Goal: Task Accomplishment & Management: Use online tool/utility

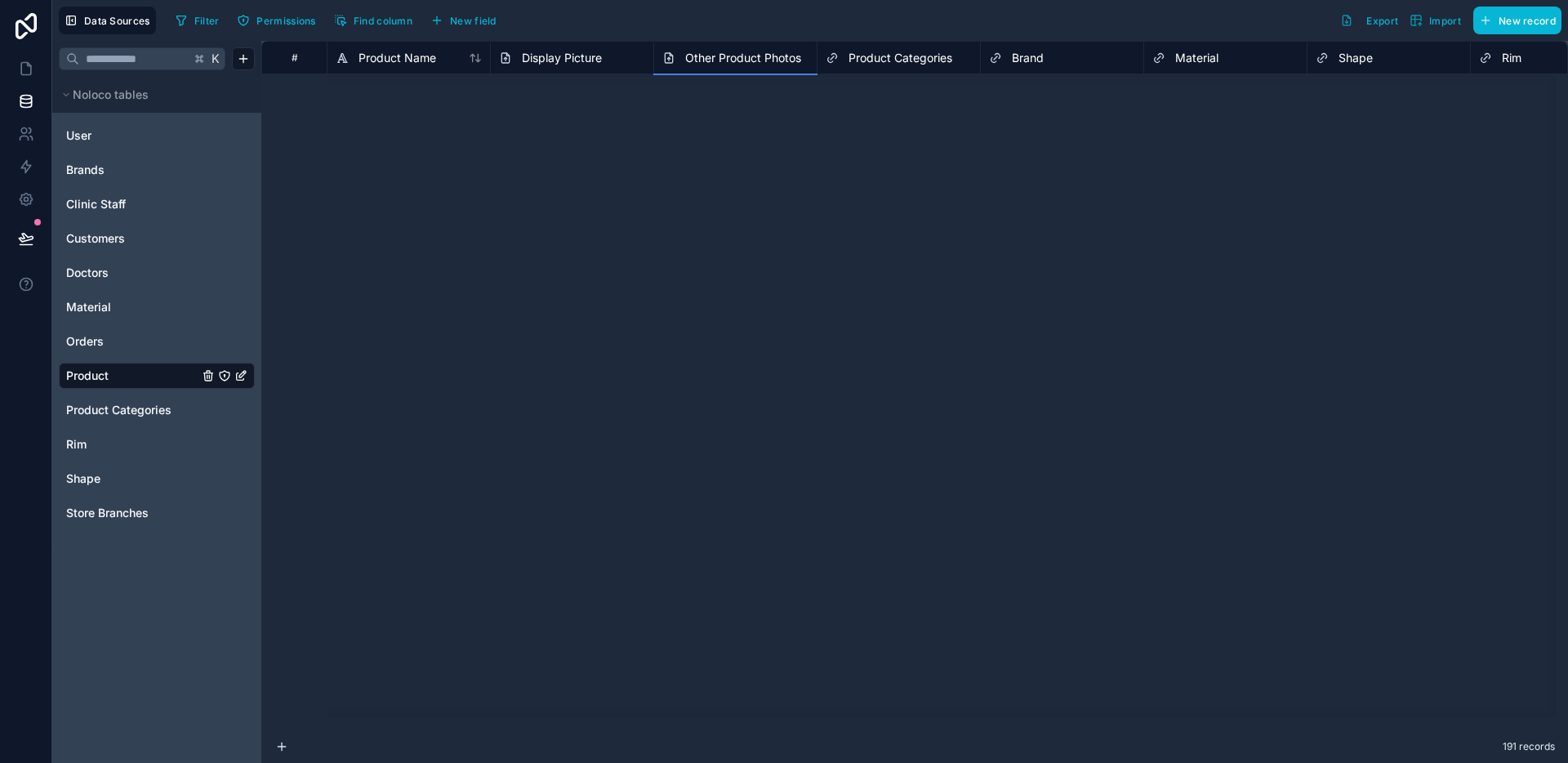
scroll to position [7015, 0]
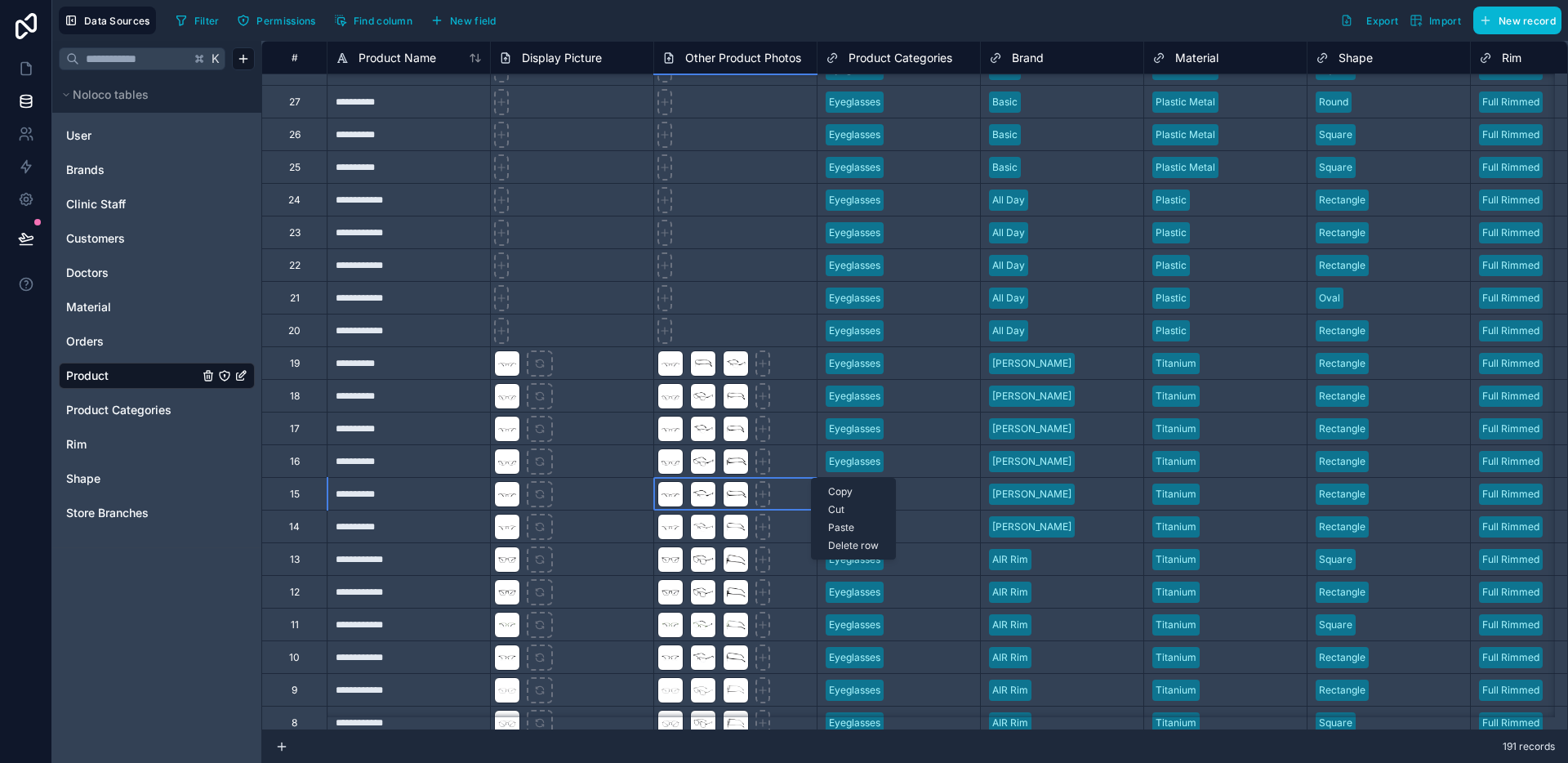
drag, startPoint x: 804, startPoint y: 247, endPoint x: 792, endPoint y: 253, distance: 13.4
click at [803, 247] on div at bounding box center [734, 231] width 163 height 32
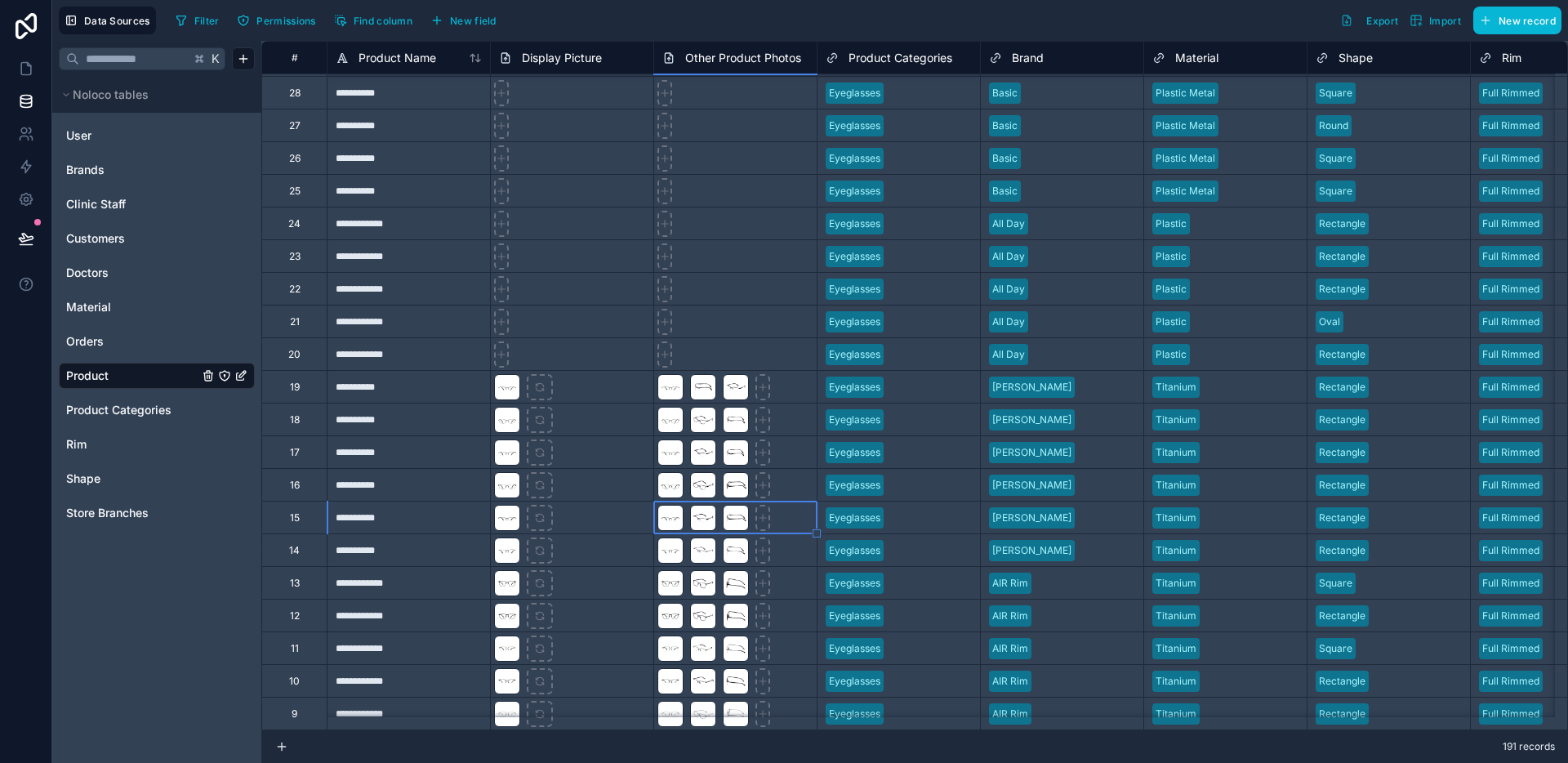
scroll to position [6802, 0]
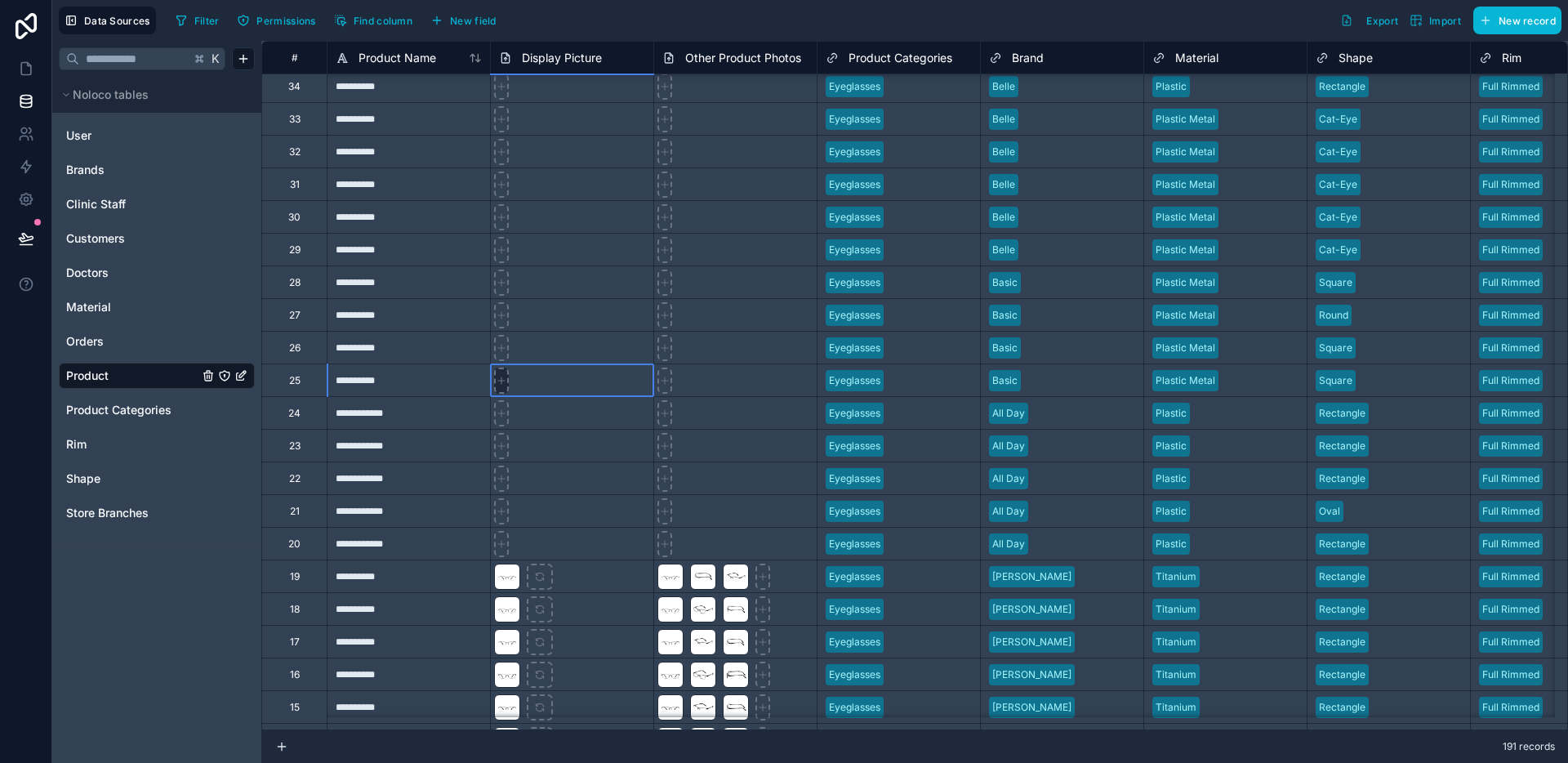
click at [504, 381] on icon at bounding box center [501, 381] width 12 height 12
type input "**********"
click at [505, 349] on icon at bounding box center [501, 348] width 12 height 12
type input "**********"
click at [499, 318] on icon at bounding box center [501, 315] width 12 height 12
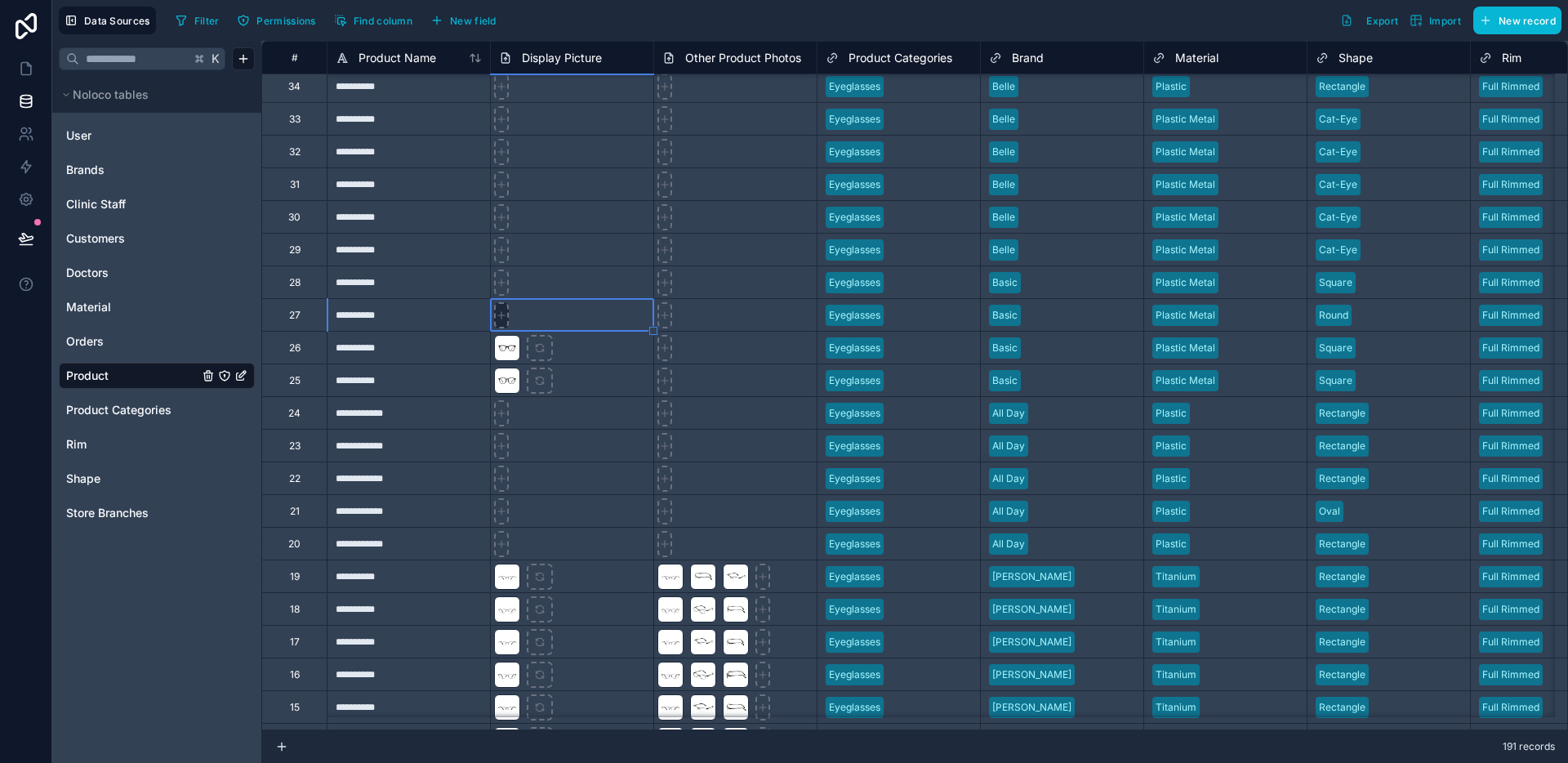
type input "**********"
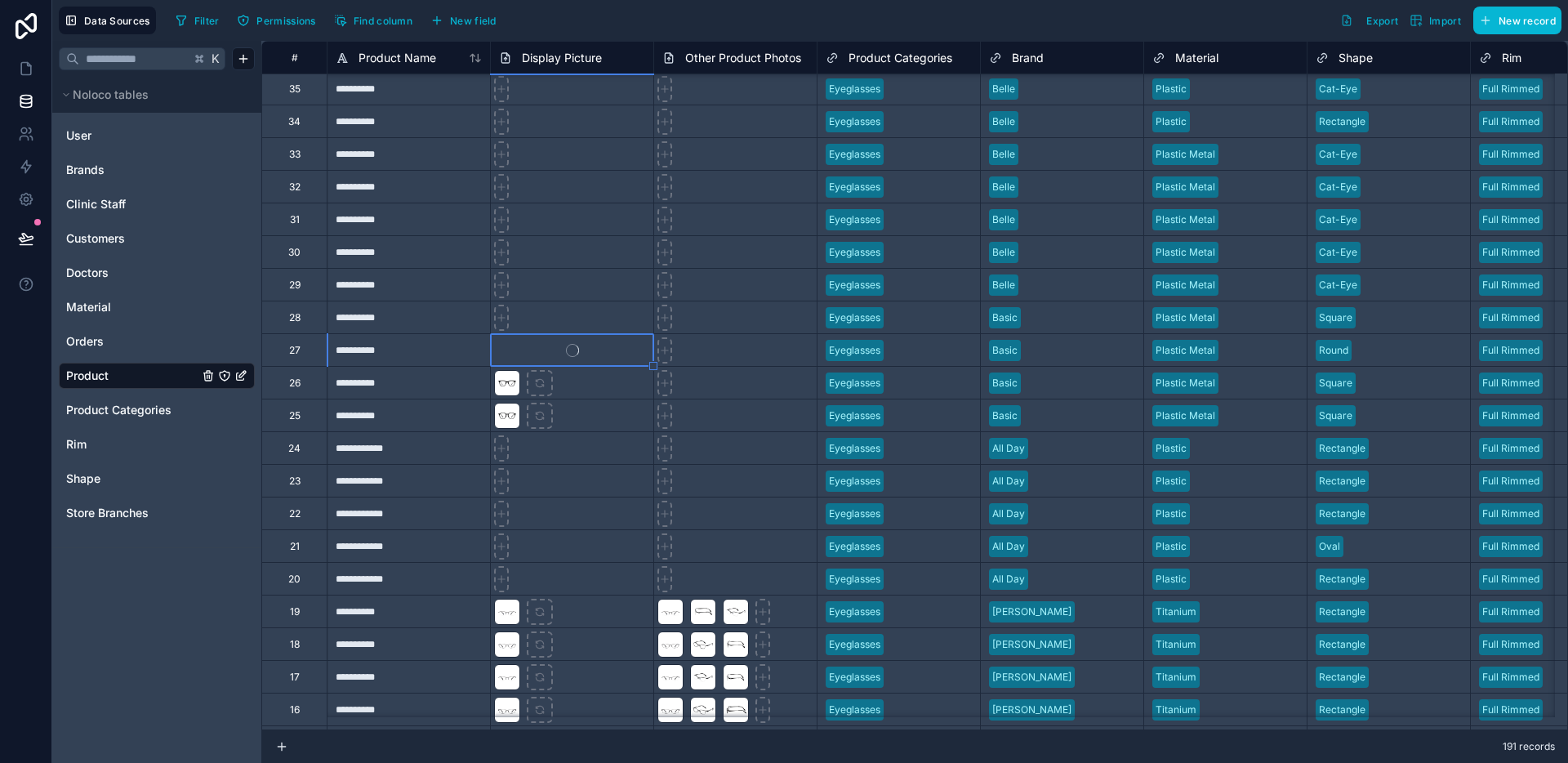
click at [509, 319] on div at bounding box center [570, 316] width 163 height 32
click at [502, 319] on icon at bounding box center [501, 318] width 12 height 12
type input "**********"
click at [664, 410] on icon at bounding box center [665, 416] width 12 height 12
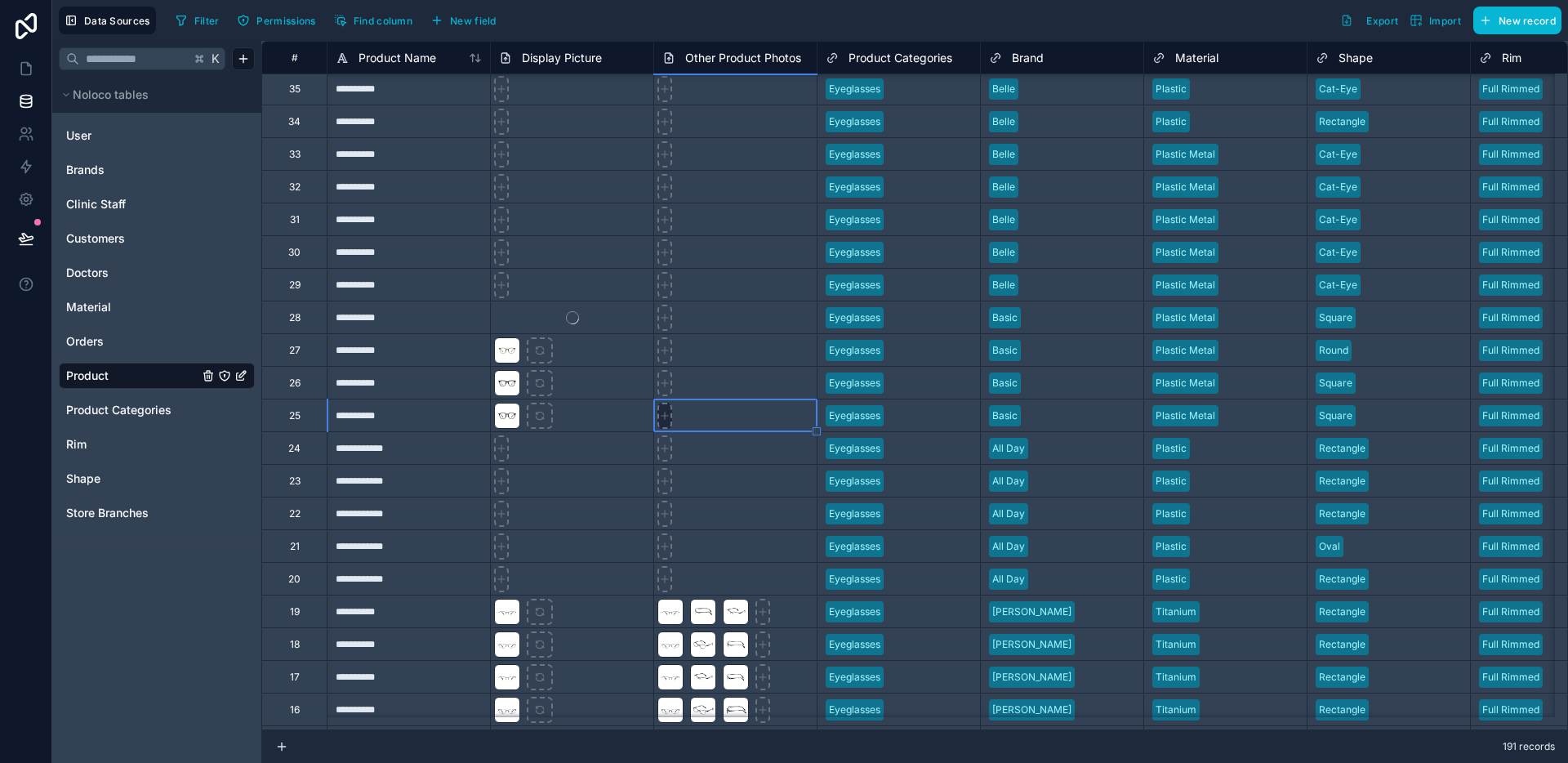
type input "**********"
click at [669, 385] on icon at bounding box center [665, 383] width 12 height 12
type input "**********"
click at [665, 348] on icon at bounding box center [665, 349] width 0 height 7
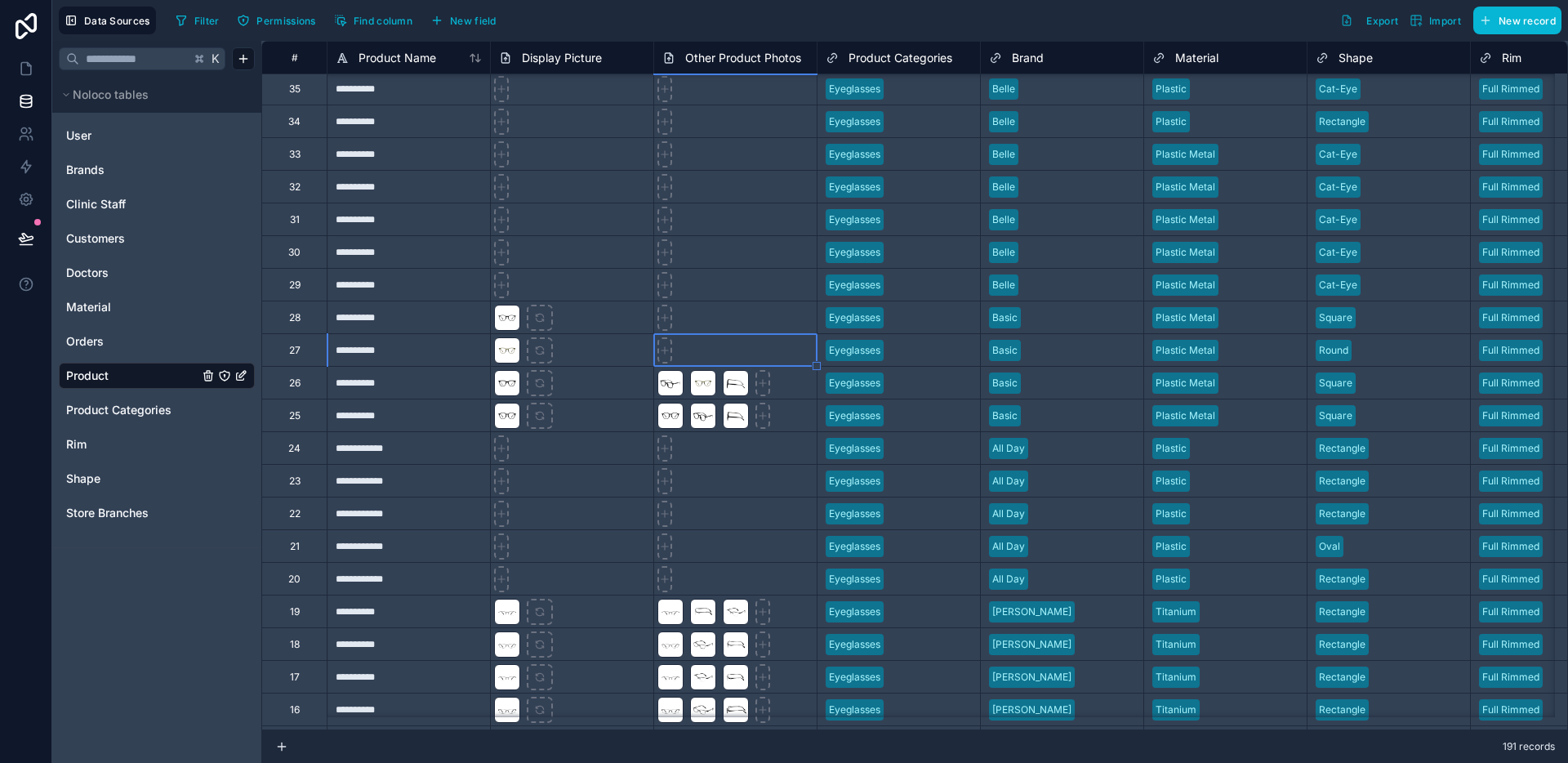
type input "**********"
click at [665, 319] on icon at bounding box center [665, 317] width 0 height 7
type input "**********"
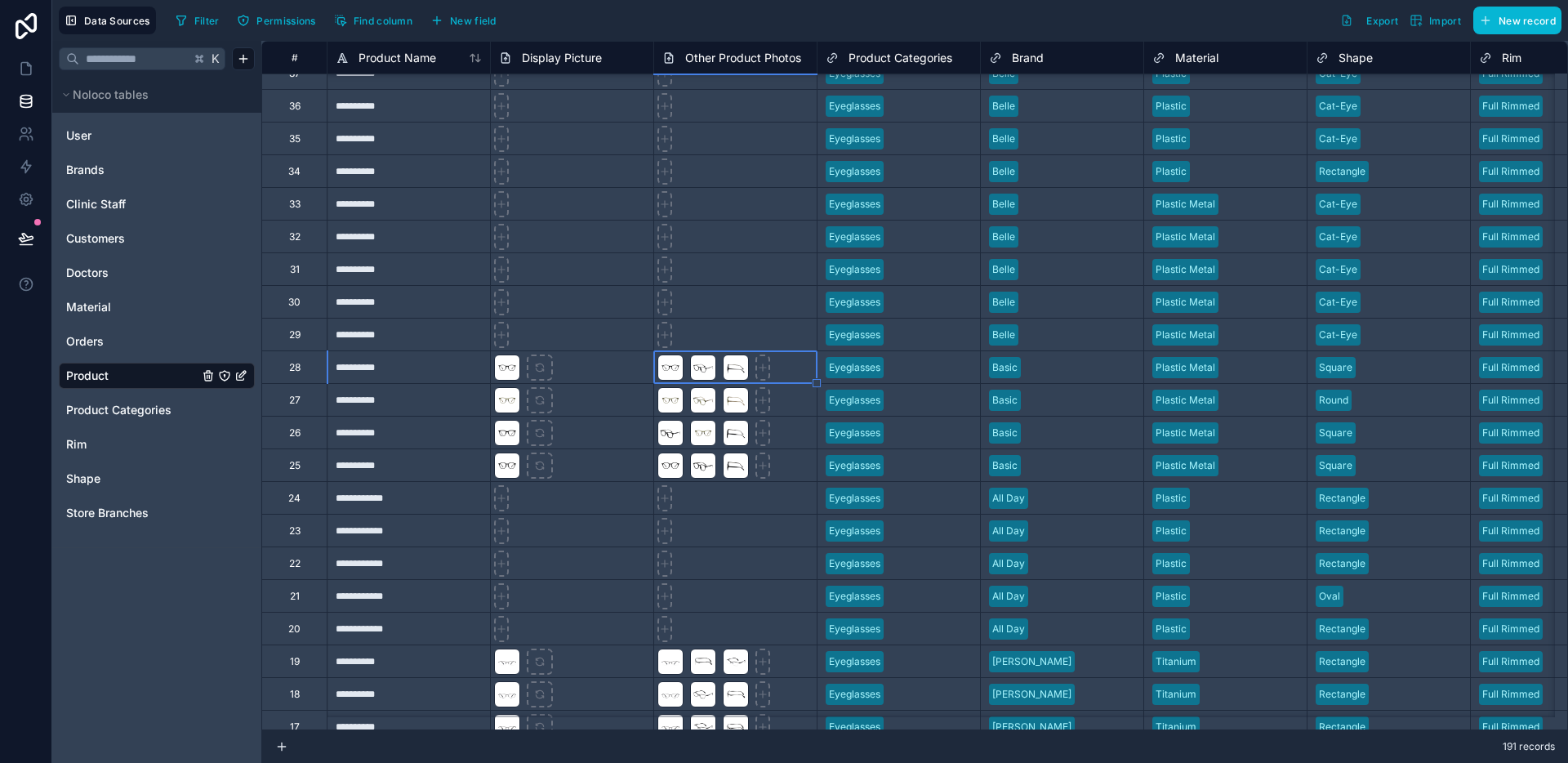
scroll to position [6710, 0]
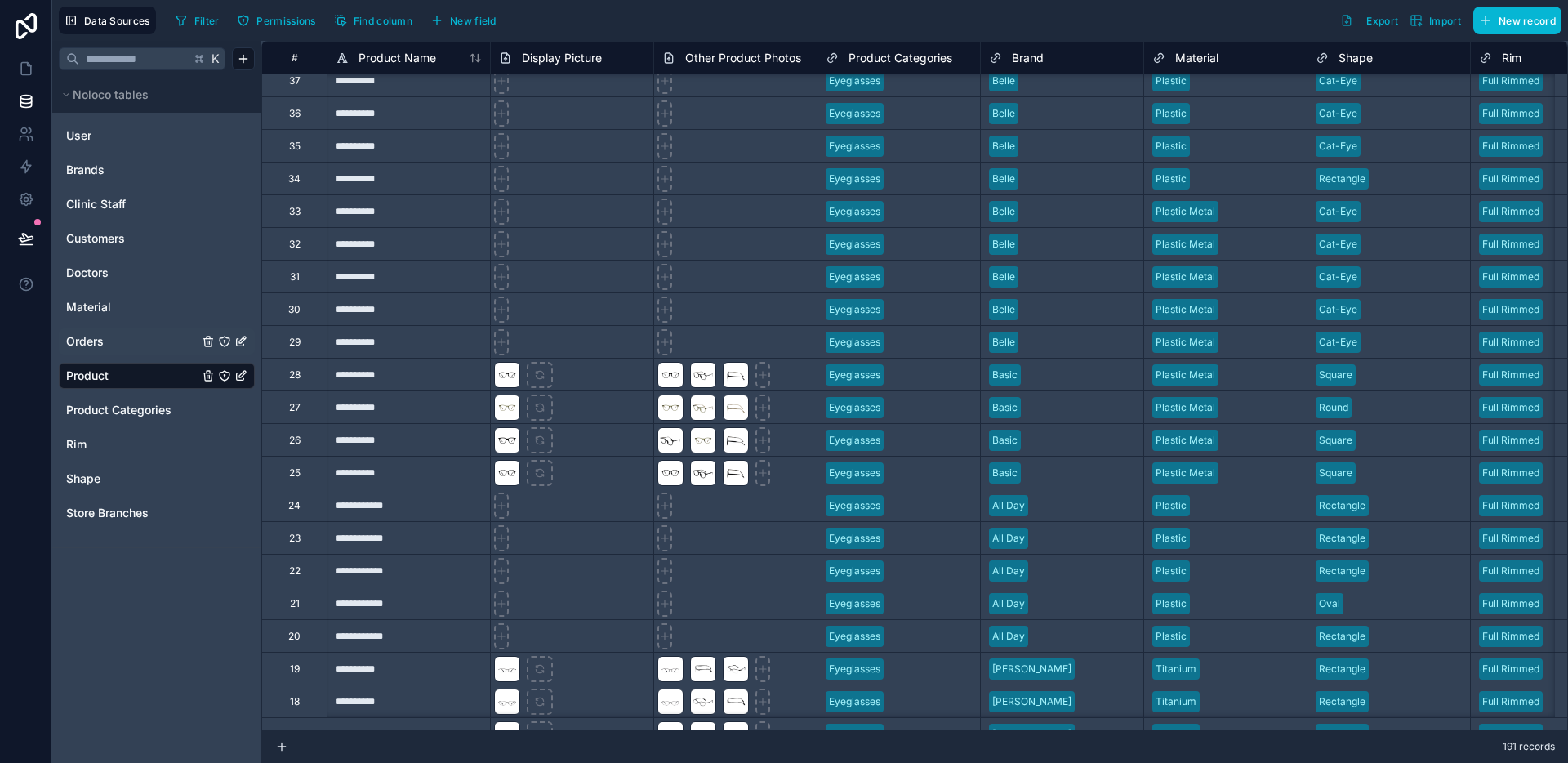
click at [118, 340] on link "Orders" at bounding box center [133, 341] width 133 height 17
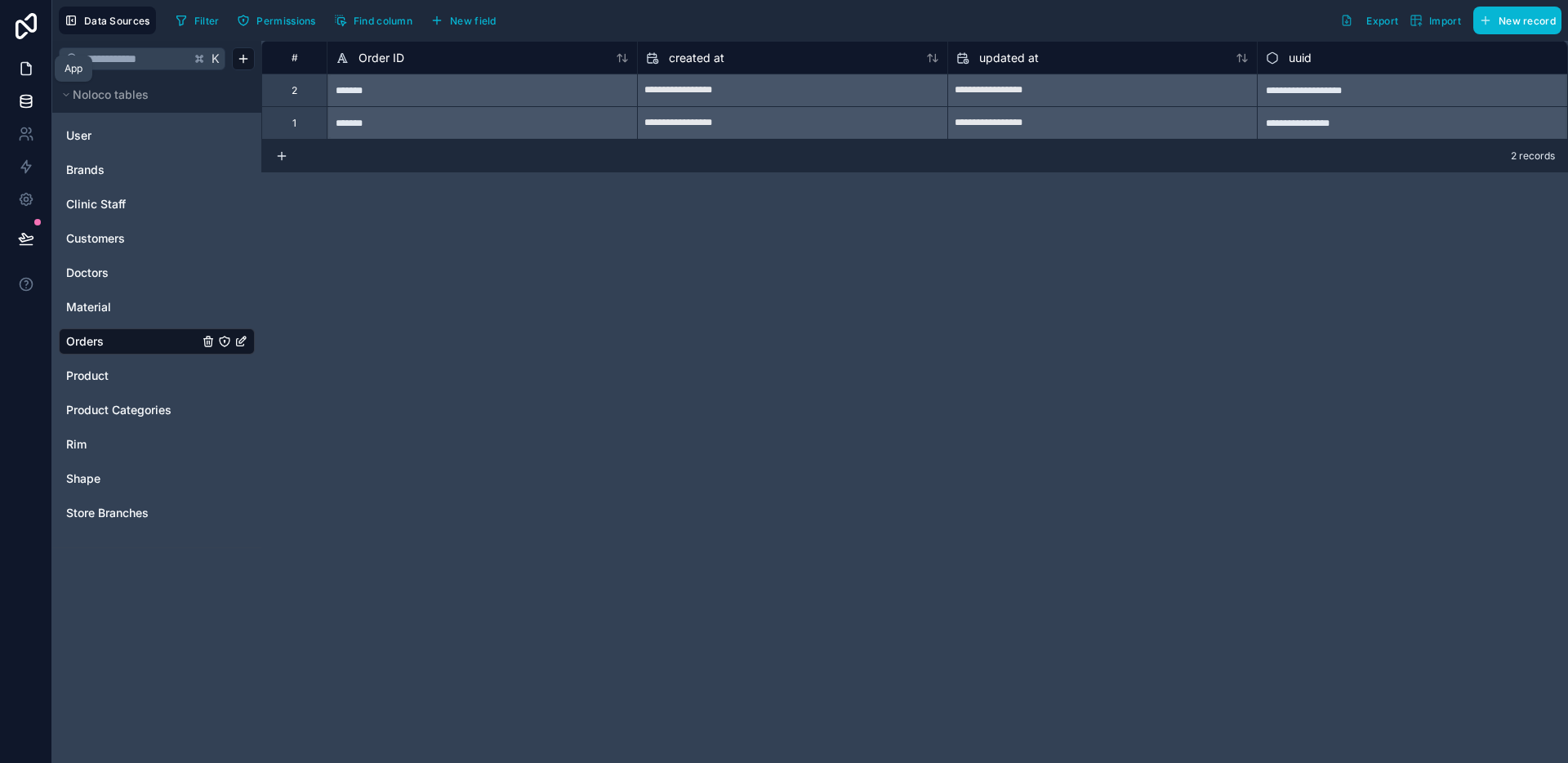
click at [30, 55] on link at bounding box center [25, 68] width 52 height 32
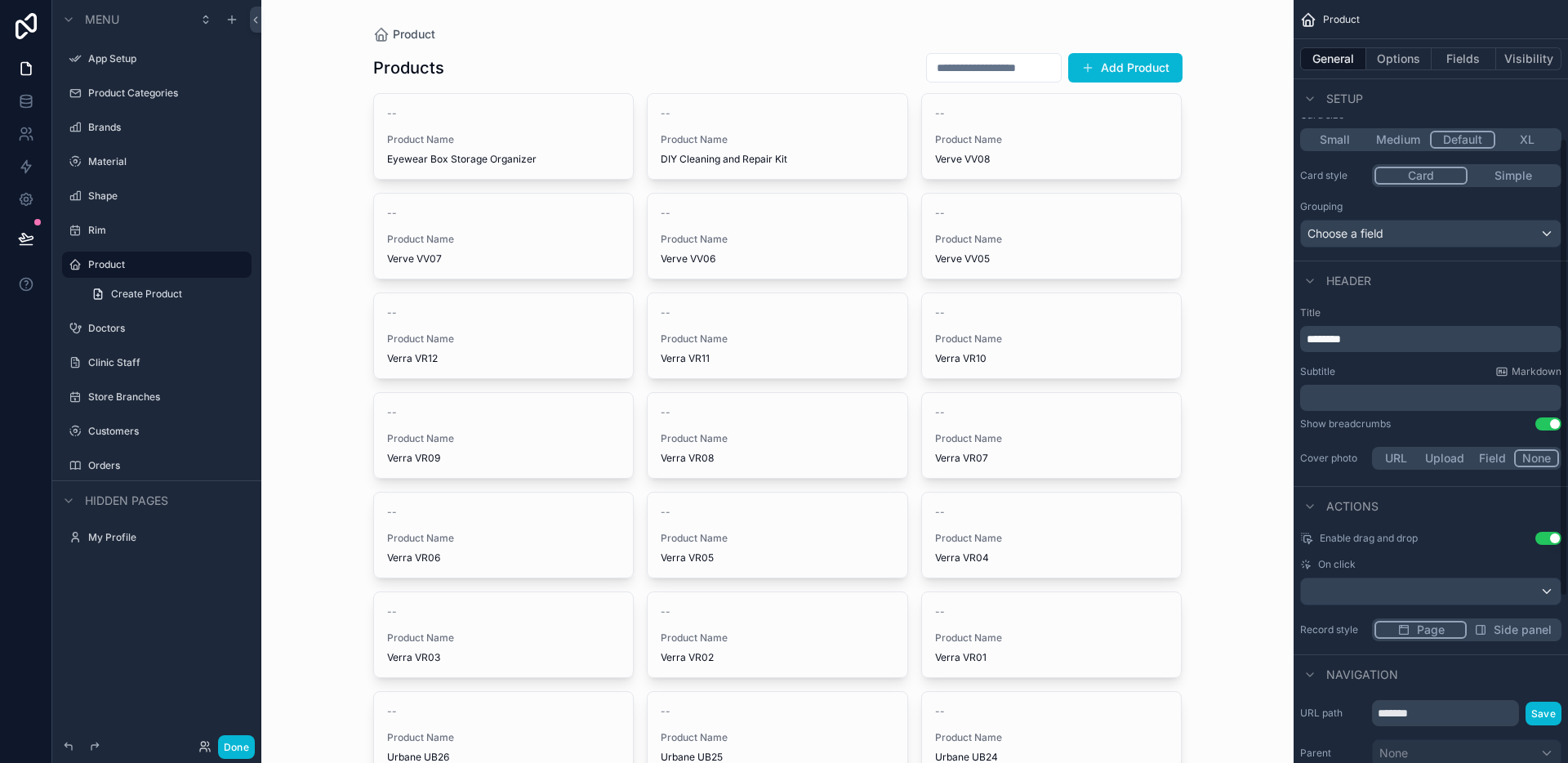
scroll to position [2, 0]
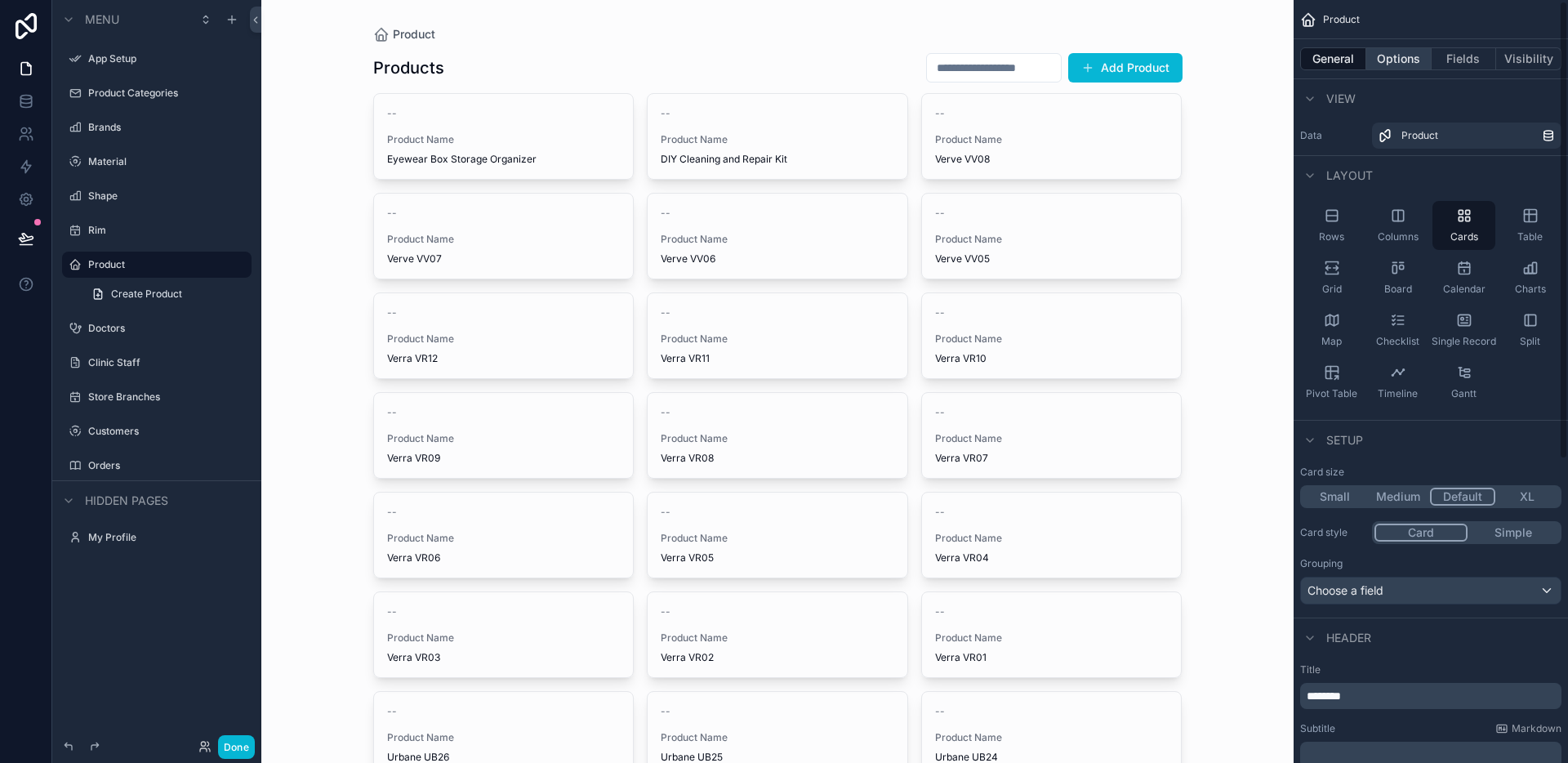
click at [1416, 62] on button "Options" at bounding box center [1398, 59] width 65 height 22
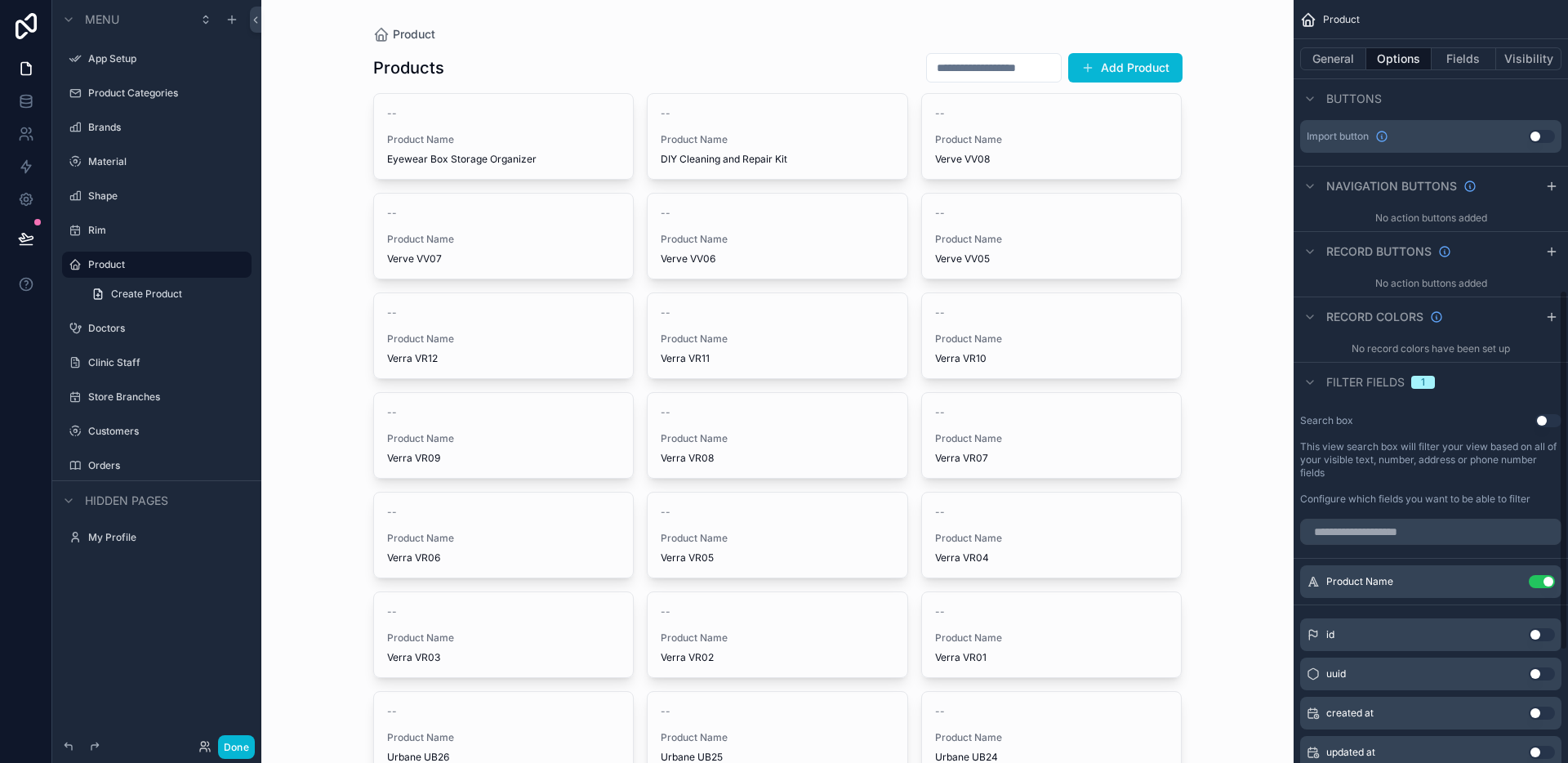
scroll to position [565, 0]
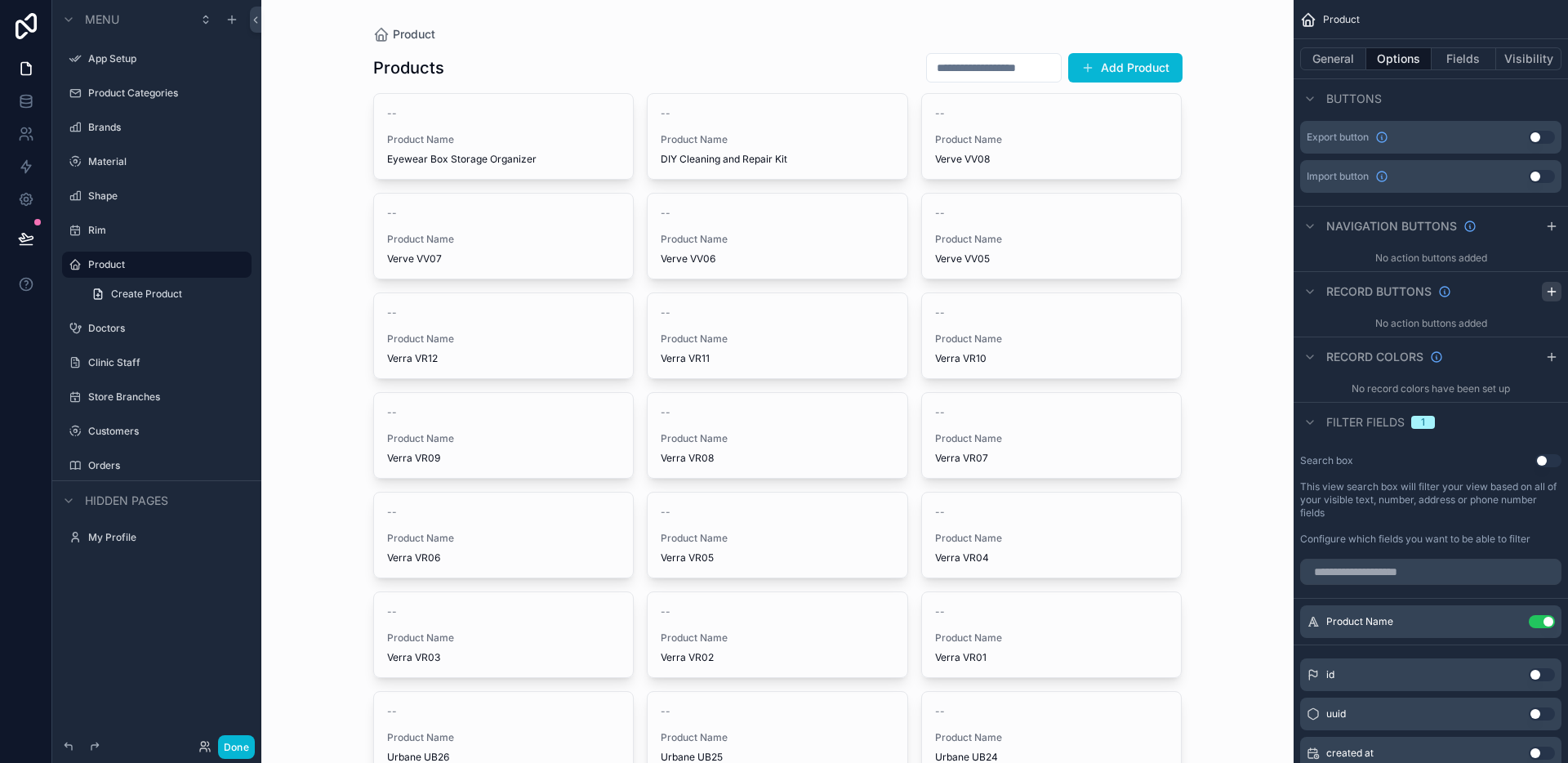
click at [1544, 294] on div "scrollable content" at bounding box center [1551, 292] width 20 height 20
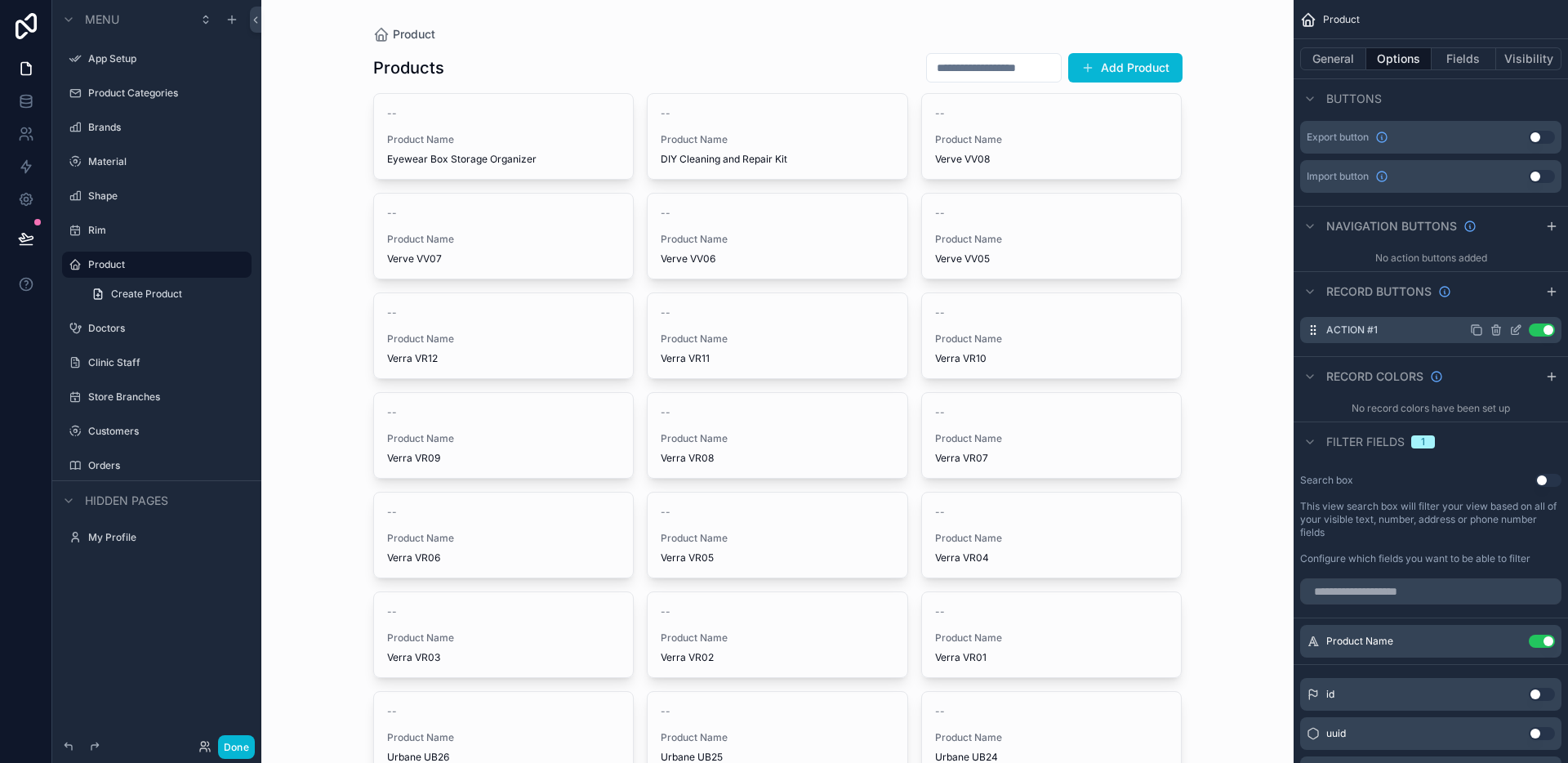
click at [1511, 330] on icon "scrollable content" at bounding box center [1515, 332] width 8 height 8
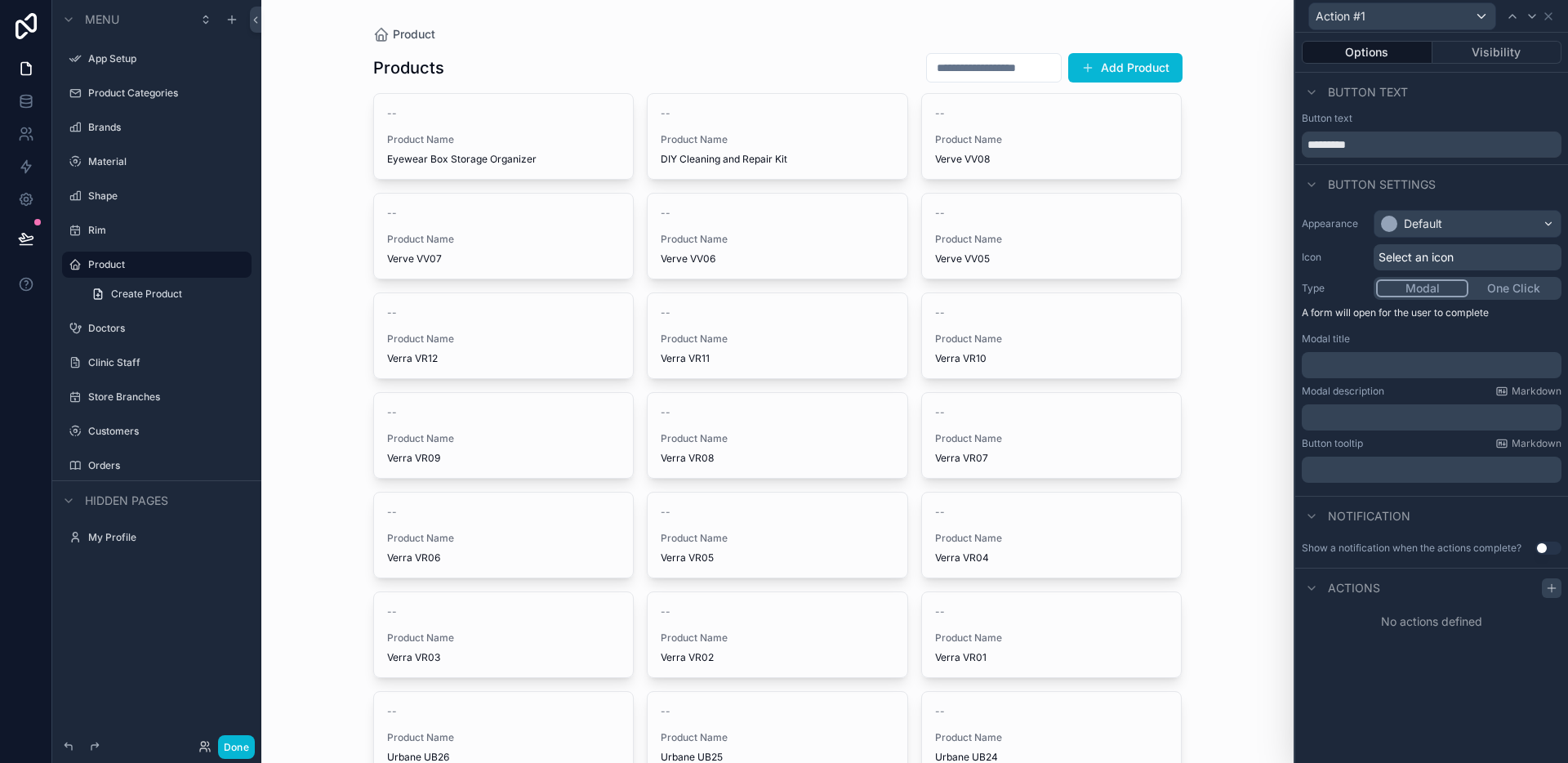
click at [1548, 590] on icon at bounding box center [1550, 587] width 13 height 13
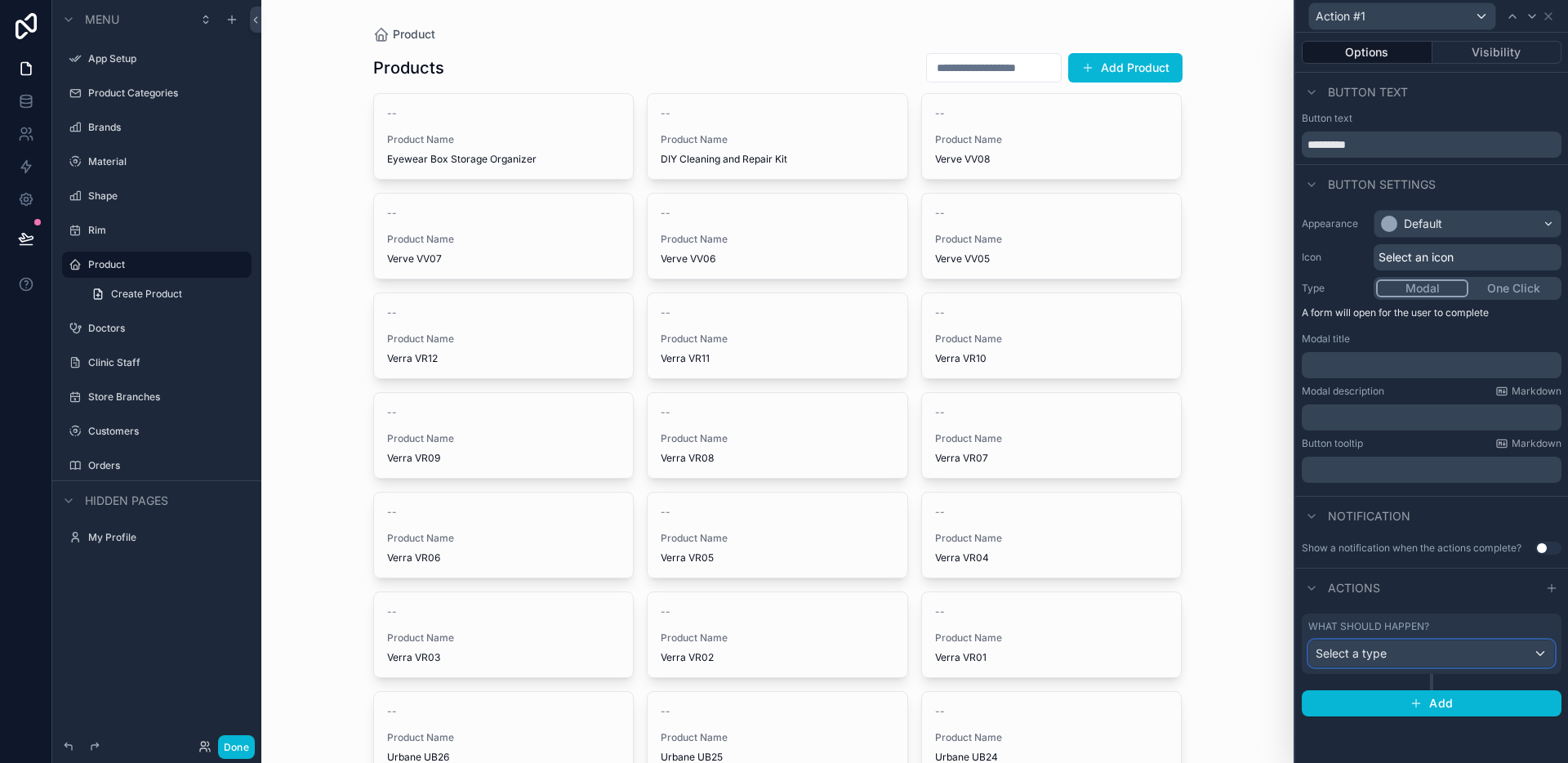
click at [1430, 660] on div "Select a type" at bounding box center [1431, 654] width 245 height 26
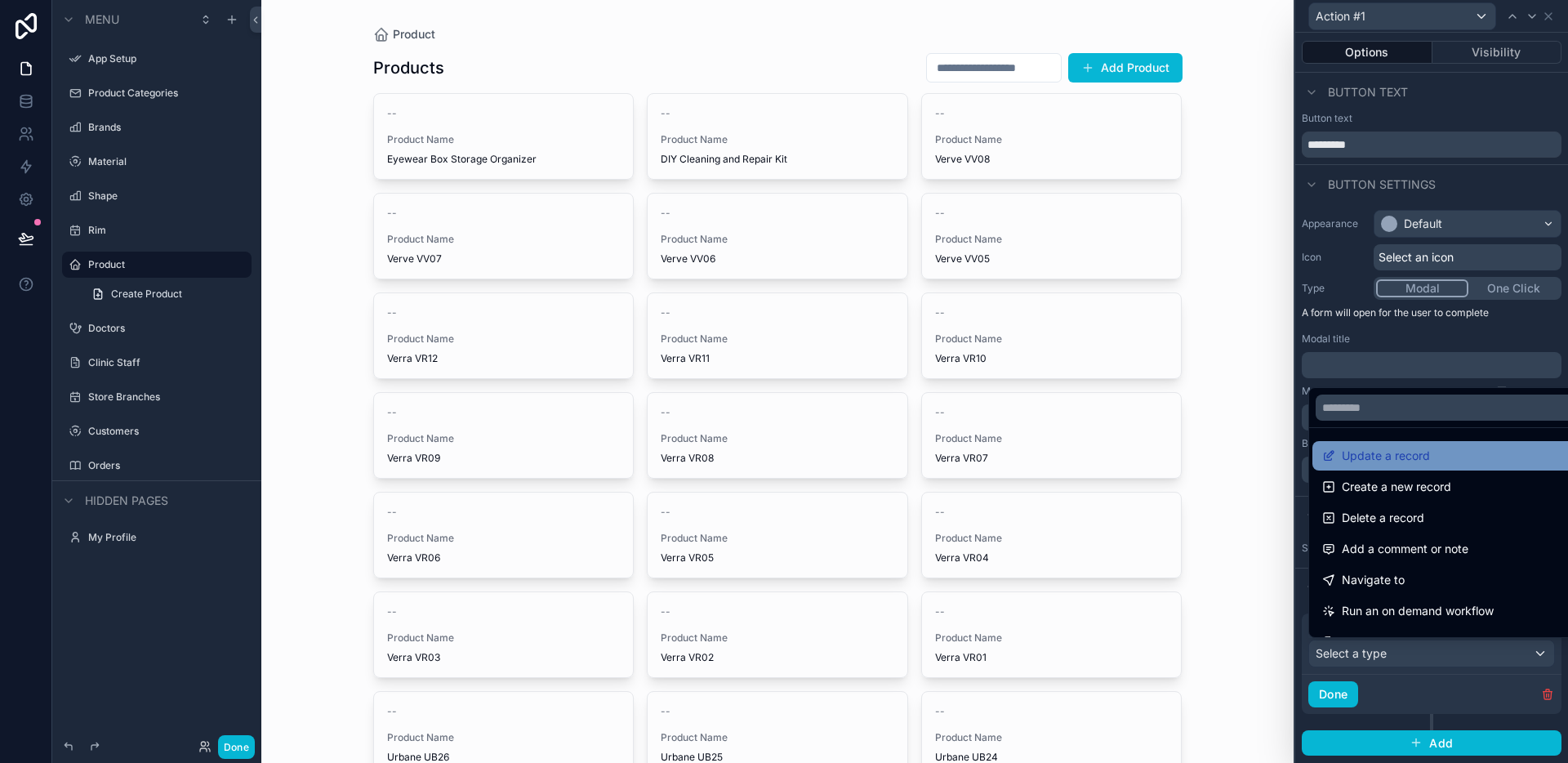
click at [1431, 461] on div "Update a record" at bounding box center [1450, 456] width 256 height 20
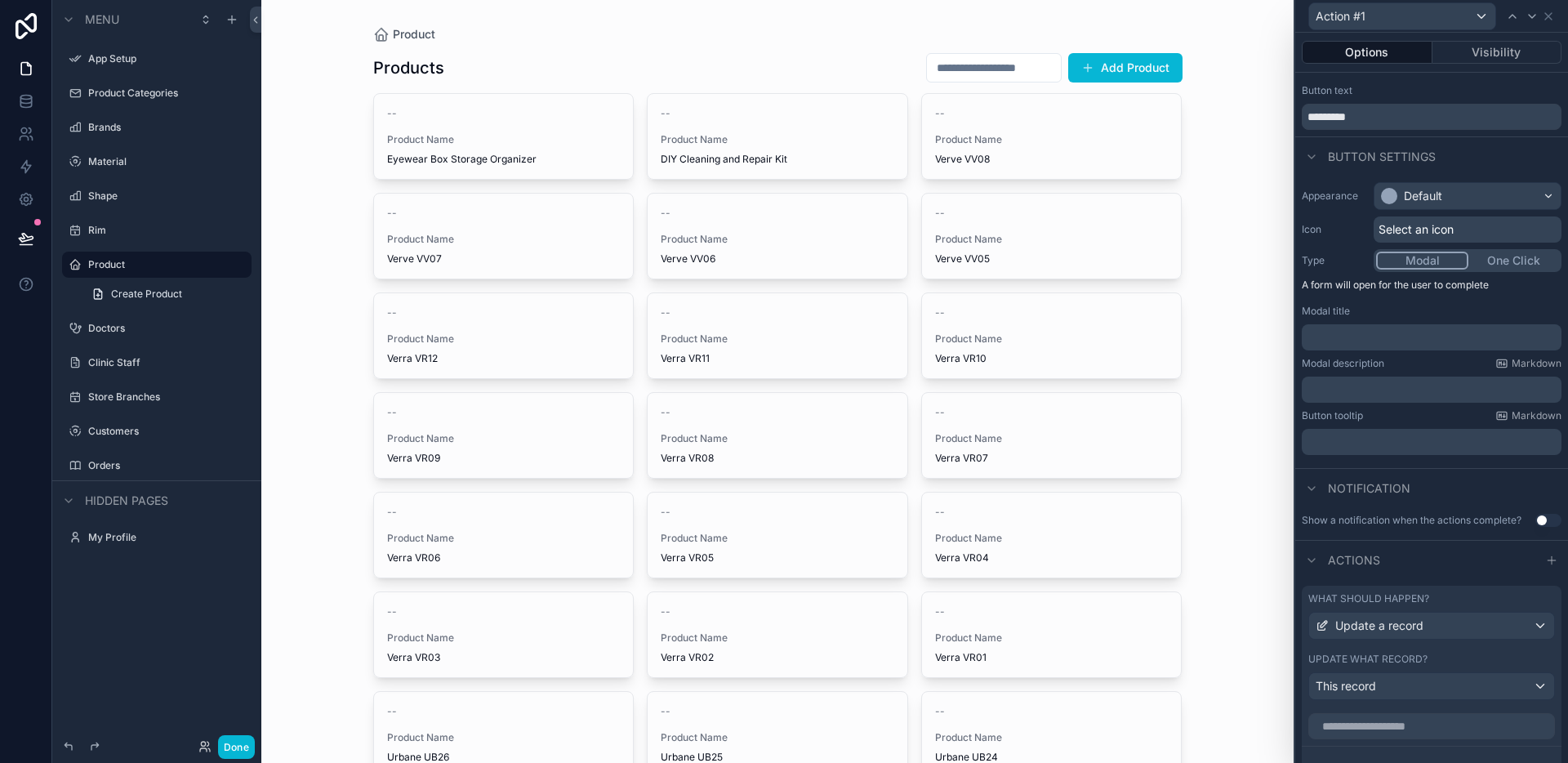
scroll to position [32, 0]
click at [1384, 703] on div at bounding box center [1431, 718] width 259 height 32
click at [1389, 693] on div "This record" at bounding box center [1431, 682] width 245 height 26
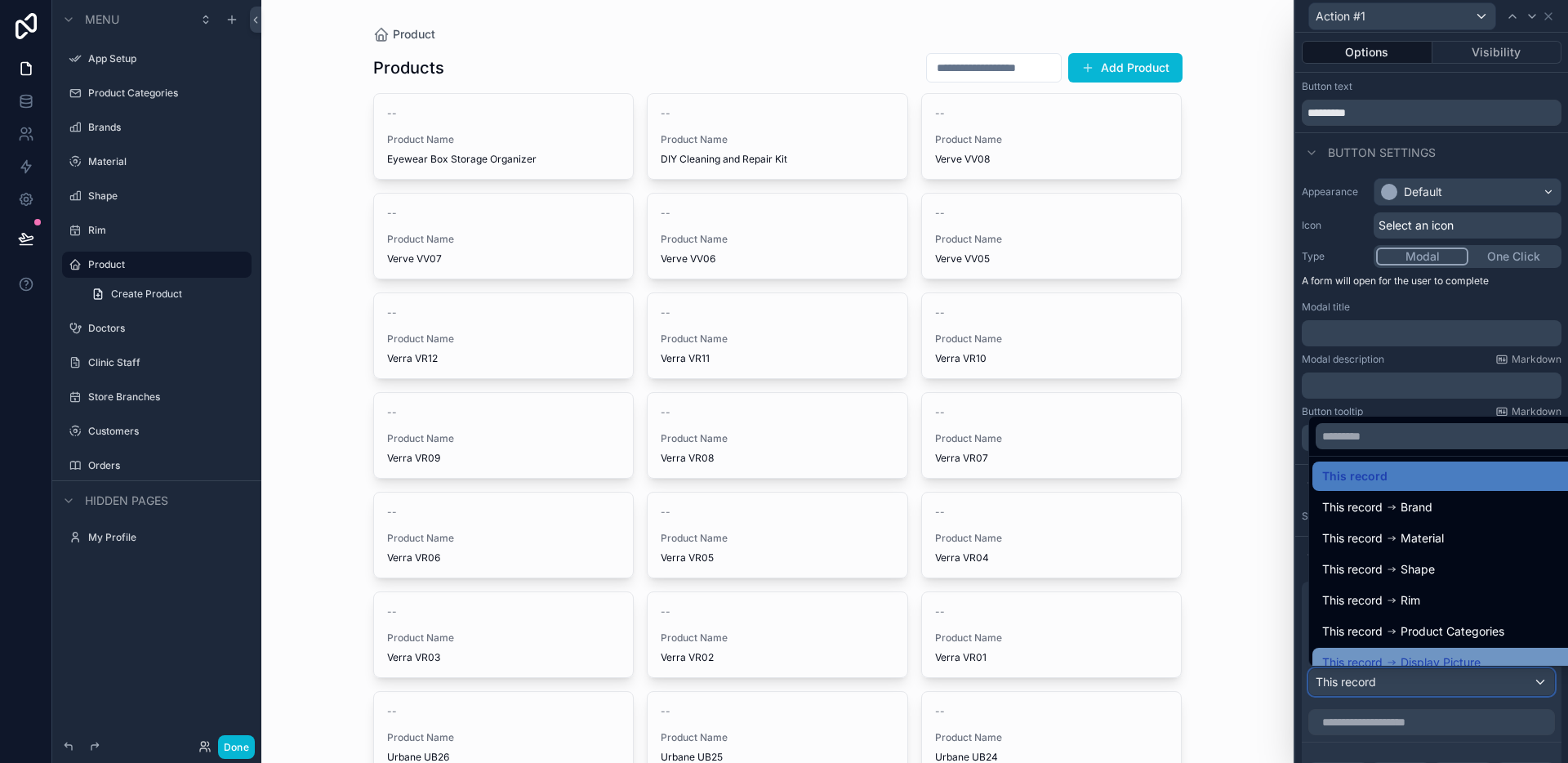
scroll to position [22, 0]
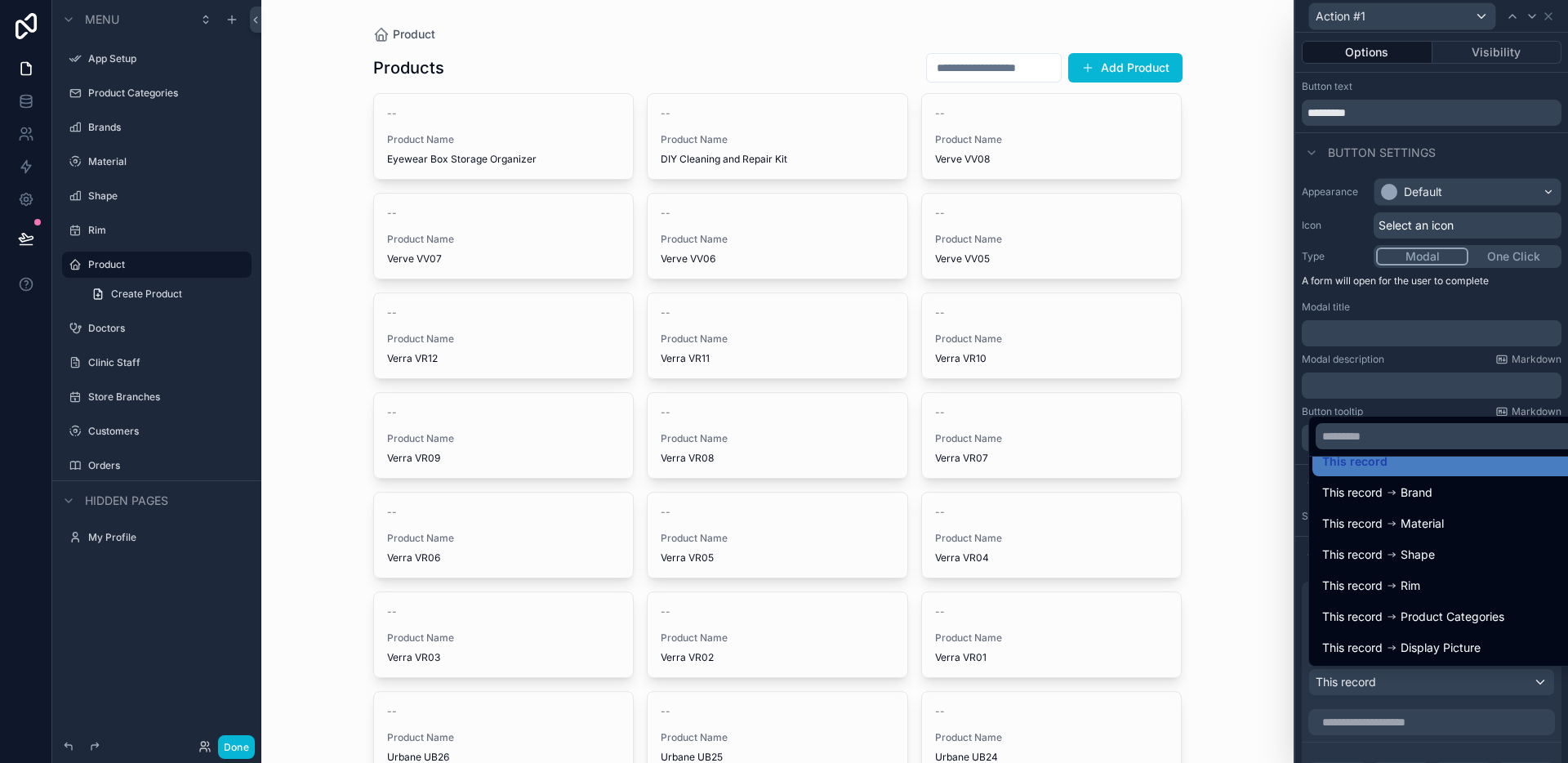
click at [1408, 706] on div at bounding box center [1431, 382] width 273 height 763
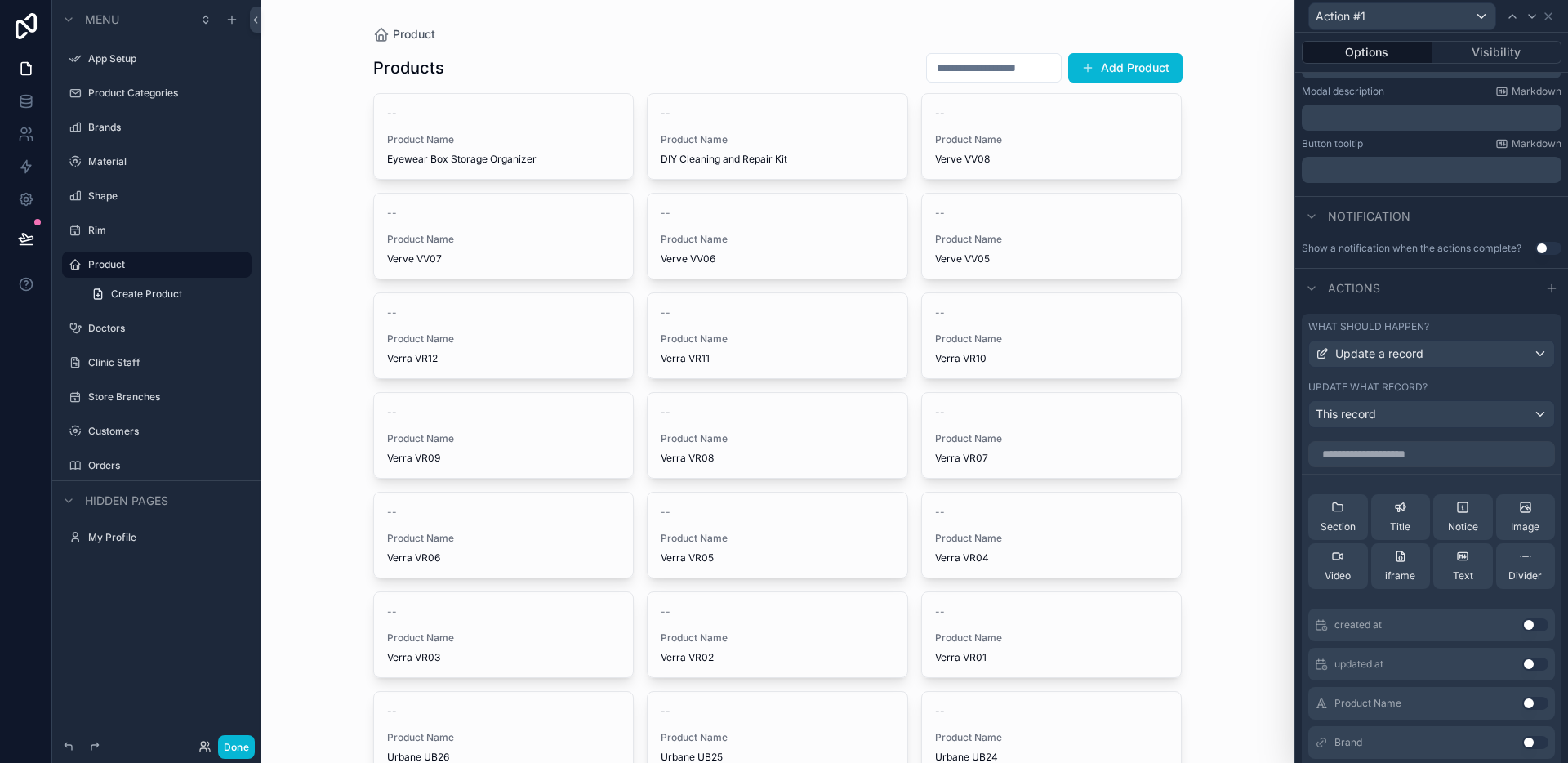
scroll to position [244, 0]
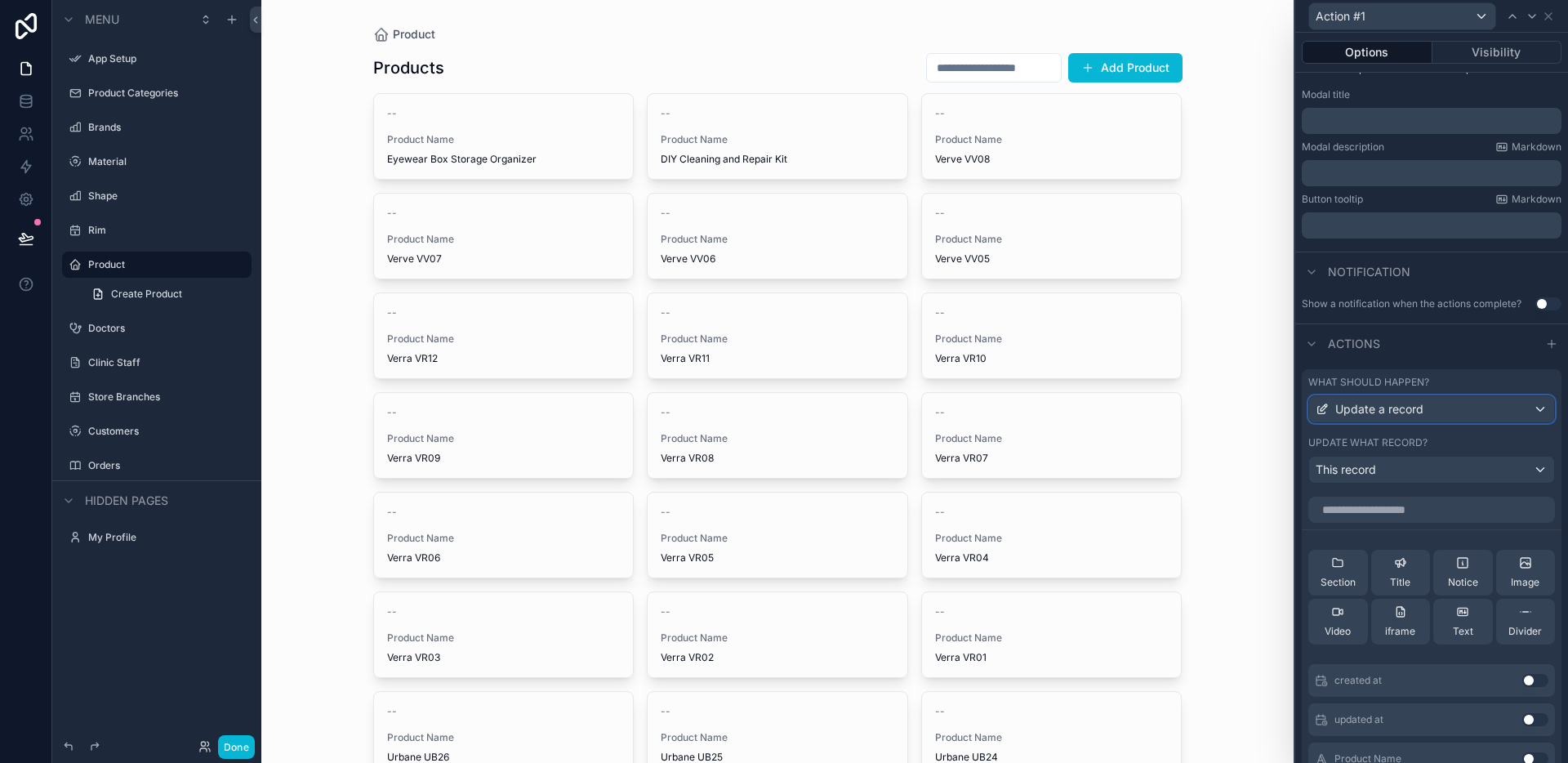
click at [1449, 421] on div "Update a record" at bounding box center [1431, 409] width 245 height 26
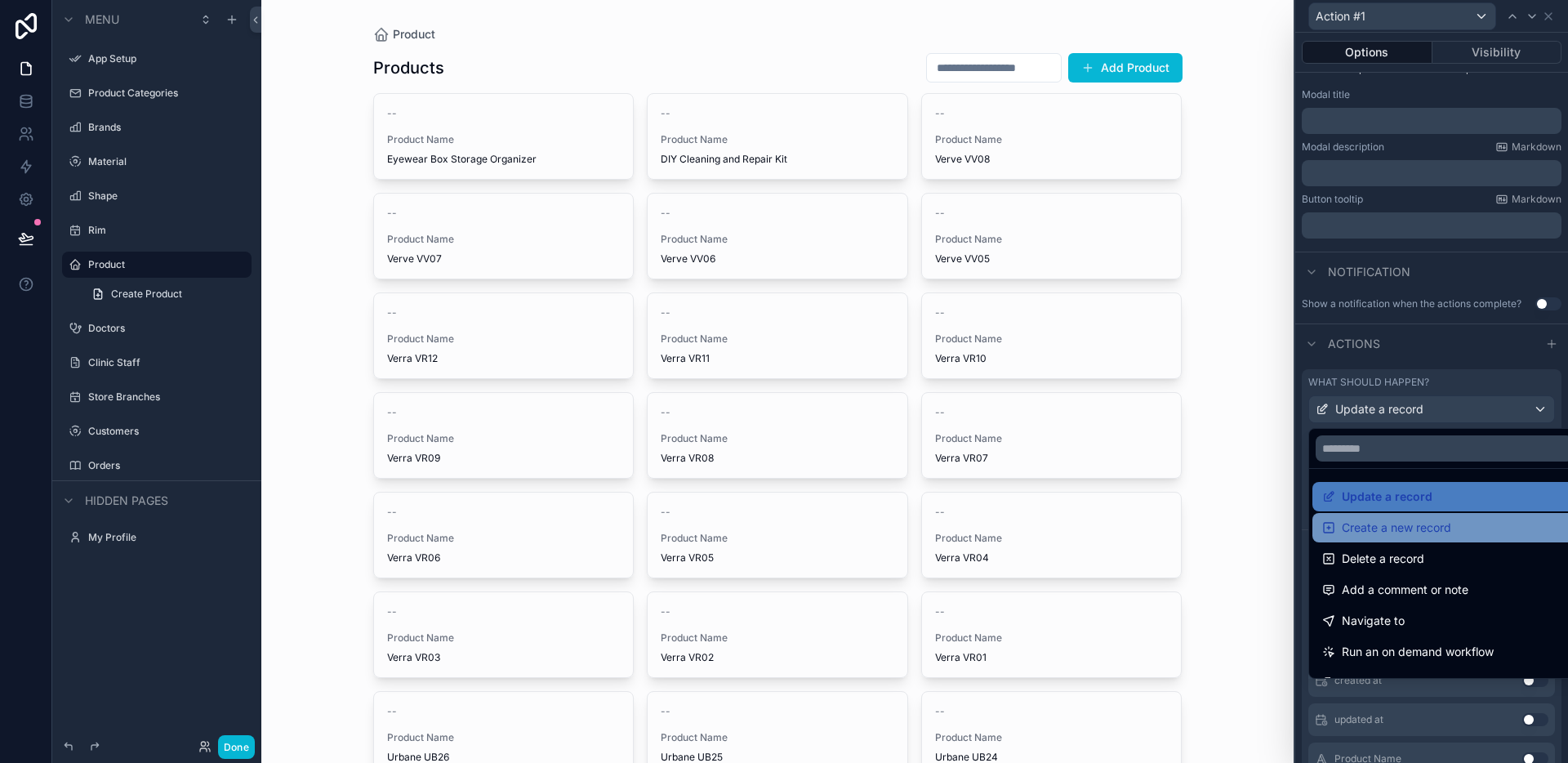
click at [1403, 533] on span "Create a new record" at bounding box center [1396, 528] width 109 height 20
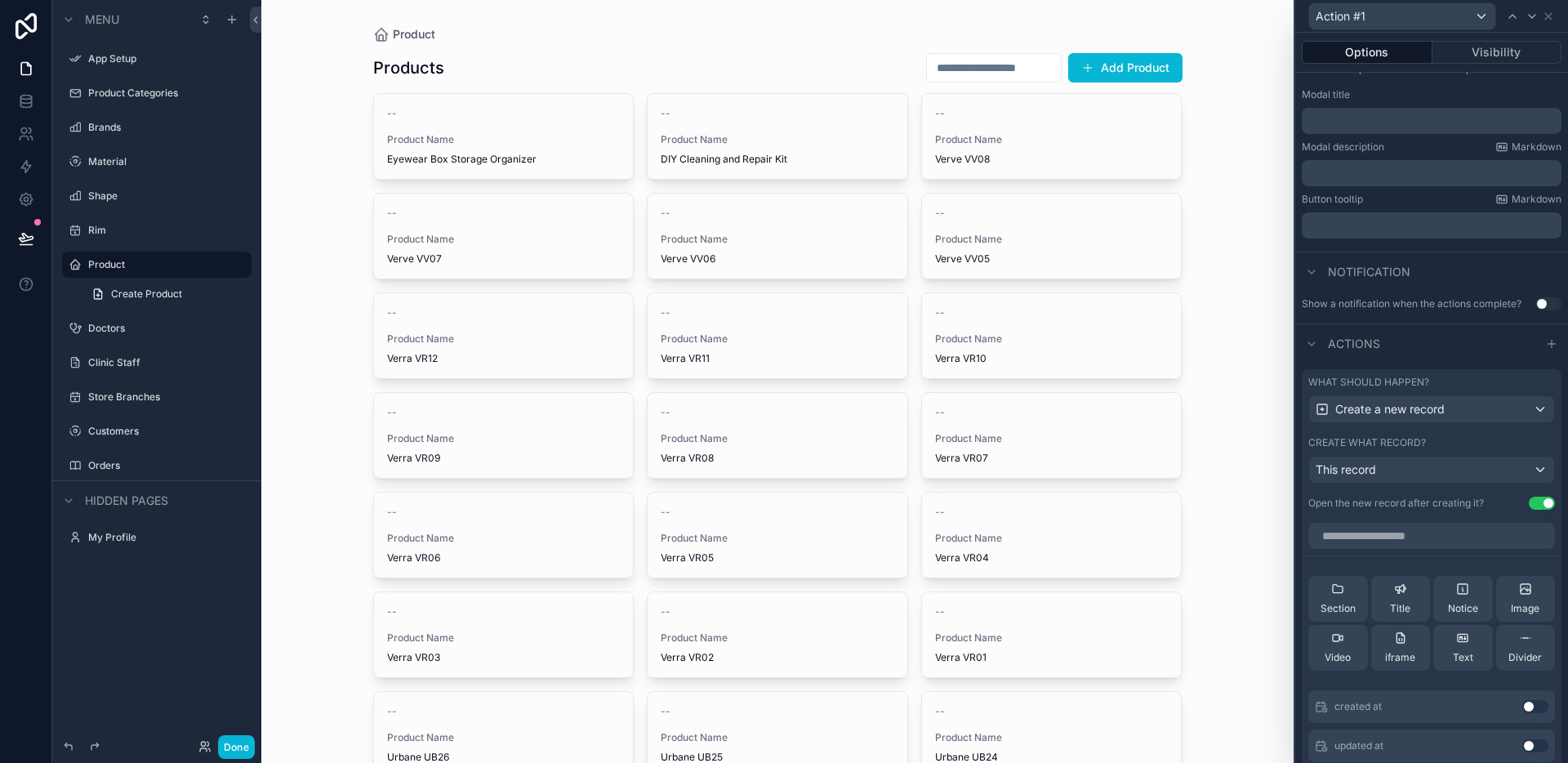
click at [1412, 484] on div "What should happen? Create a new record Create what record? This record Open th…" at bounding box center [1431, 442] width 259 height 147
click at [1413, 481] on div "This record" at bounding box center [1431, 469] width 245 height 26
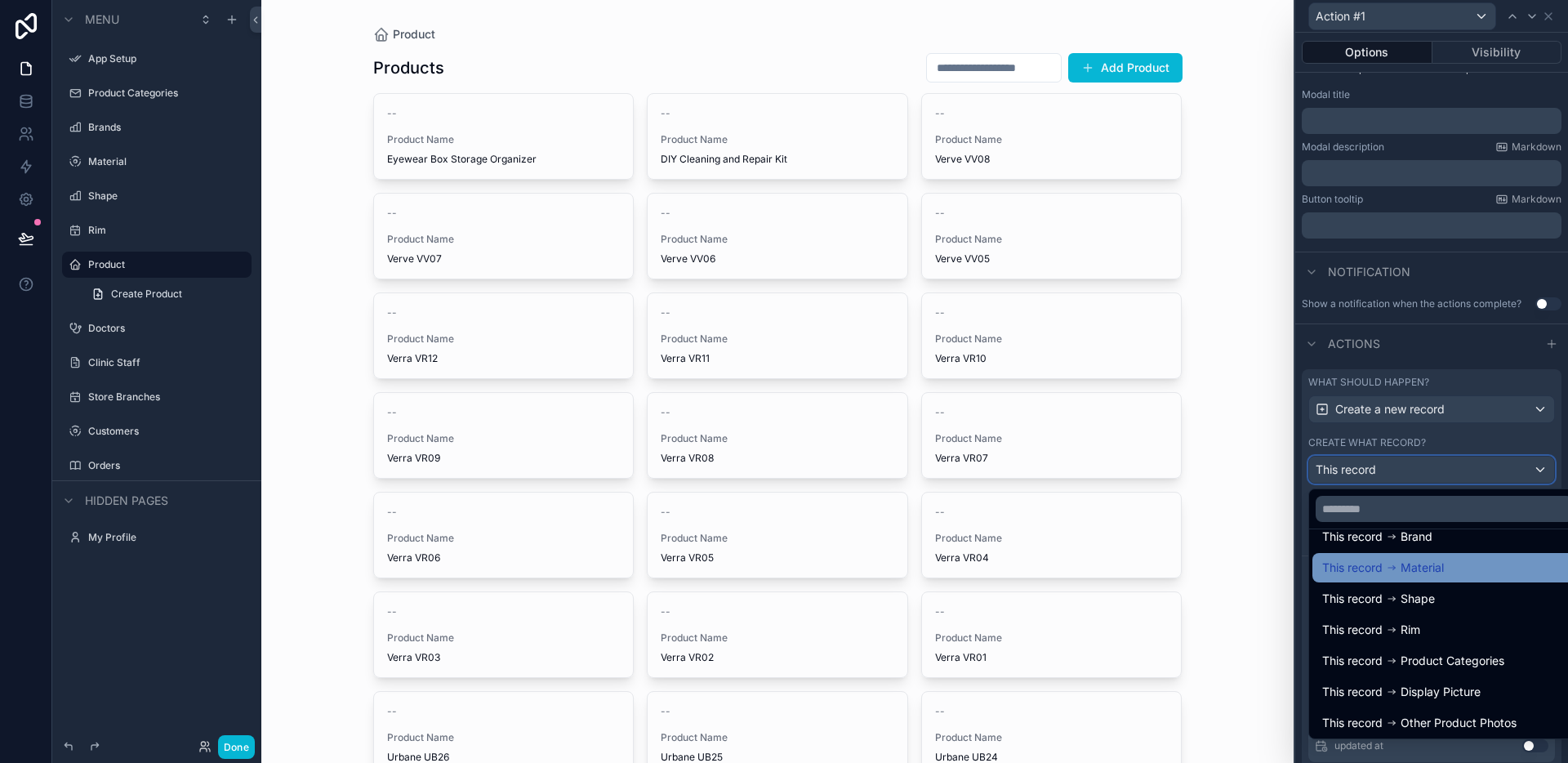
scroll to position [22, 0]
click at [1443, 364] on div at bounding box center [1431, 382] width 273 height 763
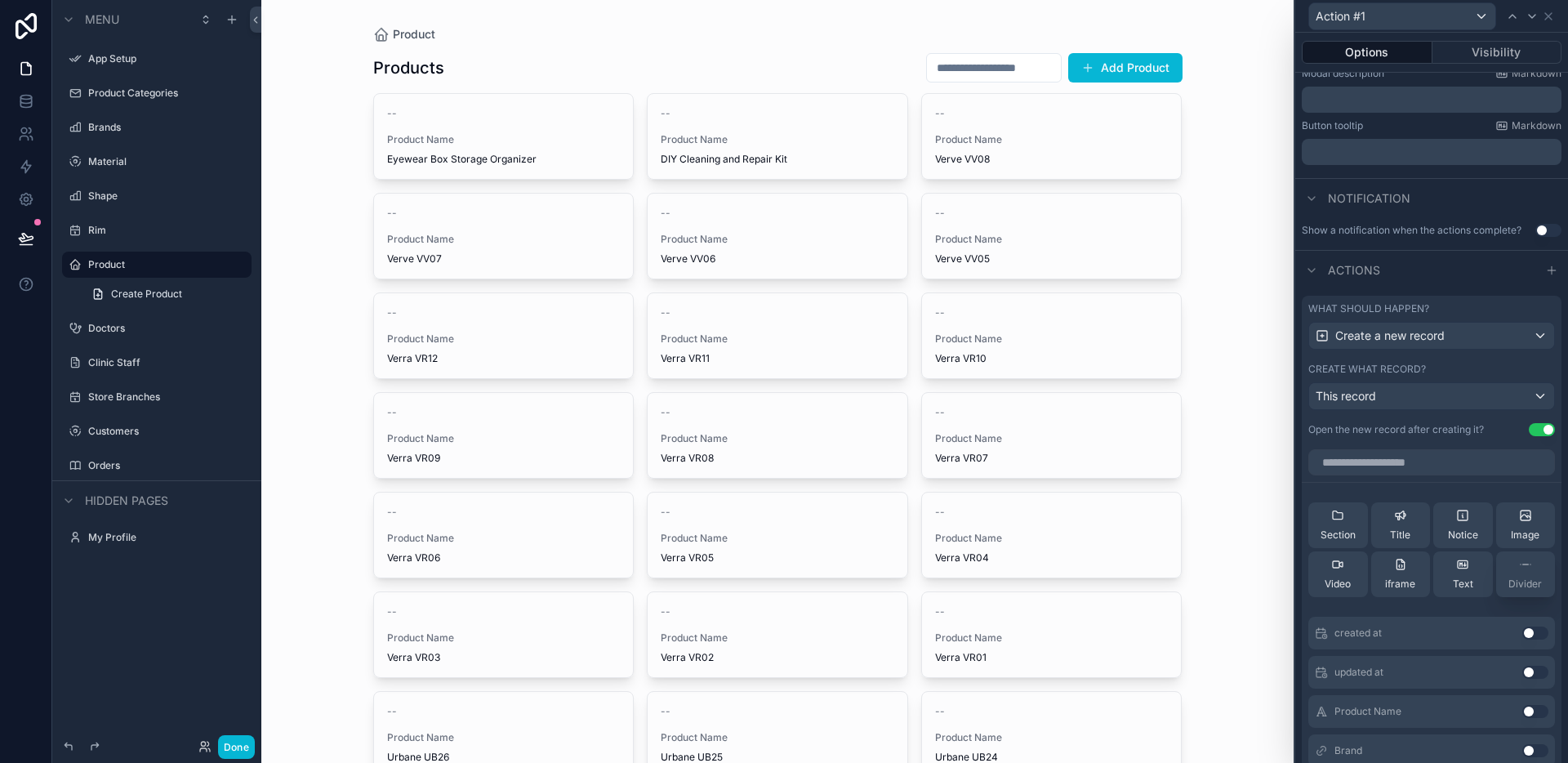
scroll to position [467, 0]
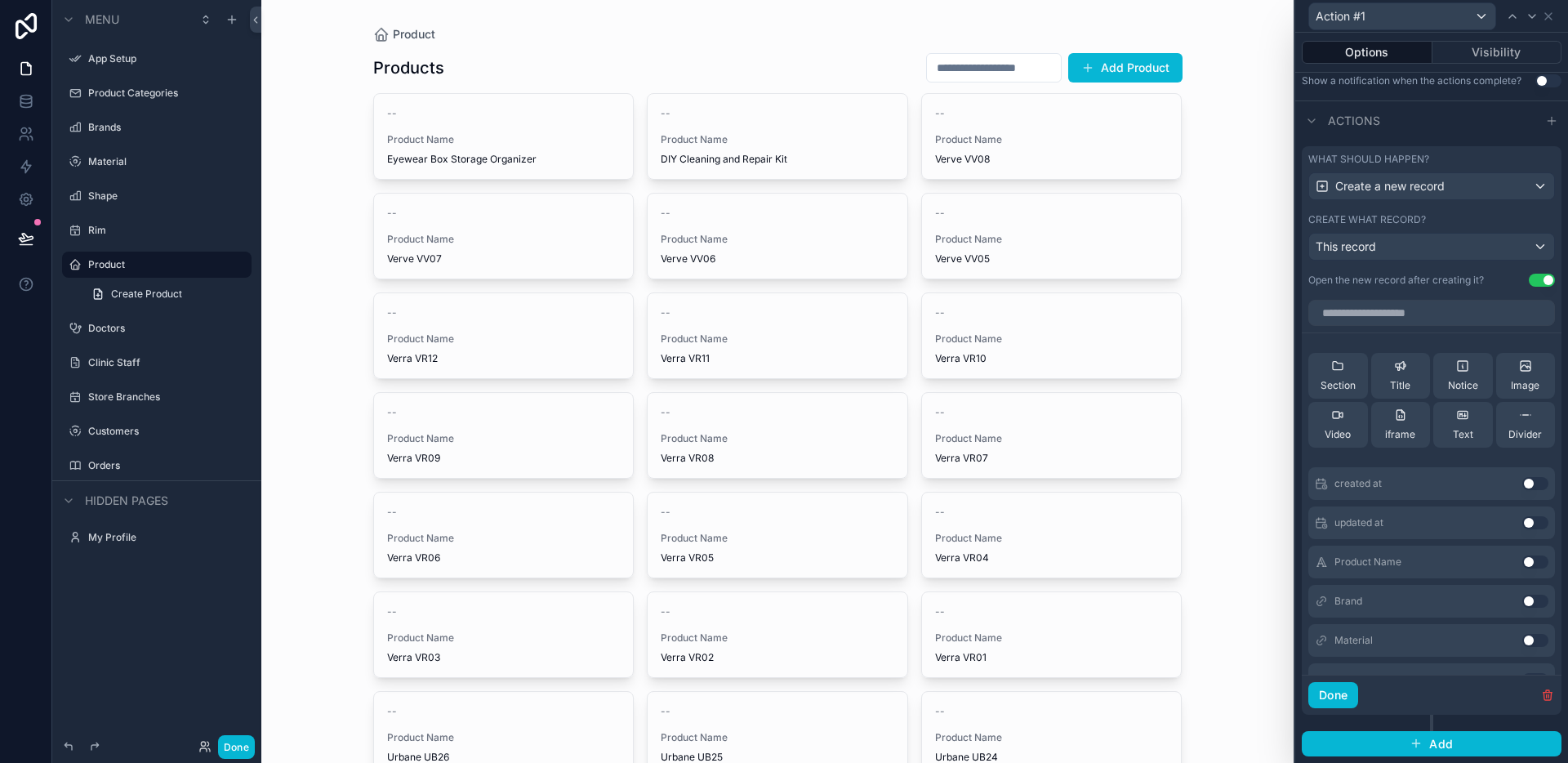
click at [1213, 460] on div "Product Products Add Product -- Product Name Eyewear Box Storage Organizer Acti…" at bounding box center [777, 382] width 1032 height 763
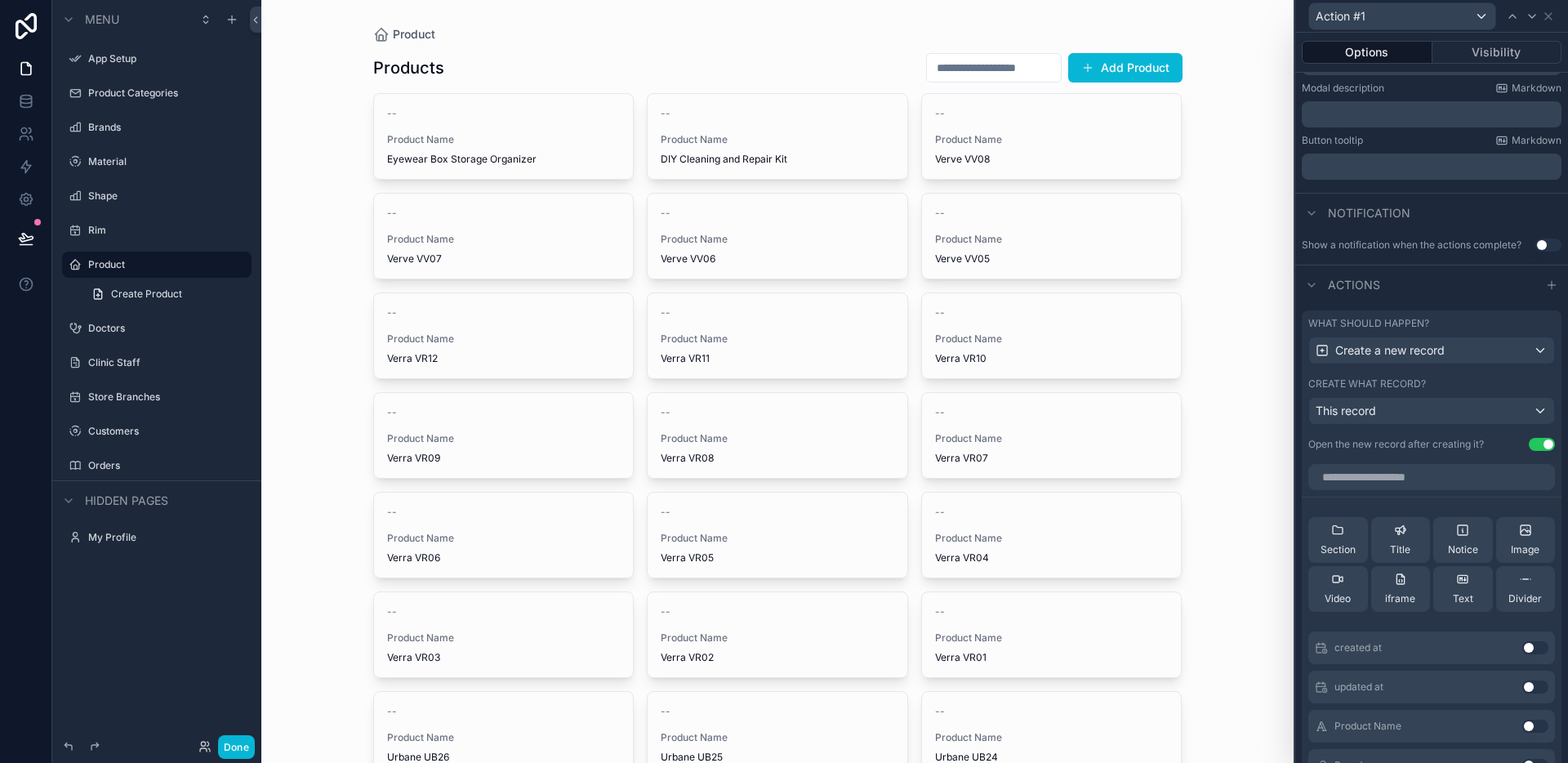
scroll to position [0, 0]
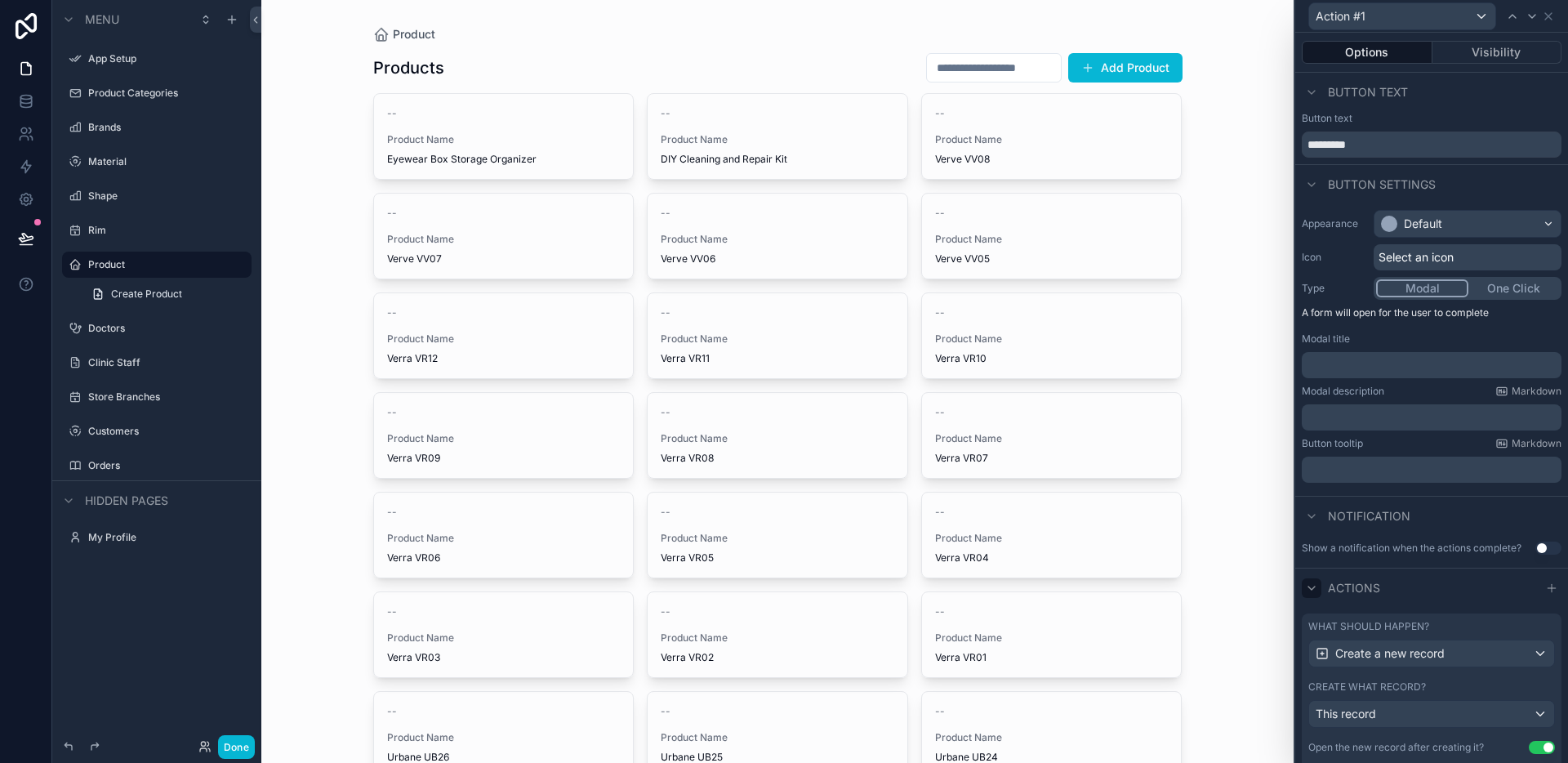
click at [1320, 585] on div at bounding box center [1312, 588] width 20 height 20
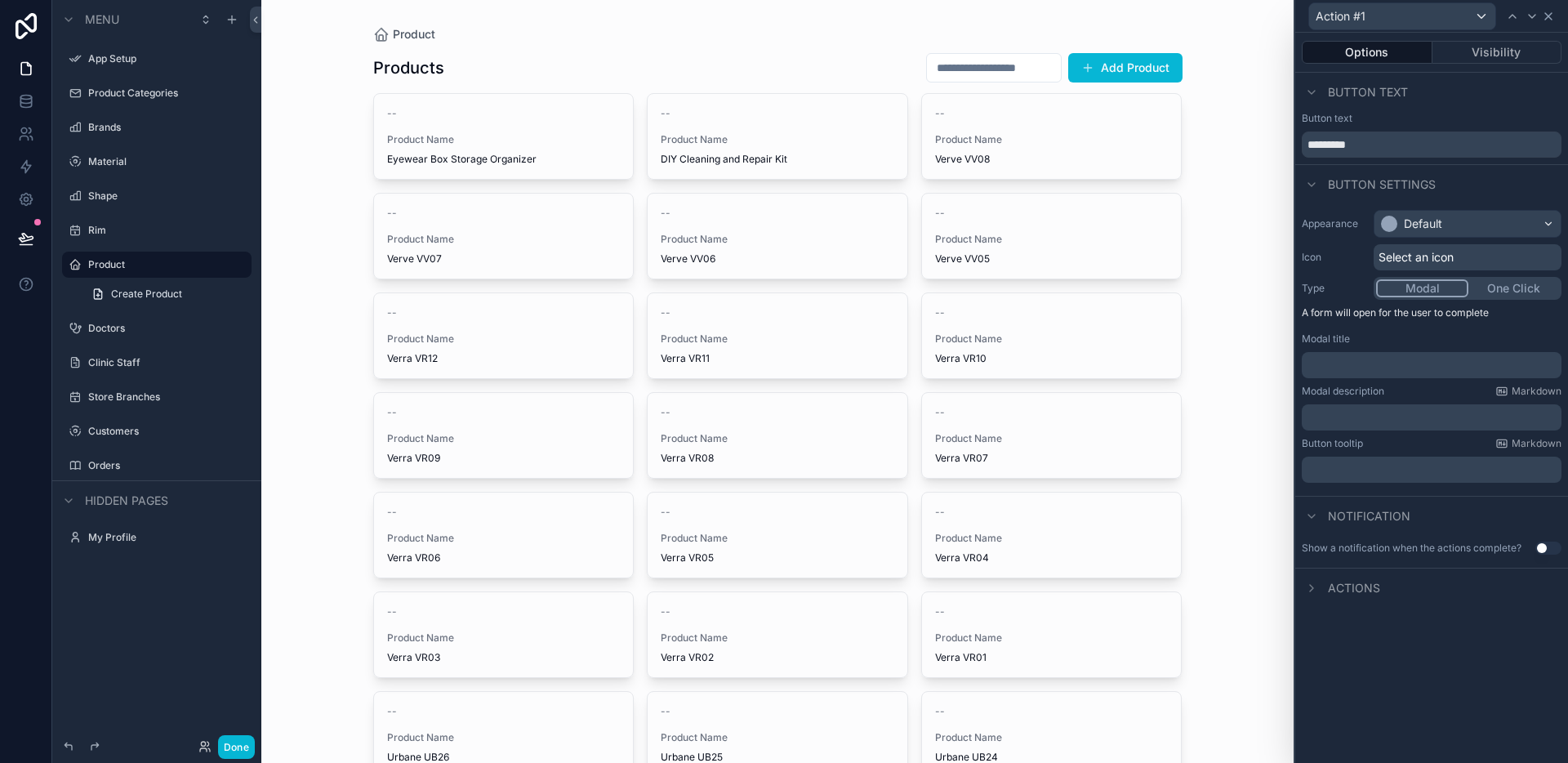
click at [1544, 20] on icon at bounding box center [1548, 16] width 13 height 13
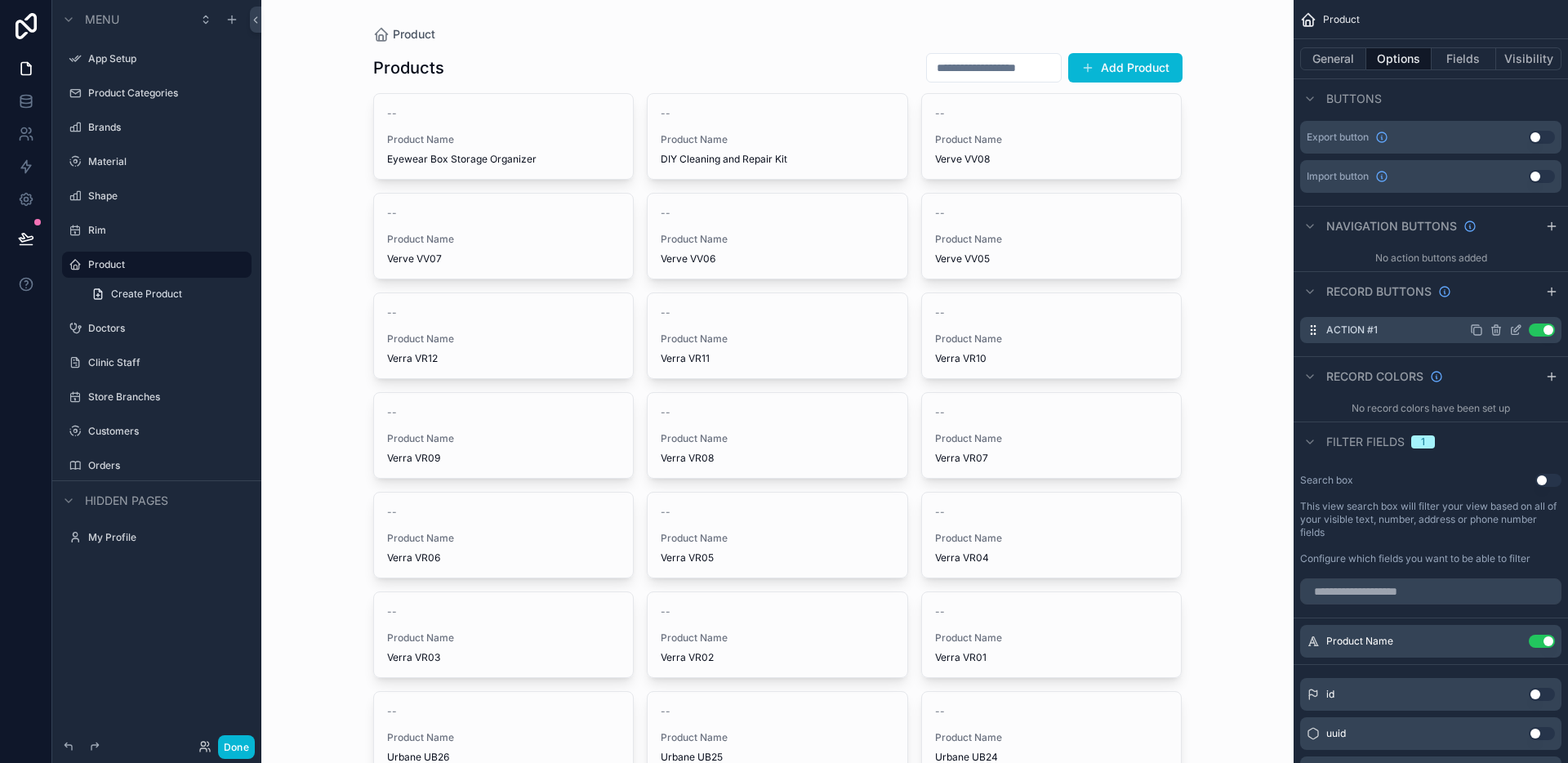
click at [1499, 329] on icon "scrollable content" at bounding box center [1495, 330] width 13 height 13
click at [1517, 309] on icon at bounding box center [1521, 303] width 13 height 13
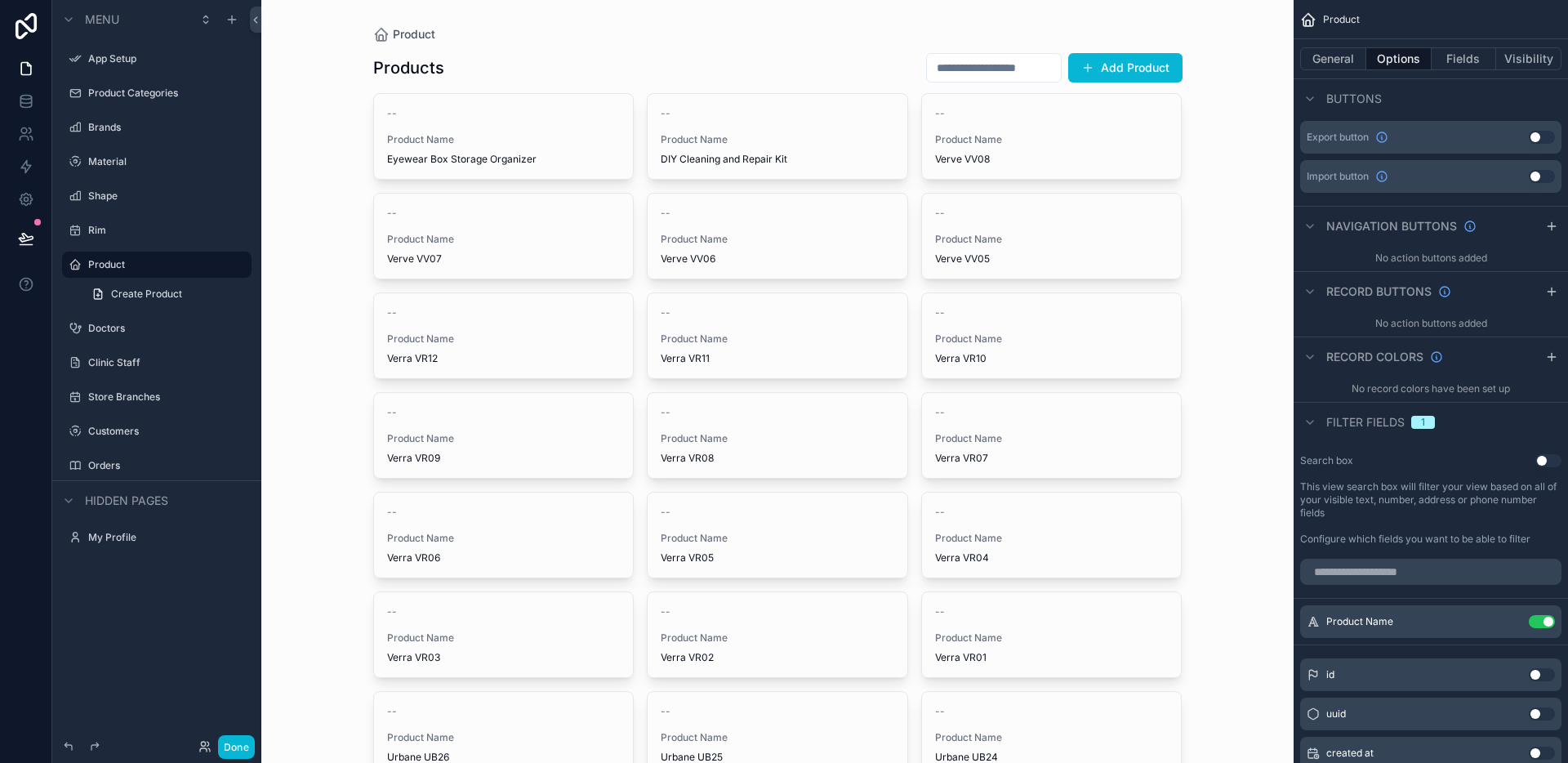
click at [1204, 193] on div "Product Products Add Product -- Product Name Eyewear Box Storage Organizer -- P…" at bounding box center [777, 382] width 1032 height 763
click at [35, 118] on link at bounding box center [25, 134] width 52 height 32
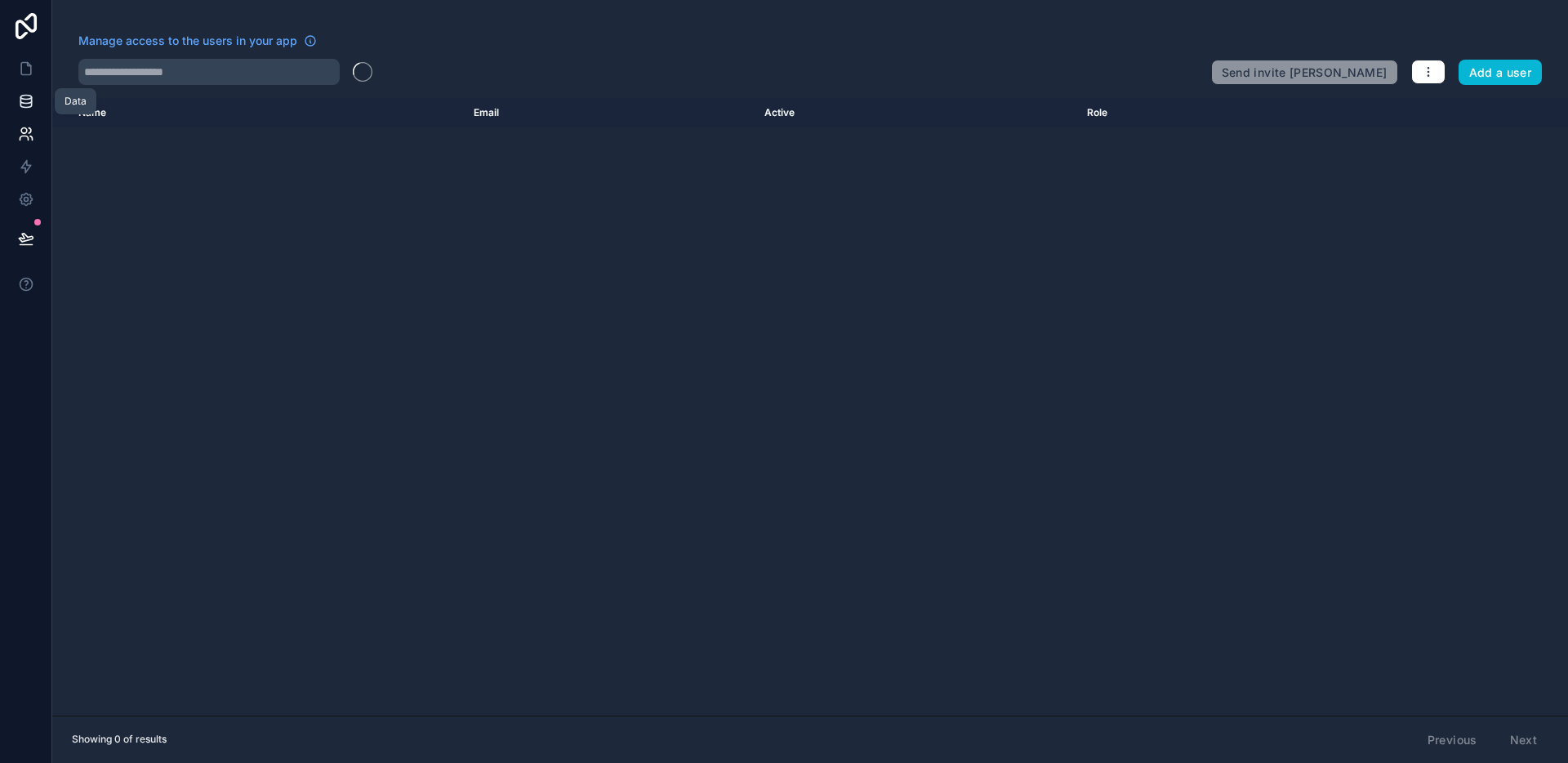
click at [35, 110] on link at bounding box center [25, 100] width 52 height 32
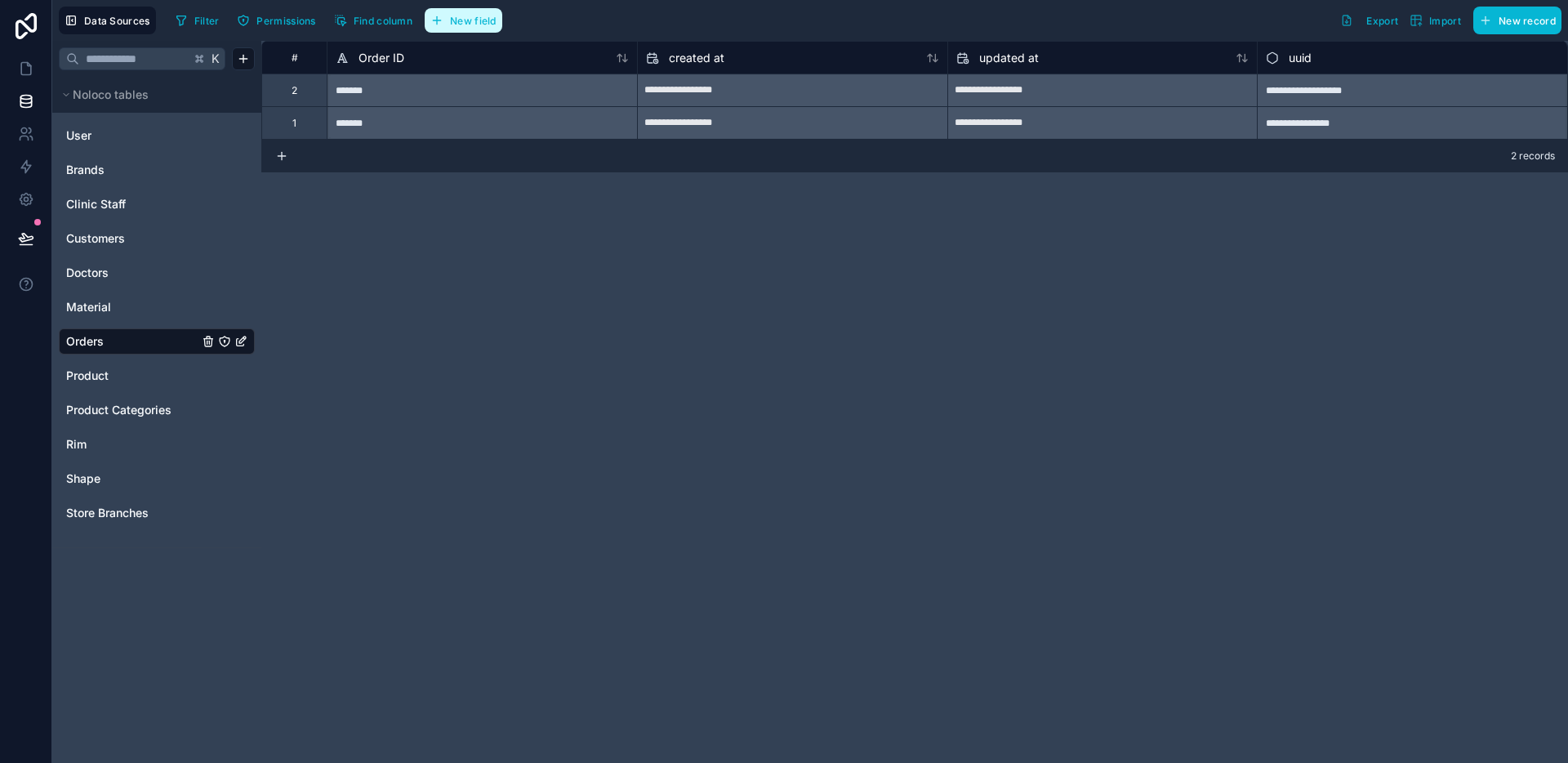
click at [483, 25] on span "New field" at bounding box center [473, 20] width 47 height 13
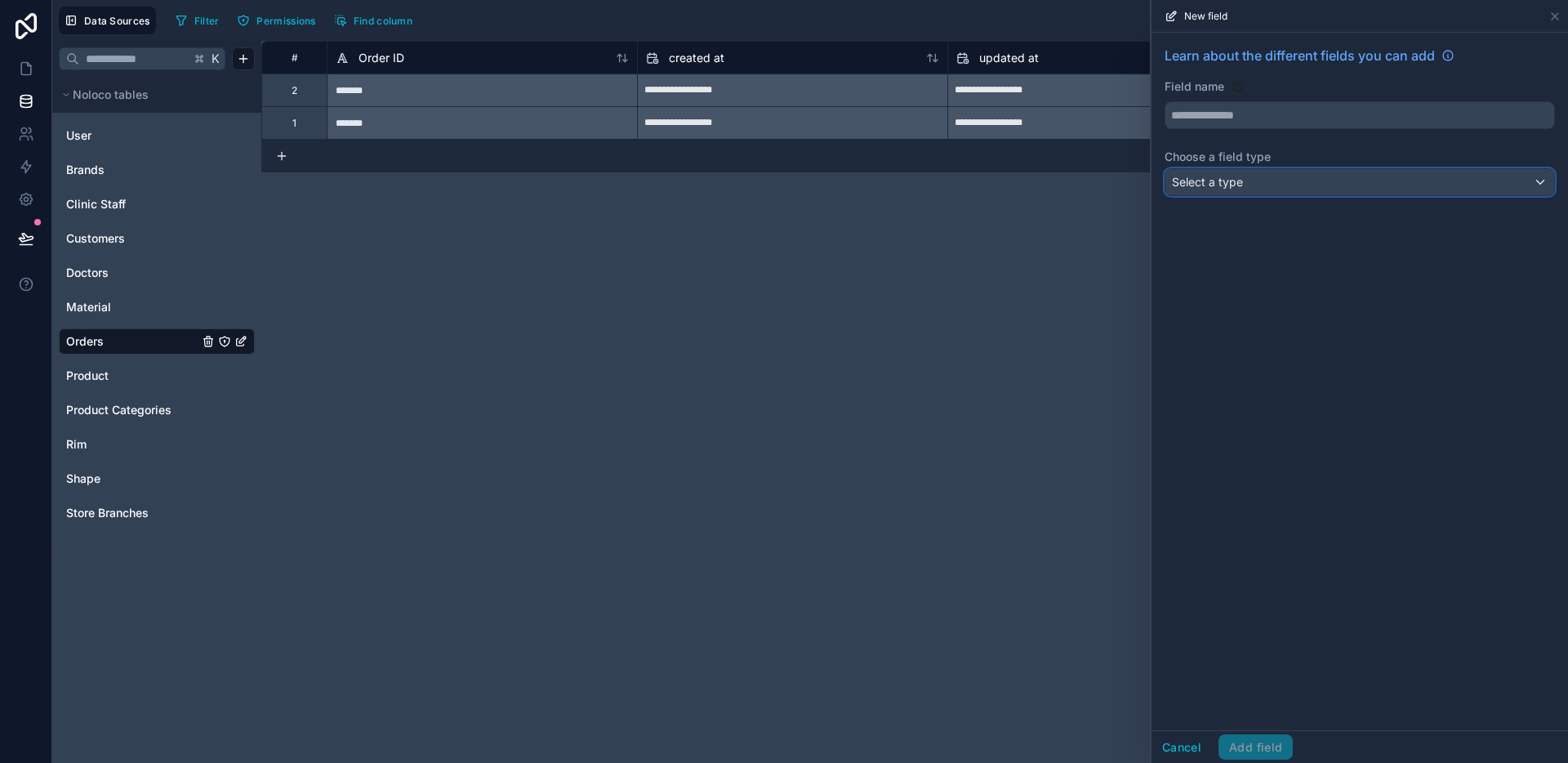
click at [1216, 186] on span "Select a type" at bounding box center [1207, 181] width 71 height 14
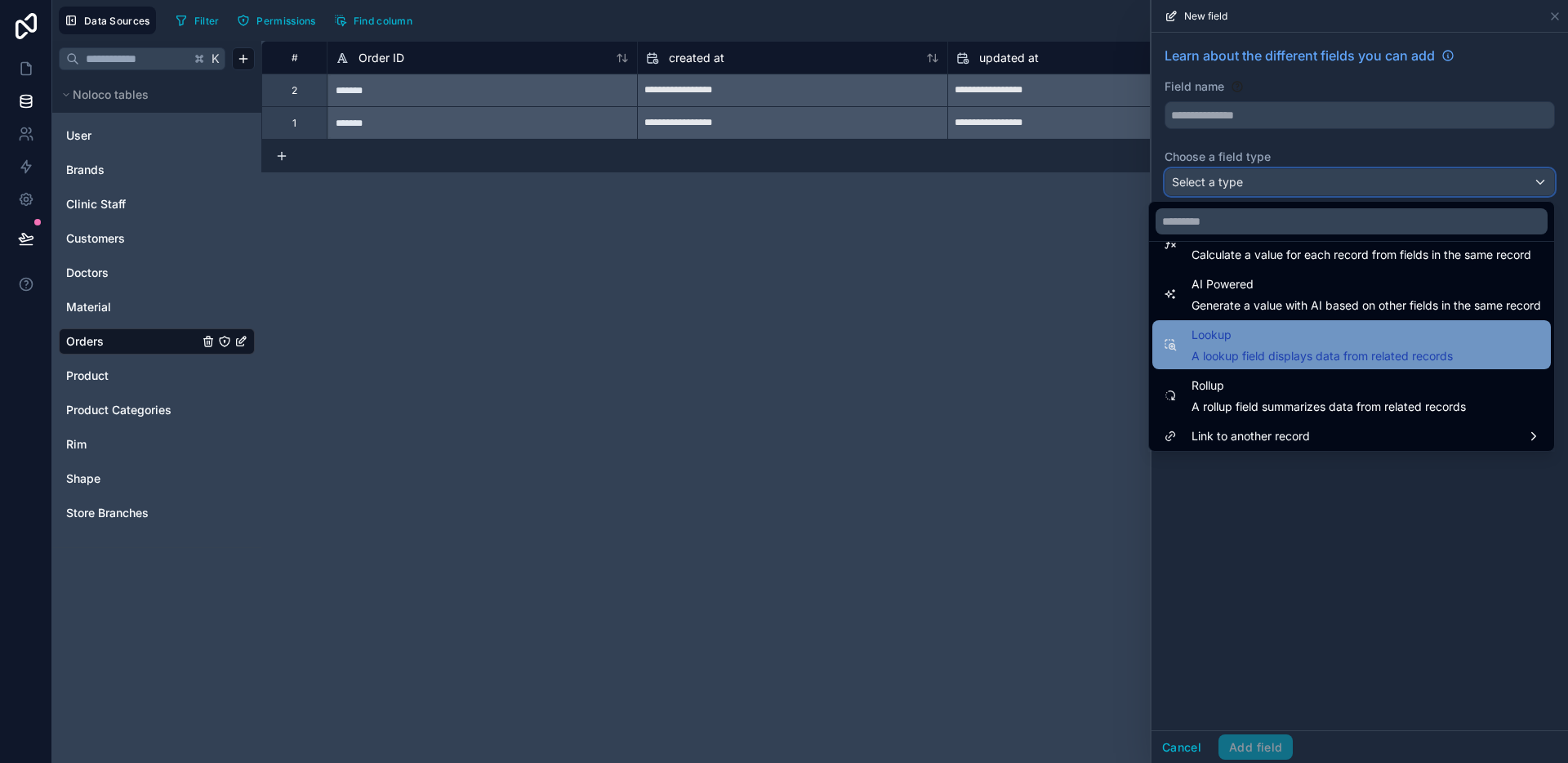
scroll to position [474, 0]
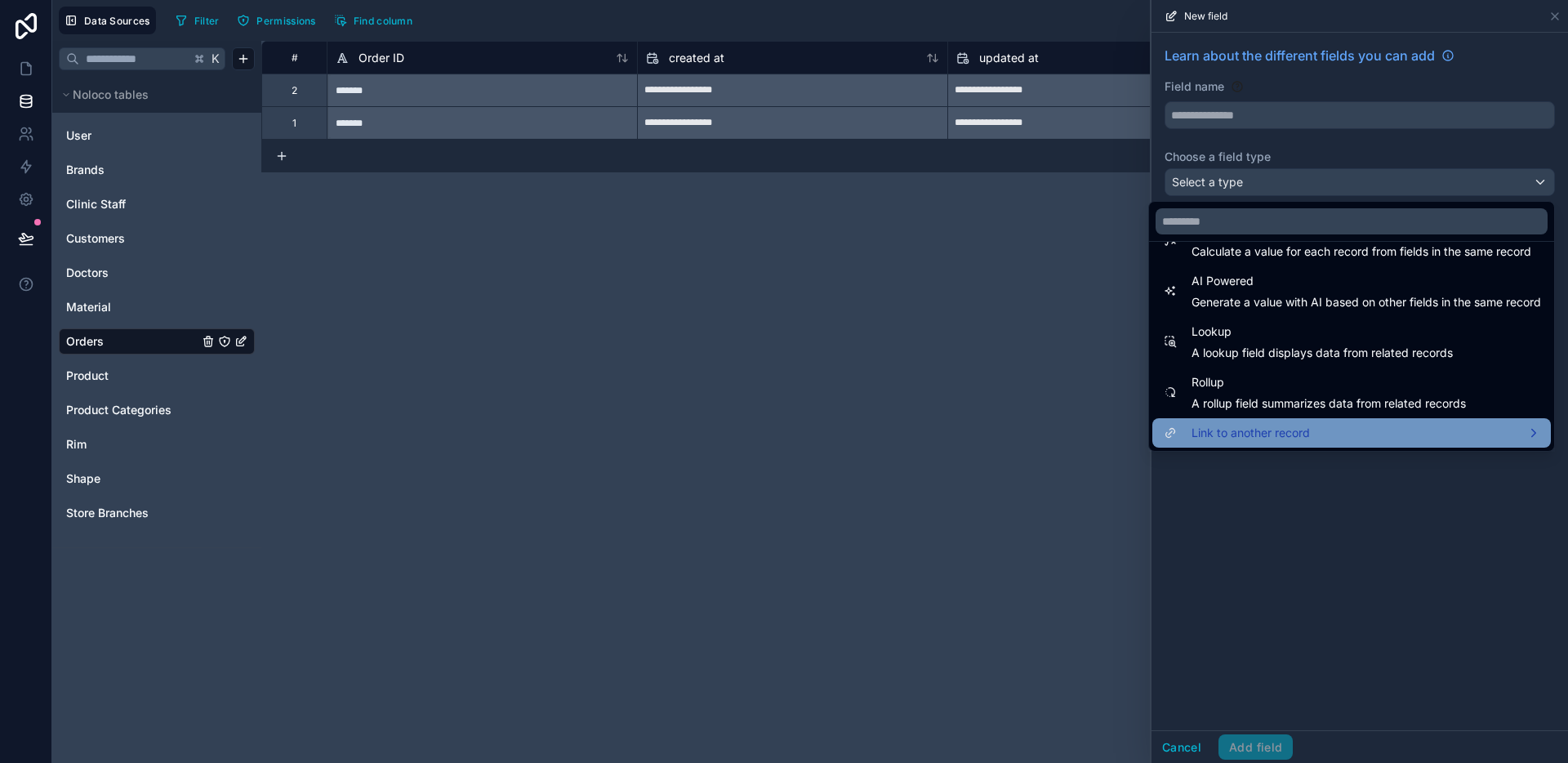
click at [1258, 439] on span "Link to another record" at bounding box center [1250, 433] width 118 height 20
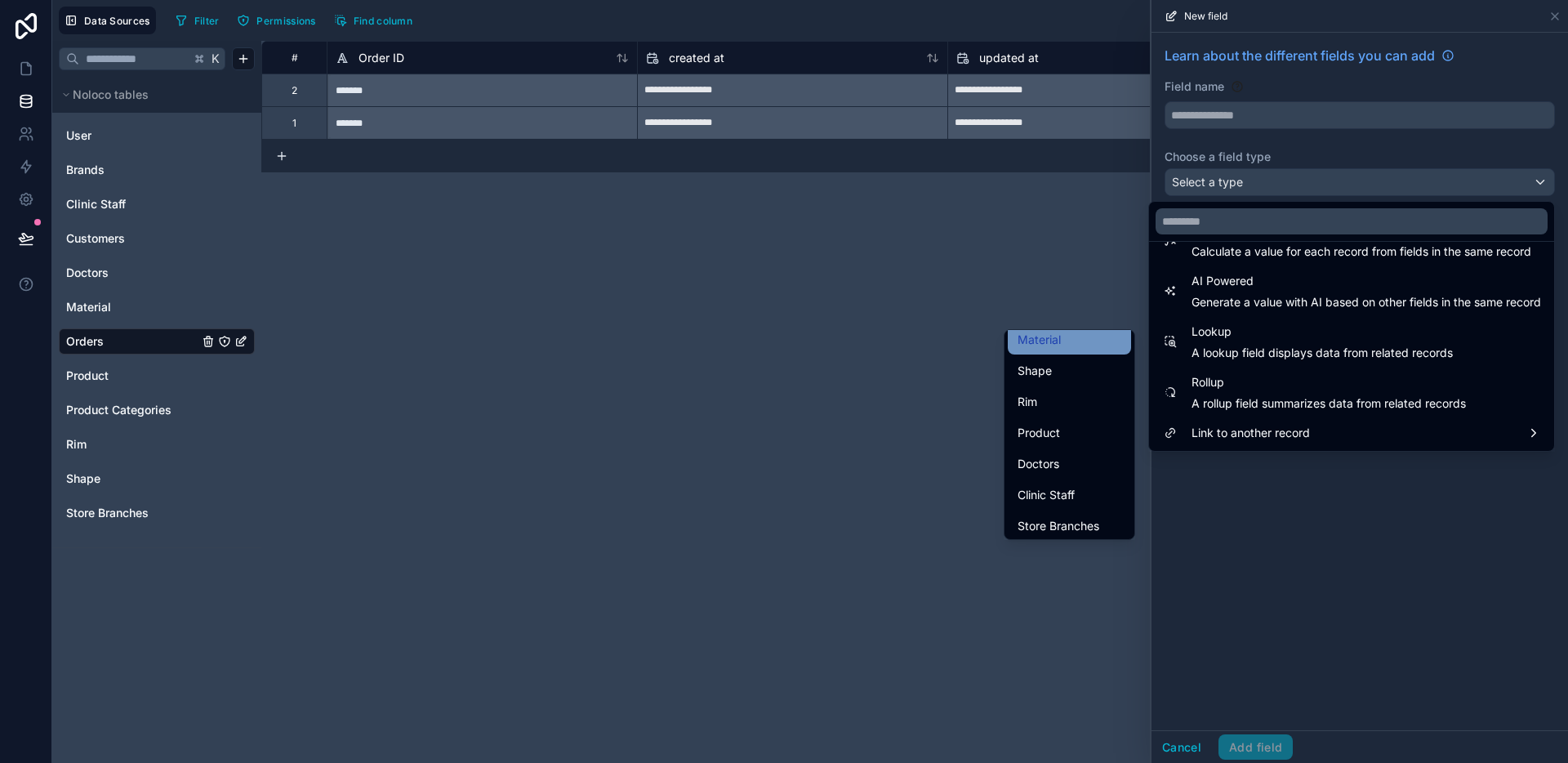
scroll to position [172, 0]
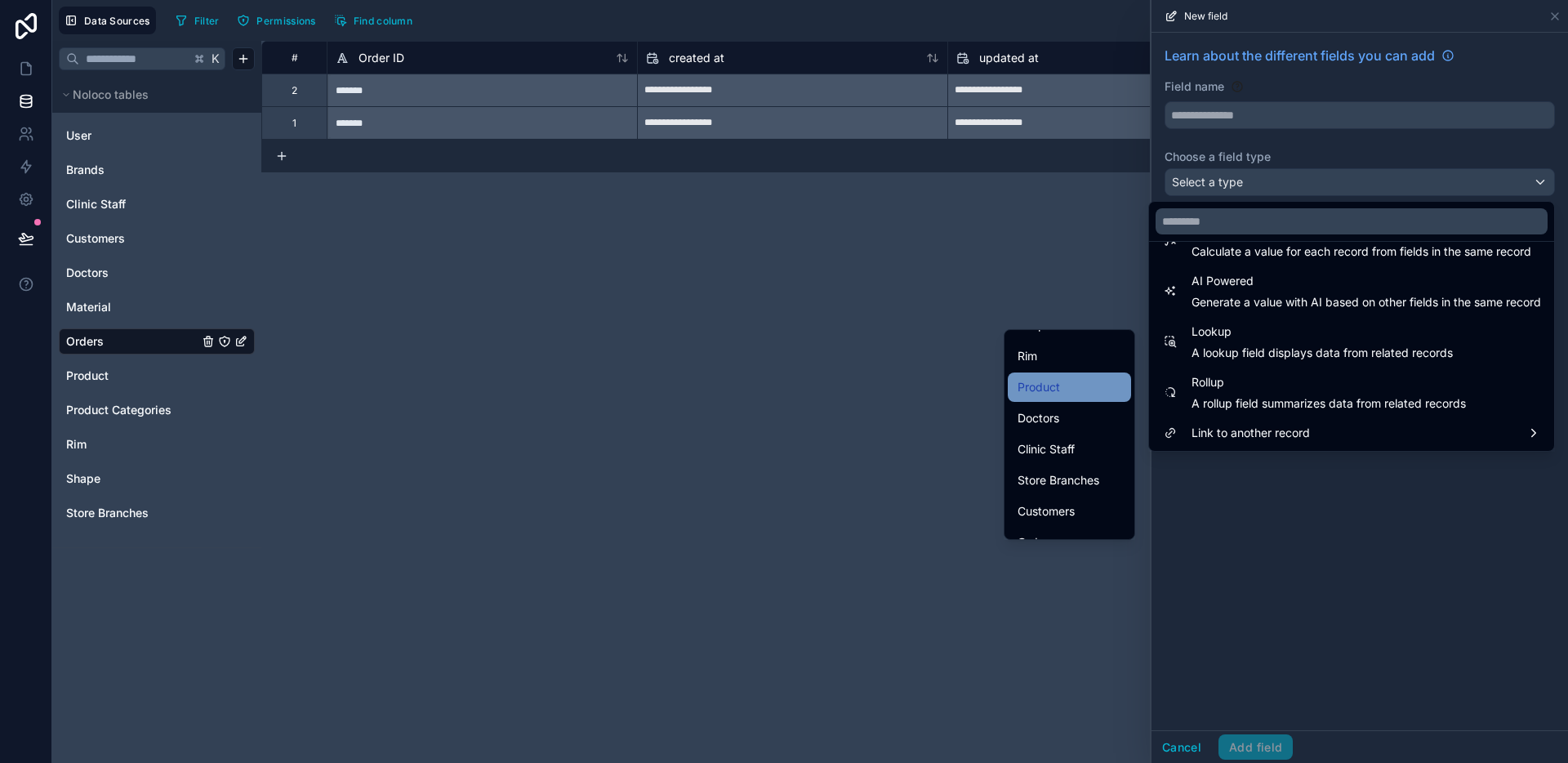
click at [1055, 394] on div "Product" at bounding box center [1069, 387] width 103 height 20
type input "*******"
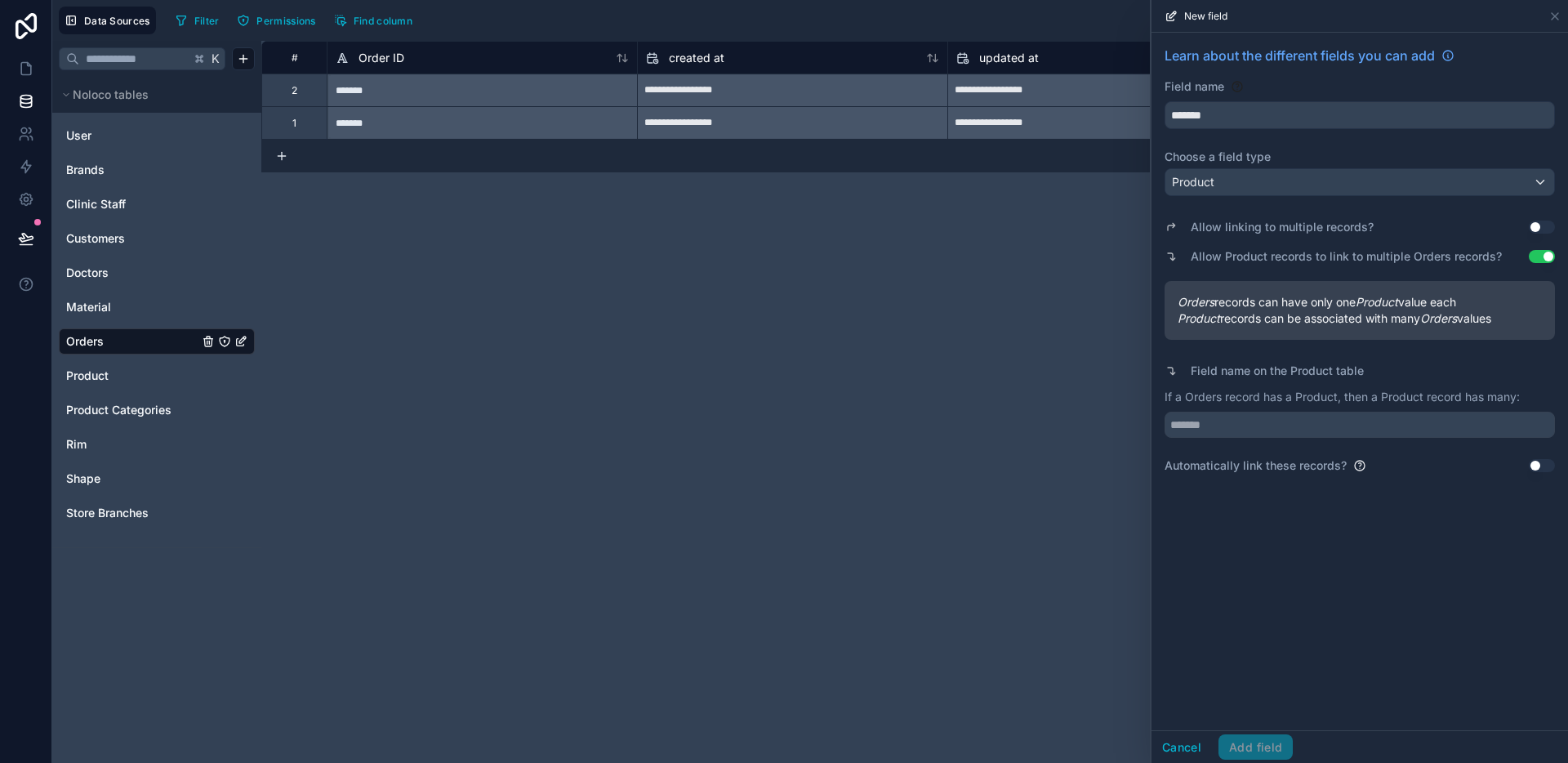
click at [1212, 409] on div "If a Orders record has a Product, then a Product record has many:" at bounding box center [1359, 414] width 390 height 49
click at [1212, 416] on input "text" at bounding box center [1359, 424] width 390 height 26
type input "******"
click at [1183, 756] on button "Cancel" at bounding box center [1182, 747] width 60 height 26
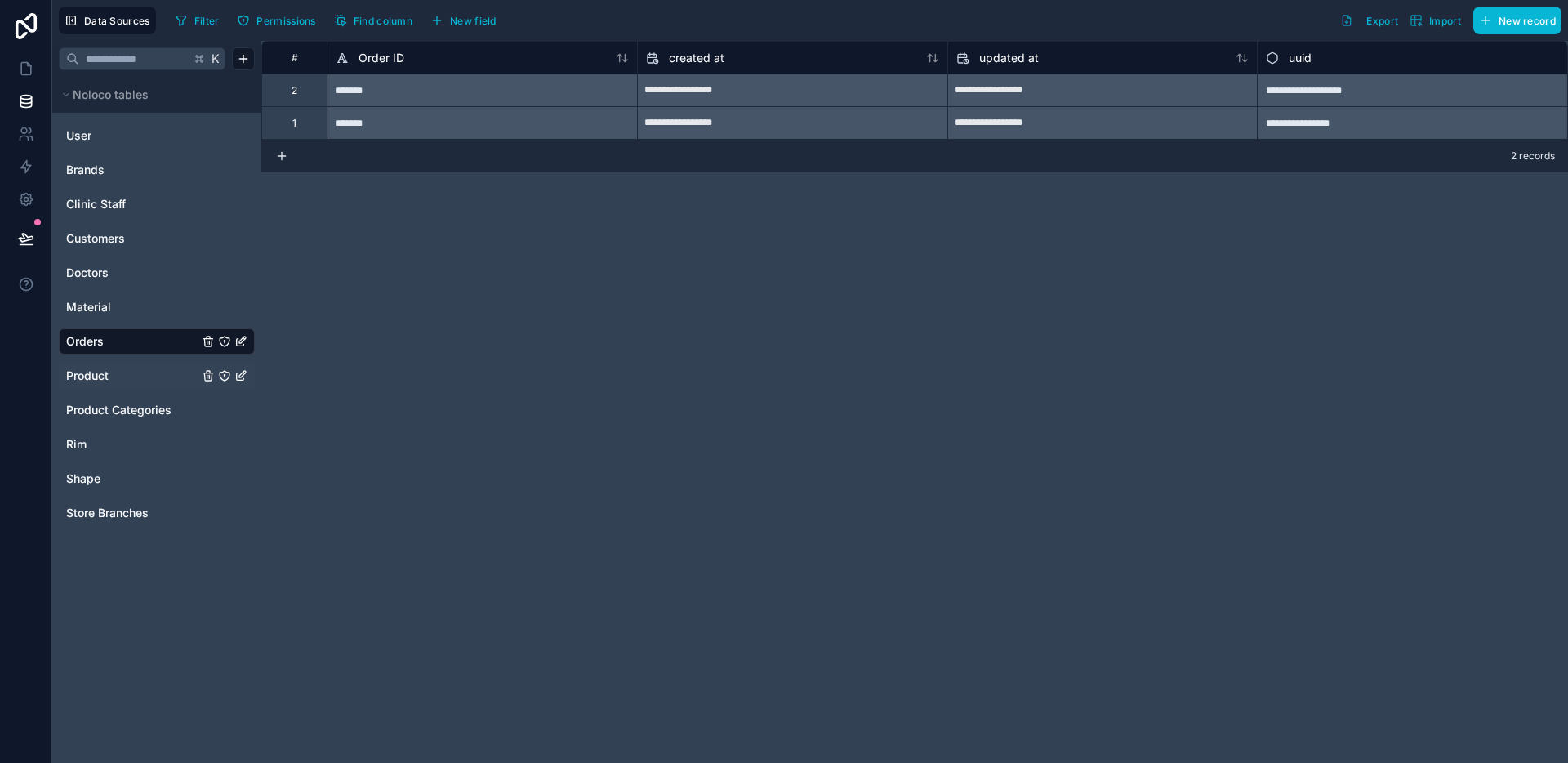
click at [85, 381] on span "Product" at bounding box center [88, 376] width 43 height 17
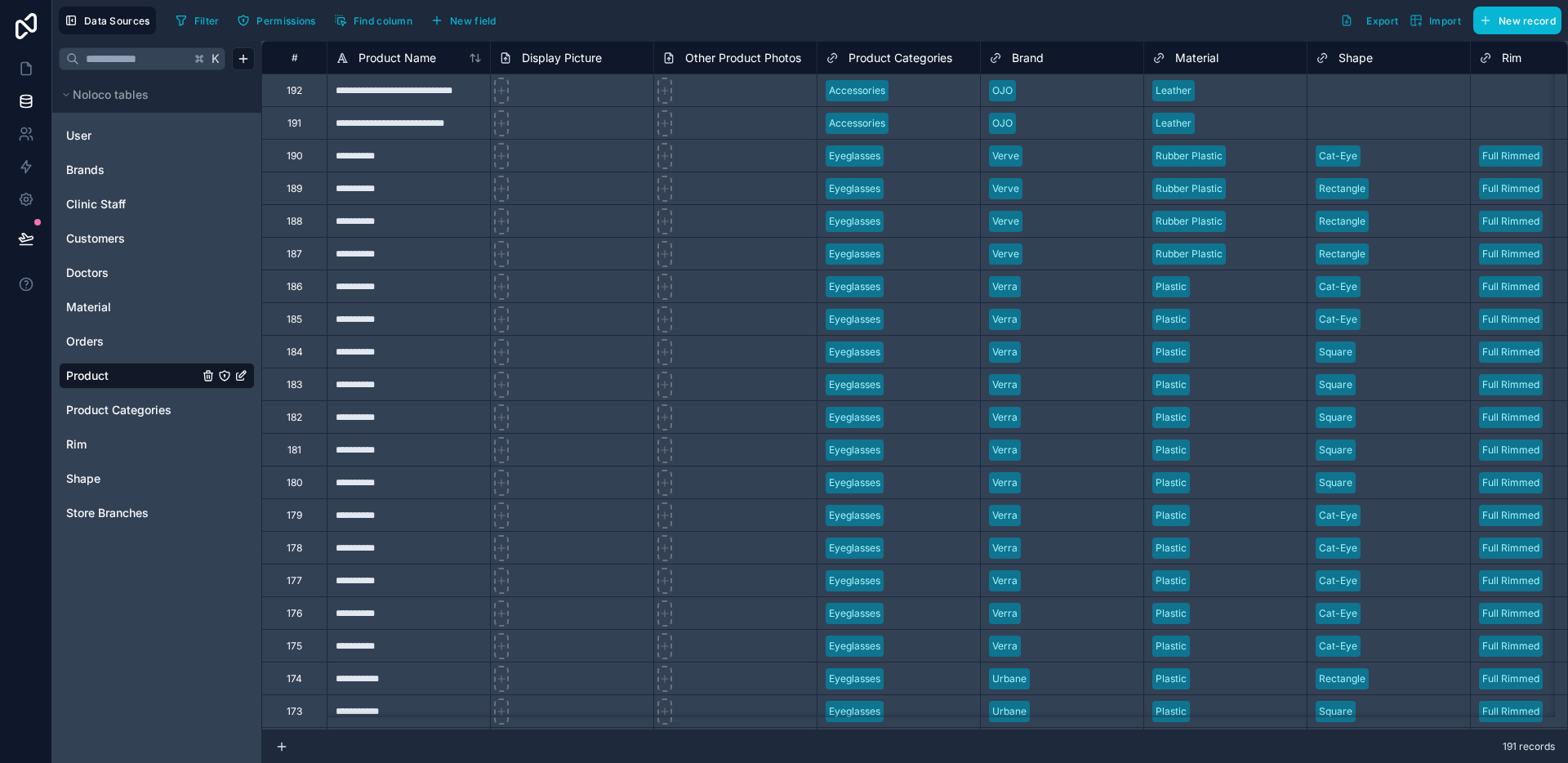
scroll to position [0, 568]
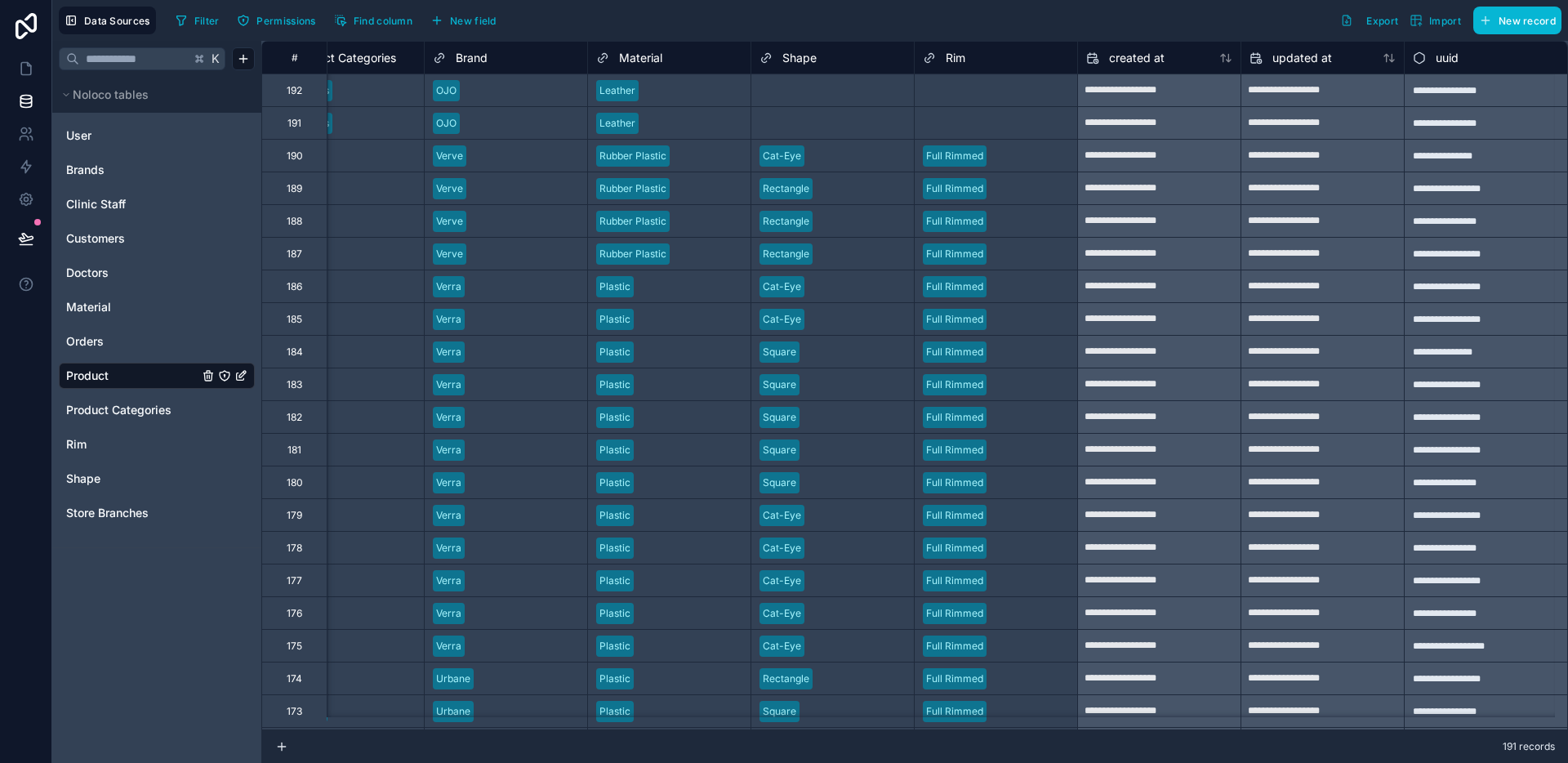
click at [478, 32] on div "Filter Permissions Find column New field" at bounding box center [338, 20] width 339 height 27
click at [478, 28] on button "New field" at bounding box center [463, 20] width 78 height 24
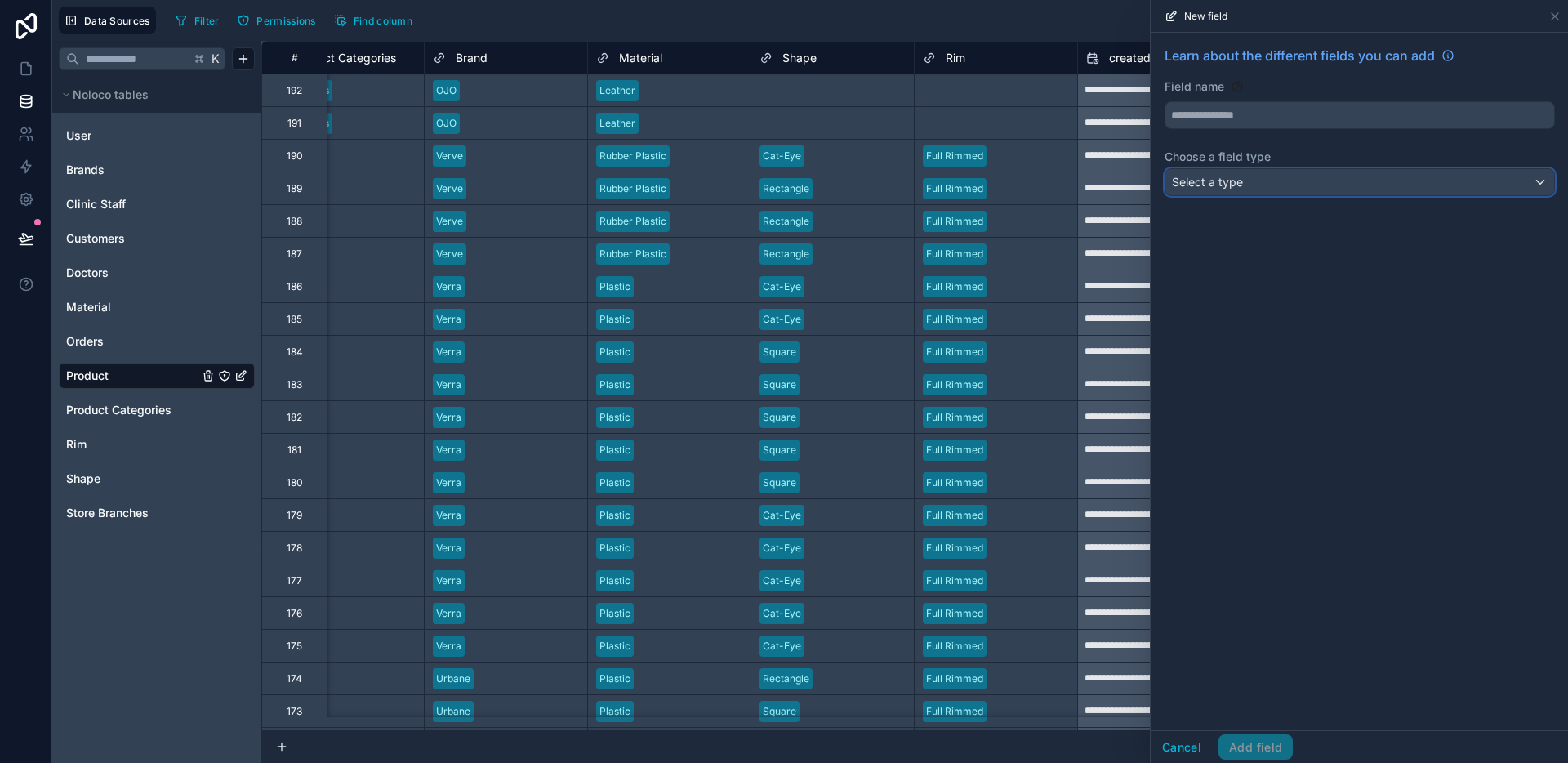
click at [1259, 173] on div "Select a type" at bounding box center [1359, 181] width 389 height 26
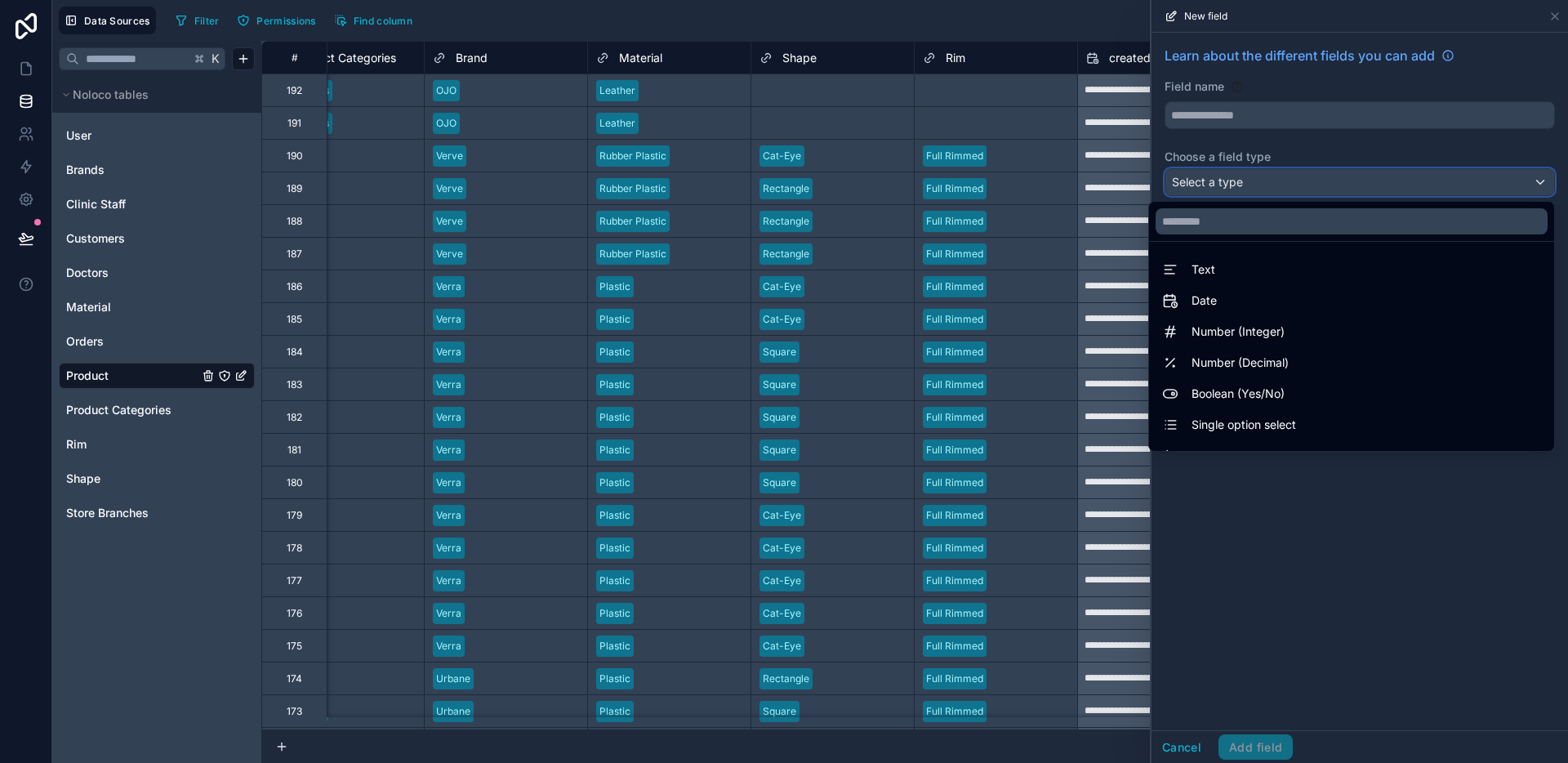
scroll to position [474, 0]
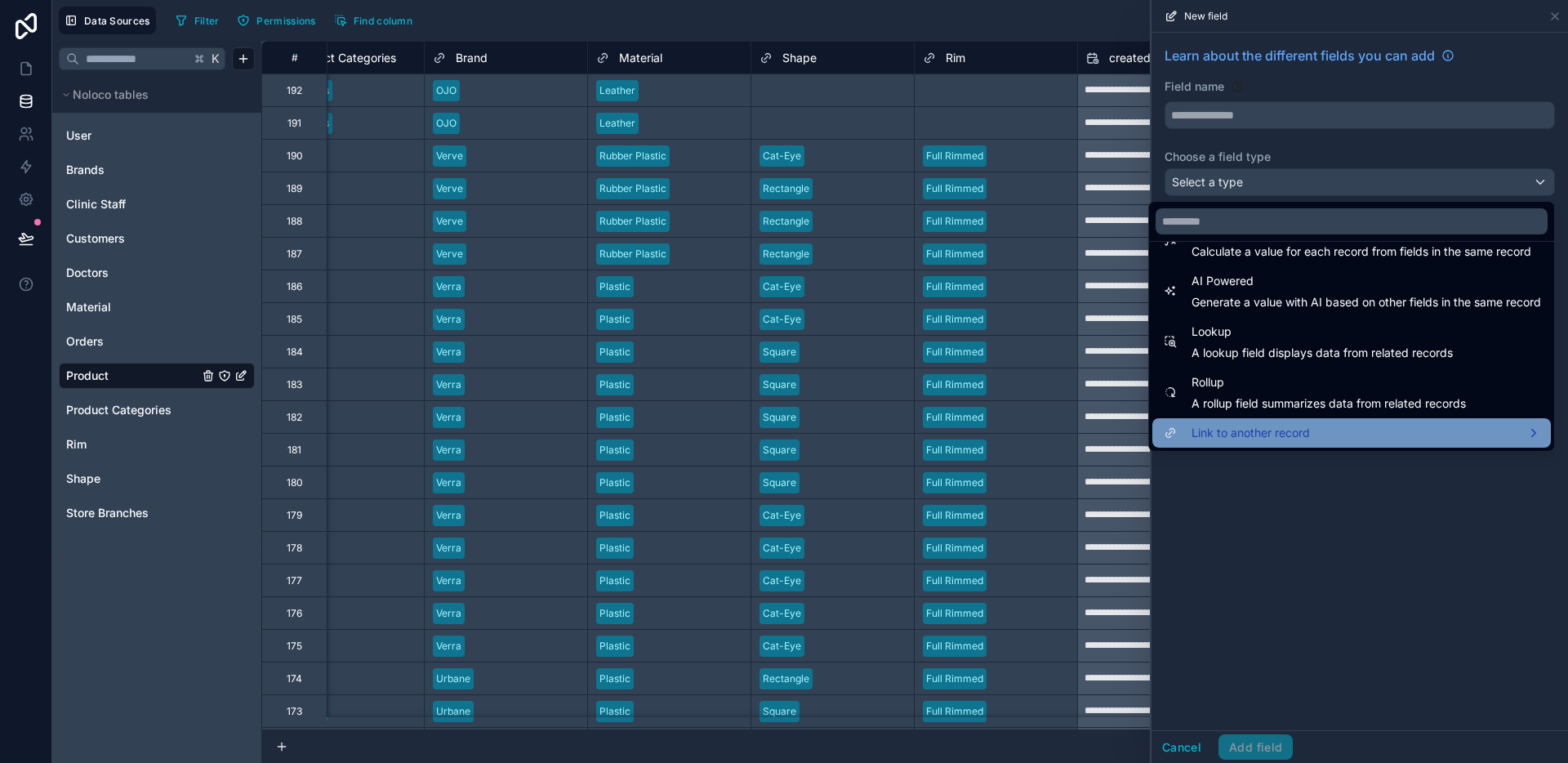
click at [1257, 423] on span "Link to another record" at bounding box center [1250, 433] width 118 height 20
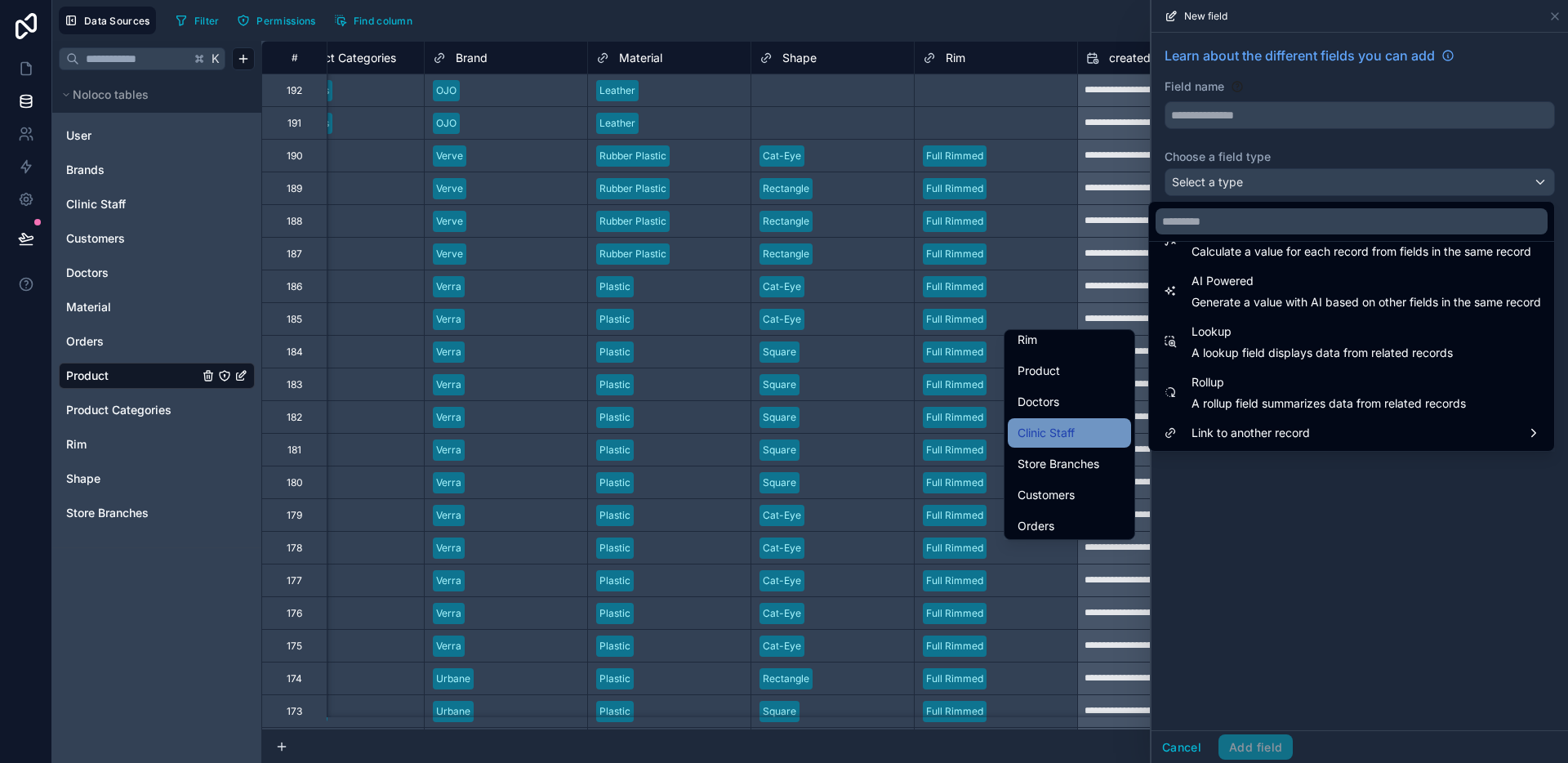
scroll to position [193, 0]
click at [1029, 512] on span "Orders" at bounding box center [1036, 521] width 37 height 20
type input "******"
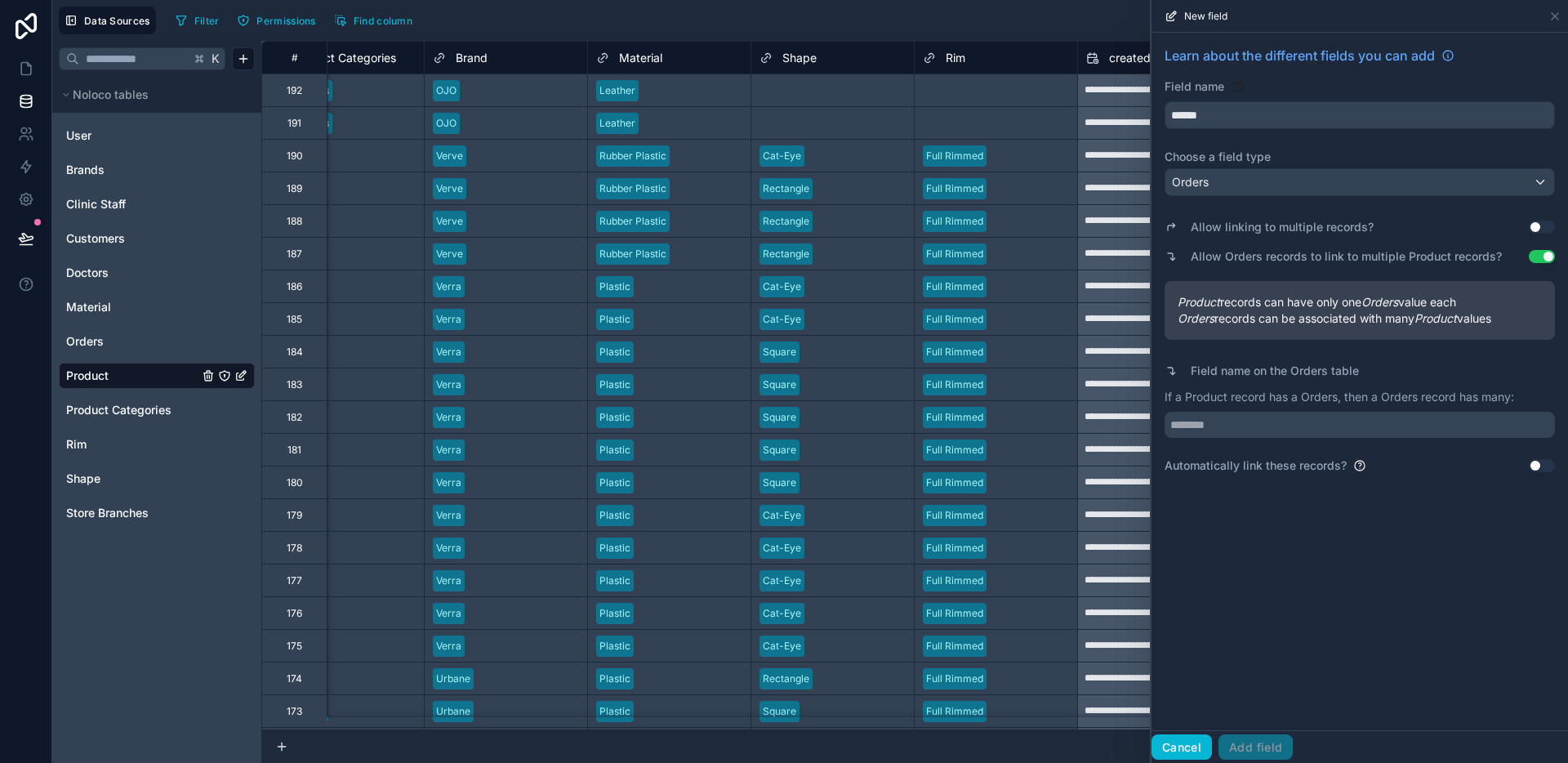
click at [1174, 753] on button "Cancel" at bounding box center [1182, 747] width 60 height 26
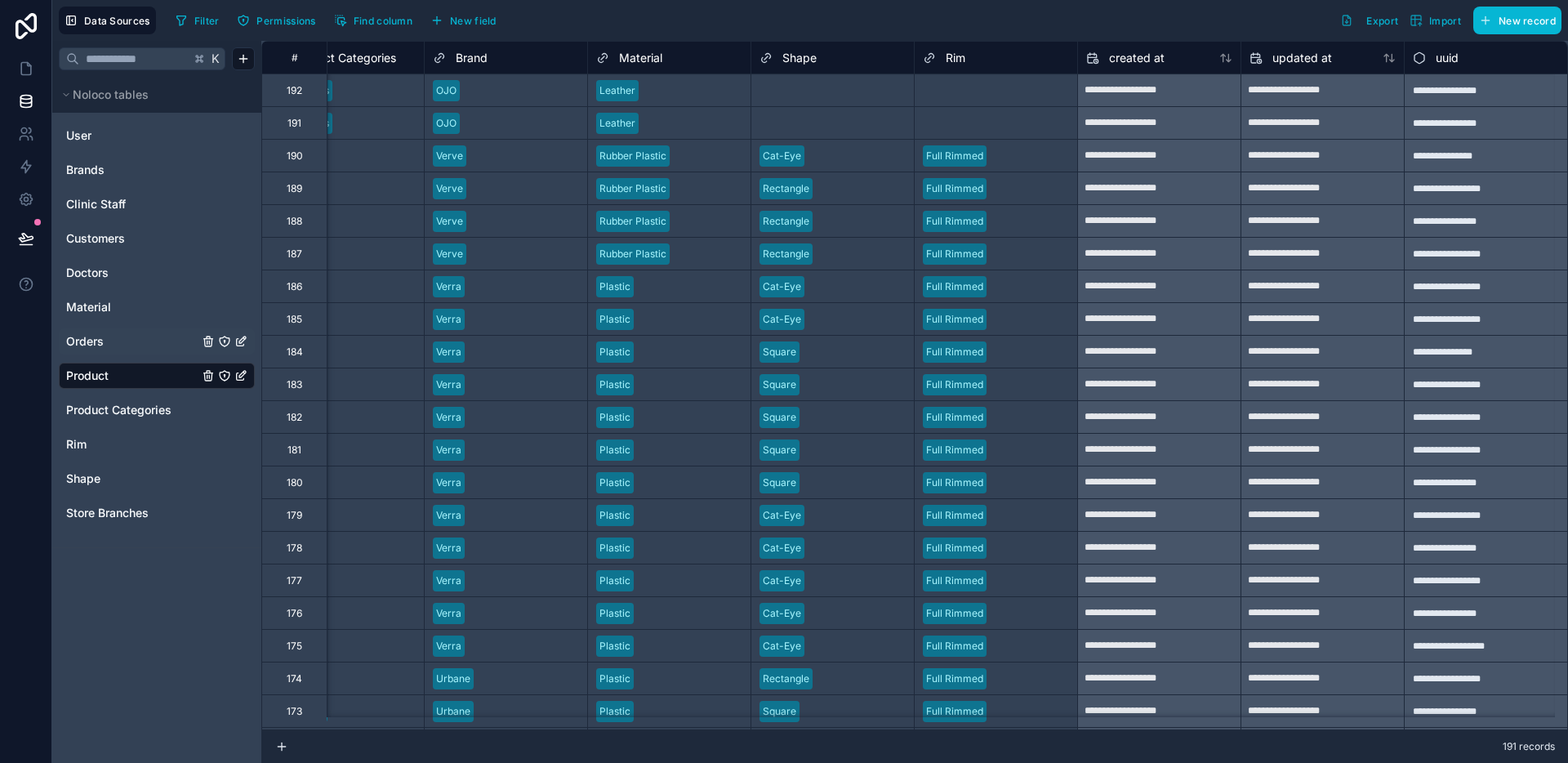
click at [111, 349] on link "Orders" at bounding box center [133, 341] width 133 height 17
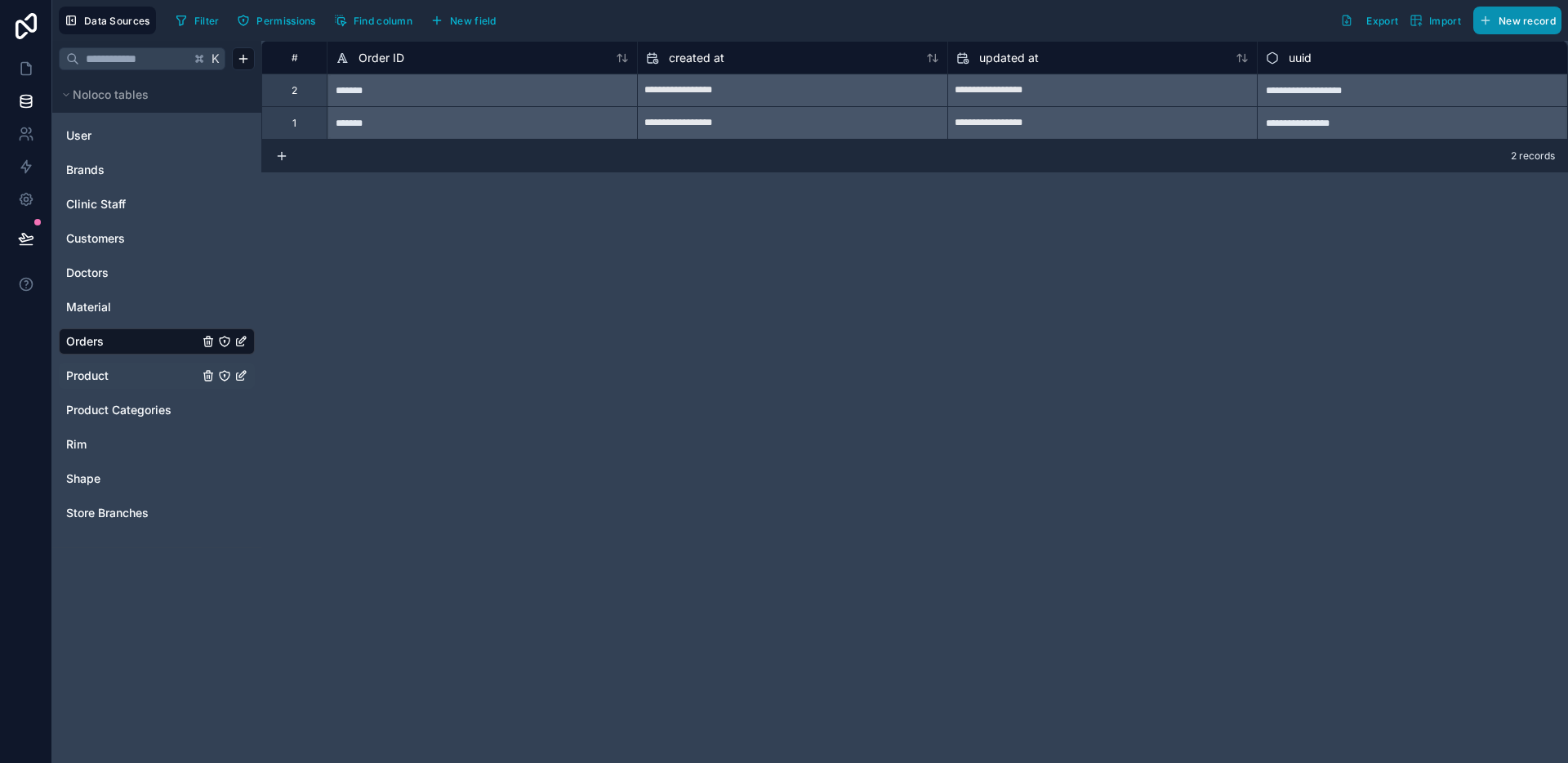
click at [1482, 28] on button "New record" at bounding box center [1517, 20] width 88 height 27
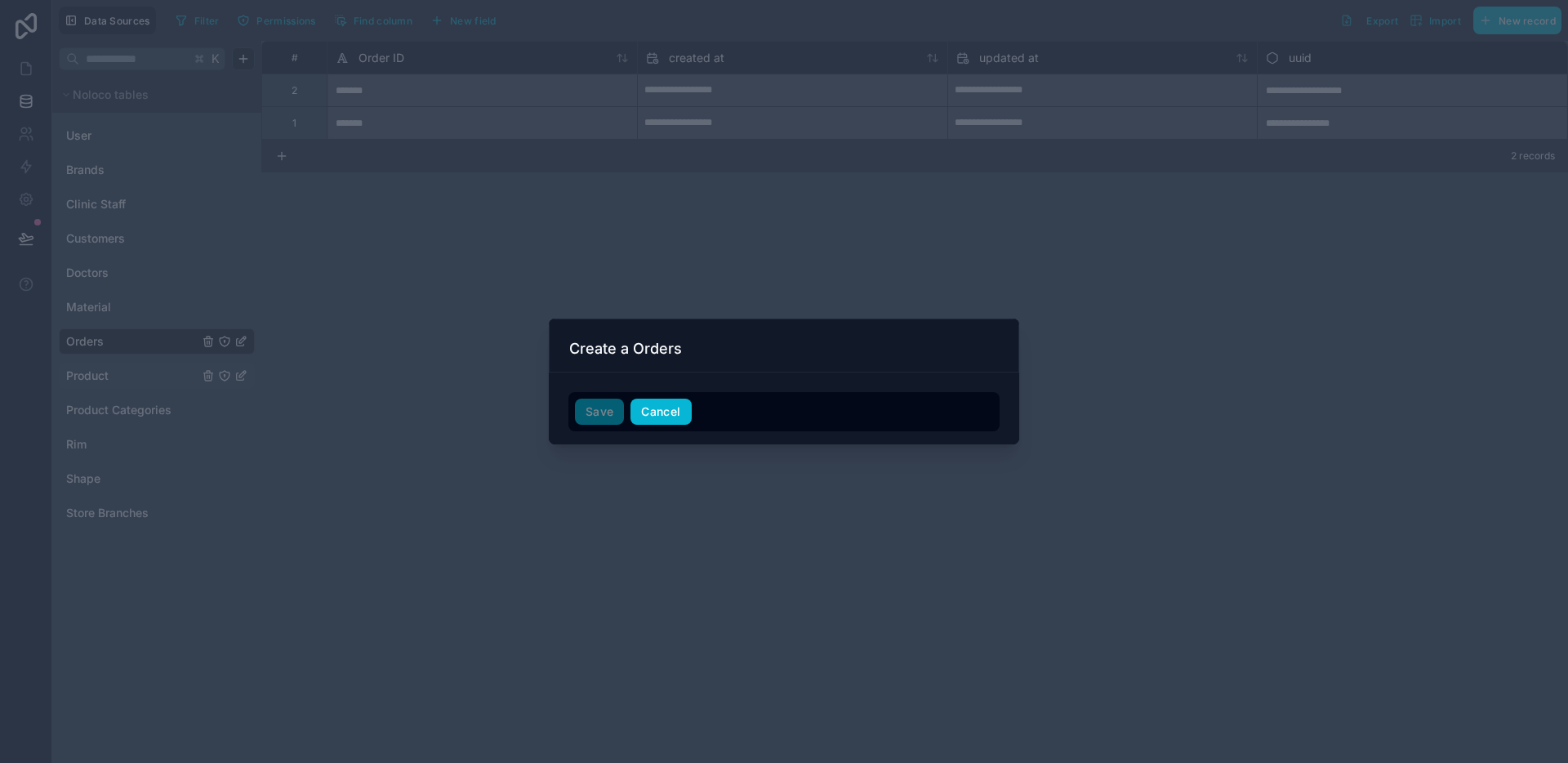
click at [668, 421] on button "Cancel" at bounding box center [660, 412] width 60 height 26
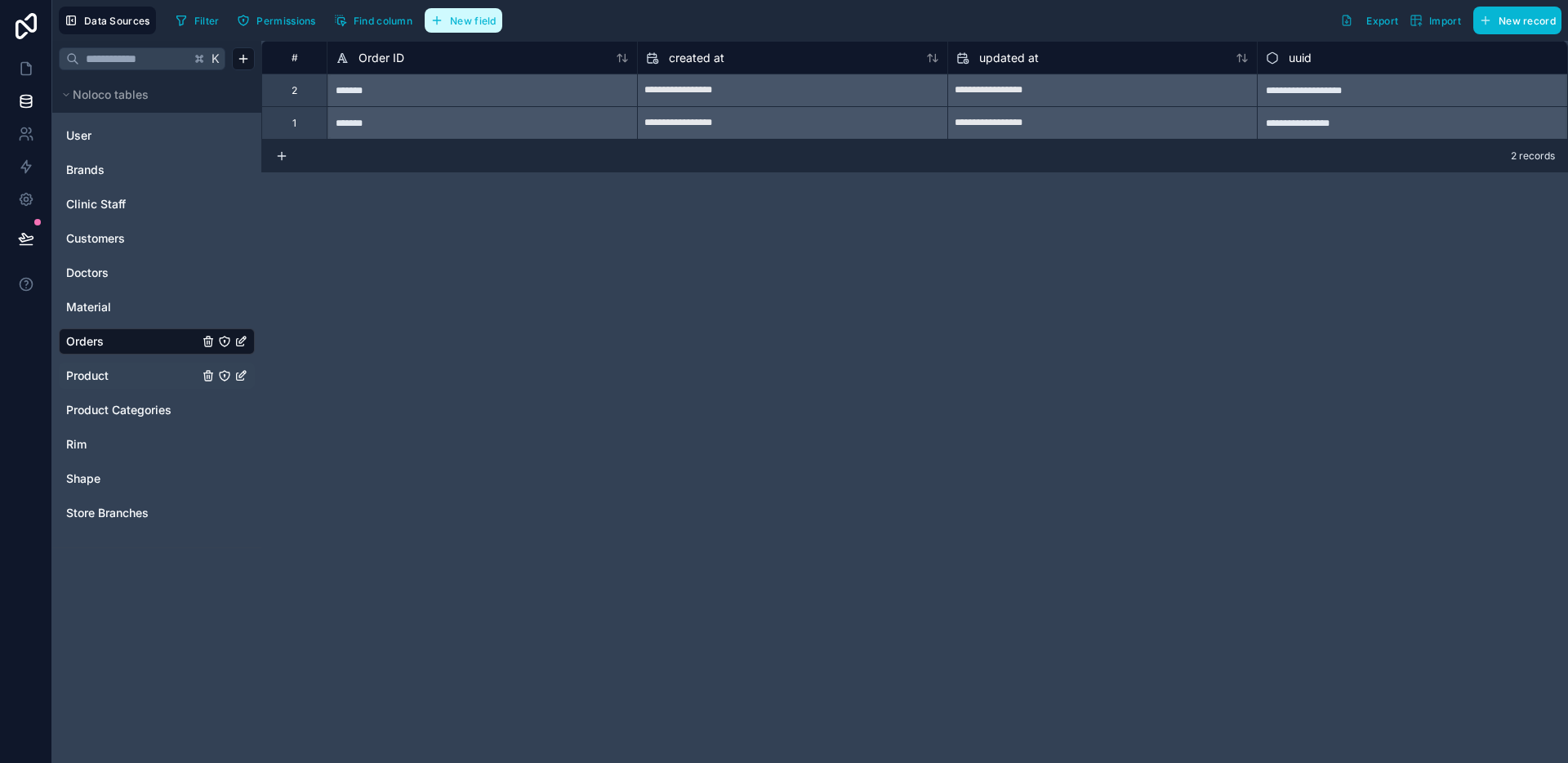
click at [452, 25] on span "New field" at bounding box center [473, 20] width 47 height 13
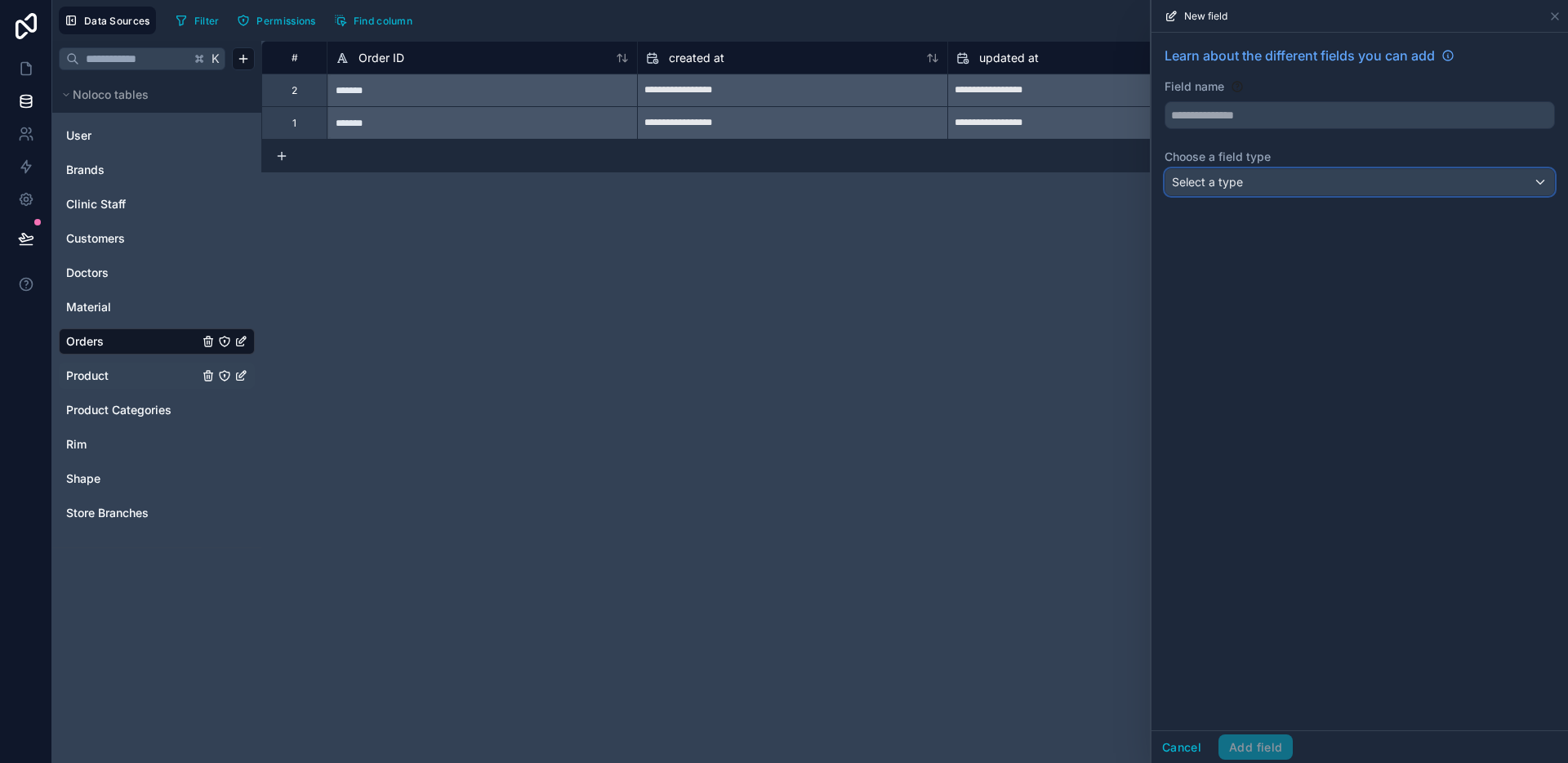
click at [1257, 183] on div "Select a type" at bounding box center [1359, 181] width 389 height 26
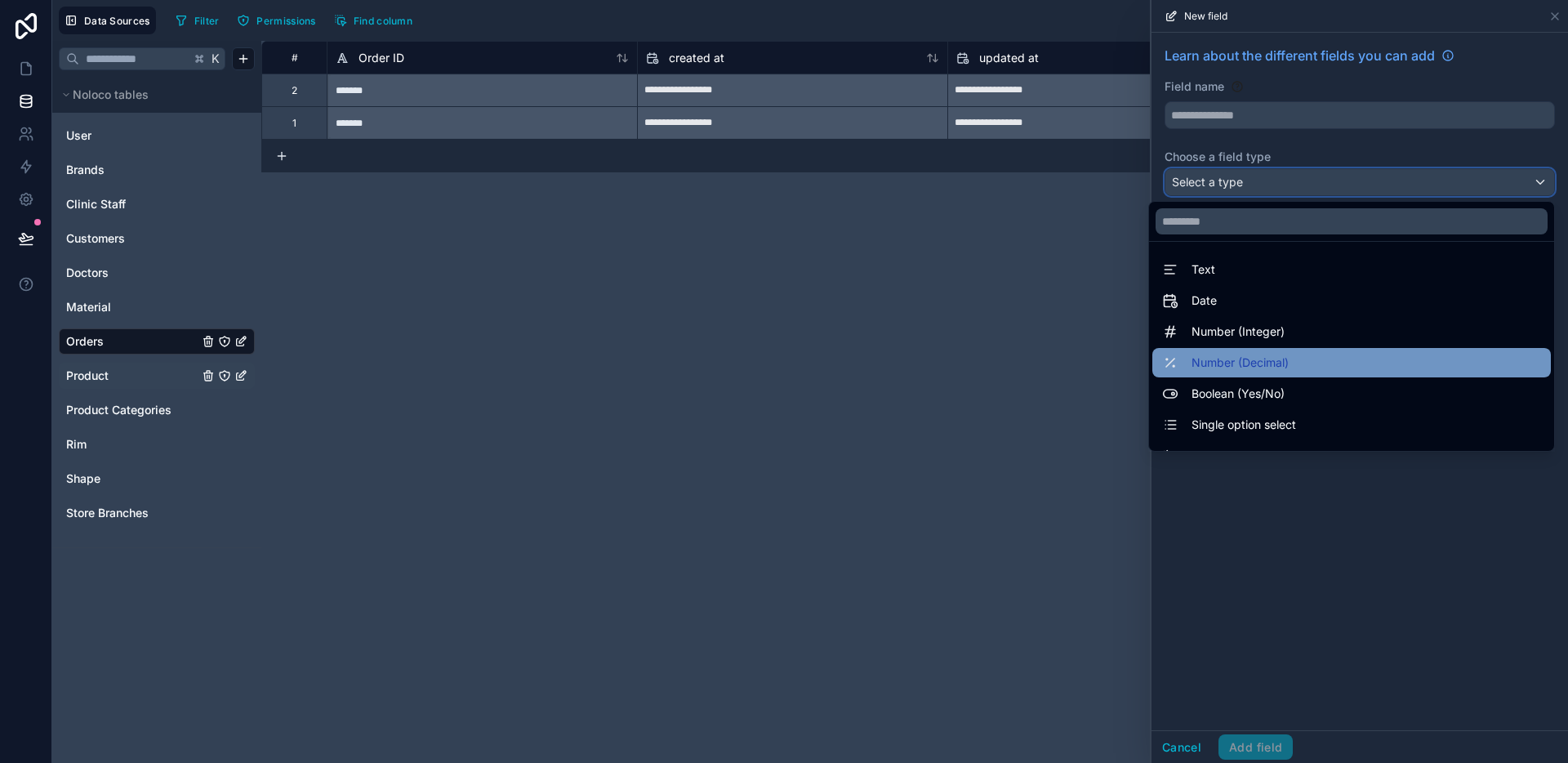
scroll to position [461, 0]
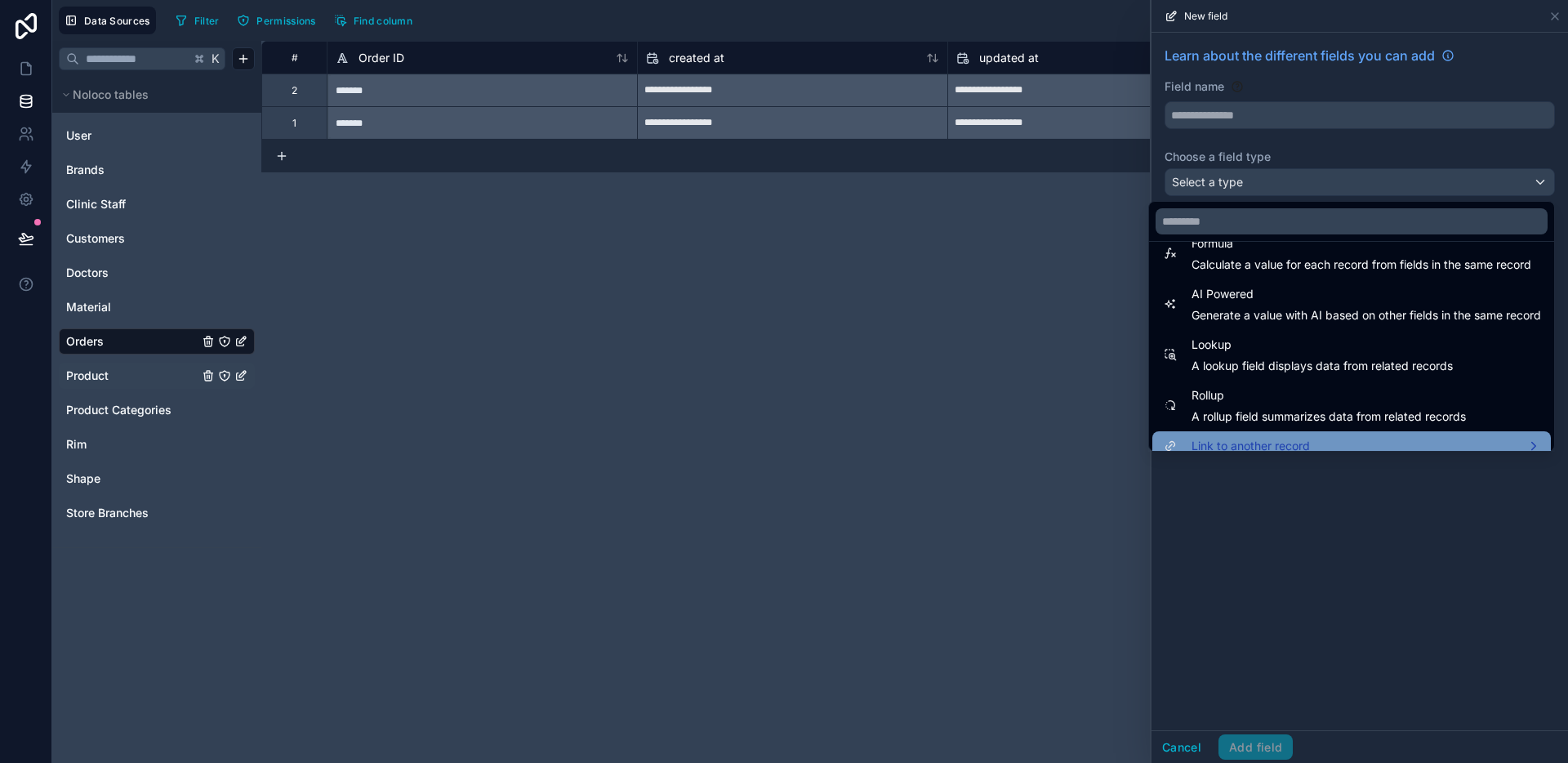
click at [1273, 440] on span "Link to another record" at bounding box center [1250, 446] width 118 height 20
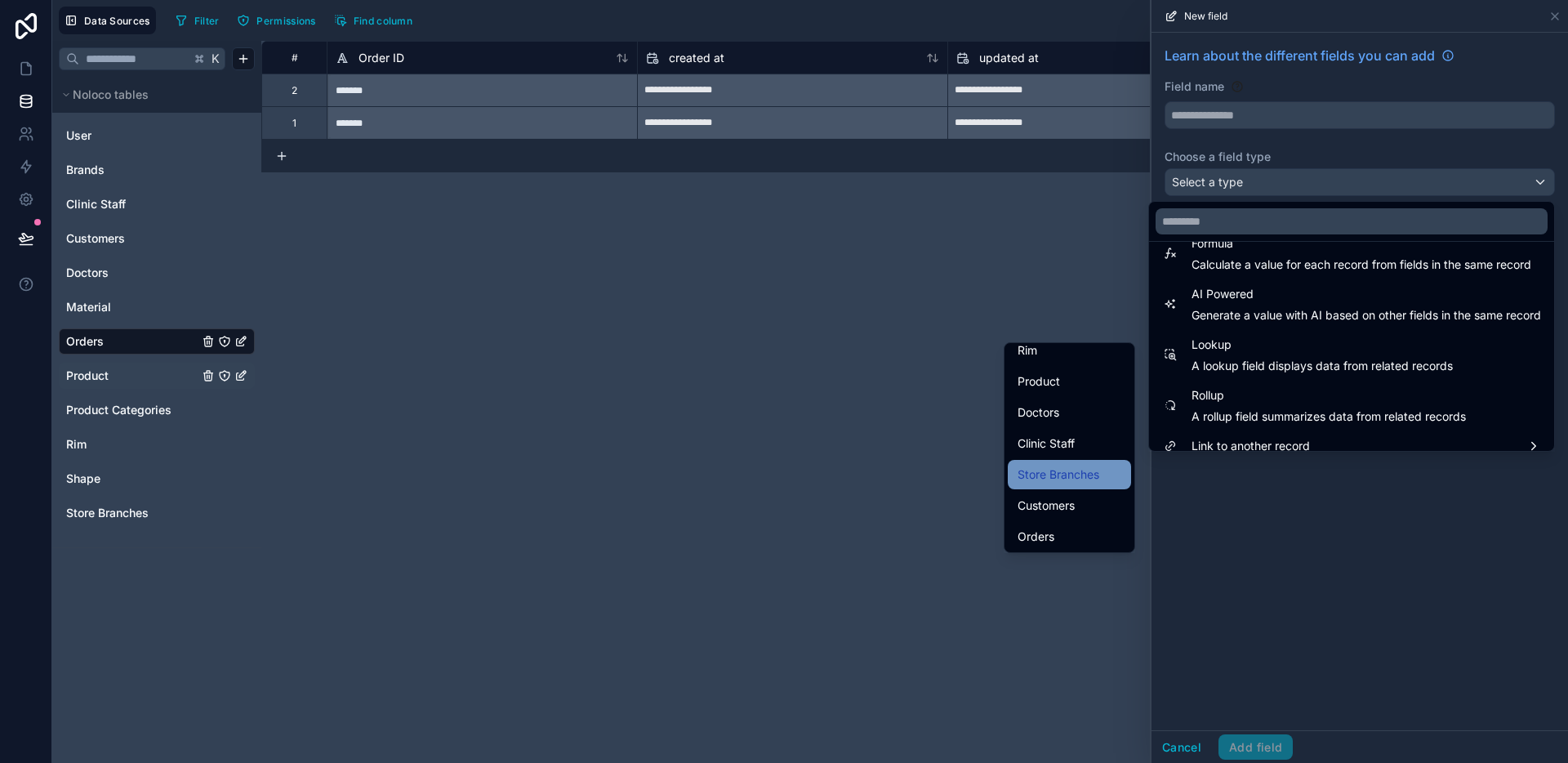
scroll to position [189, 0]
click at [1047, 389] on div "Product" at bounding box center [1069, 382] width 103 height 20
type input "*******"
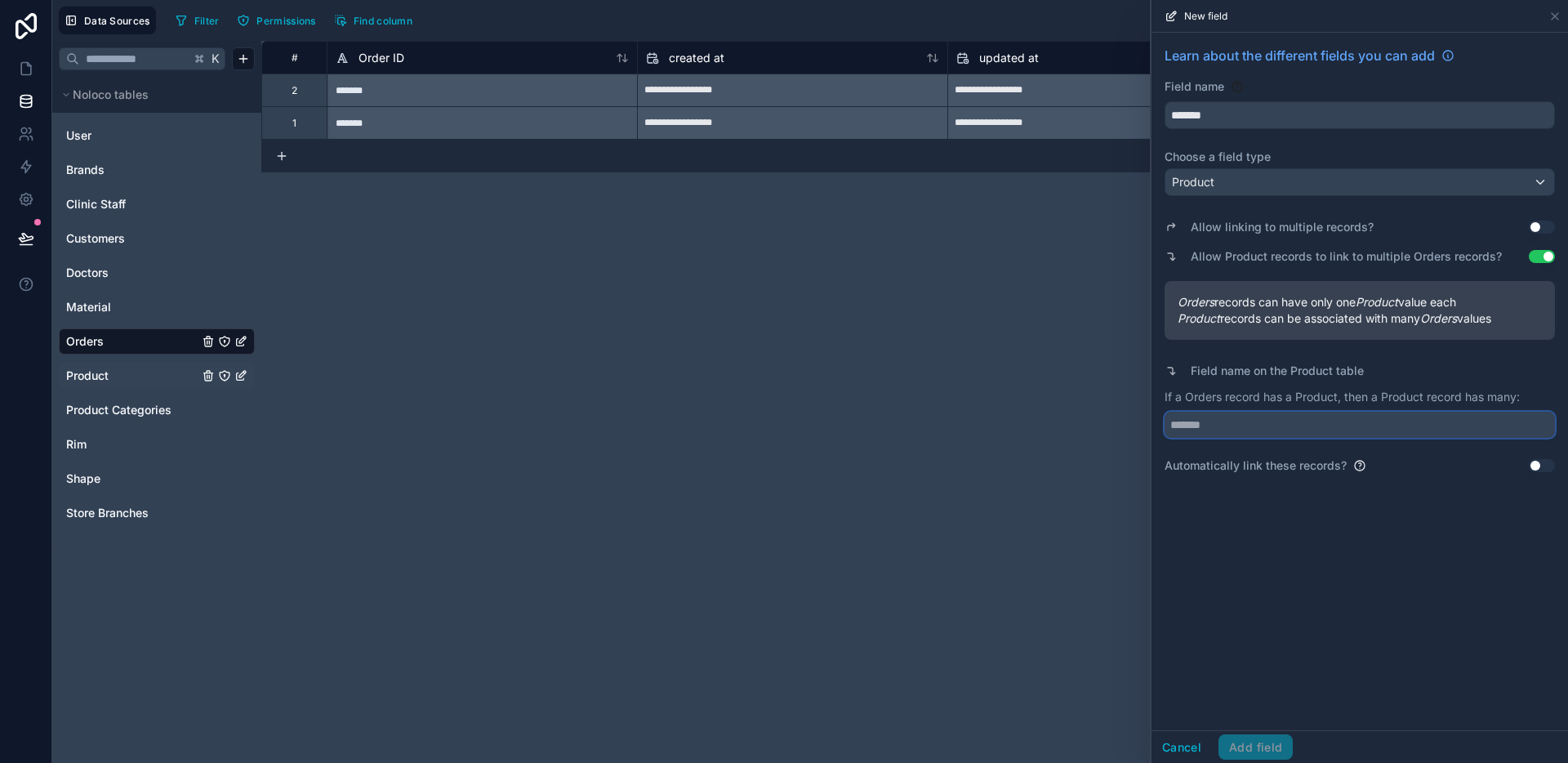
click at [1241, 422] on input "text" at bounding box center [1359, 424] width 390 height 26
type input "******"
click at [1255, 742] on button "Add field" at bounding box center [1255, 747] width 74 height 26
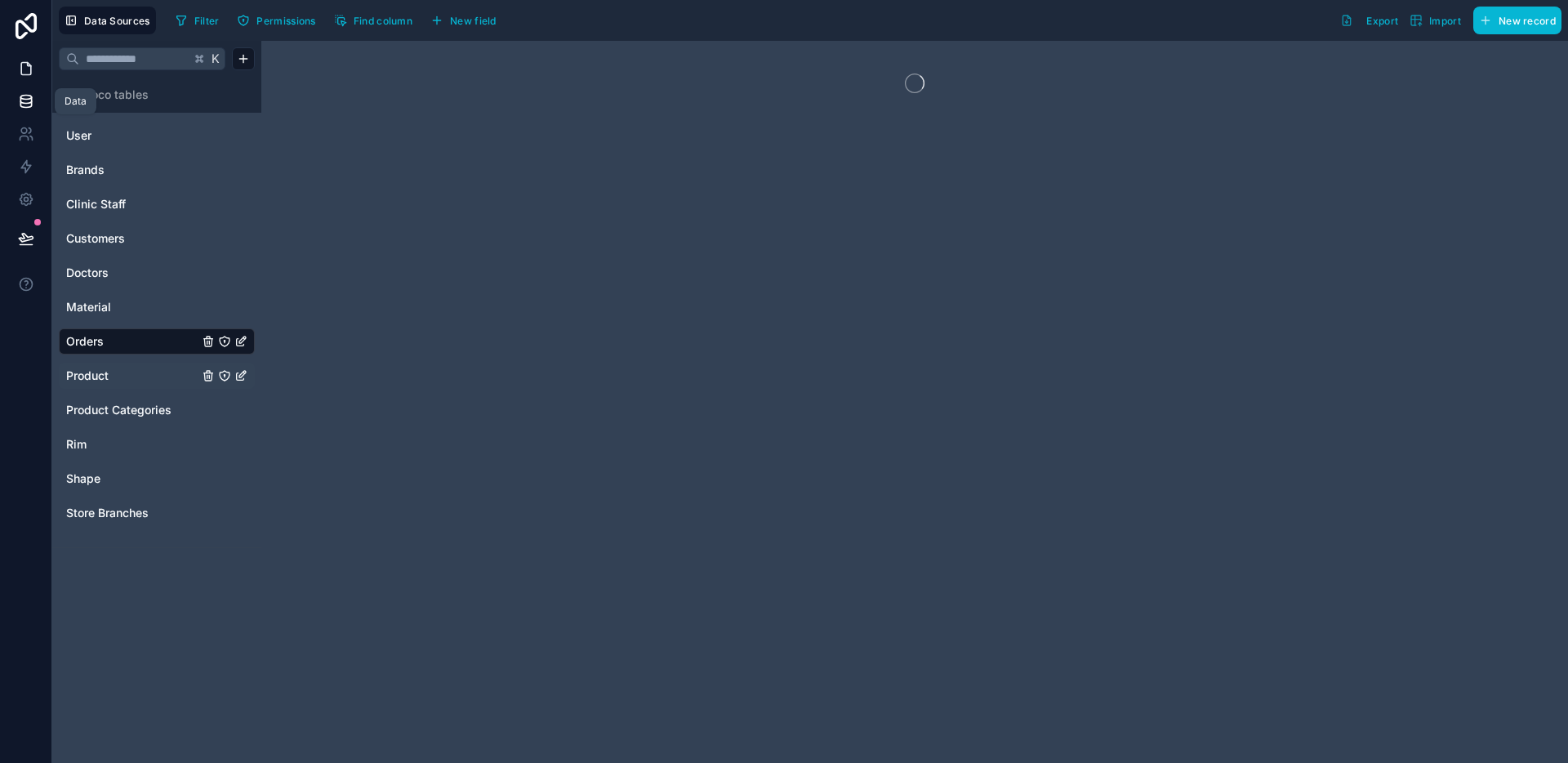
click at [18, 81] on link at bounding box center [25, 68] width 52 height 32
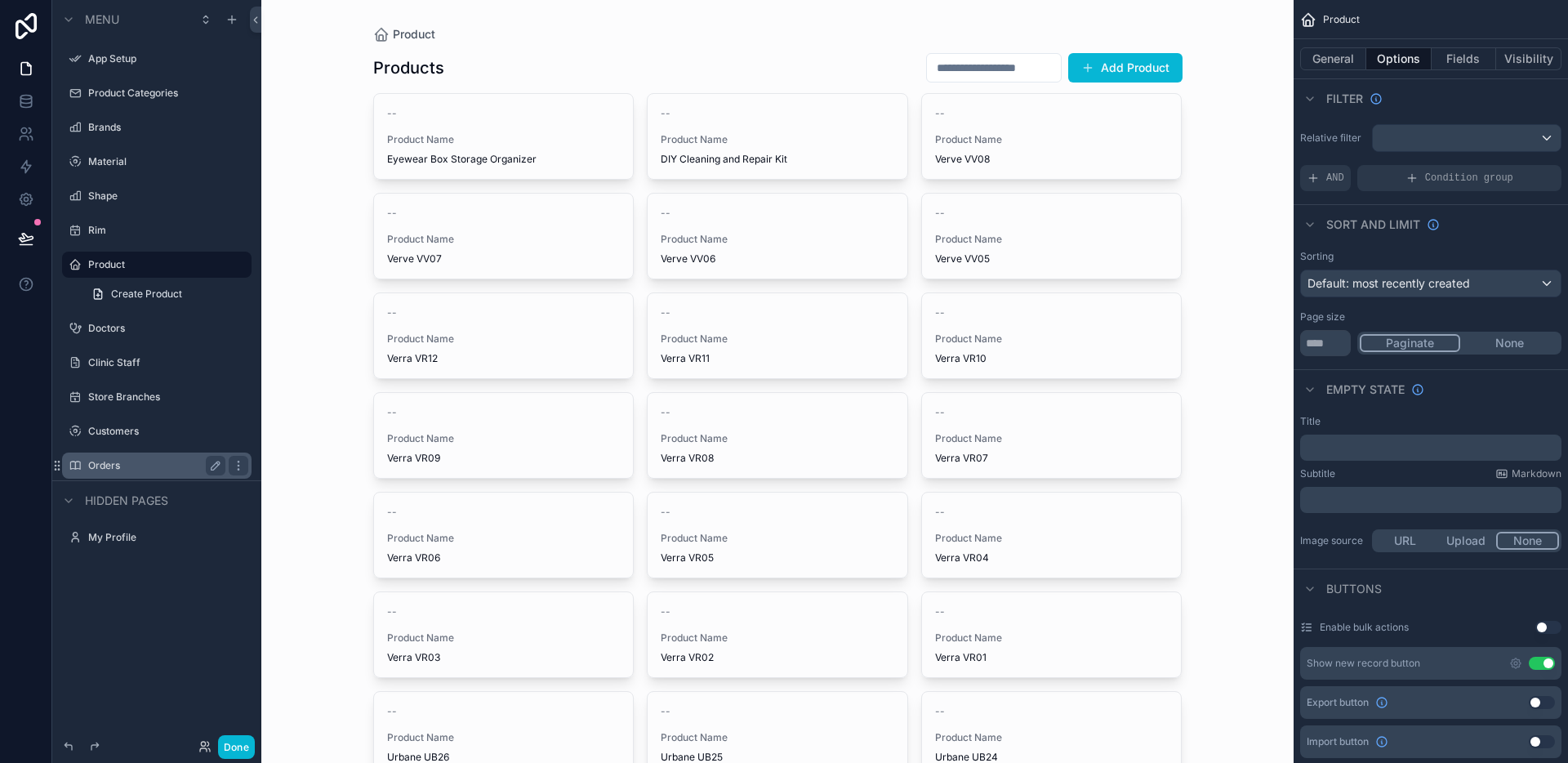
click at [104, 470] on label "Orders" at bounding box center [153, 465] width 131 height 13
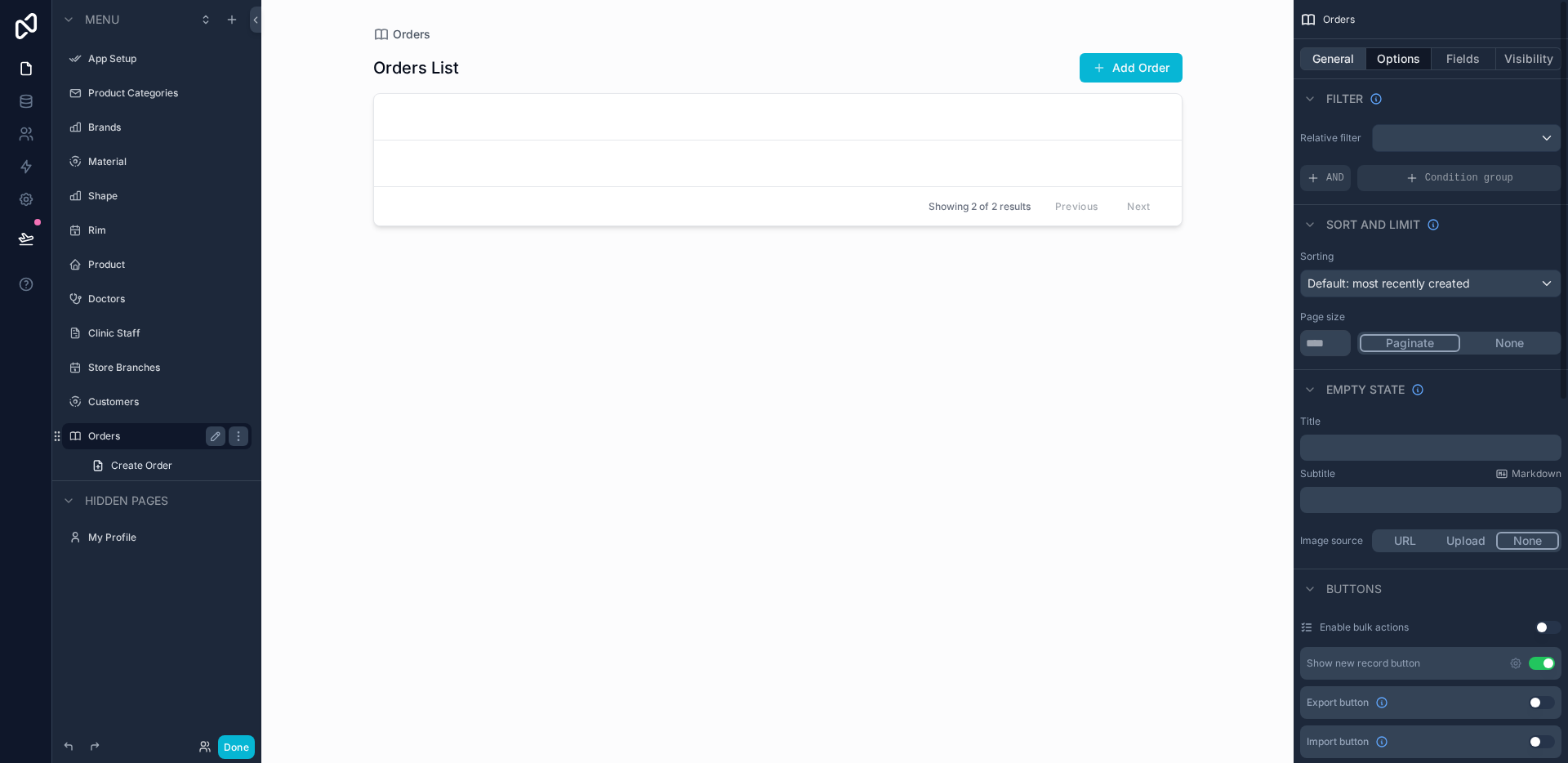
click at [1353, 62] on button "General" at bounding box center [1333, 59] width 66 height 22
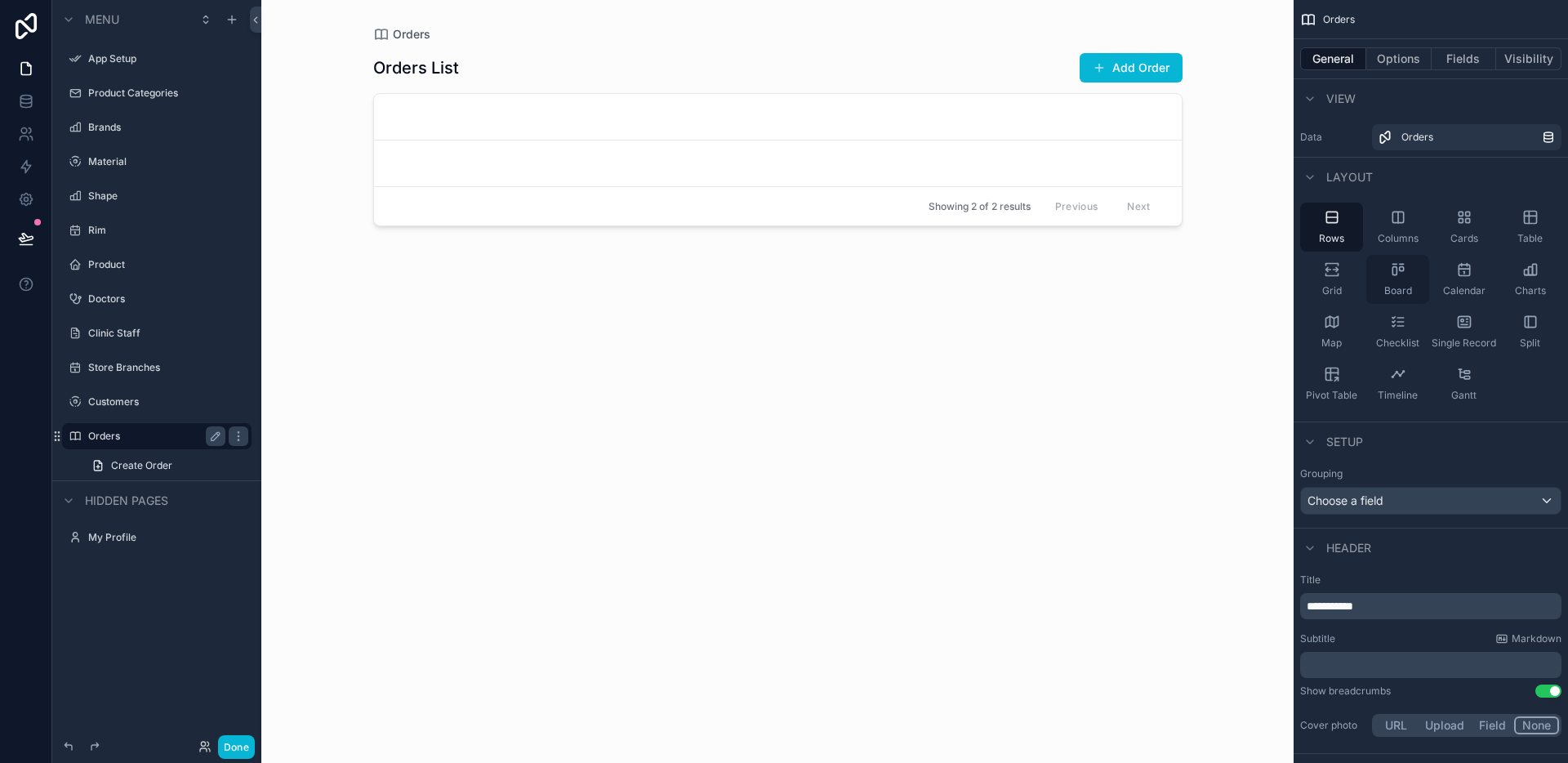
click at [1403, 269] on icon "scrollable content" at bounding box center [1400, 269] width 4 height 4
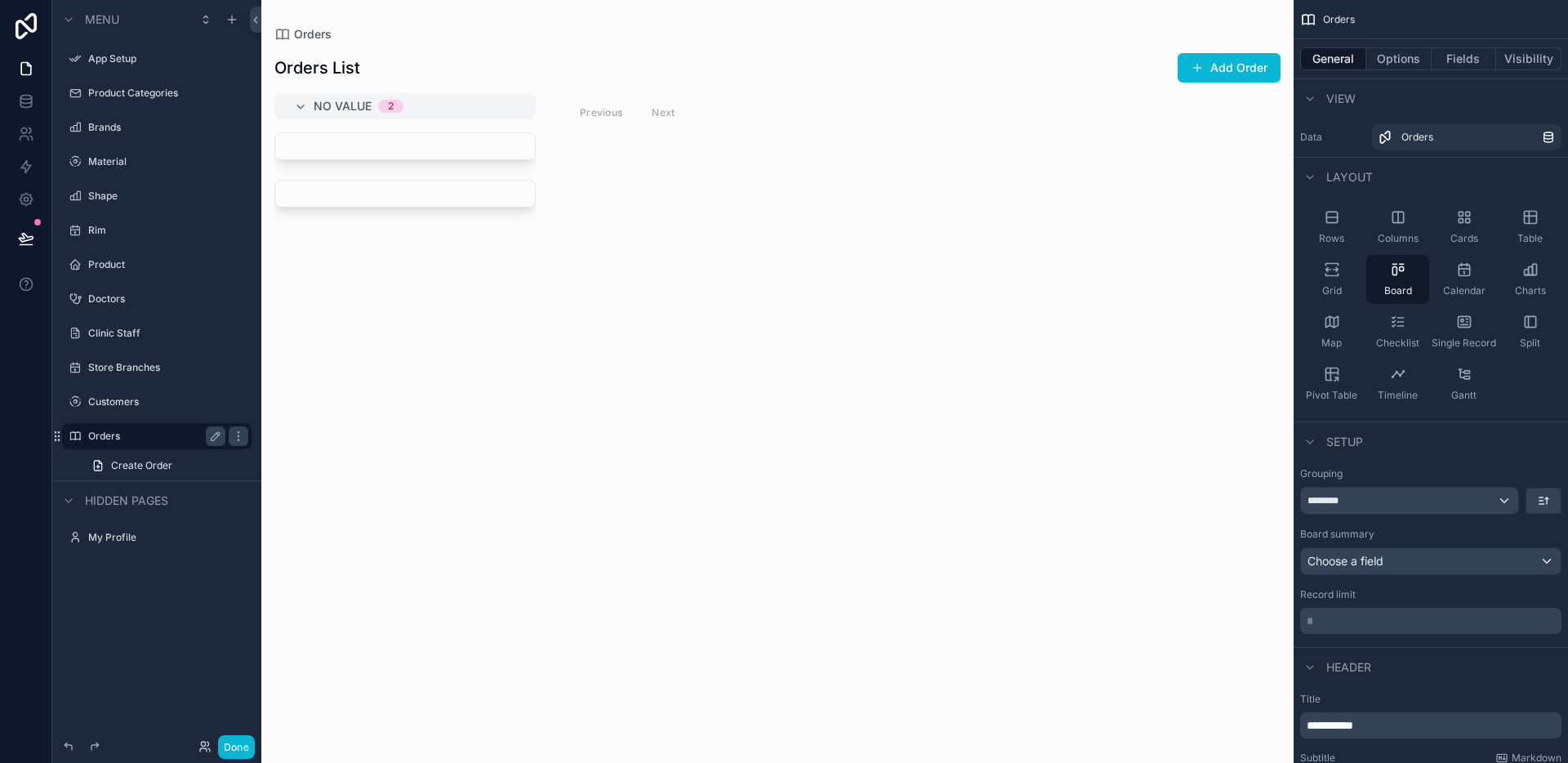
click at [1238, 68] on div "scrollable content" at bounding box center [777, 382] width 1032 height 763
click at [1223, 69] on button "Add Order" at bounding box center [1229, 67] width 103 height 29
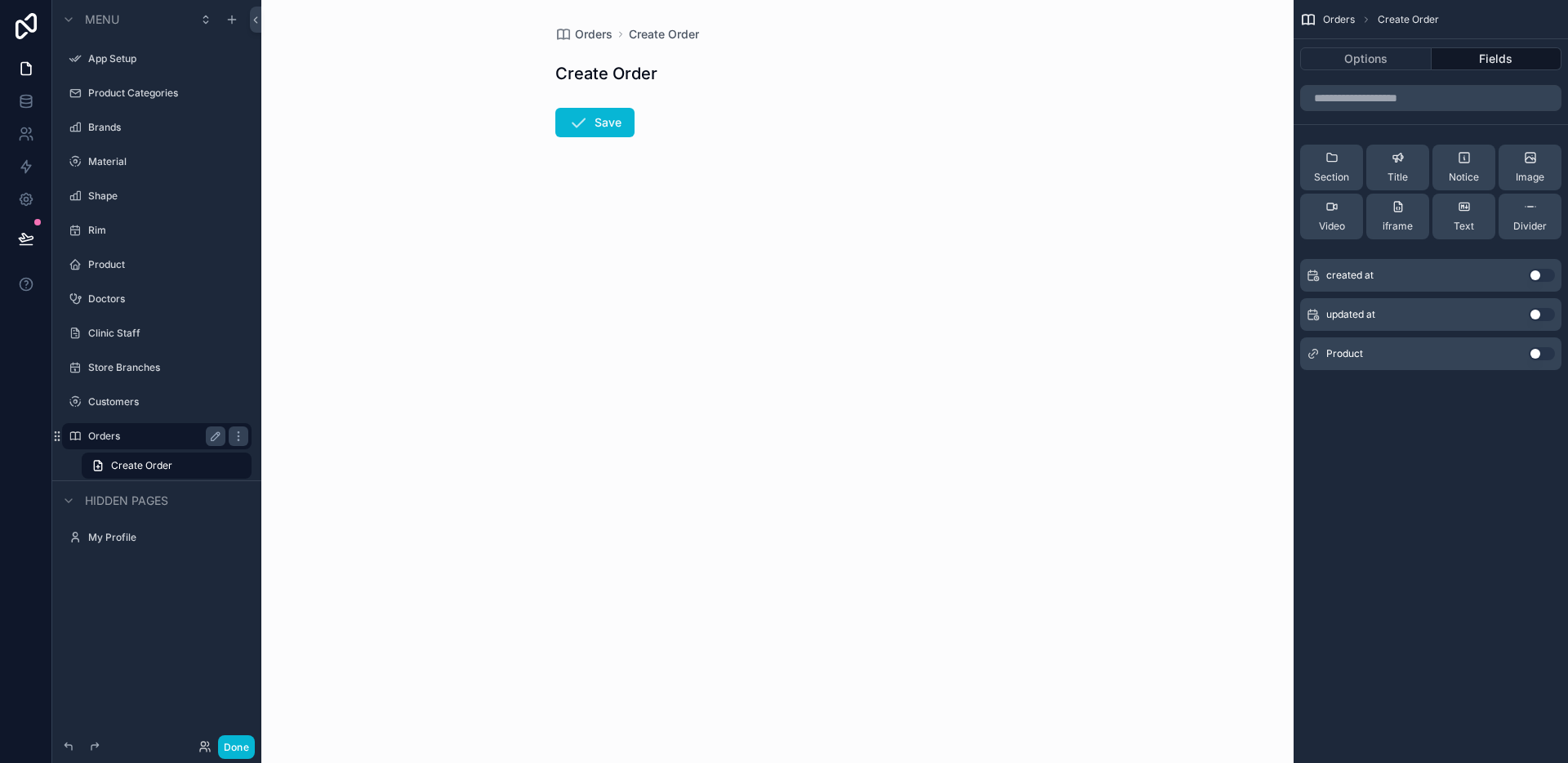
click at [1533, 354] on button "Use setting" at bounding box center [1542, 353] width 26 height 13
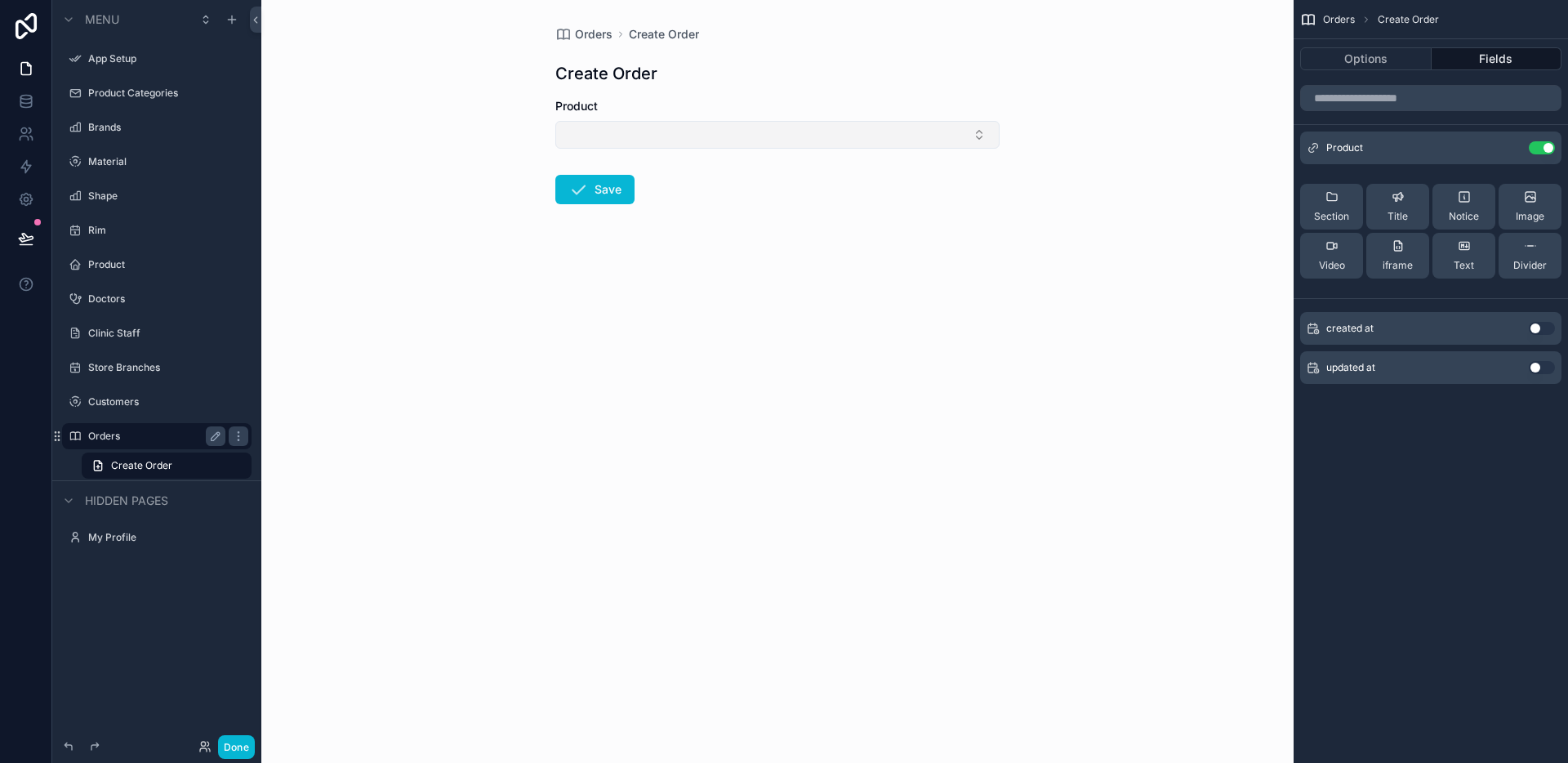
click at [972, 133] on button "Select Button" at bounding box center [777, 135] width 445 height 27
click at [1143, 202] on div "Orders Create Order Create Order Product Save" at bounding box center [777, 382] width 1032 height 763
click at [967, 134] on button "Select Button" at bounding box center [777, 135] width 445 height 27
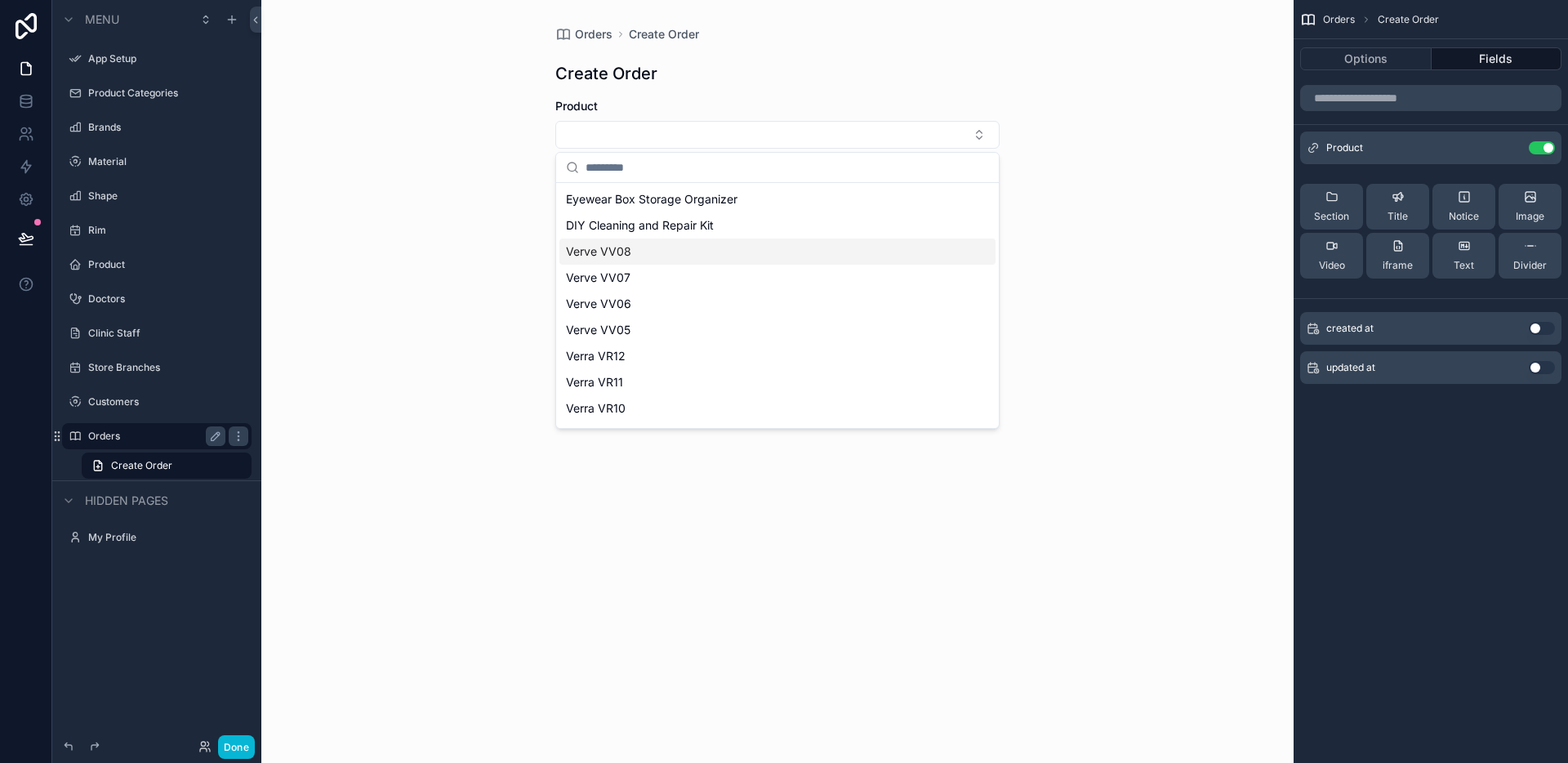
click at [869, 254] on div "Verve VV08" at bounding box center [777, 252] width 436 height 26
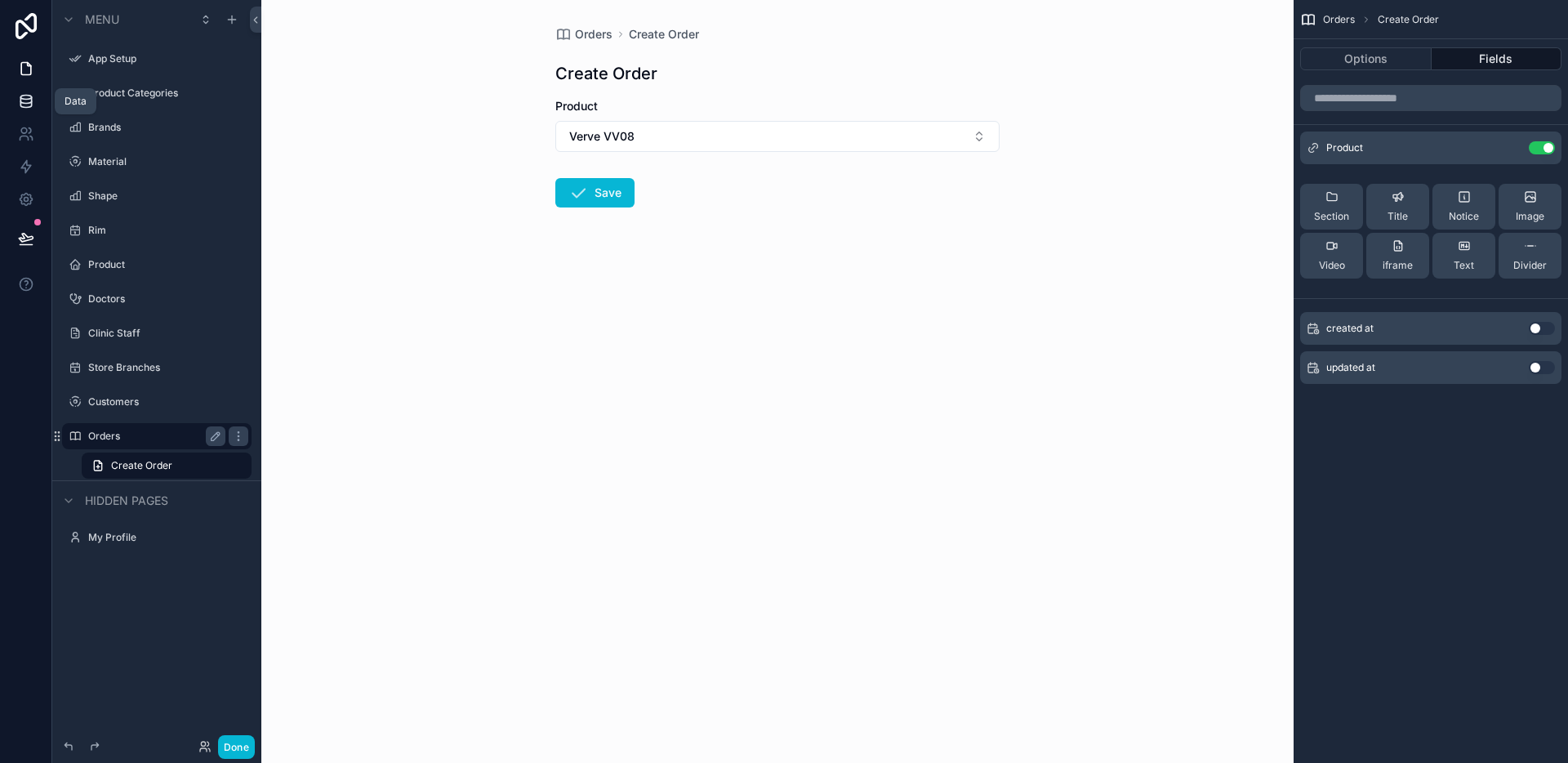
click at [12, 98] on link at bounding box center [25, 100] width 52 height 32
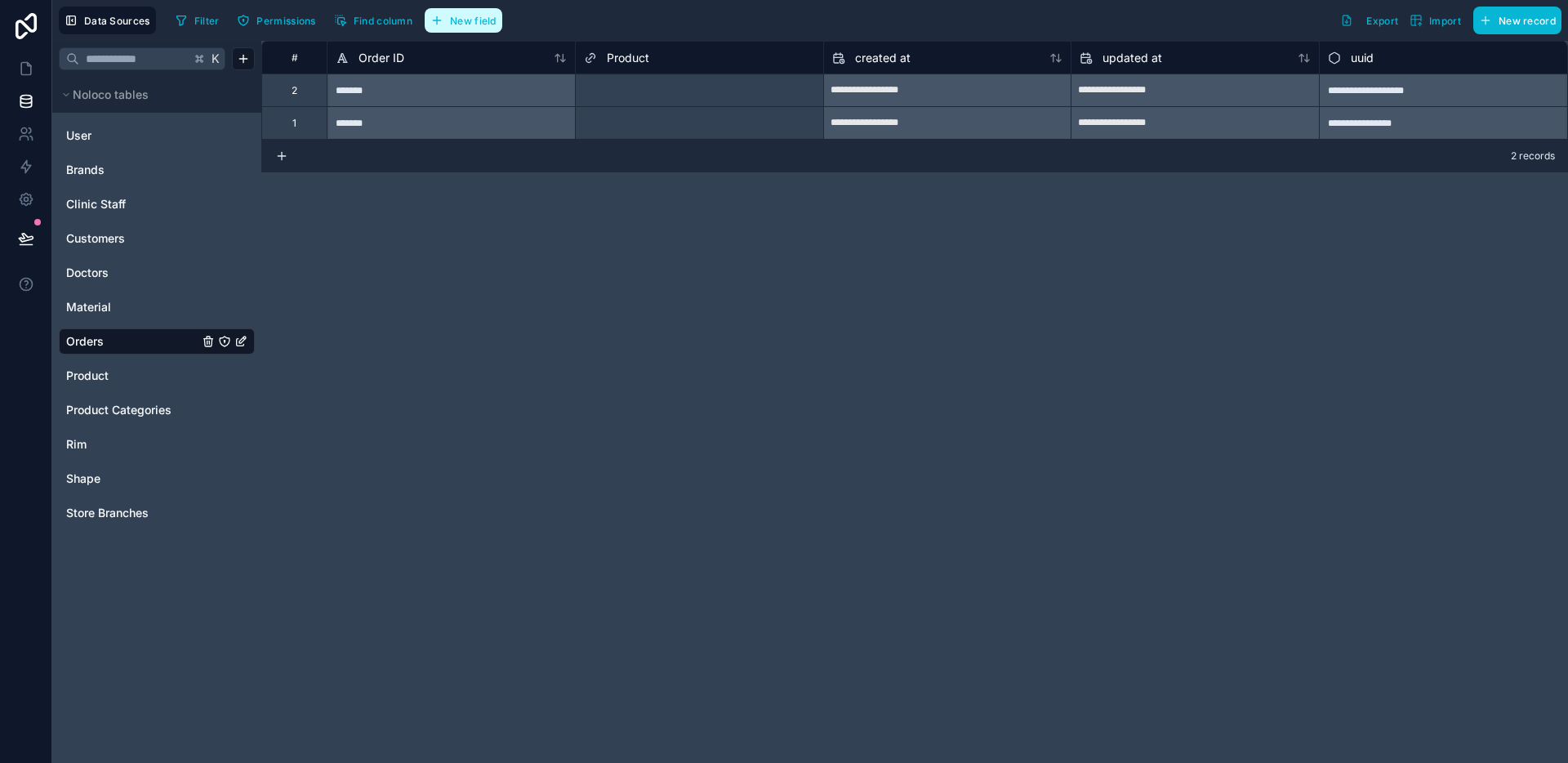
click at [469, 27] on button "New field" at bounding box center [463, 20] width 78 height 24
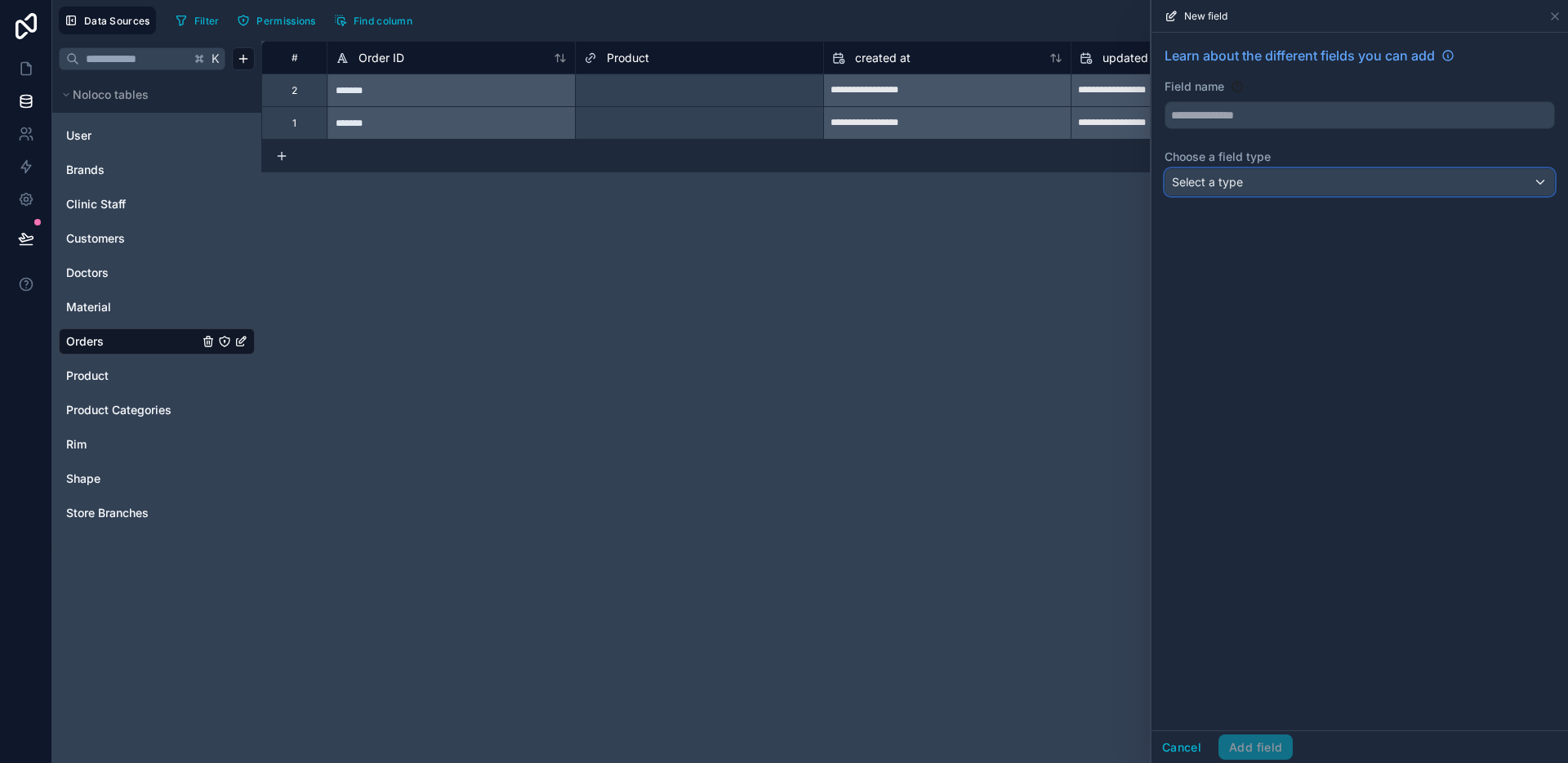
click at [1240, 169] on div "Select a type" at bounding box center [1359, 181] width 389 height 26
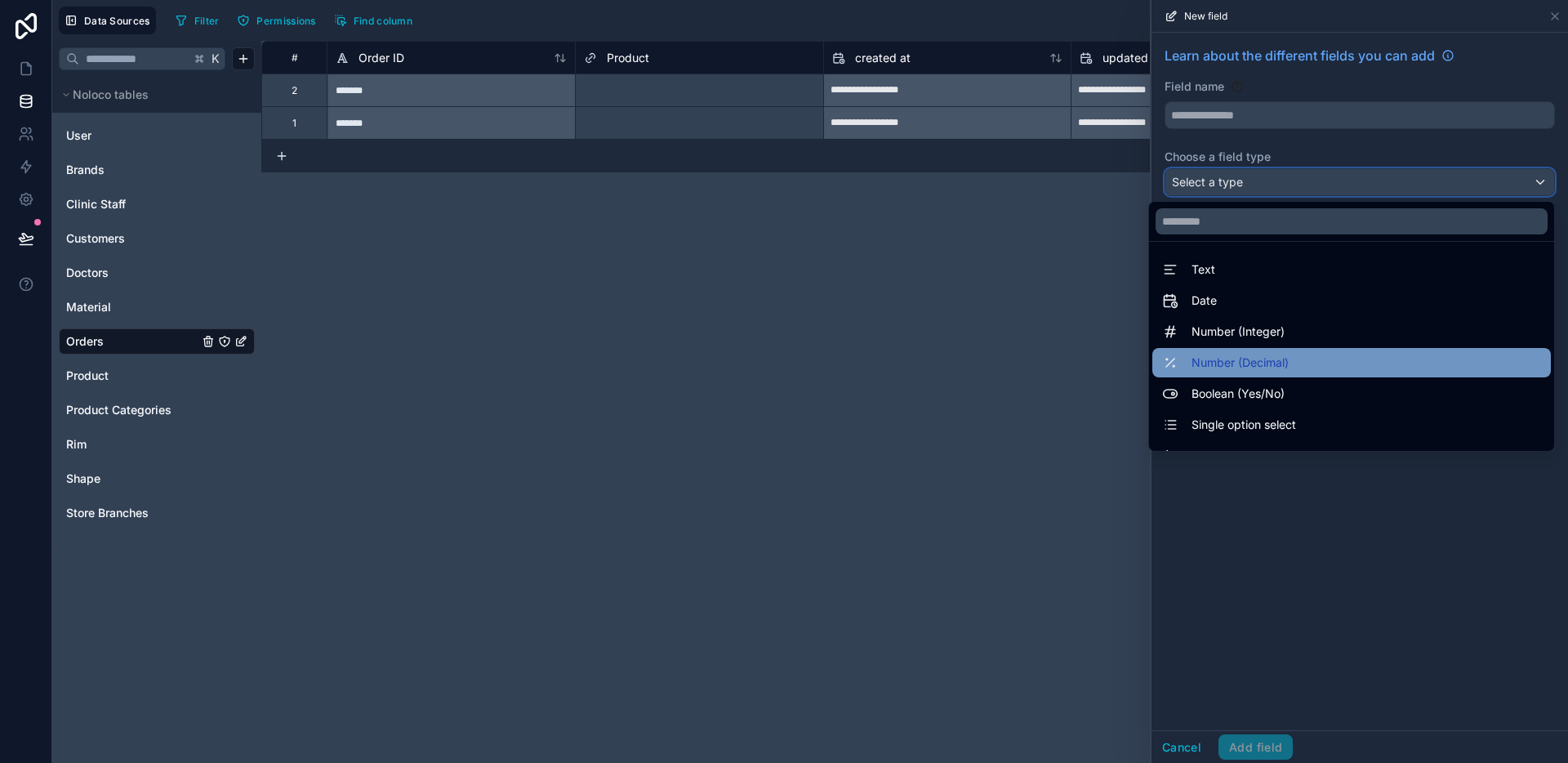
scroll to position [474, 0]
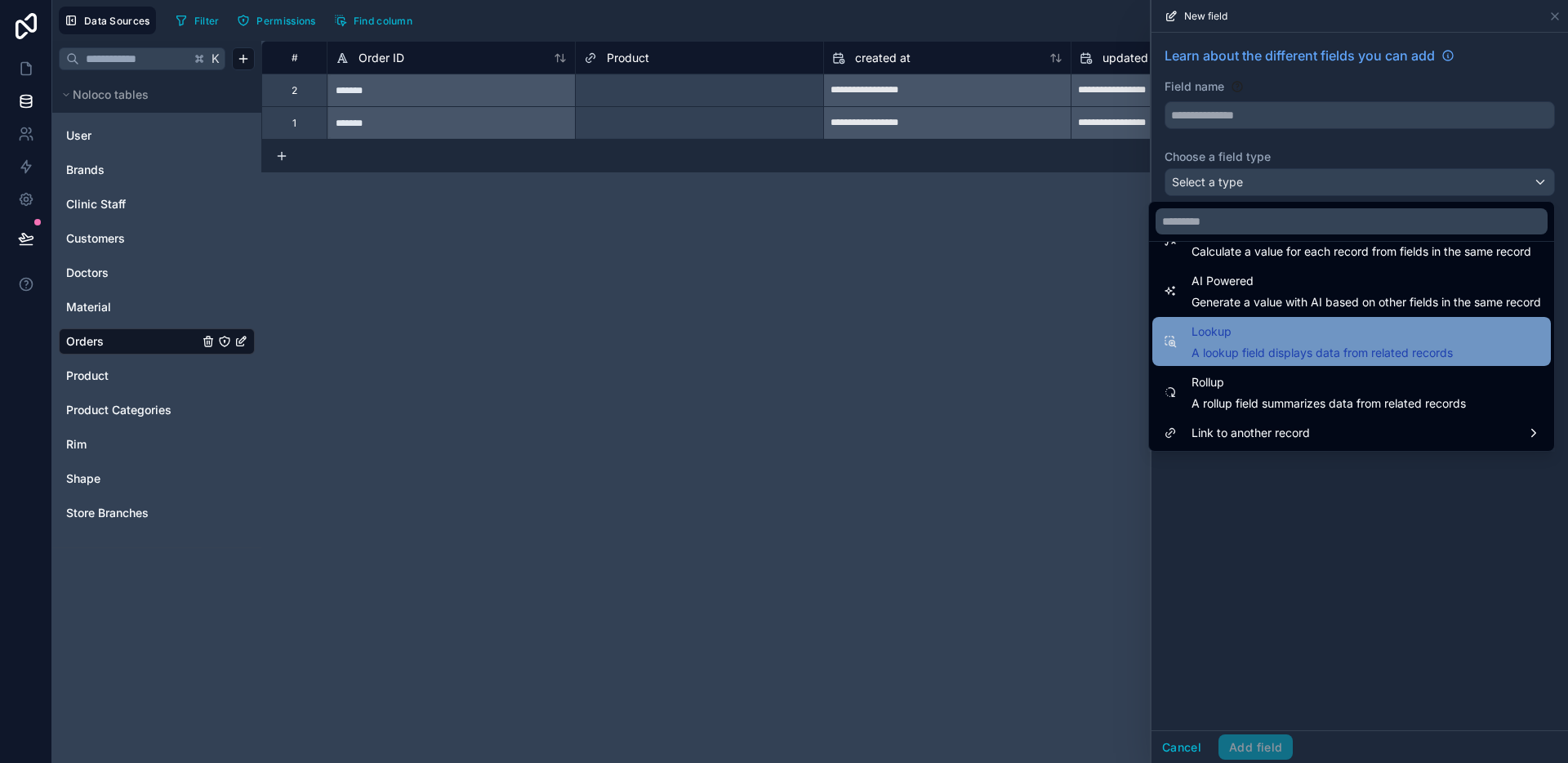
click at [1273, 356] on span "A lookup field displays data from related records" at bounding box center [1322, 352] width 261 height 17
type input "******"
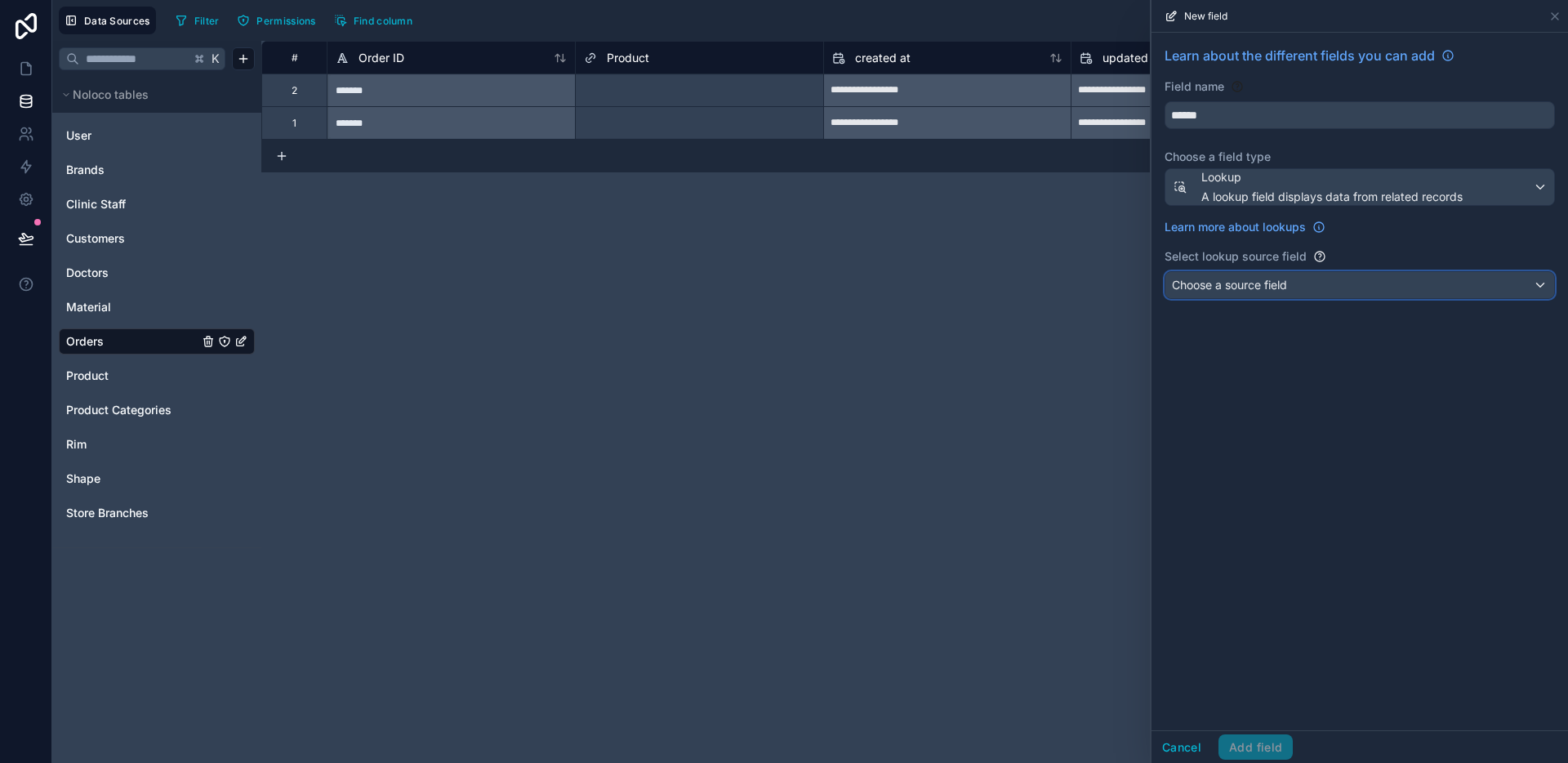
click at [1297, 289] on div "Choose a source field" at bounding box center [1359, 285] width 389 height 26
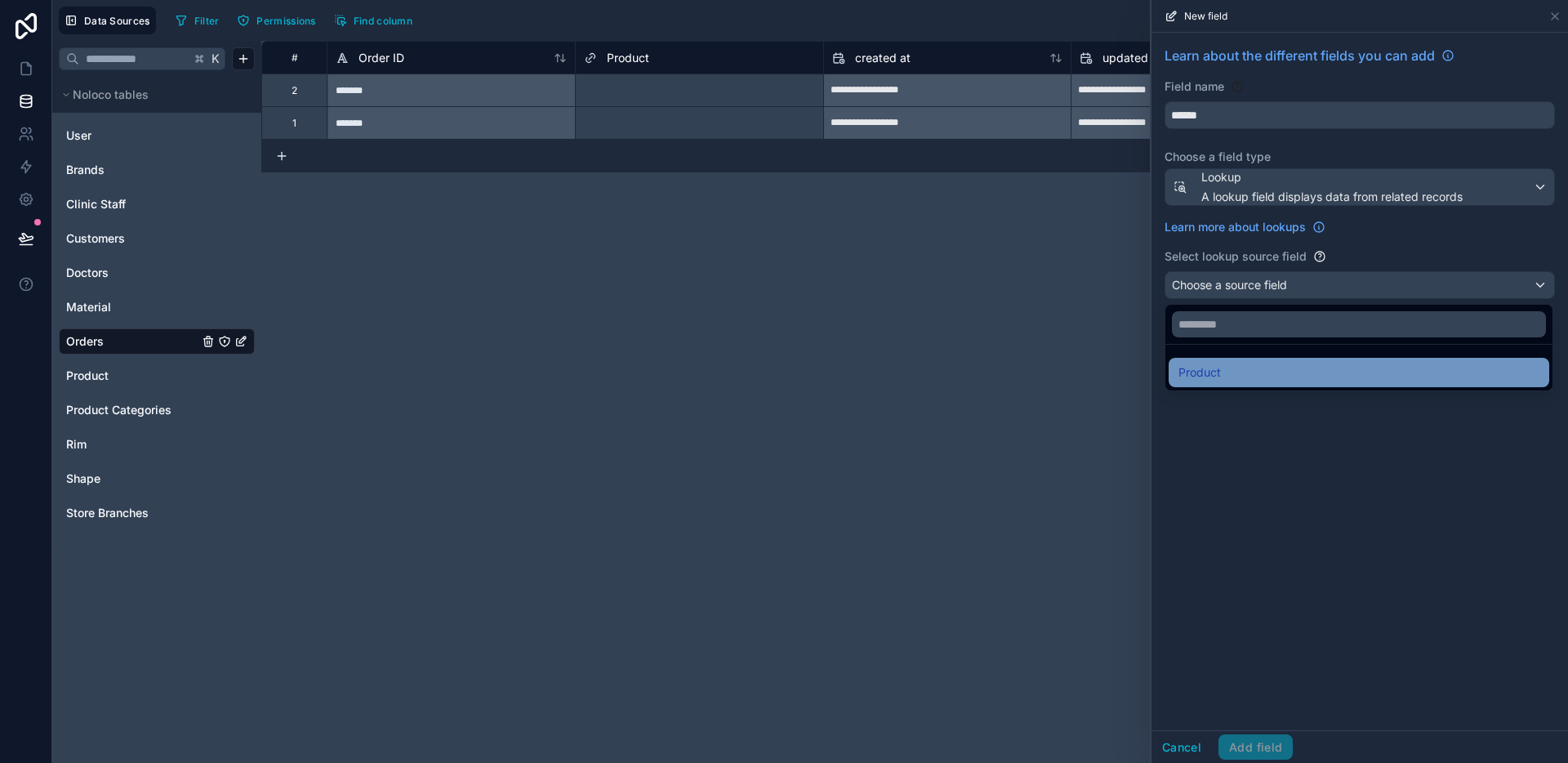
click at [1274, 371] on div "Product" at bounding box center [1358, 373] width 361 height 20
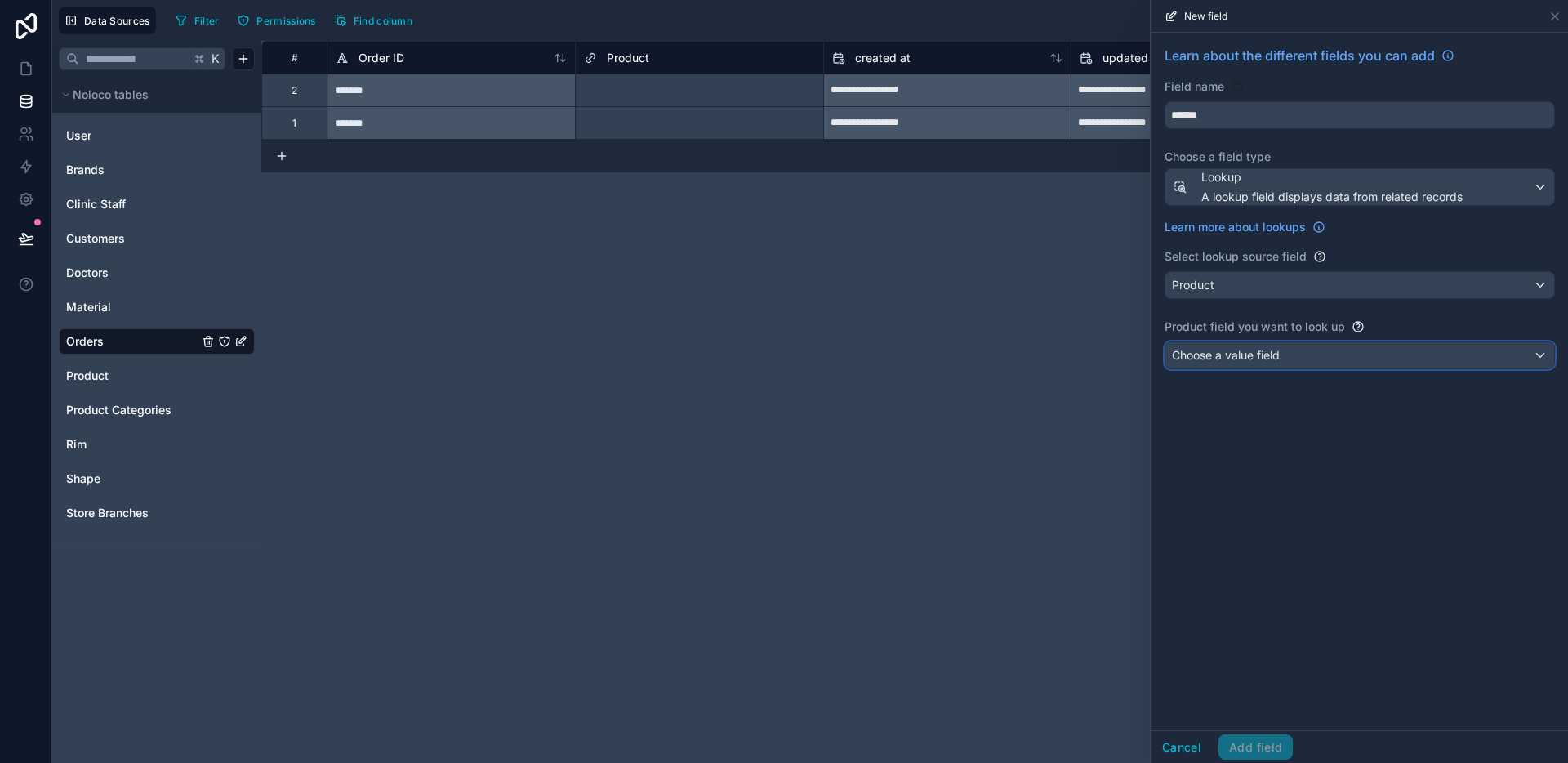
click at [1278, 360] on span "Choose a value field" at bounding box center [1226, 355] width 108 height 14
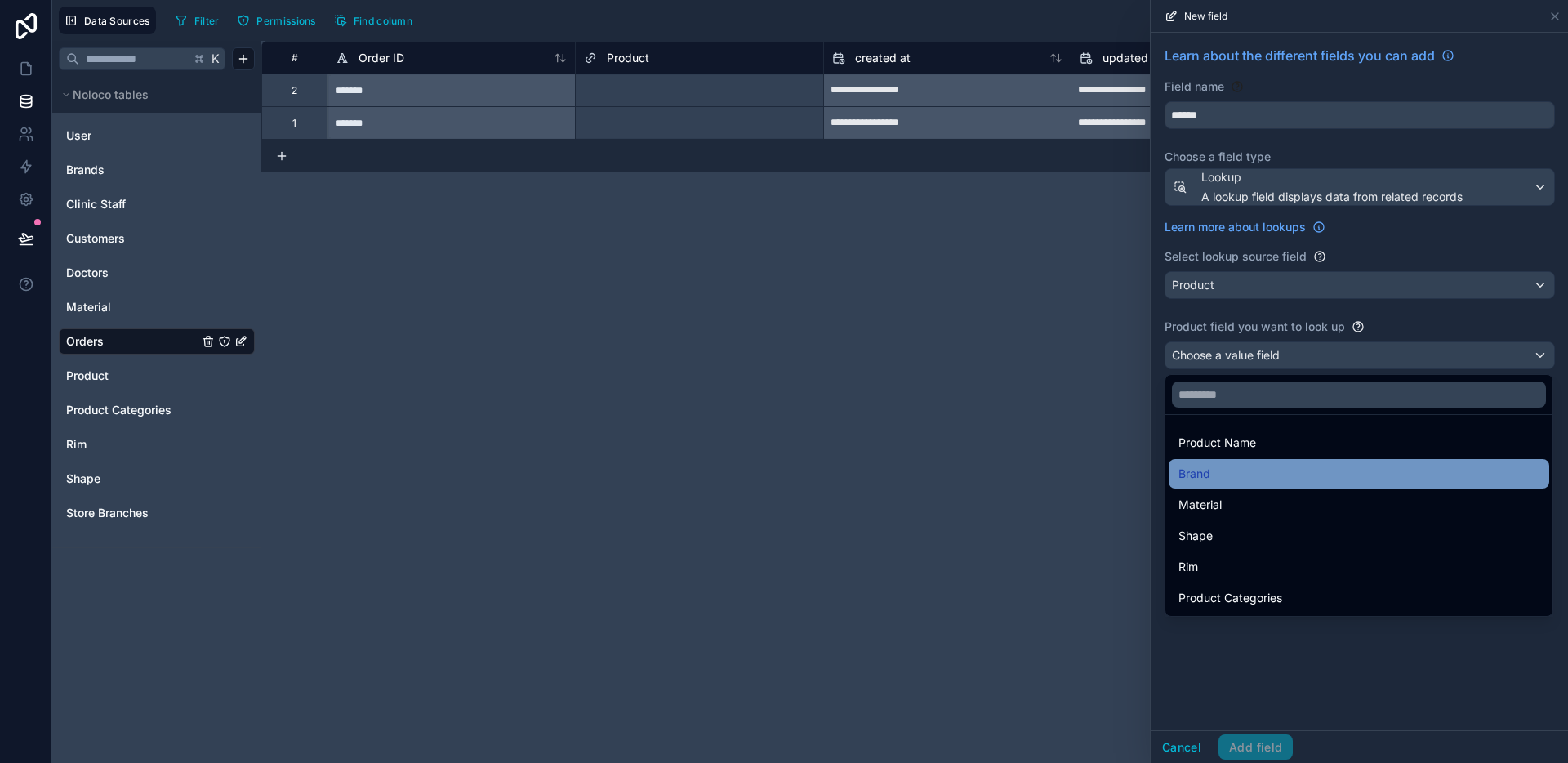
click at [1281, 466] on div "Brand" at bounding box center [1358, 474] width 361 height 20
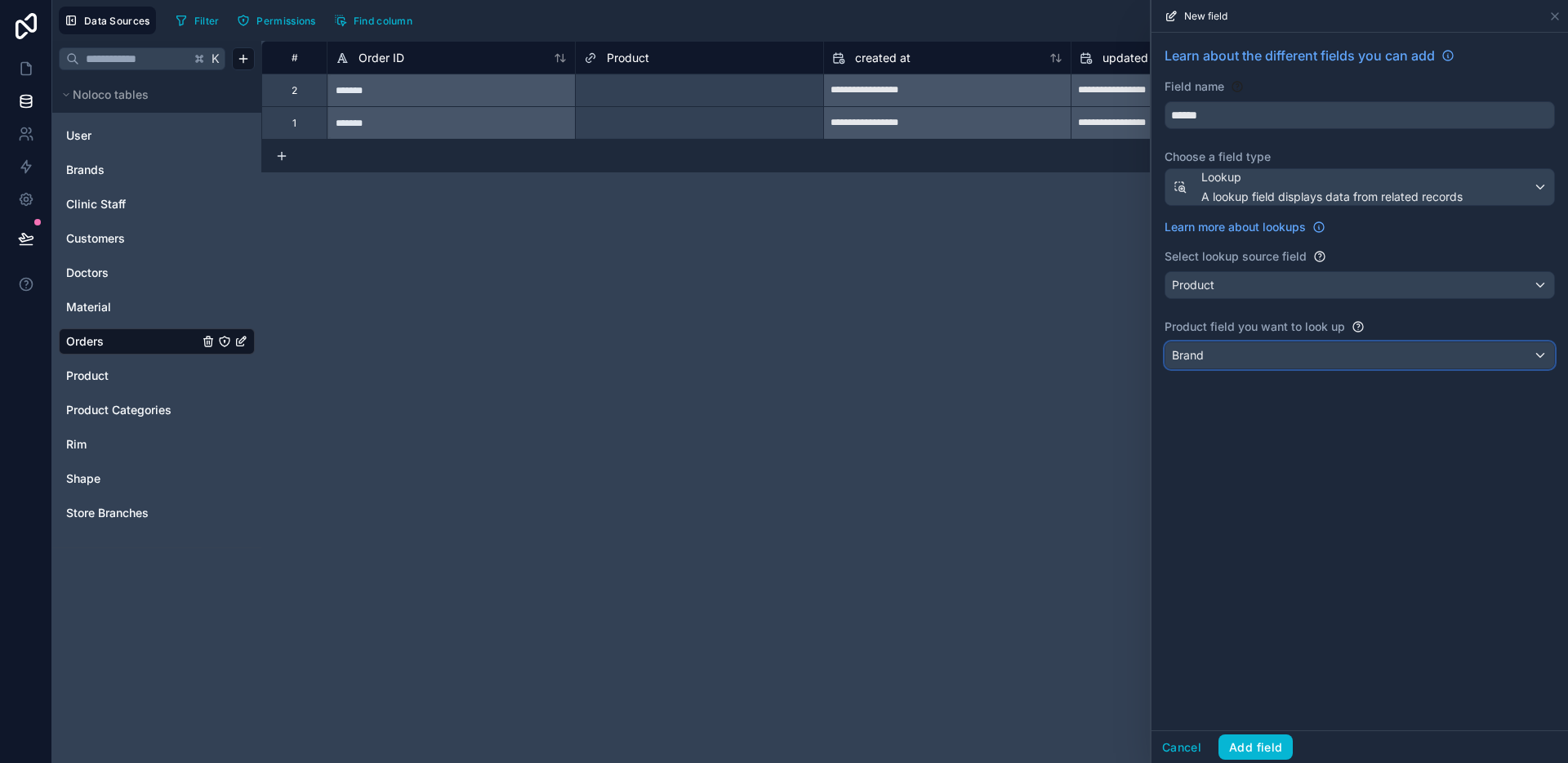
click at [1317, 362] on div "Brand" at bounding box center [1359, 355] width 389 height 26
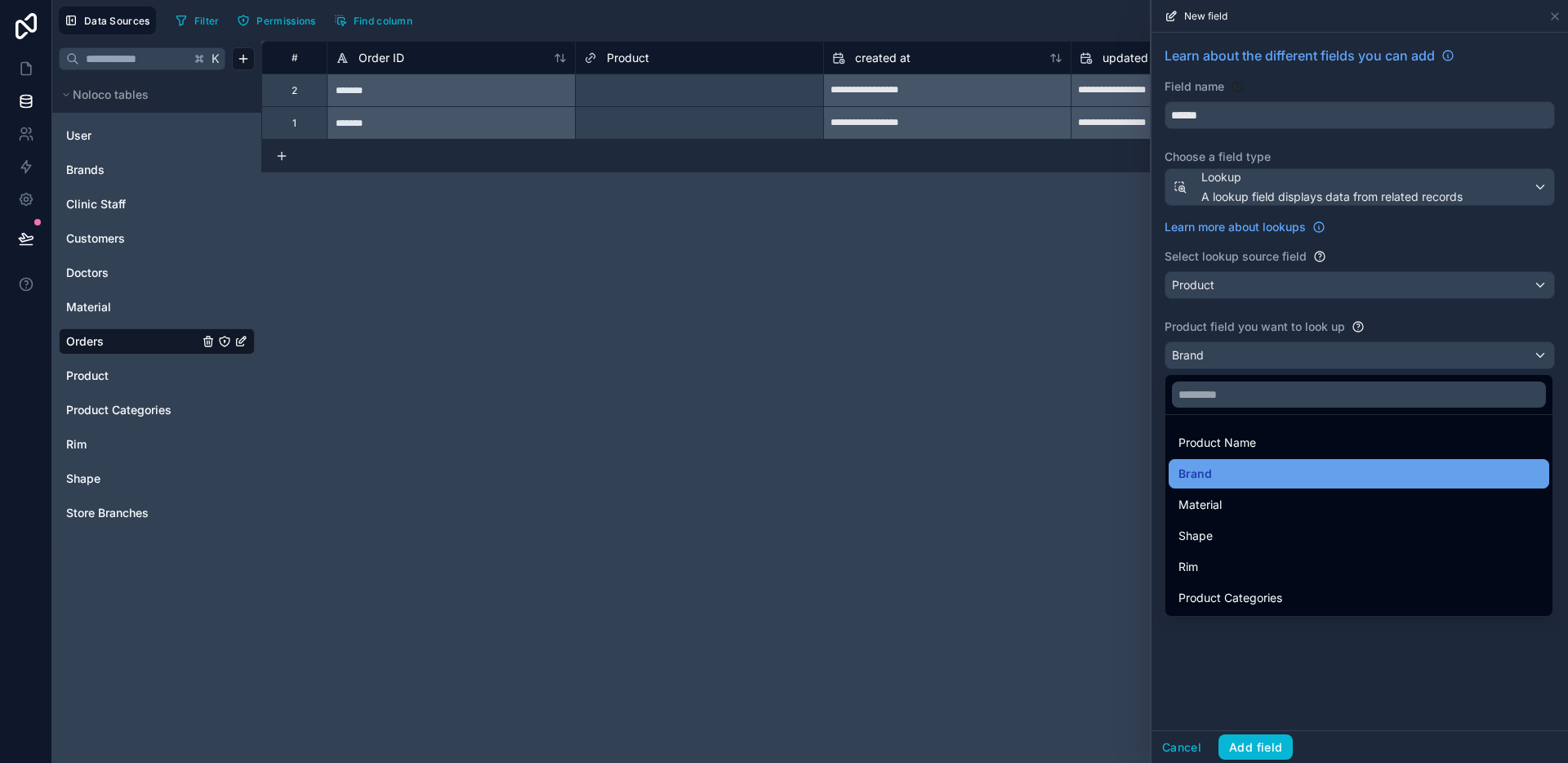
click at [1254, 481] on div "Brand" at bounding box center [1358, 474] width 361 height 20
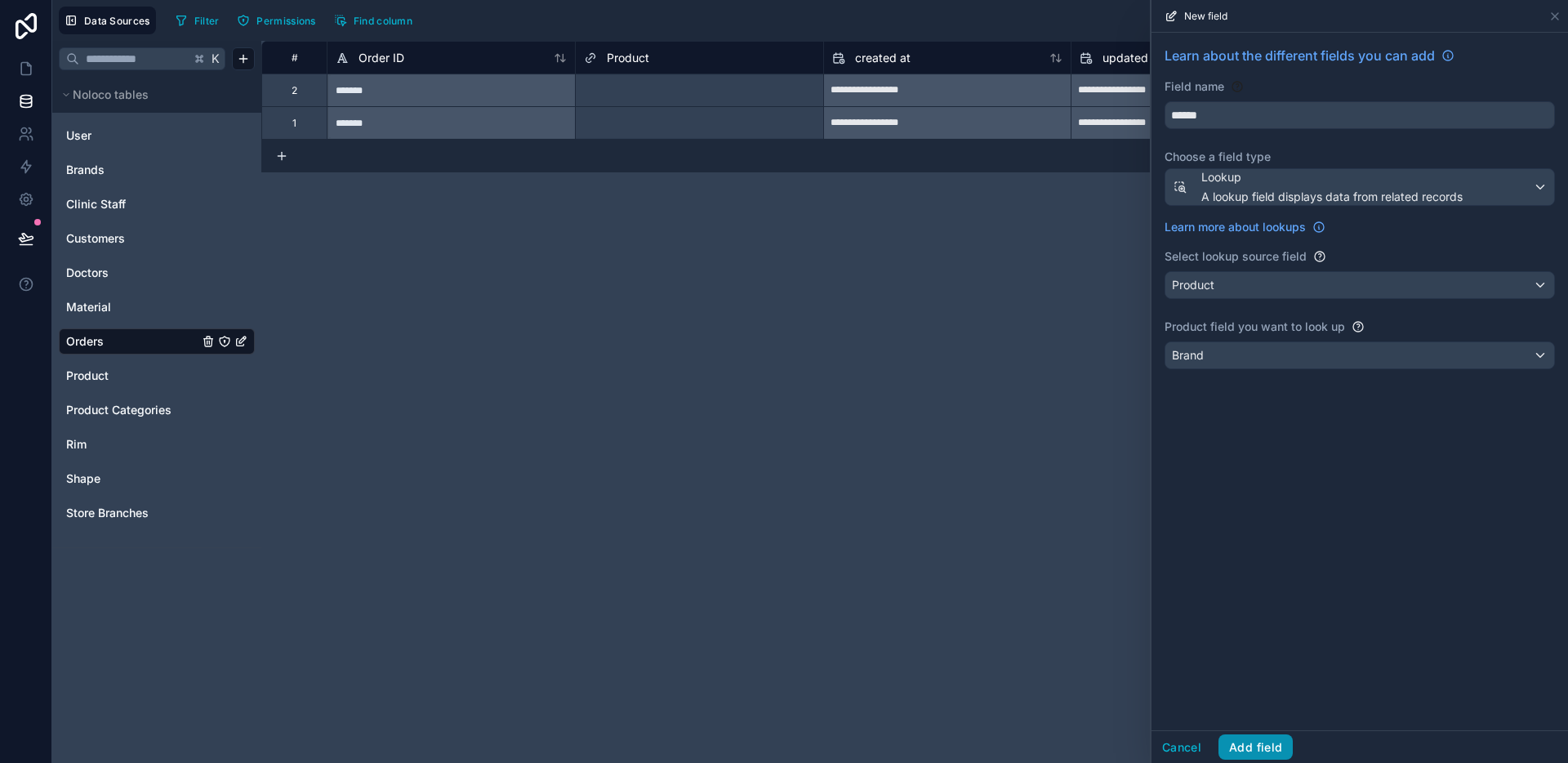
click at [1259, 742] on button "Add field" at bounding box center [1255, 747] width 74 height 26
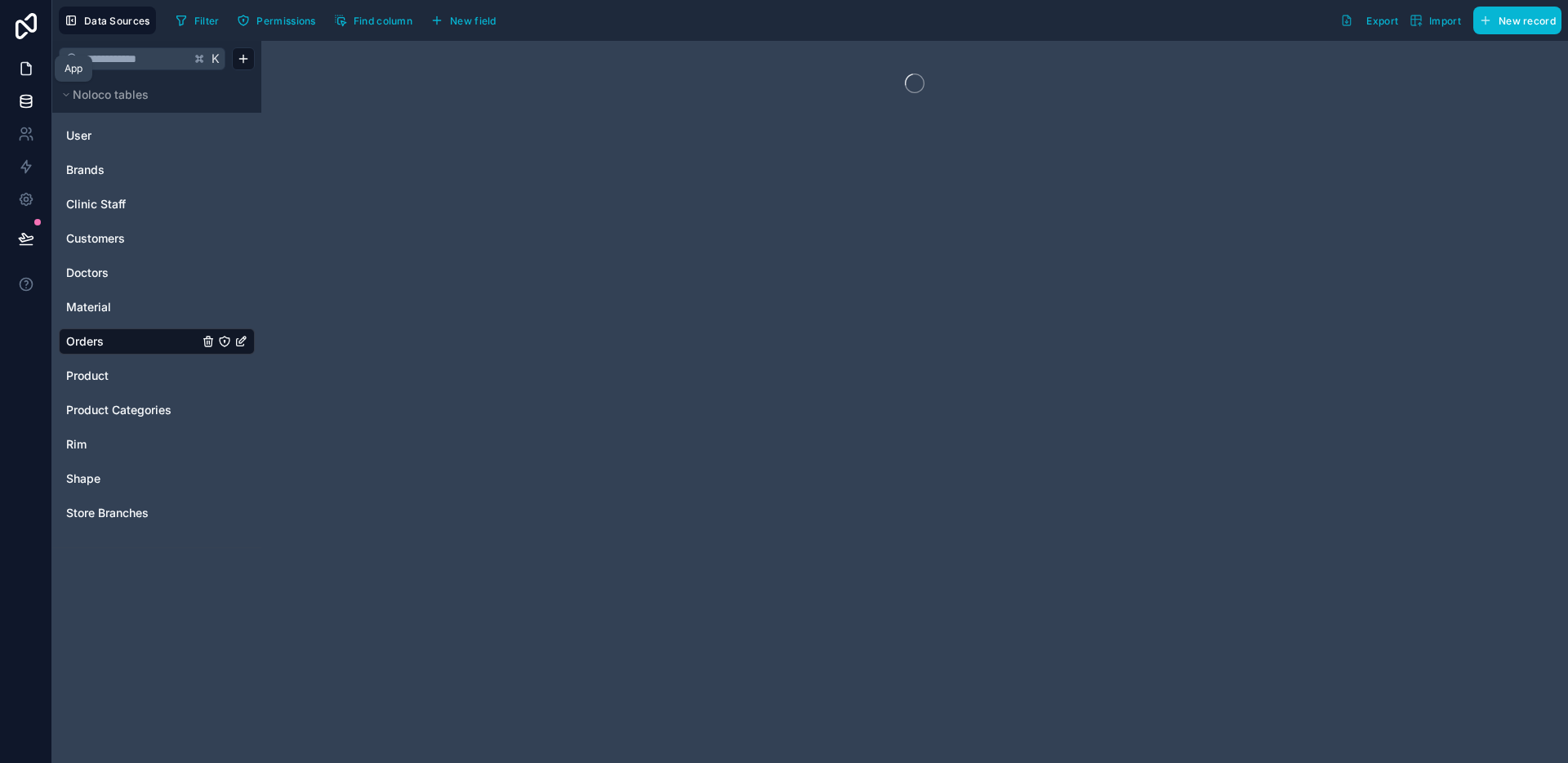
click at [22, 71] on icon at bounding box center [25, 68] width 17 height 17
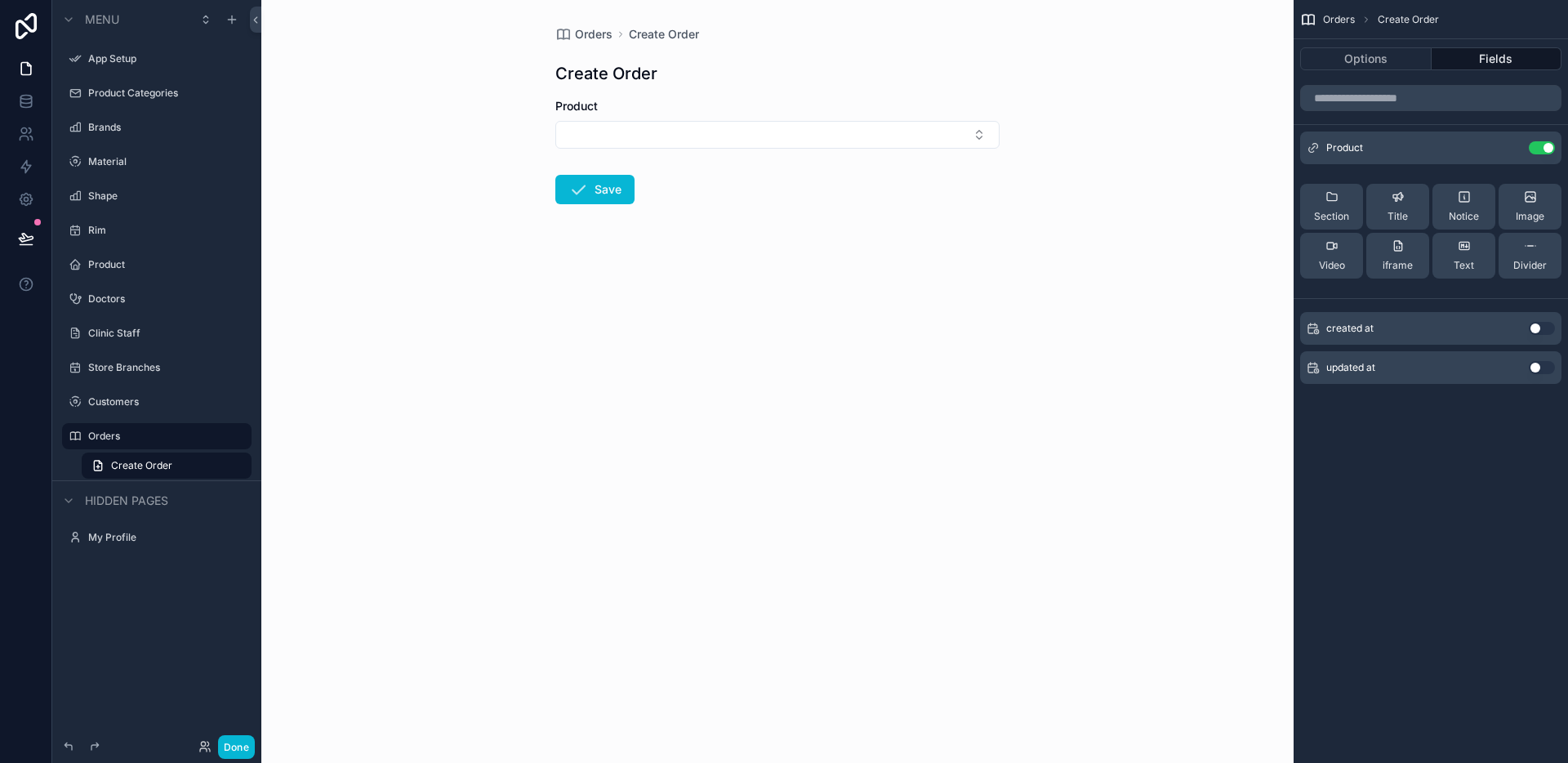
drag, startPoint x: 1390, startPoint y: 57, endPoint x: 1459, endPoint y: 64, distance: 69.4
click at [1390, 57] on button "Options" at bounding box center [1365, 59] width 132 height 22
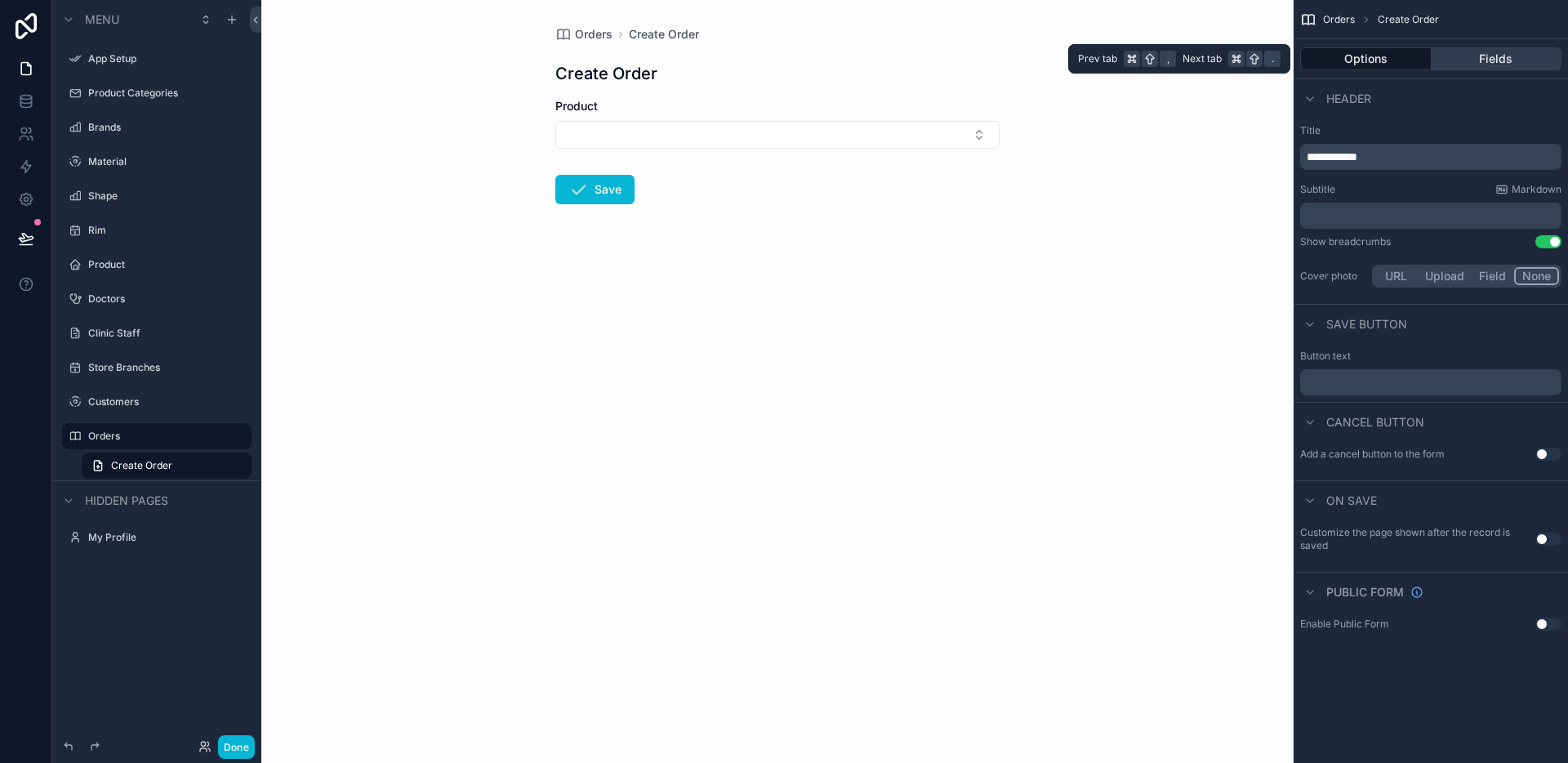
click at [1469, 64] on button "Fields" at bounding box center [1497, 59] width 131 height 22
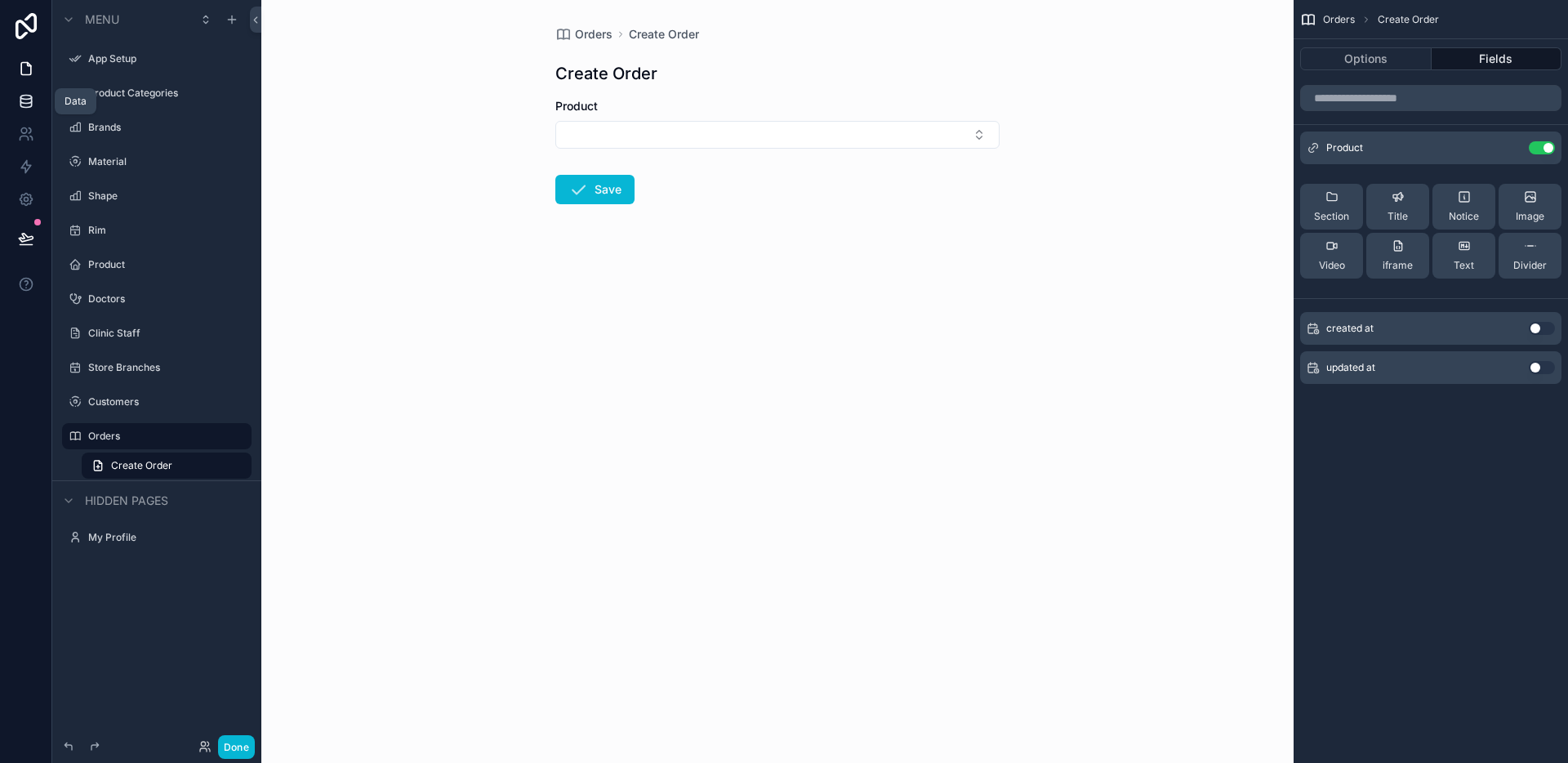
click at [29, 100] on icon at bounding box center [25, 100] width 17 height 17
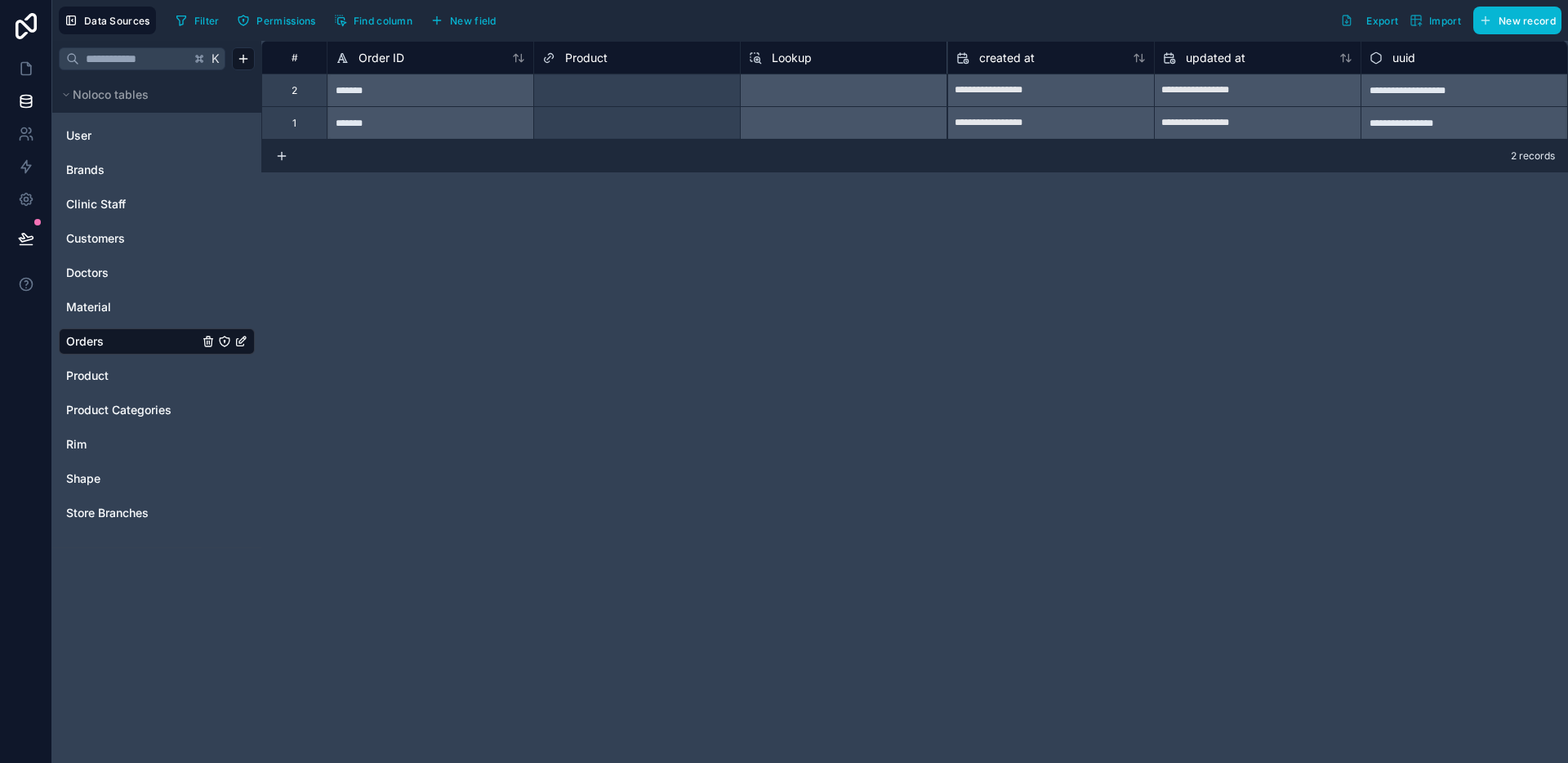
click at [809, 61] on span "Lookup" at bounding box center [791, 58] width 40 height 17
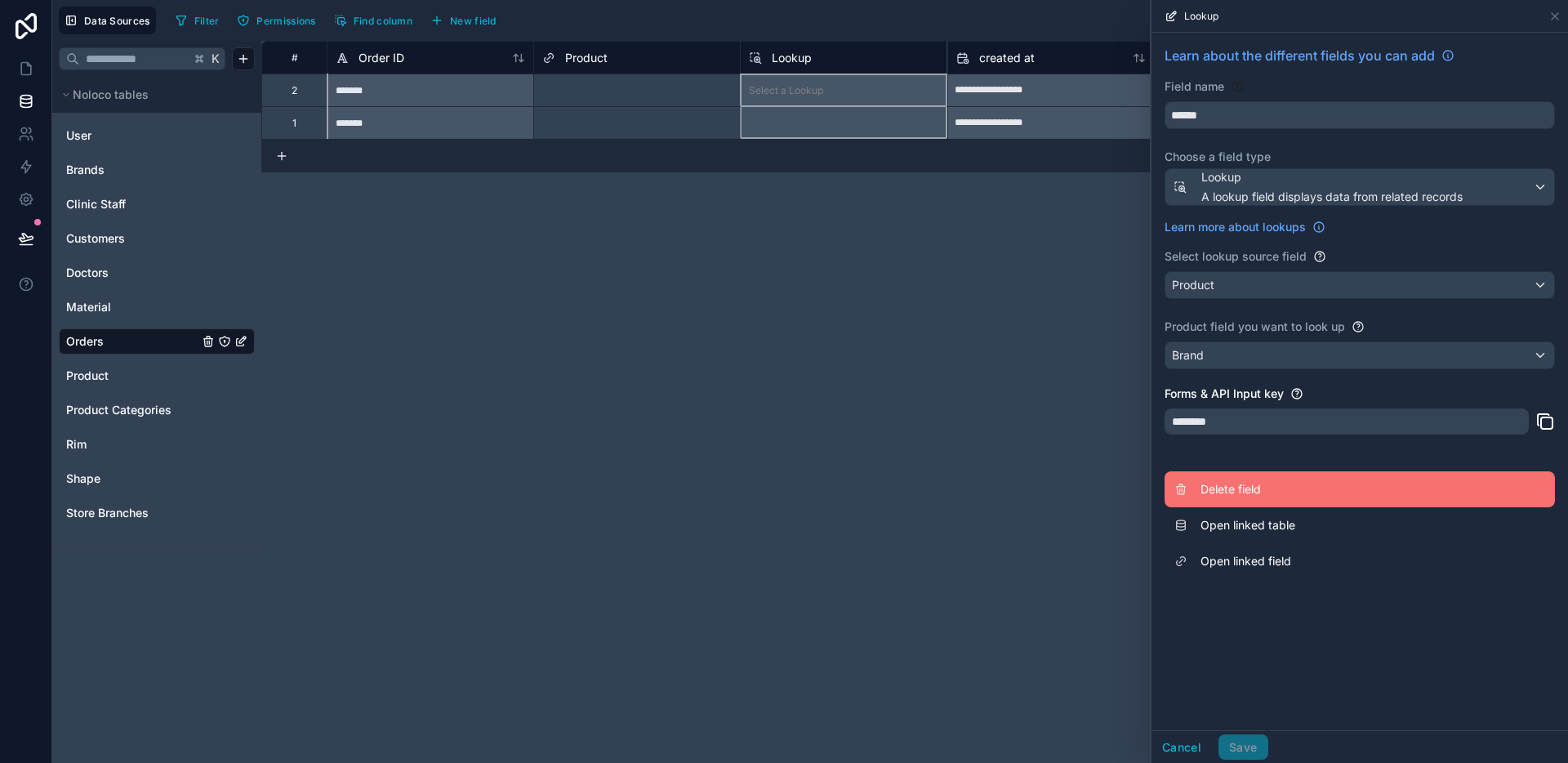
click at [1282, 492] on span "Delete field" at bounding box center [1317, 489] width 235 height 17
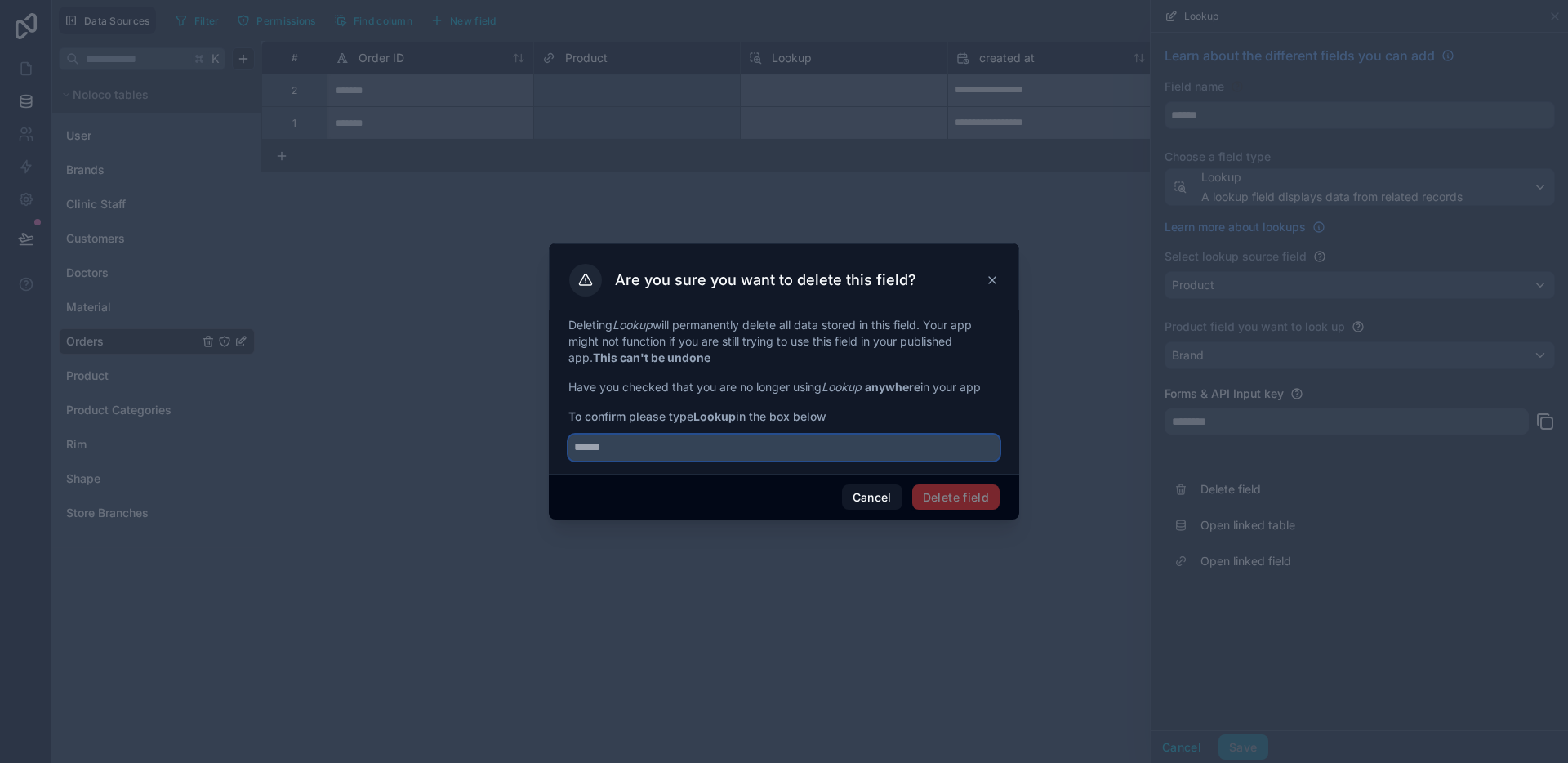
click at [869, 455] on input "text" at bounding box center [784, 447] width 431 height 26
type input "******"
click at [971, 490] on button "Delete field" at bounding box center [956, 498] width 88 height 26
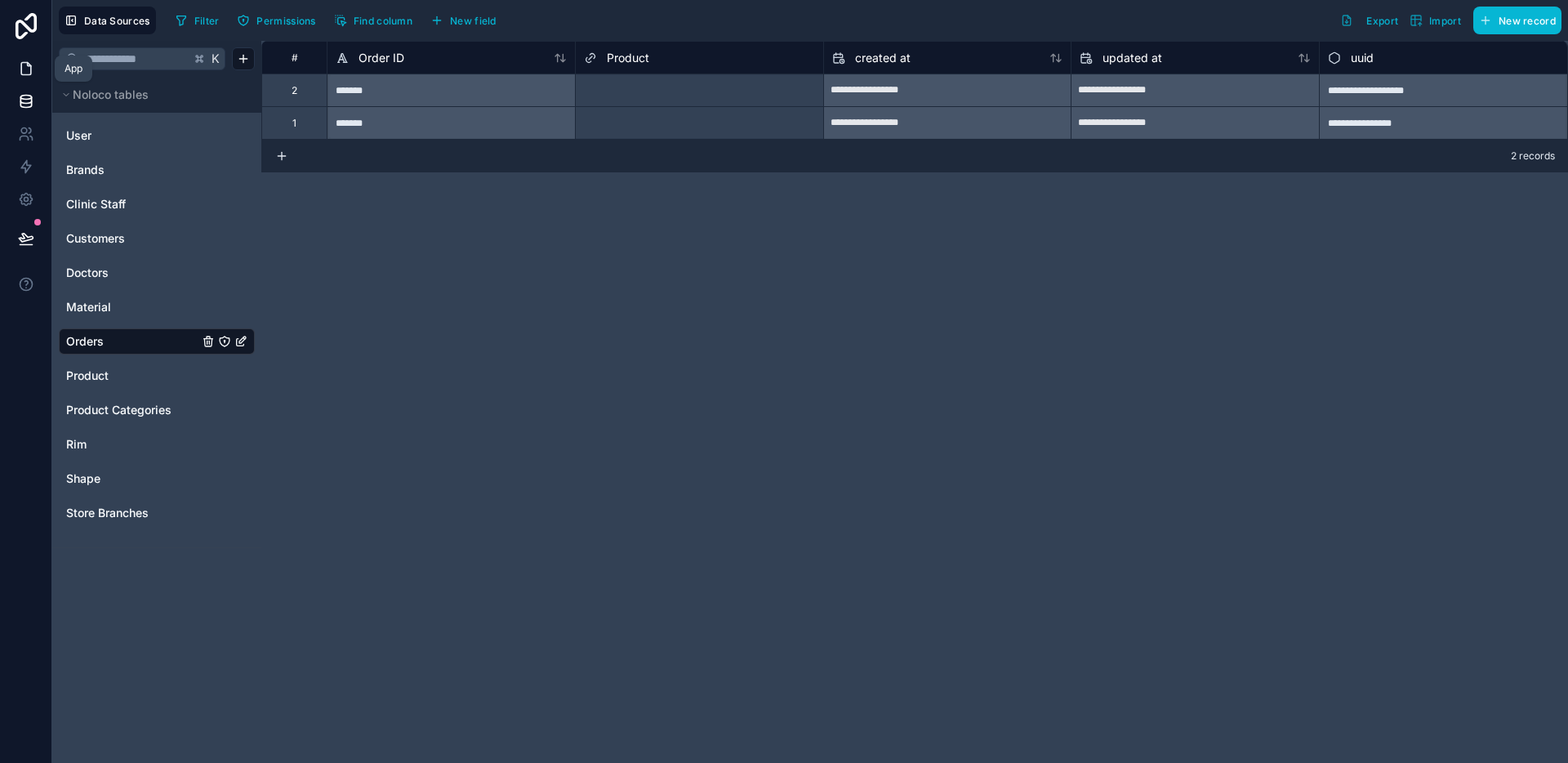
click at [41, 73] on link at bounding box center [25, 68] width 52 height 32
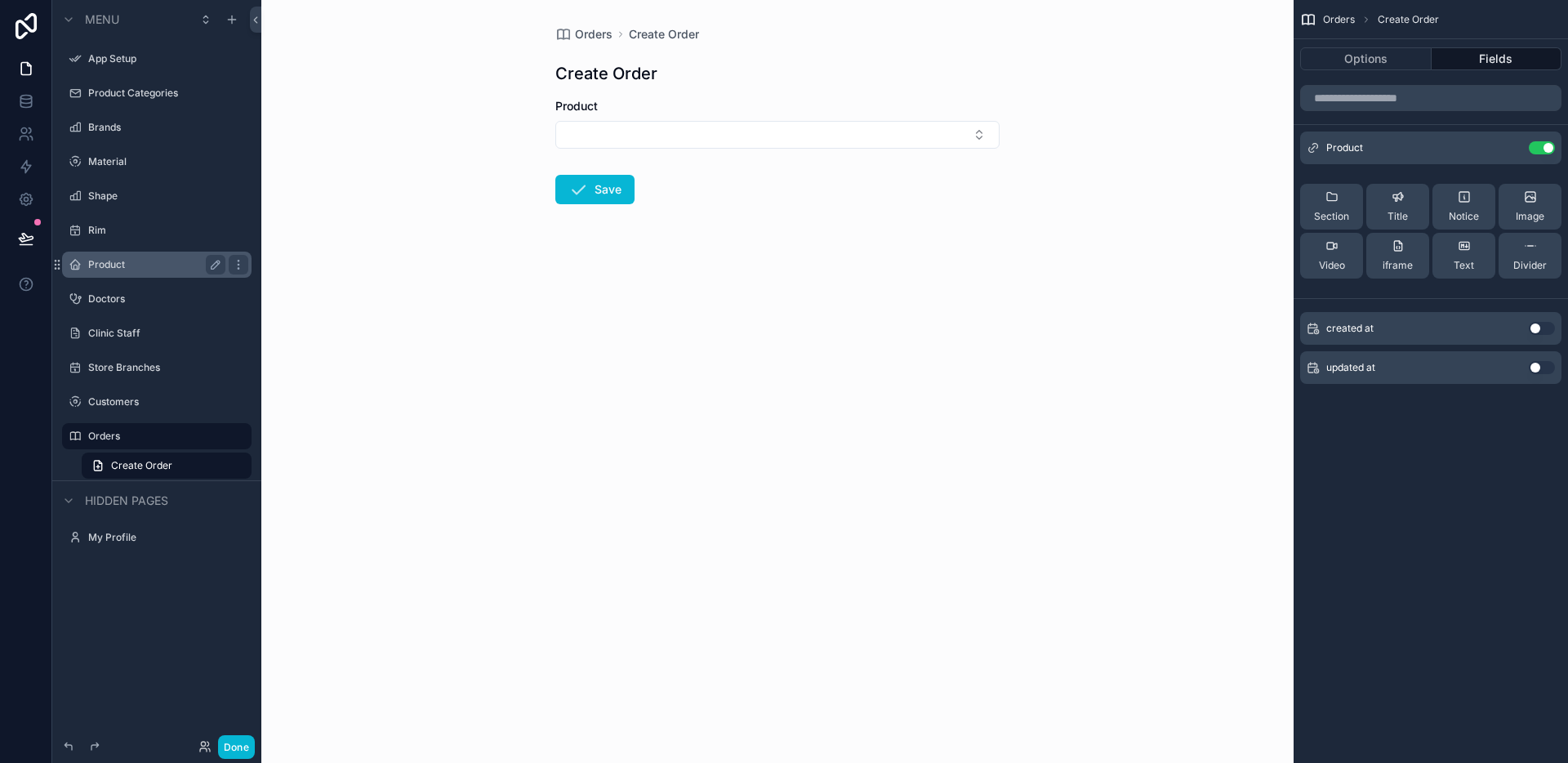
click at [129, 265] on label "Product" at bounding box center [153, 264] width 131 height 13
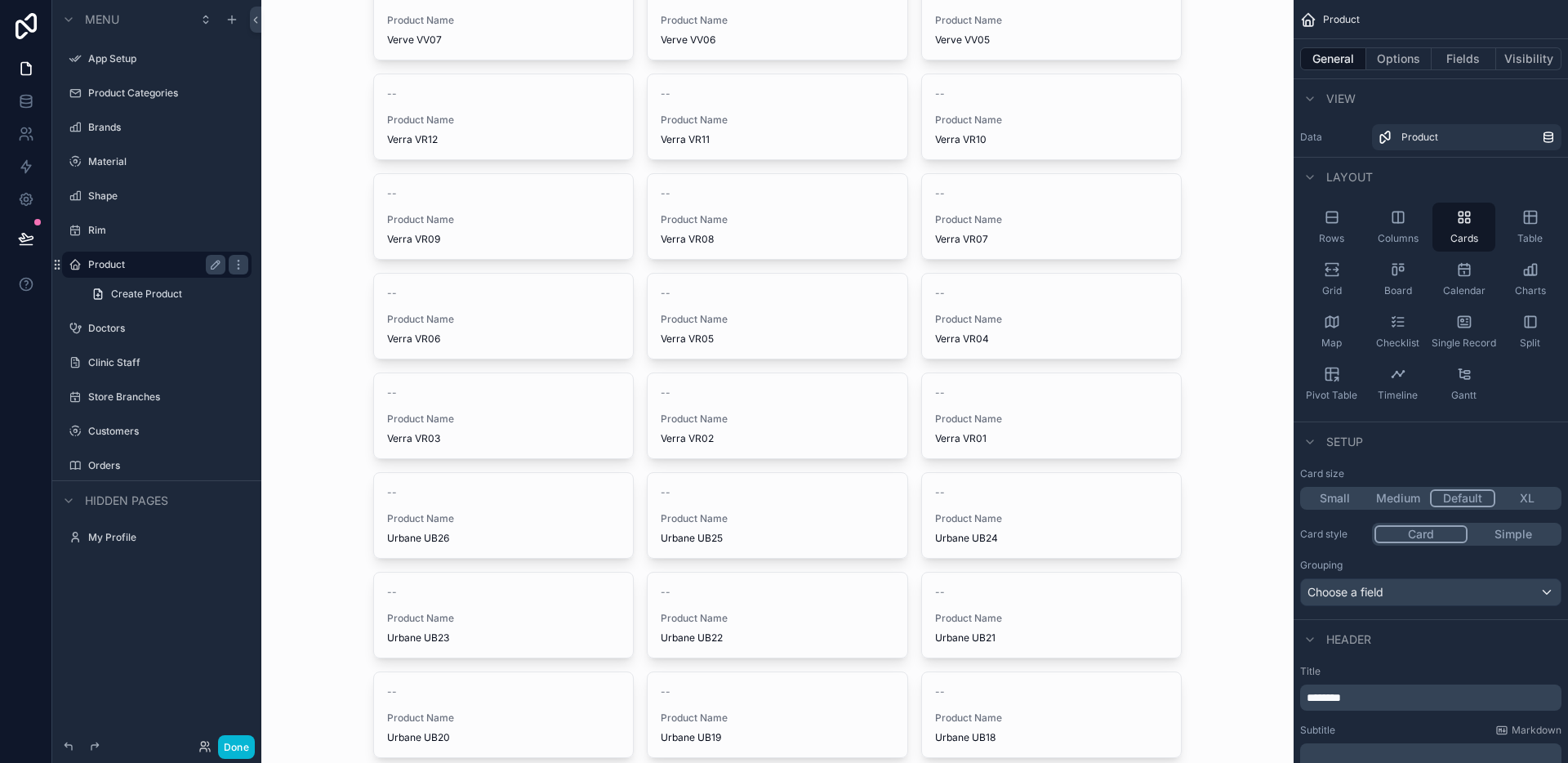
scroll to position [418, 0]
click at [1383, 70] on div "General Options Fields Visibility" at bounding box center [1430, 59] width 274 height 39
drag, startPoint x: 1389, startPoint y: 64, endPoint x: 1392, endPoint y: 74, distance: 10.4
click at [1389, 64] on button "Options" at bounding box center [1398, 59] width 65 height 22
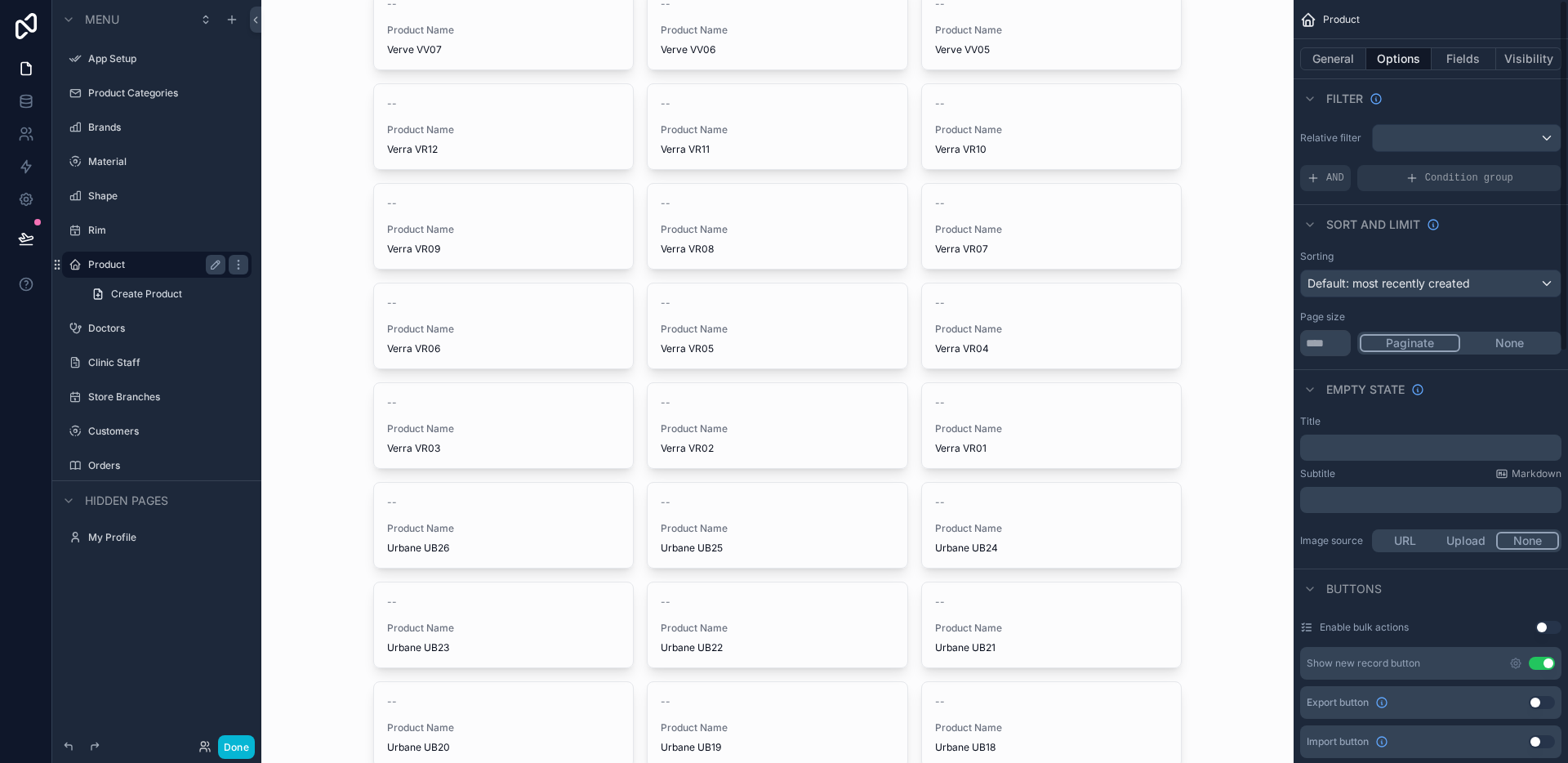
scroll to position [0, 0]
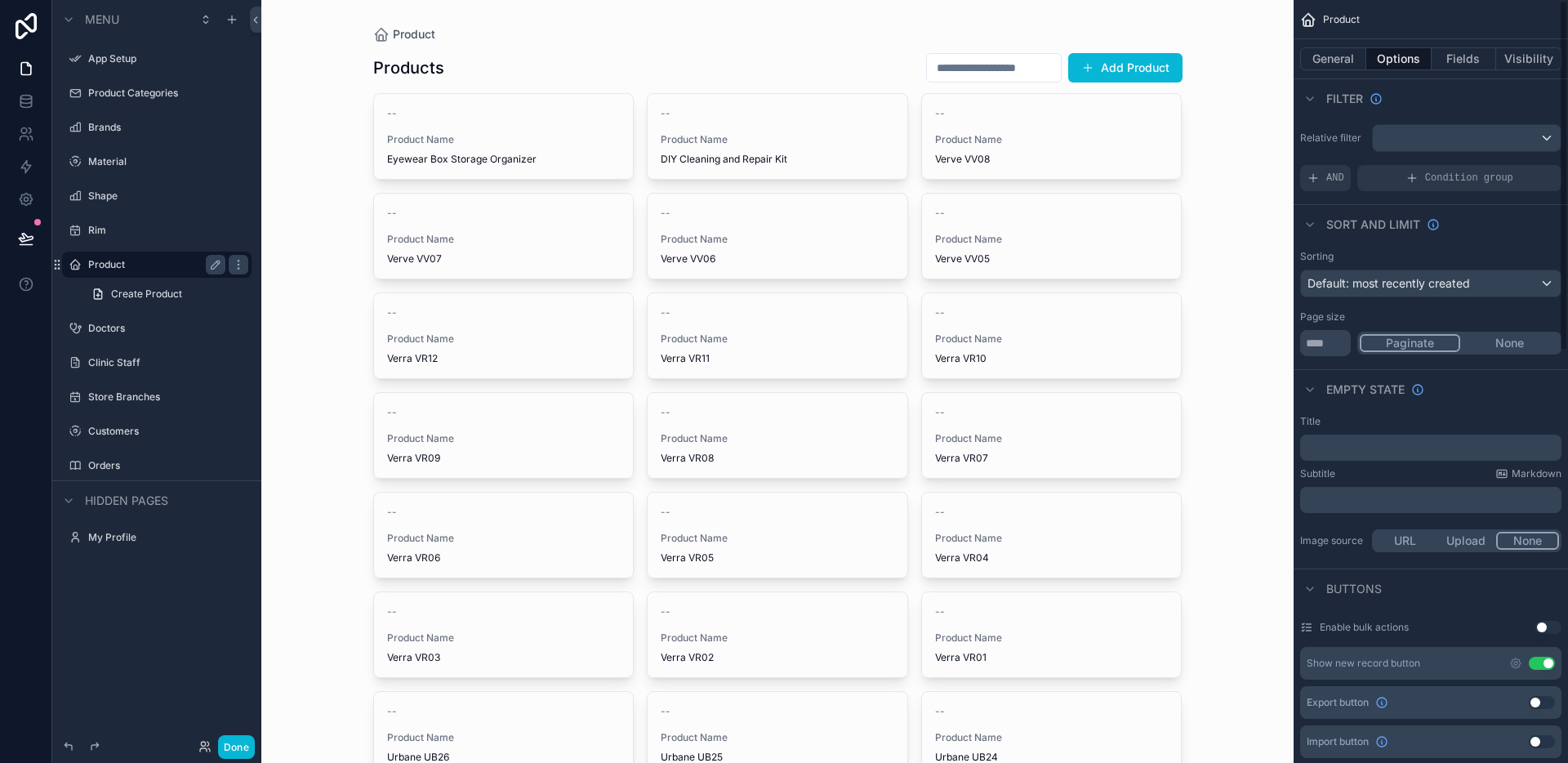
click at [1229, 137] on div "Product Products Add Product -- Product Name Eyewear Box Storage Organizer -- P…" at bounding box center [777, 382] width 1032 height 763
click at [1349, 59] on button "General" at bounding box center [1333, 59] width 66 height 22
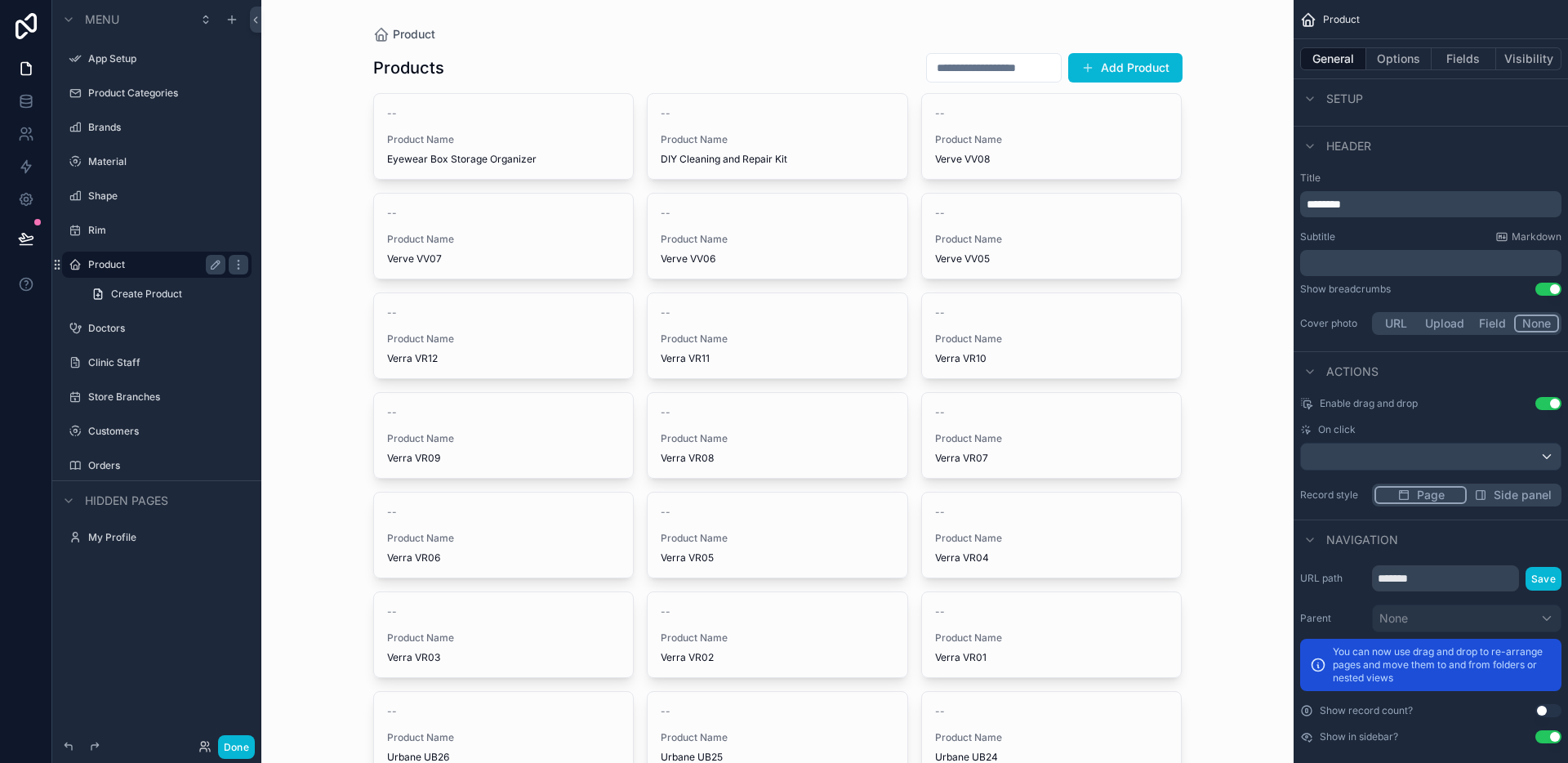
scroll to position [418, 0]
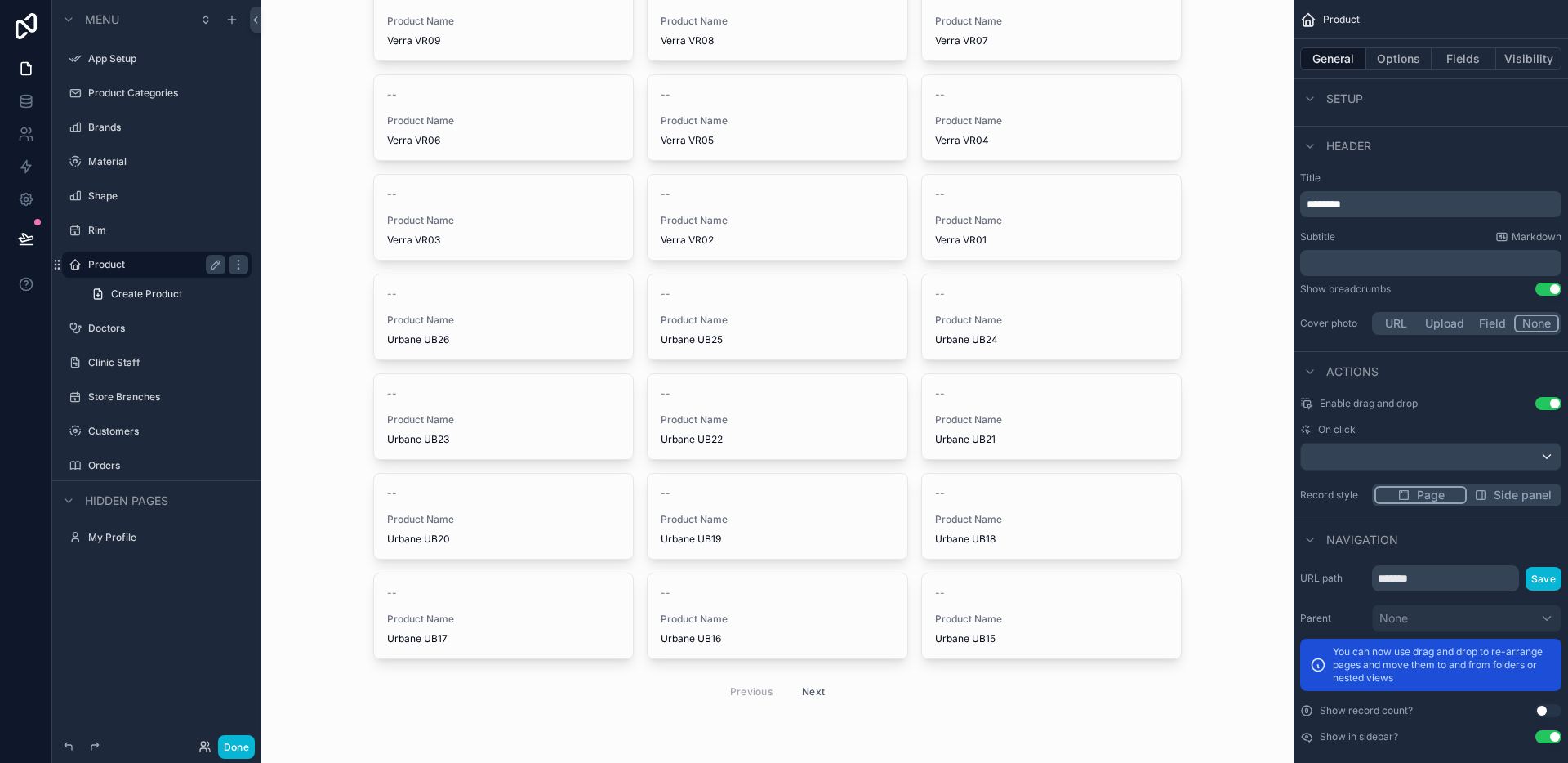
click at [1045, 605] on div "scrollable content" at bounding box center [777, 173] width 836 height 1181
click at [1046, 604] on div "-- Product Name Urbane UB15" at bounding box center [1051, 616] width 259 height 85
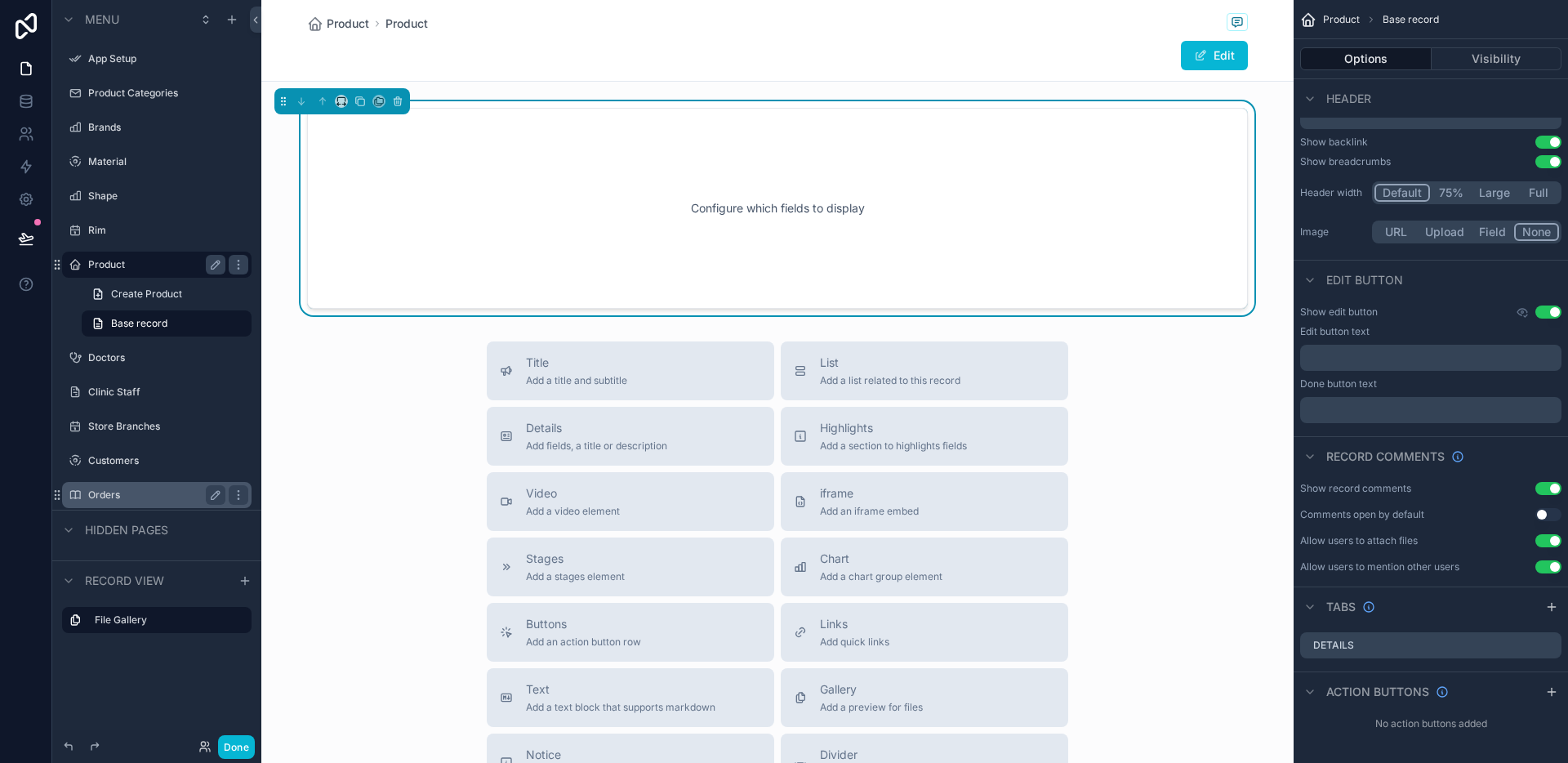
click at [98, 493] on label "Orders" at bounding box center [153, 495] width 131 height 13
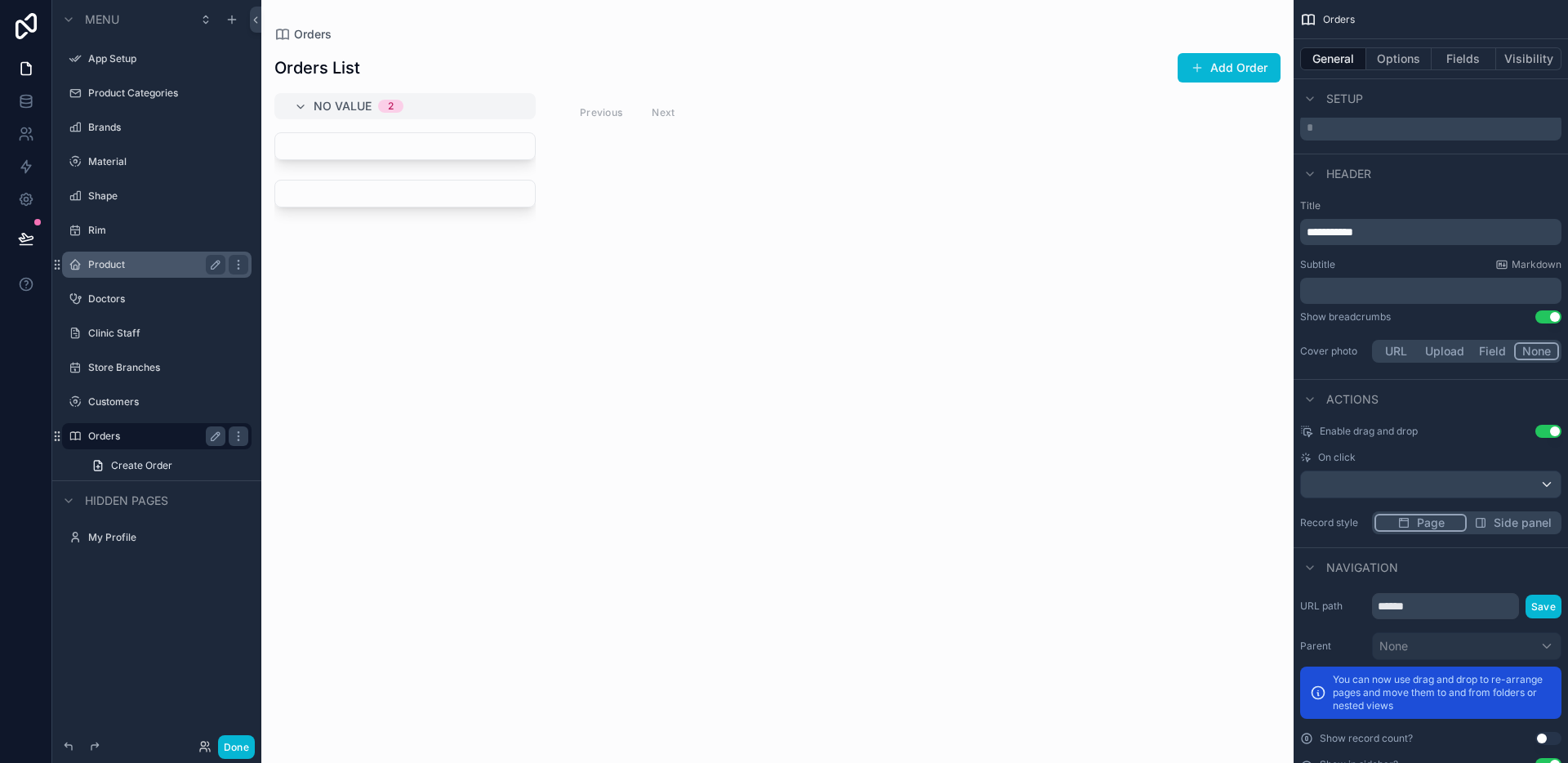
click at [1212, 75] on div "scrollable content" at bounding box center [777, 382] width 1032 height 763
click at [1215, 68] on button "Add Order" at bounding box center [1229, 67] width 103 height 29
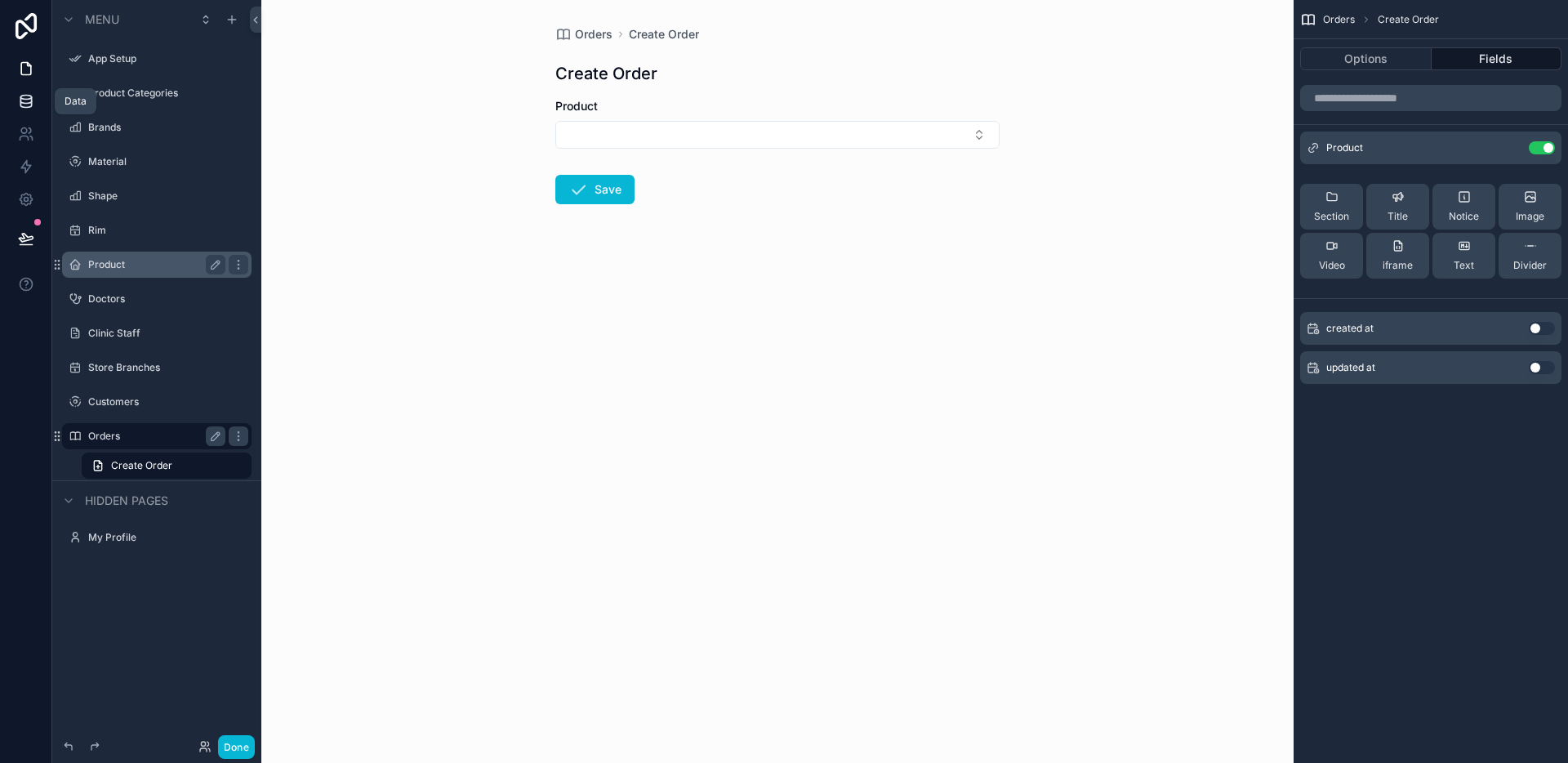
click at [22, 110] on link at bounding box center [25, 100] width 52 height 32
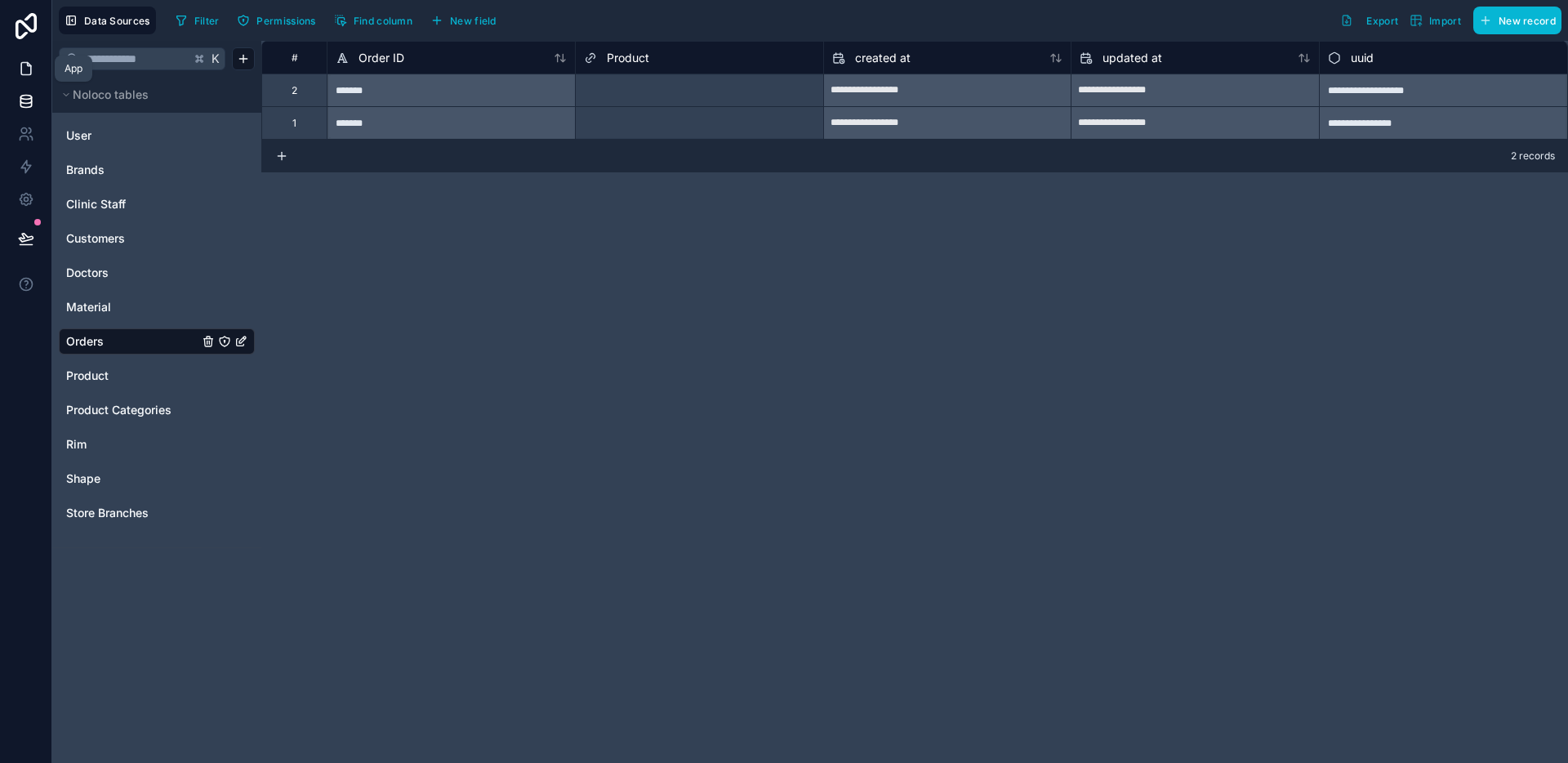
click at [42, 69] on link at bounding box center [25, 68] width 52 height 32
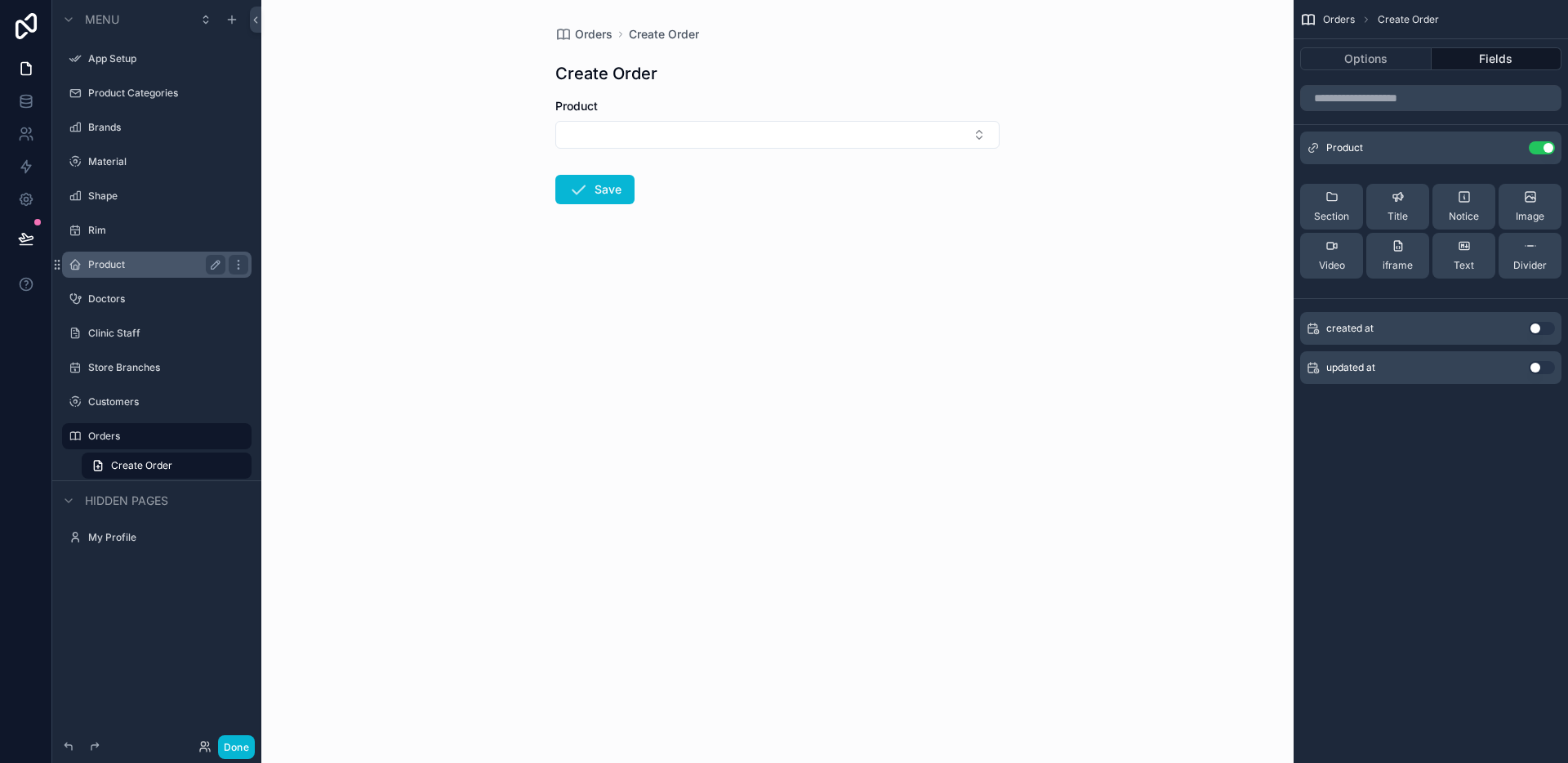
click at [133, 261] on label "Product" at bounding box center [153, 264] width 131 height 13
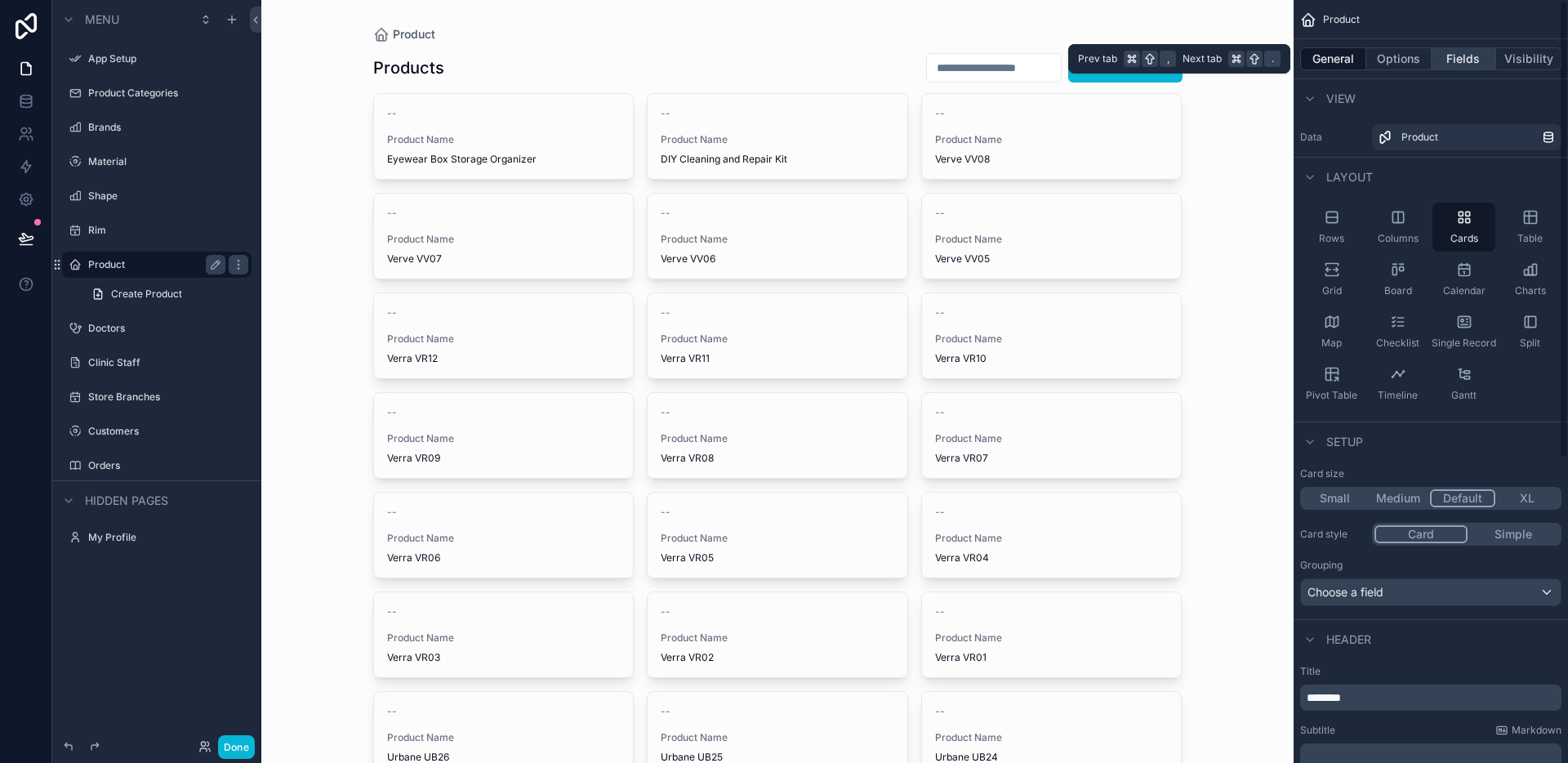
click at [1443, 53] on button "Fields" at bounding box center [1464, 59] width 65 height 22
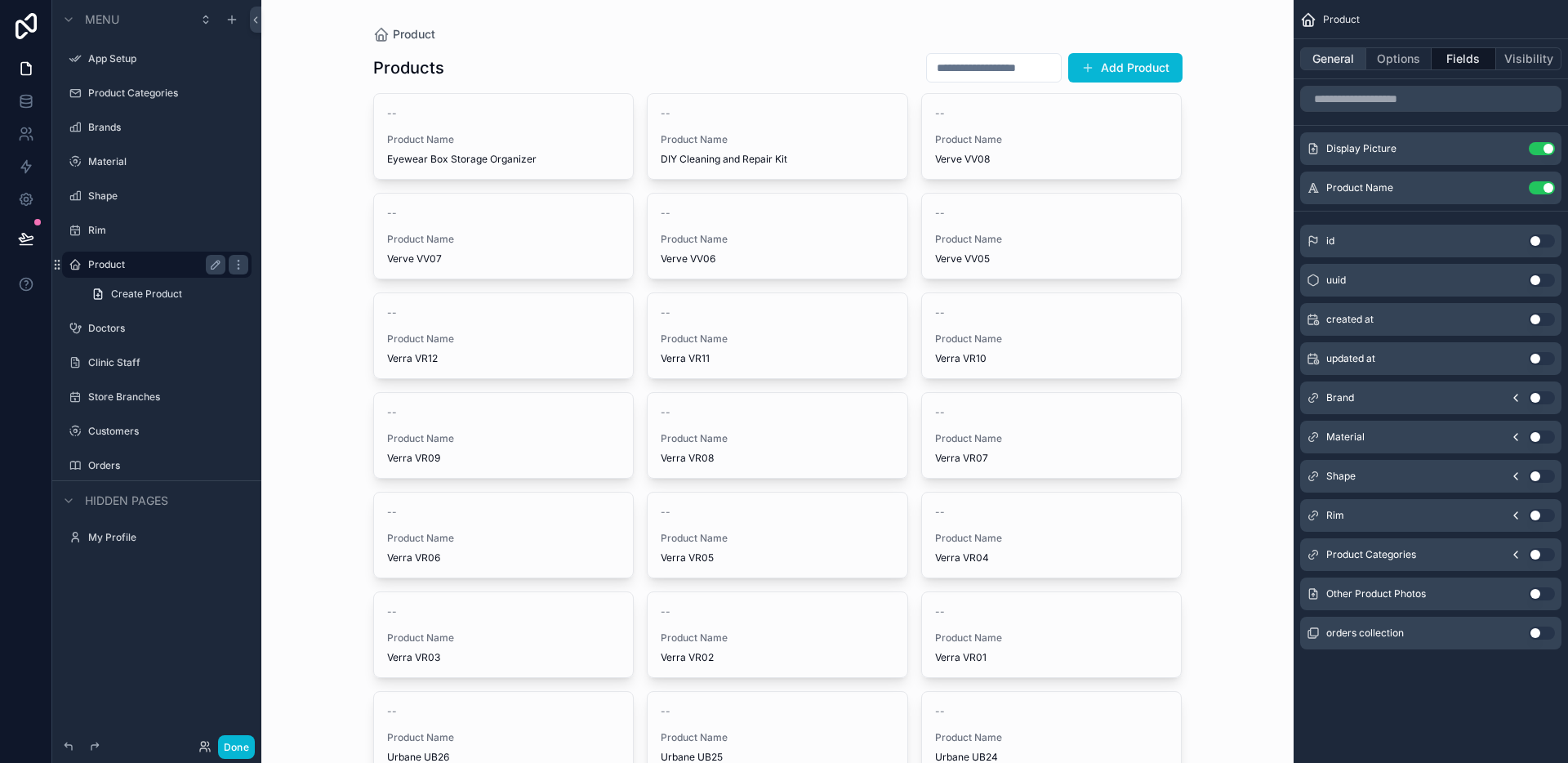
click at [1312, 63] on button "General" at bounding box center [1333, 59] width 66 height 22
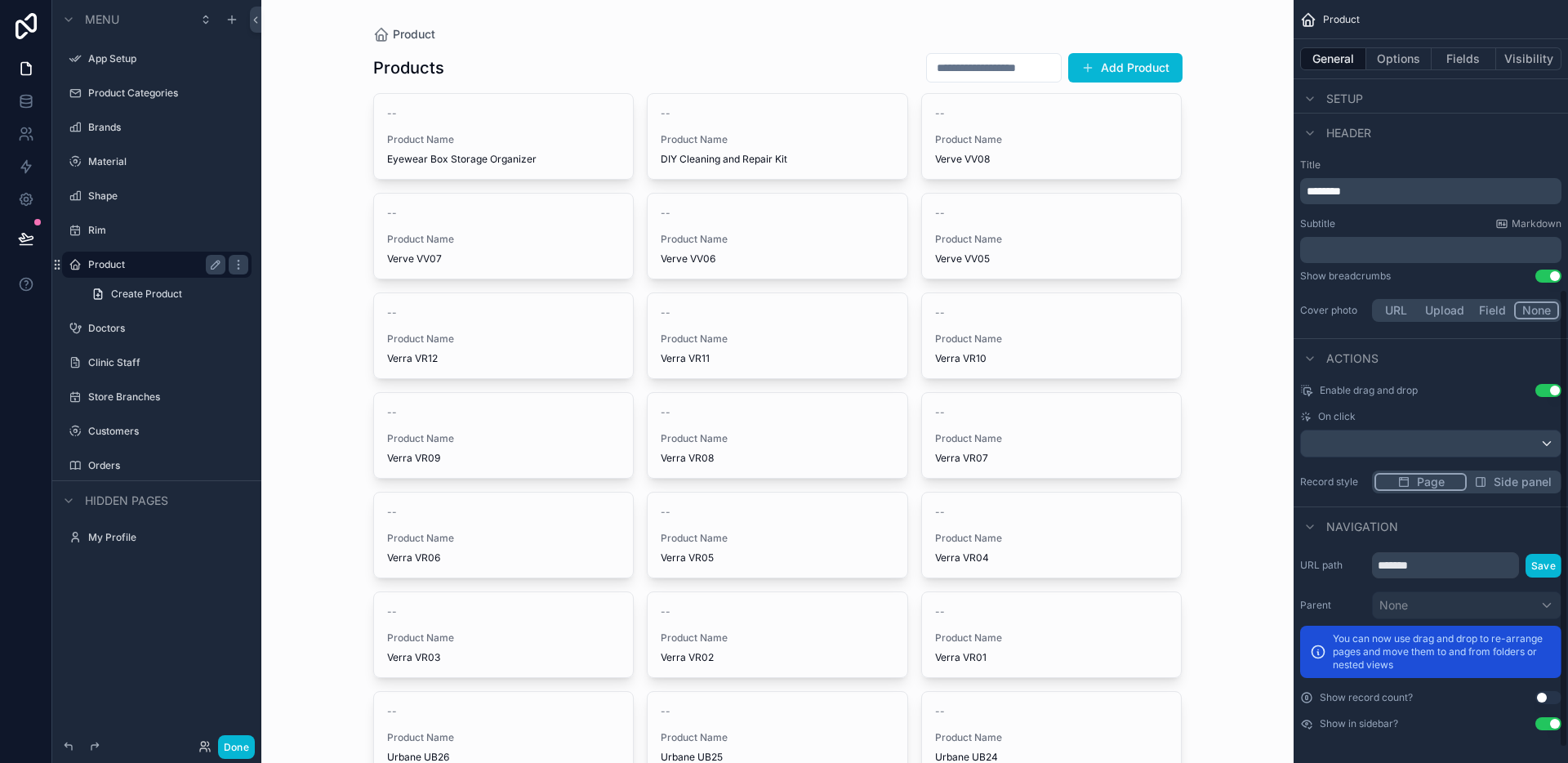
scroll to position [304, 0]
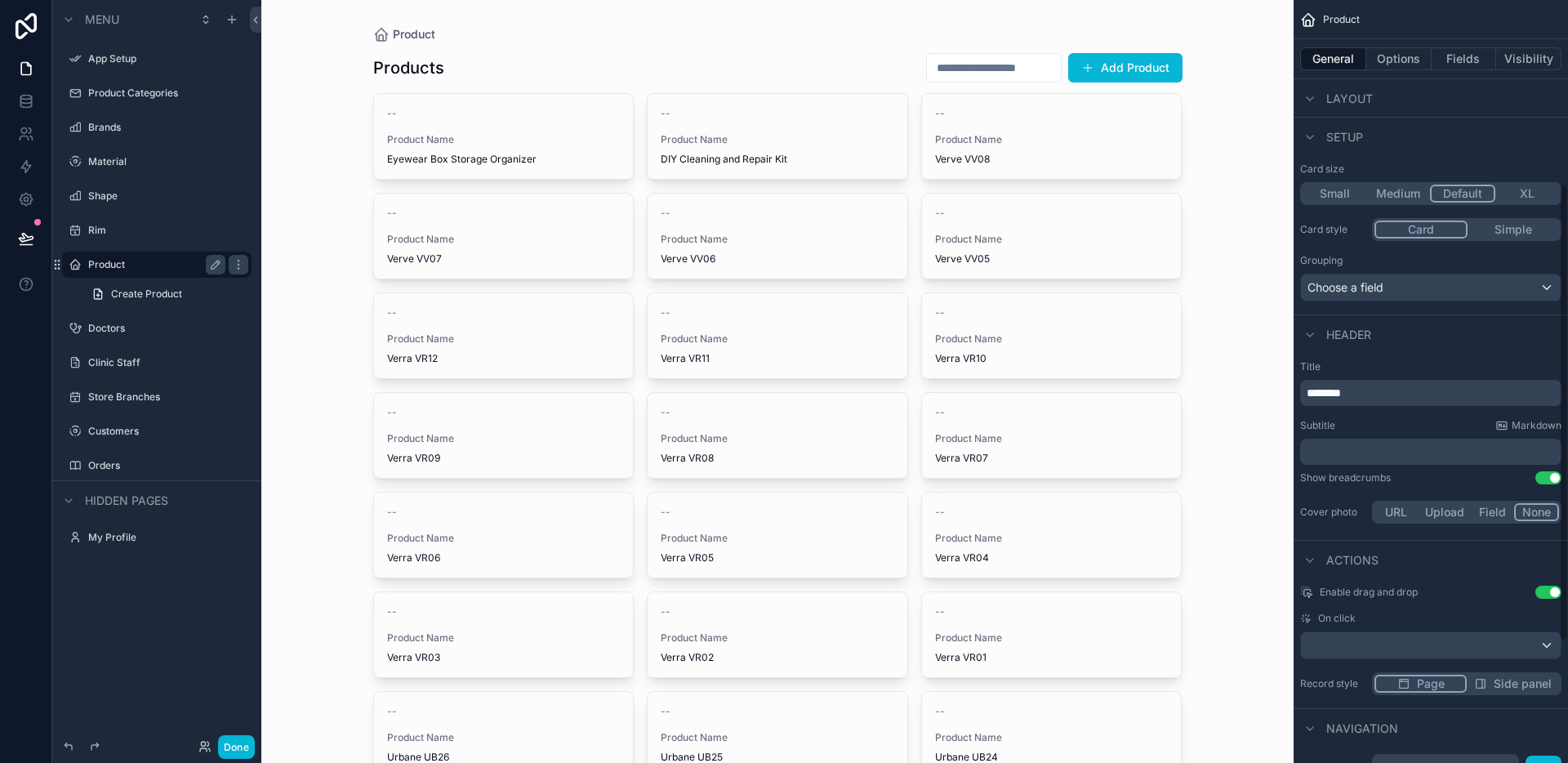
click at [1395, 70] on div "General Options Fields Visibility" at bounding box center [1430, 59] width 274 height 39
click at [1398, 64] on button "Options" at bounding box center [1398, 59] width 65 height 22
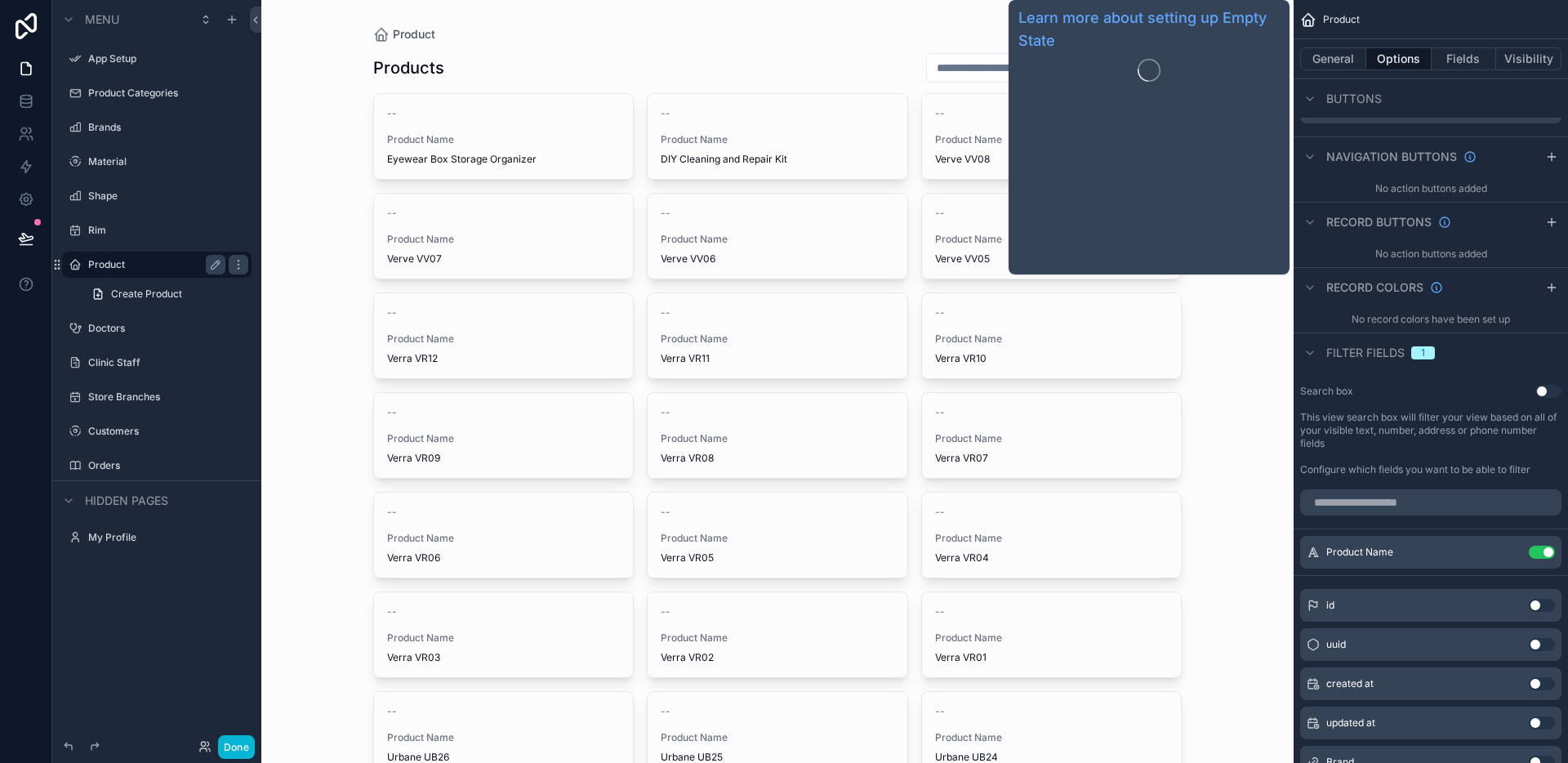
scroll to position [892, 0]
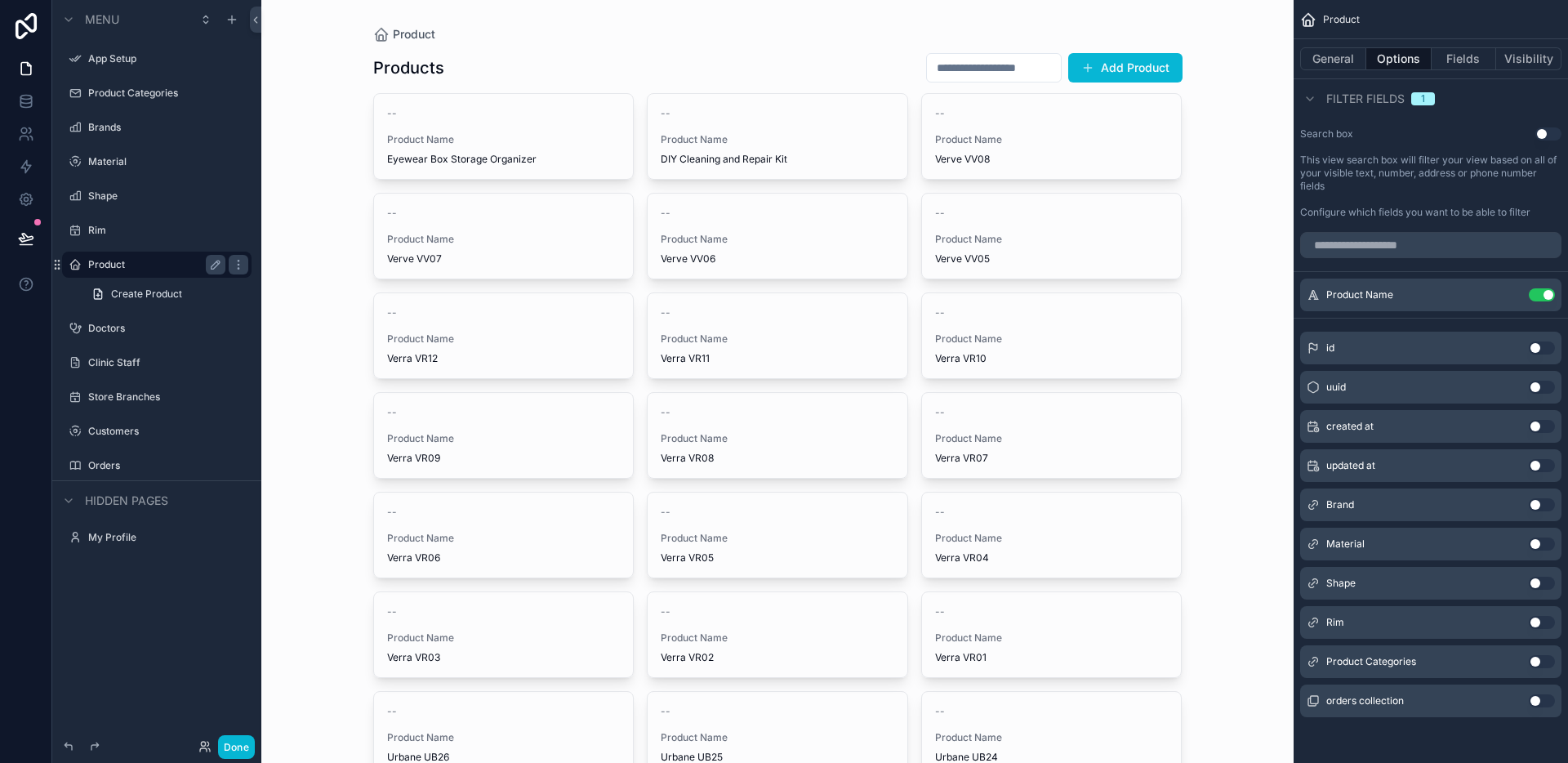
click at [1546, 507] on button "Use setting" at bounding box center [1542, 504] width 26 height 13
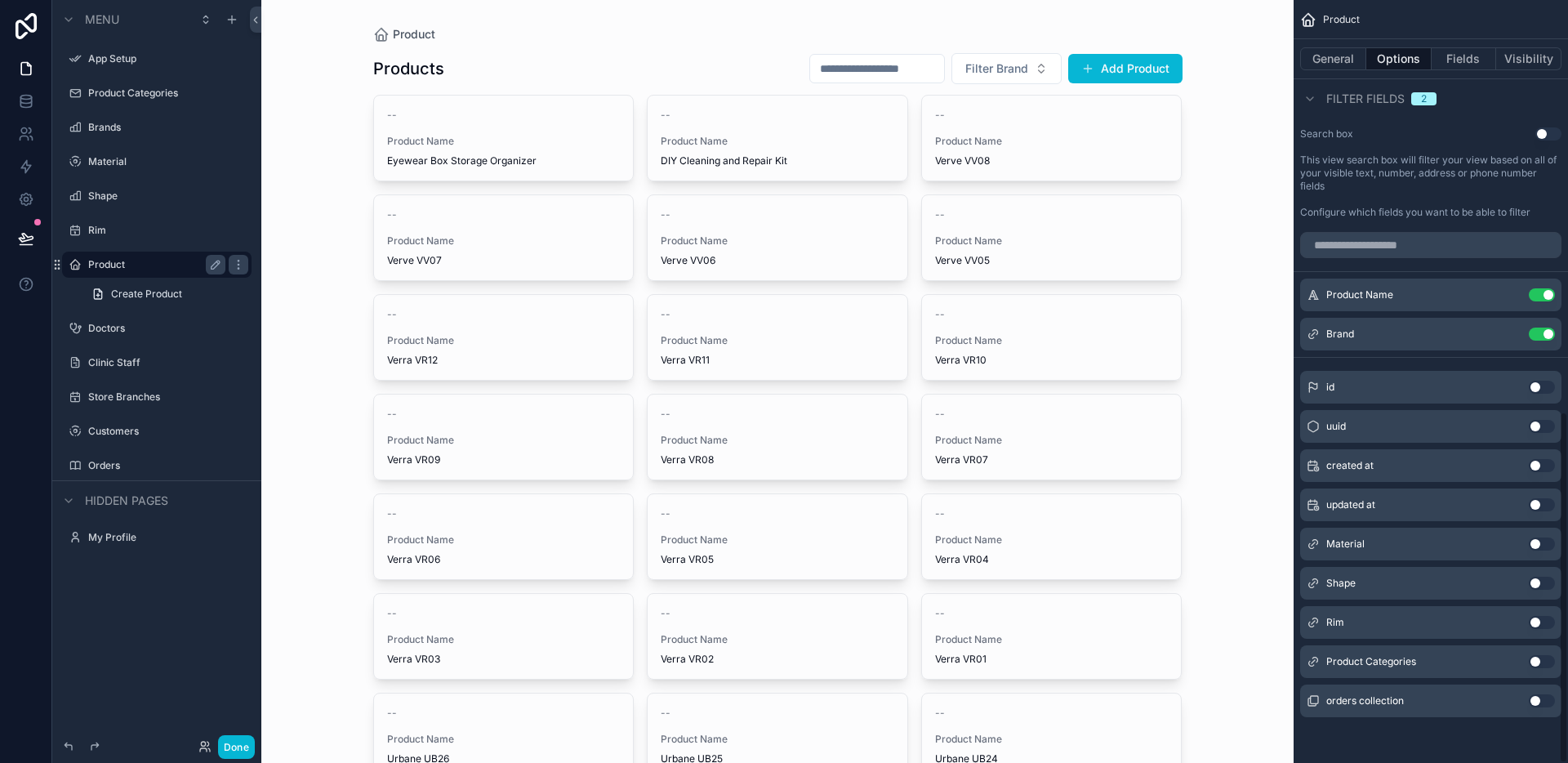
click at [1539, 541] on button "Use setting" at bounding box center [1542, 543] width 26 height 13
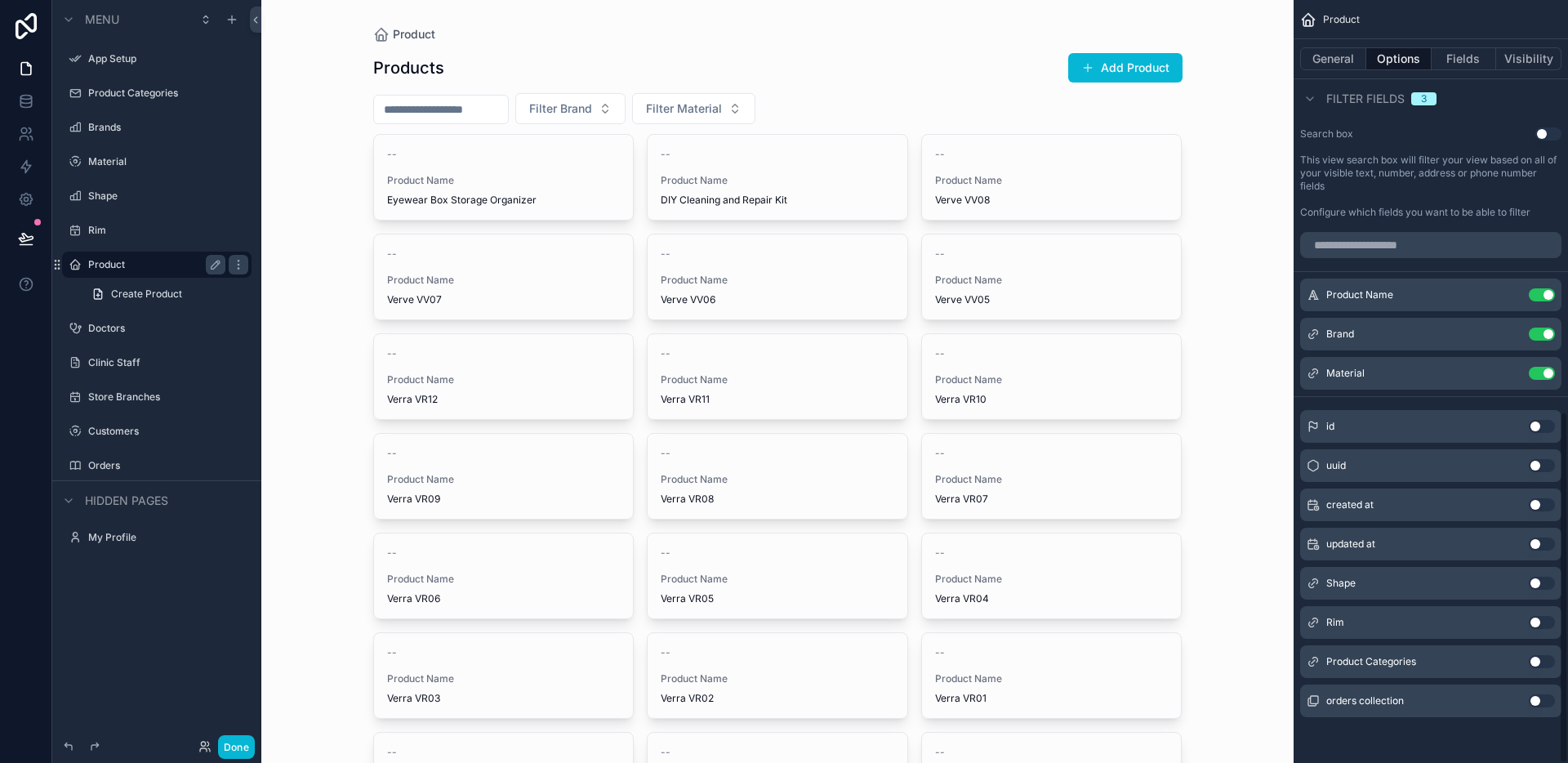
drag, startPoint x: 1542, startPoint y: 581, endPoint x: 1543, endPoint y: 591, distance: 10.0
click at [1542, 582] on button "Use setting" at bounding box center [1542, 582] width 26 height 13
click at [1539, 616] on button "Use setting" at bounding box center [1542, 622] width 26 height 13
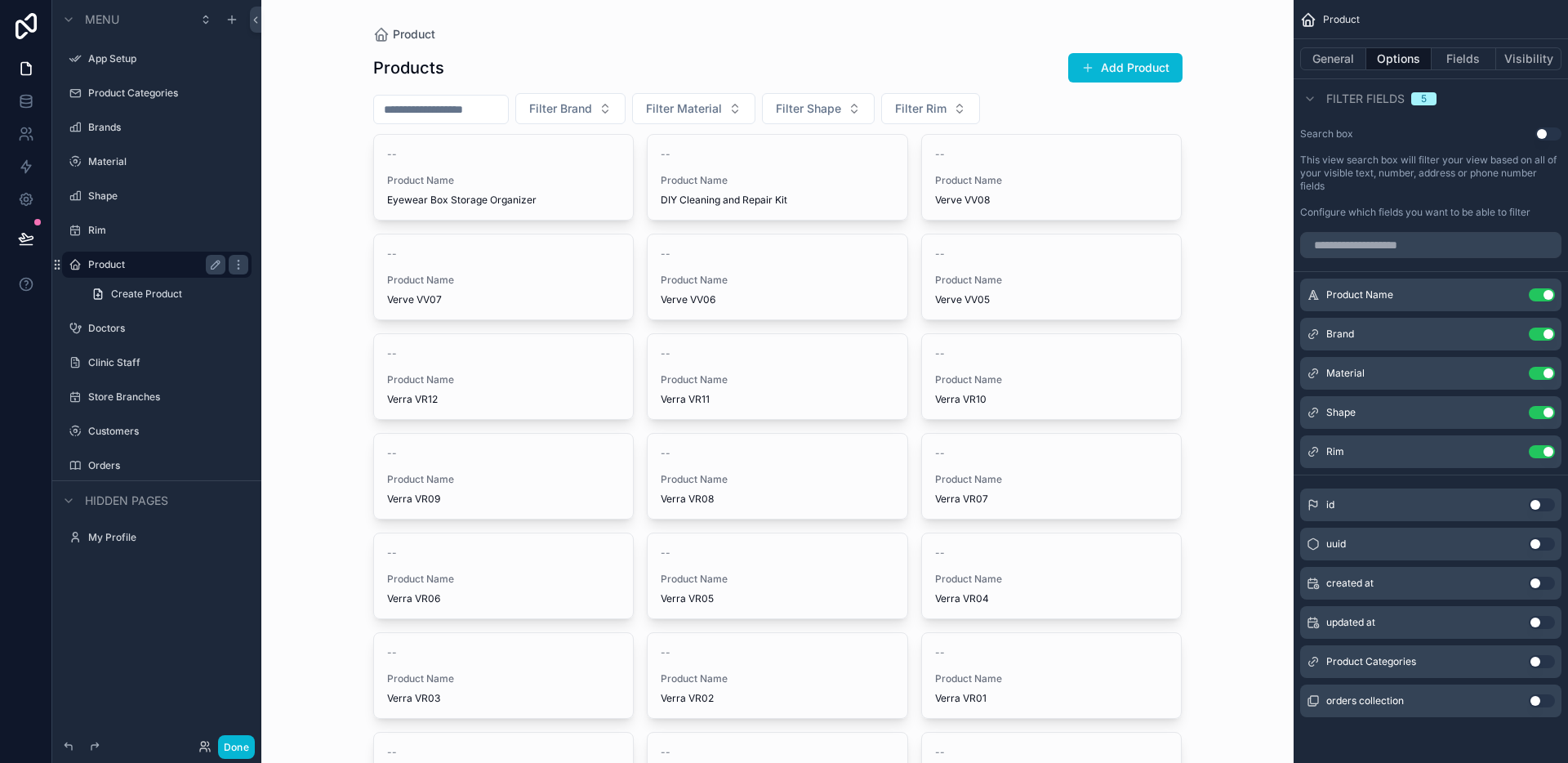
click at [600, 118] on div "scrollable content" at bounding box center [777, 611] width 836 height 1222
click at [592, 116] on span "Filter Brand" at bounding box center [561, 108] width 62 height 17
click at [591, 179] on div "OJO" at bounding box center [585, 175] width 196 height 26
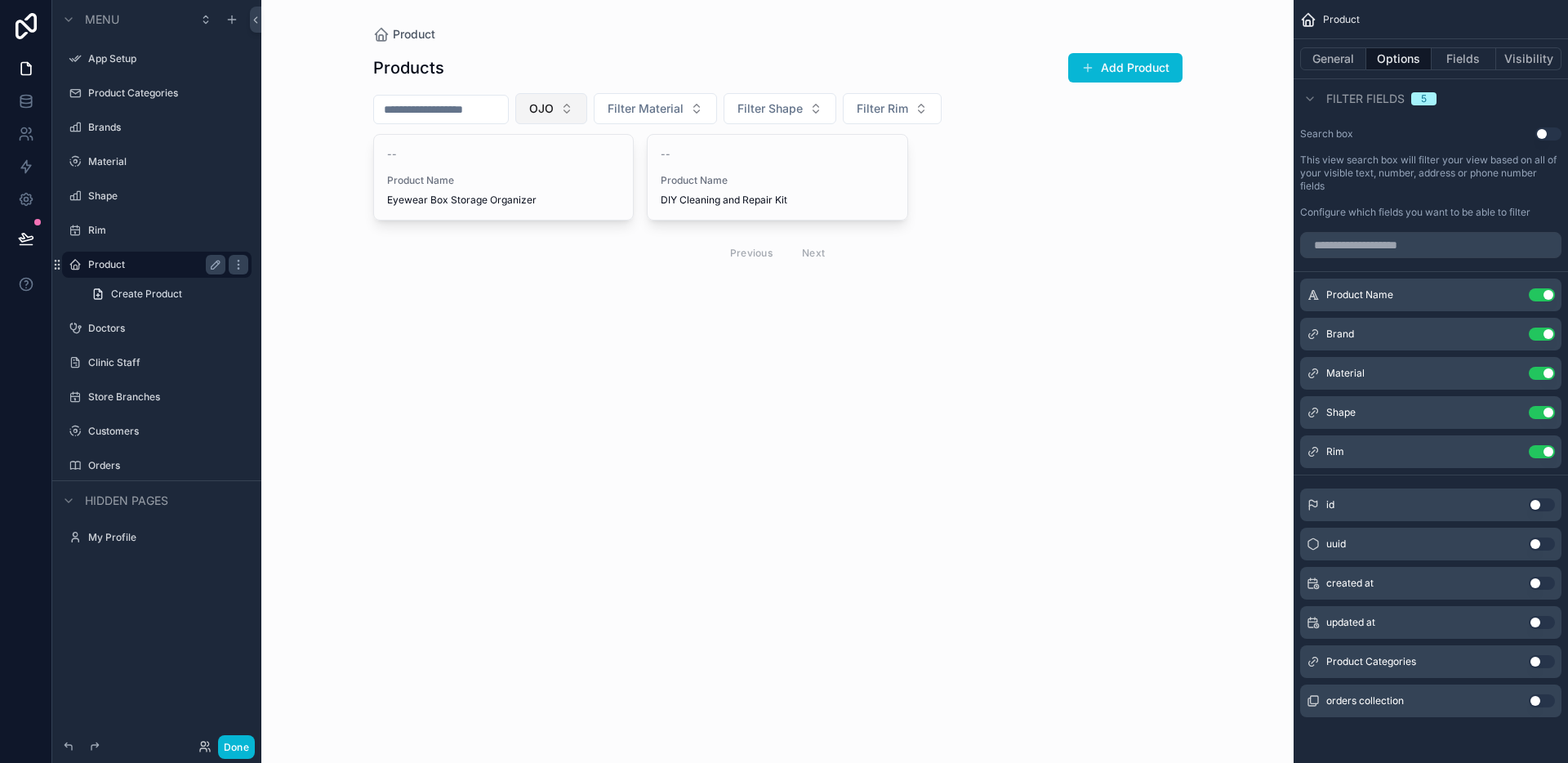
click at [578, 116] on button "OJO" at bounding box center [551, 108] width 72 height 31
click at [569, 263] on div "Verra" at bounding box center [571, 253] width 196 height 26
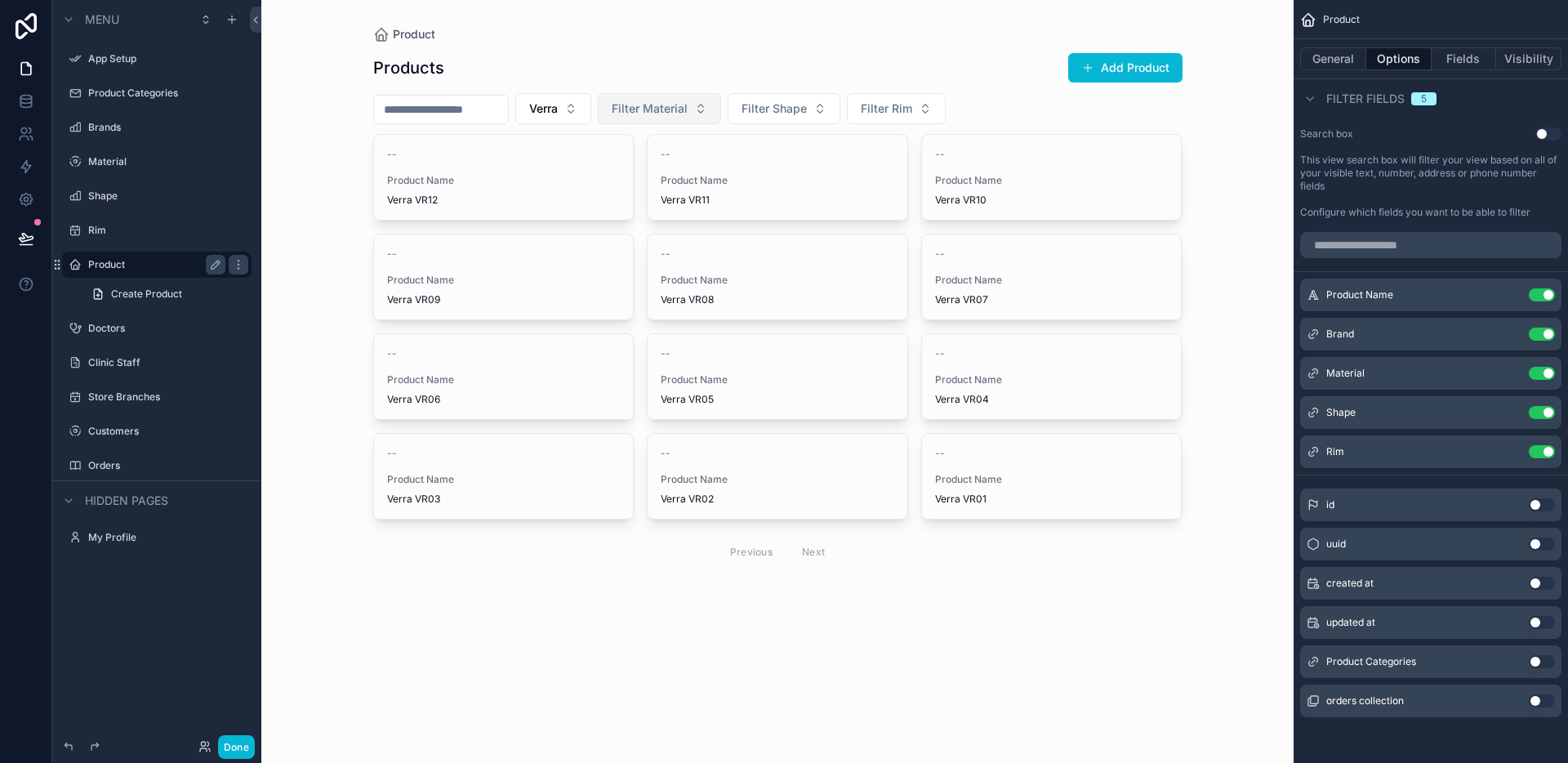
click at [653, 118] on button "Filter Material" at bounding box center [659, 108] width 123 height 31
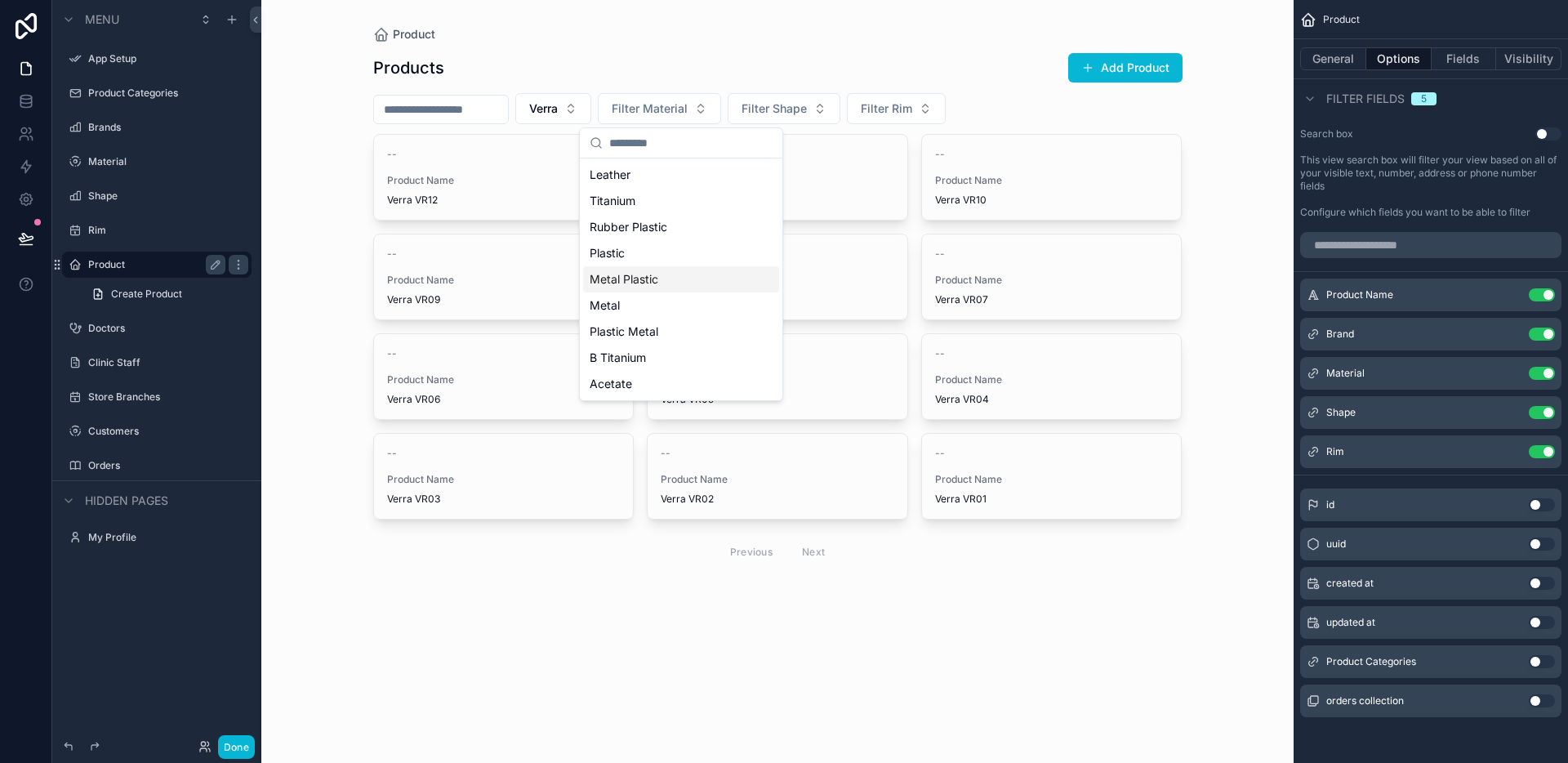
click at [648, 280] on span "Metal Plastic" at bounding box center [624, 279] width 68 height 17
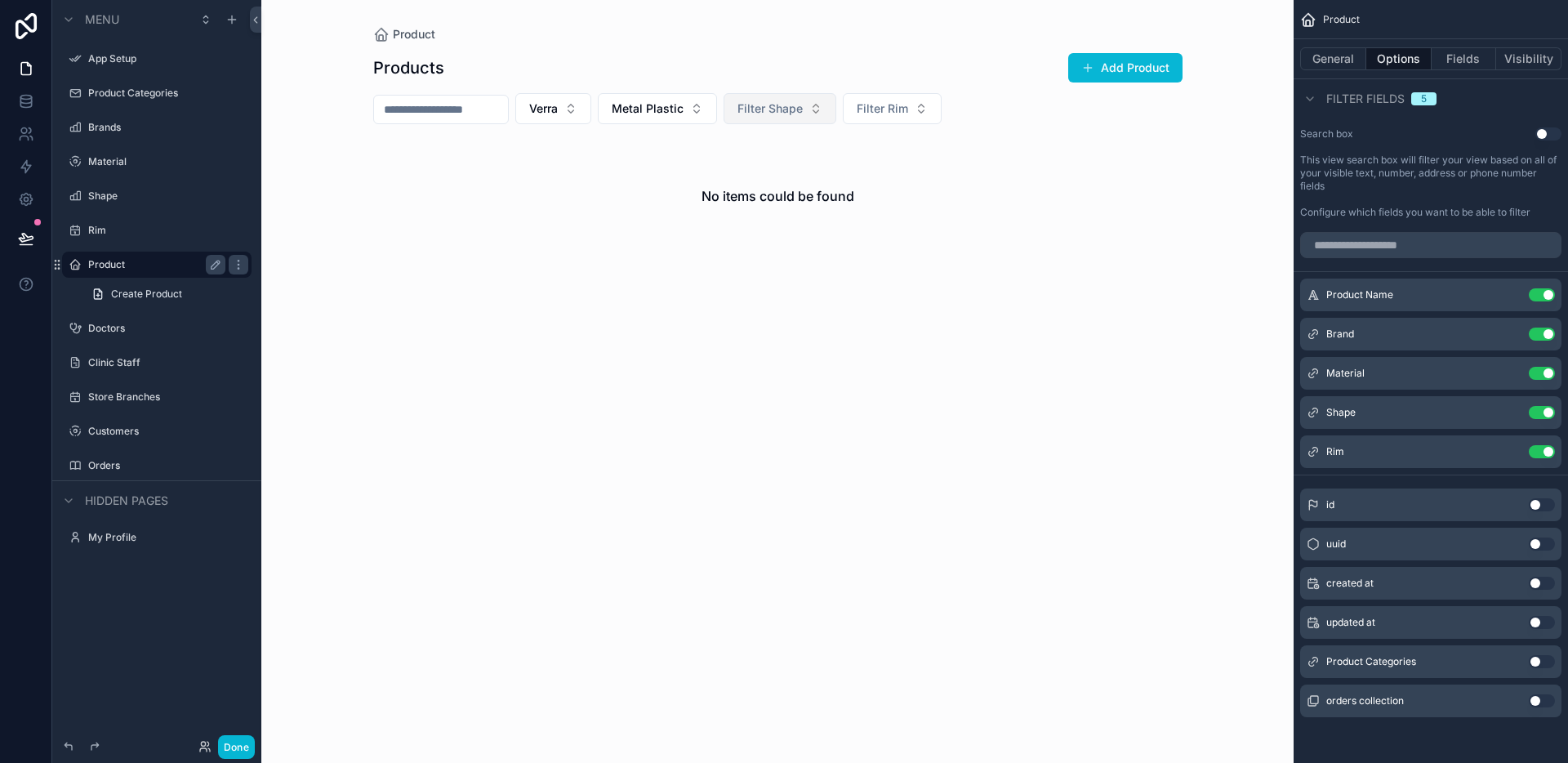
click at [791, 118] on button "Filter Shape" at bounding box center [780, 108] width 113 height 31
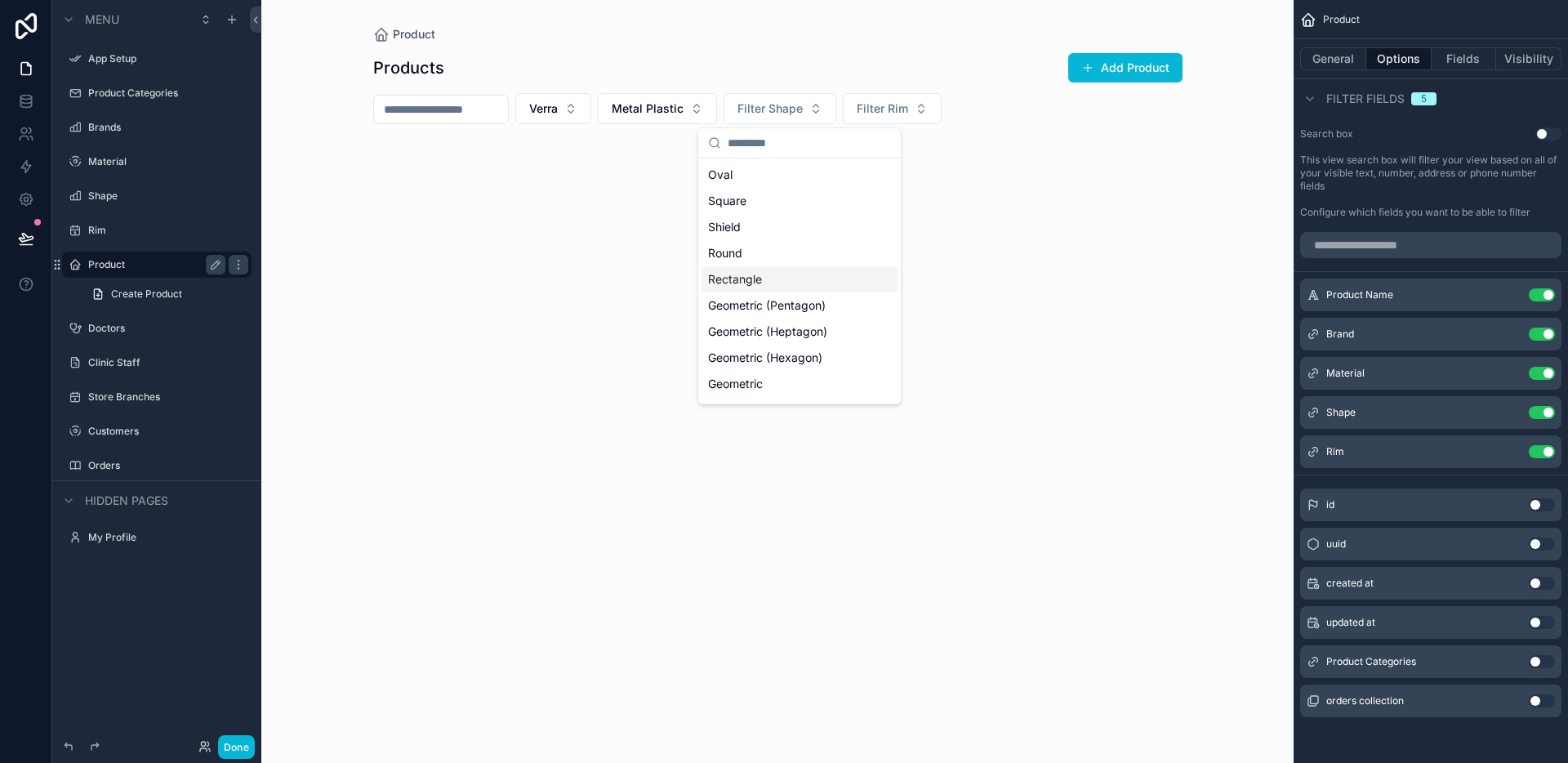
click at [801, 277] on div "Rectangle" at bounding box center [799, 279] width 196 height 26
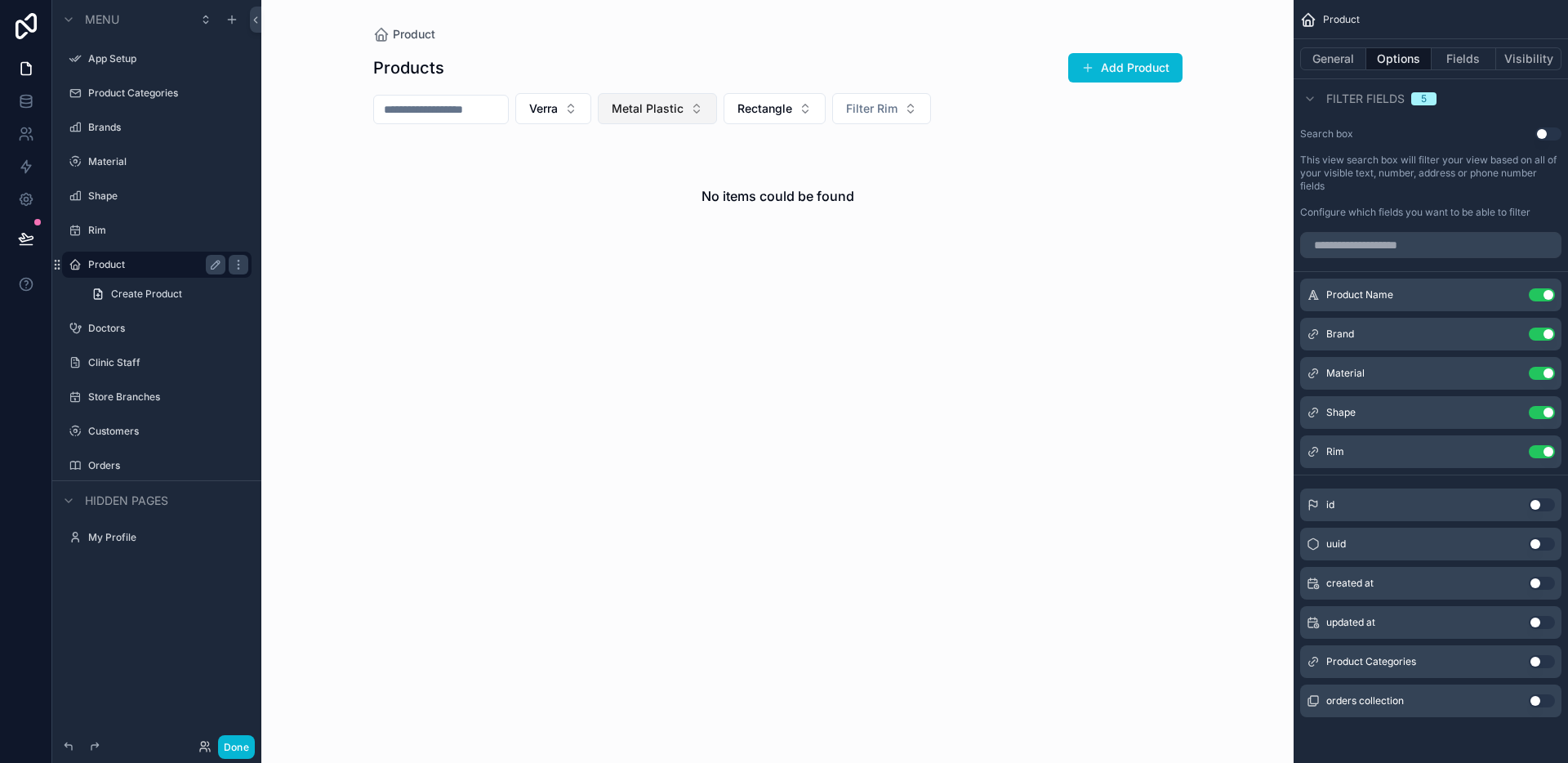
click at [676, 115] on span "Metal Plastic" at bounding box center [647, 108] width 72 height 17
click at [670, 166] on div "None" at bounding box center [678, 175] width 196 height 26
click at [870, 97] on button "Filter Rim" at bounding box center [884, 108] width 98 height 31
click at [848, 219] on span "Semi-Rimless" at bounding box center [849, 226] width 71 height 17
click at [882, 119] on button "Semi-Rimless" at bounding box center [897, 108] width 123 height 31
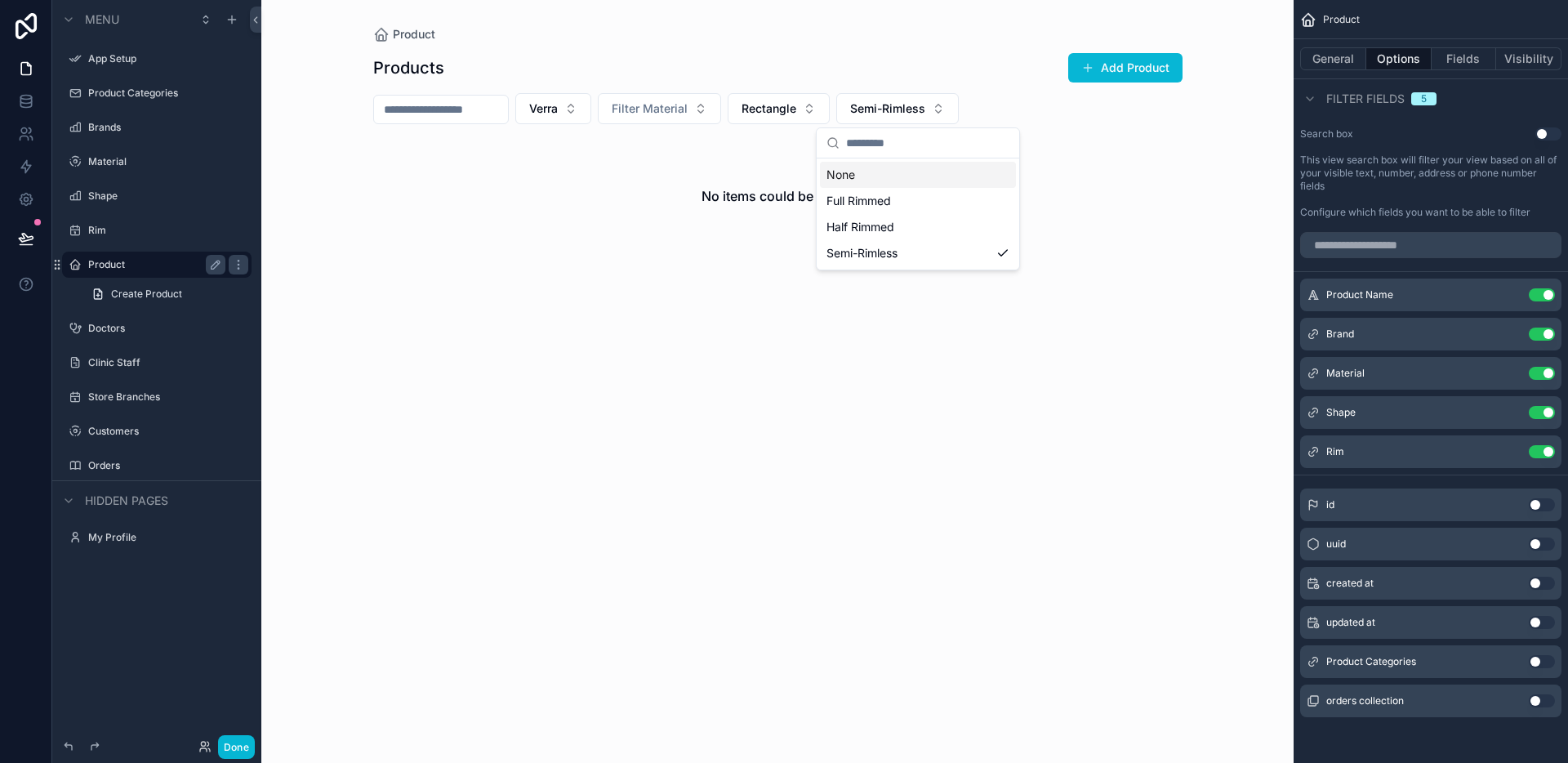
click at [860, 158] on div "None Full Rimmed Half Rimmed Semi-Rimless" at bounding box center [918, 214] width 203 height 111
click at [854, 163] on div "None" at bounding box center [918, 175] width 196 height 26
click at [813, 99] on button "Rectangle" at bounding box center [778, 108] width 102 height 31
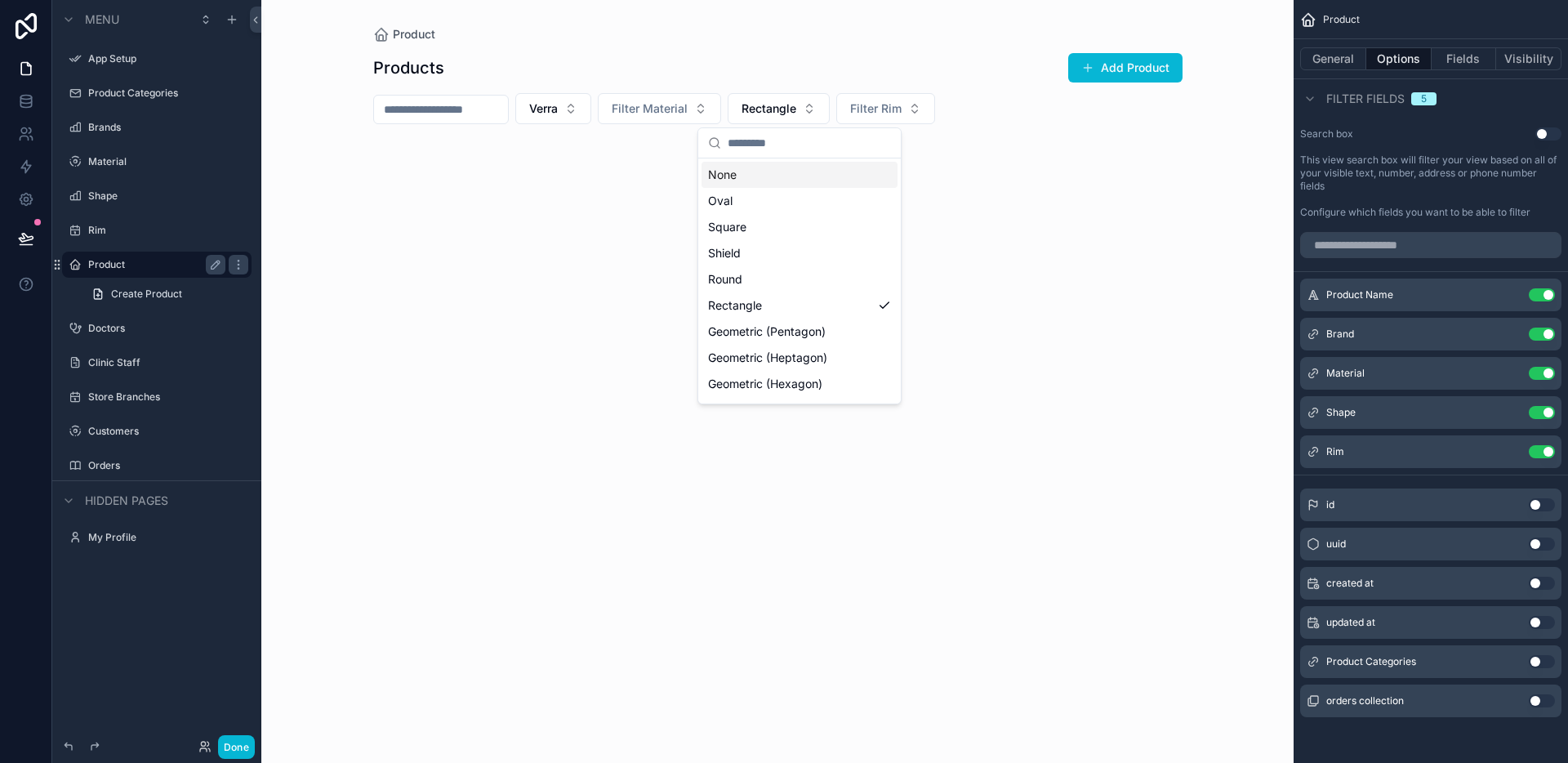
click at [777, 162] on div "None" at bounding box center [799, 175] width 196 height 26
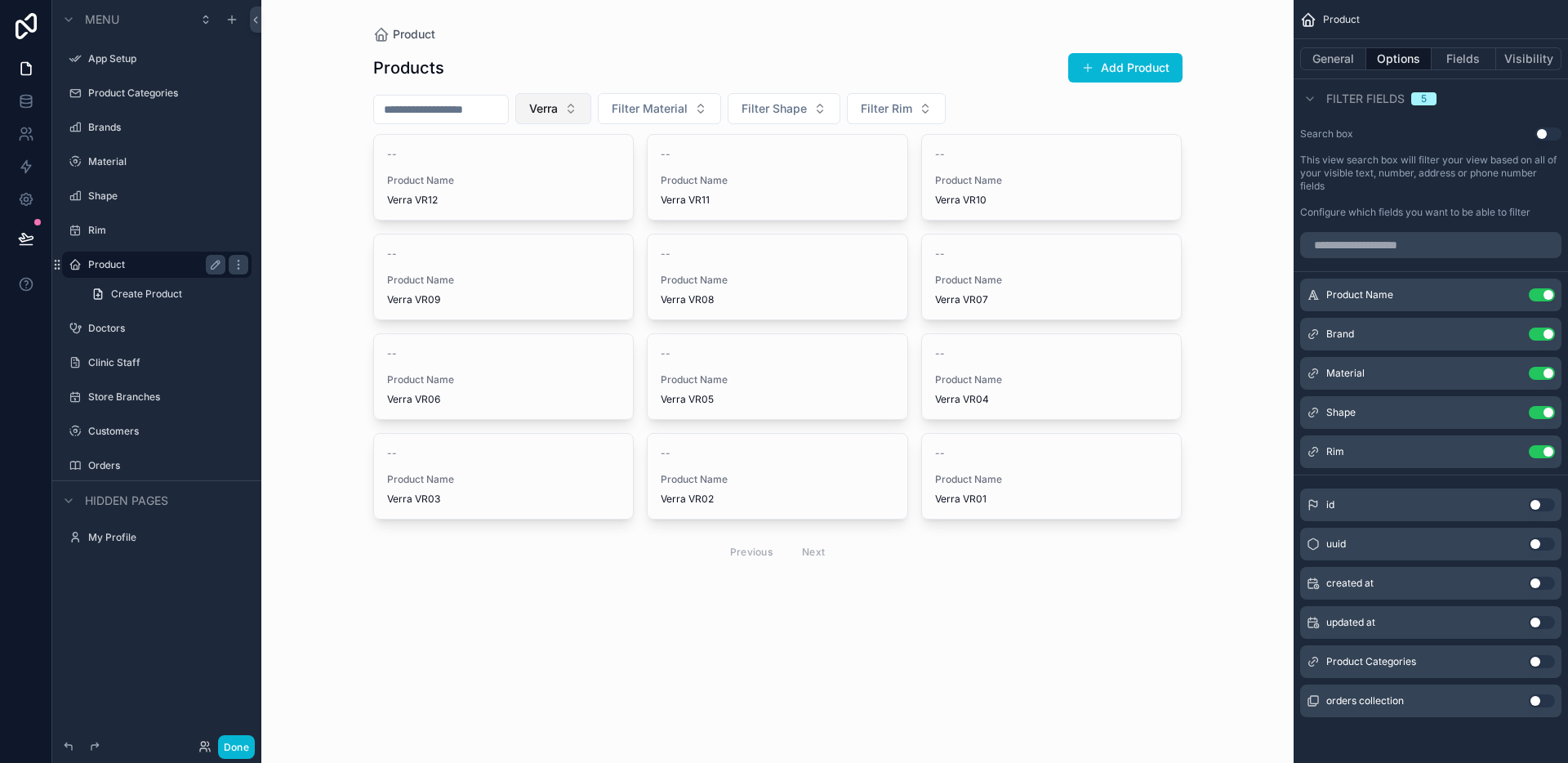
click at [558, 108] on span "Verra" at bounding box center [543, 108] width 28 height 17
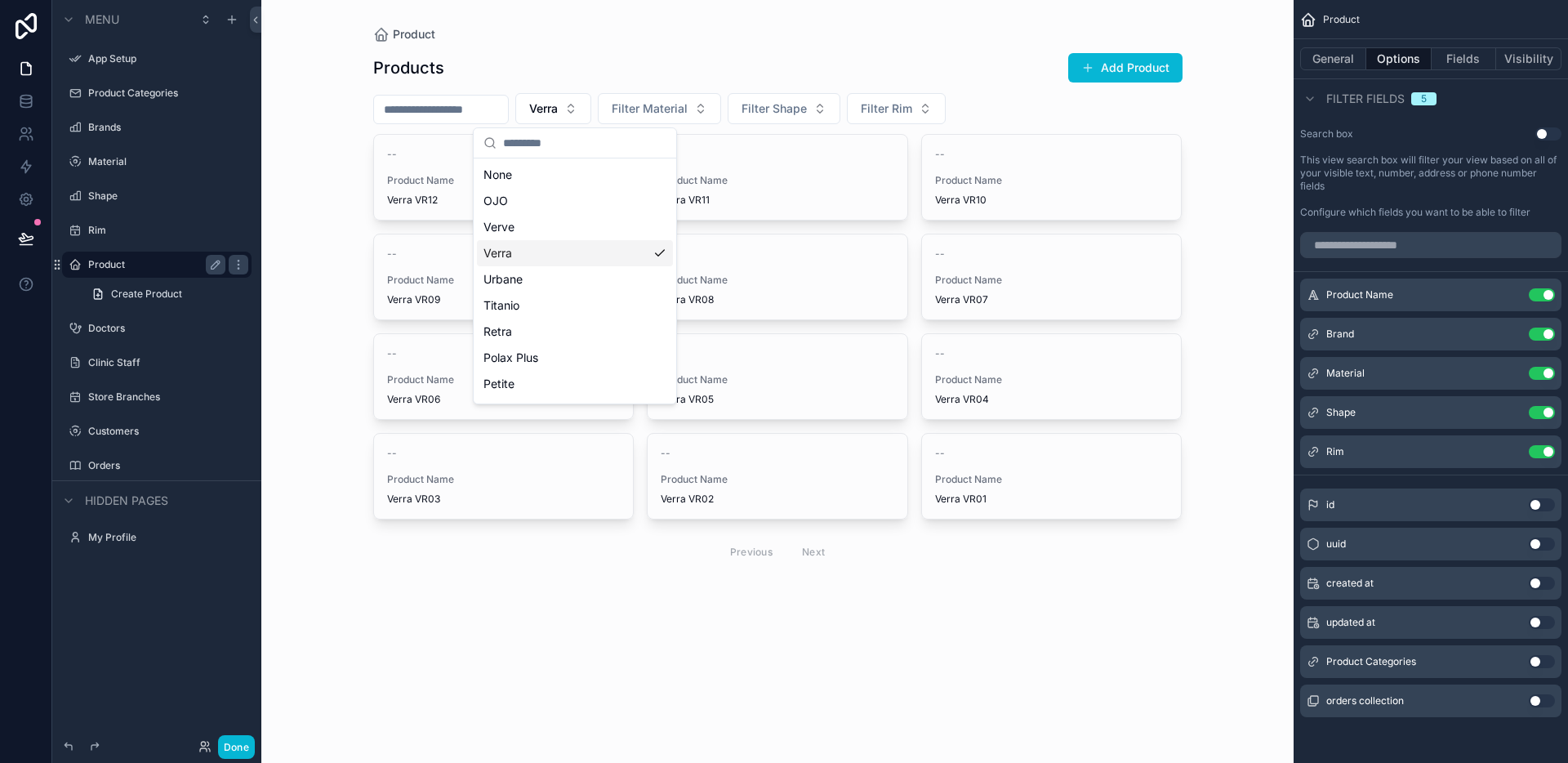
click at [539, 243] on div "Verra" at bounding box center [574, 253] width 196 height 26
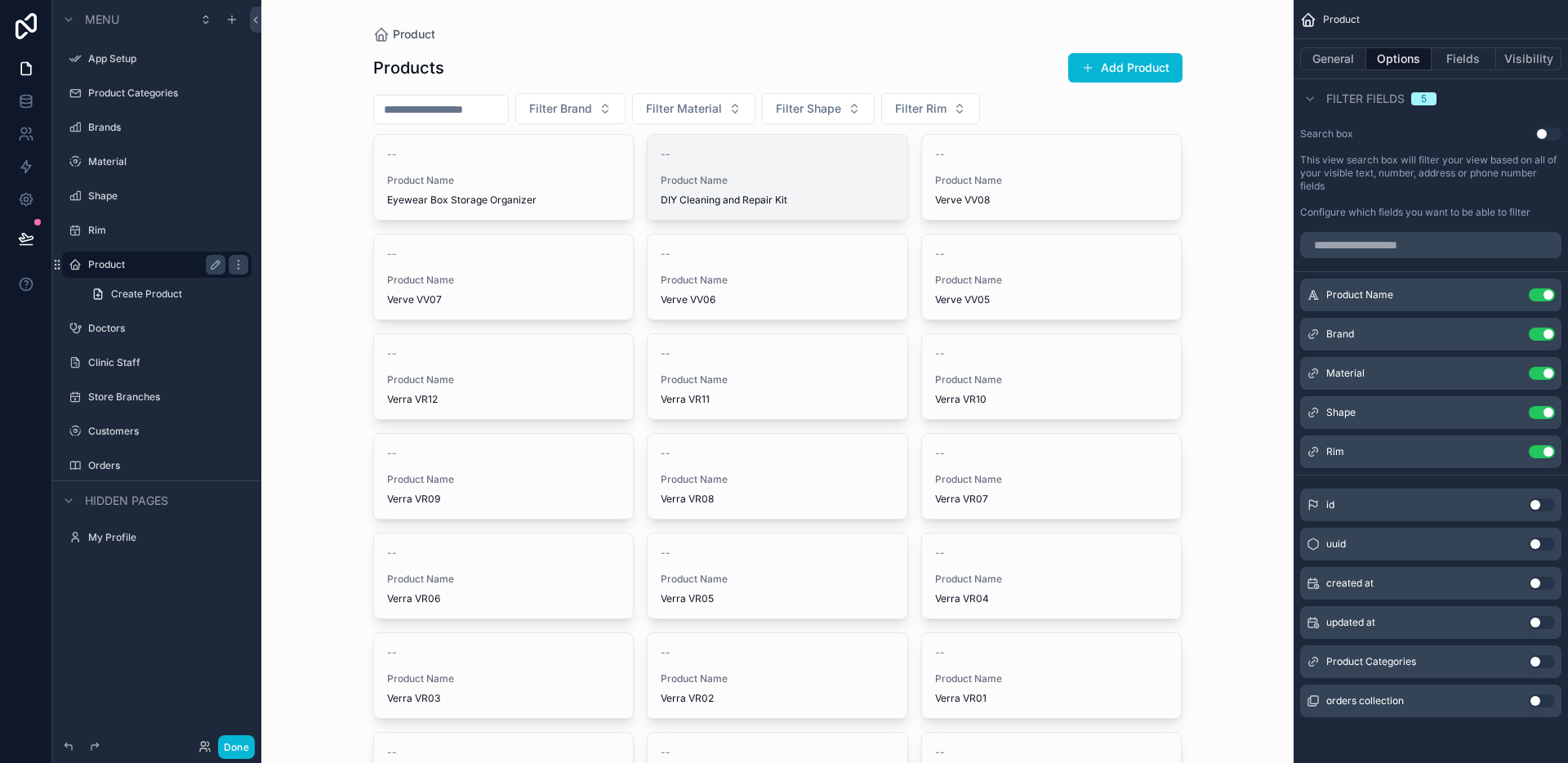
click at [689, 134] on link "-- Product Name DIY Cleaning and Repair Kit" at bounding box center [777, 177] width 261 height 87
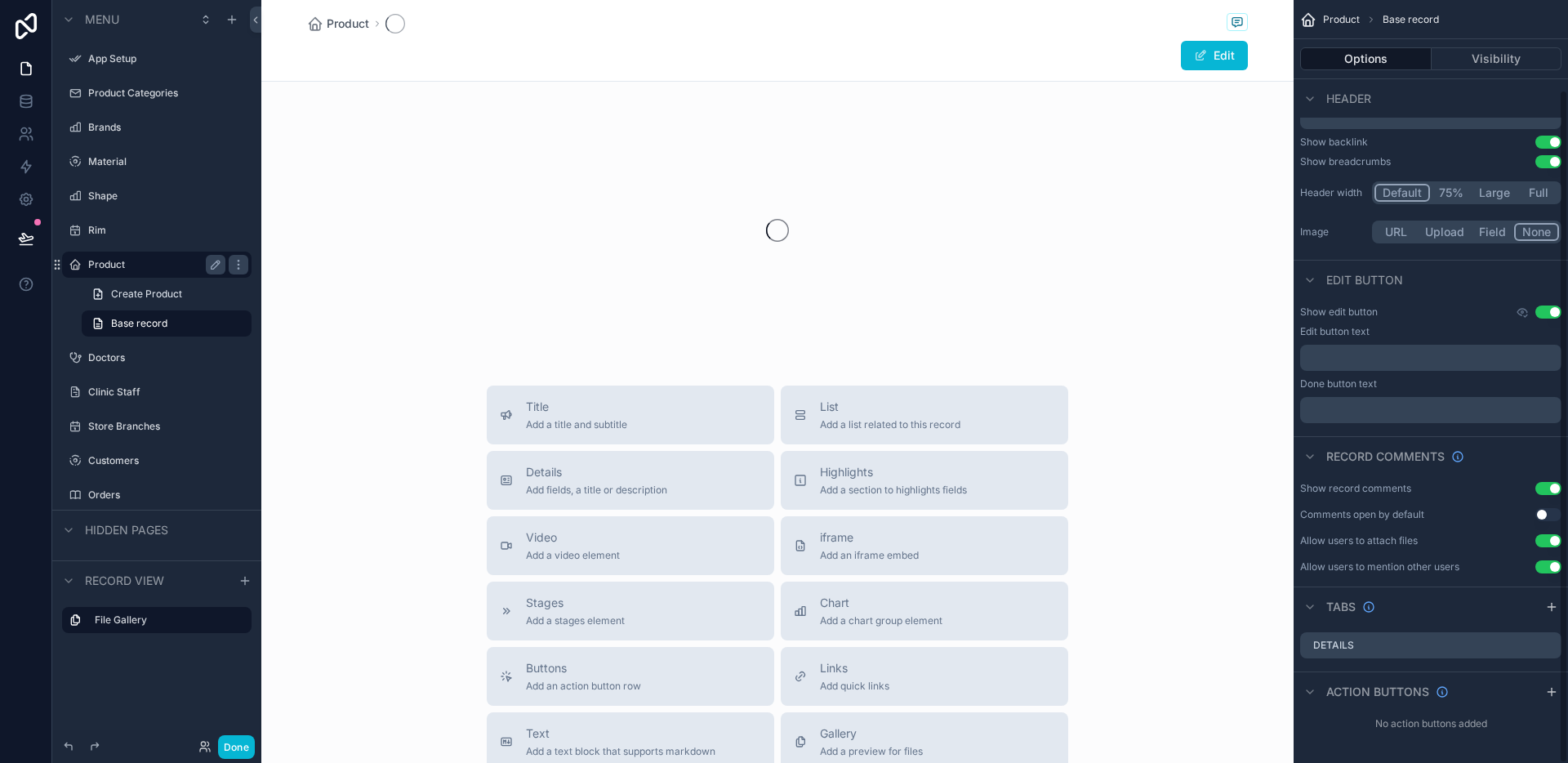
scroll to position [101, 0]
click at [697, 123] on div "scrollable content" at bounding box center [777, 230] width 1032 height 259
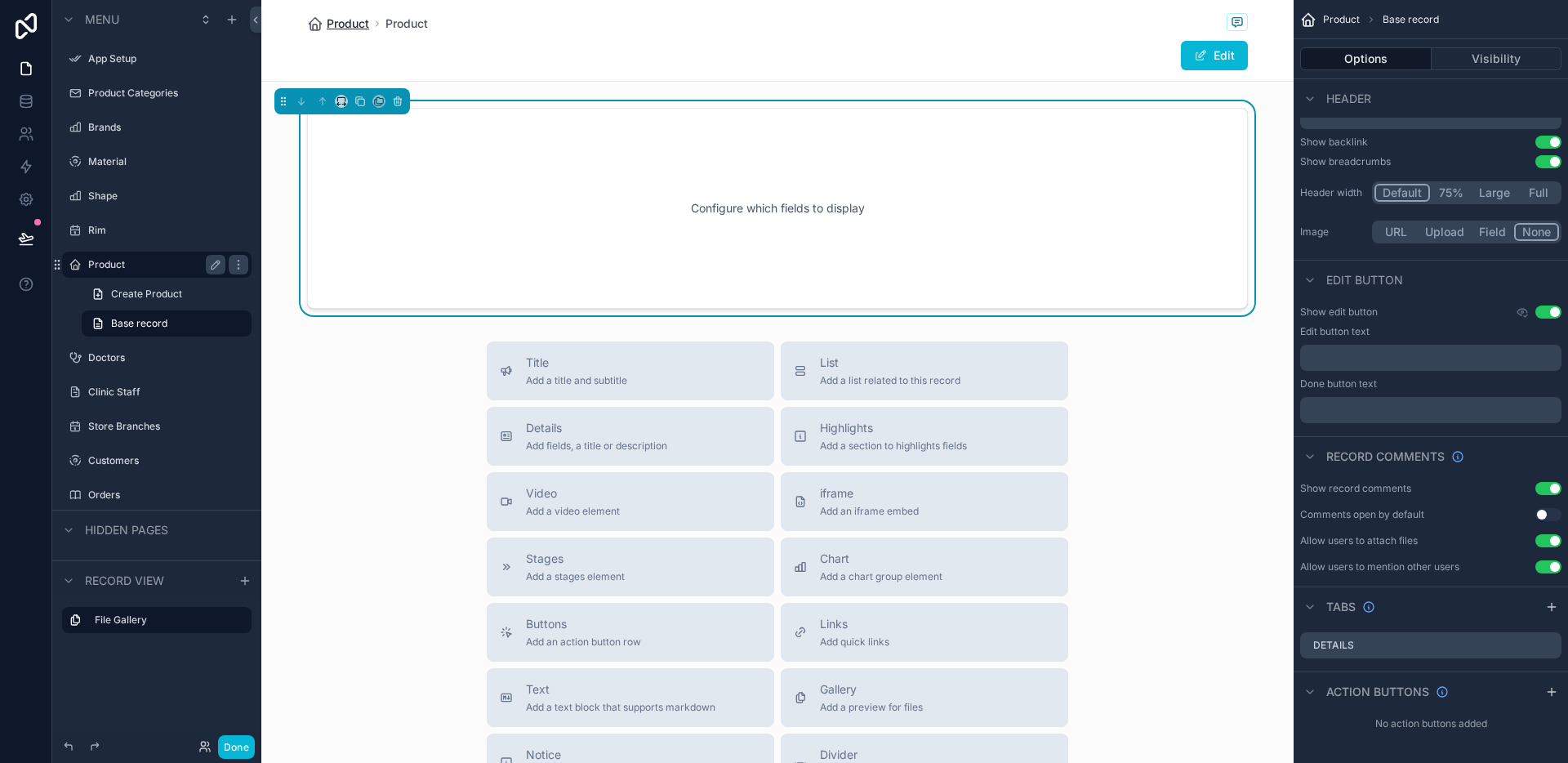
click at [330, 26] on span "Product" at bounding box center [348, 23] width 43 height 17
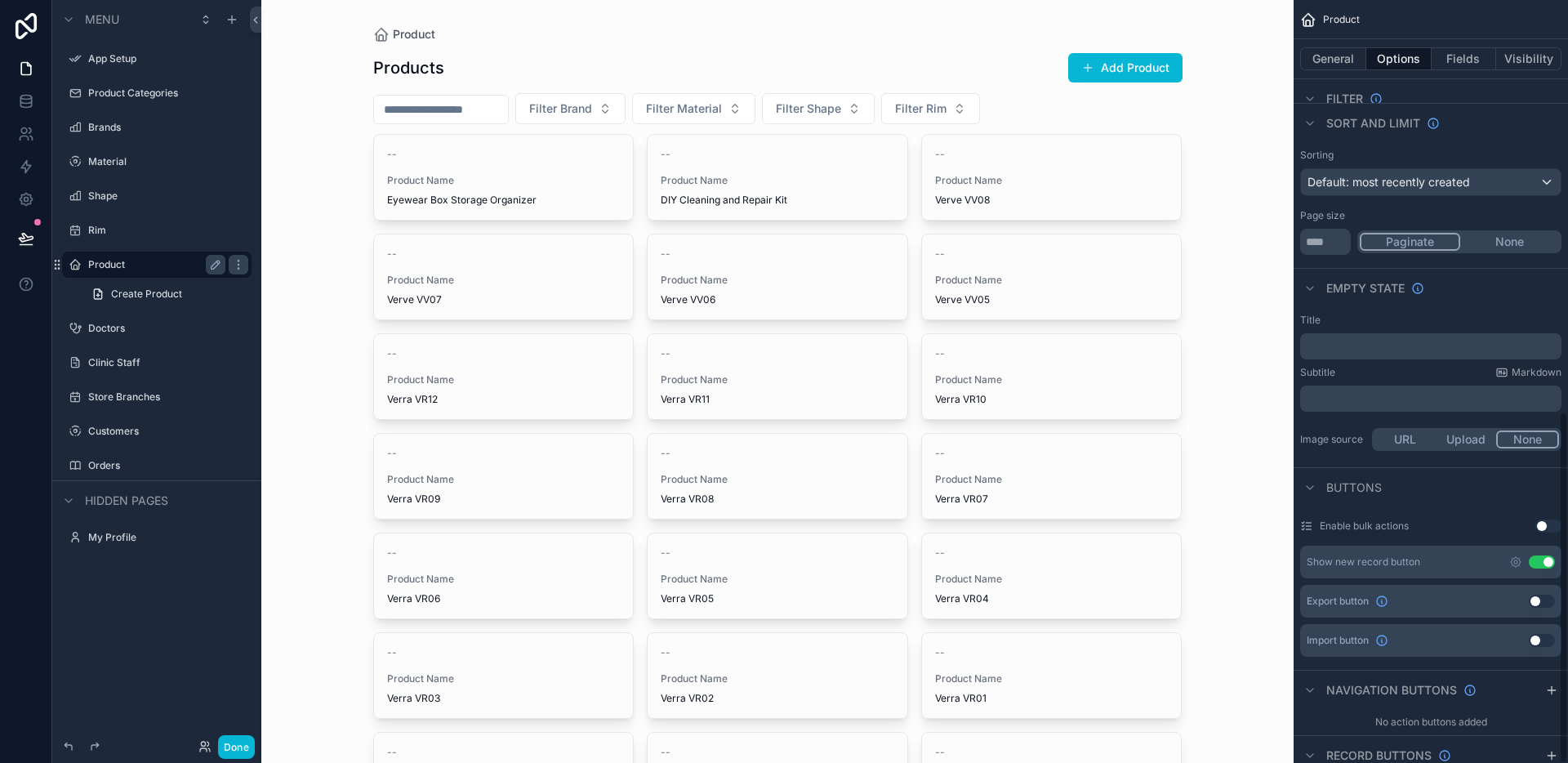
scroll to position [892, 0]
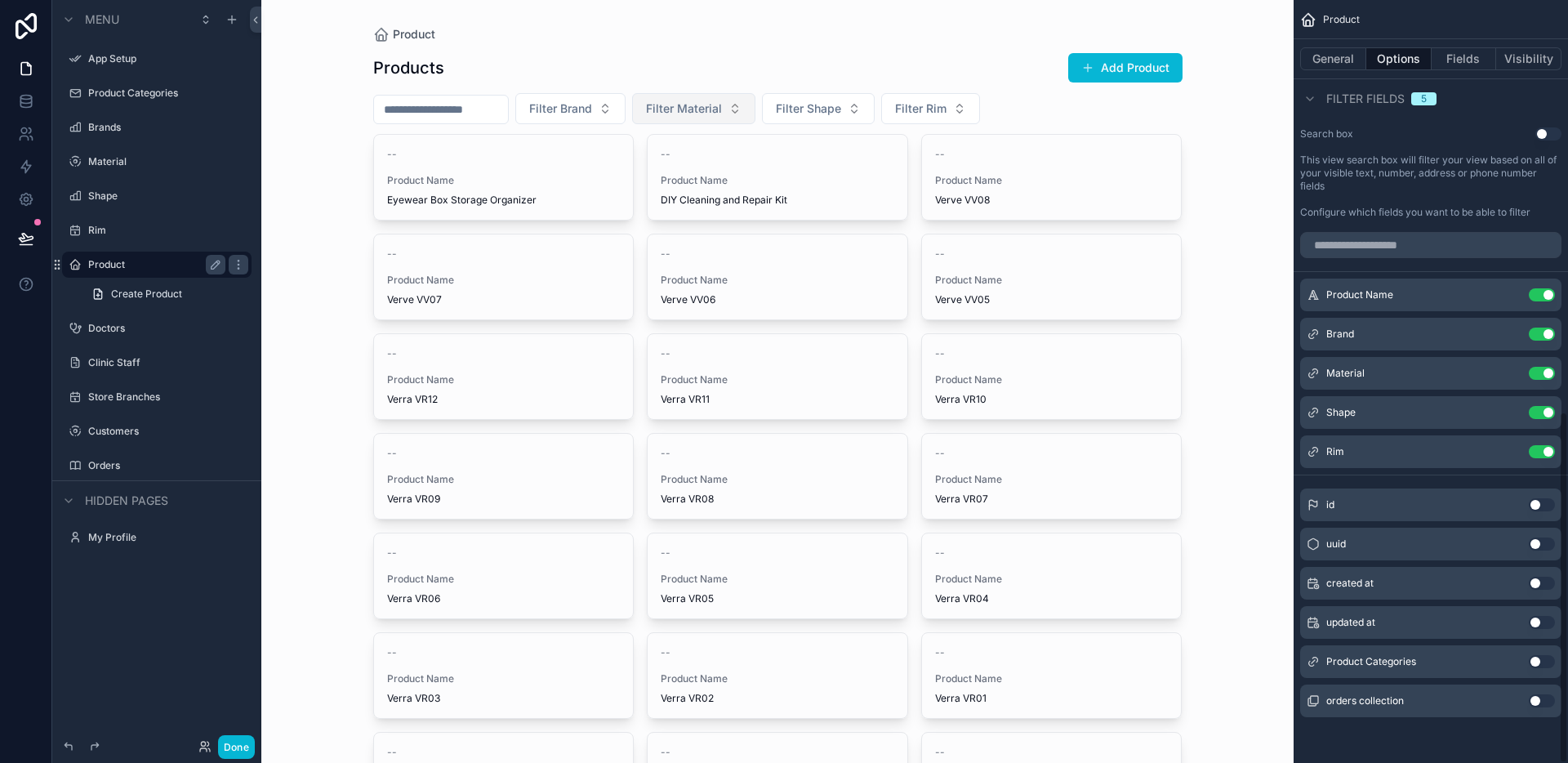
click at [670, 121] on button "Filter Material" at bounding box center [693, 108] width 123 height 31
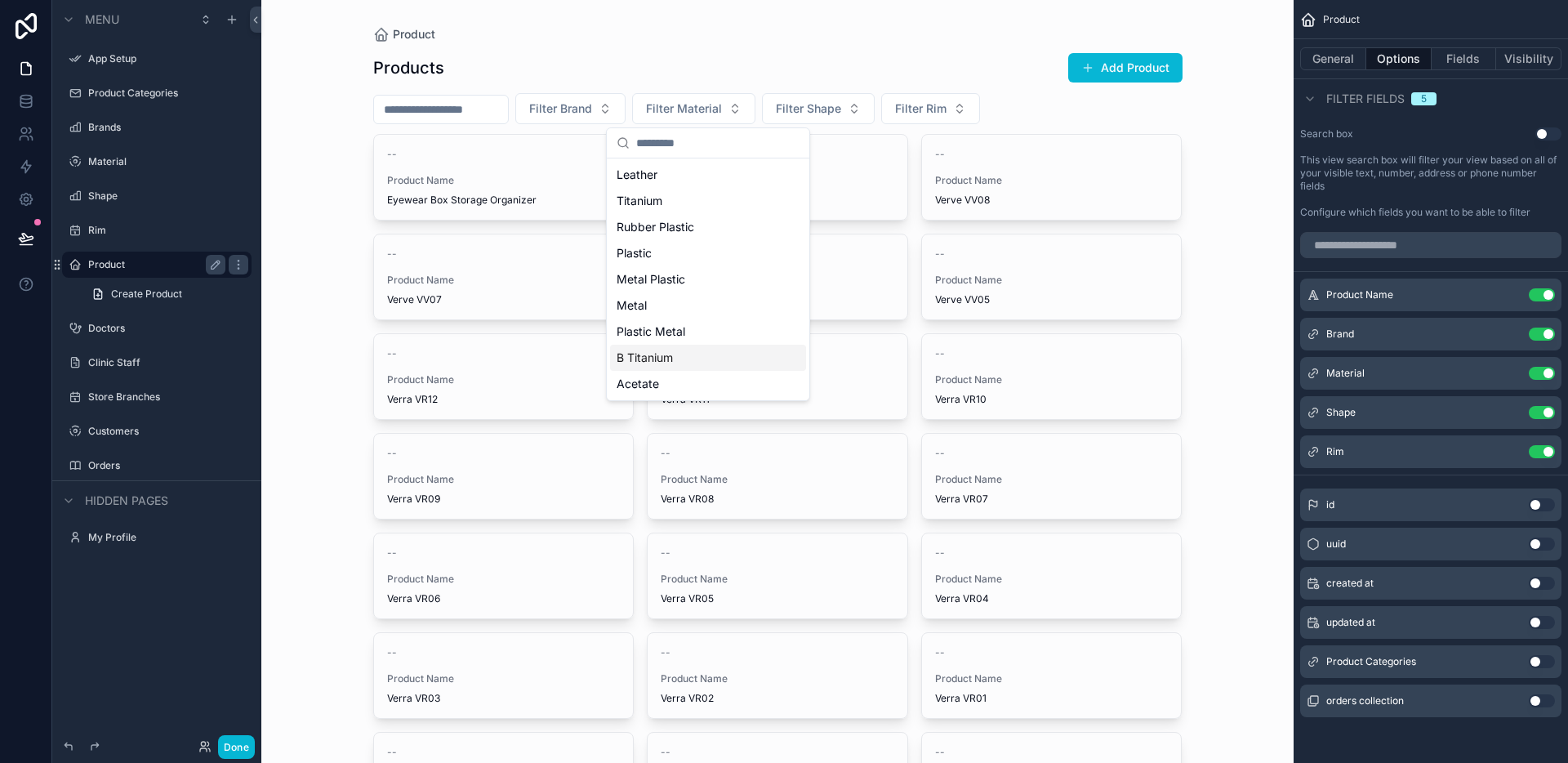
click at [695, 349] on div "B Titanium" at bounding box center [708, 357] width 196 height 26
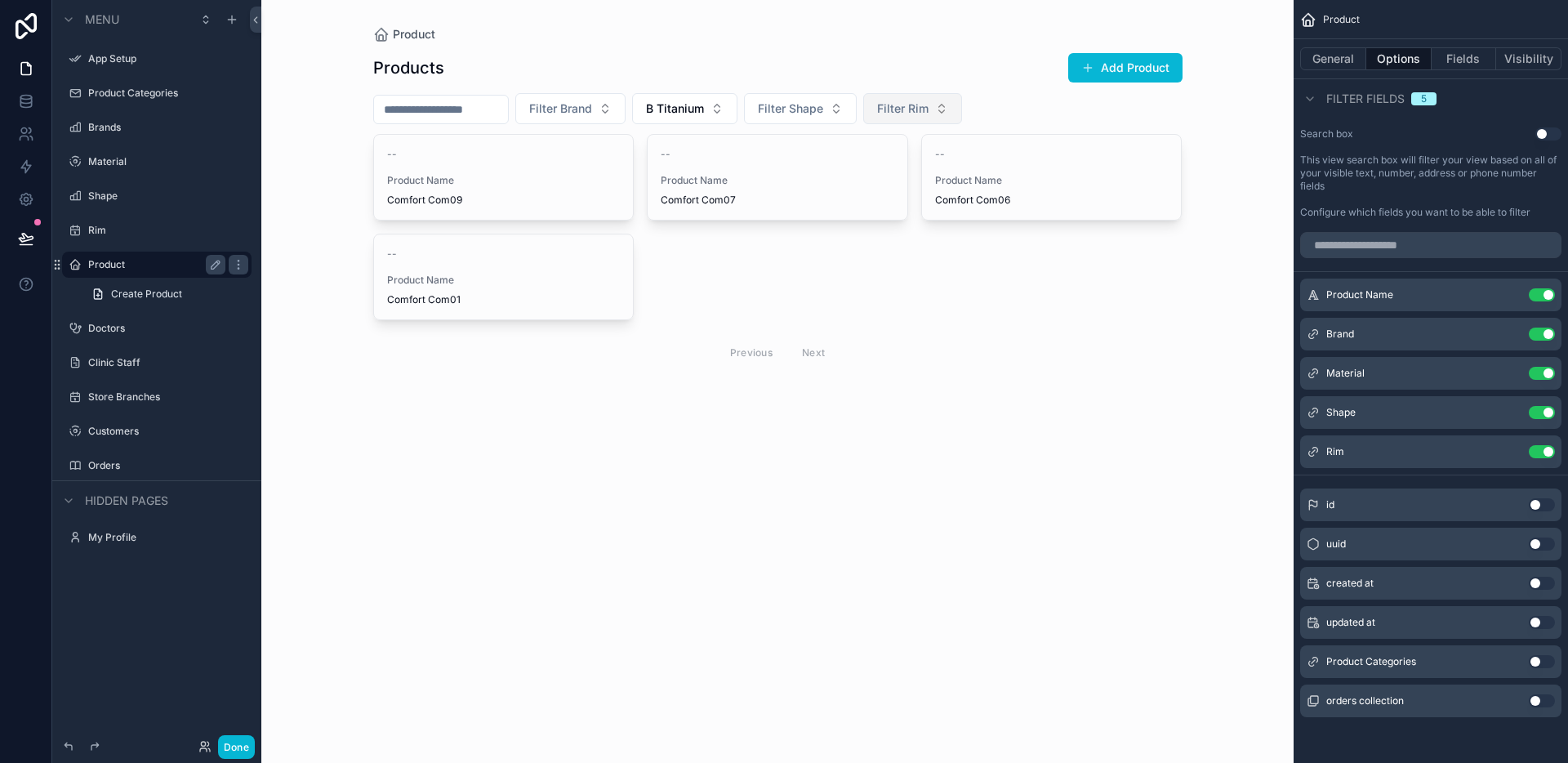
click at [928, 113] on span "Filter Rim" at bounding box center [902, 108] width 52 height 17
click at [912, 210] on div "Half Rimmed" at bounding box center [933, 201] width 196 height 26
click at [474, 118] on input "scrollable content" at bounding box center [441, 108] width 134 height 22
click at [684, 107] on span "B Titanium" at bounding box center [674, 108] width 58 height 17
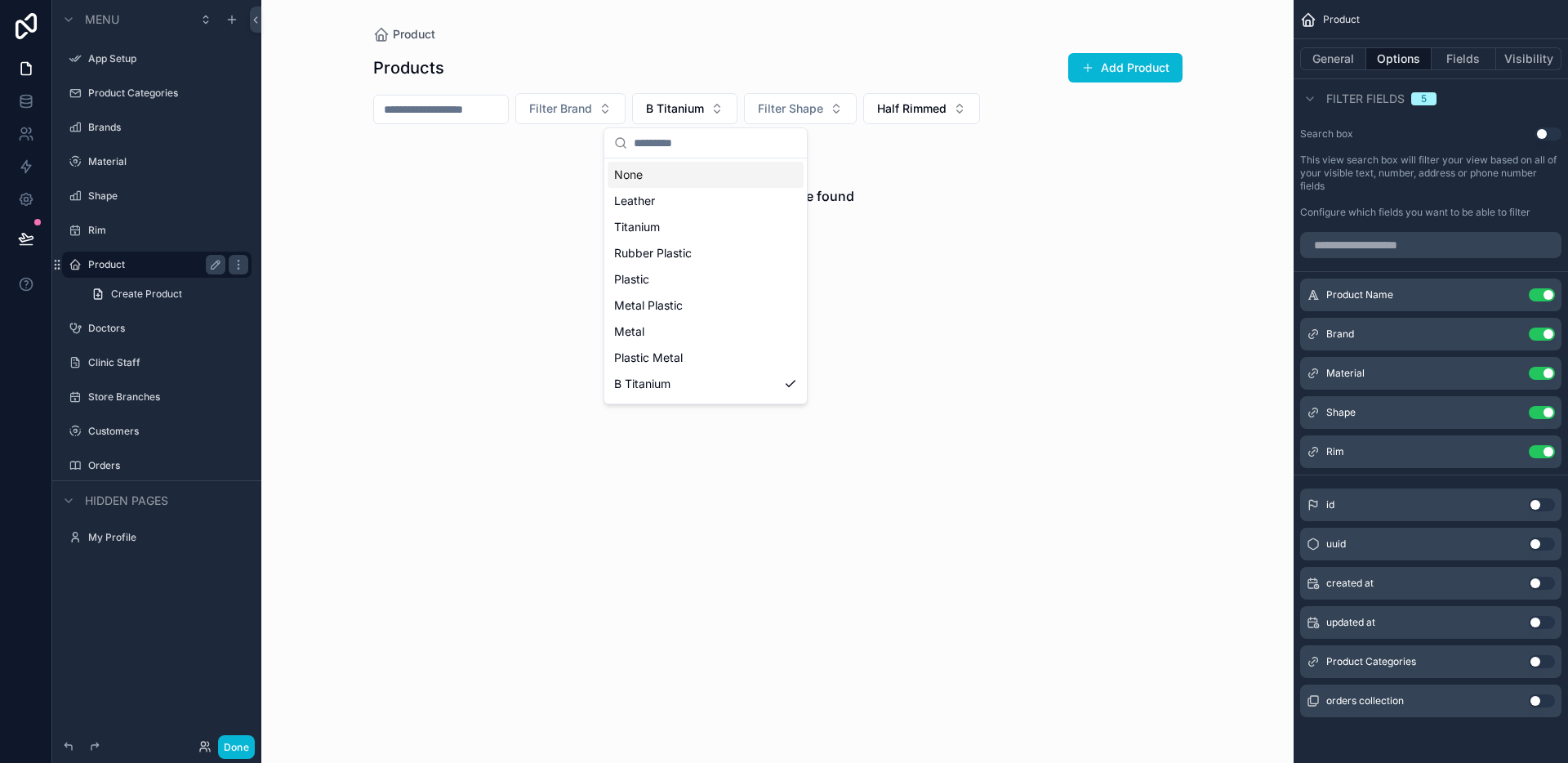
click at [681, 168] on div "None" at bounding box center [705, 175] width 196 height 26
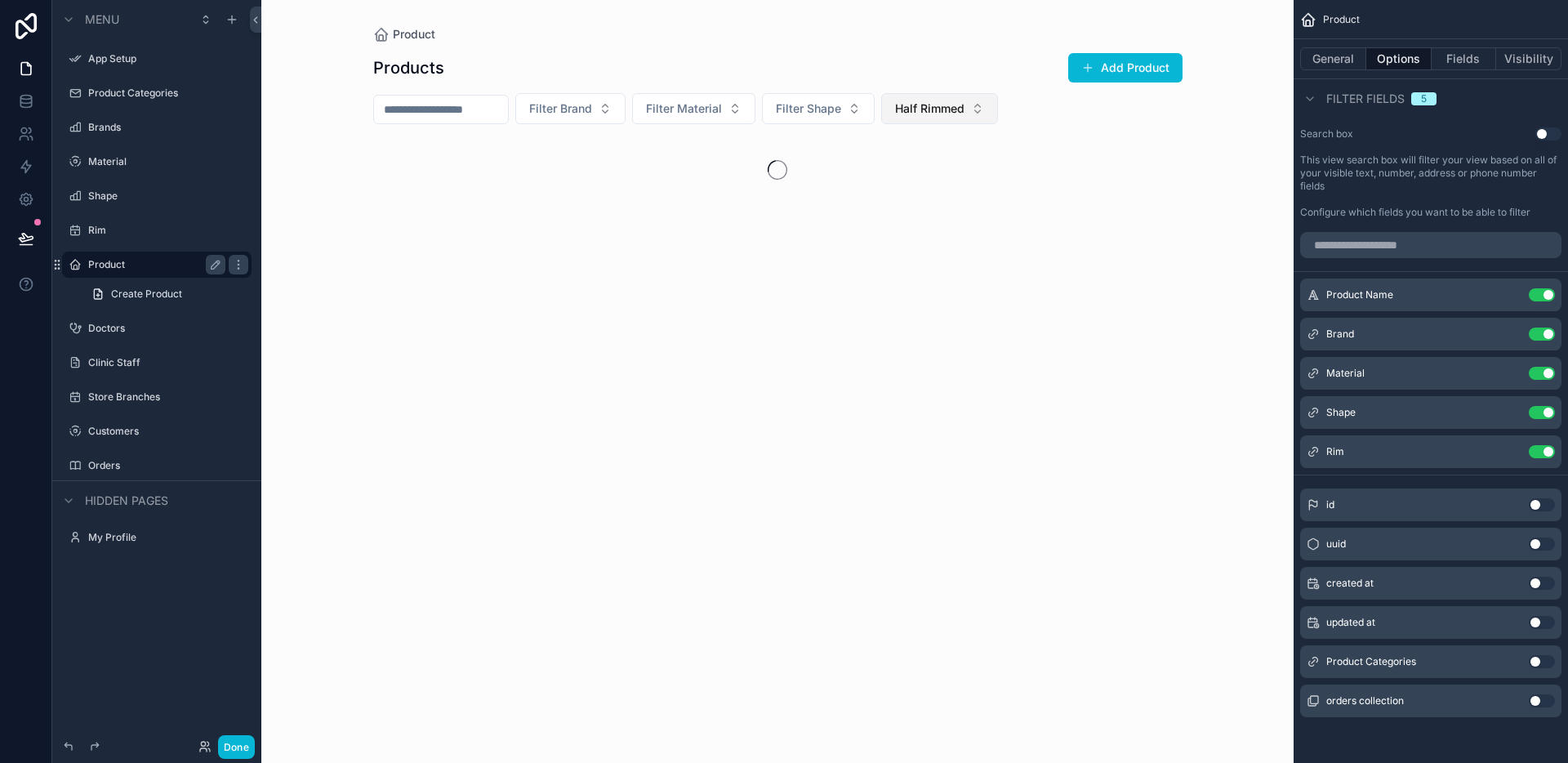
click at [925, 111] on span "Half Rimmed" at bounding box center [929, 108] width 69 height 17
click at [883, 171] on div "None" at bounding box center [959, 175] width 196 height 26
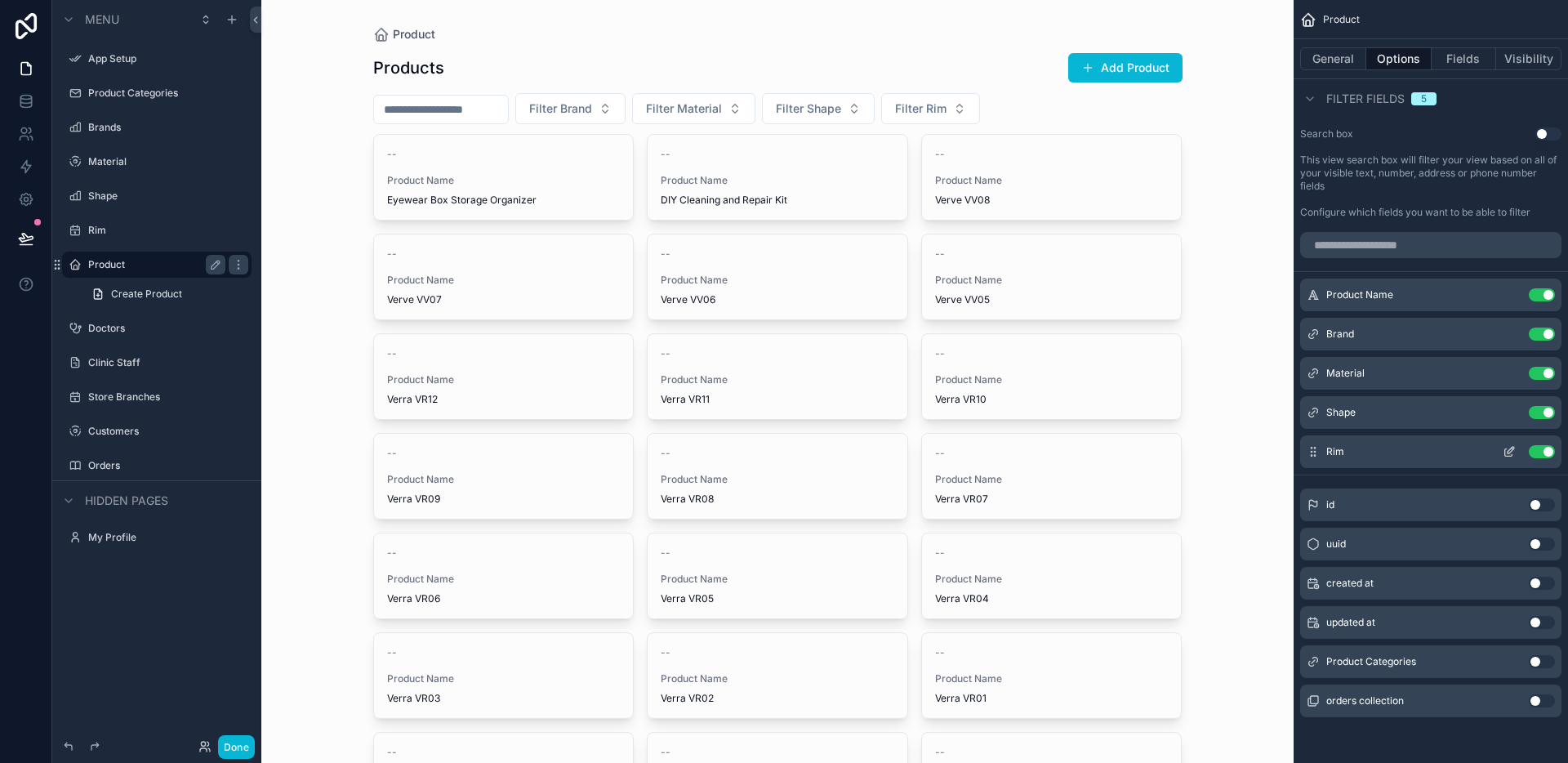
click at [1503, 454] on icon "scrollable content" at bounding box center [1509, 451] width 13 height 13
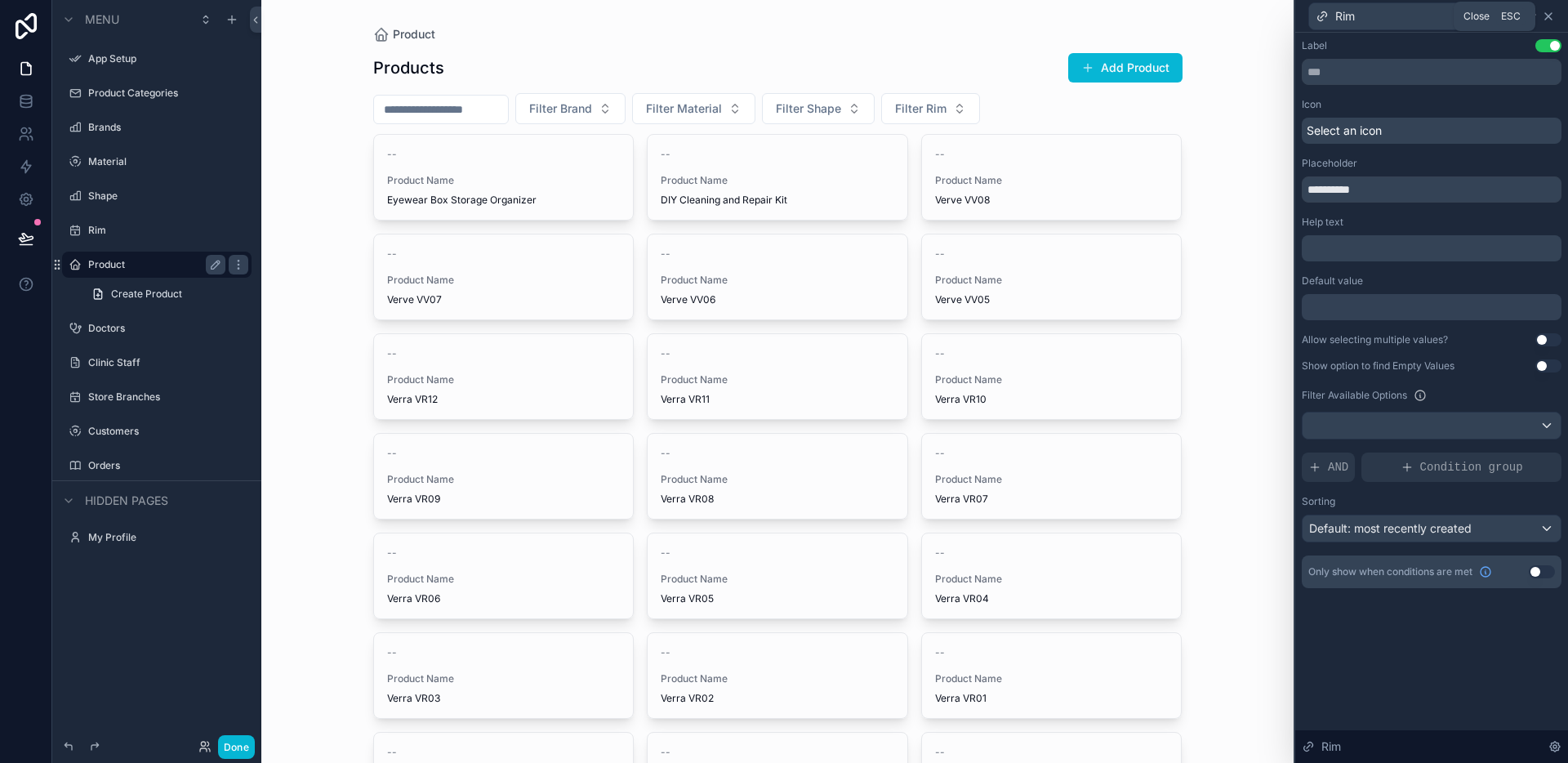
click at [1548, 16] on icon at bounding box center [1548, 16] width 7 height 7
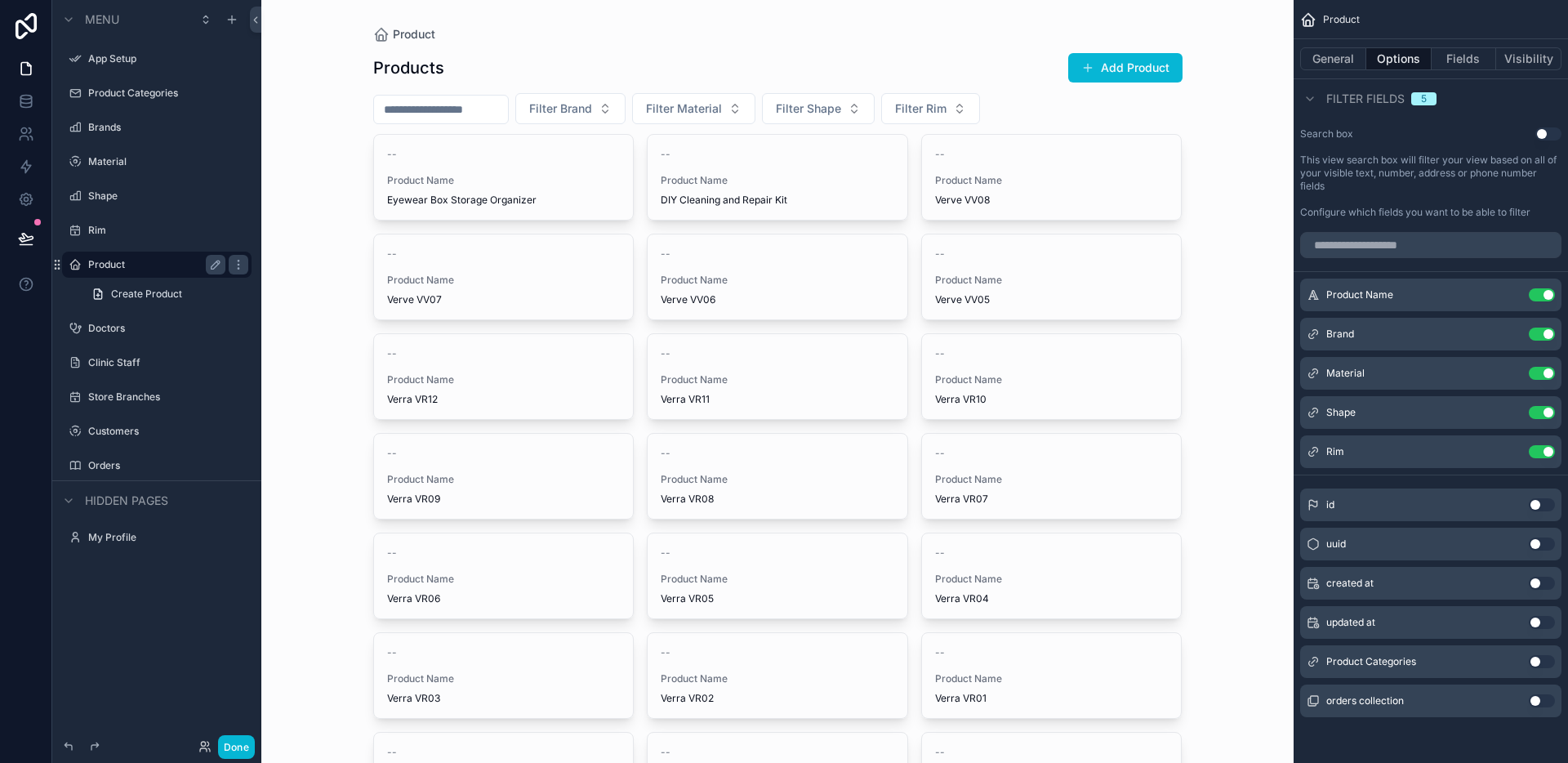
scroll to position [459, 0]
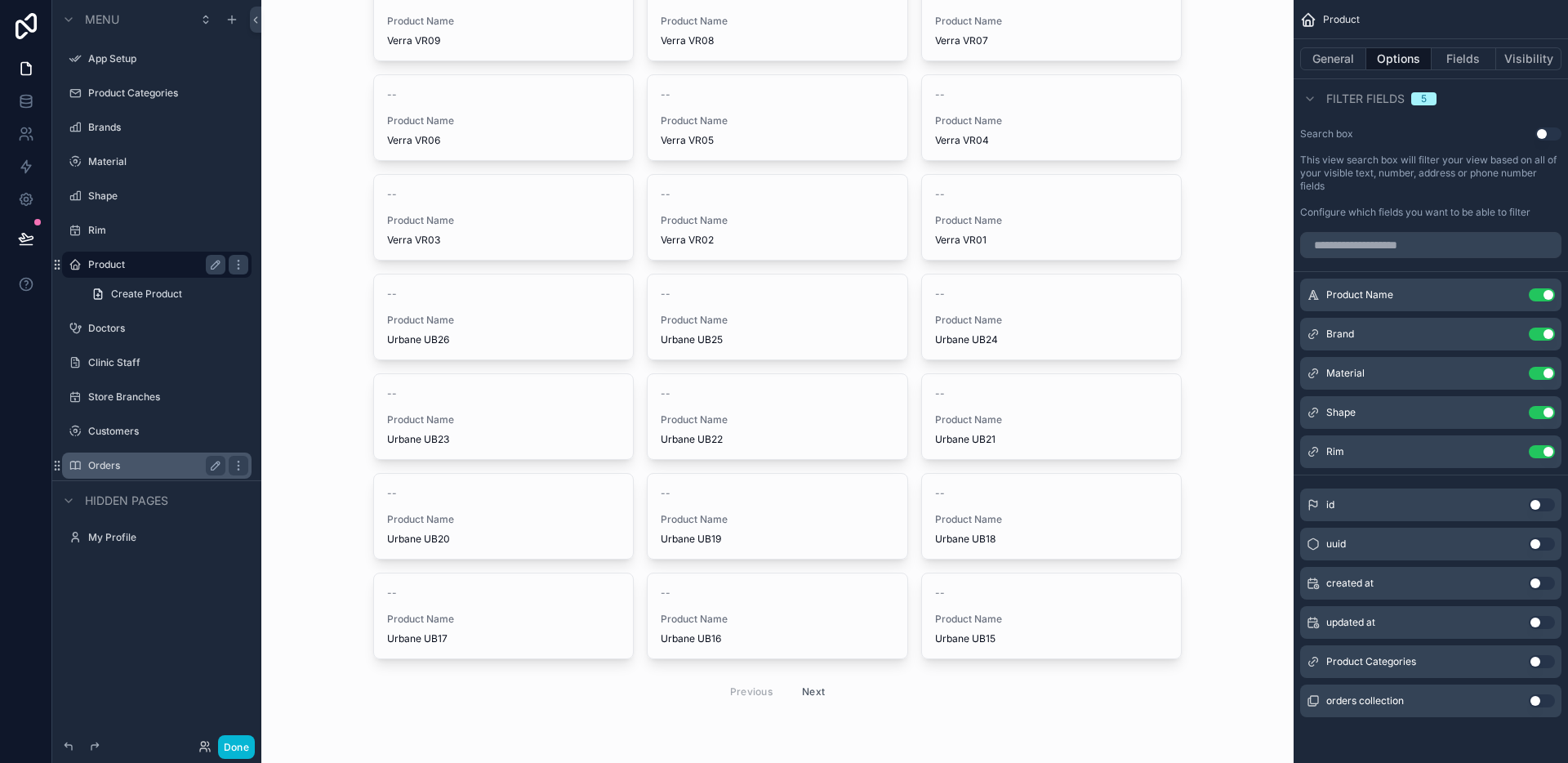
click at [143, 460] on label "Orders" at bounding box center [153, 465] width 131 height 13
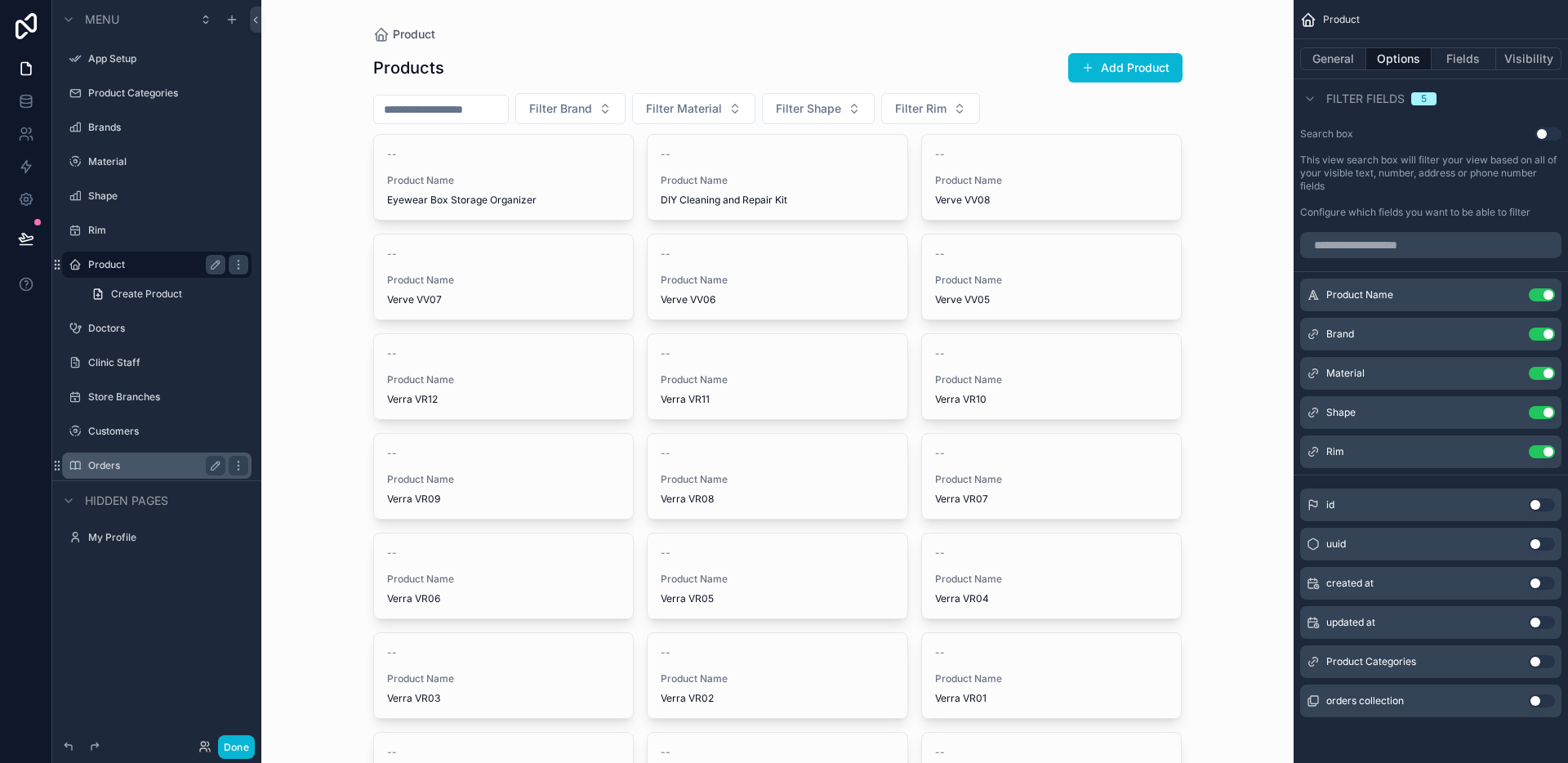
scroll to position [689, 0]
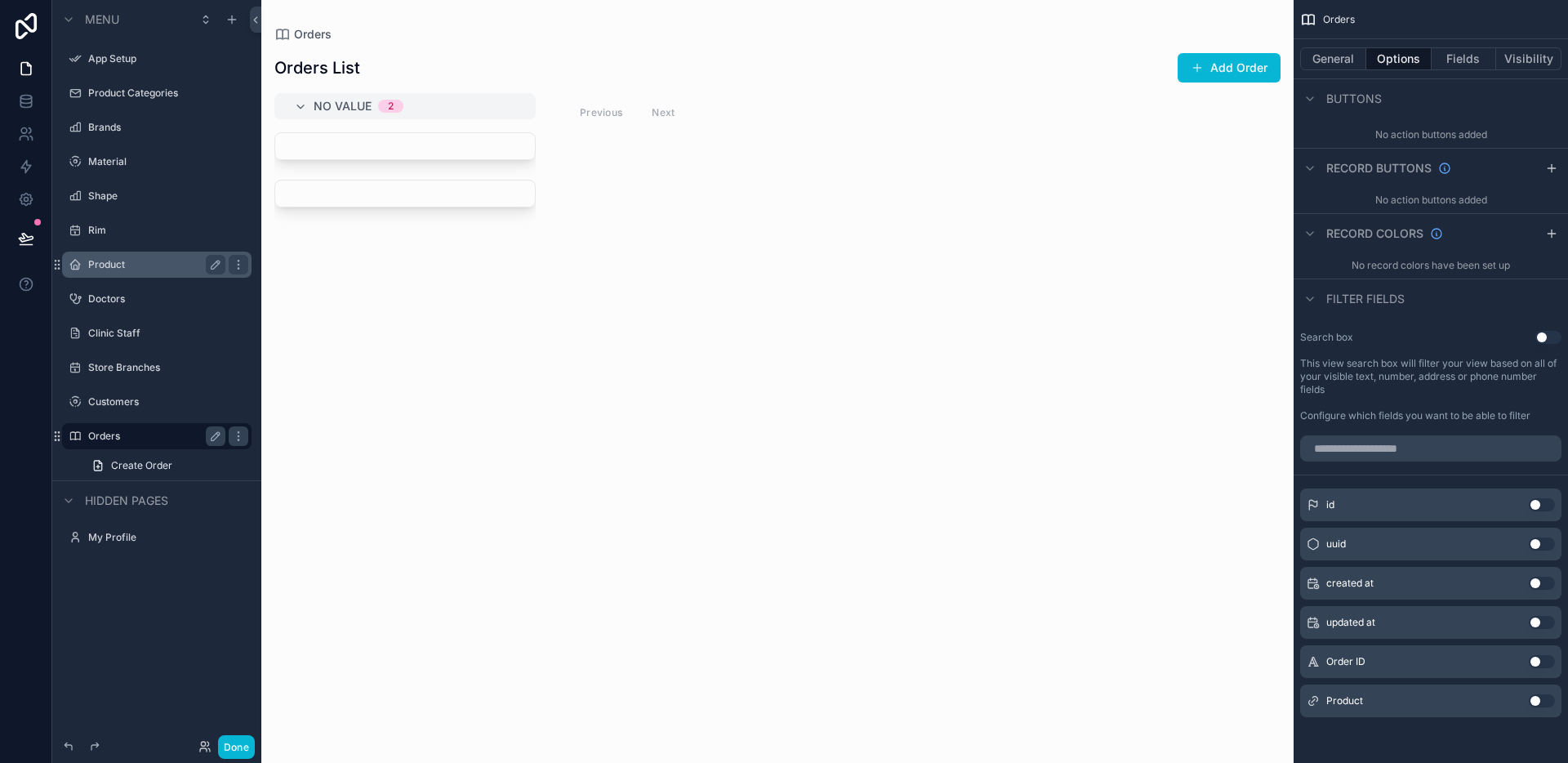
click at [123, 250] on div "Product" at bounding box center [157, 264] width 209 height 29
click at [115, 266] on label "Product" at bounding box center [153, 264] width 131 height 13
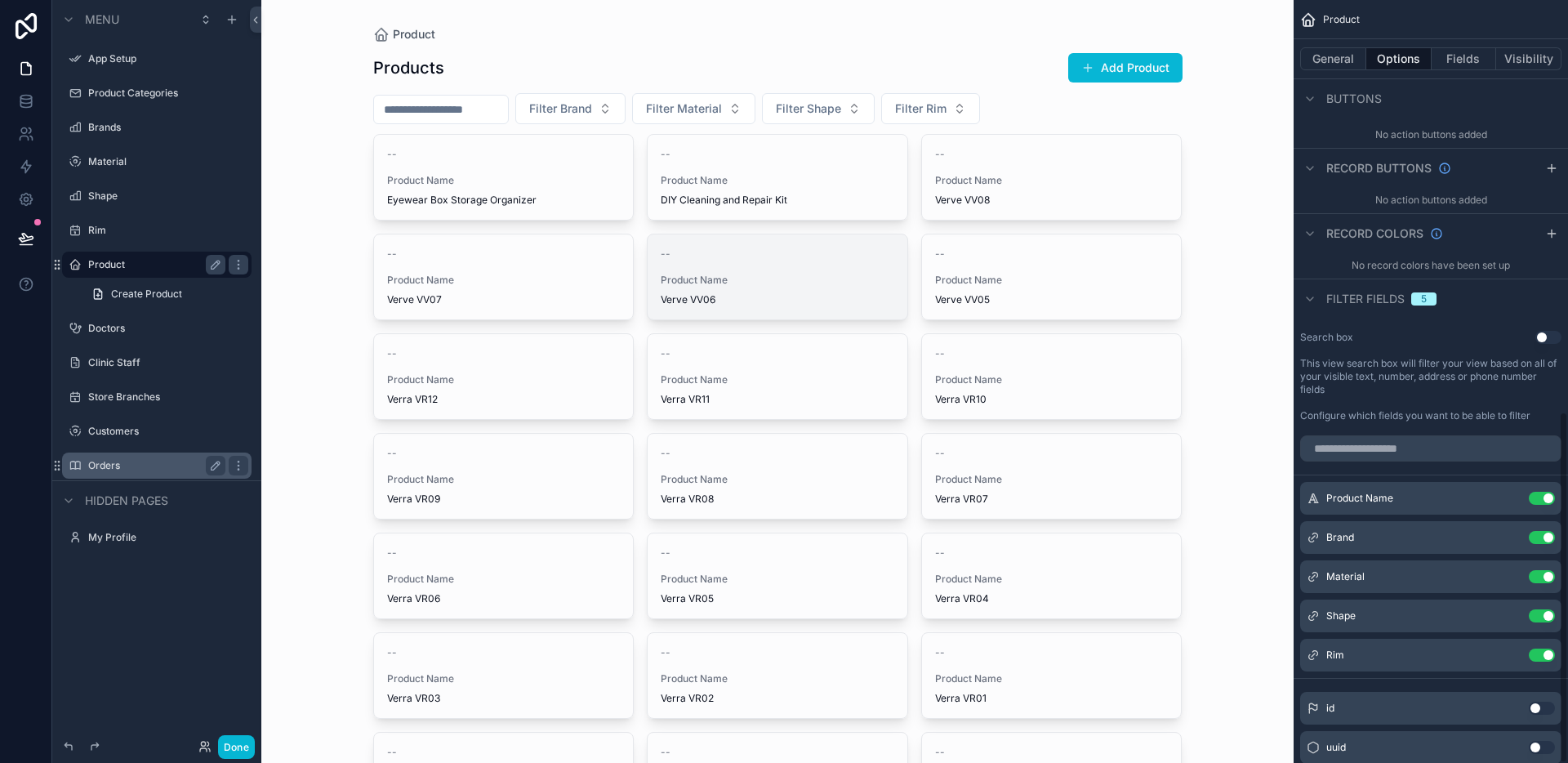
scroll to position [892, 0]
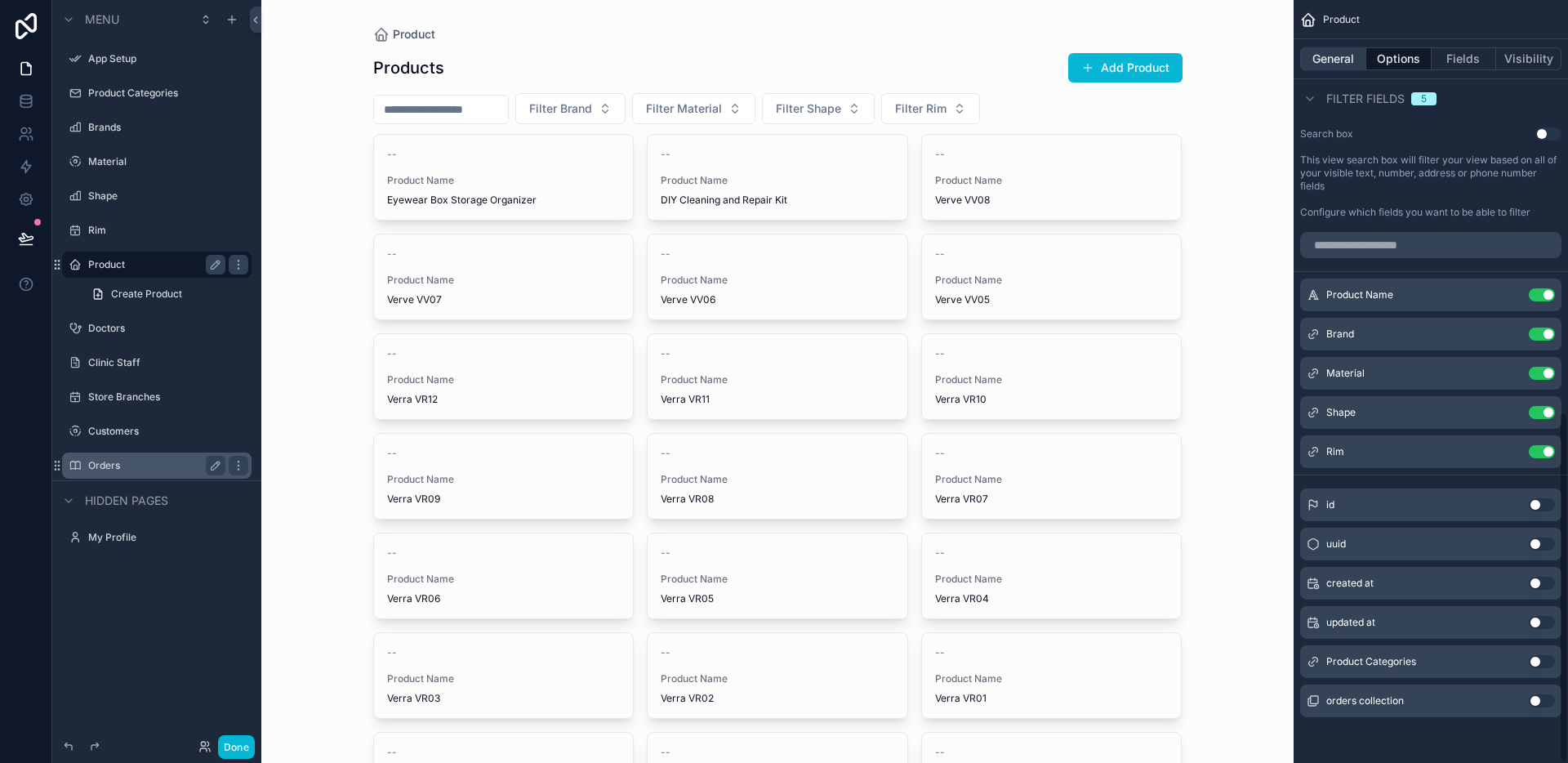
click at [1341, 68] on button "General" at bounding box center [1333, 59] width 66 height 22
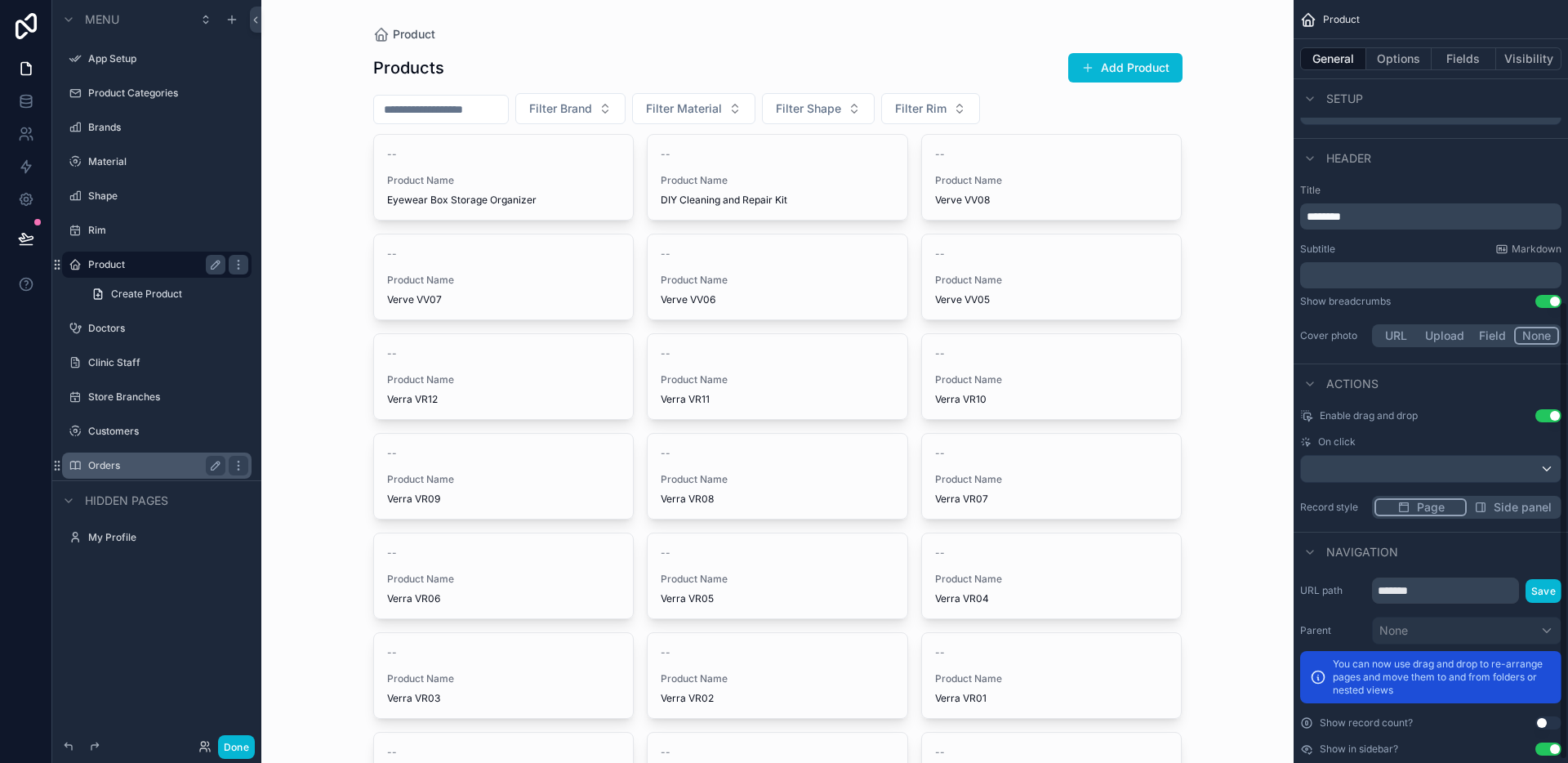
scroll to position [475, 0]
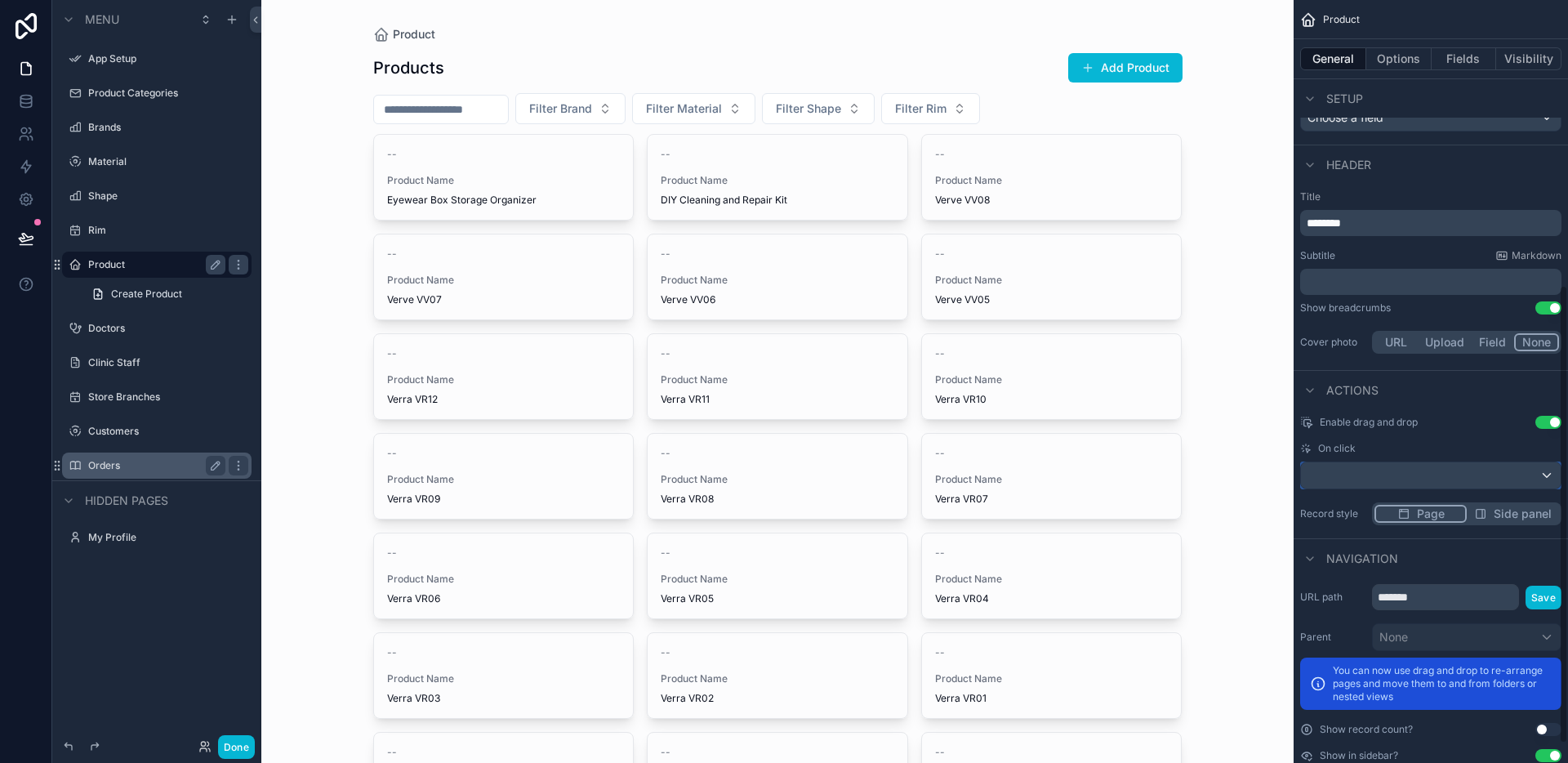
click at [1431, 469] on div "scrollable content" at bounding box center [1431, 475] width 259 height 26
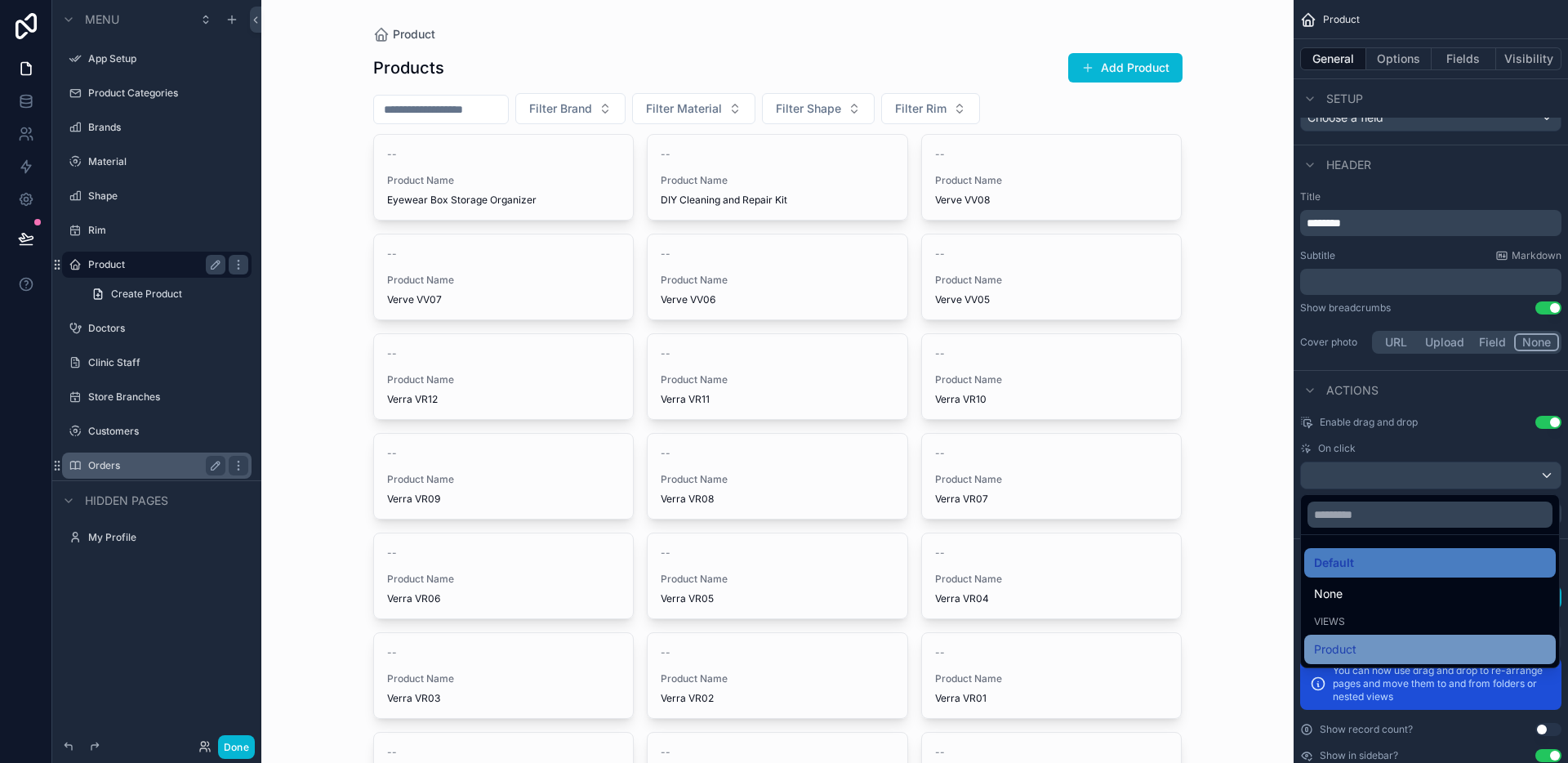
click at [1366, 635] on div "Product" at bounding box center [1430, 650] width 252 height 29
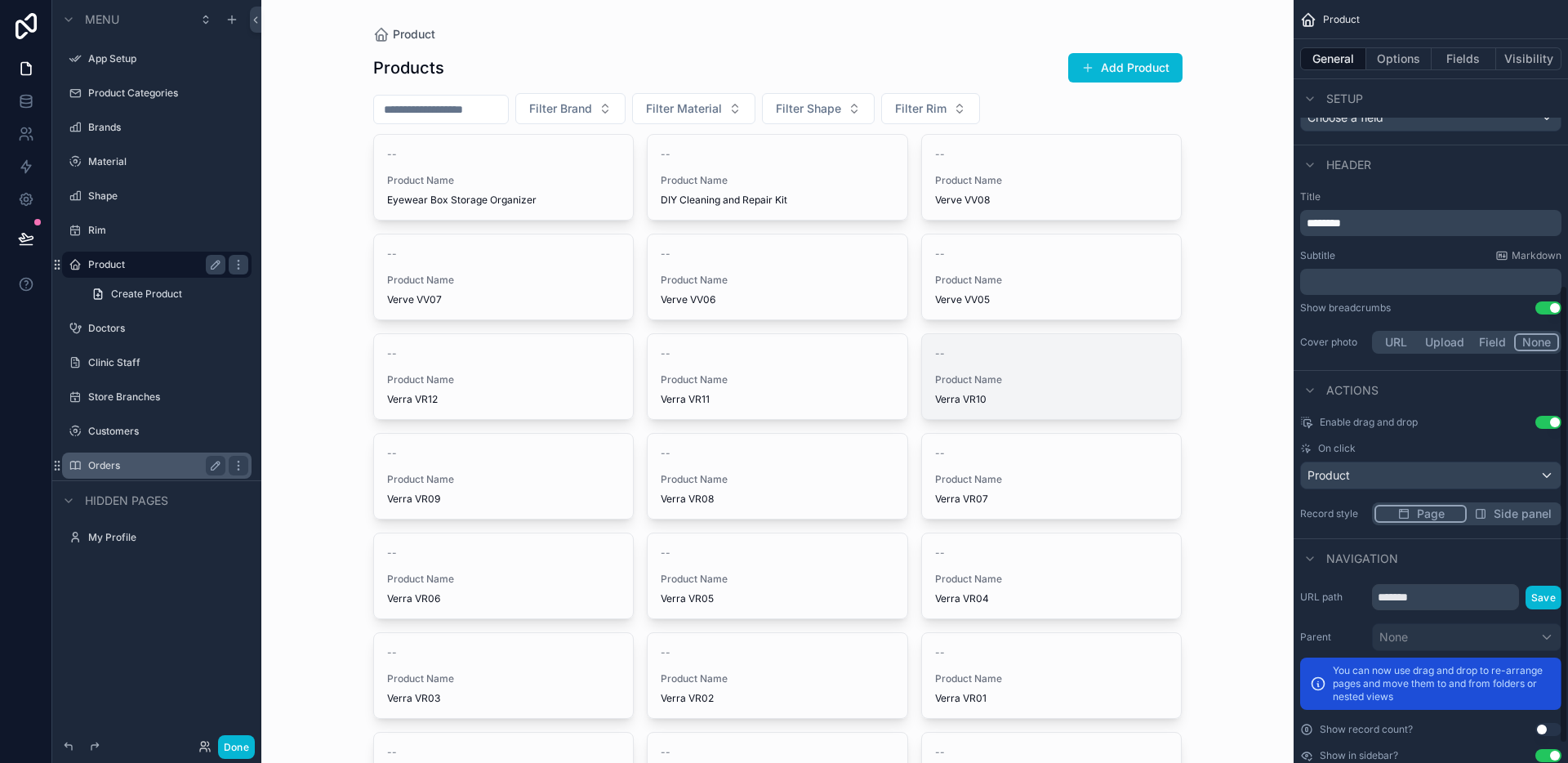
click at [1060, 390] on div "Product Name Verra VR10" at bounding box center [1051, 389] width 233 height 32
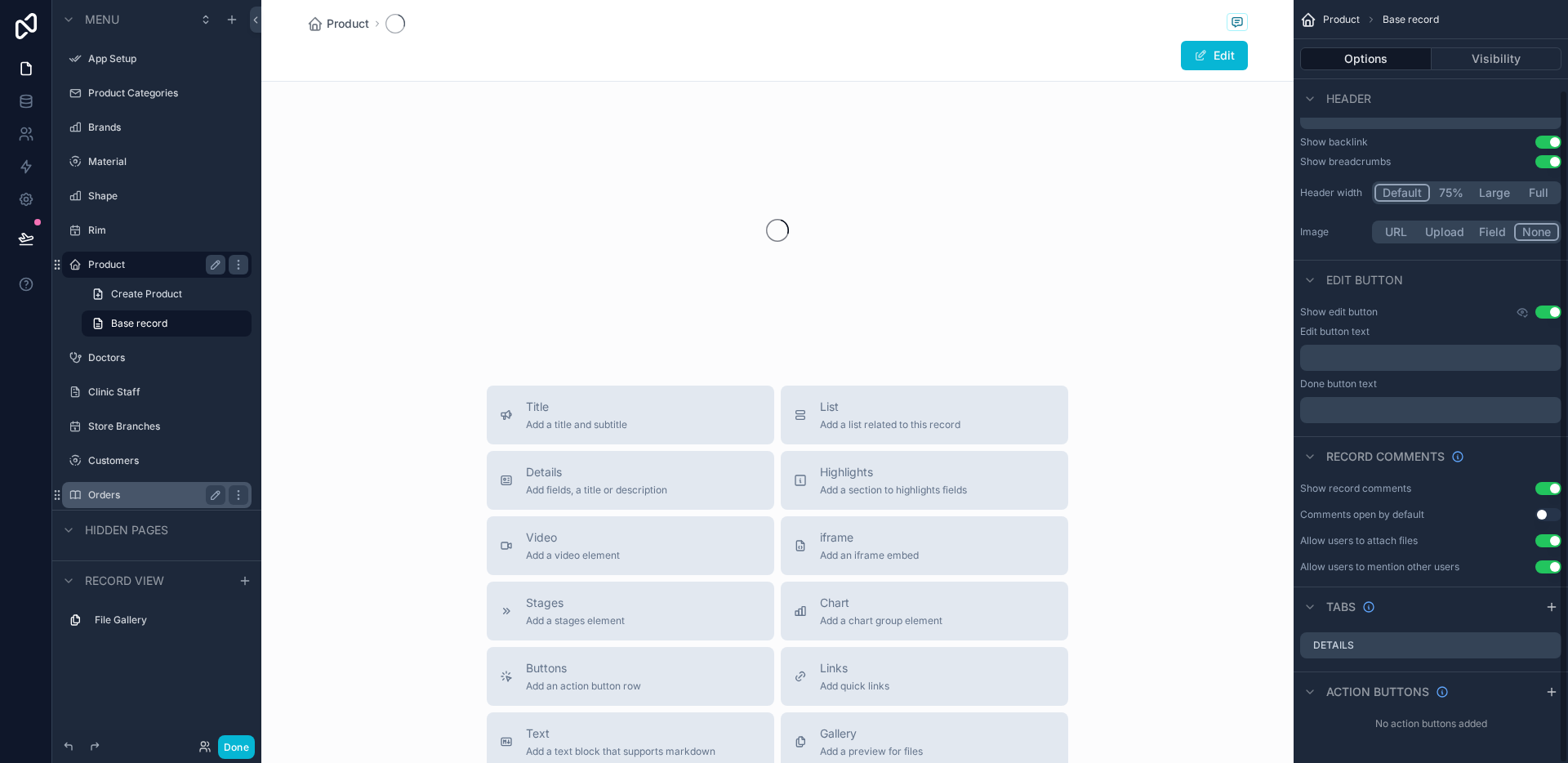
scroll to position [101, 0]
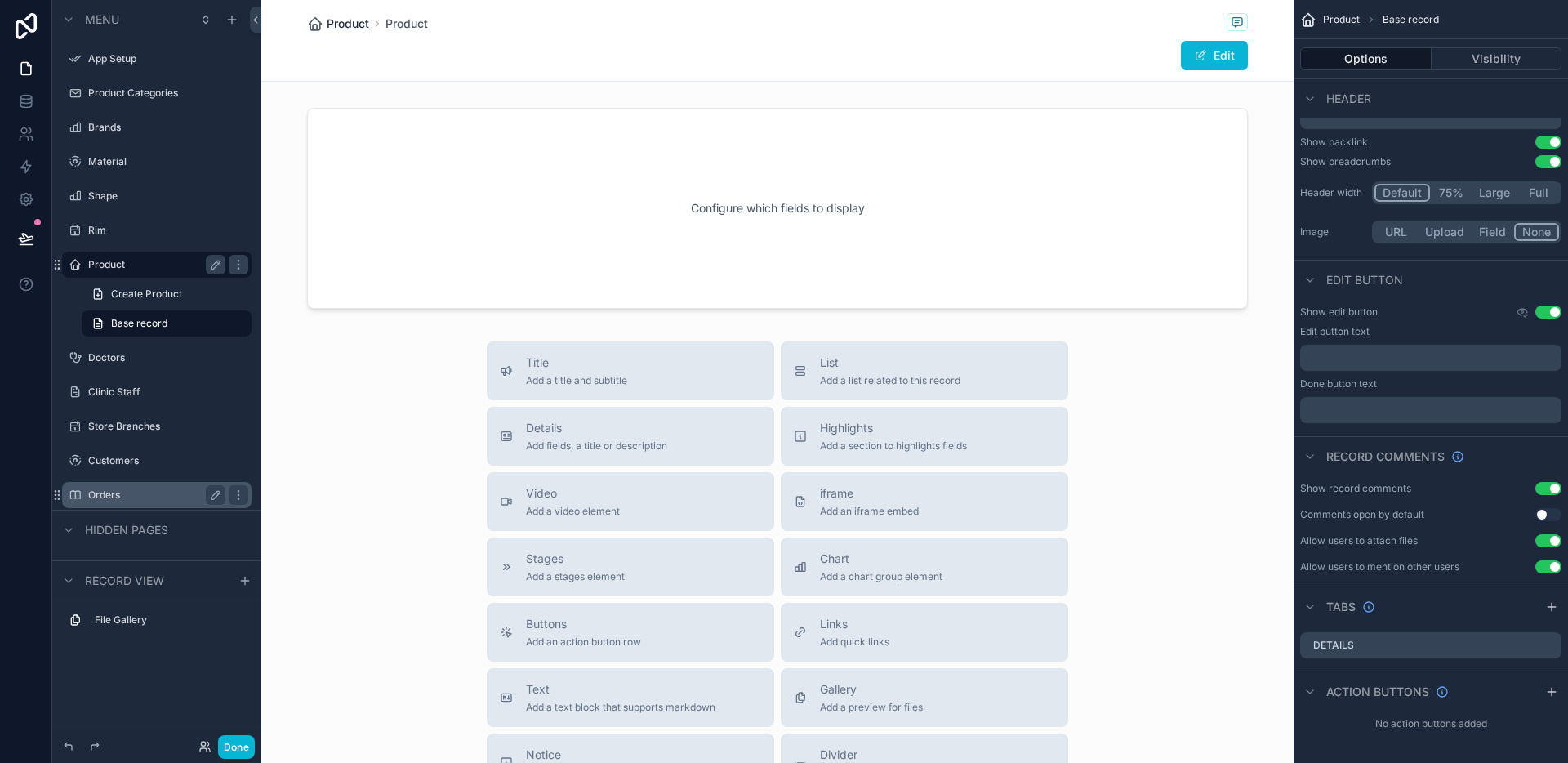
click at [358, 23] on span "Product" at bounding box center [348, 23] width 43 height 17
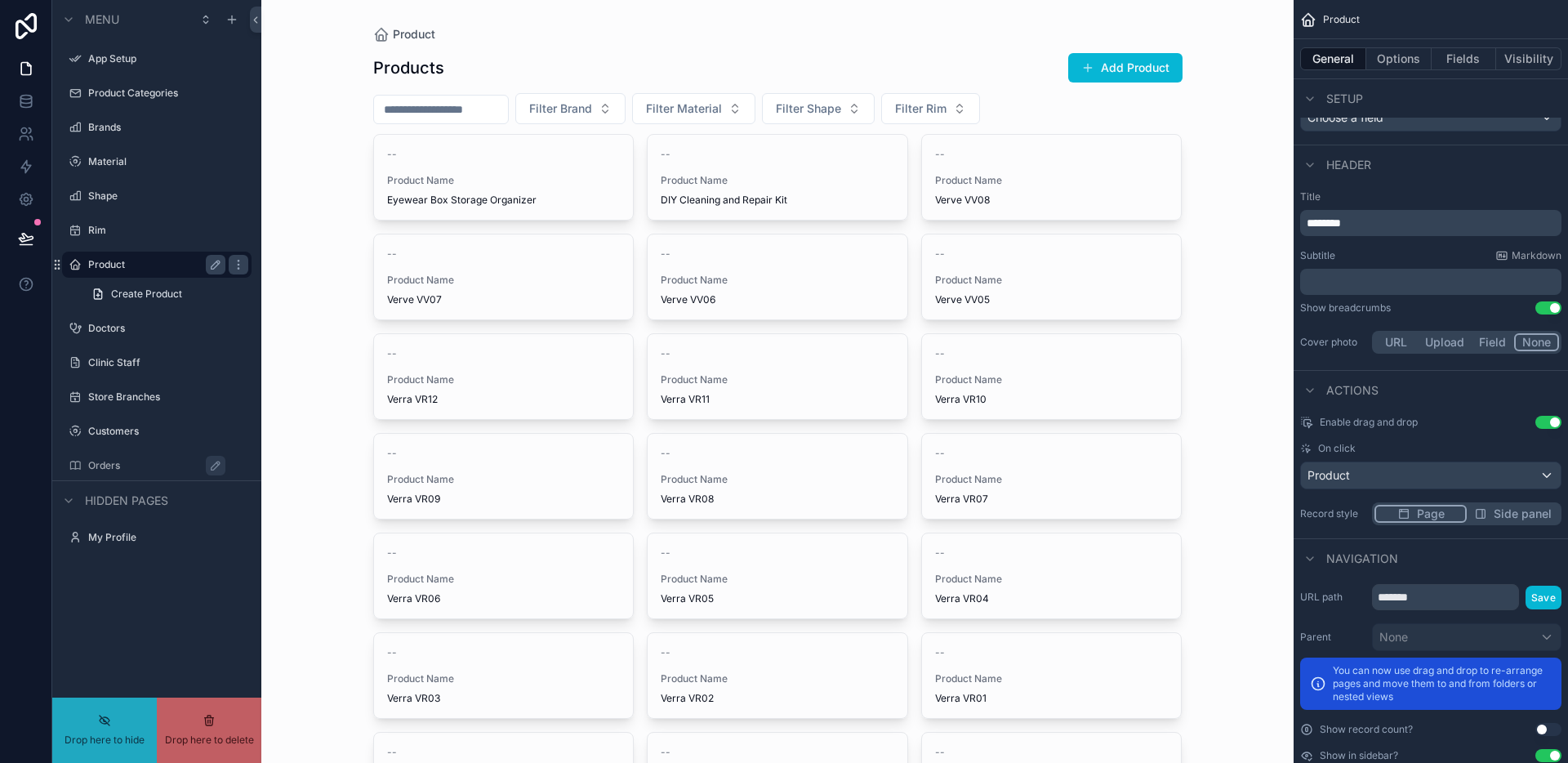
drag, startPoint x: 148, startPoint y: 461, endPoint x: 131, endPoint y: 457, distance: 17.5
drag, startPoint x: 125, startPoint y: 463, endPoint x: 133, endPoint y: 403, distance: 60.5
drag, startPoint x: 58, startPoint y: 464, endPoint x: 105, endPoint y: 283, distance: 187.0
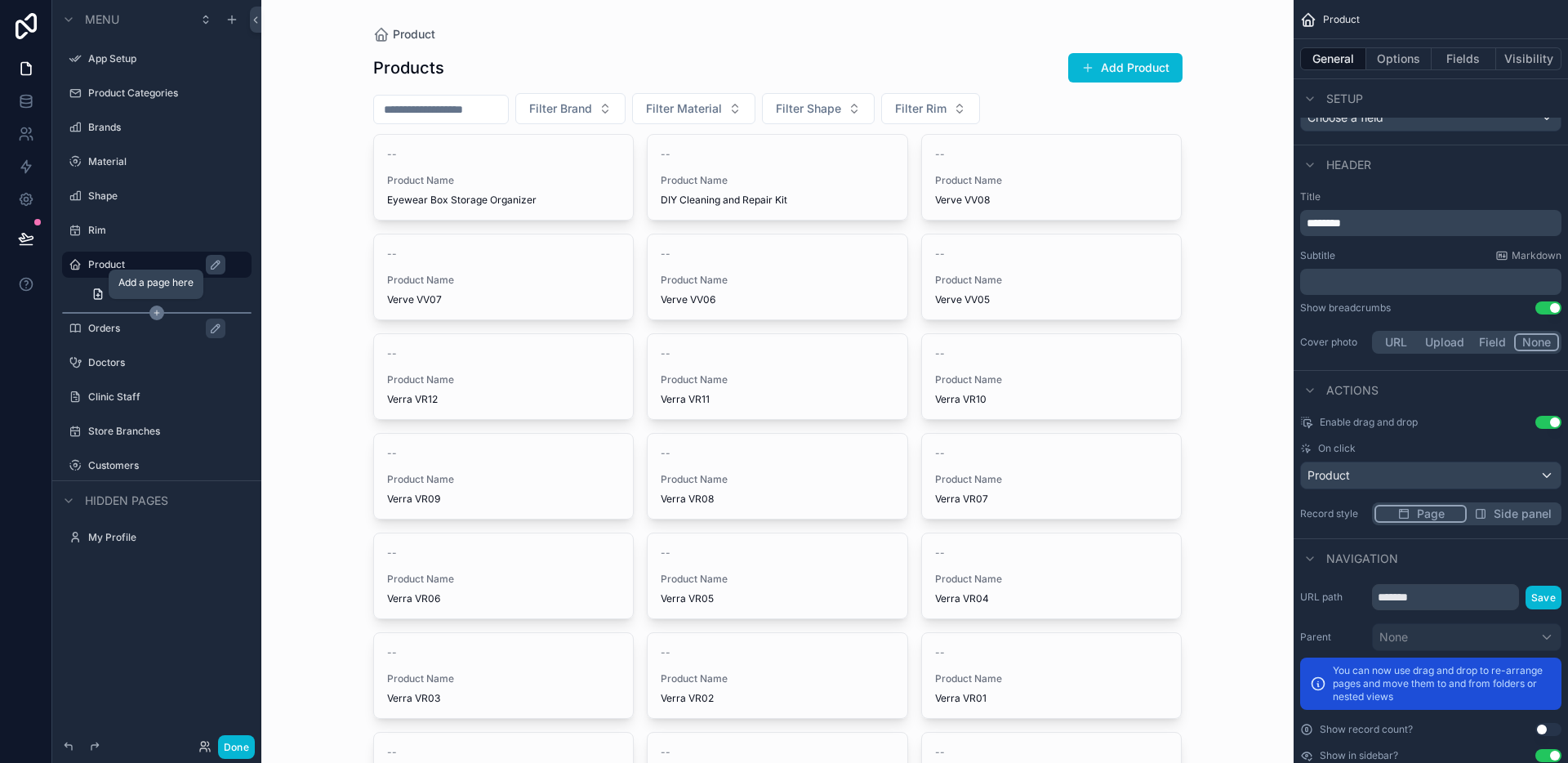
click at [160, 314] on icon "scrollable content" at bounding box center [156, 312] width 15 height 15
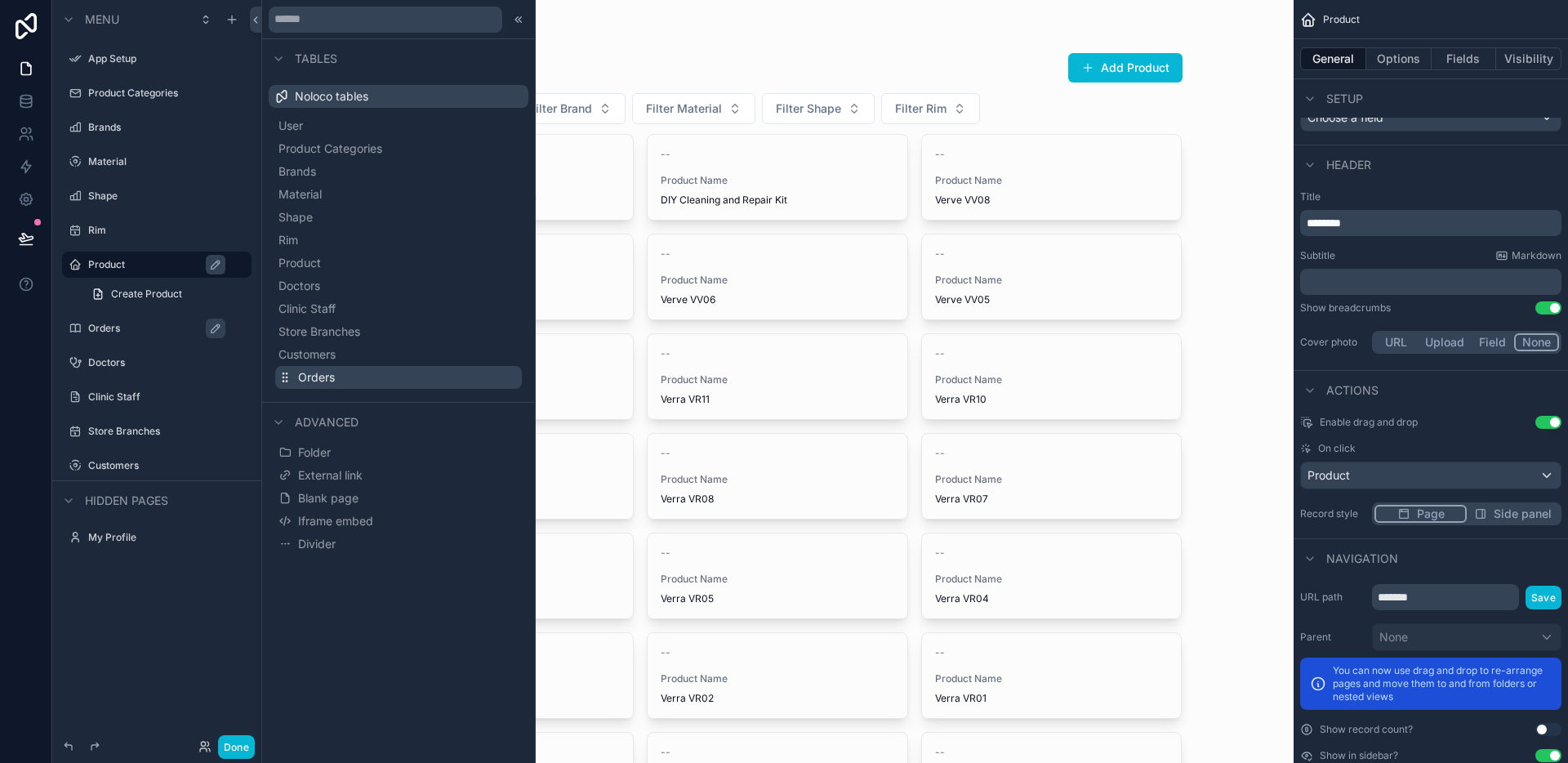
click at [323, 366] on button "Orders" at bounding box center [398, 377] width 247 height 22
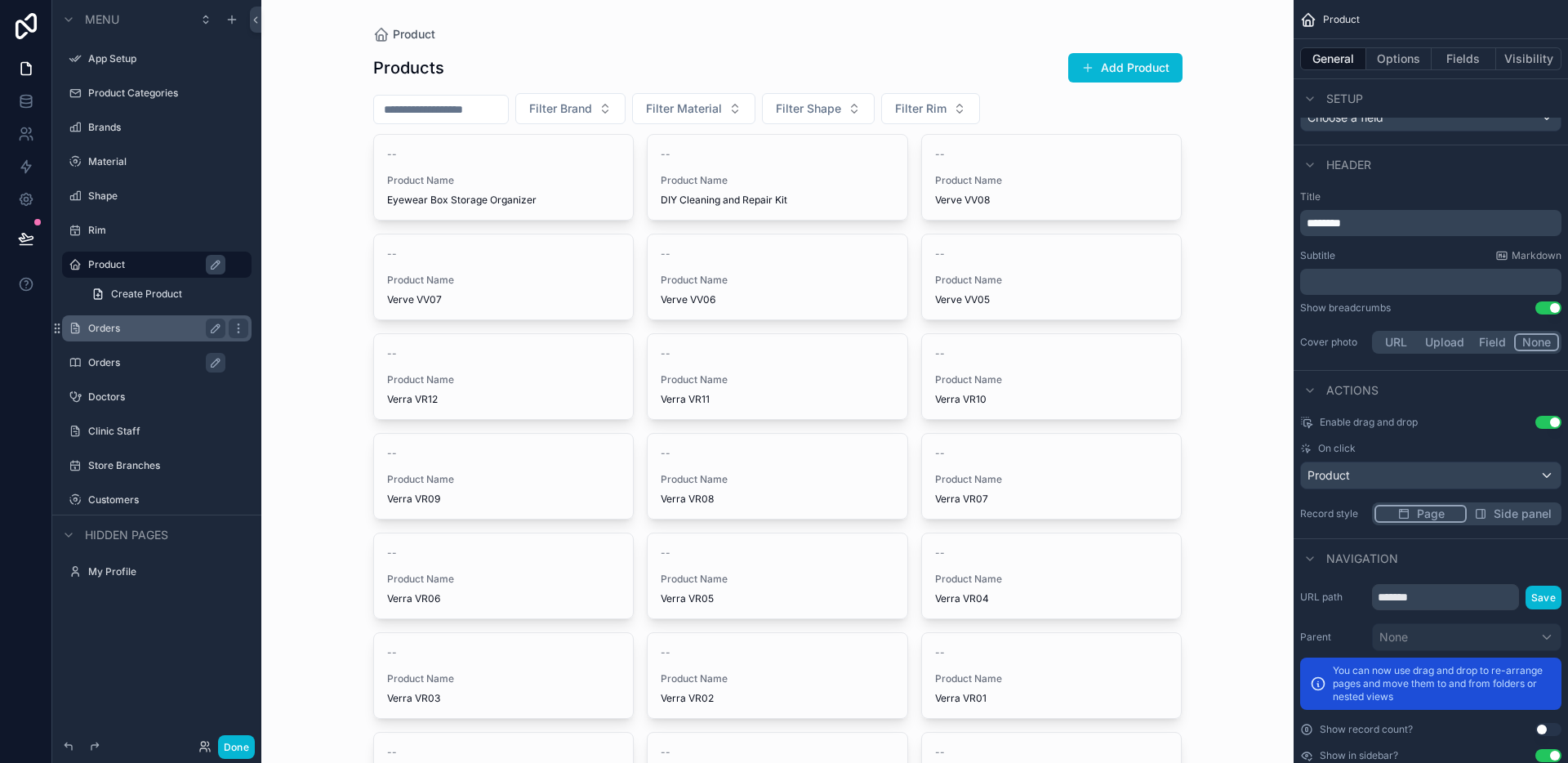
scroll to position [415, 0]
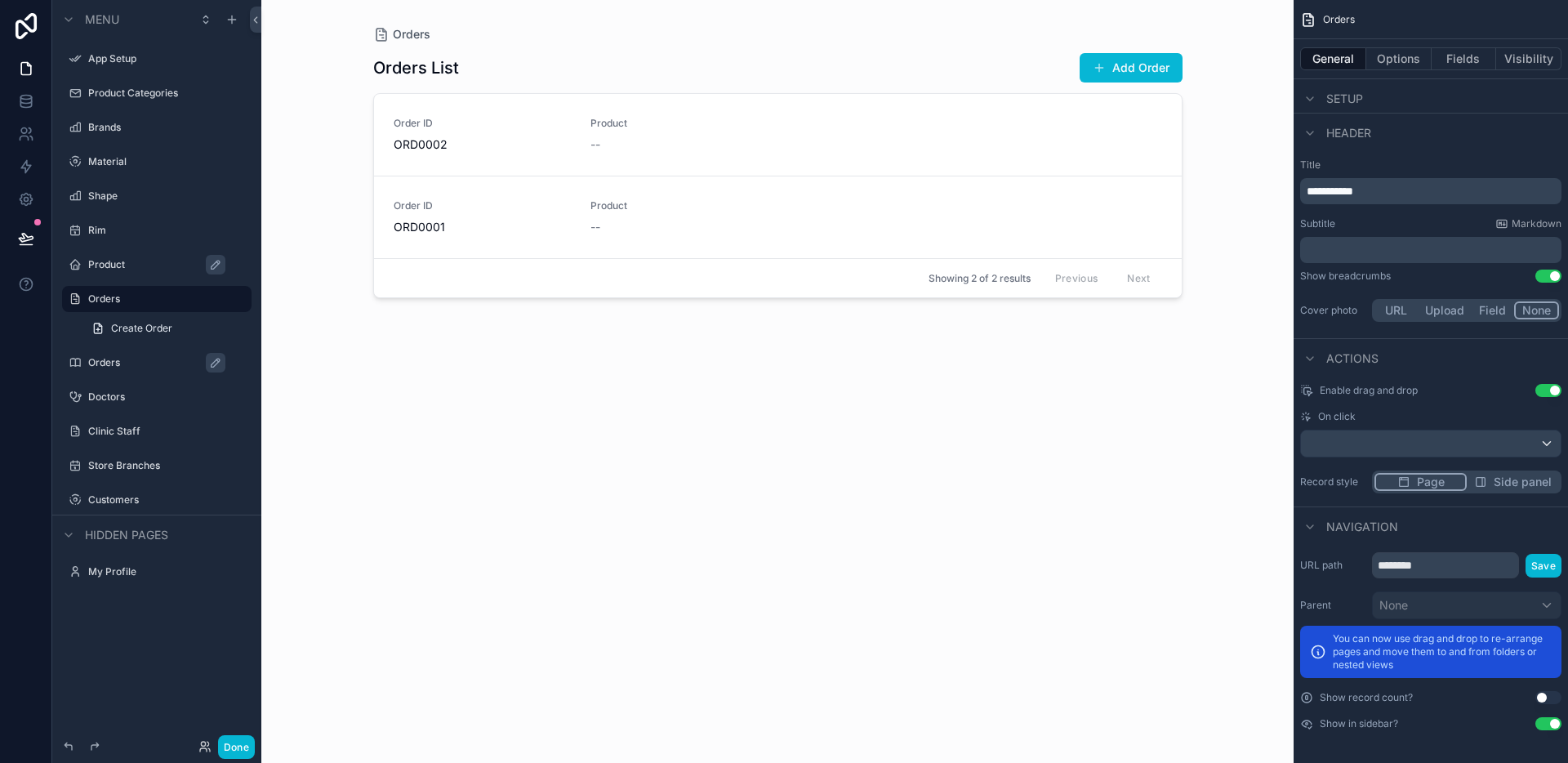
click at [152, 266] on label "Product" at bounding box center [164, 264] width 153 height 13
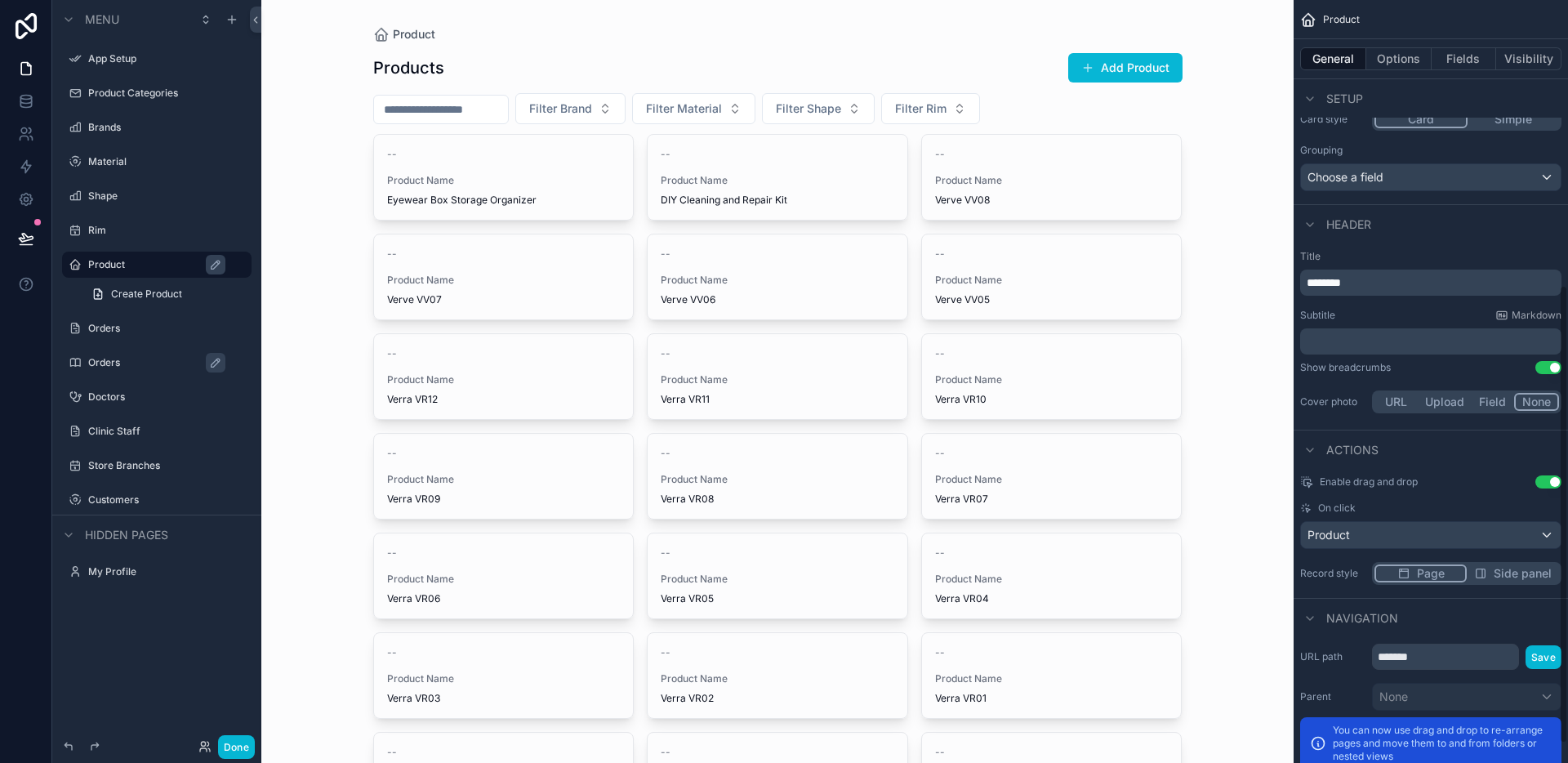
scroll to position [475, 0]
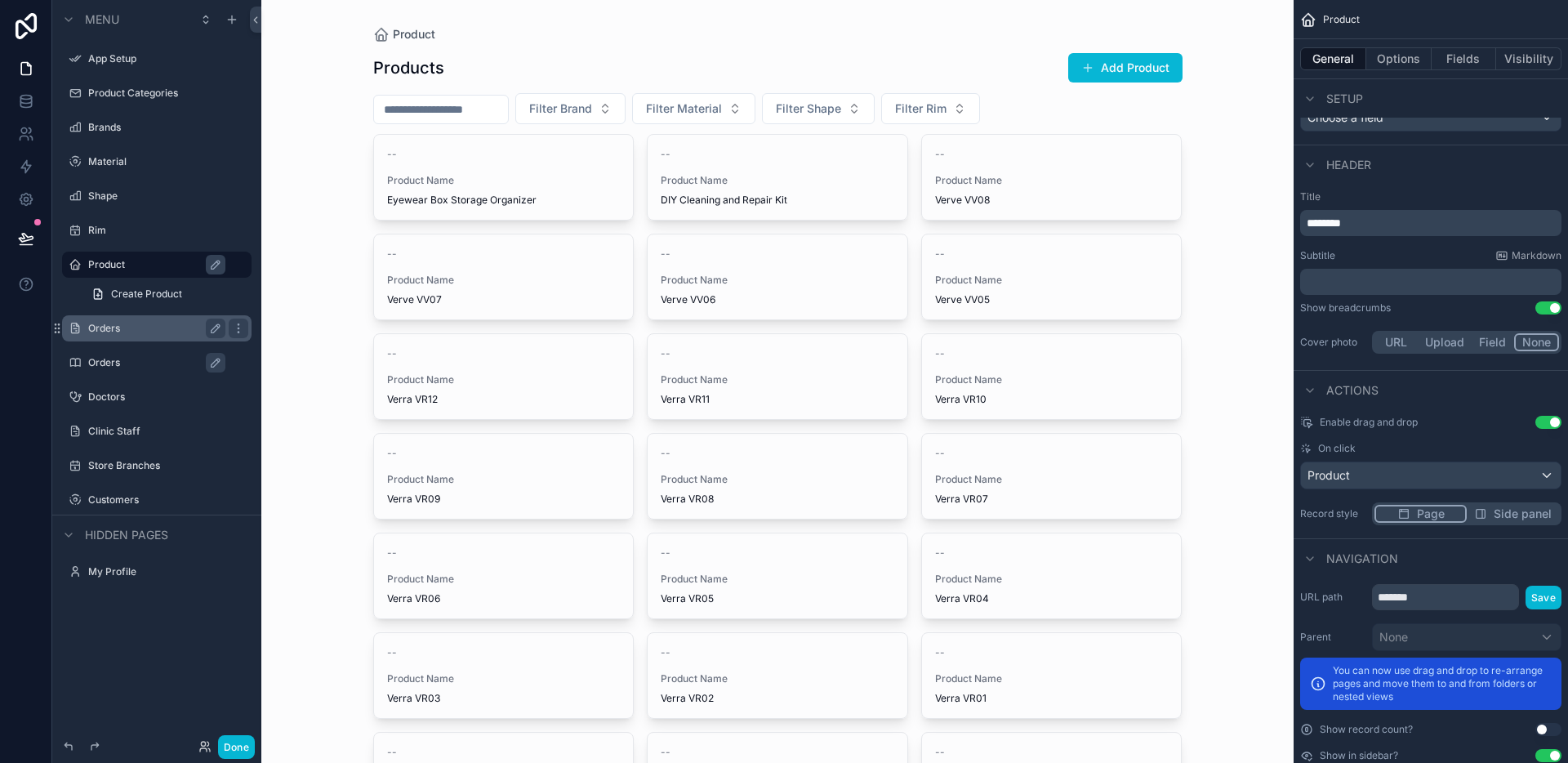
click at [153, 328] on label "Orders" at bounding box center [153, 328] width 131 height 13
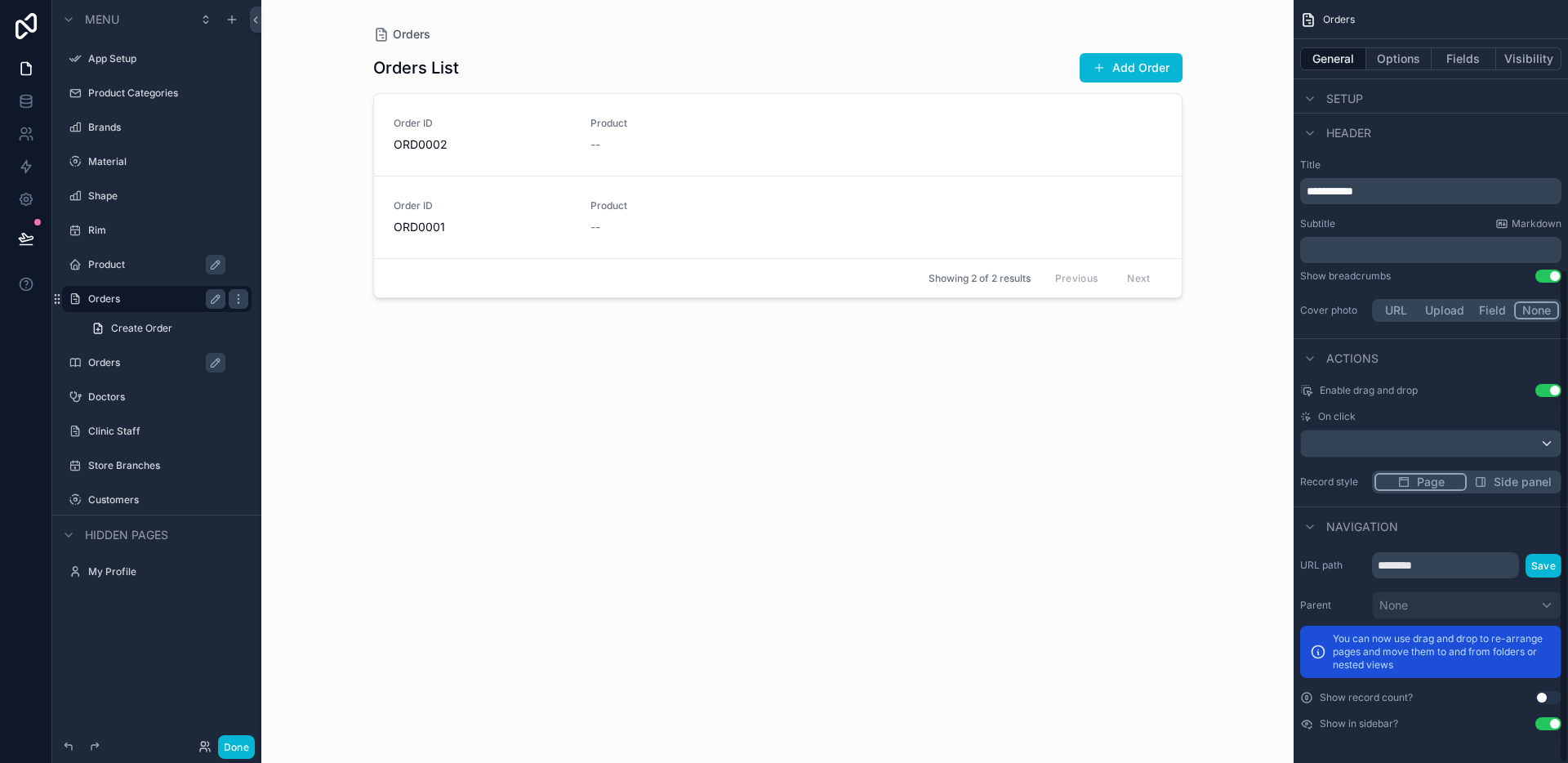
scroll to position [415, 0]
click at [234, 294] on icon "scrollable content" at bounding box center [238, 299] width 13 height 13
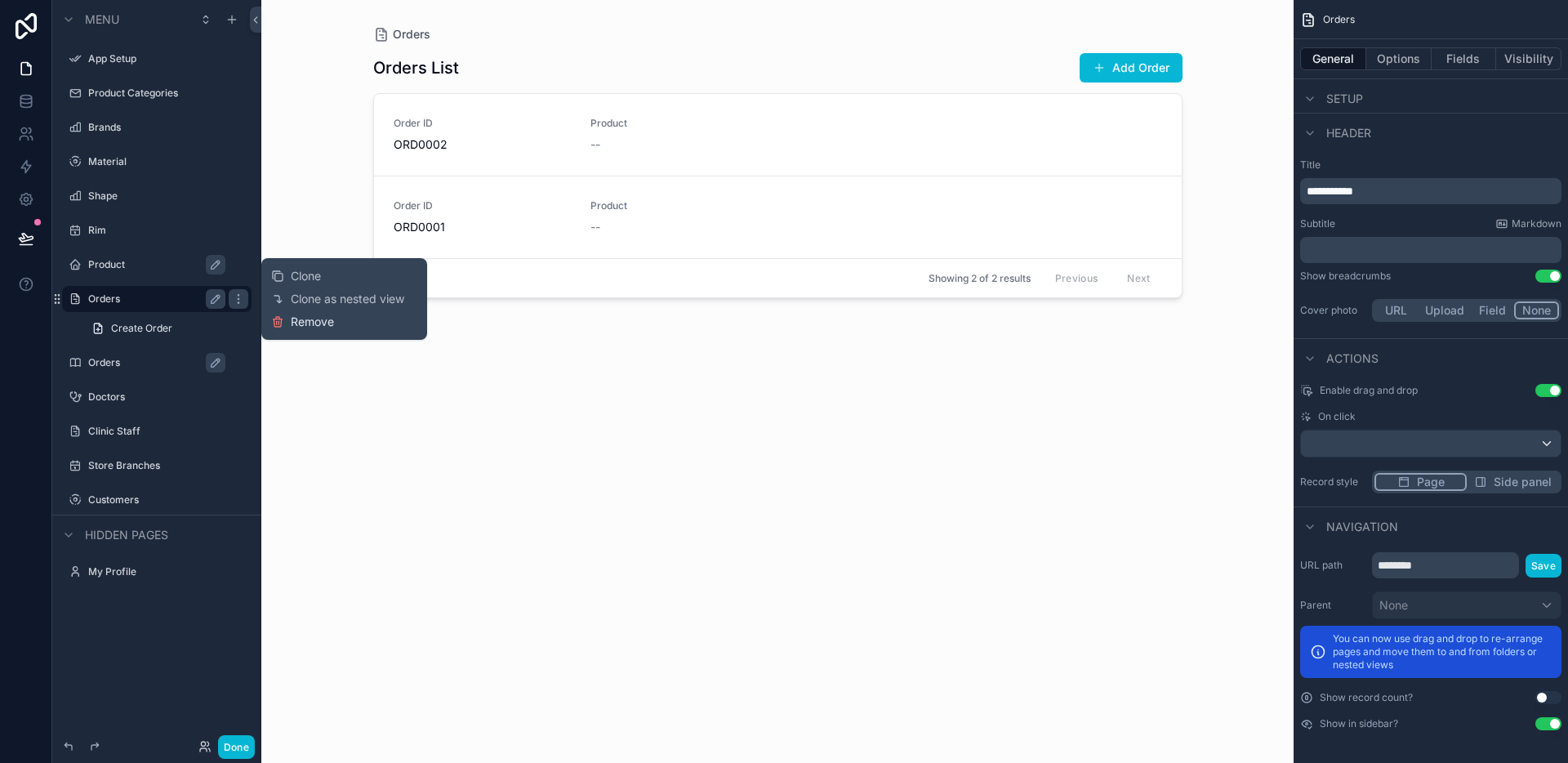
click at [305, 324] on span "Remove" at bounding box center [312, 322] width 43 height 17
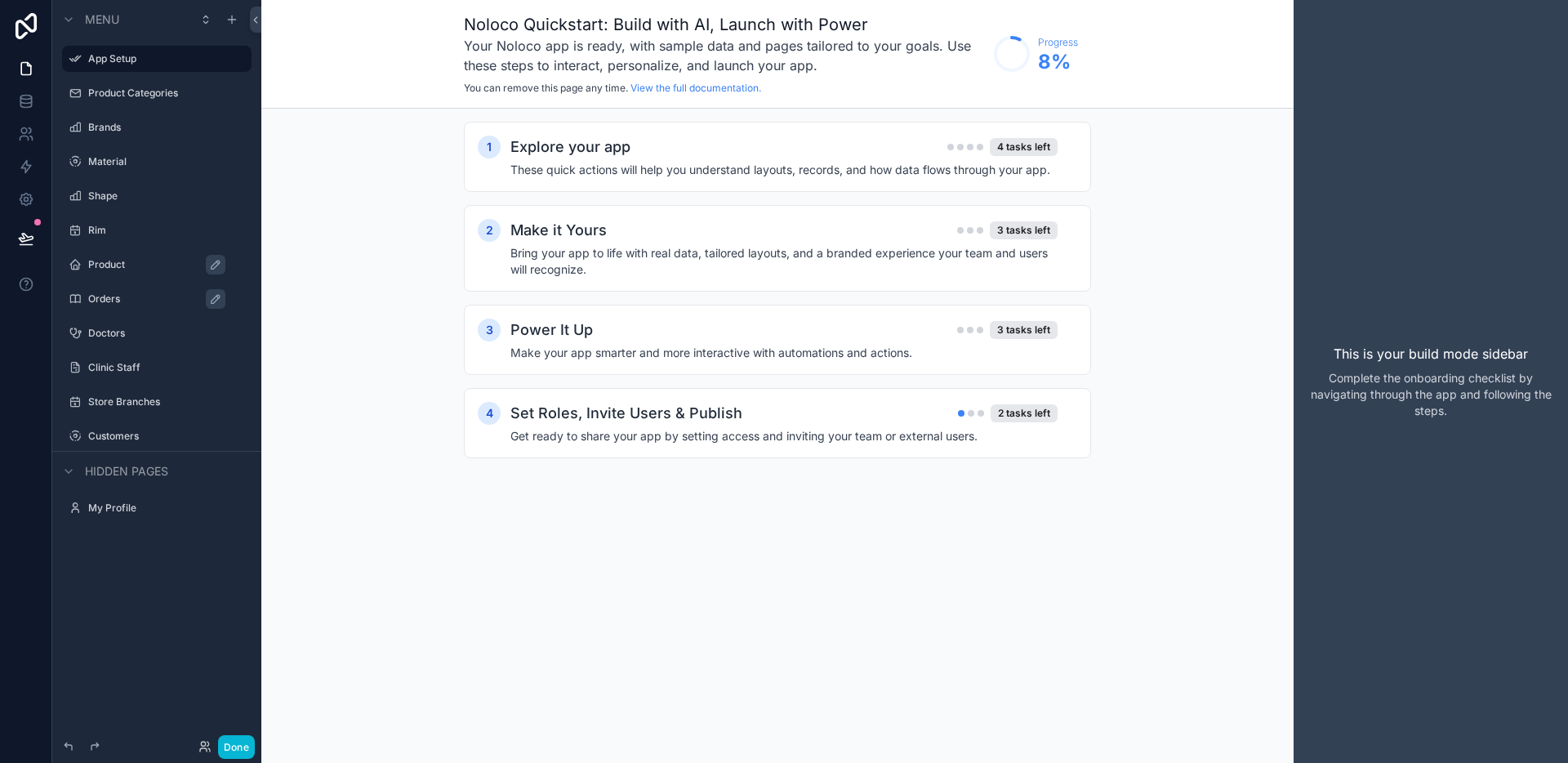
click at [127, 264] on label "Product" at bounding box center [164, 264] width 153 height 13
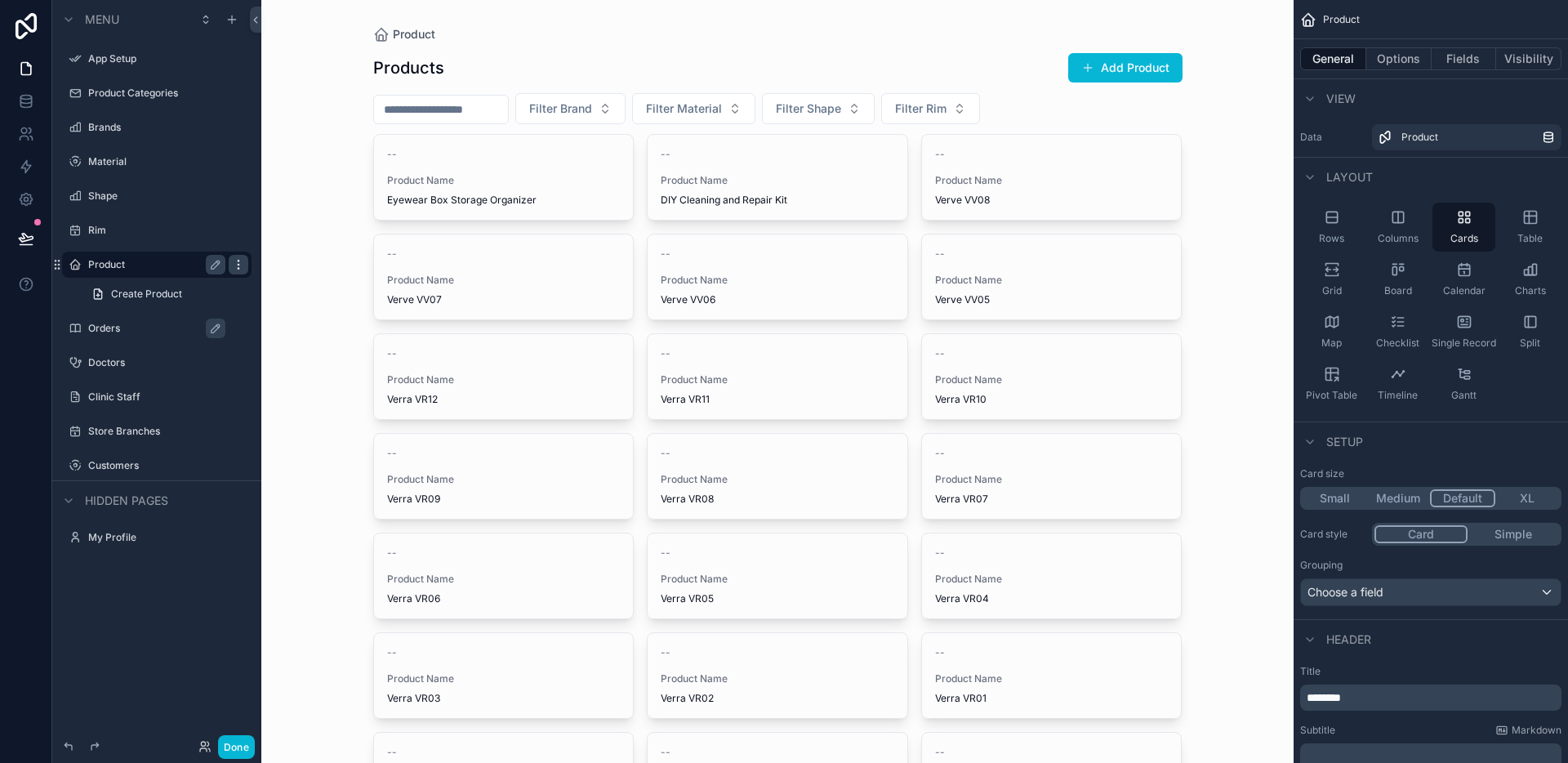
click at [237, 266] on icon "scrollable content" at bounding box center [238, 264] width 13 height 13
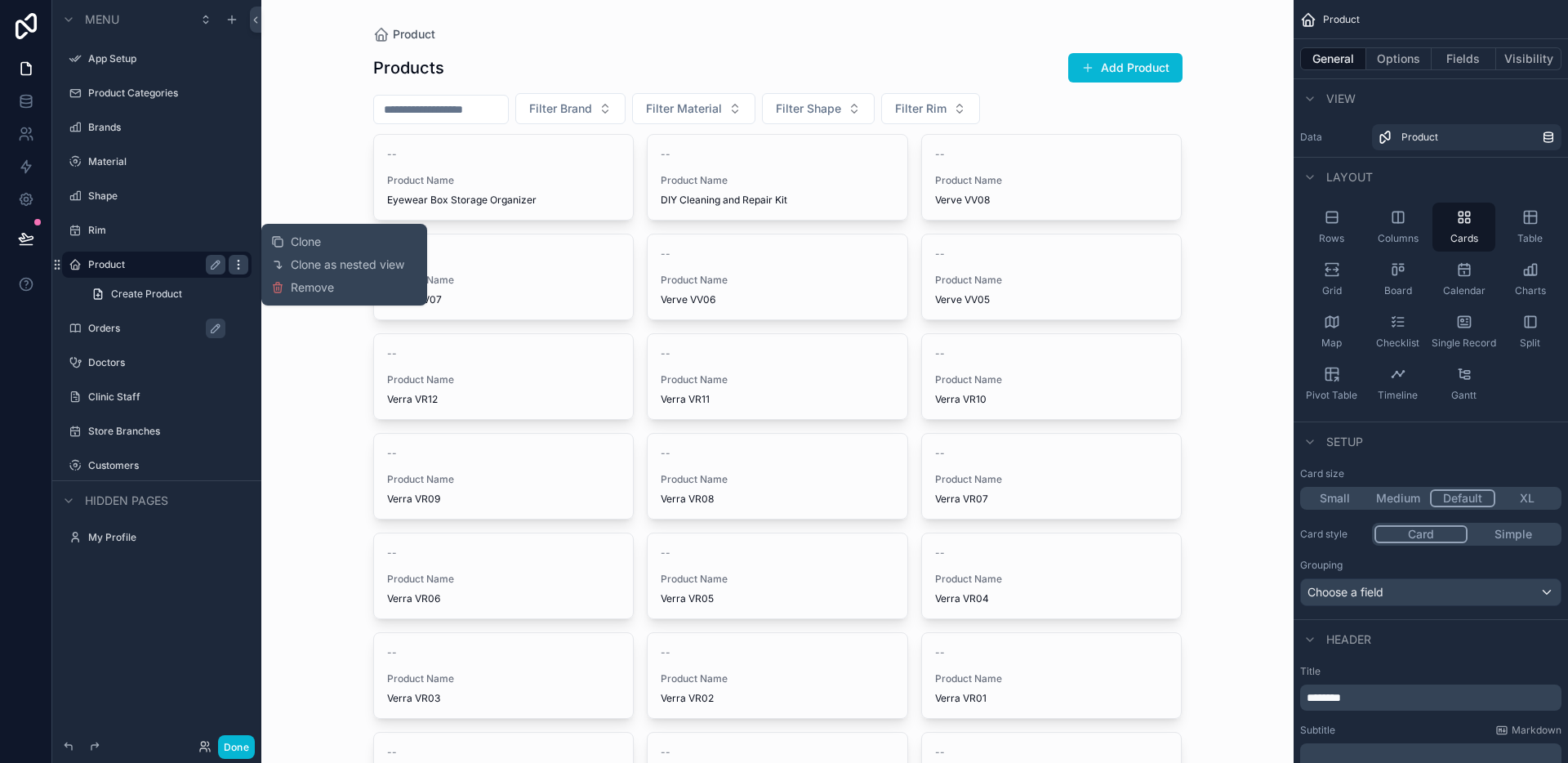
click at [237, 266] on icon "scrollable content" at bounding box center [238, 264] width 13 height 13
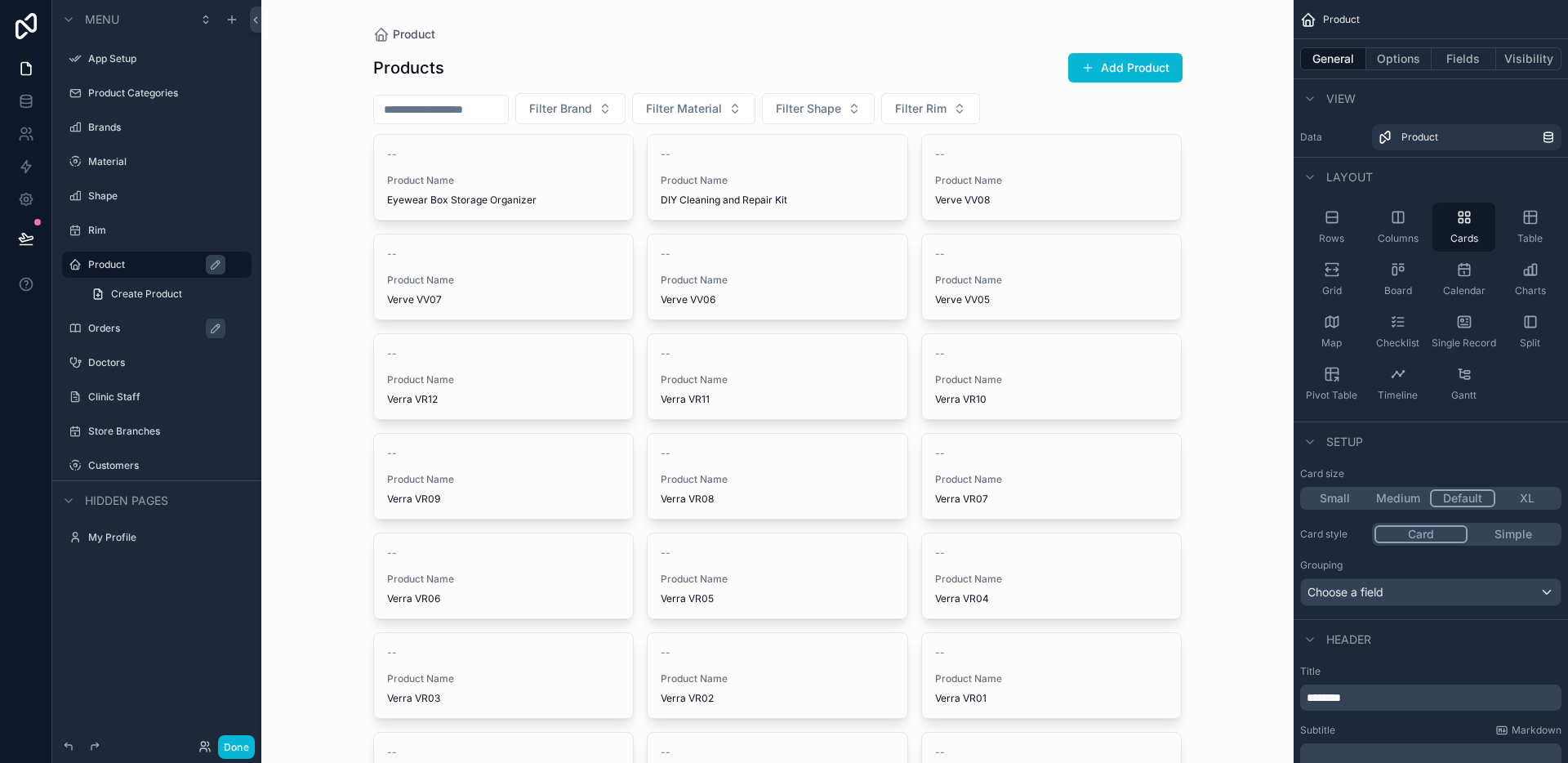
click at [155, 328] on label "Orders" at bounding box center [164, 328] width 153 height 13
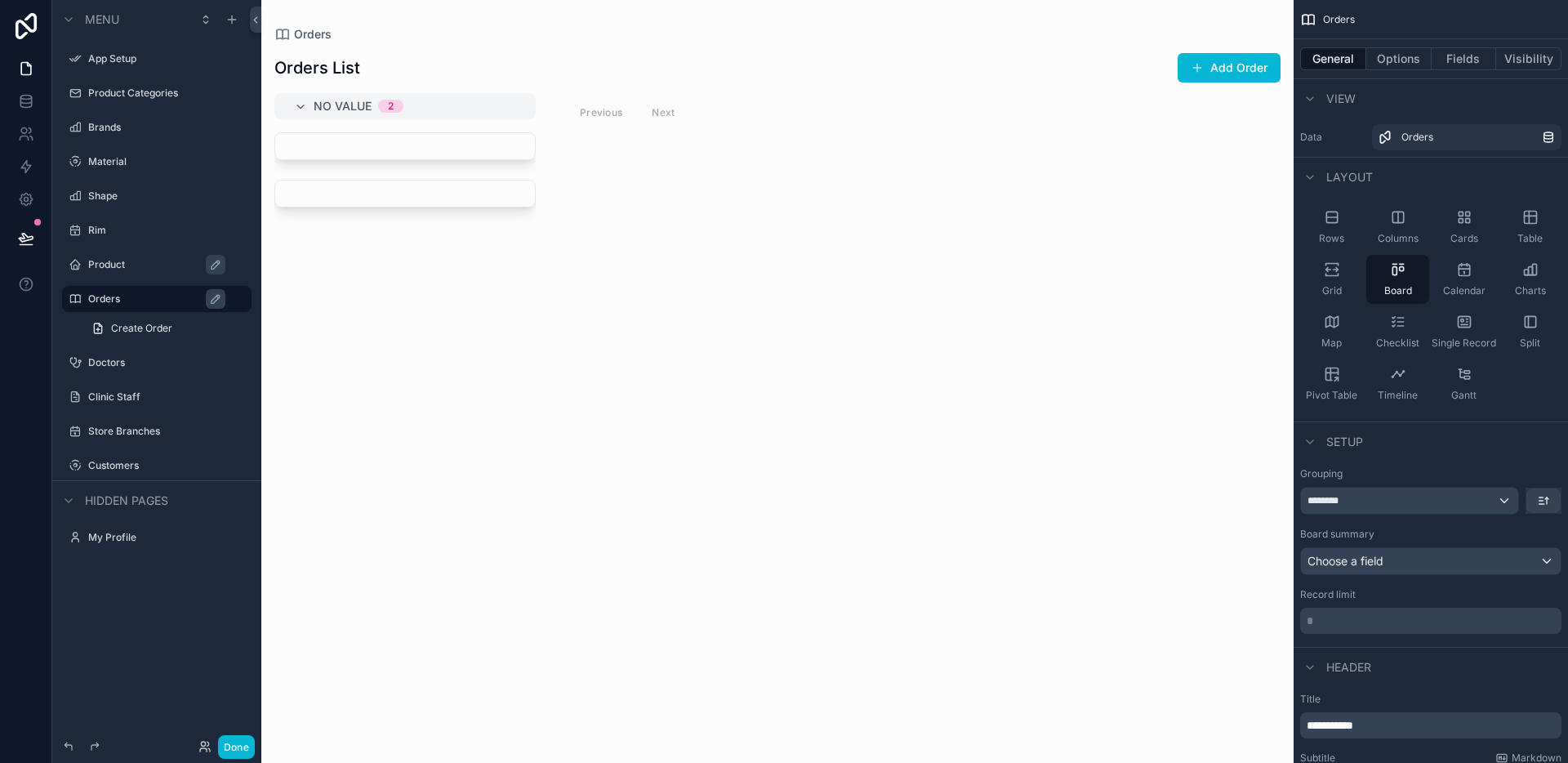
click at [155, 271] on div "Product" at bounding box center [168, 264] width 160 height 20
click at [155, 255] on div "Product" at bounding box center [168, 264] width 160 height 20
click at [153, 261] on label "Product" at bounding box center [164, 264] width 153 height 13
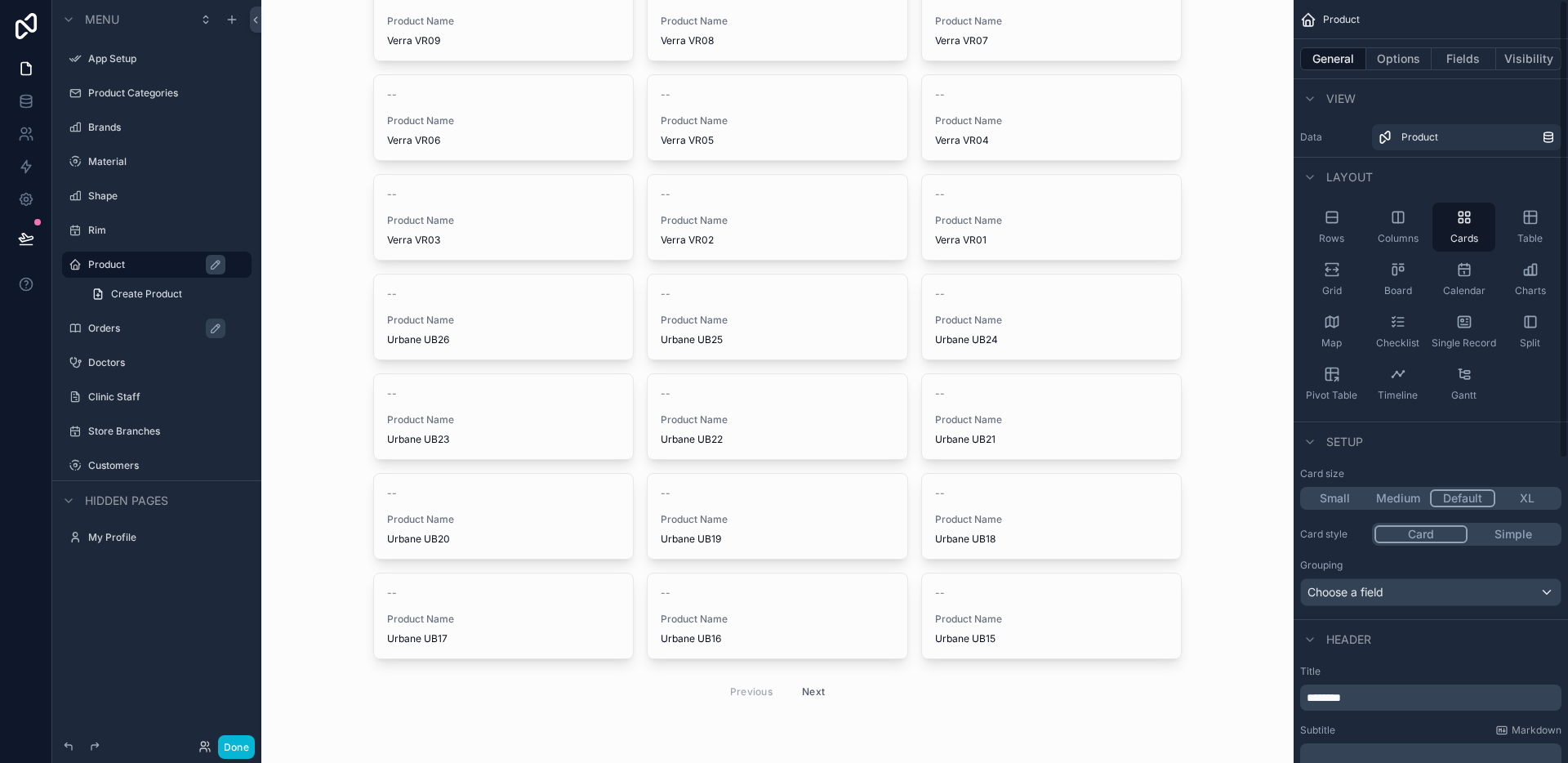
scroll to position [506, 0]
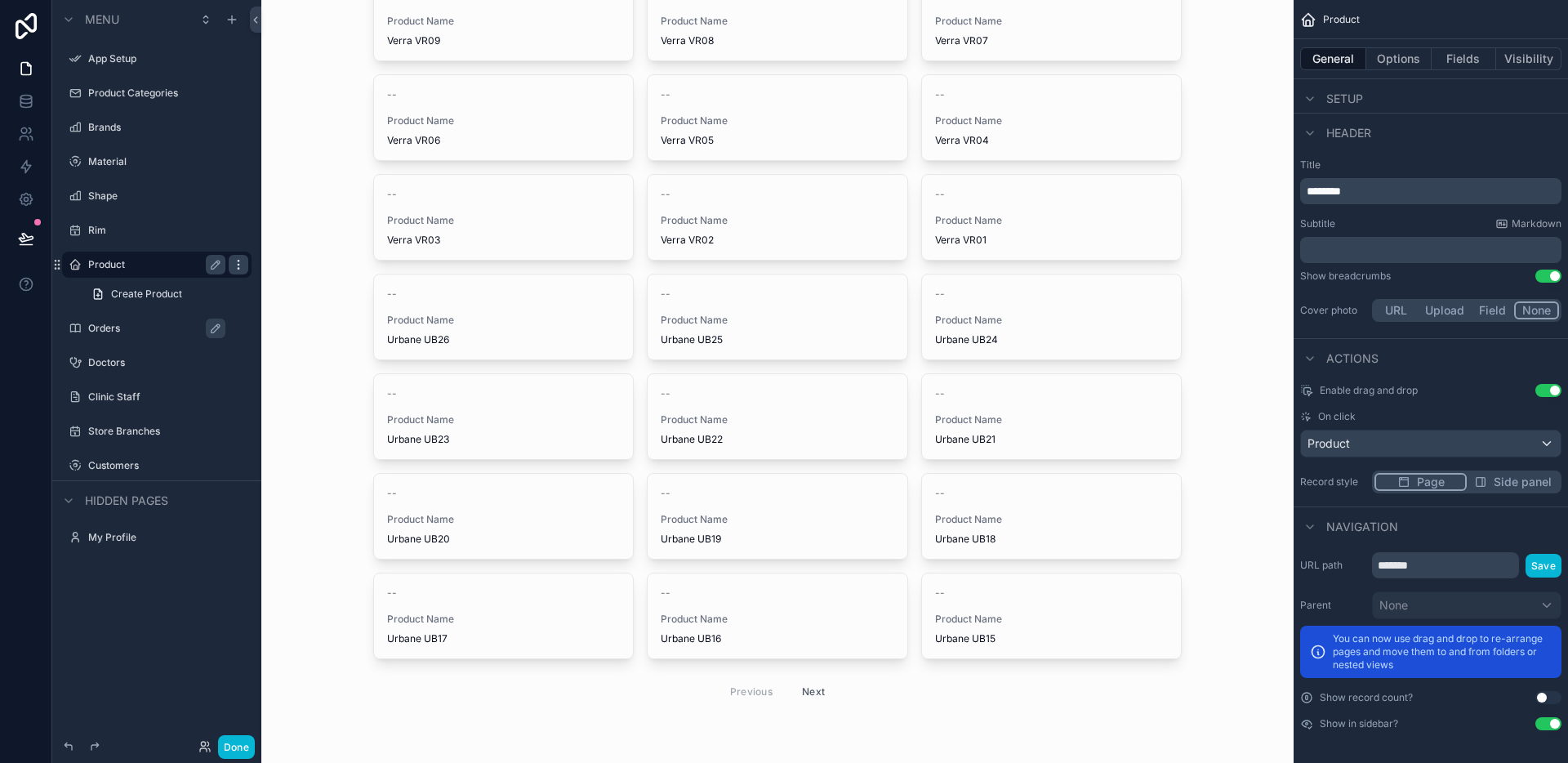
click at [238, 268] on icon "scrollable content" at bounding box center [238, 268] width 1 height 1
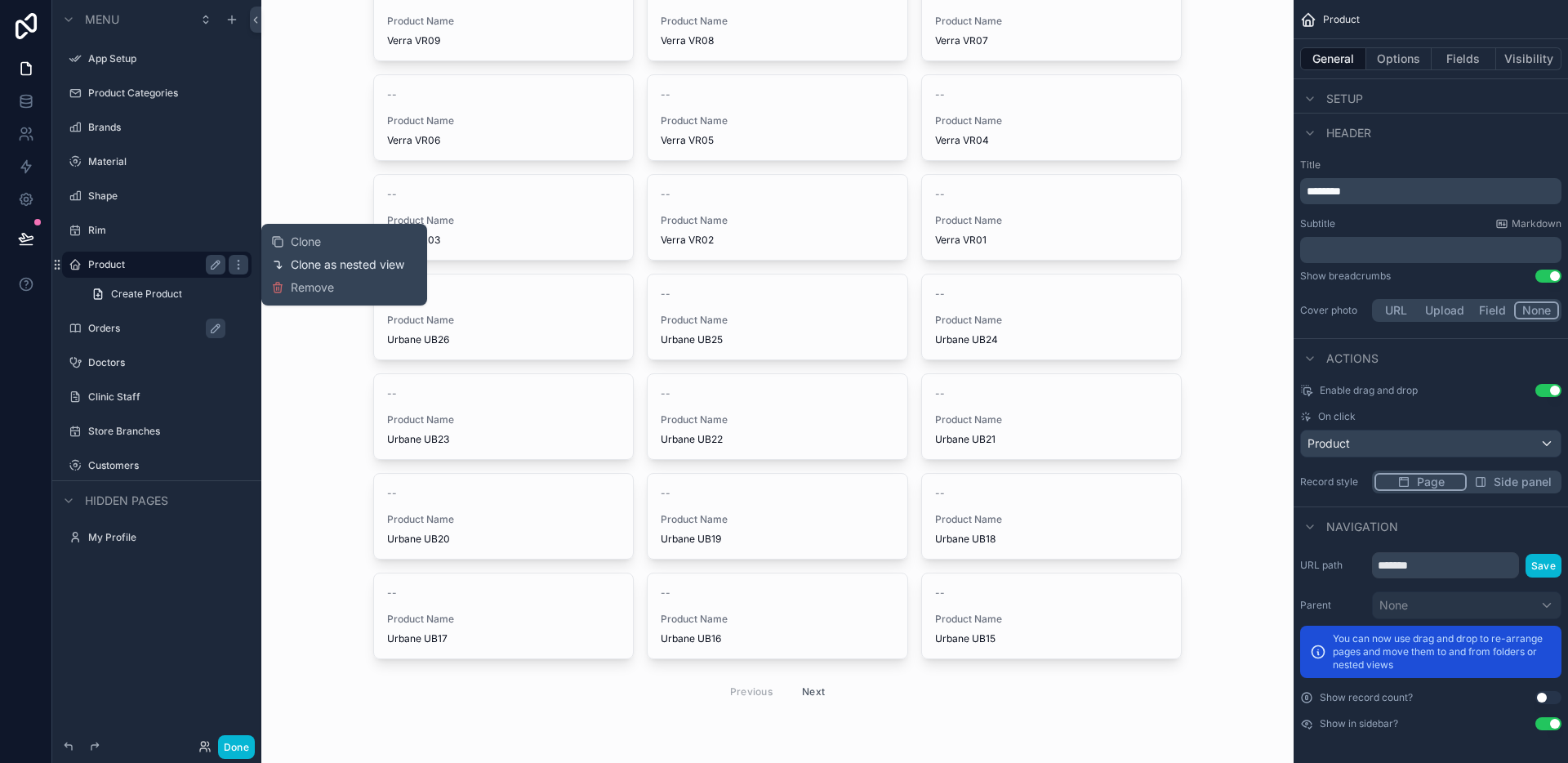
click at [311, 264] on span "Clone as nested view" at bounding box center [347, 264] width 113 height 17
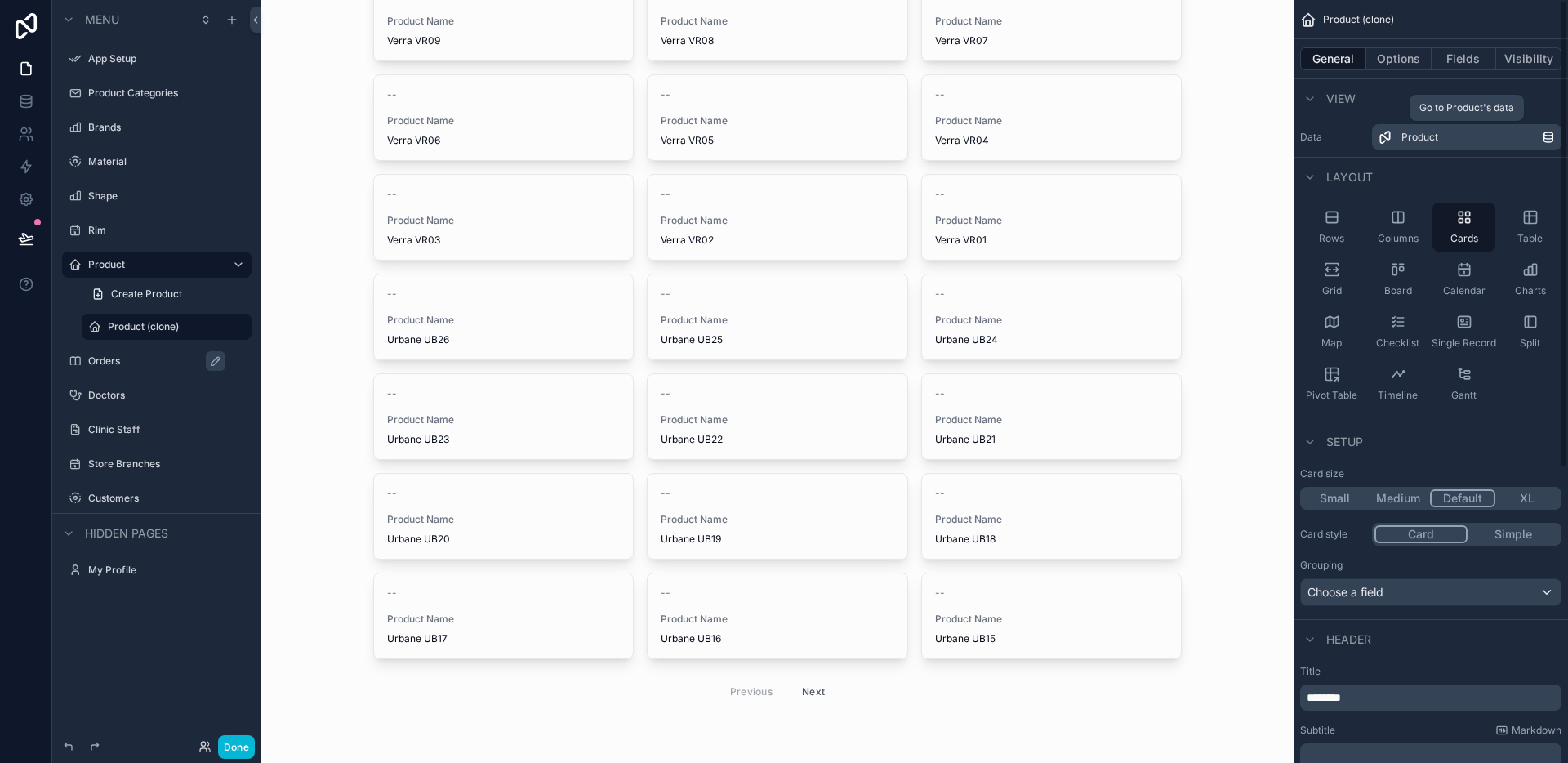
click at [1419, 147] on link "Product" at bounding box center [1467, 137] width 189 height 26
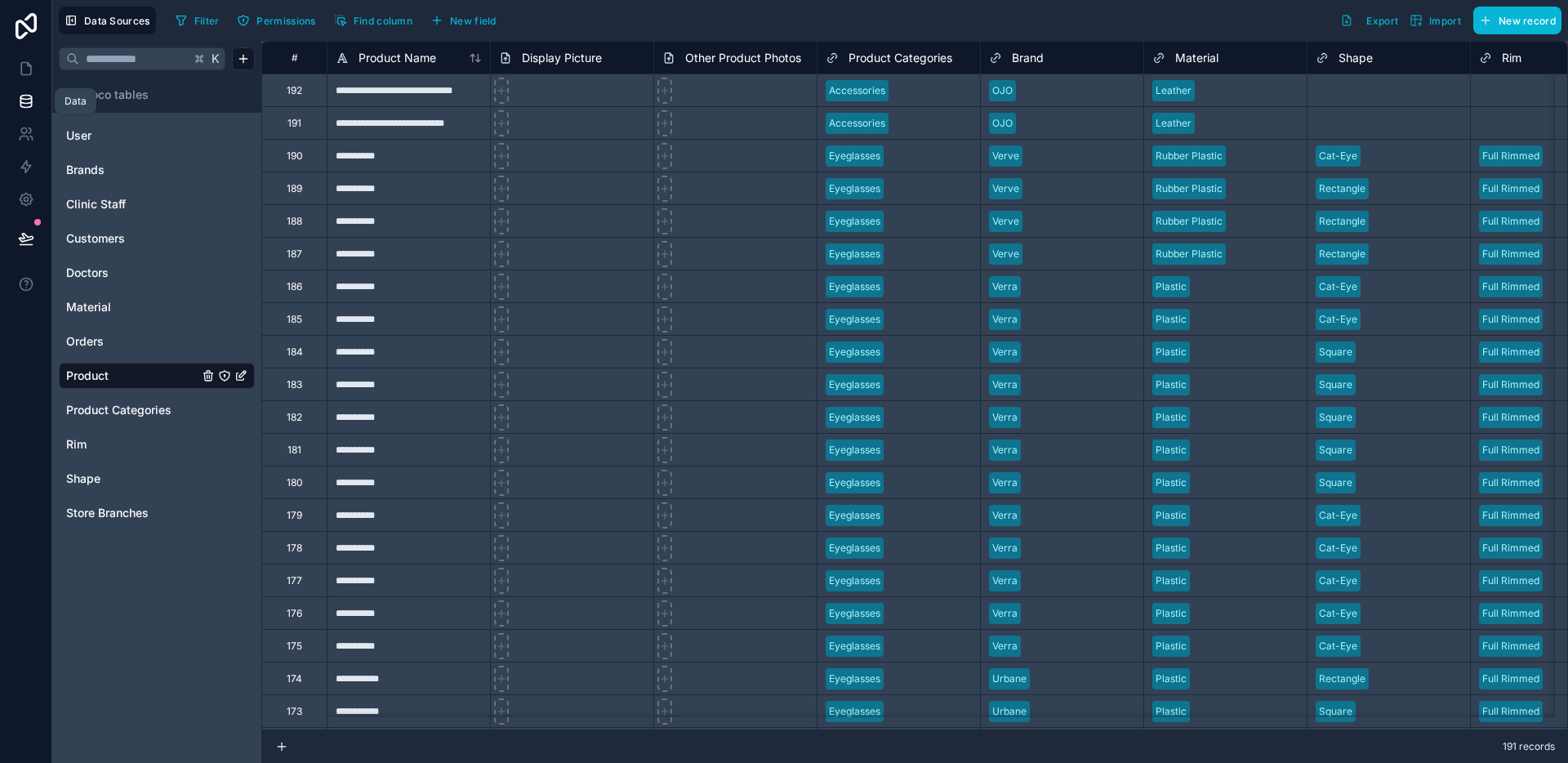
click at [37, 96] on link at bounding box center [25, 100] width 52 height 32
click at [13, 64] on link at bounding box center [25, 68] width 52 height 32
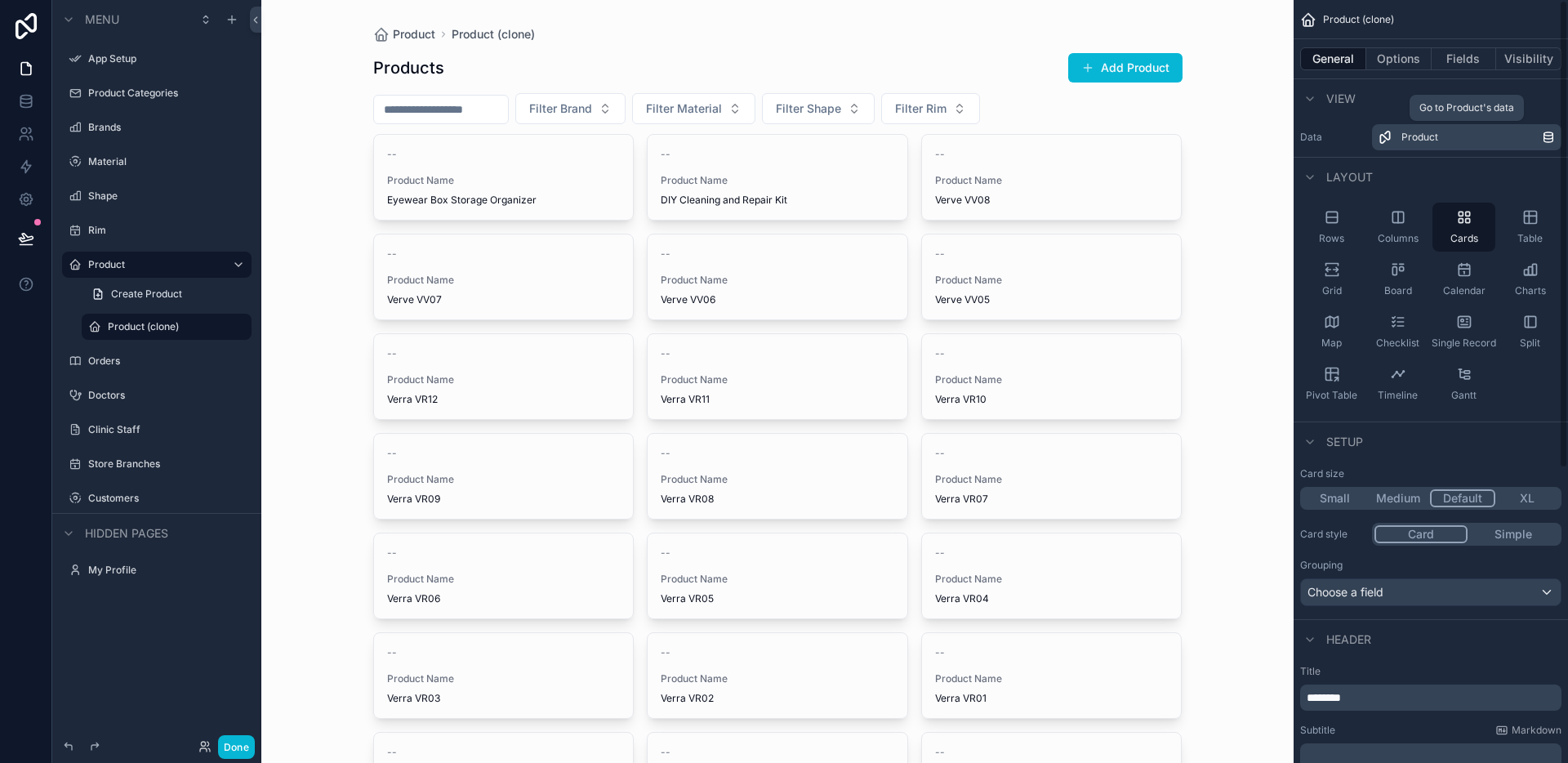
click at [1547, 135] on icon "scrollable content" at bounding box center [1548, 137] width 13 height 13
click at [1419, 148] on link "Product" at bounding box center [1467, 137] width 189 height 26
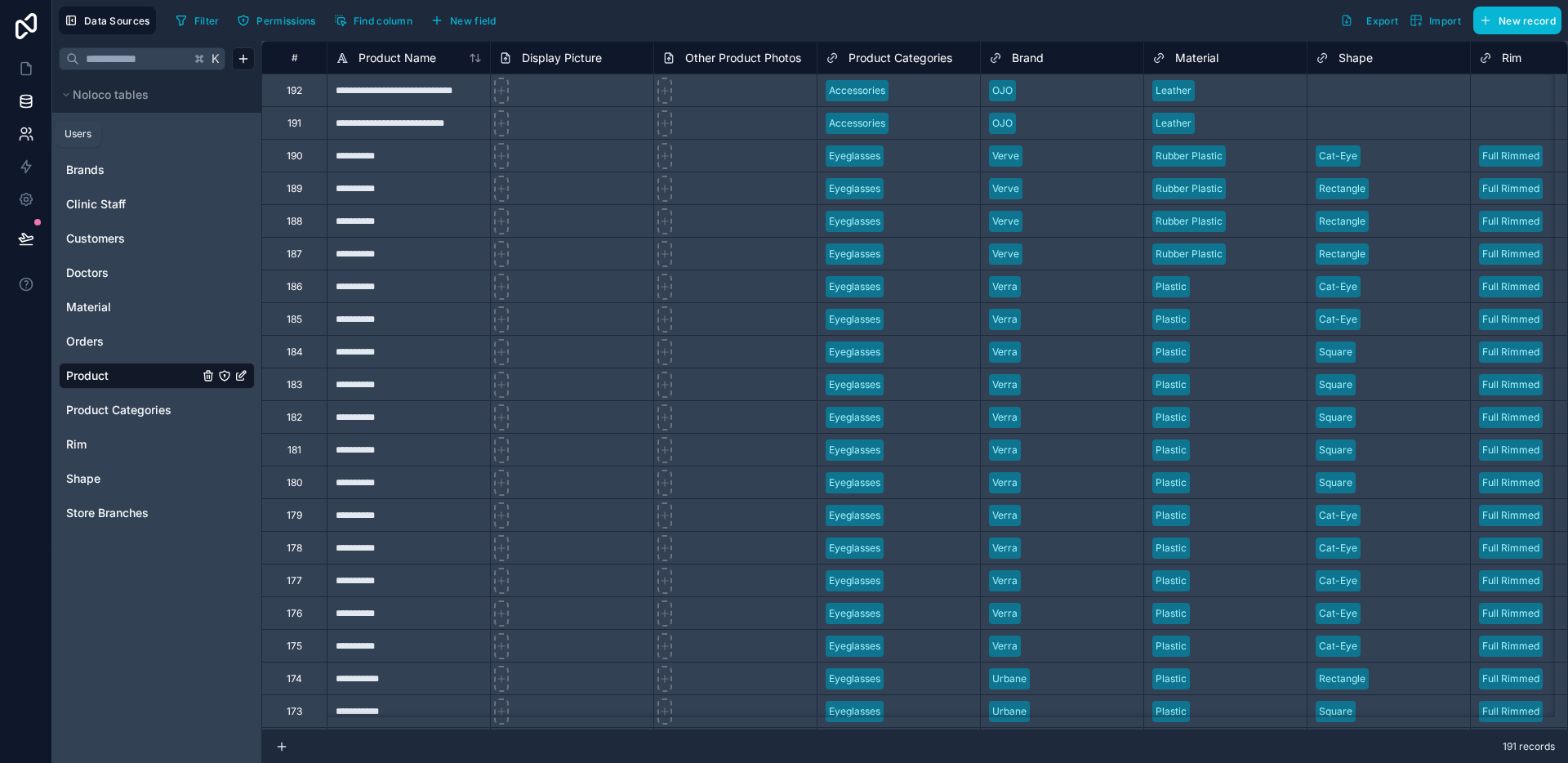
click at [25, 111] on link at bounding box center [25, 100] width 52 height 32
click at [29, 83] on link at bounding box center [25, 68] width 52 height 32
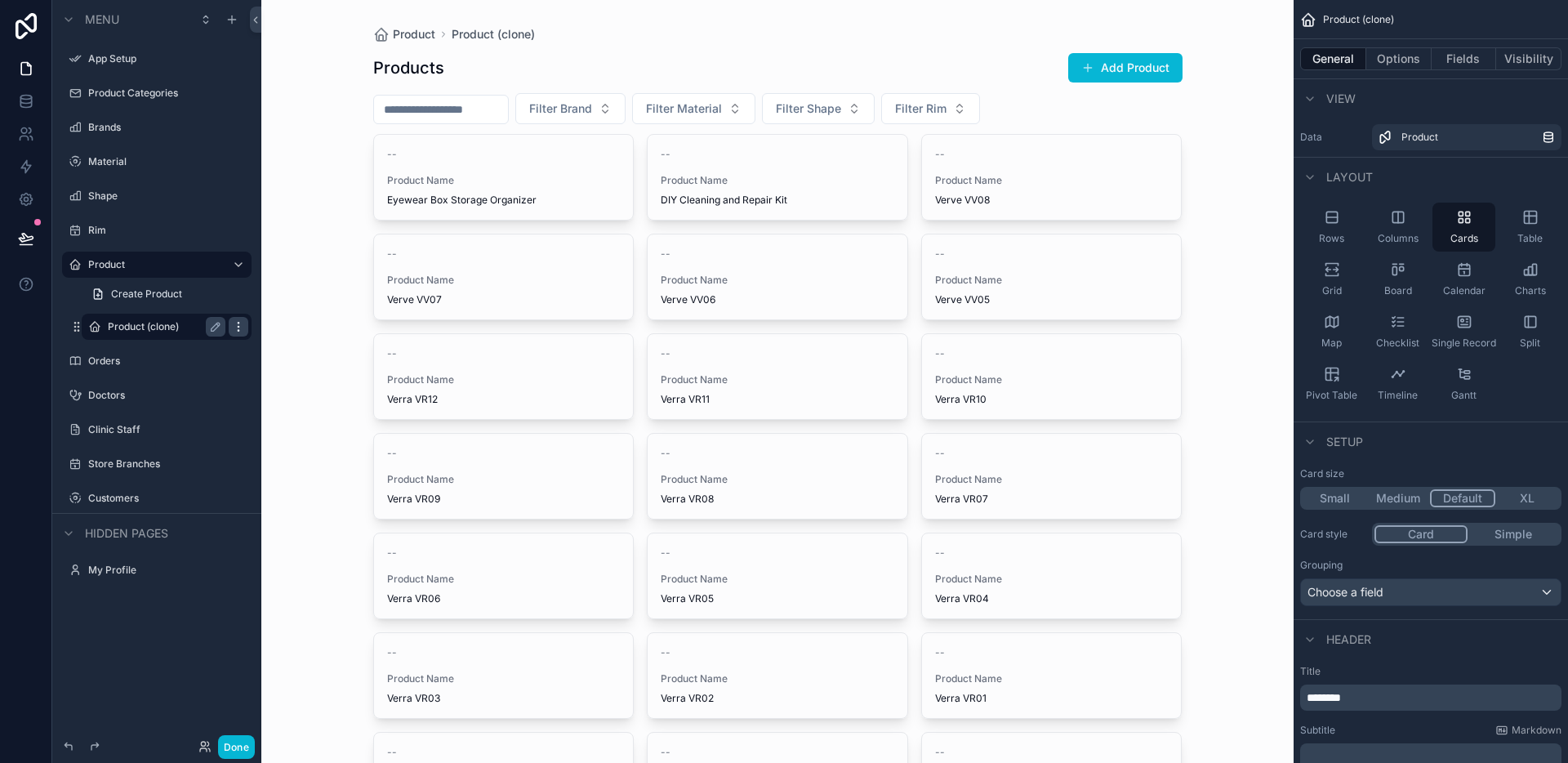
click at [238, 324] on icon "scrollable content" at bounding box center [238, 323] width 1 height 1
click at [307, 342] on span "Remove" at bounding box center [312, 338] width 43 height 17
click at [129, 268] on label "Product" at bounding box center [153, 264] width 131 height 13
click at [244, 329] on icon "scrollable content" at bounding box center [238, 328] width 13 height 13
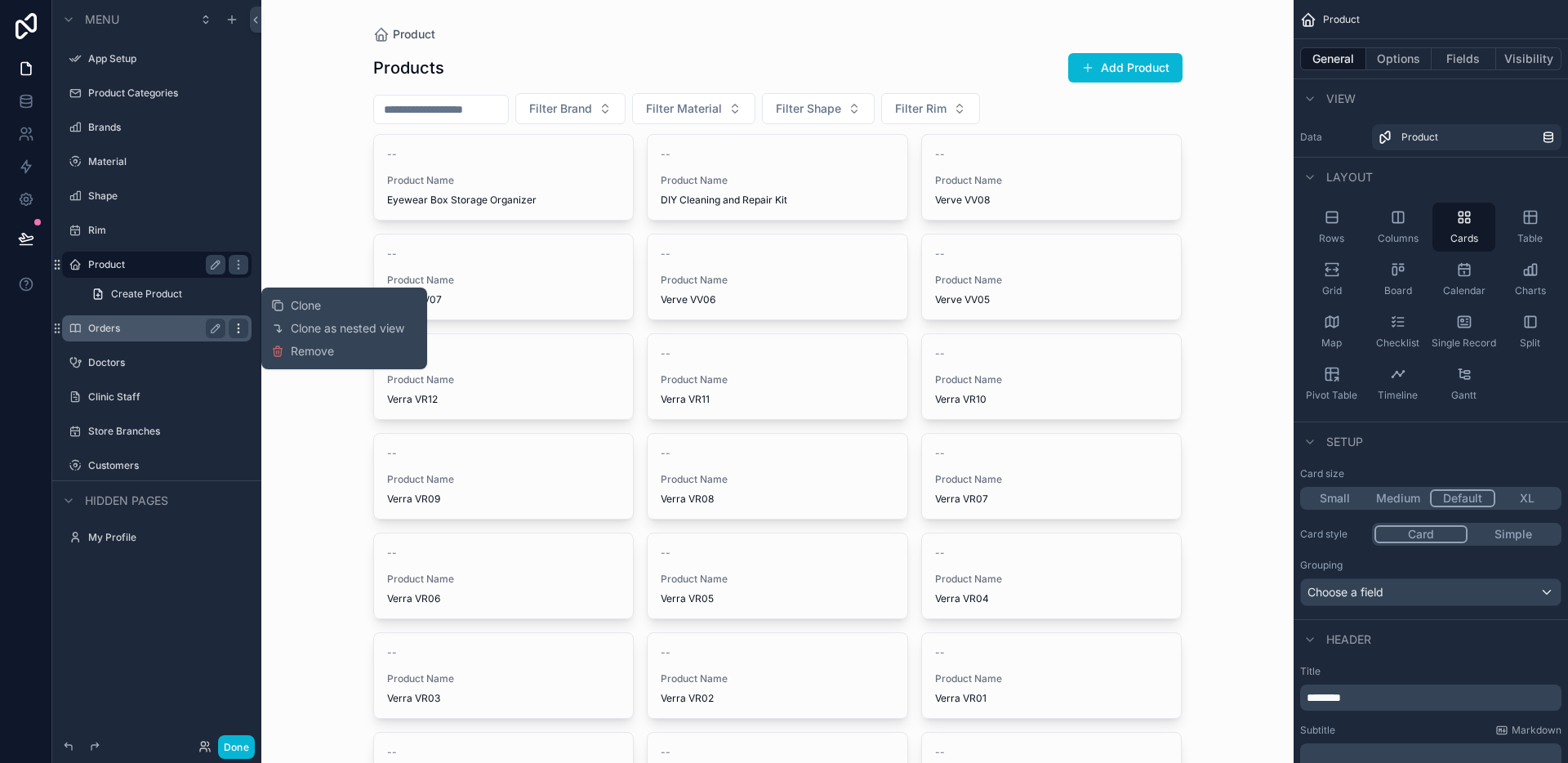
click at [244, 329] on icon "scrollable content" at bounding box center [238, 328] width 13 height 13
click at [1480, 435] on div "Setup" at bounding box center [1430, 441] width 274 height 39
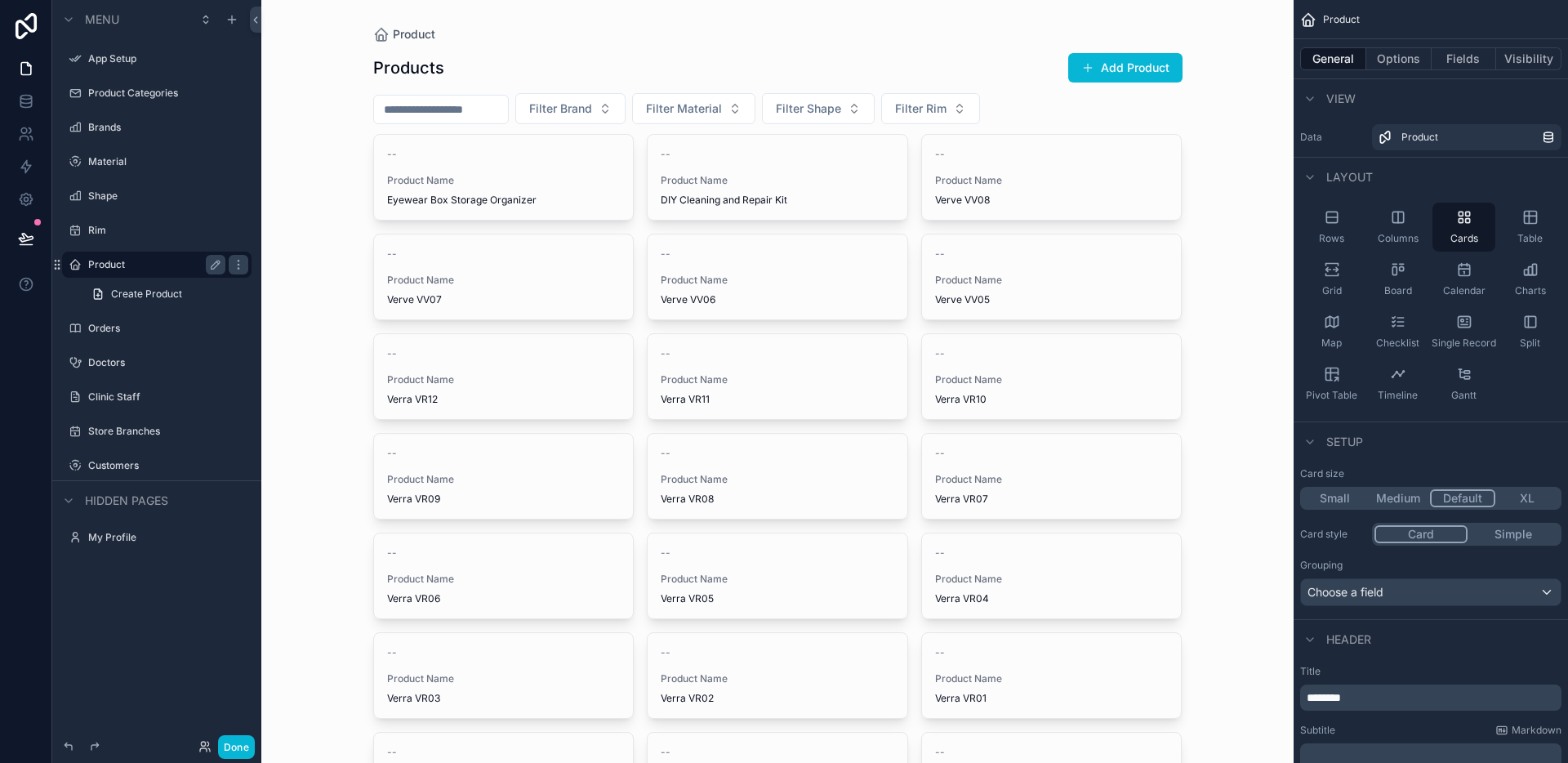
click at [1344, 140] on label "Data" at bounding box center [1332, 137] width 65 height 13
click at [1373, 137] on link "Product" at bounding box center [1467, 137] width 189 height 26
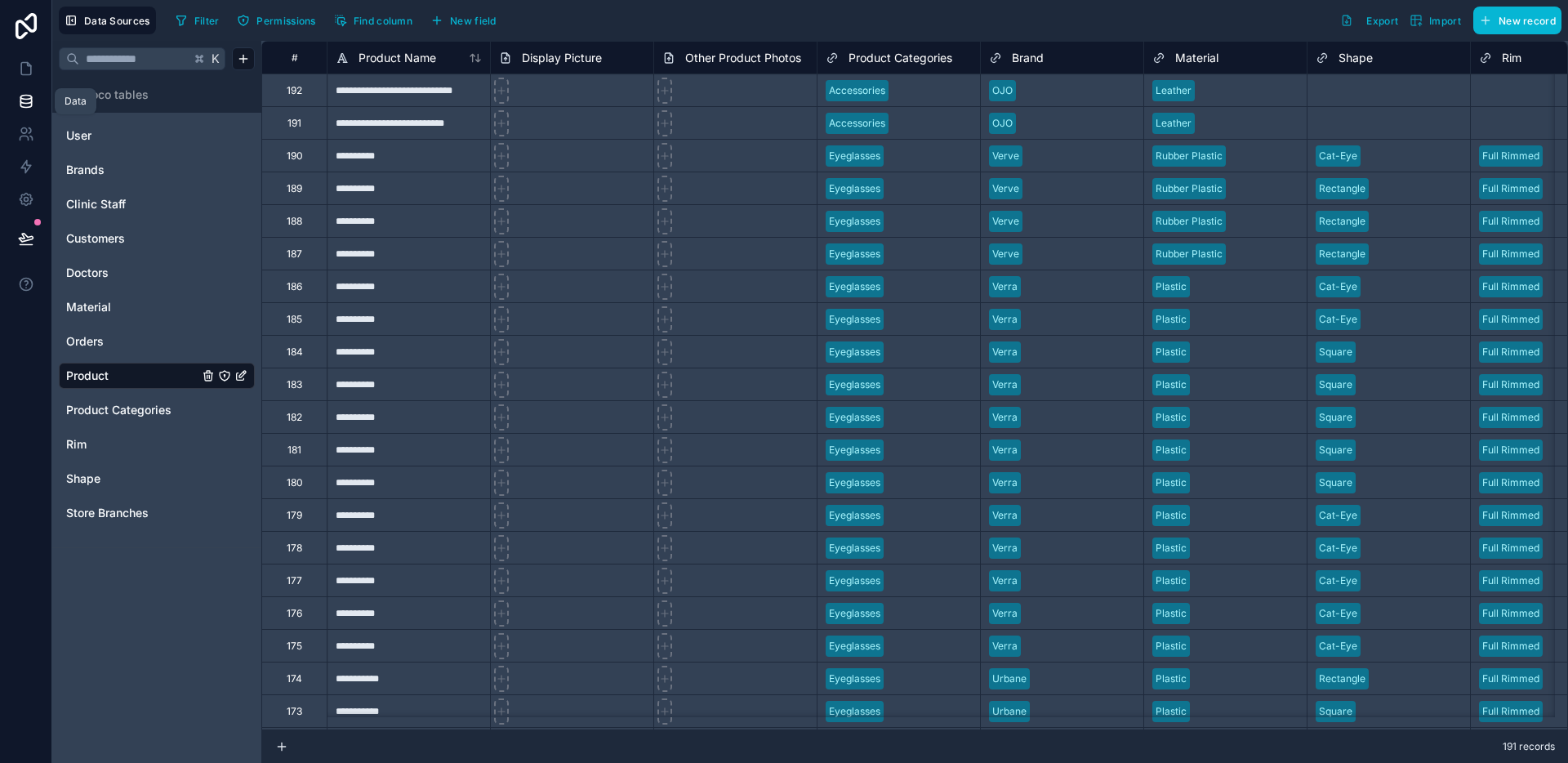
click at [15, 95] on link at bounding box center [25, 100] width 52 height 32
click at [26, 77] on link at bounding box center [25, 68] width 52 height 32
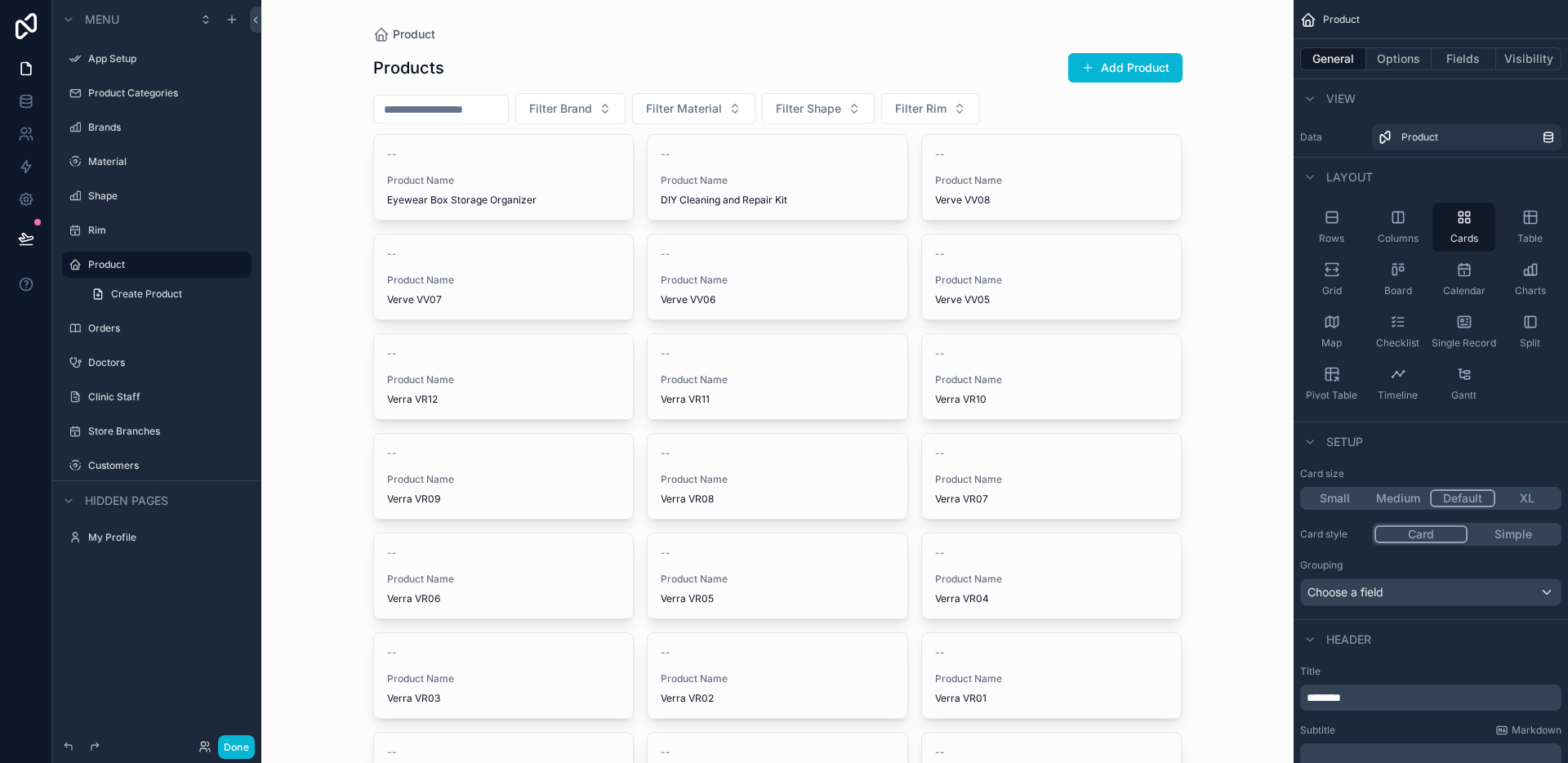
click at [102, 341] on div "Orders" at bounding box center [157, 329] width 209 height 29
click at [108, 337] on div "Orders" at bounding box center [156, 329] width 137 height 20
click at [103, 338] on div "Orders" at bounding box center [156, 329] width 137 height 20
click at [162, 324] on label "Orders" at bounding box center [153, 328] width 131 height 13
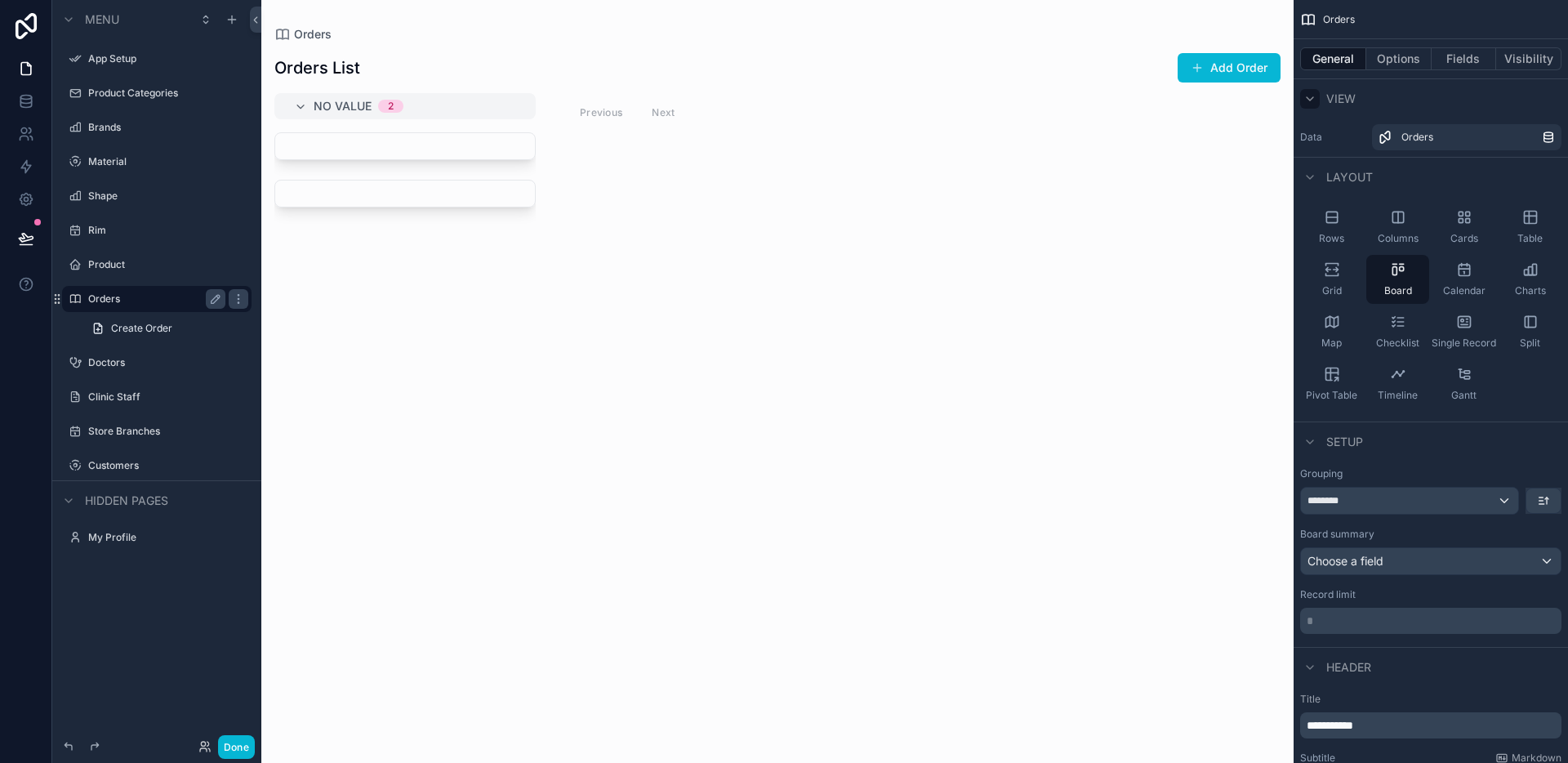
click at [1318, 98] on div "scrollable content" at bounding box center [1310, 99] width 20 height 20
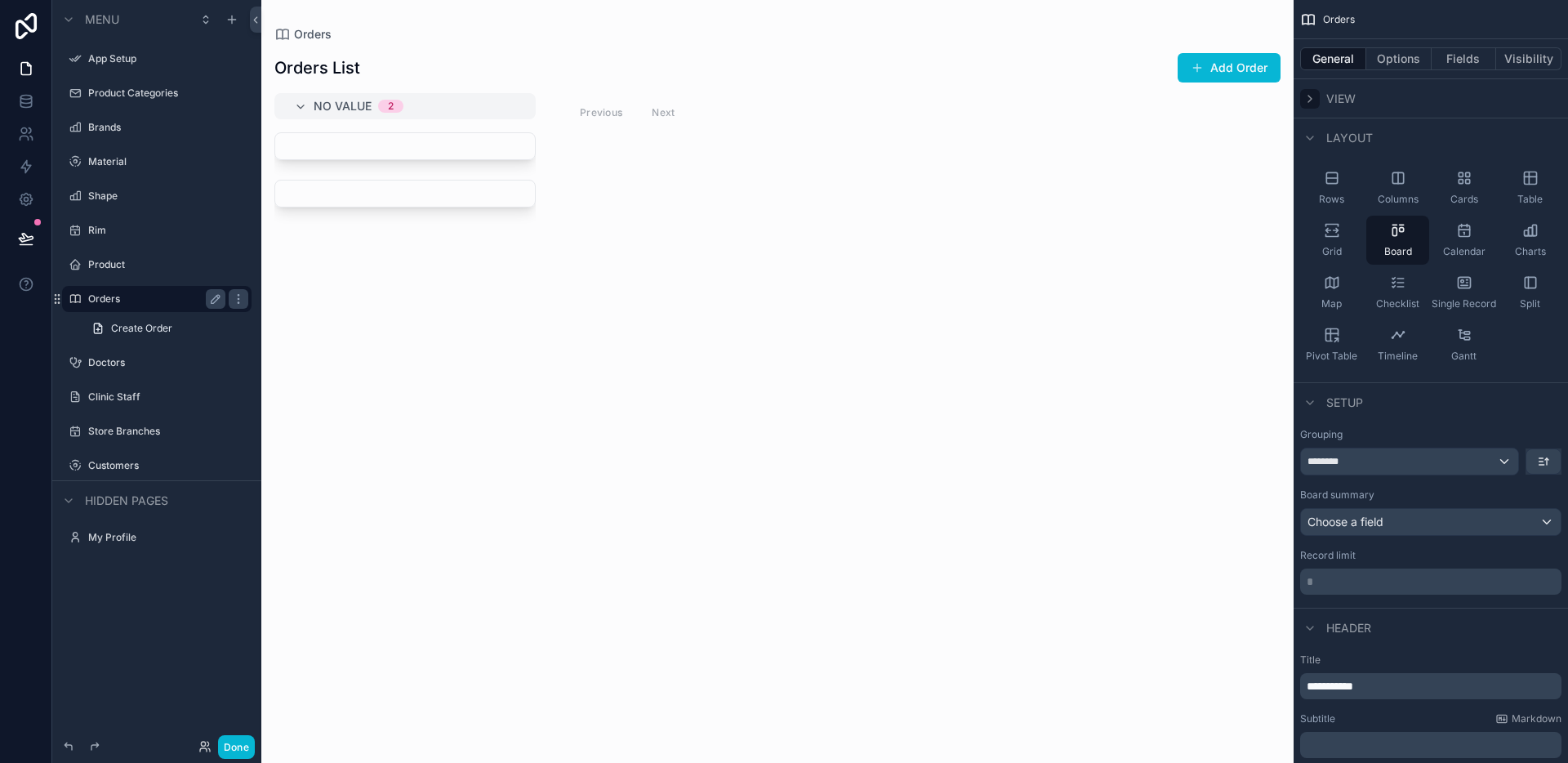
click at [1318, 98] on div "scrollable content" at bounding box center [1310, 99] width 20 height 20
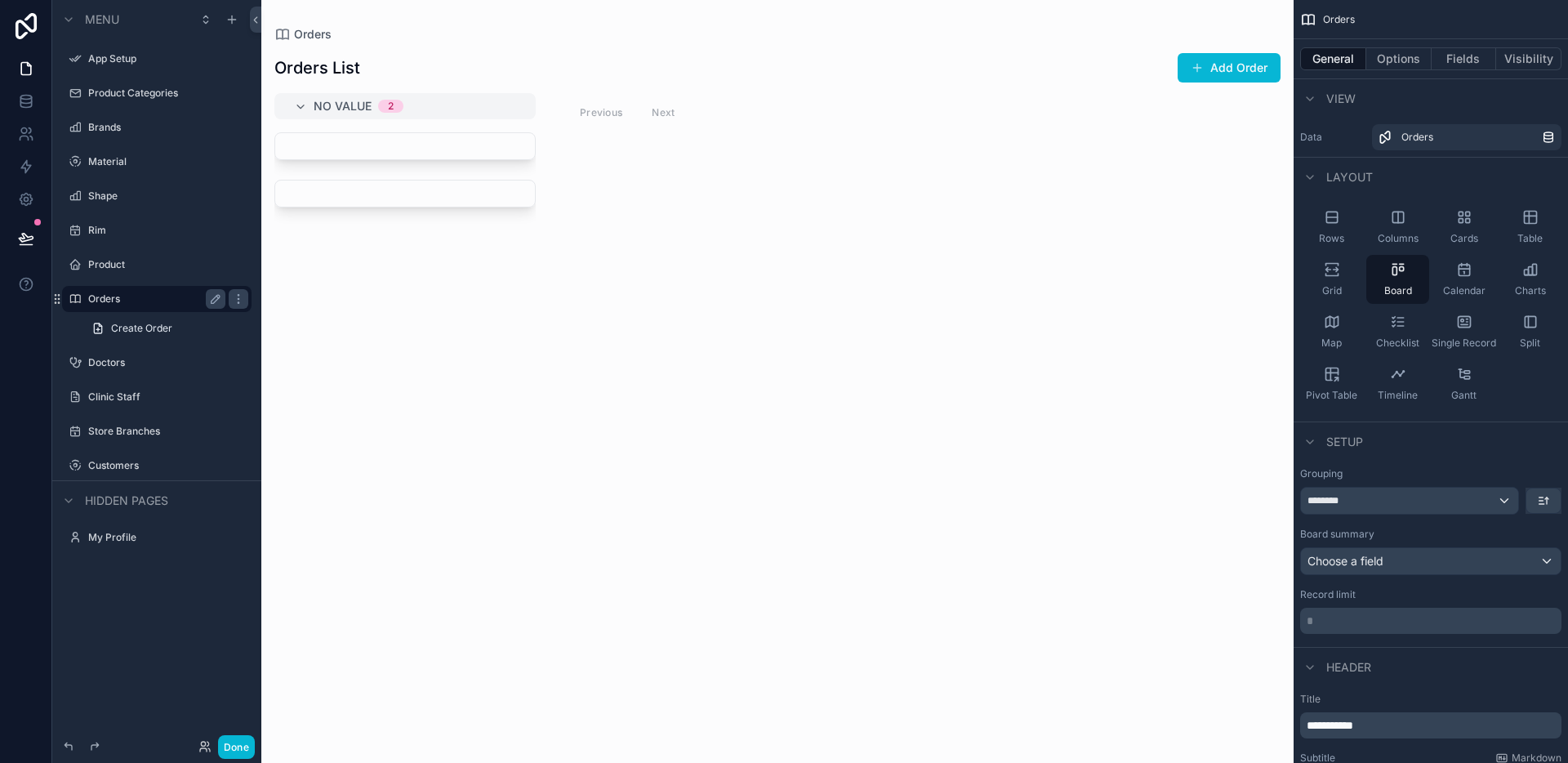
click at [1549, 113] on div "View" at bounding box center [1430, 98] width 274 height 39
click at [239, 25] on div "scrollable content" at bounding box center [232, 20] width 20 height 20
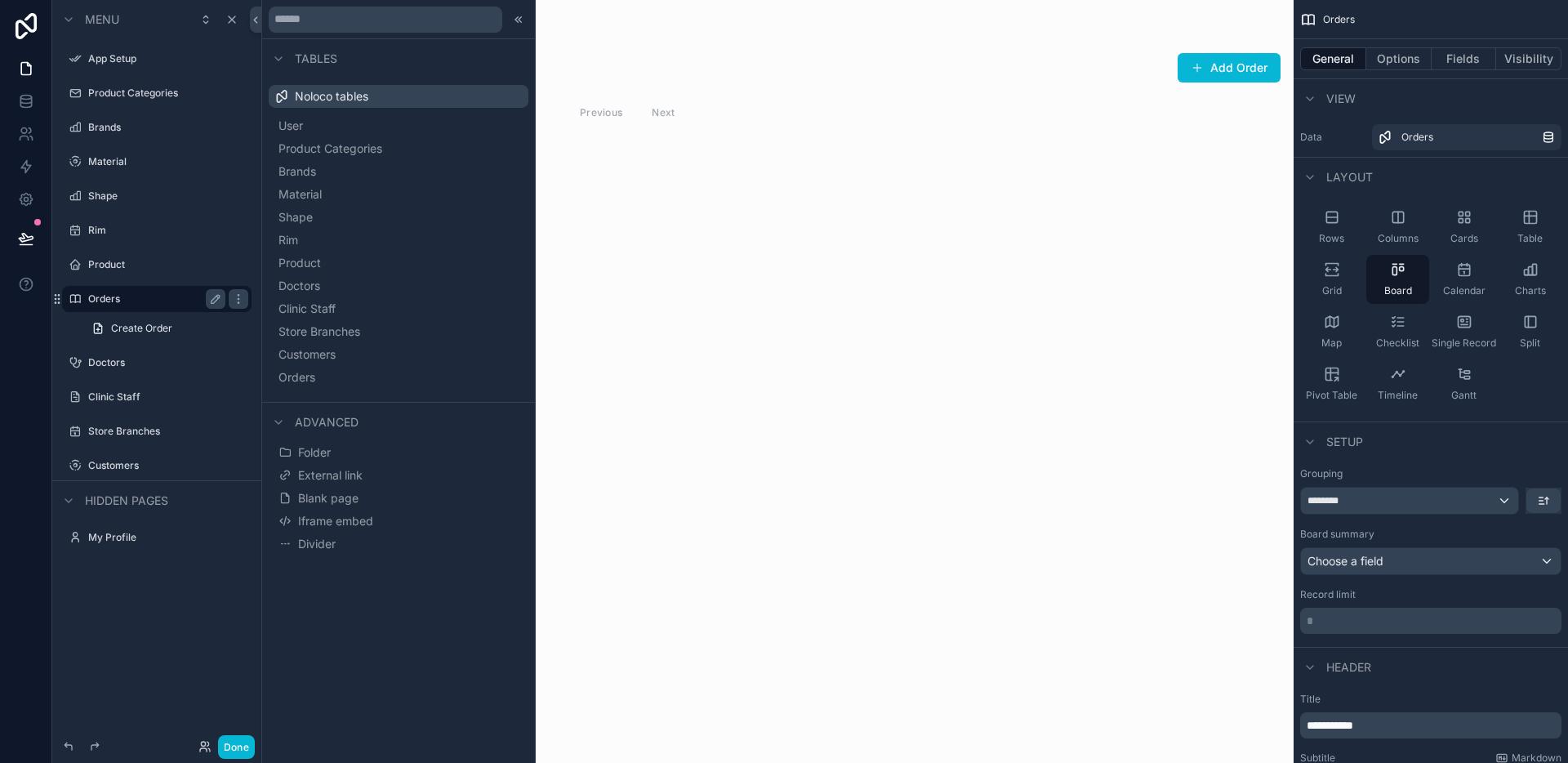
click at [706, 410] on div "scrollable content" at bounding box center [777, 382] width 1032 height 763
drag, startPoint x: 643, startPoint y: 175, endPoint x: 613, endPoint y: 131, distance: 53.3
click at [643, 175] on div "No value 2 Previous Next" at bounding box center [777, 418] width 1032 height 651
click at [524, 27] on div at bounding box center [519, 20] width 20 height 20
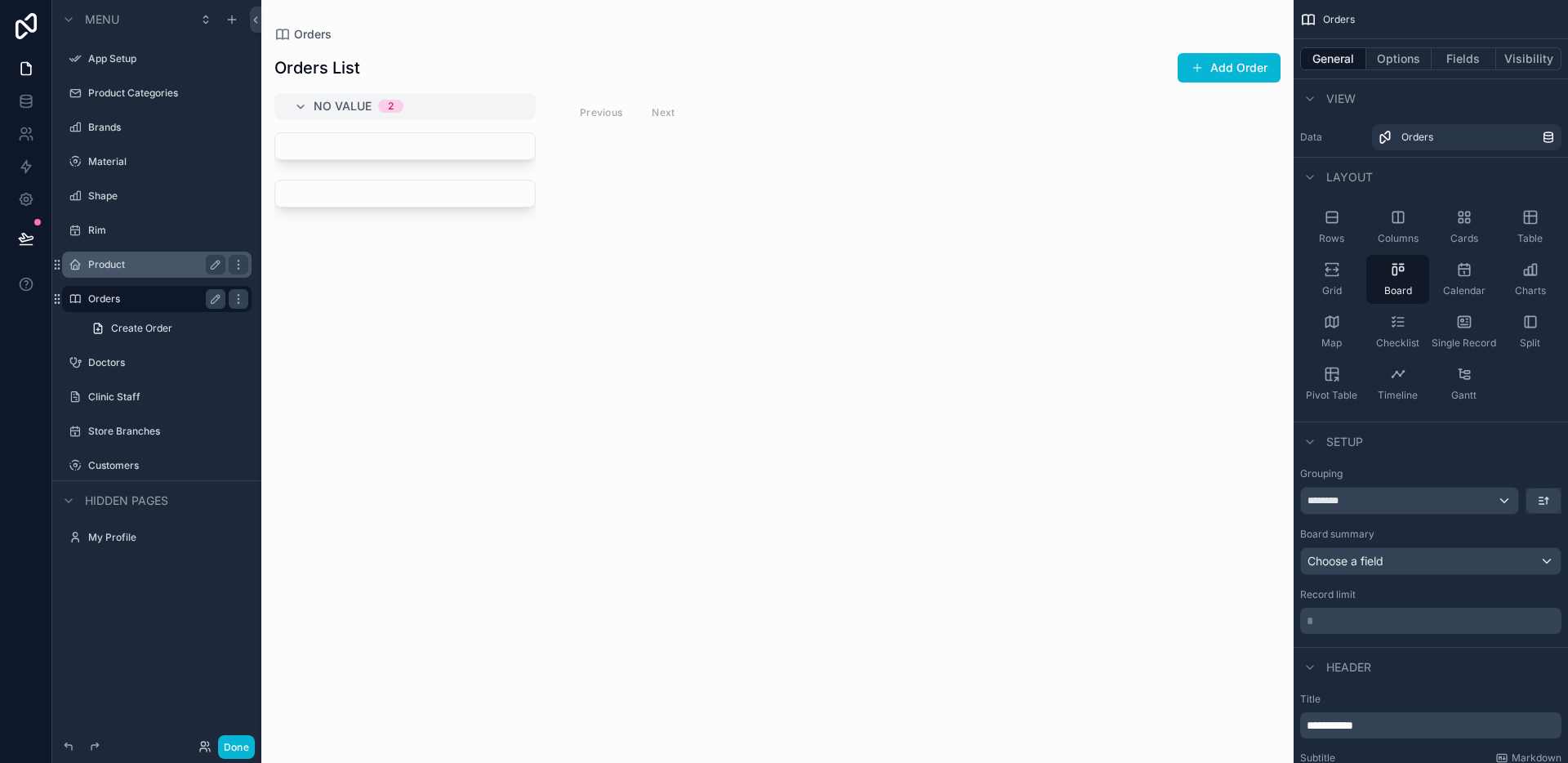
click at [144, 261] on label "Product" at bounding box center [153, 264] width 131 height 13
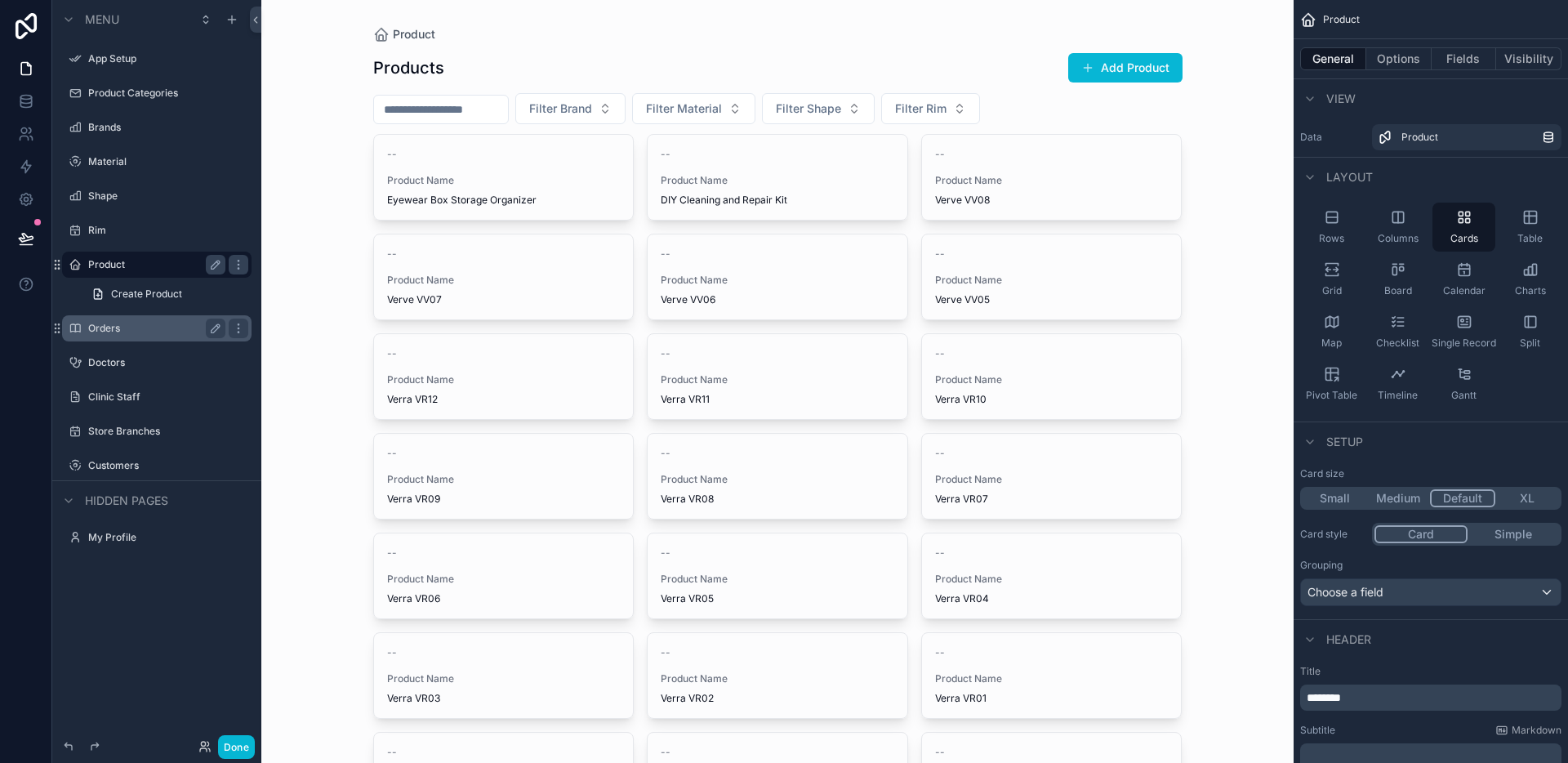
click at [185, 270] on label "Product" at bounding box center [153, 264] width 131 height 13
click at [424, 187] on div "scrollable content" at bounding box center [777, 611] width 836 height 1222
click at [425, 189] on div "Product Name Eyewear Box Storage Organizer" at bounding box center [503, 189] width 233 height 32
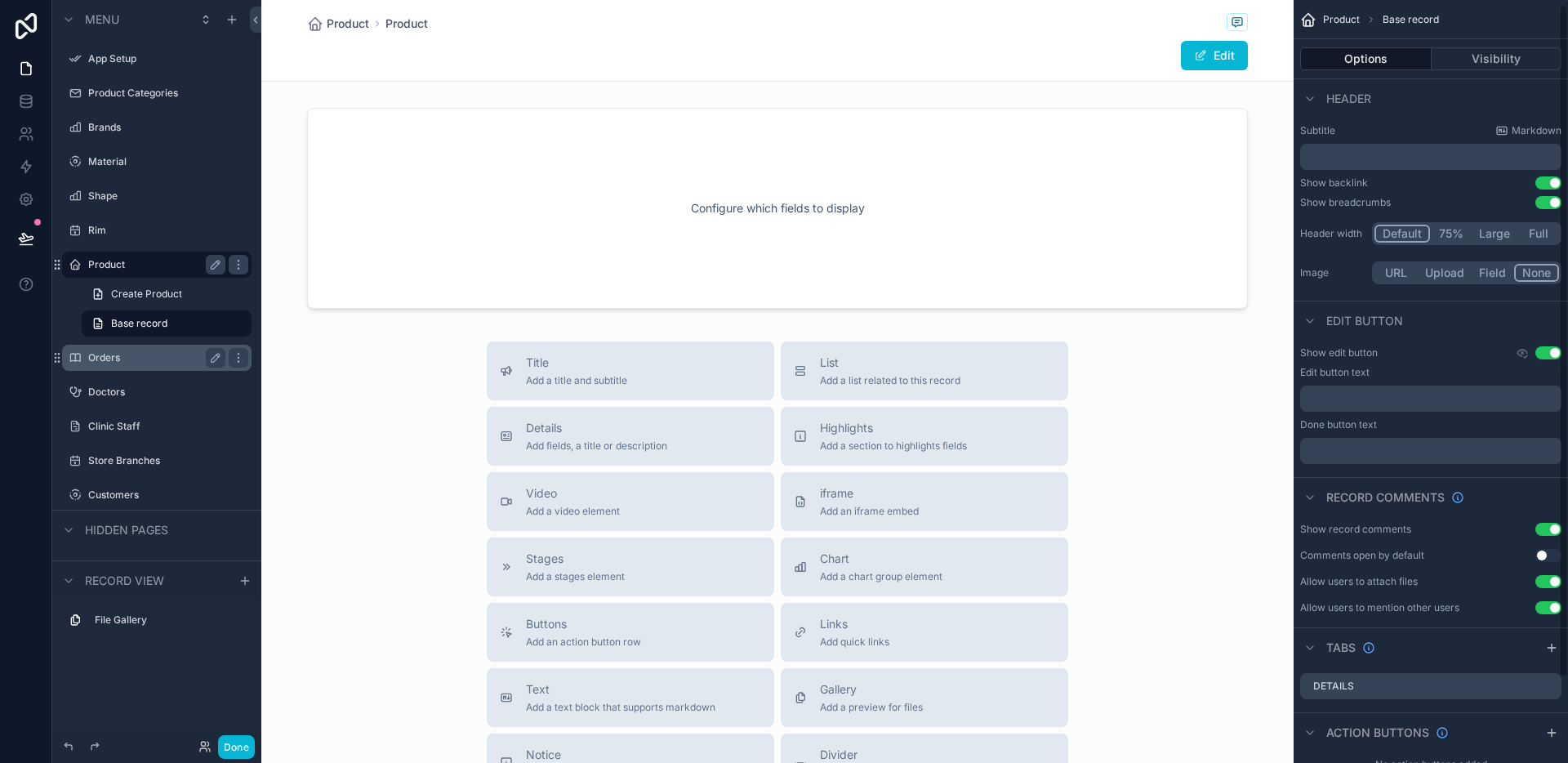
scroll to position [101, 0]
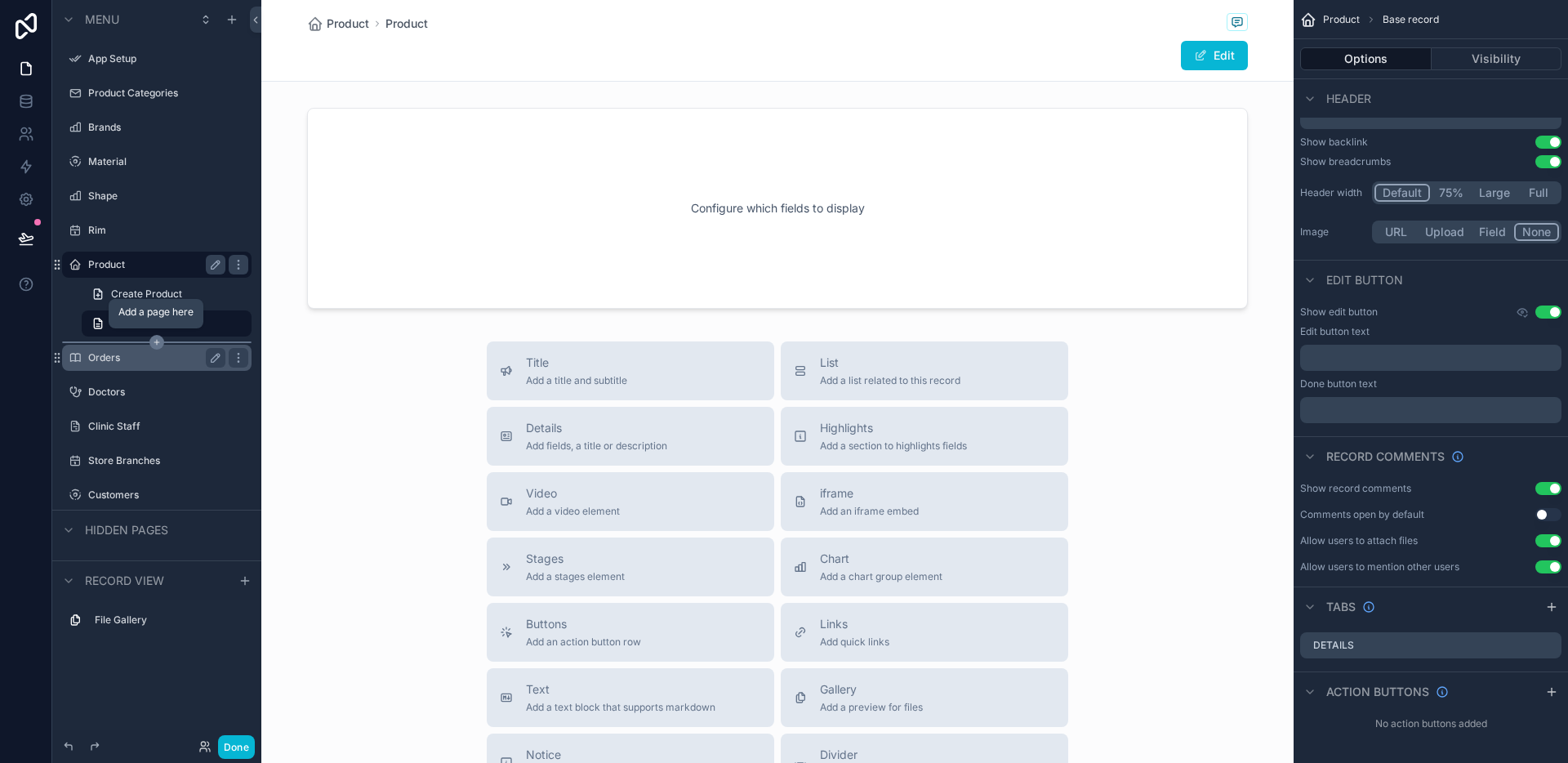
click at [165, 342] on div "scrollable content" at bounding box center [157, 342] width 189 height 2
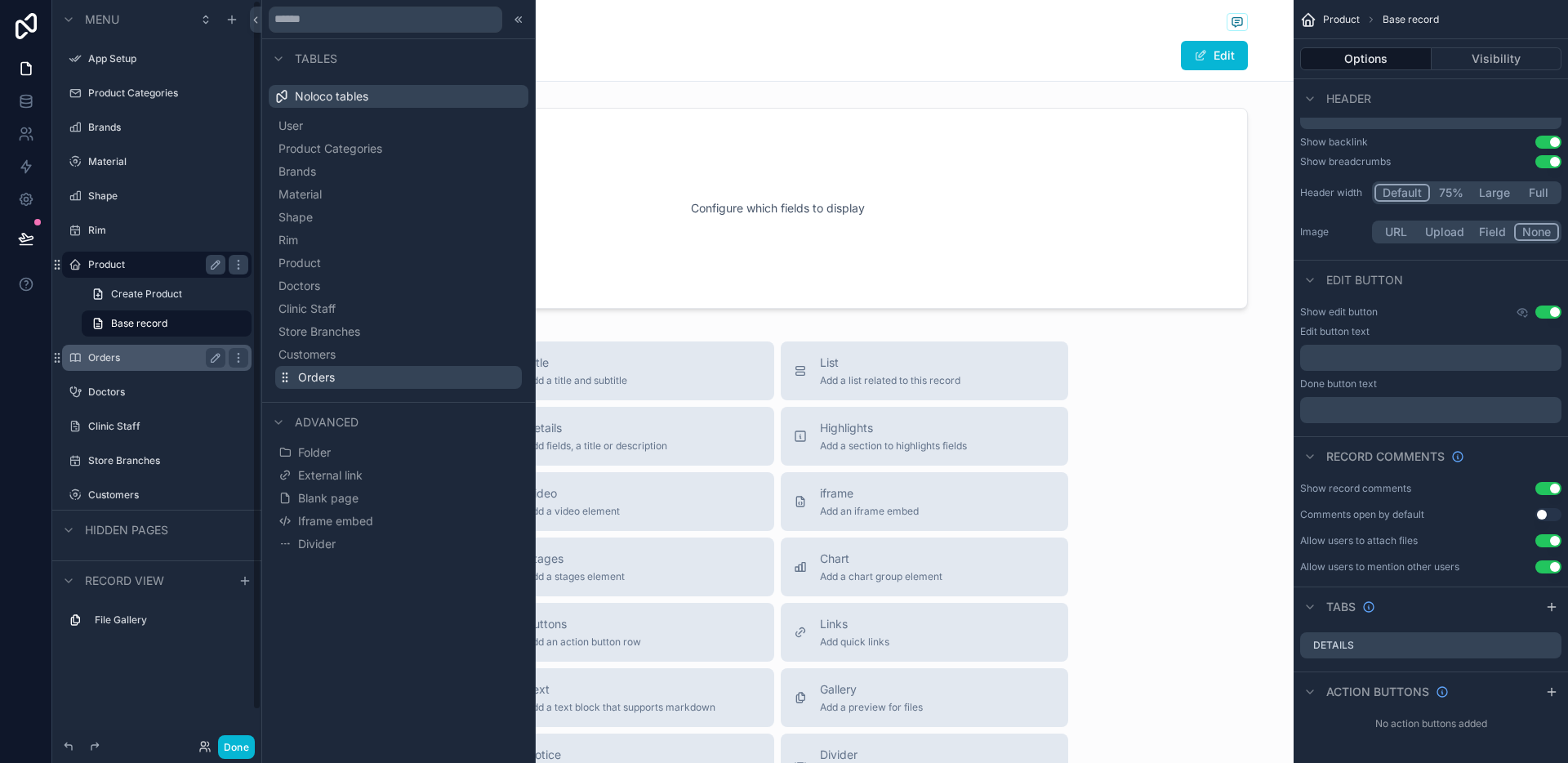
click at [287, 375] on icon at bounding box center [285, 377] width 13 height 13
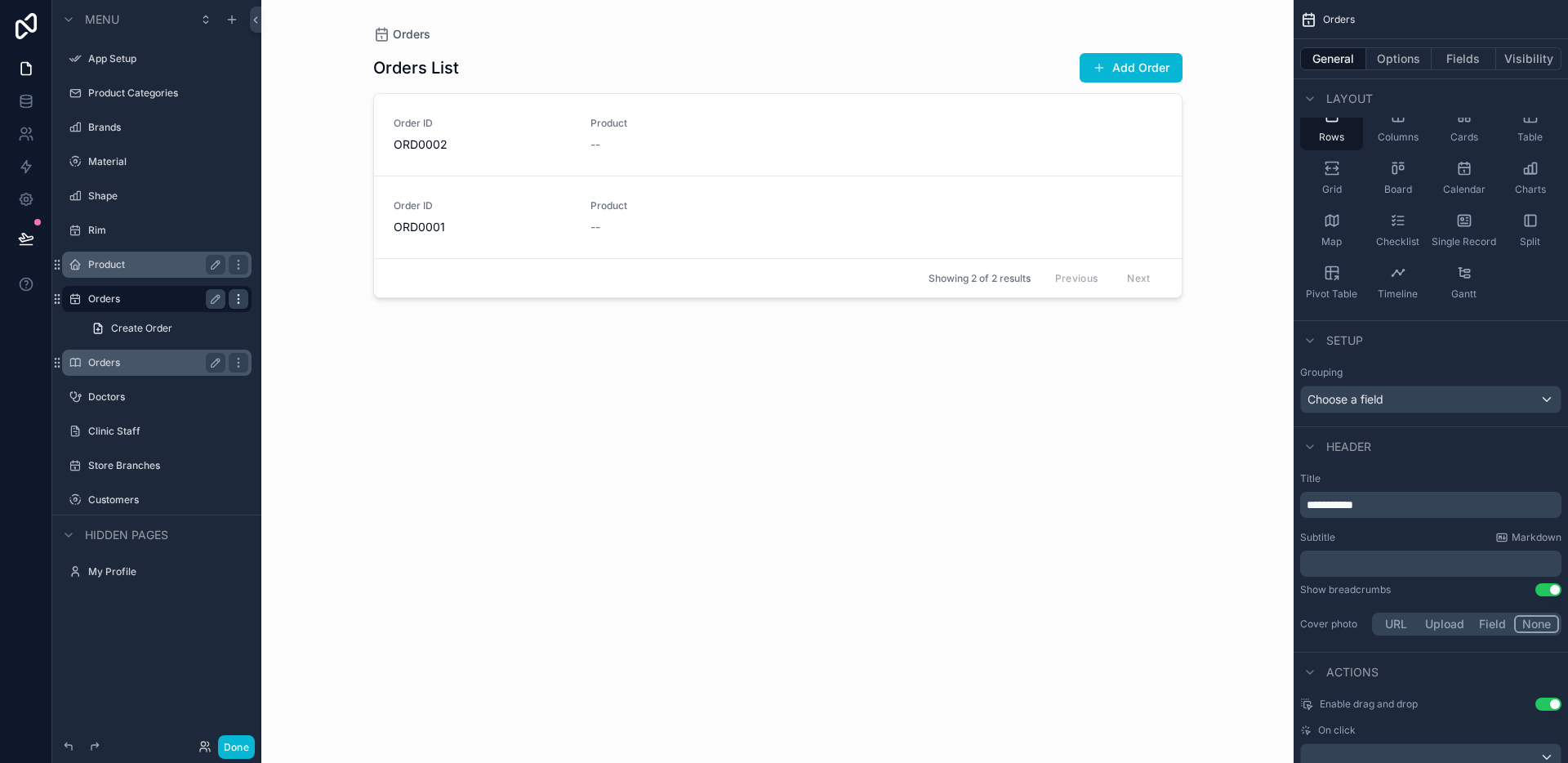
click at [236, 293] on icon "scrollable content" at bounding box center [238, 299] width 13 height 13
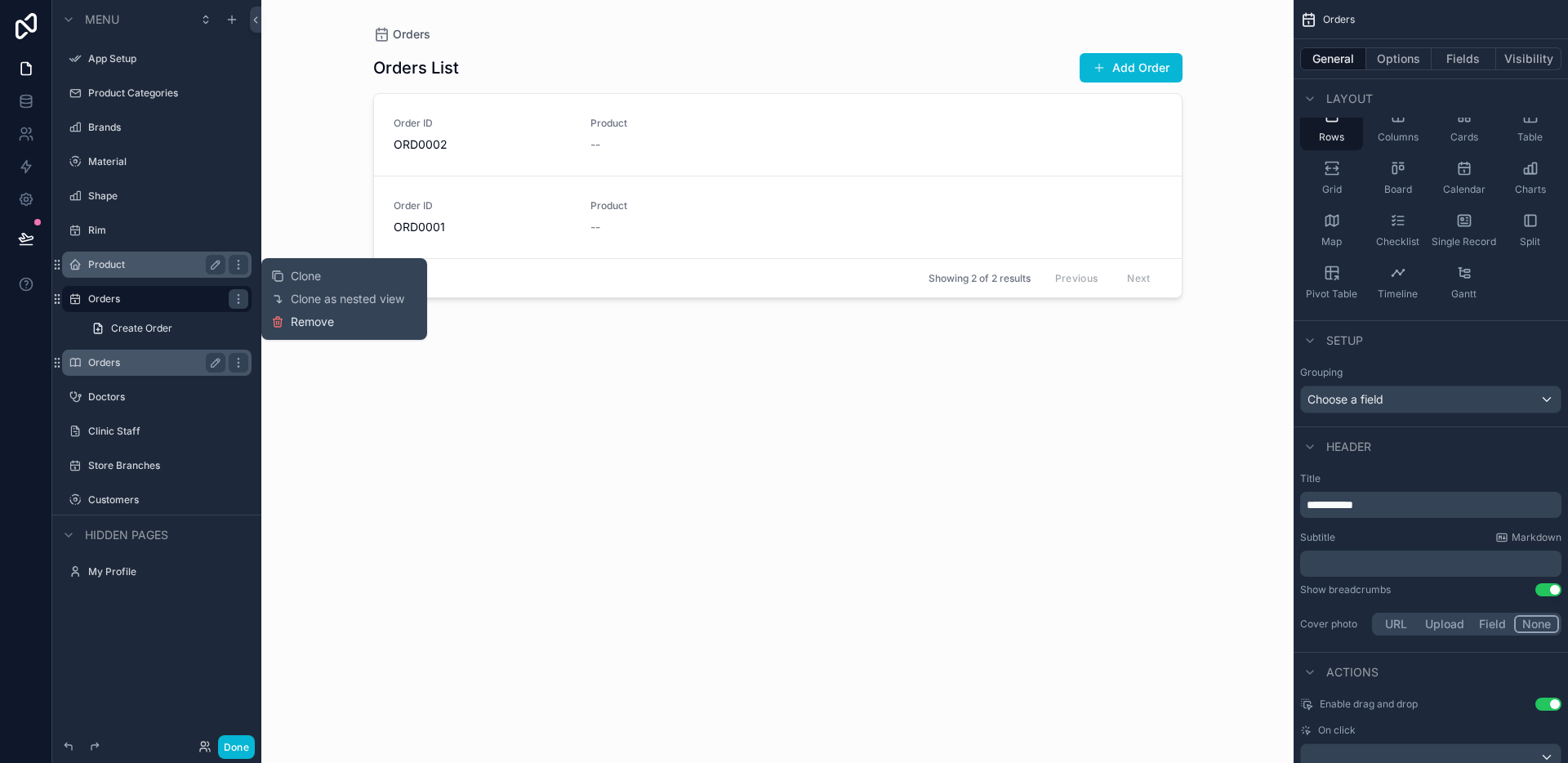
click at [319, 315] on span "Remove" at bounding box center [312, 322] width 43 height 17
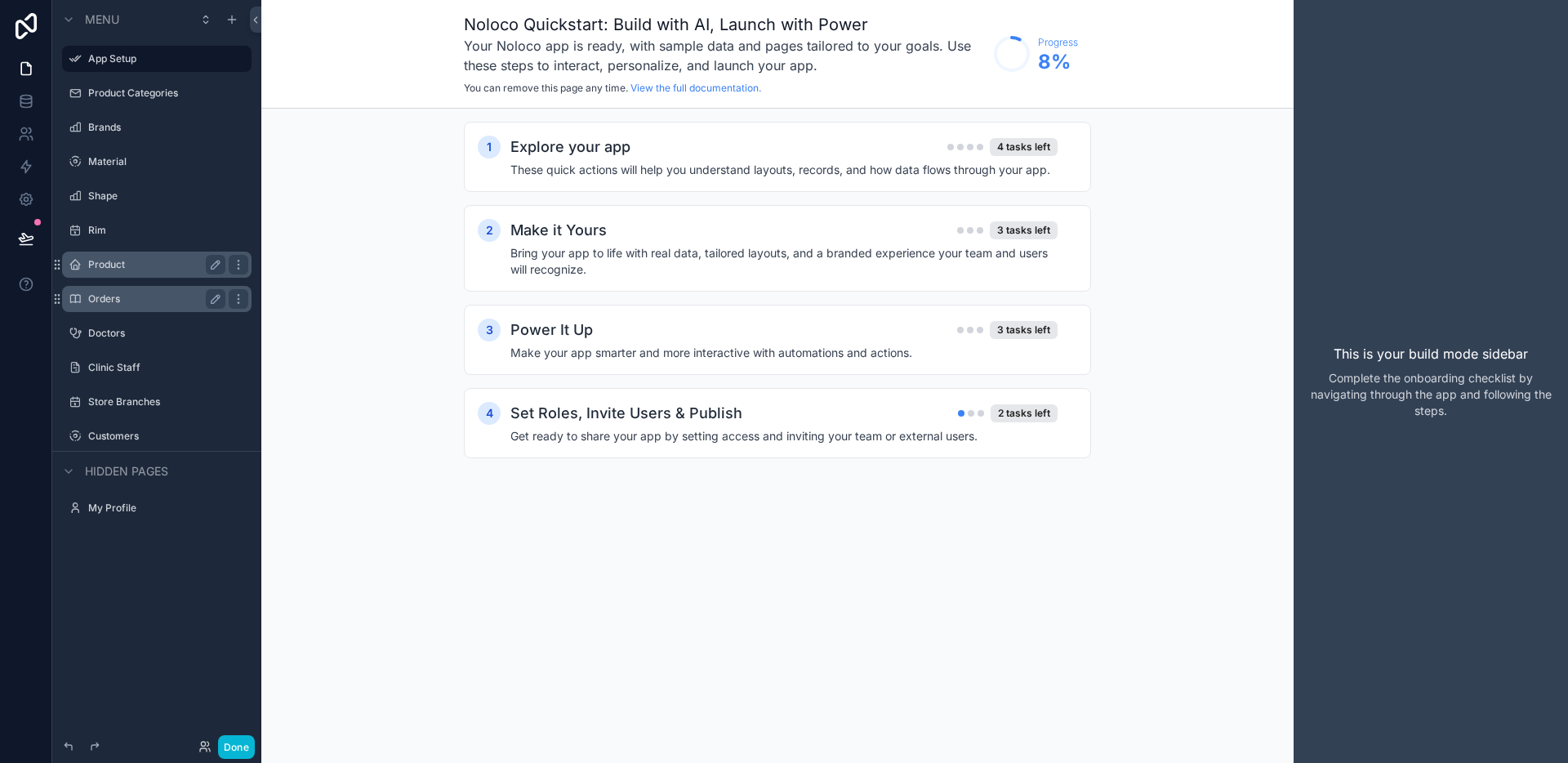
click at [98, 308] on div "Orders" at bounding box center [156, 299] width 137 height 20
click at [100, 304] on label "Orders" at bounding box center [153, 299] width 131 height 13
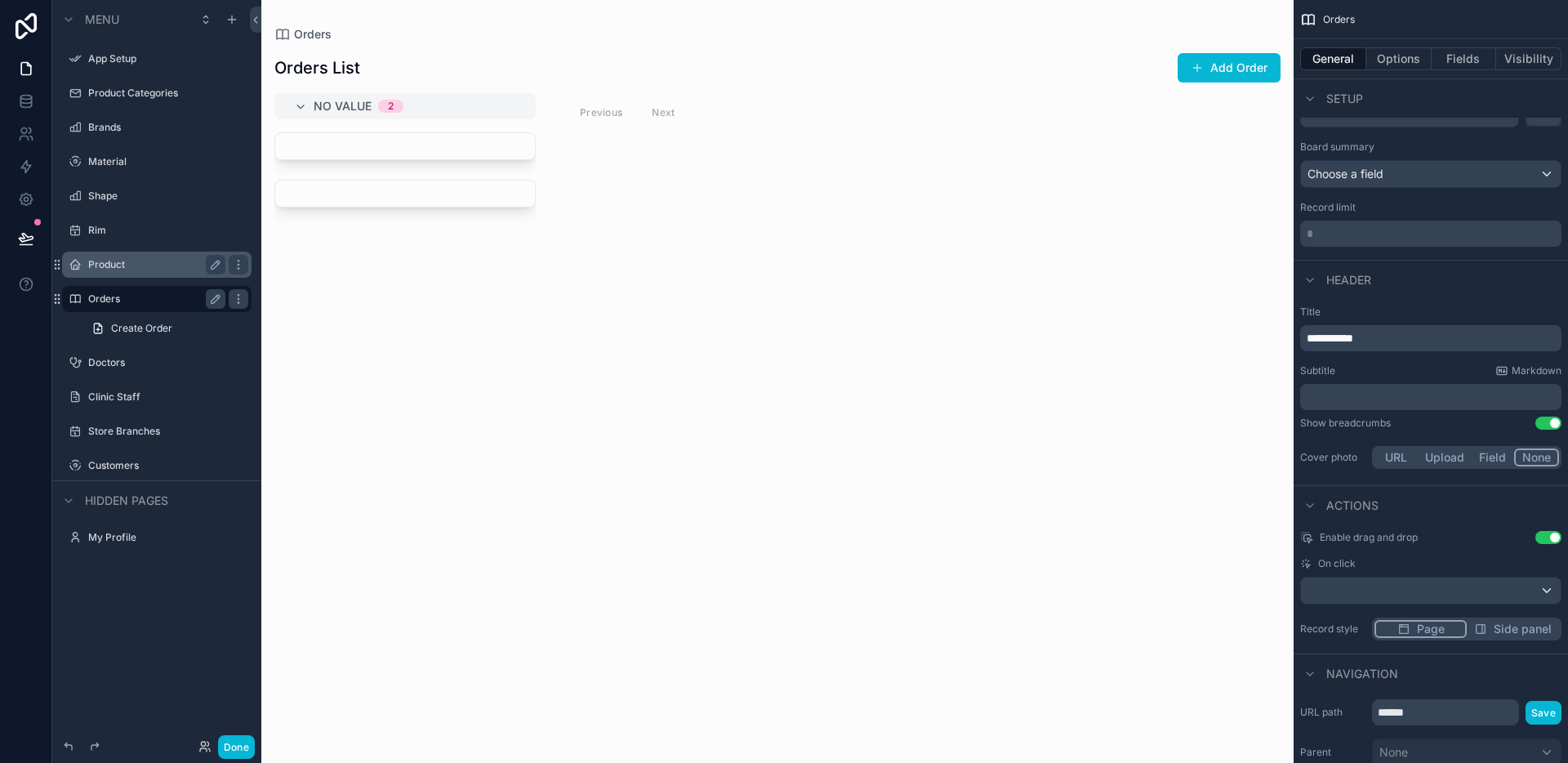
scroll to position [535, 0]
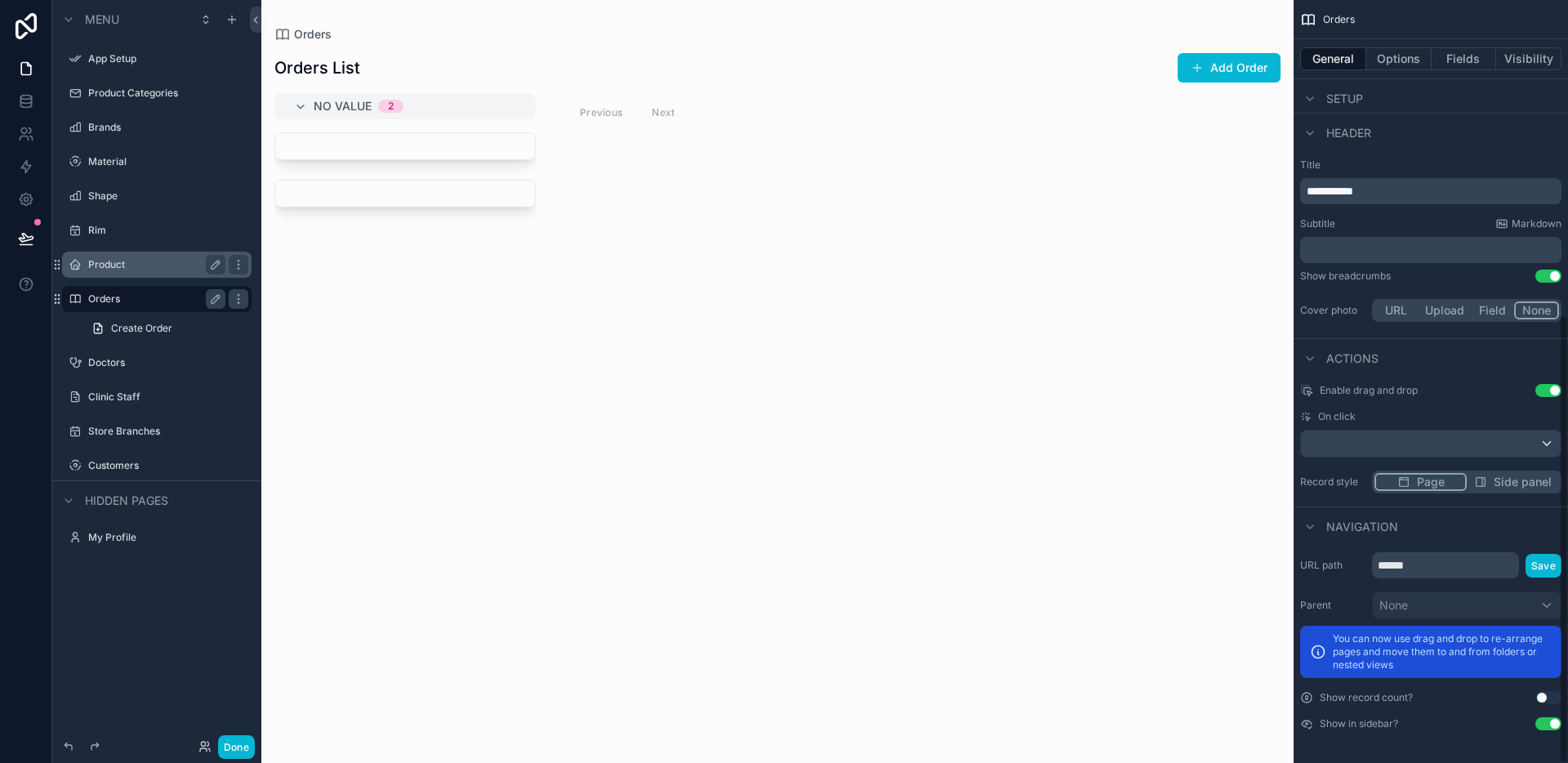
click at [1512, 476] on span "Side panel" at bounding box center [1522, 482] width 58 height 17
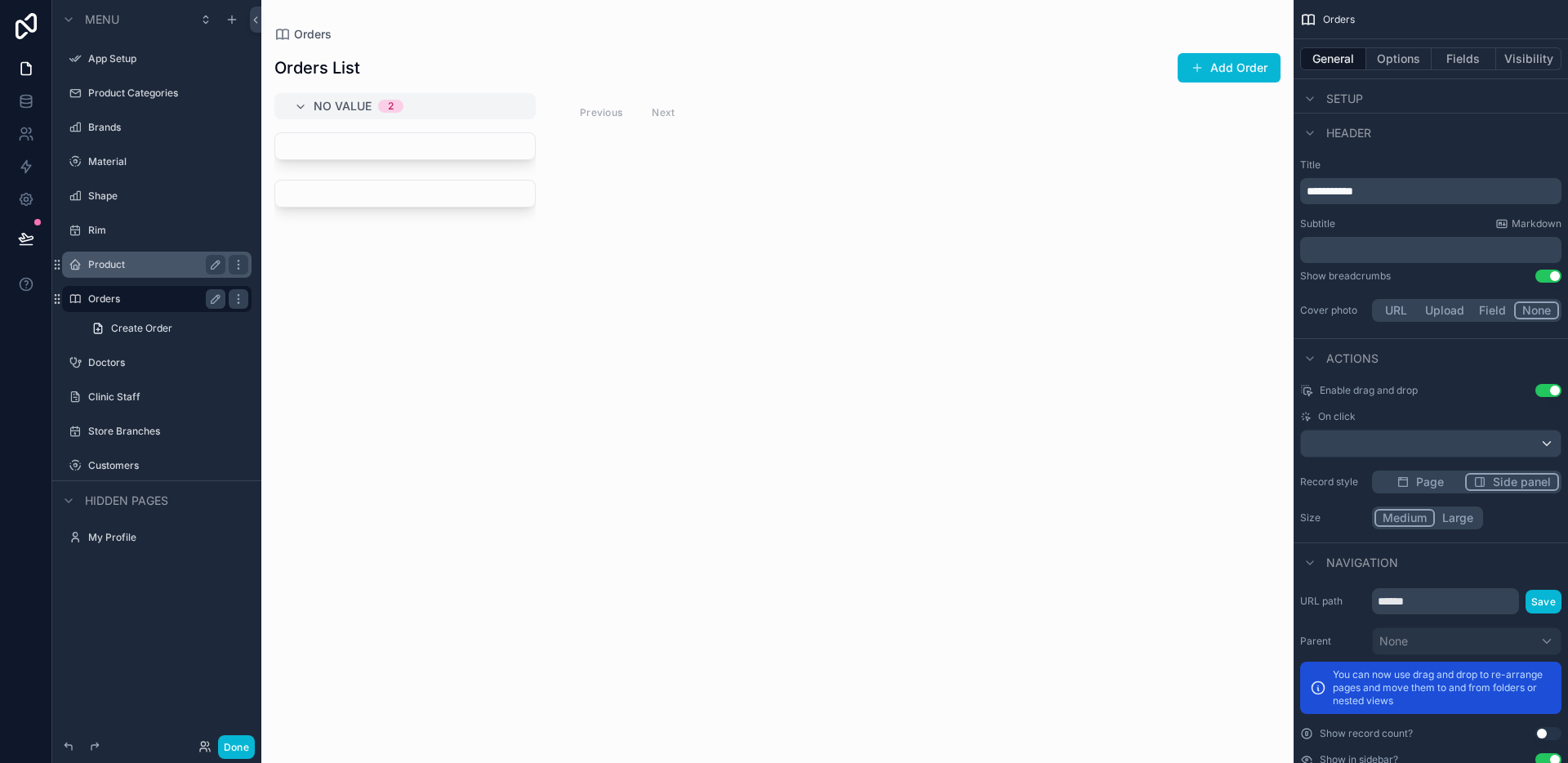
click at [1422, 480] on span "Page" at bounding box center [1430, 482] width 27 height 17
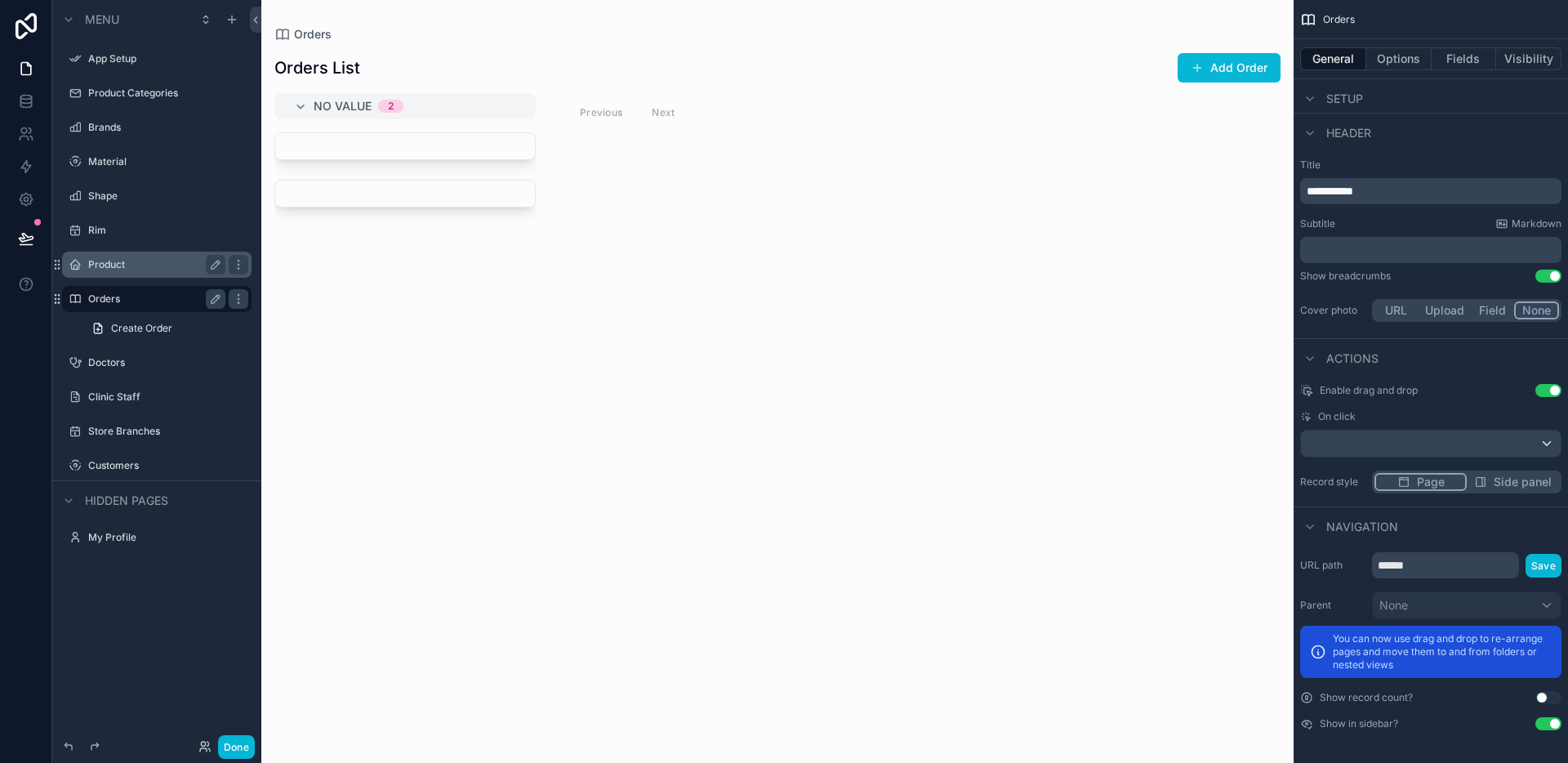
click at [112, 272] on div "Product" at bounding box center [156, 264] width 137 height 20
click at [118, 263] on label "Product" at bounding box center [153, 264] width 131 height 13
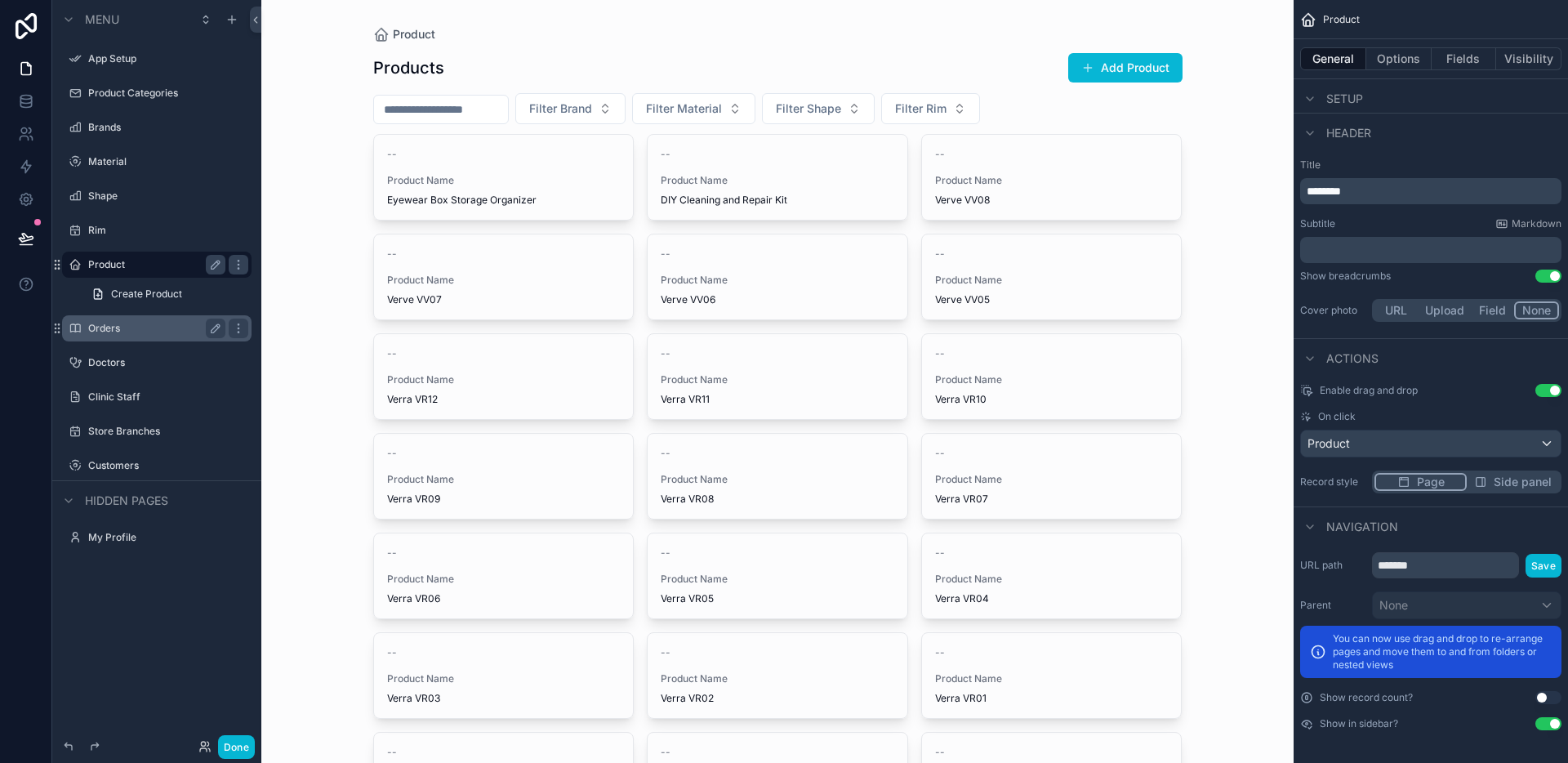
click at [483, 102] on div "scrollable content" at bounding box center [777, 611] width 836 height 1222
click at [480, 105] on input "scrollable content" at bounding box center [441, 108] width 134 height 22
type input "***"
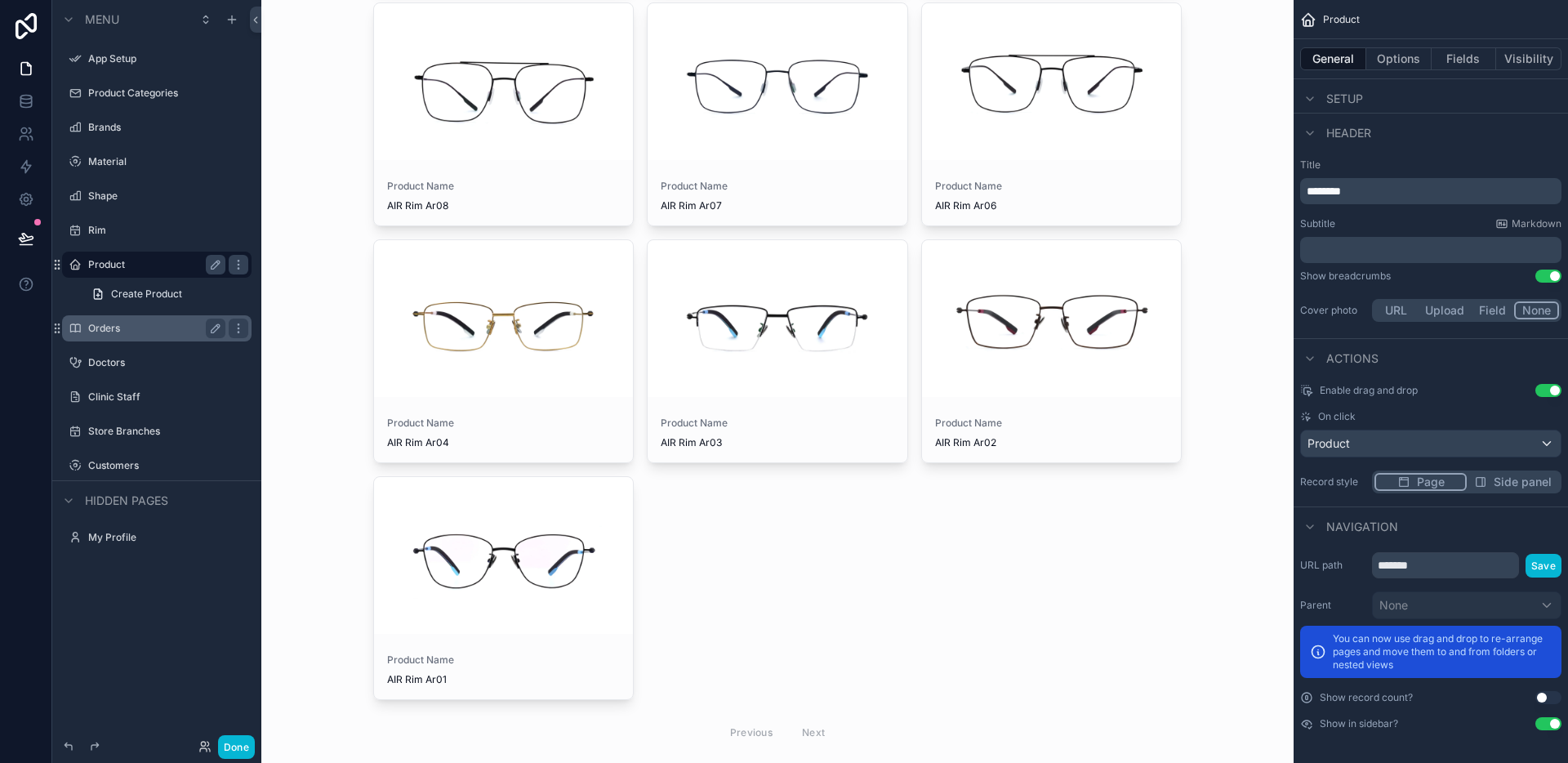
scroll to position [646, 0]
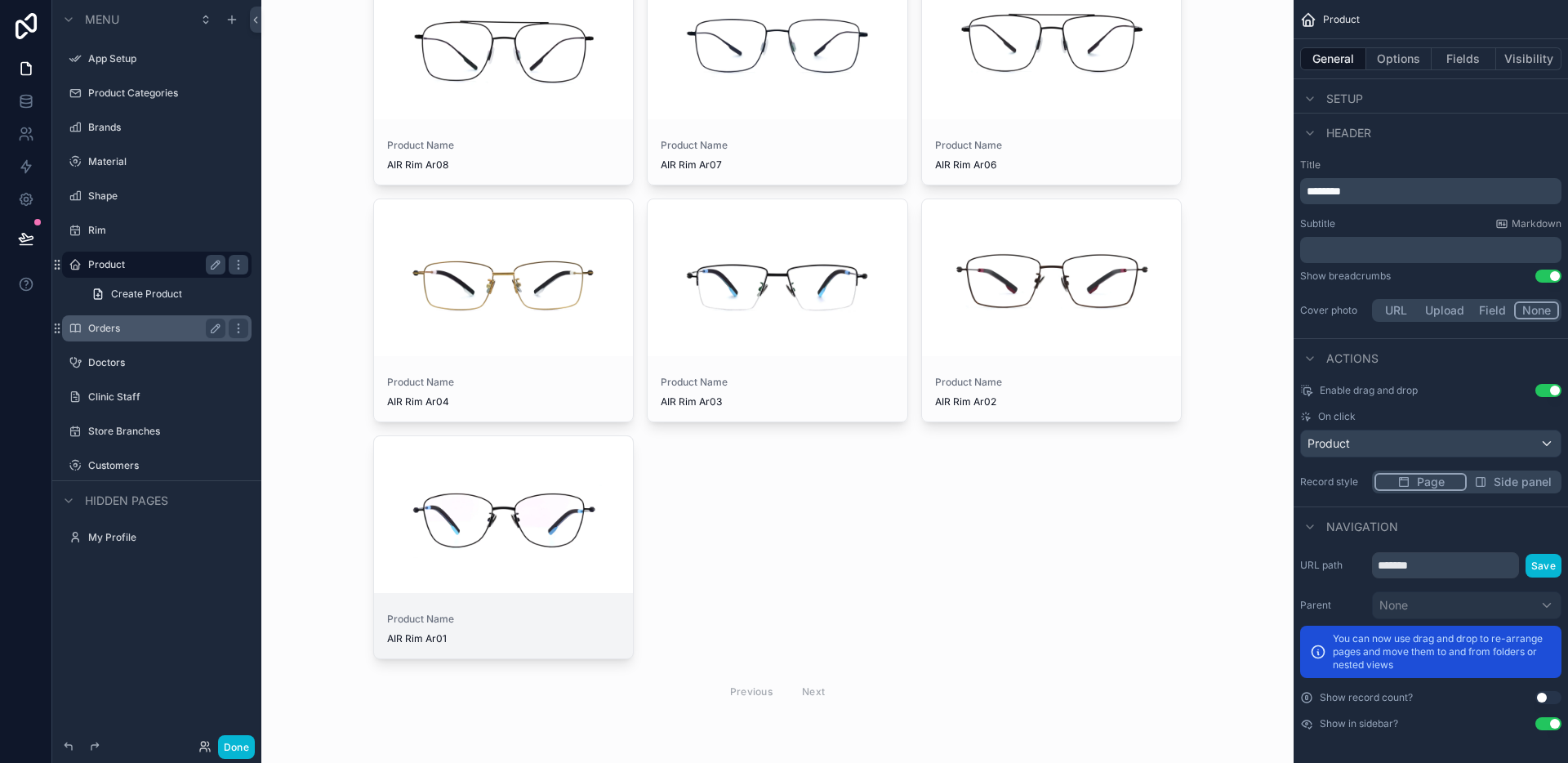
click at [559, 498] on div "scrollable content" at bounding box center [504, 514] width 259 height 157
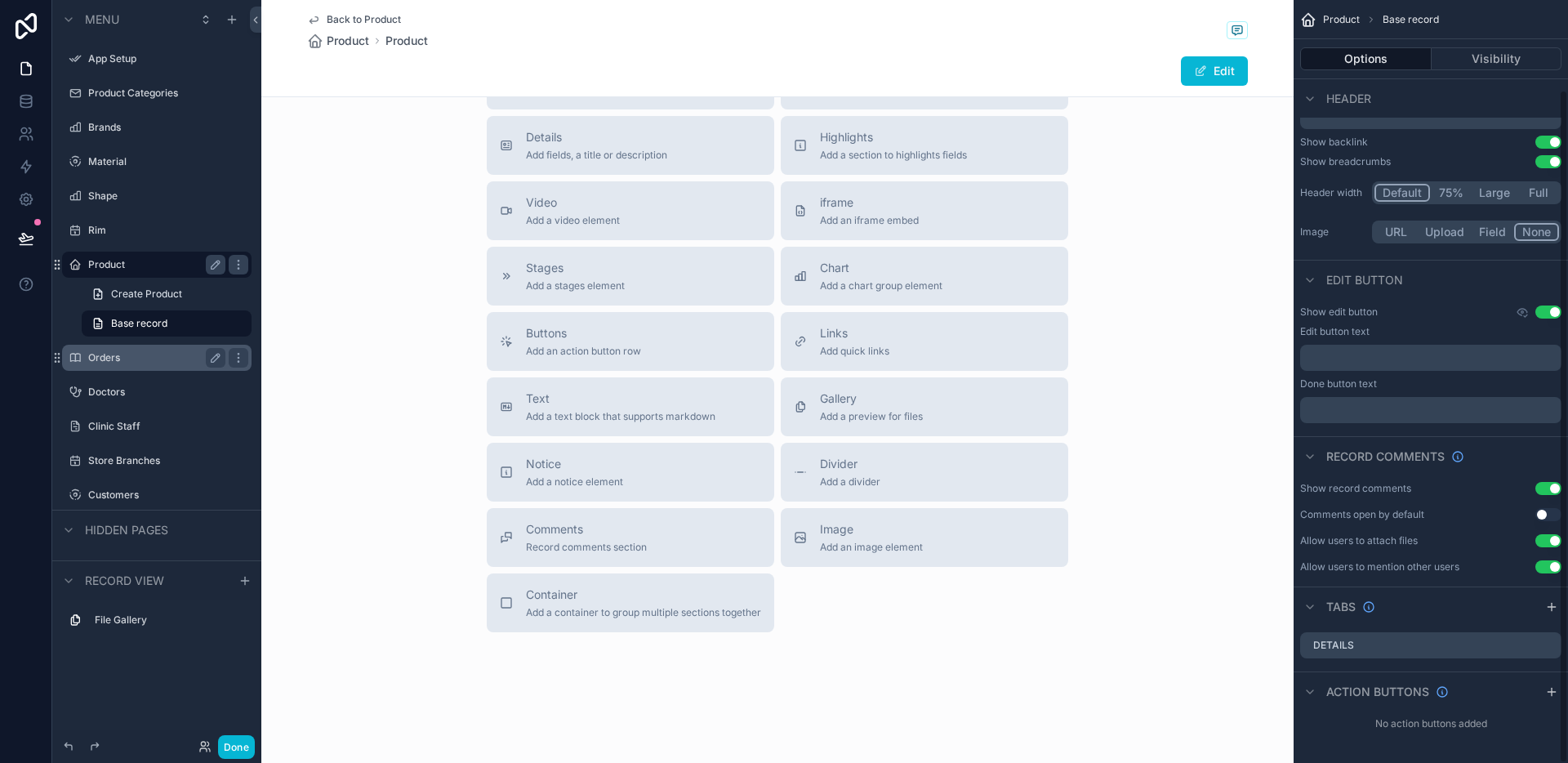
scroll to position [101, 0]
click at [1542, 686] on div "scrollable content" at bounding box center [1551, 692] width 20 height 20
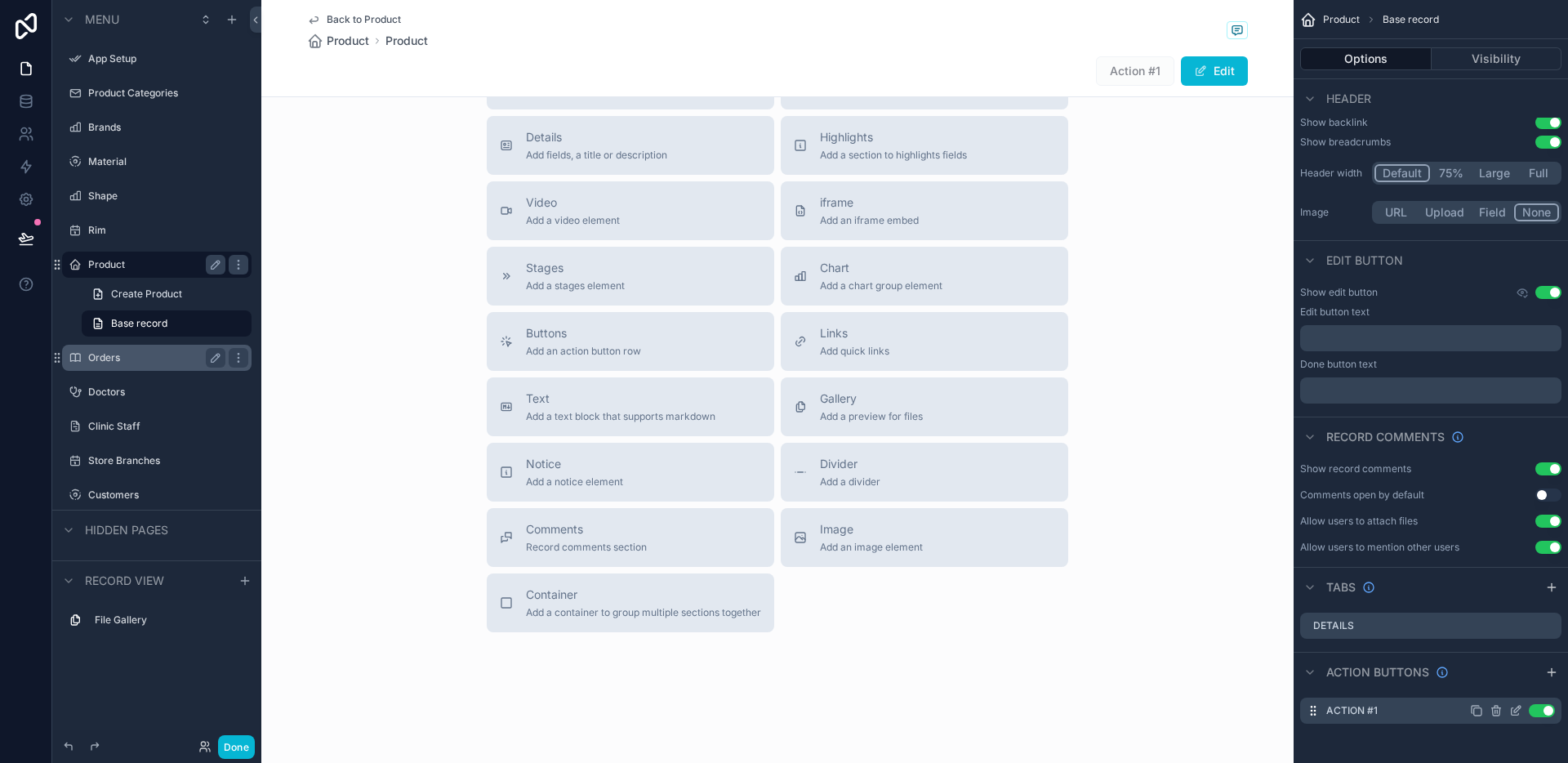
click at [1518, 706] on icon "scrollable content" at bounding box center [1519, 707] width 2 height 2
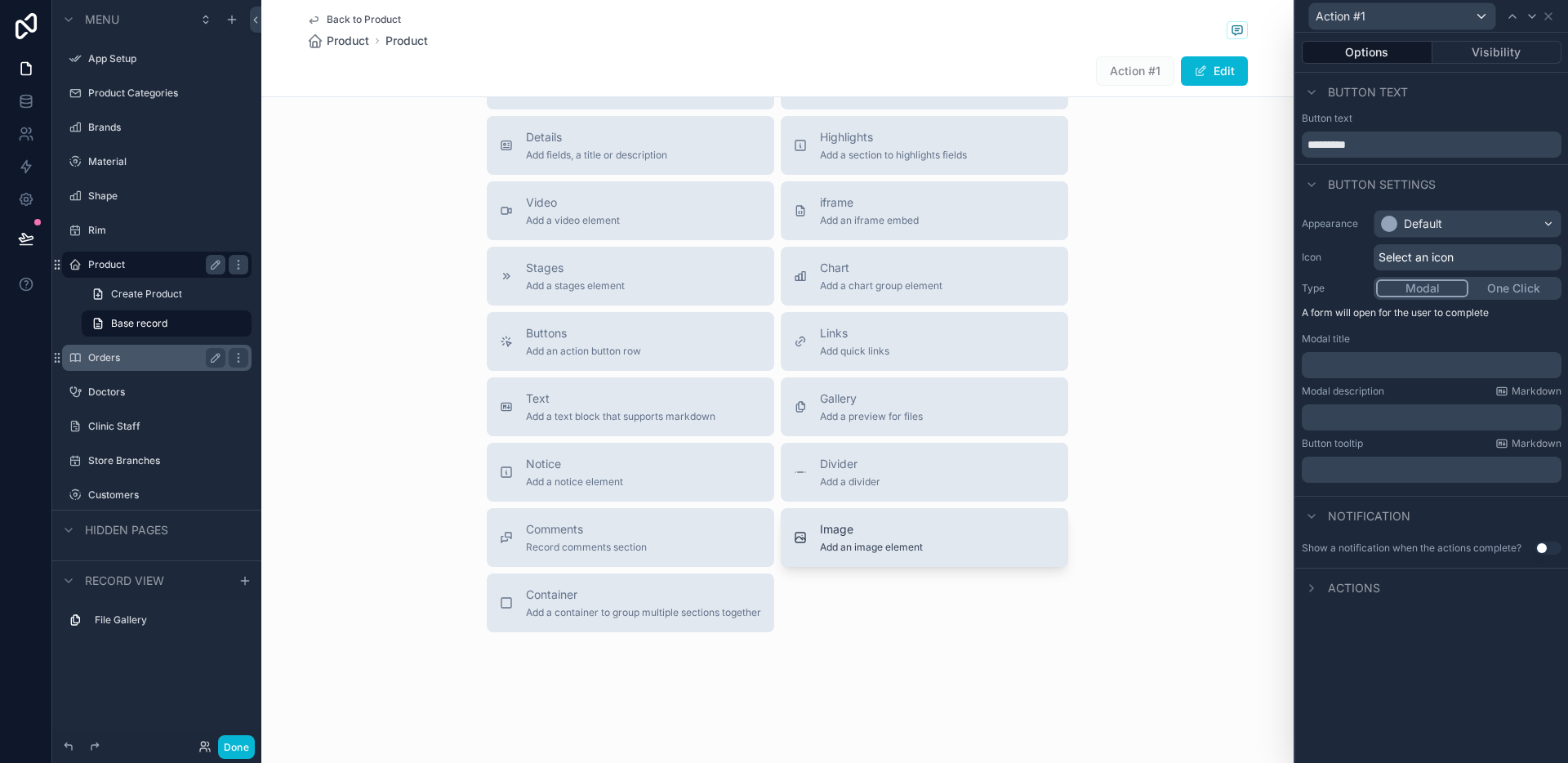
scroll to position [0, 0]
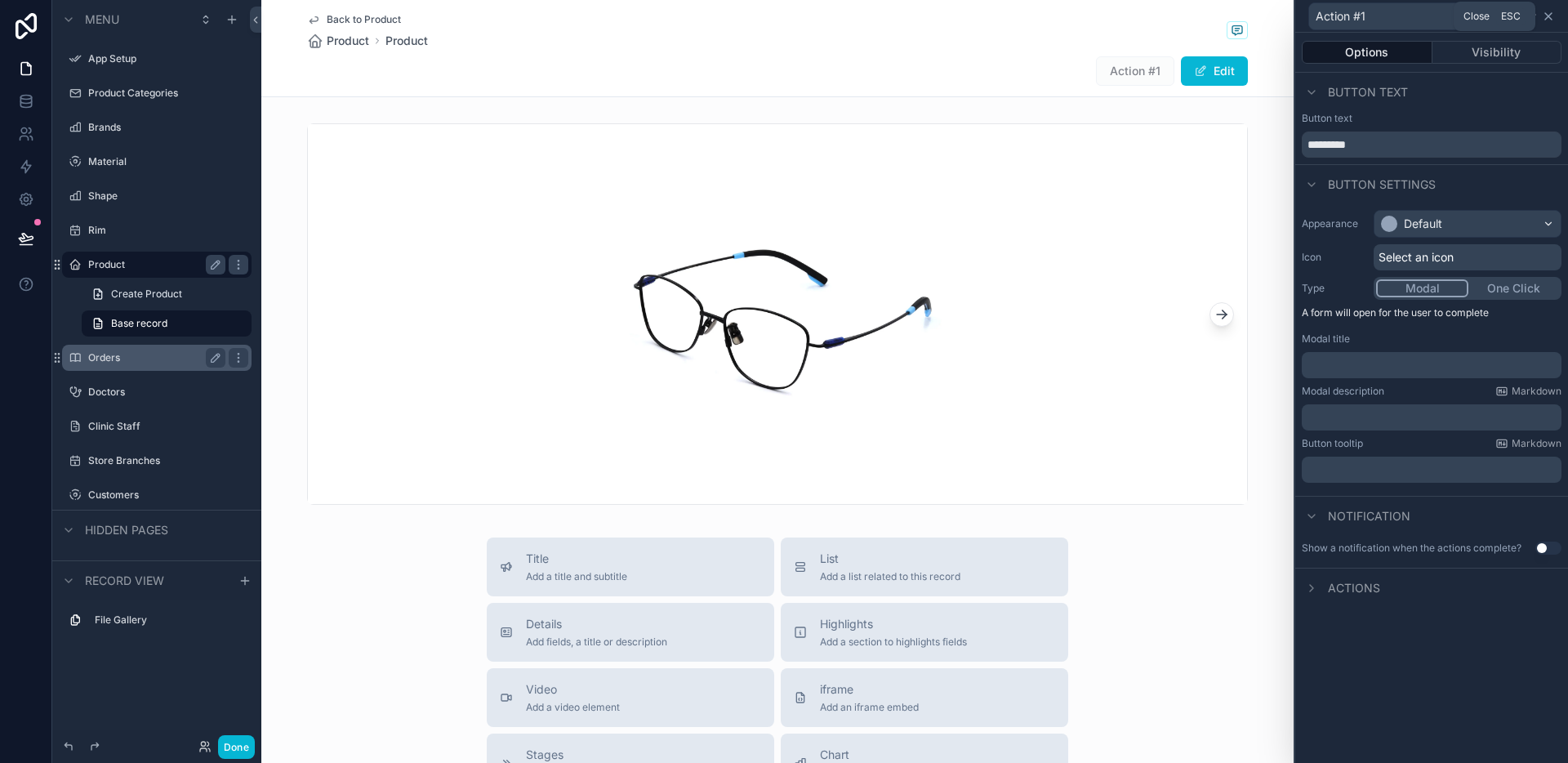
click at [1553, 20] on icon at bounding box center [1548, 16] width 13 height 13
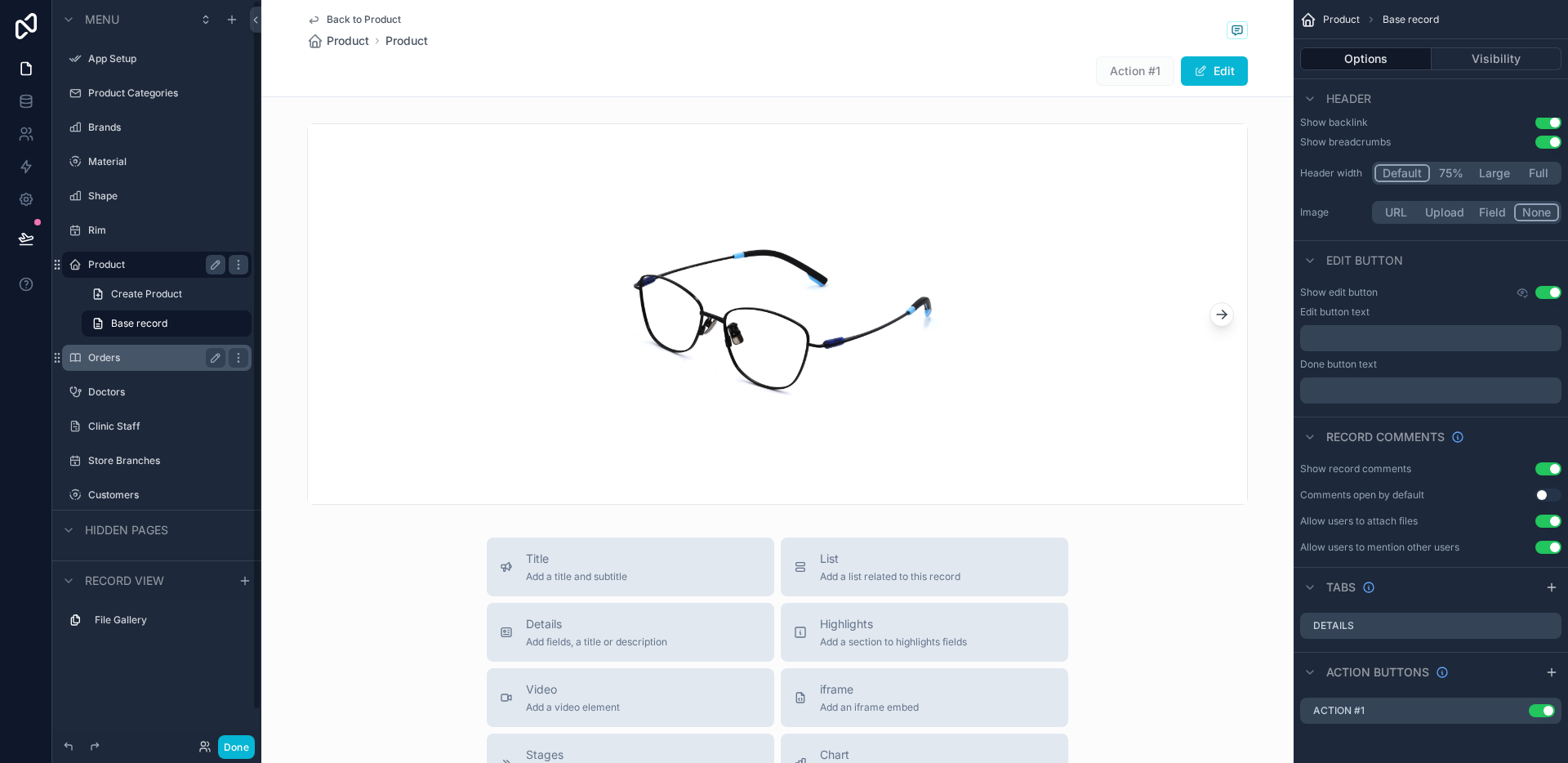
click at [155, 263] on label "Product" at bounding box center [153, 264] width 131 height 13
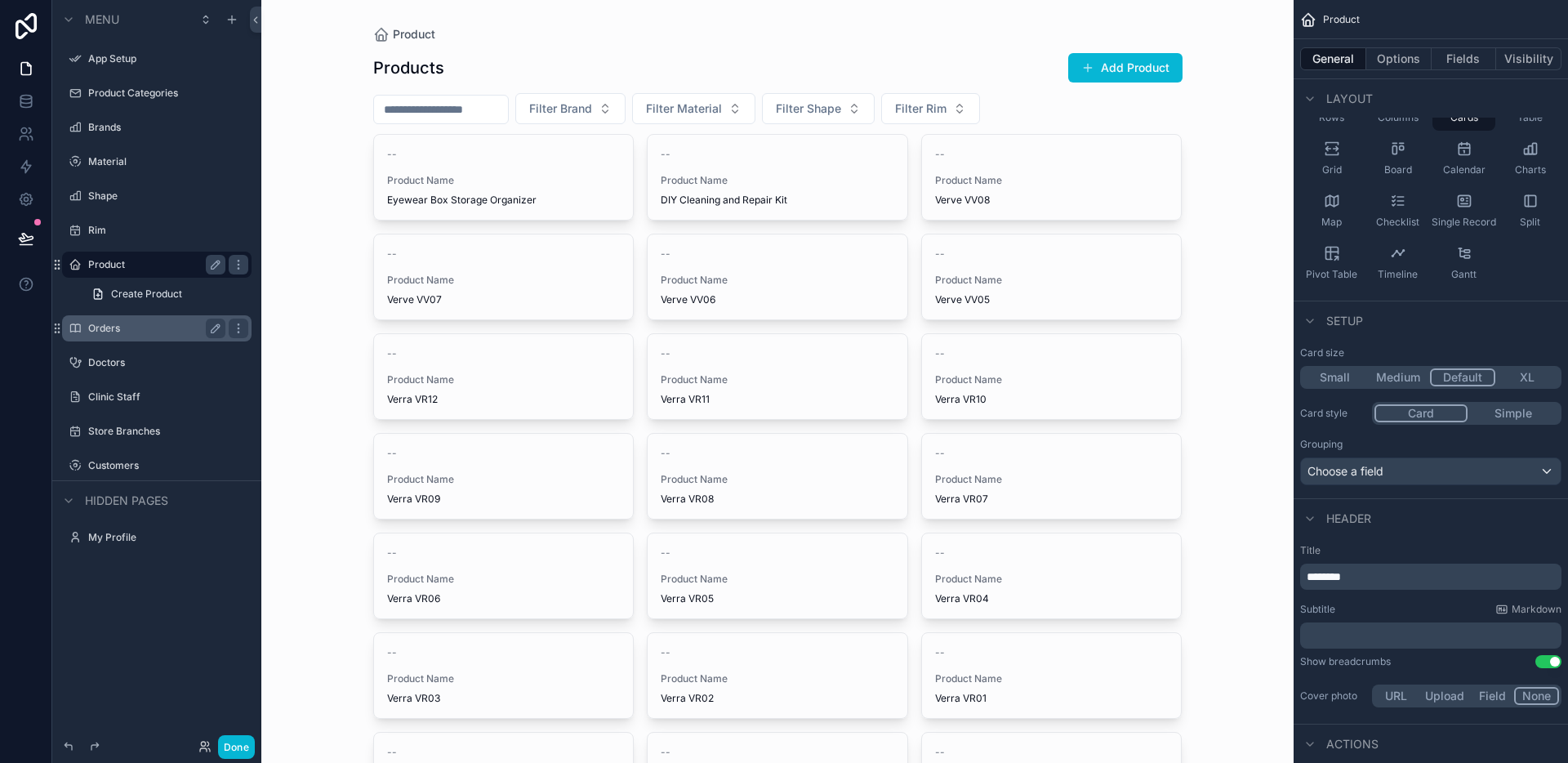
click at [123, 322] on label "Orders" at bounding box center [153, 328] width 131 height 13
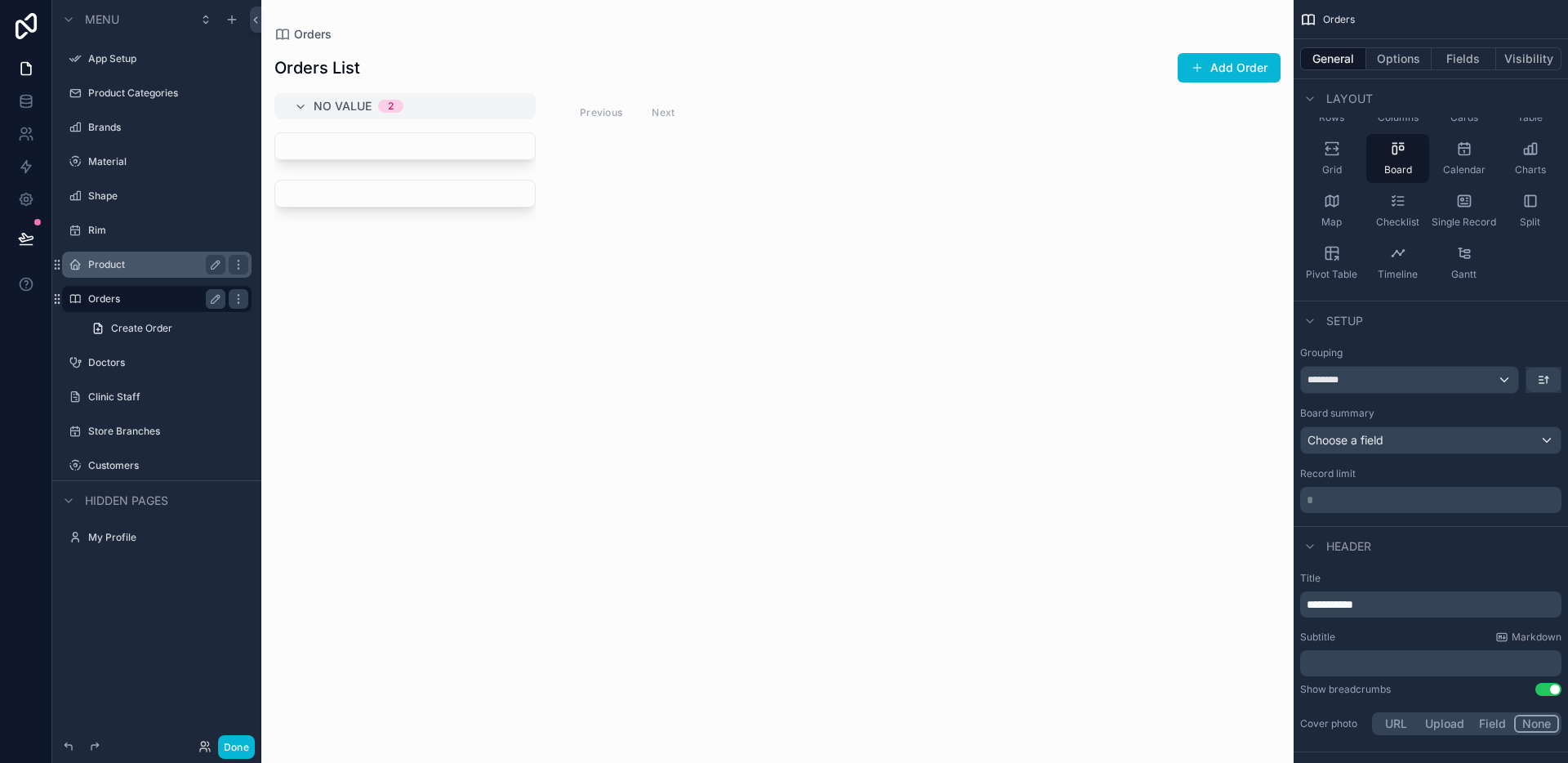
click at [154, 262] on label "Product" at bounding box center [153, 264] width 131 height 13
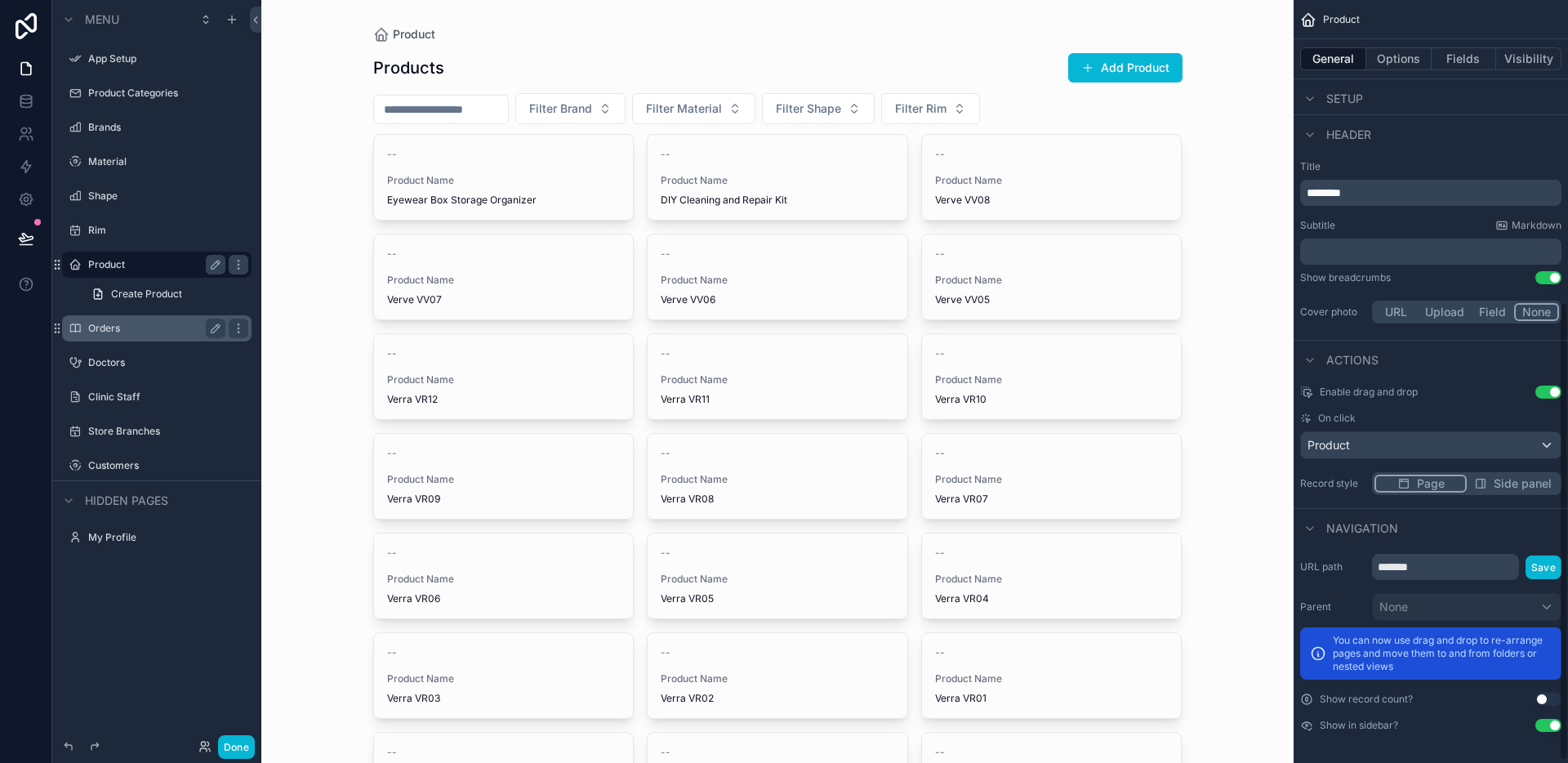
scroll to position [506, 0]
click at [1454, 446] on div "Product" at bounding box center [1431, 443] width 259 height 26
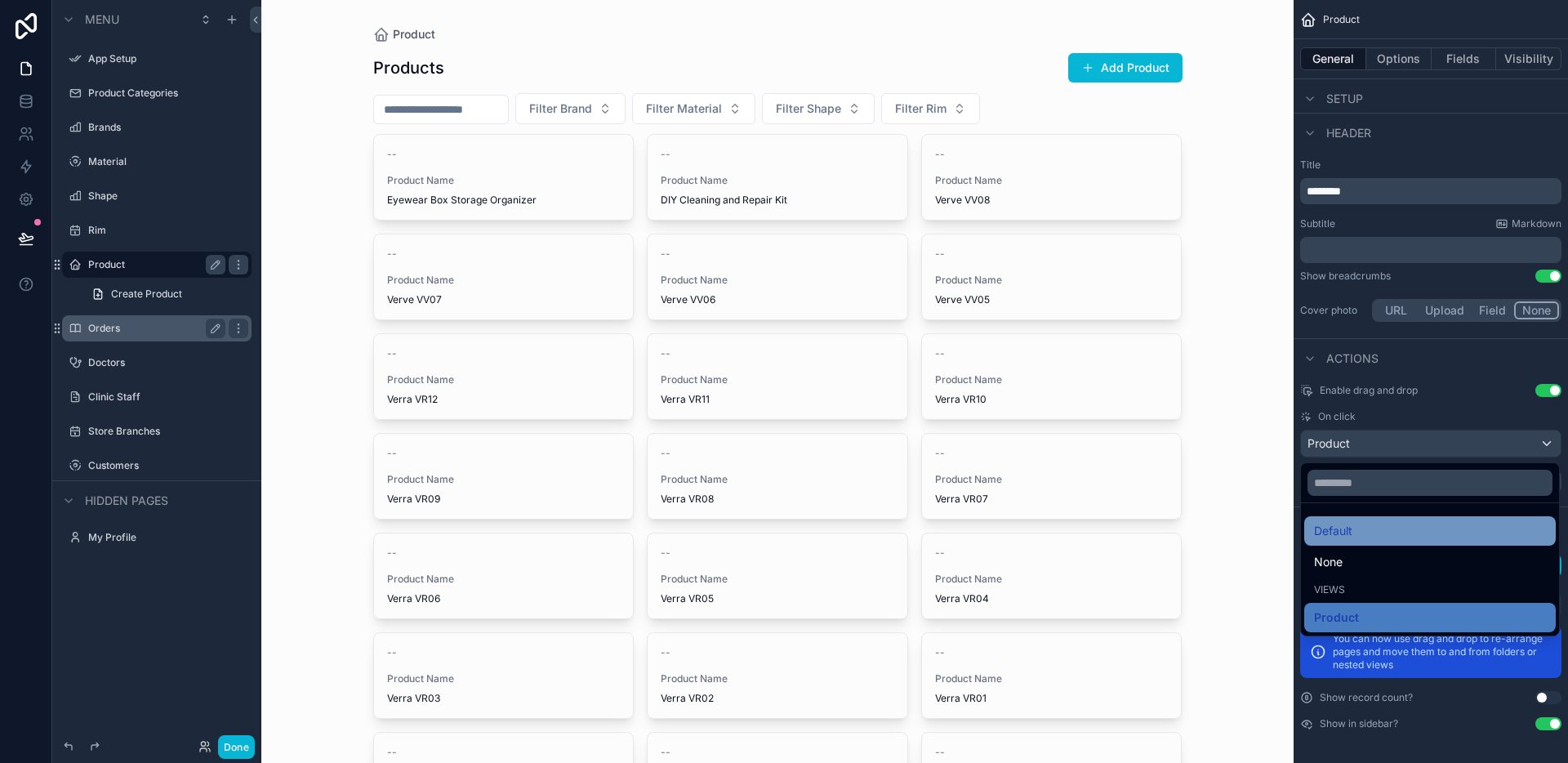
click at [1375, 536] on div "Default" at bounding box center [1430, 531] width 232 height 20
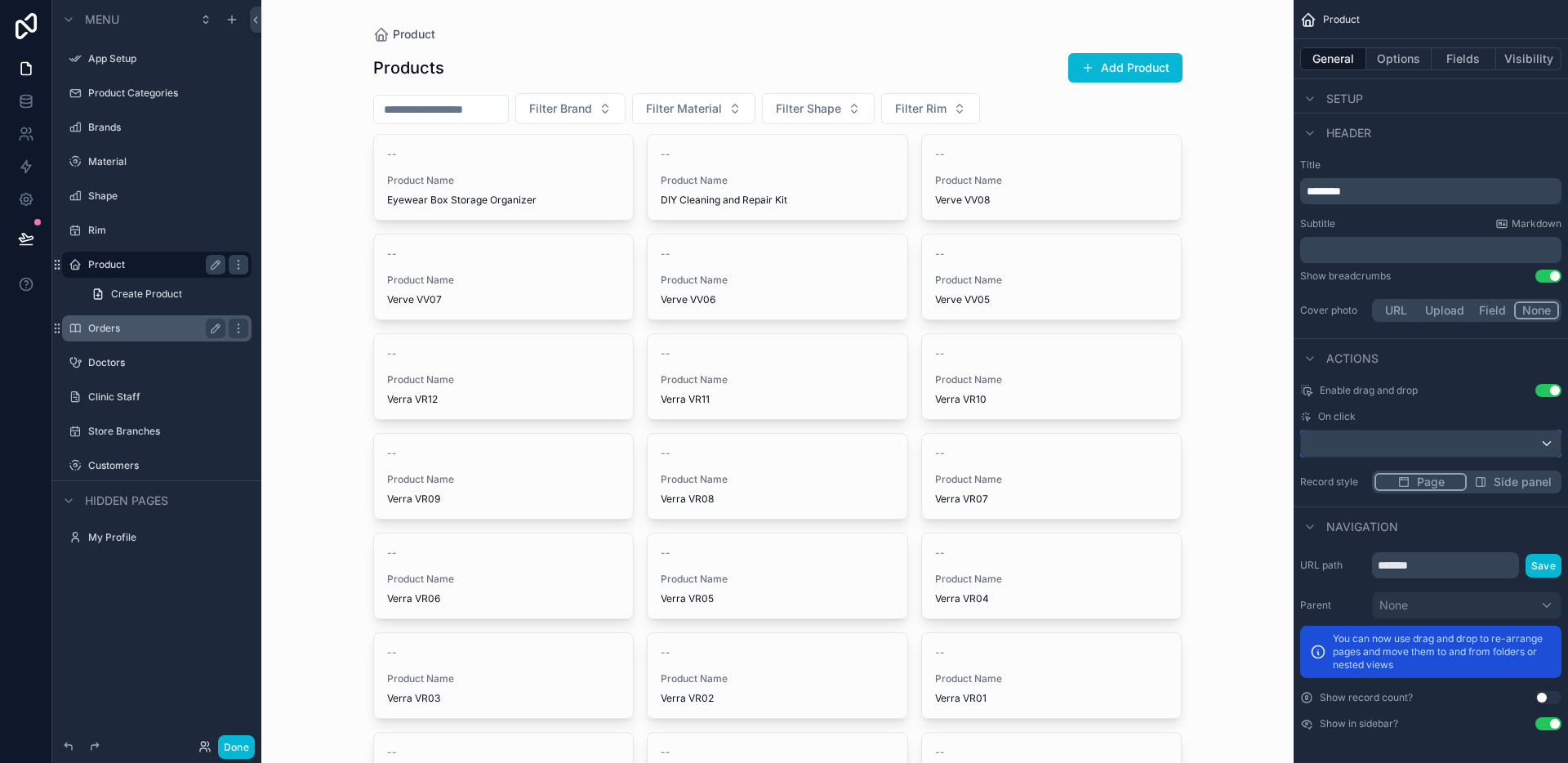
click at [1403, 454] on div "scrollable content" at bounding box center [1431, 443] width 259 height 26
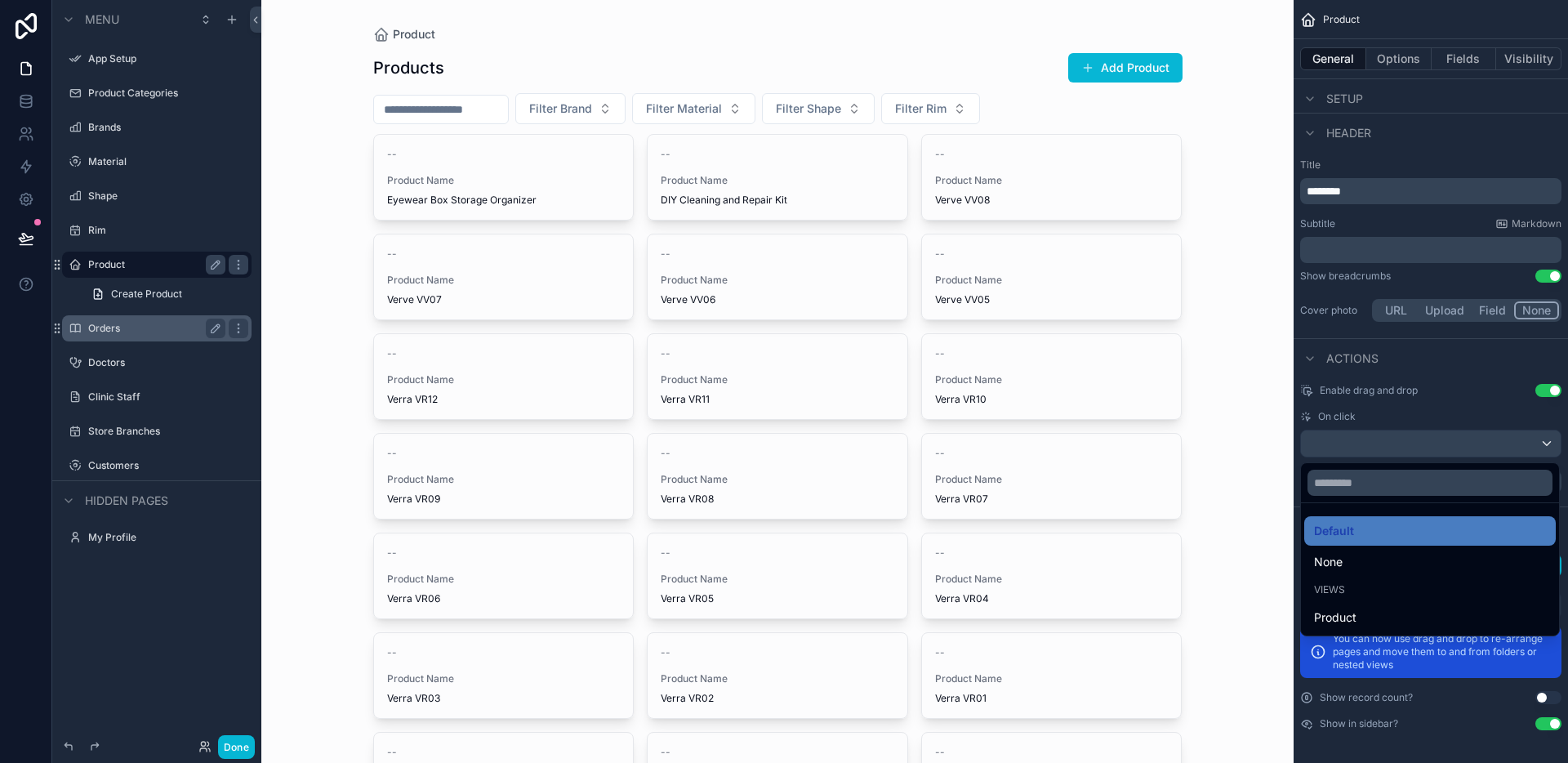
click at [1403, 454] on div "scrollable content" at bounding box center [784, 382] width 1568 height 763
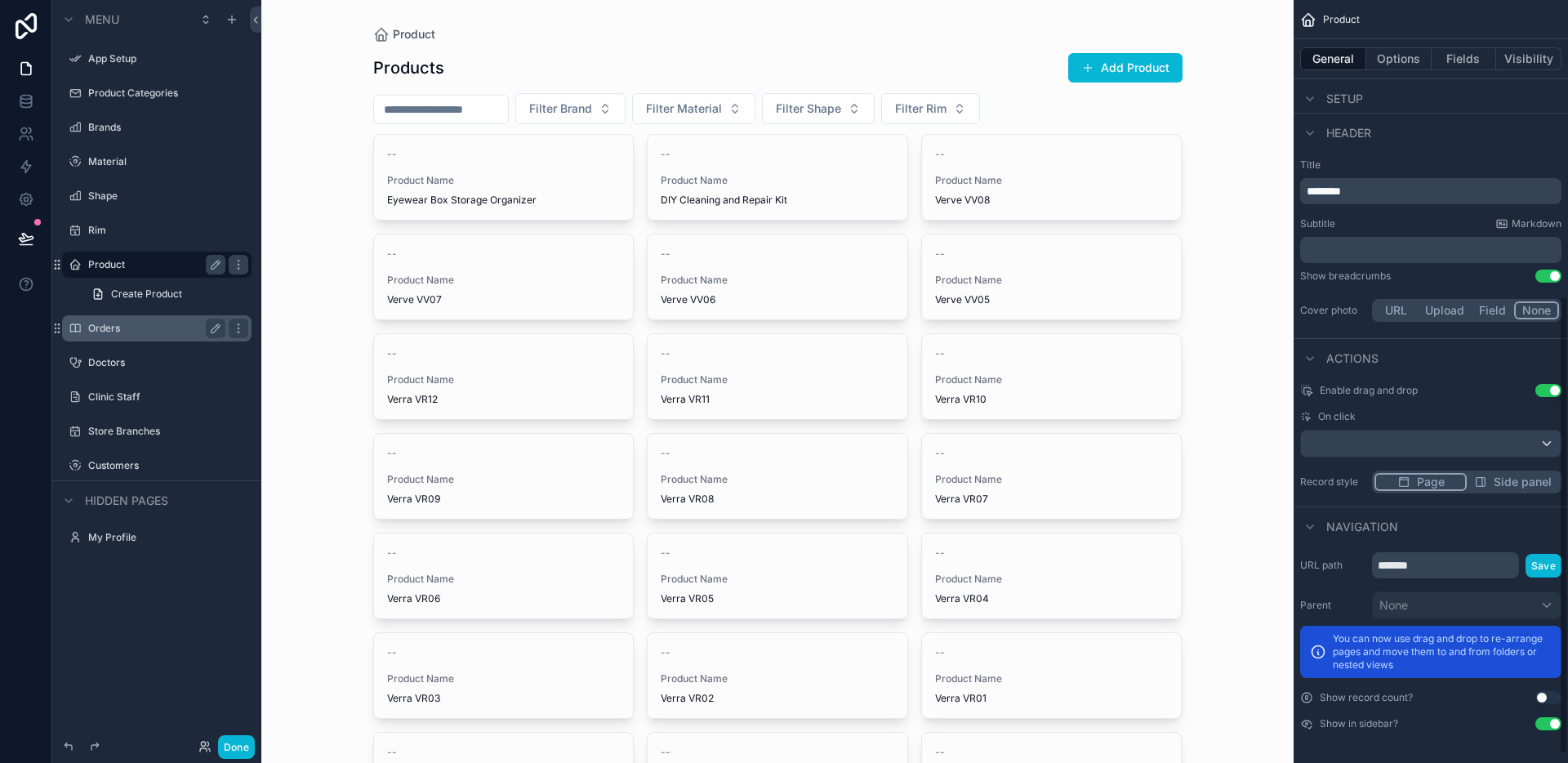
scroll to position [0, 0]
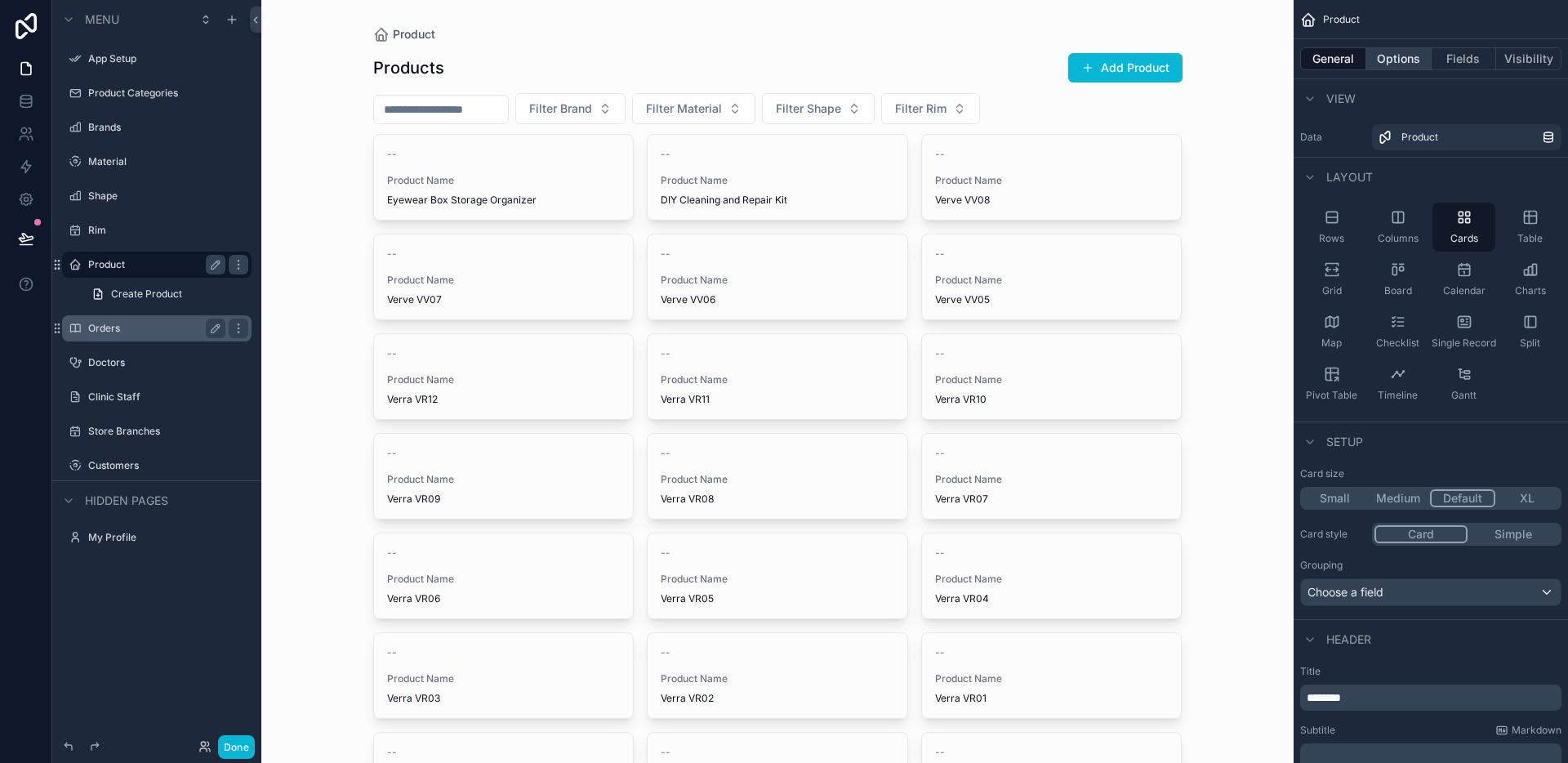
click at [1404, 62] on button "Options" at bounding box center [1398, 59] width 65 height 22
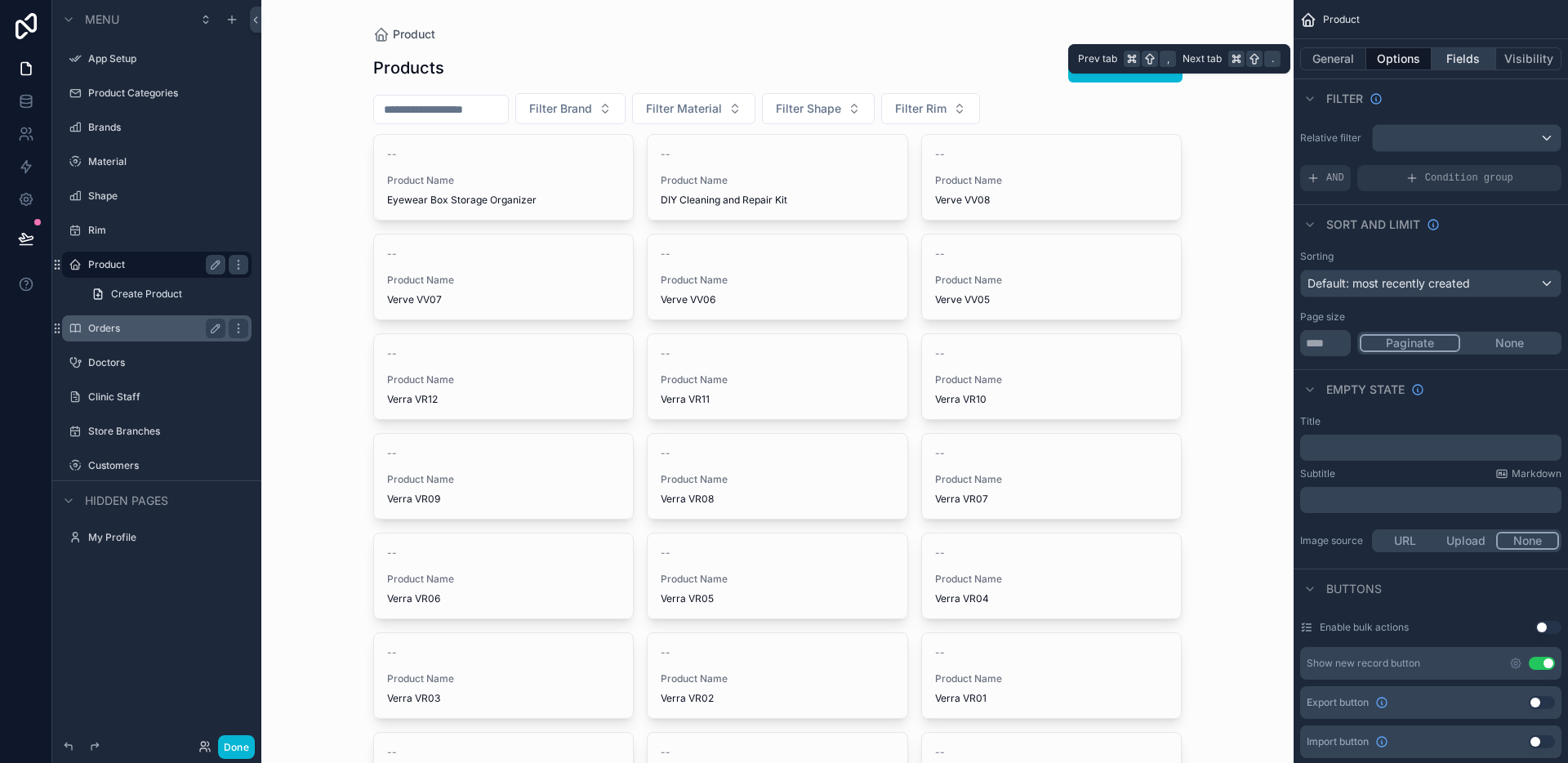
click at [1457, 63] on button "Fields" at bounding box center [1464, 59] width 65 height 22
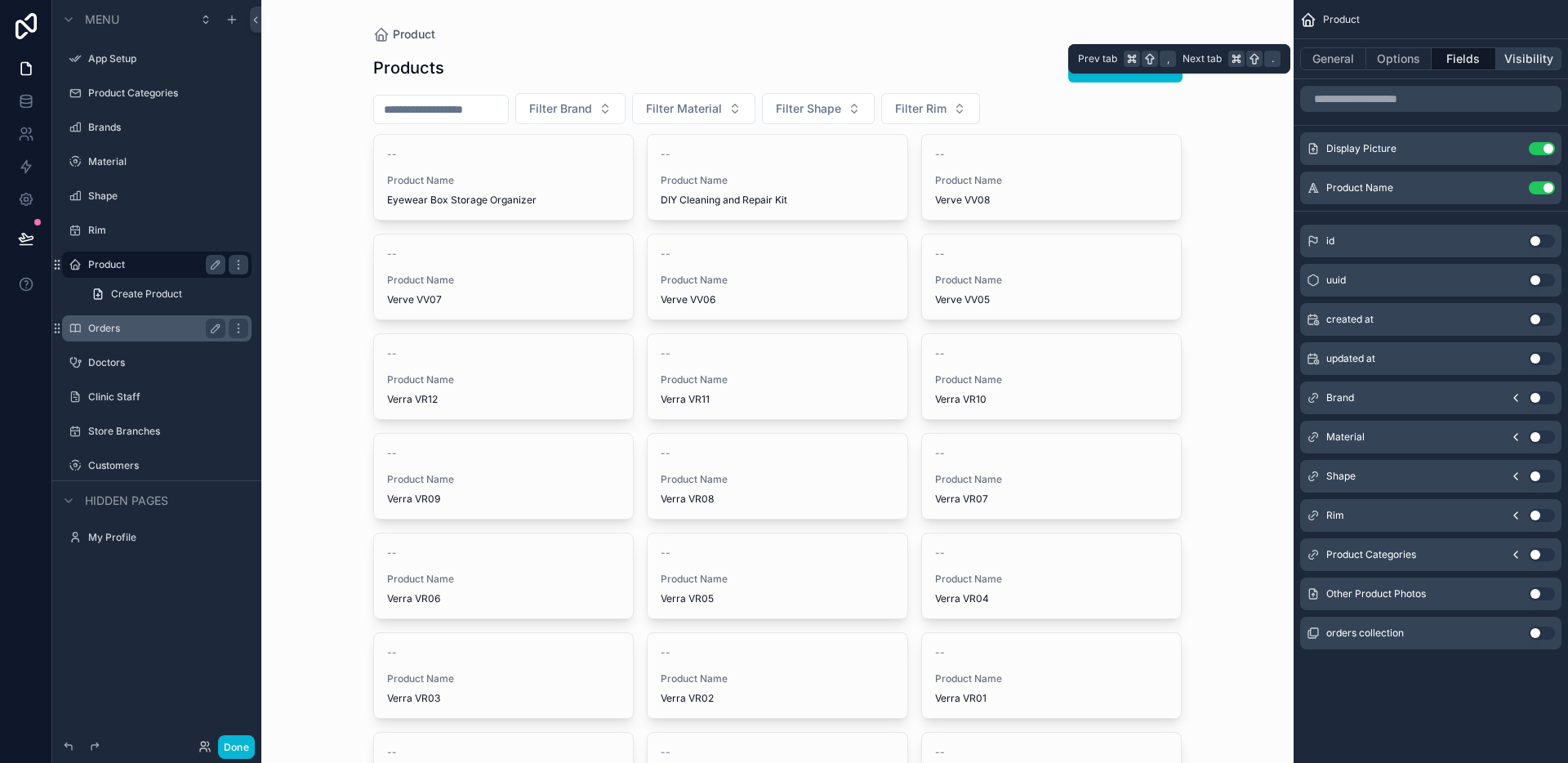
click at [1539, 63] on button "Visibility" at bounding box center [1528, 59] width 65 height 22
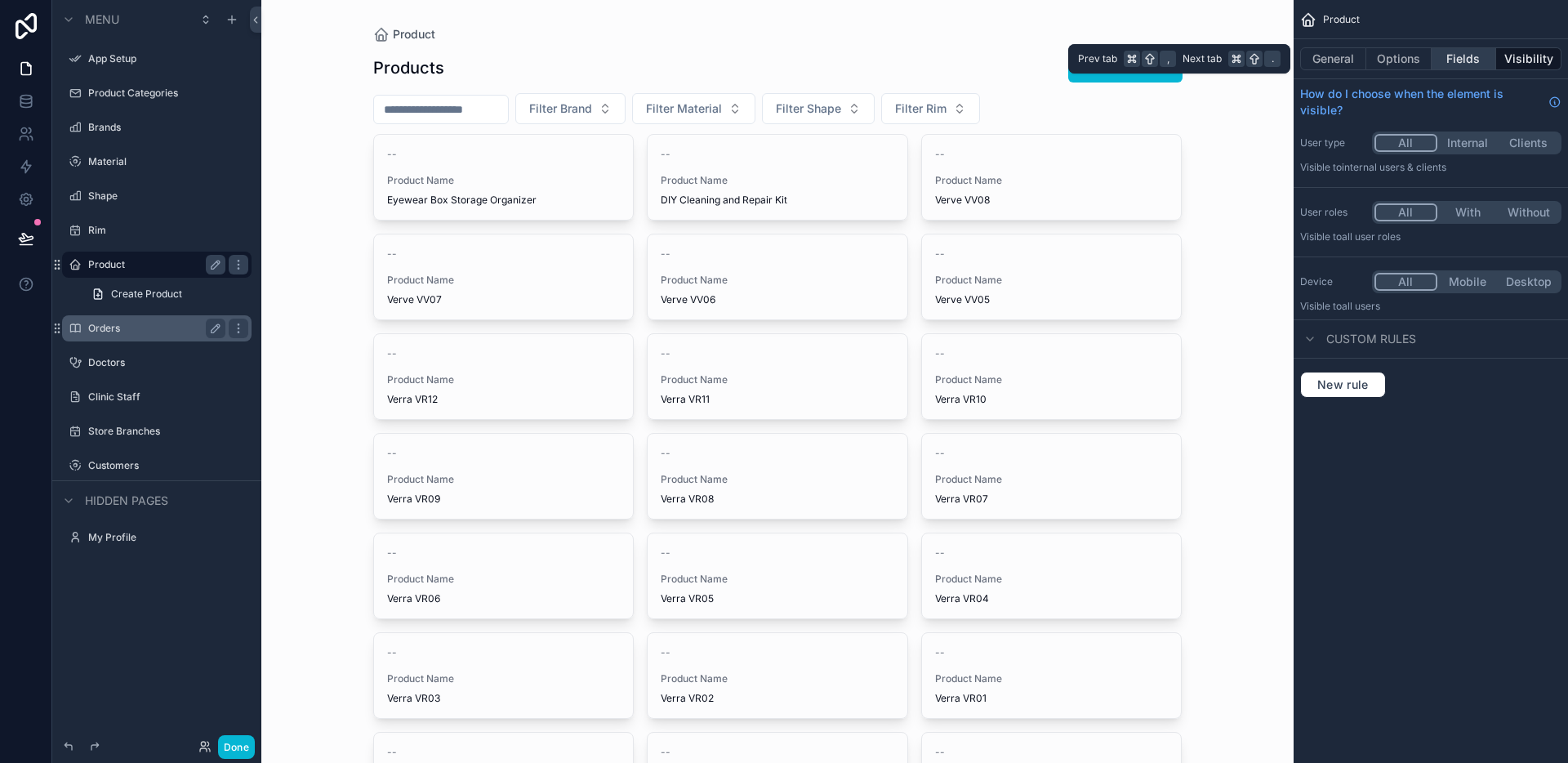
click at [1449, 64] on button "Fields" at bounding box center [1464, 59] width 65 height 22
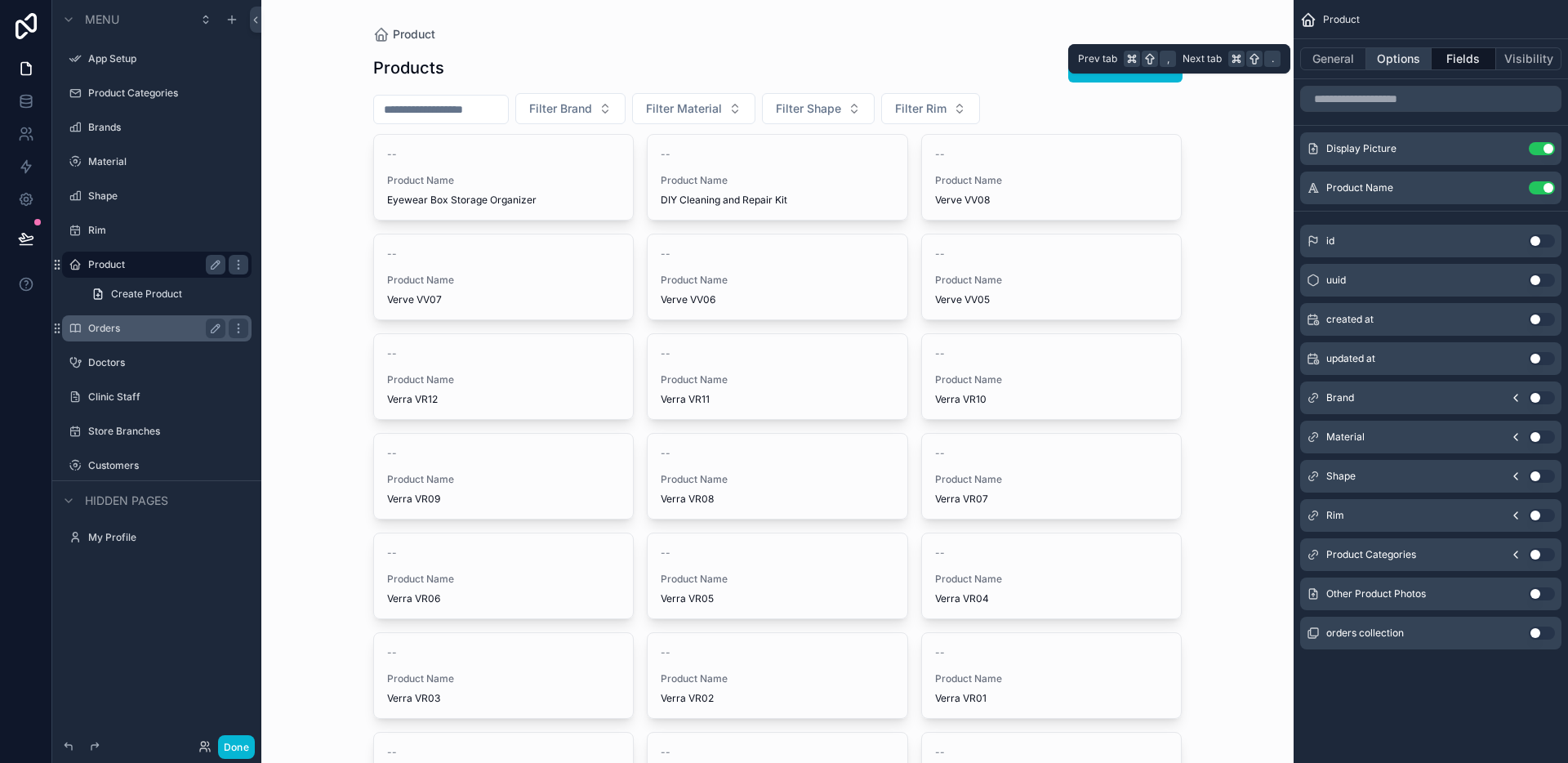
click at [1428, 64] on button "Options" at bounding box center [1398, 59] width 65 height 22
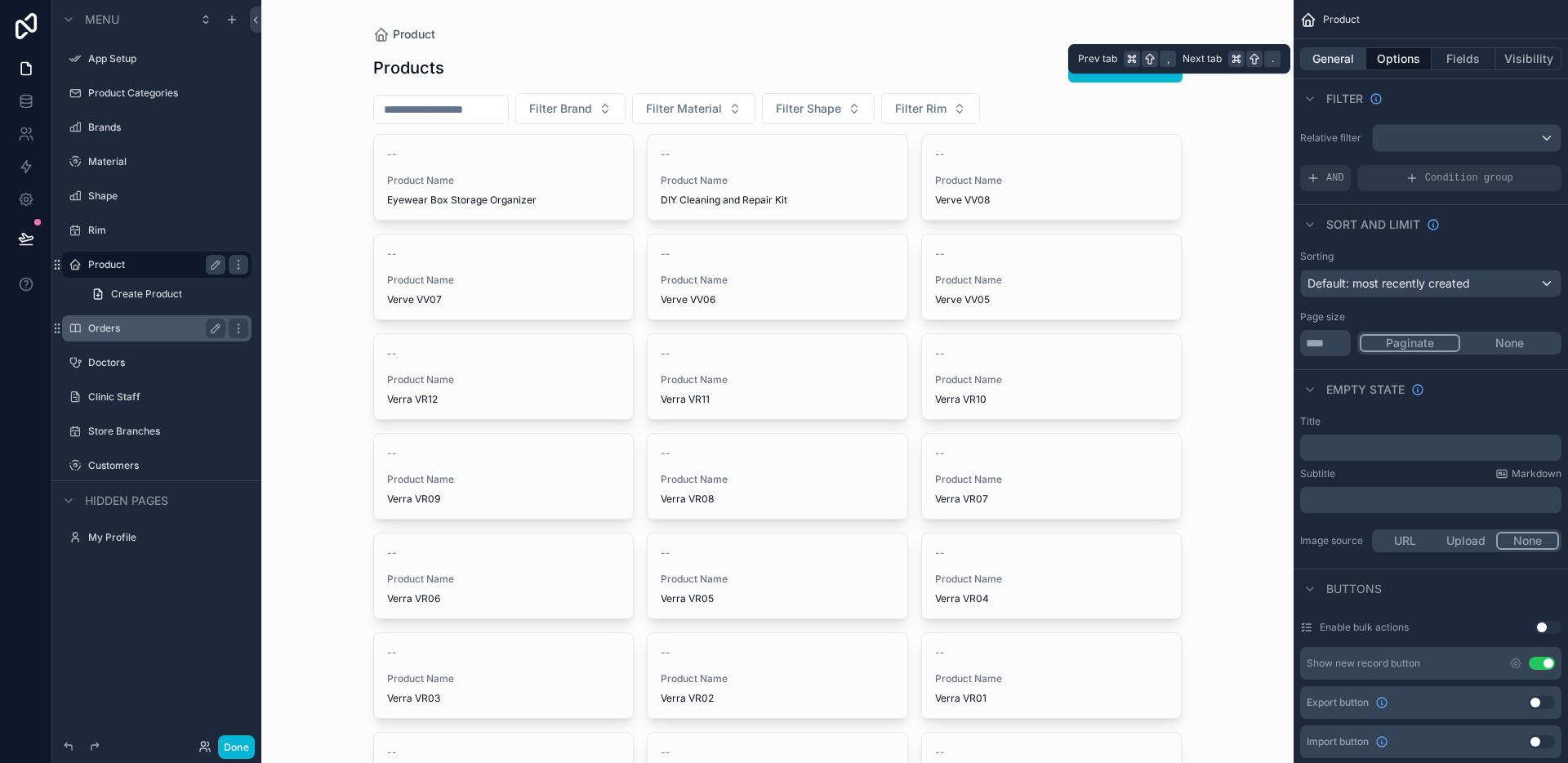
click at [1359, 57] on button "General" at bounding box center [1333, 59] width 66 height 22
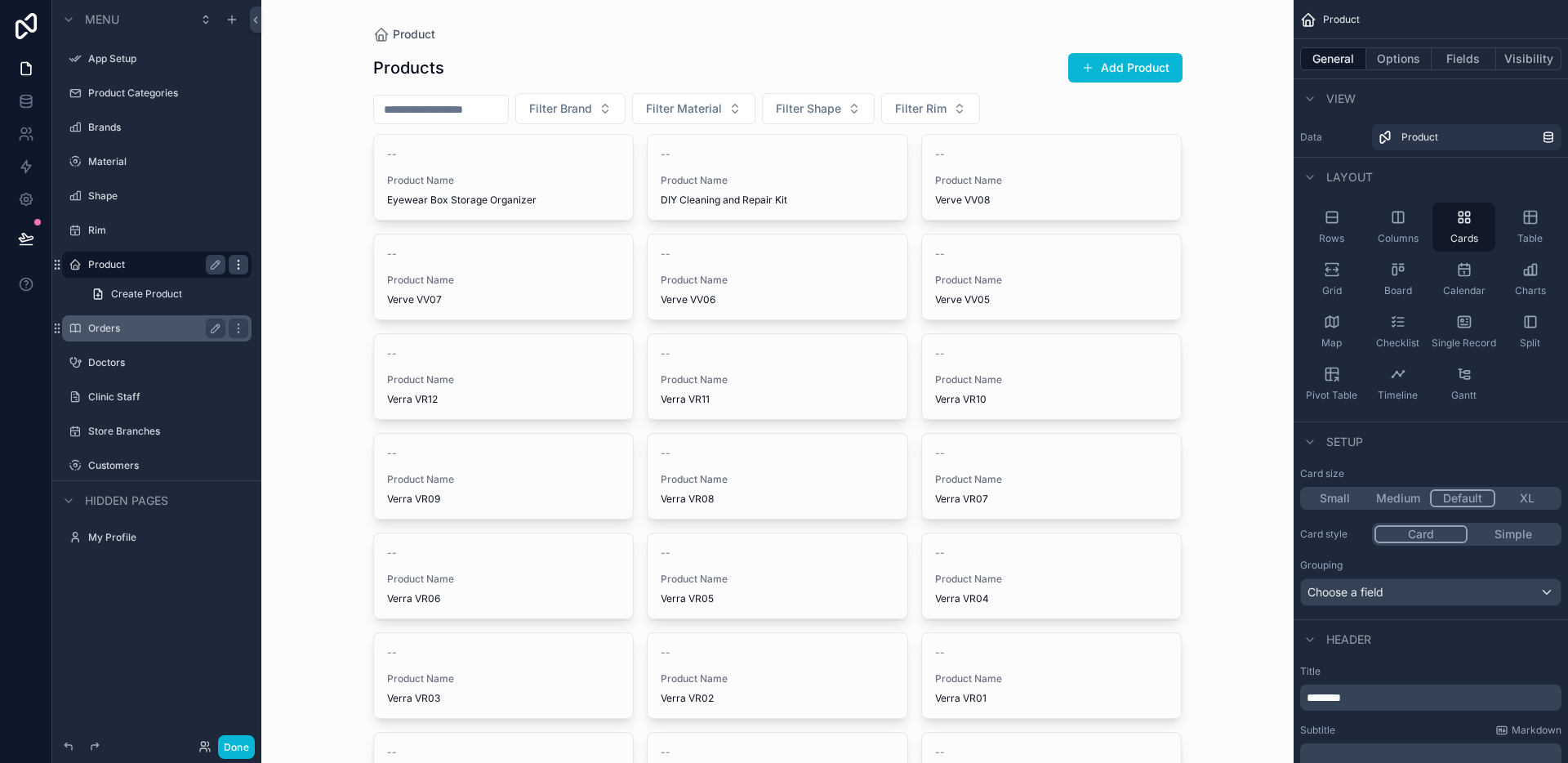
click at [232, 263] on icon "scrollable content" at bounding box center [238, 264] width 13 height 13
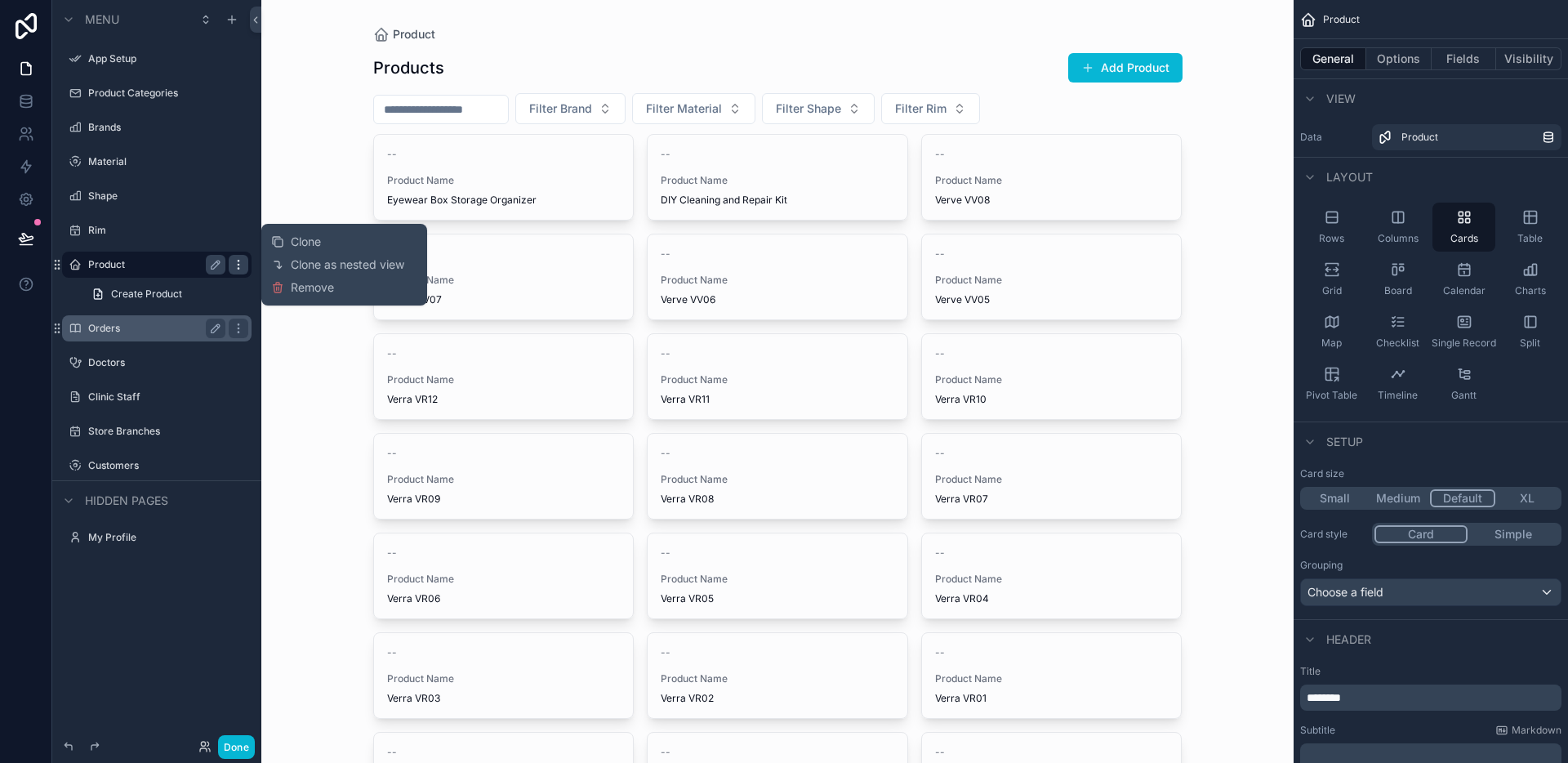
click at [232, 263] on icon "scrollable content" at bounding box center [238, 264] width 13 height 13
click at [158, 599] on div "Menu App Setup Product Categories Brands Material Shape Rim Product Create Prod…" at bounding box center [157, 372] width 209 height 743
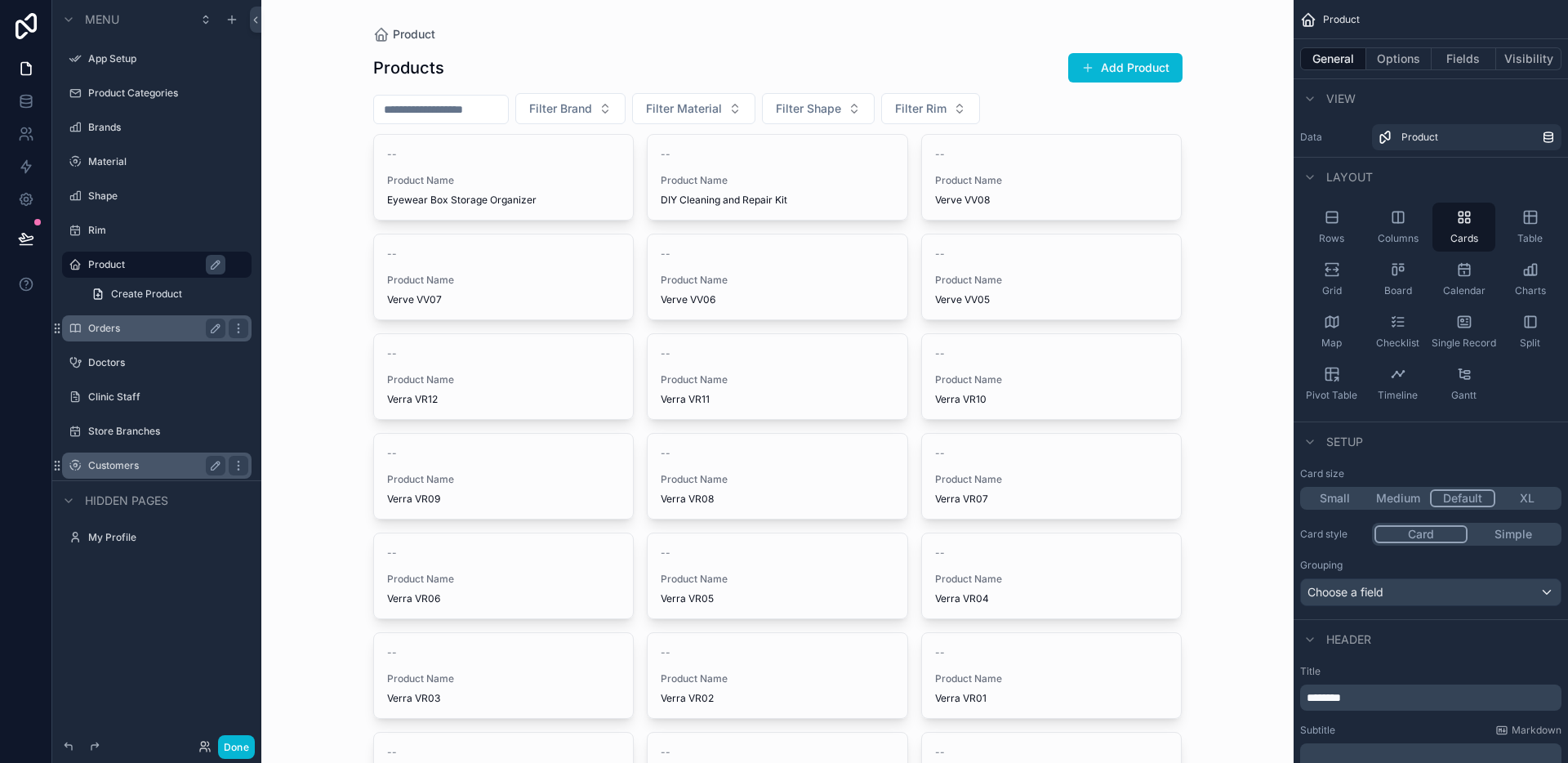
click at [131, 465] on label "Customers" at bounding box center [153, 465] width 131 height 13
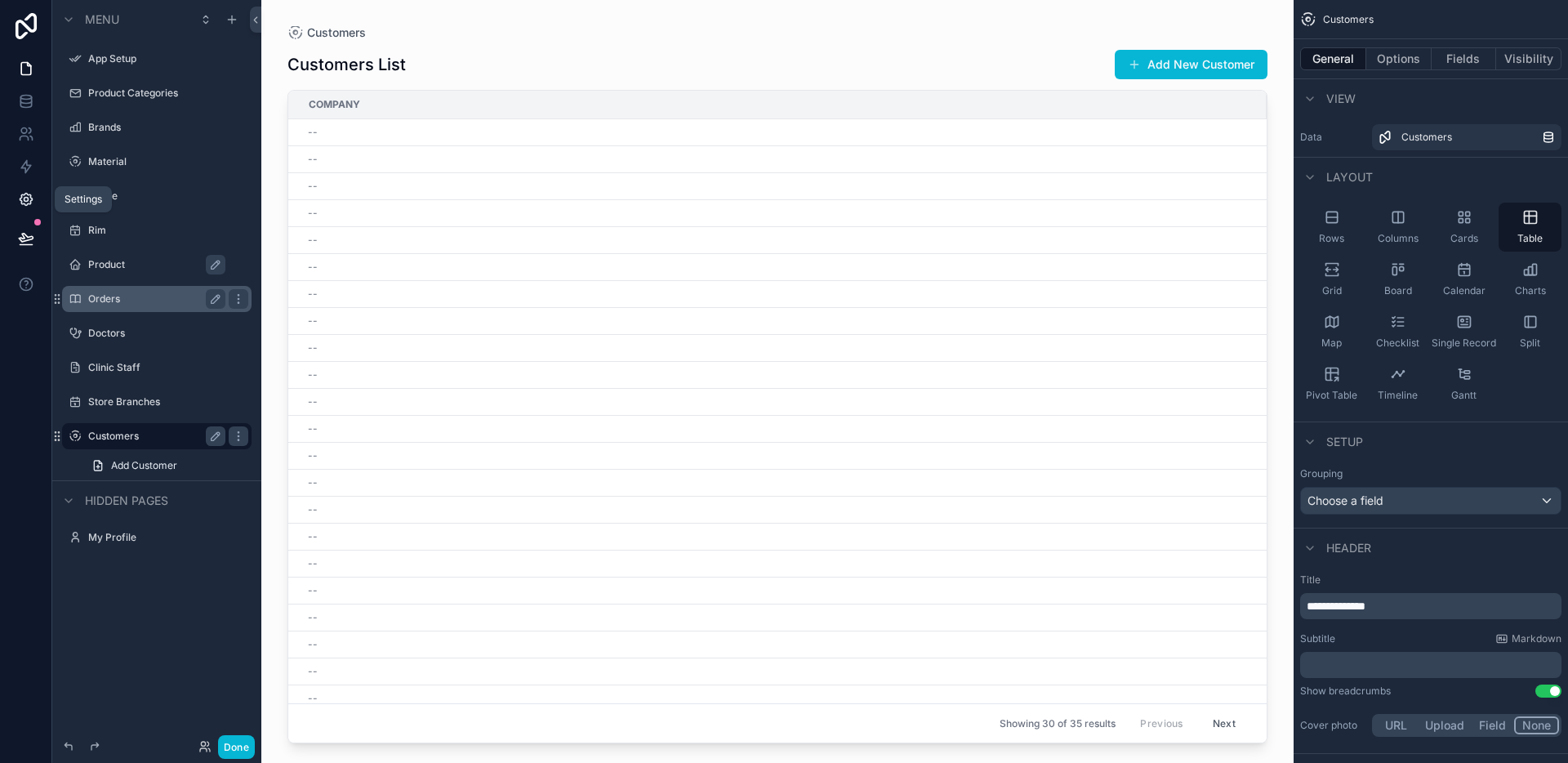
click at [23, 203] on icon at bounding box center [25, 199] width 17 height 17
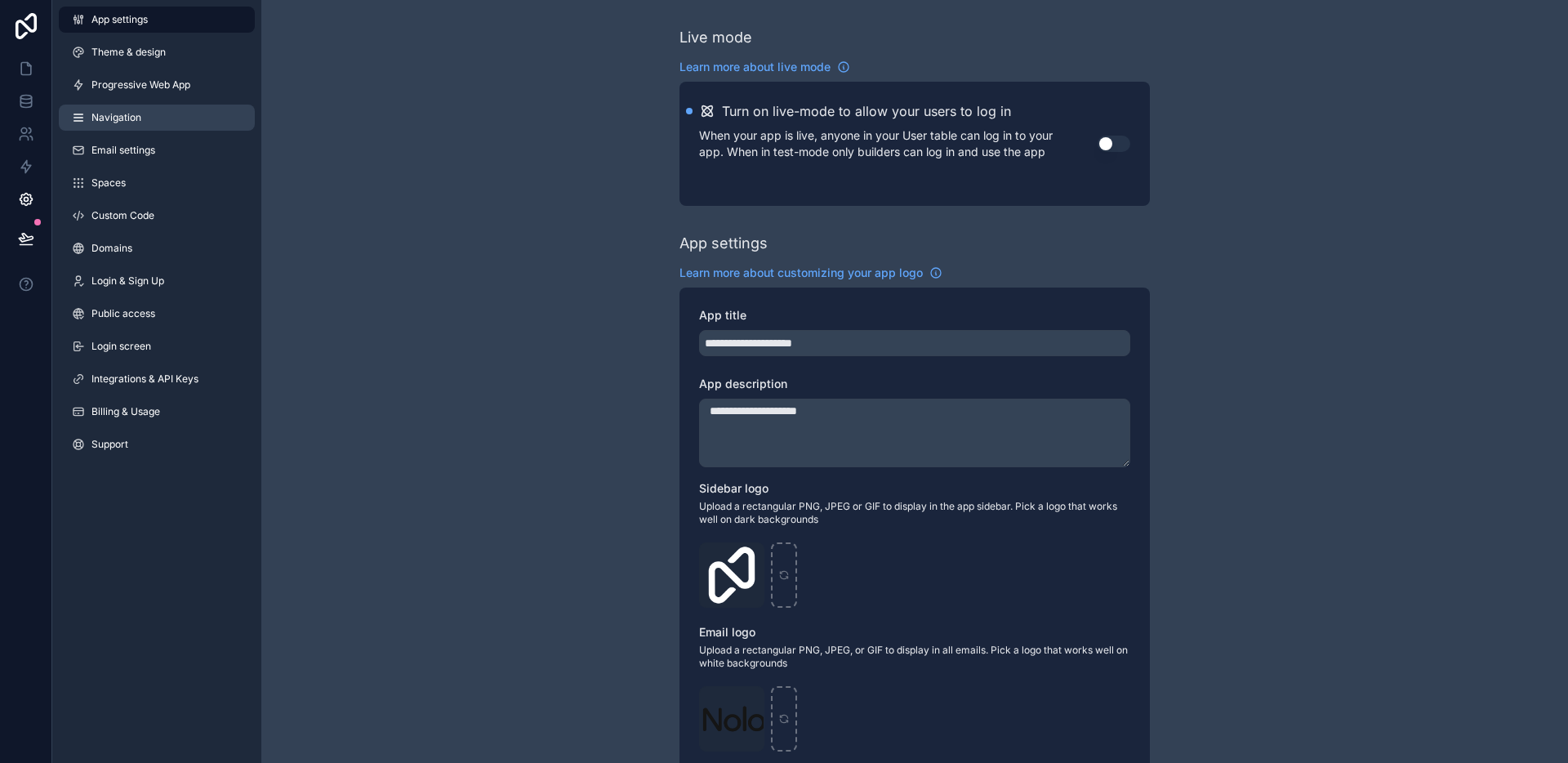
click at [158, 118] on link "Navigation" at bounding box center [156, 117] width 196 height 26
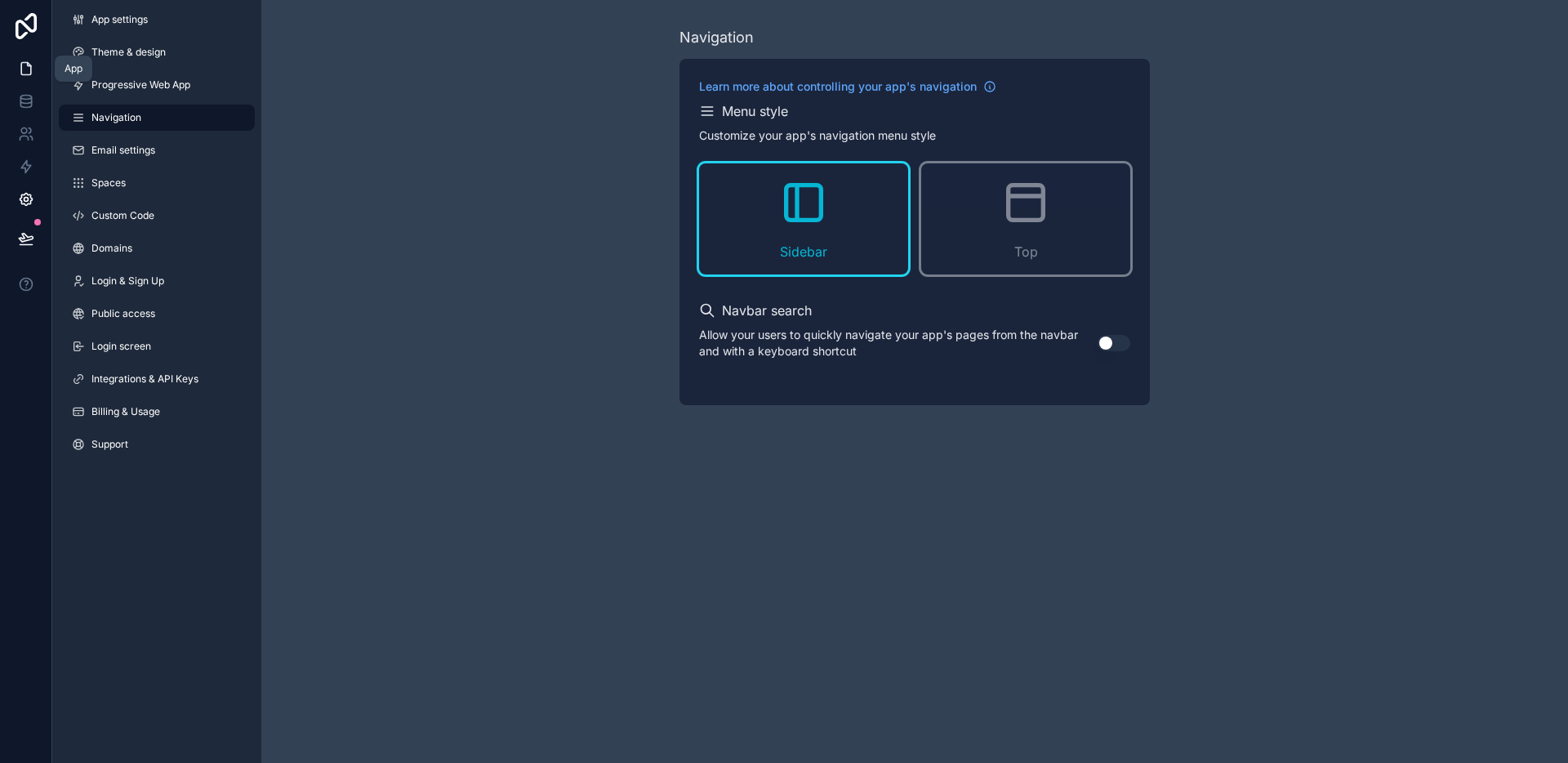
click at [16, 76] on link at bounding box center [25, 68] width 52 height 32
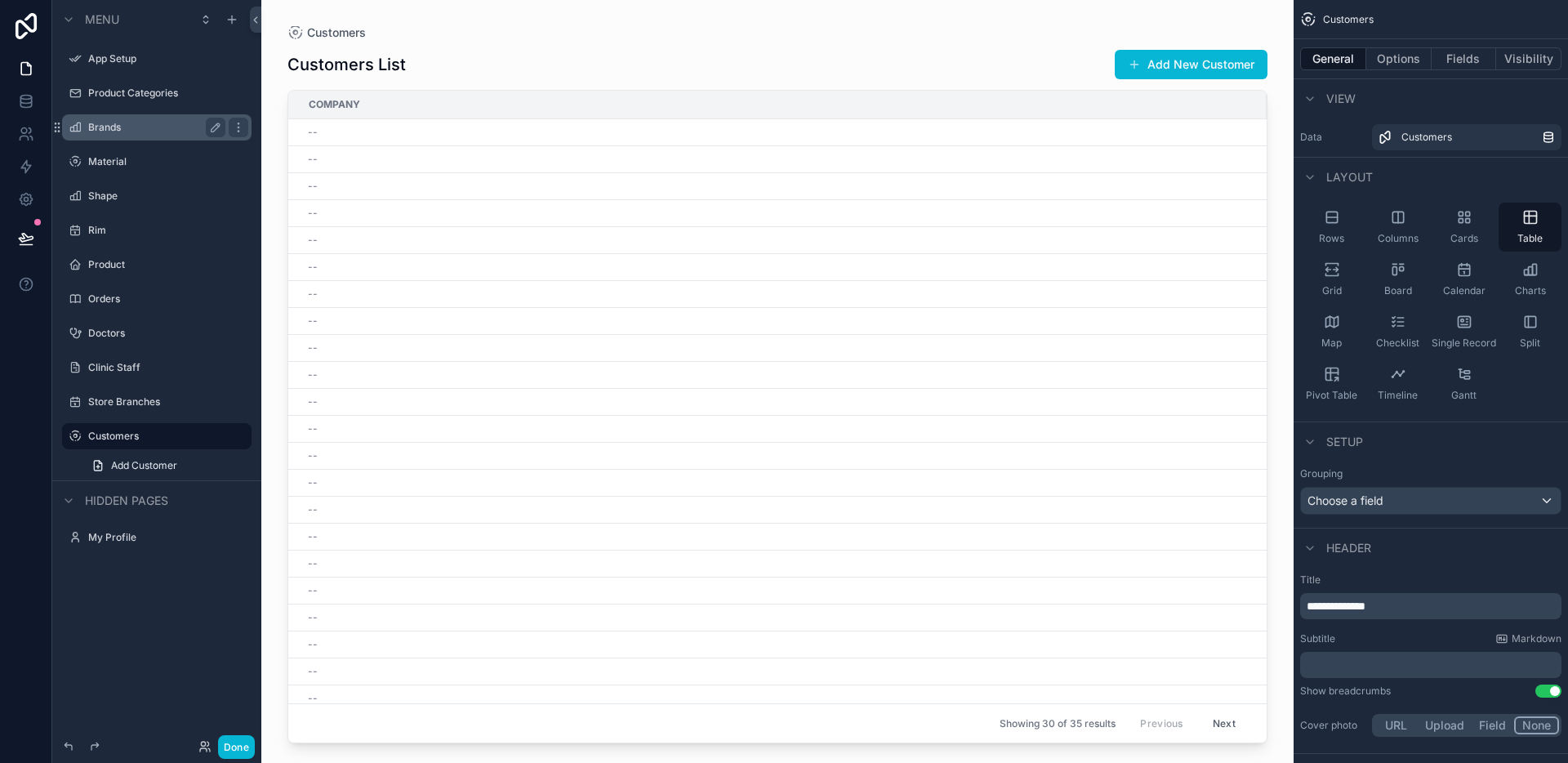
click at [174, 128] on label "Brands" at bounding box center [153, 127] width 131 height 13
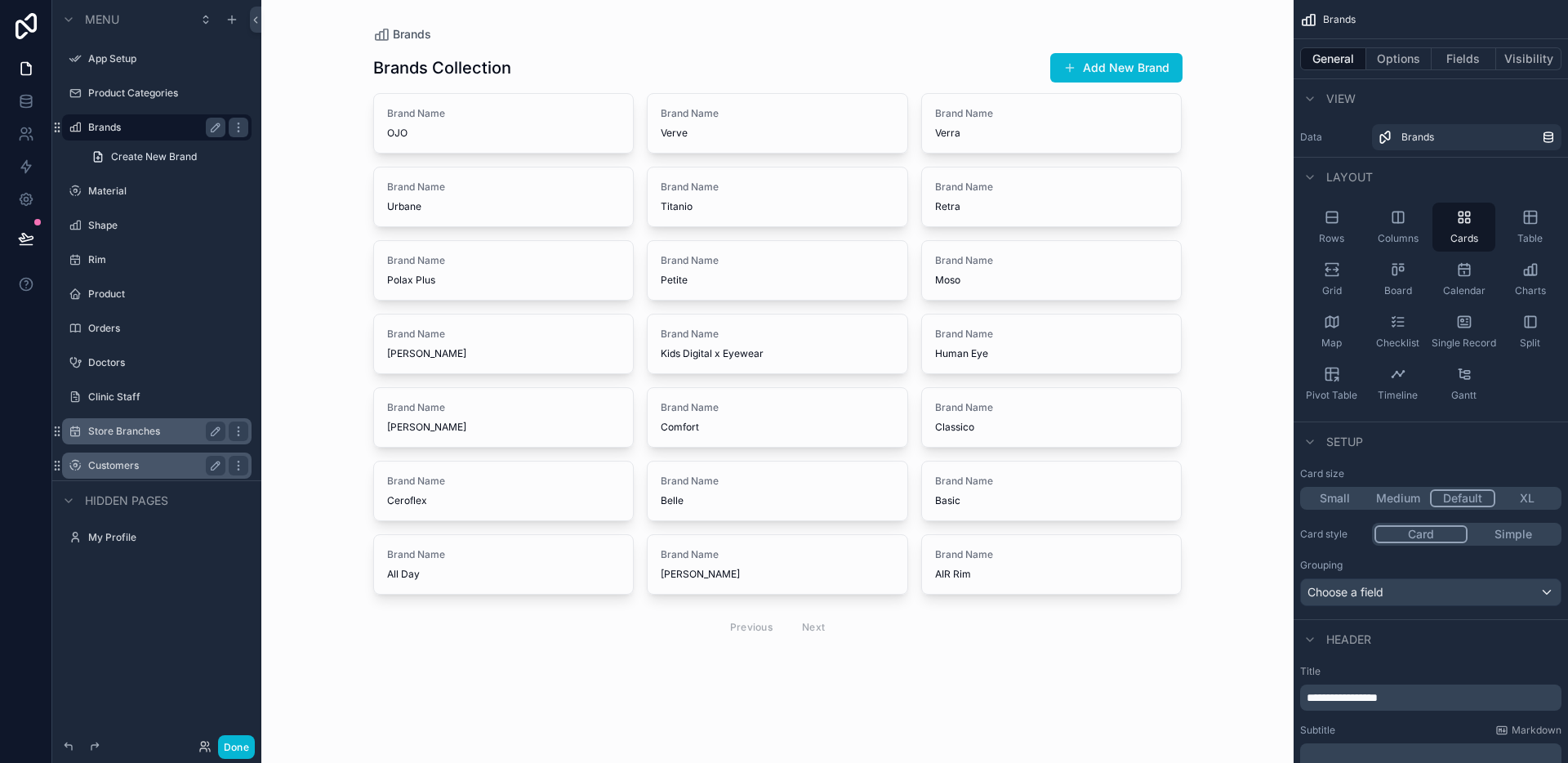
drag, startPoint x: 105, startPoint y: 460, endPoint x: 164, endPoint y: 434, distance: 64.5
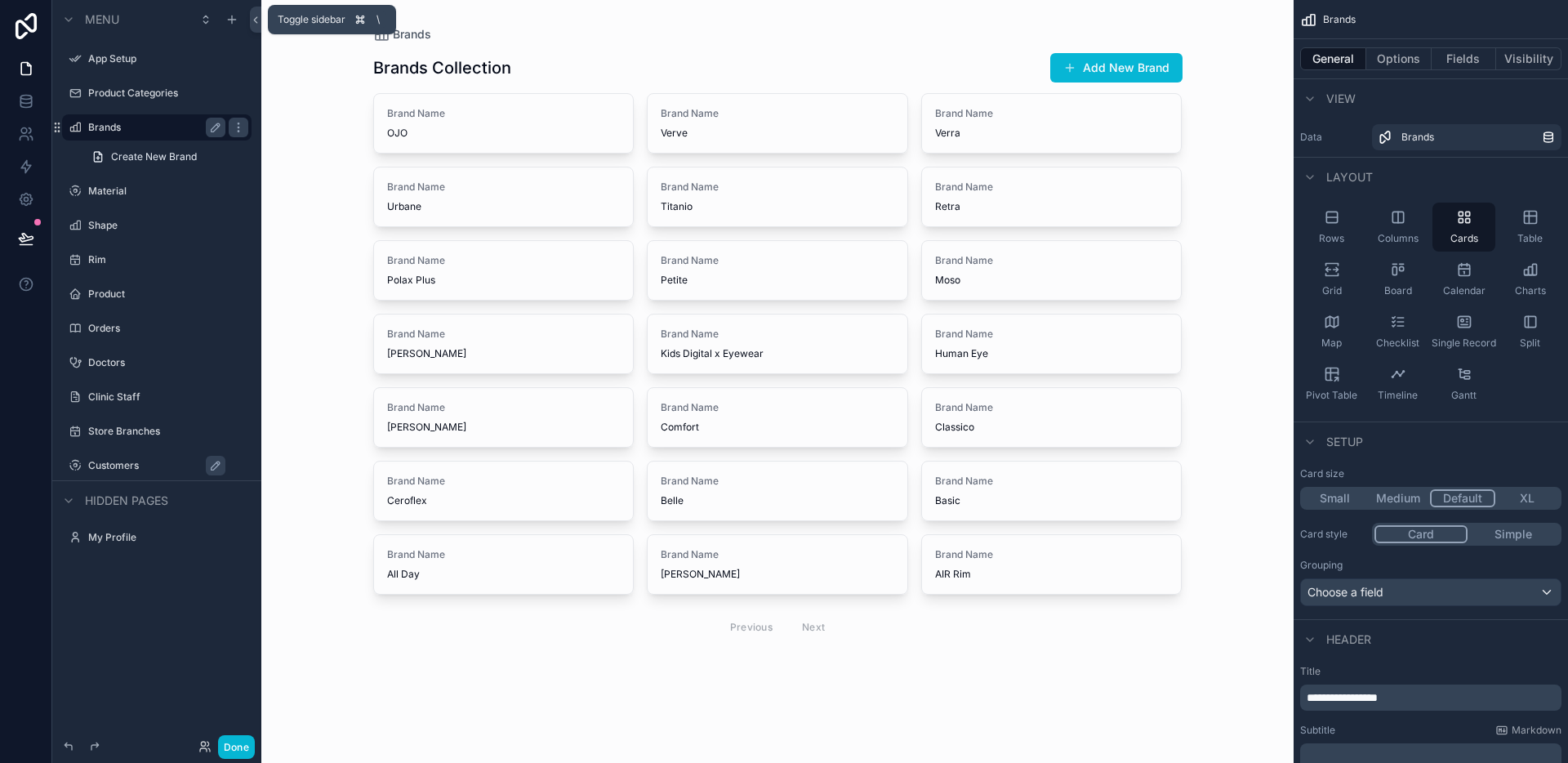
drag, startPoint x: 61, startPoint y: 464, endPoint x: 332, endPoint y: 2, distance: 535.6
click at [244, 126] on icon "scrollable content" at bounding box center [238, 127] width 13 height 13
click at [0, 0] on icon "scrollable content" at bounding box center [0, 0] width 0 height 0
click at [138, 133] on label "Brands" at bounding box center [164, 127] width 153 height 13
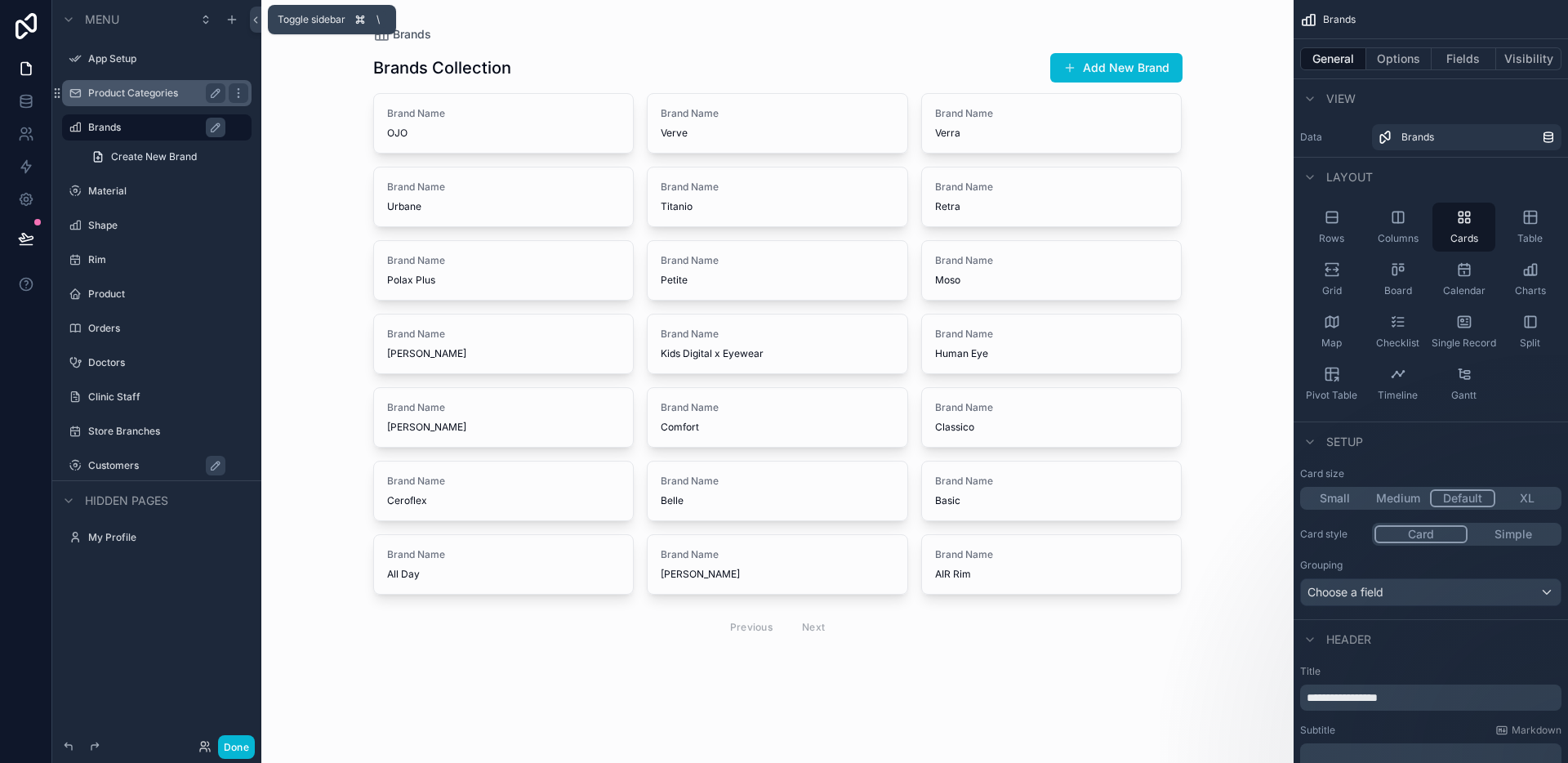
click at [140, 113] on div "Brands Create New Brand" at bounding box center [157, 142] width 209 height 59
click at [143, 101] on div "Product Categories" at bounding box center [156, 93] width 137 height 20
click at [126, 137] on div "Brands" at bounding box center [157, 127] width 183 height 26
click at [134, 103] on div "Product Categories" at bounding box center [157, 93] width 183 height 26
click at [137, 99] on label "Product Categories" at bounding box center [153, 93] width 131 height 13
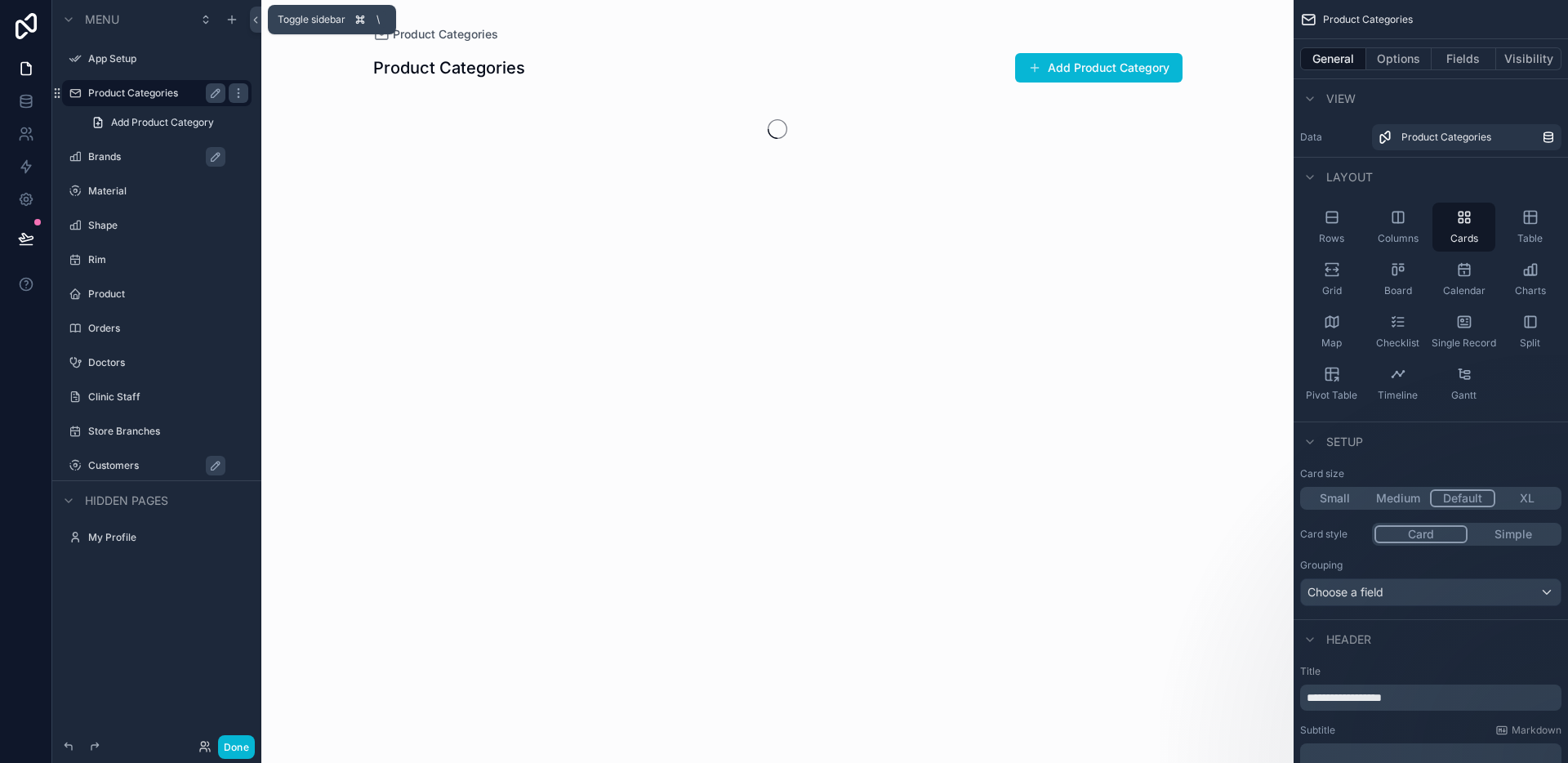
click at [122, 153] on label "Brands" at bounding box center [164, 156] width 153 height 13
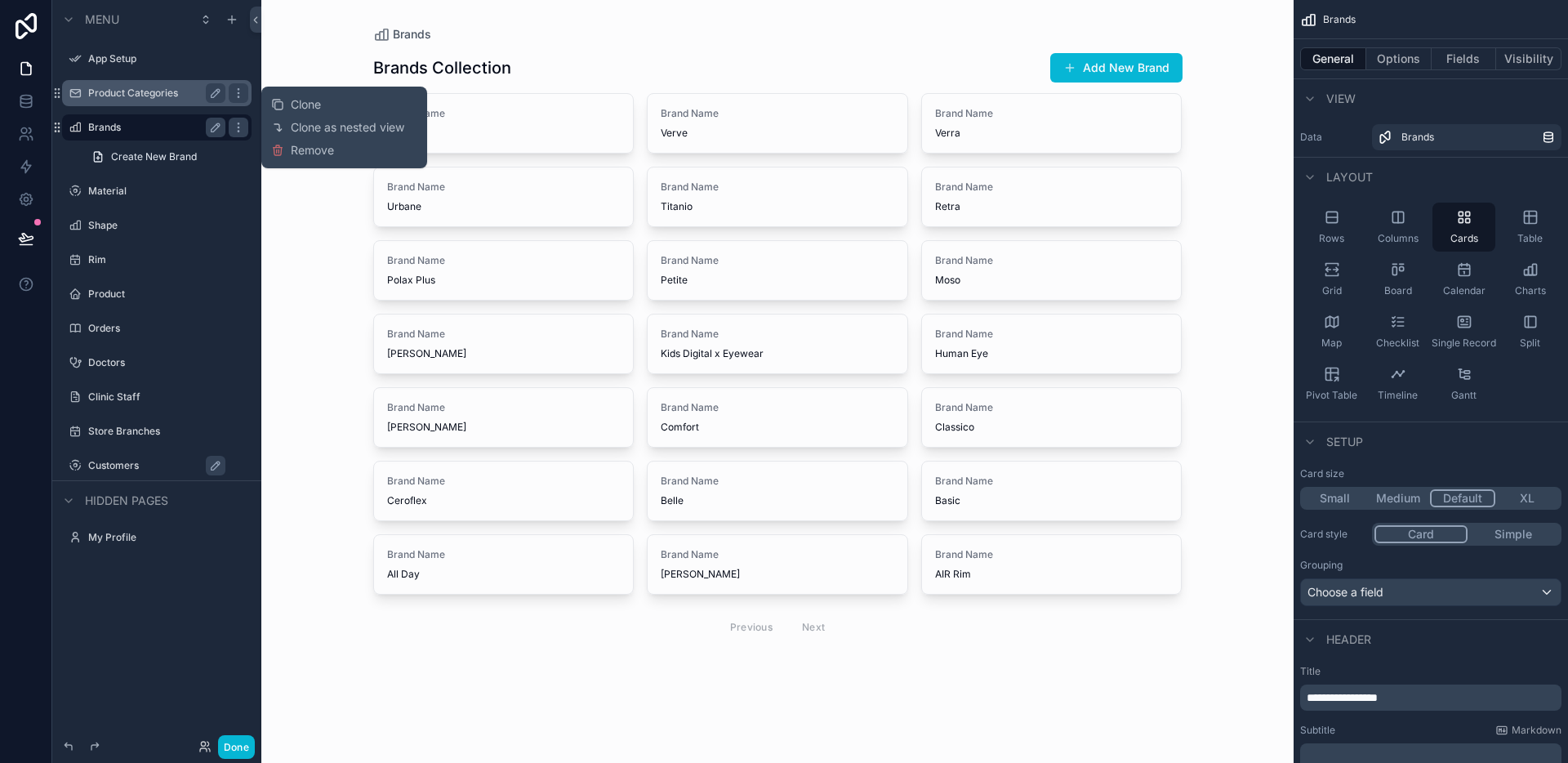
click at [412, 615] on div "scrollable content" at bounding box center [777, 349] width 836 height 699
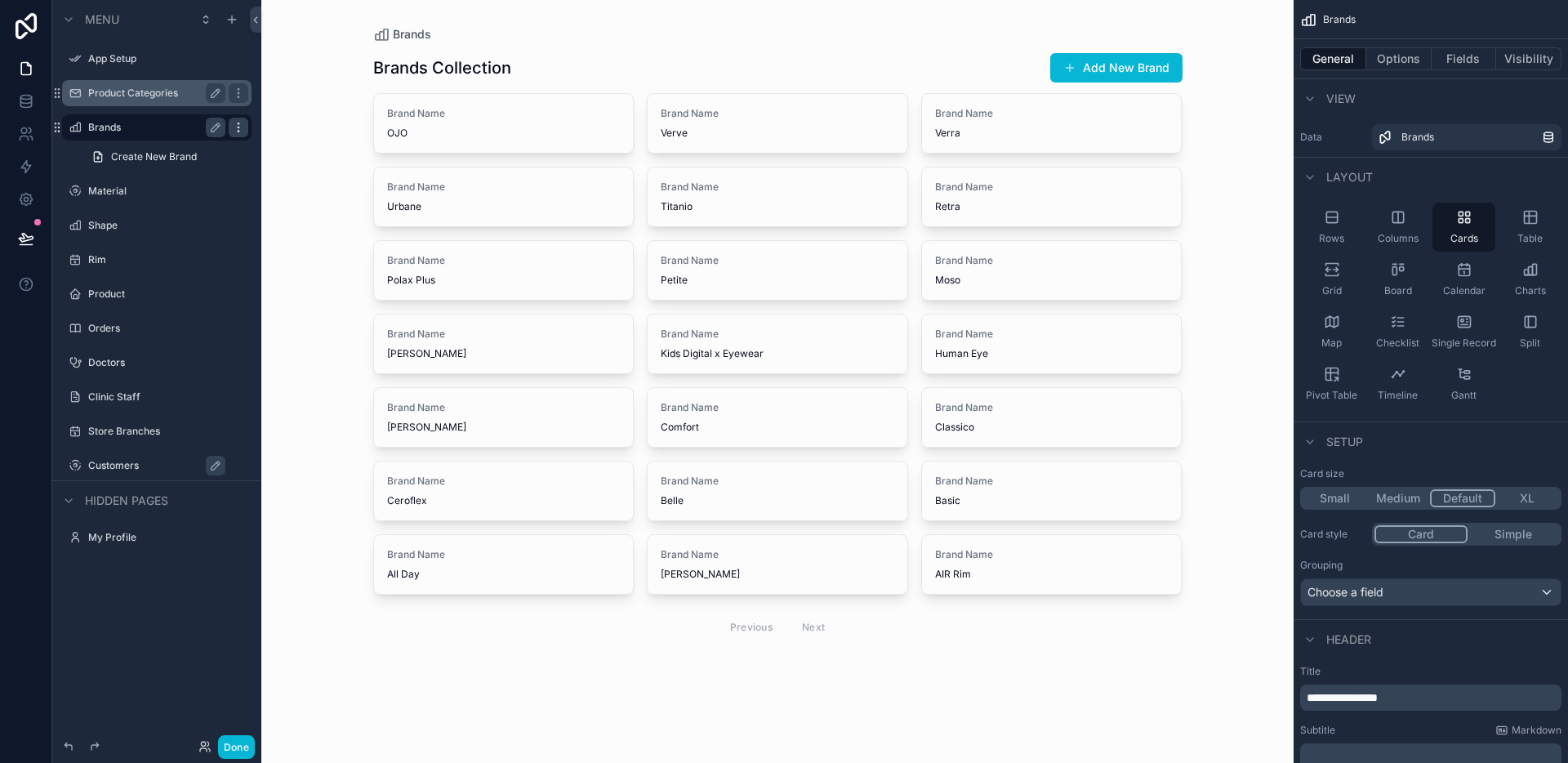
click at [239, 126] on icon "scrollable content" at bounding box center [238, 127] width 13 height 13
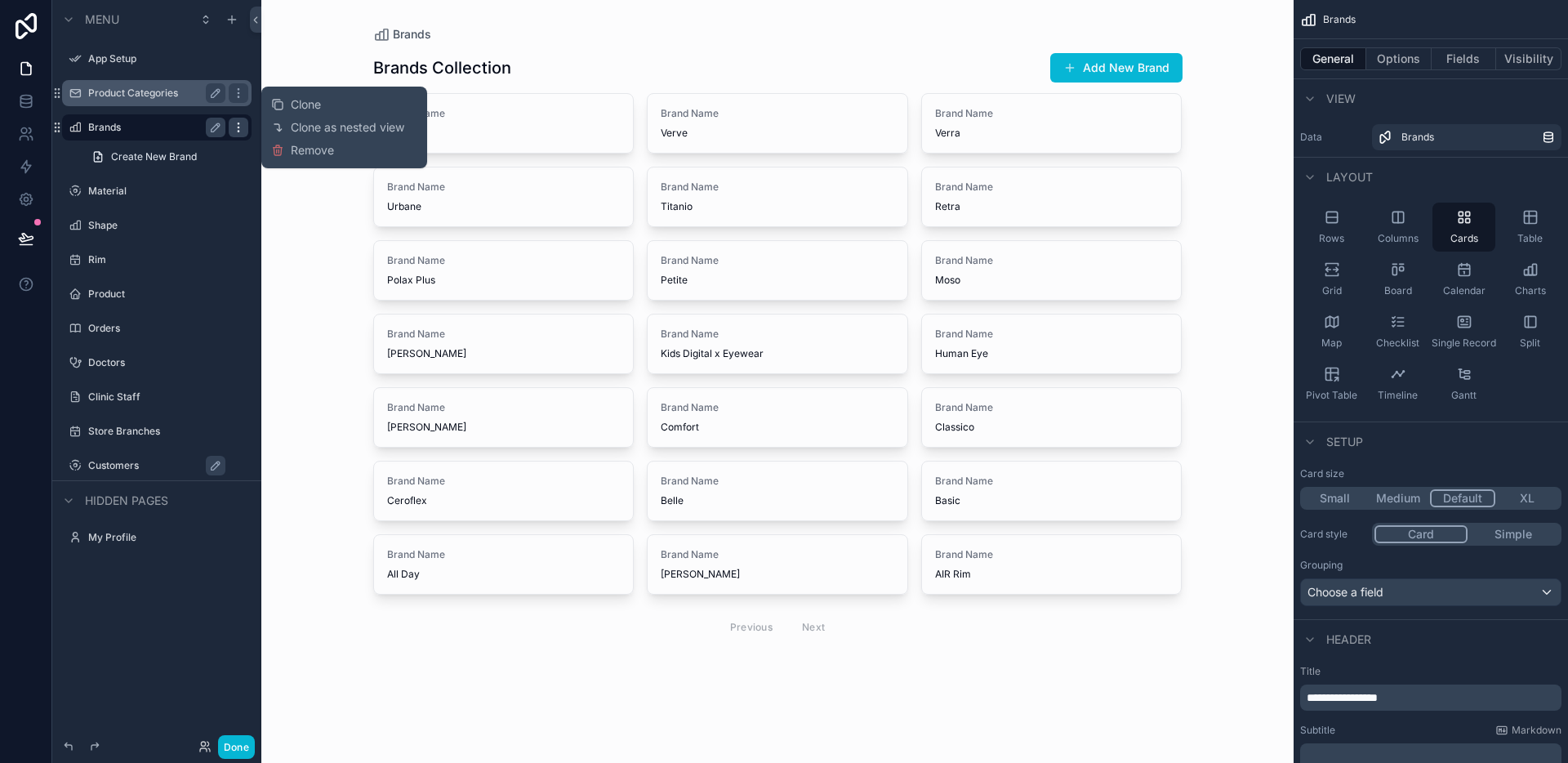
click at [239, 126] on icon "scrollable content" at bounding box center [238, 127] width 13 height 13
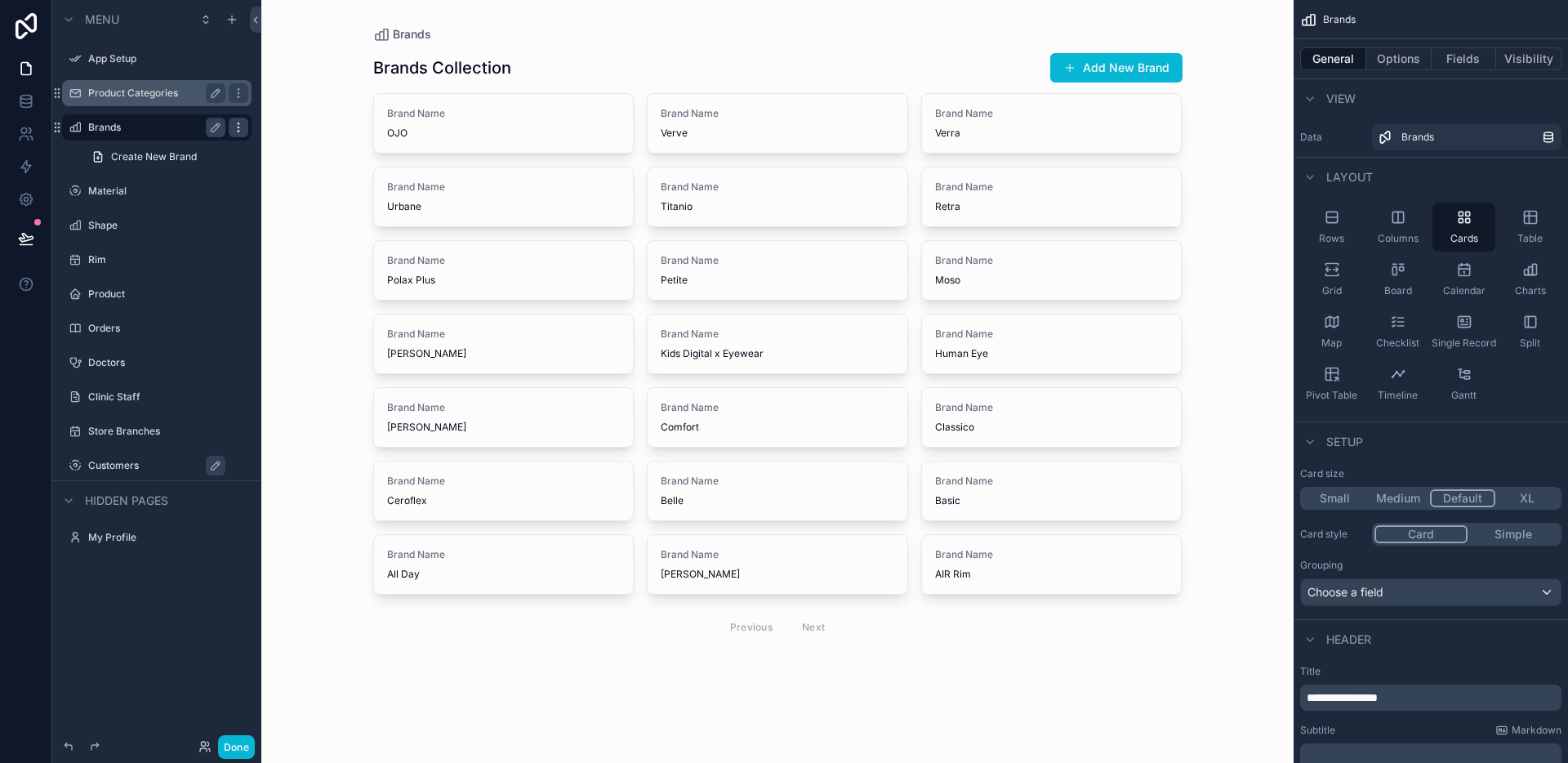
click at [233, 123] on icon "scrollable content" at bounding box center [238, 127] width 13 height 13
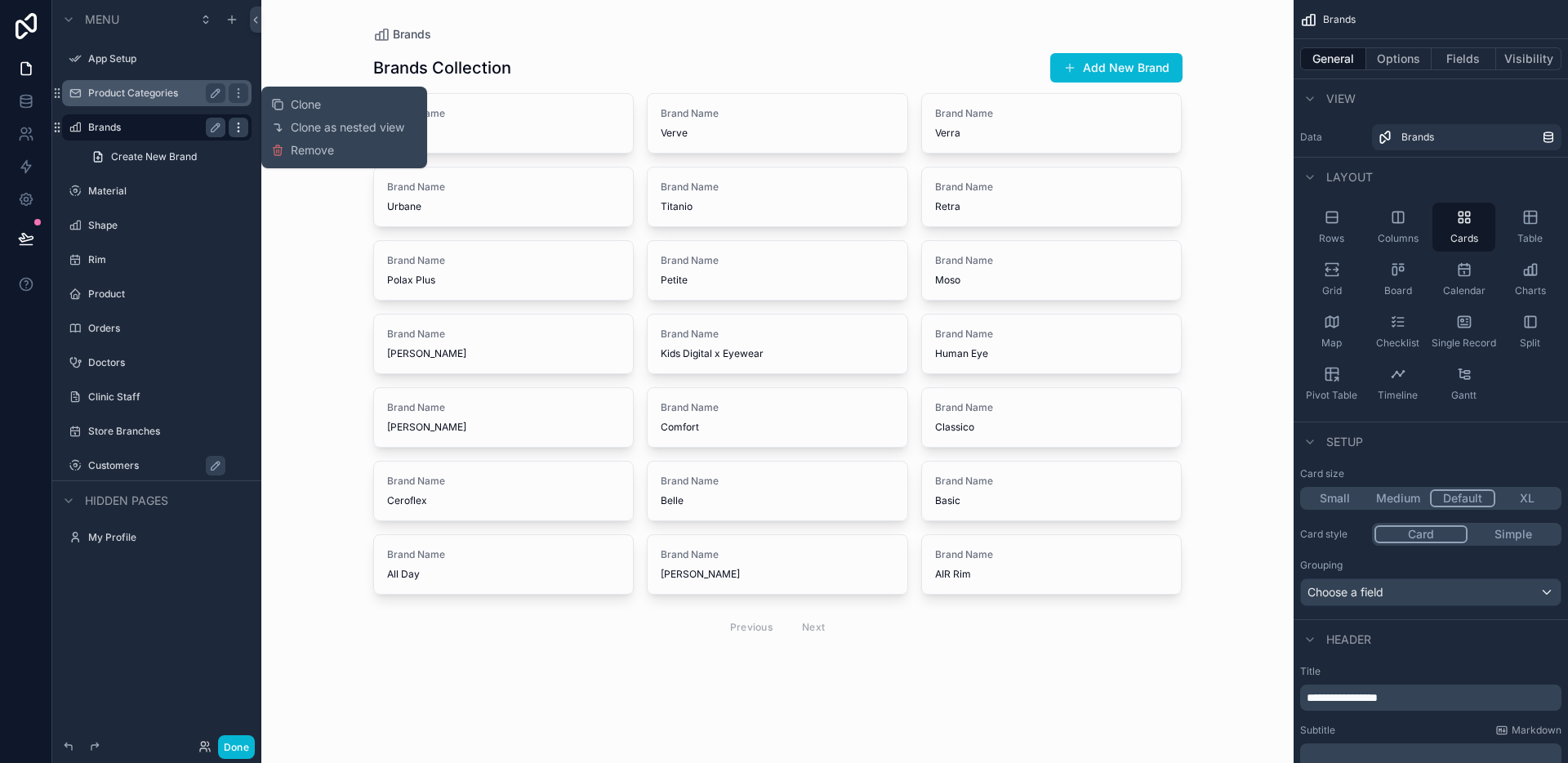
click at [233, 123] on icon "scrollable content" at bounding box center [238, 127] width 13 height 13
click at [234, 20] on icon "scrollable content" at bounding box center [232, 20] width 8 height 0
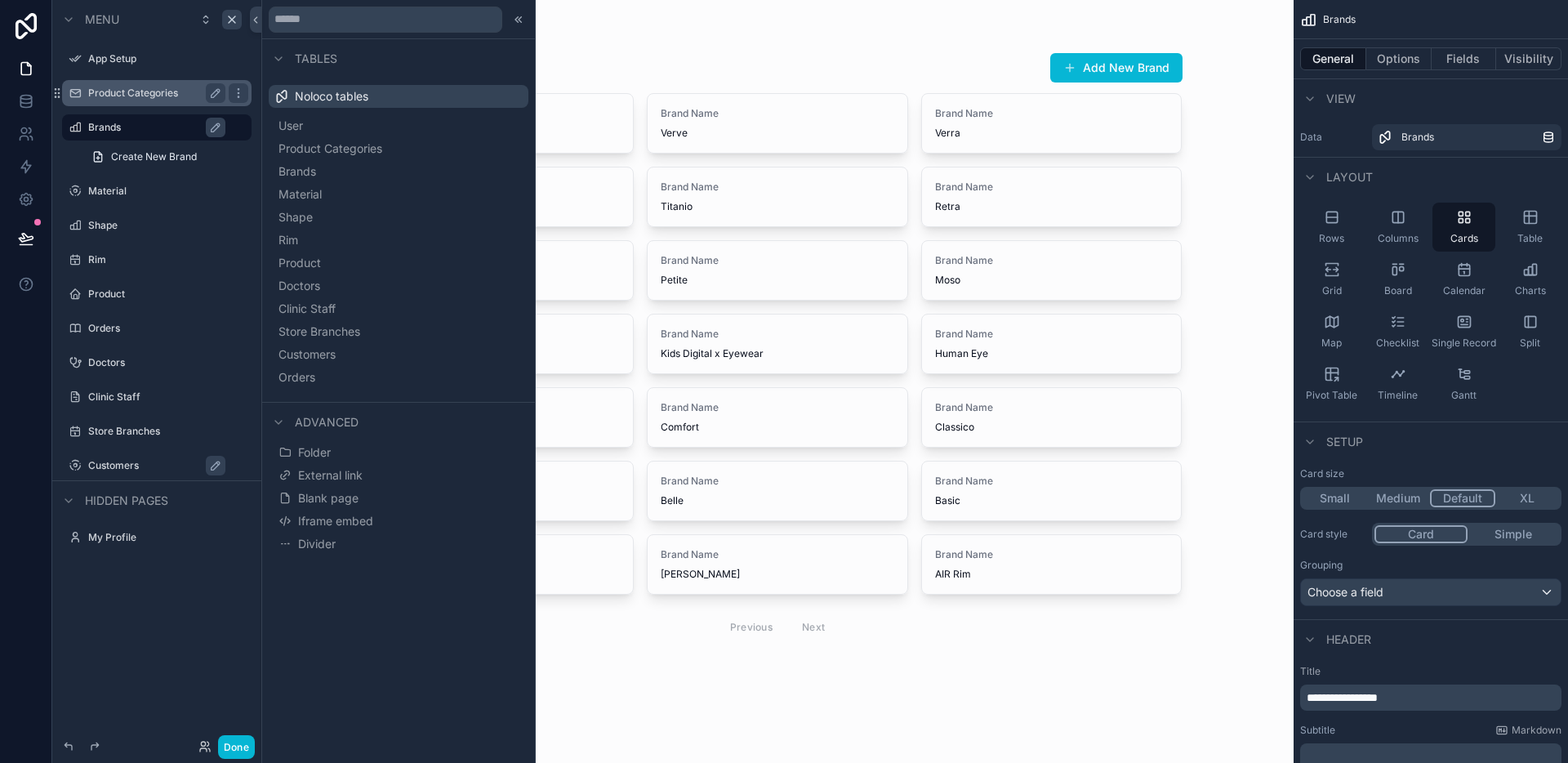
click at [182, 611] on div "Menu App Setup Product Categories Brands Create New Brand Material Shape Rim Pr…" at bounding box center [157, 372] width 209 height 743
click at [311, 451] on span "Folder" at bounding box center [314, 453] width 32 height 17
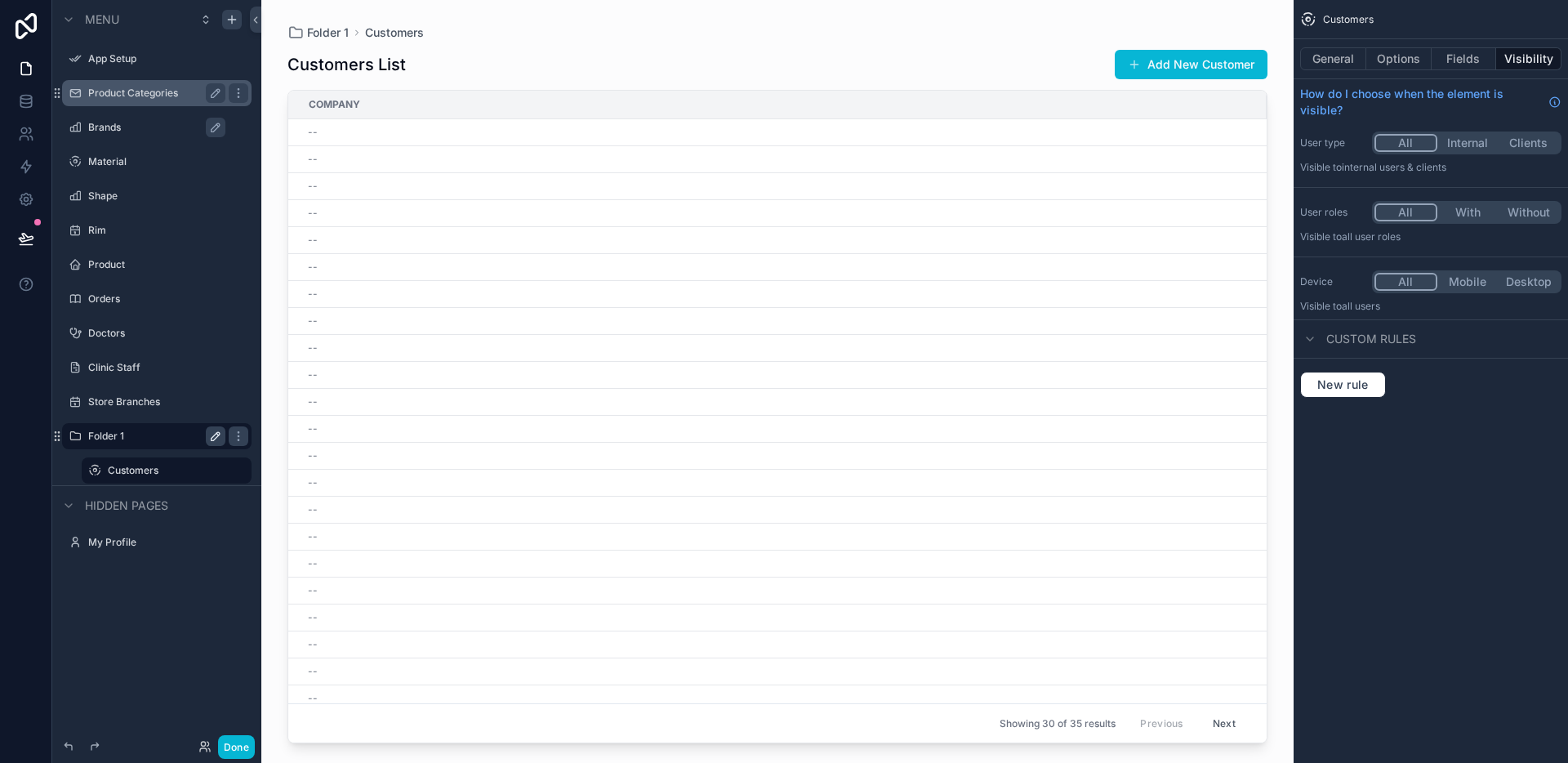
click at [214, 440] on icon "scrollable content" at bounding box center [216, 436] width 8 height 8
click at [183, 441] on input "********" at bounding box center [143, 436] width 111 height 20
type input "********"
click at [216, 437] on icon "scrollable content" at bounding box center [216, 437] width 8 height 6
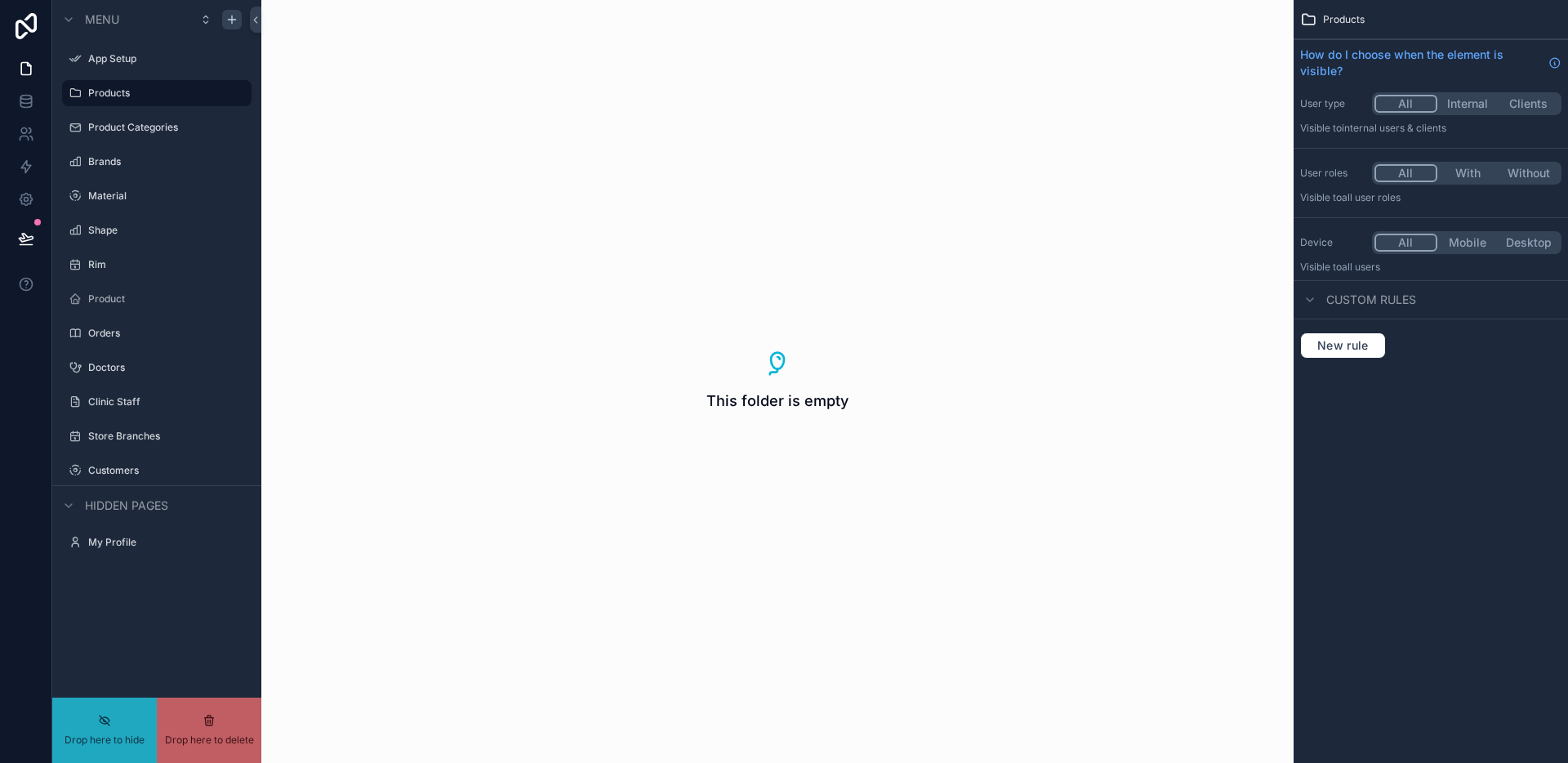
drag, startPoint x: 138, startPoint y: 280, endPoint x: 131, endPoint y: 244, distance: 36.7
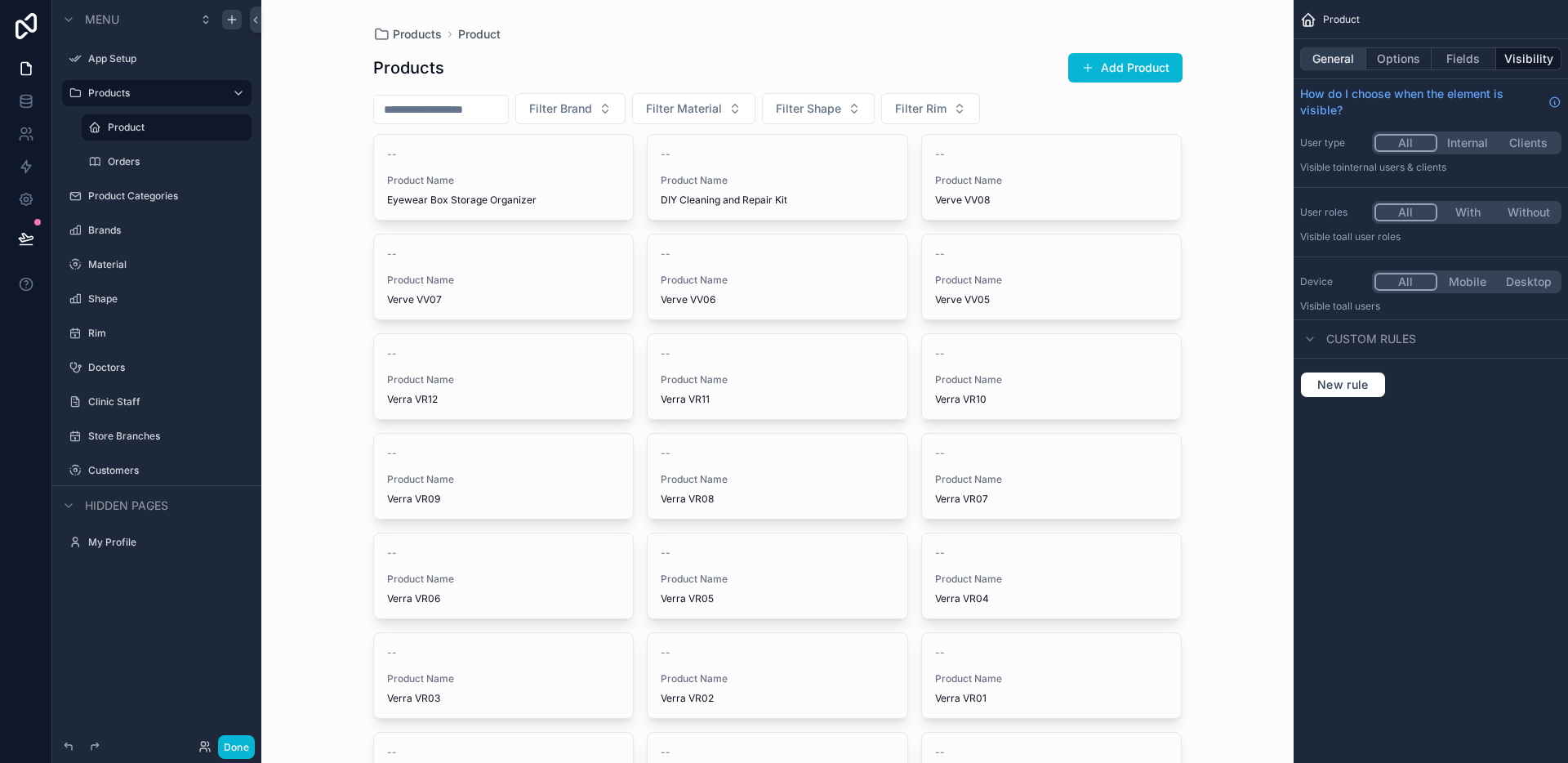
click at [1347, 51] on button "General" at bounding box center [1333, 59] width 66 height 22
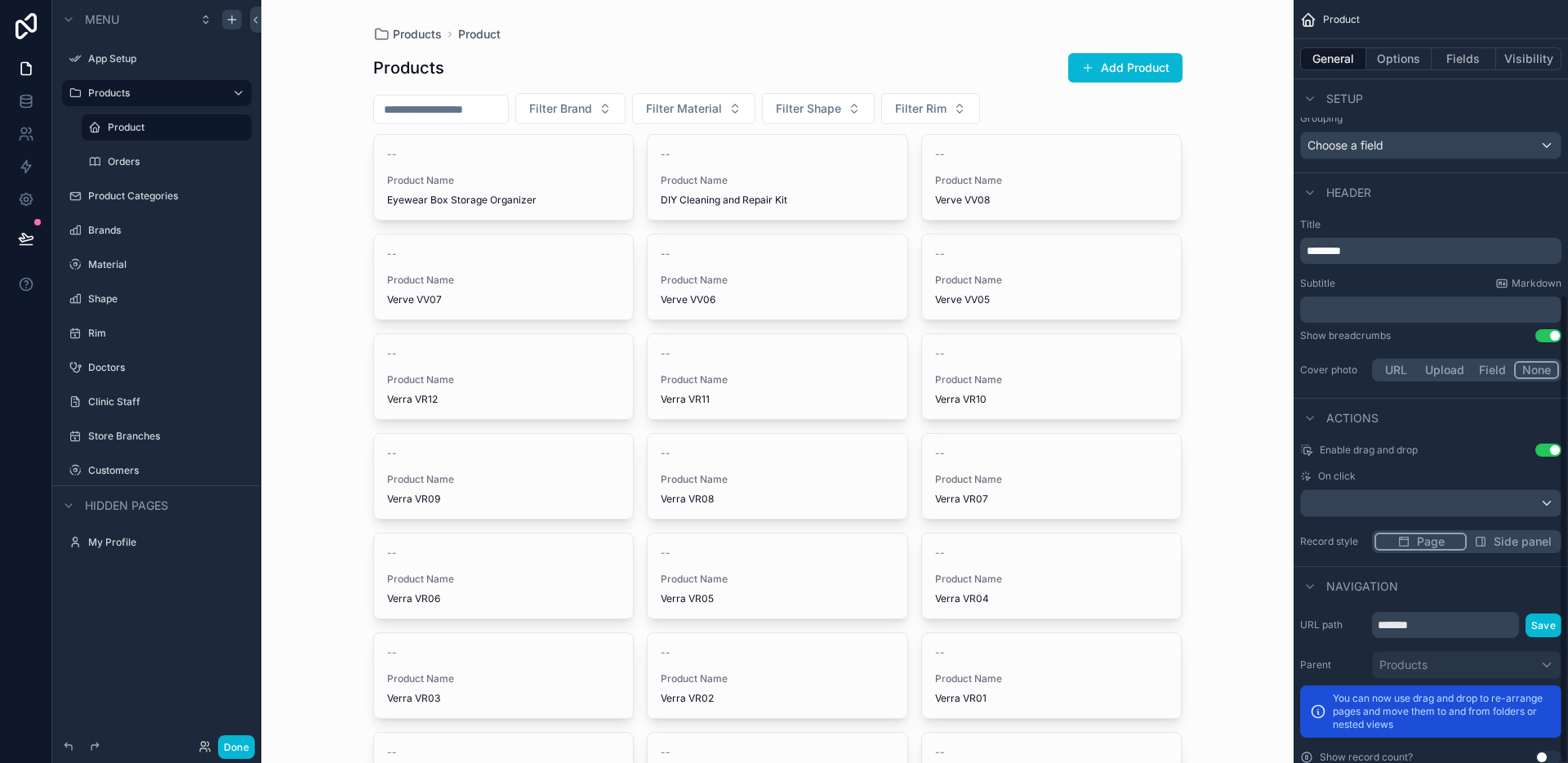
scroll to position [480, 0]
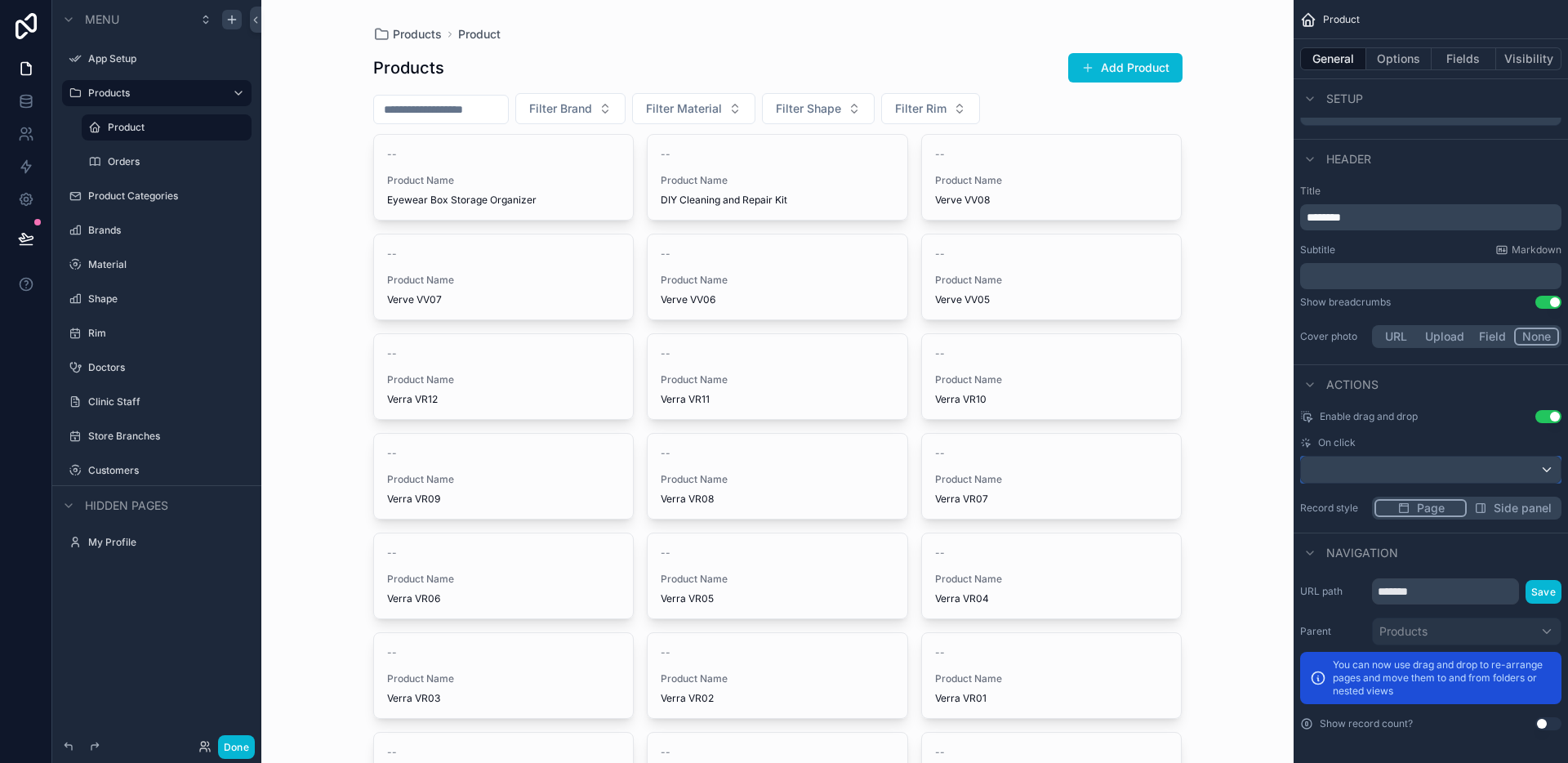
click at [1454, 470] on div "scrollable content" at bounding box center [1431, 469] width 259 height 26
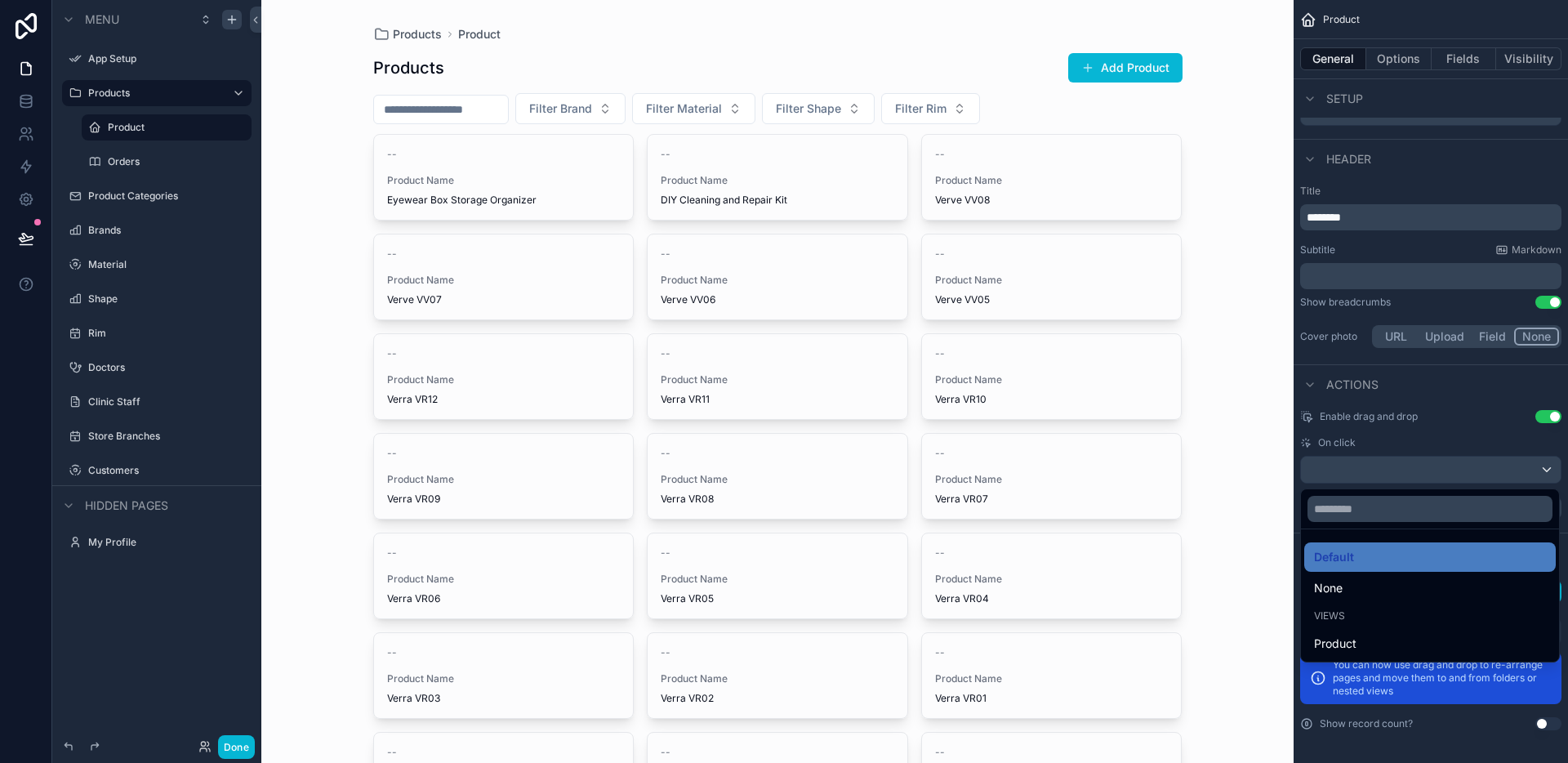
click at [1454, 470] on div "scrollable content" at bounding box center [784, 382] width 1568 height 763
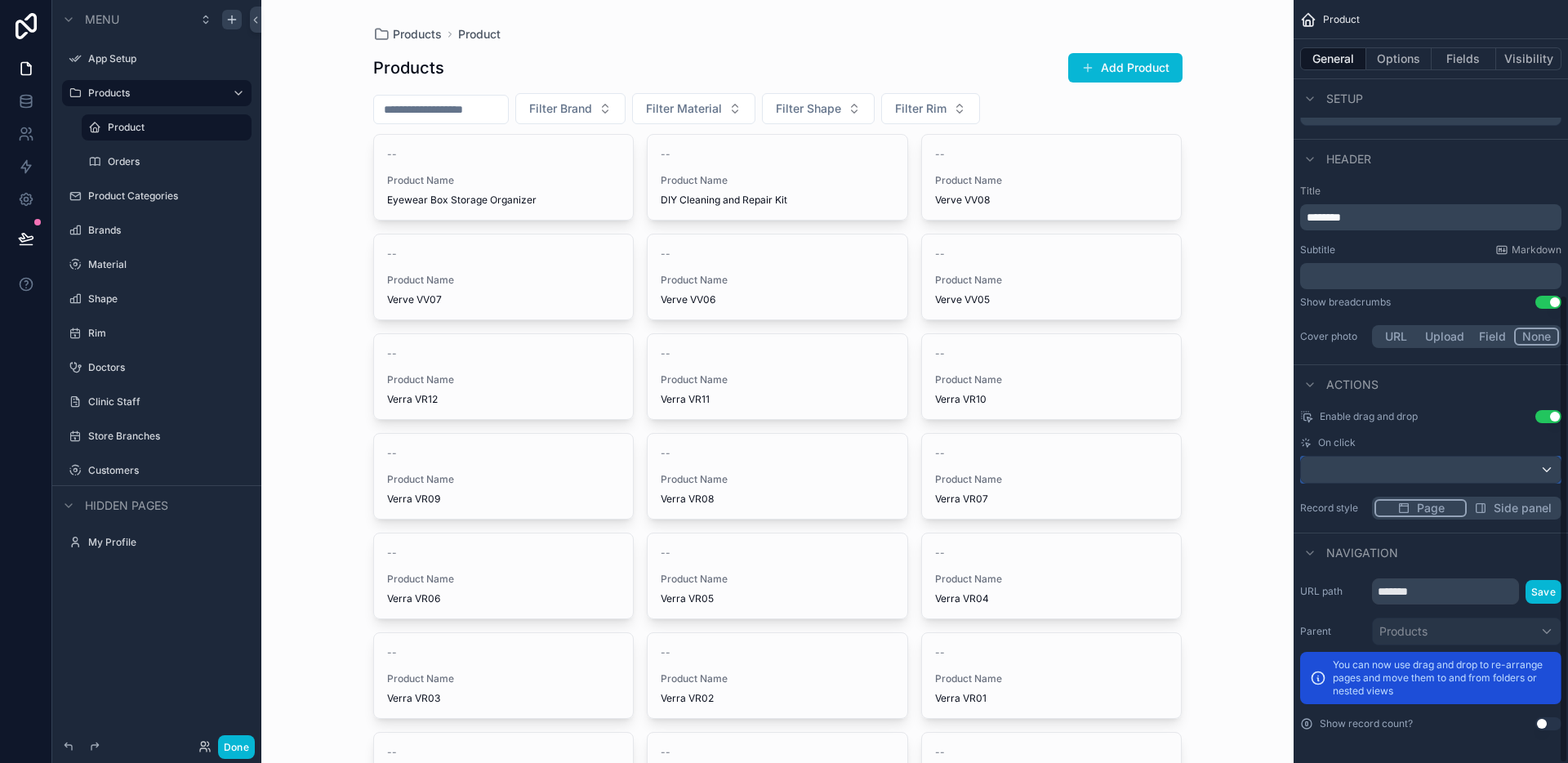
click at [1454, 470] on div "scrollable content" at bounding box center [1431, 469] width 259 height 26
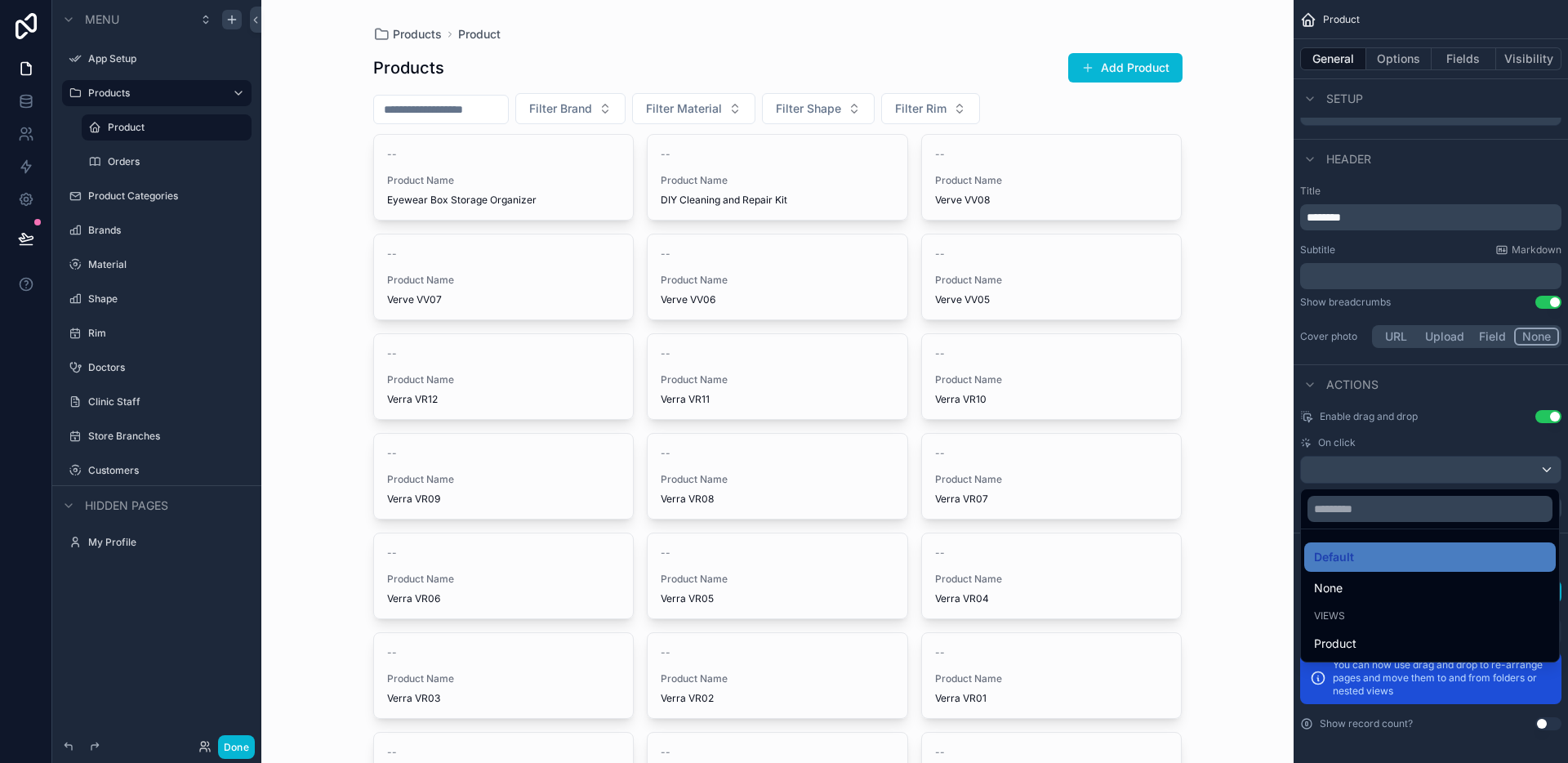
click at [1245, 483] on div "Products Product Products Add Product Filter Brand Filter Material Filter Shape…" at bounding box center [777, 382] width 1032 height 763
click at [1459, 420] on div "scrollable content" at bounding box center [784, 382] width 1568 height 763
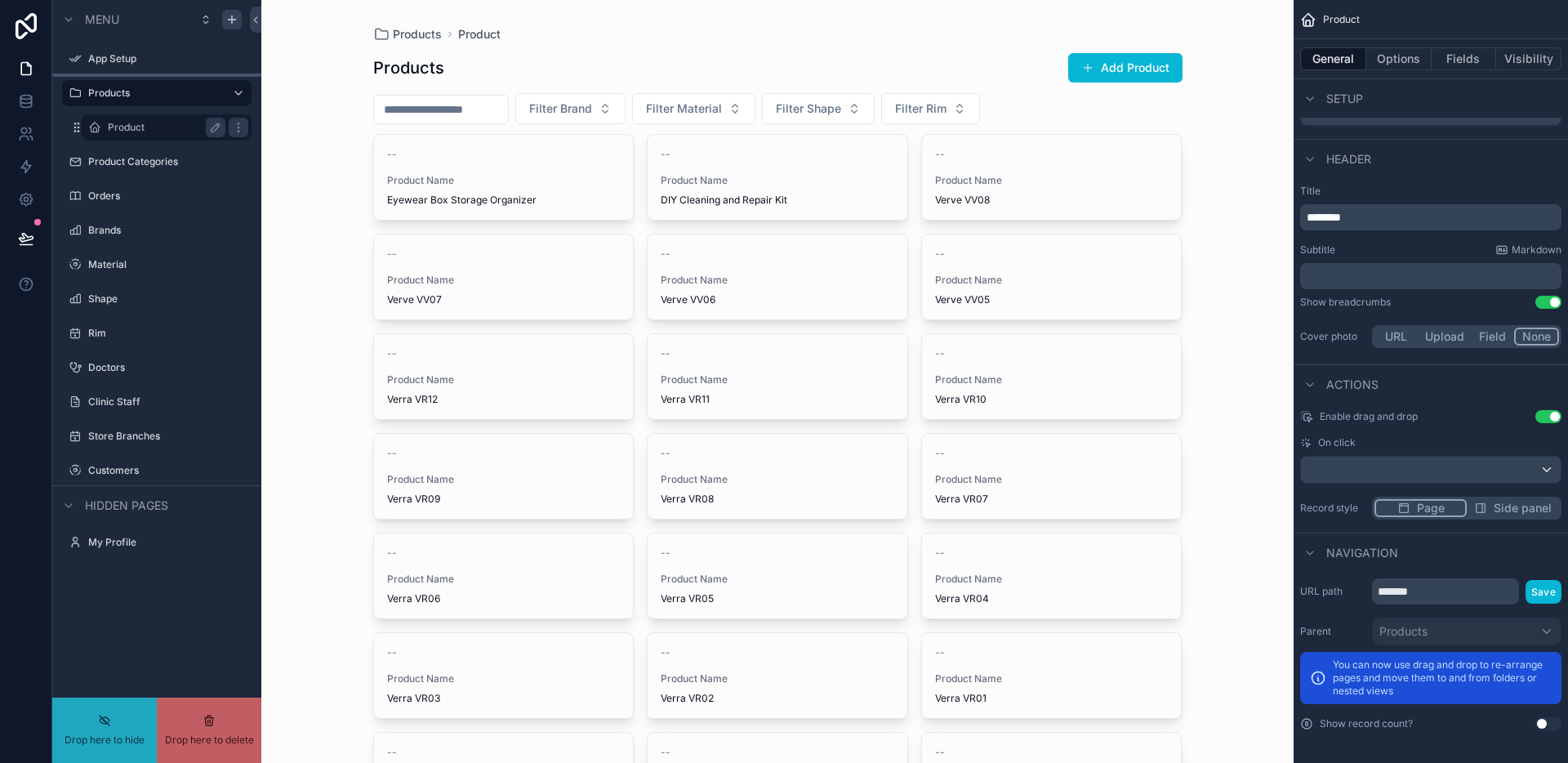
scroll to position [0, 0]
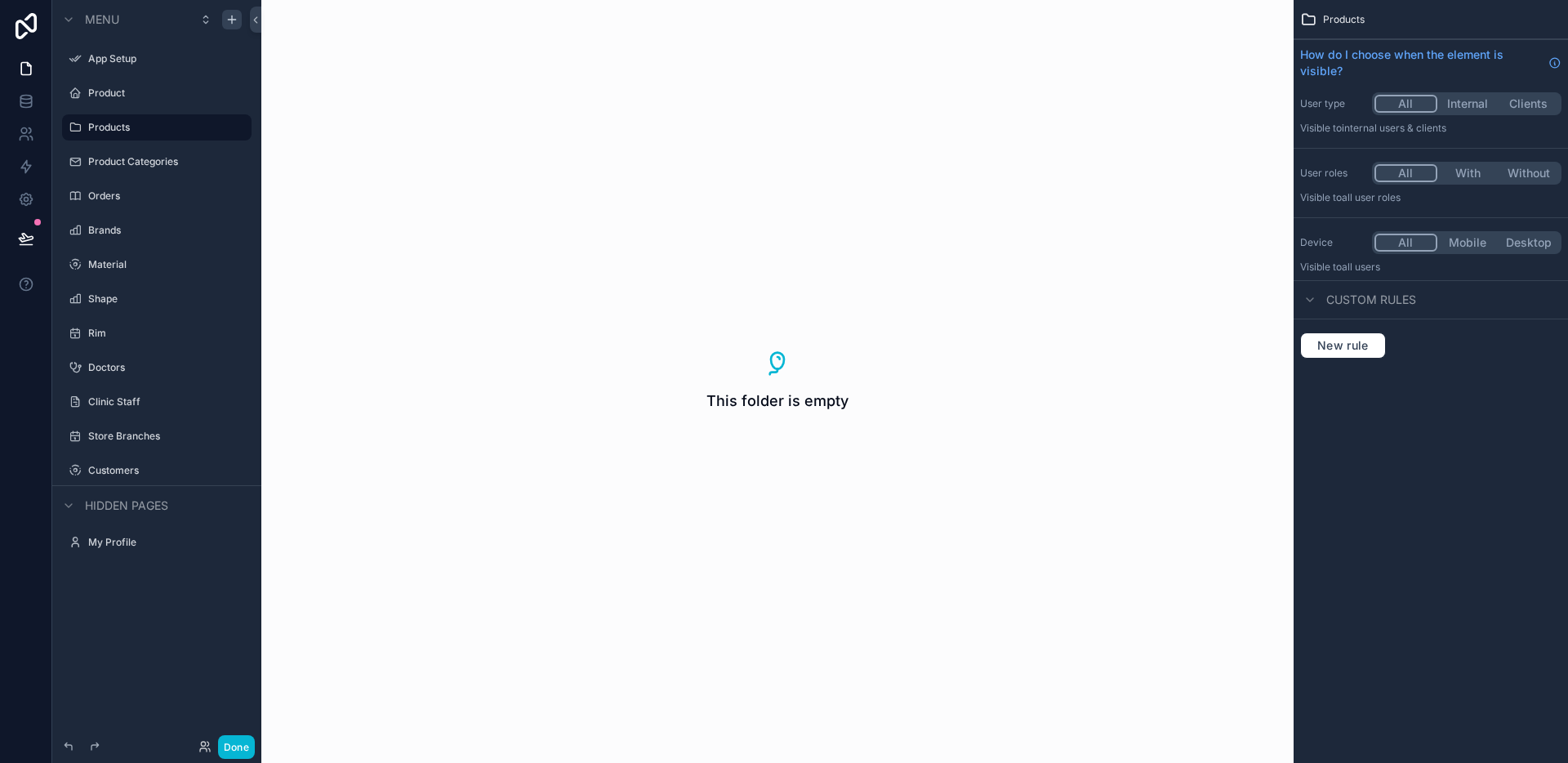
click at [0, 0] on icon "scrollable content" at bounding box center [0, 0] width 0 height 0
click at [123, 128] on input "********" at bounding box center [143, 128] width 111 height 20
click at [157, 128] on input "********" at bounding box center [143, 128] width 111 height 20
type input "**********"
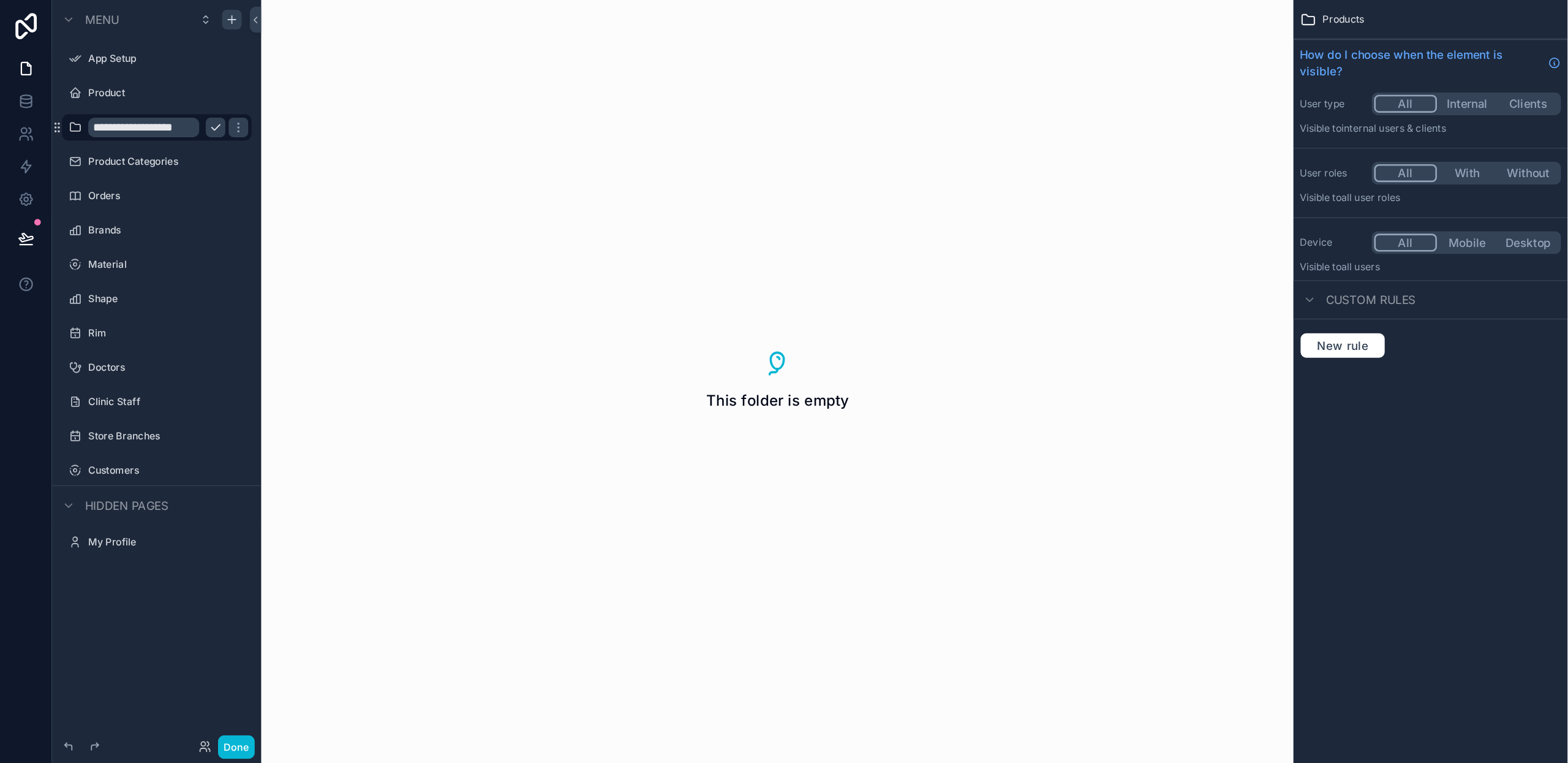
scroll to position [0, 0]
click at [162, 95] on icon "scrollable content" at bounding box center [161, 95] width 10 height 10
click at [55, 96] on icon "scrollable content" at bounding box center [56, 95] width 10 height 10
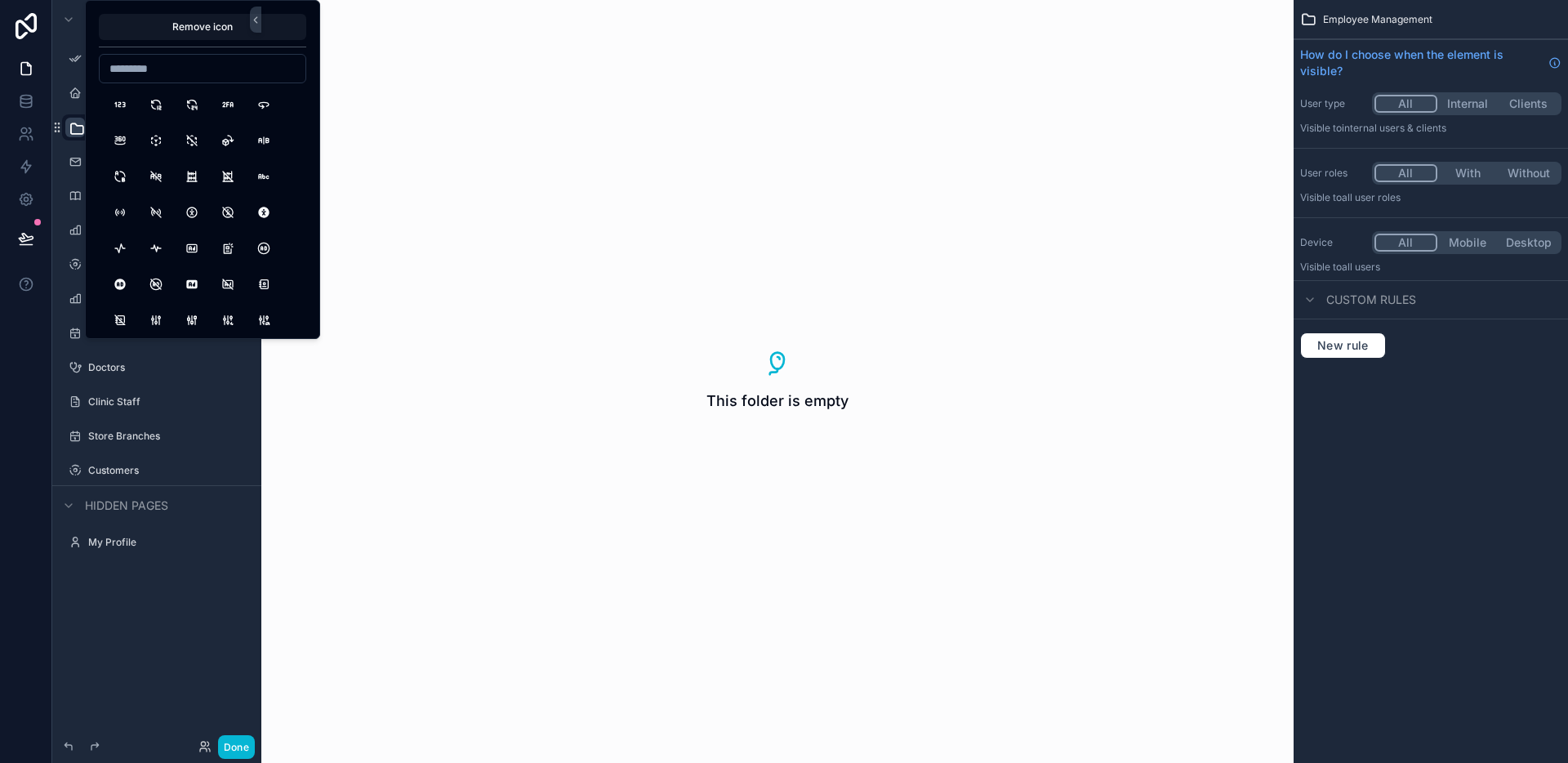
click at [185, 75] on input at bounding box center [202, 68] width 206 height 22
type input "*****"
click at [227, 149] on button "UsersGroup" at bounding box center [228, 141] width 29 height 29
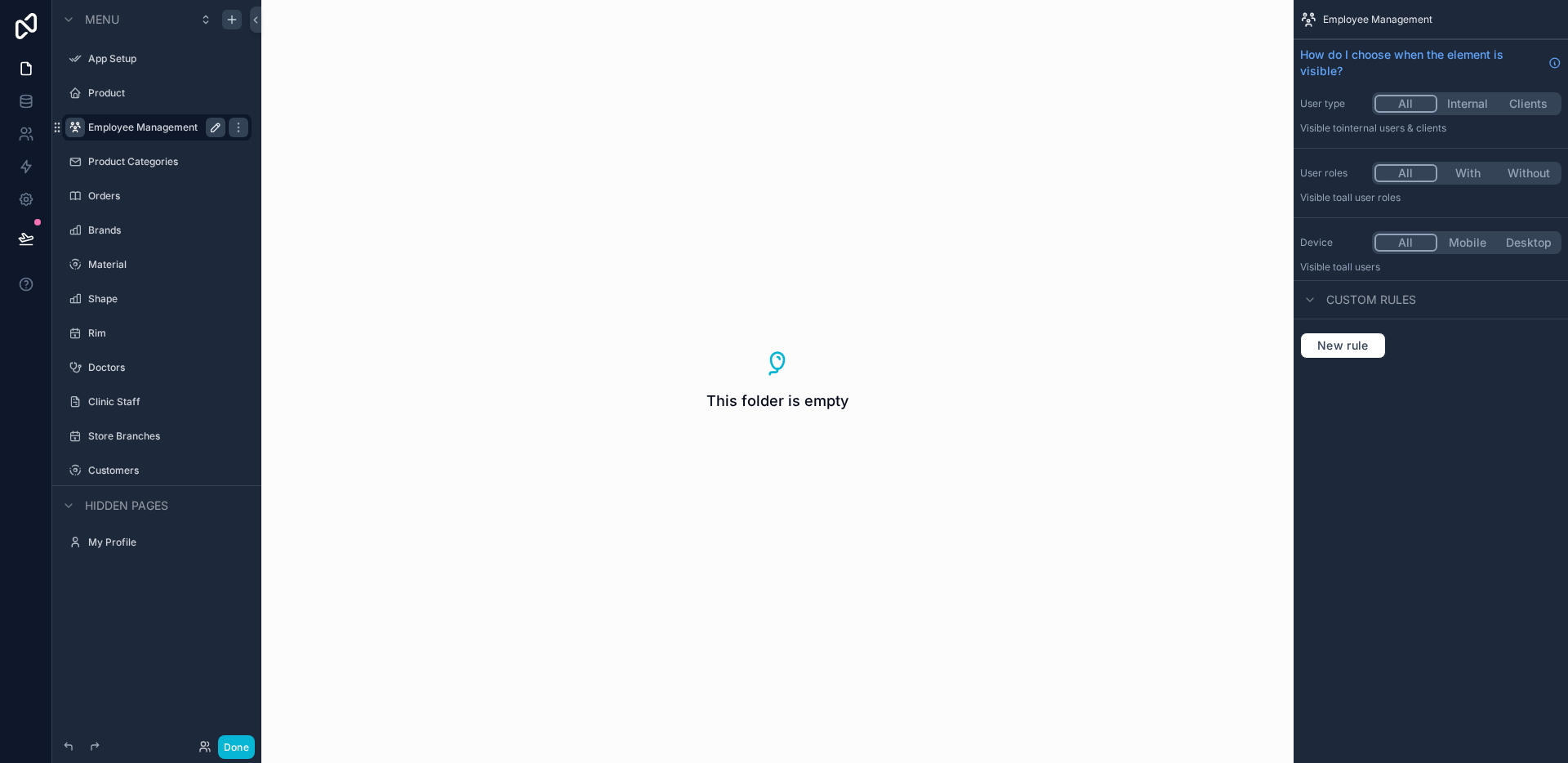
click at [469, 172] on div "This folder is empty" at bounding box center [777, 382] width 1032 height 763
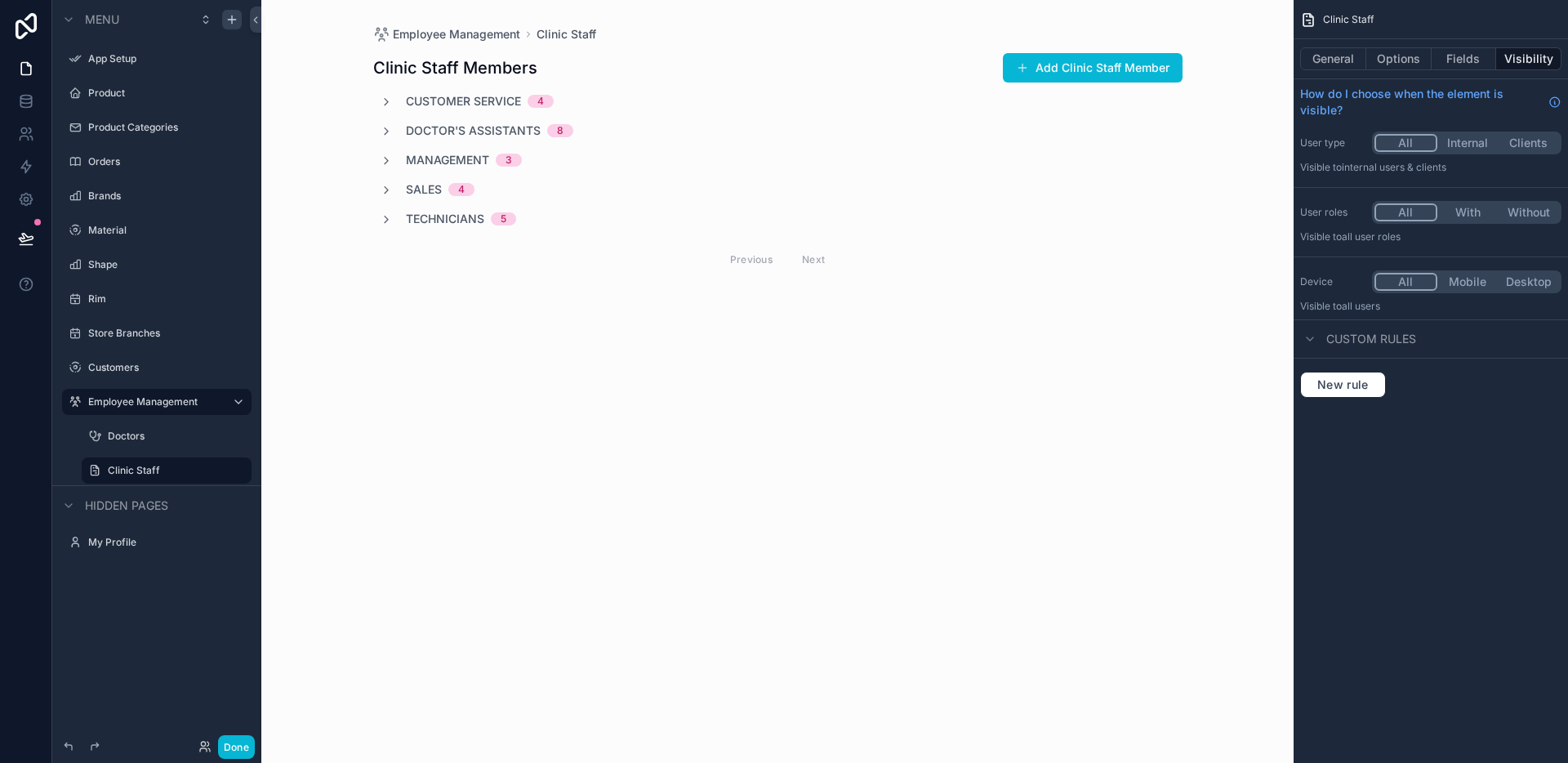
click at [510, 429] on div "Employee Management Clinic Staff Clinic Staff Members Add Clinic Staff Member C…" at bounding box center [777, 382] width 1032 height 763
click at [247, 733] on div "Done" at bounding box center [157, 746] width 209 height 32
click at [244, 739] on button "Done" at bounding box center [237, 747] width 37 height 23
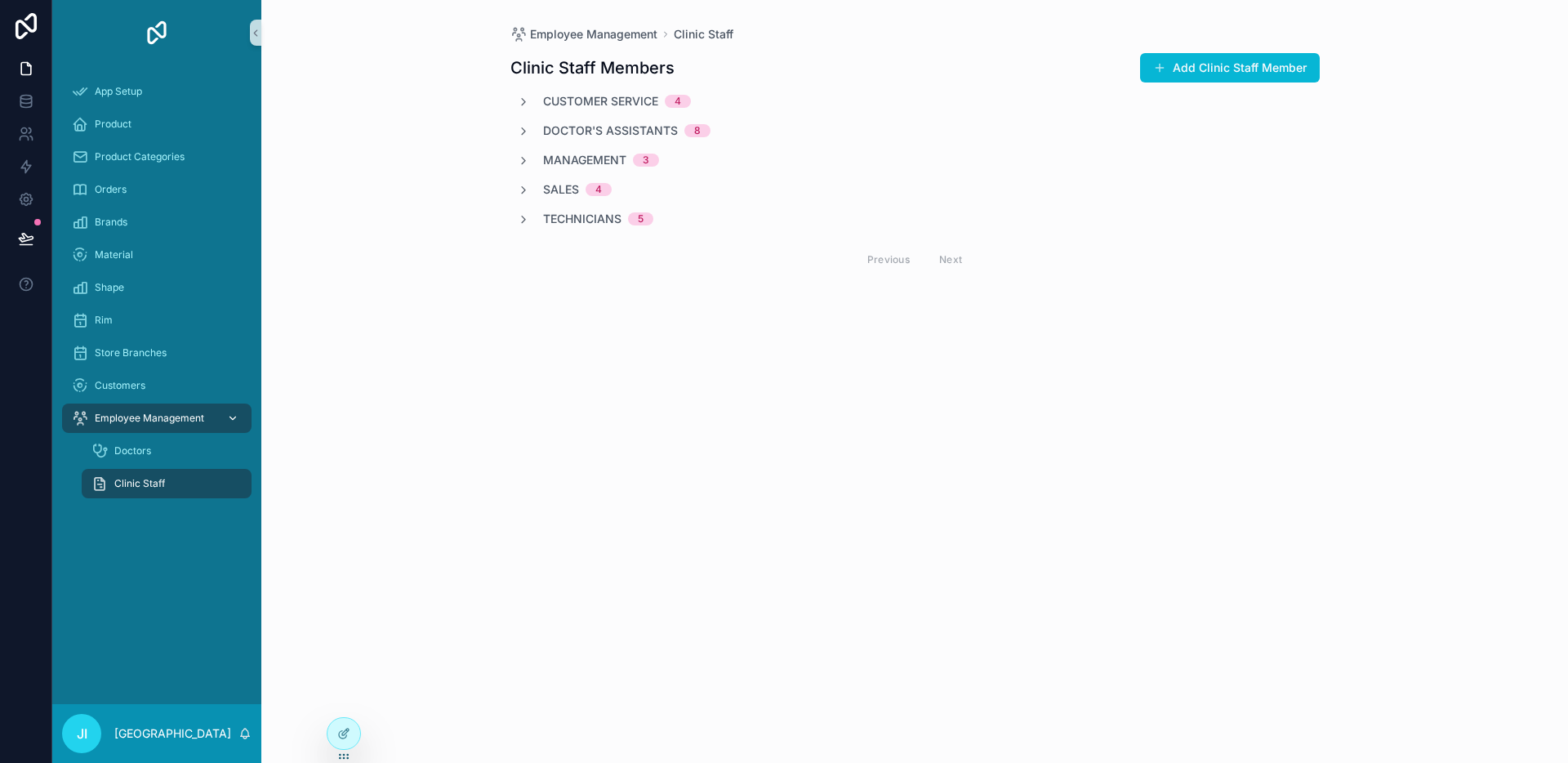
click at [241, 421] on div "scrollable content" at bounding box center [231, 418] width 21 height 26
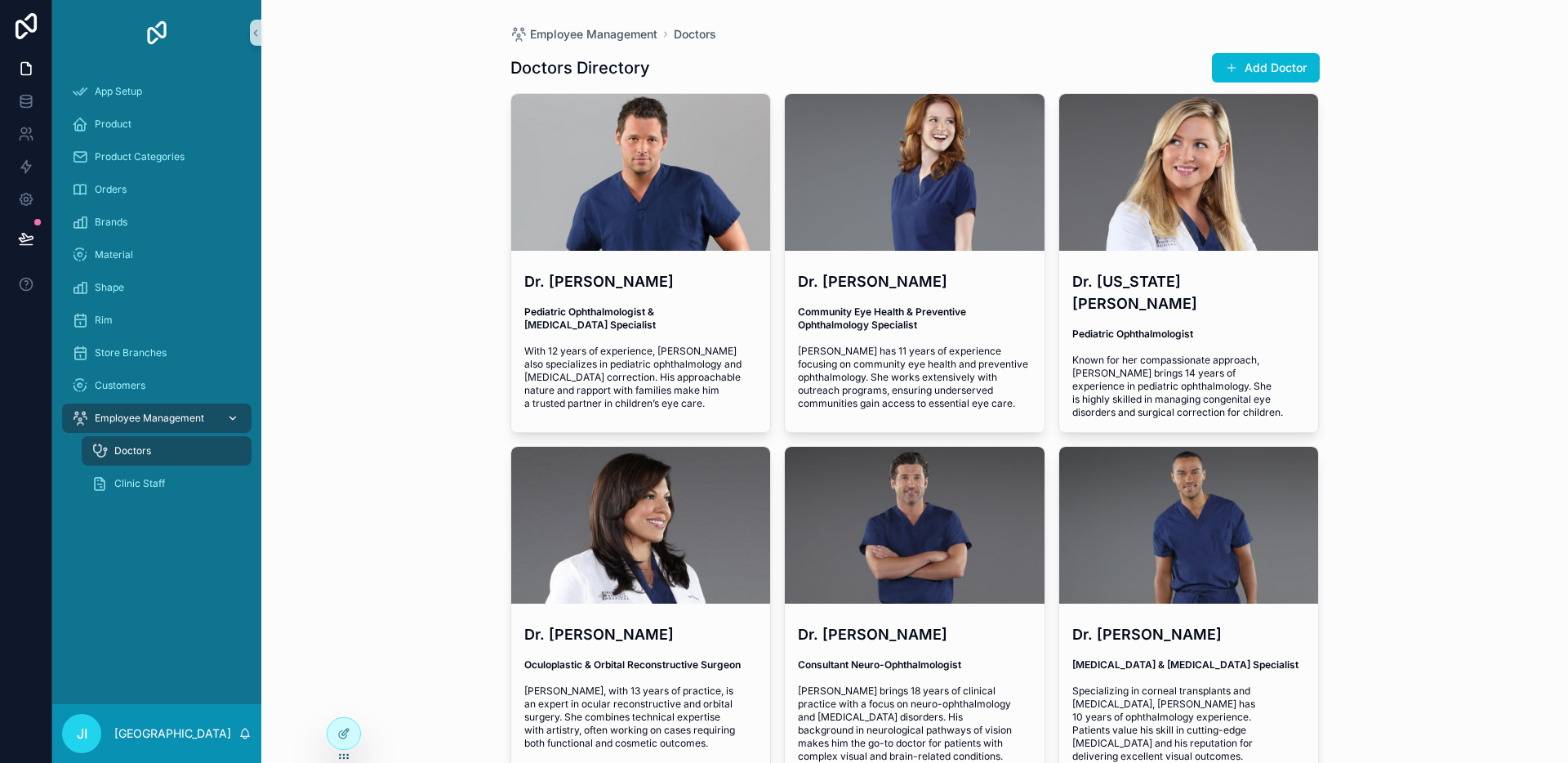
click at [241, 421] on div "scrollable content" at bounding box center [231, 418] width 21 height 26
click at [178, 460] on div "Doctors" at bounding box center [167, 451] width 150 height 26
click at [174, 471] on div "Clinic Staff" at bounding box center [167, 483] width 150 height 26
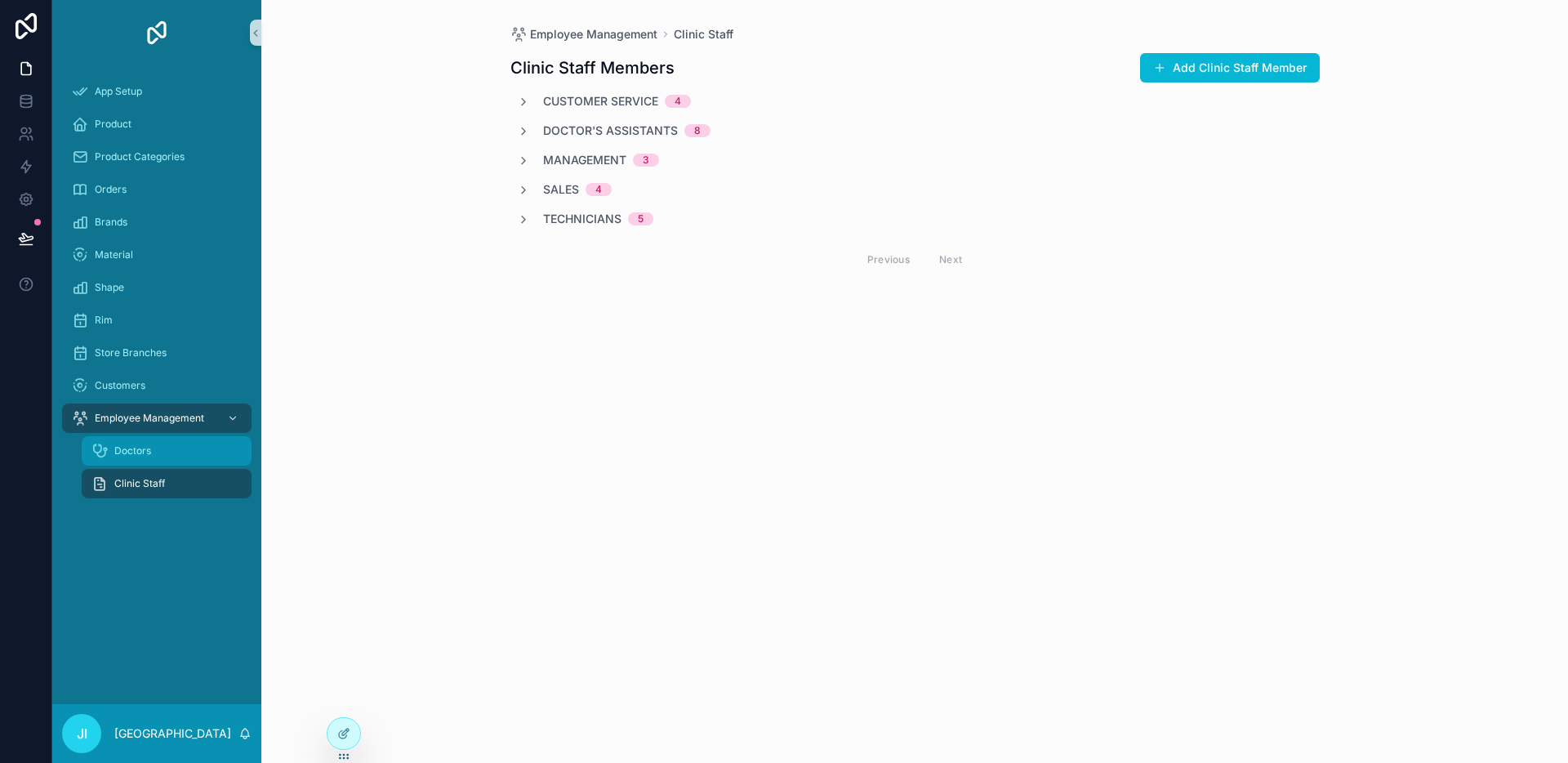
click at [176, 452] on div "Doctors" at bounding box center [167, 451] width 150 height 26
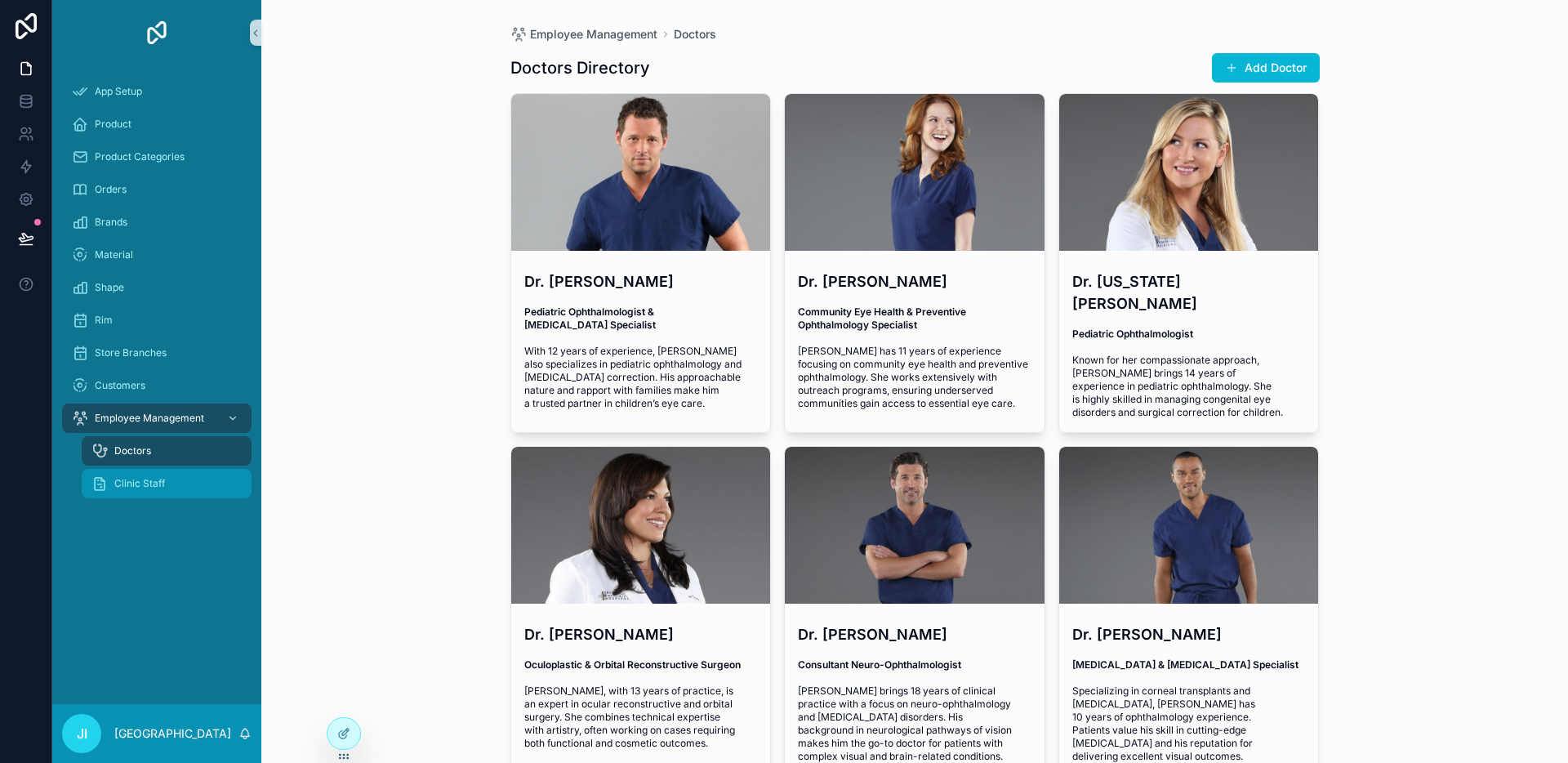
click at [185, 472] on div "Clinic Staff" at bounding box center [167, 483] width 150 height 26
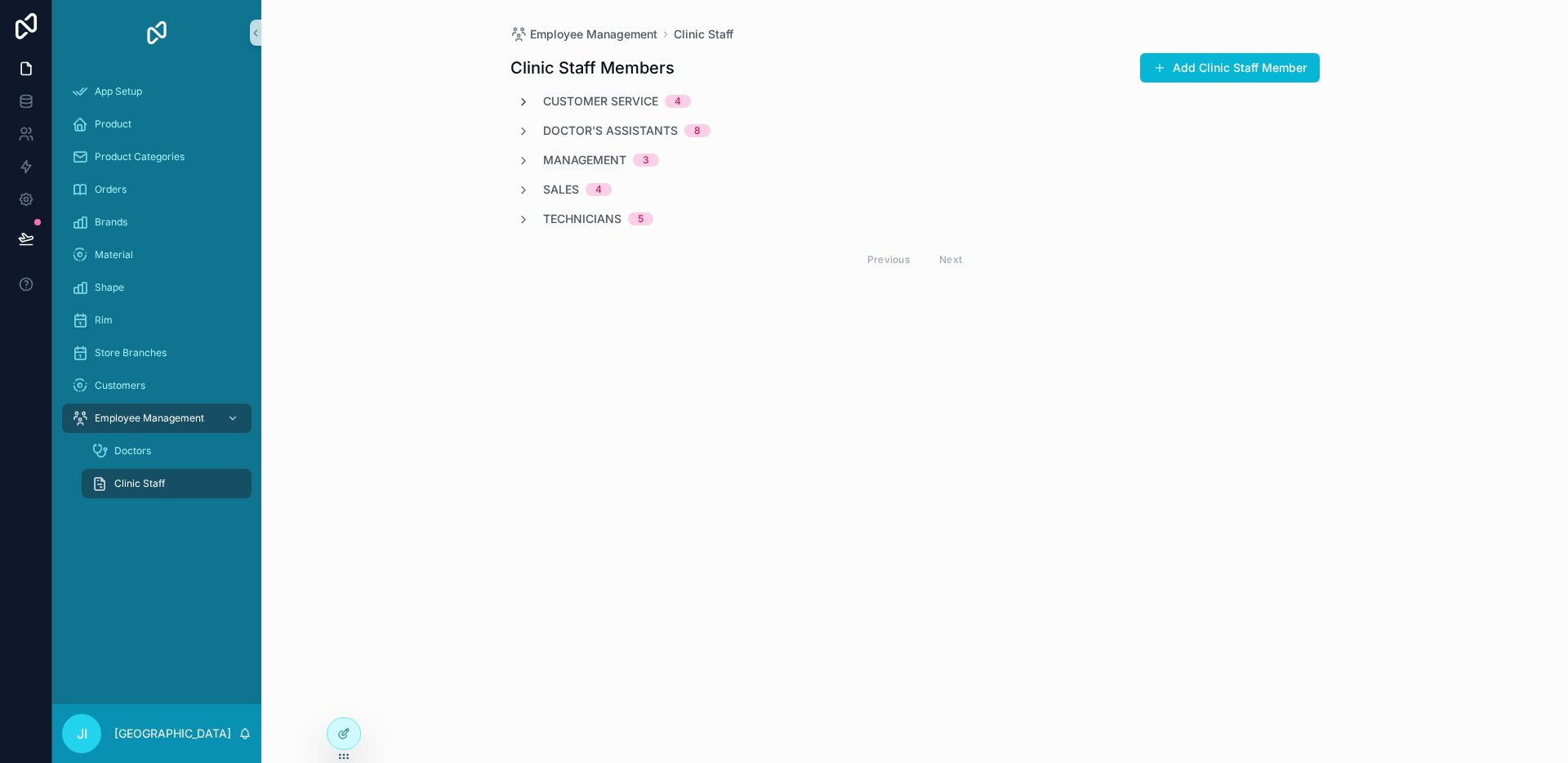
click at [527, 96] on icon "scrollable content" at bounding box center [523, 101] width 13 height 13
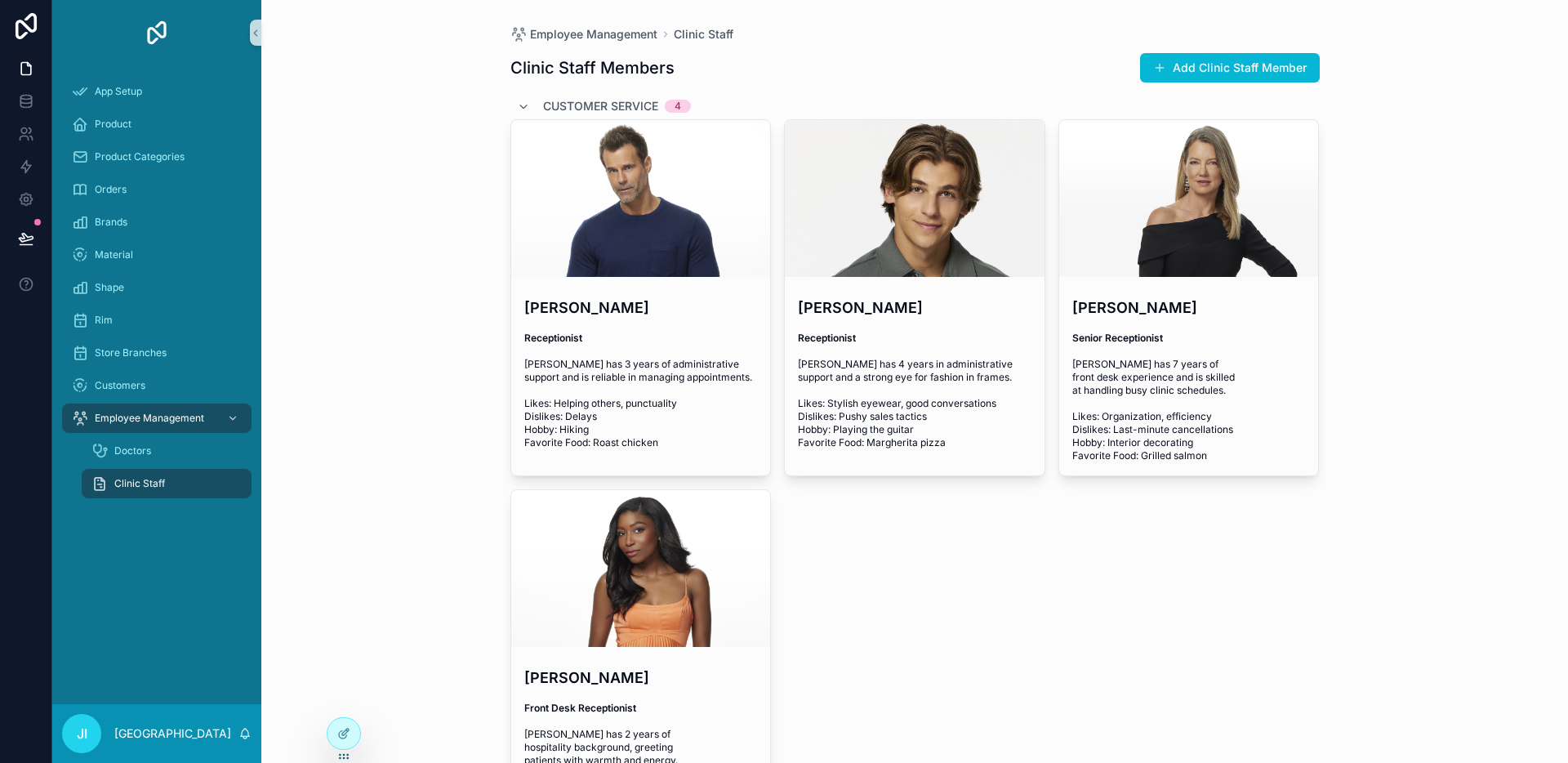
click at [520, 92] on div "Clinic Staff Members Add Clinic Staff Member Customer Service 4 Drew Quartermai…" at bounding box center [915, 555] width 809 height 1025
click at [520, 101] on icon "scrollable content" at bounding box center [523, 106] width 13 height 13
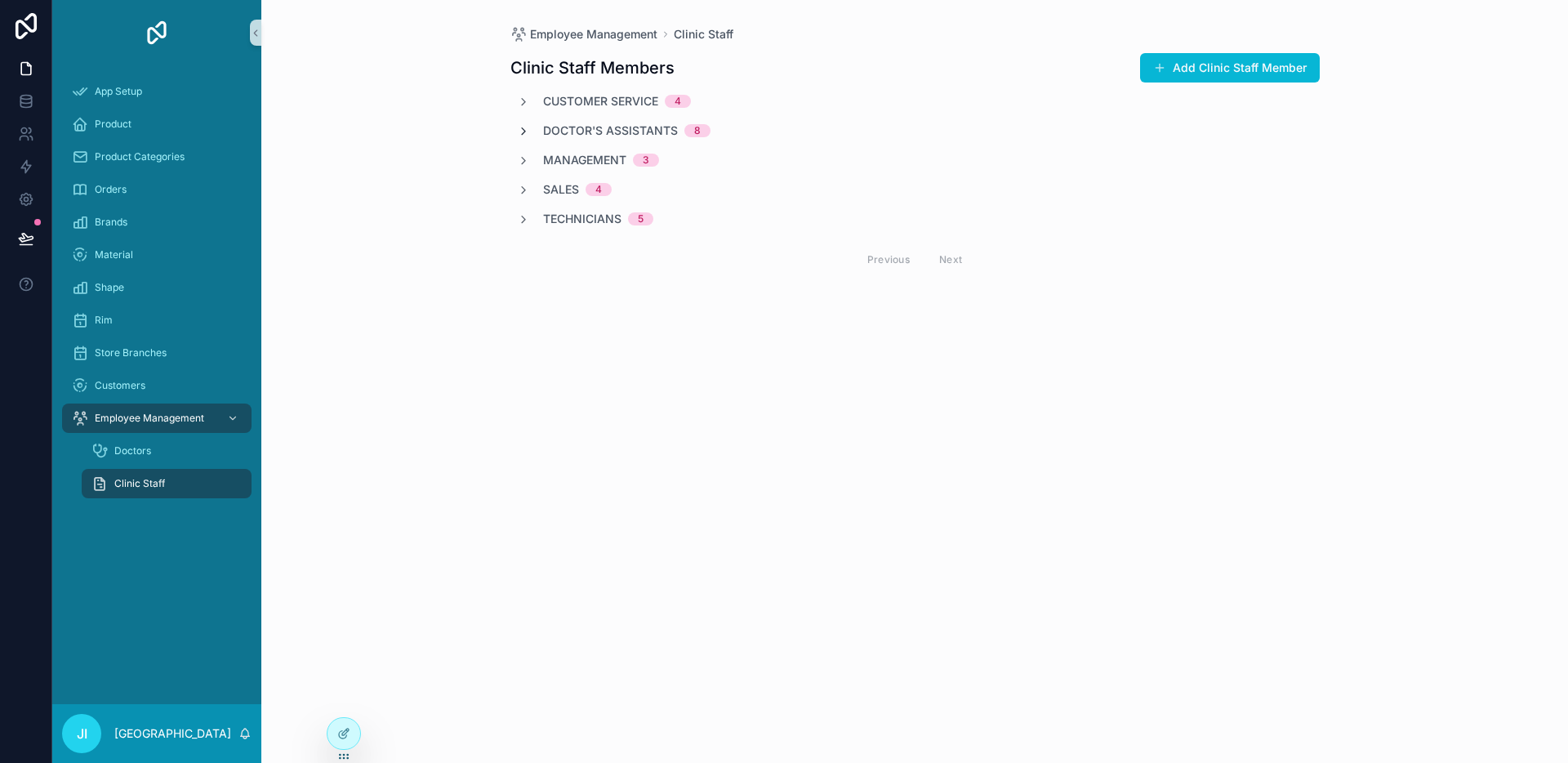
click at [522, 134] on icon "scrollable content" at bounding box center [523, 131] width 13 height 13
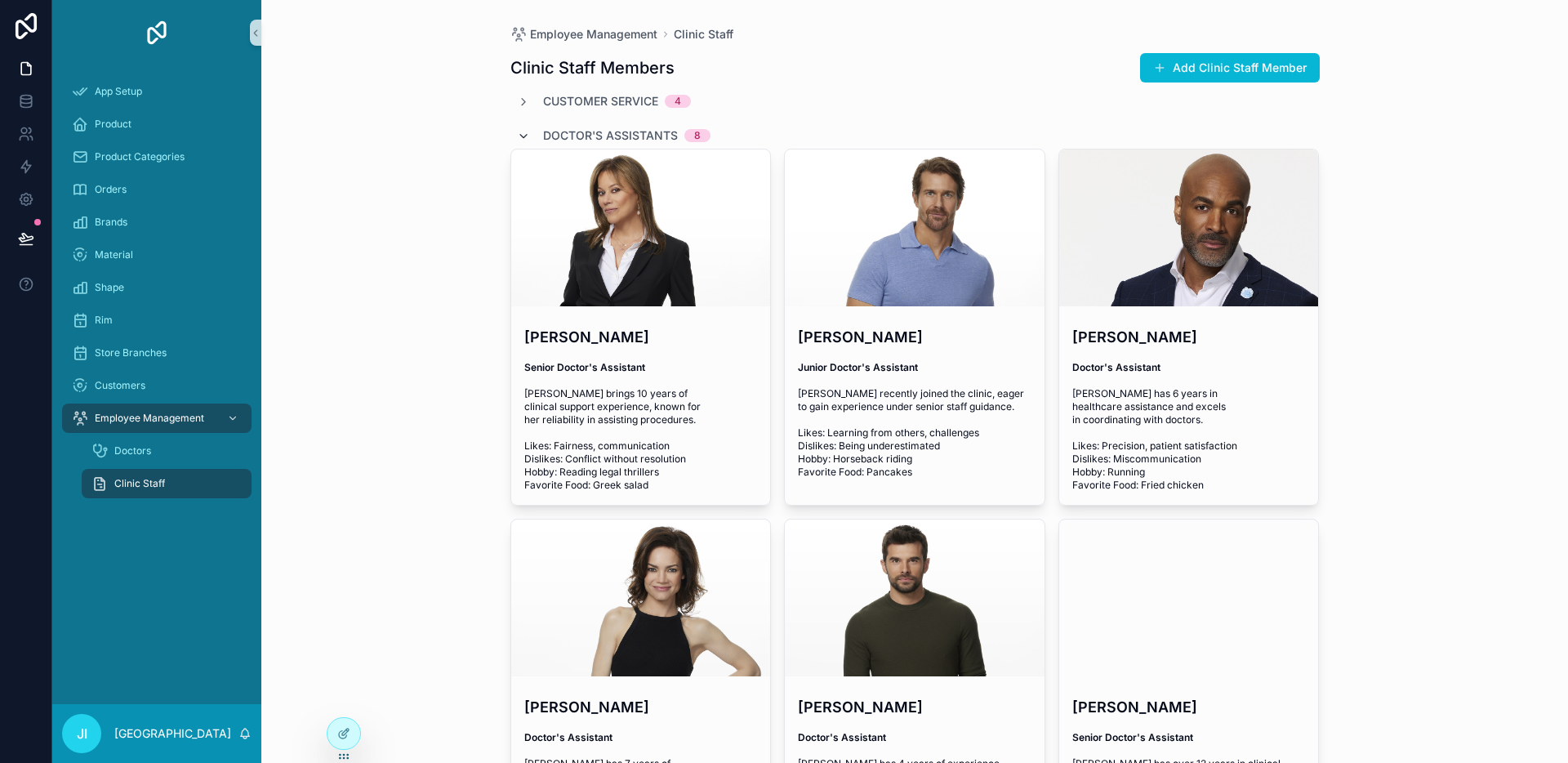
click at [520, 133] on icon "scrollable content" at bounding box center [523, 136] width 13 height 13
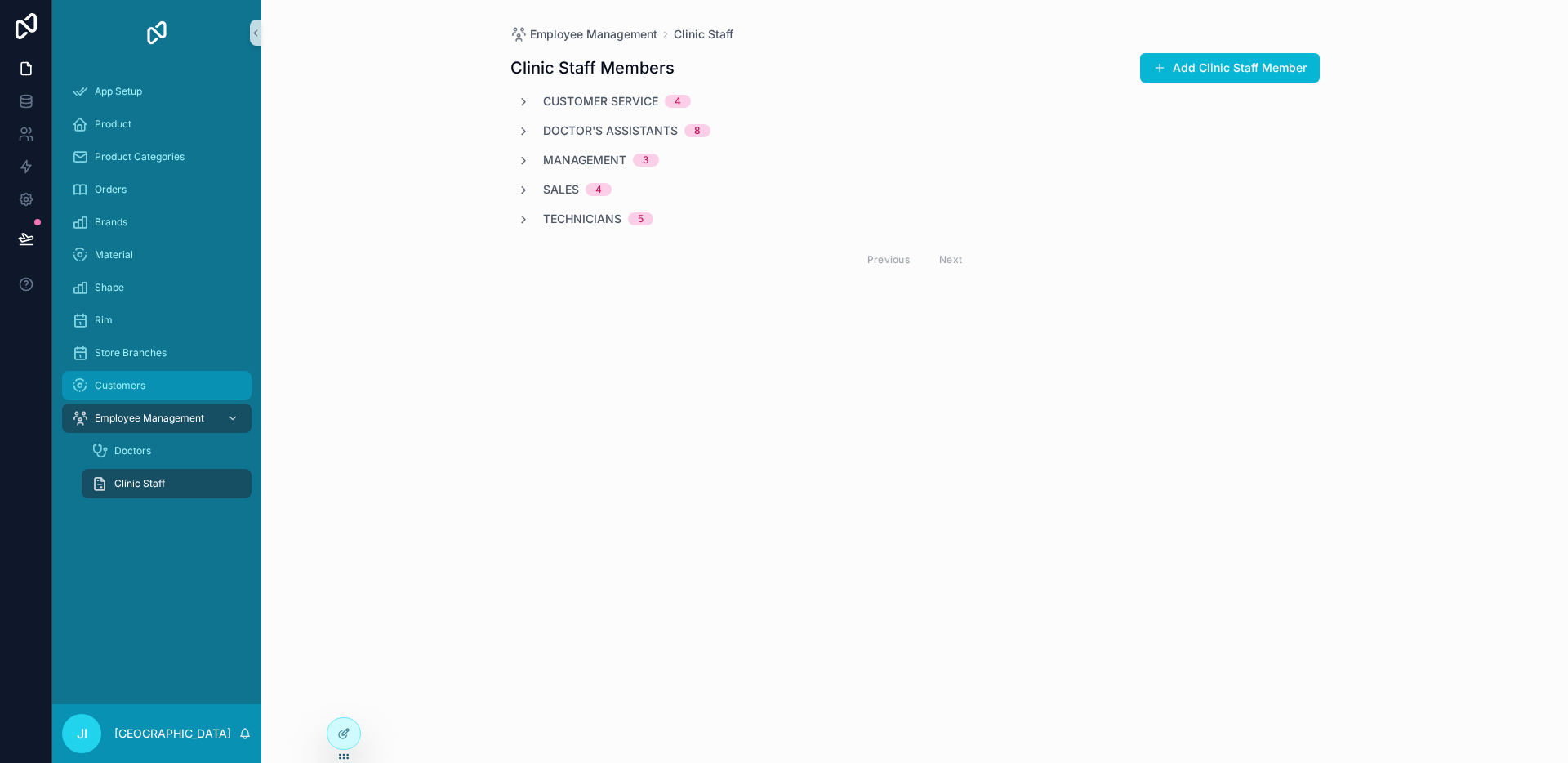
click at [138, 378] on div "Customers" at bounding box center [157, 385] width 170 height 26
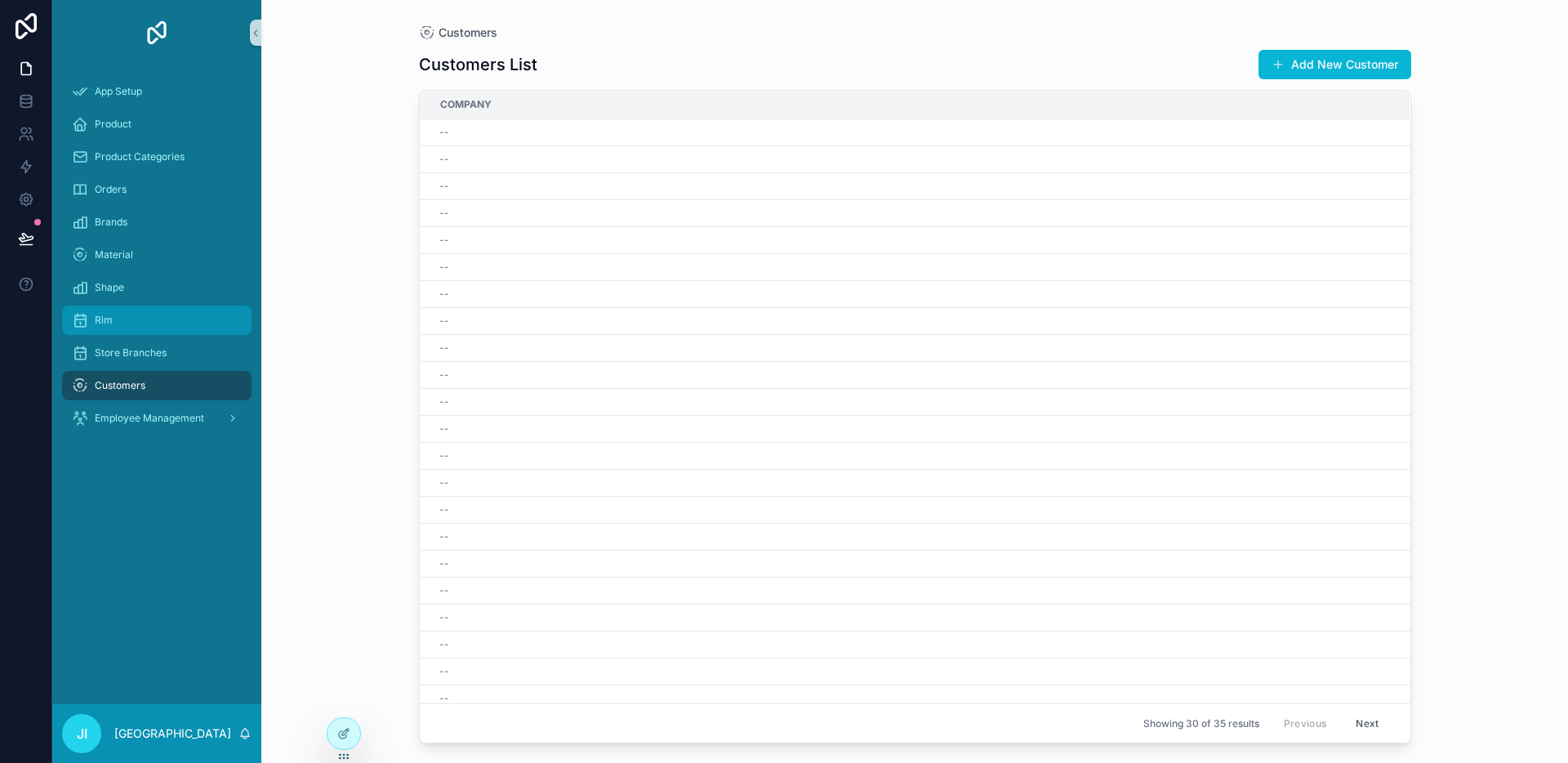
click at [140, 334] on link "Rim" at bounding box center [157, 320] width 189 height 29
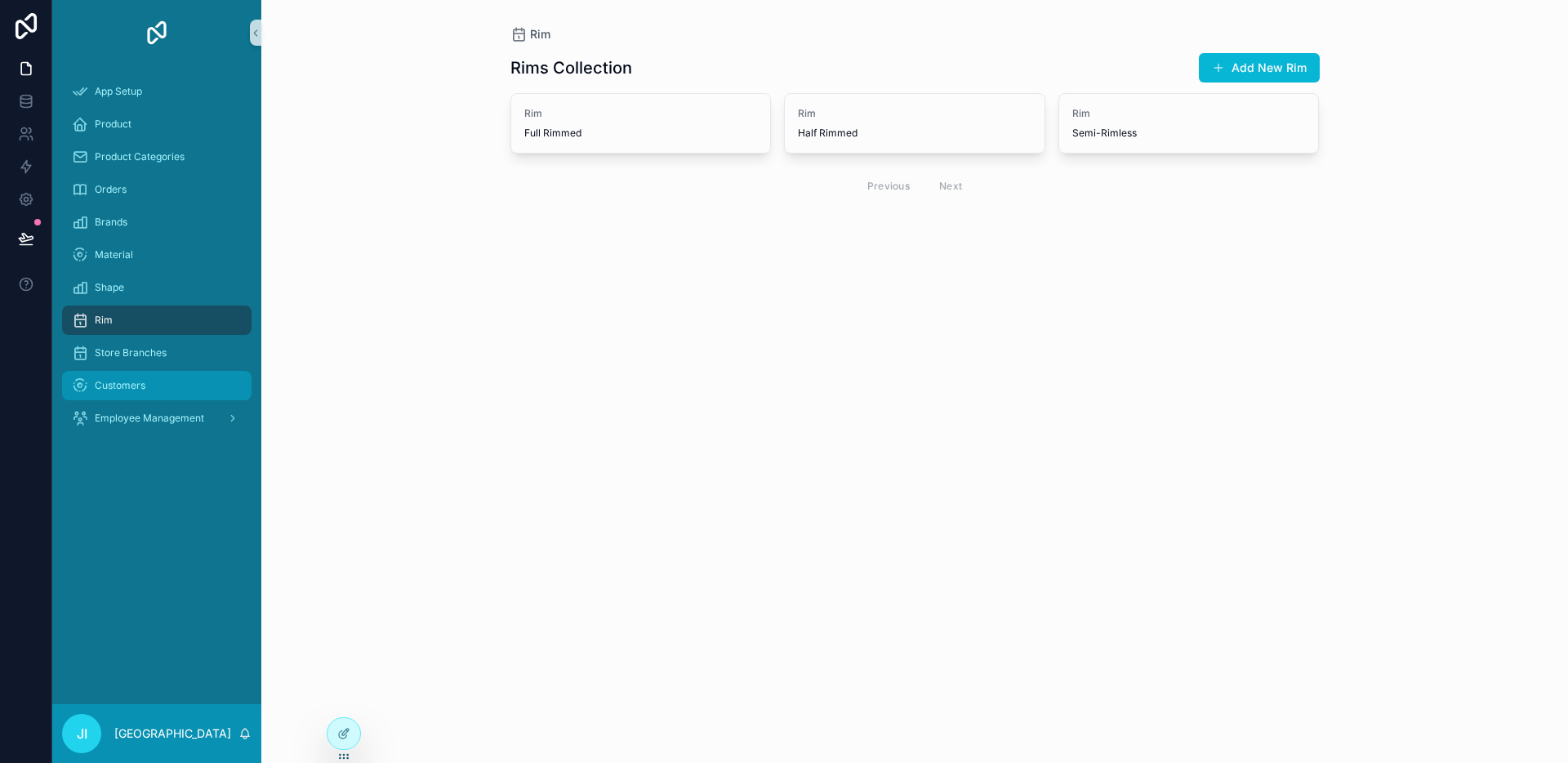
click at [135, 378] on div "Customers" at bounding box center [157, 385] width 170 height 26
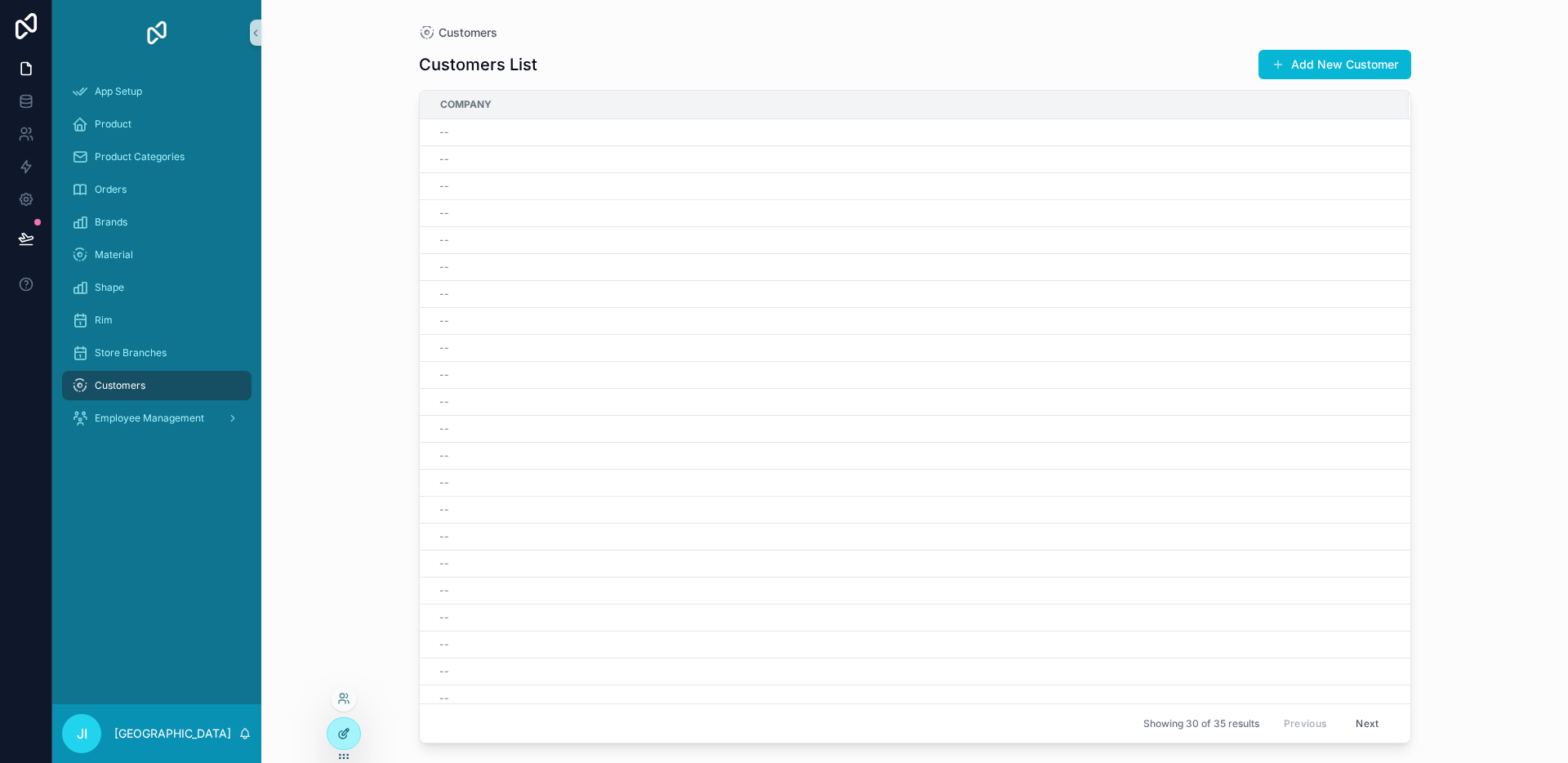
click at [339, 731] on icon at bounding box center [343, 733] width 13 height 13
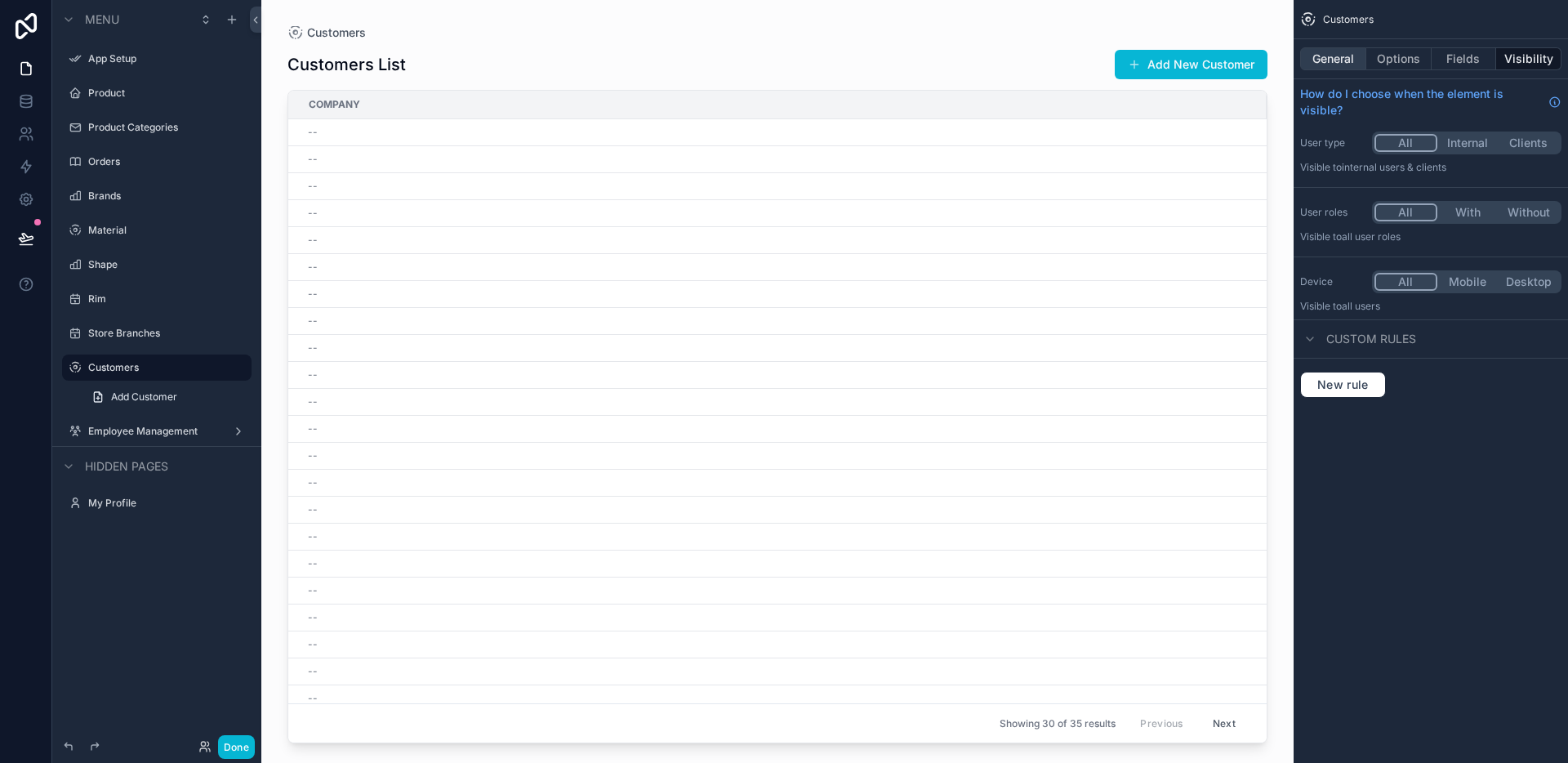
click at [1347, 56] on button "General" at bounding box center [1333, 59] width 66 height 22
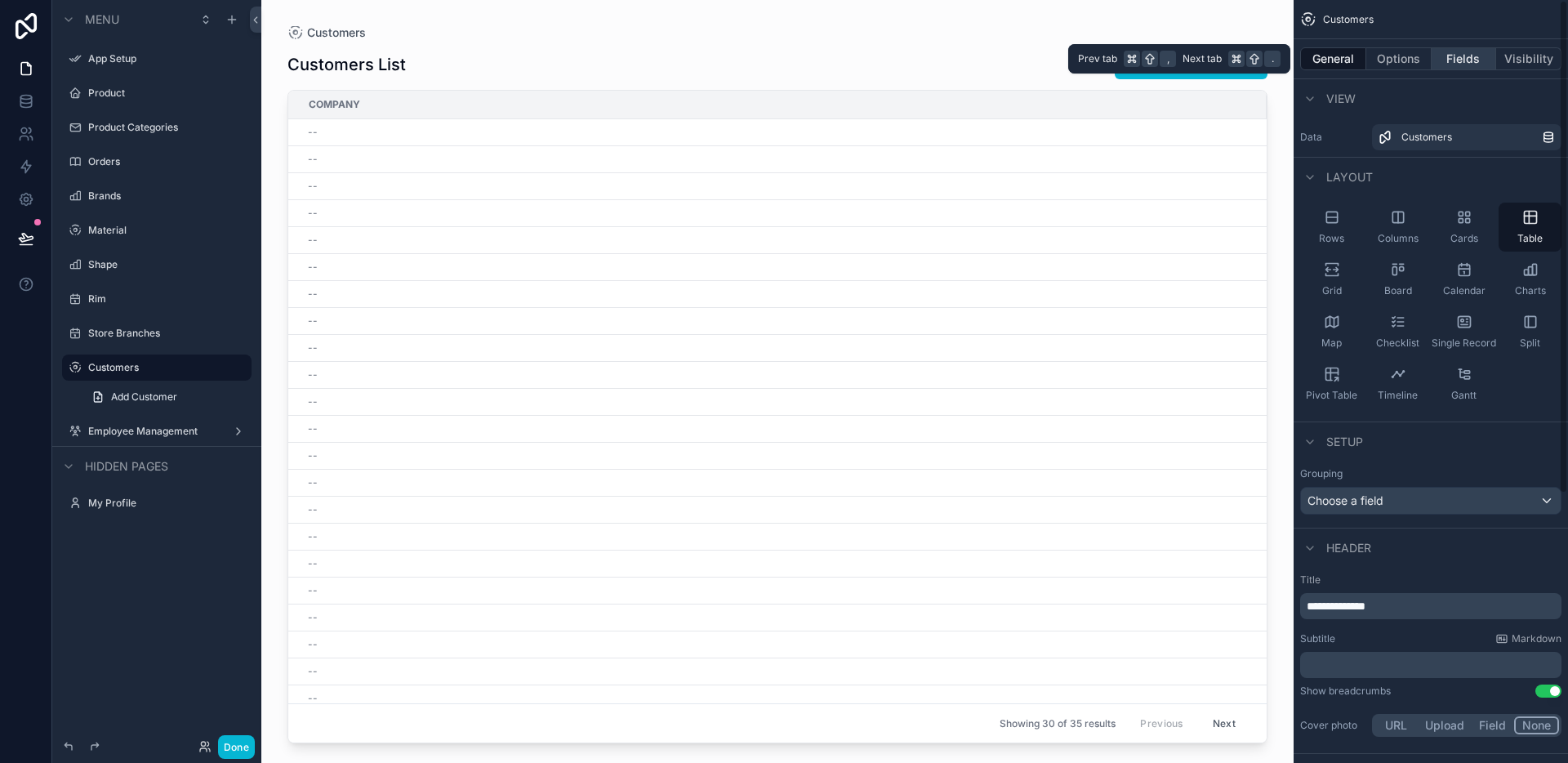
click at [1461, 59] on button "Fields" at bounding box center [1464, 59] width 65 height 22
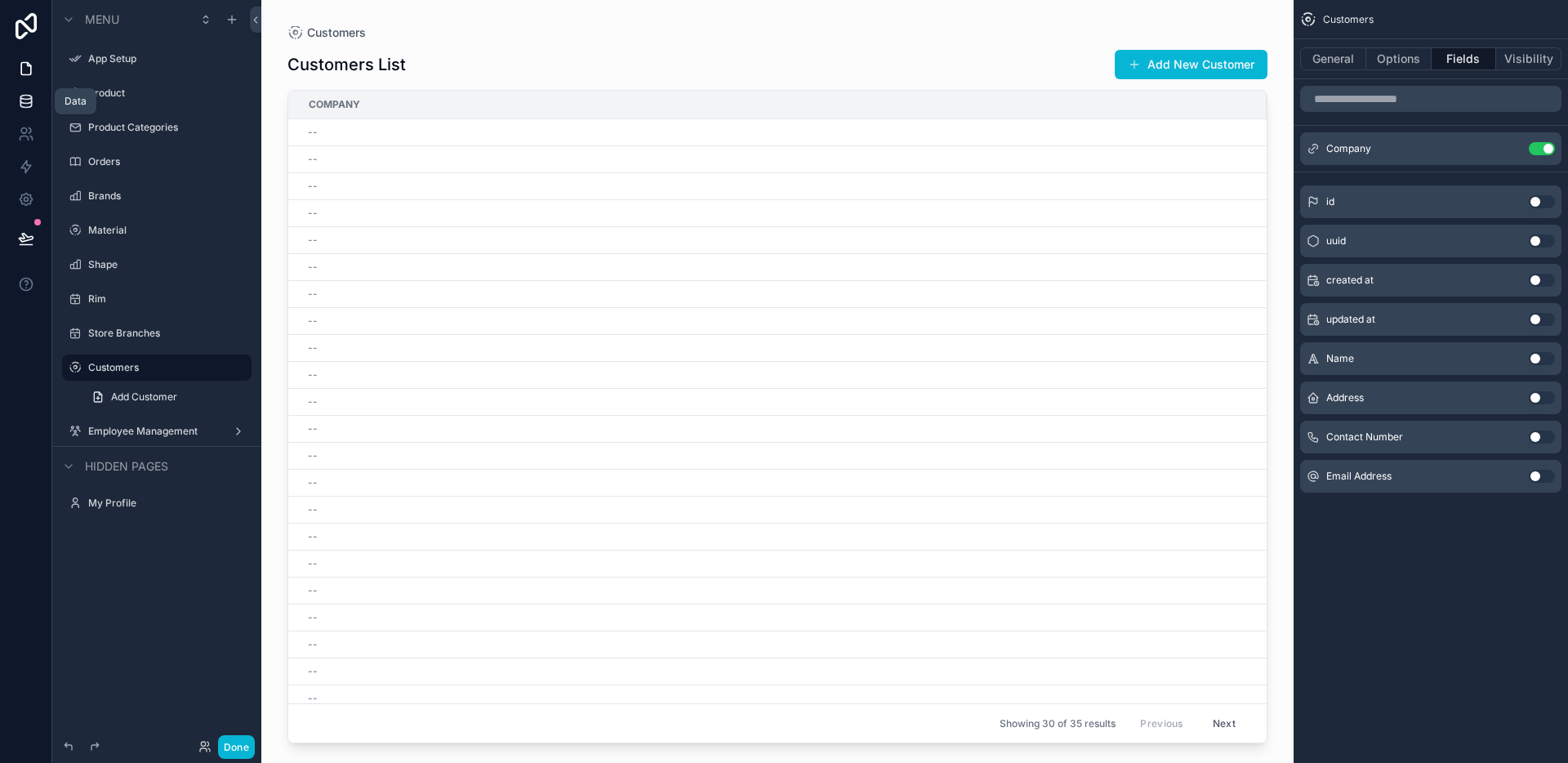
click at [28, 110] on link at bounding box center [25, 100] width 52 height 32
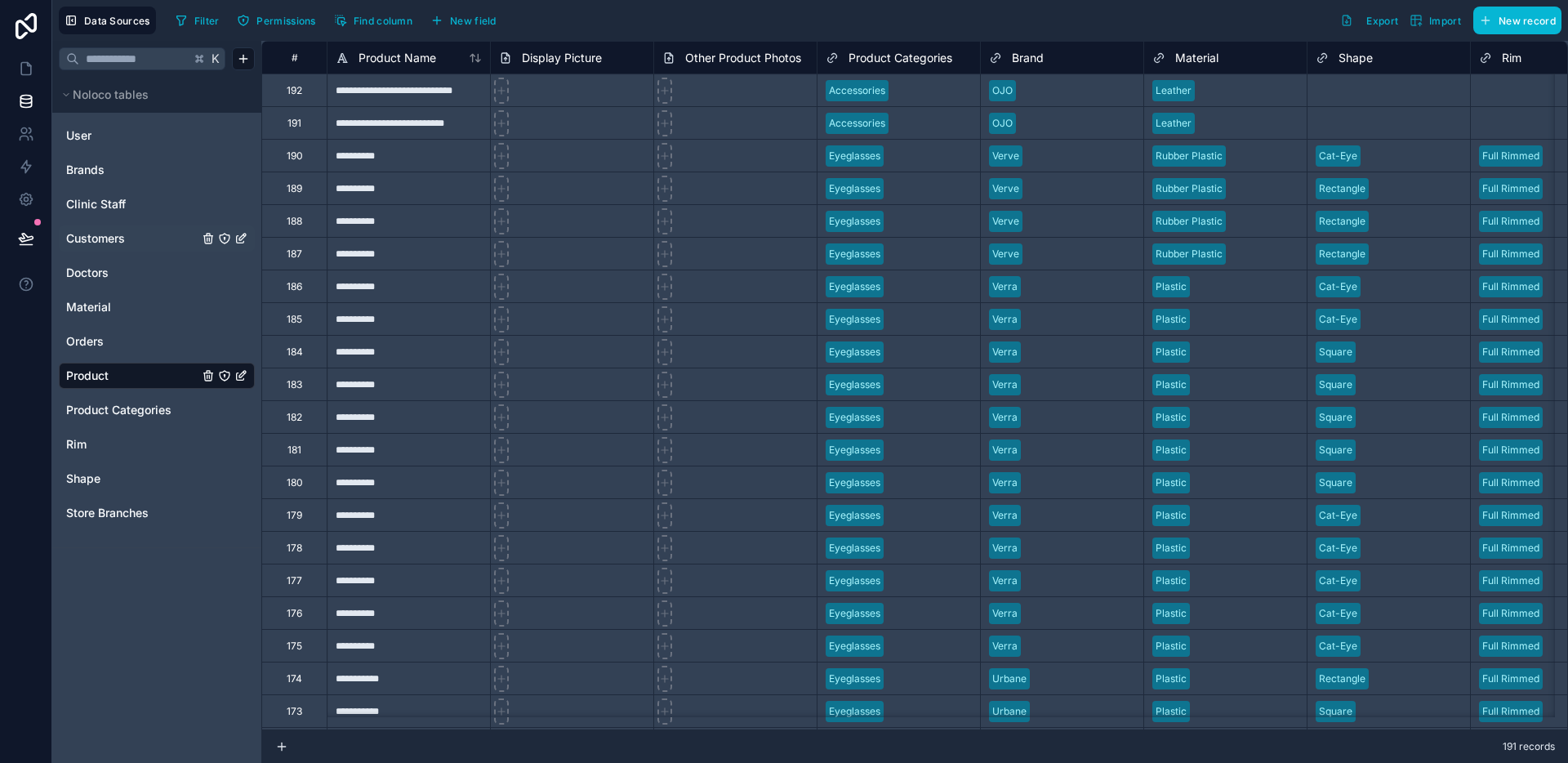
click at [112, 239] on span "Customers" at bounding box center [96, 238] width 59 height 17
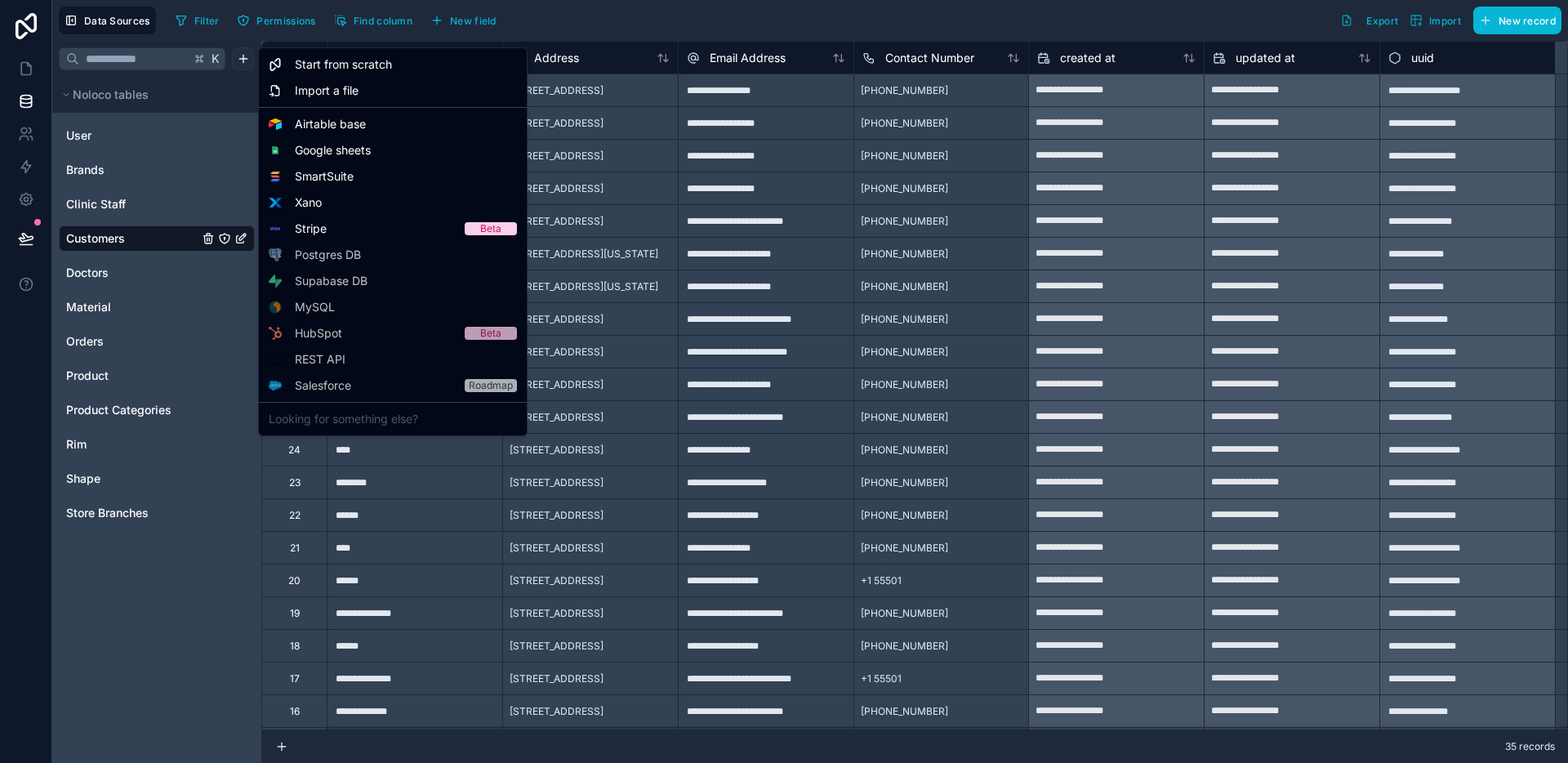
click at [249, 62] on html "**********" at bounding box center [784, 382] width 1568 height 763
click at [333, 73] on div "Start from scratch" at bounding box center [393, 64] width 261 height 26
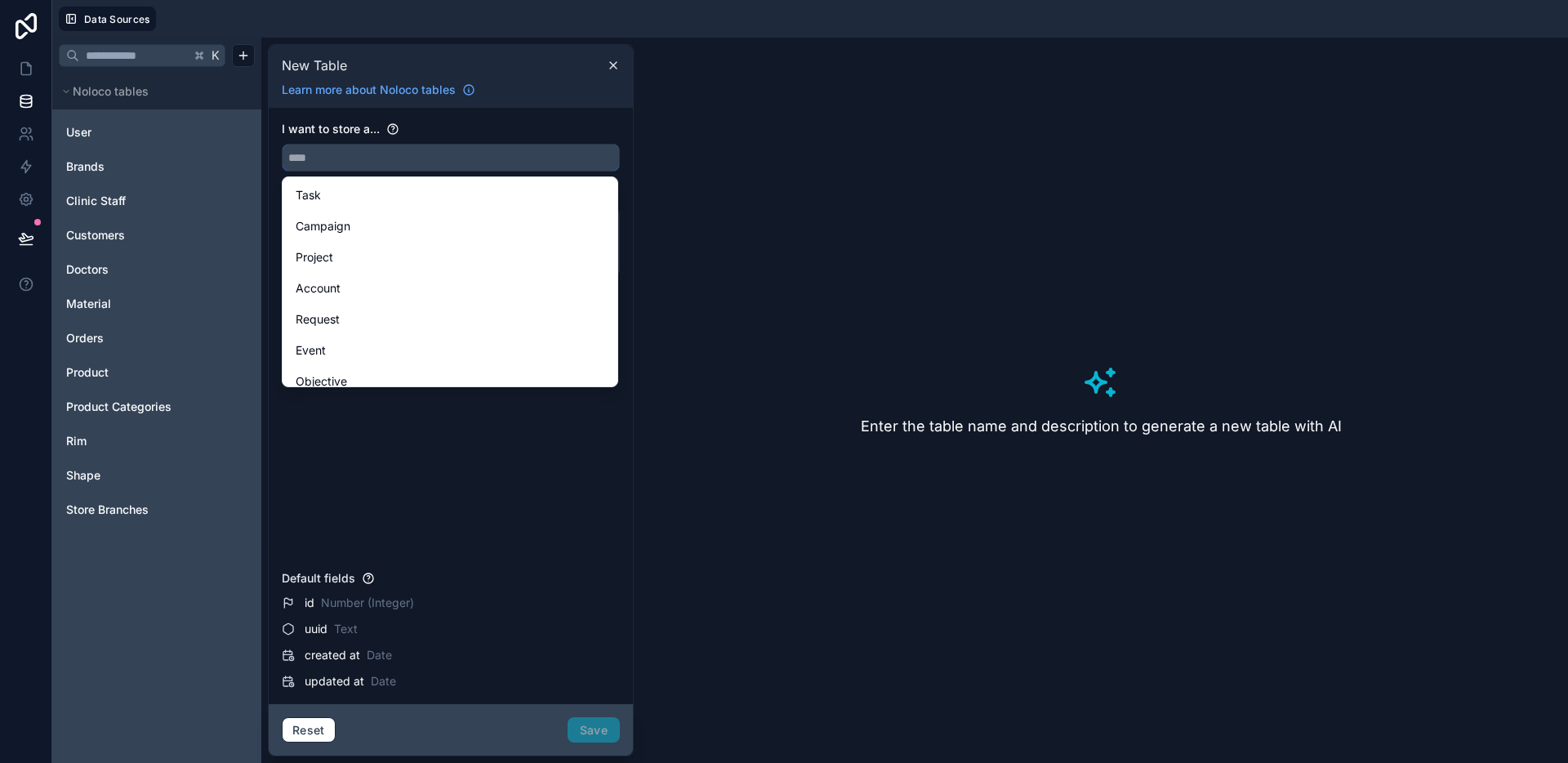
click at [313, 170] on input "text" at bounding box center [451, 157] width 336 height 26
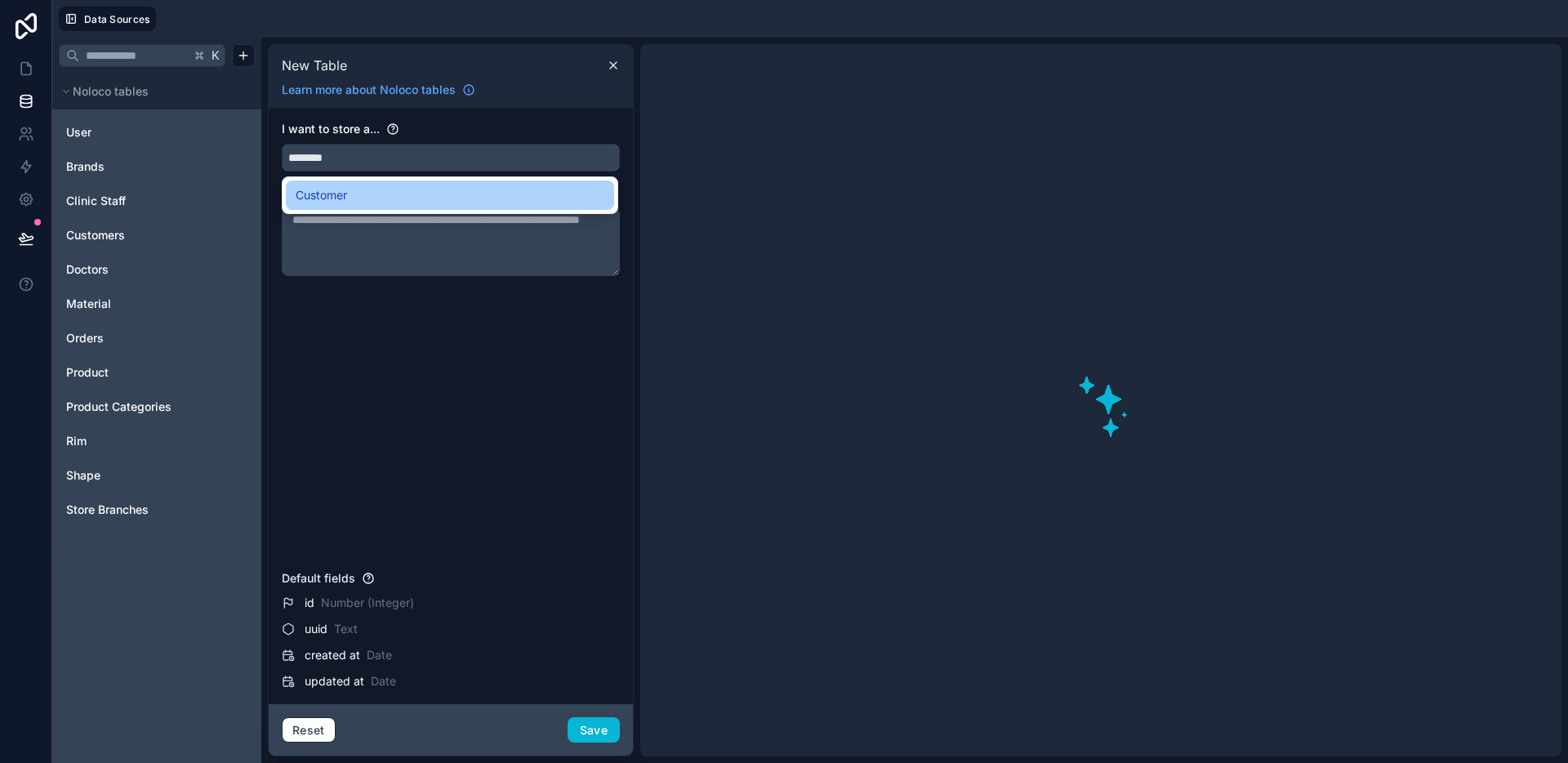
type input "********"
click at [381, 197] on div "Customer" at bounding box center [450, 195] width 309 height 20
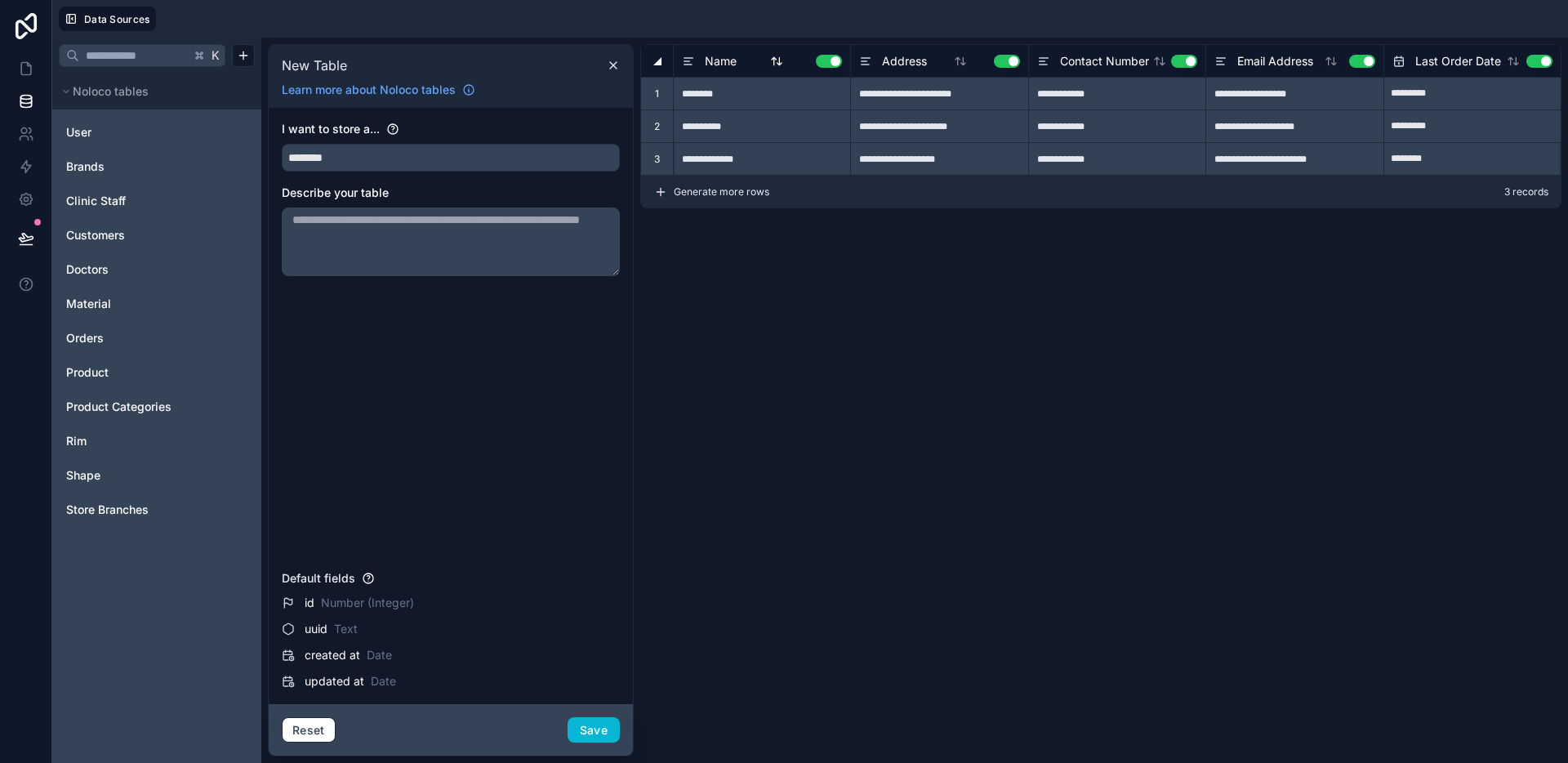
click at [836, 59] on button "Use setting" at bounding box center [829, 60] width 26 height 13
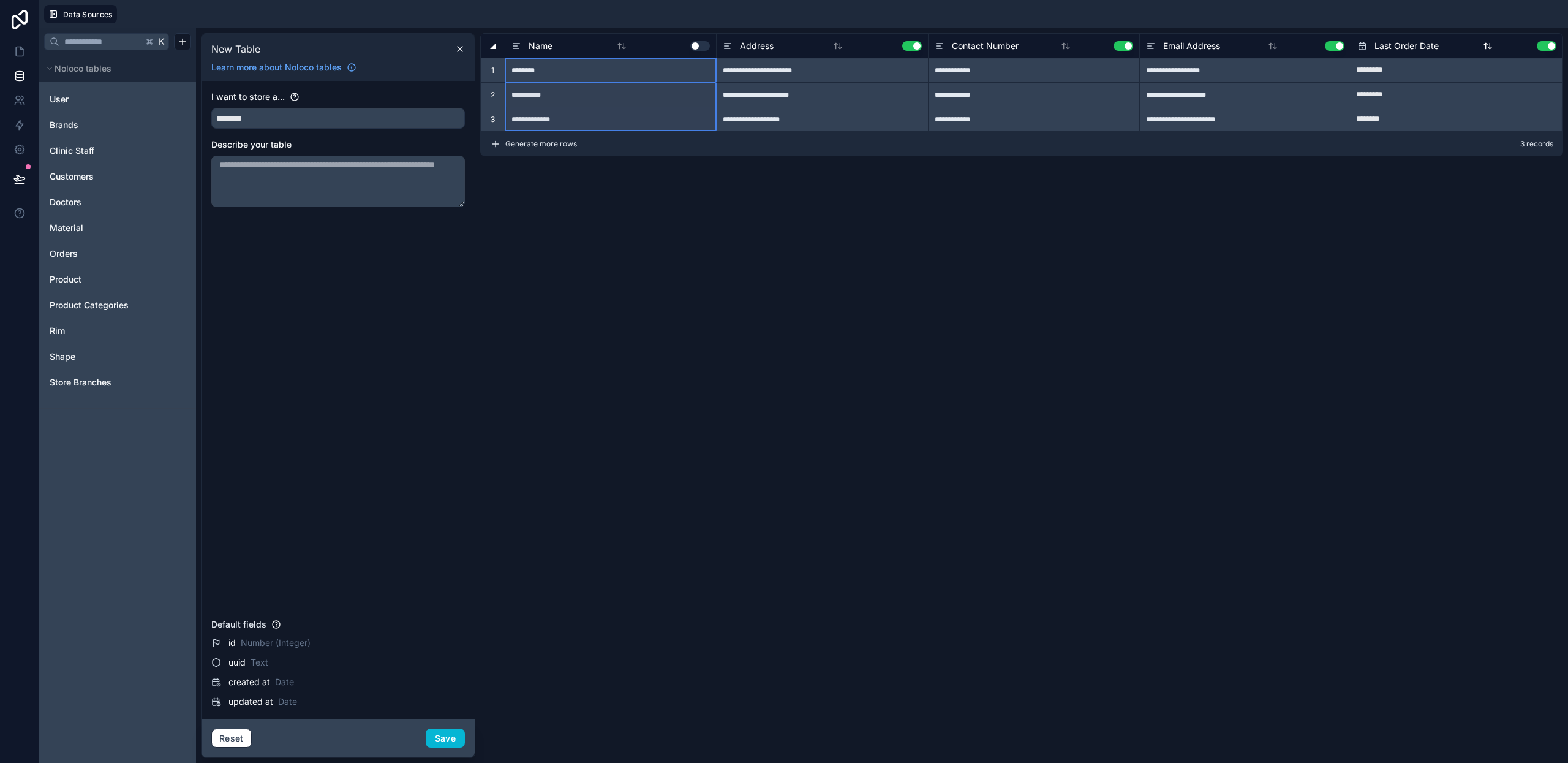
click at [1175, 47] on button "Use setting" at bounding box center [1546, 45] width 20 height 10
click at [1175, 45] on button "Use setting" at bounding box center [1334, 45] width 20 height 10
drag, startPoint x: 1131, startPoint y: 48, endPoint x: 1125, endPoint y: 47, distance: 6.1
click at [1131, 47] on button "Use setting" at bounding box center [1123, 45] width 20 height 10
click at [913, 47] on button "Use setting" at bounding box center [911, 45] width 20 height 10
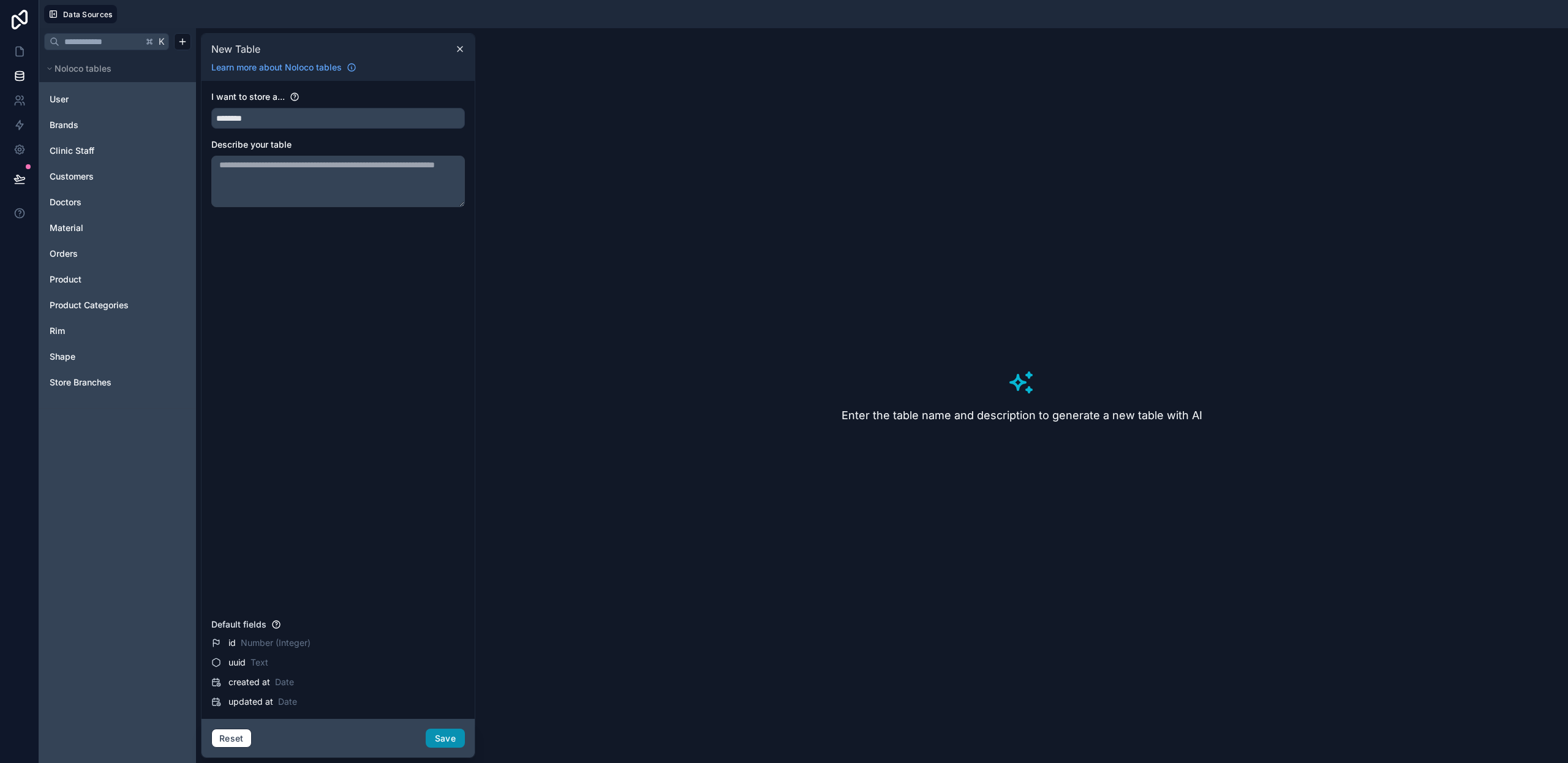
click at [451, 571] on button "Save" at bounding box center [445, 738] width 39 height 20
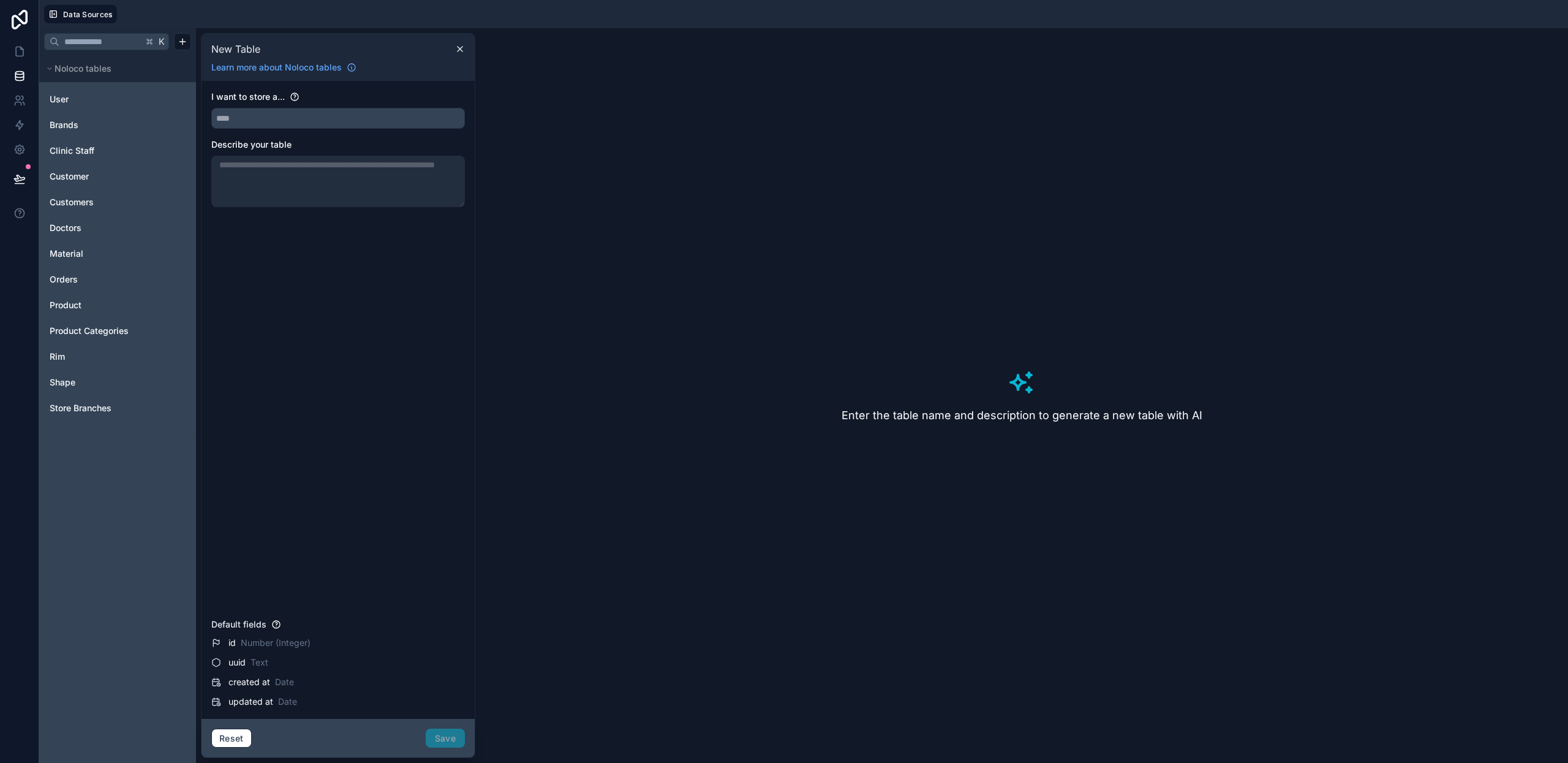
click at [72, 187] on div "User Brands Clinic Staff Customer Customers Doctors Material Orders Product Pro…" at bounding box center [117, 253] width 147 height 337
click at [73, 182] on span "Customer" at bounding box center [69, 176] width 39 height 12
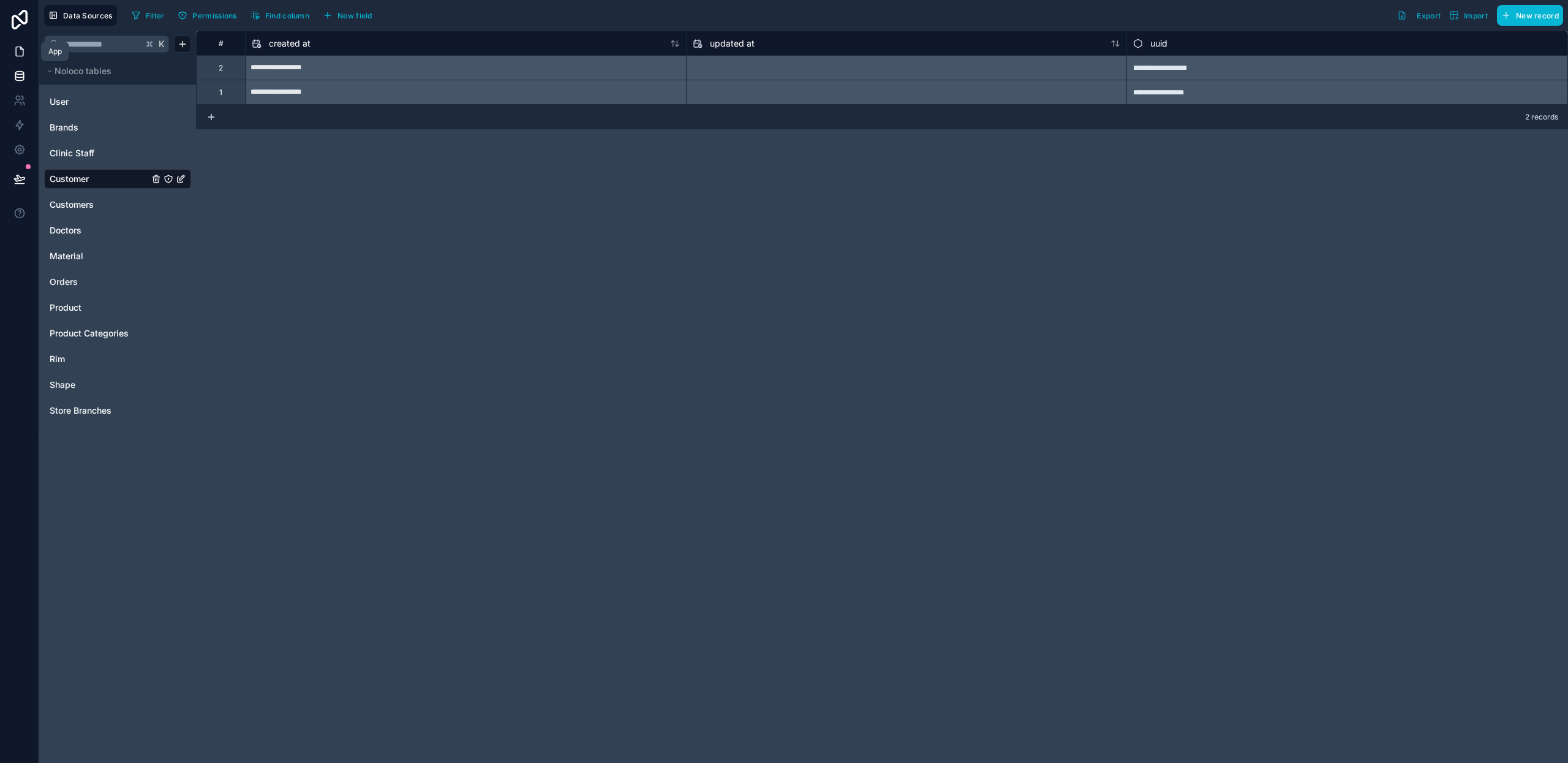
click at [19, 54] on icon at bounding box center [19, 51] width 12 height 12
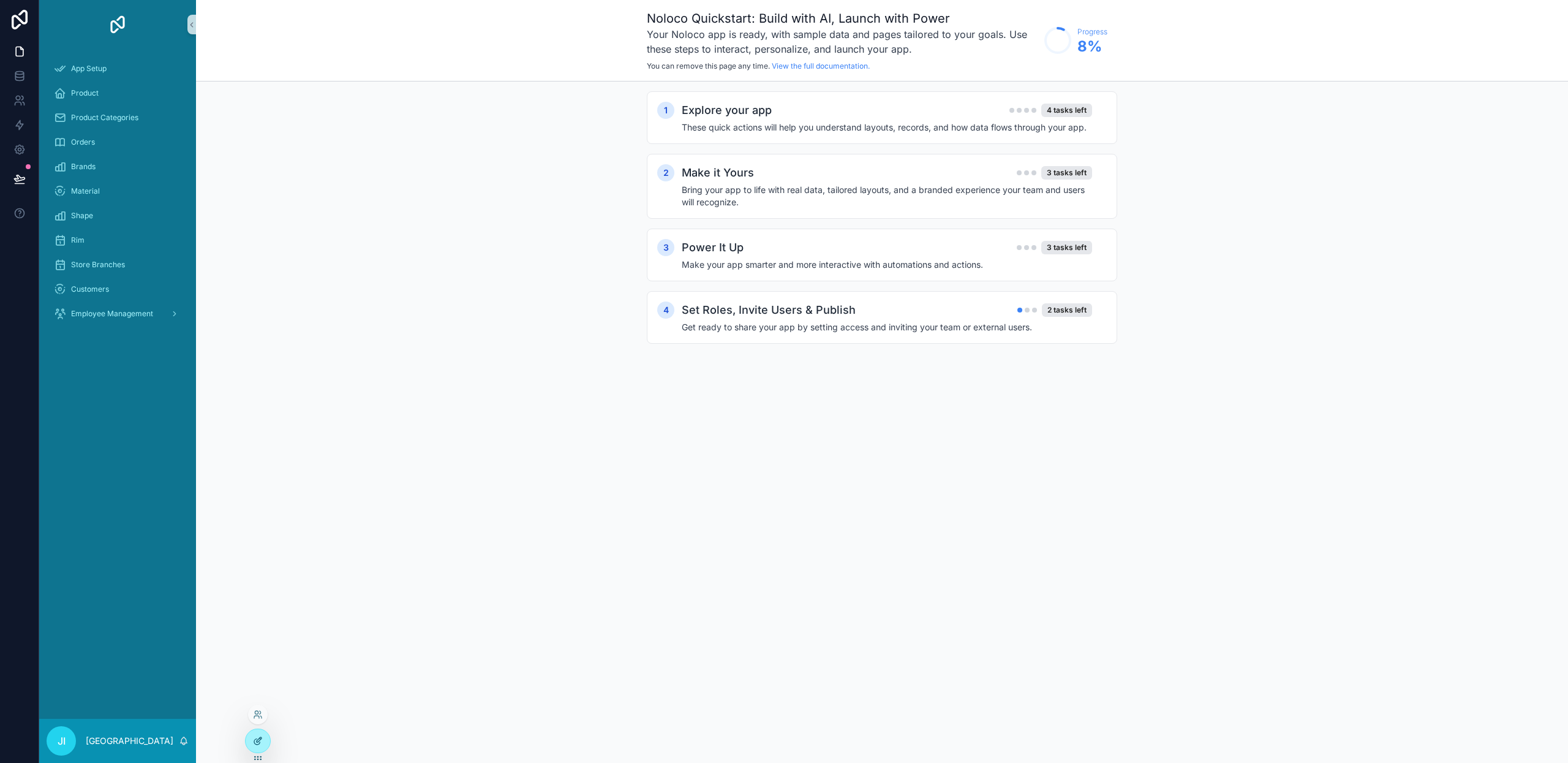
click at [253, 729] on div at bounding box center [257, 740] width 24 height 23
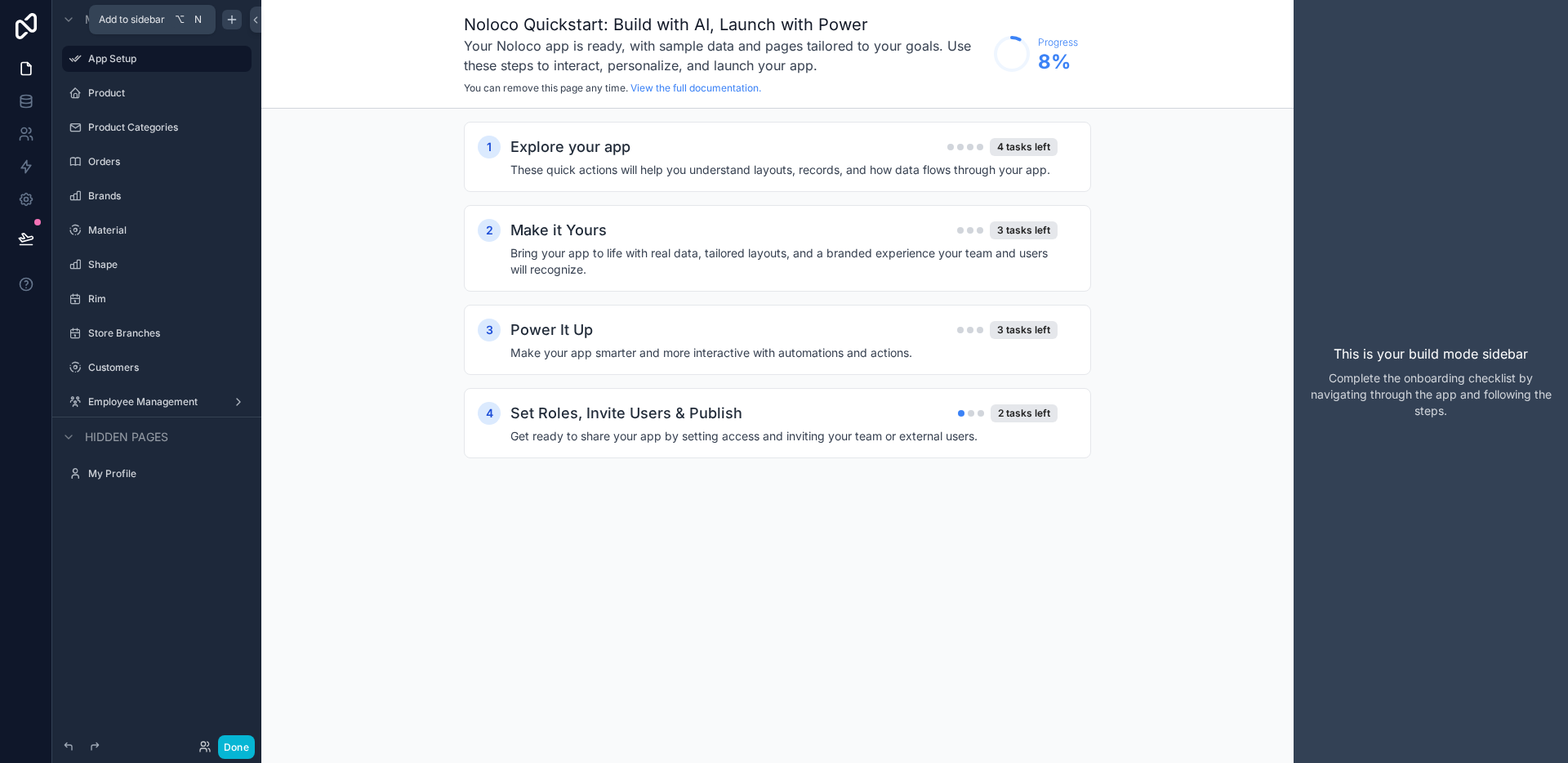
click at [233, 22] on icon "scrollable content" at bounding box center [231, 19] width 13 height 13
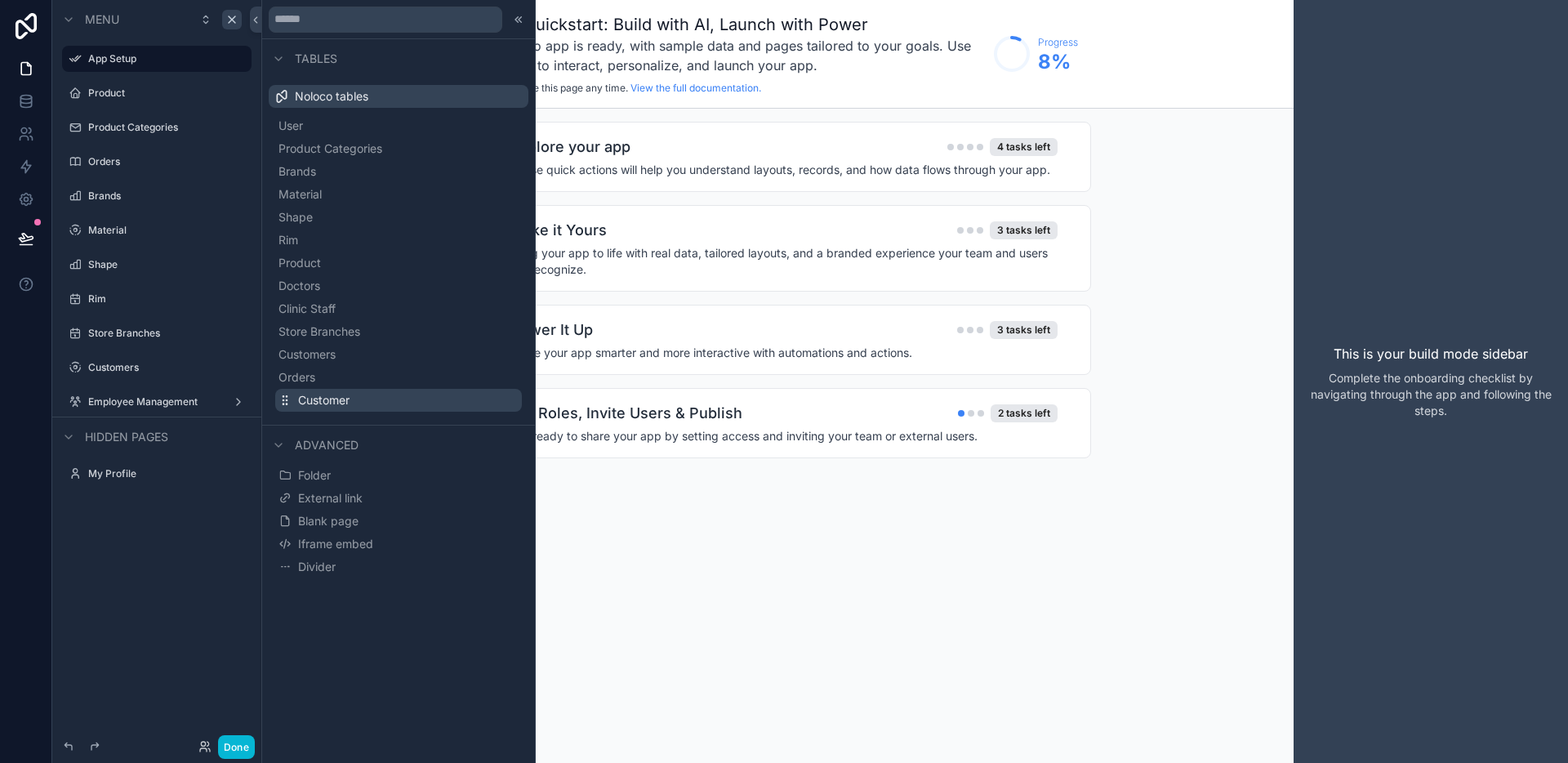
click at [331, 393] on span "Customer" at bounding box center [324, 400] width 52 height 17
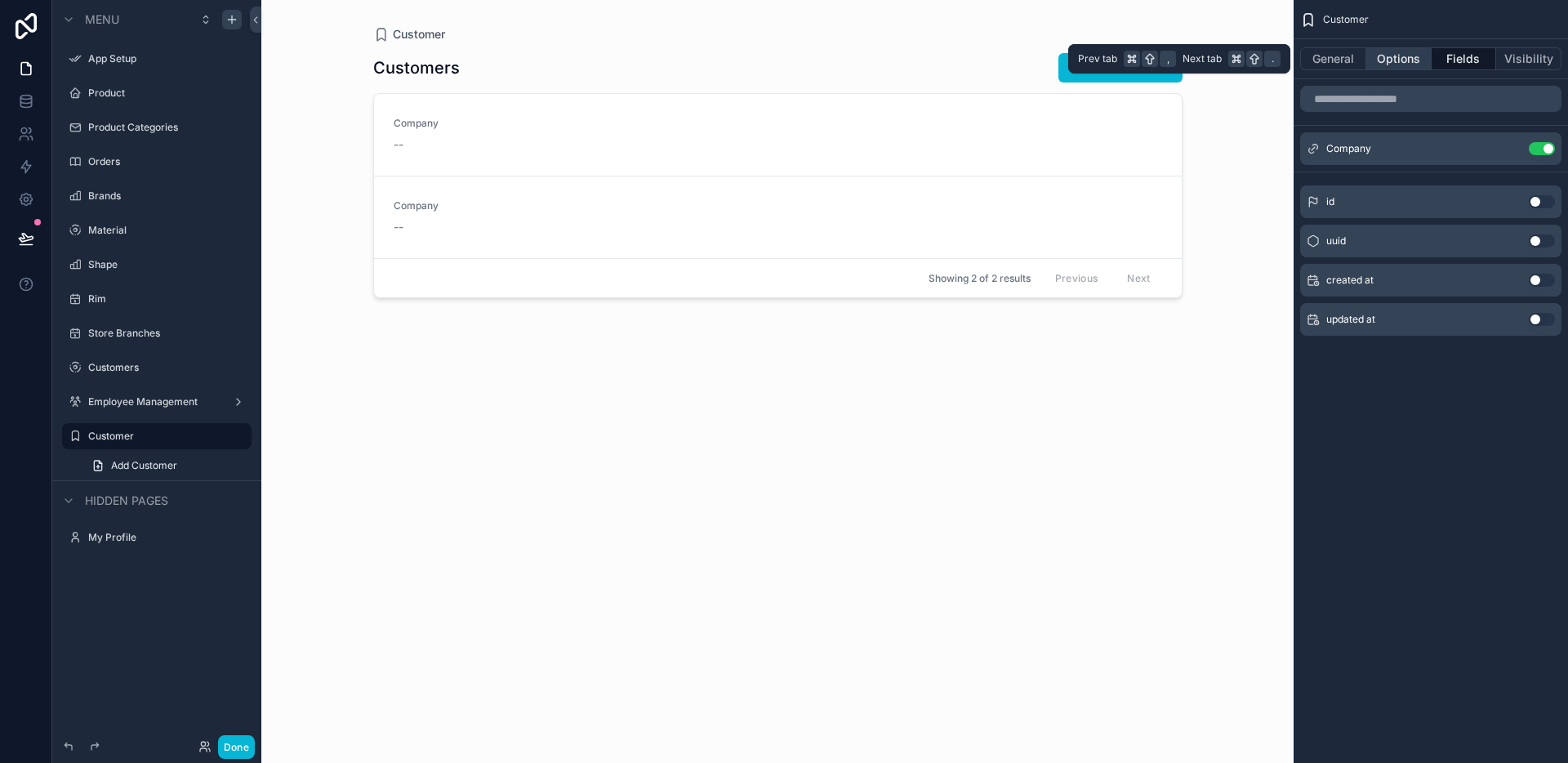
click at [1424, 63] on button "Options" at bounding box center [1398, 59] width 65 height 22
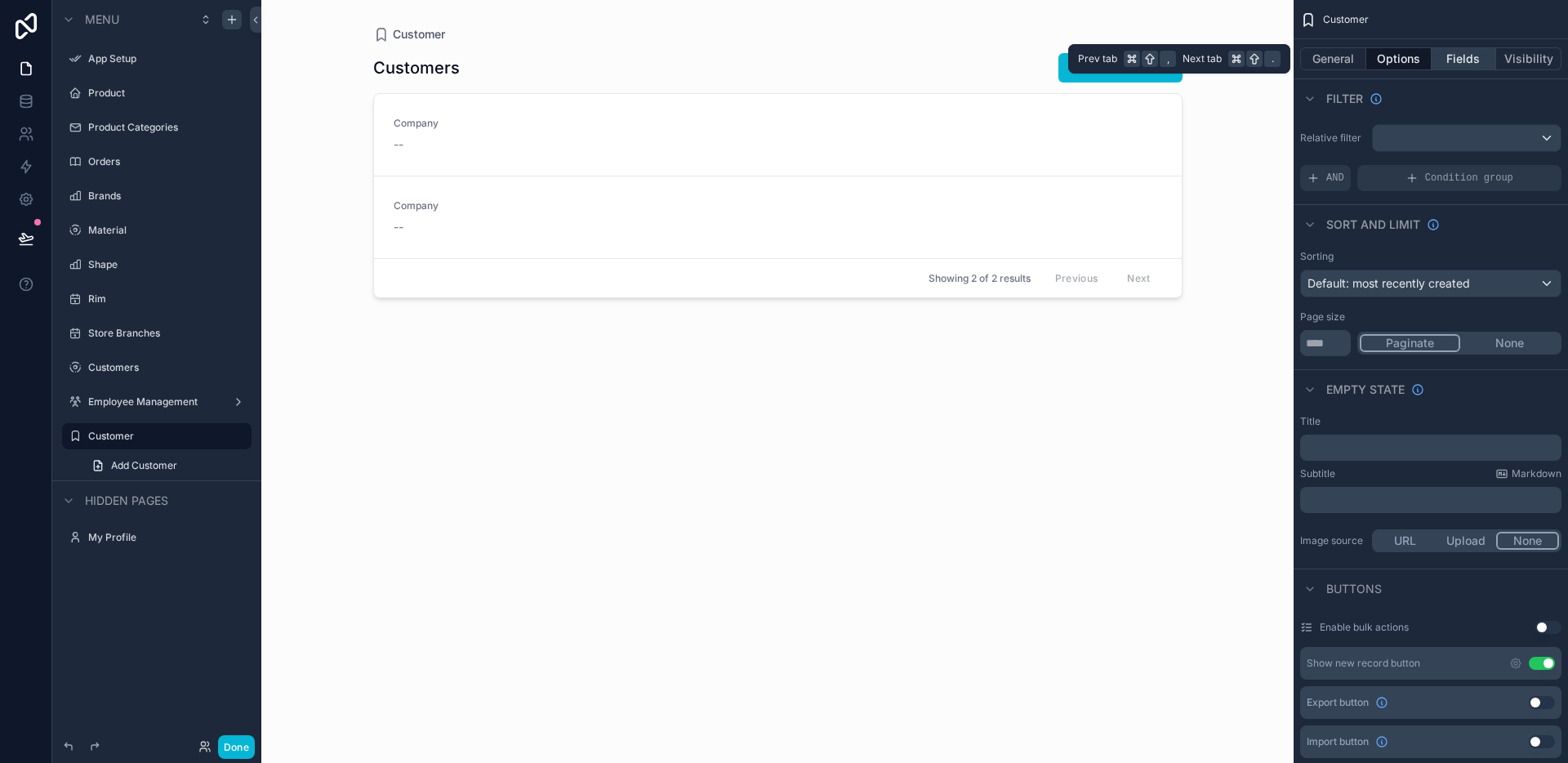
click at [1441, 60] on button "Fields" at bounding box center [1464, 59] width 65 height 22
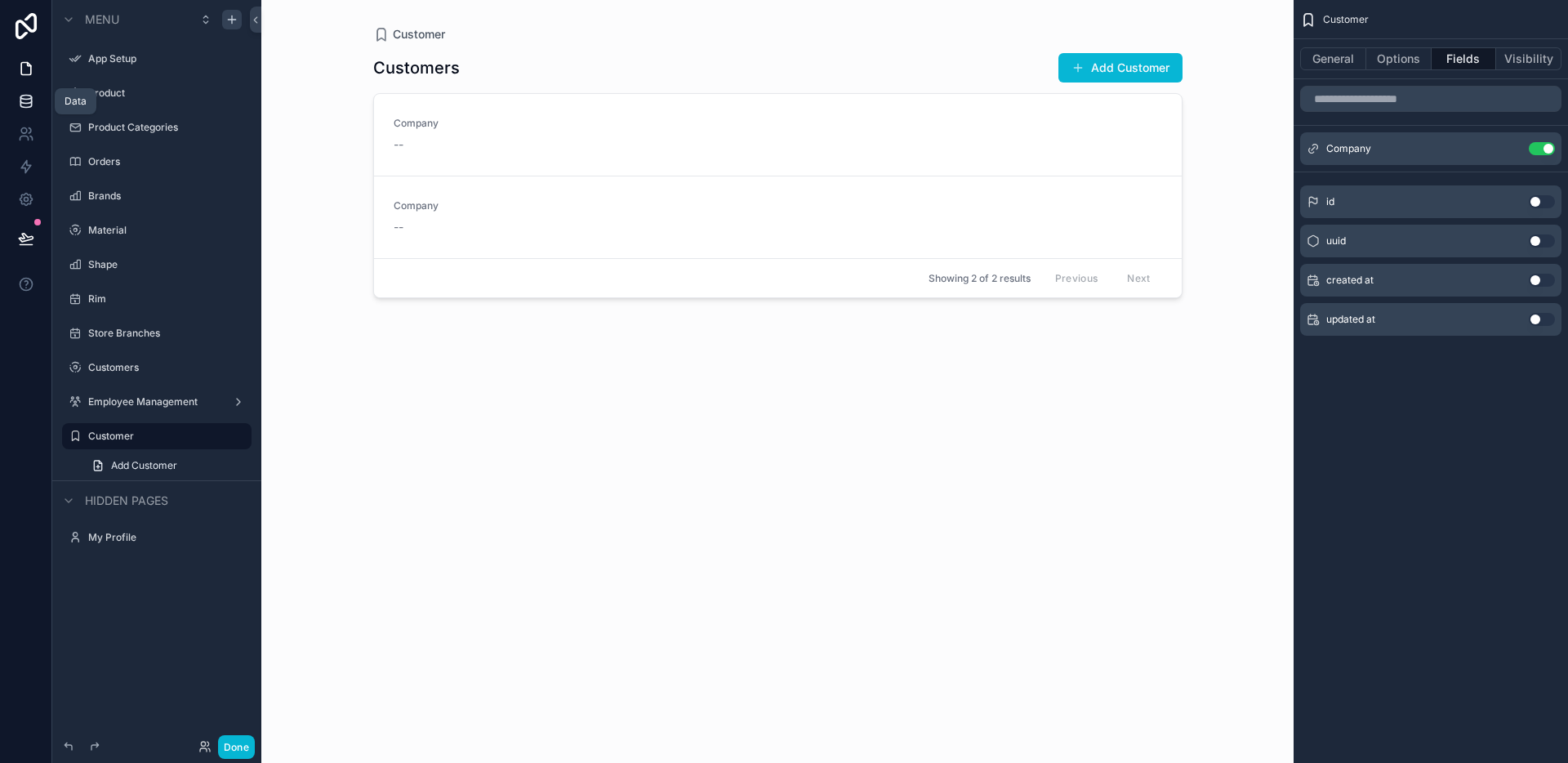
click at [30, 112] on link at bounding box center [25, 100] width 52 height 32
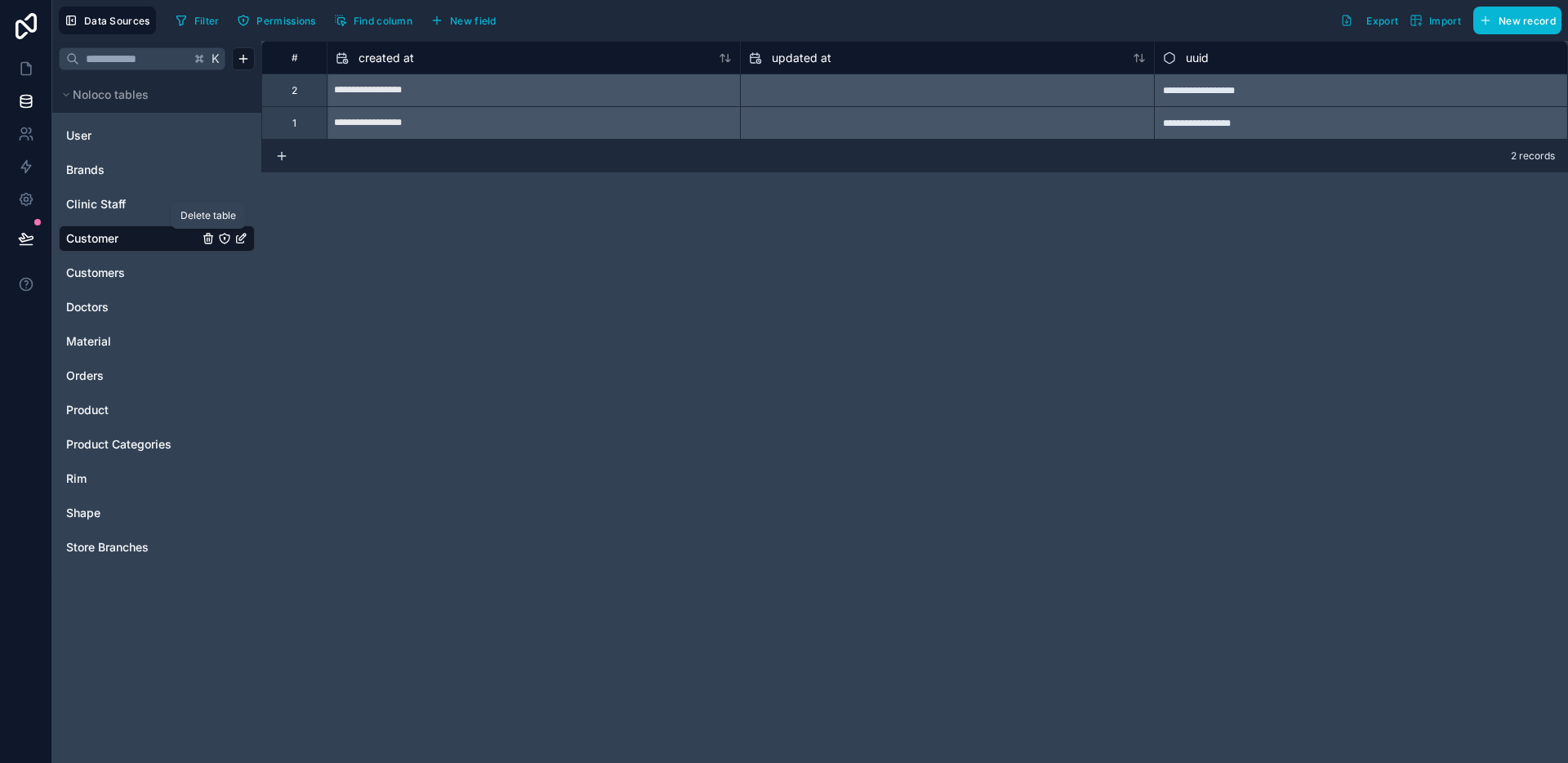
click at [210, 238] on icon "Customer" at bounding box center [208, 238] width 13 height 13
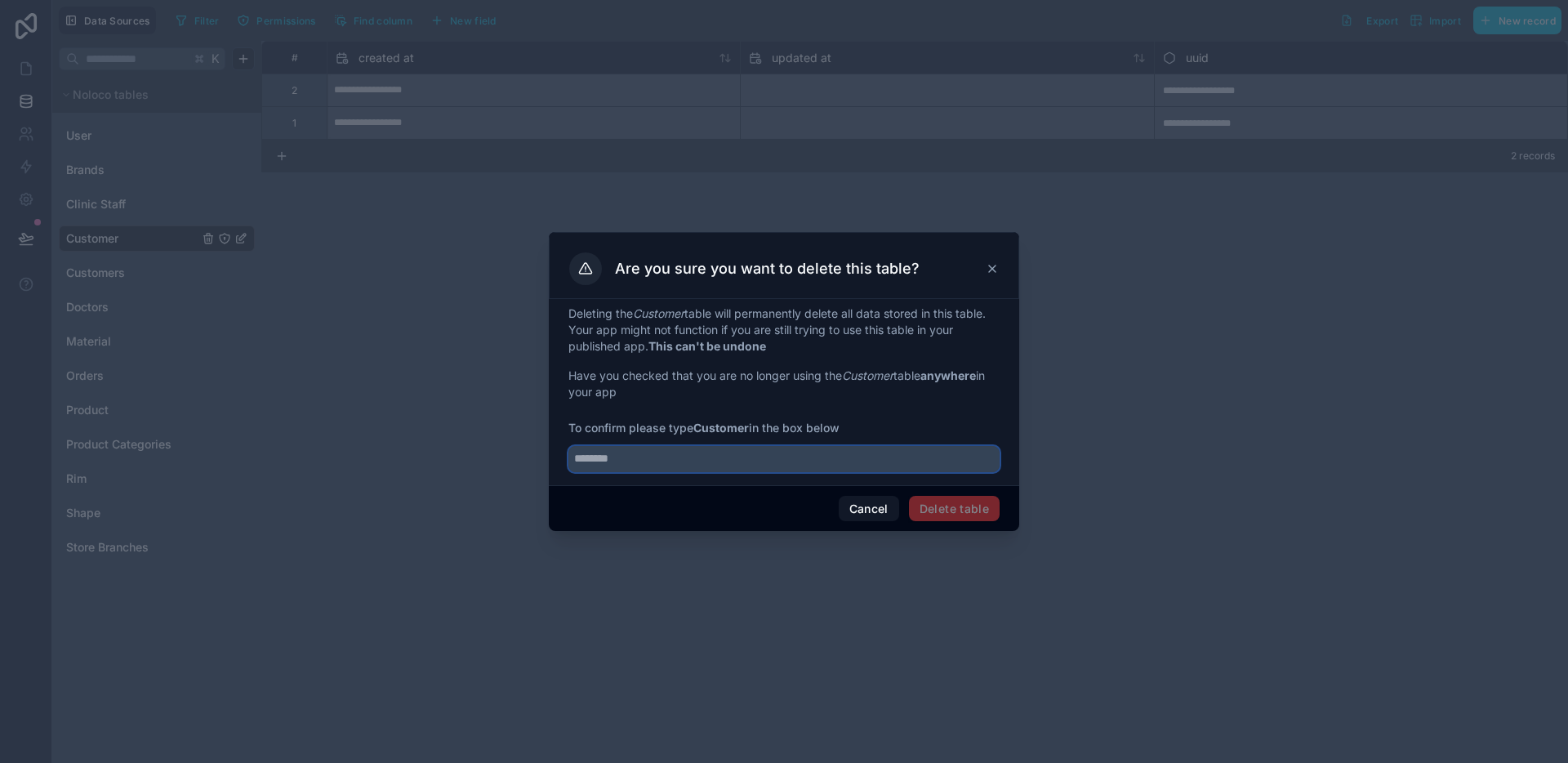
click at [638, 461] on input "text" at bounding box center [784, 459] width 431 height 26
type input "********"
click at [952, 509] on button "Delete table" at bounding box center [954, 508] width 91 height 26
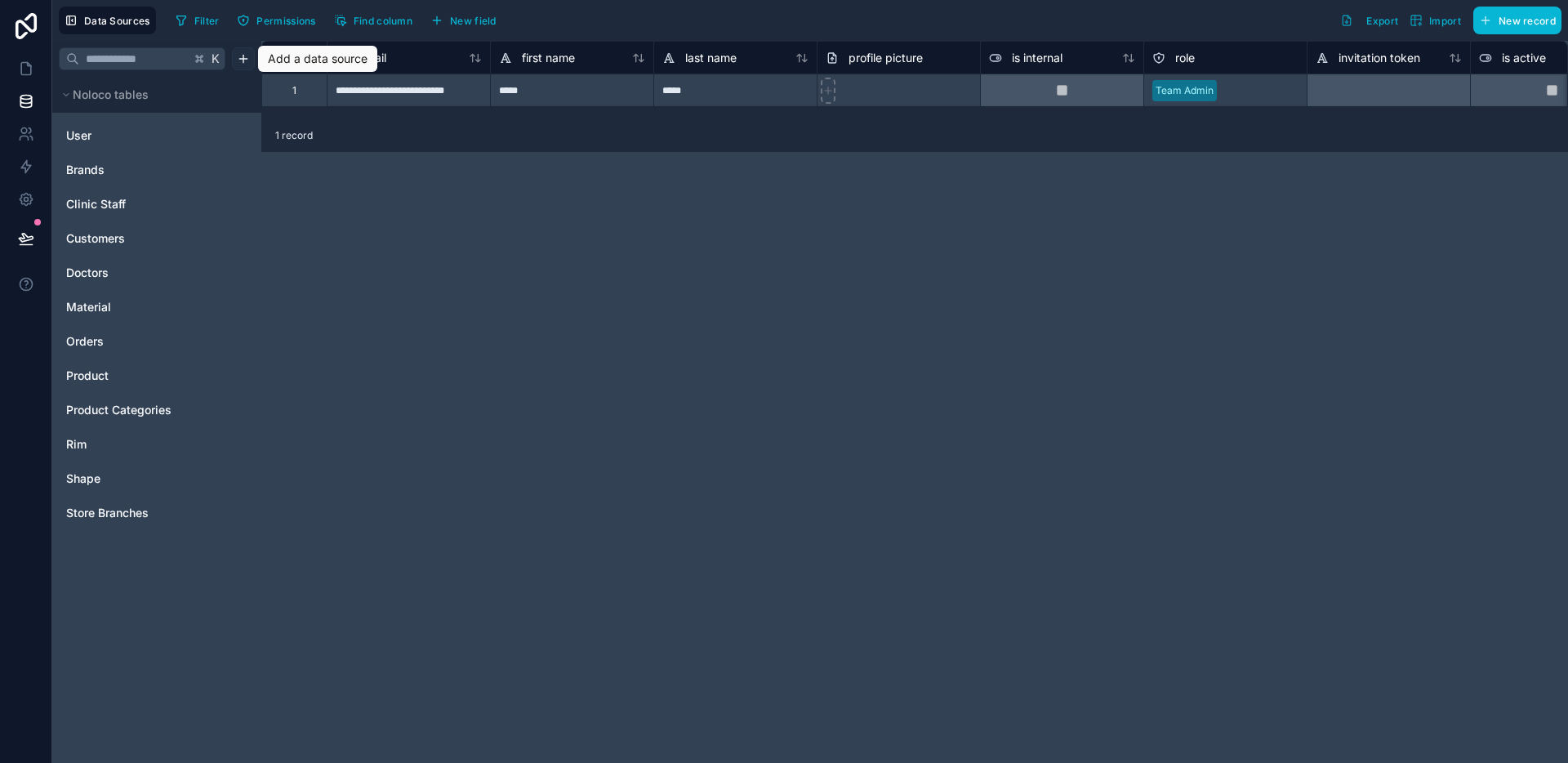
click at [249, 55] on html "**********" at bounding box center [784, 382] width 1568 height 763
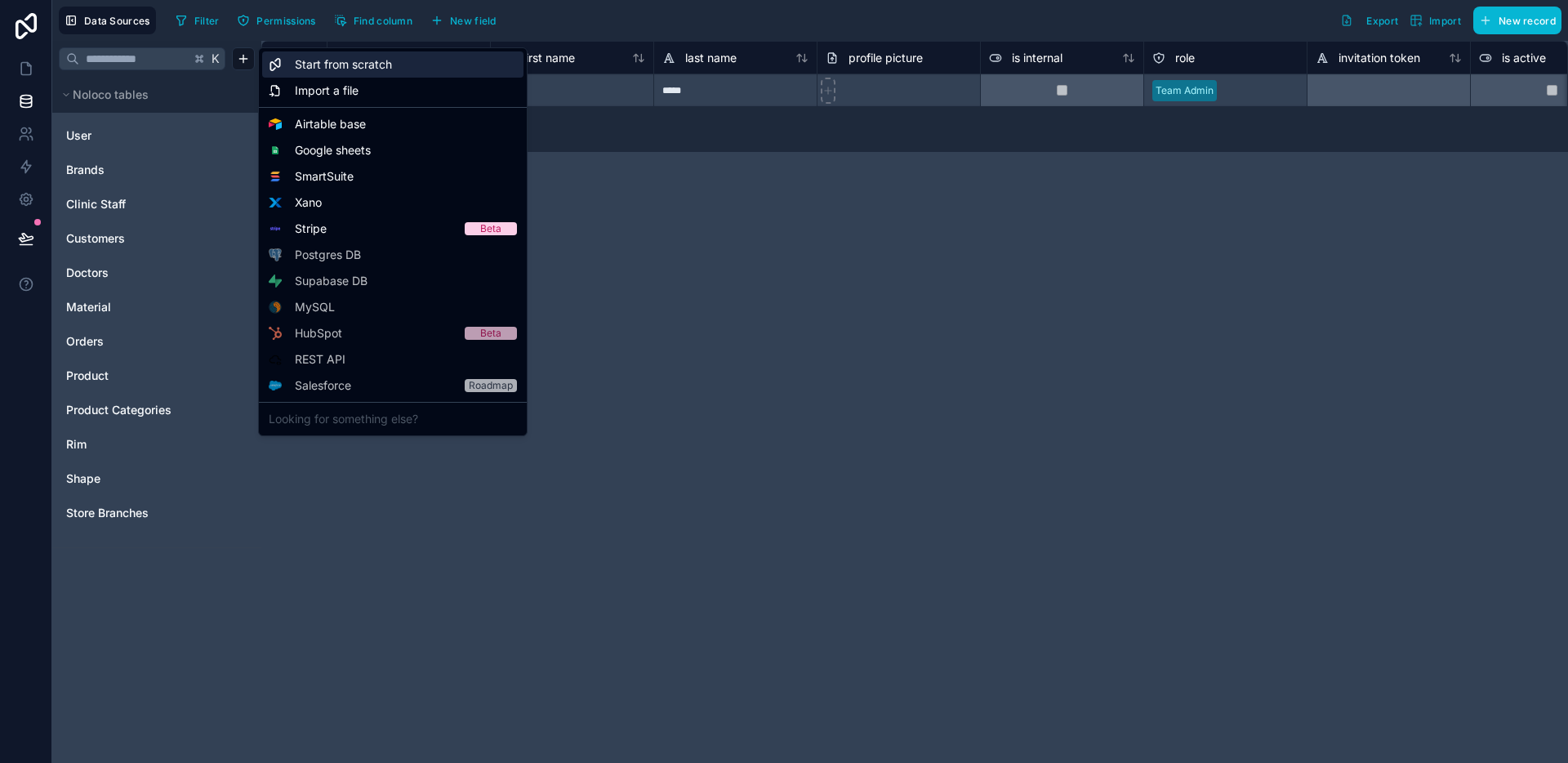
click at [350, 73] on div "Start from scratch" at bounding box center [393, 64] width 261 height 26
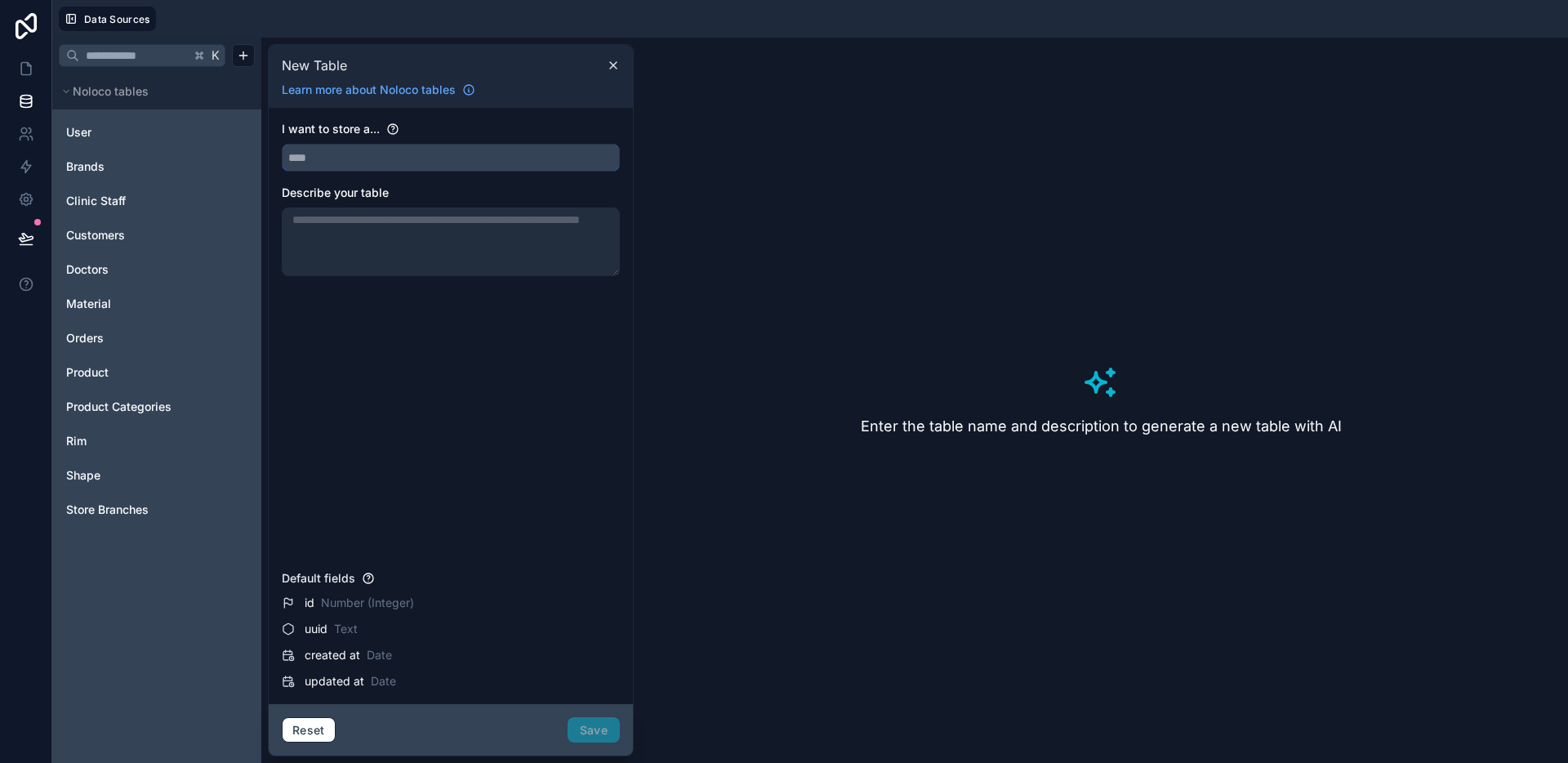
click at [385, 168] on input "text" at bounding box center [451, 157] width 336 height 26
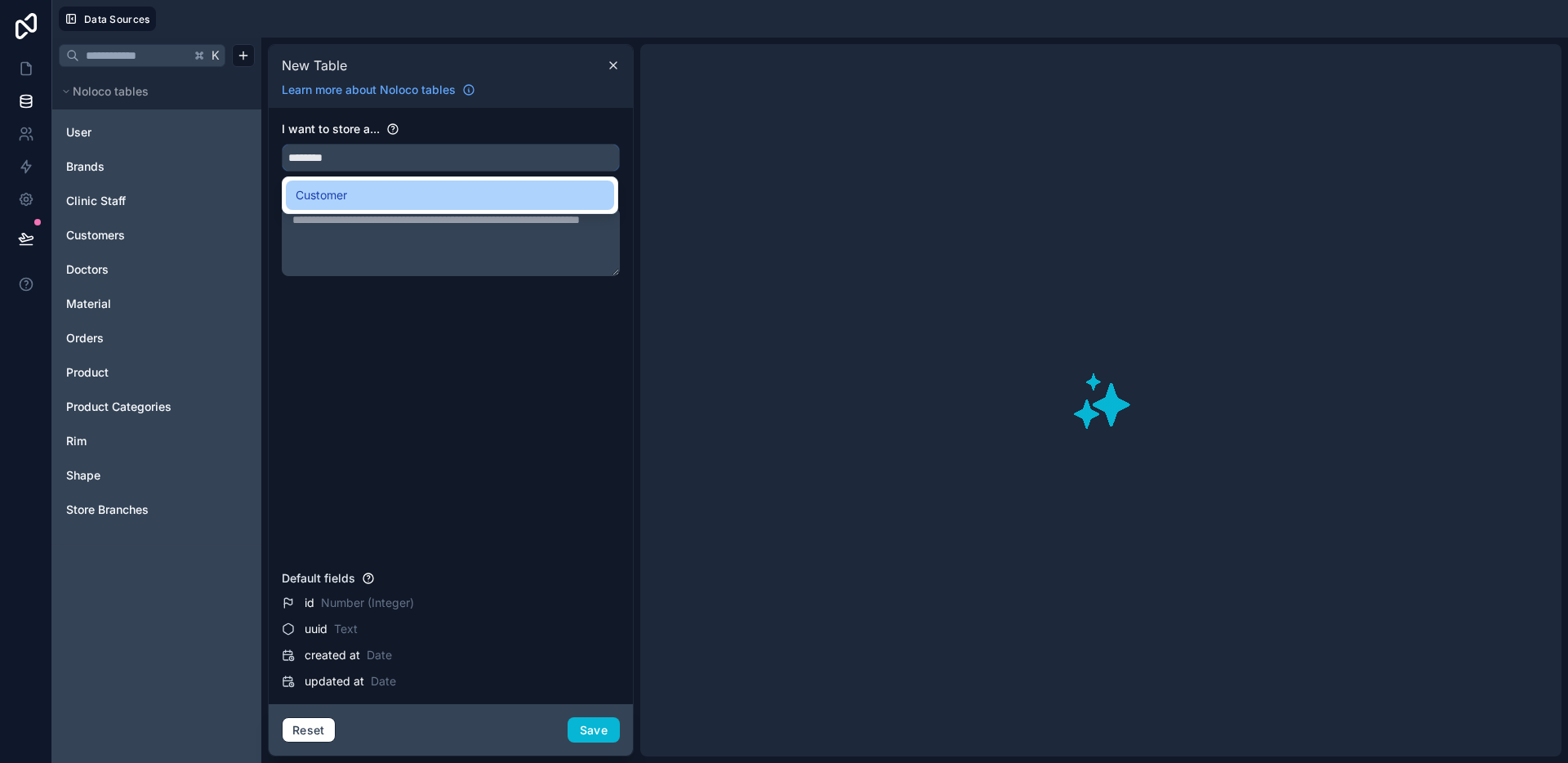
type input "********"
click at [380, 200] on div "Customer" at bounding box center [450, 195] width 309 height 20
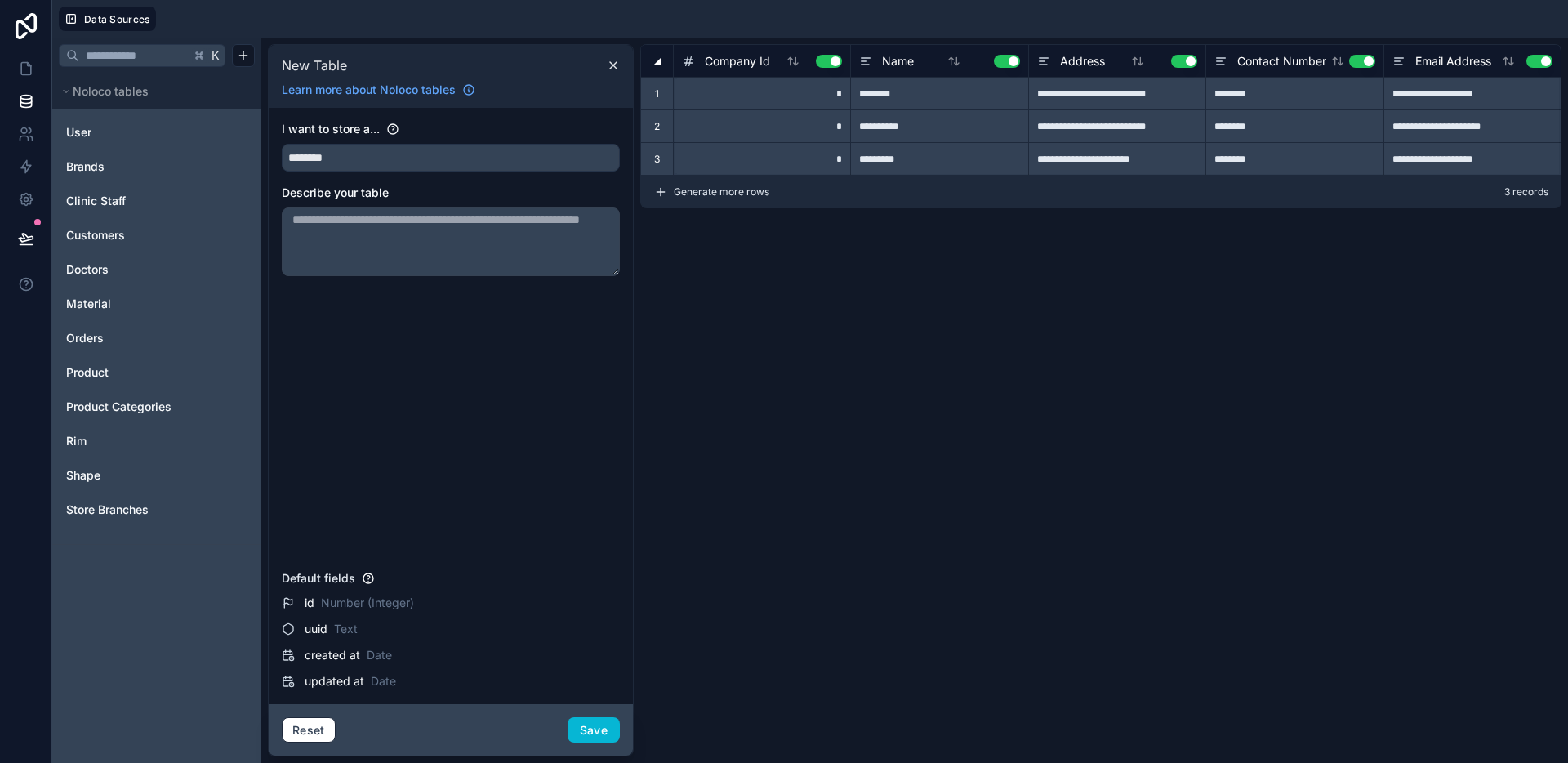
click at [901, 271] on div "**********" at bounding box center [1101, 400] width 921 height 712
click at [829, 62] on button "Use setting" at bounding box center [829, 60] width 26 height 13
click at [1000, 62] on button "Use setting" at bounding box center [1006, 60] width 26 height 13
click at [1183, 60] on button "Use setting" at bounding box center [1184, 60] width 26 height 13
click at [1358, 59] on button "Use setting" at bounding box center [1361, 60] width 26 height 13
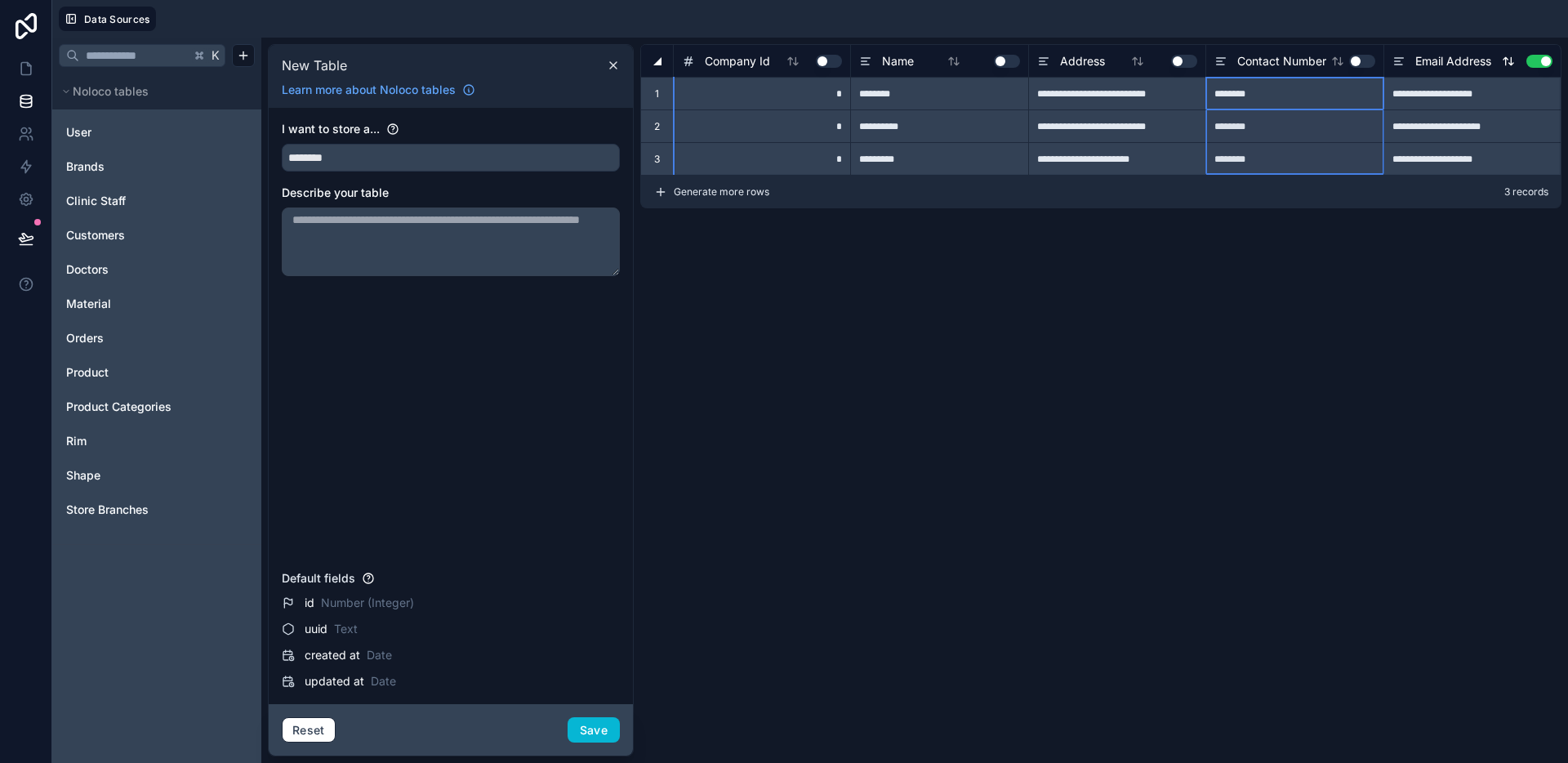
click at [1547, 60] on button "Use setting" at bounding box center [1539, 60] width 26 height 13
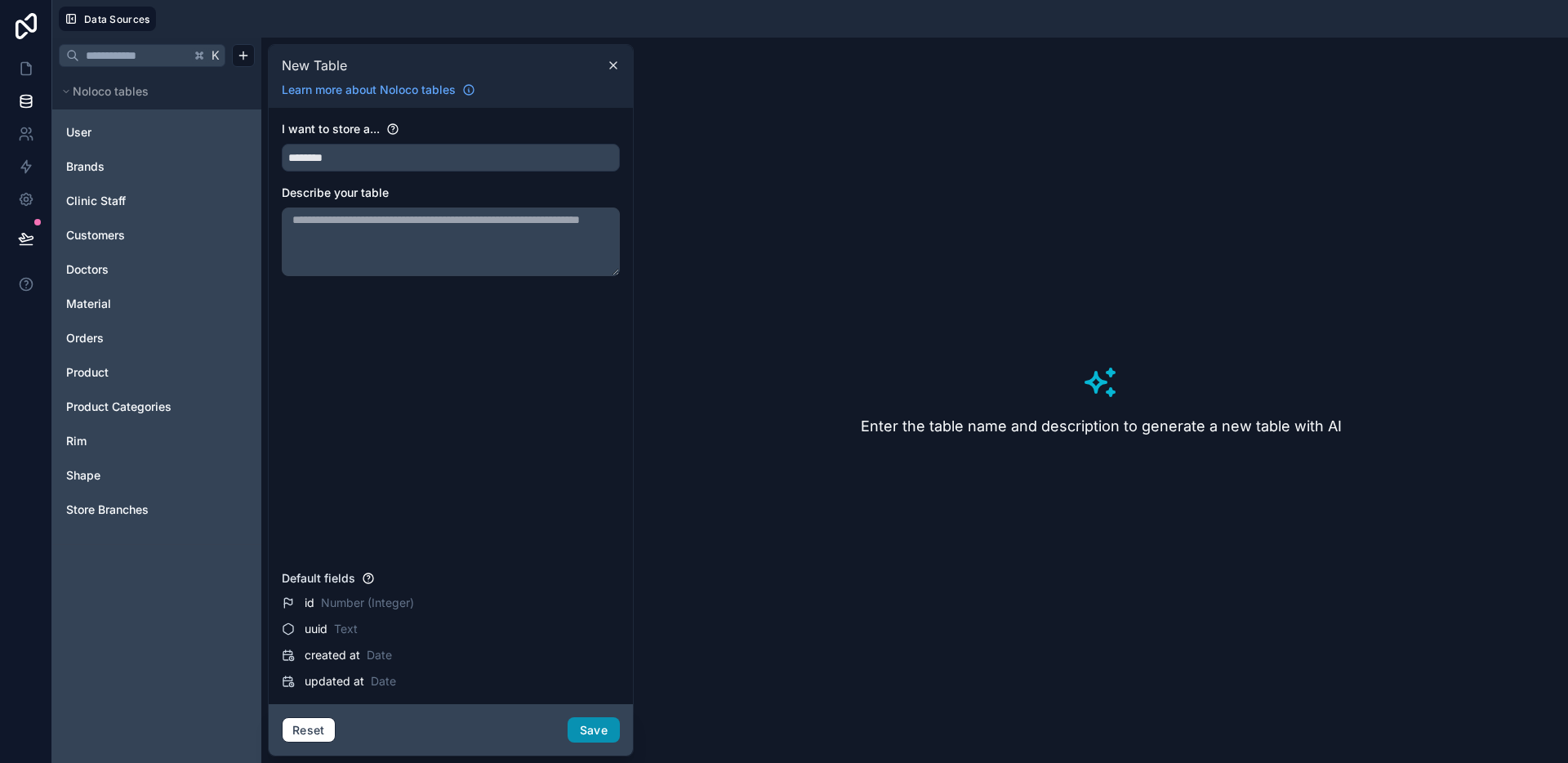
click at [578, 733] on button "Save" at bounding box center [594, 730] width 53 height 26
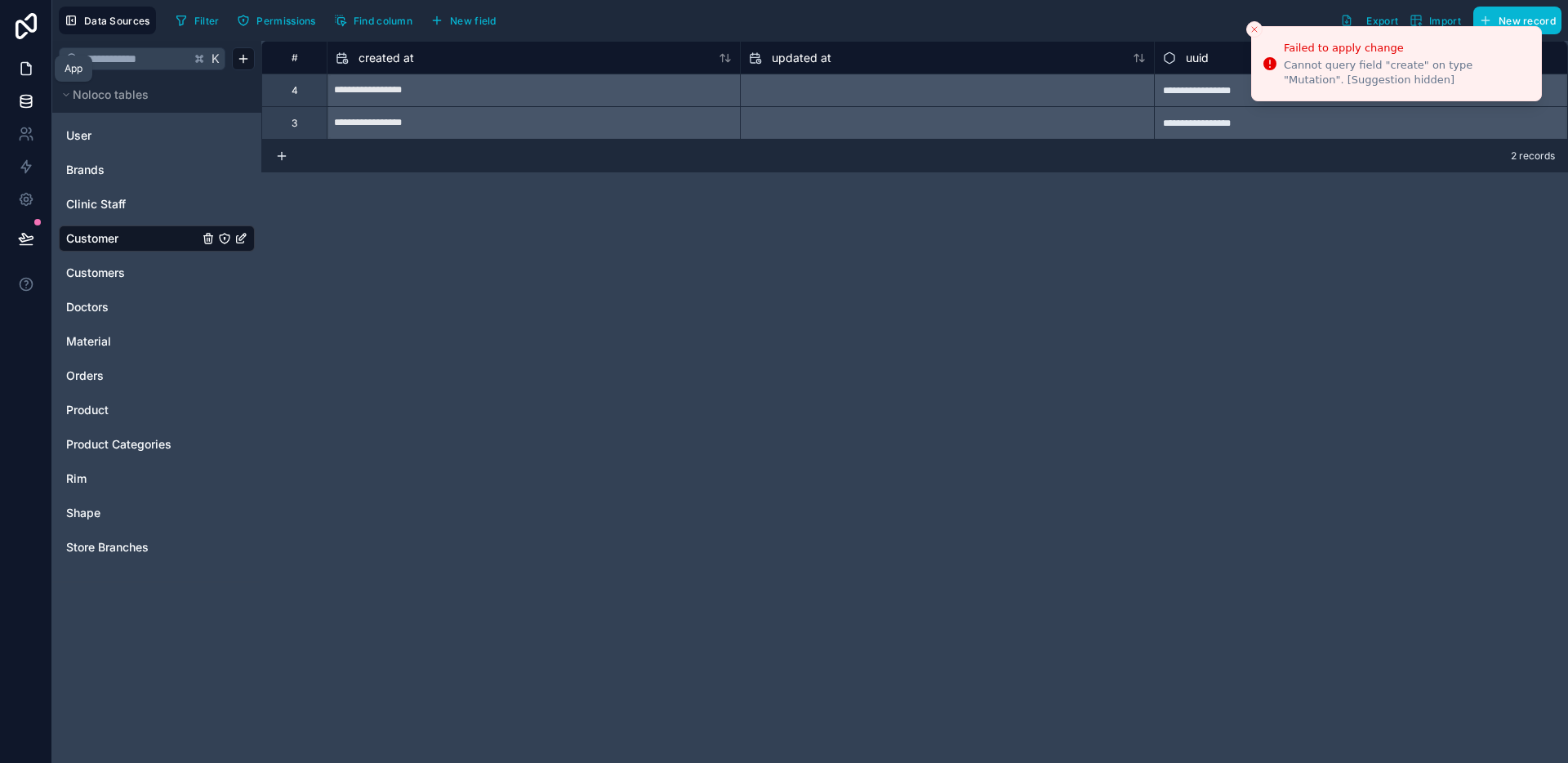
click at [32, 81] on link at bounding box center [25, 68] width 52 height 32
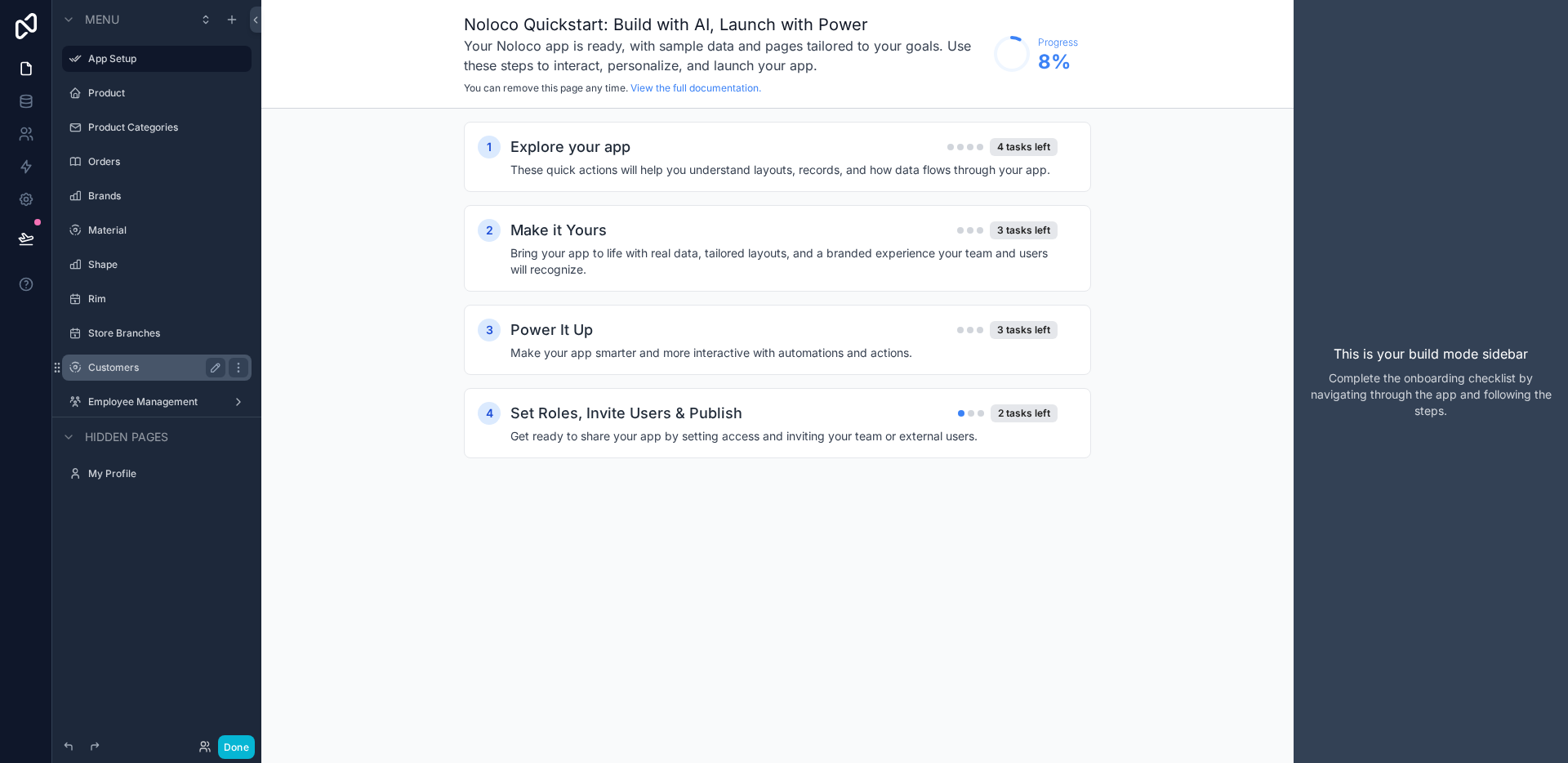
click at [177, 368] on label "Customers" at bounding box center [153, 367] width 131 height 13
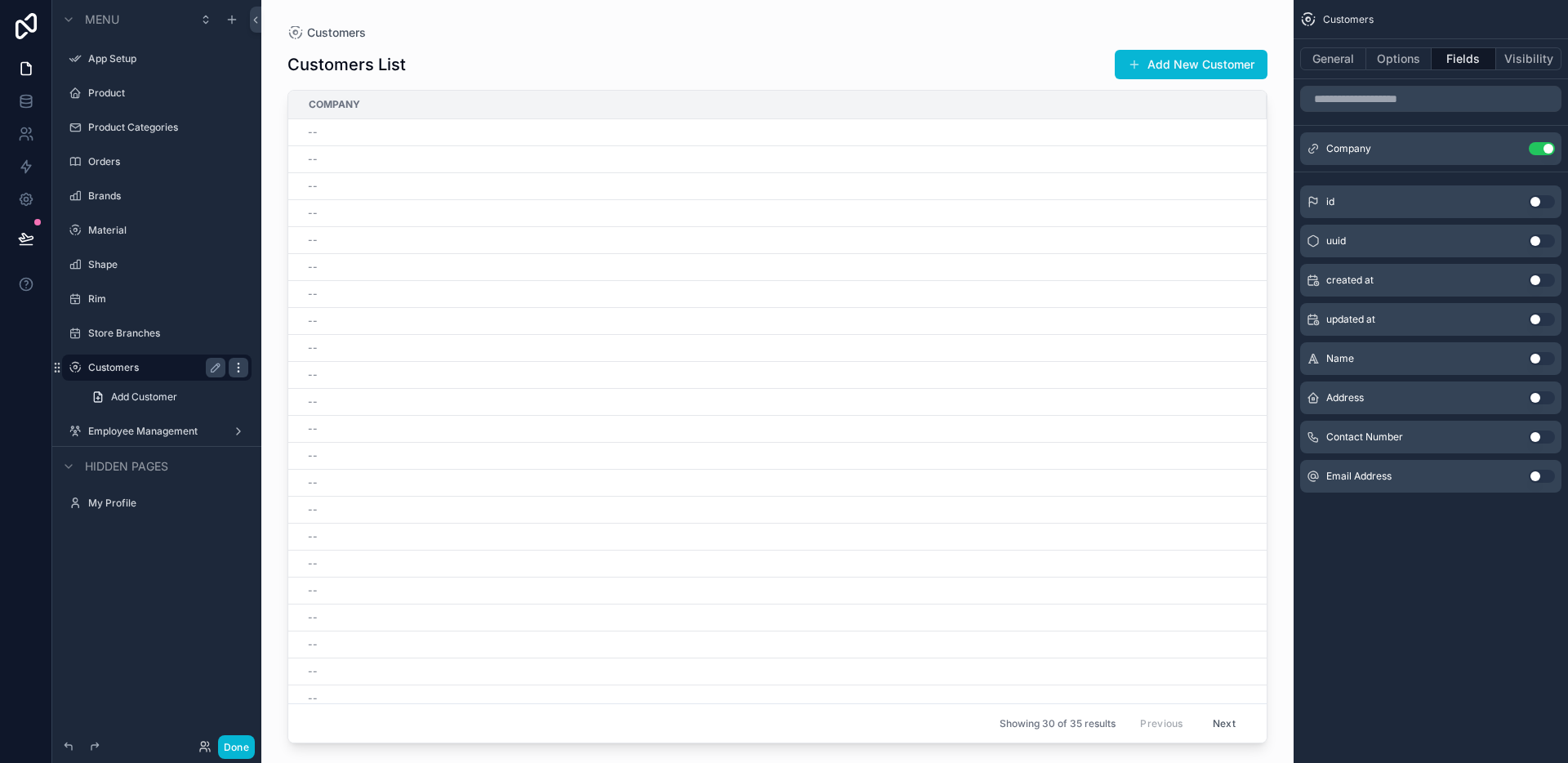
click at [235, 367] on icon "scrollable content" at bounding box center [238, 367] width 13 height 13
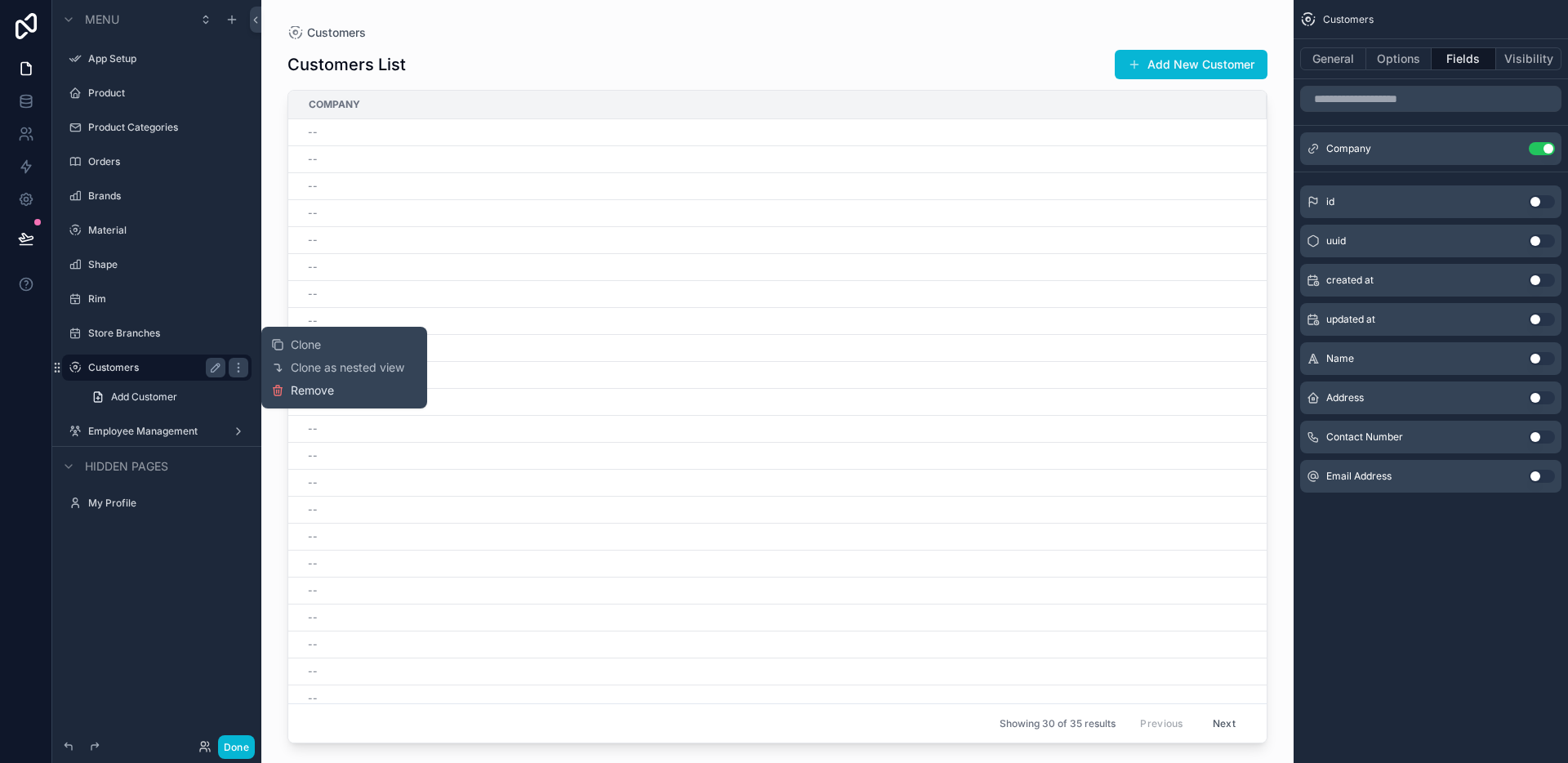
click at [281, 384] on icon at bounding box center [277, 390] width 13 height 13
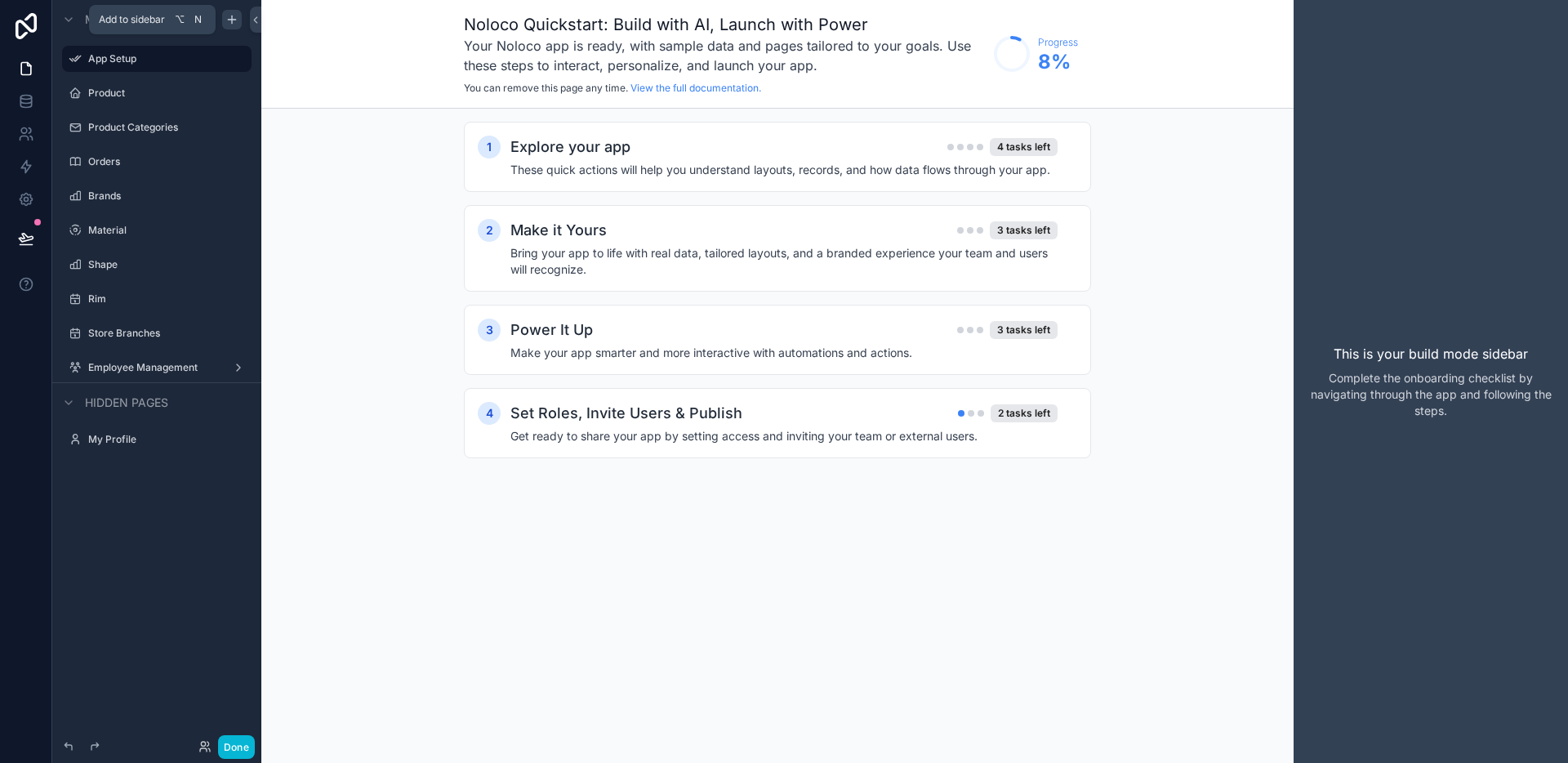
click at [239, 20] on div "scrollable content" at bounding box center [232, 20] width 20 height 20
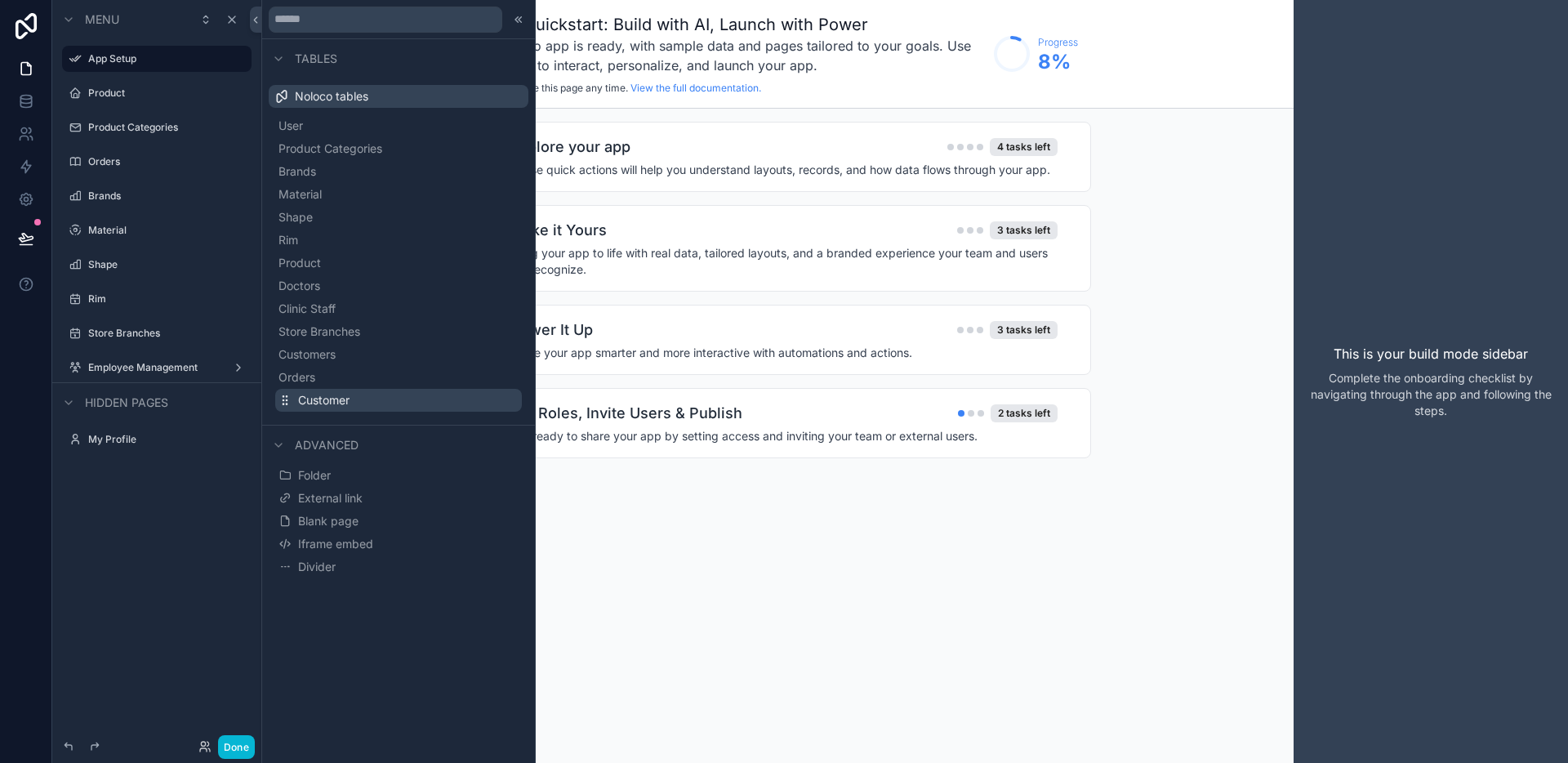
click at [336, 407] on span "Customer" at bounding box center [324, 400] width 52 height 17
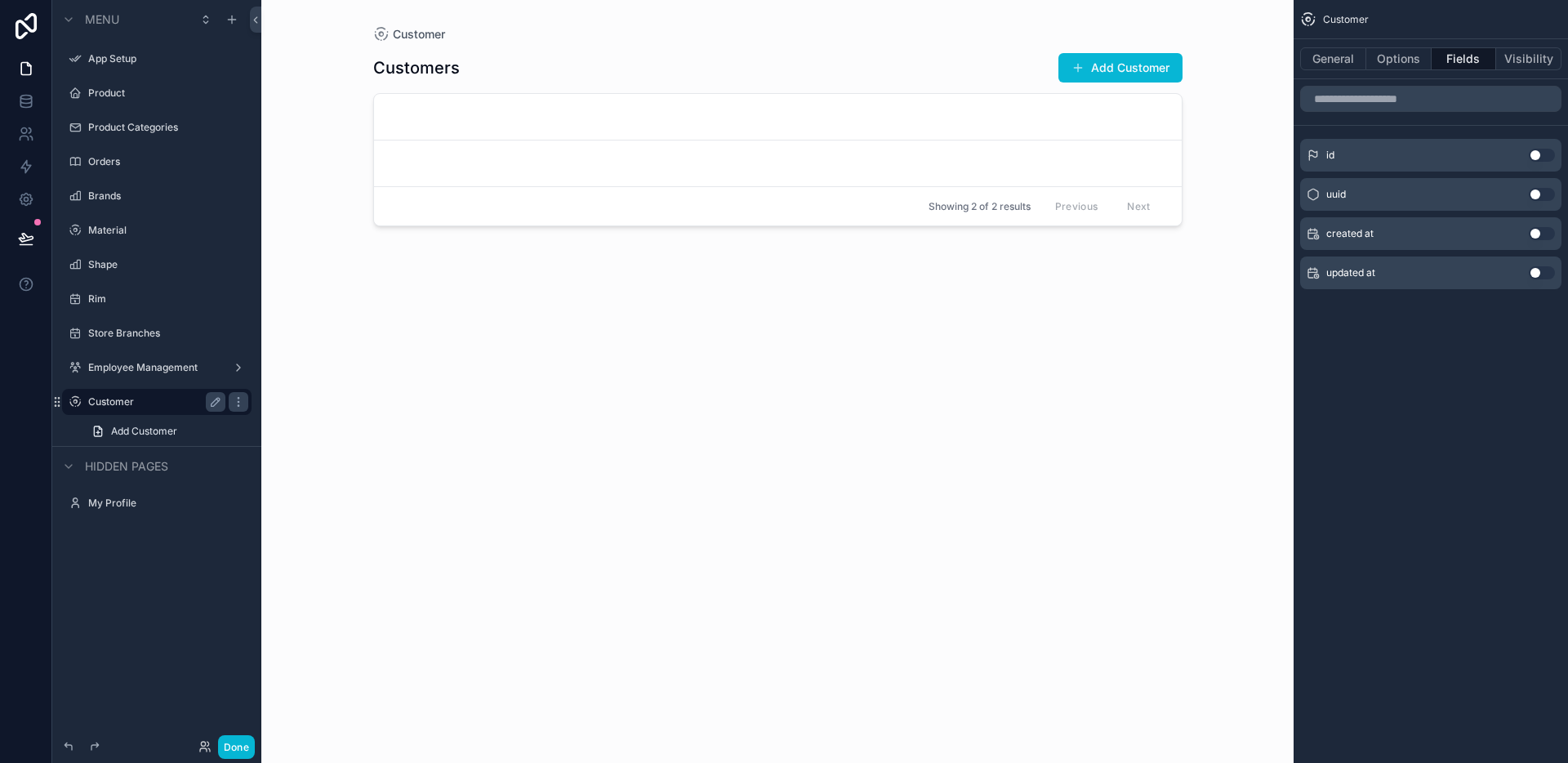
click at [138, 402] on label "Customer" at bounding box center [153, 401] width 131 height 13
click at [1393, 65] on button "Options" at bounding box center [1398, 59] width 65 height 22
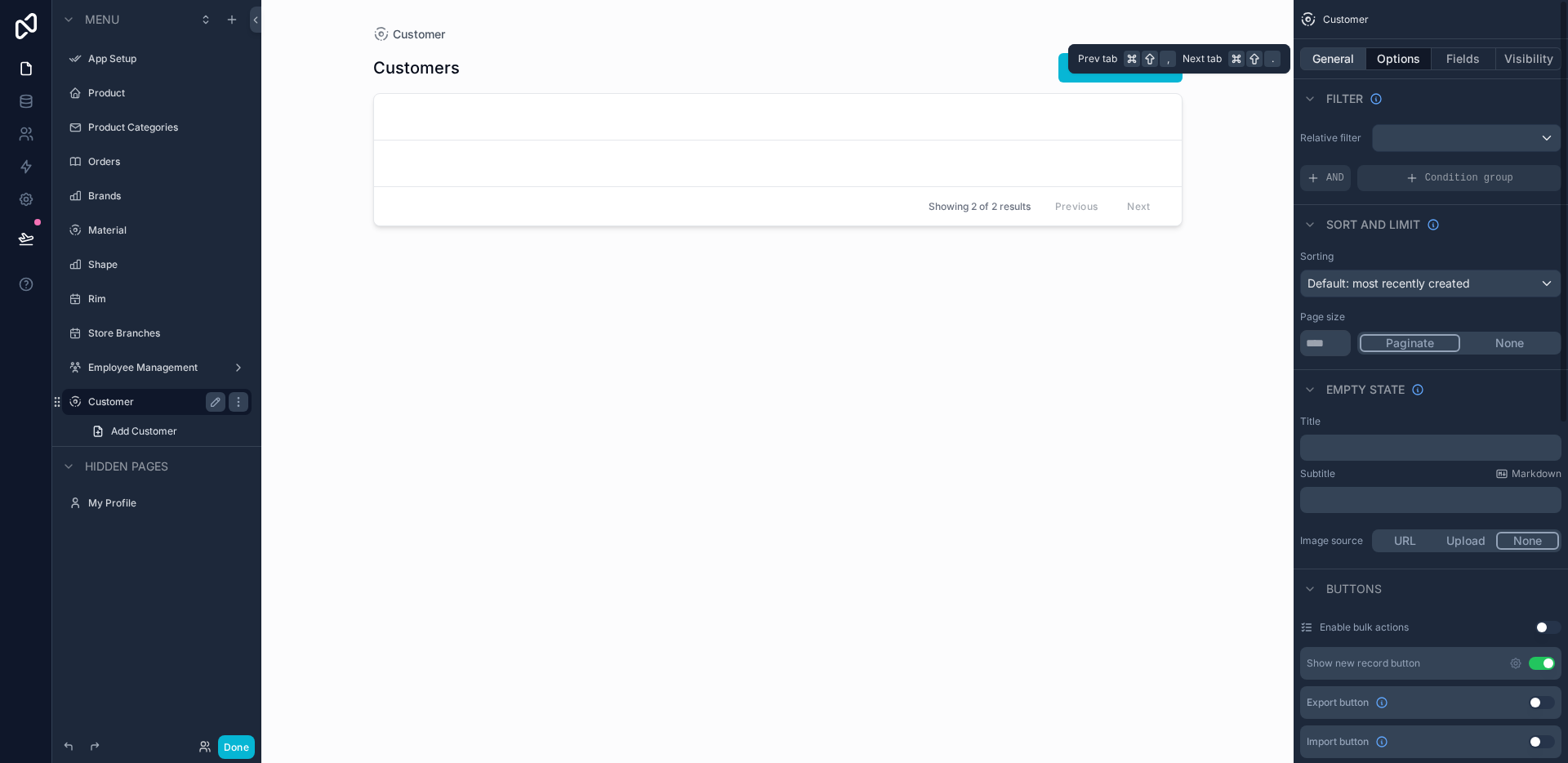
click at [1350, 60] on button "General" at bounding box center [1333, 59] width 66 height 22
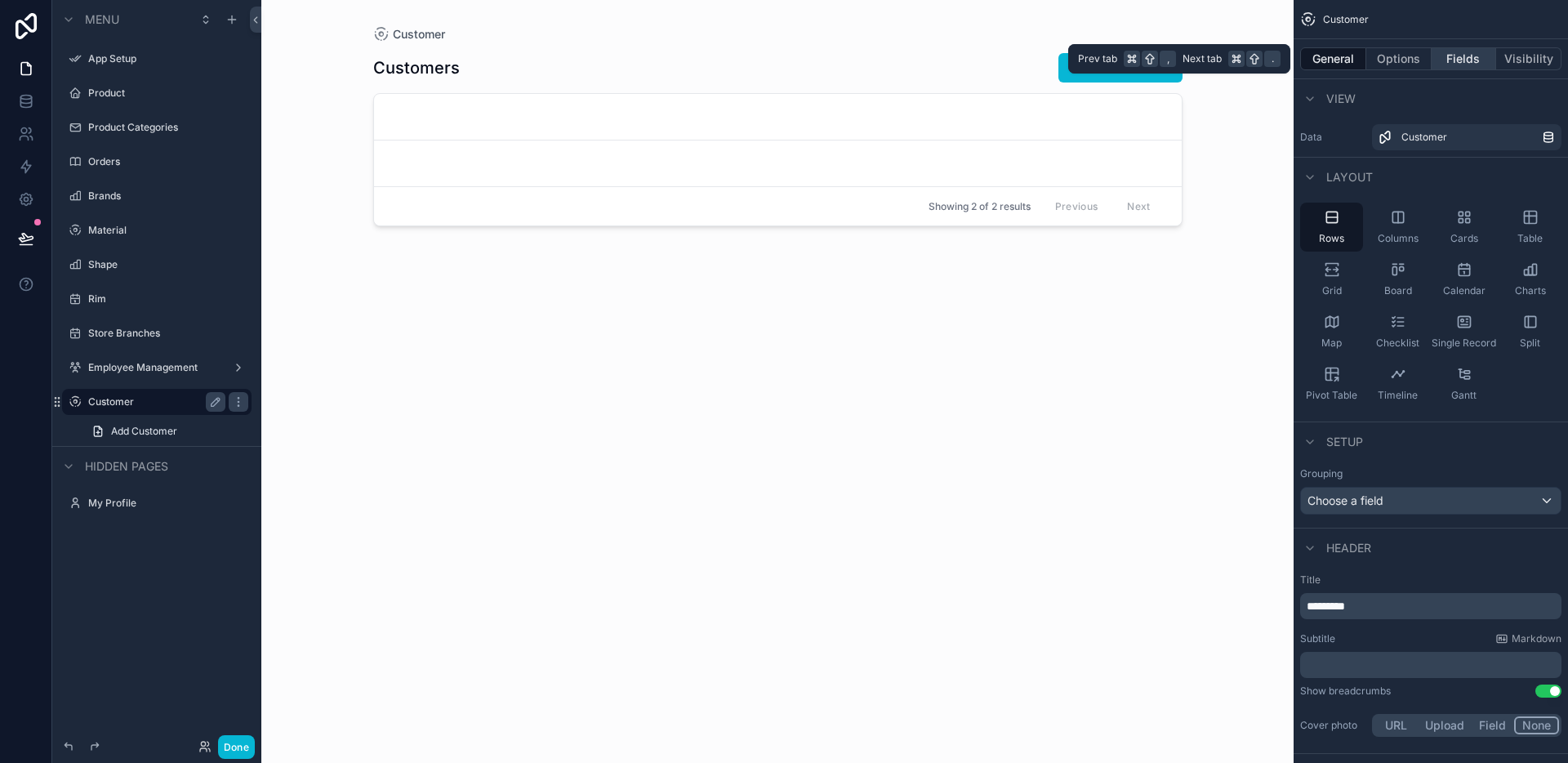
click at [1460, 57] on button "Fields" at bounding box center [1464, 59] width 65 height 22
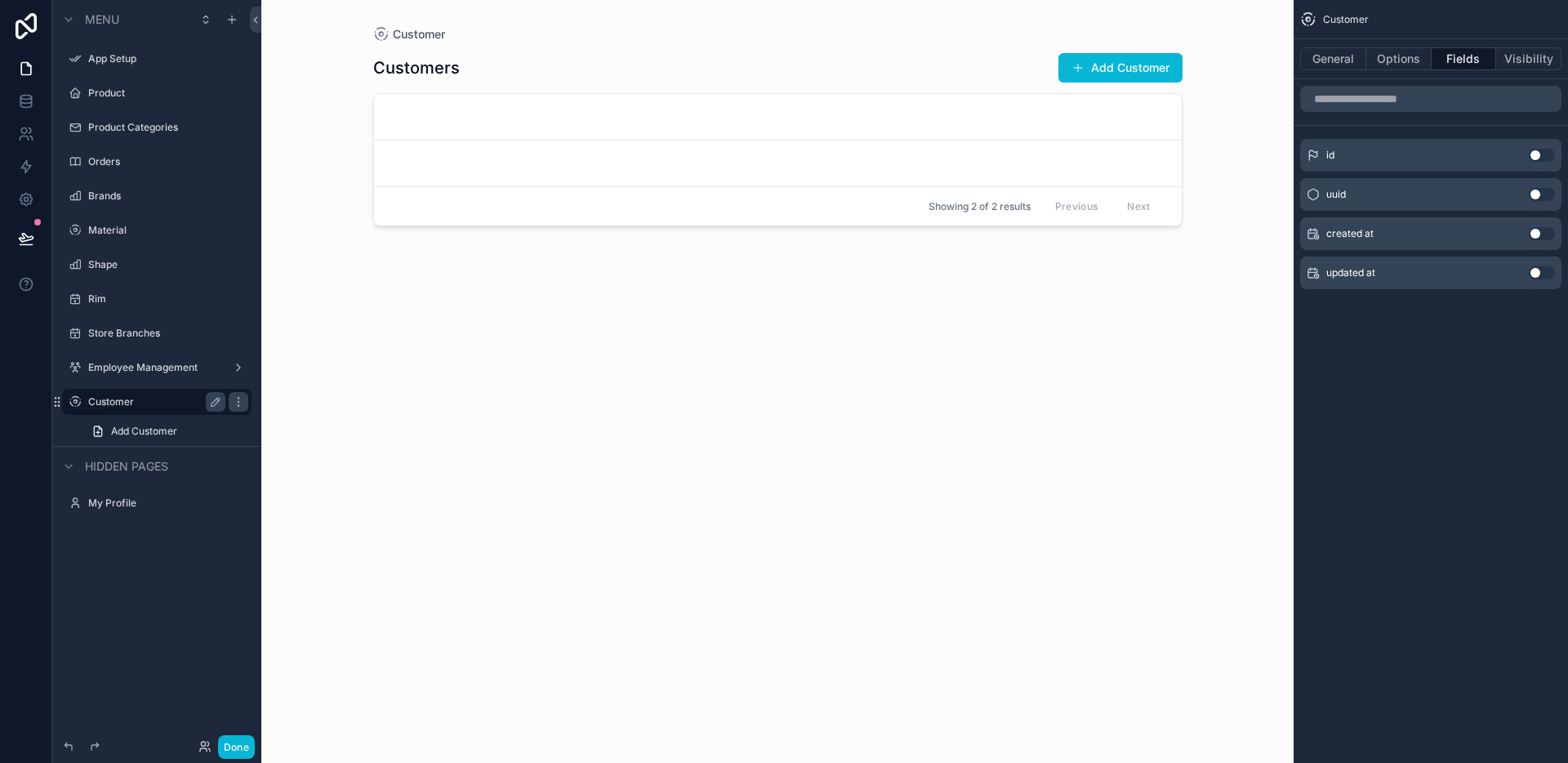
click at [791, 332] on div "scrollable content" at bounding box center [777, 372] width 836 height 743
click at [31, 111] on link at bounding box center [25, 100] width 52 height 32
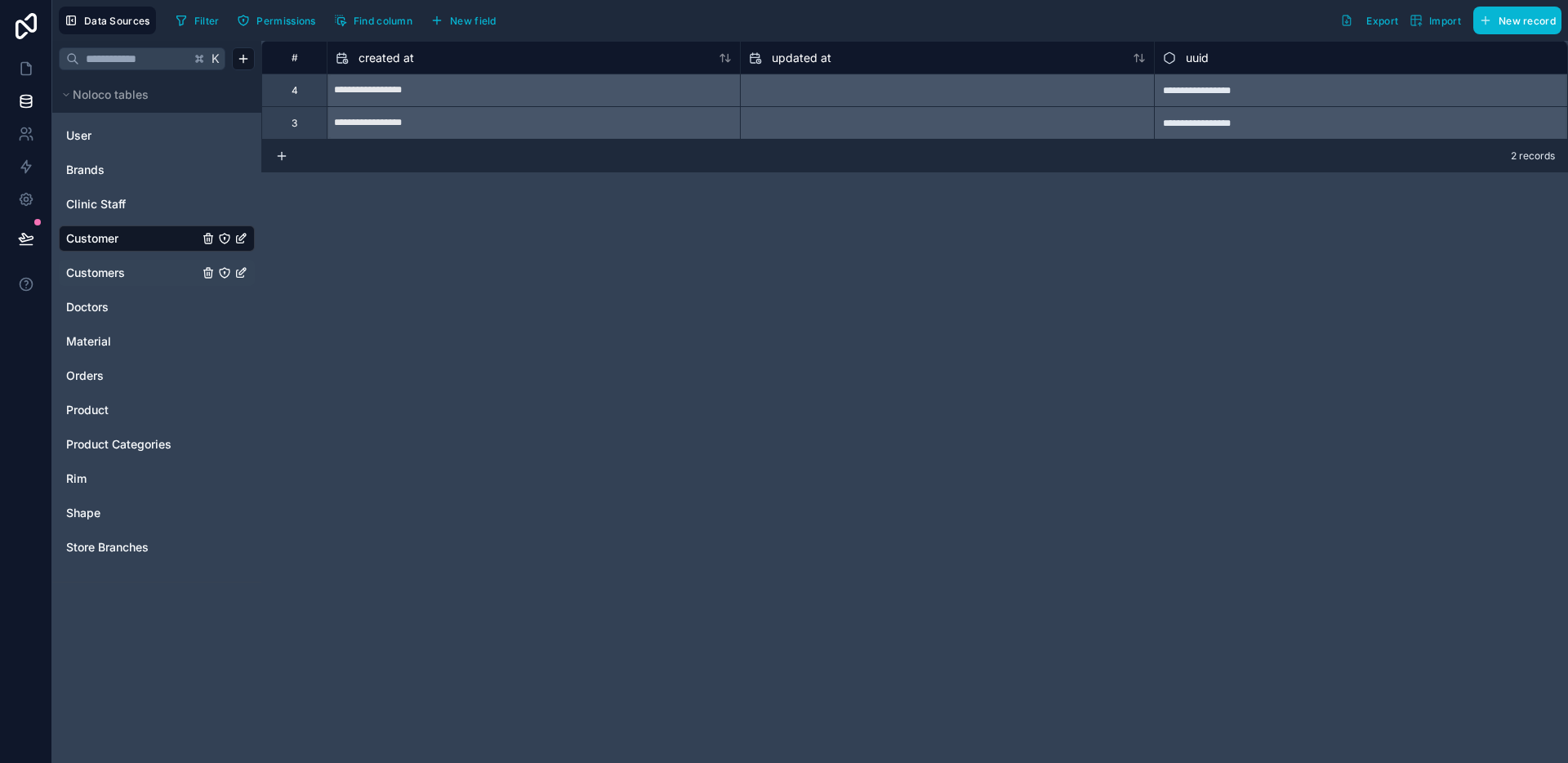
click at [111, 272] on span "Customers" at bounding box center [96, 272] width 59 height 17
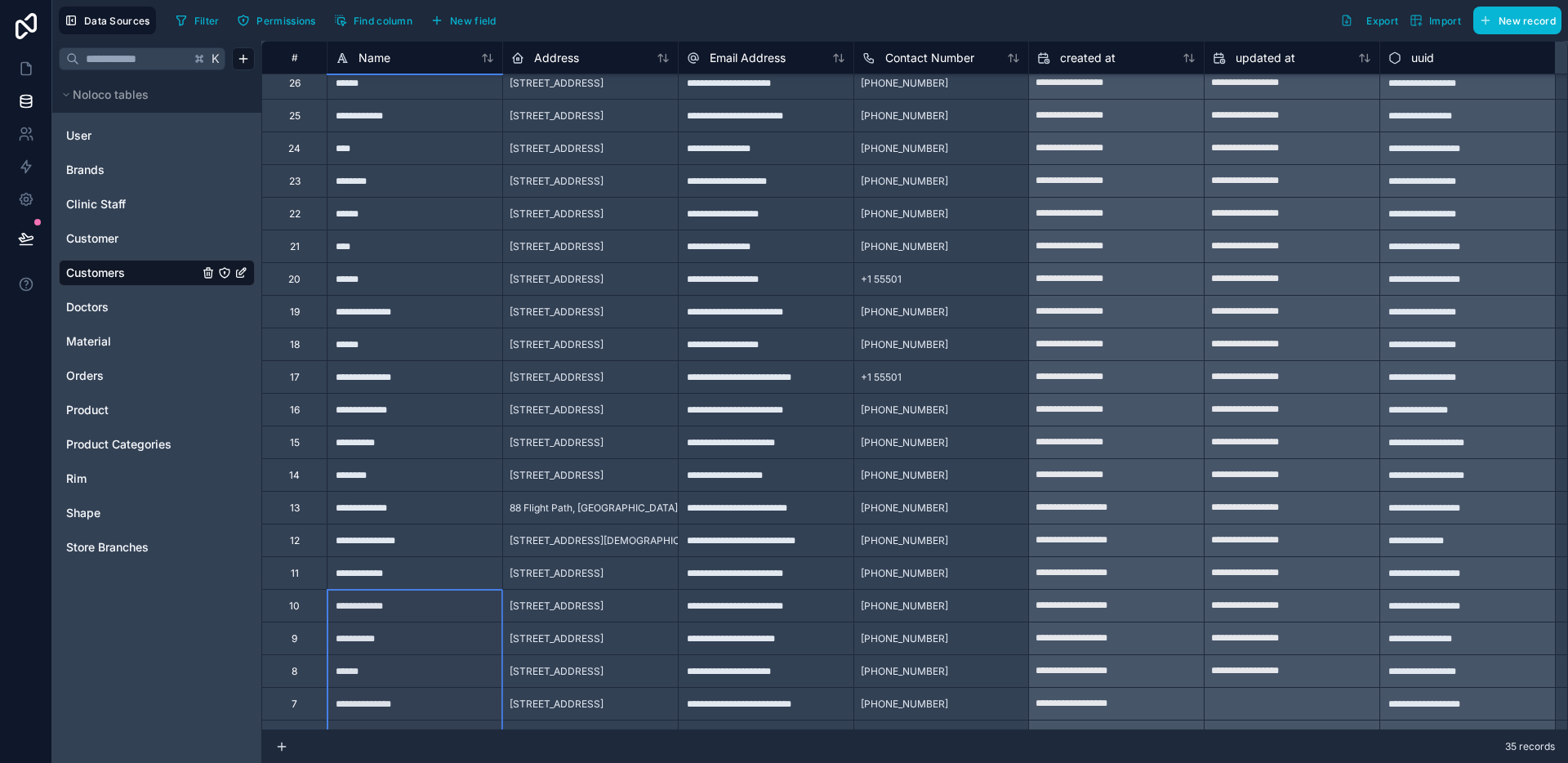
scroll to position [288, 0]
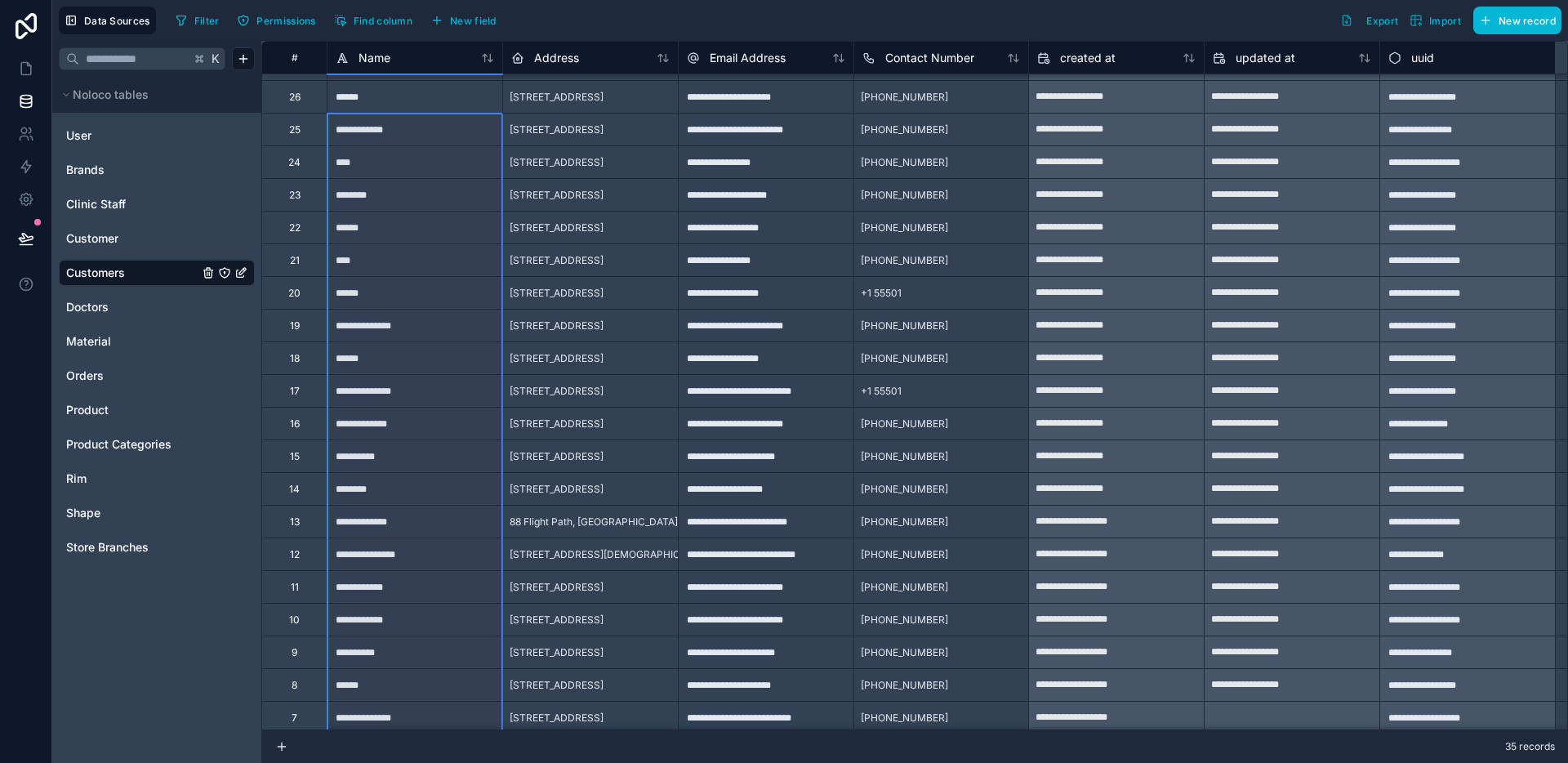
drag, startPoint x: 380, startPoint y: 713, endPoint x: 385, endPoint y: 141, distance: 572.0
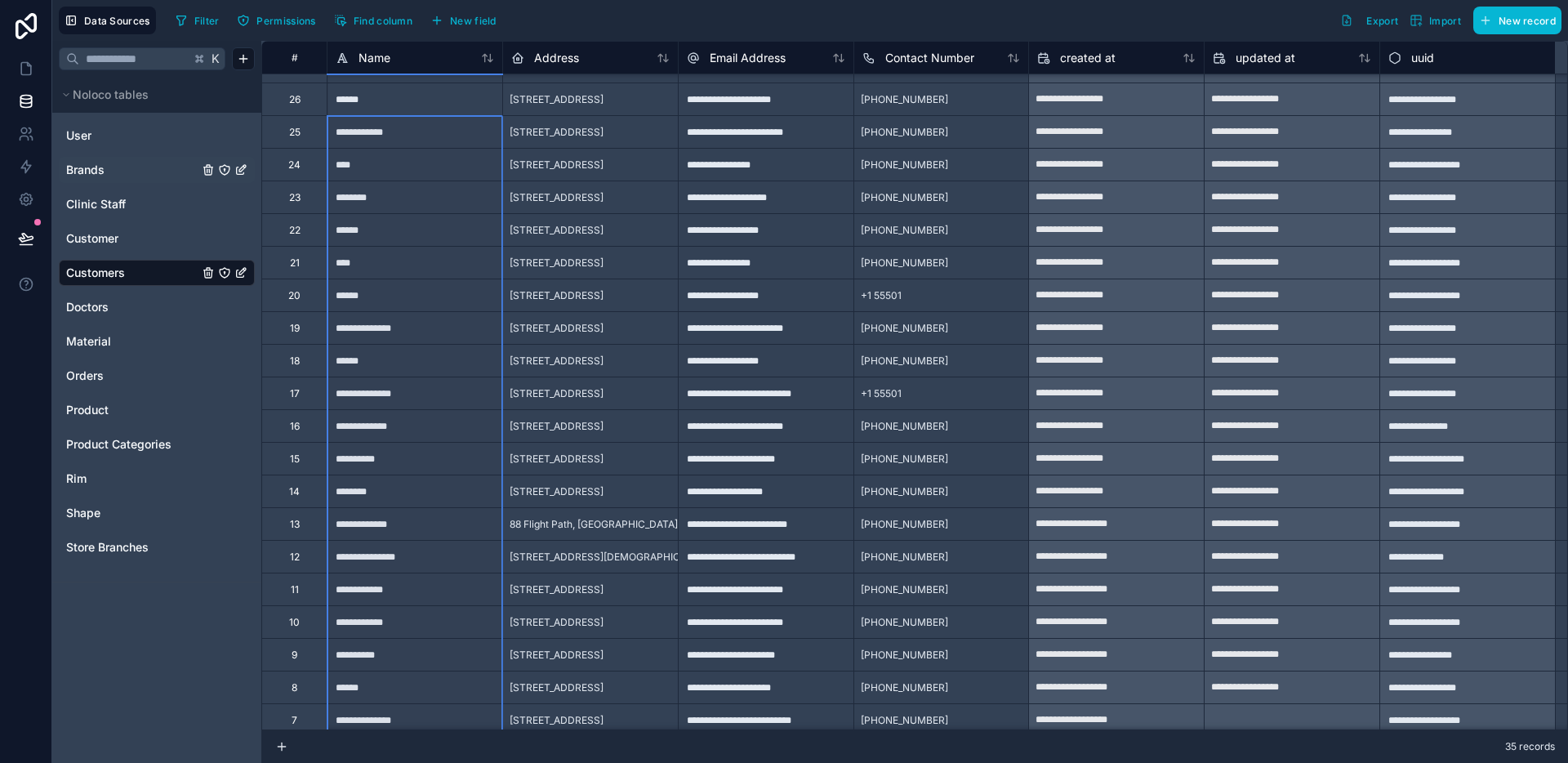
scroll to position [284, 0]
click at [98, 230] on span "Customer" at bounding box center [93, 238] width 53 height 17
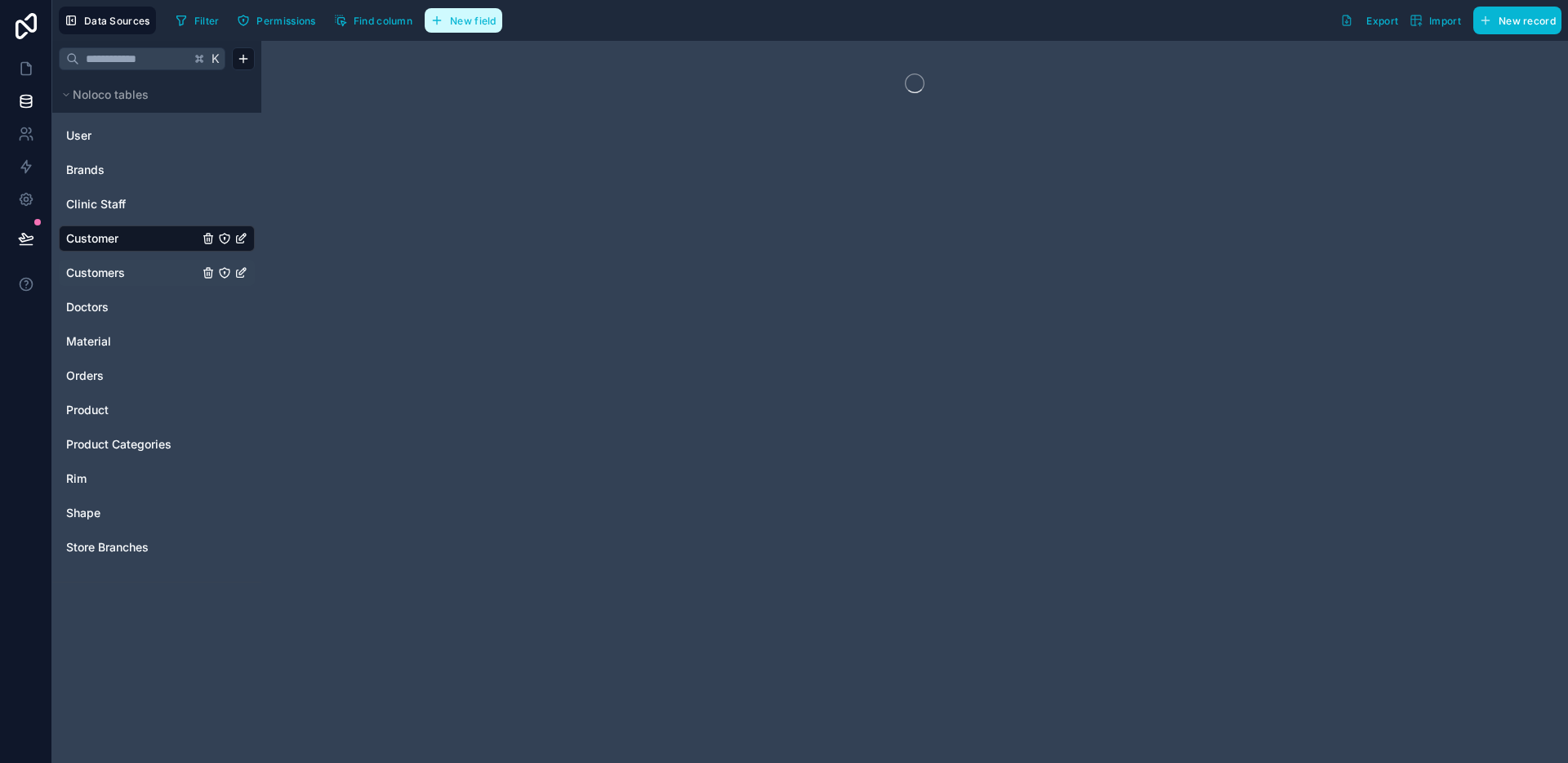
click at [466, 20] on span "New field" at bounding box center [473, 20] width 47 height 13
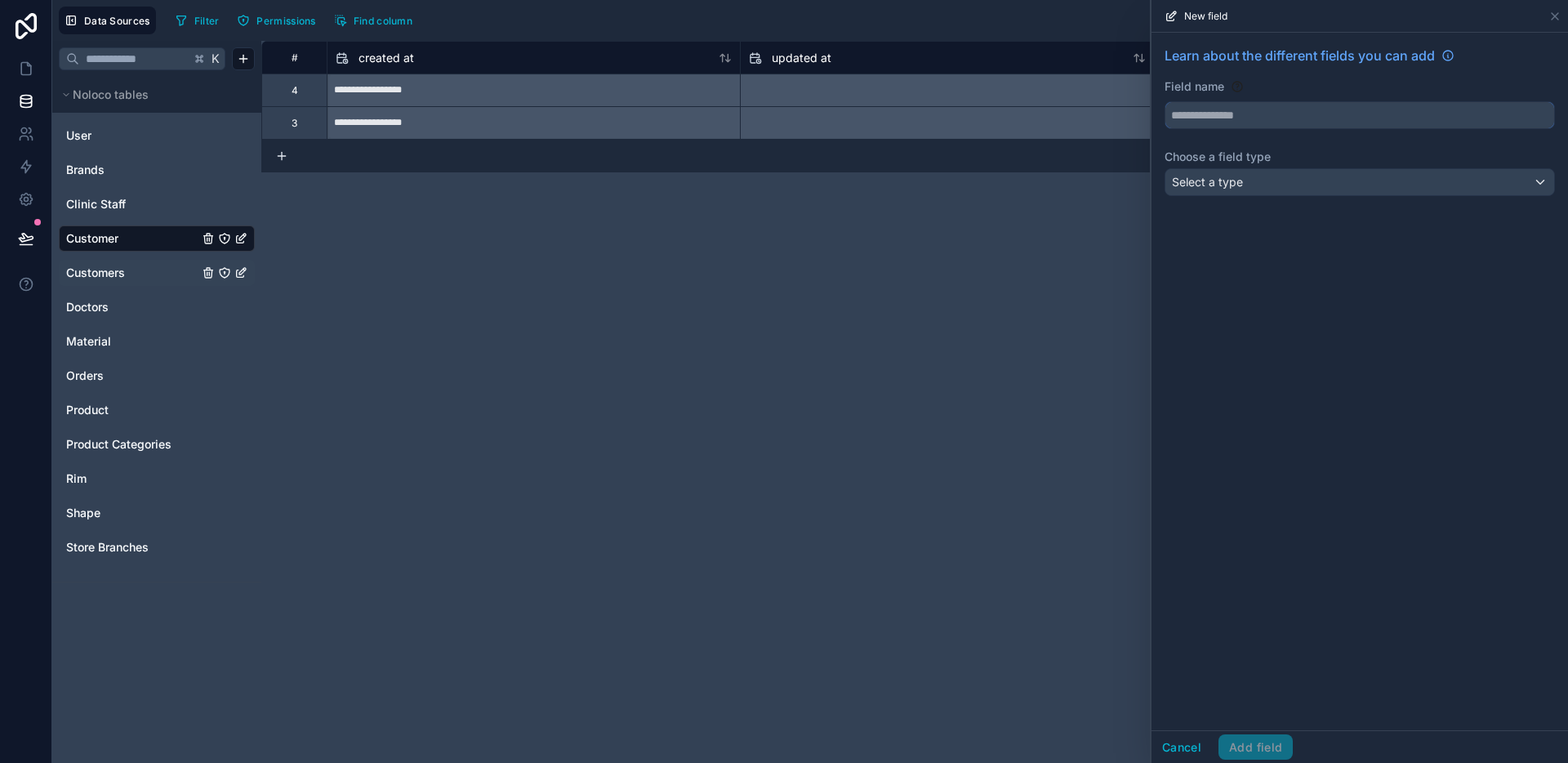
click at [1248, 126] on input "text" at bounding box center [1359, 115] width 389 height 26
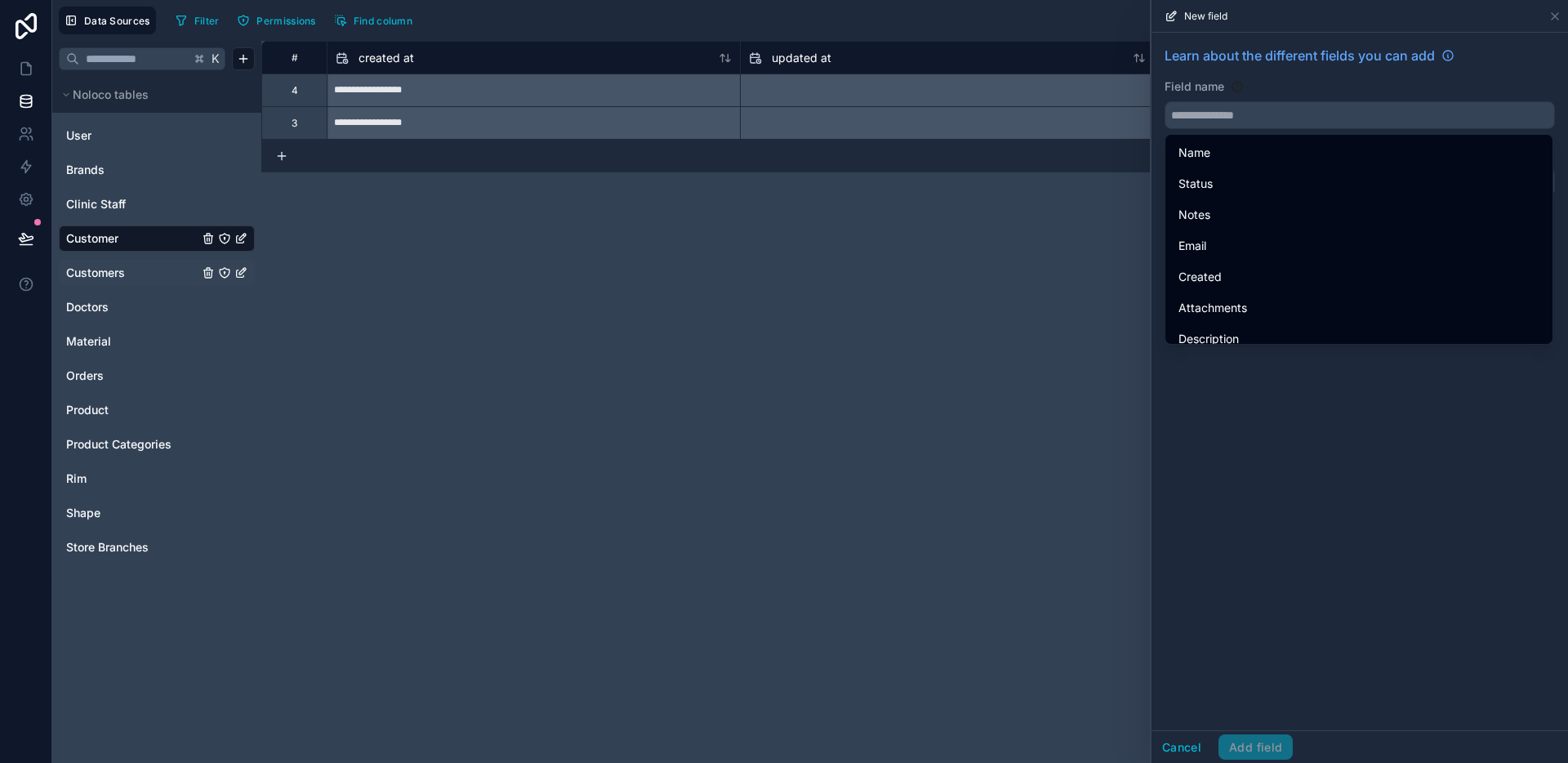
click at [1228, 141] on div "Name" at bounding box center [1358, 153] width 380 height 29
type input "****"
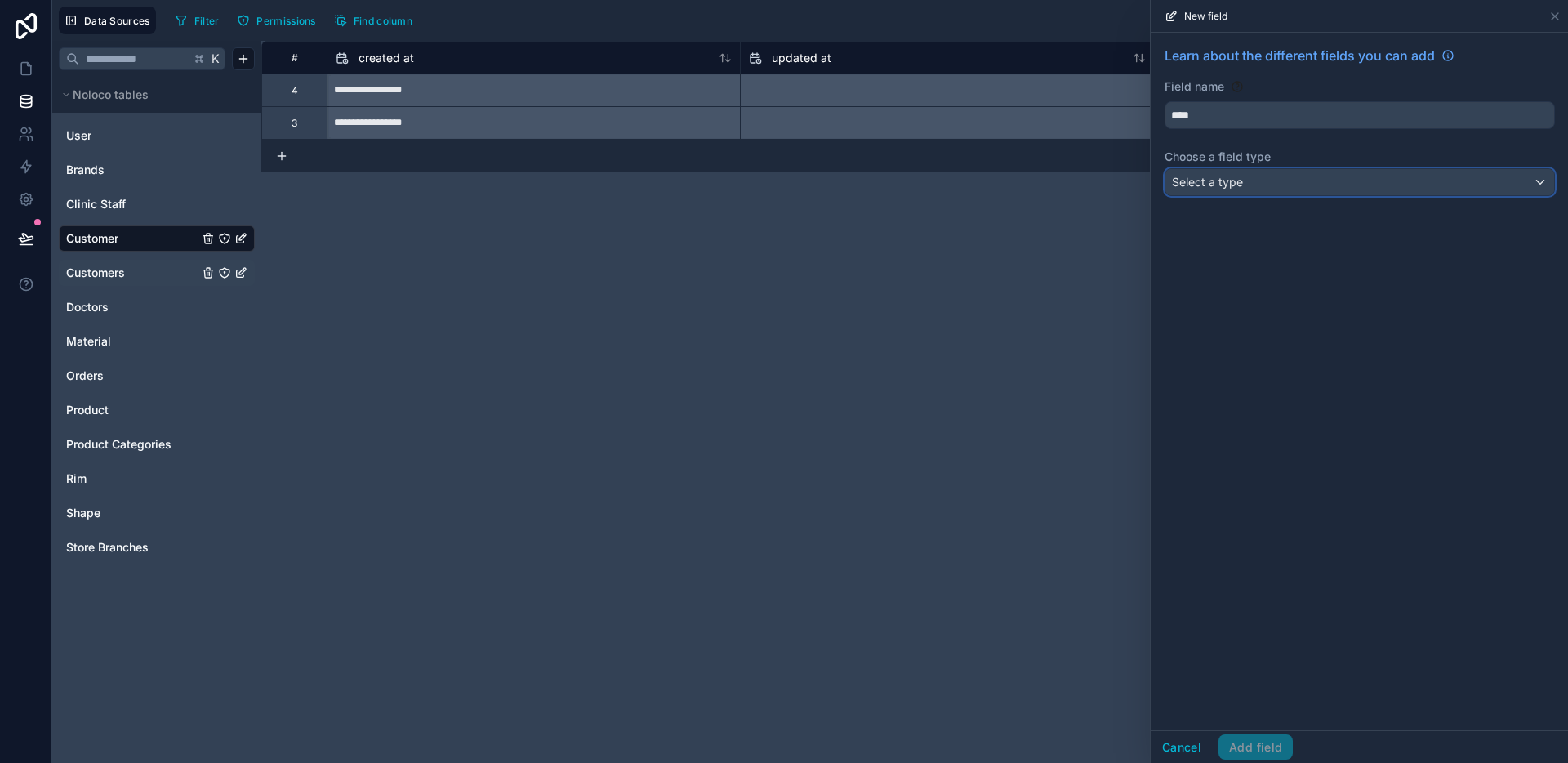
click at [1242, 175] on div "Select a type" at bounding box center [1359, 181] width 389 height 26
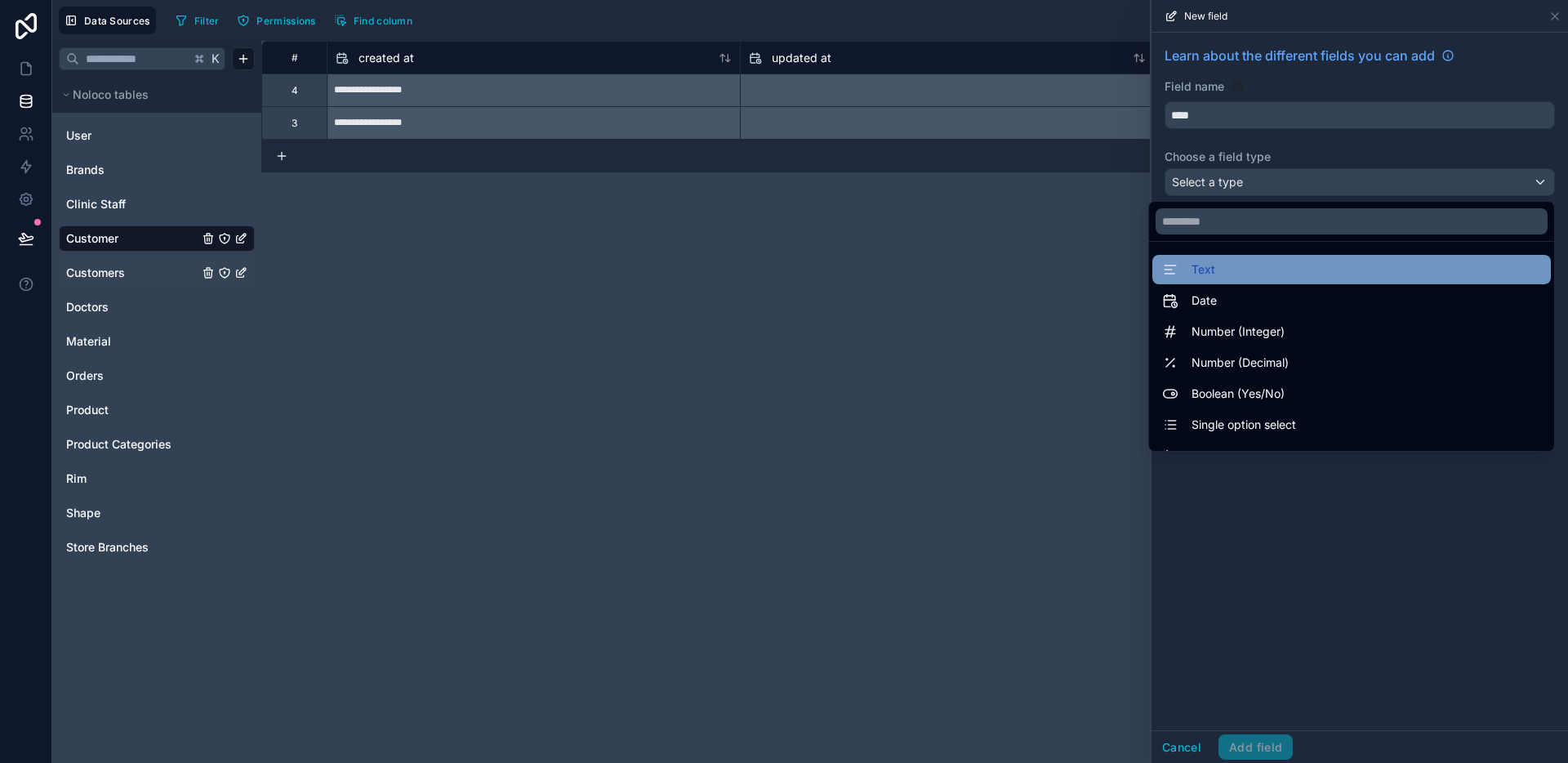
click at [1228, 266] on div "Text" at bounding box center [1352, 269] width 379 height 20
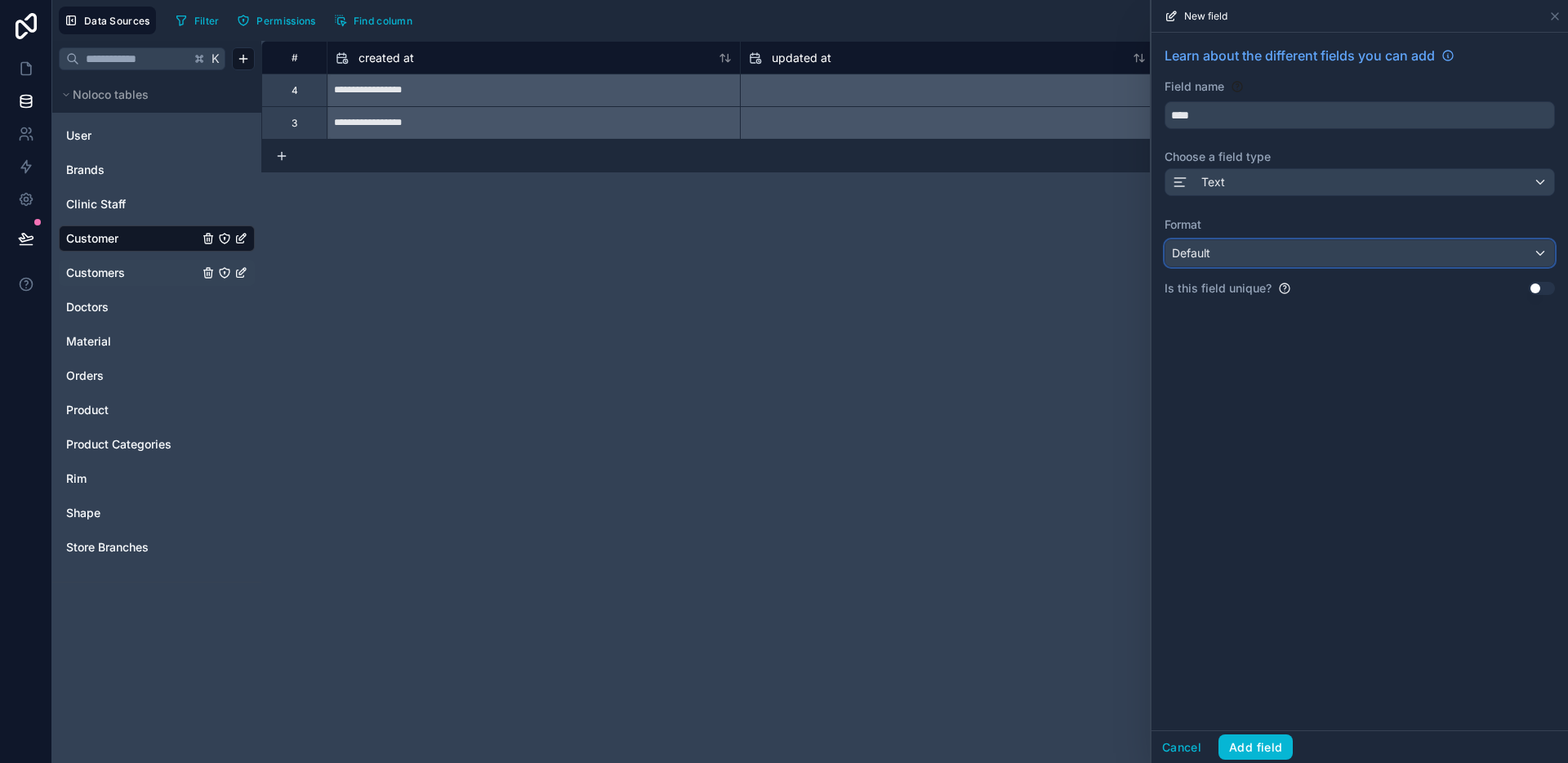
click at [1241, 258] on div "Default" at bounding box center [1359, 253] width 389 height 26
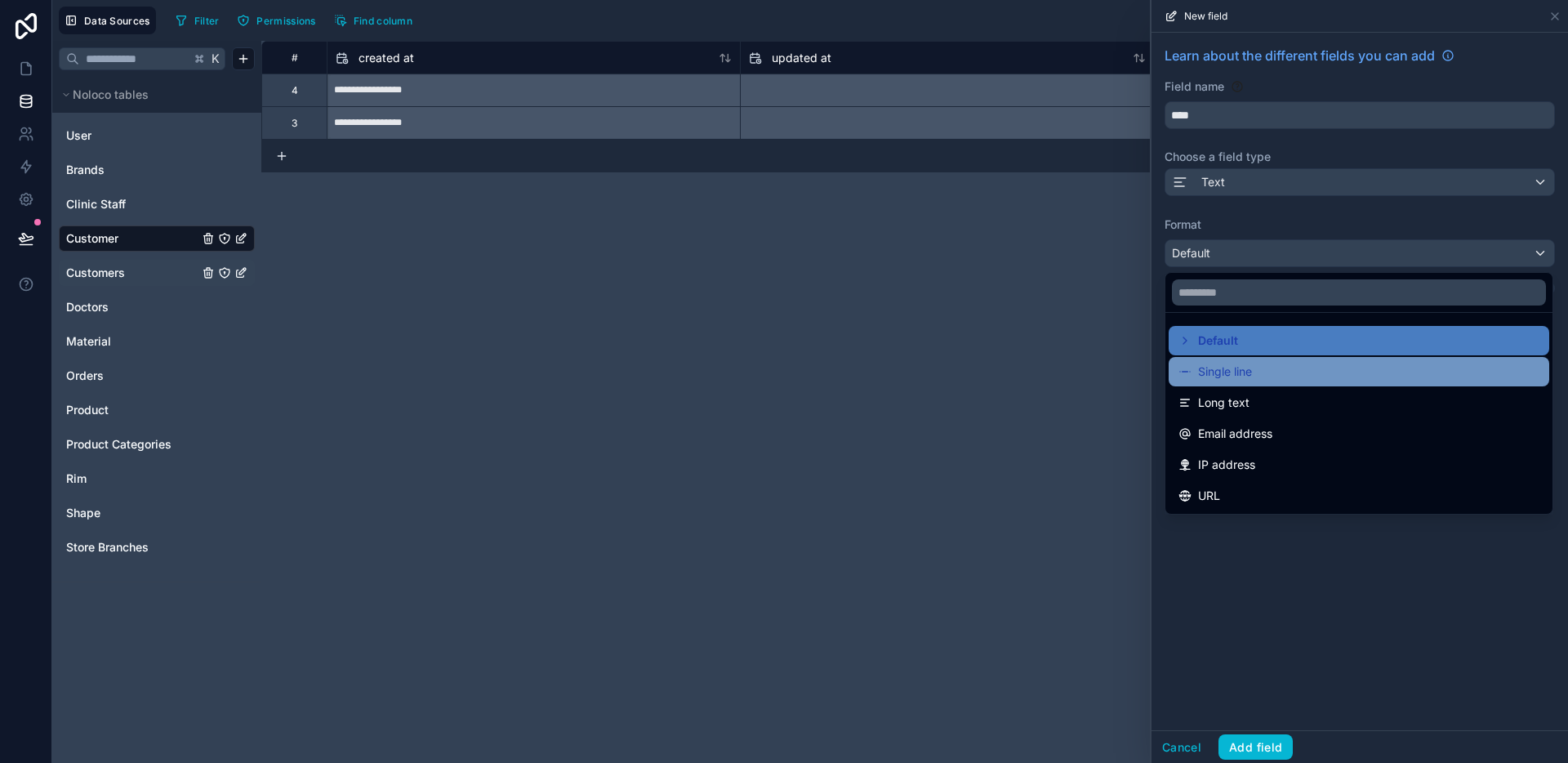
click at [1227, 357] on div "Single line" at bounding box center [1358, 372] width 380 height 29
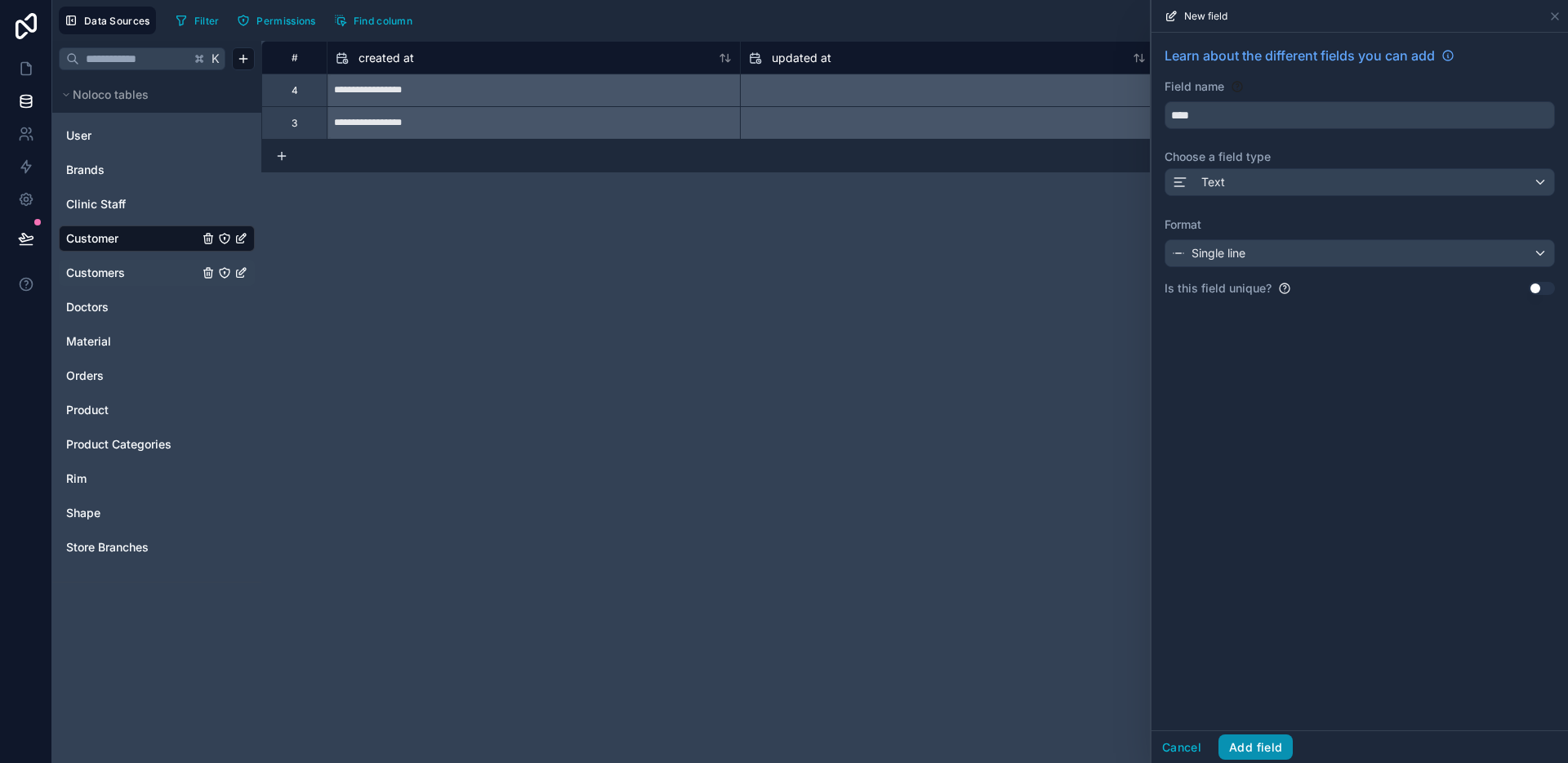
click at [1272, 749] on button "Add field" at bounding box center [1255, 747] width 74 height 26
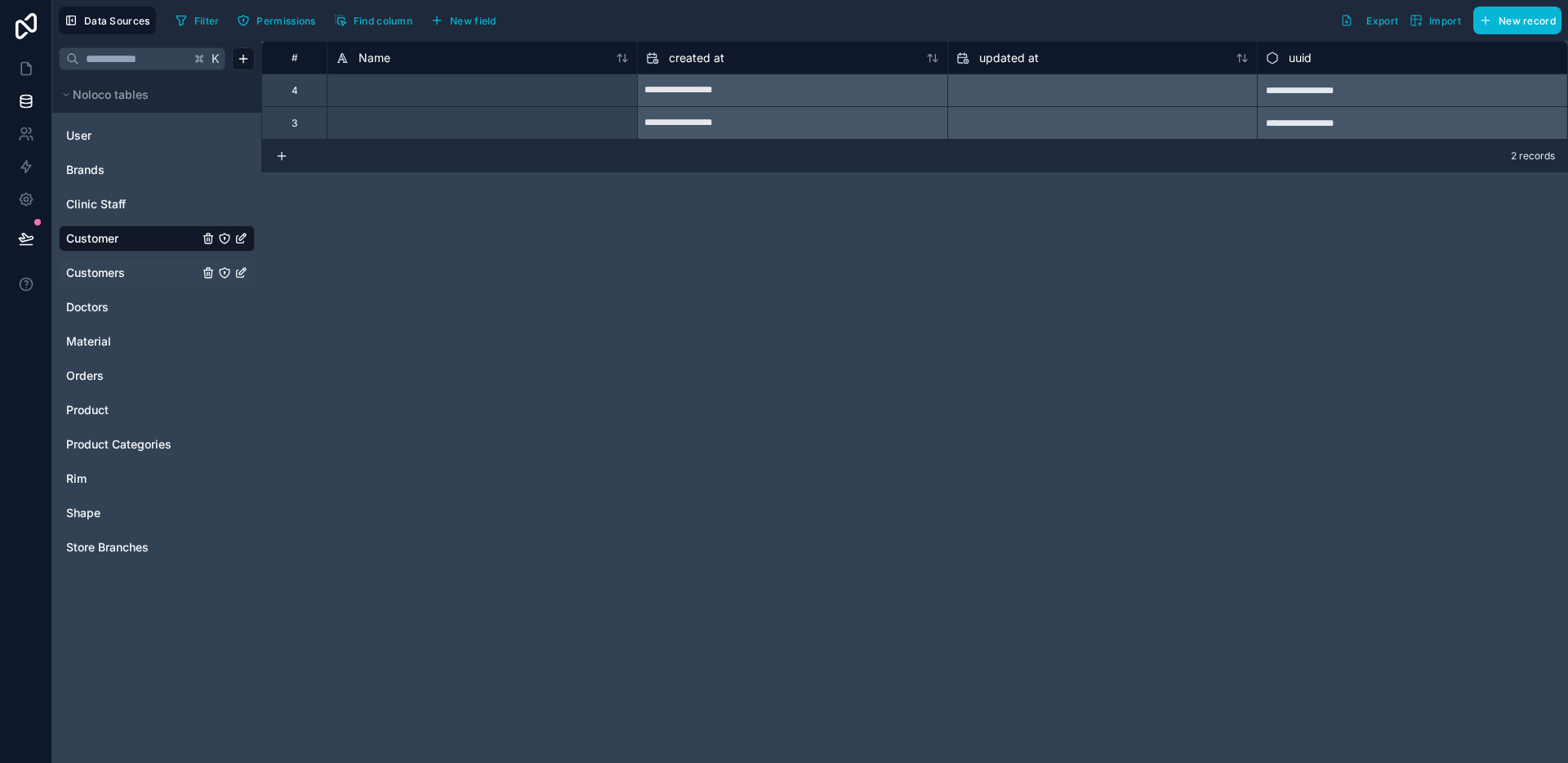
click at [108, 277] on span "Customers" at bounding box center [96, 272] width 59 height 17
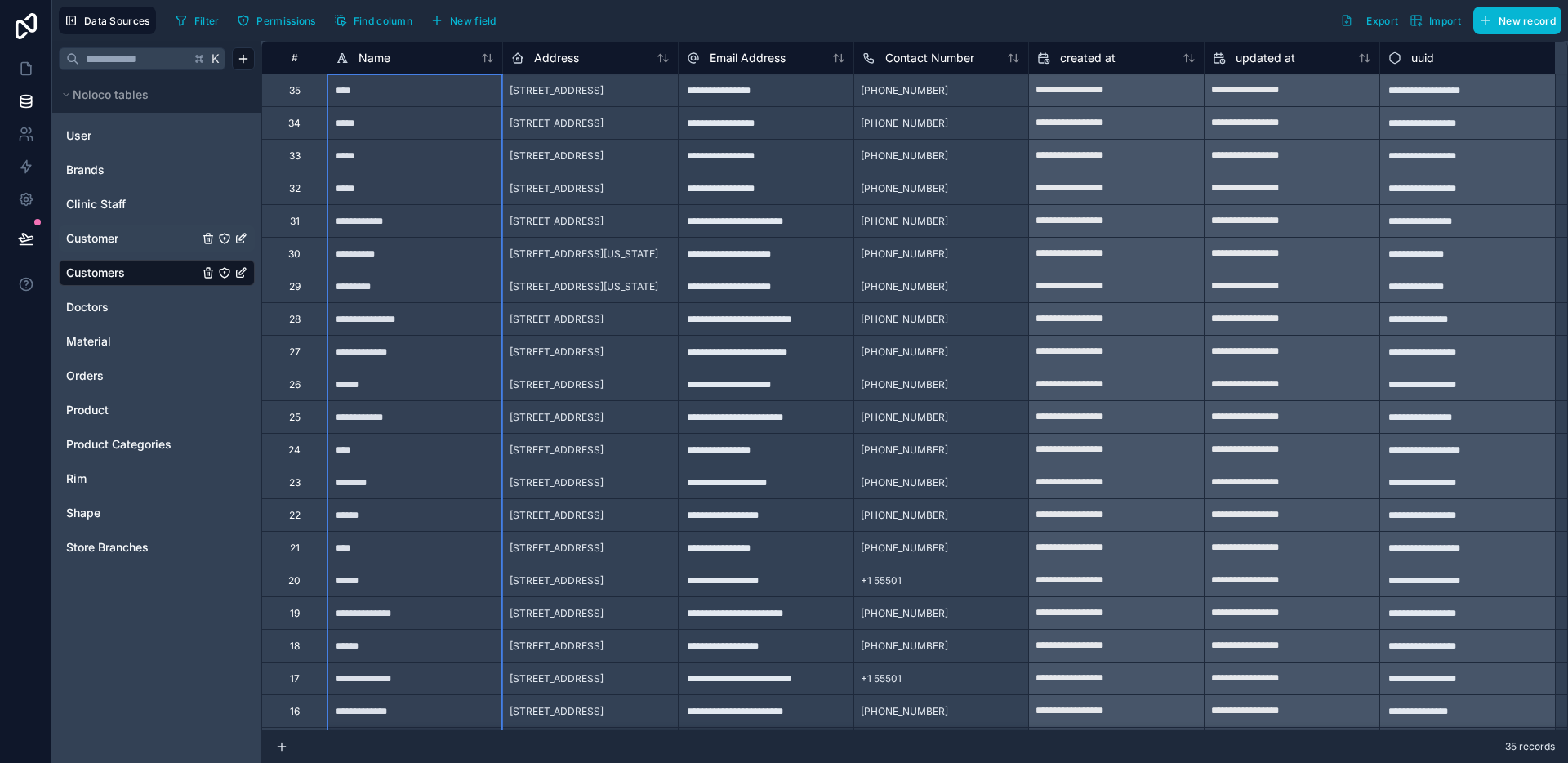
drag, startPoint x: 400, startPoint y: 716, endPoint x: 399, endPoint y: 99, distance: 617.0
click at [108, 238] on span "Customer" at bounding box center [93, 238] width 53 height 17
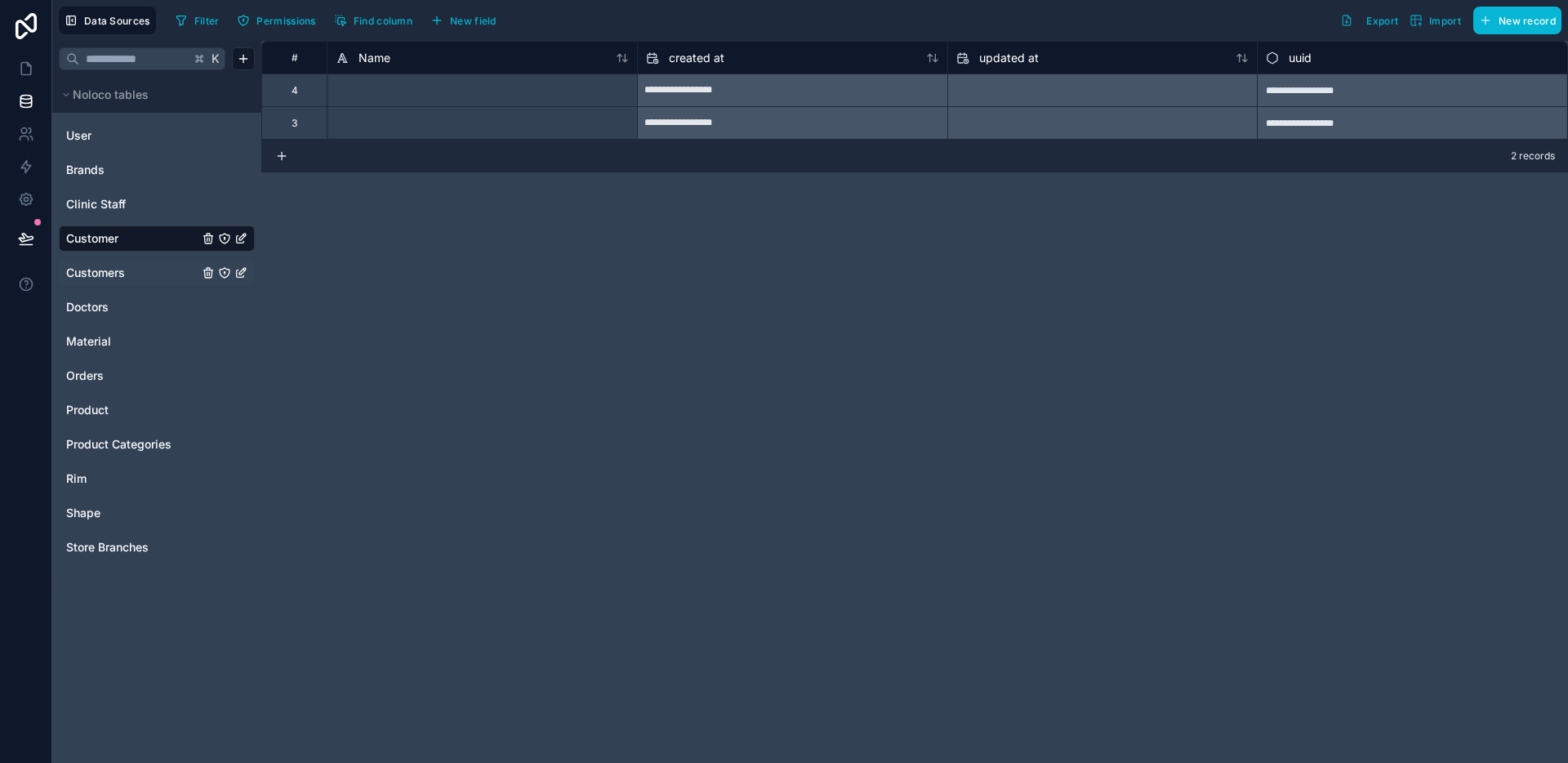
click at [399, 103] on div at bounding box center [482, 89] width 310 height 32
click at [380, 124] on div at bounding box center [482, 122] width 310 height 32
click at [384, 104] on div at bounding box center [482, 89] width 310 height 32
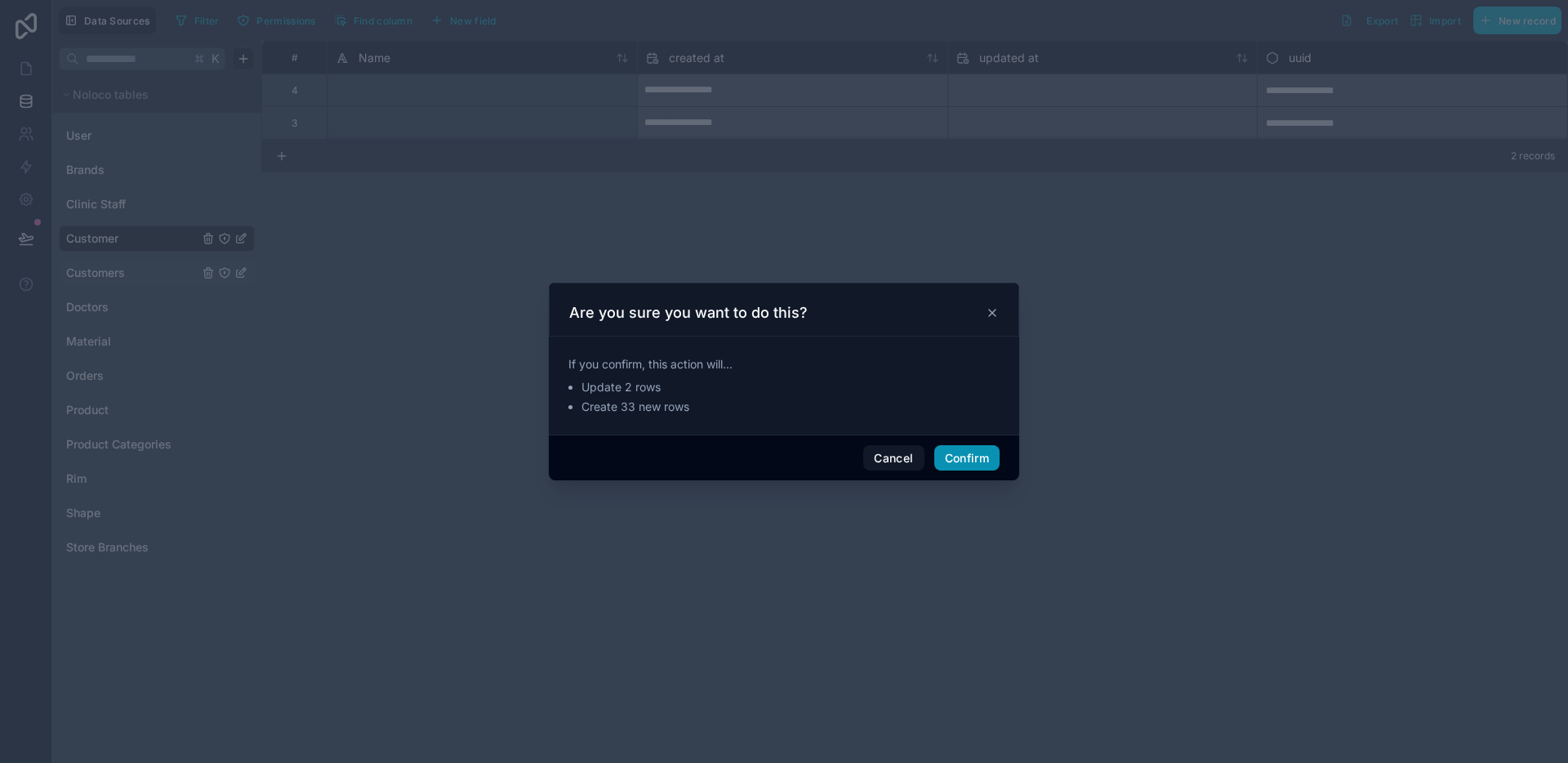
click at [947, 462] on button "Confirm" at bounding box center [966, 458] width 65 height 26
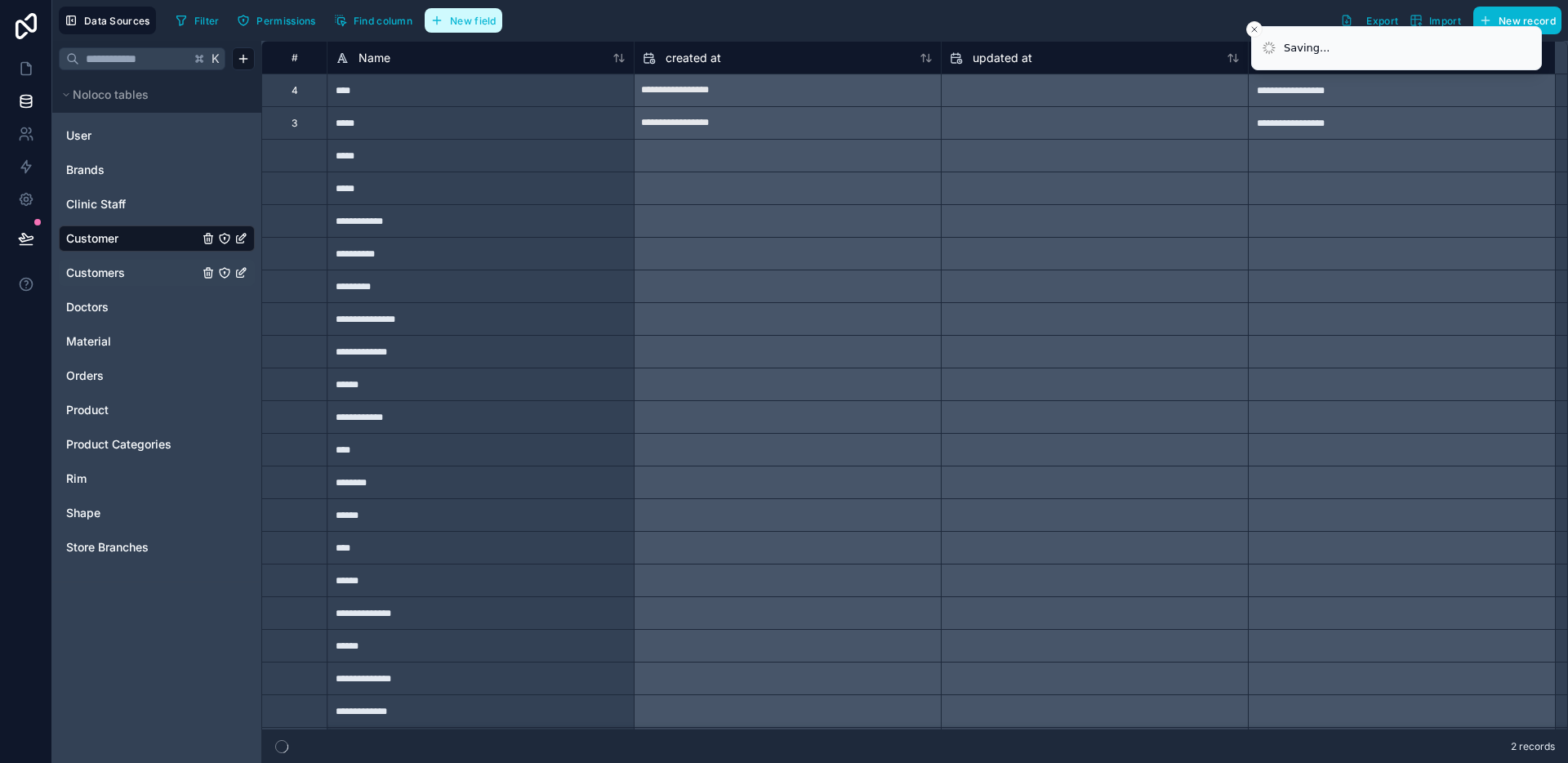
click at [485, 15] on span "New field" at bounding box center [473, 20] width 47 height 13
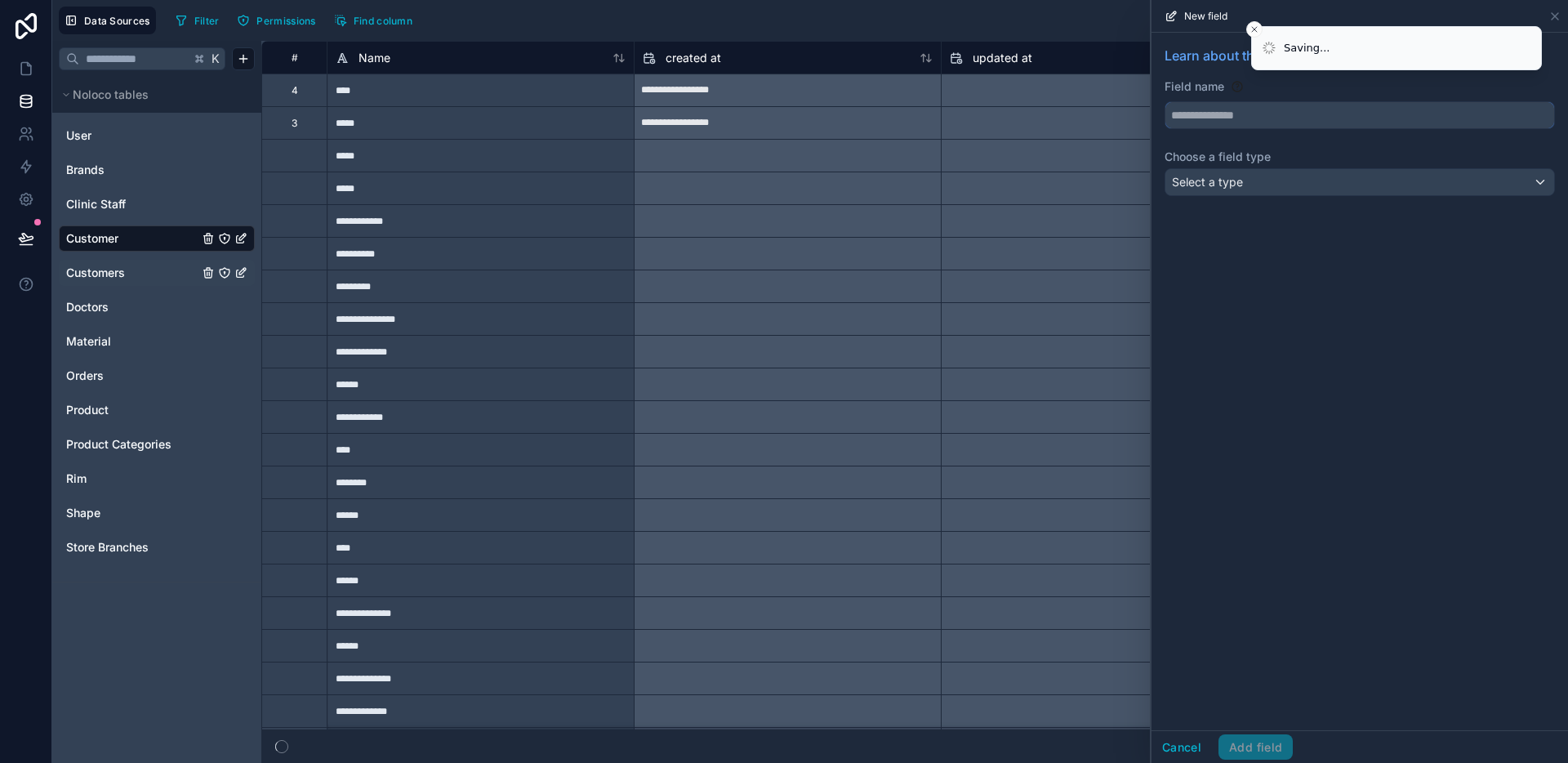
click at [1213, 117] on input "text" at bounding box center [1359, 115] width 389 height 26
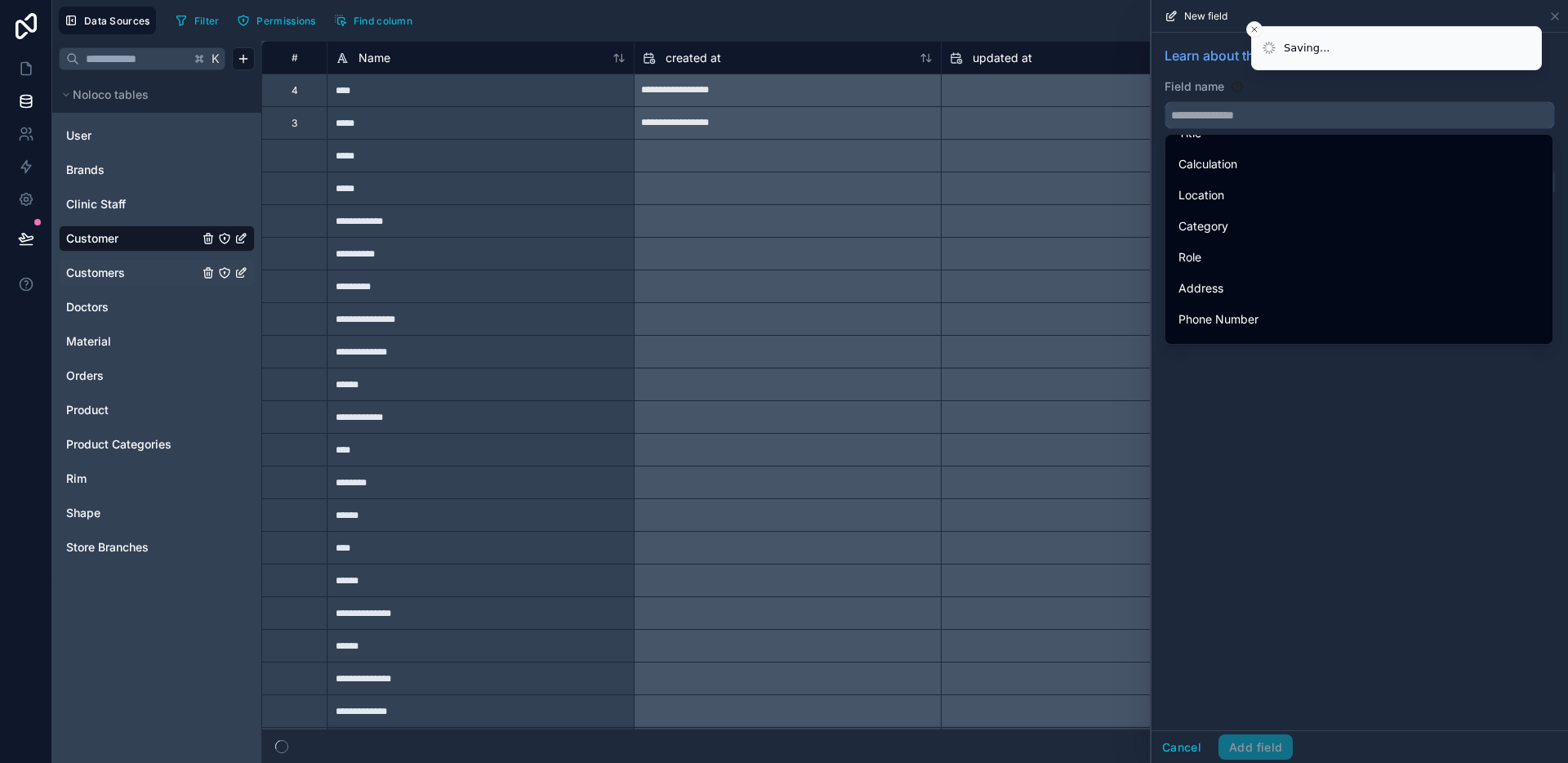
scroll to position [461, 0]
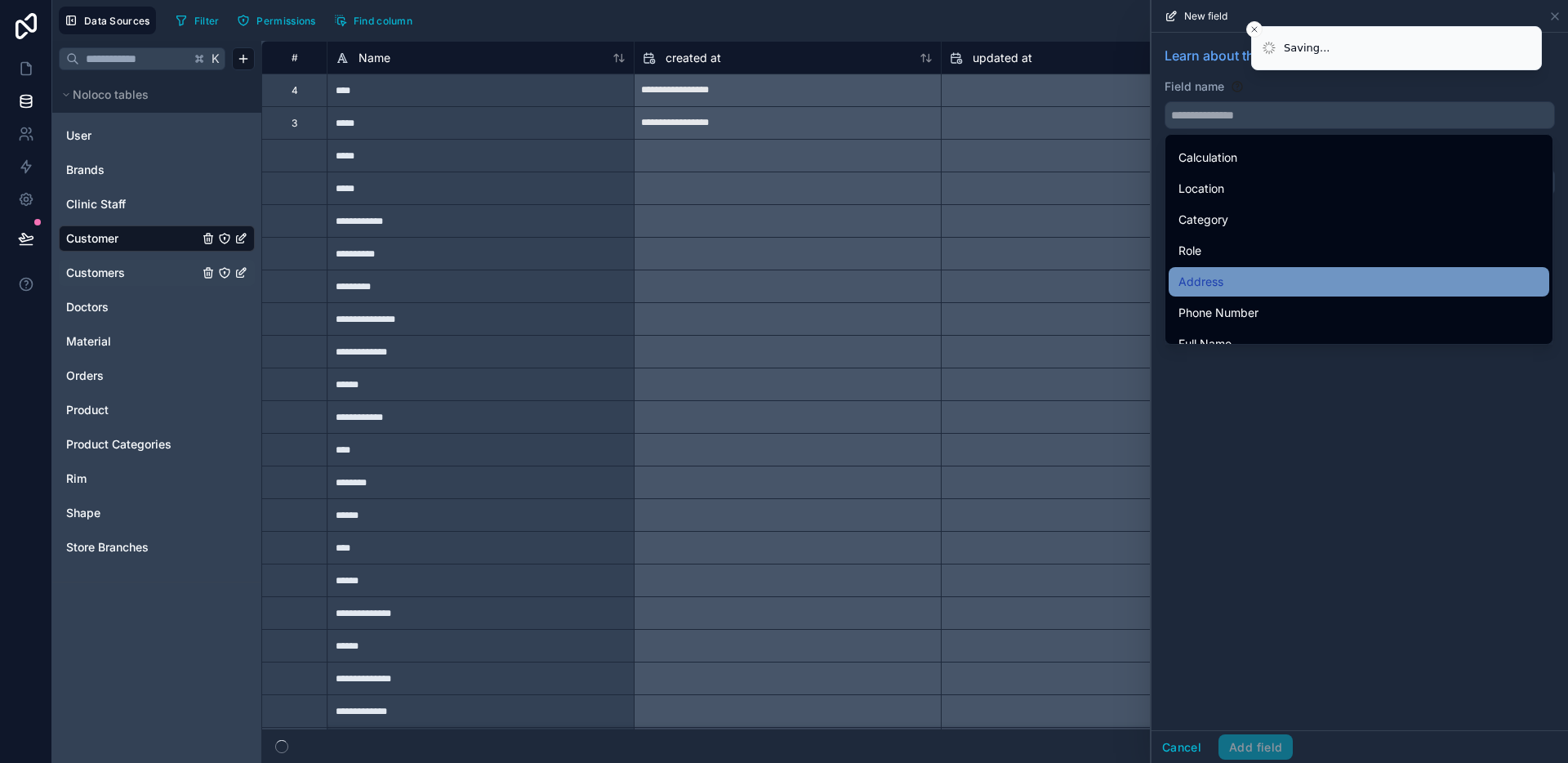
click at [1235, 289] on div "Address" at bounding box center [1358, 282] width 361 height 20
type input "*******"
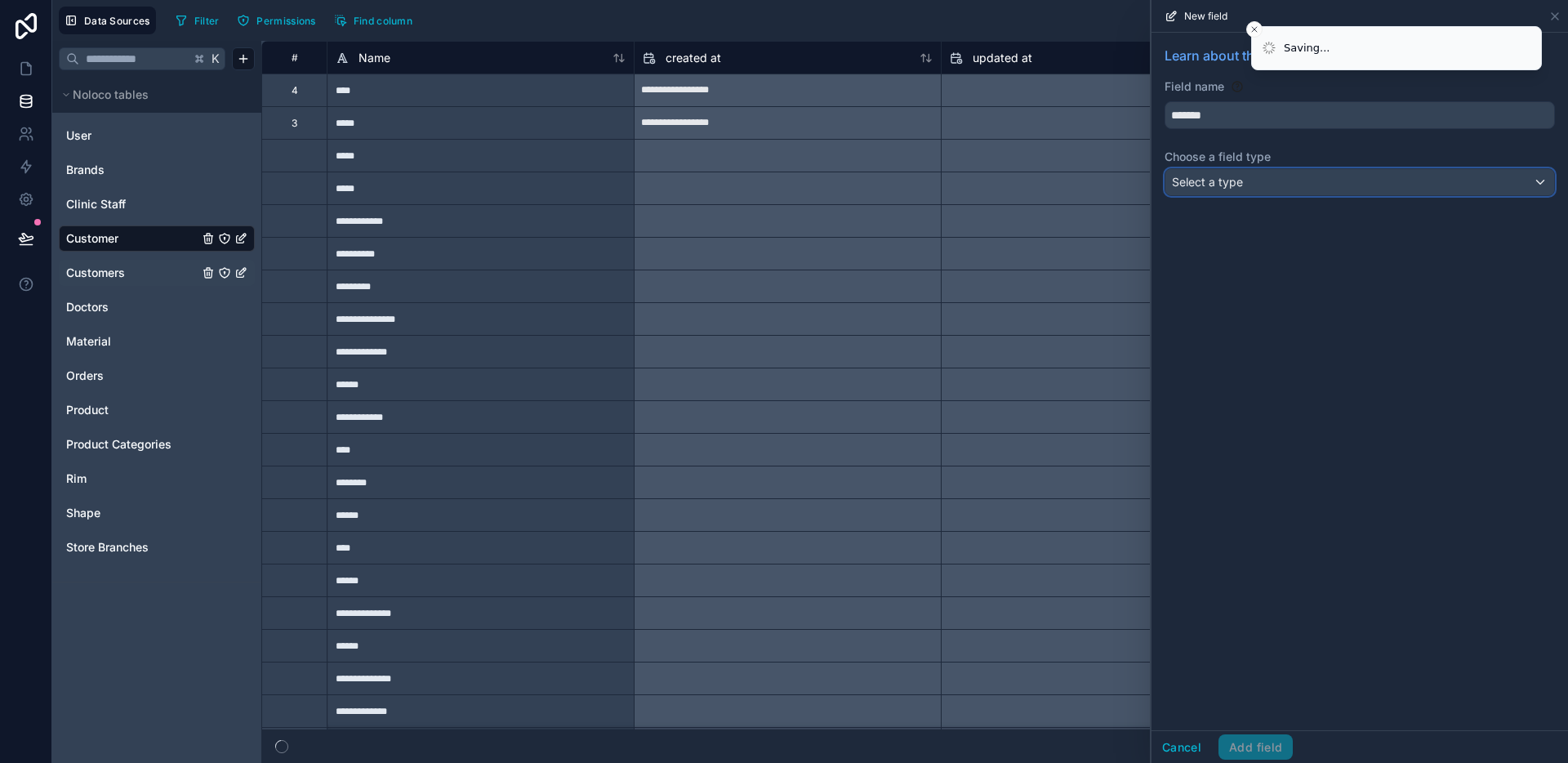
click at [1253, 184] on div "Select a type" at bounding box center [1359, 181] width 389 height 26
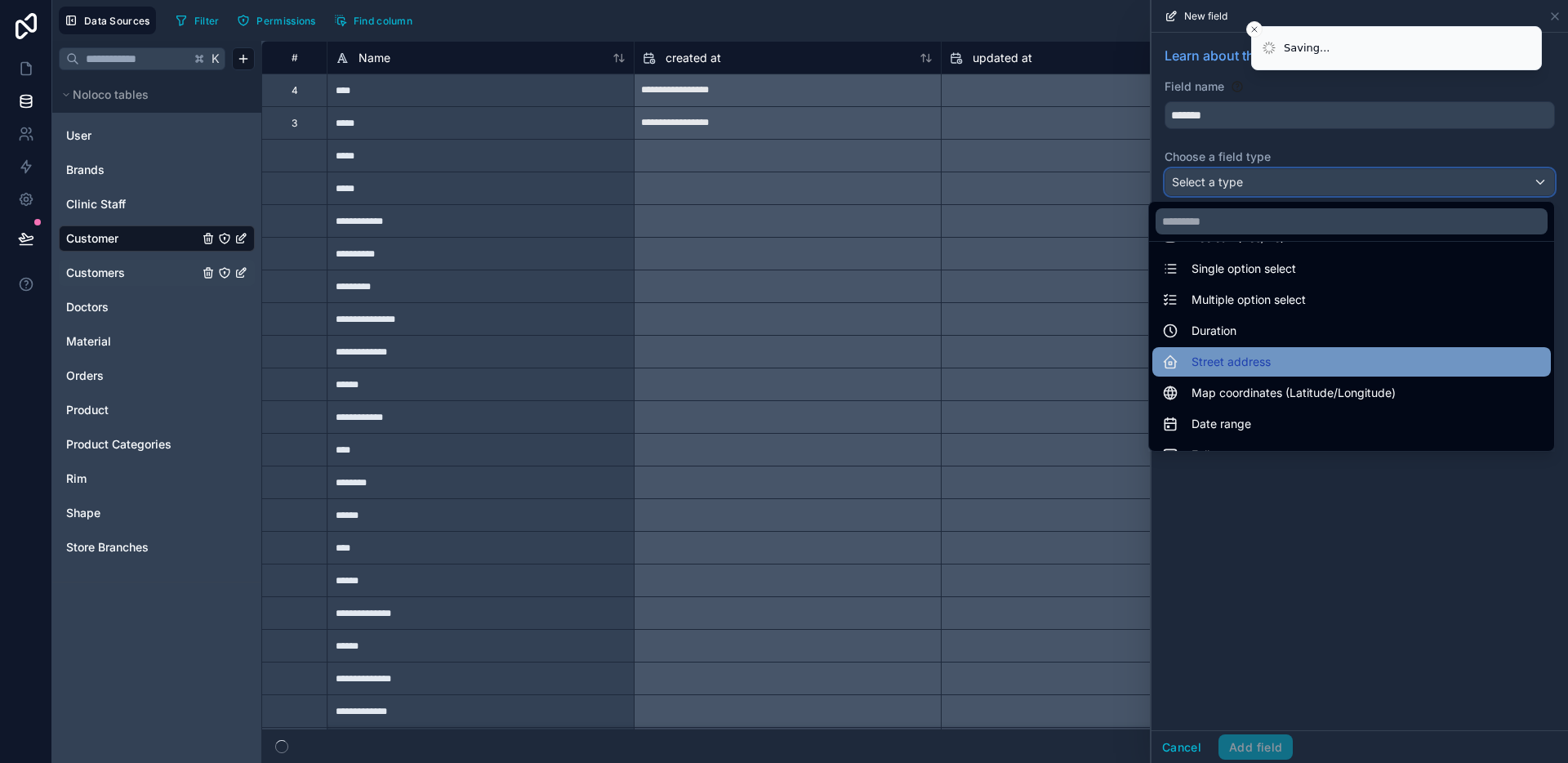
scroll to position [162, 0]
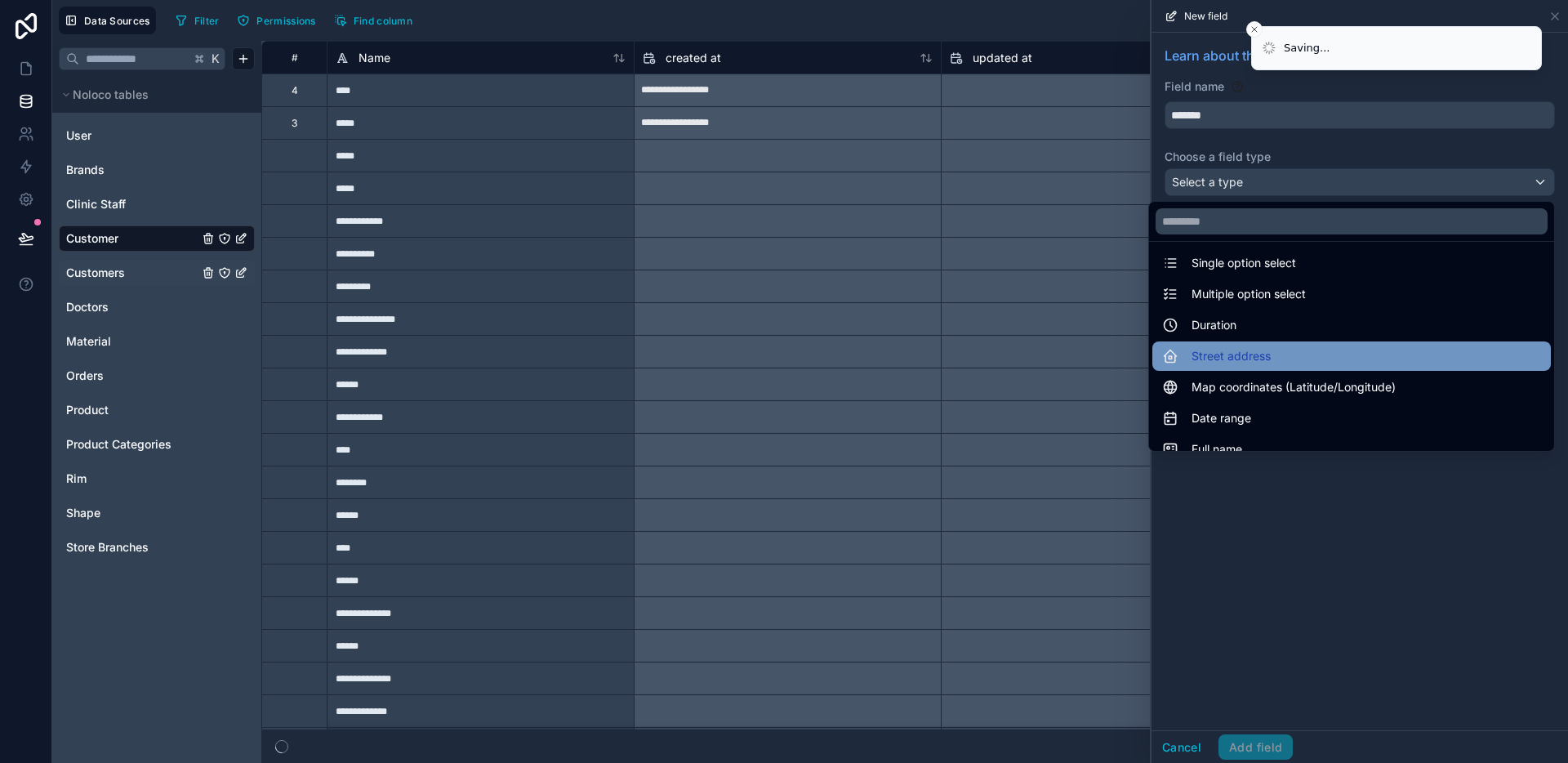
click at [1247, 366] on div "Street address" at bounding box center [1352, 356] width 399 height 29
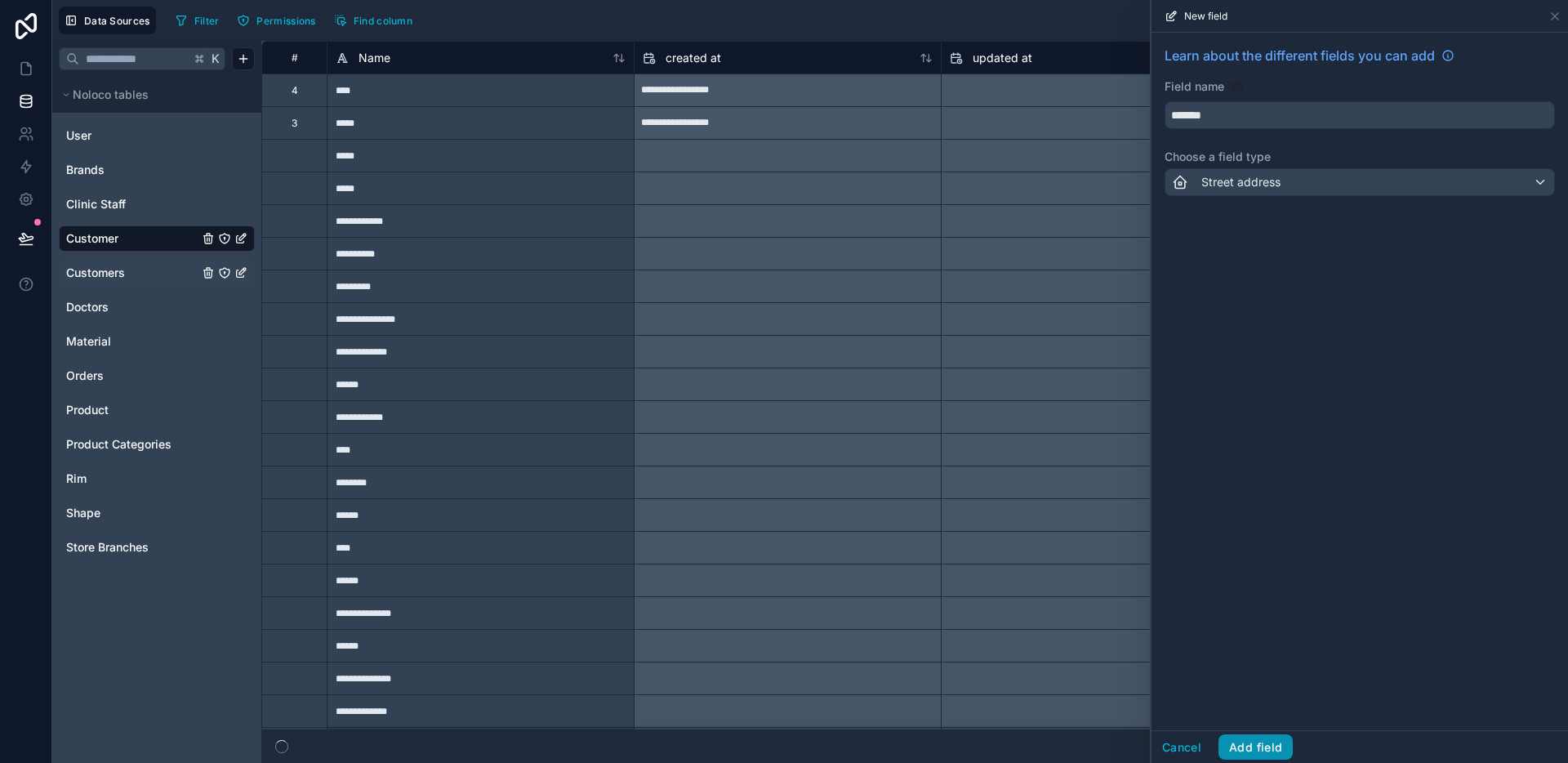
click at [1264, 742] on button "Add field" at bounding box center [1255, 747] width 74 height 26
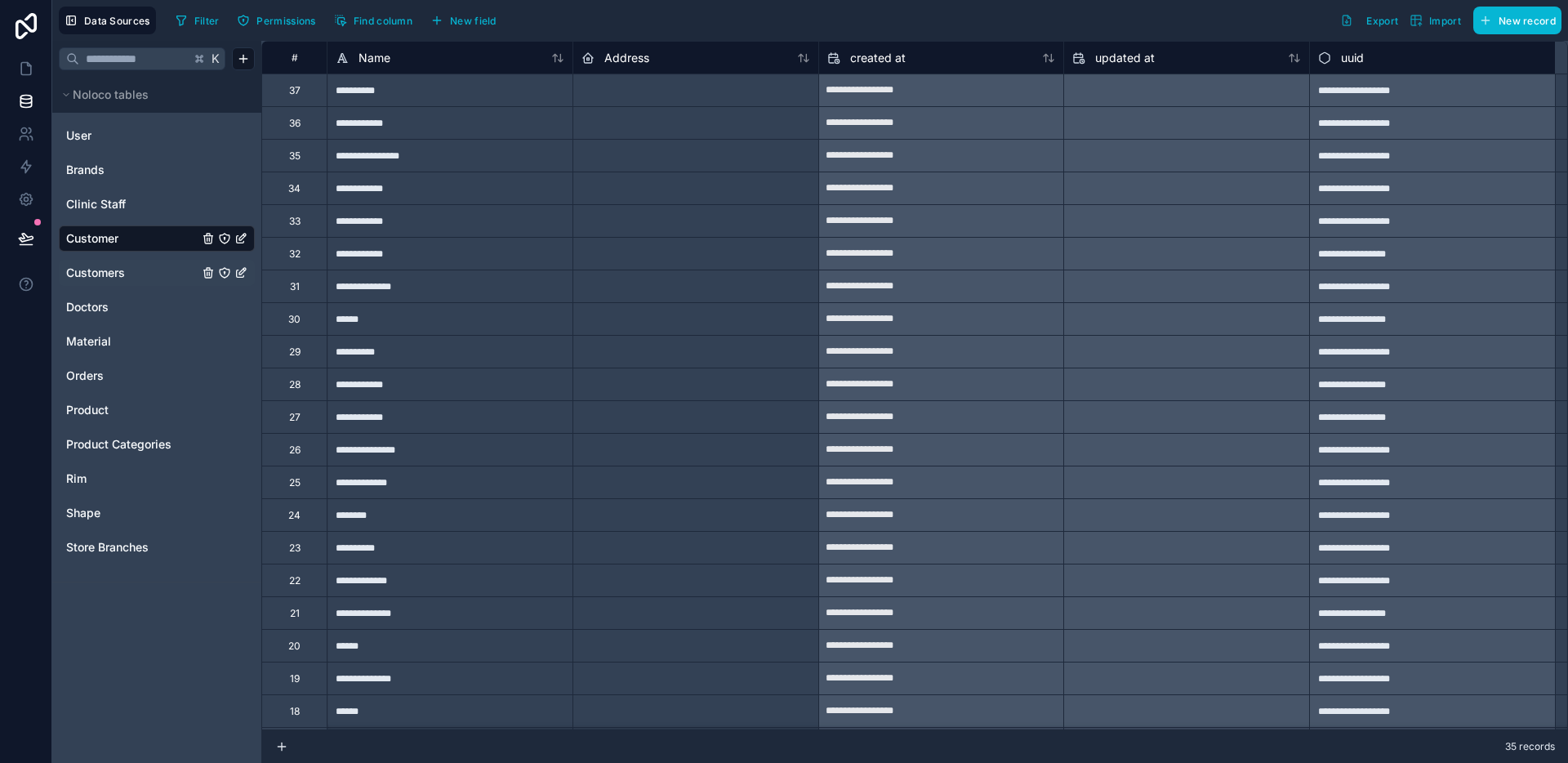
click at [101, 273] on span "Customers" at bounding box center [96, 272] width 59 height 17
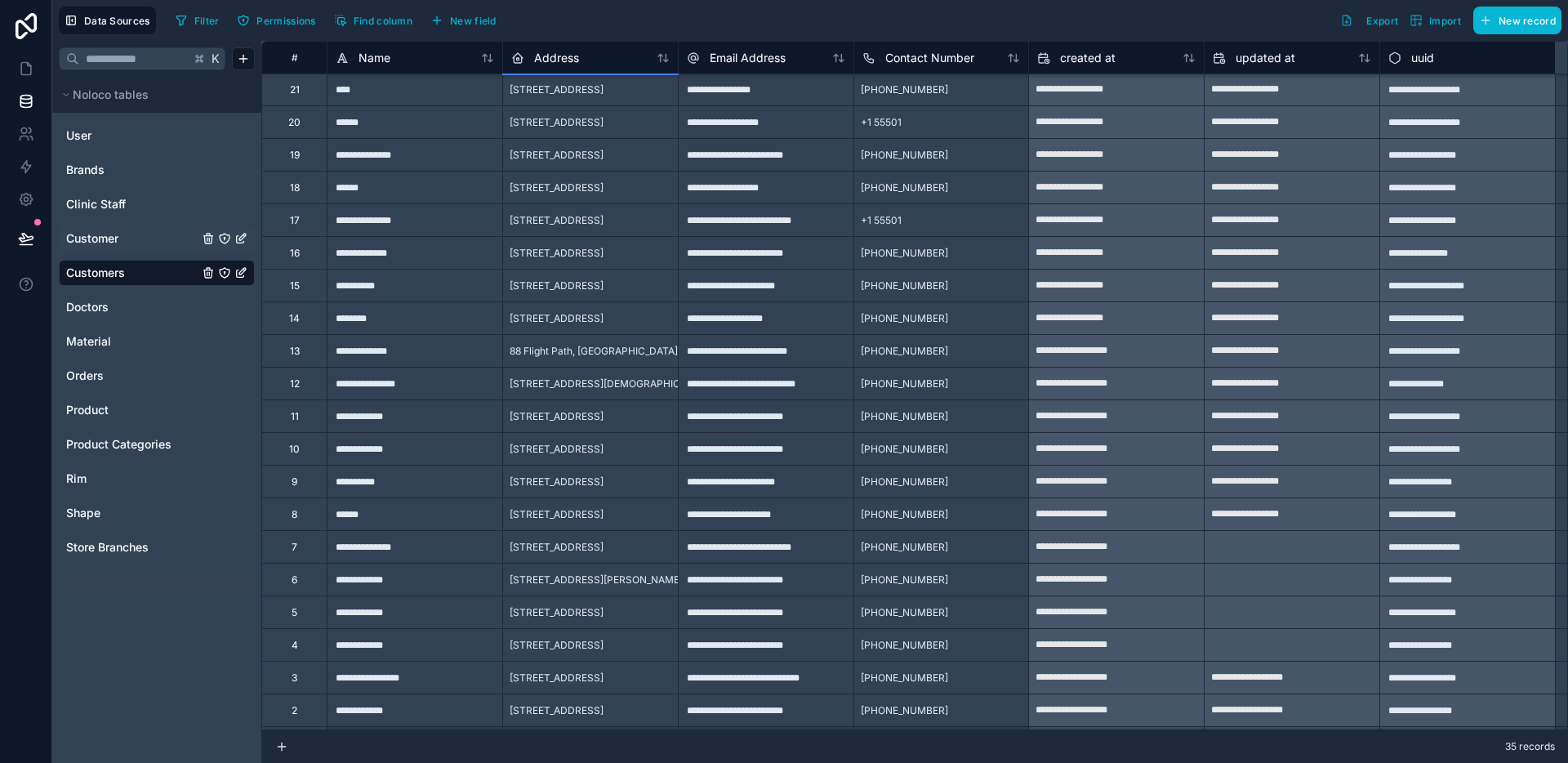
scroll to position [488, 0]
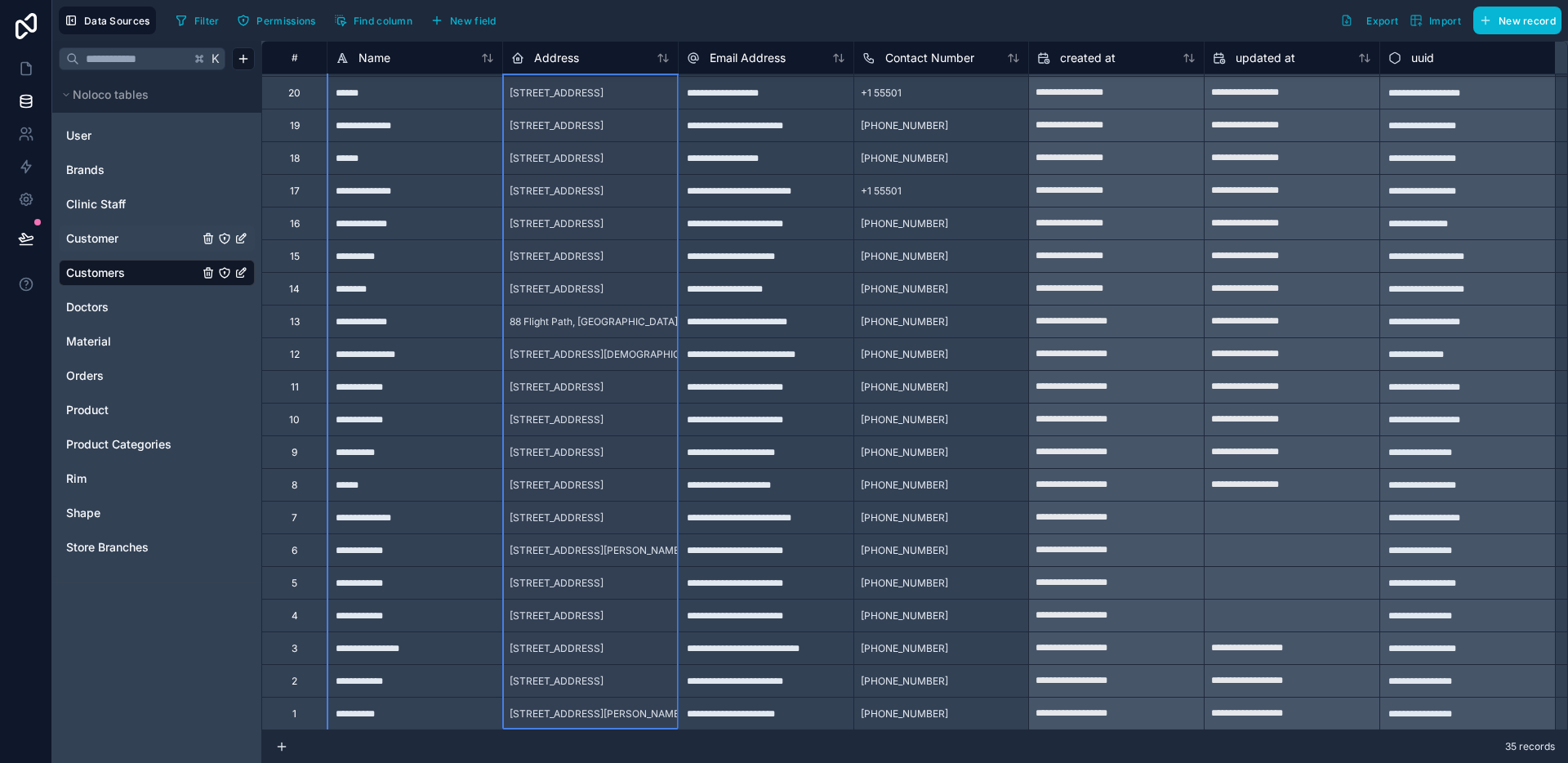
drag, startPoint x: 610, startPoint y: 101, endPoint x: 604, endPoint y: 703, distance: 602.0
click at [84, 230] on span "Customer" at bounding box center [93, 238] width 53 height 17
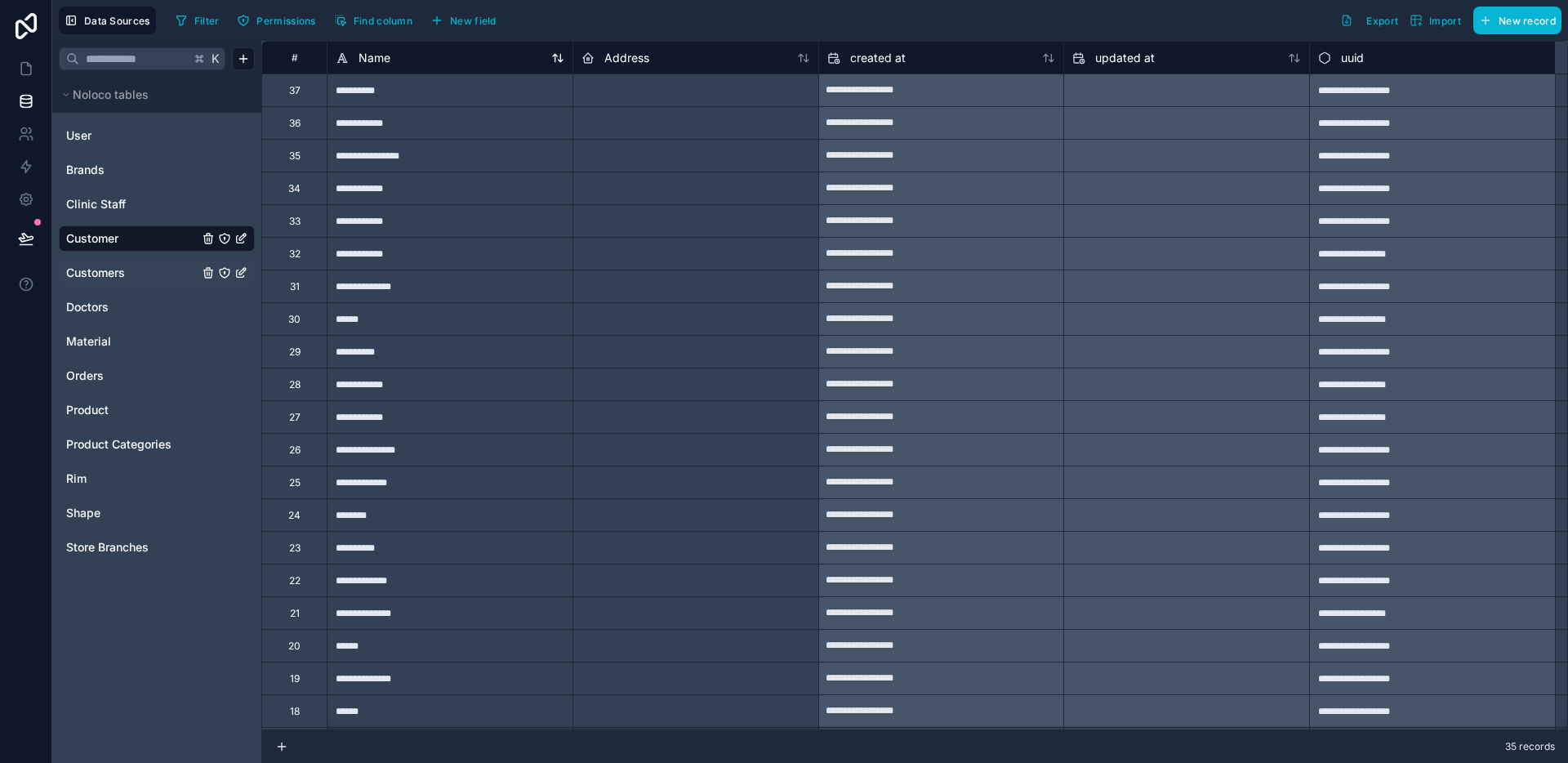
click at [560, 60] on icon at bounding box center [560, 58] width 4 height 8
click at [559, 56] on icon at bounding box center [557, 58] width 13 height 13
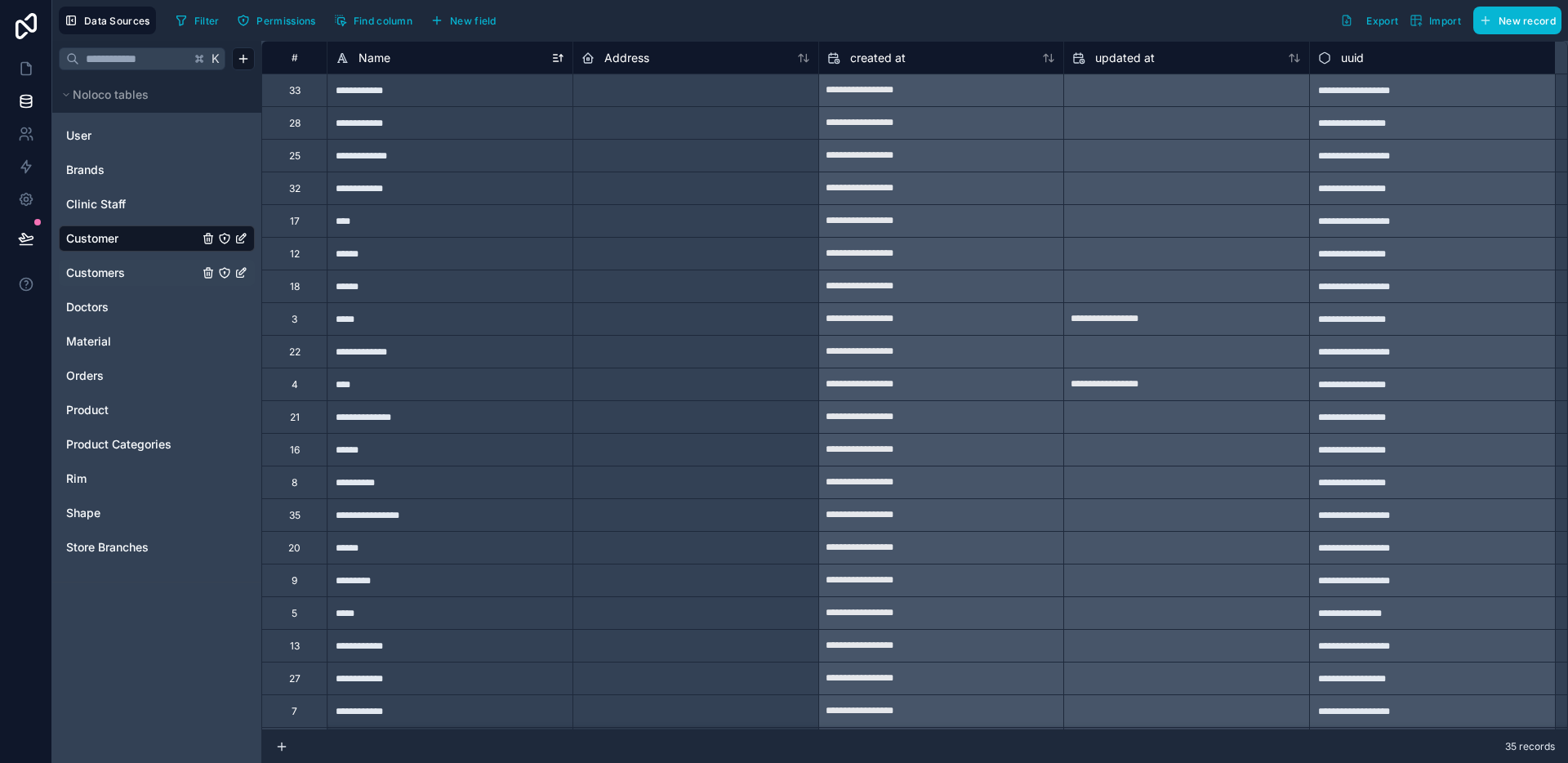
click at [558, 63] on div "Name" at bounding box center [450, 58] width 228 height 20
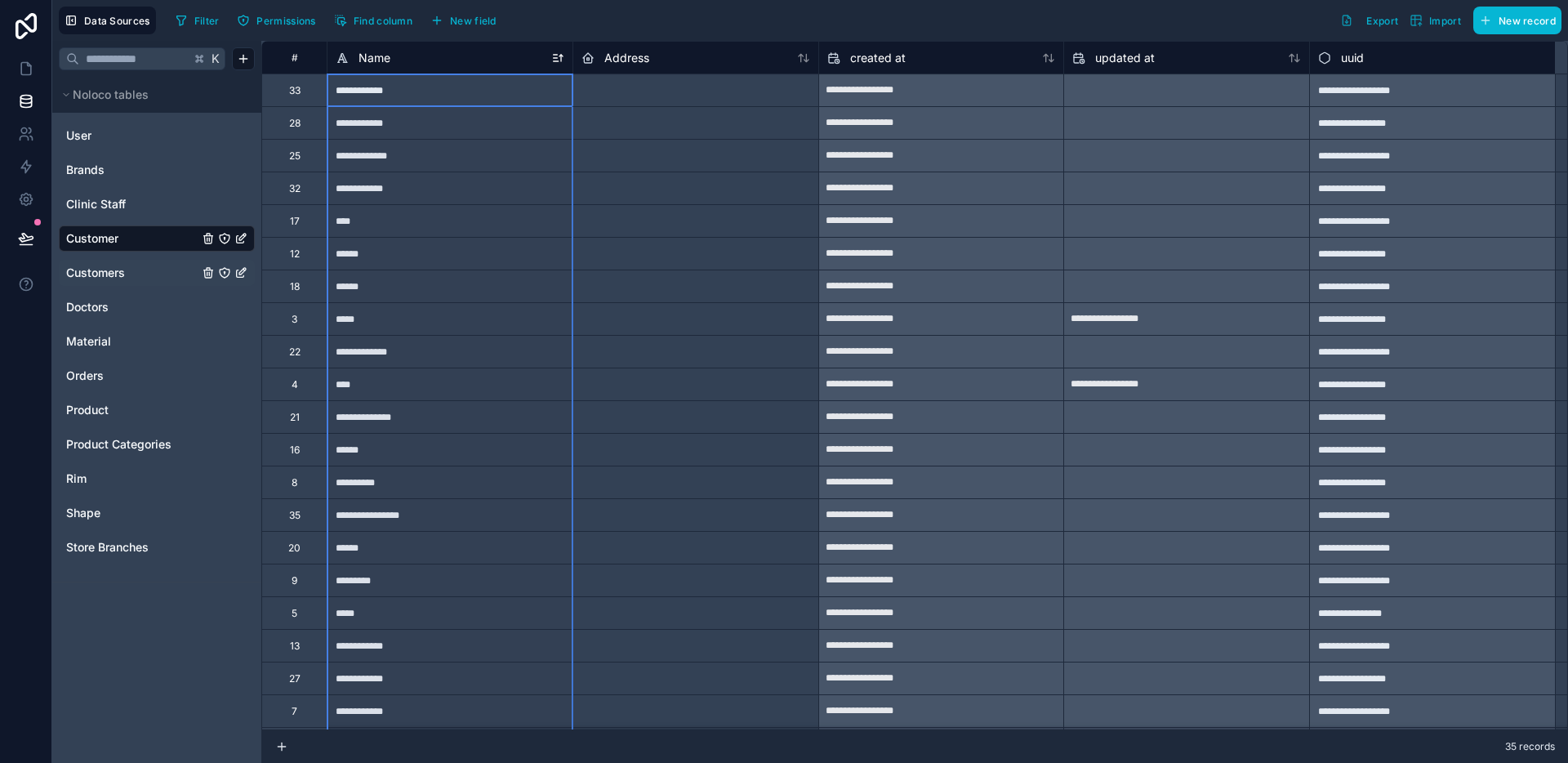
click at [558, 62] on icon at bounding box center [557, 58] width 13 height 13
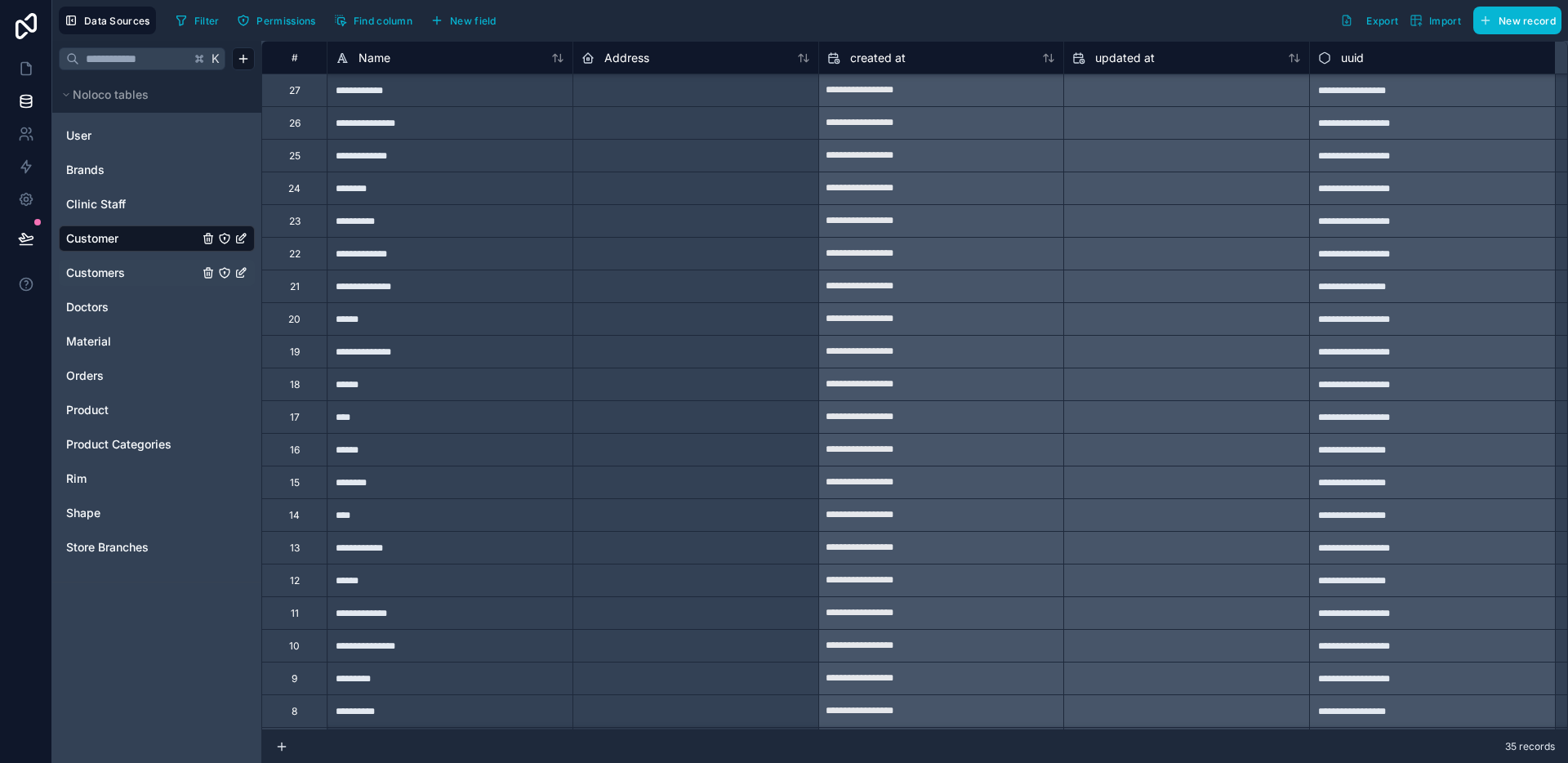
scroll to position [488, 0]
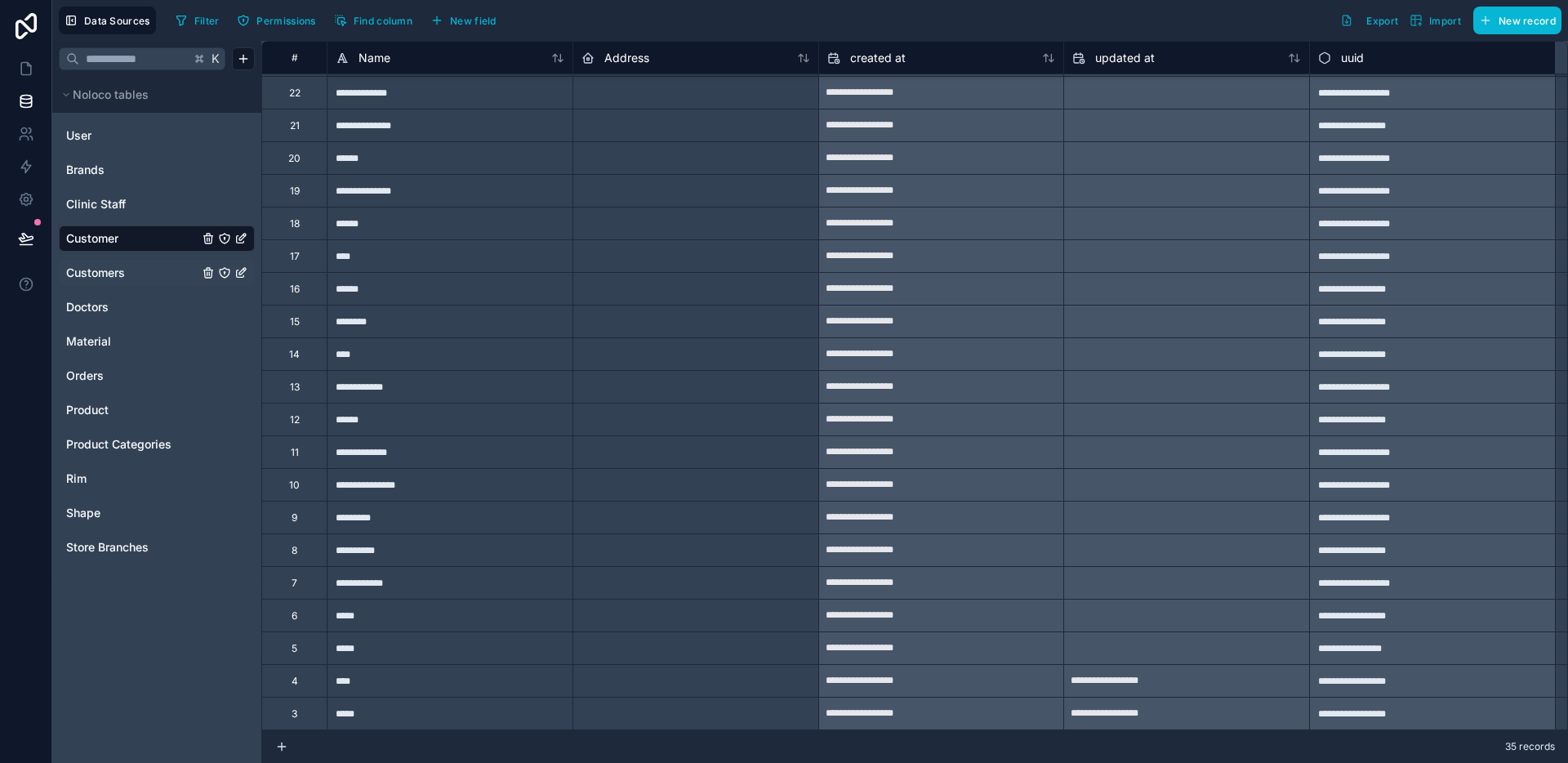
click at [96, 268] on span "Customers" at bounding box center [96, 272] width 59 height 17
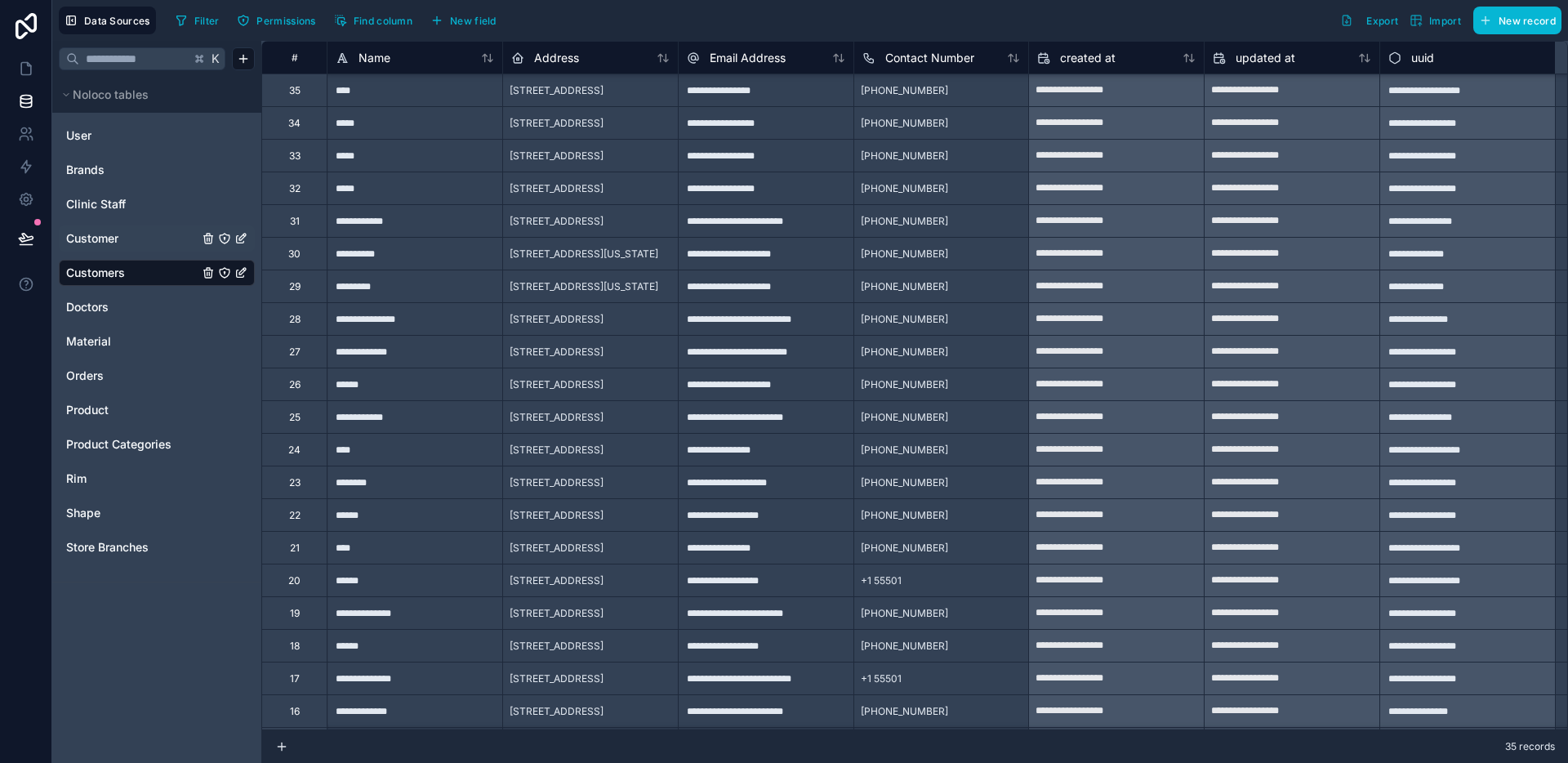
scroll to position [488, 0]
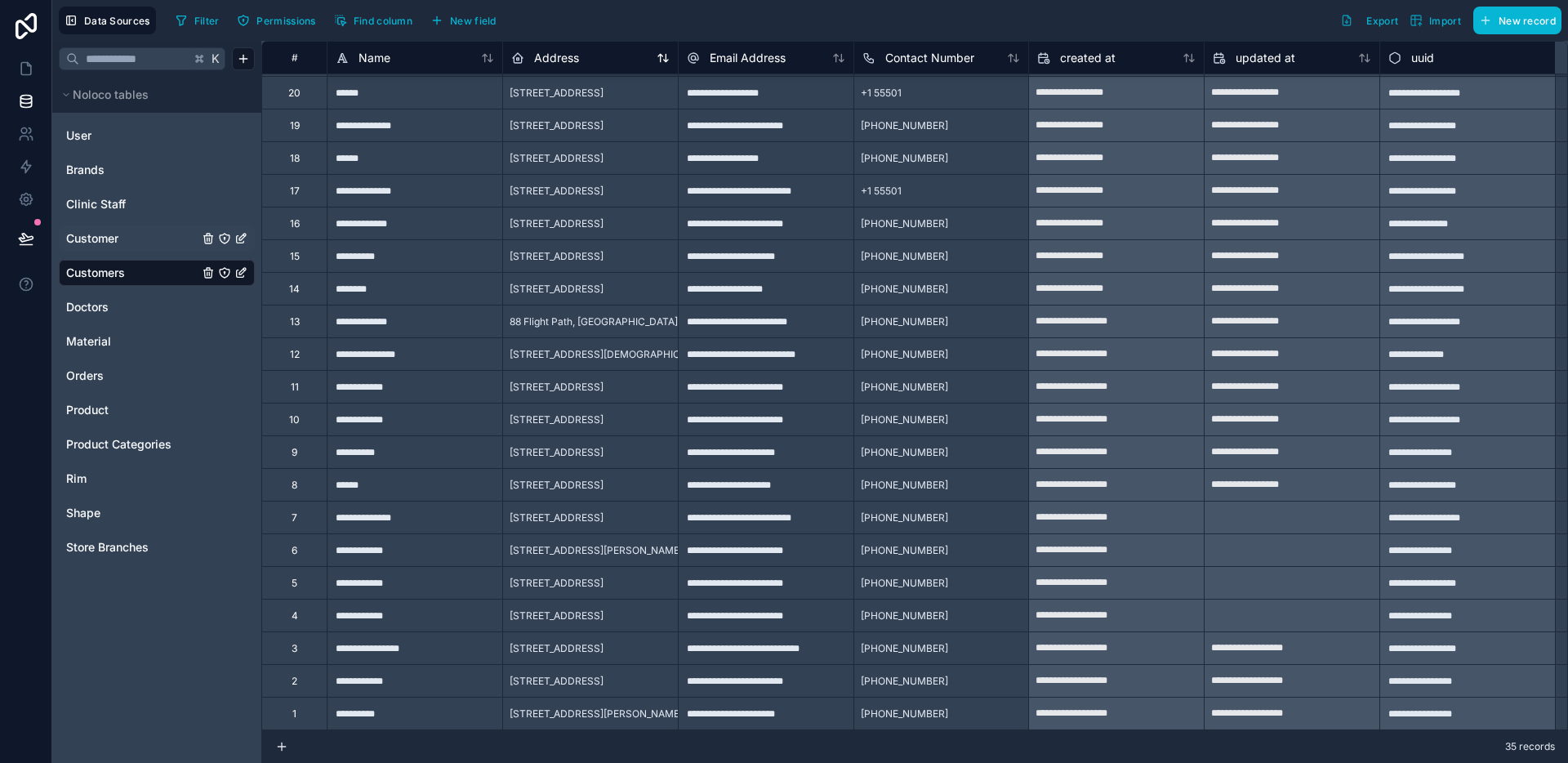
click at [664, 62] on icon at bounding box center [662, 58] width 13 height 13
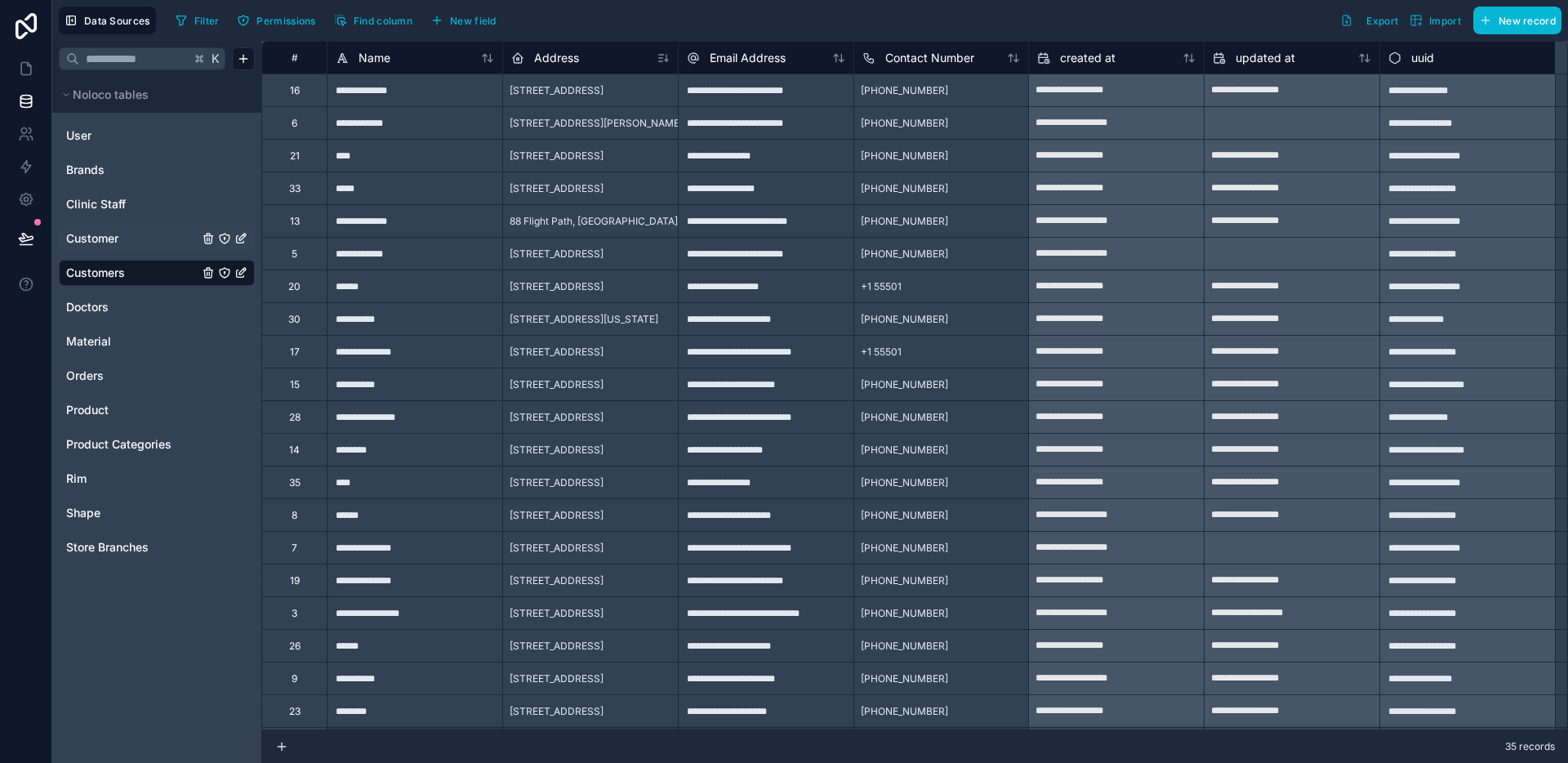
click at [664, 61] on icon at bounding box center [662, 58] width 13 height 13
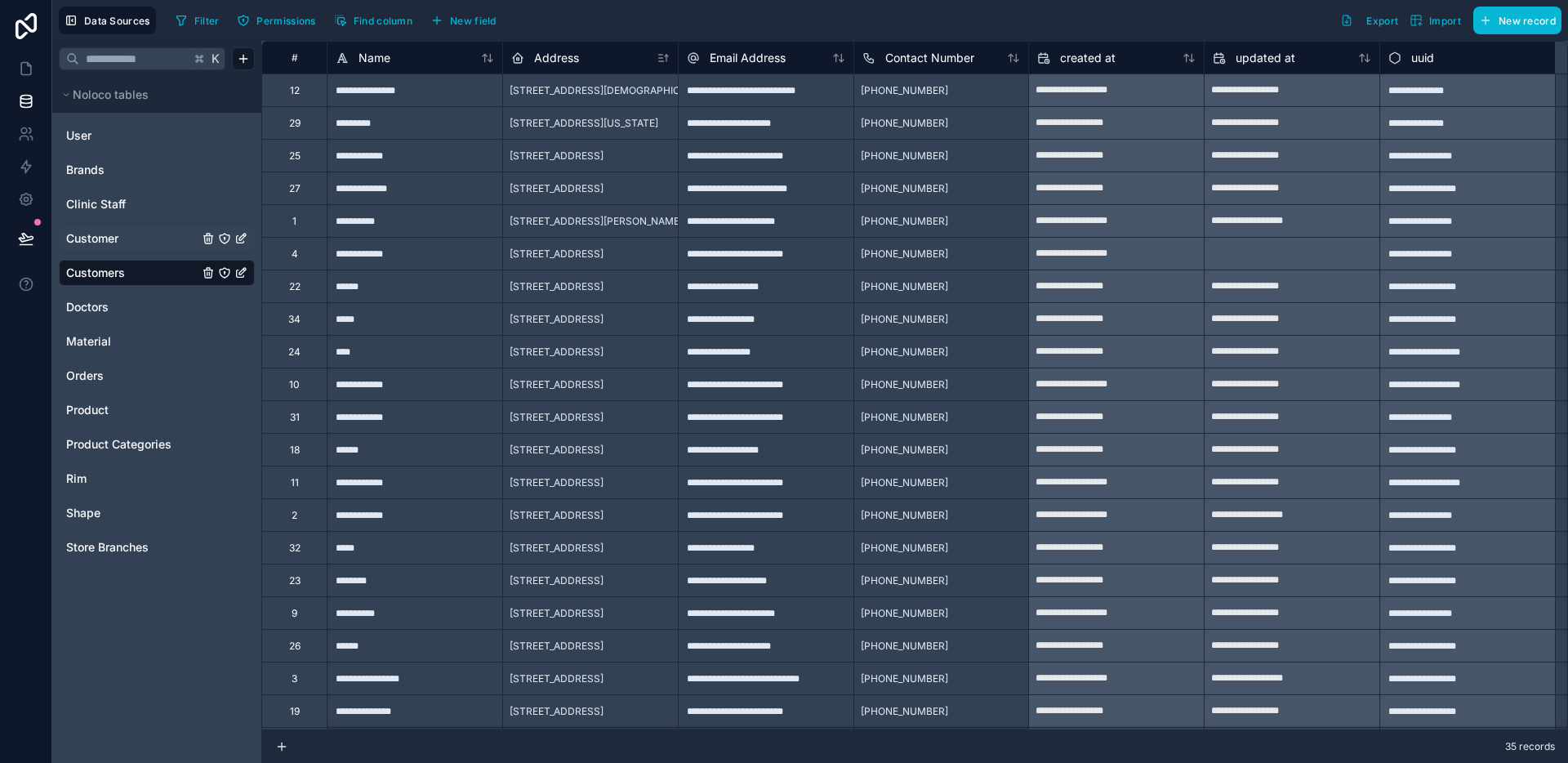
click at [664, 61] on icon at bounding box center [662, 58] width 13 height 13
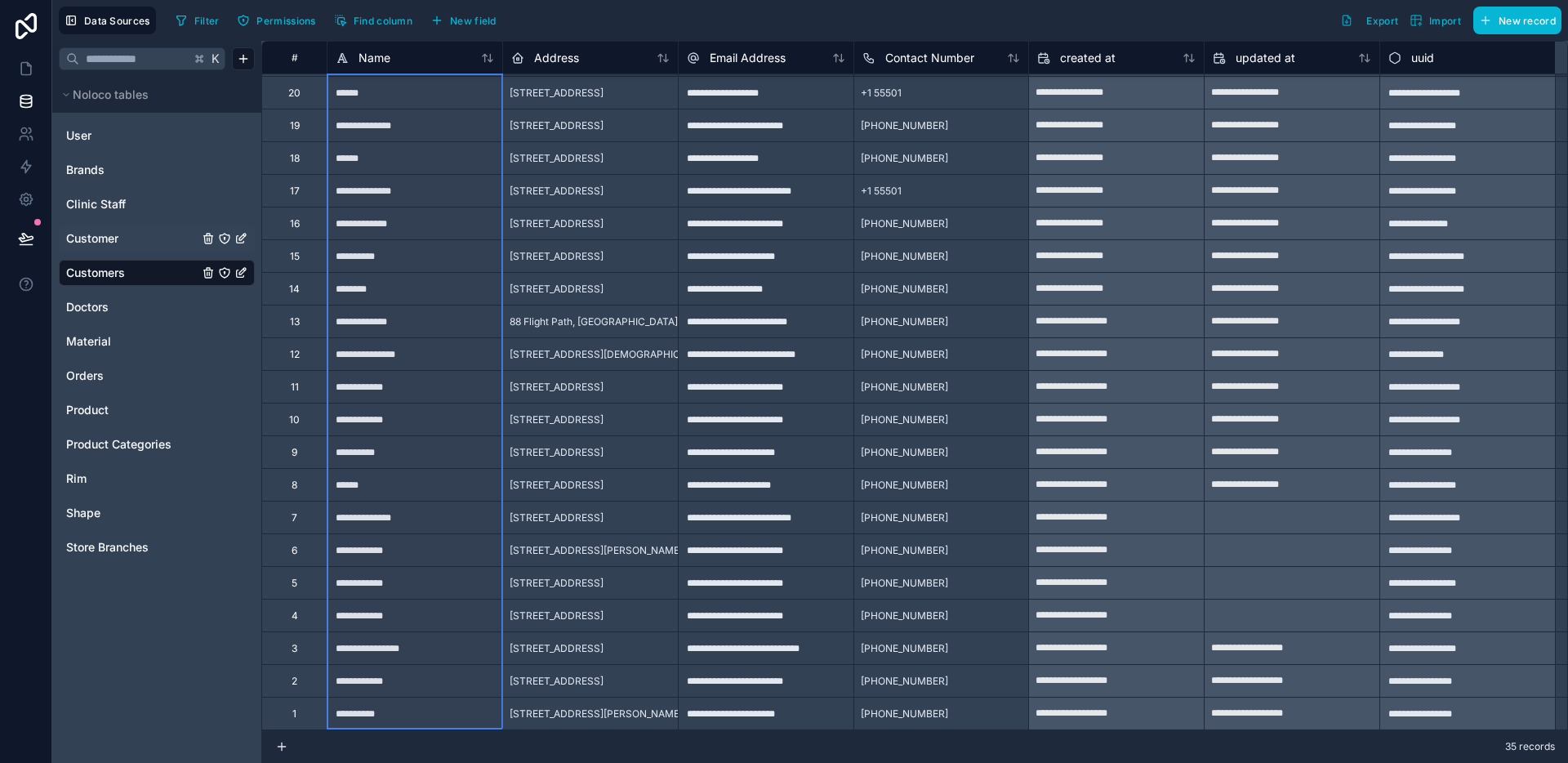
drag, startPoint x: 382, startPoint y: 100, endPoint x: 372, endPoint y: 706, distance: 606.1
click at [100, 230] on span "Customer" at bounding box center [93, 238] width 53 height 17
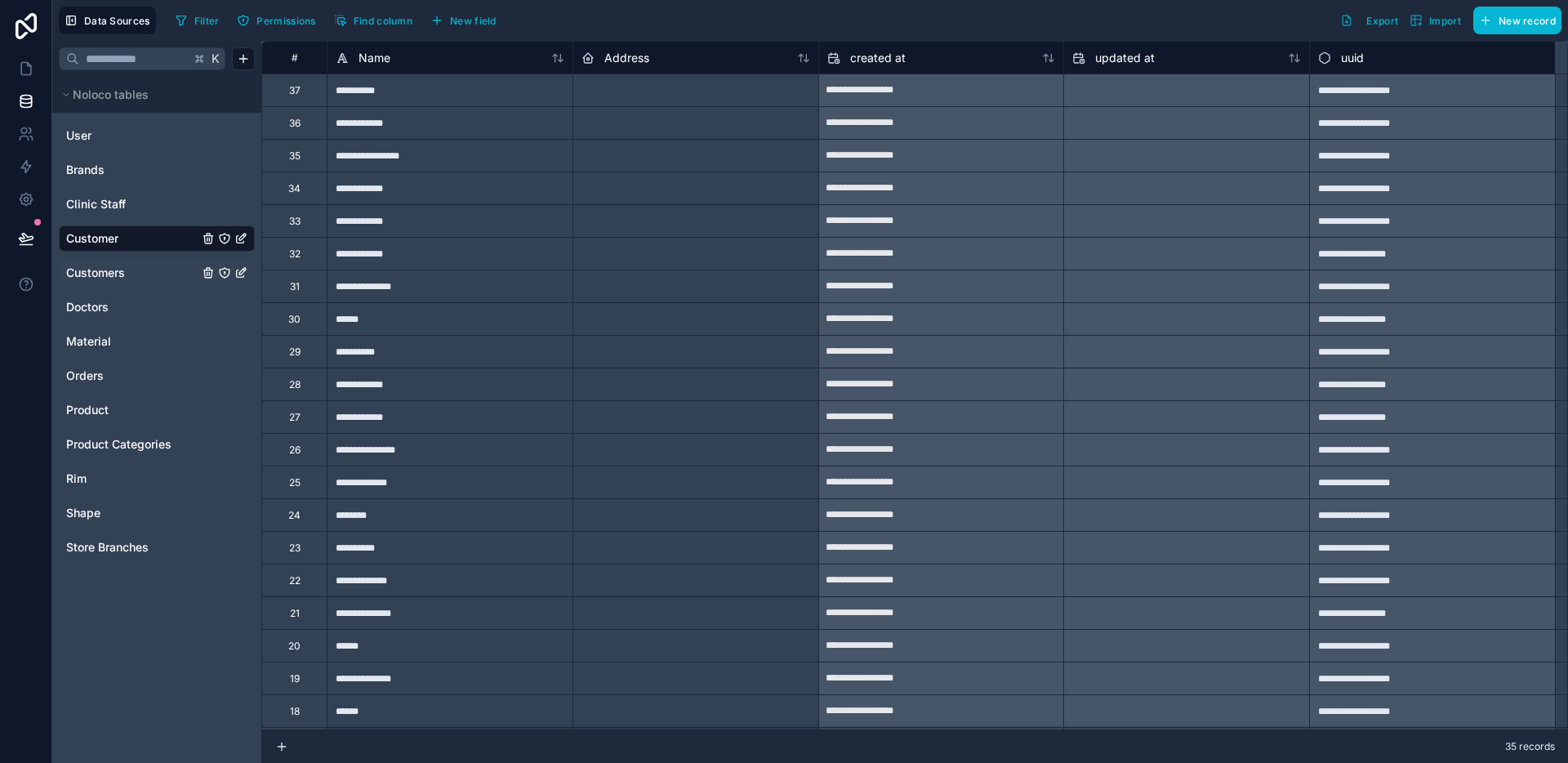
click at [399, 99] on div "**********" at bounding box center [450, 89] width 246 height 32
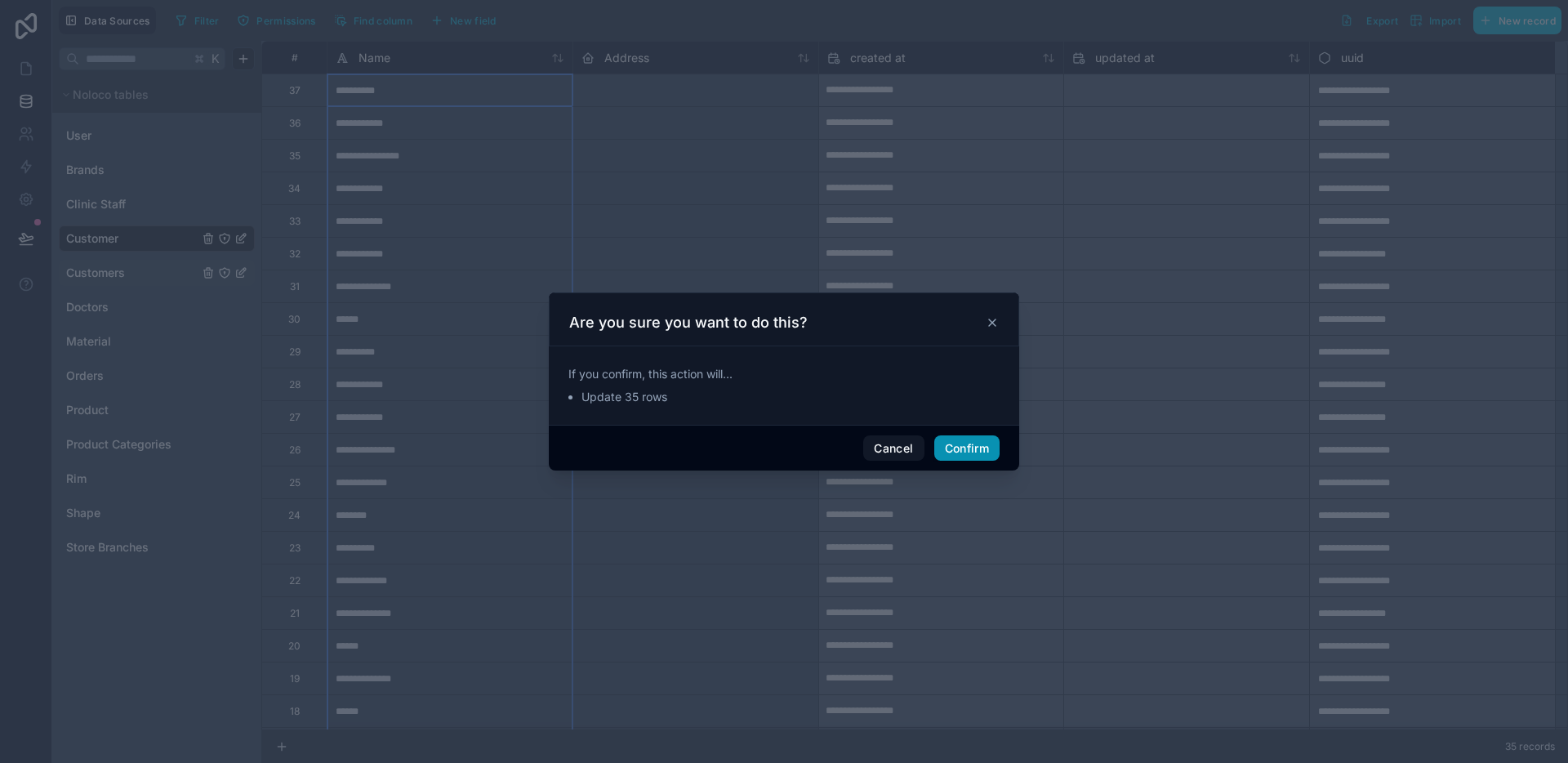
click at [978, 448] on button "Confirm" at bounding box center [966, 448] width 65 height 26
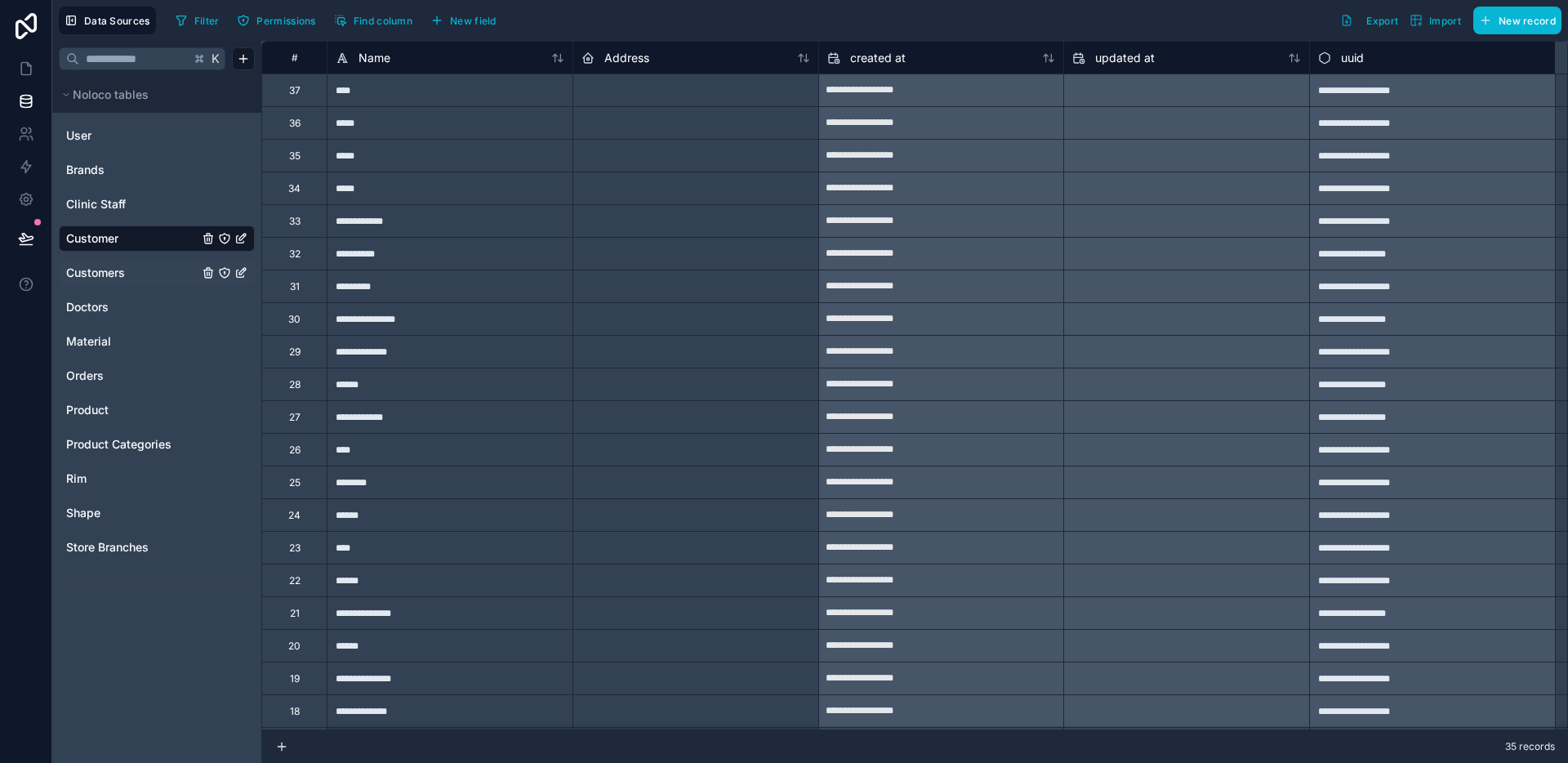
scroll to position [488, 0]
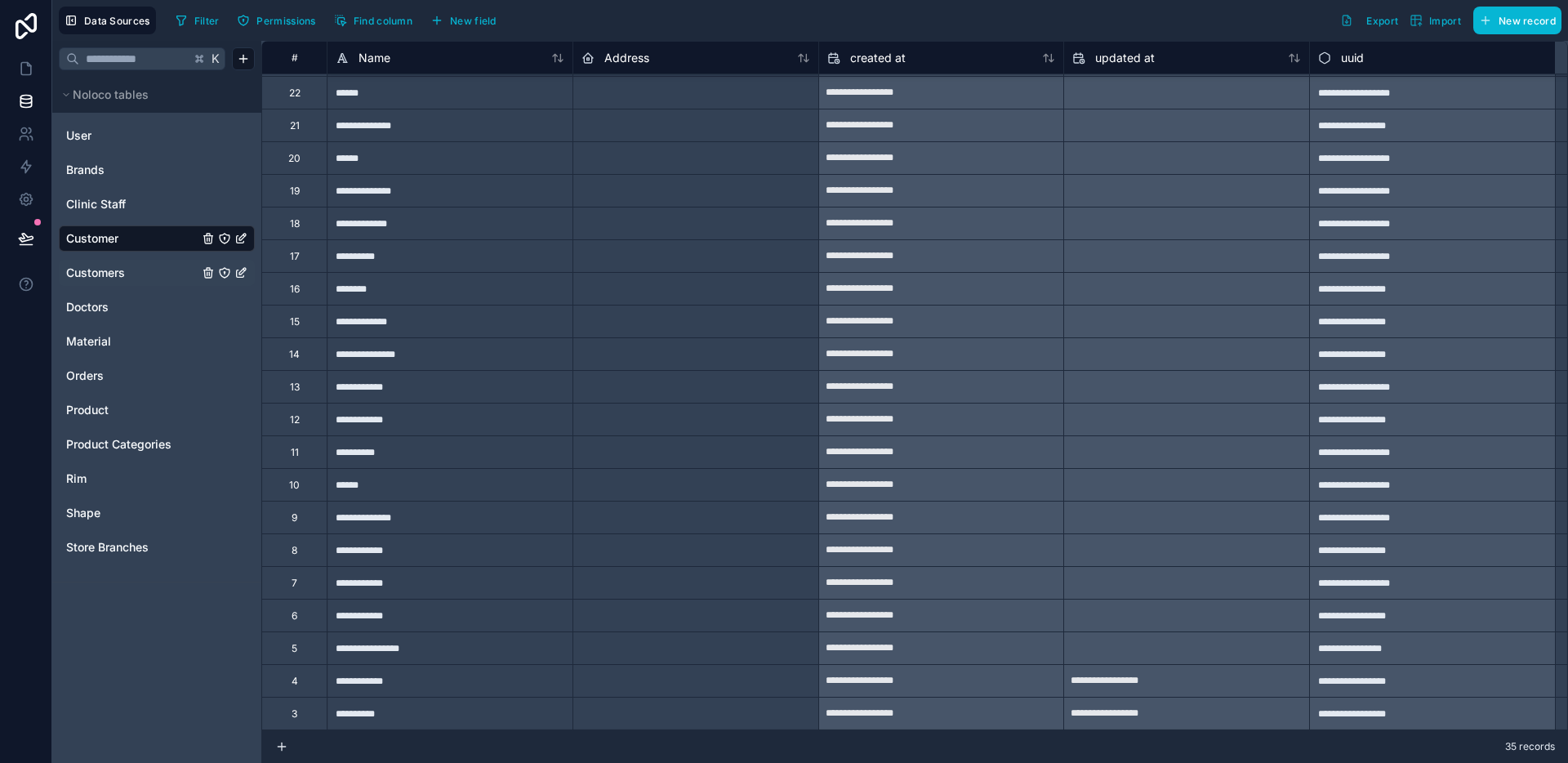
click at [102, 273] on span "Customers" at bounding box center [96, 272] width 59 height 17
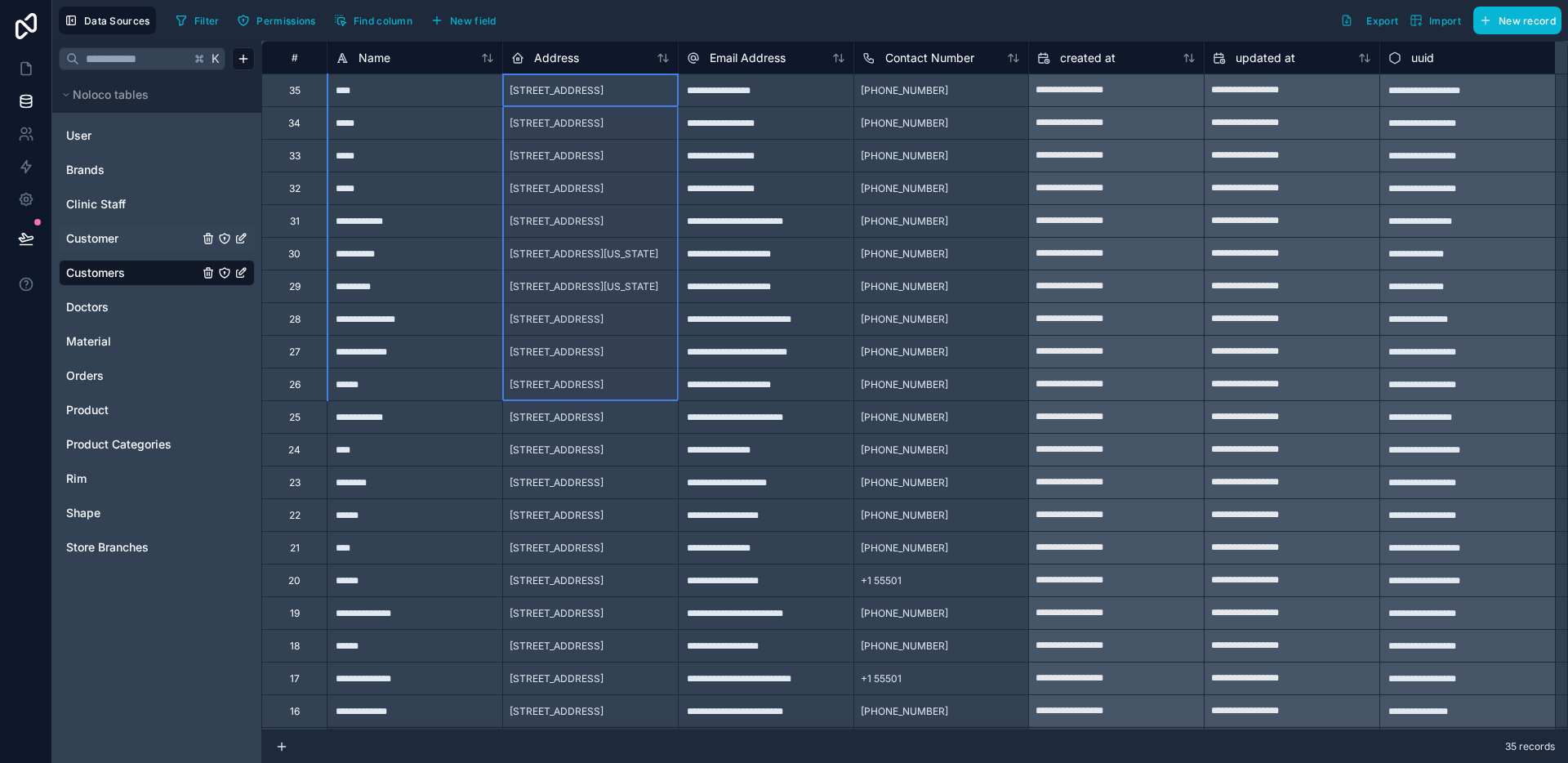
scroll to position [488, 0]
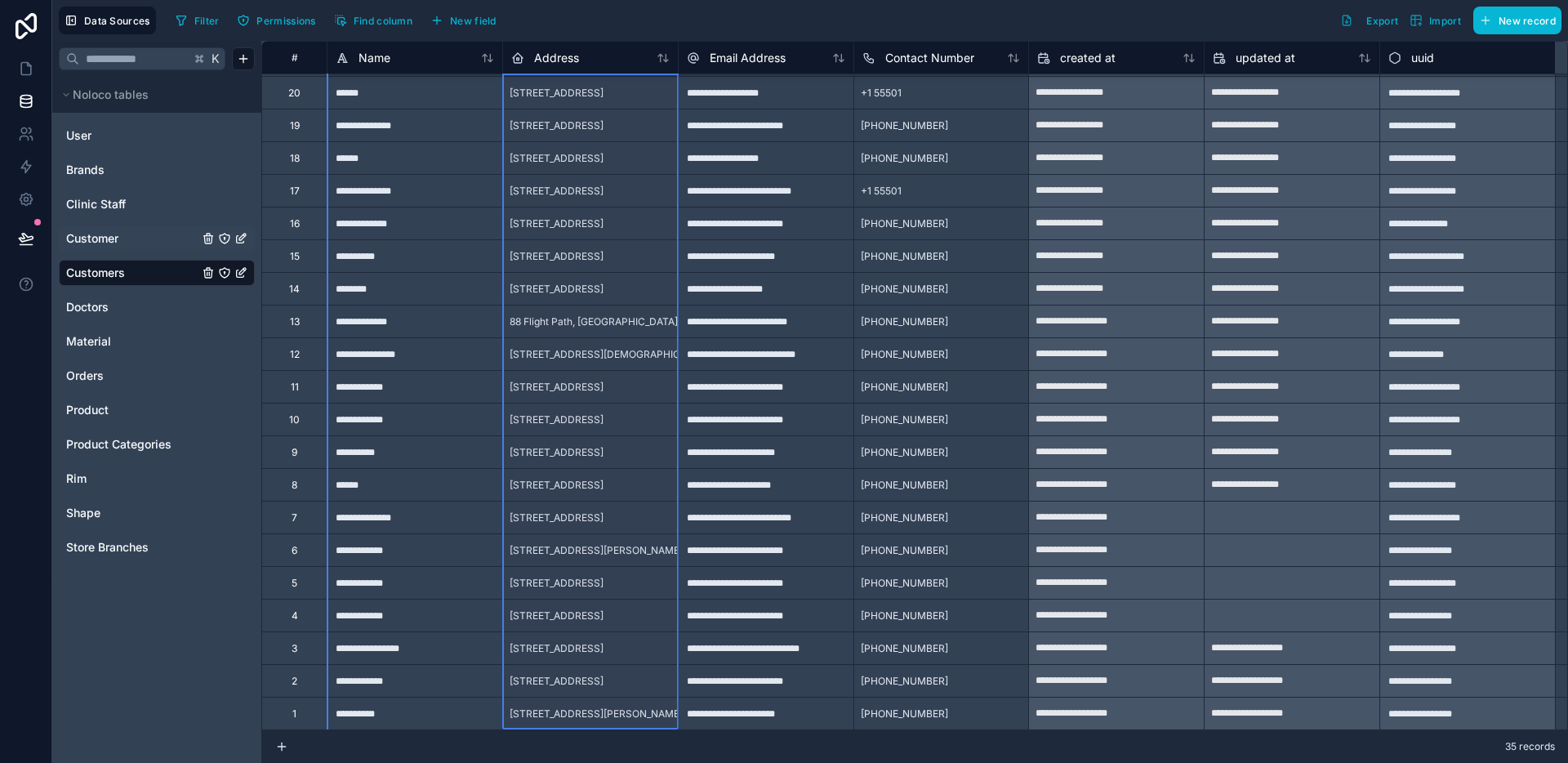
drag, startPoint x: 585, startPoint y: 98, endPoint x: 575, endPoint y: 705, distance: 607.1
click at [98, 244] on span "Customer" at bounding box center [93, 238] width 53 height 17
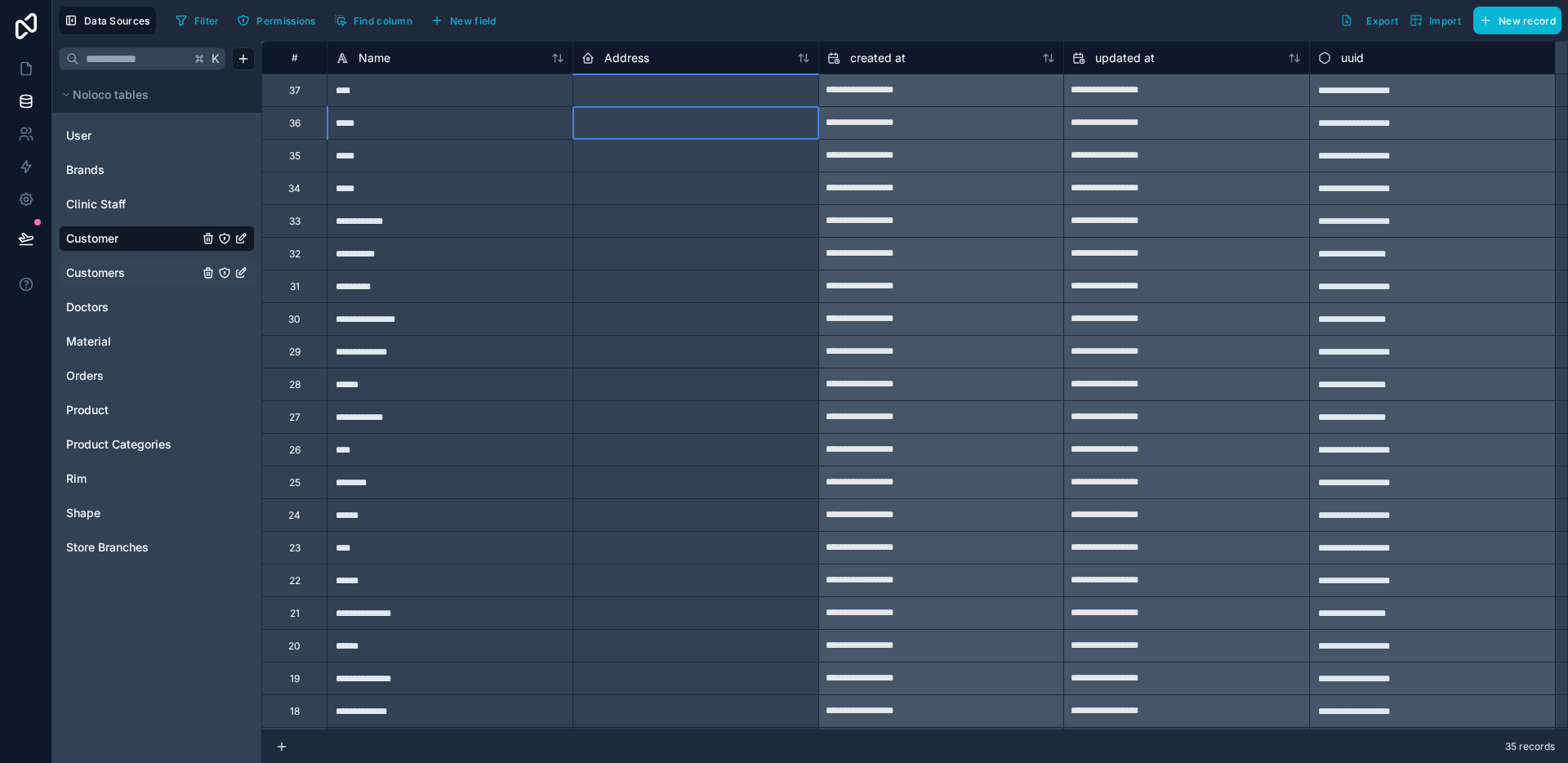
click at [612, 107] on div at bounding box center [695, 122] width 246 height 32
click at [612, 97] on div at bounding box center [695, 89] width 246 height 32
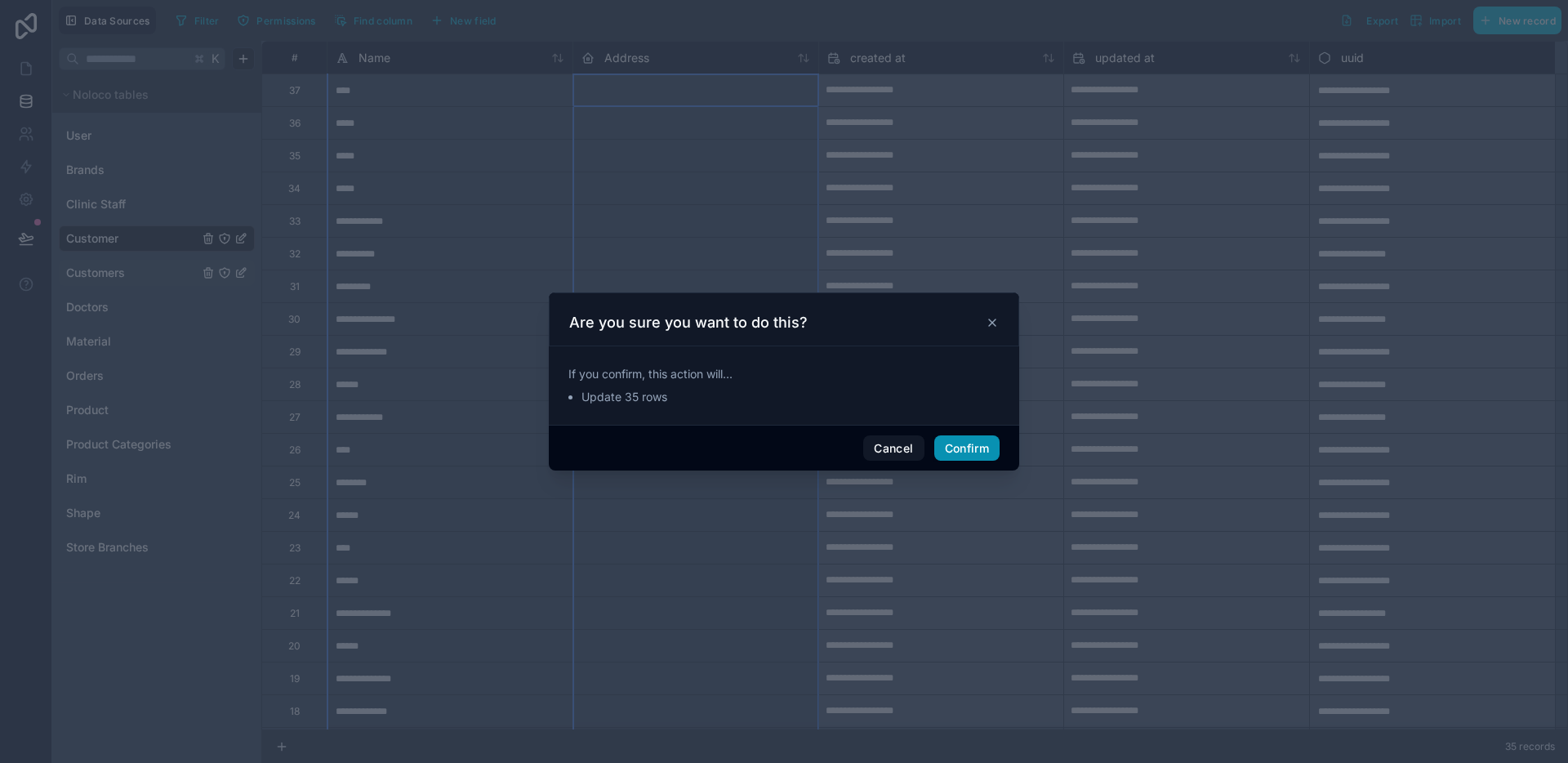
click at [968, 440] on button "Confirm" at bounding box center [966, 448] width 65 height 26
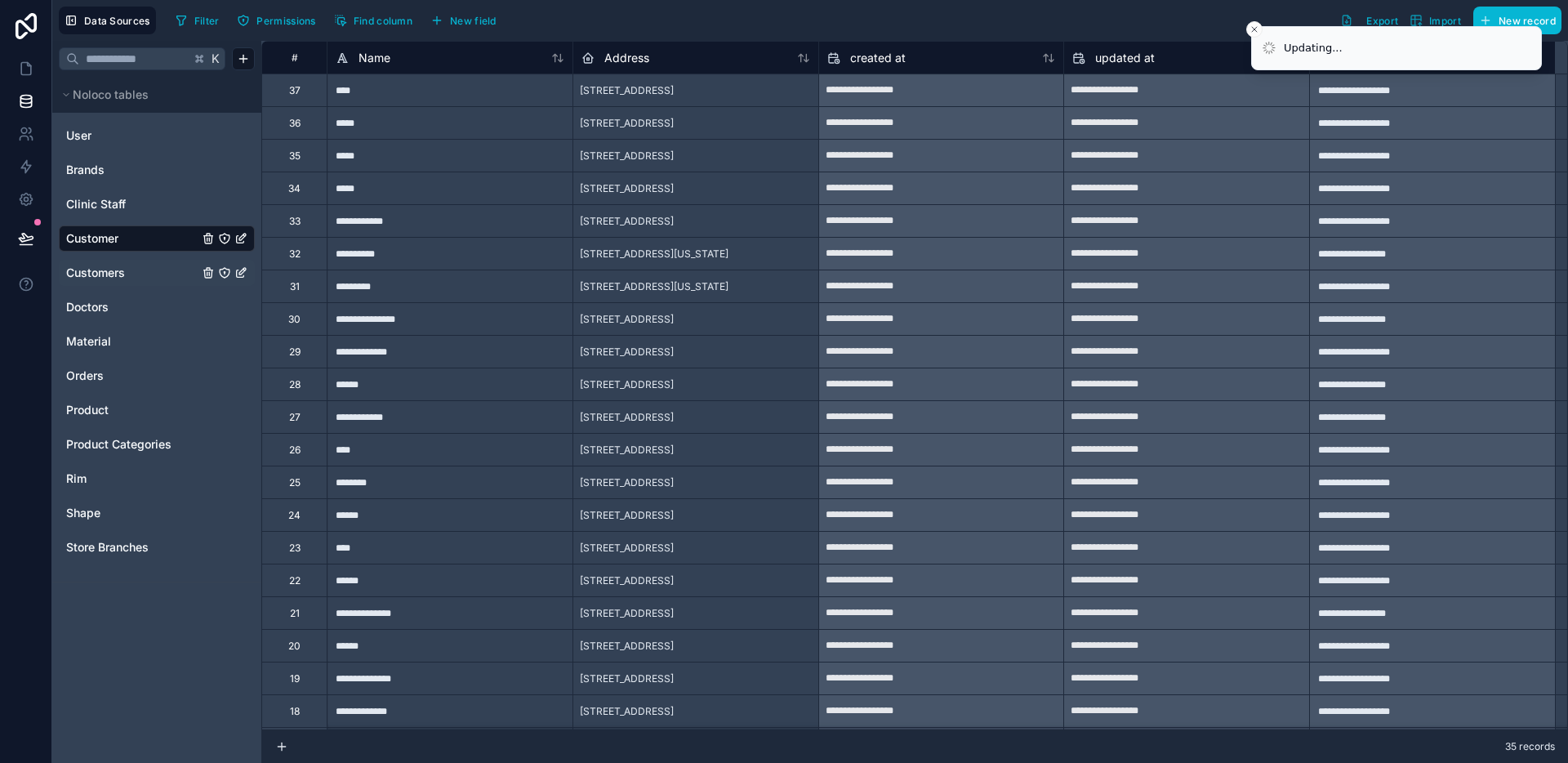
click at [674, 95] on span "[STREET_ADDRESS]" at bounding box center [627, 90] width 94 height 13
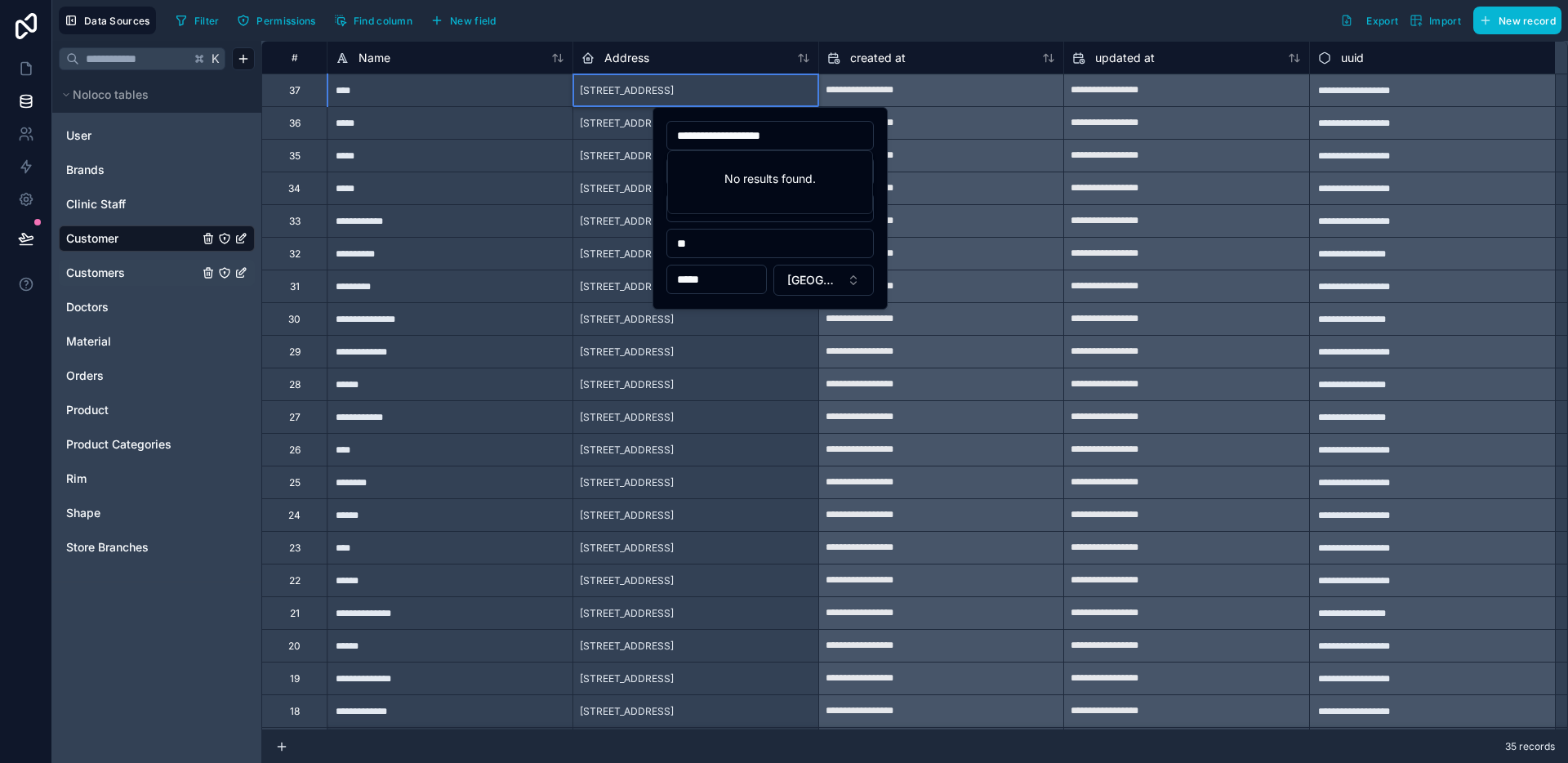
click at [681, 377] on div "[STREET_ADDRESS]" at bounding box center [627, 384] width 107 height 26
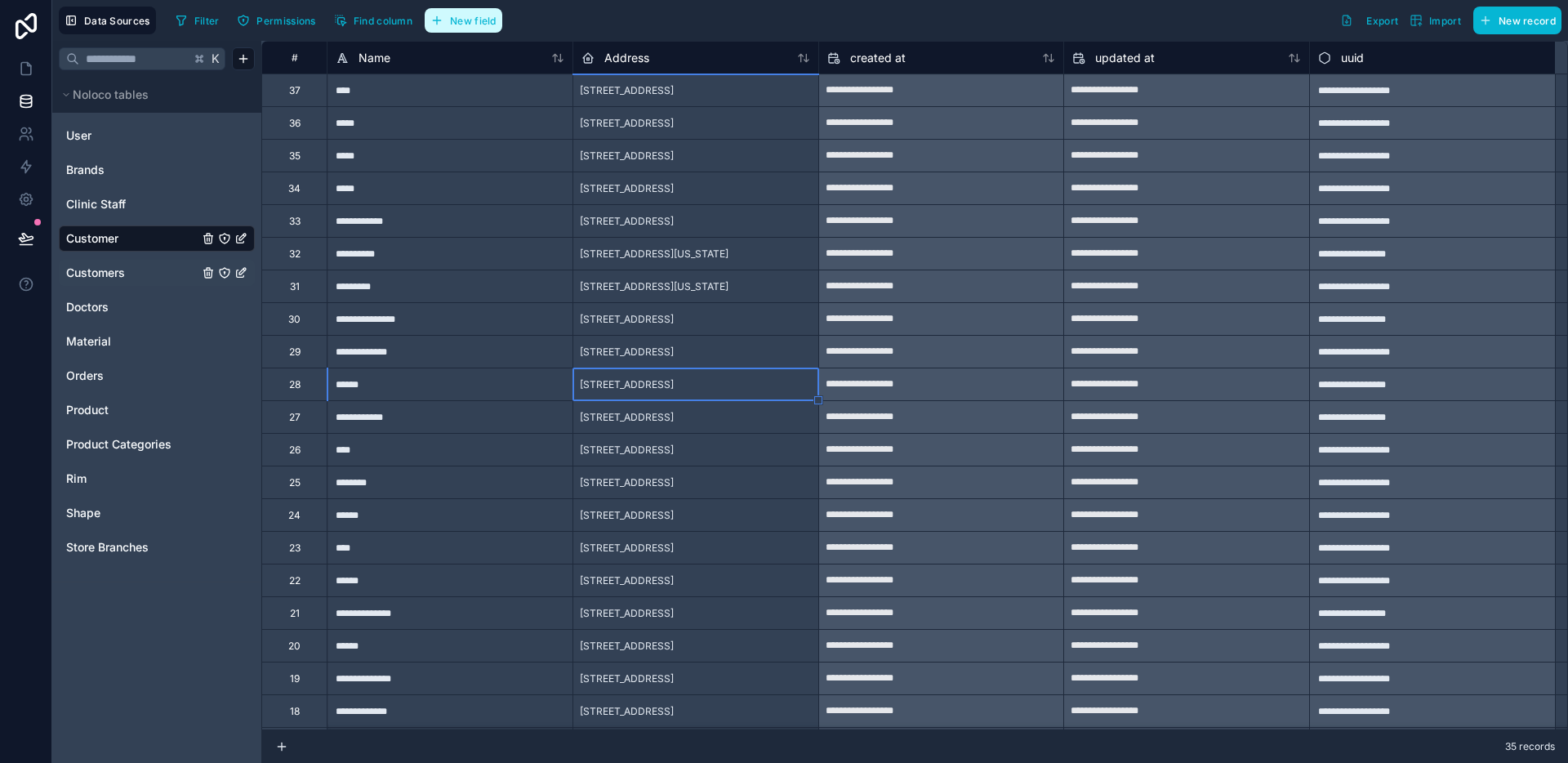
click at [483, 18] on span "New field" at bounding box center [473, 20] width 47 height 13
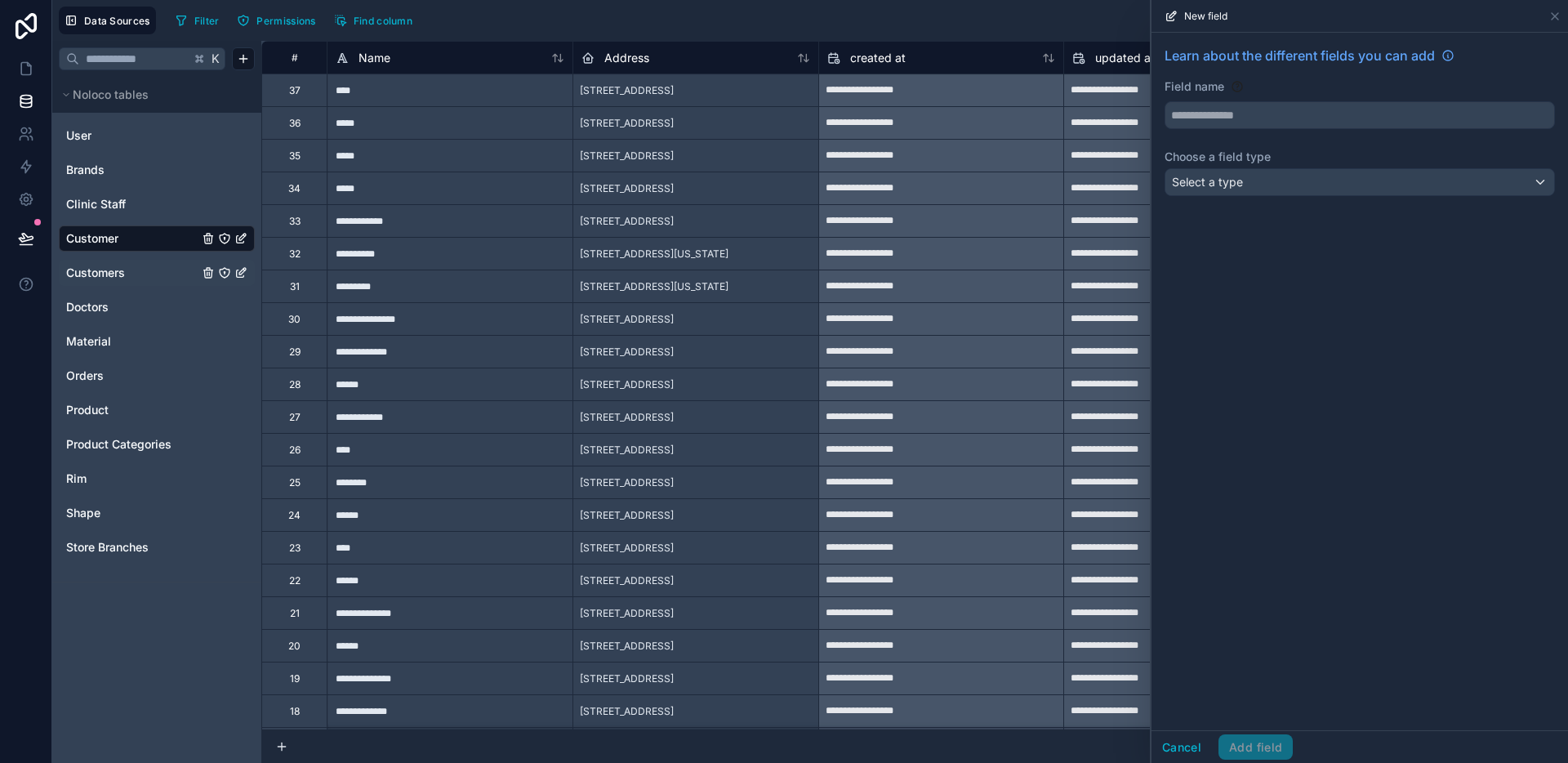
click at [114, 281] on div "Customers" at bounding box center [156, 272] width 196 height 26
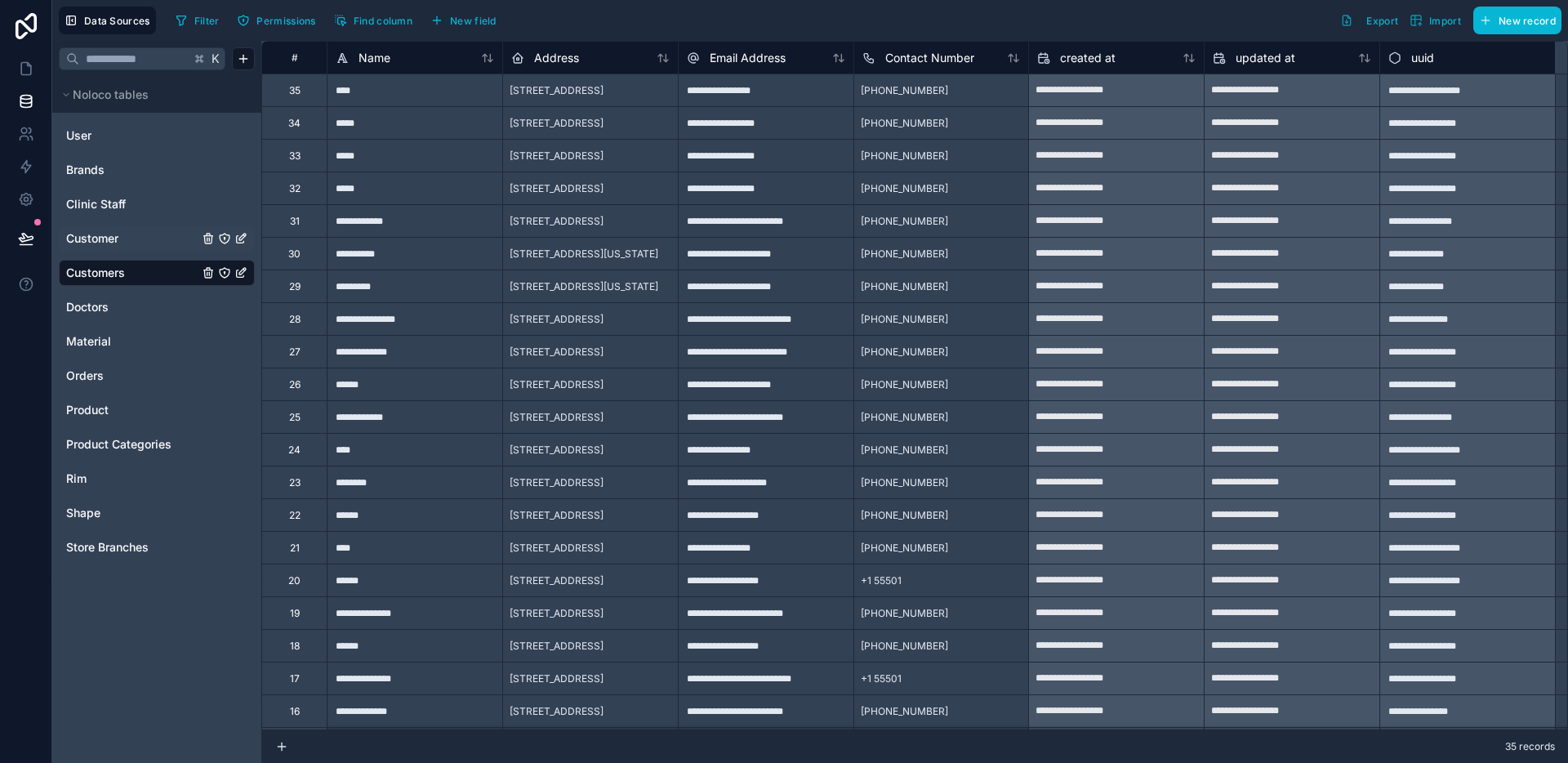
click at [113, 252] on div "User Brands Clinic Staff Customer Customers Doctors Material Orders Product Pro…" at bounding box center [156, 341] width 196 height 450
click at [114, 244] on span "Customer" at bounding box center [93, 238] width 53 height 17
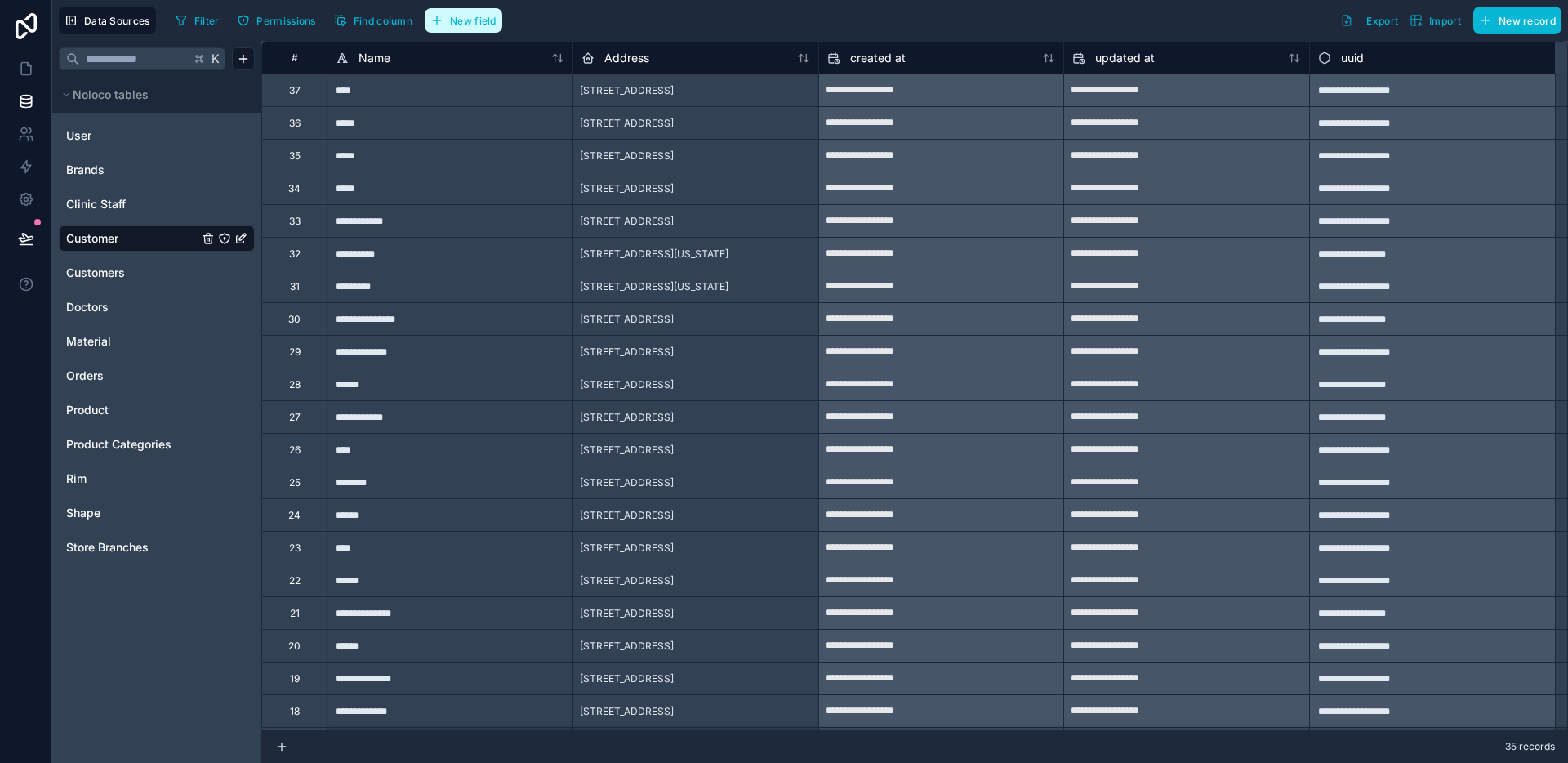
click at [483, 26] on span "New field" at bounding box center [473, 20] width 47 height 13
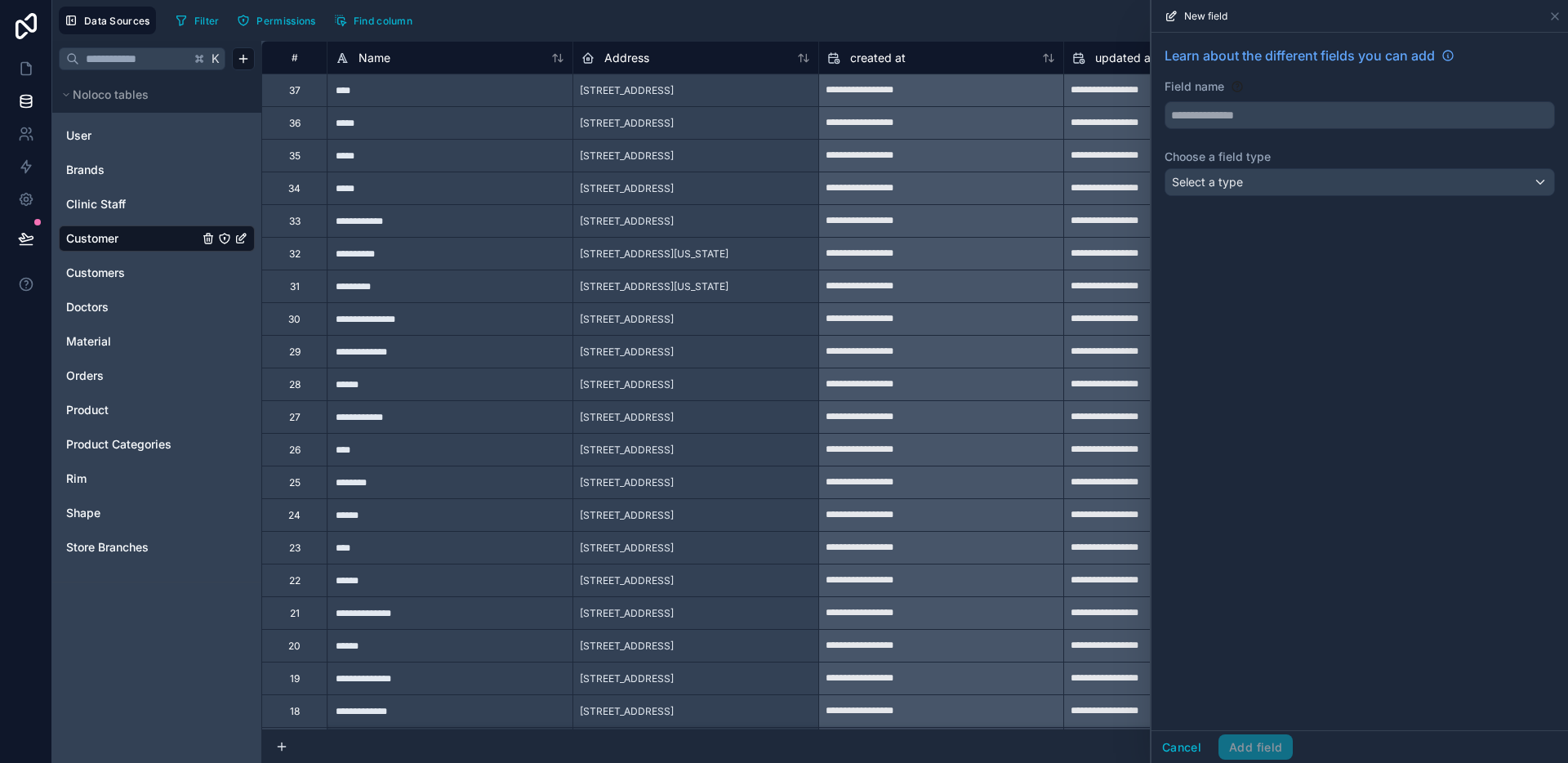
click at [1251, 129] on div "Learn about the different fields you can add Field name Choose a field type Sel…" at bounding box center [1359, 124] width 416 height 183
click at [1252, 124] on input "text" at bounding box center [1359, 115] width 389 height 26
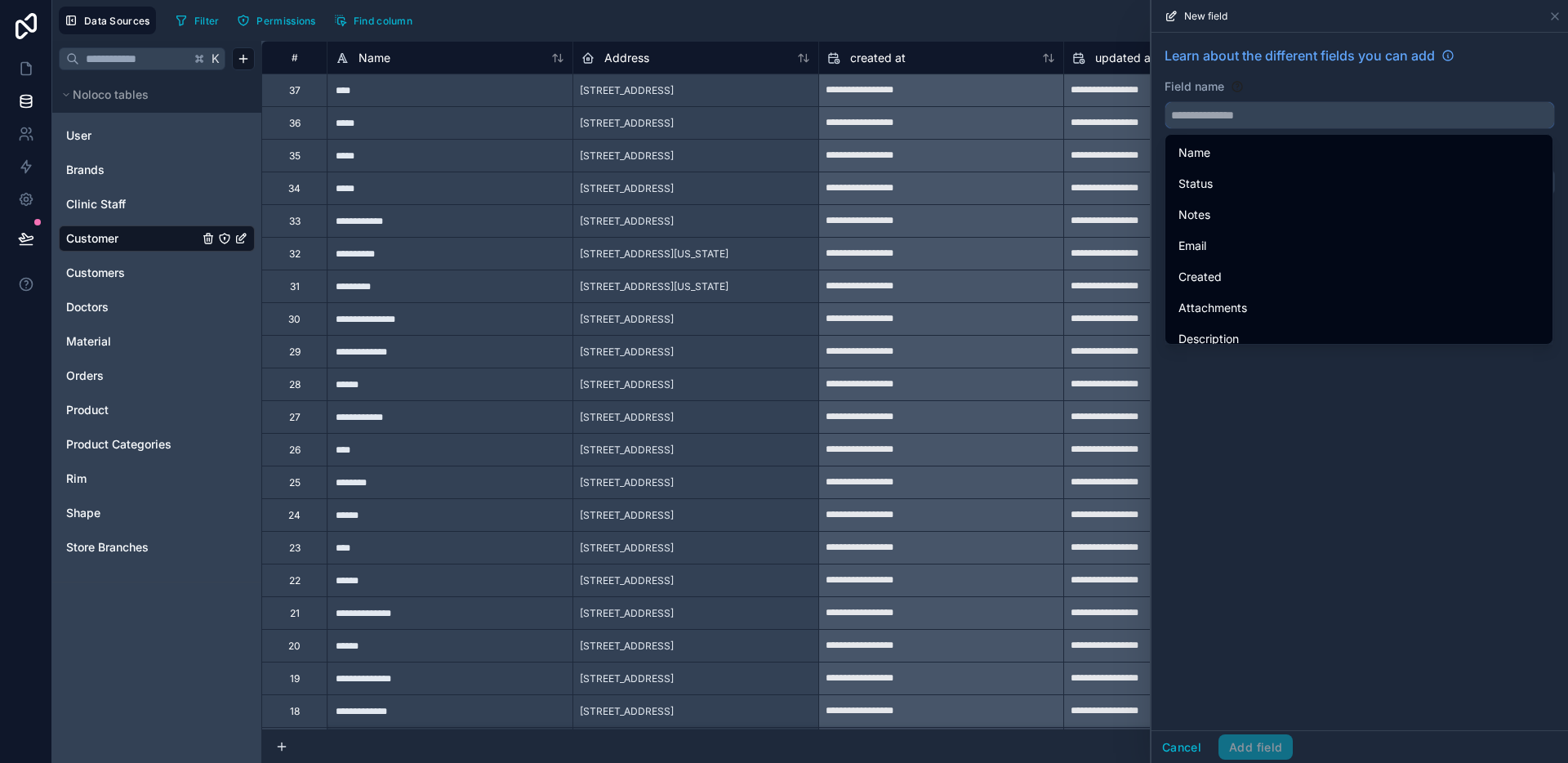
type input "*"
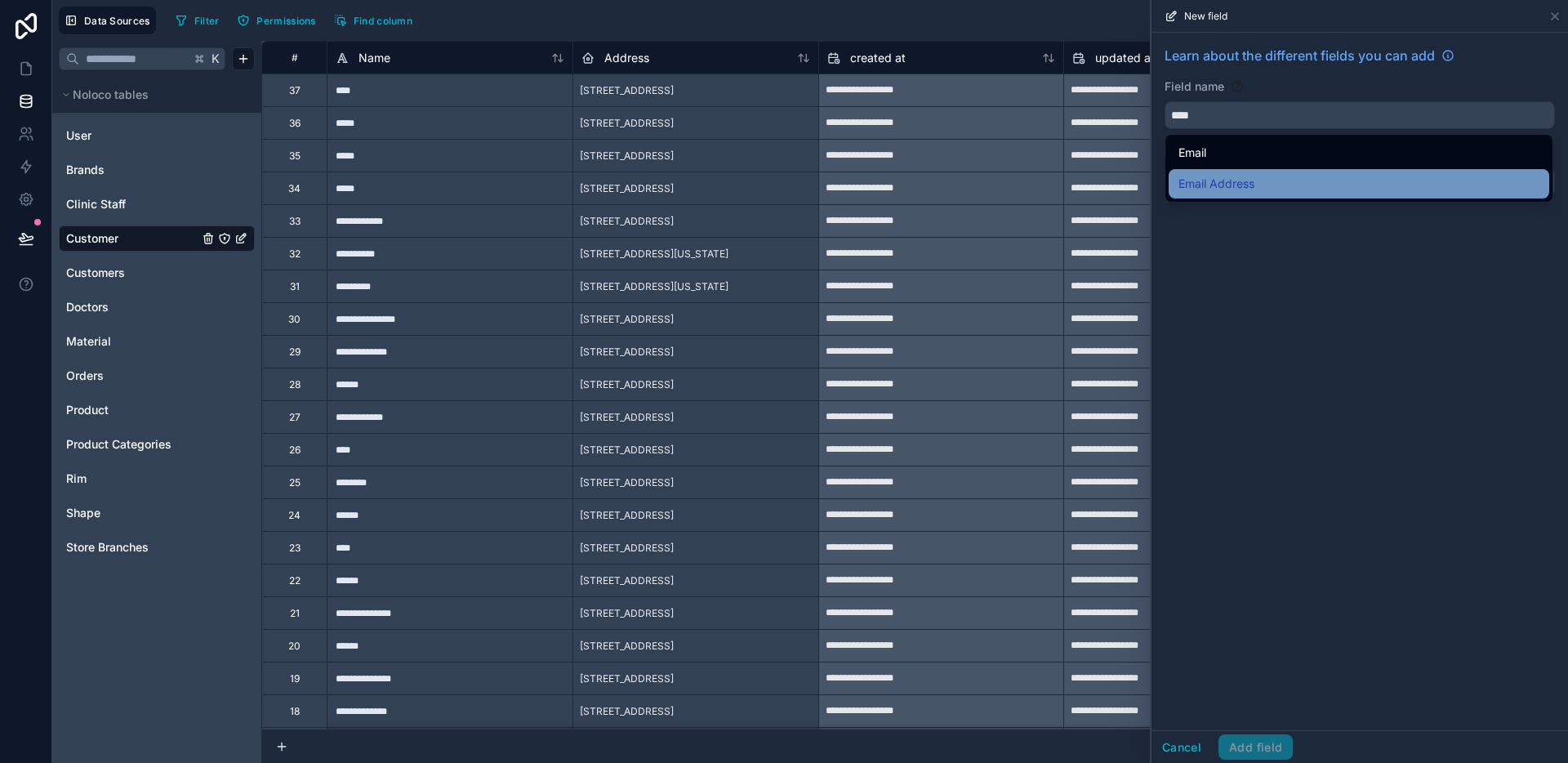
click at [1249, 179] on span "Email Address" at bounding box center [1216, 183] width 76 height 20
type input "**********"
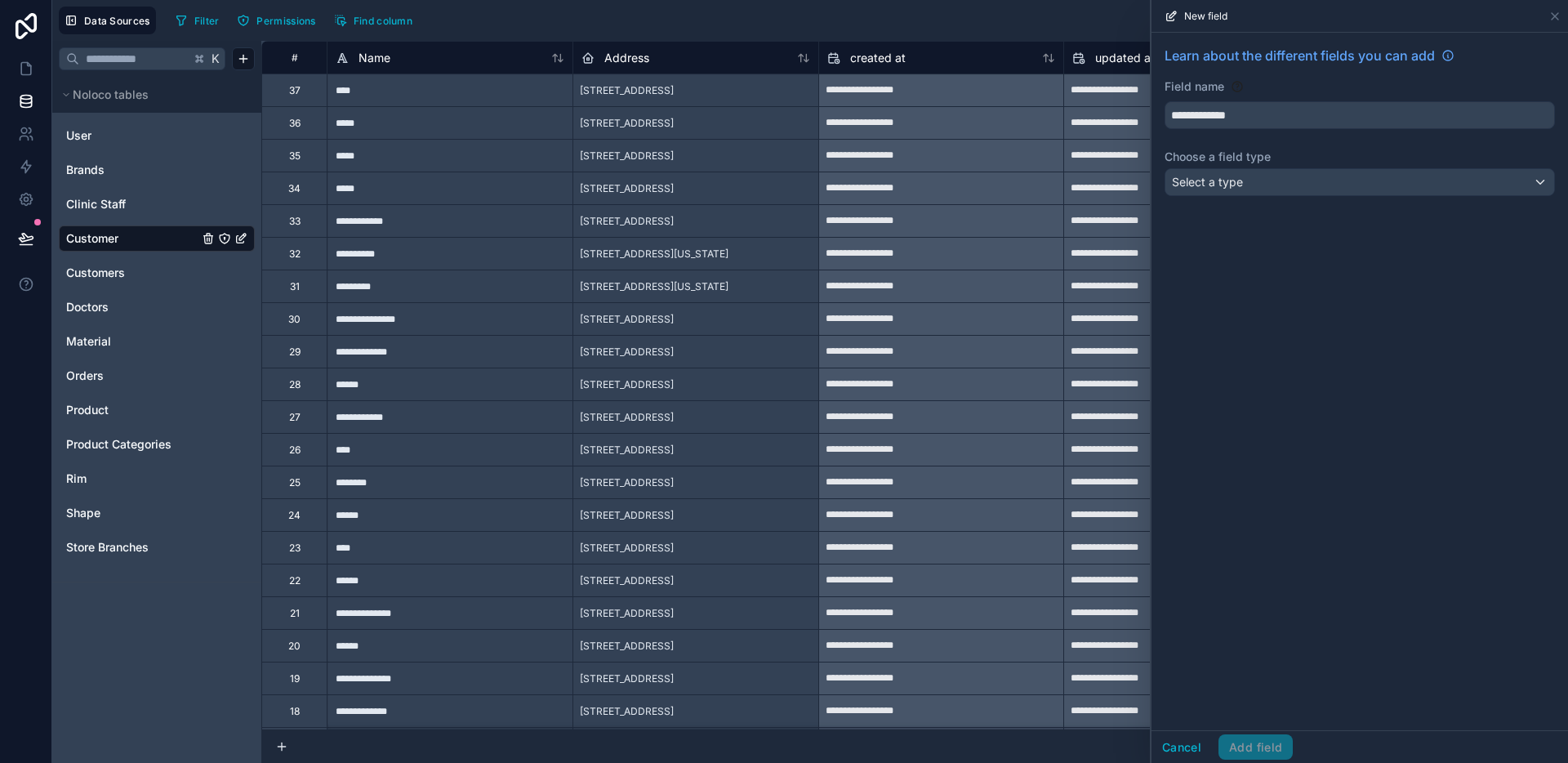
click at [1253, 161] on label "Choose a field type" at bounding box center [1359, 156] width 390 height 17
click at [1252, 174] on div "Select a type" at bounding box center [1359, 181] width 389 height 26
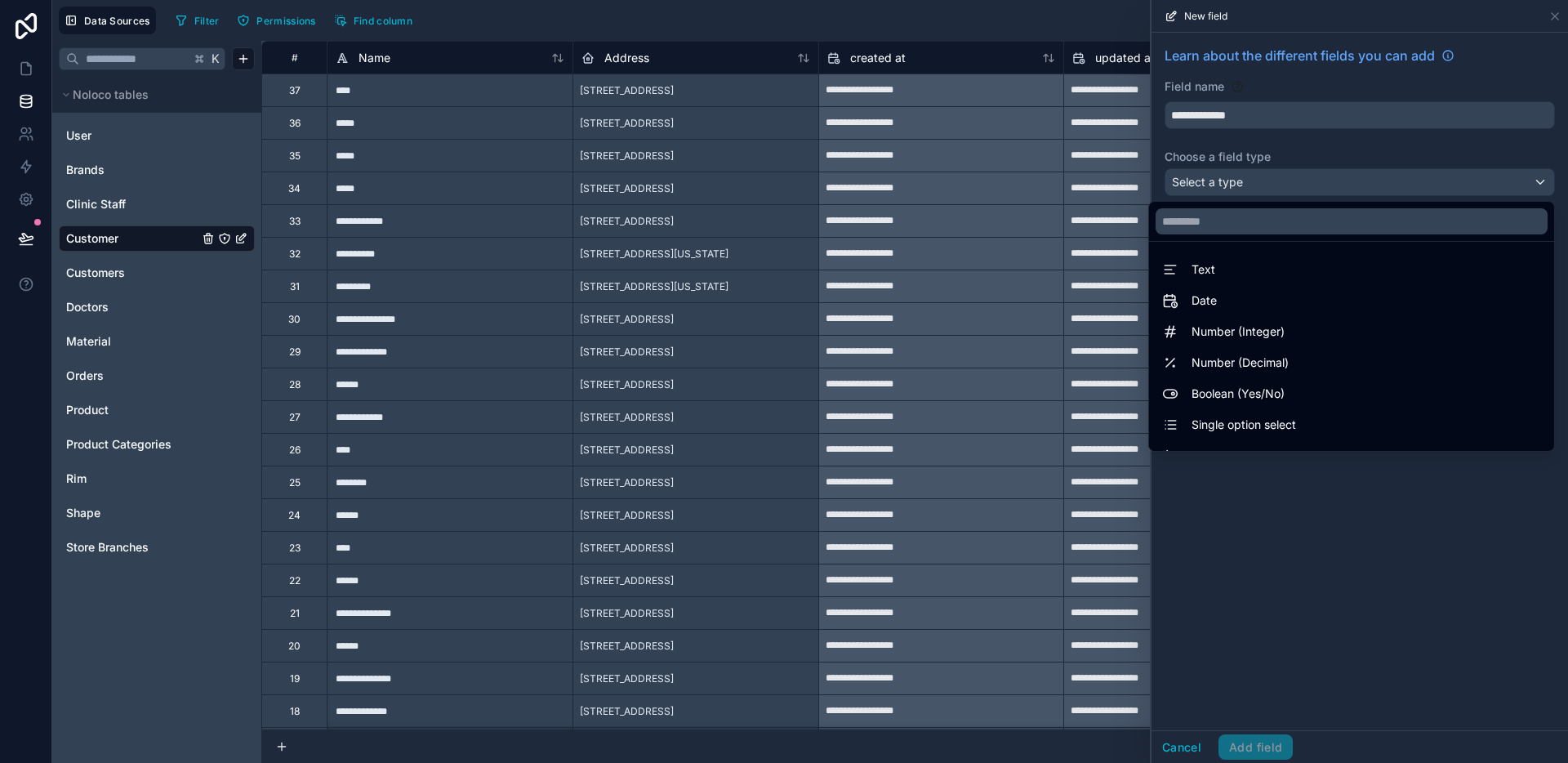
click at [1240, 248] on ul "Text Date Number (Integer) Number (Decimal) Boolean (Yes/No) Single option sele…" at bounding box center [1351, 346] width 405 height 209
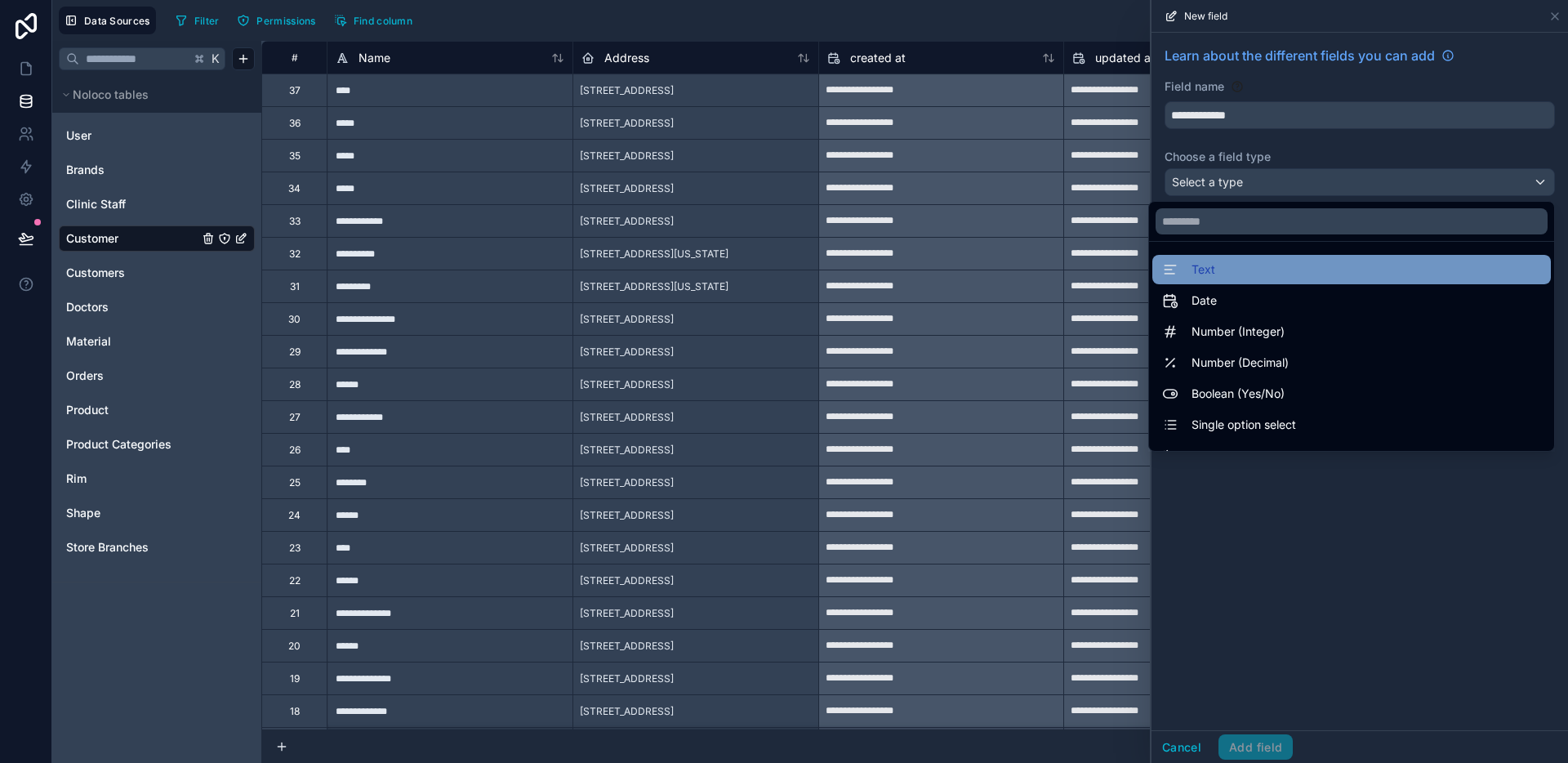
click at [1234, 258] on div "Text" at bounding box center [1352, 269] width 399 height 29
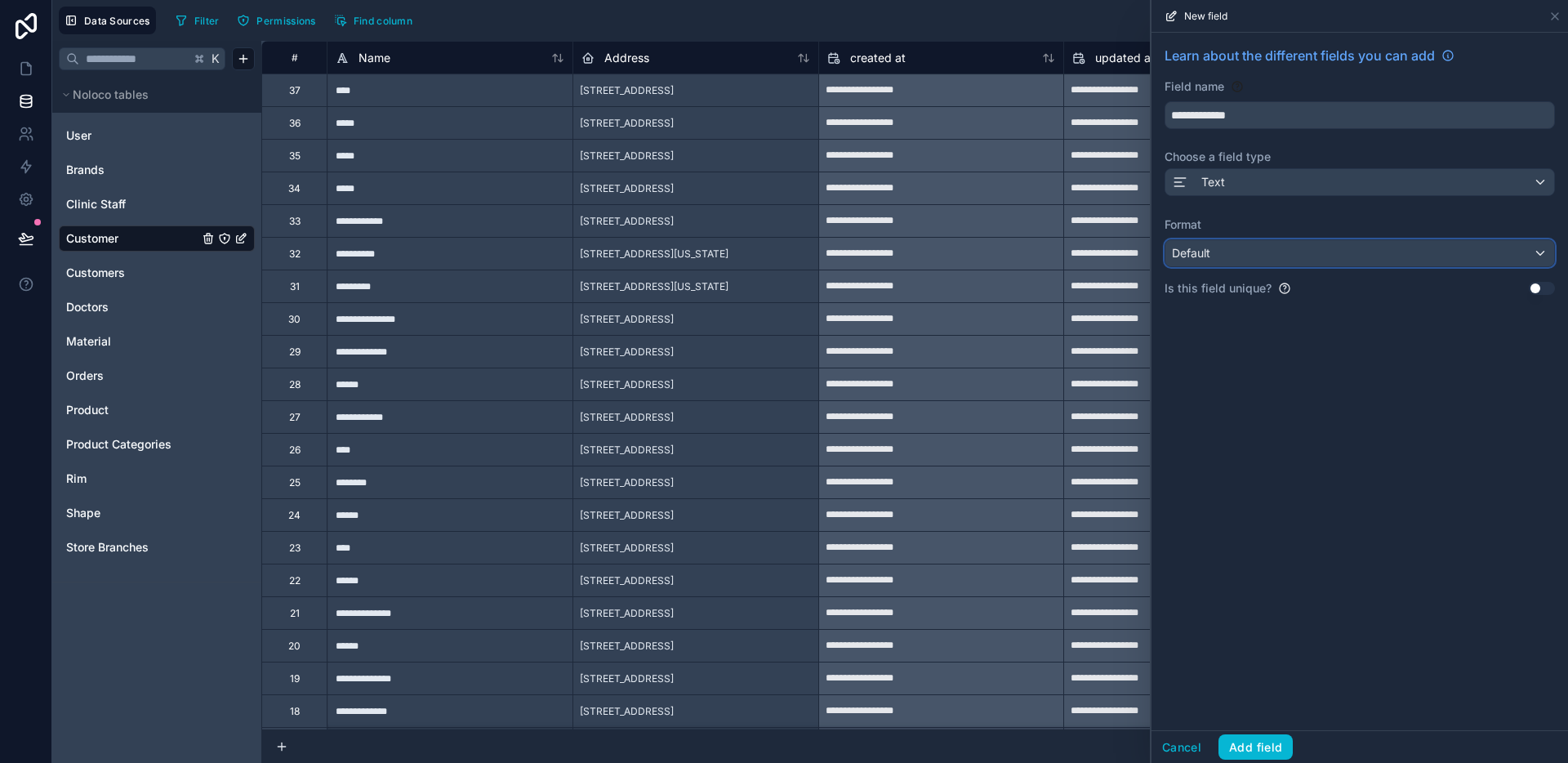
click at [1239, 246] on div "Default" at bounding box center [1359, 253] width 389 height 26
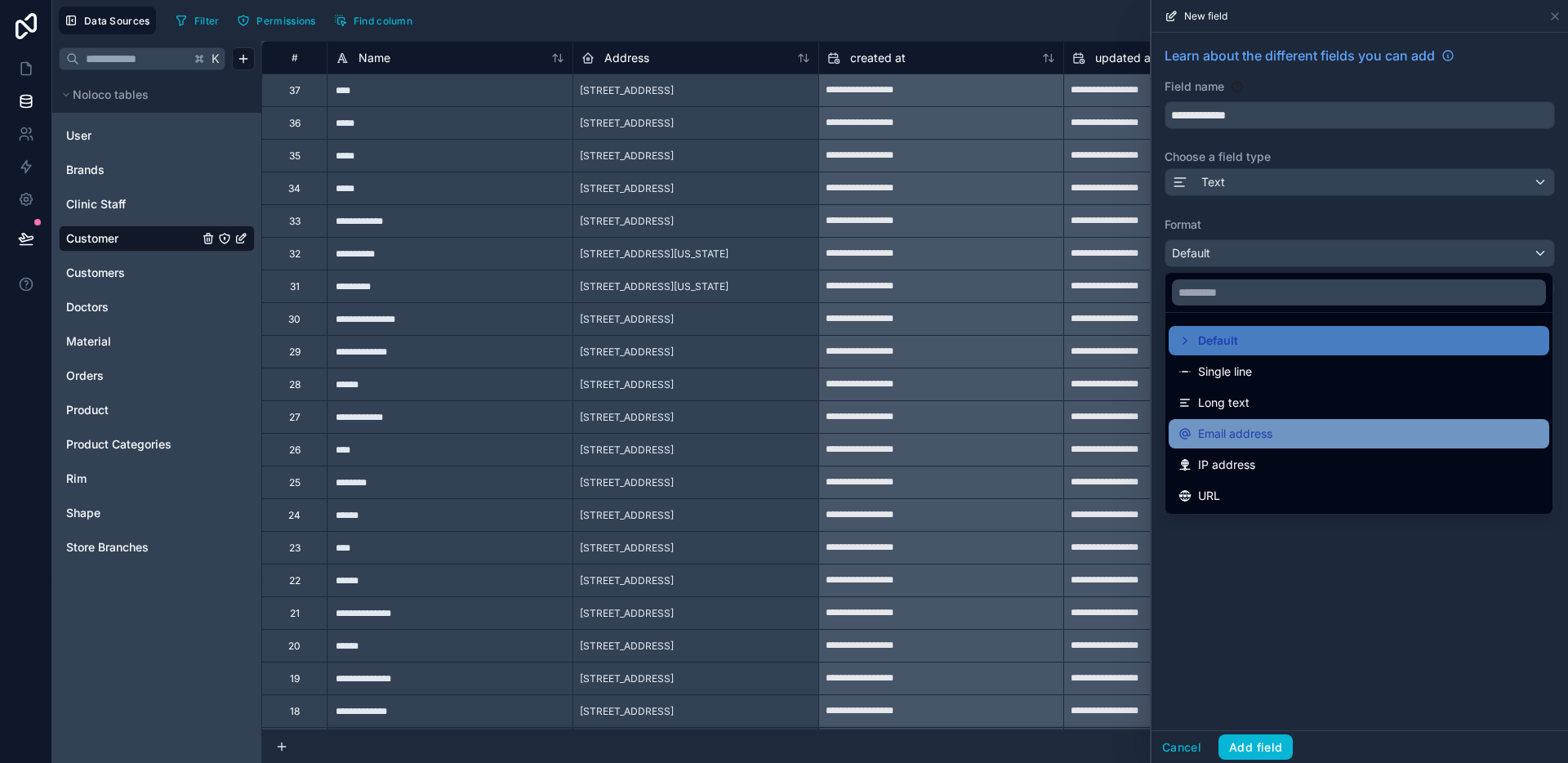
click at [1263, 430] on span "Email address" at bounding box center [1235, 434] width 74 height 20
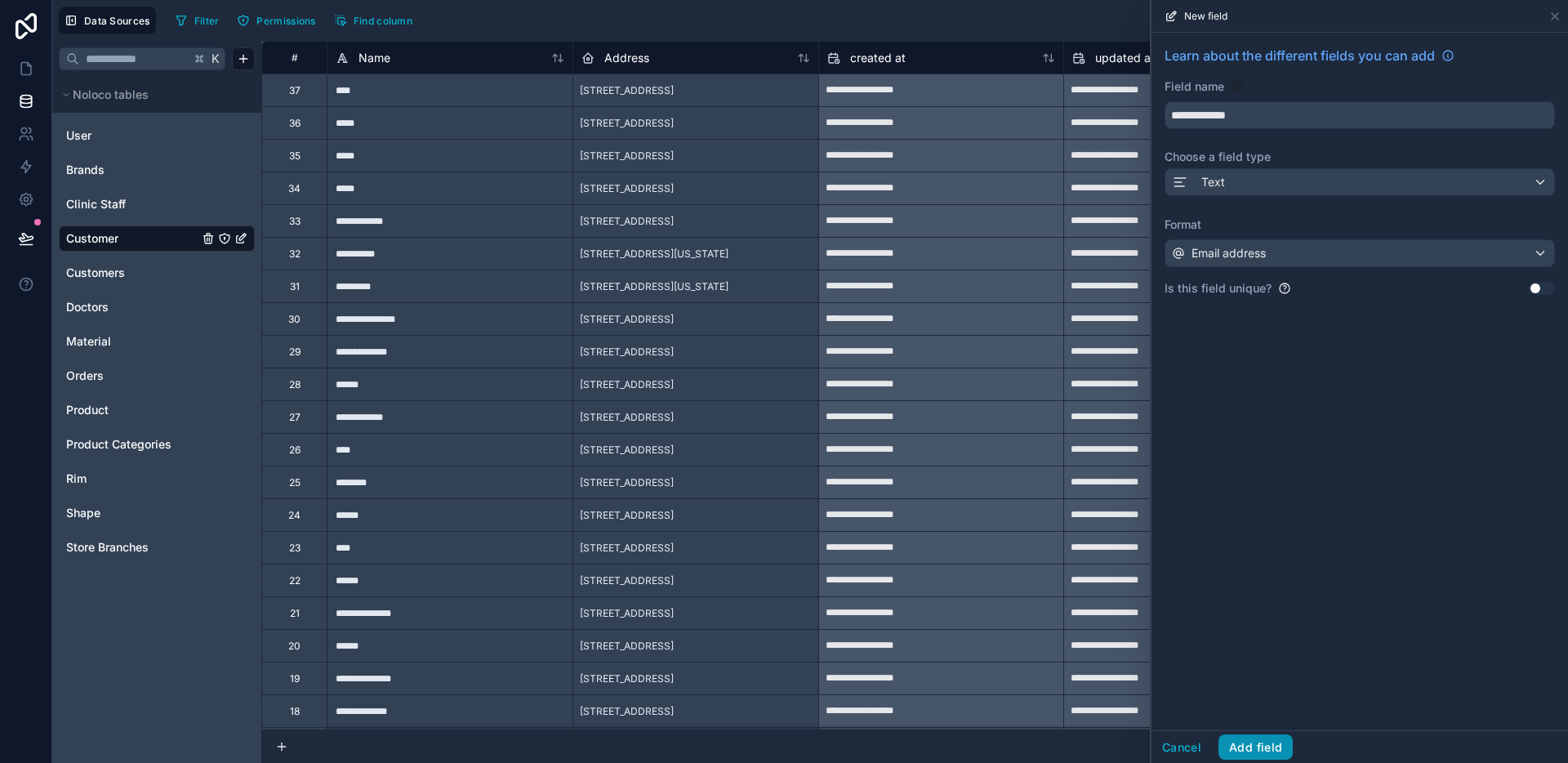
click at [1274, 740] on button "Add field" at bounding box center [1255, 747] width 74 height 26
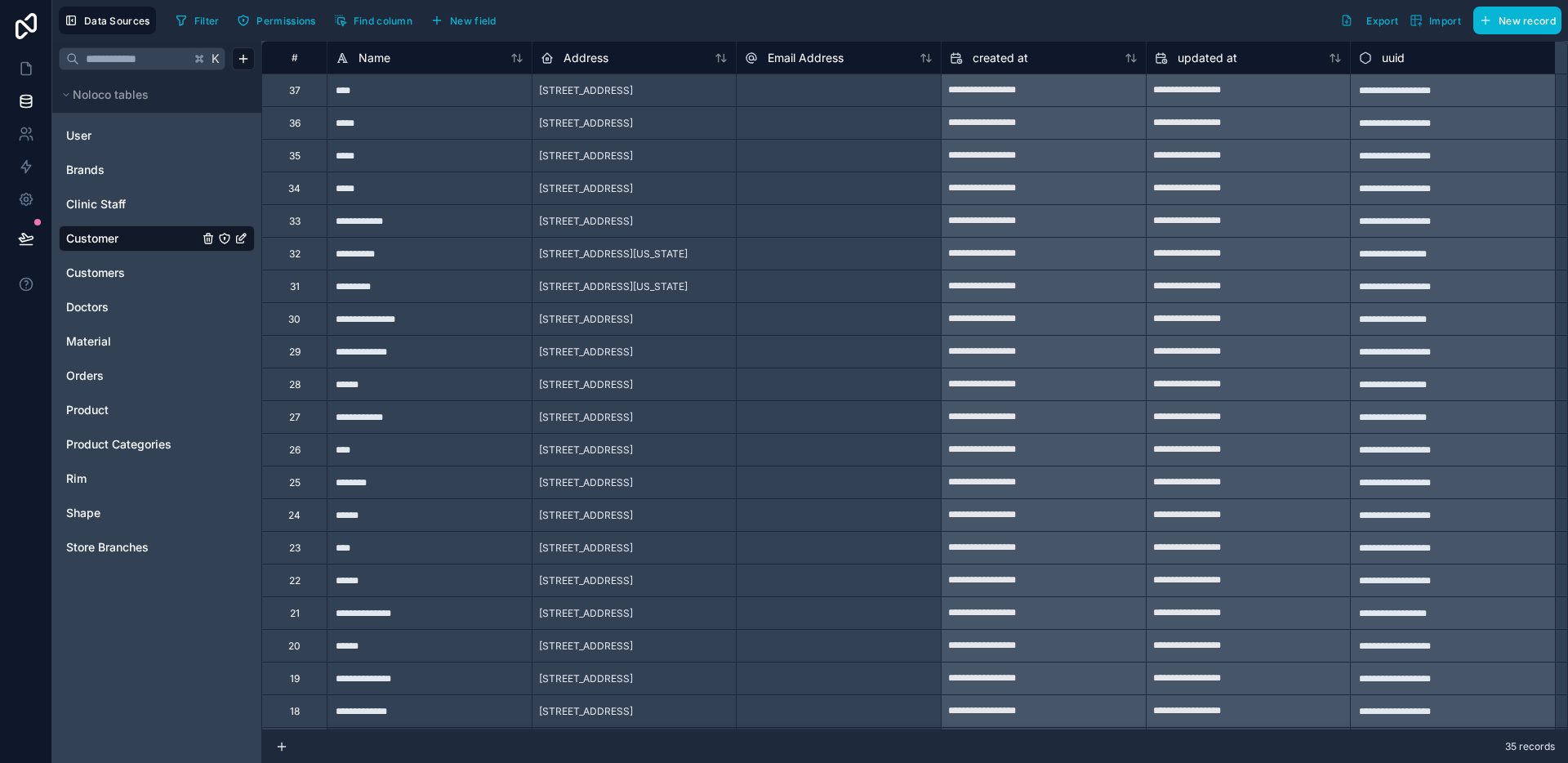
click at [450, 36] on div "Data Sources Filter Permissions Find column New field Export Import New record" at bounding box center [810, 20] width 1515 height 41
click at [459, 27] on button "New field" at bounding box center [463, 20] width 78 height 24
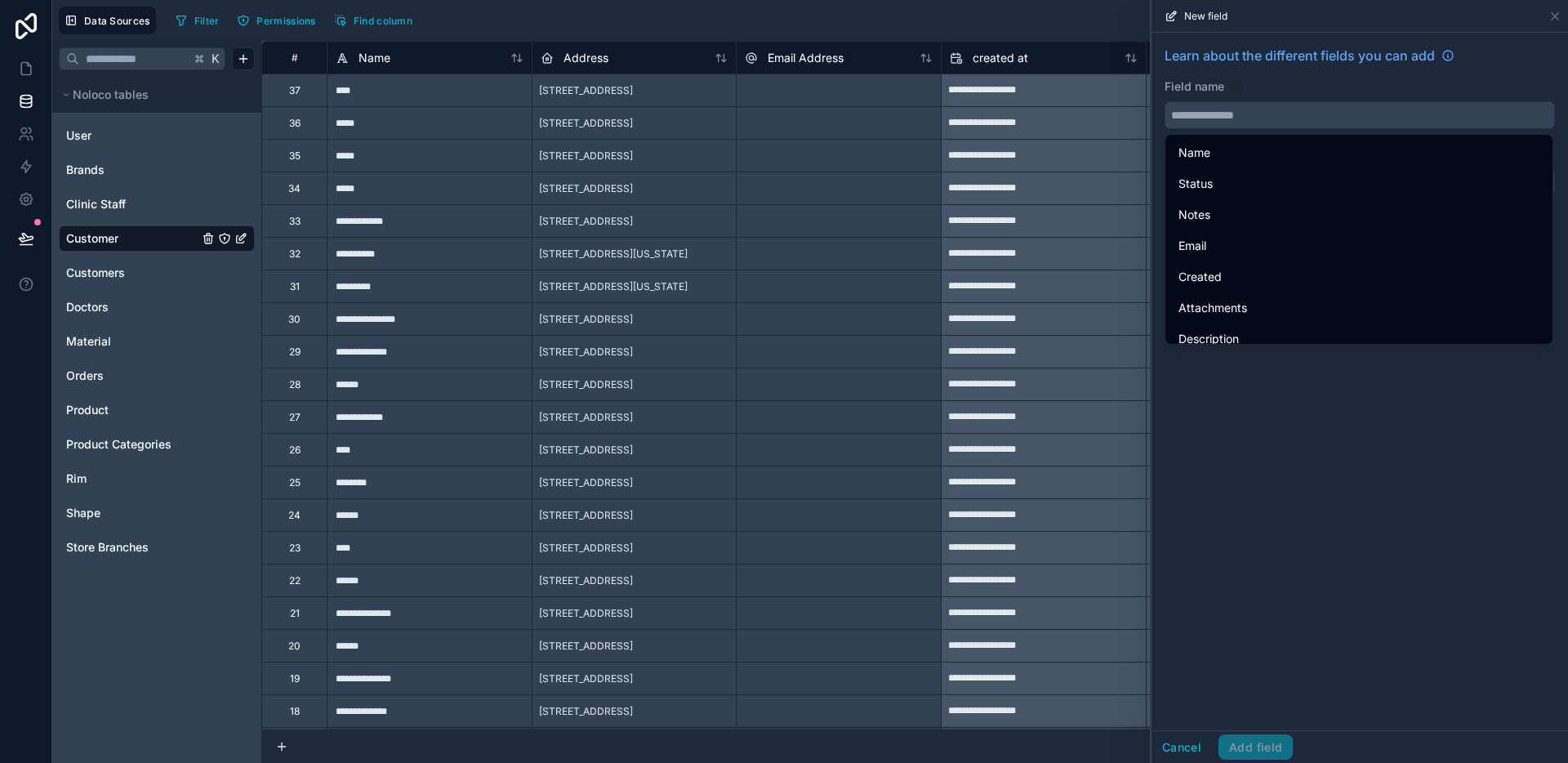
click at [1304, 118] on input "text" at bounding box center [1359, 115] width 389 height 26
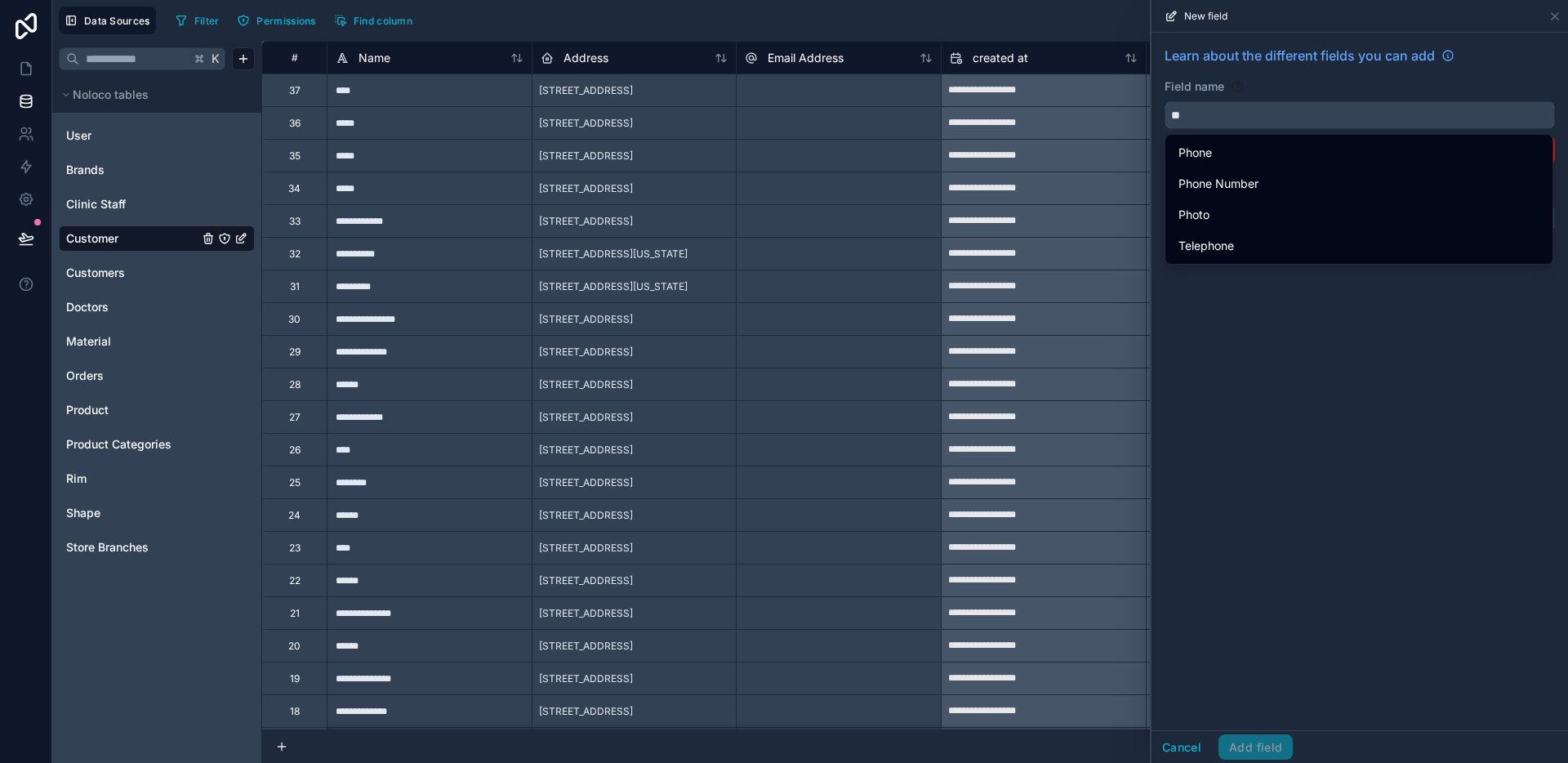
type input "*"
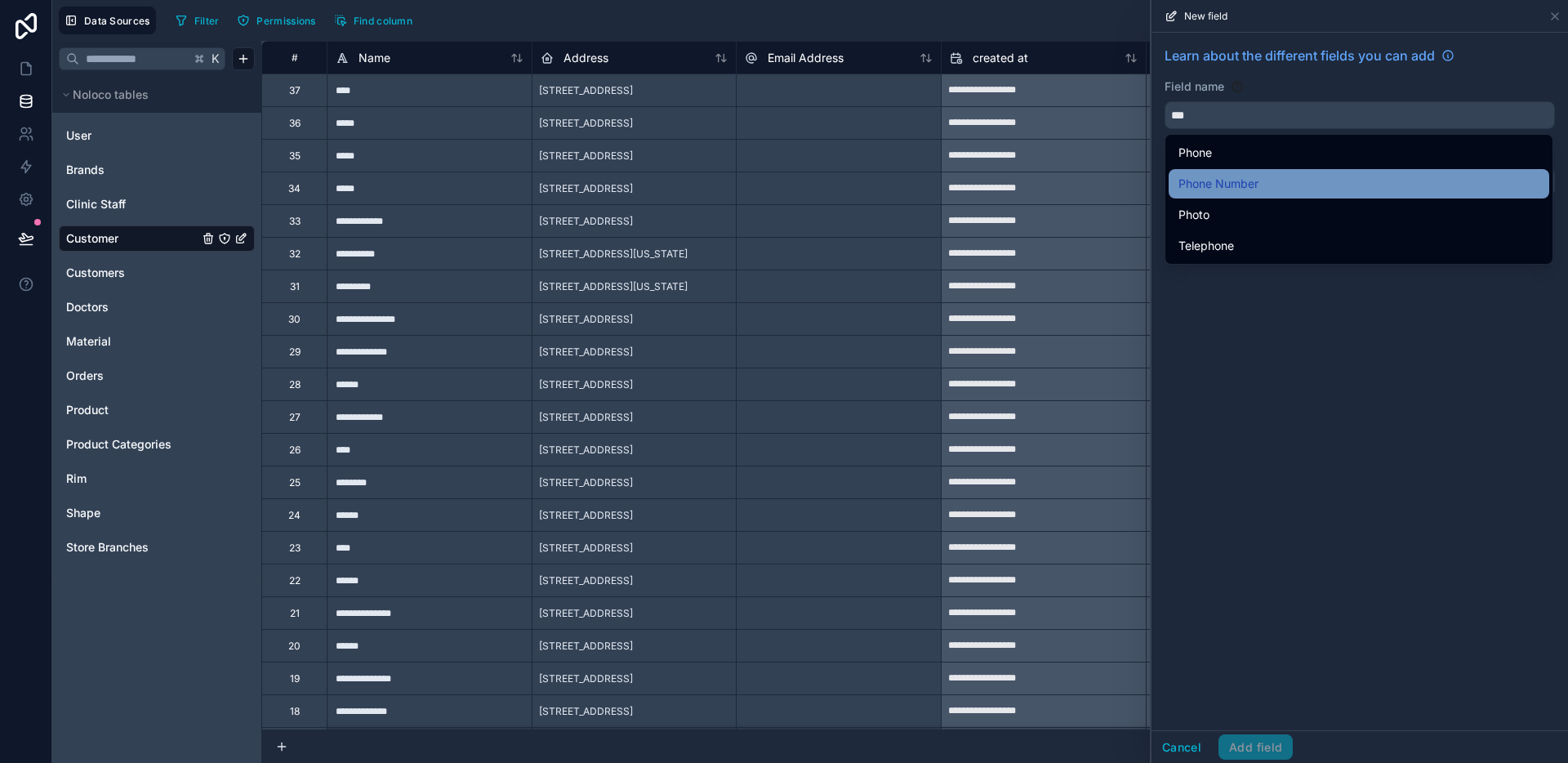
click at [1298, 179] on div "Phone Number" at bounding box center [1358, 183] width 361 height 20
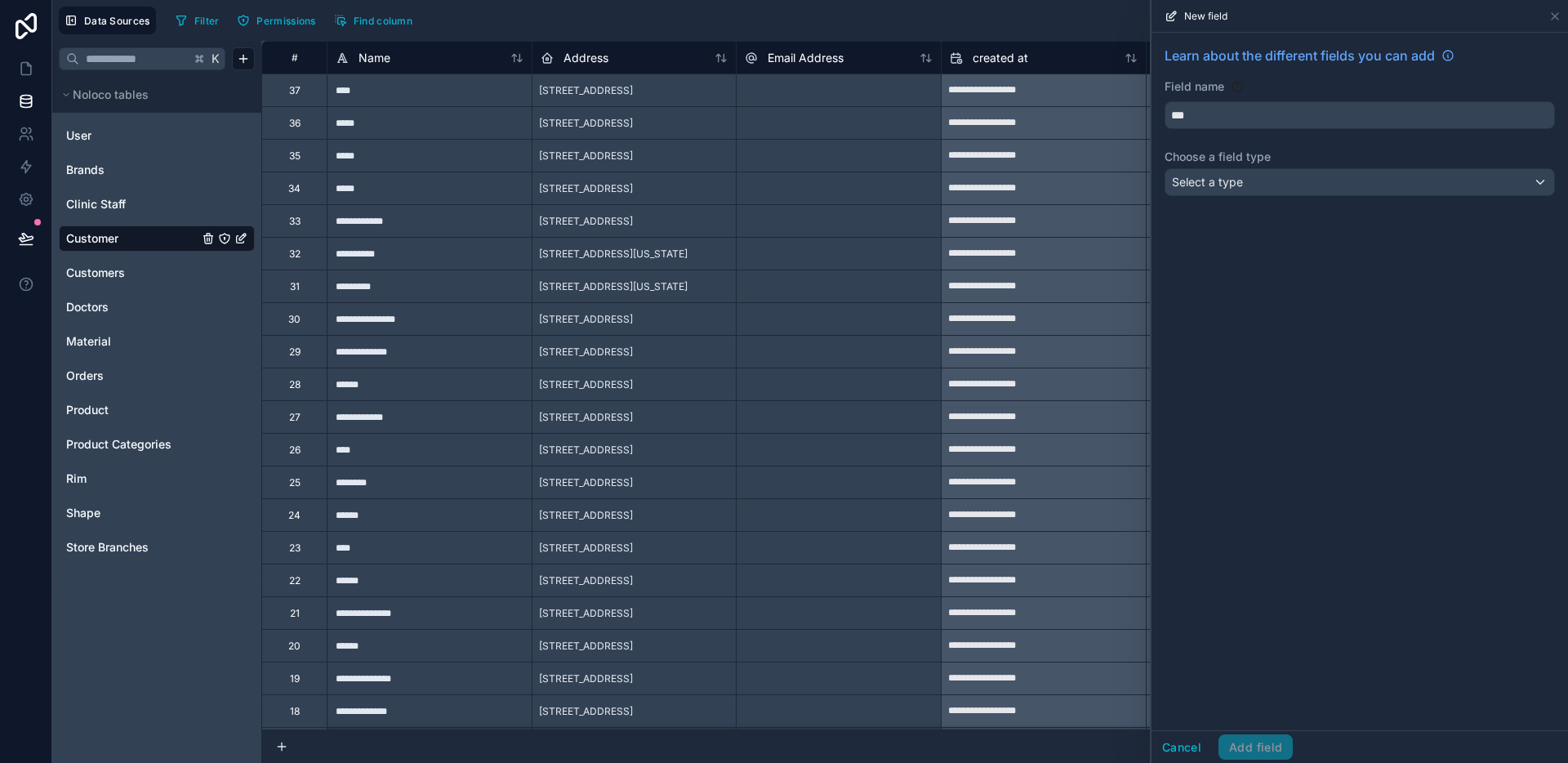
type input "**********"
click at [1289, 177] on div "Select a type" at bounding box center [1359, 181] width 389 height 26
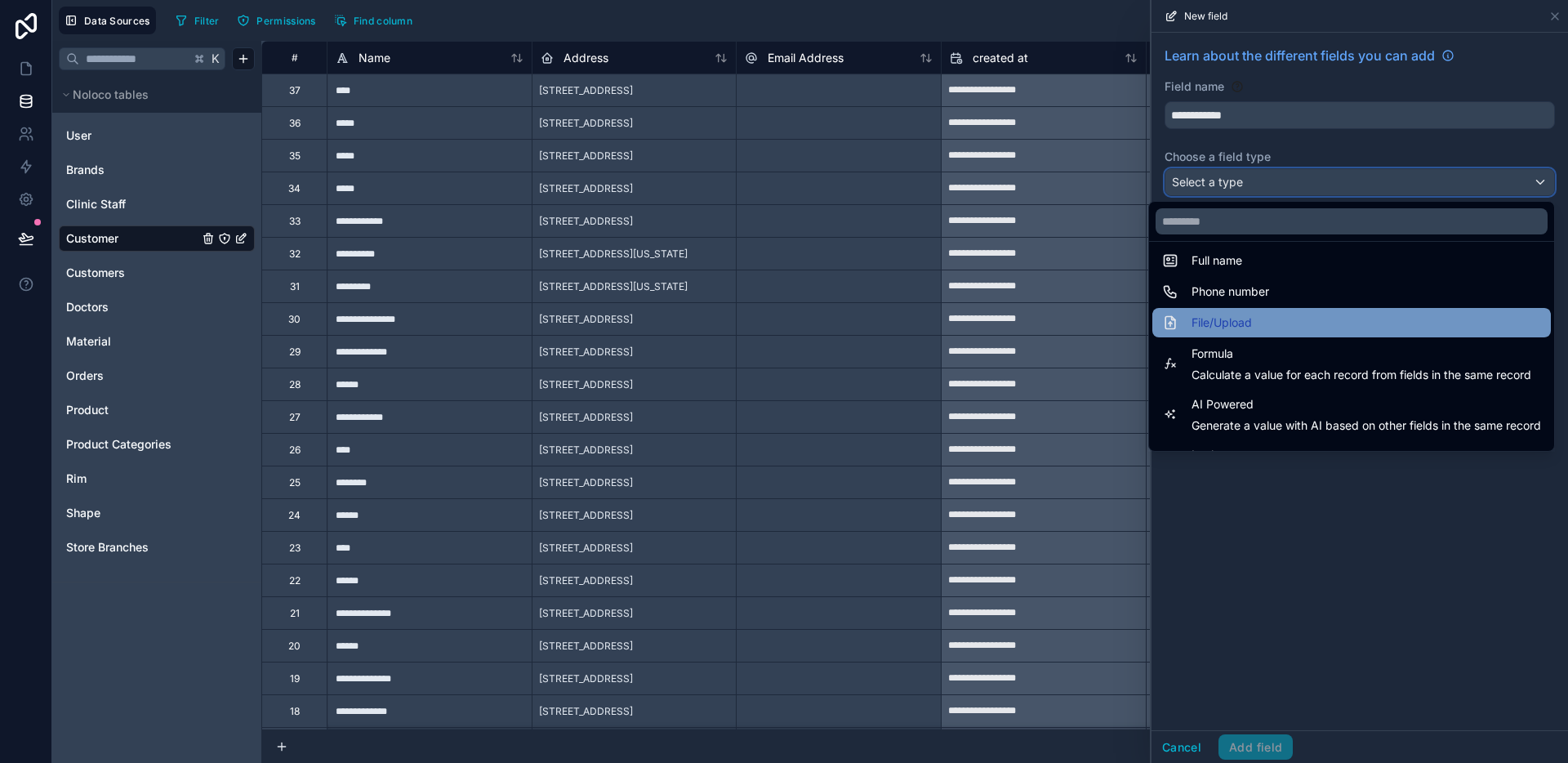
scroll to position [340, 0]
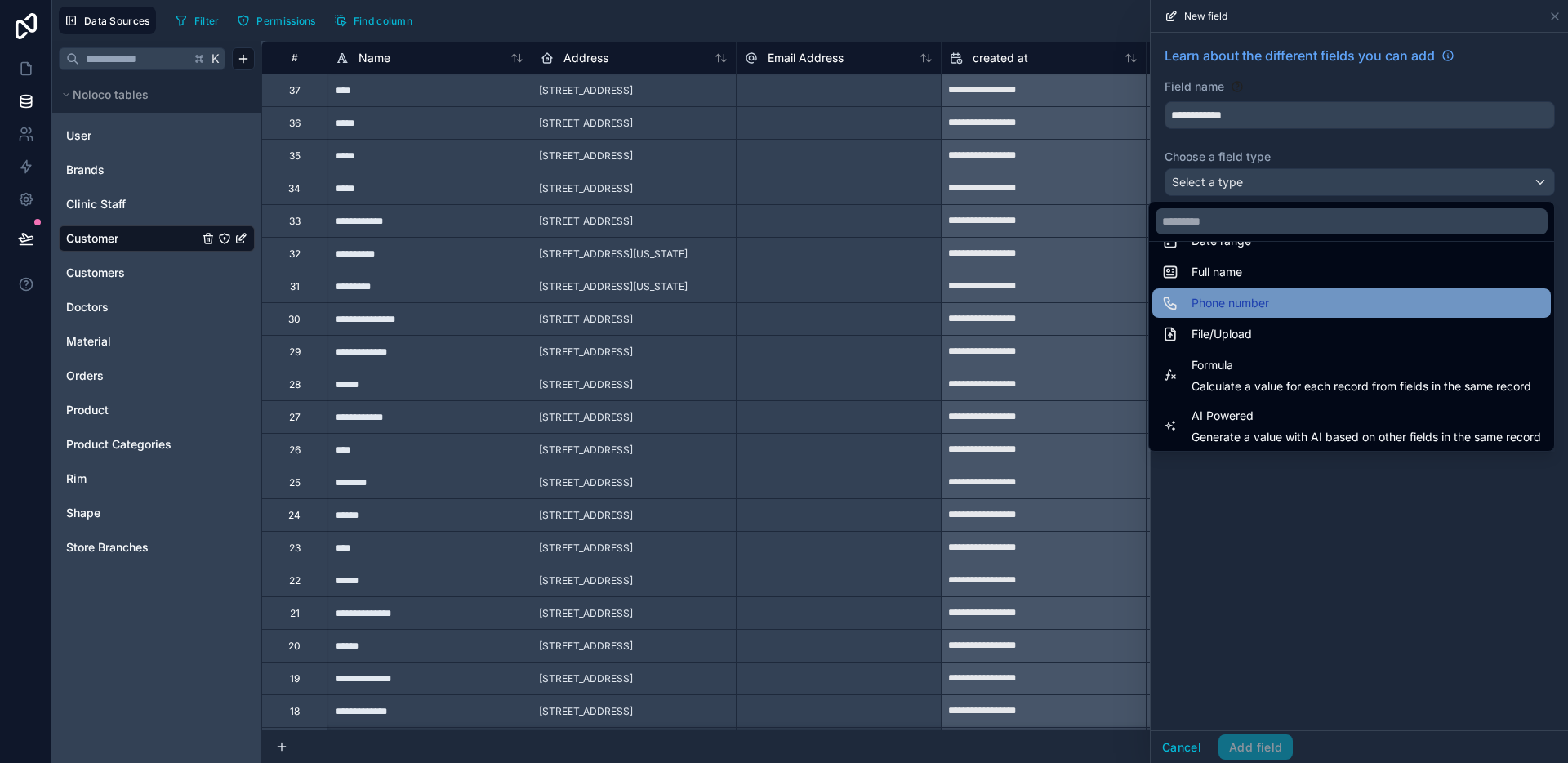
click at [1243, 306] on span "Phone number" at bounding box center [1231, 303] width 78 height 20
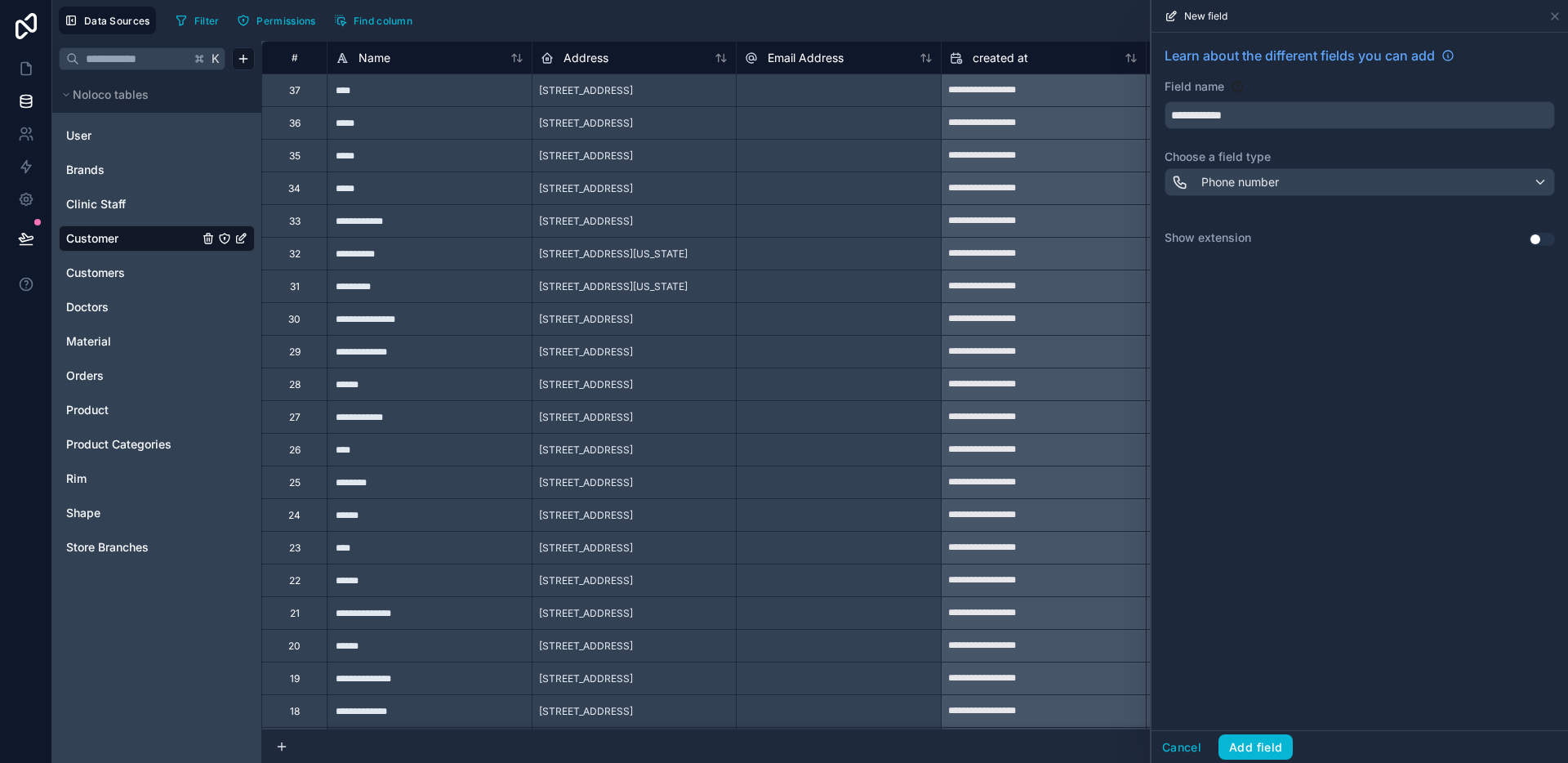
click at [1531, 235] on button "Use setting" at bounding box center [1542, 239] width 26 height 13
click at [1272, 744] on button "Add field" at bounding box center [1255, 747] width 74 height 26
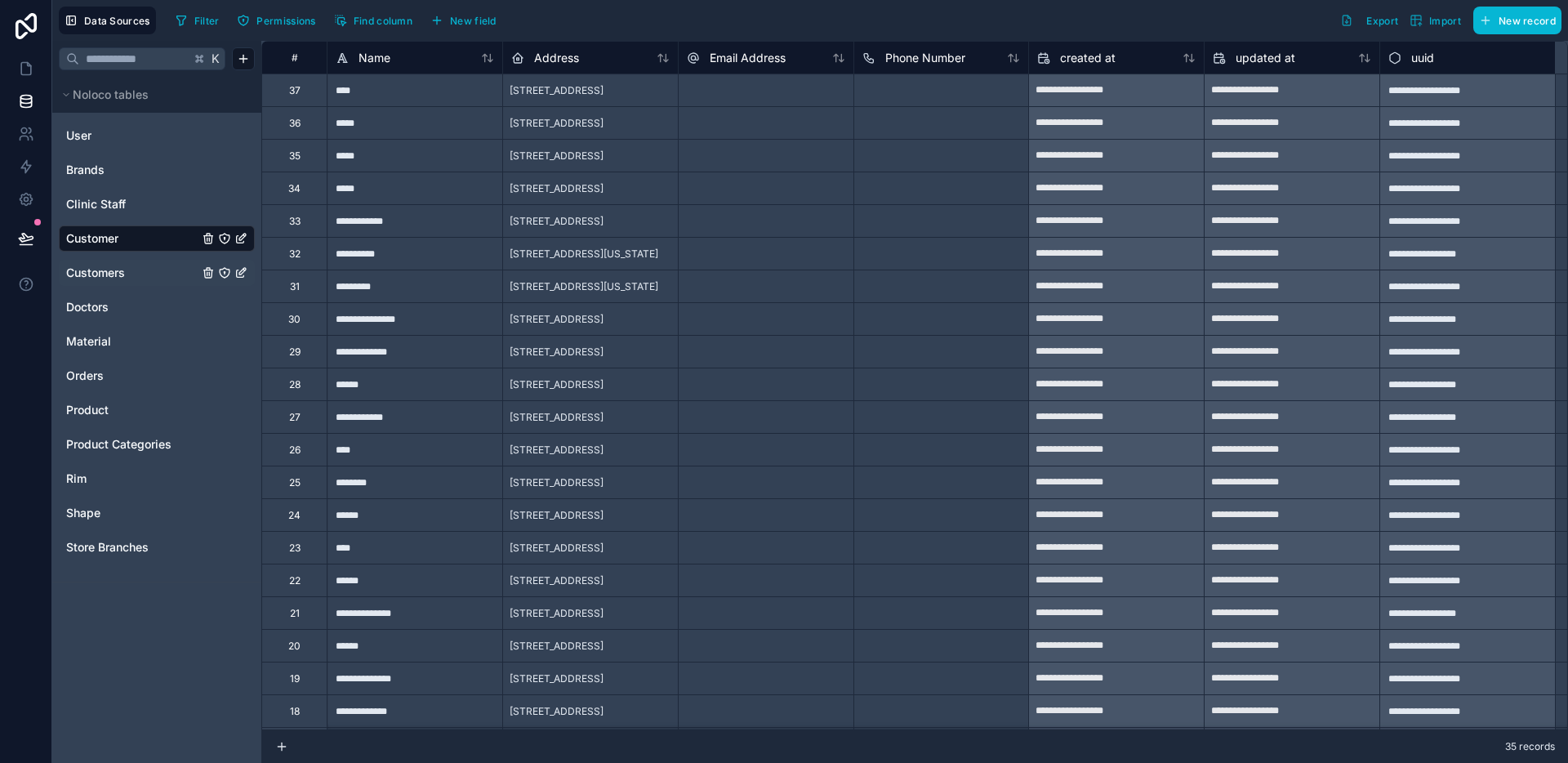
click at [128, 275] on link "Customers" at bounding box center [133, 272] width 133 height 17
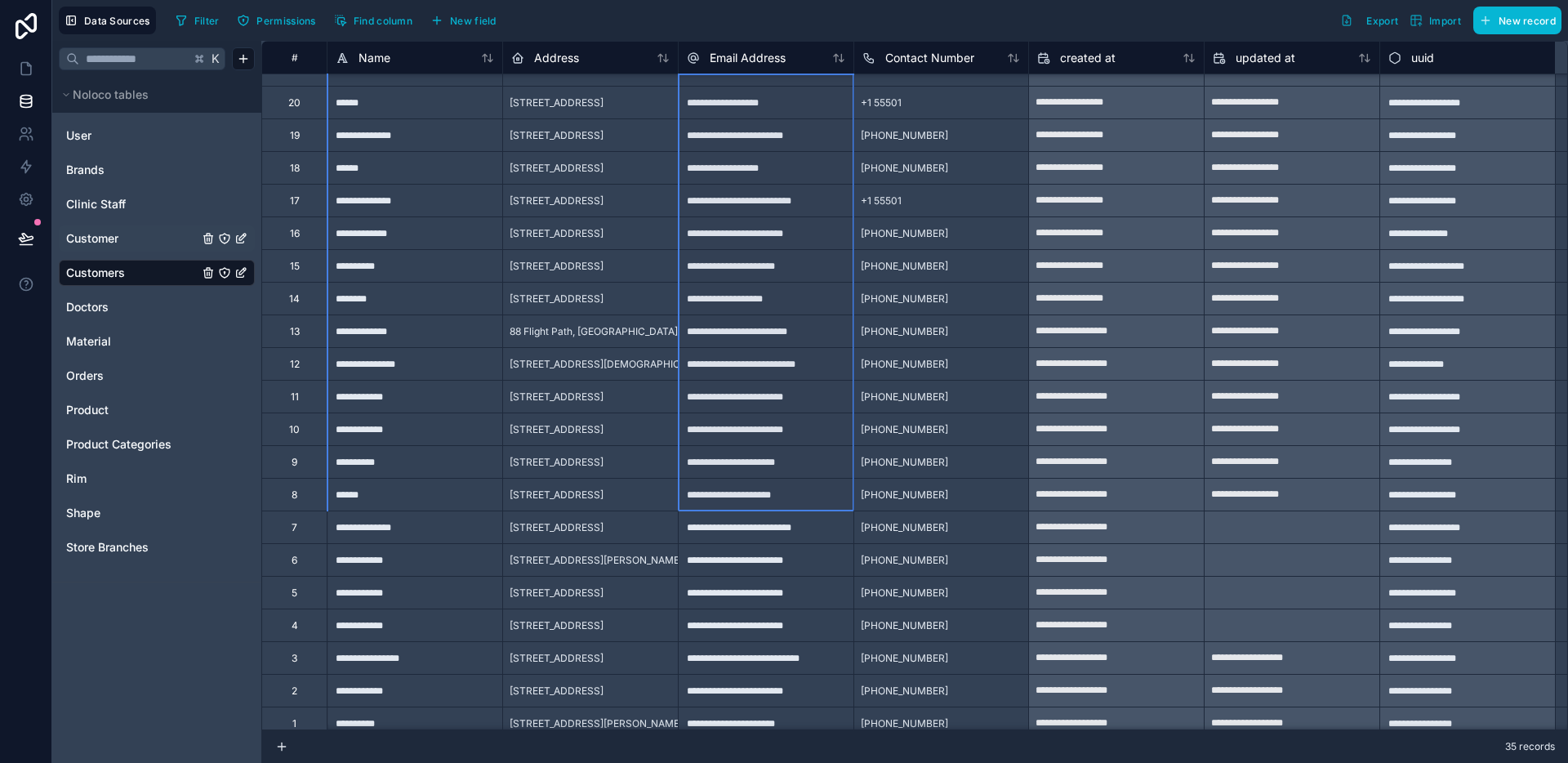
scroll to position [488, 0]
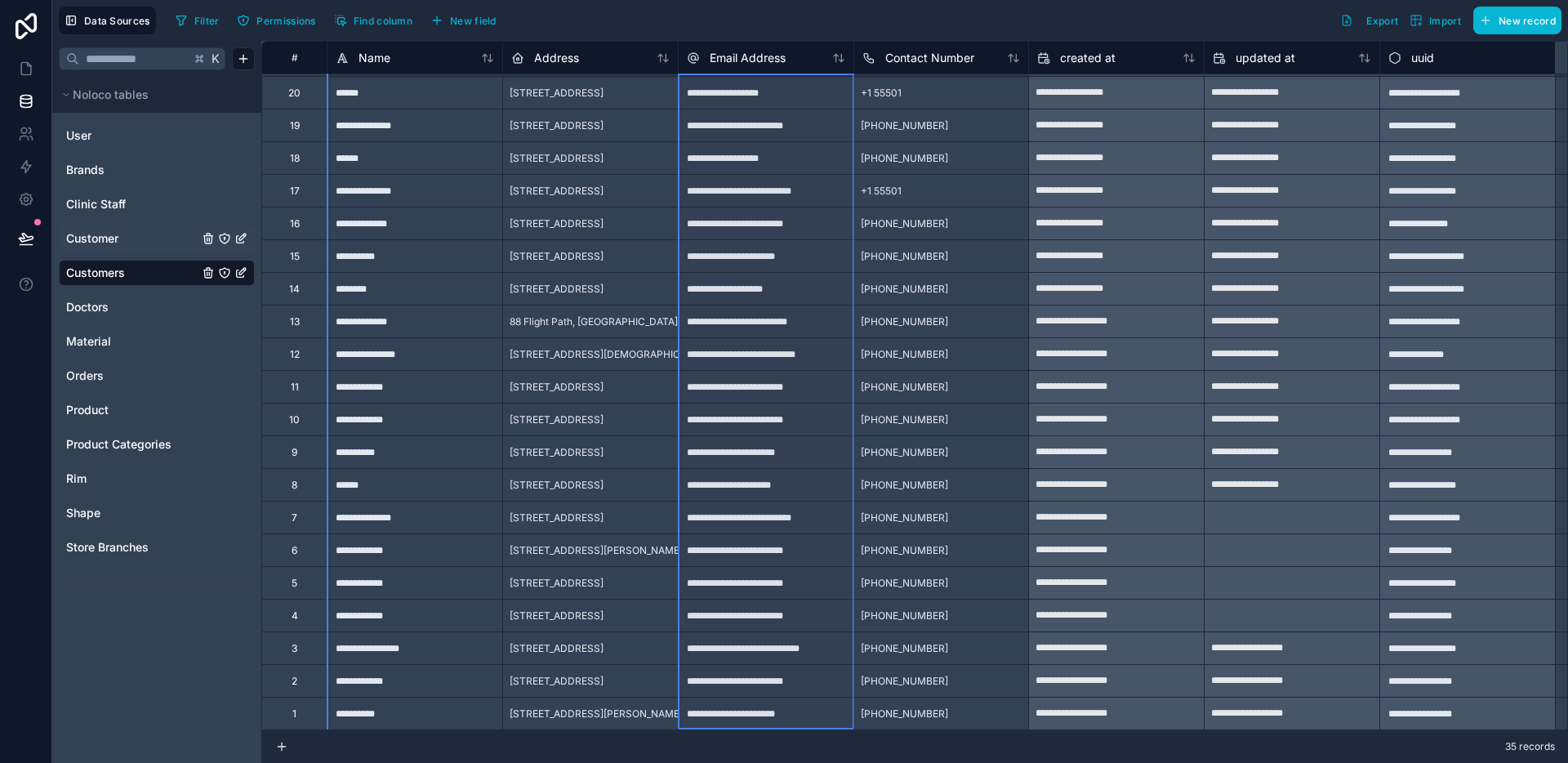
drag, startPoint x: 774, startPoint y: 106, endPoint x: 761, endPoint y: 726, distance: 620.1
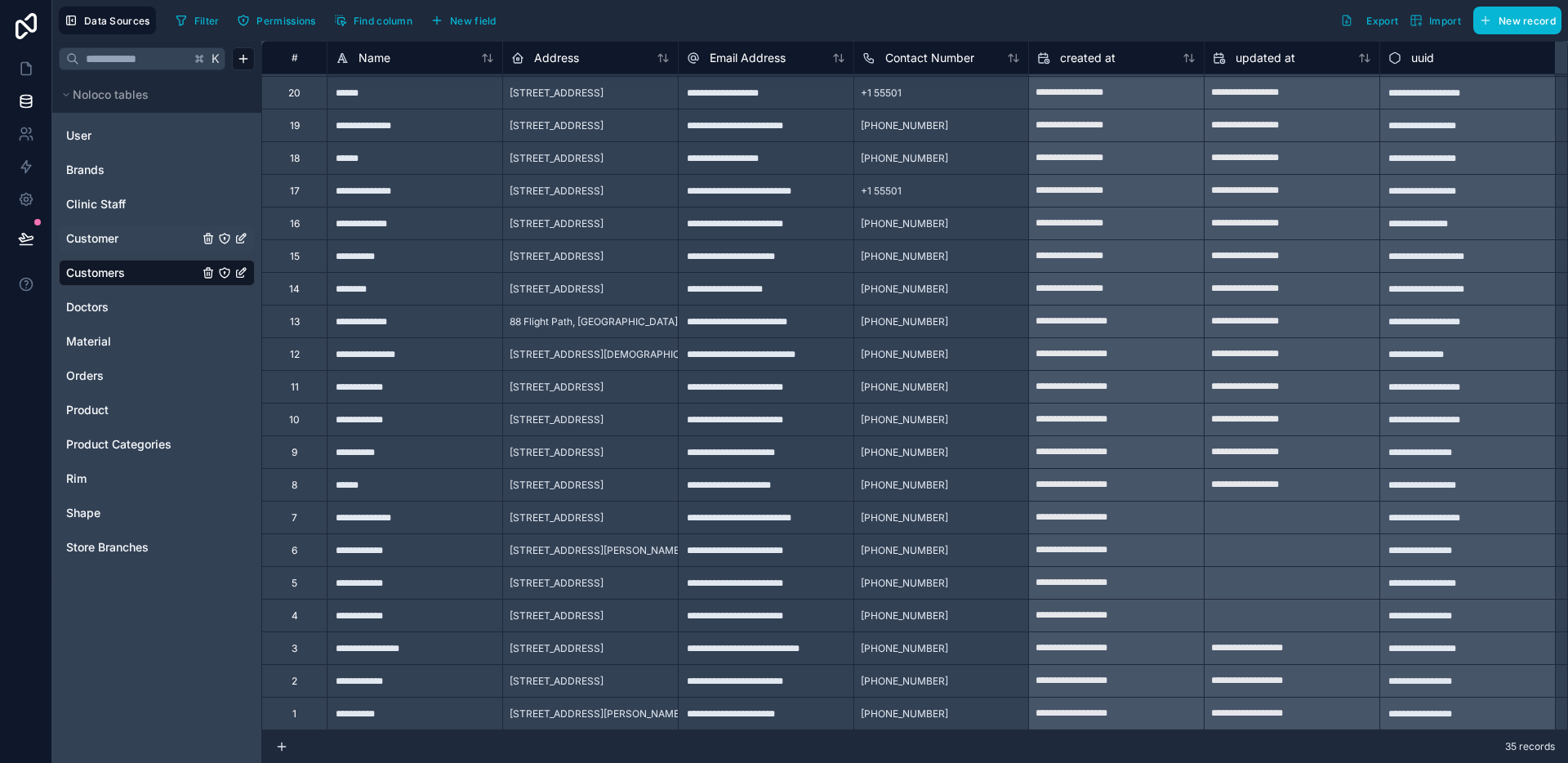
click at [118, 248] on div "Customer" at bounding box center [156, 238] width 196 height 26
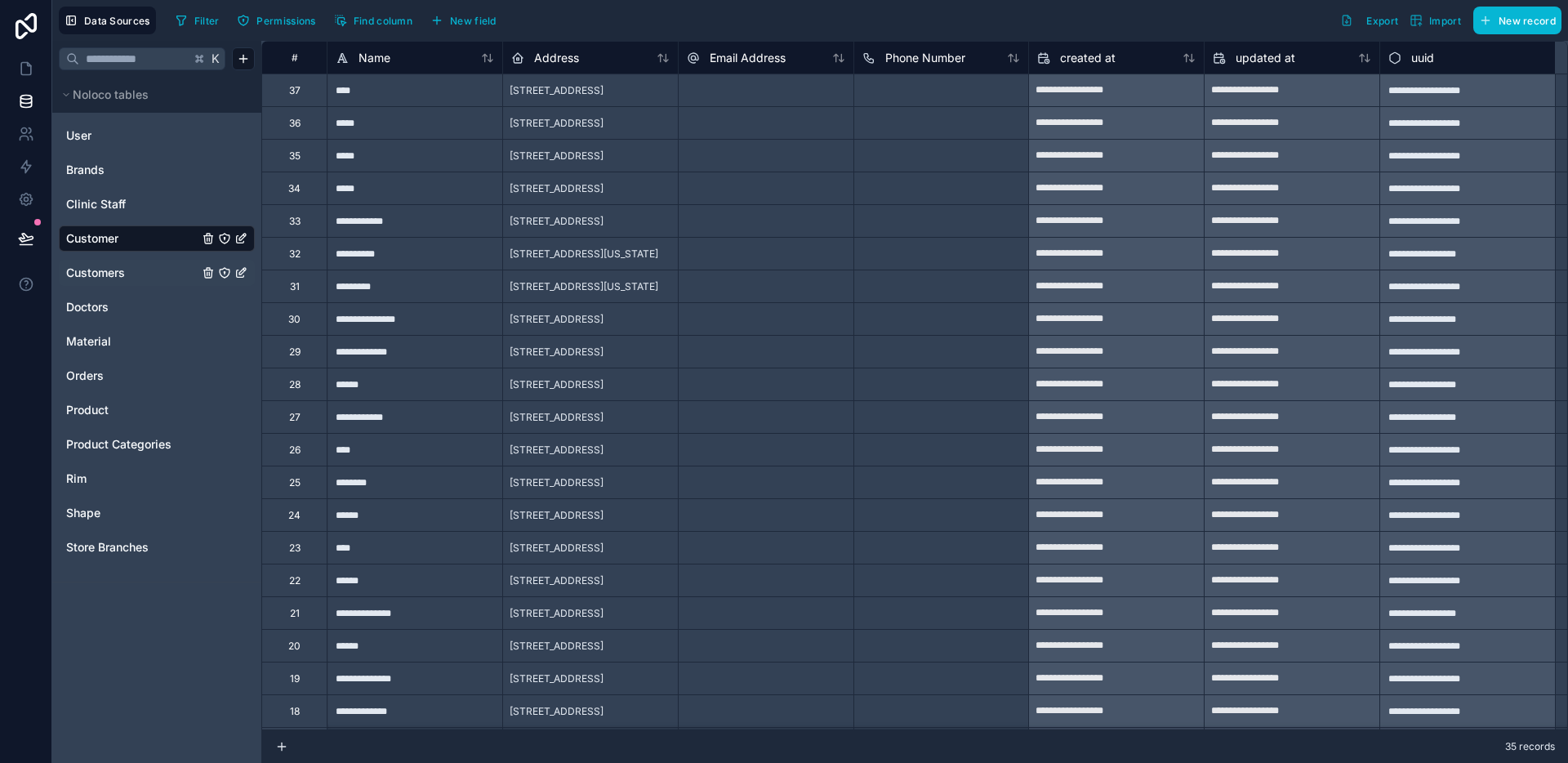
click at [782, 98] on div at bounding box center [765, 89] width 176 height 32
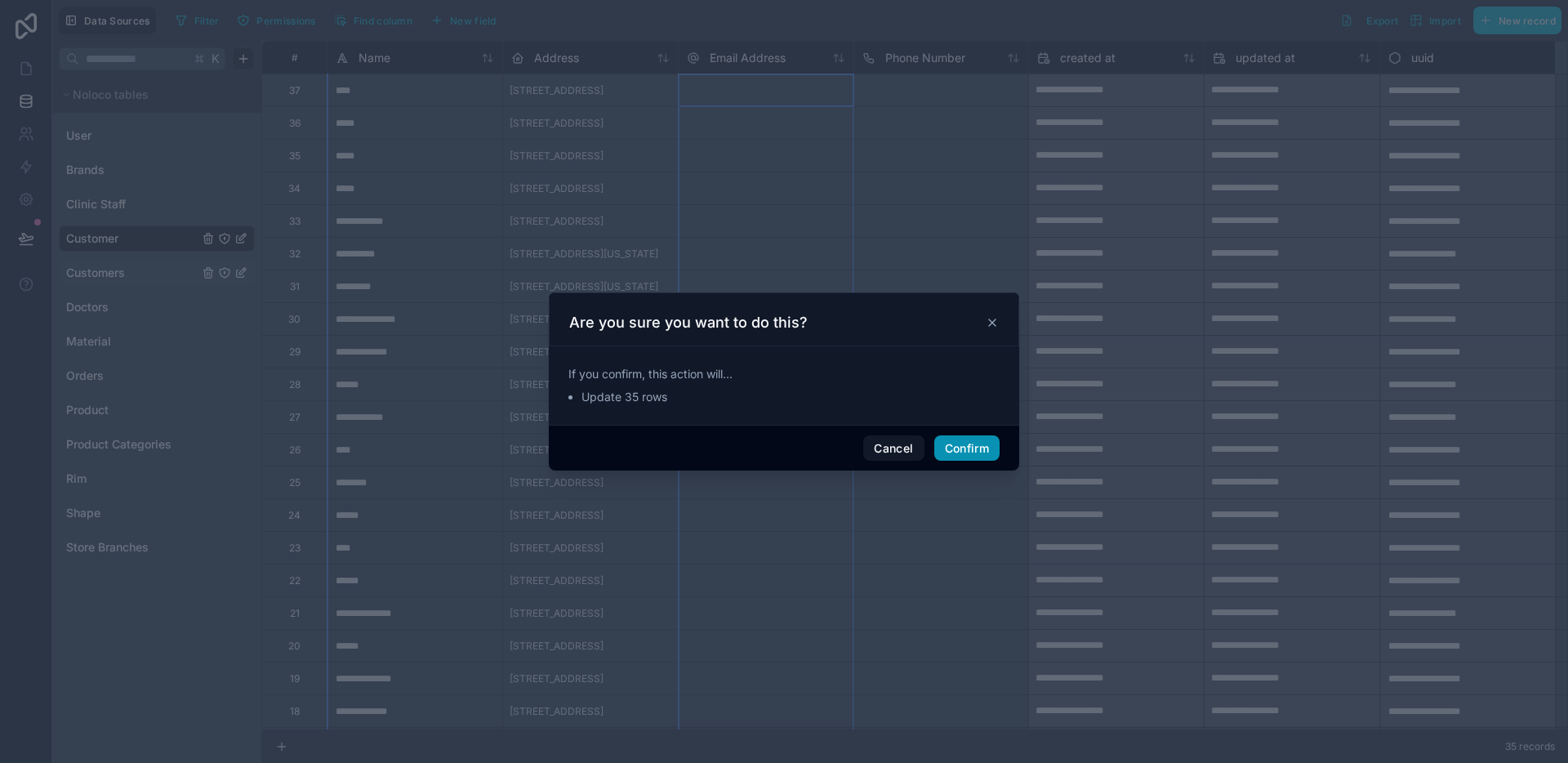
click at [965, 457] on button "Confirm" at bounding box center [966, 448] width 65 height 26
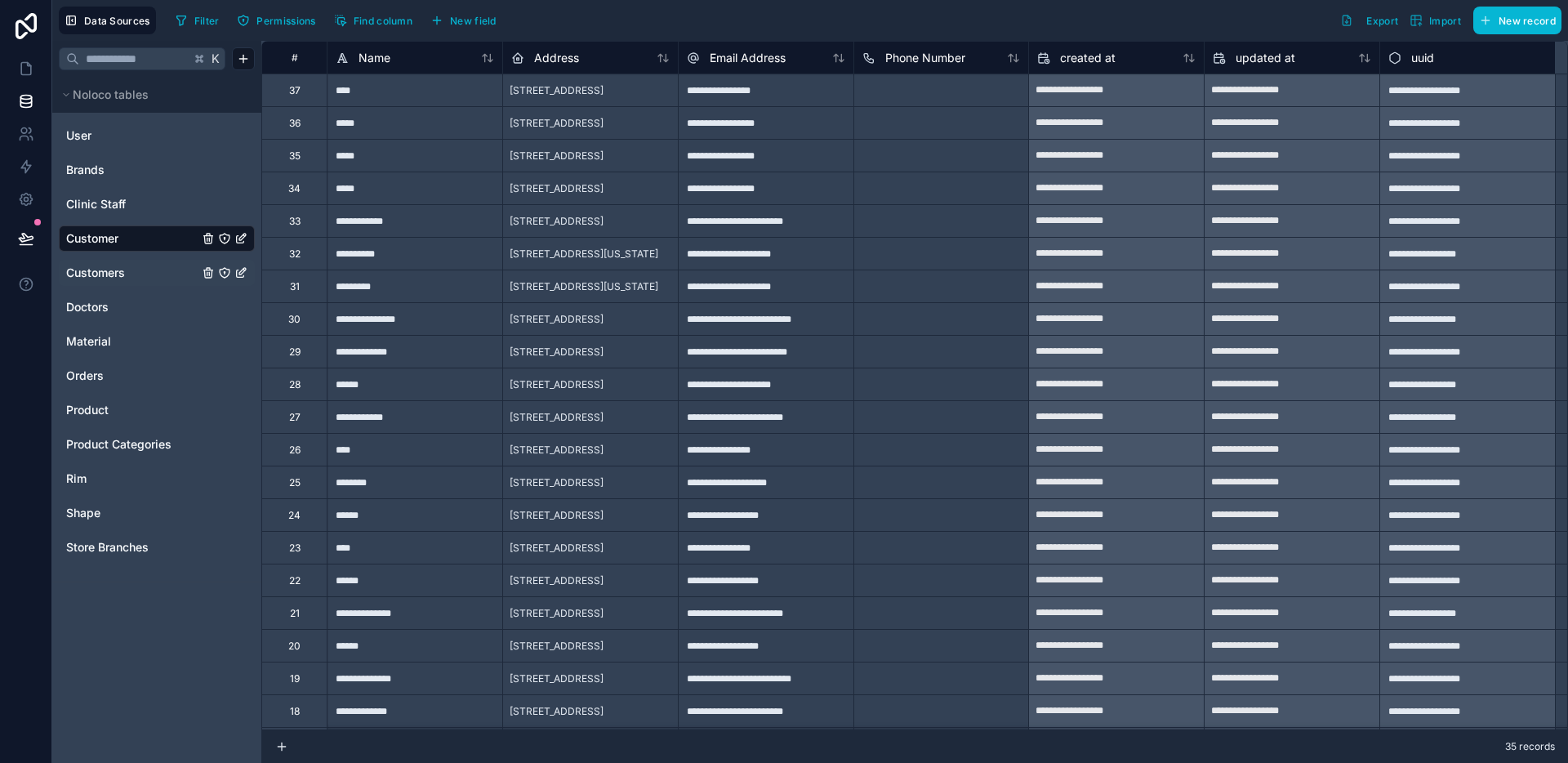
click at [94, 275] on span "Customers" at bounding box center [96, 272] width 59 height 17
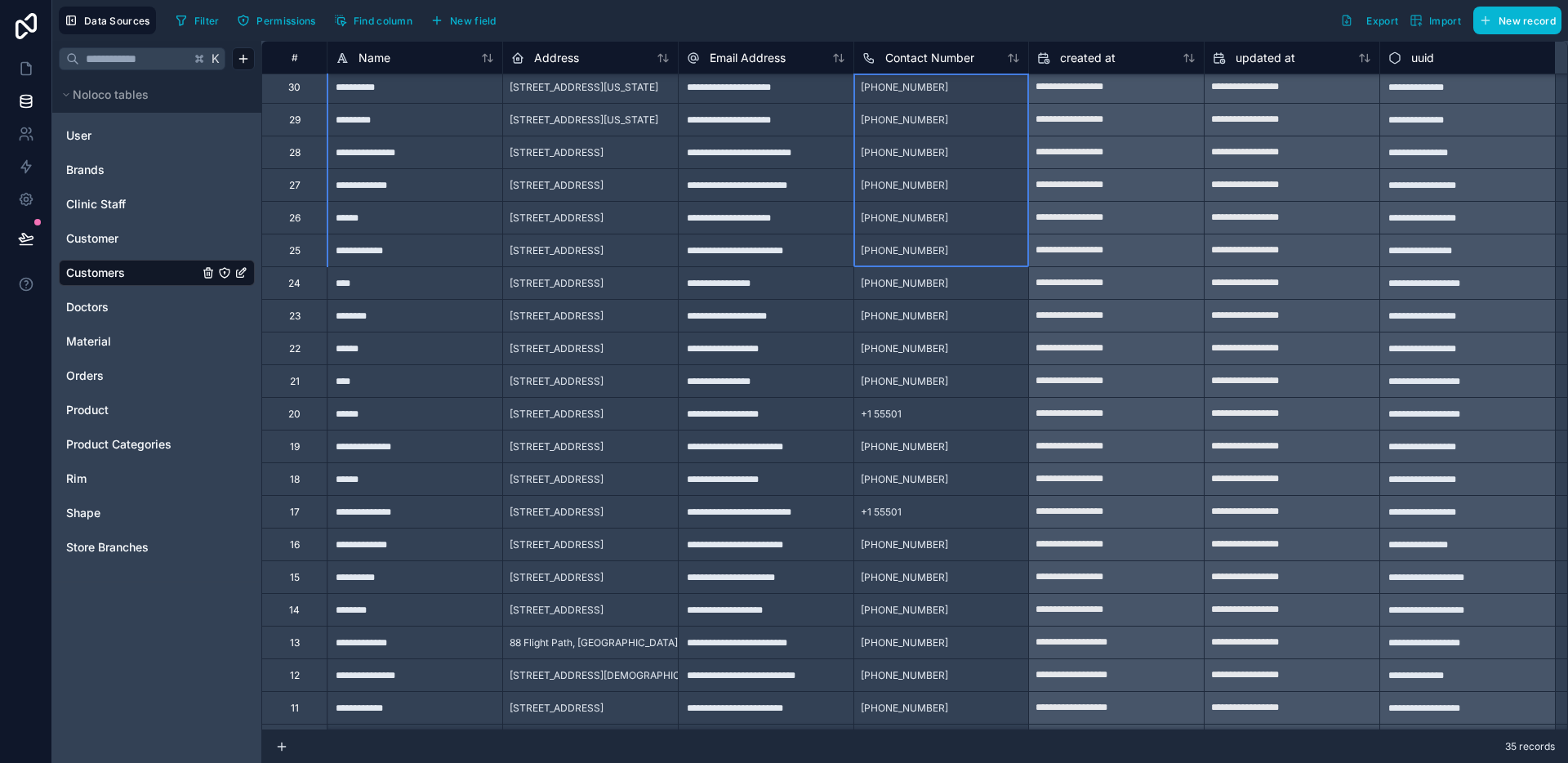
scroll to position [488, 0]
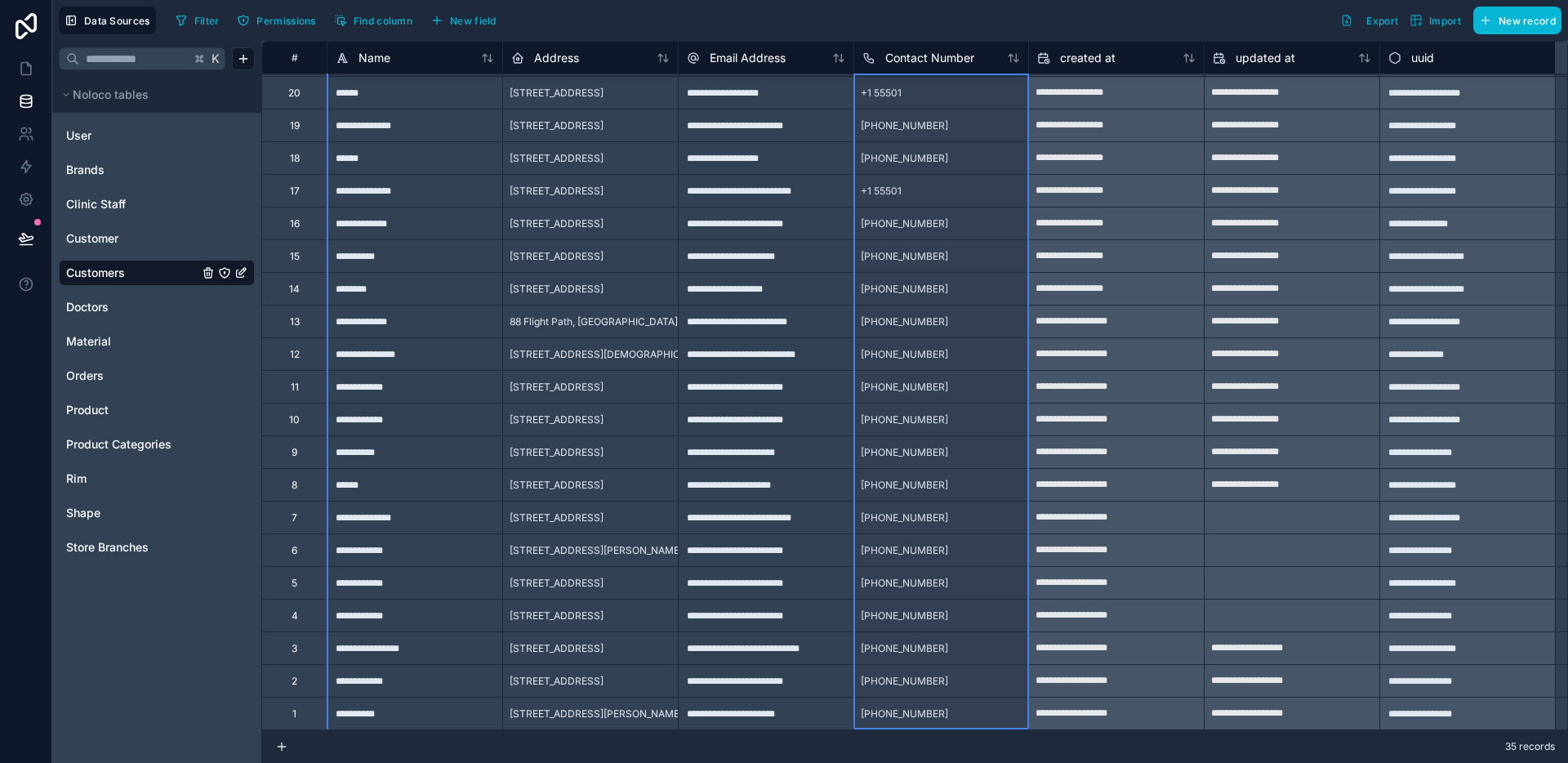
drag, startPoint x: 914, startPoint y: 98, endPoint x: 933, endPoint y: 737, distance: 639.3
click at [109, 231] on span "Customer" at bounding box center [93, 238] width 53 height 17
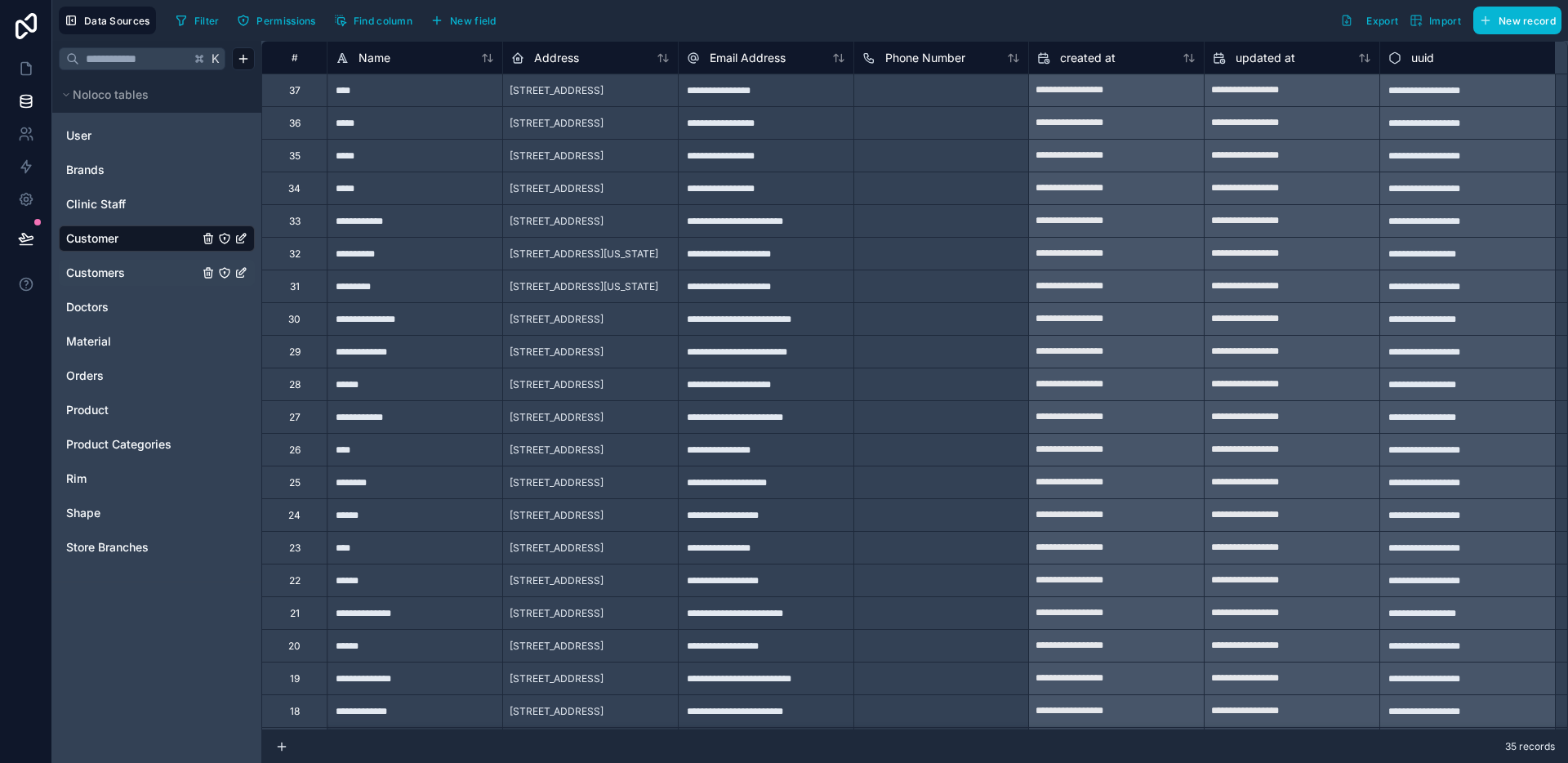
click at [918, 100] on div at bounding box center [941, 89] width 176 height 32
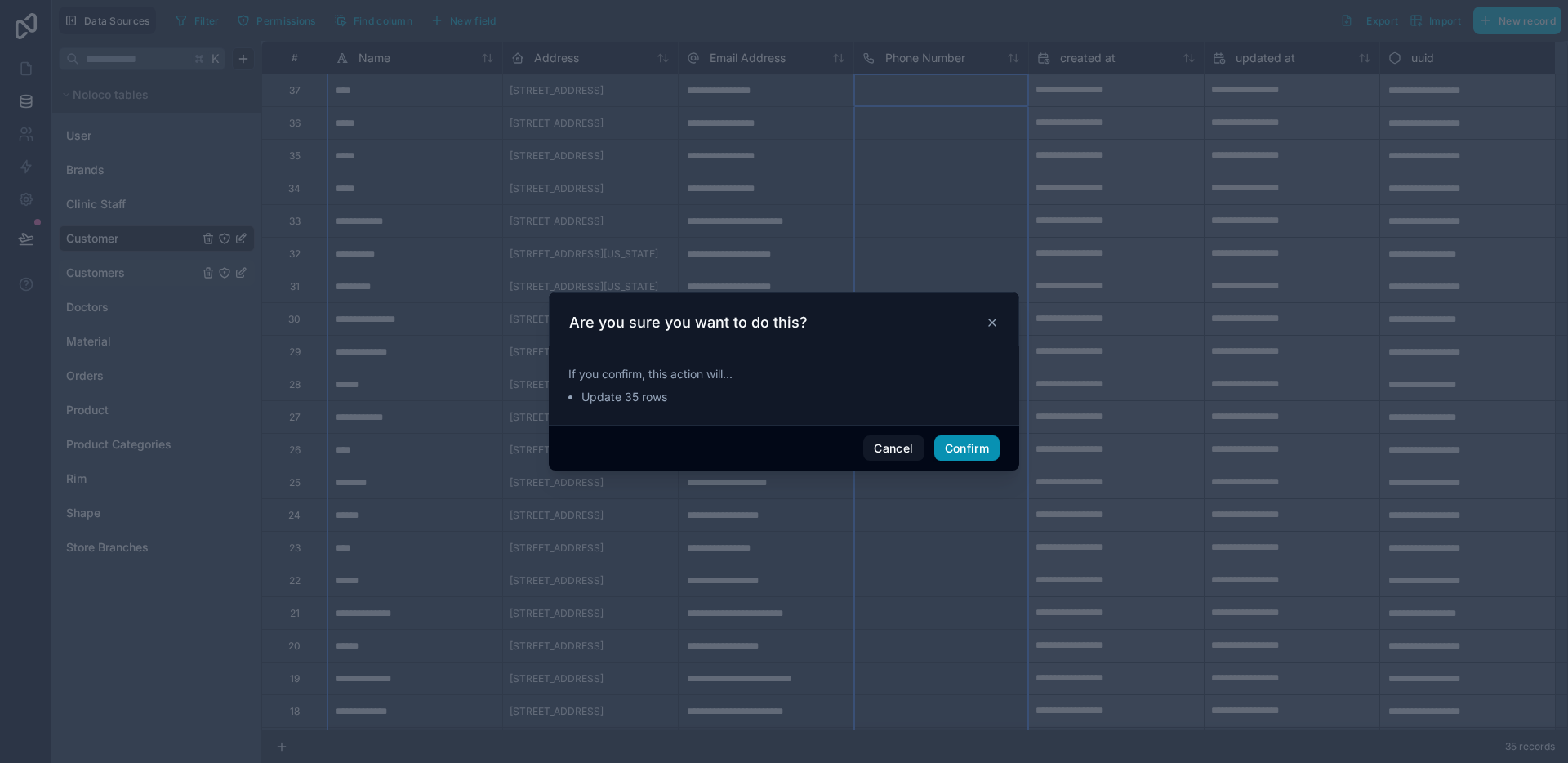
click at [963, 453] on button "Confirm" at bounding box center [966, 448] width 65 height 26
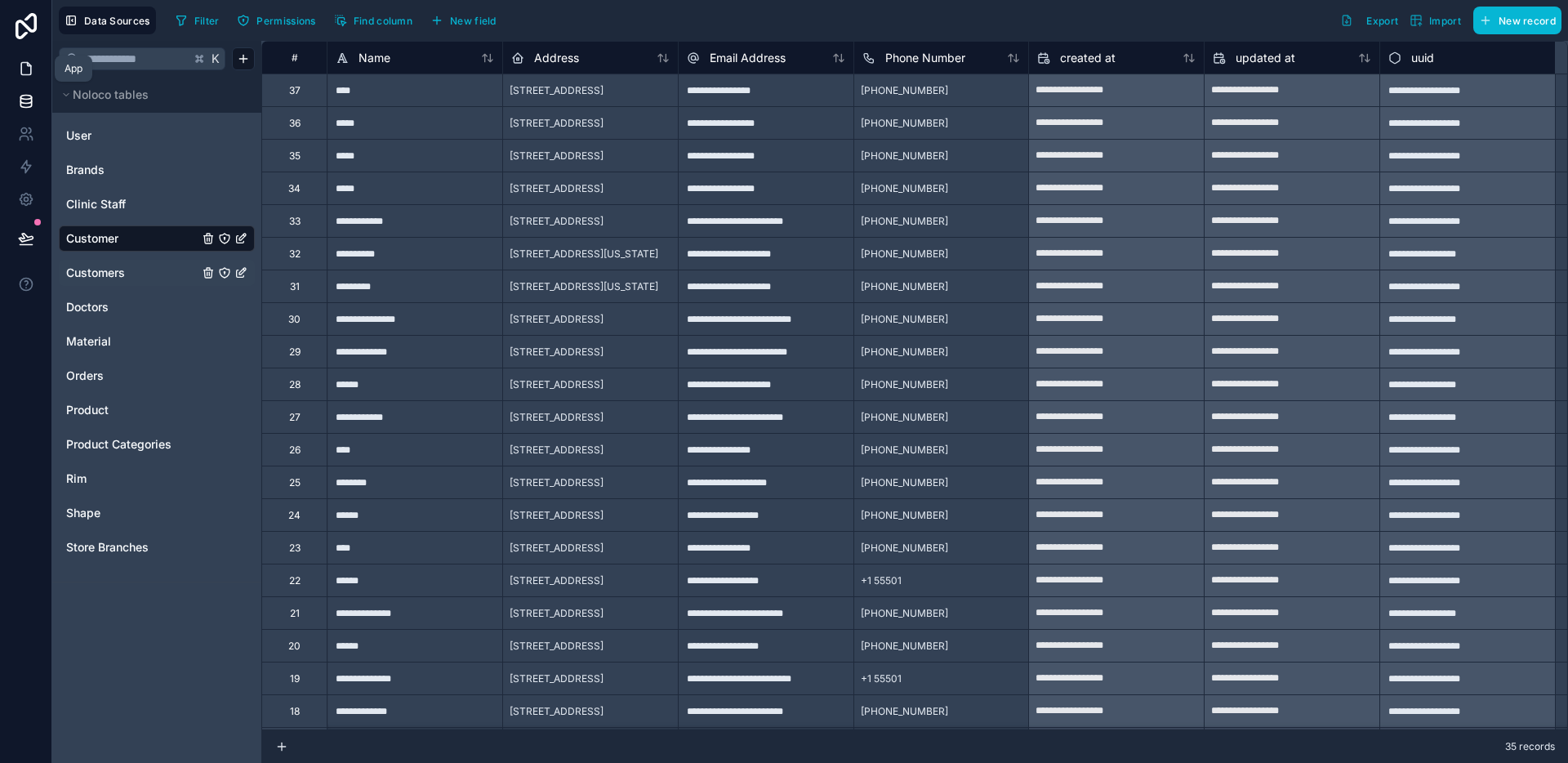
click at [22, 59] on link at bounding box center [25, 68] width 52 height 32
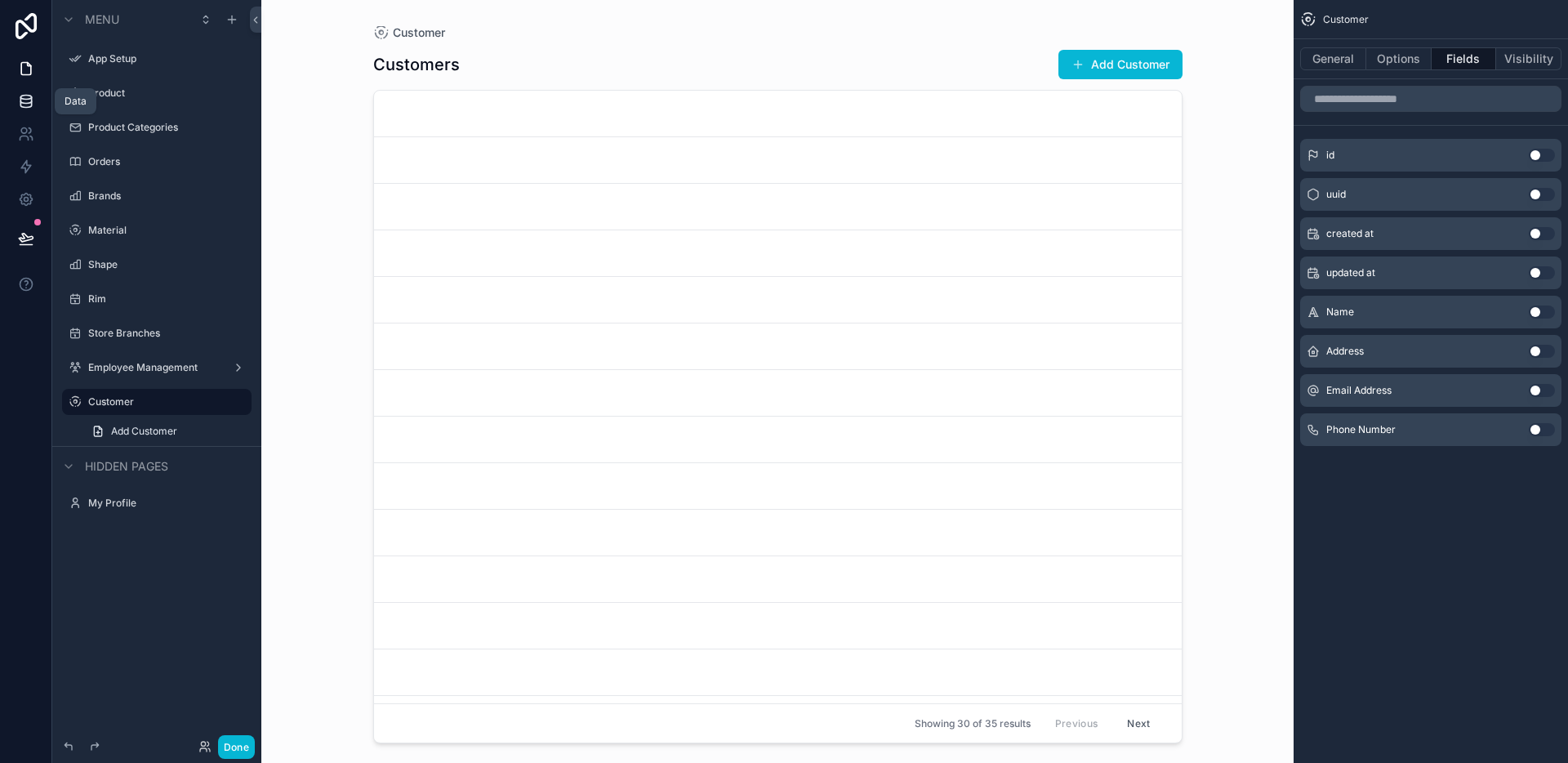
click at [33, 92] on link at bounding box center [25, 100] width 52 height 32
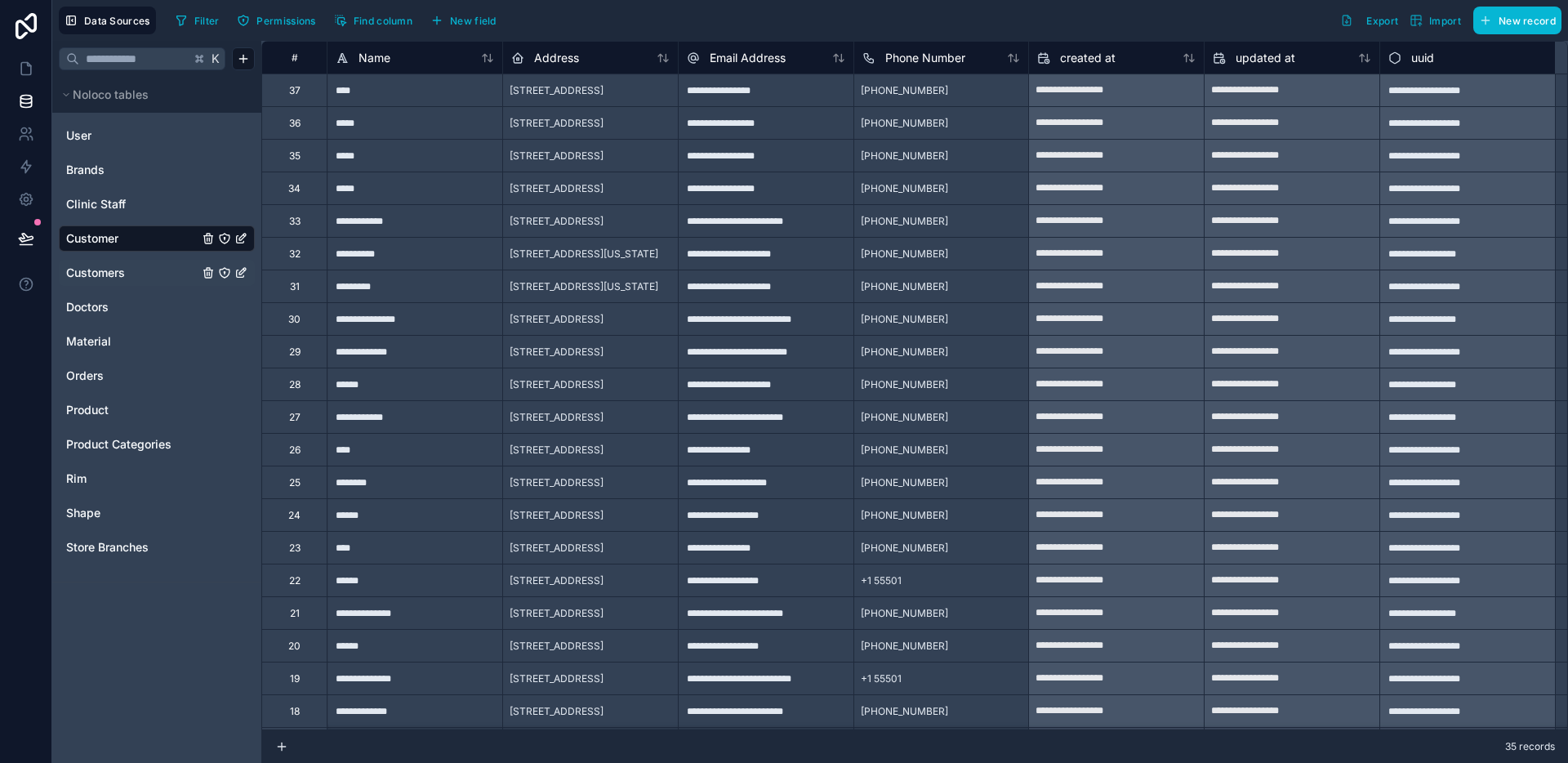
click at [160, 274] on link "Customers" at bounding box center [133, 272] width 133 height 17
click at [210, 274] on icon "Customers" at bounding box center [208, 272] width 13 height 13
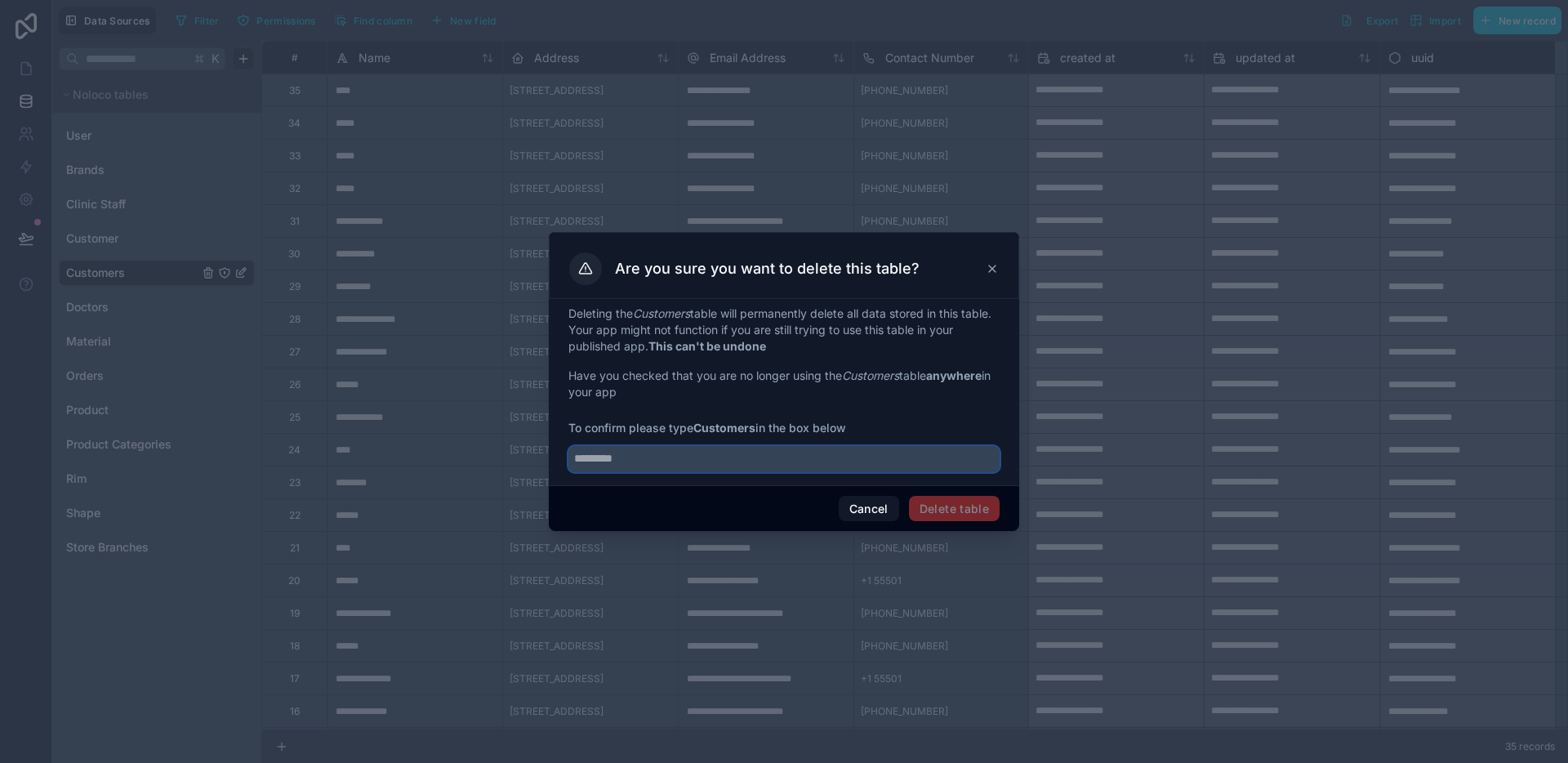
click at [633, 471] on input "text" at bounding box center [784, 459] width 431 height 26
type input "*********"
click at [951, 515] on button "Delete table" at bounding box center [954, 508] width 91 height 26
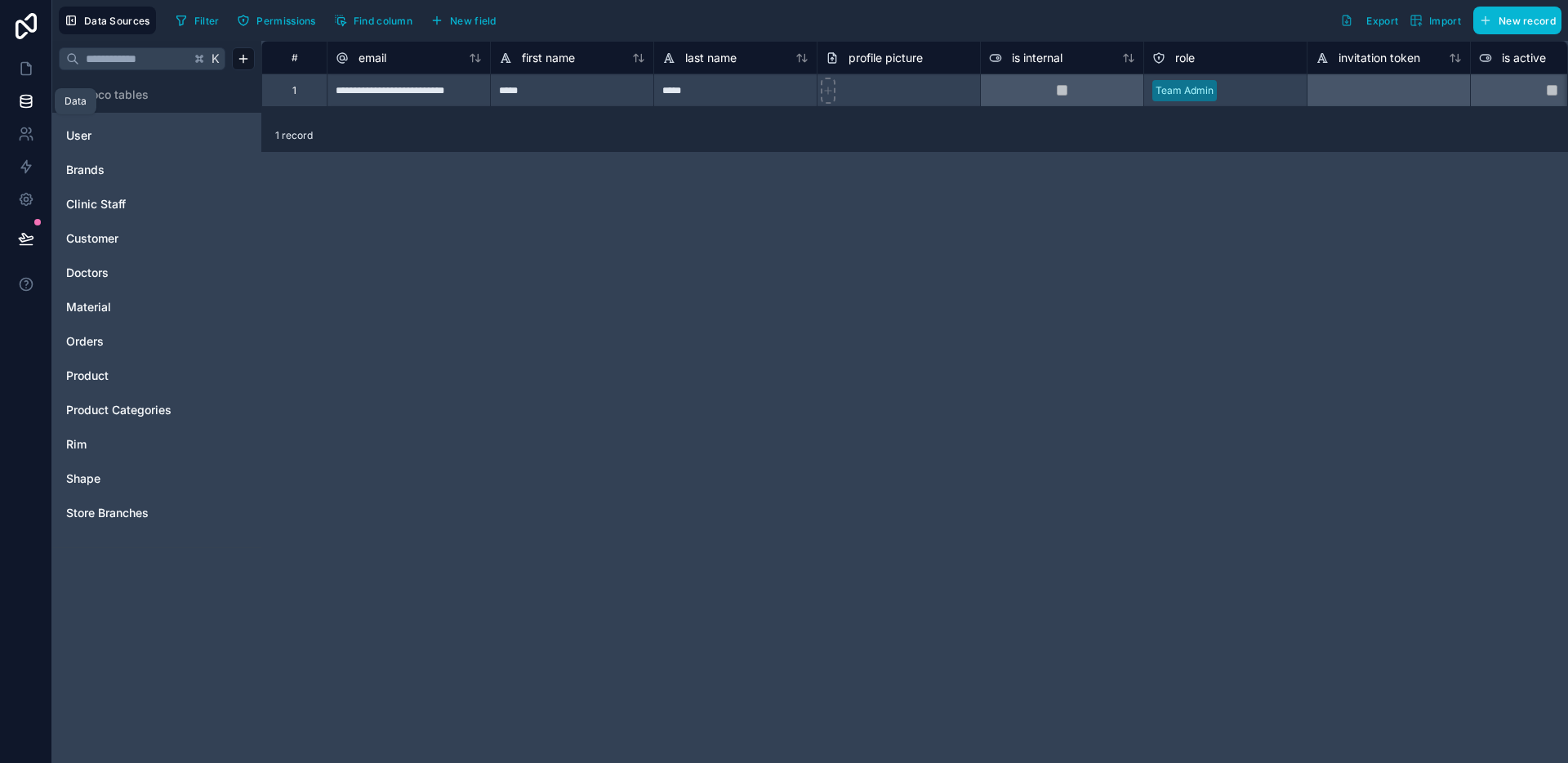
click at [23, 98] on icon at bounding box center [25, 100] width 17 height 17
click at [30, 63] on icon at bounding box center [25, 68] width 17 height 17
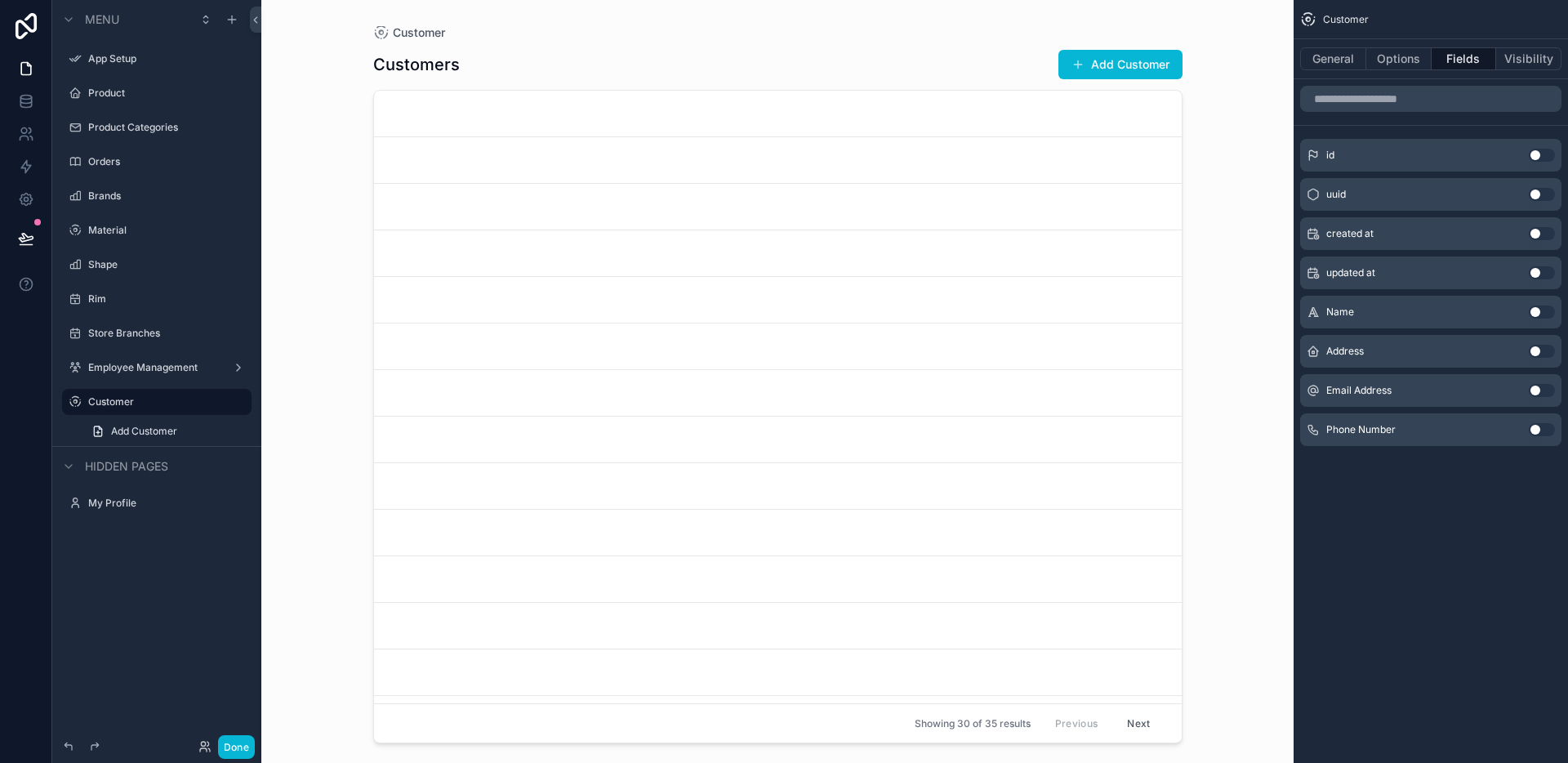
click at [1540, 315] on button "Use setting" at bounding box center [1542, 311] width 26 height 13
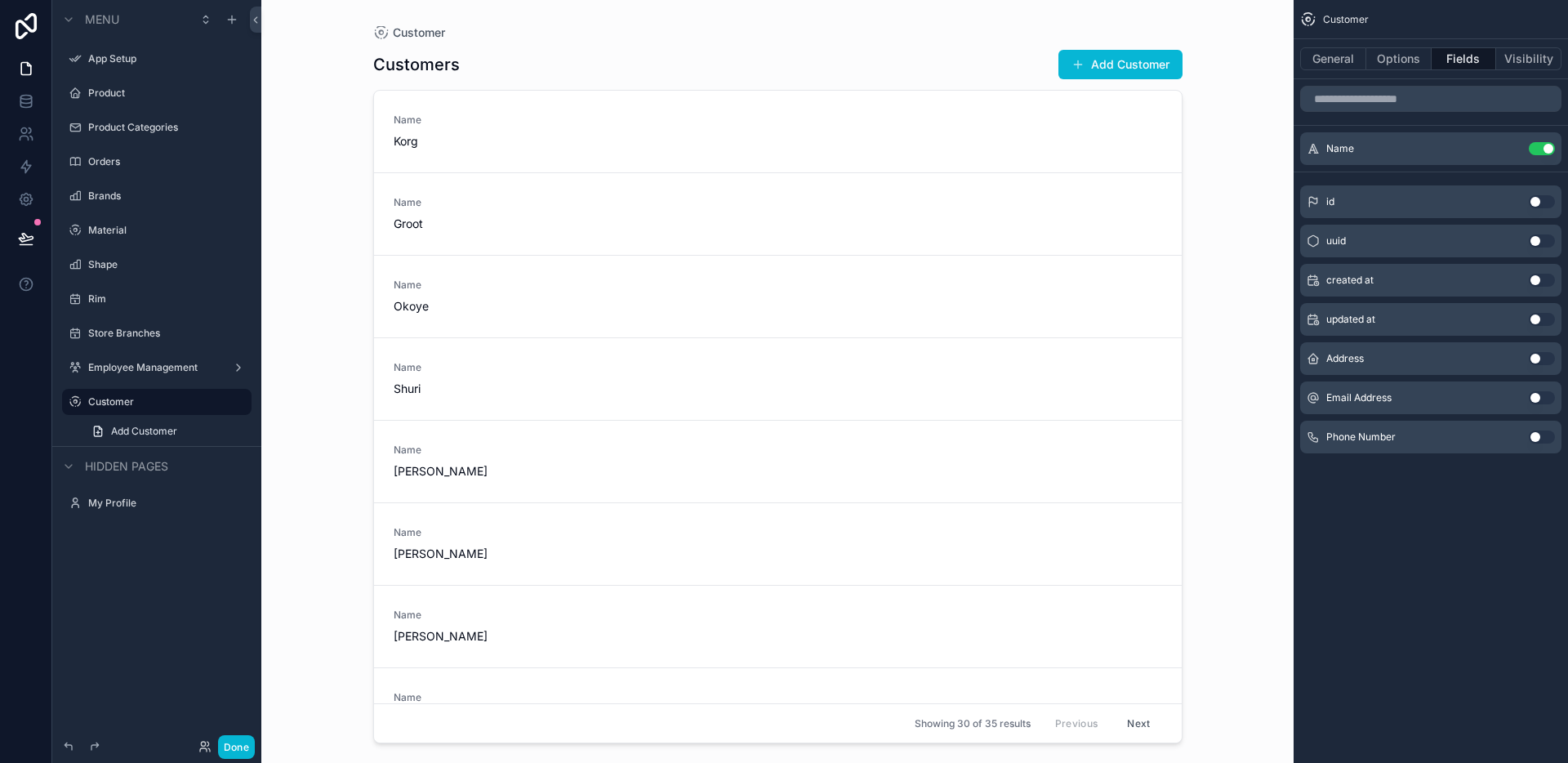
click at [1540, 348] on div "Address Use setting" at bounding box center [1431, 358] width 261 height 32
click at [1541, 354] on button "Use setting" at bounding box center [1542, 358] width 26 height 13
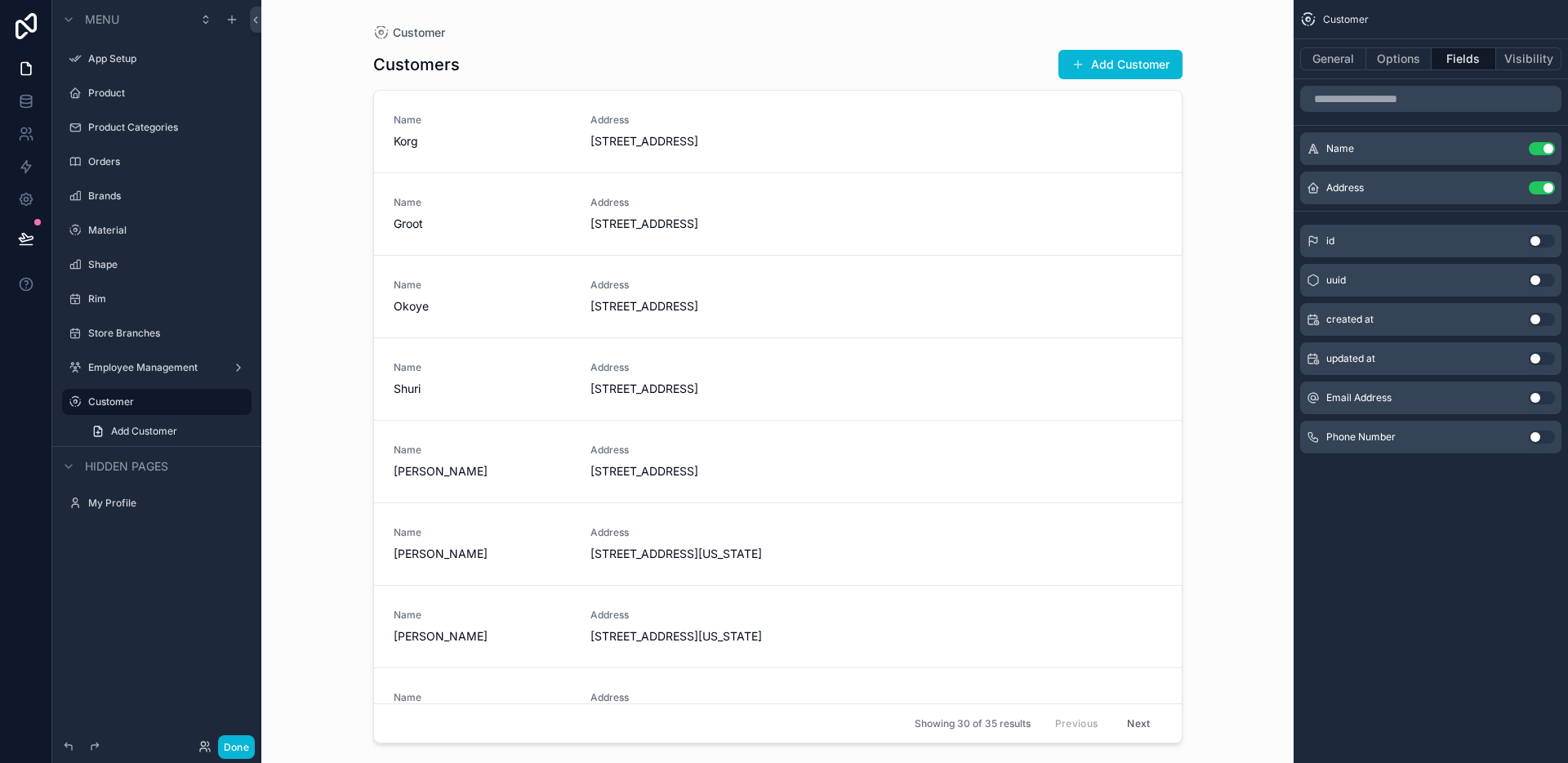
click at [1540, 389] on div "Email Address Use setting" at bounding box center [1431, 397] width 261 height 32
click at [1541, 397] on button "Use setting" at bounding box center [1542, 397] width 26 height 13
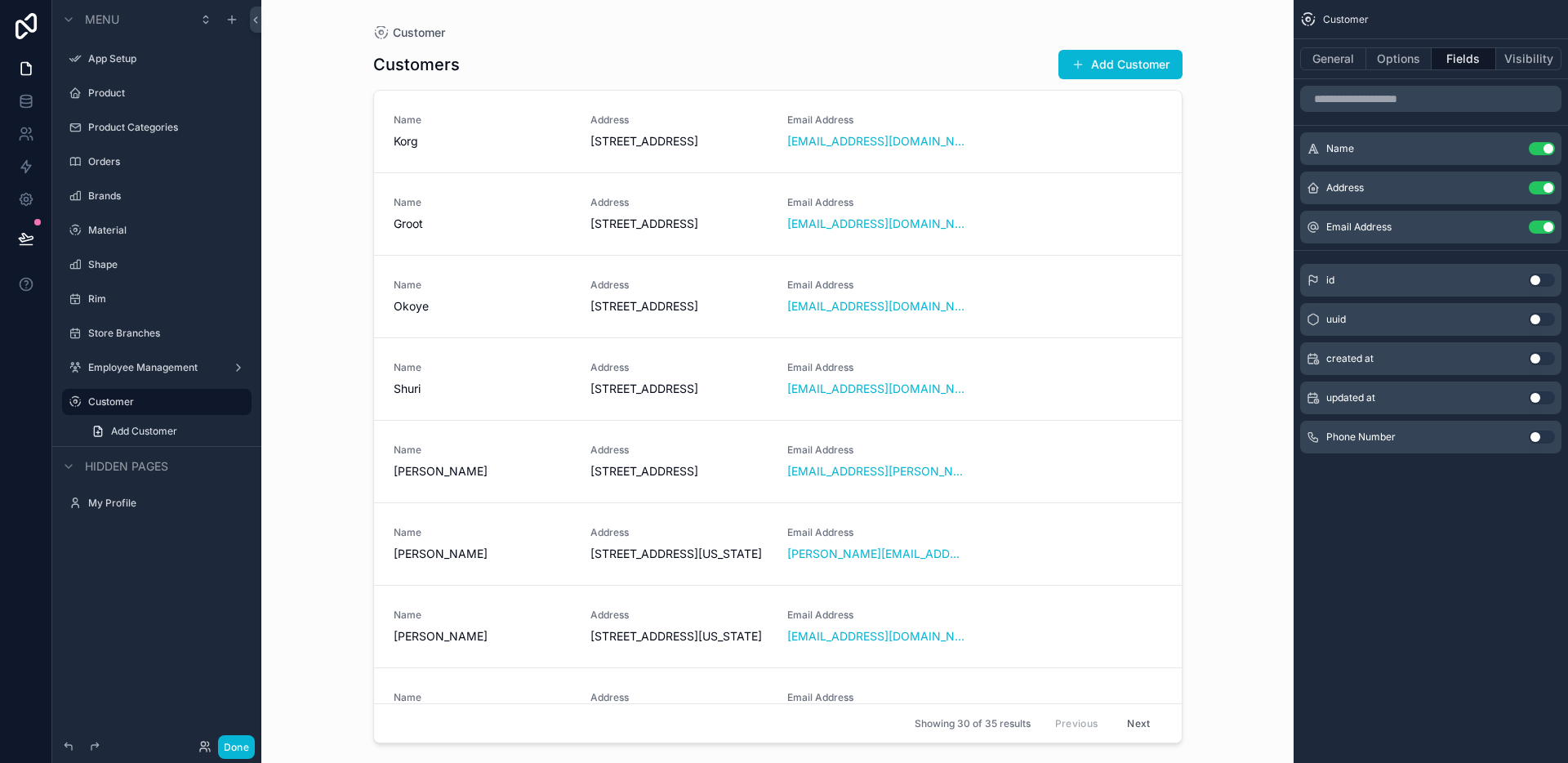
click at [1541, 432] on button "Use setting" at bounding box center [1542, 436] width 26 height 13
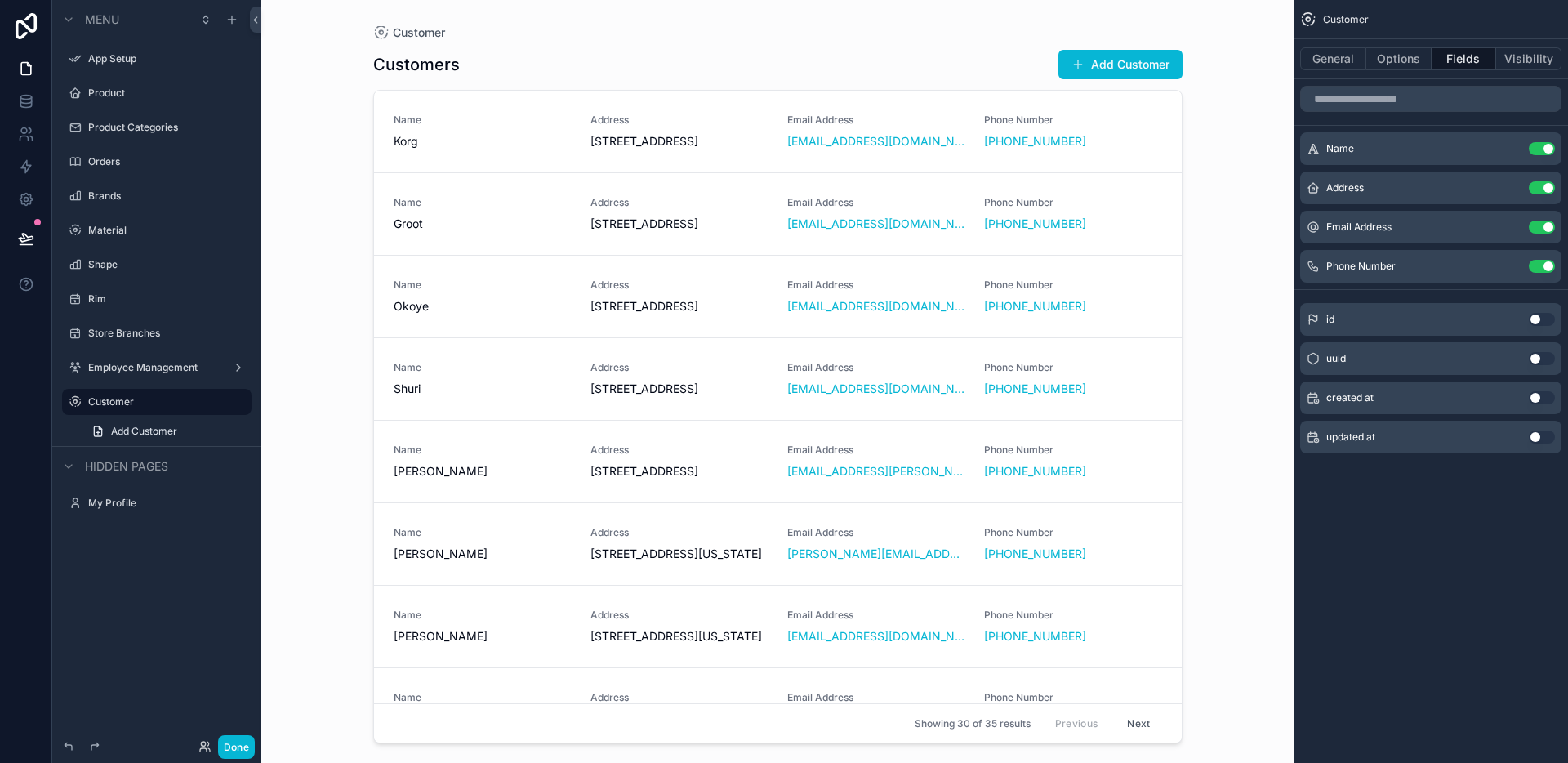
click at [1439, 592] on div "Customer General Options Fields Visibility Name Use setting Address Use setting…" at bounding box center [1430, 382] width 274 height 763
click at [29, 94] on icon at bounding box center [25, 100] width 17 height 17
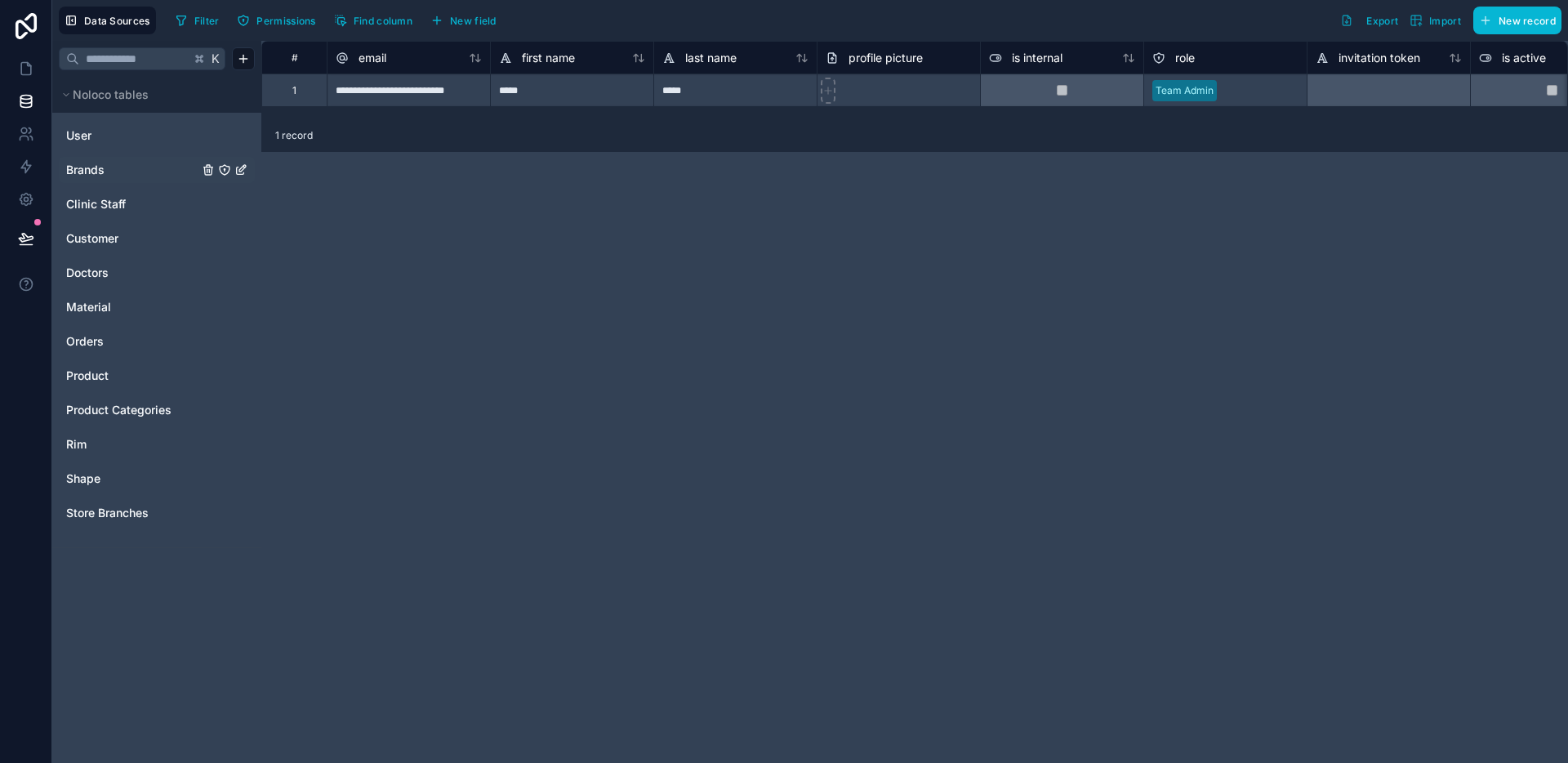
click at [103, 175] on span "Brands" at bounding box center [85, 170] width 38 height 17
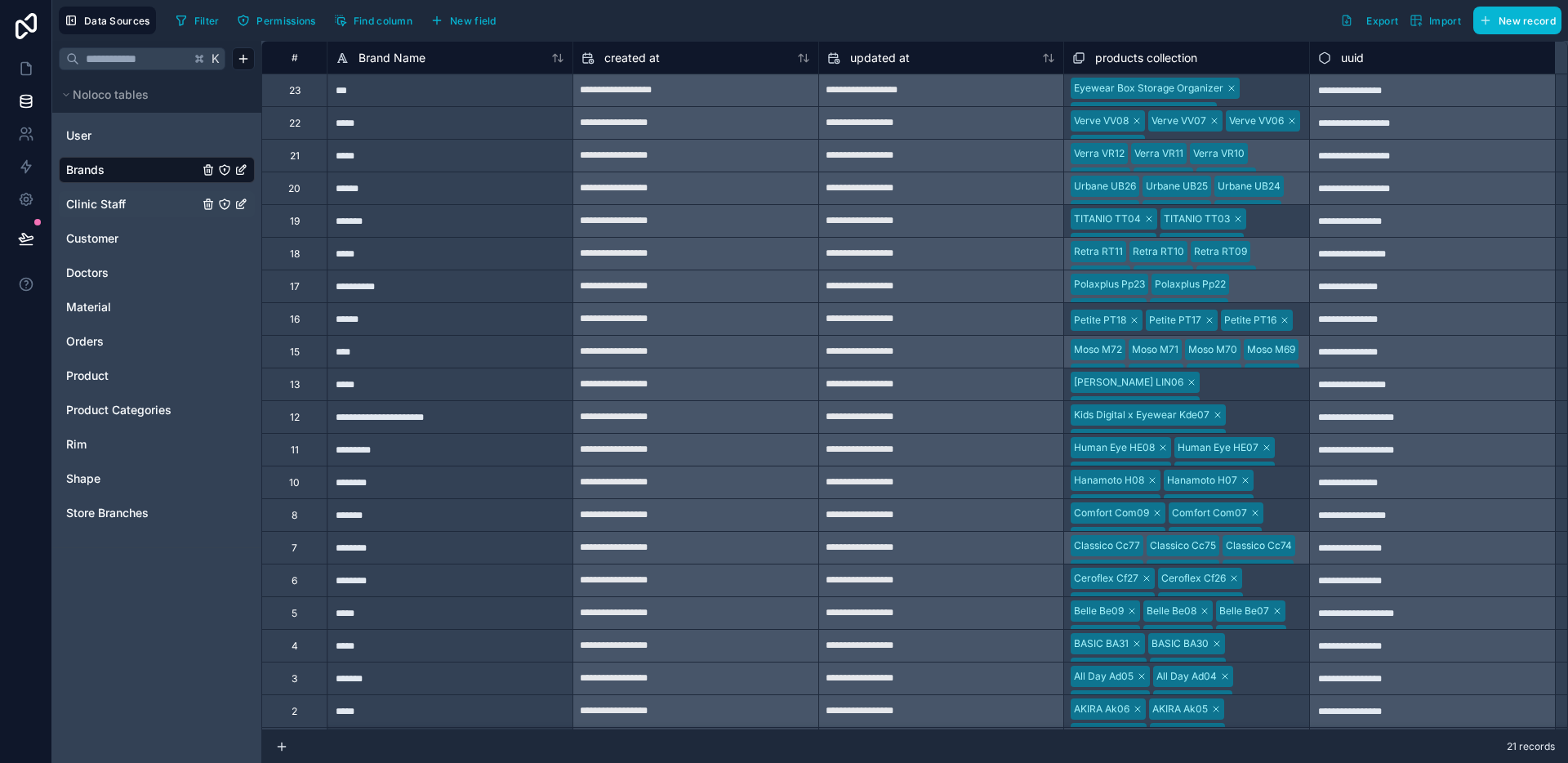
click at [107, 210] on span "Clinic Staff" at bounding box center [96, 204] width 59 height 17
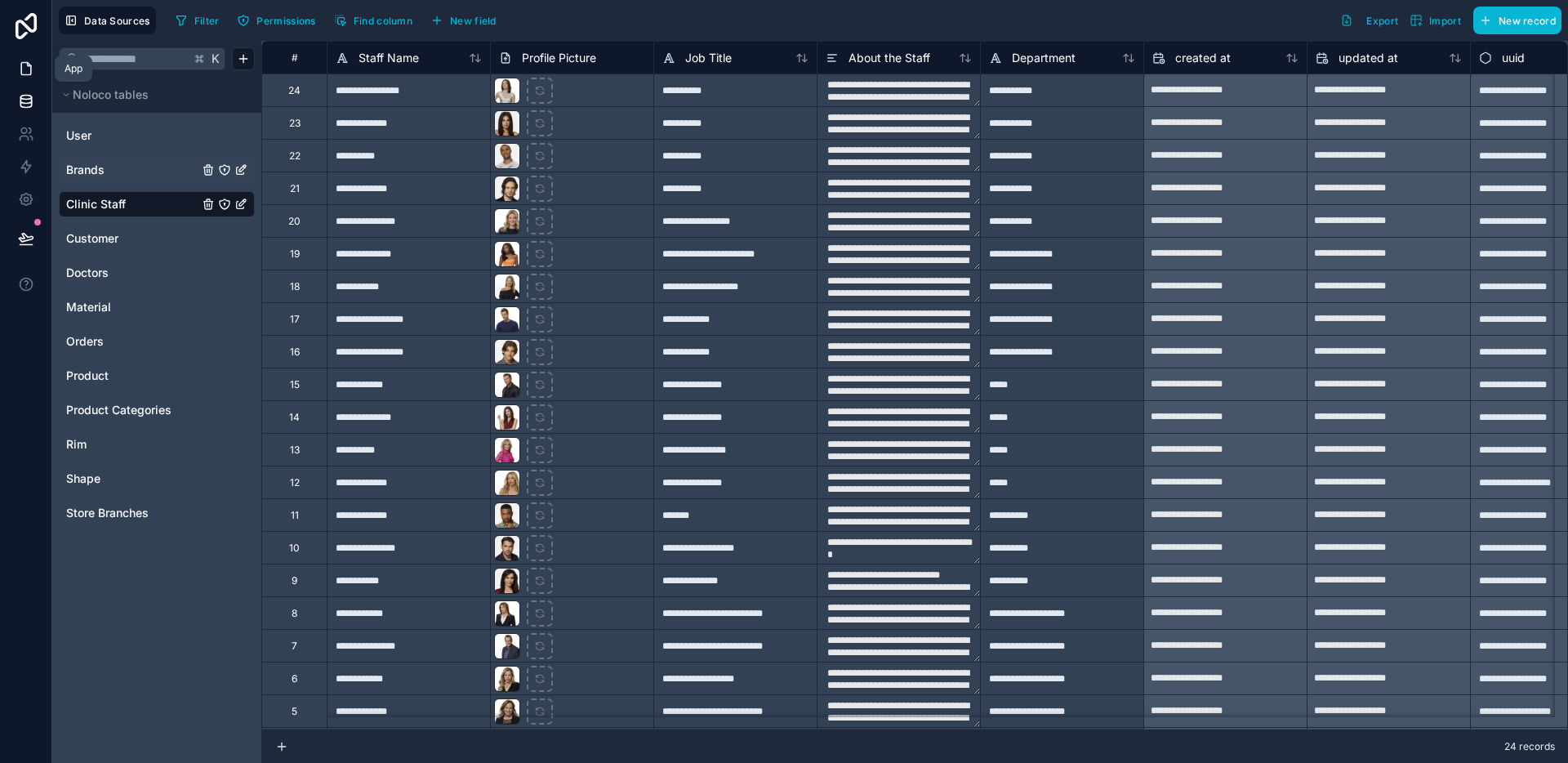
click at [35, 73] on link at bounding box center [25, 68] width 52 height 32
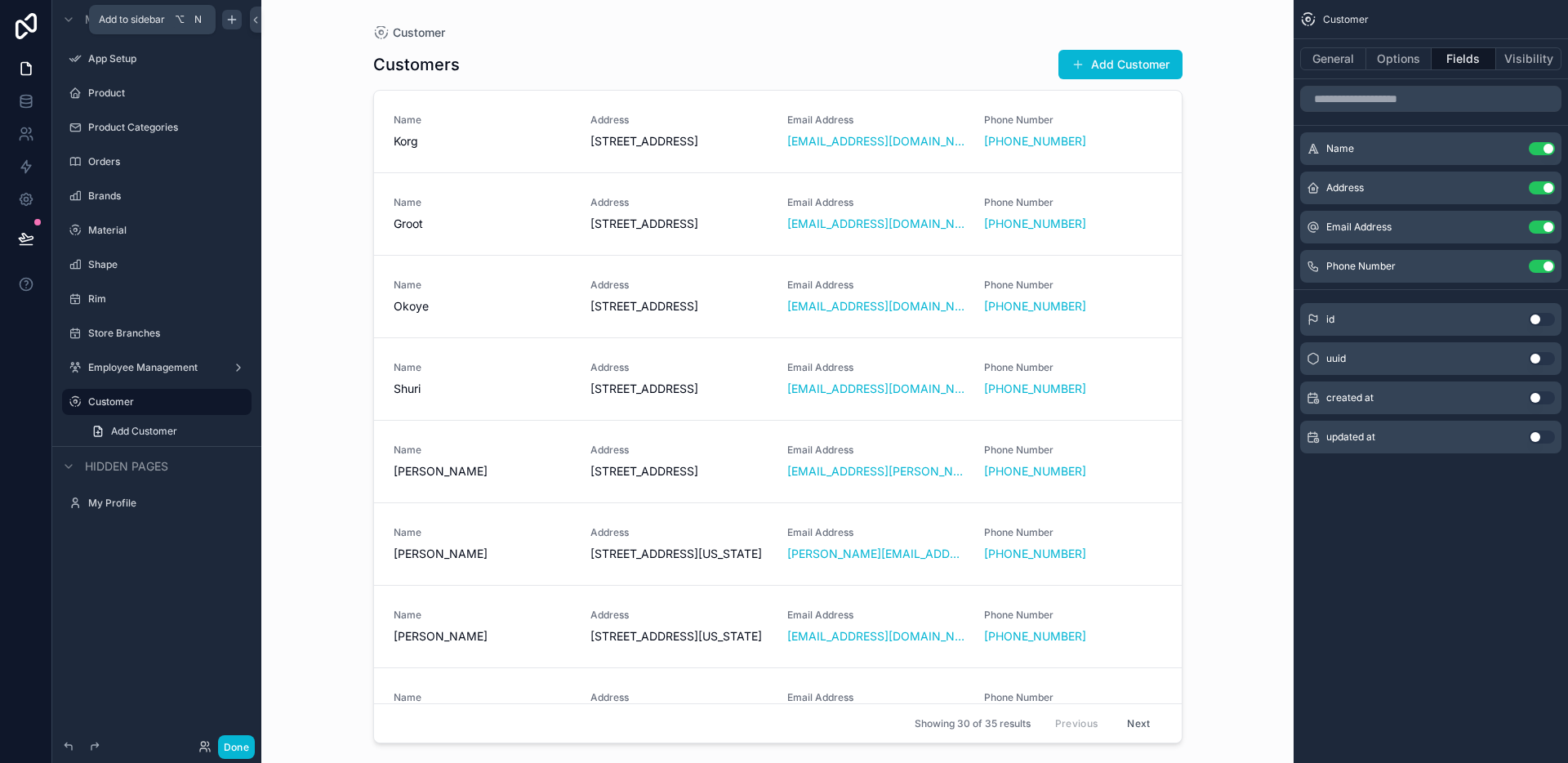
click at [223, 22] on div "scrollable content" at bounding box center [232, 20] width 20 height 20
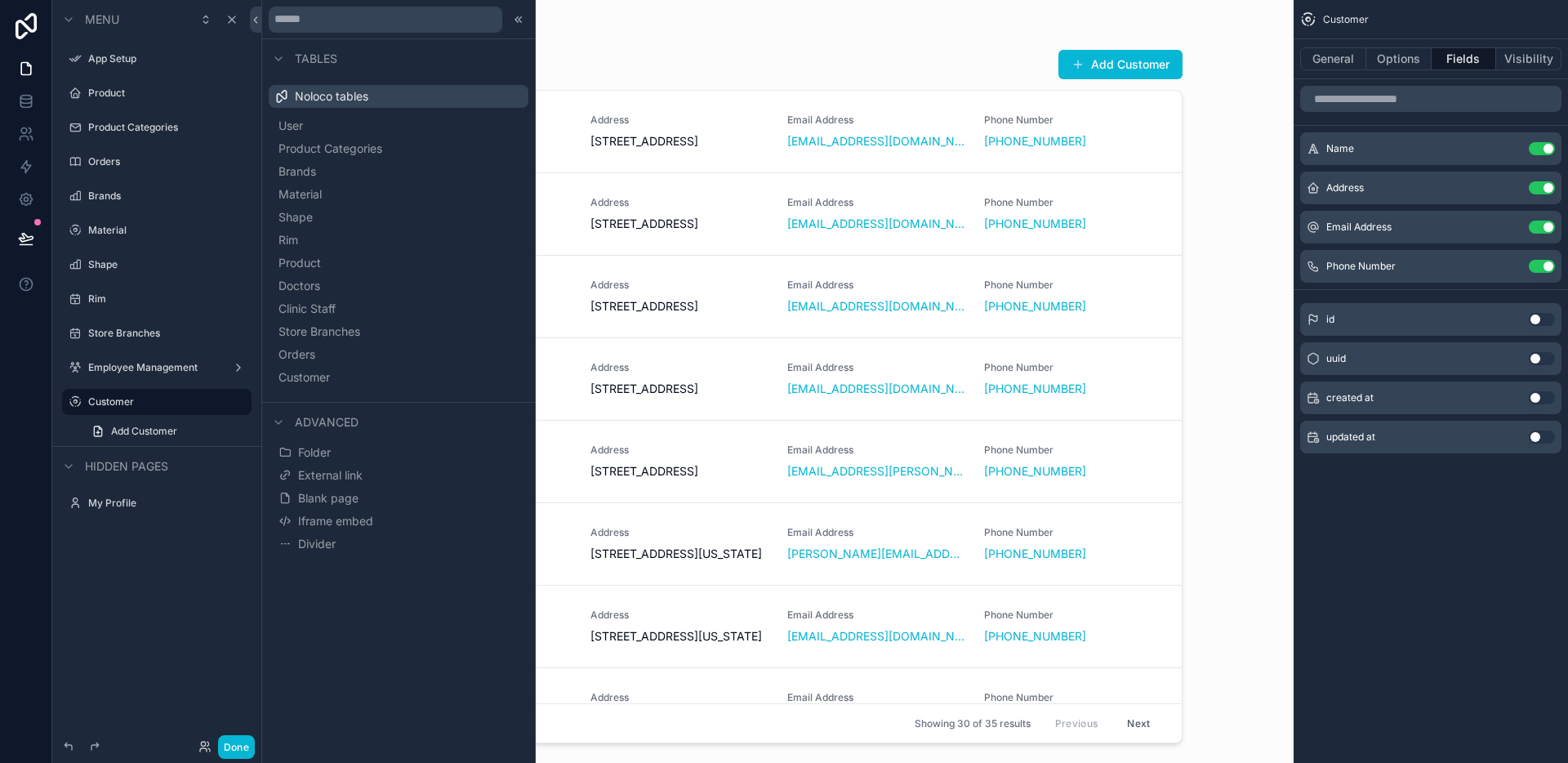
click at [194, 546] on div "Menu App Setup Product Product Categories Orders Brands Material Shape Rim Stor…" at bounding box center [157, 372] width 209 height 743
click at [521, 21] on icon at bounding box center [520, 20] width 3 height 6
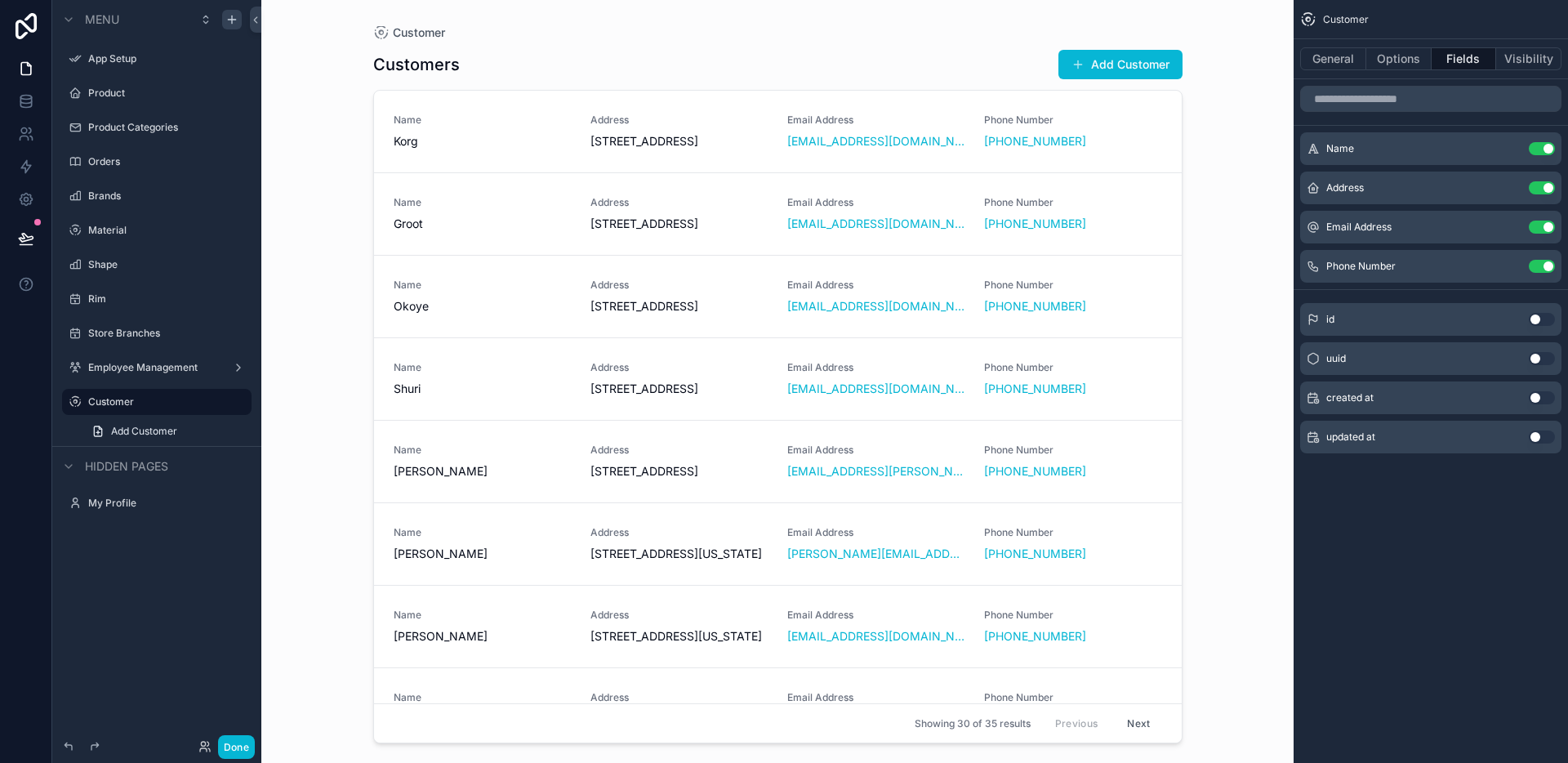
click at [234, 26] on div "scrollable content" at bounding box center [232, 20] width 20 height 20
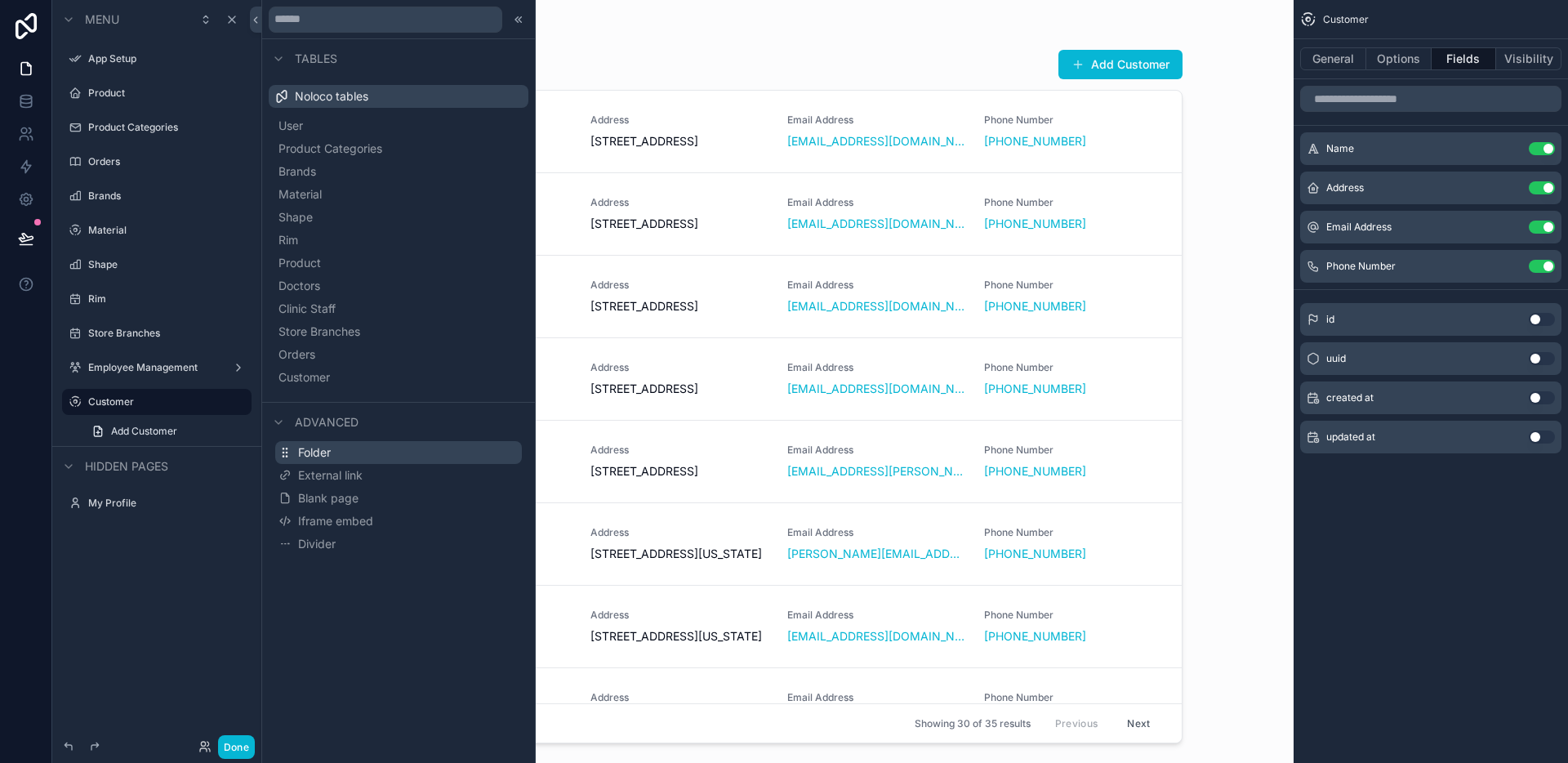
click at [354, 443] on button "Folder" at bounding box center [398, 452] width 247 height 22
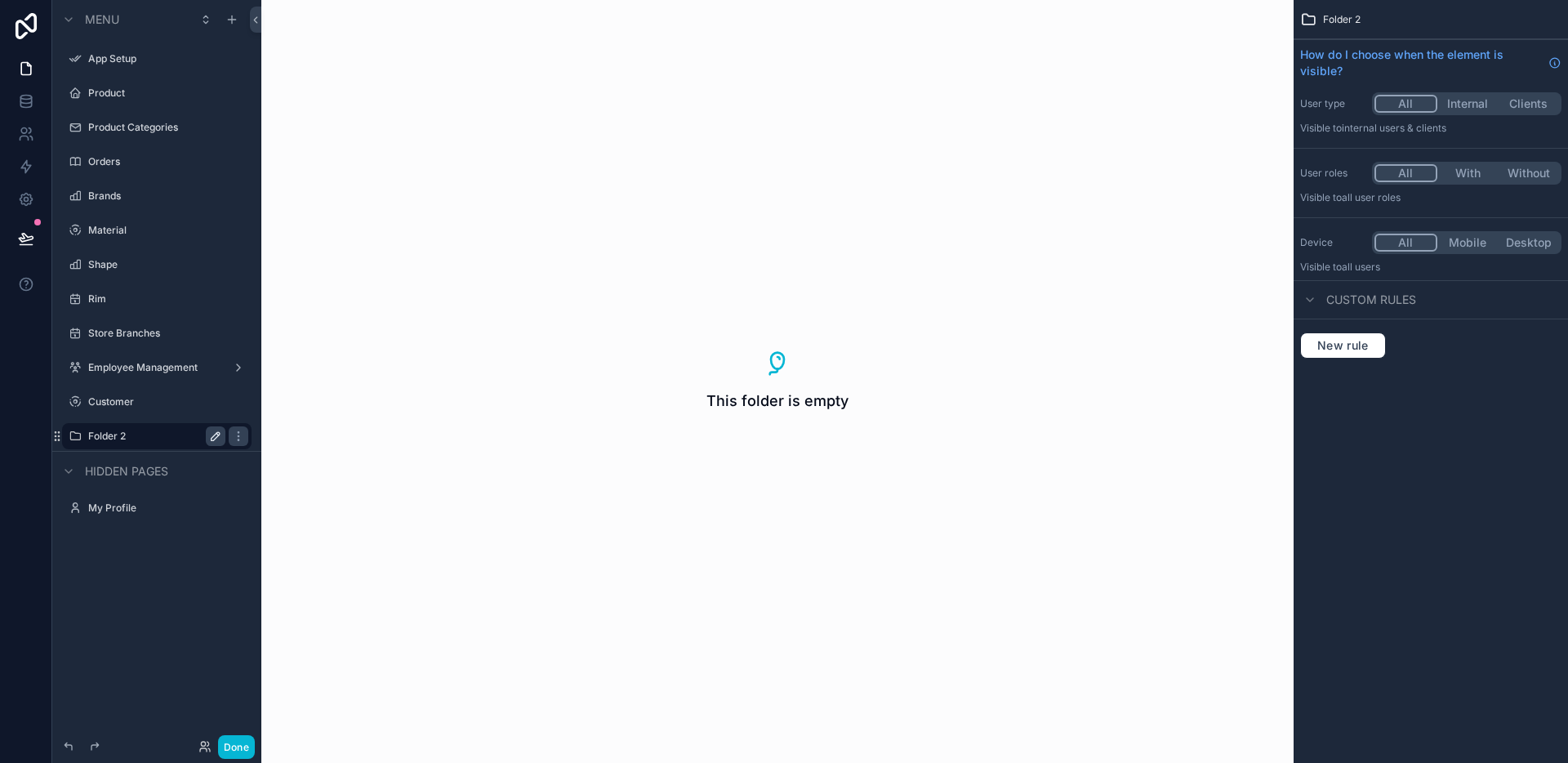
click at [214, 440] on icon "scrollable content" at bounding box center [216, 436] width 8 height 8
click at [138, 445] on input "********" at bounding box center [143, 436] width 111 height 20
click at [145, 444] on input "********" at bounding box center [143, 436] width 111 height 20
type input "**********"
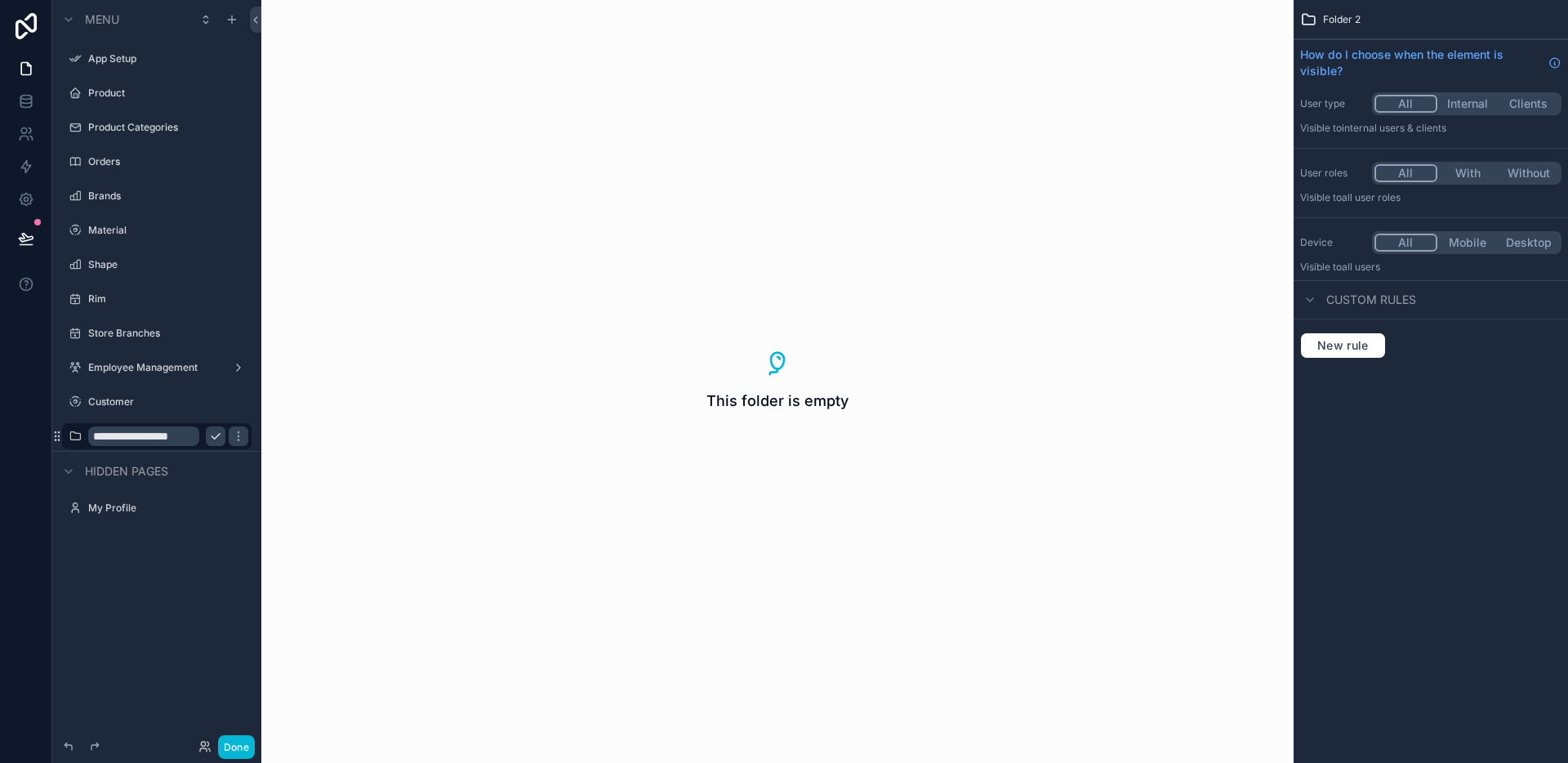
click at [204, 437] on div "**********" at bounding box center [156, 436] width 137 height 20
click at [211, 434] on icon "scrollable content" at bounding box center [215, 435] width 13 height 13
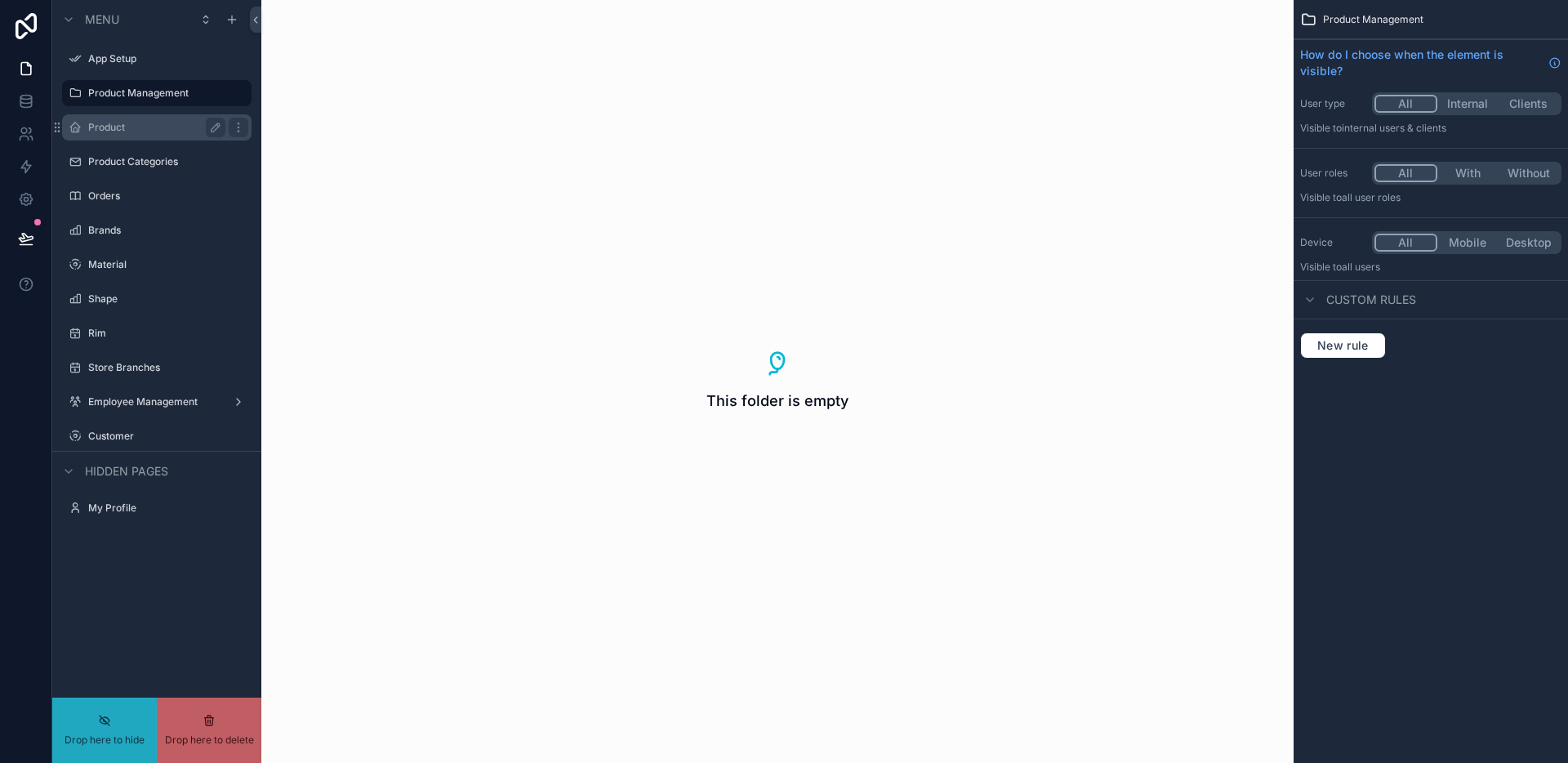
drag, startPoint x: 97, startPoint y: 128, endPoint x: 105, endPoint y: 113, distance: 17.0
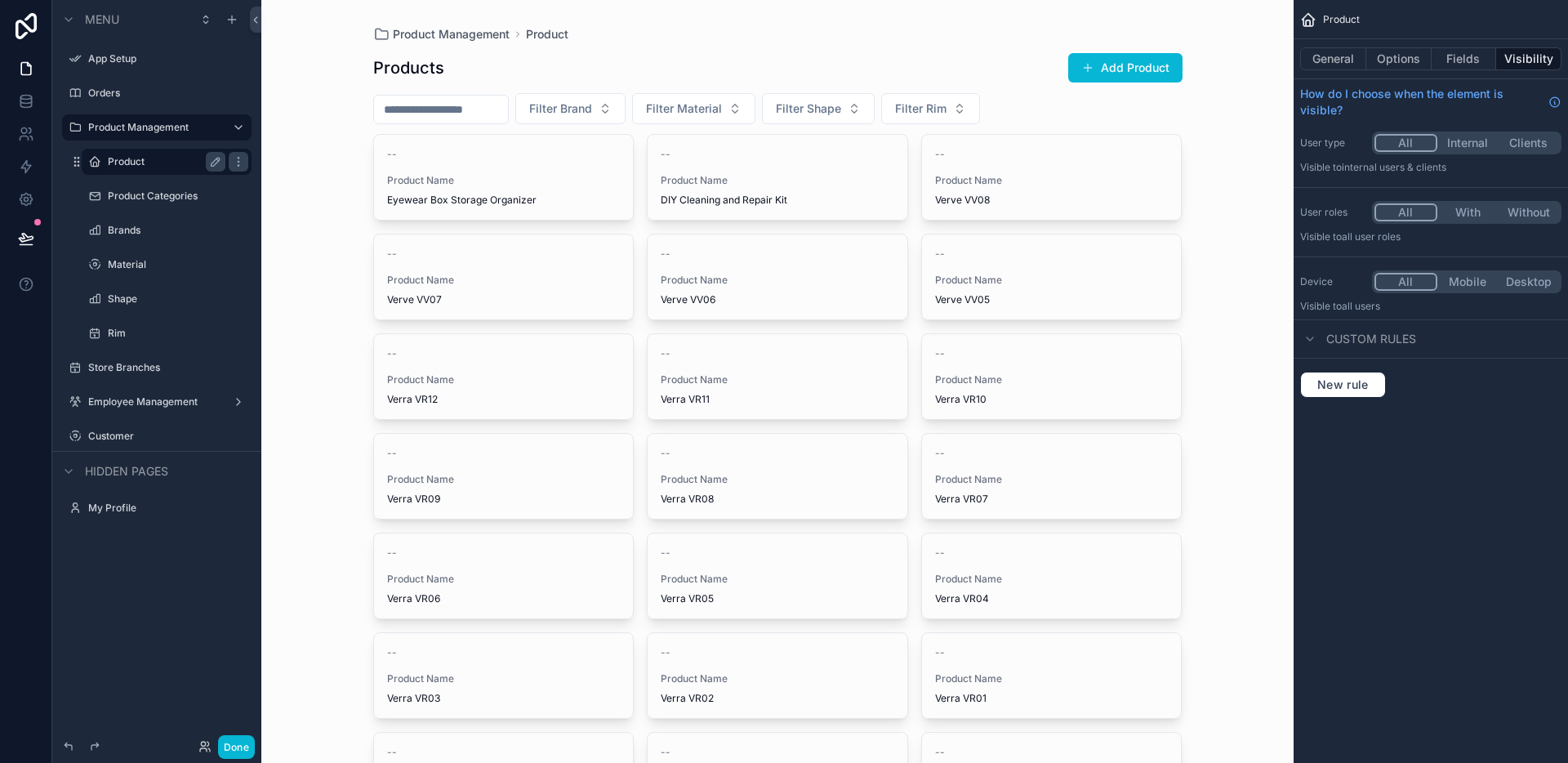
click at [157, 169] on div "Product" at bounding box center [167, 162] width 118 height 20
click at [159, 192] on label "Product Categories" at bounding box center [164, 195] width 111 height 13
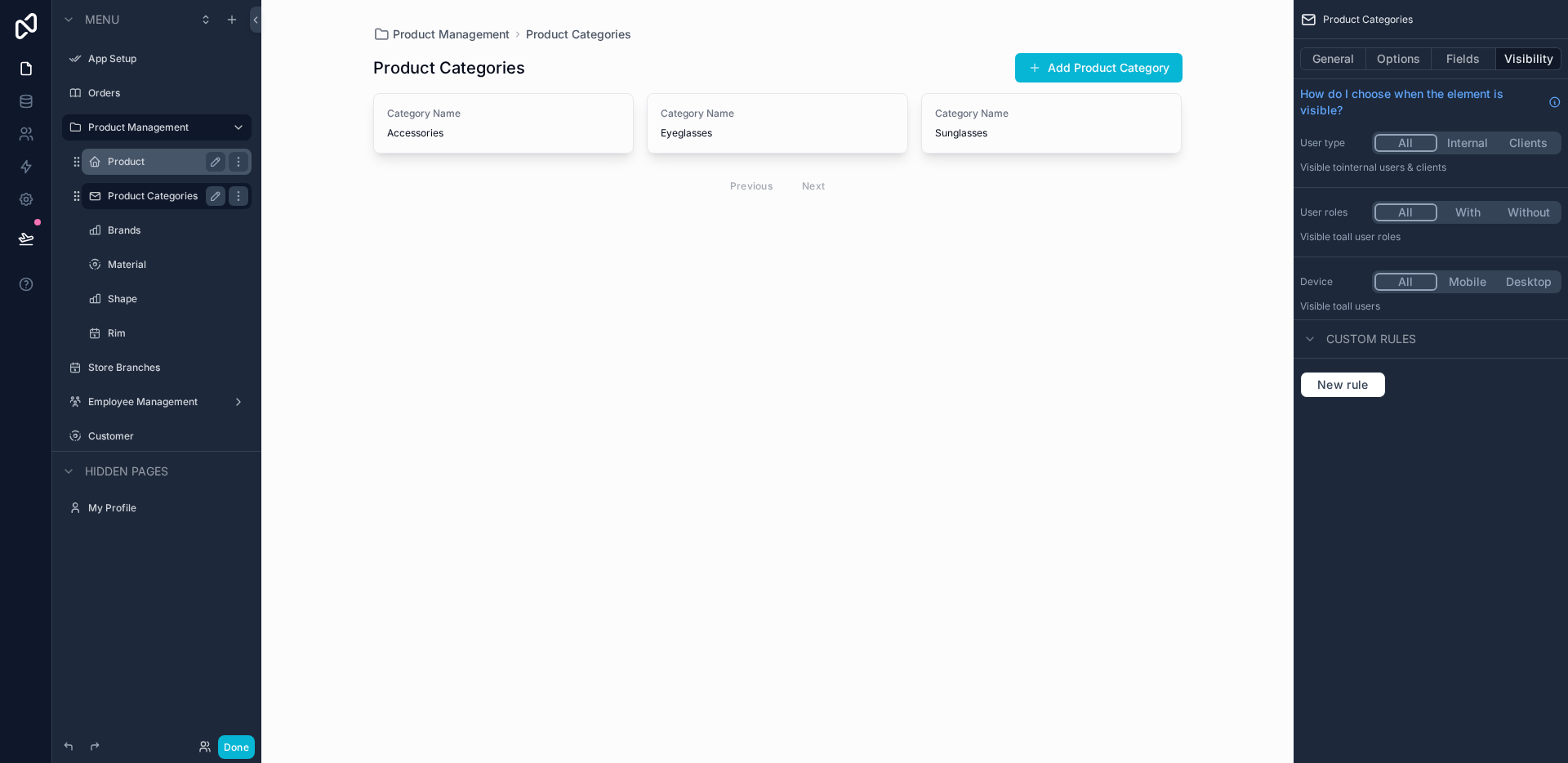
click at [160, 173] on div "Product" at bounding box center [166, 161] width 163 height 26
click at [163, 168] on label "Product" at bounding box center [164, 161] width 111 height 13
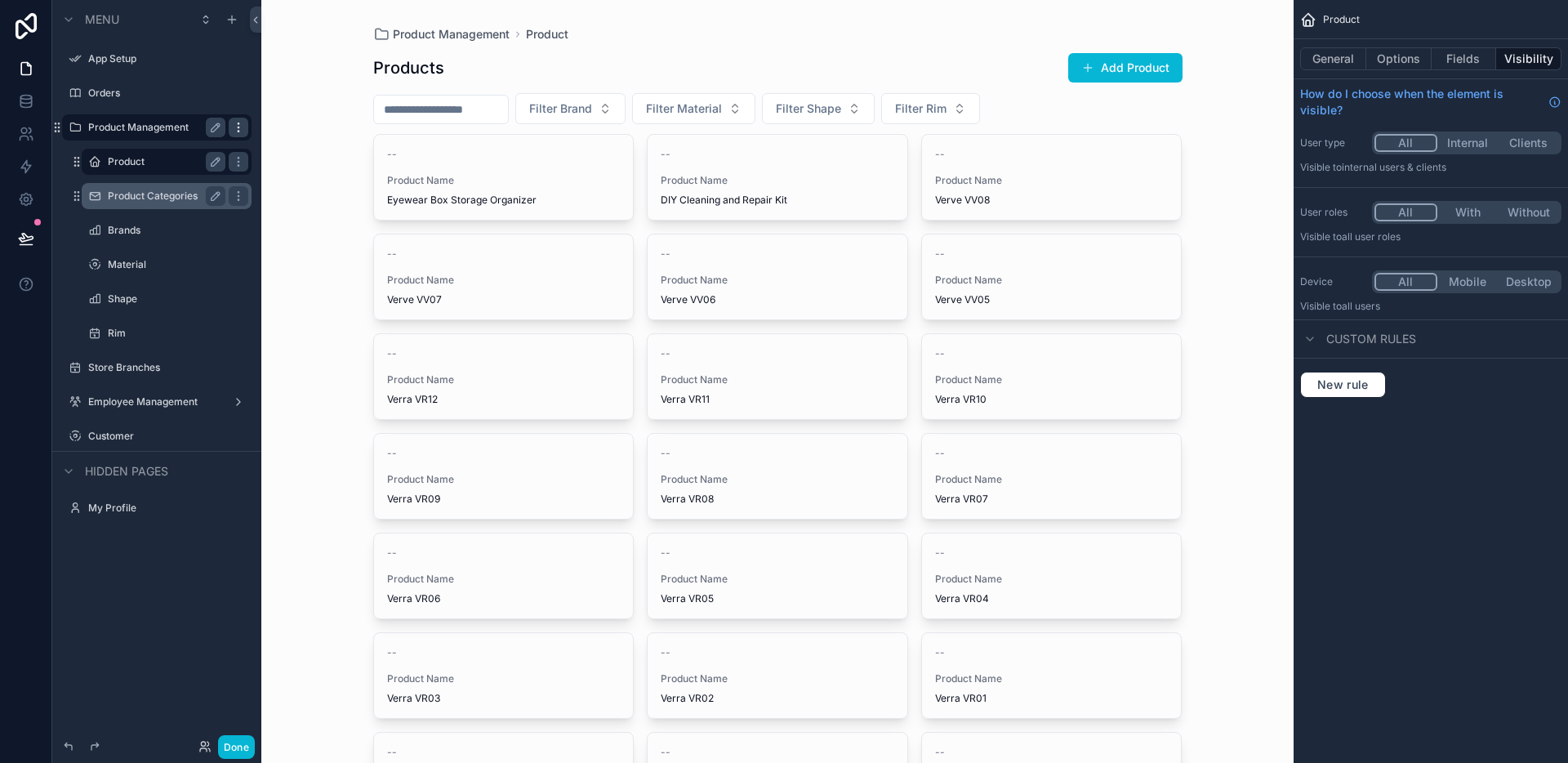
click at [239, 127] on icon "scrollable content" at bounding box center [238, 127] width 13 height 13
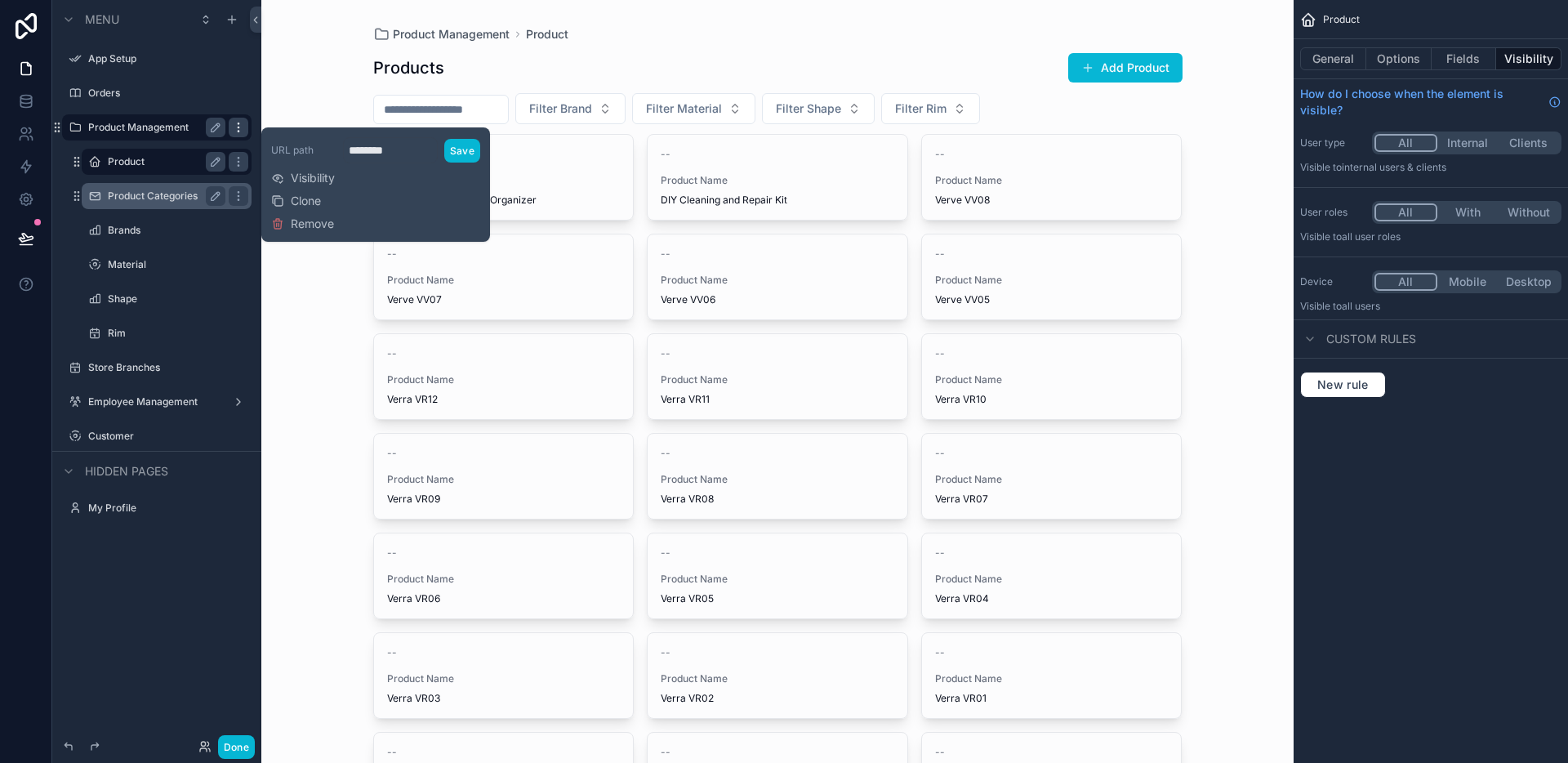
click at [239, 127] on icon "scrollable content" at bounding box center [238, 127] width 13 height 13
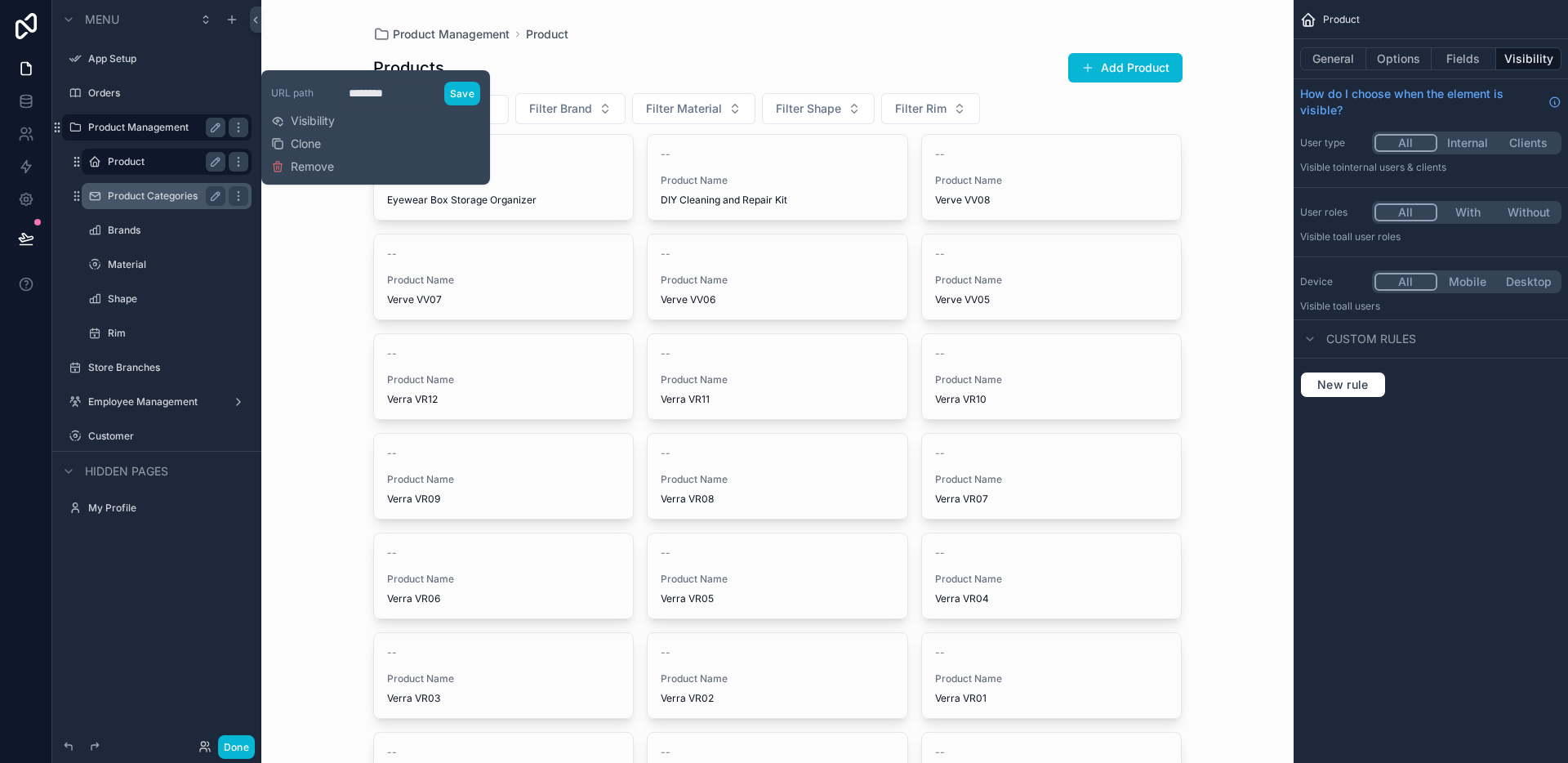
click at [103, 114] on div "Product Management" at bounding box center [157, 127] width 183 height 26
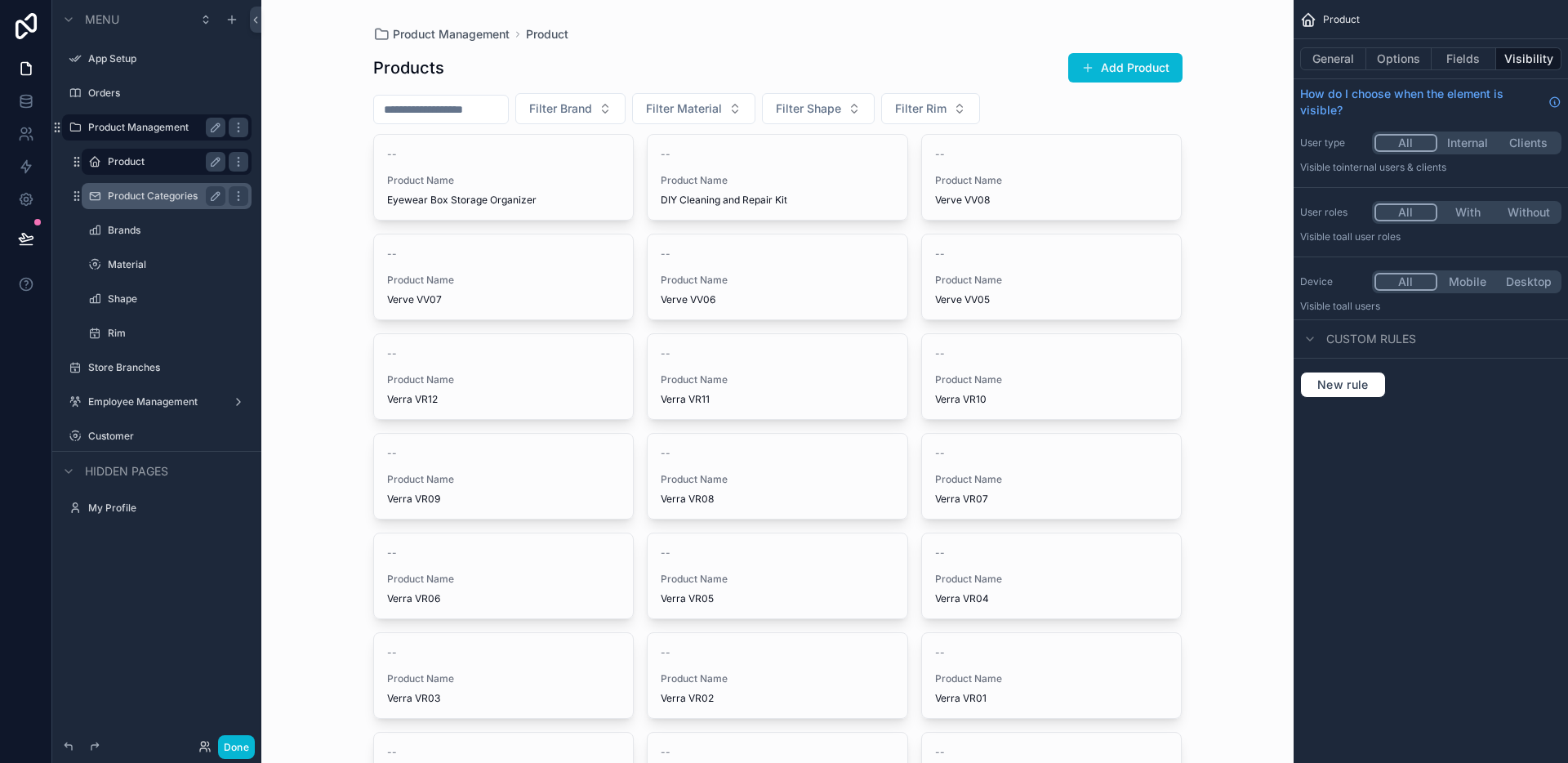
click at [108, 126] on label "Product Management" at bounding box center [153, 127] width 131 height 13
click at [1326, 53] on button "General" at bounding box center [1333, 59] width 66 height 22
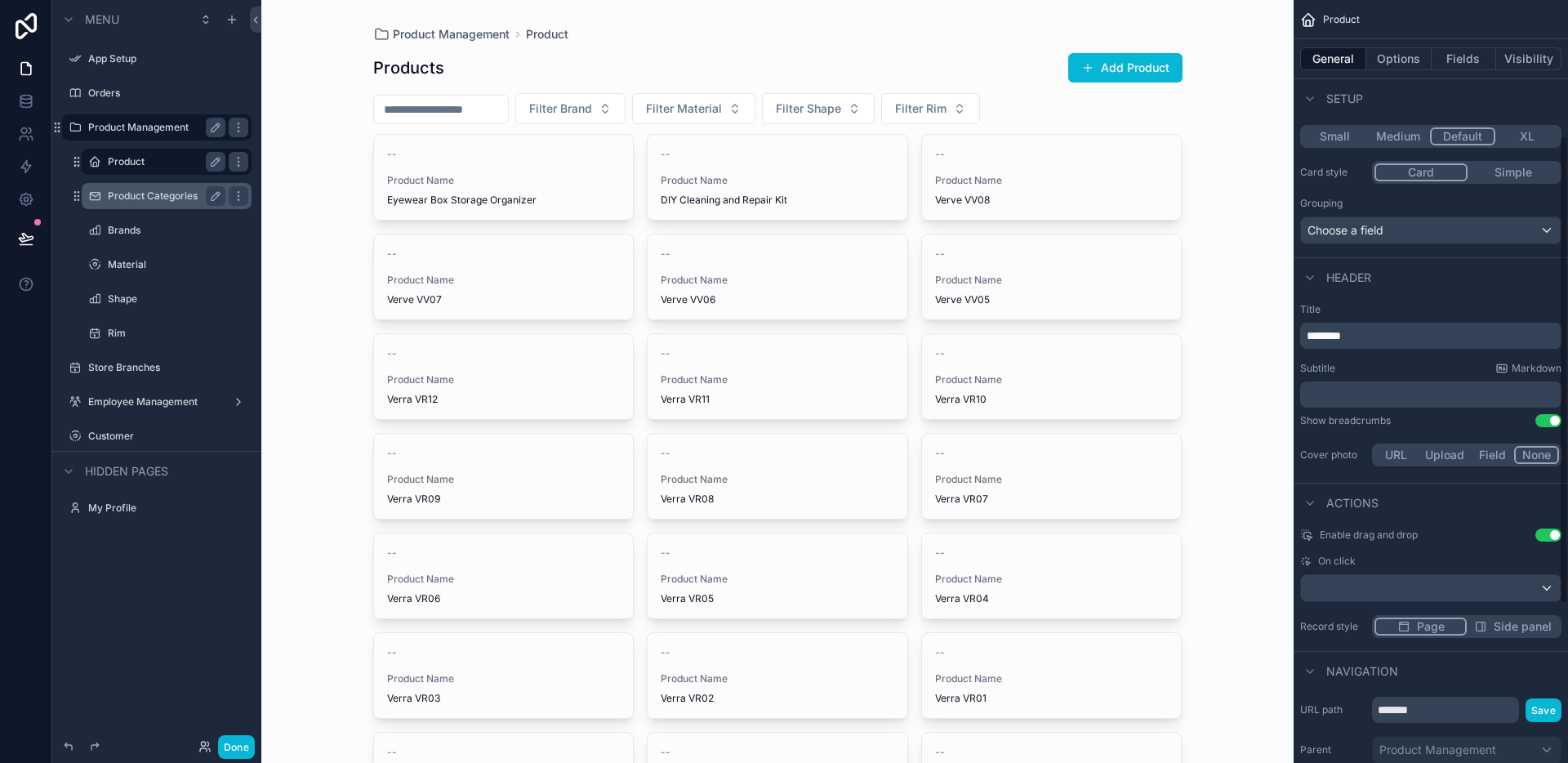
scroll to position [480, 0]
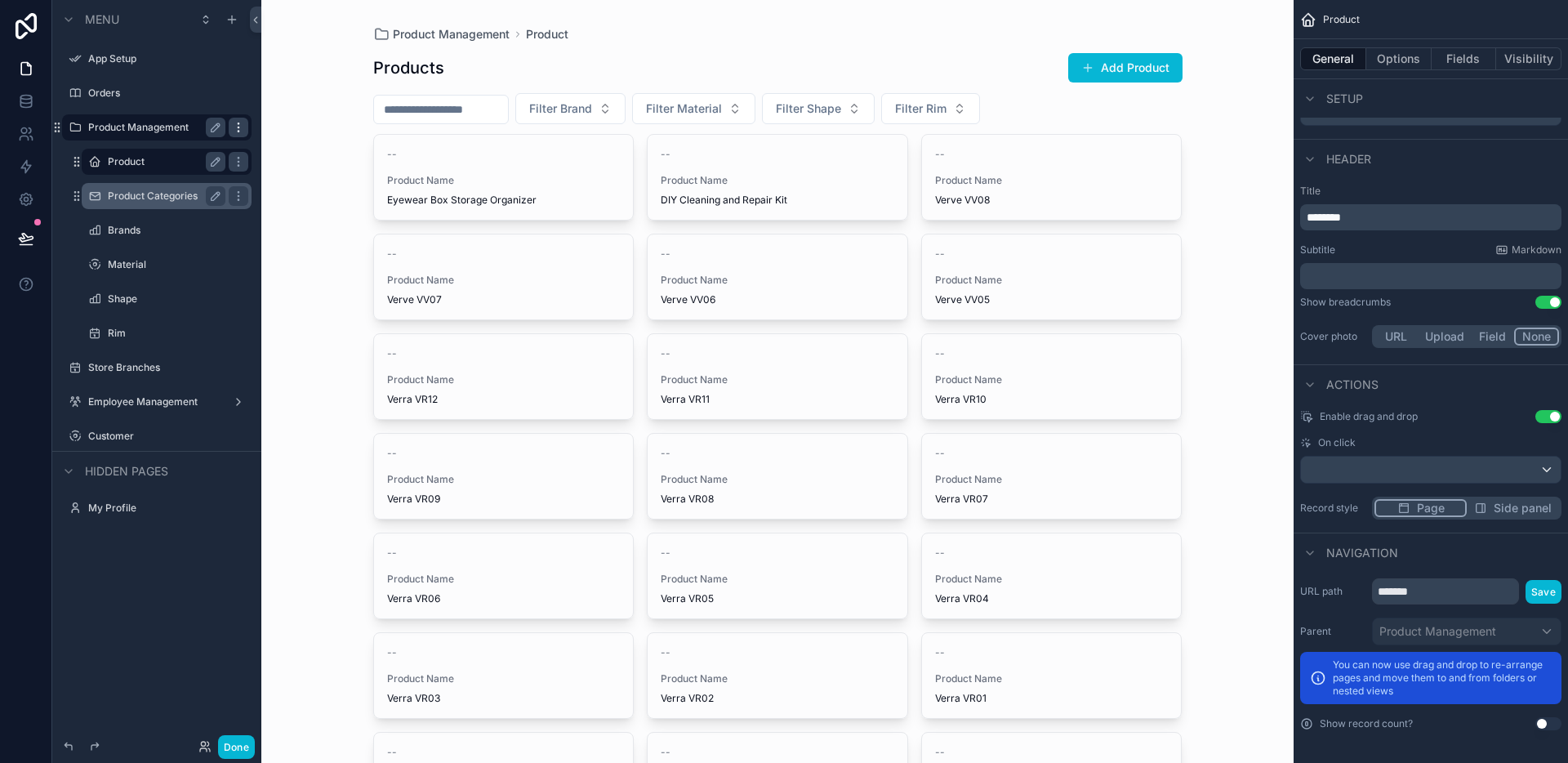
click at [244, 126] on icon "scrollable content" at bounding box center [238, 127] width 13 height 13
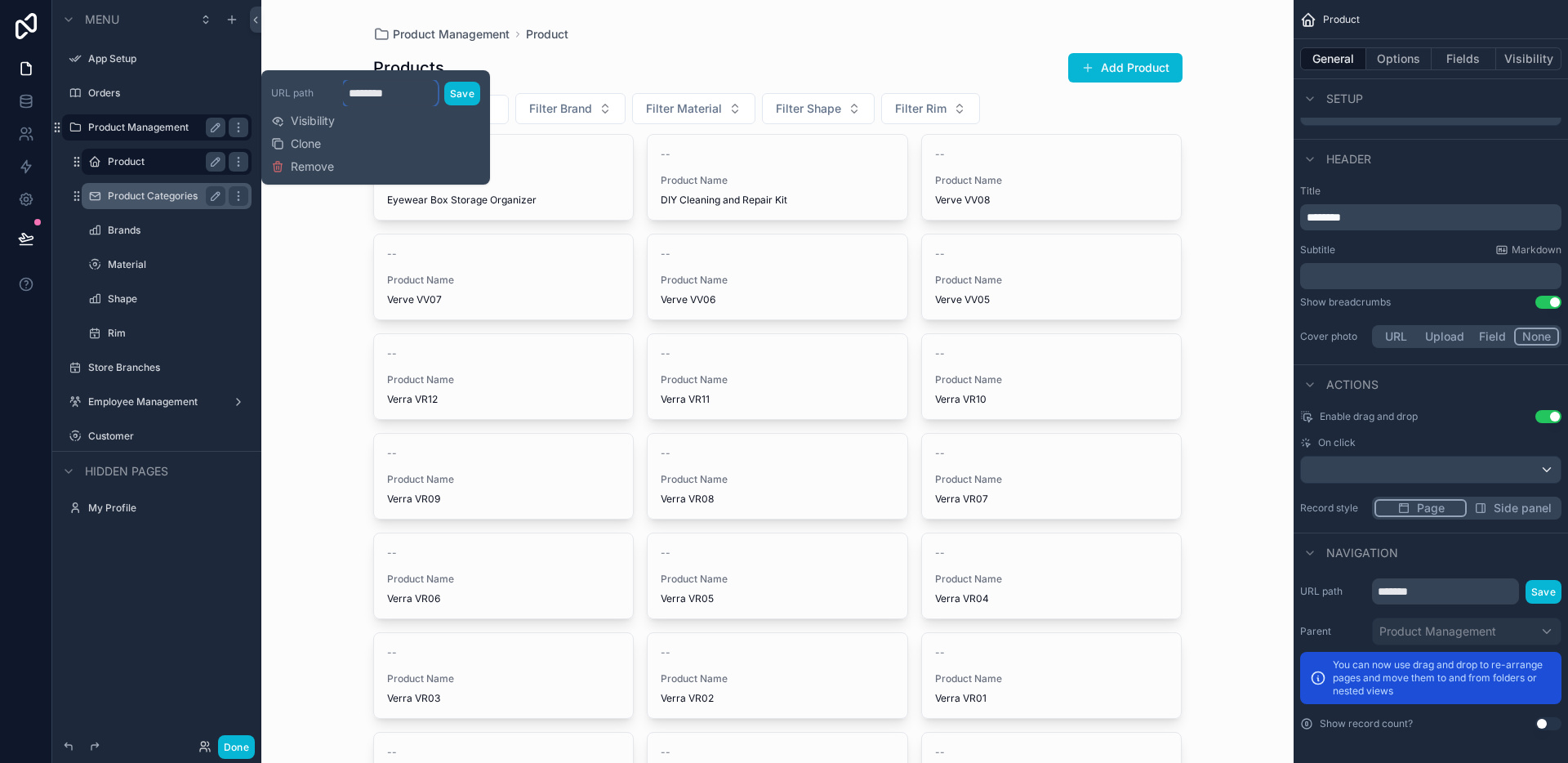
click at [367, 95] on input "********" at bounding box center [390, 93] width 95 height 26
drag, startPoint x: 396, startPoint y: 96, endPoint x: 327, endPoint y: 98, distance: 69.0
click at [327, 98] on div "URL path ******** Save" at bounding box center [375, 93] width 209 height 26
type input "**********"
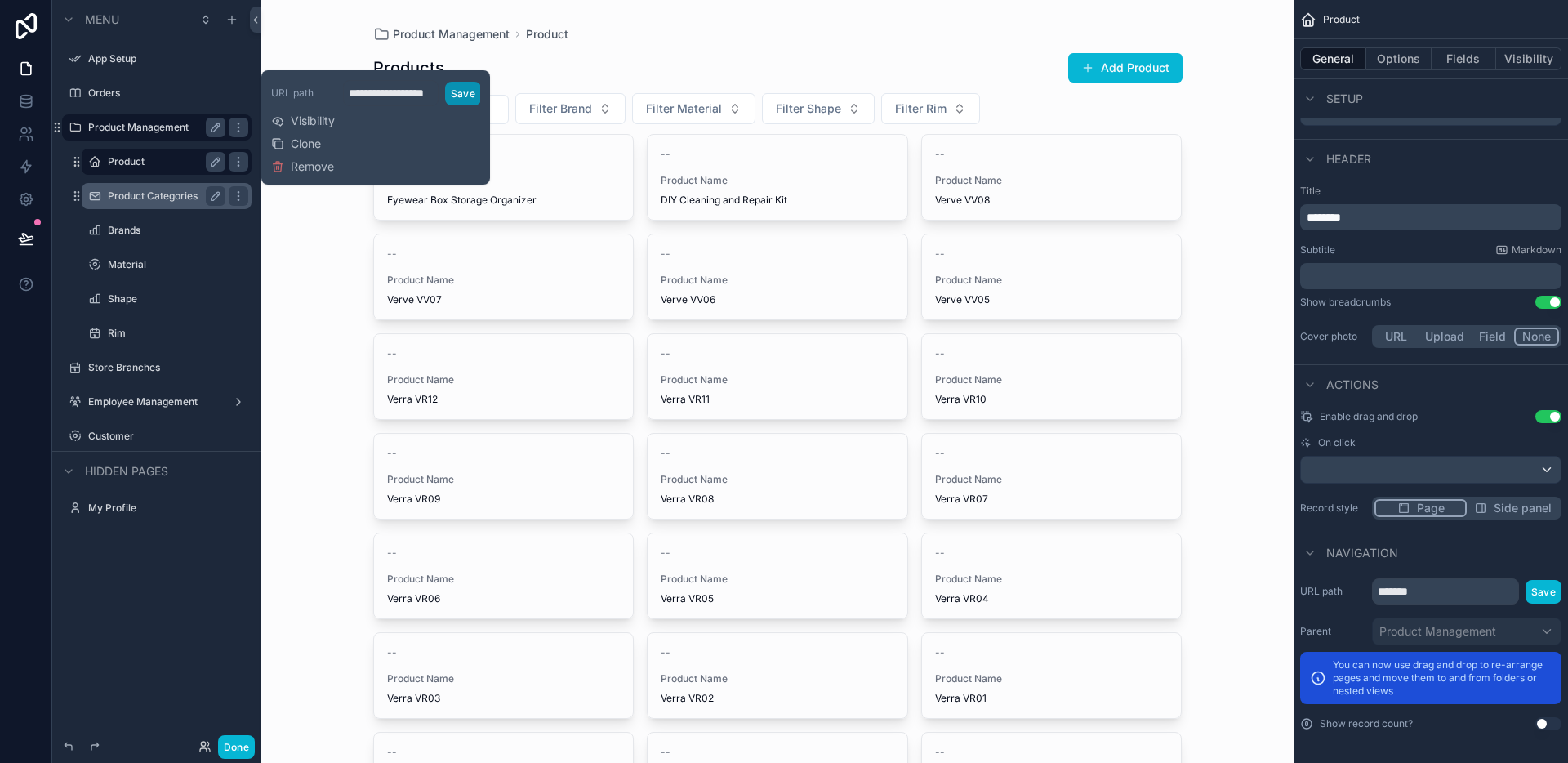
scroll to position [0, 0]
click at [469, 90] on button "Save" at bounding box center [462, 94] width 36 height 23
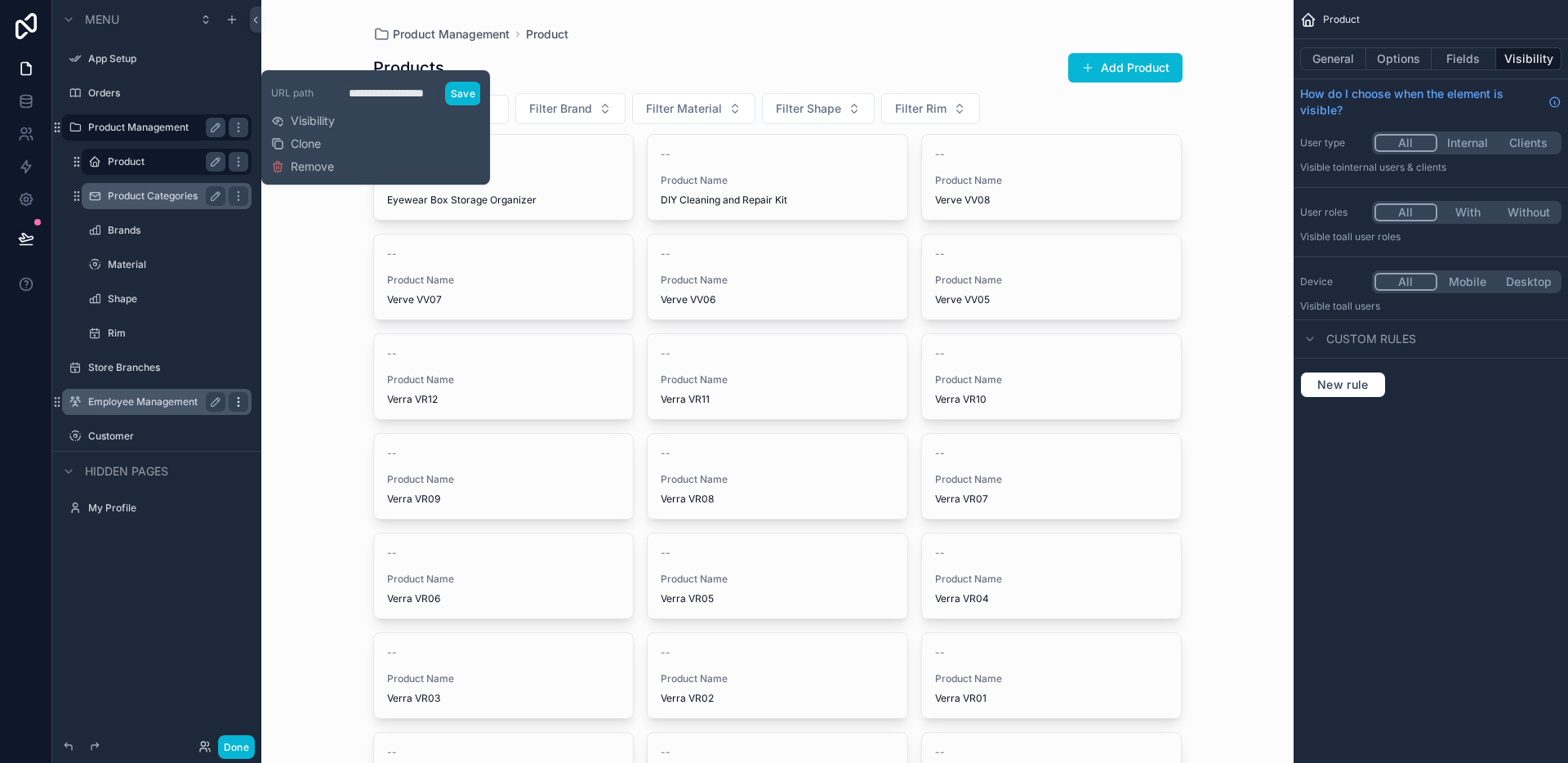
click at [235, 405] on icon "scrollable content" at bounding box center [238, 401] width 13 height 13
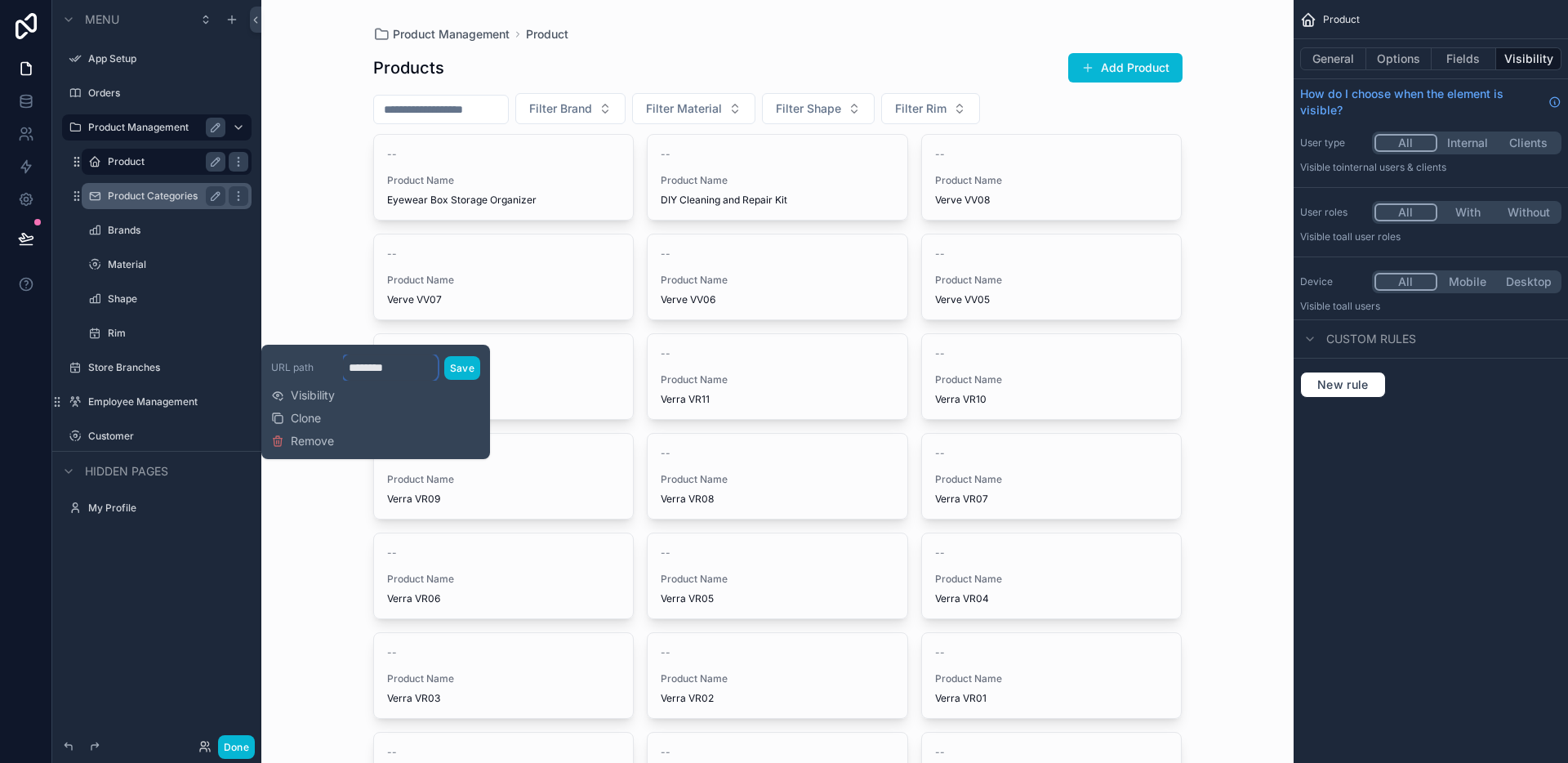
click at [370, 380] on input "********" at bounding box center [390, 367] width 95 height 26
click at [379, 374] on input "********" at bounding box center [390, 367] width 95 height 26
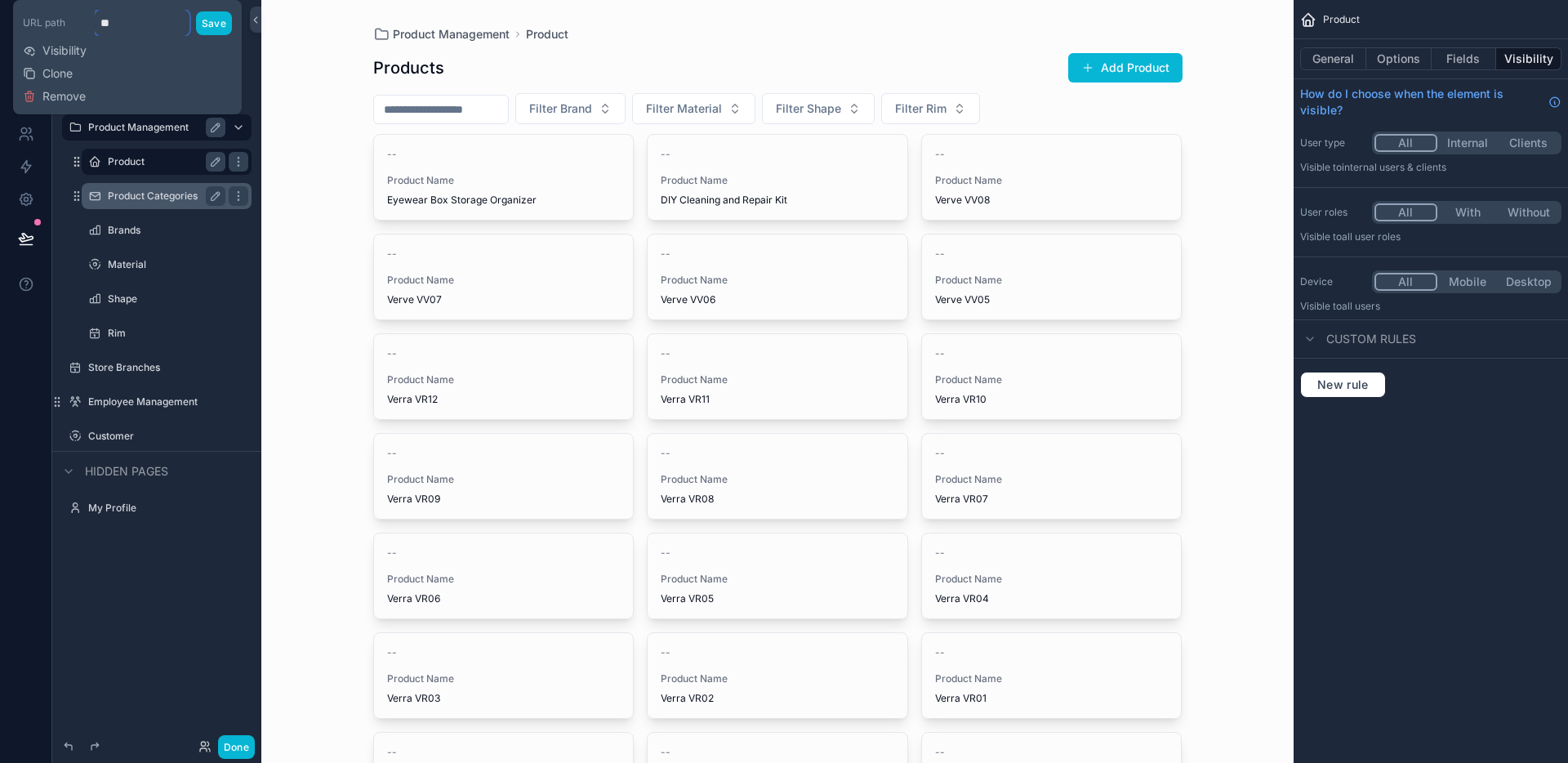
type input "*"
type input "**********"
click at [216, 27] on button "Save" at bounding box center [215, 23] width 36 height 23
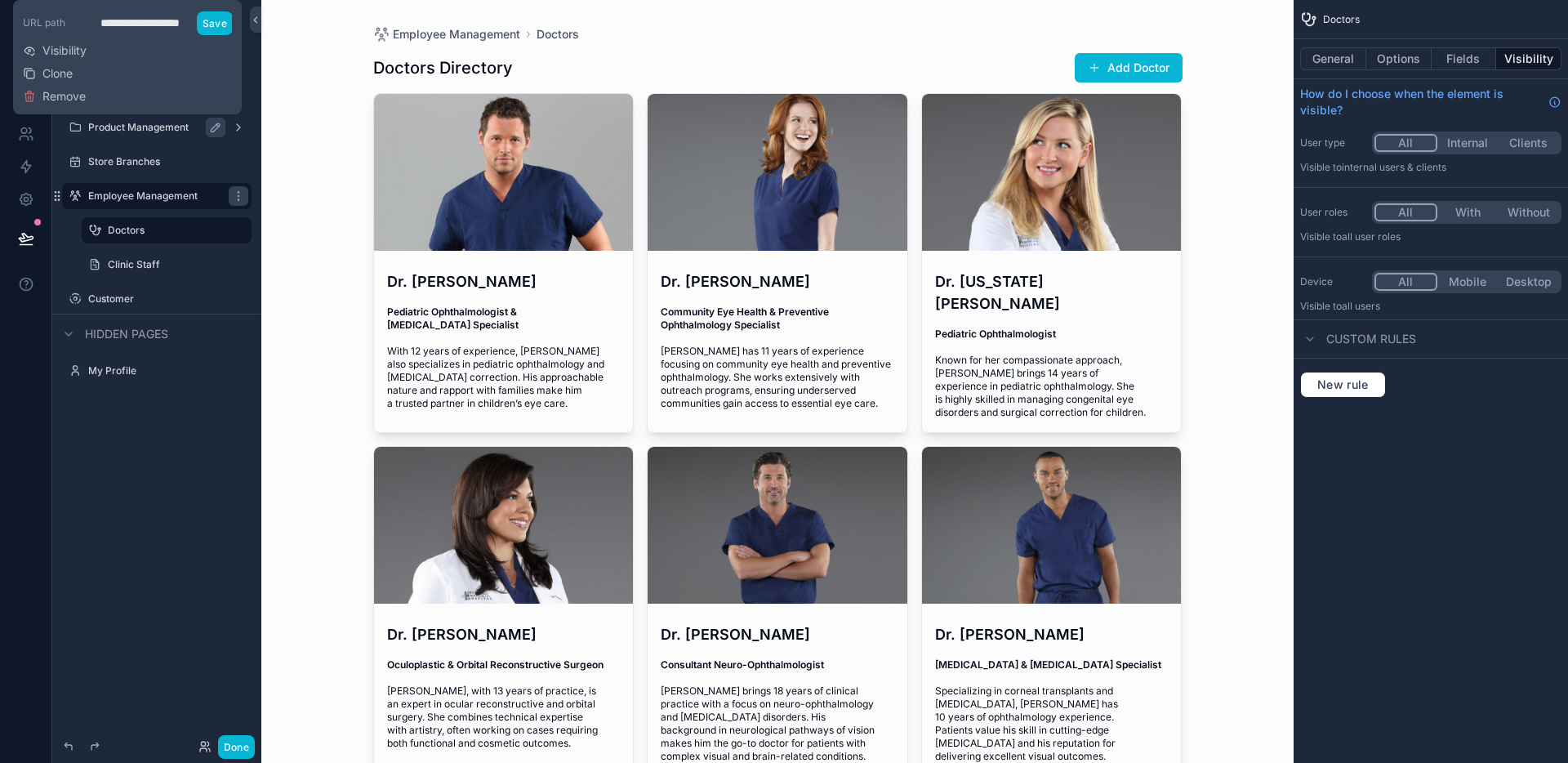
click at [324, 281] on div "Employee Management Doctors Doctors Directory Add Doctor Dr. [PERSON_NAME] Pedi…" at bounding box center [777, 382] width 1032 height 763
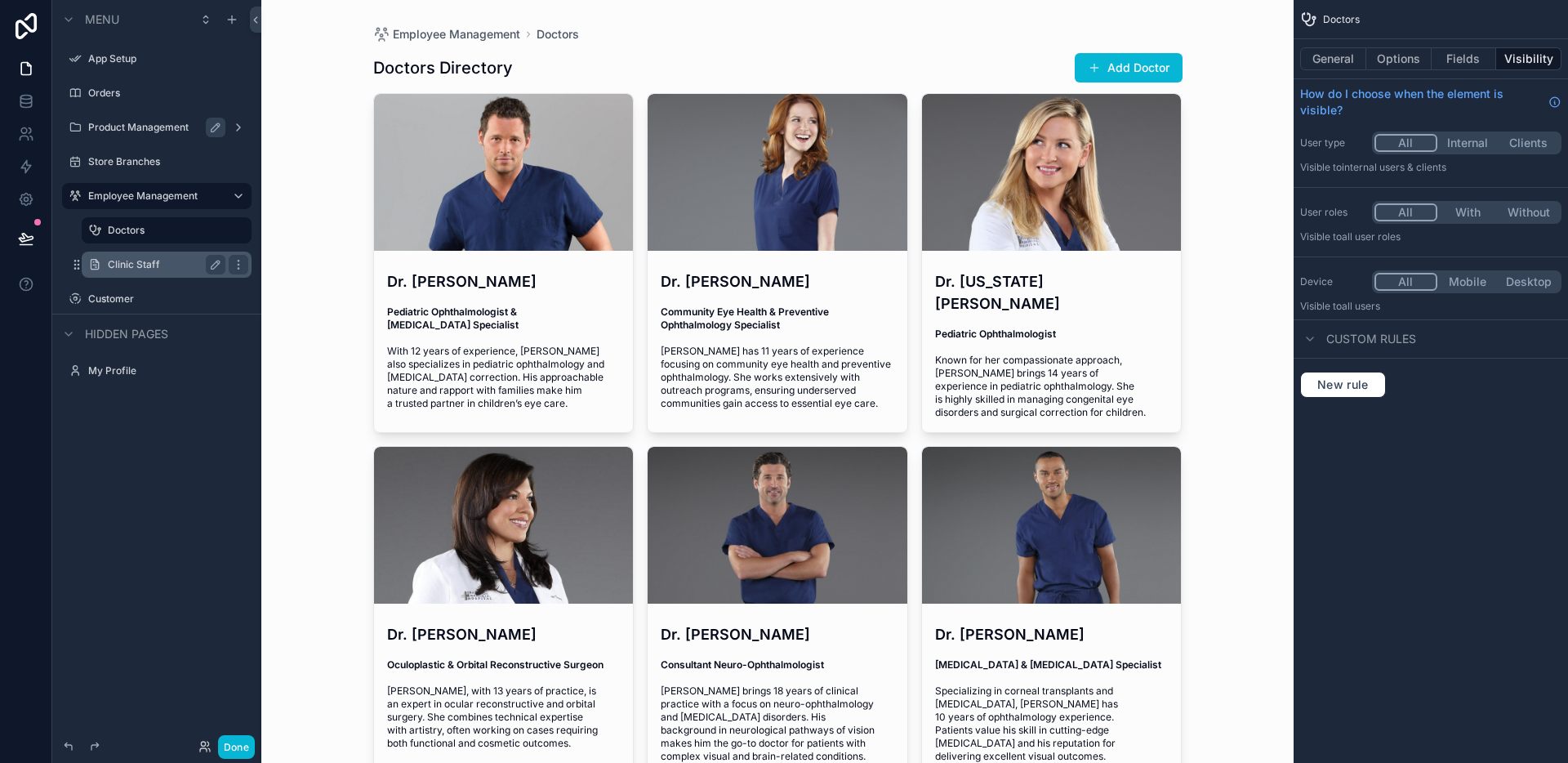
click at [163, 263] on label "Clinic Staff" at bounding box center [164, 264] width 111 height 13
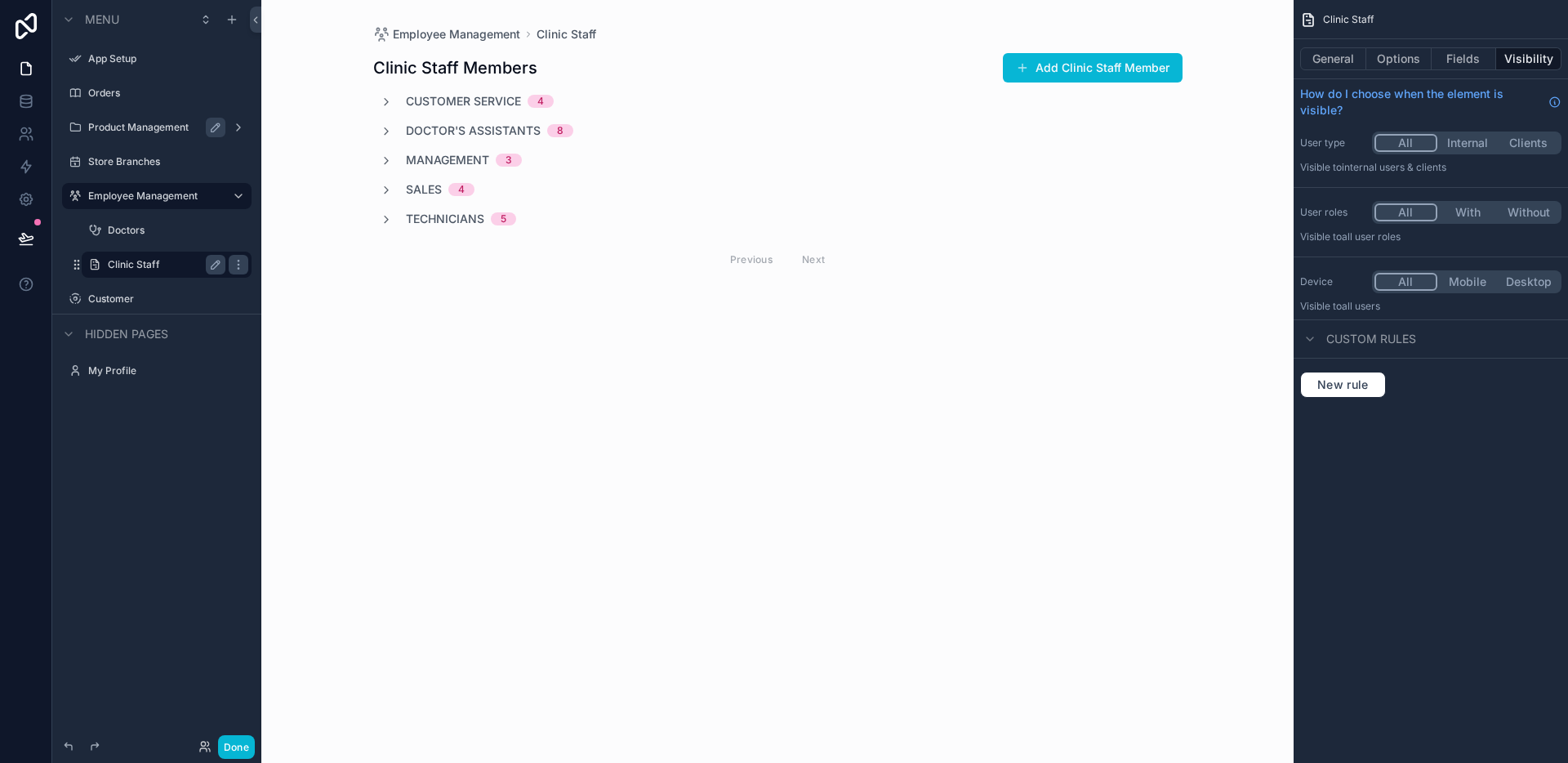
click at [384, 220] on div "scrollable content" at bounding box center [777, 165] width 836 height 331
click at [386, 220] on icon "scrollable content" at bounding box center [385, 220] width 13 height 13
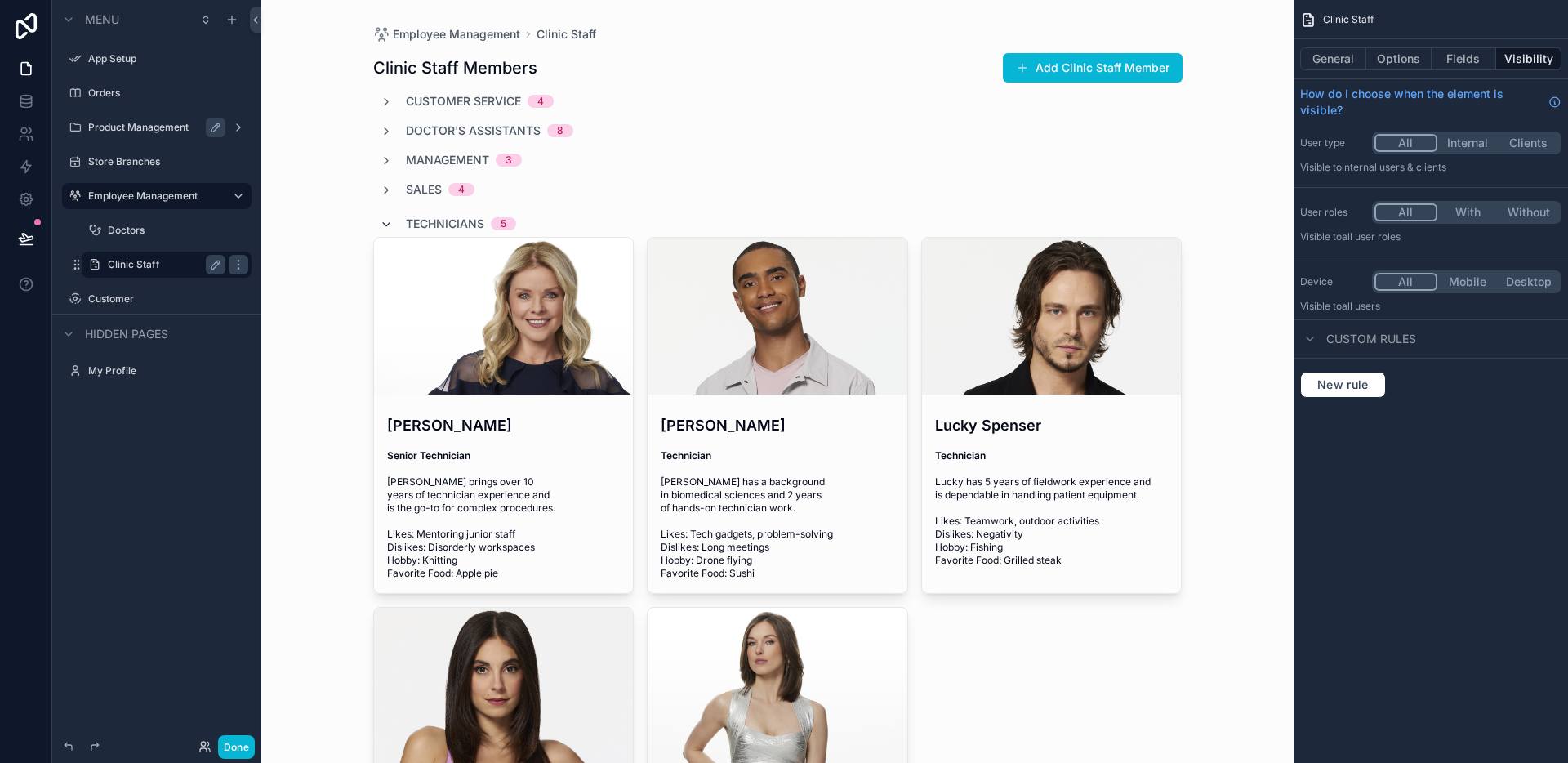
click at [386, 220] on div "Technicians 5" at bounding box center [448, 223] width 137 height 26
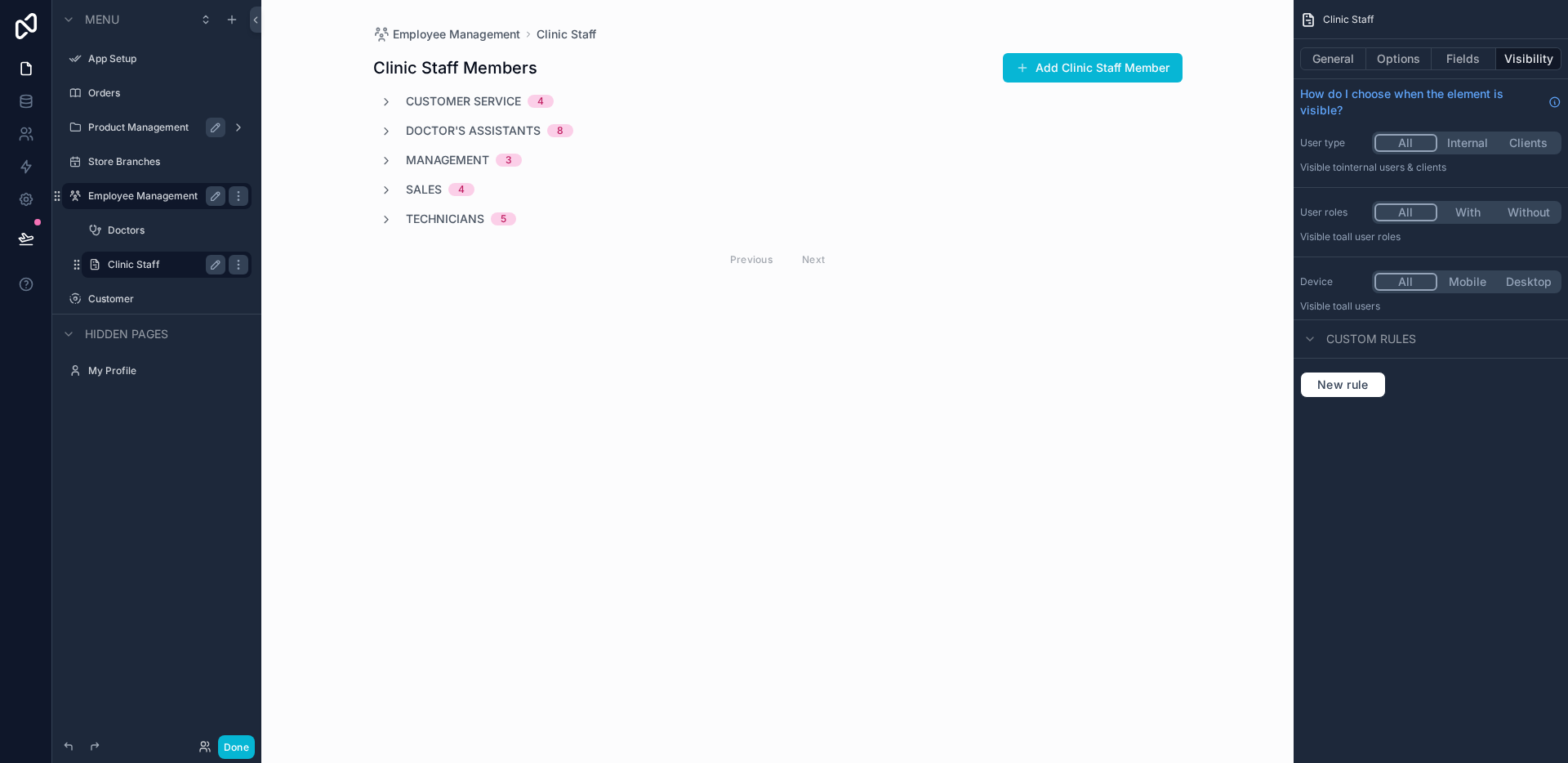
click at [147, 196] on label "Employee Management" at bounding box center [153, 195] width 131 height 13
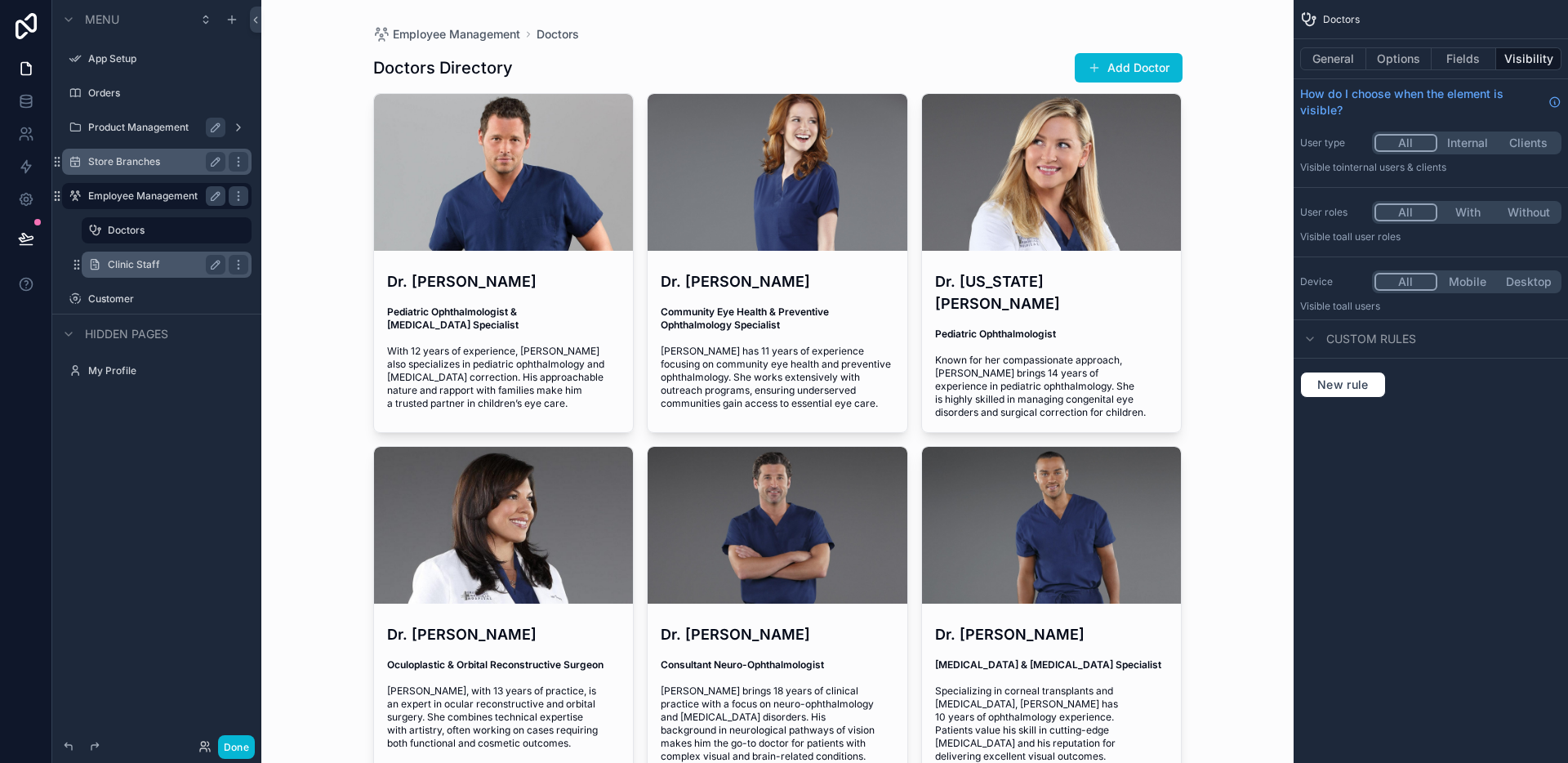
click at [146, 172] on div "Store Branches" at bounding box center [157, 161] width 183 height 26
click at [145, 167] on label "Store Branches" at bounding box center [153, 161] width 131 height 13
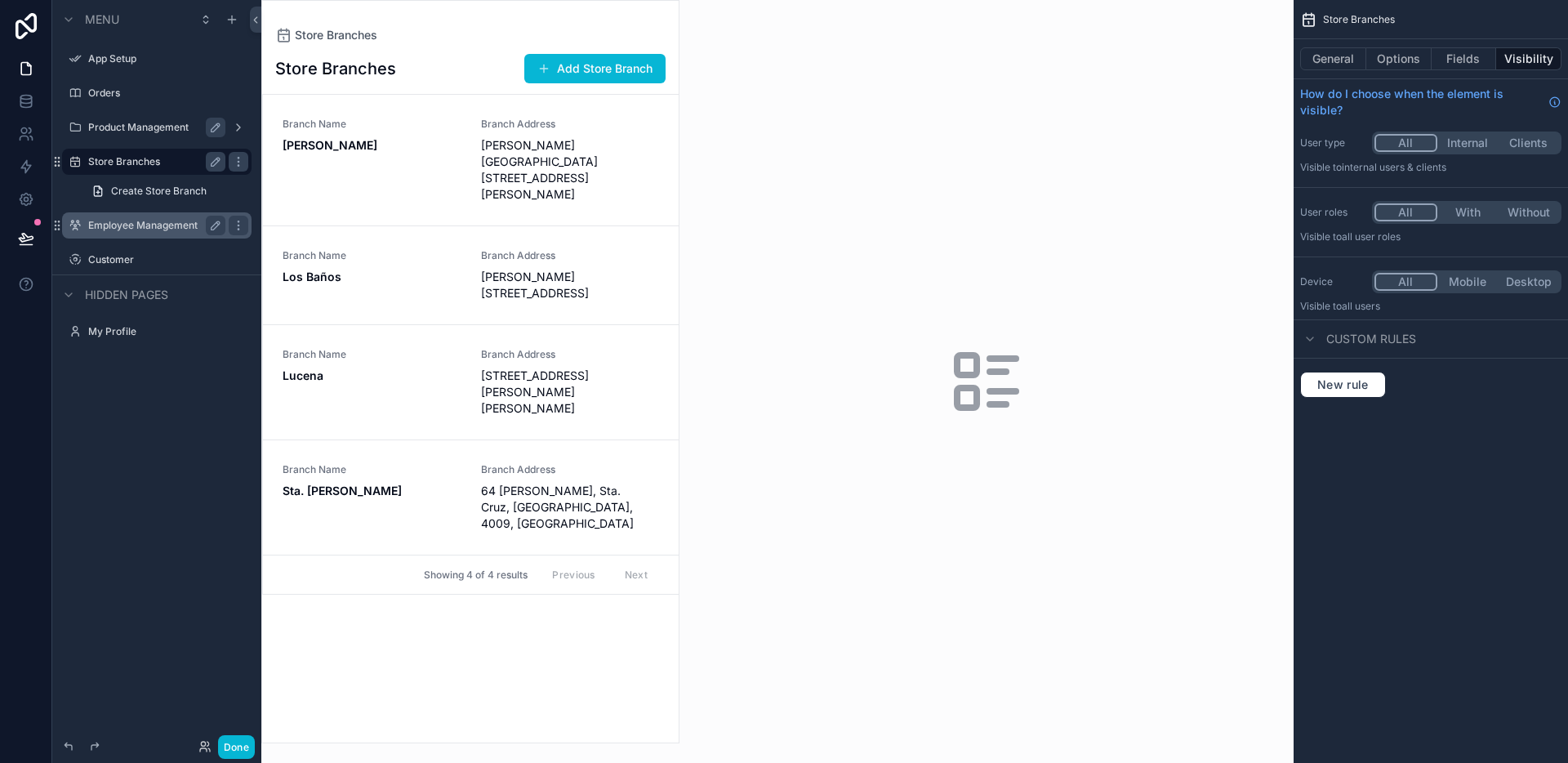
click at [146, 132] on label "Product Management" at bounding box center [153, 127] width 131 height 13
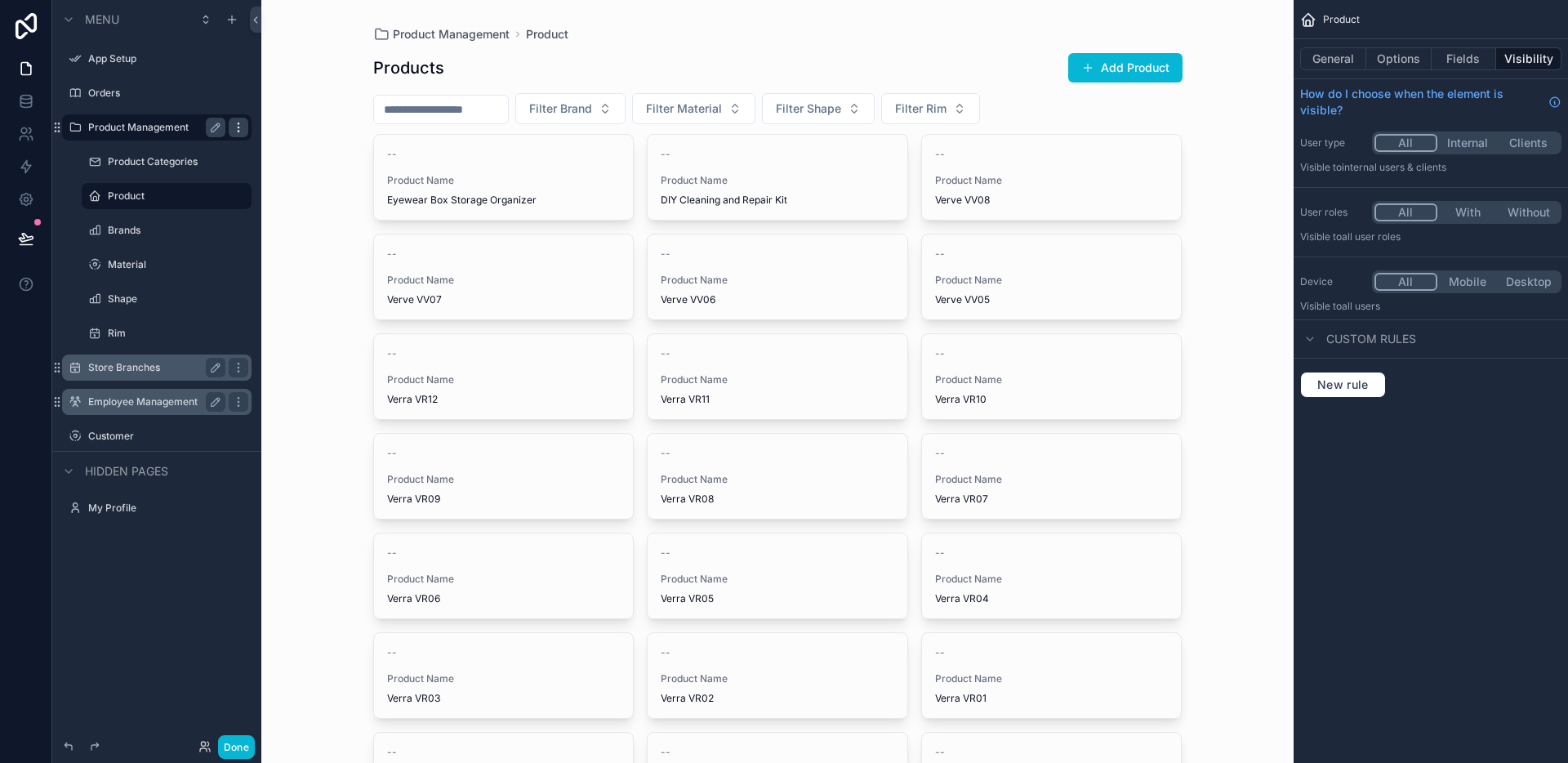
click at [244, 128] on icon "scrollable content" at bounding box center [238, 127] width 13 height 13
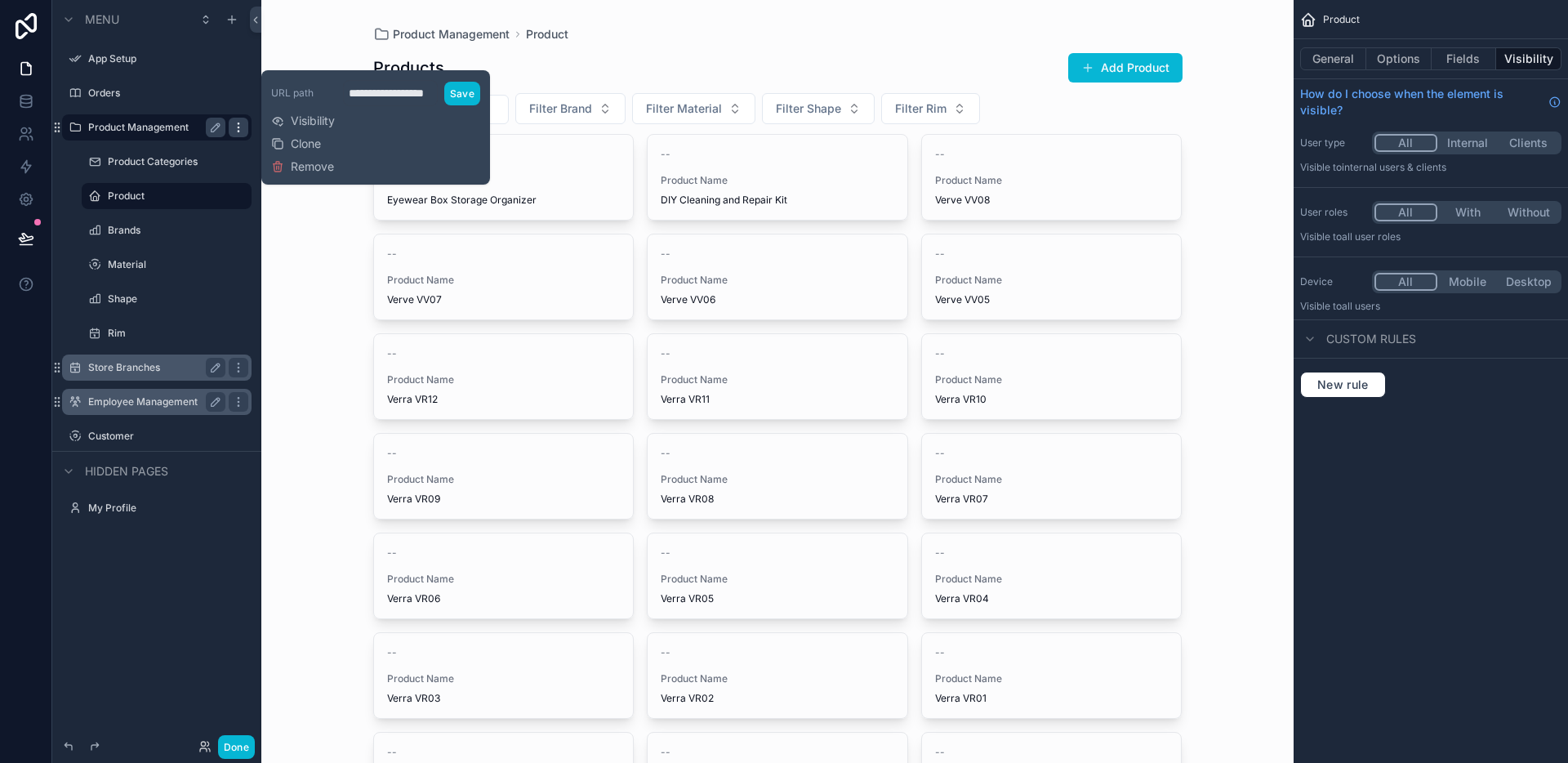
click at [244, 128] on icon "scrollable content" at bounding box center [238, 127] width 13 height 13
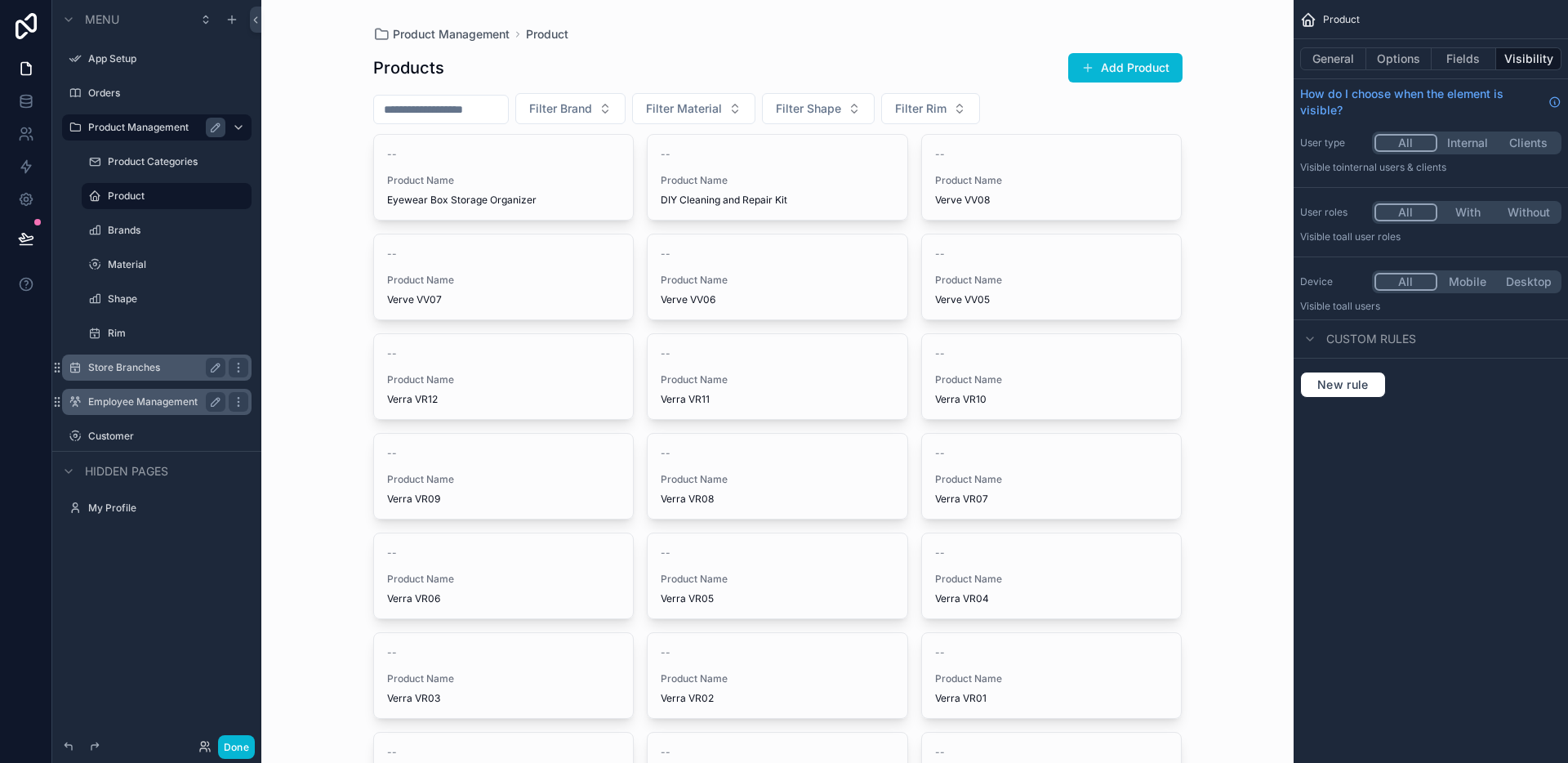
click at [688, 25] on div "scrollable content" at bounding box center [777, 611] width 836 height 1222
click at [104, 128] on label "Product Management" at bounding box center [153, 127] width 131 height 13
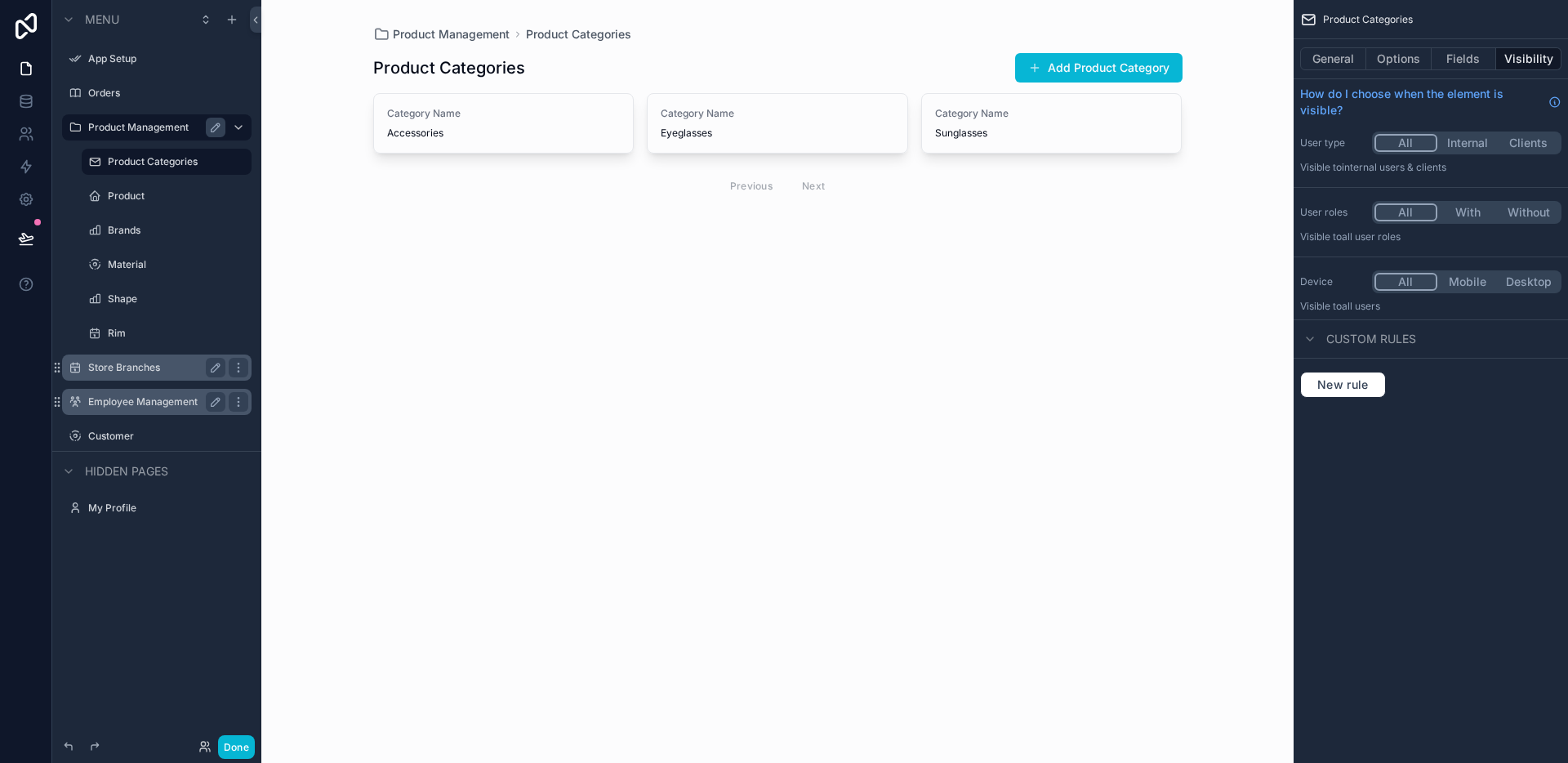
click at [104, 128] on label "Product Management" at bounding box center [153, 127] width 131 height 13
click at [444, 379] on div "Product Management Product Categories Product Categories Add Product Category C…" at bounding box center [777, 382] width 1032 height 763
click at [228, 20] on icon "scrollable content" at bounding box center [231, 19] width 13 height 13
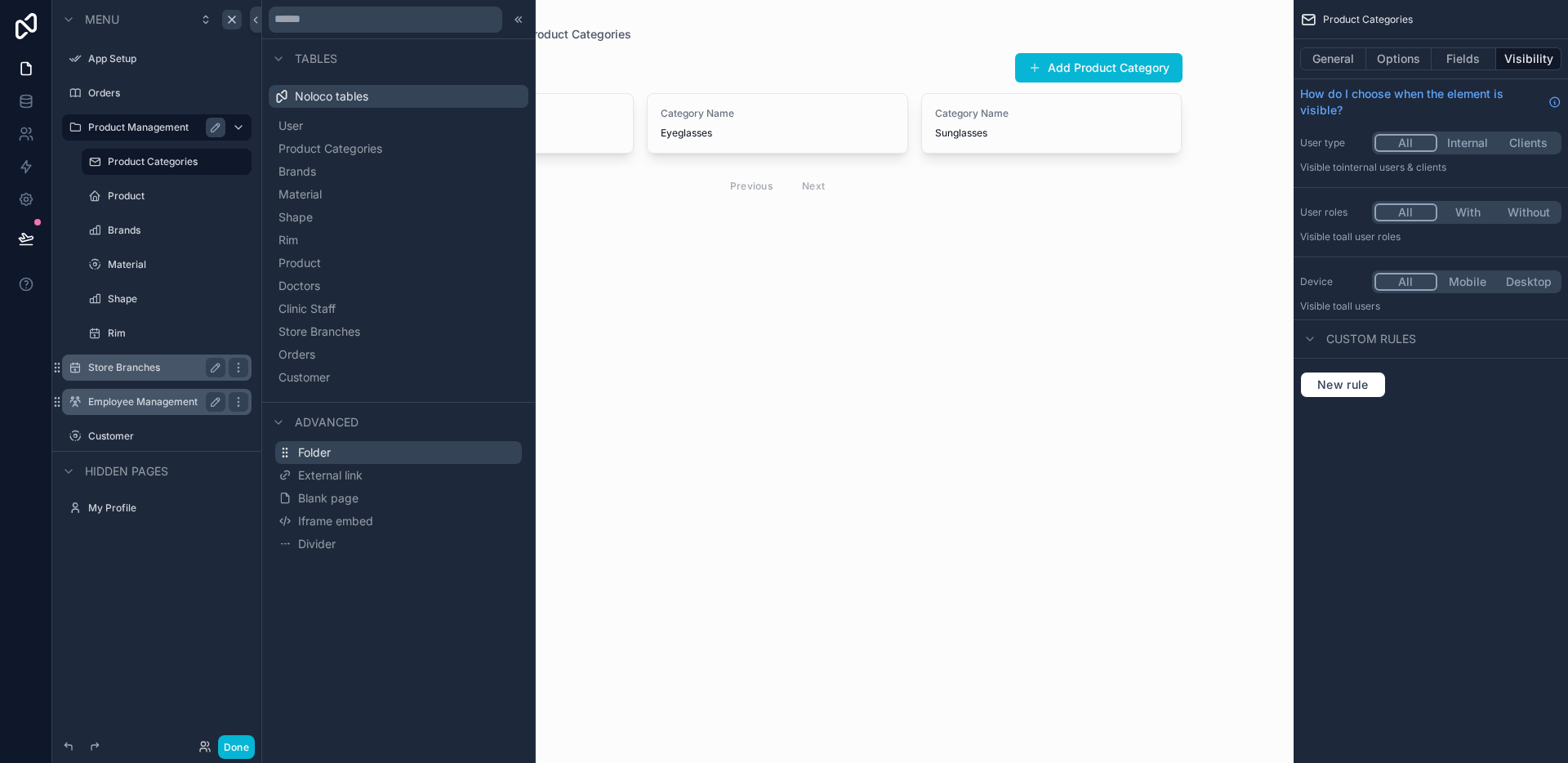
click at [328, 446] on span "Folder" at bounding box center [314, 453] width 32 height 17
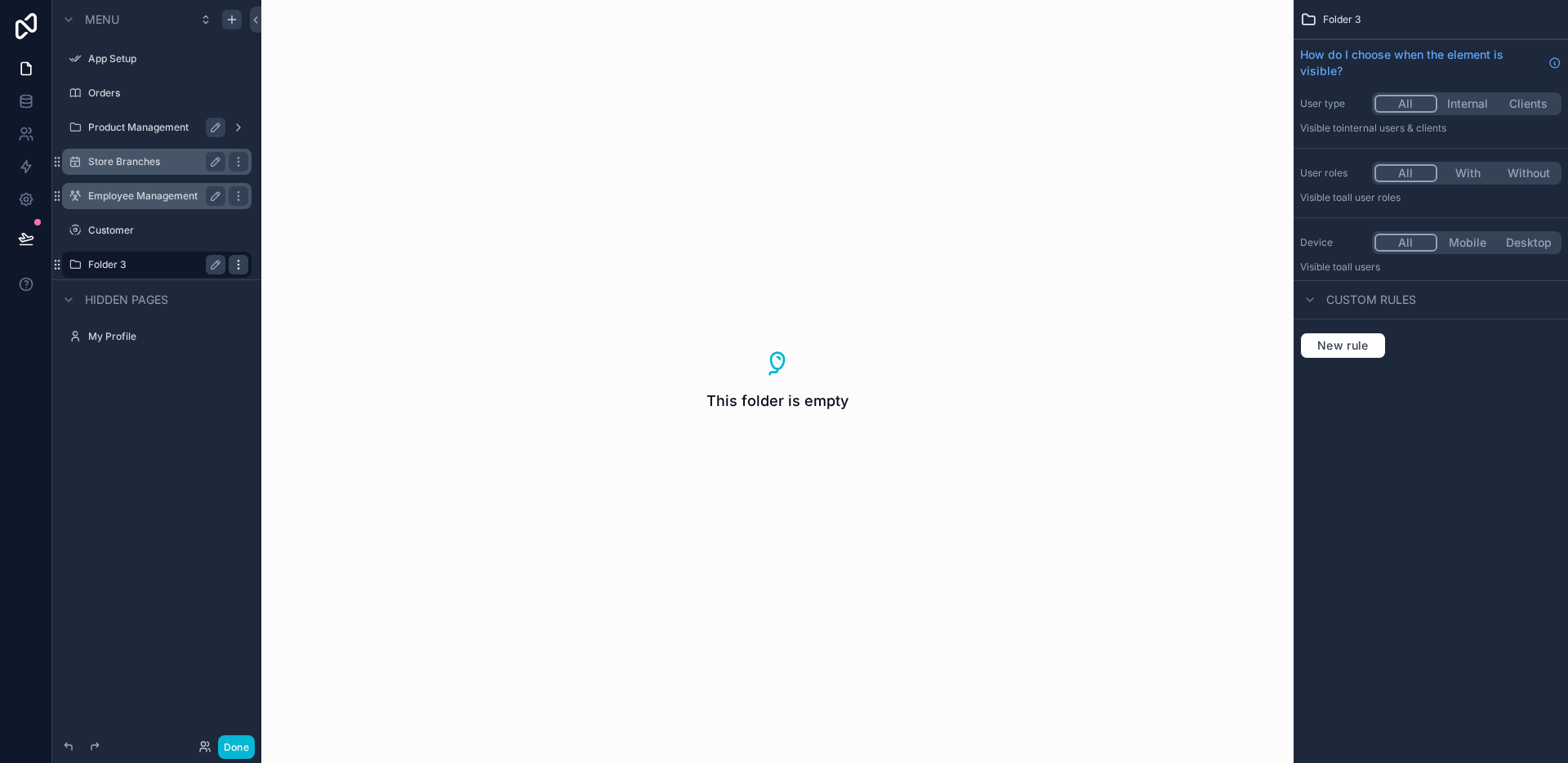
click at [236, 265] on icon "scrollable content" at bounding box center [238, 264] width 13 height 13
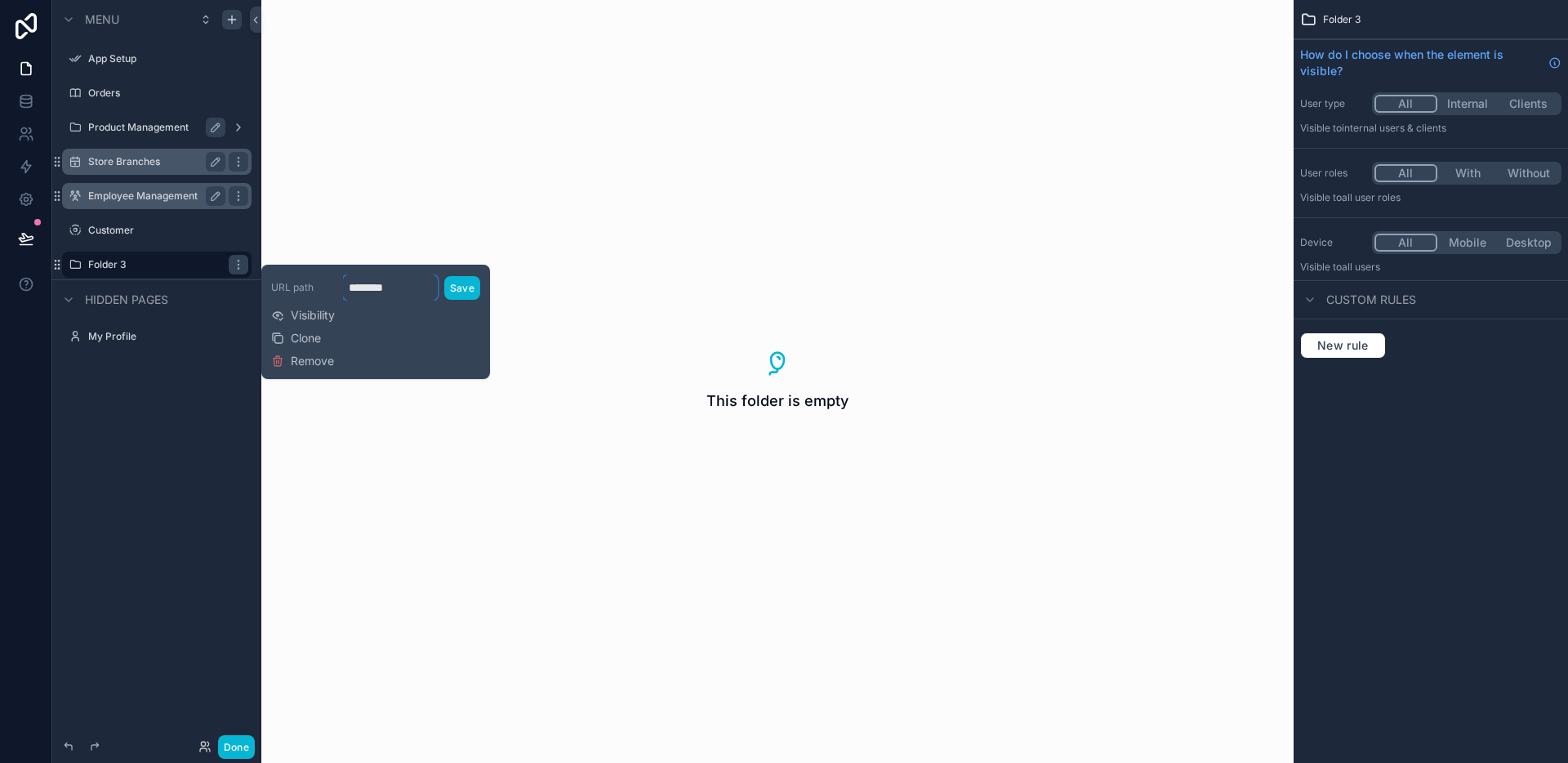
click at [398, 299] on input "********" at bounding box center [390, 287] width 95 height 26
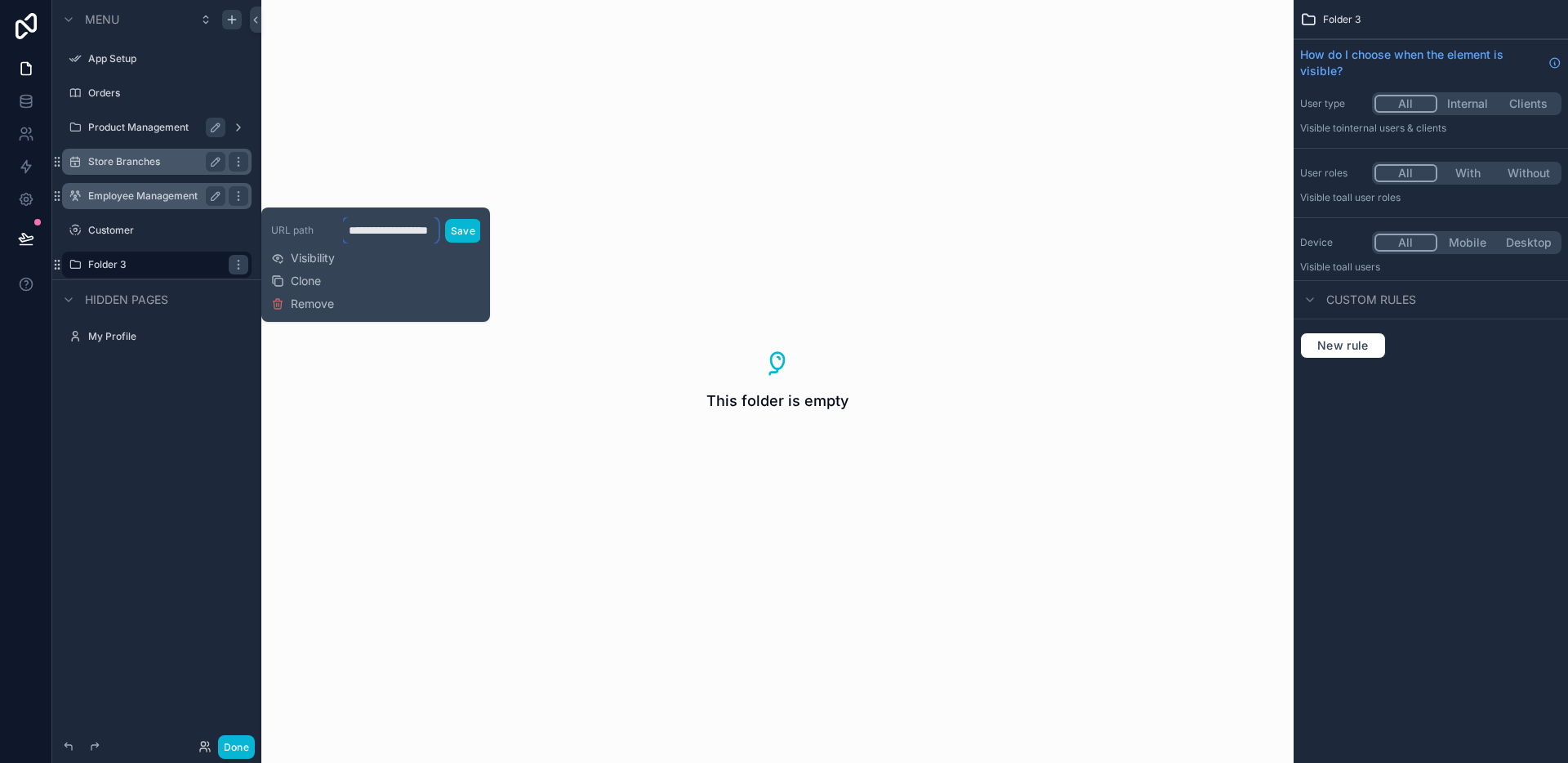
scroll to position [0, 34]
type input "**********"
click at [475, 223] on button "Save" at bounding box center [462, 230] width 36 height 23
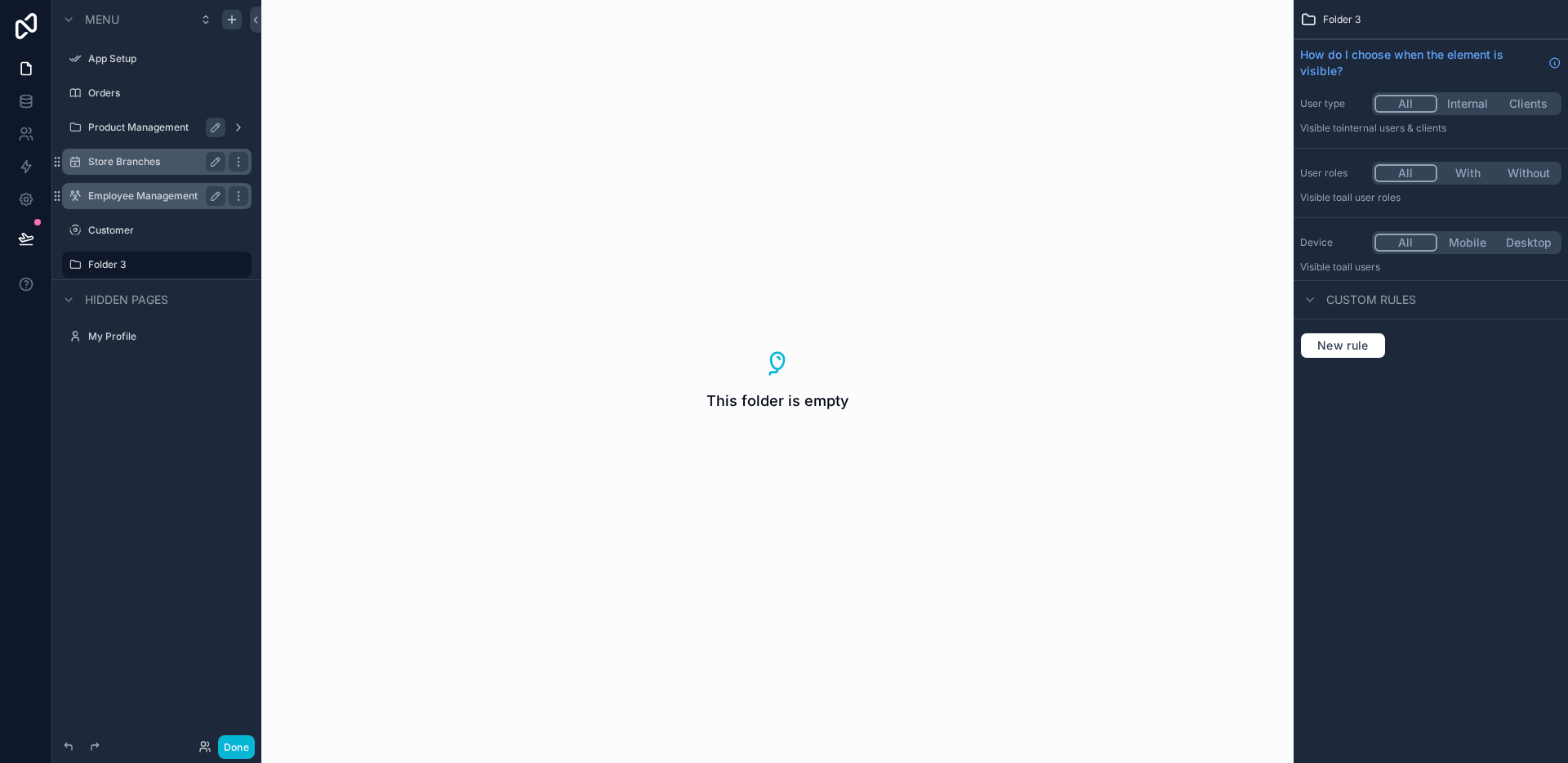
click at [549, 353] on div "This folder is empty" at bounding box center [777, 382] width 1032 height 763
click at [219, 268] on icon "scrollable content" at bounding box center [215, 264] width 13 height 13
click at [180, 272] on input "********" at bounding box center [143, 264] width 111 height 20
type input "**********"
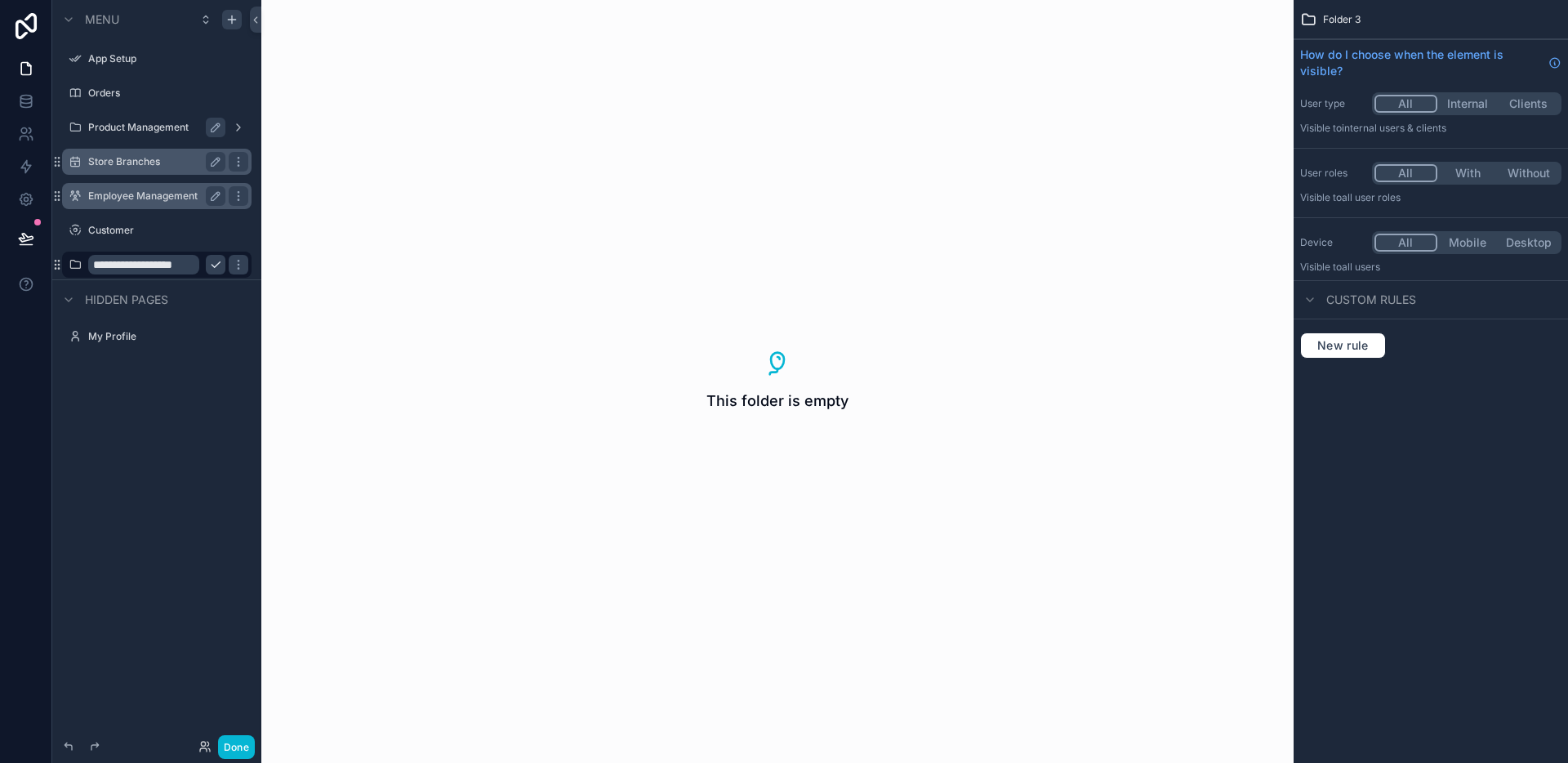
scroll to position [0, 0]
click at [221, 264] on icon "scrollable content" at bounding box center [215, 264] width 13 height 13
drag, startPoint x: 158, startPoint y: 167, endPoint x: 97, endPoint y: 164, distance: 61.1
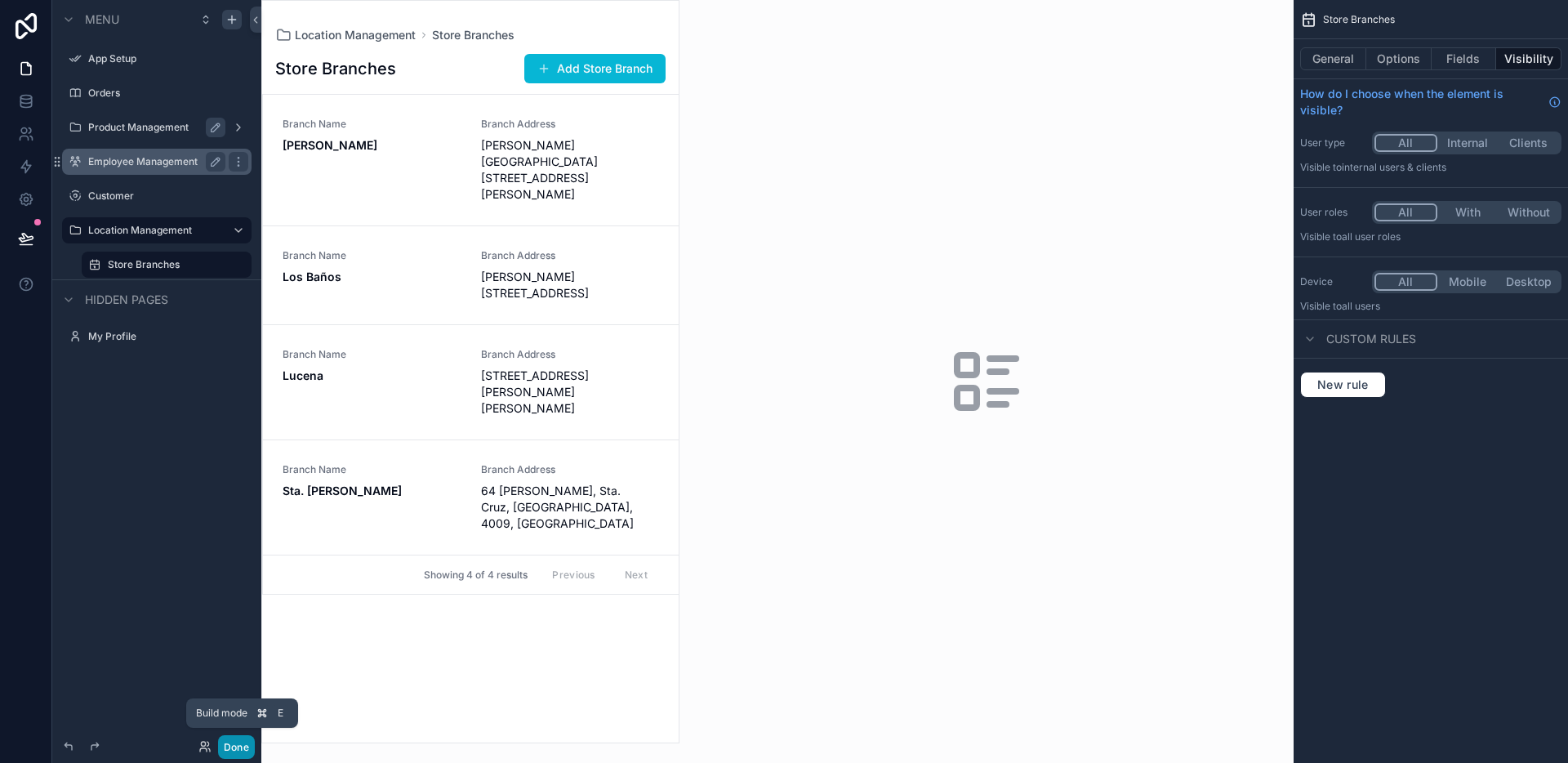
click at [242, 746] on button "Done" at bounding box center [237, 747] width 37 height 23
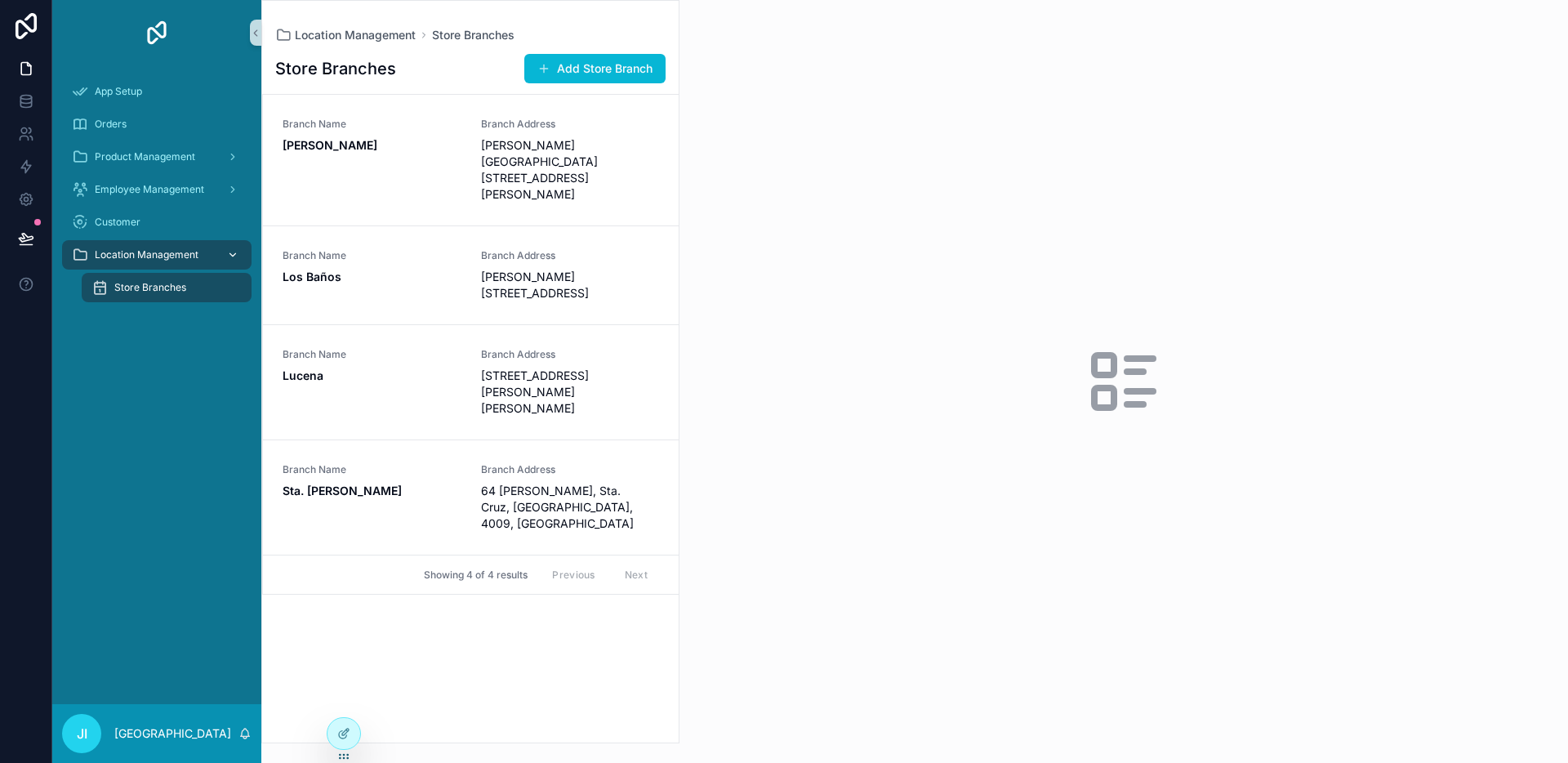
click at [237, 245] on div "scrollable content" at bounding box center [231, 255] width 21 height 26
drag, startPoint x: 334, startPoint y: 731, endPoint x: 336, endPoint y: 660, distance: 71.0
click at [335, 731] on div at bounding box center [343, 734] width 32 height 31
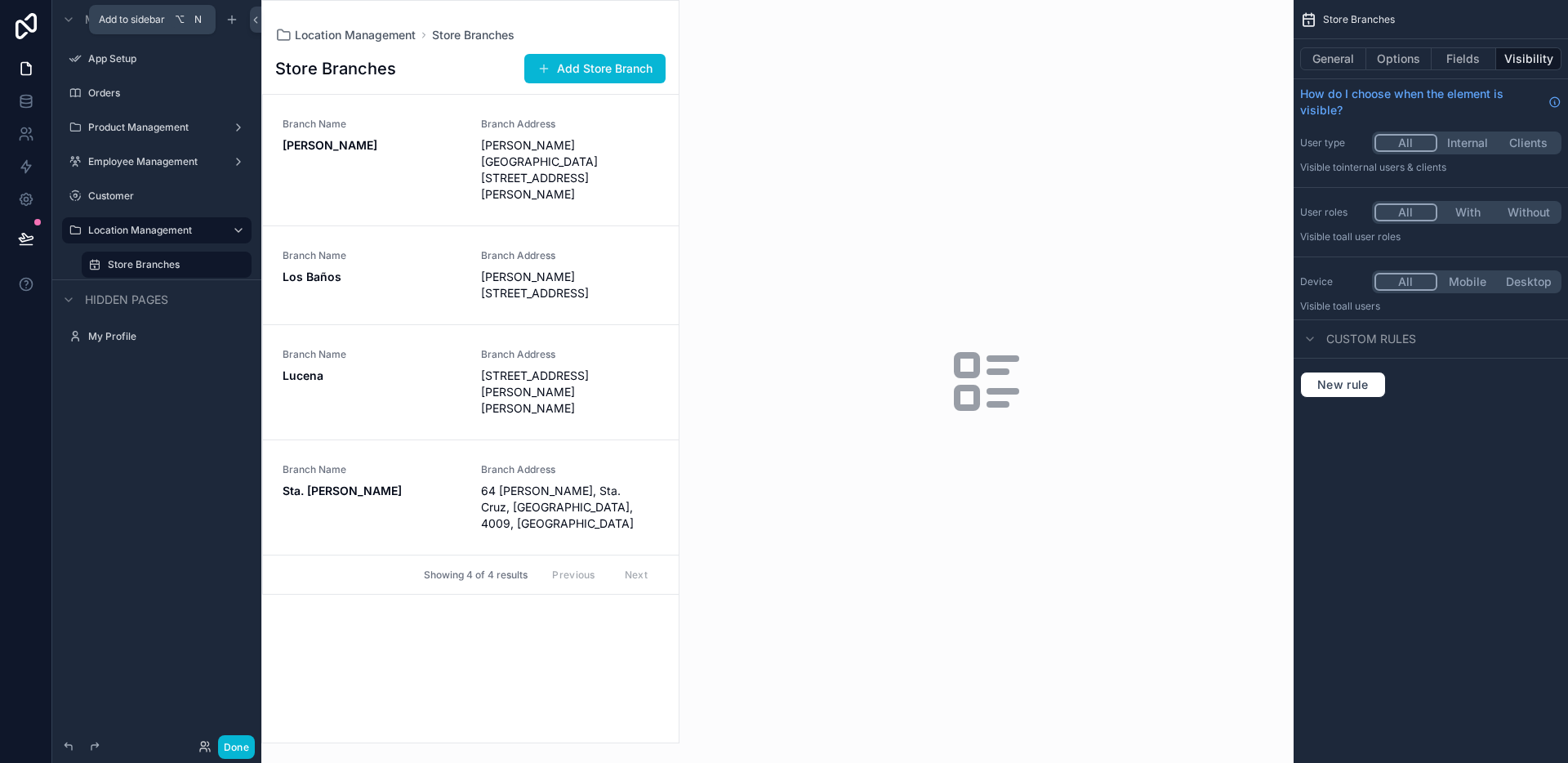
drag, startPoint x: 230, startPoint y: 25, endPoint x: 259, endPoint y: 88, distance: 69.4
click at [230, 25] on icon "scrollable content" at bounding box center [231, 19] width 13 height 13
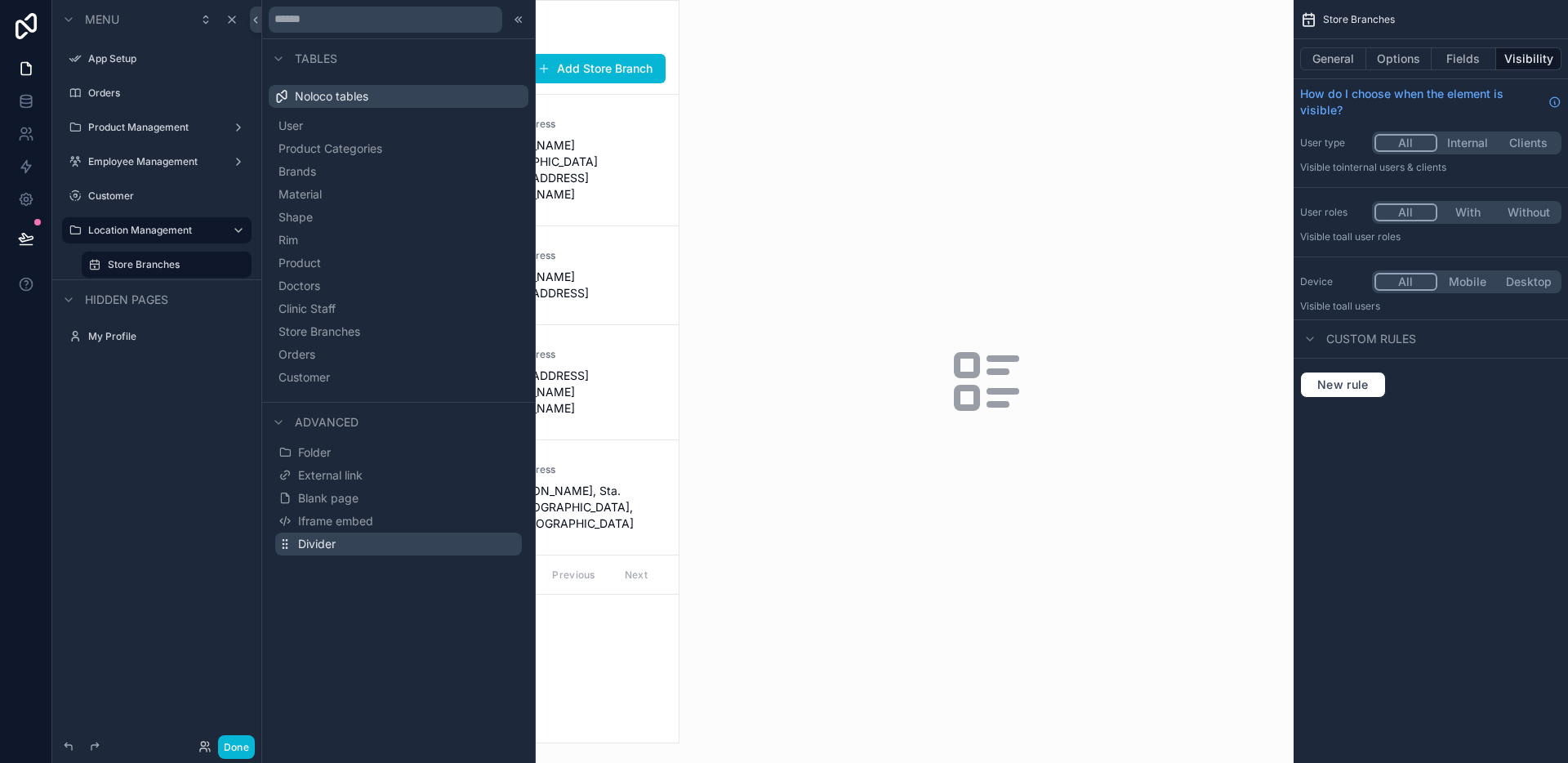
click at [335, 536] on span "Divider" at bounding box center [317, 543] width 38 height 17
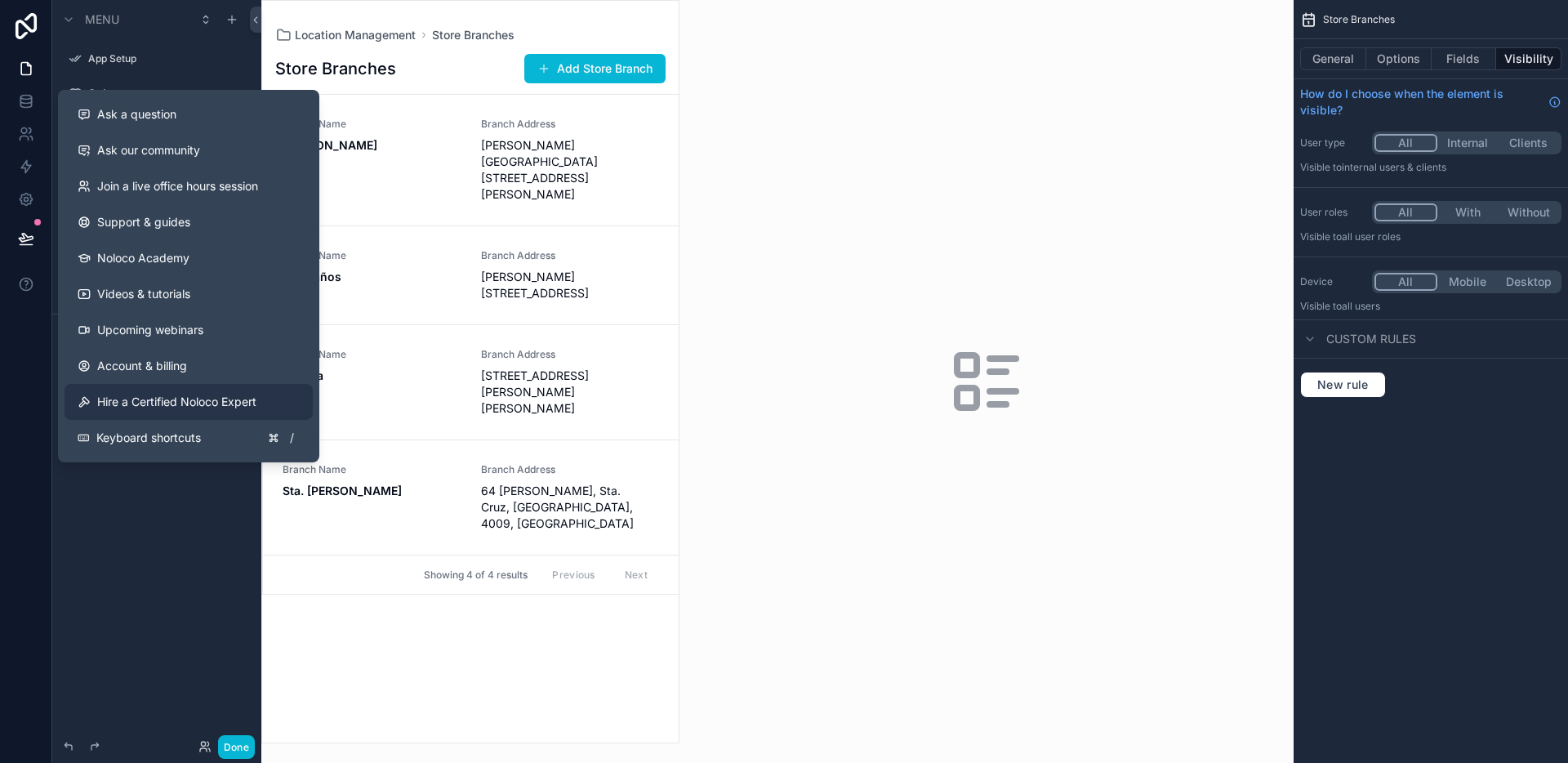
drag, startPoint x: 133, startPoint y: 503, endPoint x: 108, endPoint y: 384, distance: 121.6
click at [133, 502] on div "Menu App Setup Orders Product Management Employee Management Customer Location …" at bounding box center [157, 372] width 209 height 743
click at [143, 511] on div "Menu App Setup Orders Product Management Employee Management Customer Location …" at bounding box center [157, 372] width 209 height 743
click at [1066, 402] on div "scrollable content" at bounding box center [987, 382] width 614 height 763
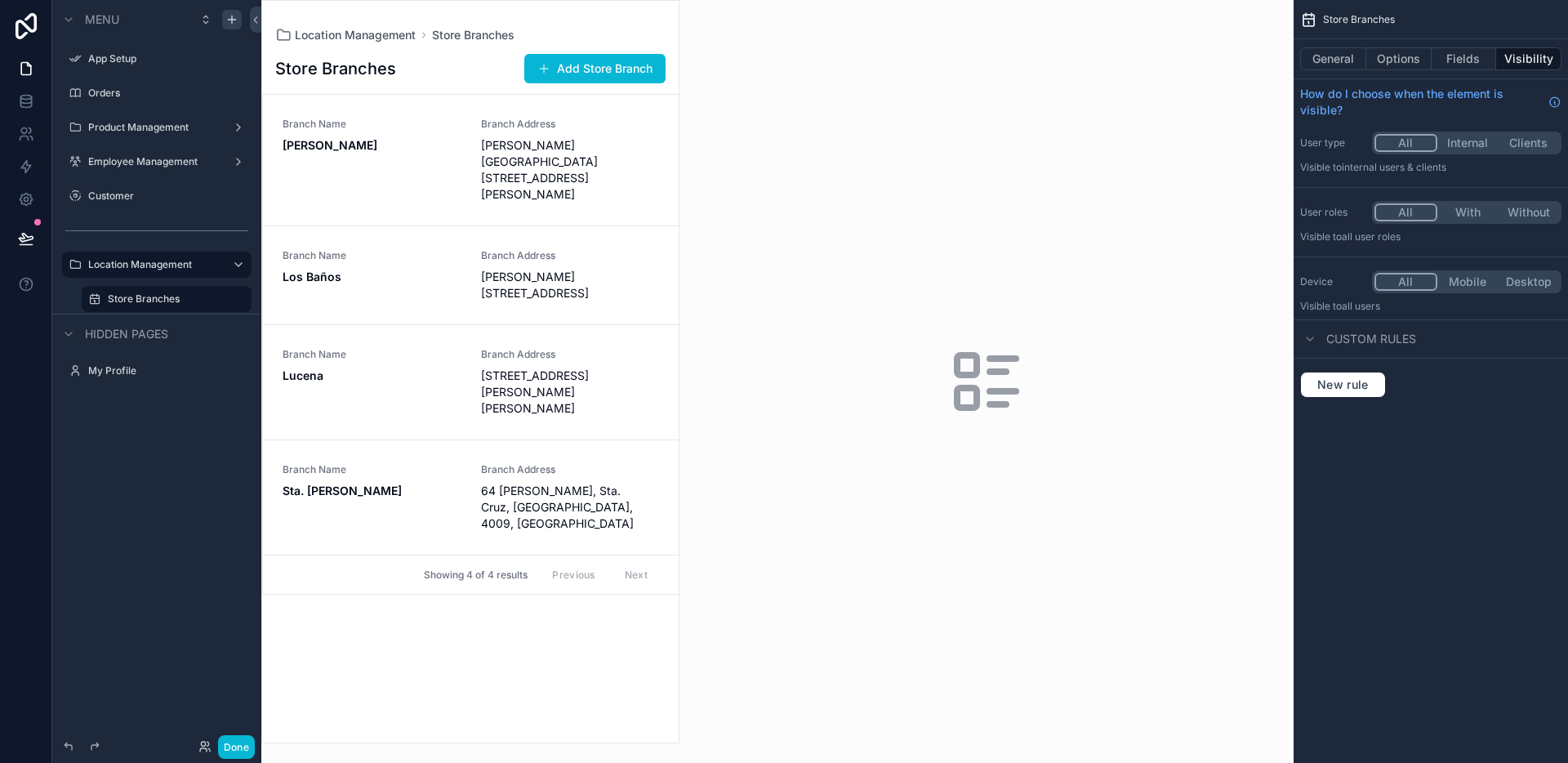
click at [238, 22] on icon "scrollable content" at bounding box center [231, 19] width 13 height 13
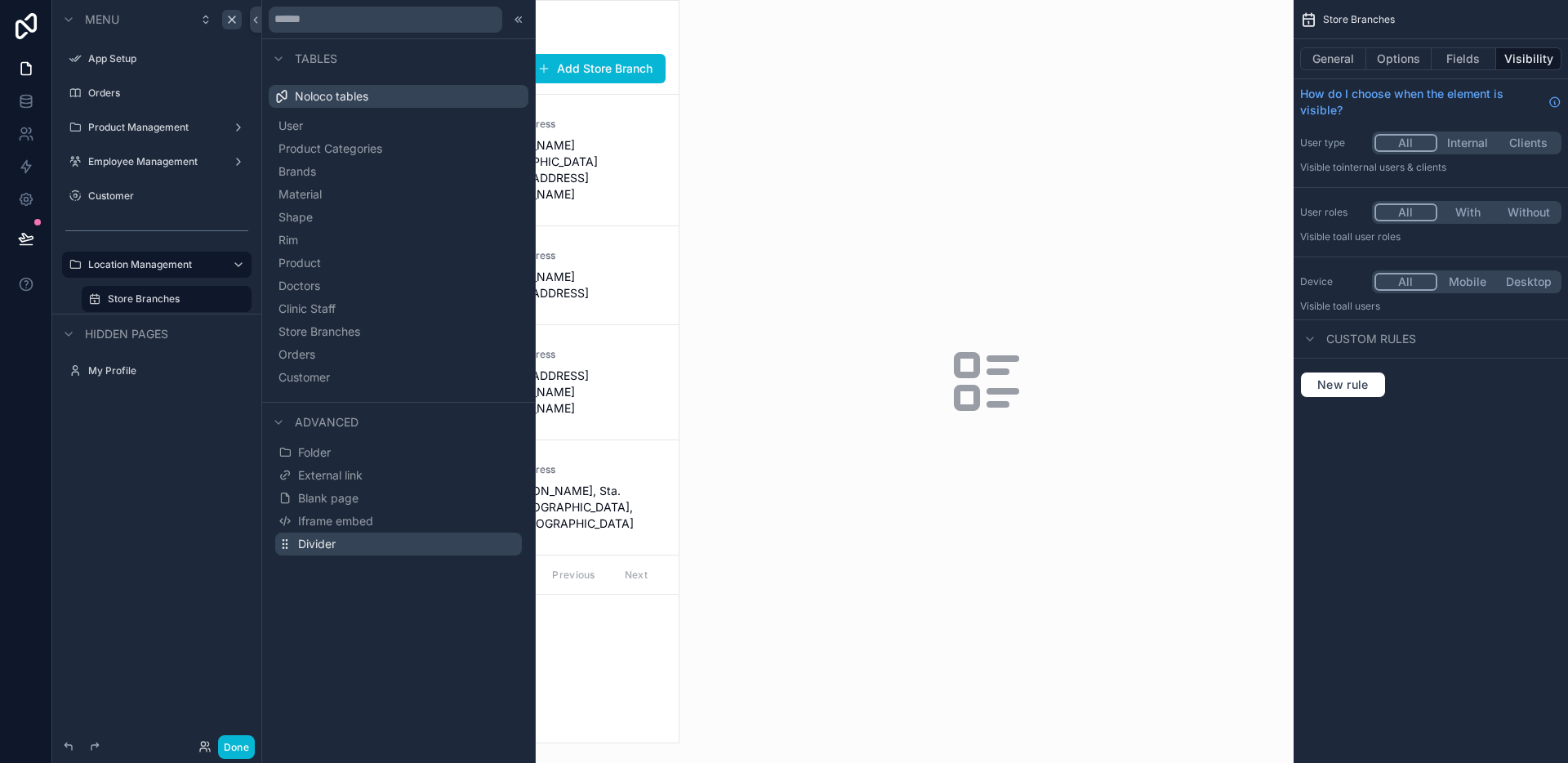
click at [360, 539] on button "Divider" at bounding box center [398, 543] width 247 height 22
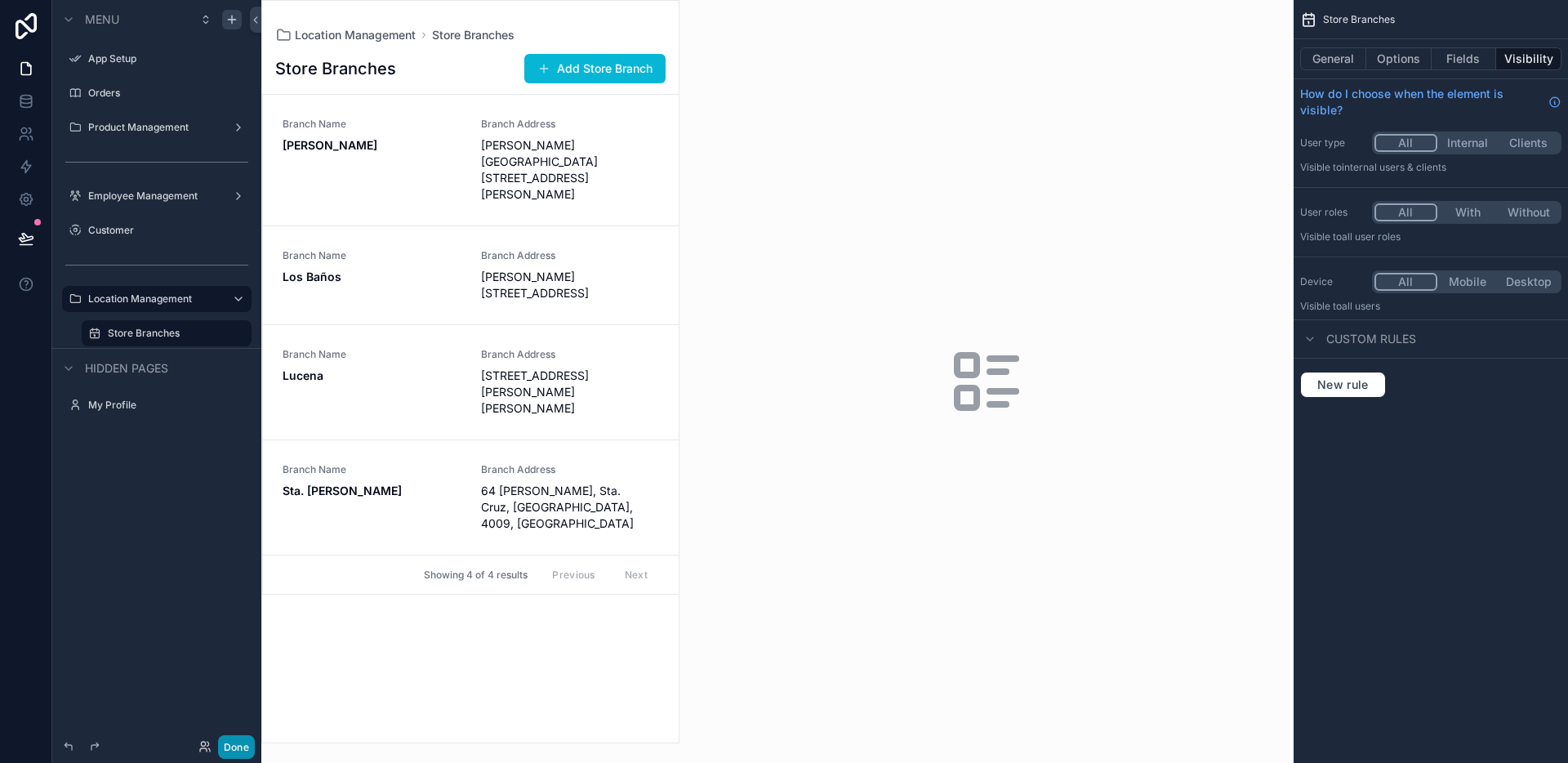
click at [246, 748] on button "Done" at bounding box center [237, 747] width 37 height 23
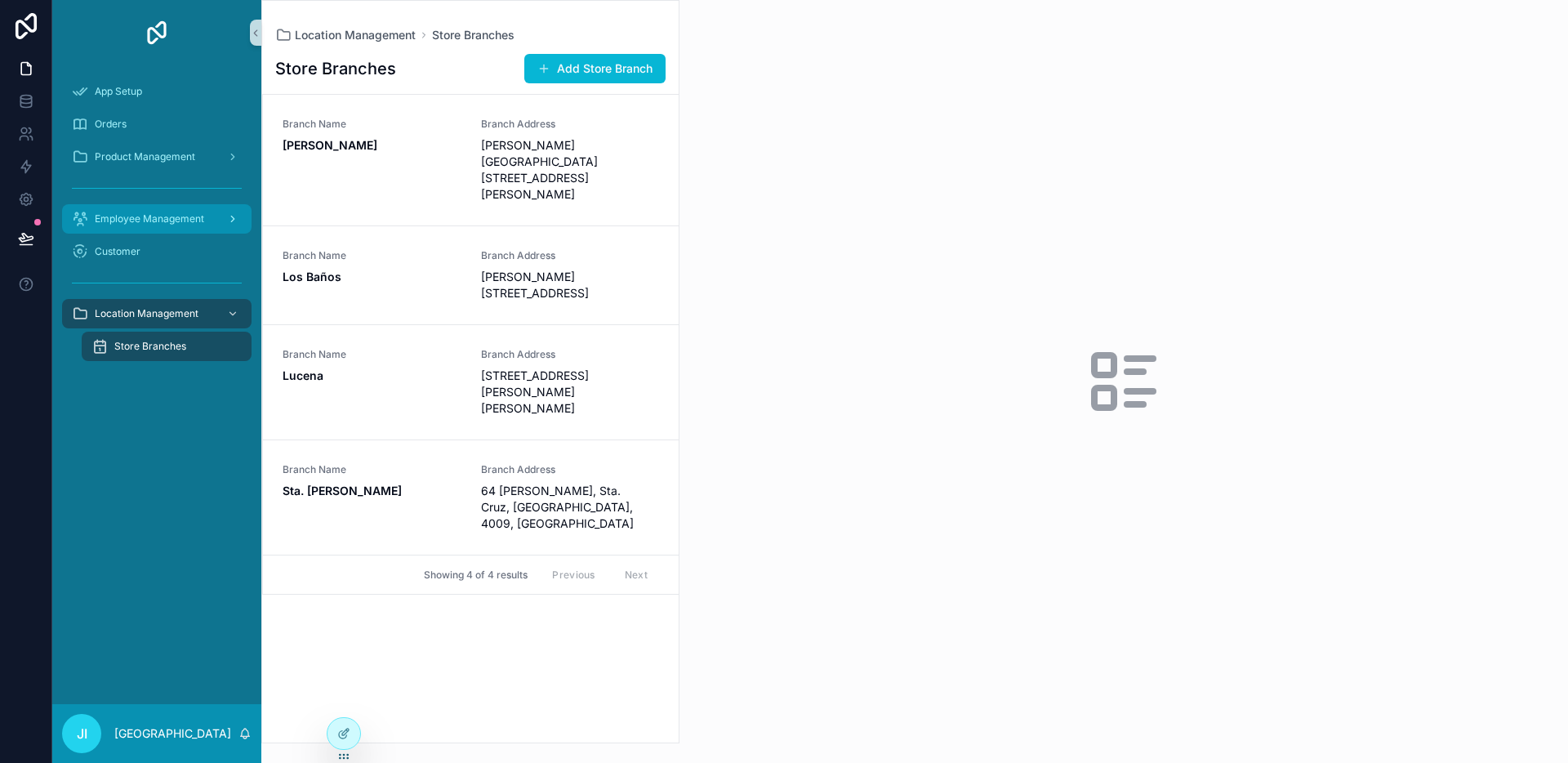
click at [231, 213] on div "scrollable content" at bounding box center [231, 219] width 21 height 26
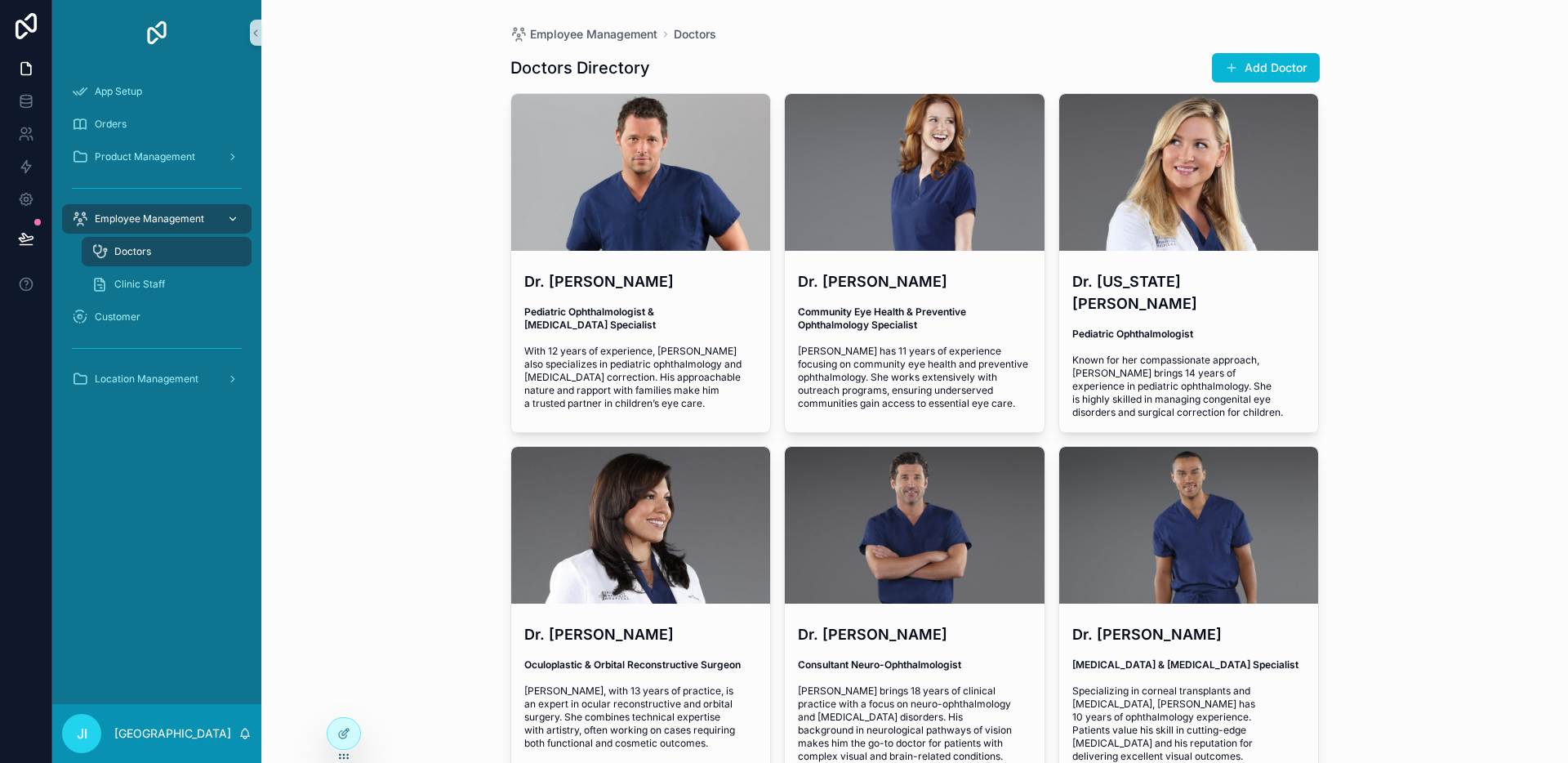
click at [231, 213] on div "scrollable content" at bounding box center [231, 219] width 21 height 26
click at [228, 380] on icon "scrollable content" at bounding box center [233, 380] width 12 height 12
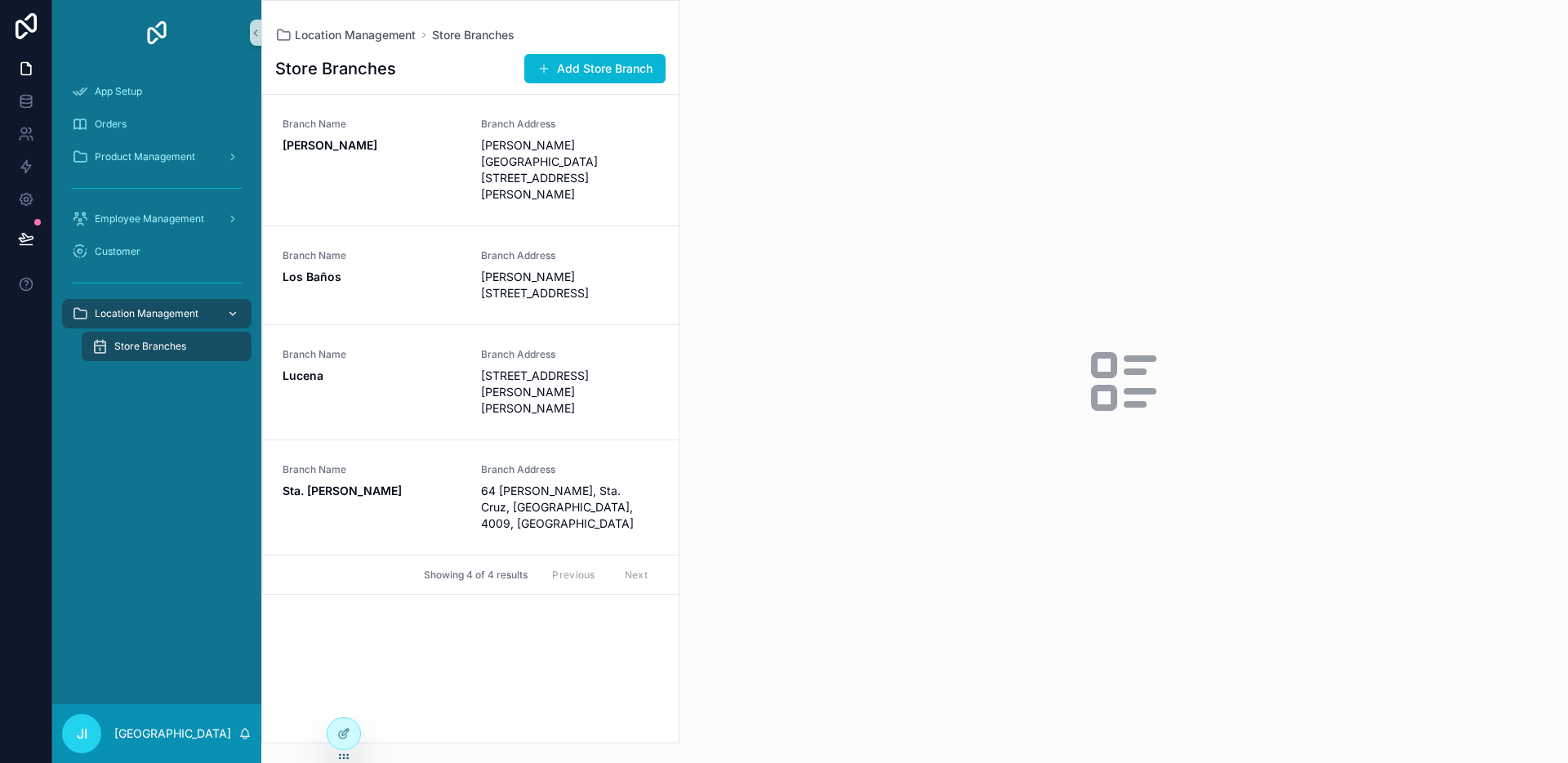
click at [339, 716] on div "Store Branches Add Store Branch Branch Name [PERSON_NAME] Address [PERSON_NAME]…" at bounding box center [470, 392] width 416 height 700
click at [348, 731] on icon at bounding box center [345, 732] width 7 height 7
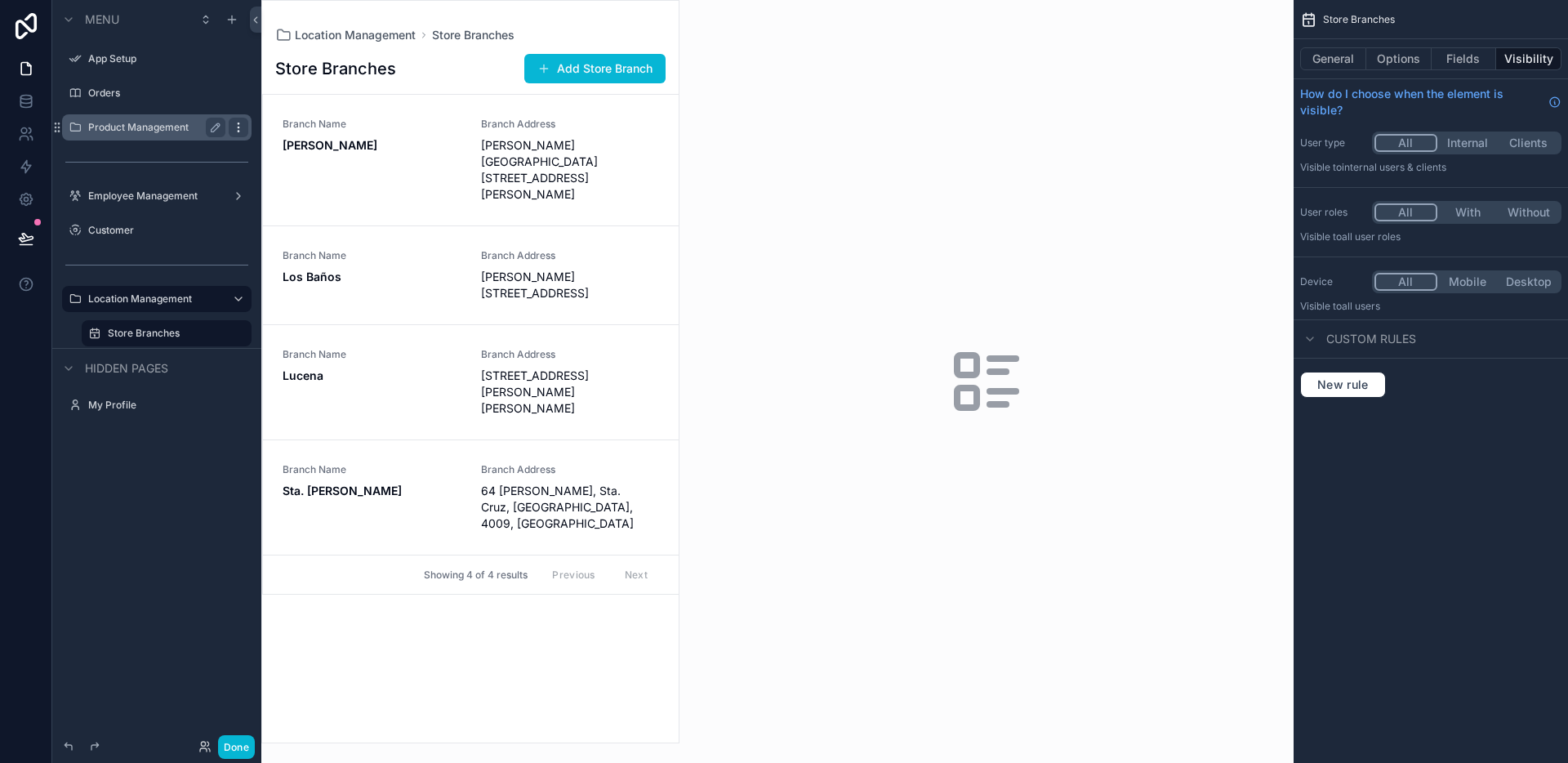
click at [232, 128] on icon "scrollable content" at bounding box center [238, 127] width 13 height 13
click at [222, 128] on button "scrollable content" at bounding box center [216, 128] width 20 height 20
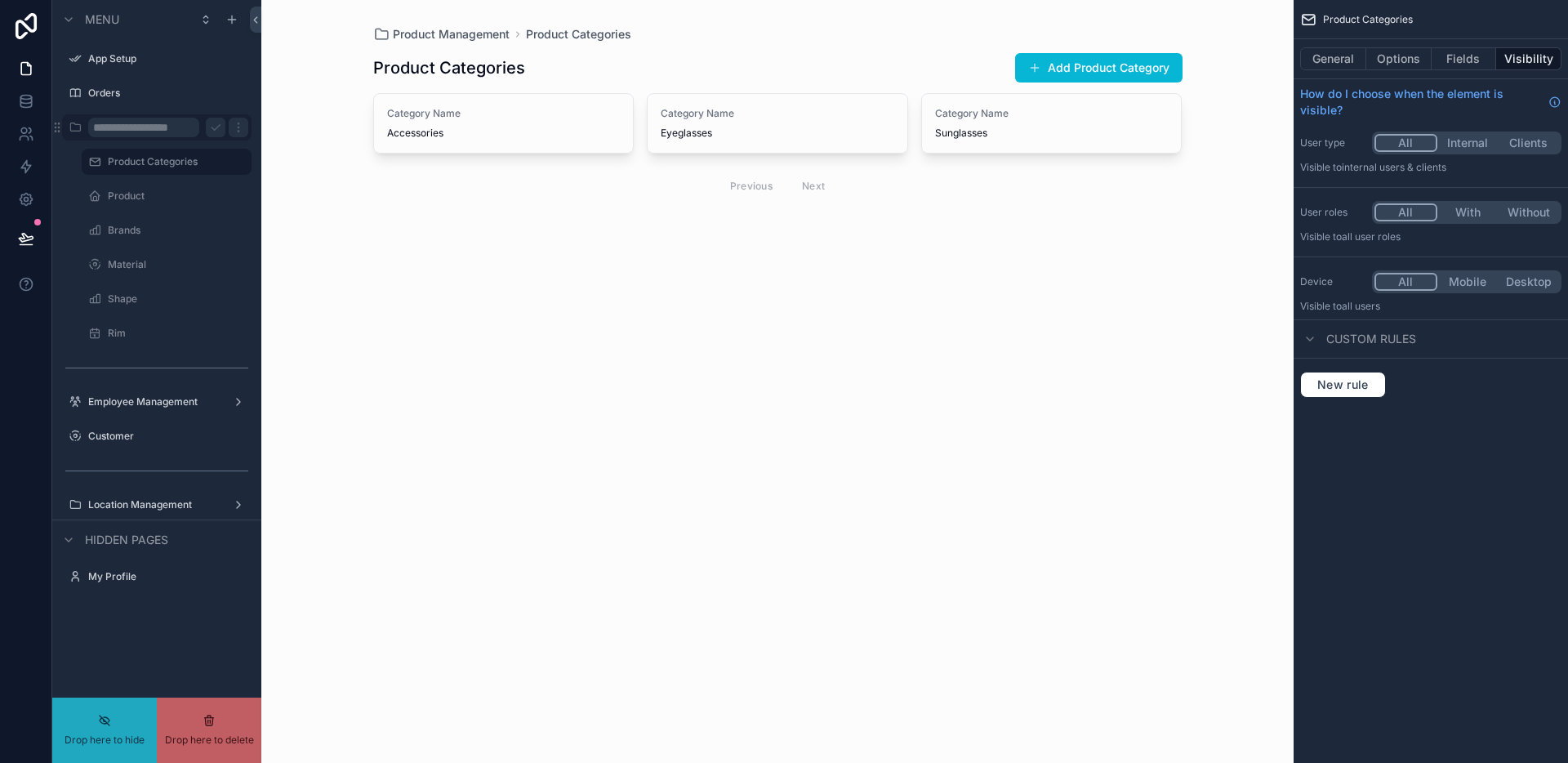
click at [153, 129] on input "**********" at bounding box center [143, 128] width 111 height 20
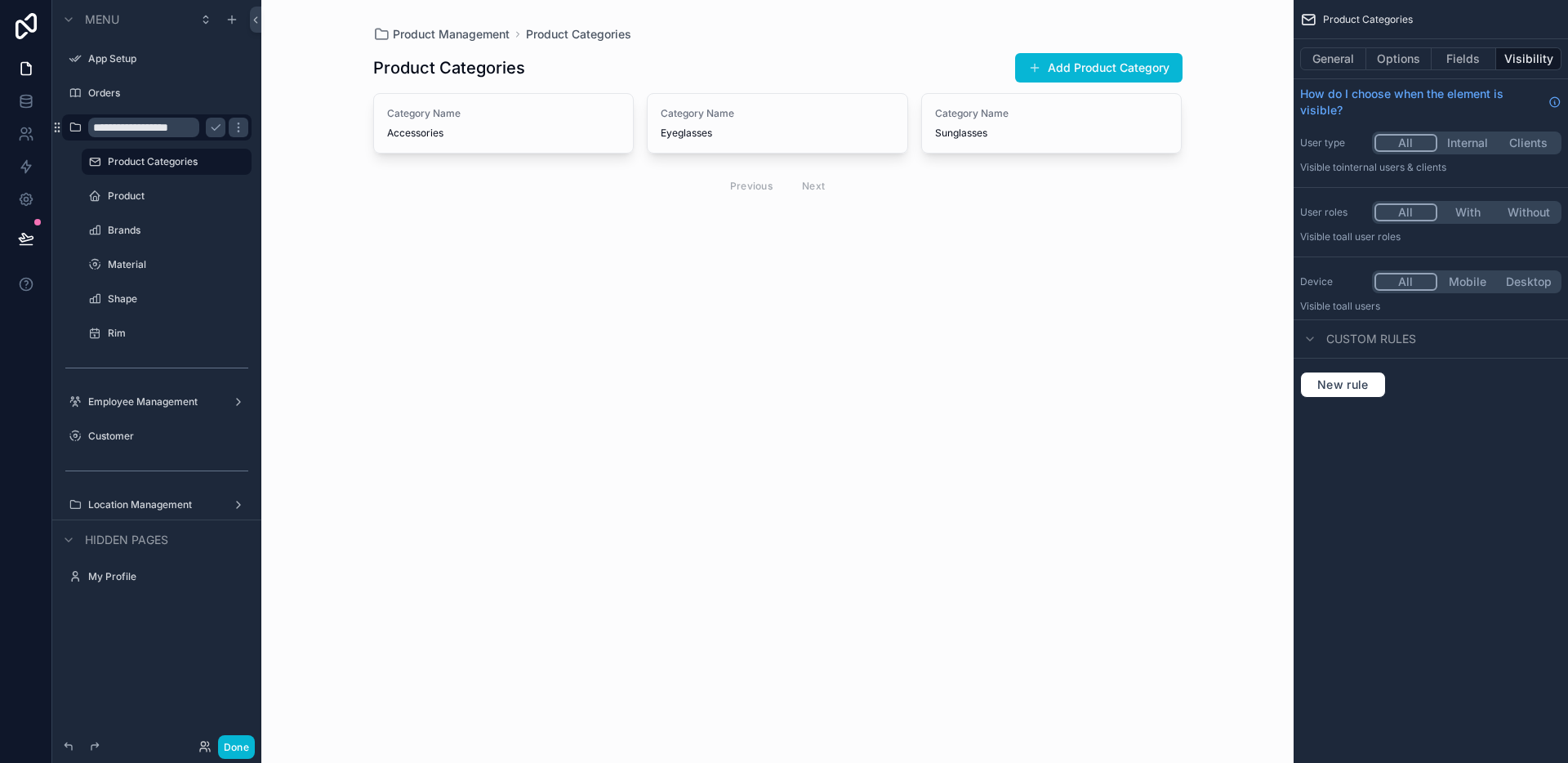
click at [152, 130] on input "**********" at bounding box center [143, 128] width 111 height 20
click at [138, 129] on input "**********" at bounding box center [143, 128] width 111 height 20
type input "**********"
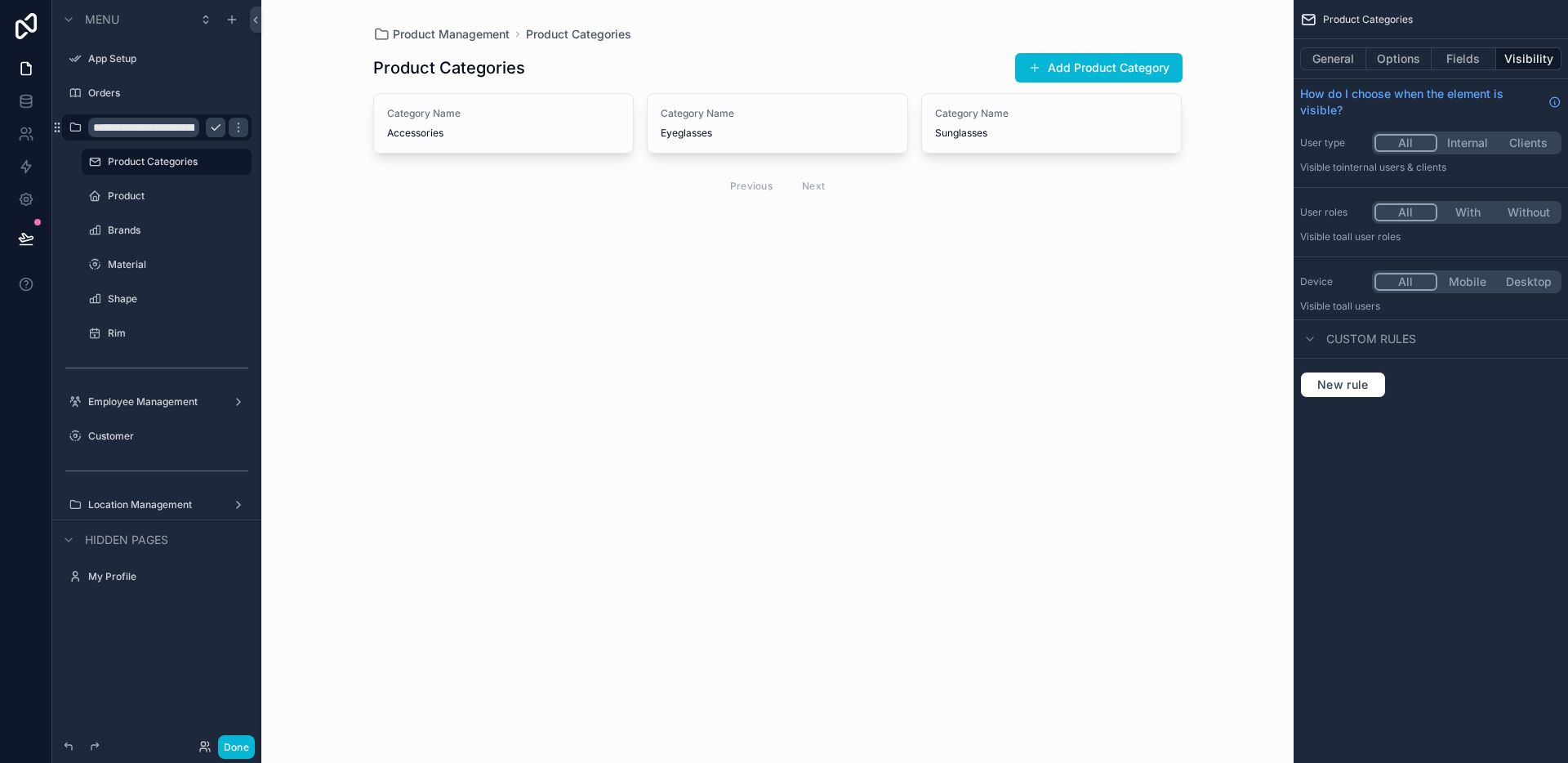
click at [213, 125] on icon "scrollable content" at bounding box center [215, 127] width 13 height 13
click at [576, 323] on div "Product & Inventory Management Product Categories Product Categories Add Produc…" at bounding box center [777, 382] width 1032 height 763
drag, startPoint x: 242, startPoint y: 738, endPoint x: 284, endPoint y: 683, distance: 69.2
click at [242, 738] on button "Done" at bounding box center [237, 747] width 37 height 23
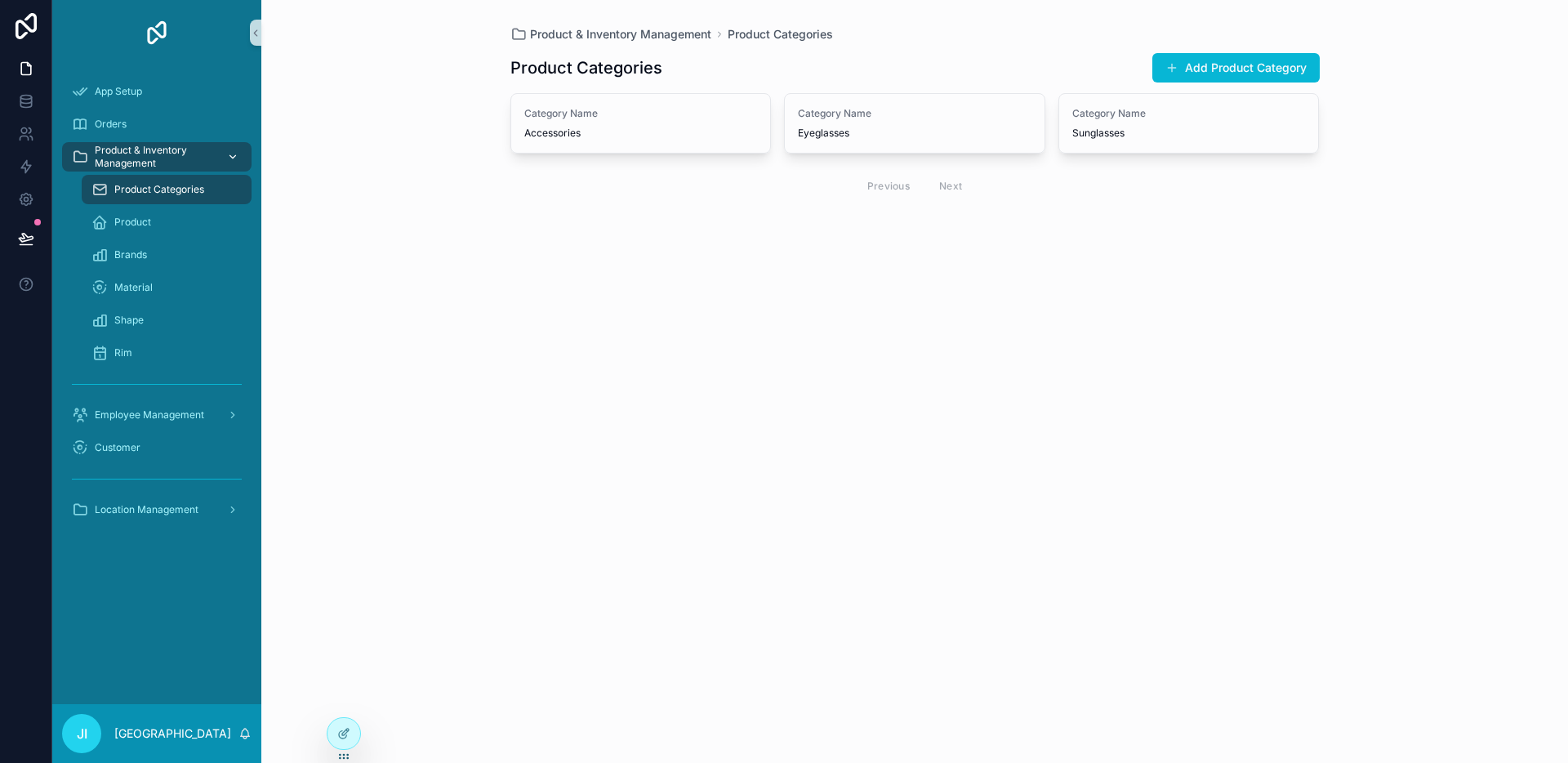
click at [233, 158] on icon "scrollable content" at bounding box center [233, 156] width 6 height 3
click at [138, 223] on span "Product" at bounding box center [133, 221] width 37 height 13
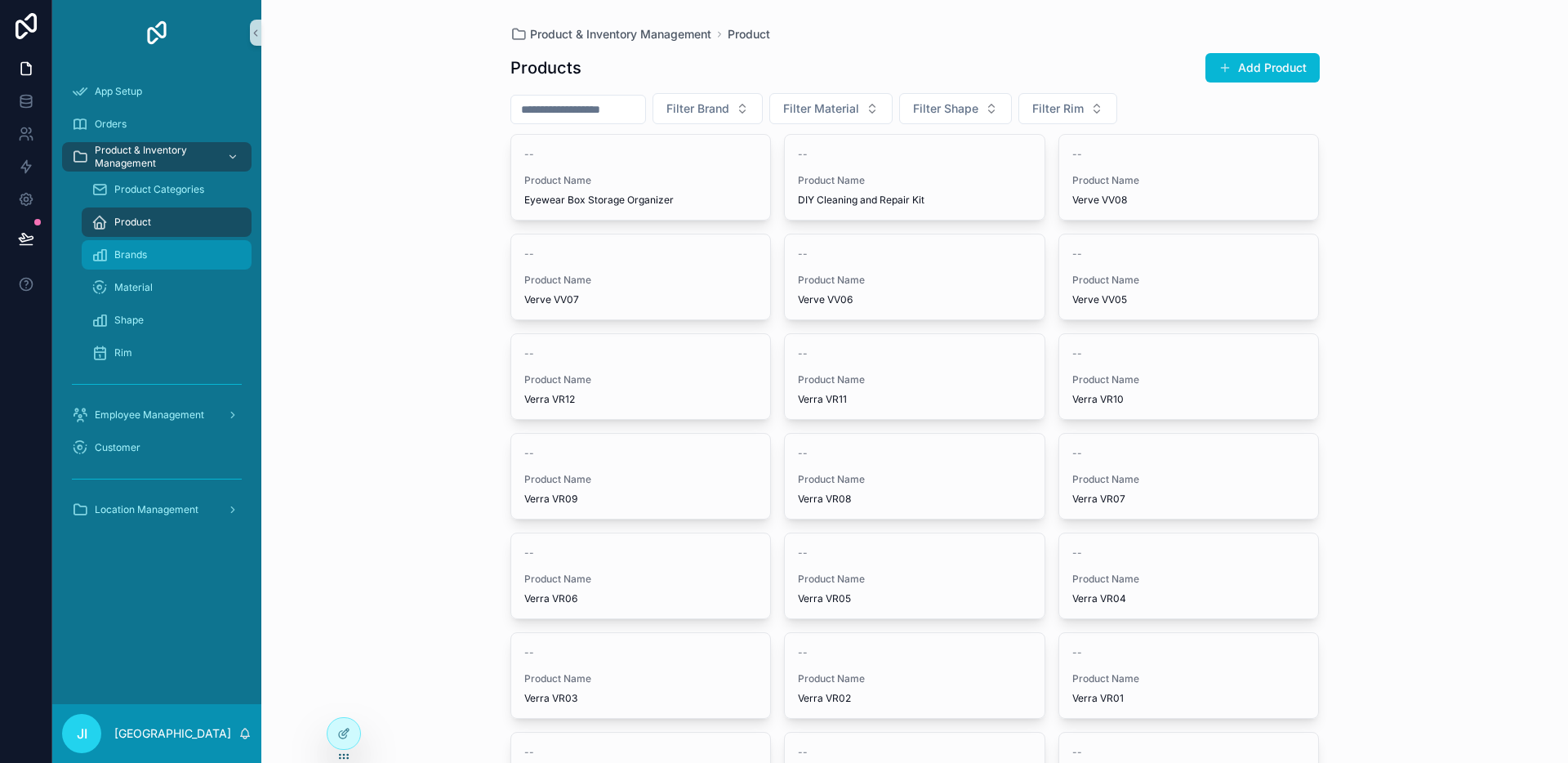
click at [138, 245] on div "Brands" at bounding box center [167, 255] width 150 height 26
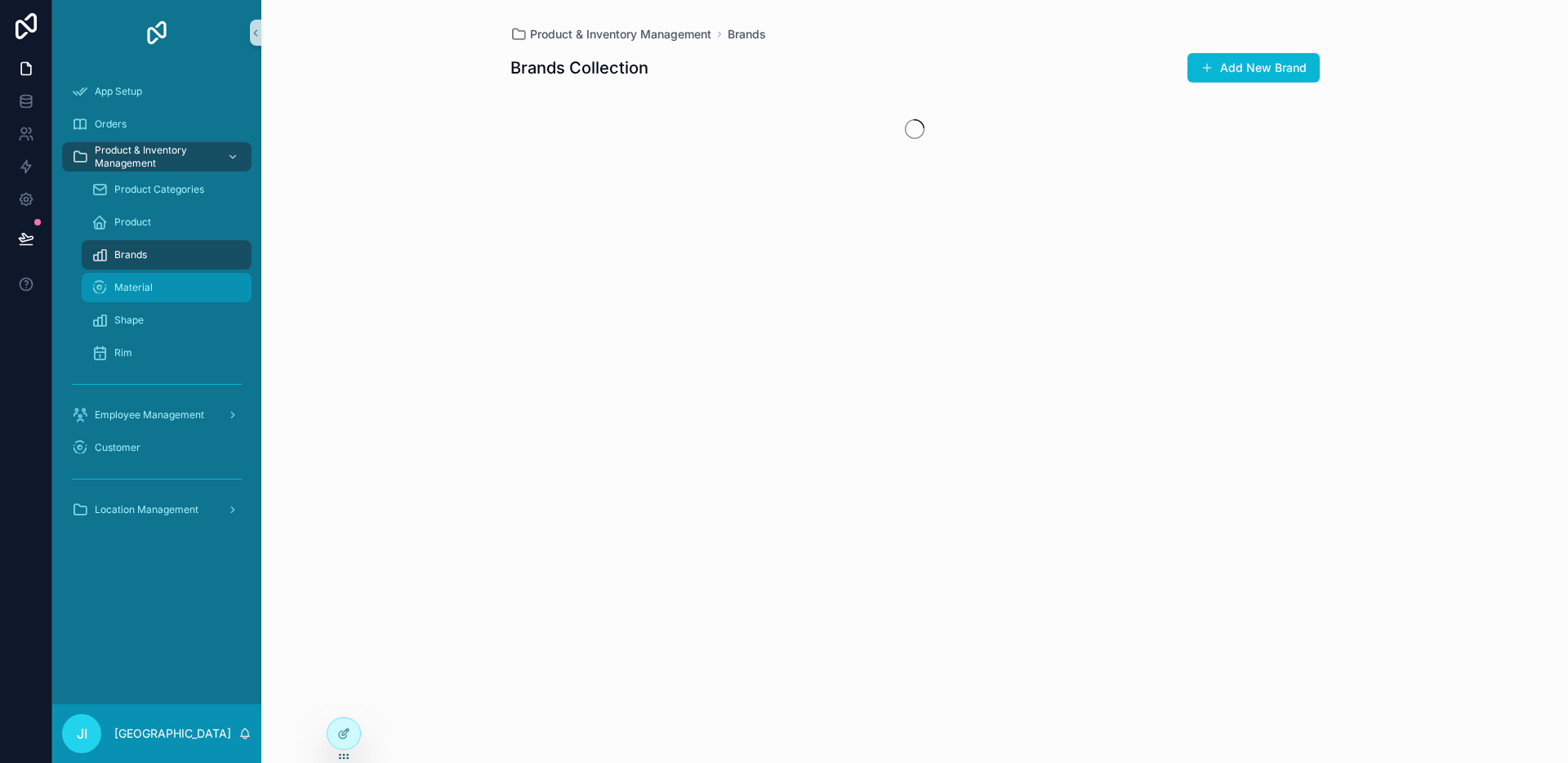
click at [137, 273] on link "Material" at bounding box center [167, 288] width 170 height 29
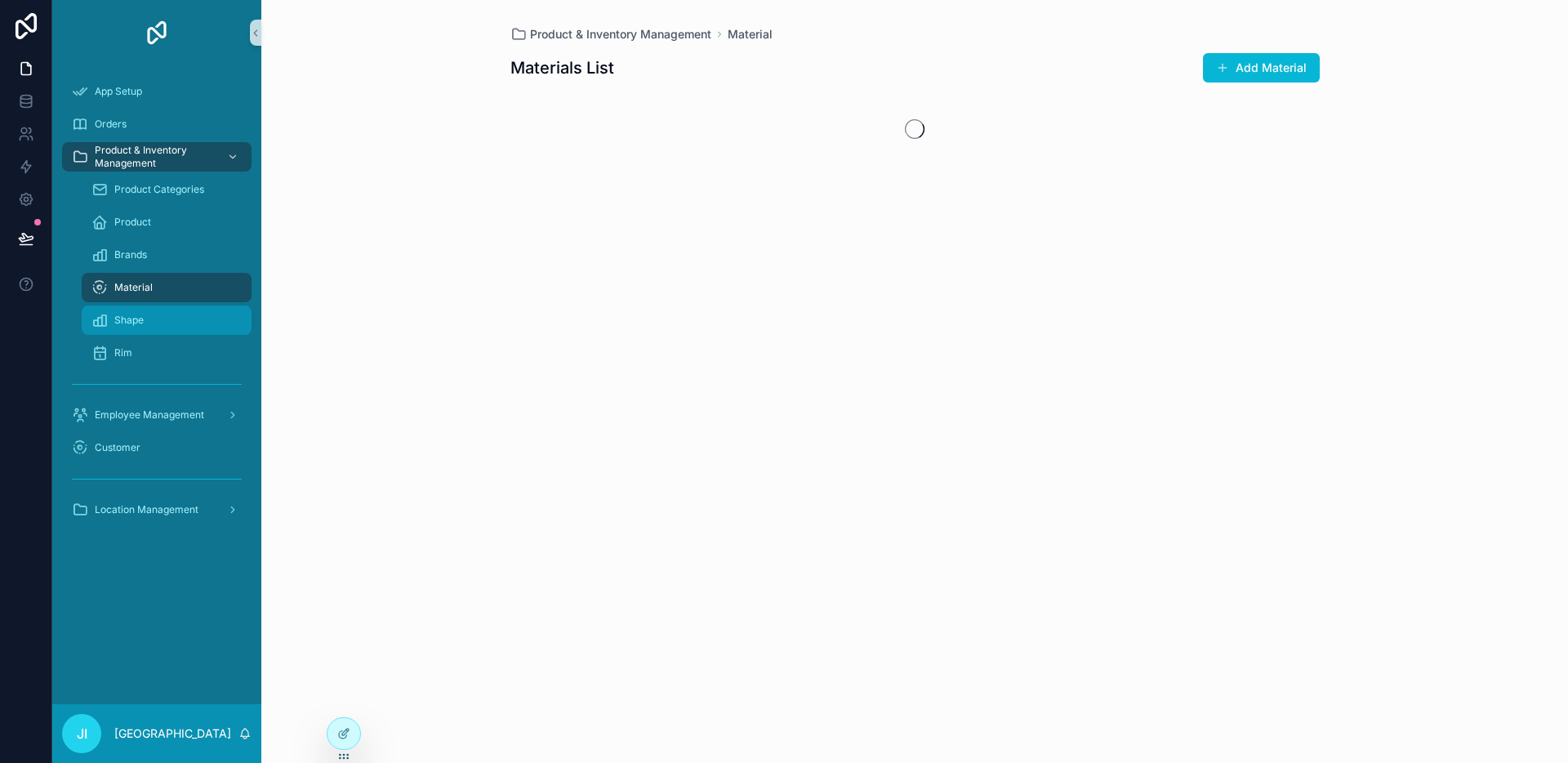
click at [133, 312] on div "Shape" at bounding box center [167, 320] width 150 height 26
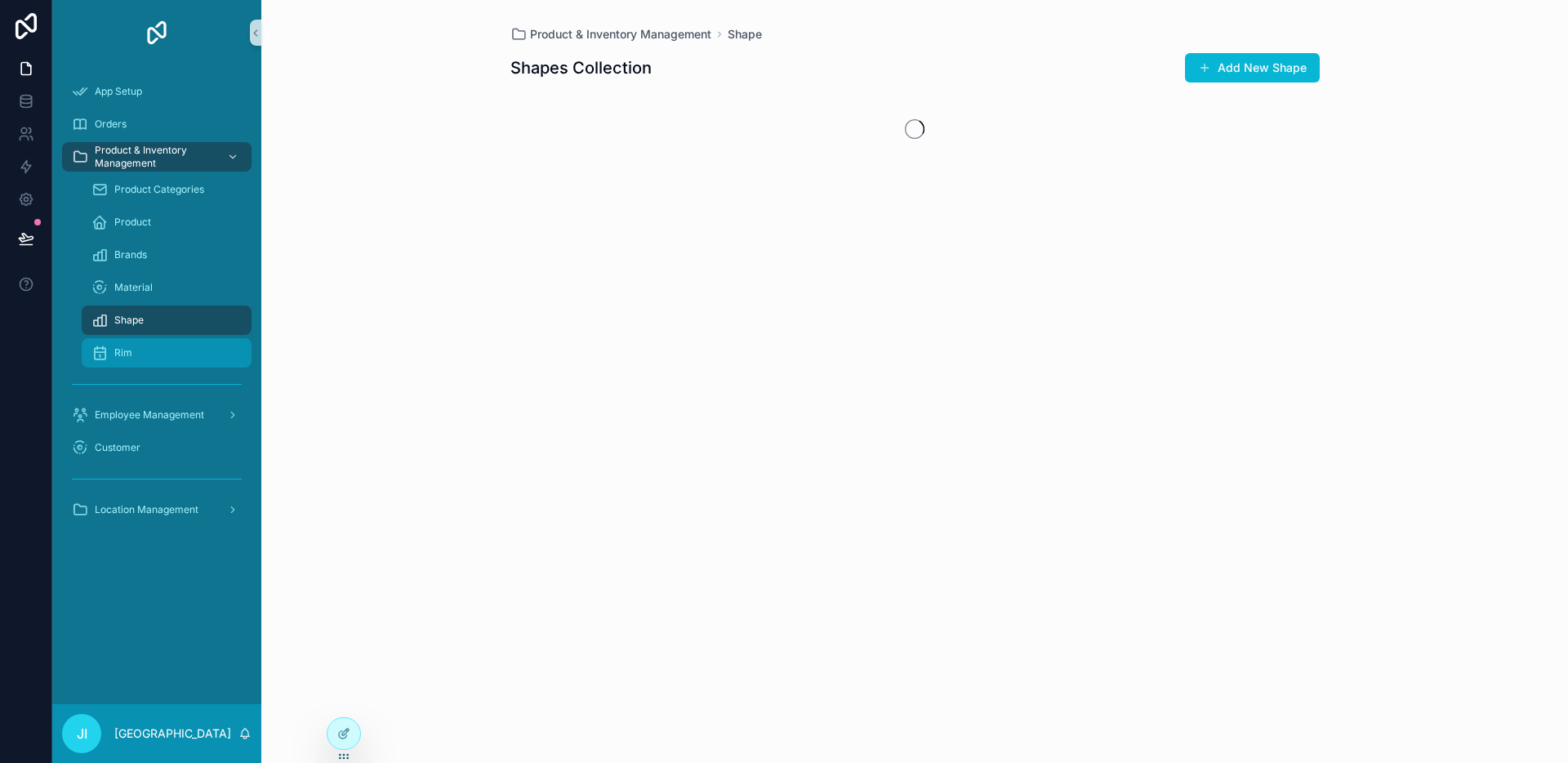
click at [130, 346] on span "Rim" at bounding box center [123, 352] width 18 height 13
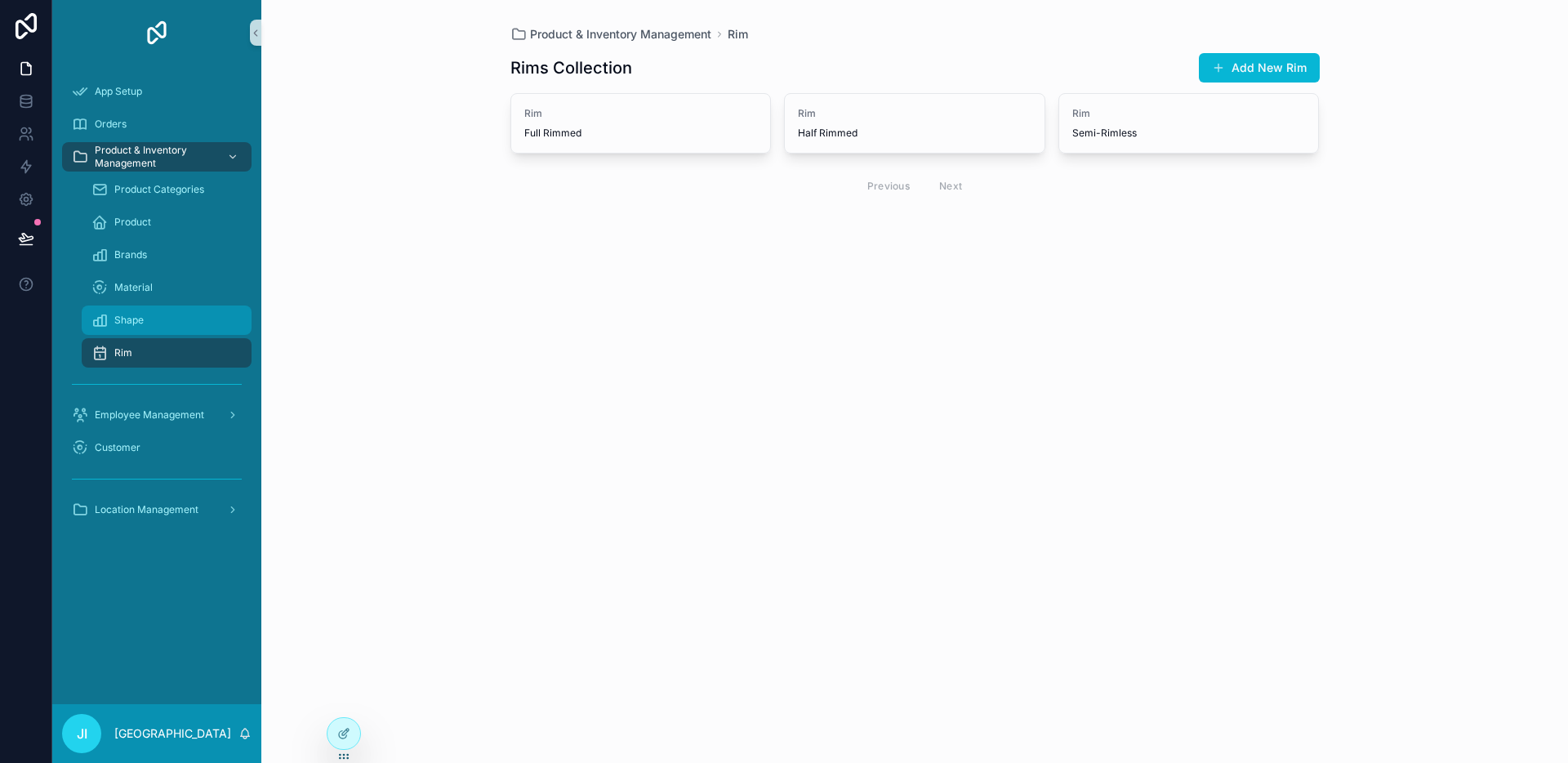
click at [130, 326] on span "Shape" at bounding box center [129, 320] width 29 height 13
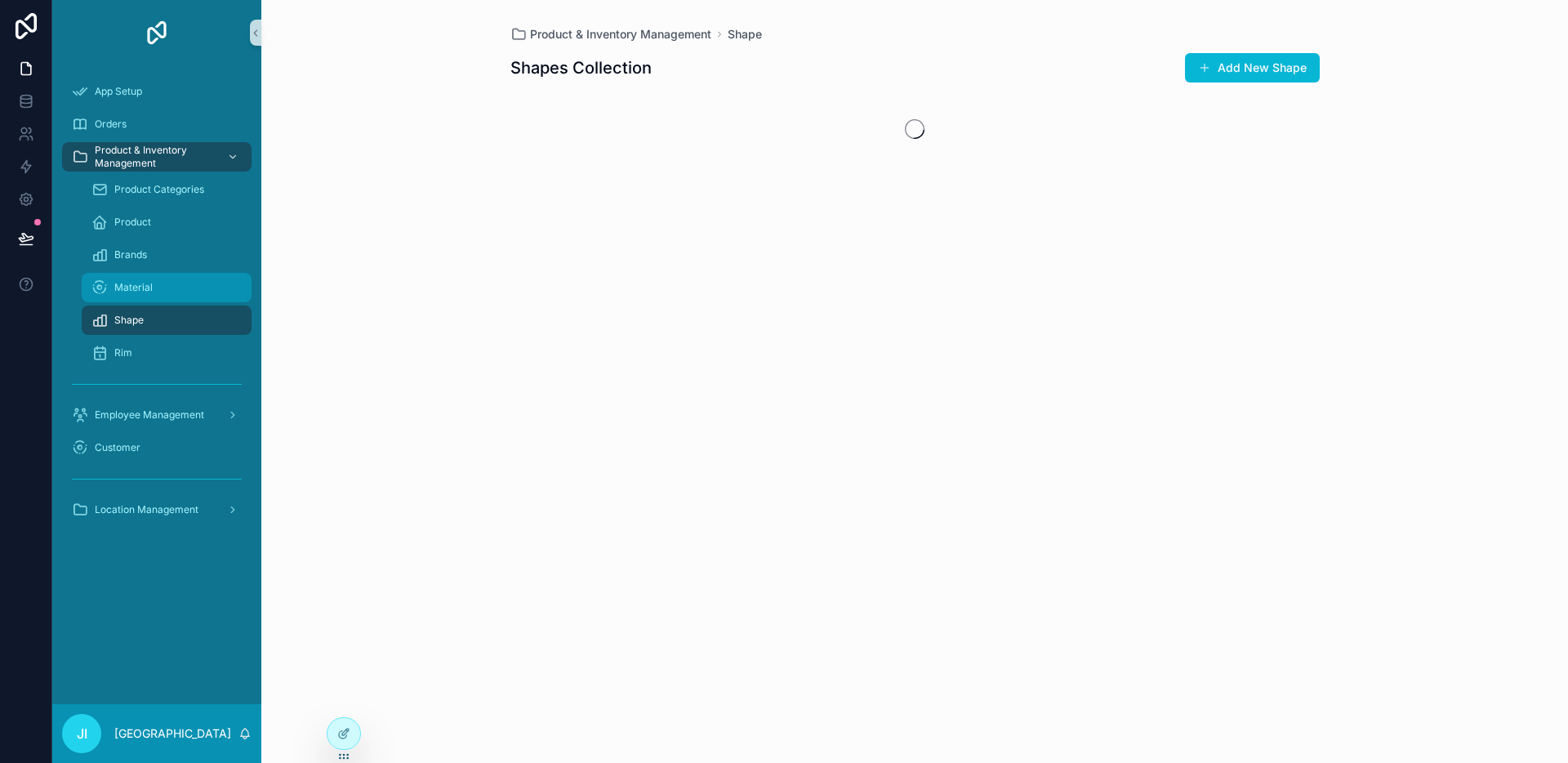
drag, startPoint x: 136, startPoint y: 305, endPoint x: 138, endPoint y: 294, distance: 11.2
click at [136, 305] on link "Shape" at bounding box center [167, 320] width 170 height 29
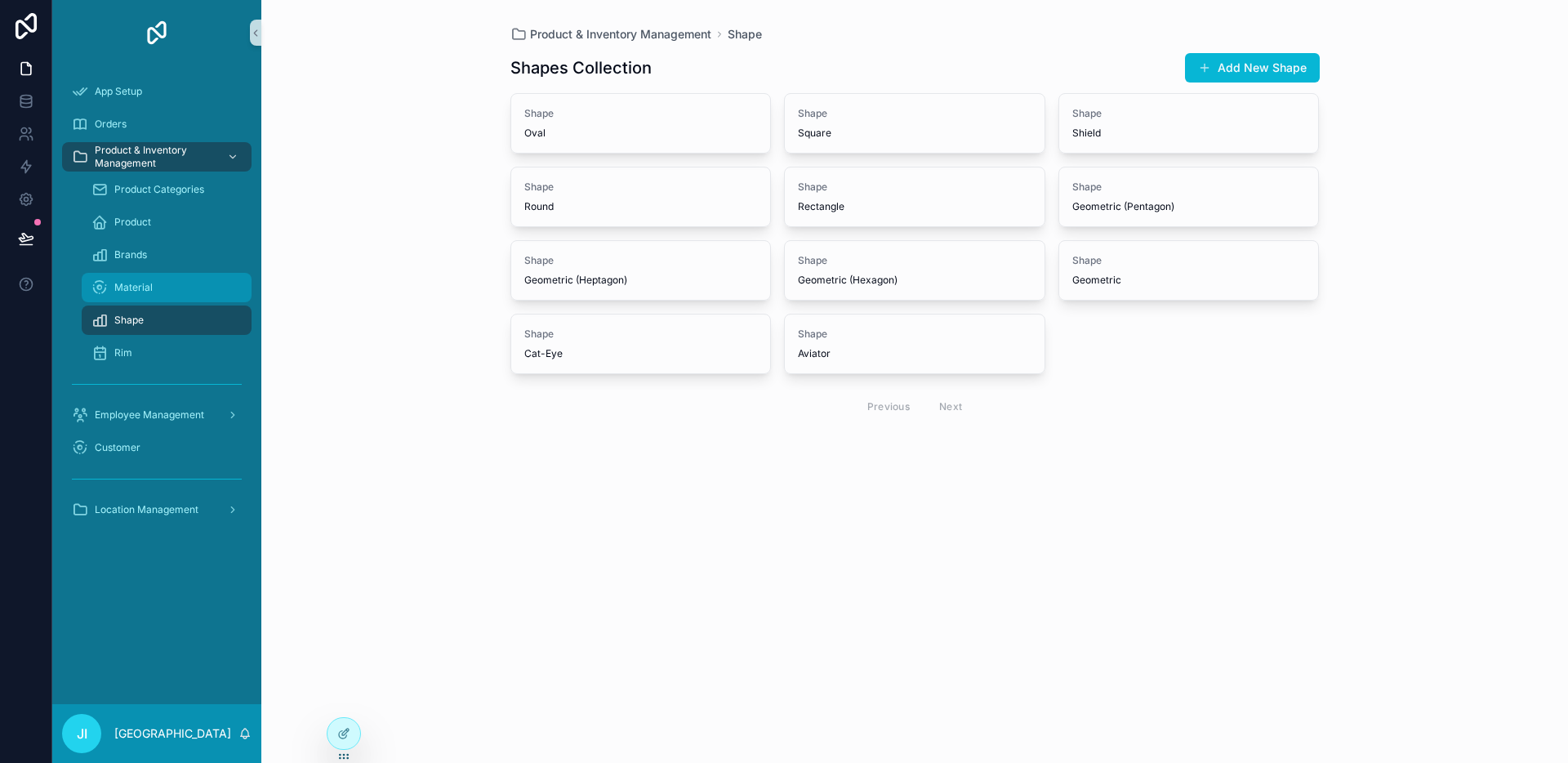
click at [138, 294] on span "Material" at bounding box center [133, 287] width 38 height 13
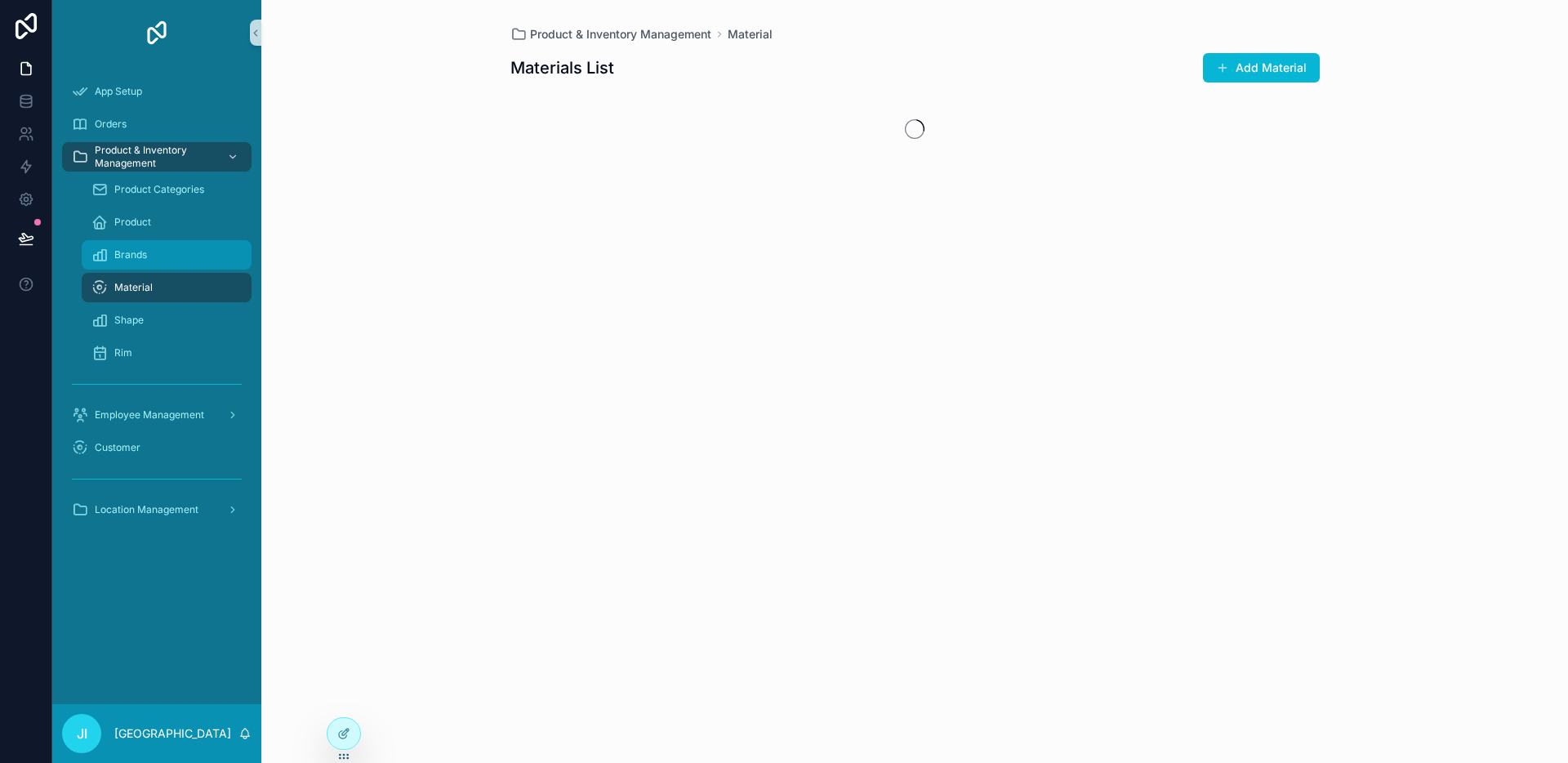
click at [136, 253] on span "Brands" at bounding box center [130, 255] width 32 height 13
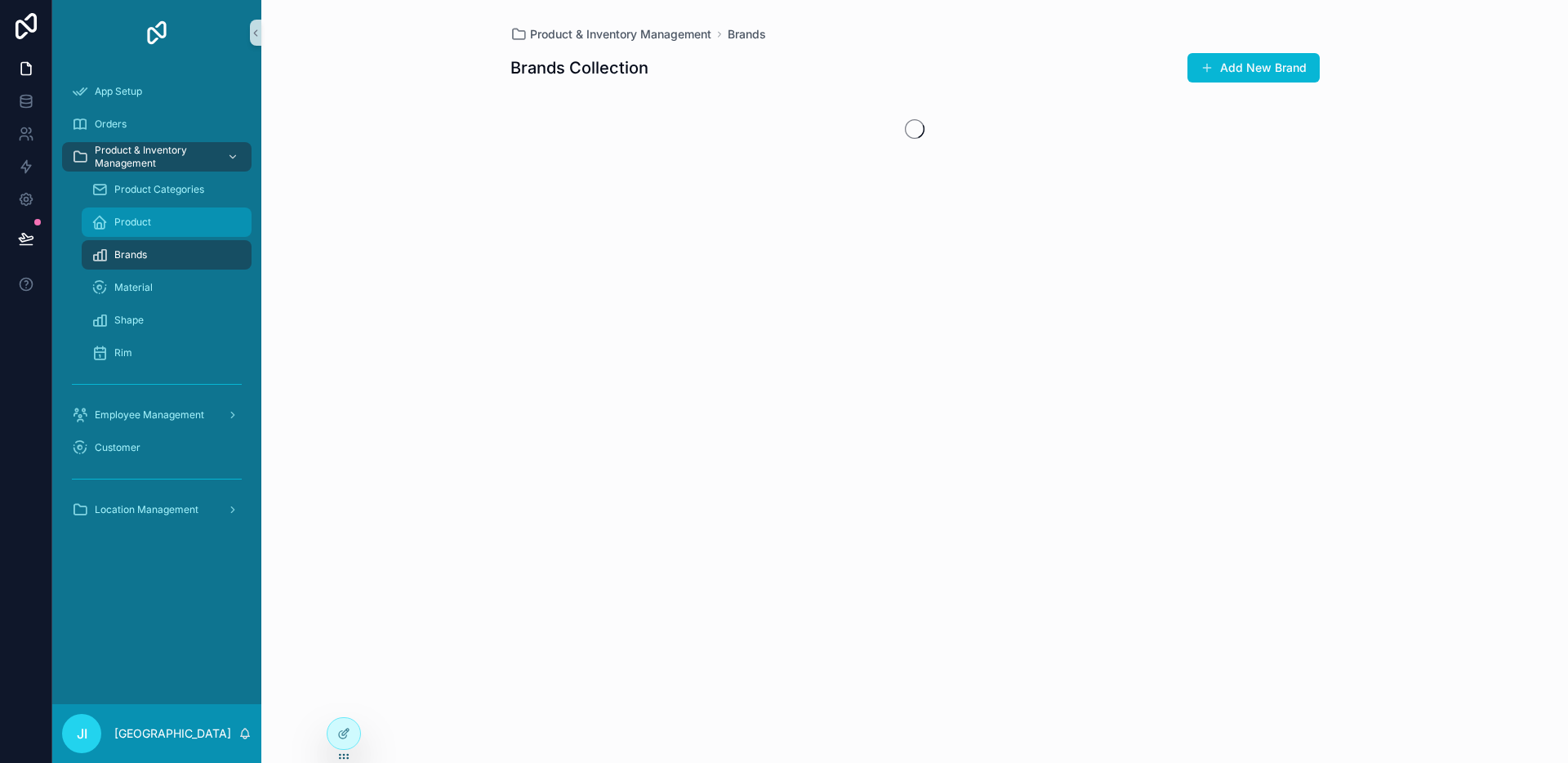
click at [138, 232] on div "Product" at bounding box center [167, 221] width 150 height 26
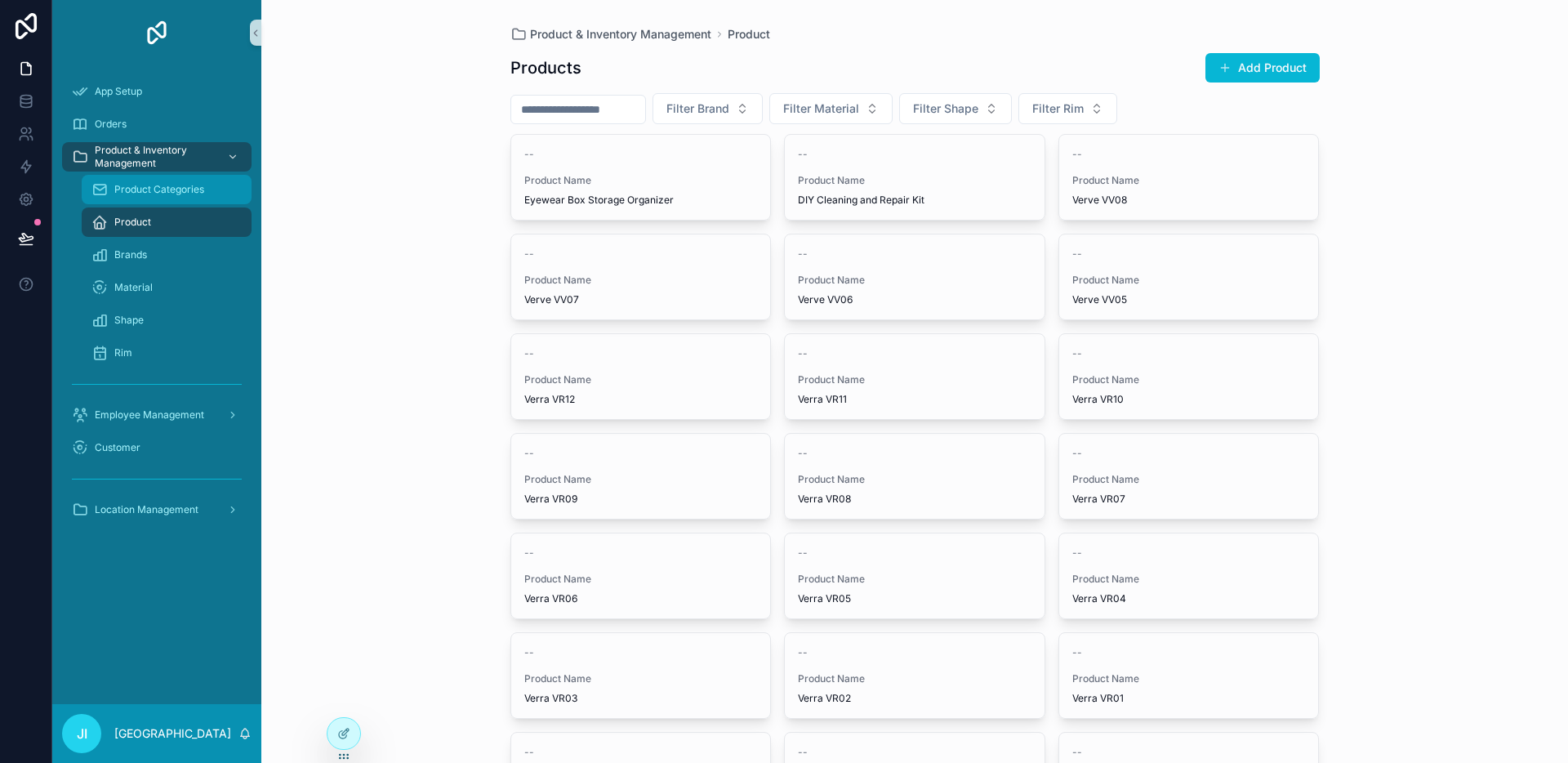
click at [153, 183] on span "Product Categories" at bounding box center [159, 189] width 90 height 13
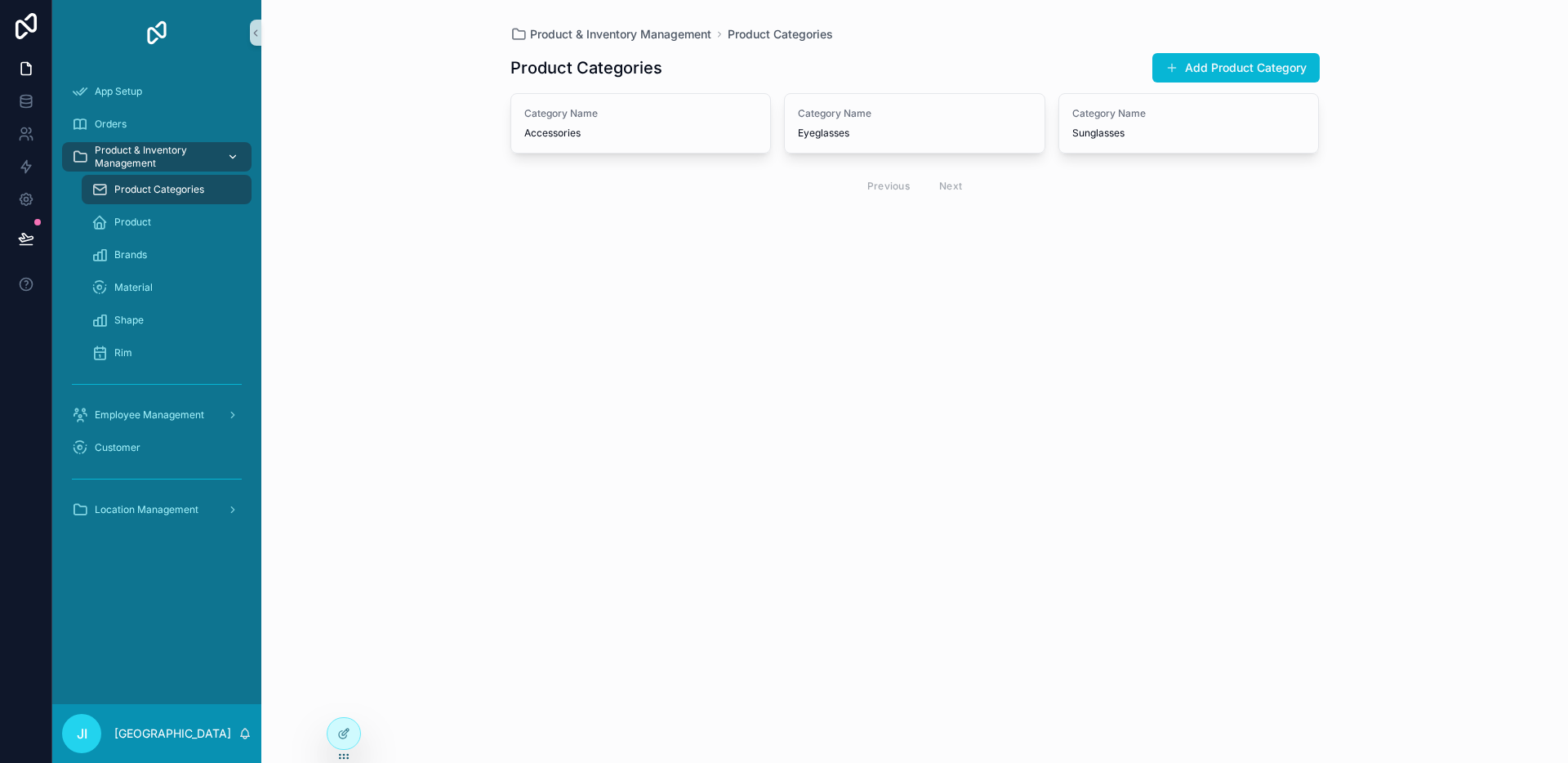
click at [227, 153] on icon "scrollable content" at bounding box center [233, 157] width 12 height 12
click at [354, 731] on div at bounding box center [343, 734] width 32 height 31
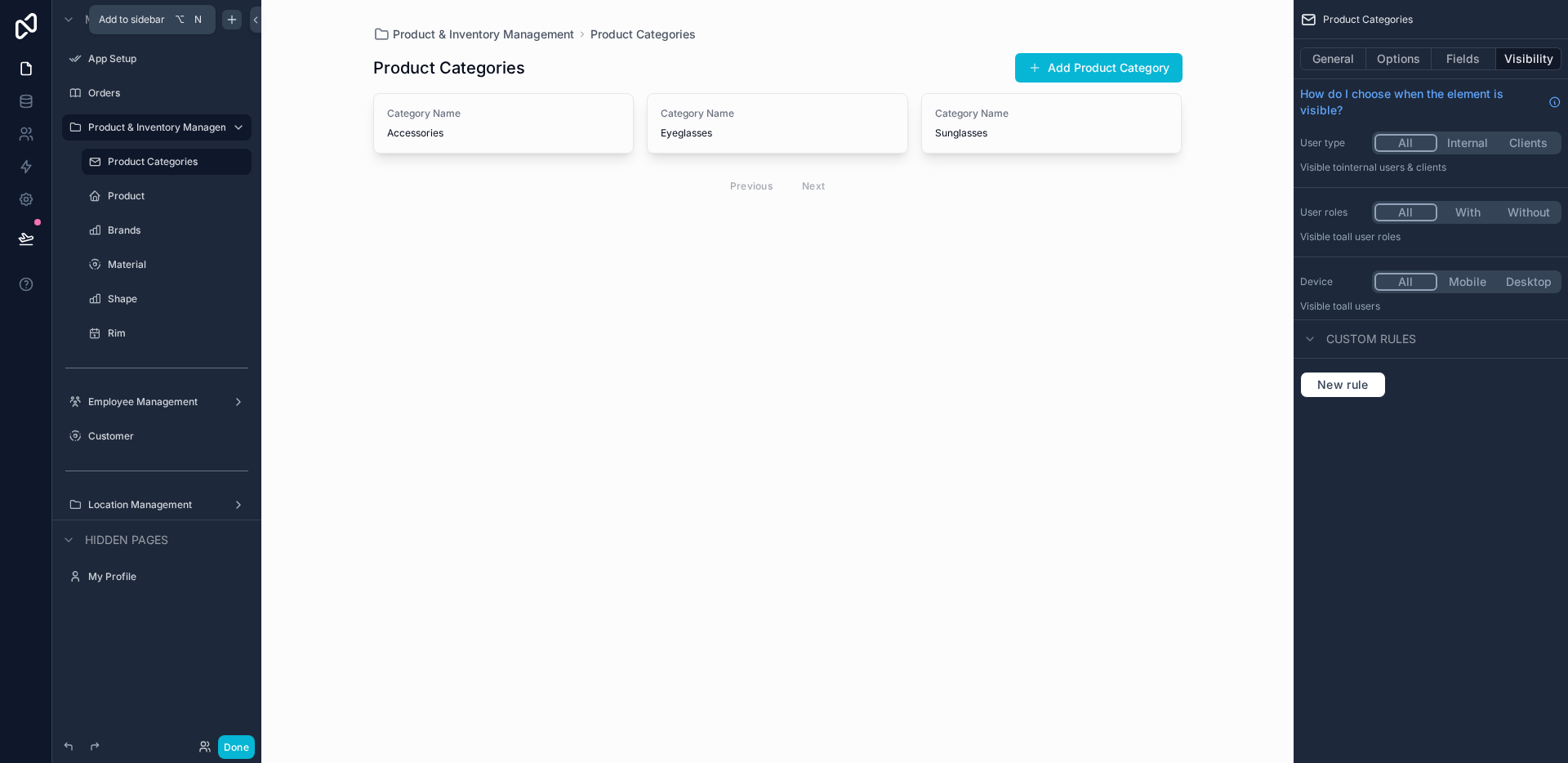
click at [236, 25] on icon "scrollable content" at bounding box center [231, 19] width 13 height 13
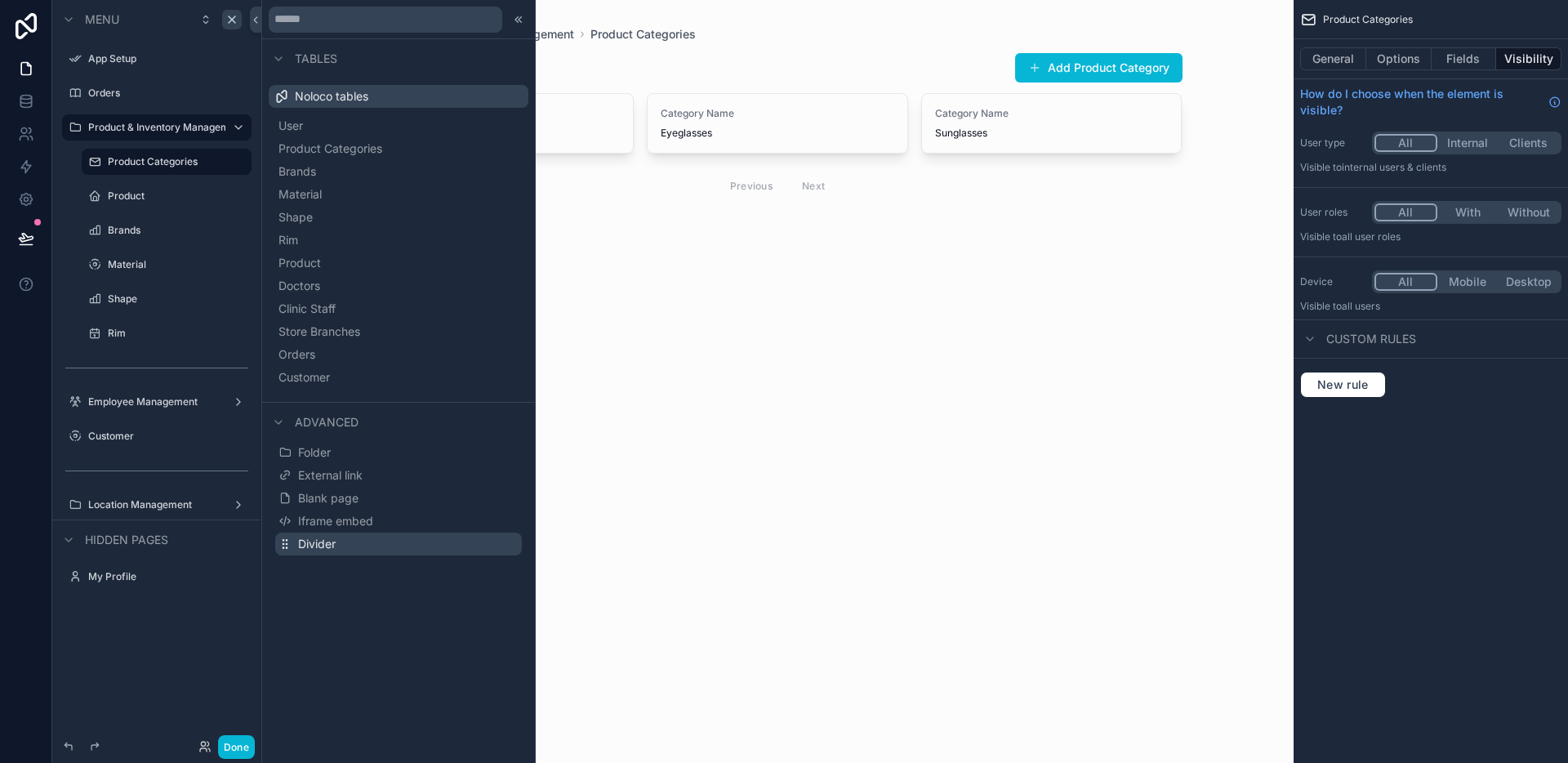
click at [384, 540] on button "Divider" at bounding box center [398, 543] width 247 height 22
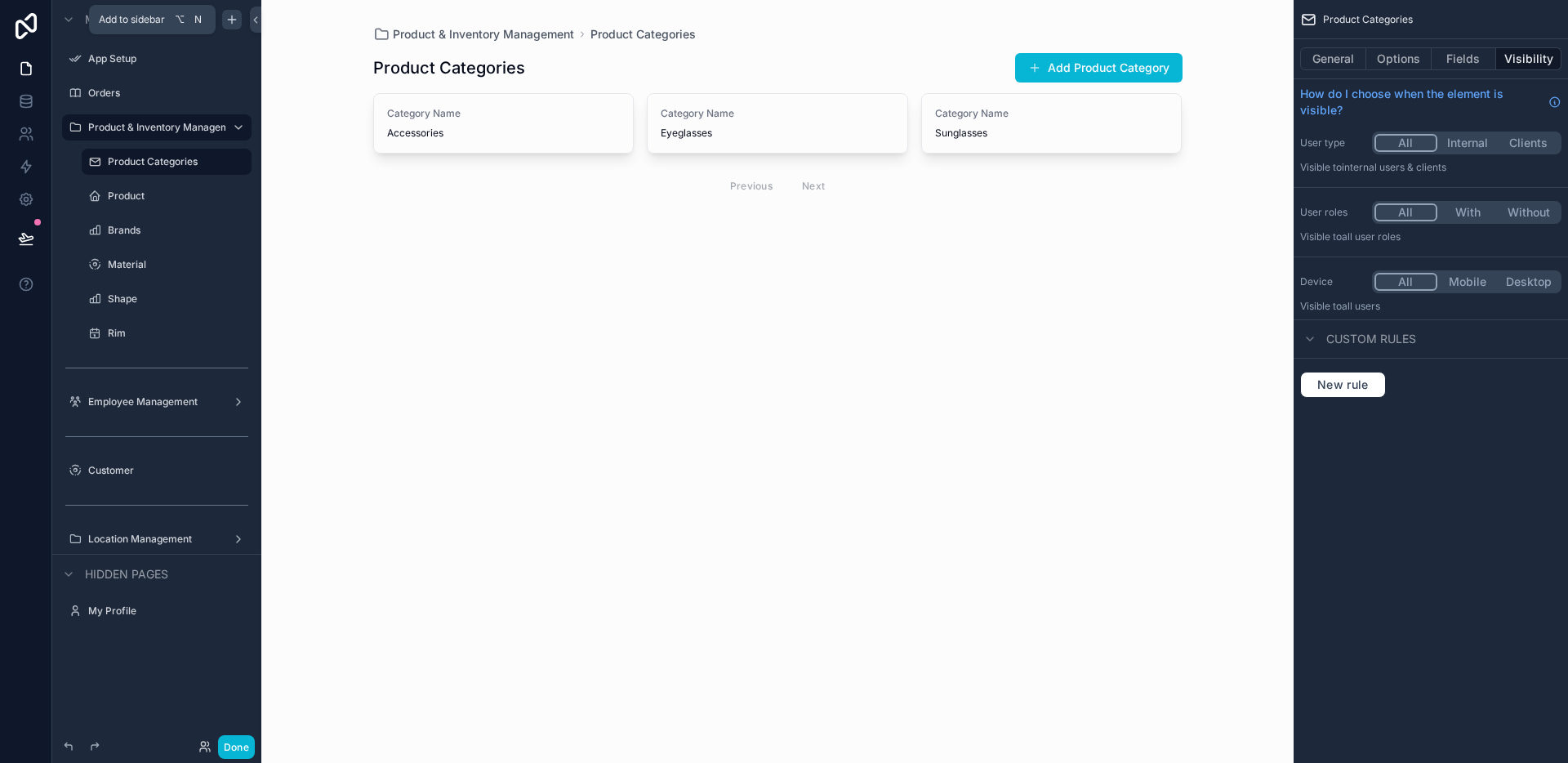
click at [233, 21] on icon "scrollable content" at bounding box center [231, 19] width 13 height 13
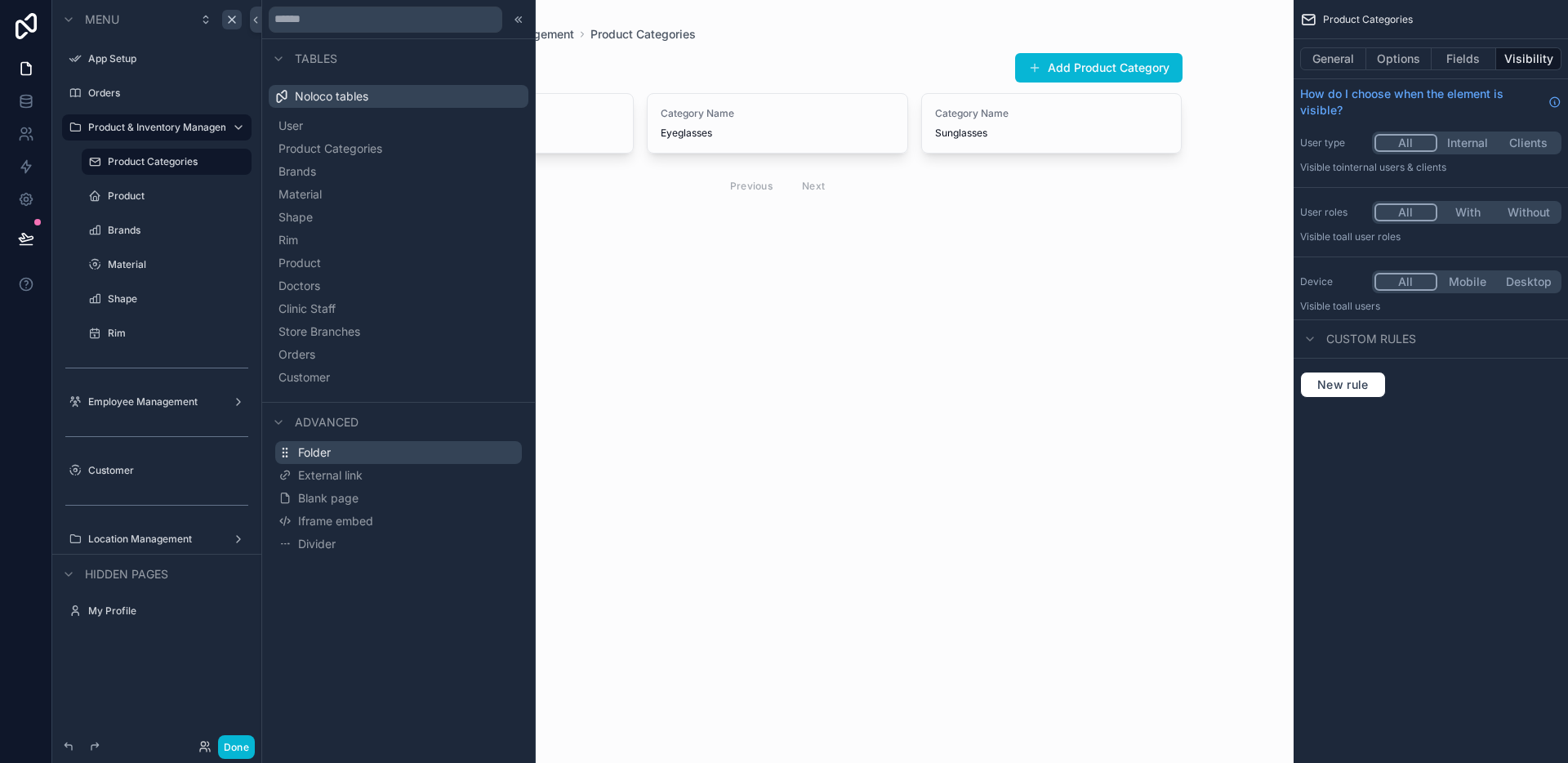
click at [329, 453] on span "Folder" at bounding box center [314, 453] width 32 height 17
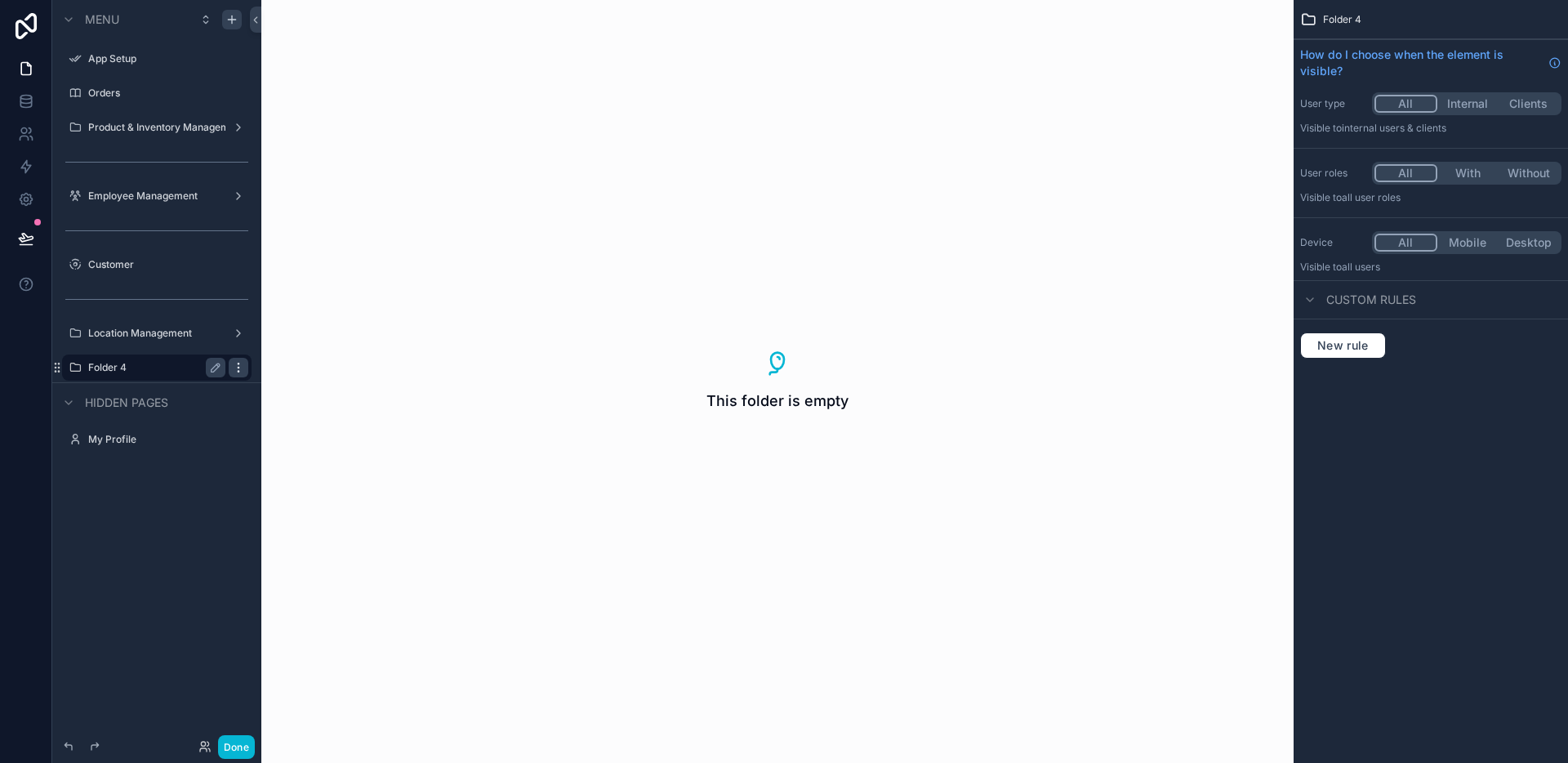
click at [239, 370] on icon "scrollable content" at bounding box center [238, 367] width 13 height 13
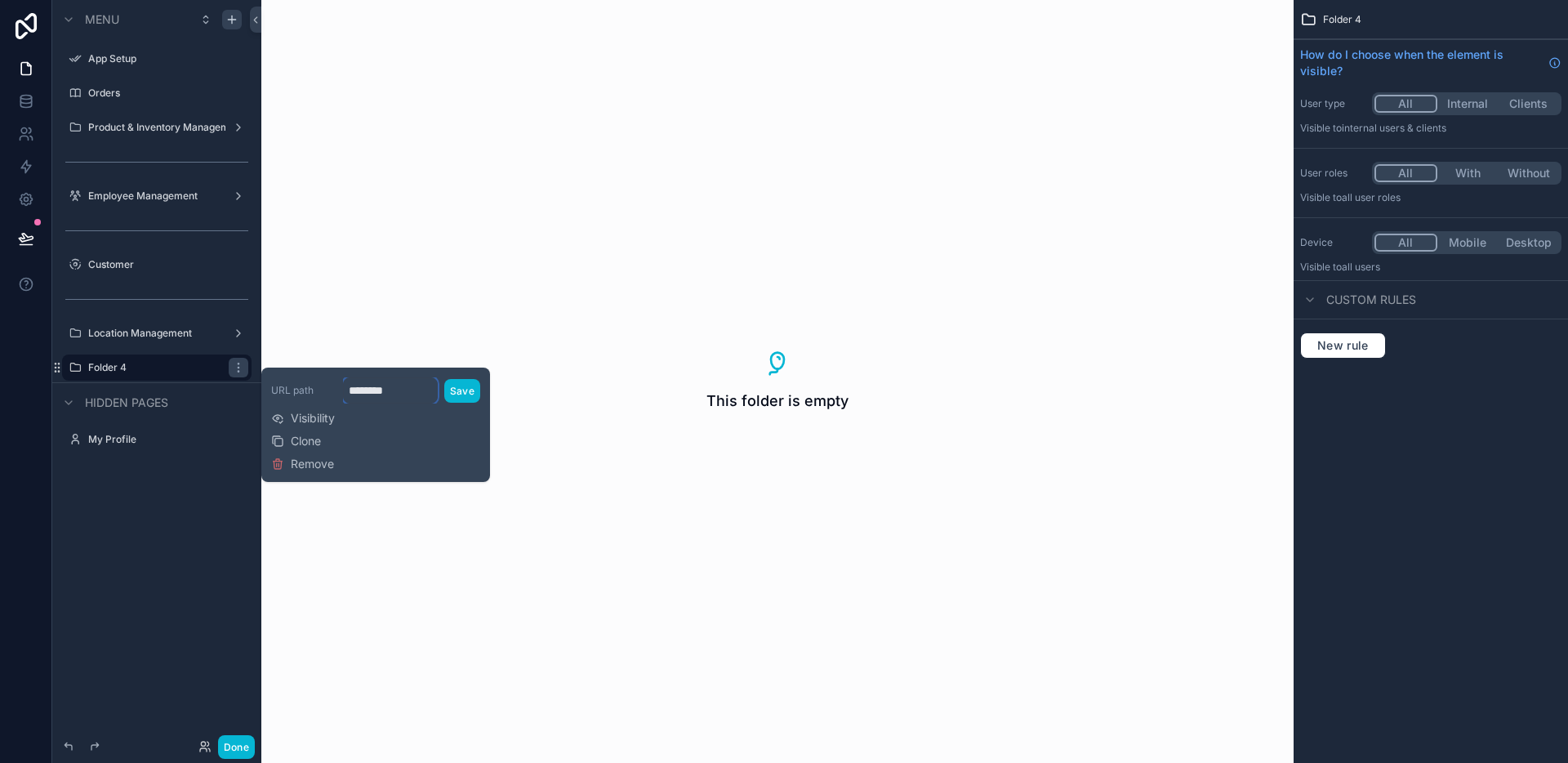
click at [370, 388] on input "********" at bounding box center [390, 390] width 95 height 26
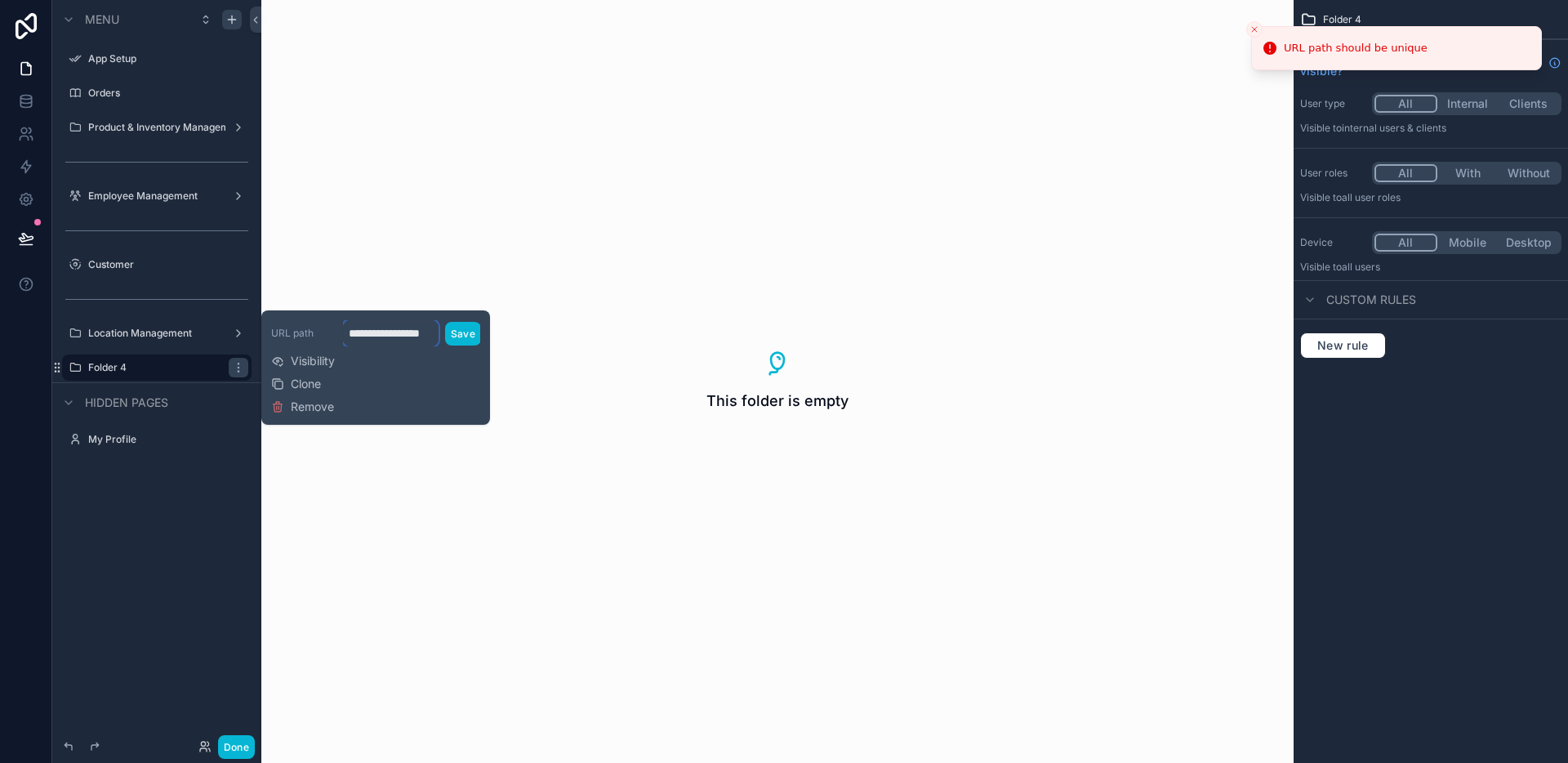
scroll to position [0, 12]
type input "**********"
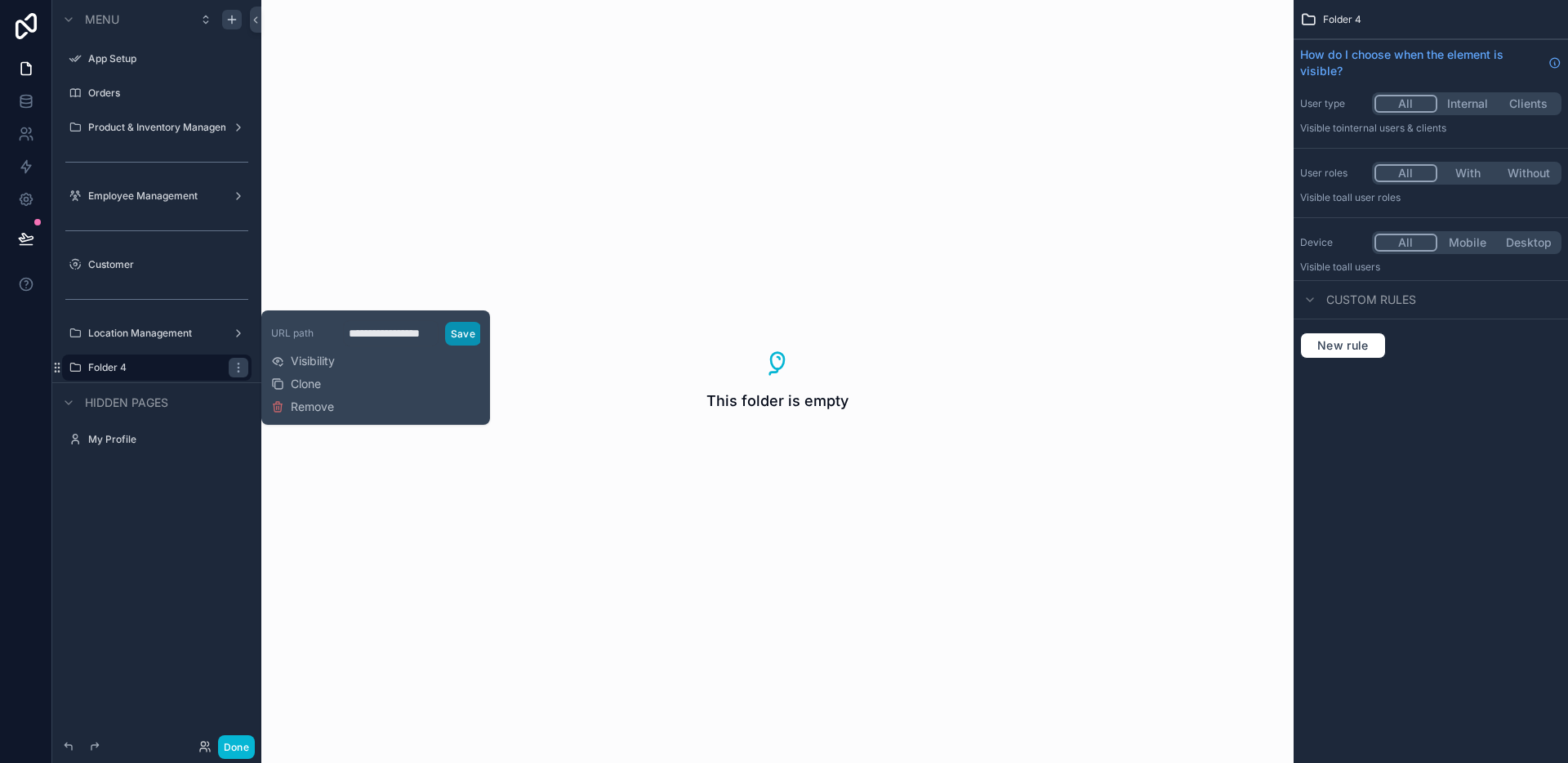
click at [463, 331] on button "Save" at bounding box center [462, 334] width 36 height 23
click at [472, 331] on button "Save" at bounding box center [462, 334] width 36 height 23
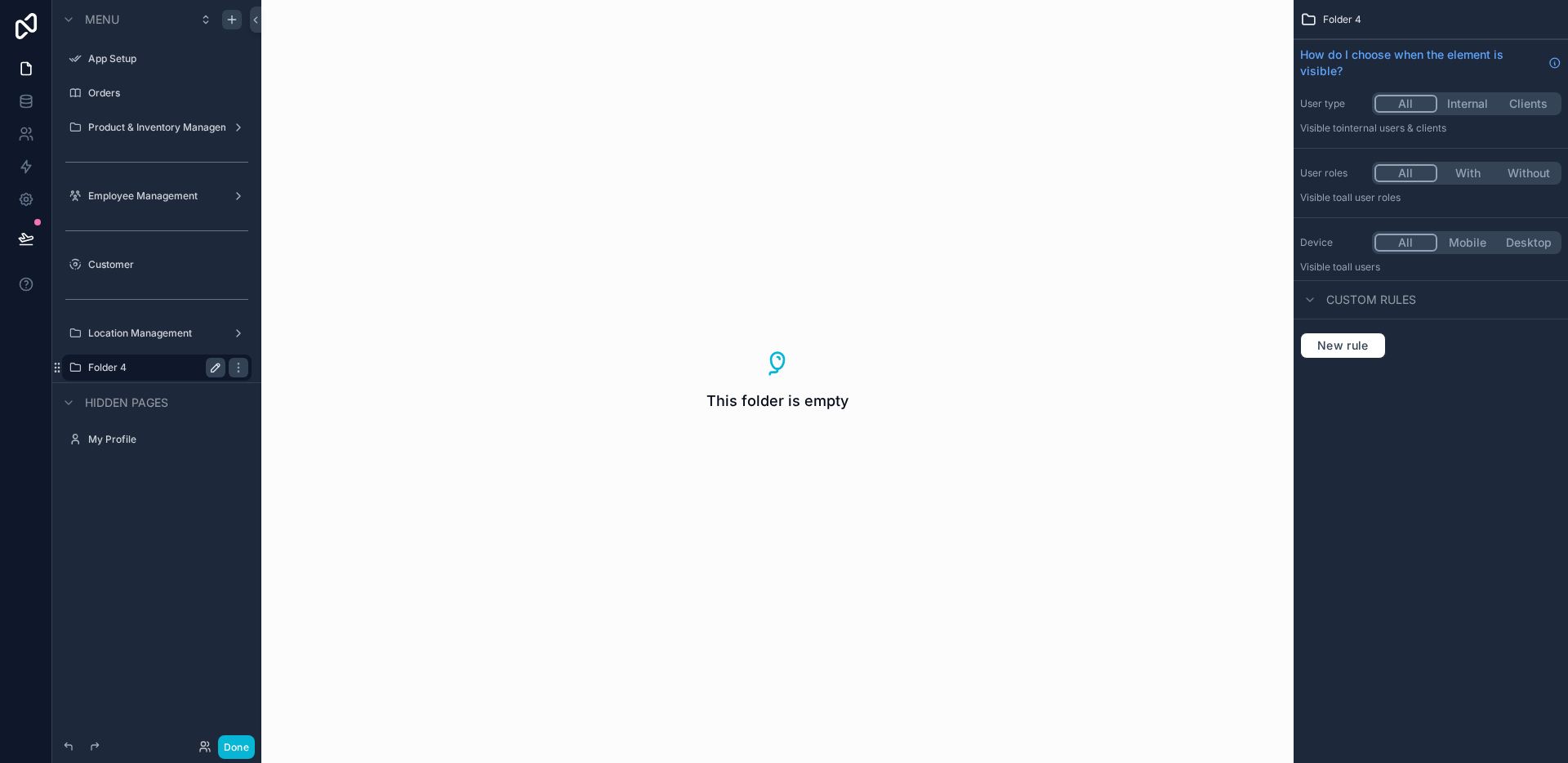
click at [213, 372] on icon "scrollable content" at bounding box center [216, 368] width 8 height 8
click at [194, 372] on input "********" at bounding box center [143, 368] width 111 height 20
type input "**********"
click at [214, 370] on icon "scrollable content" at bounding box center [215, 367] width 13 height 13
click at [0, 0] on icon "scrollable content" at bounding box center [0, 0] width 0 height 0
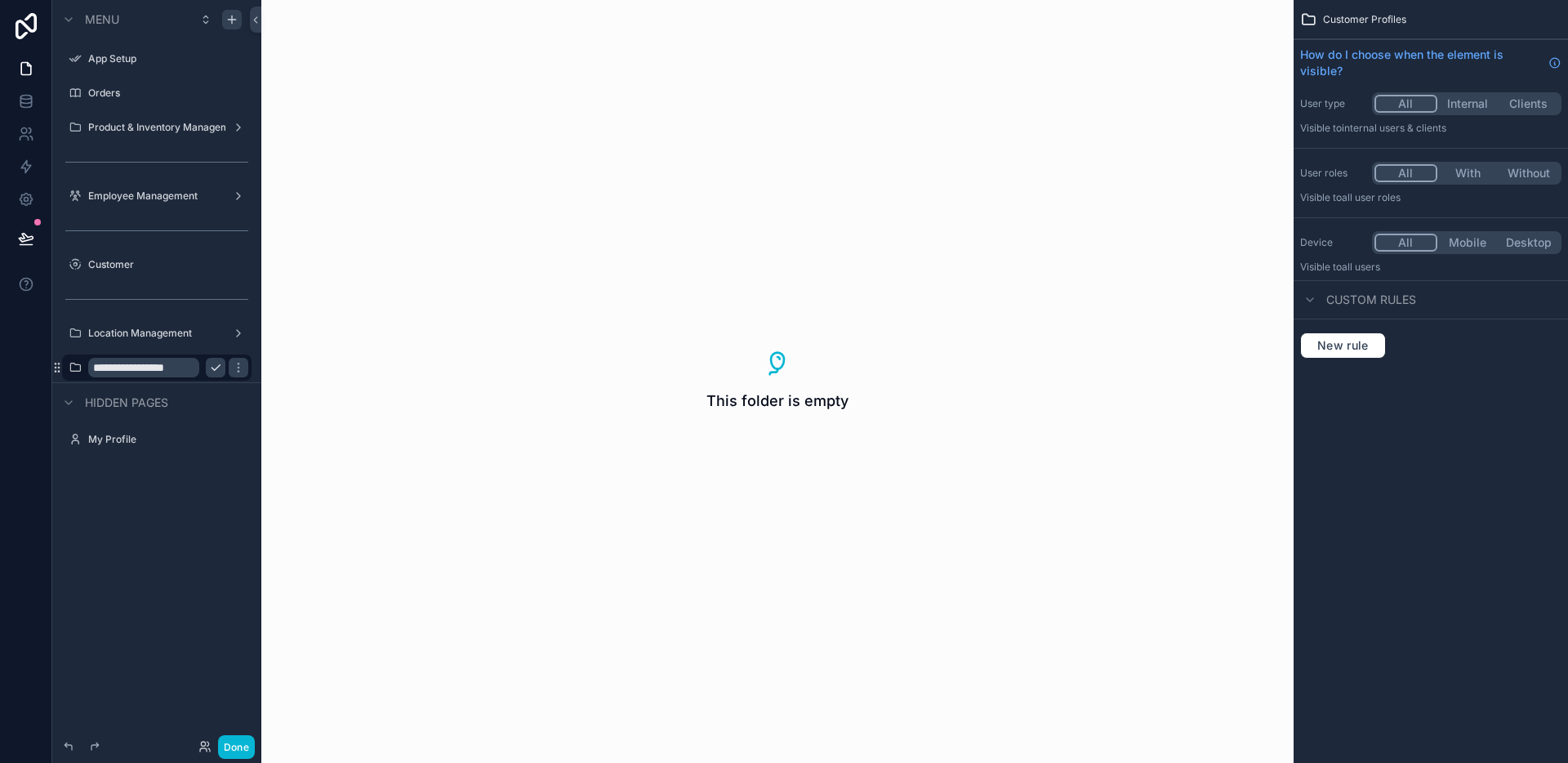
click at [196, 369] on input "**********" at bounding box center [143, 368] width 111 height 20
type input "**********"
click at [212, 368] on icon "scrollable content" at bounding box center [216, 368] width 8 height 6
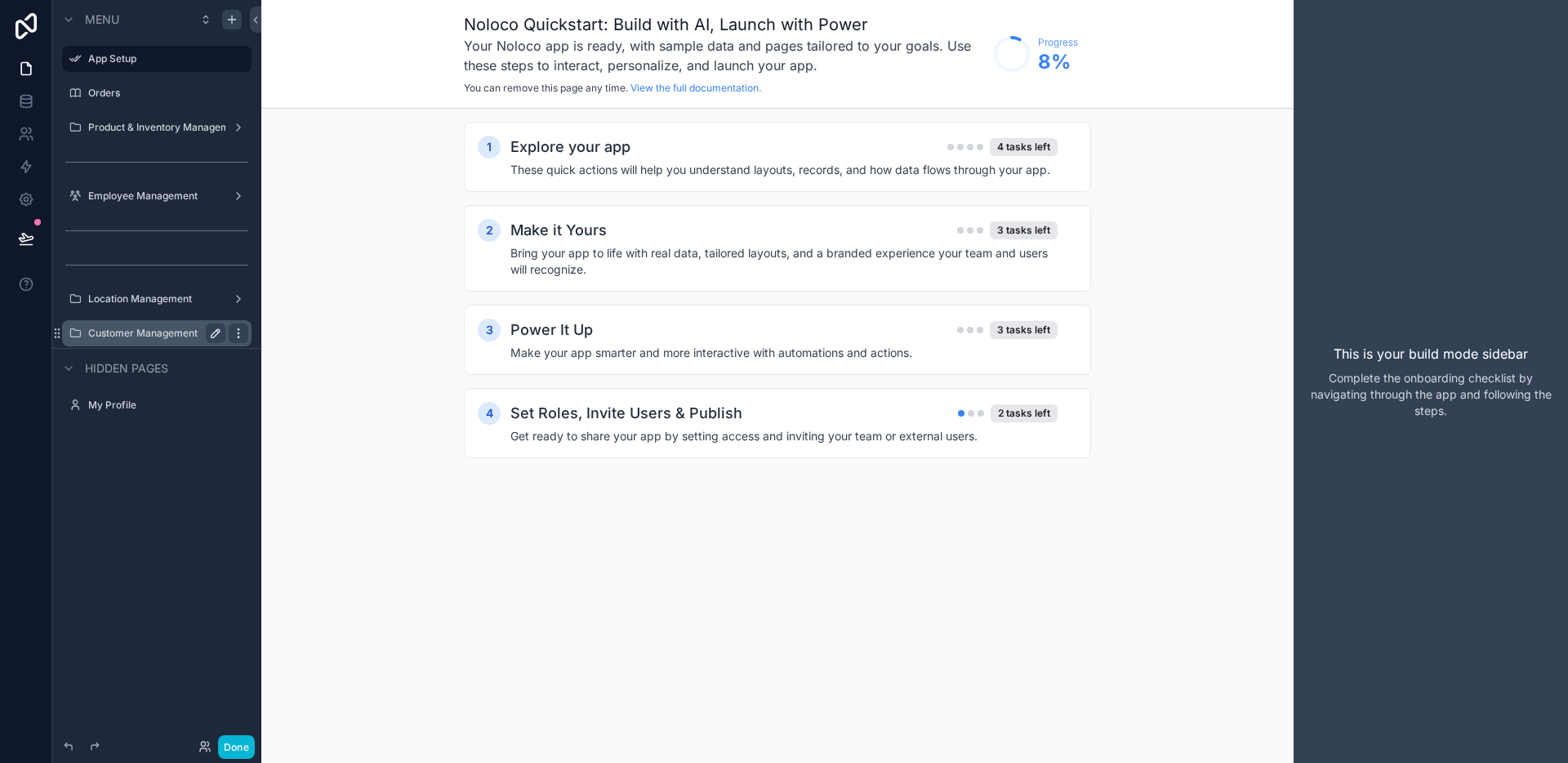
click at [239, 334] on icon "scrollable content" at bounding box center [238, 333] width 1 height 1
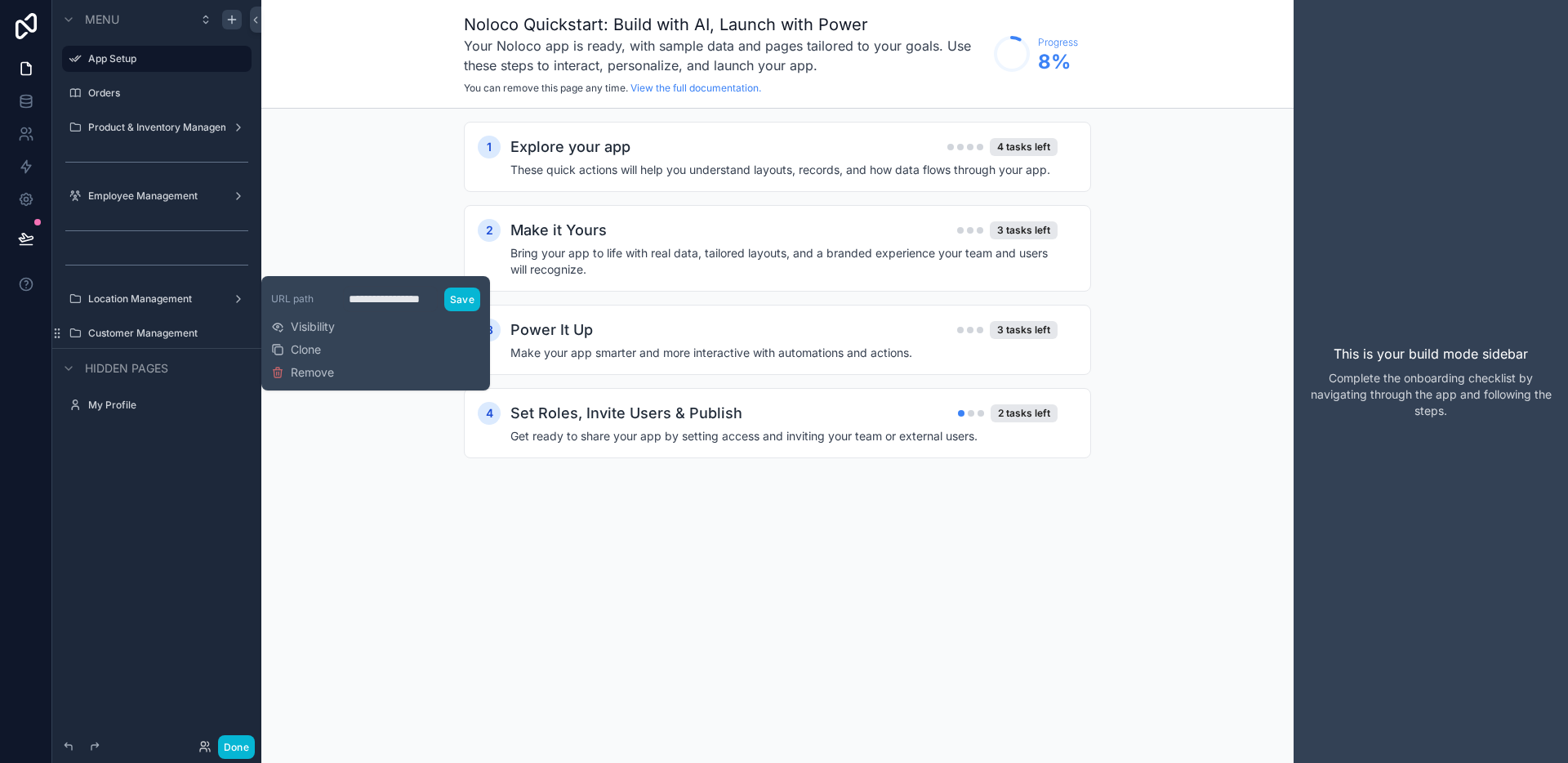
click at [386, 452] on div "1 Explore your app 4 tasks left These quick actions will help you understand la…" at bounding box center [777, 305] width 1032 height 395
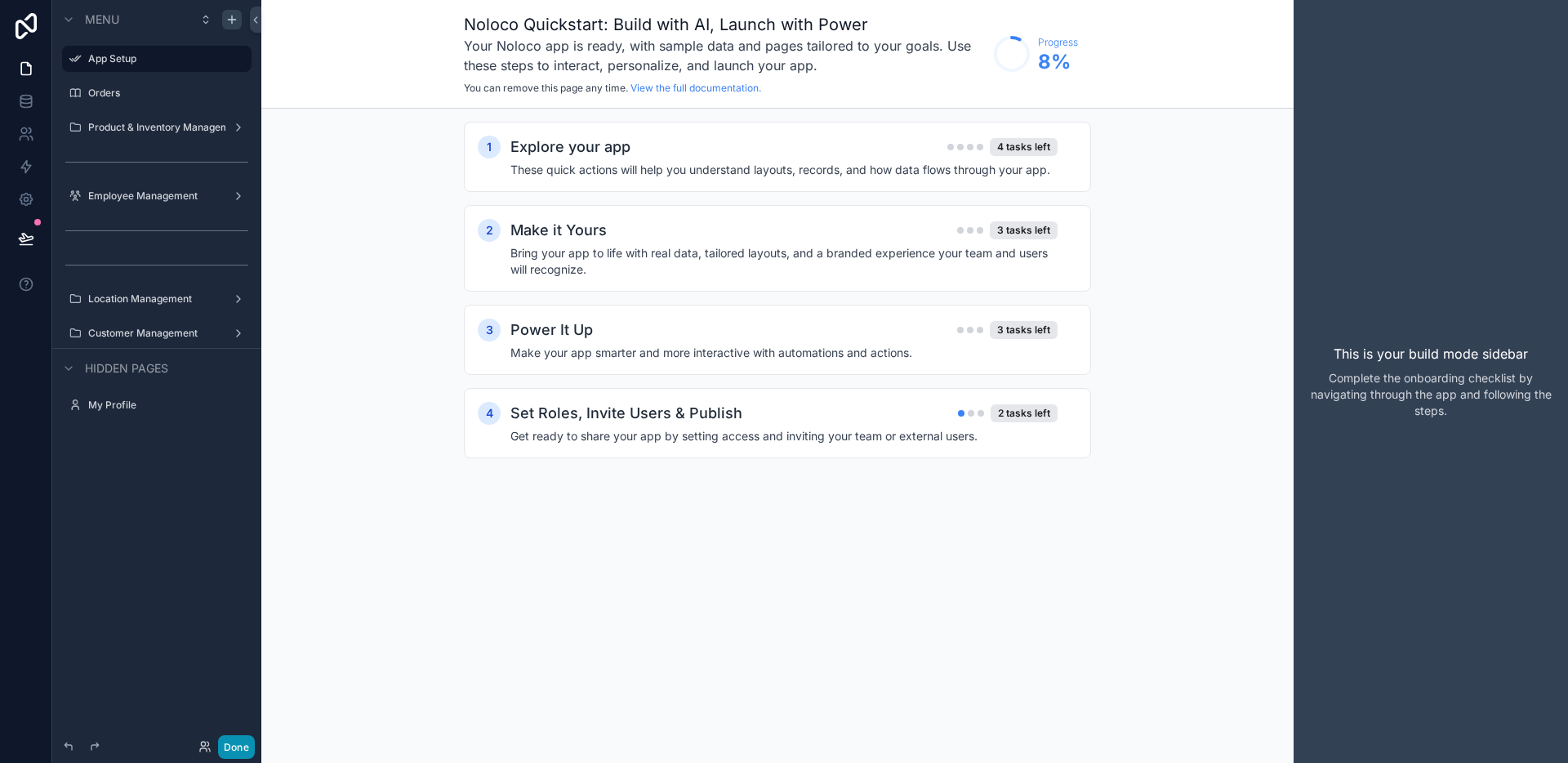
click at [247, 743] on button "Done" at bounding box center [237, 747] width 37 height 23
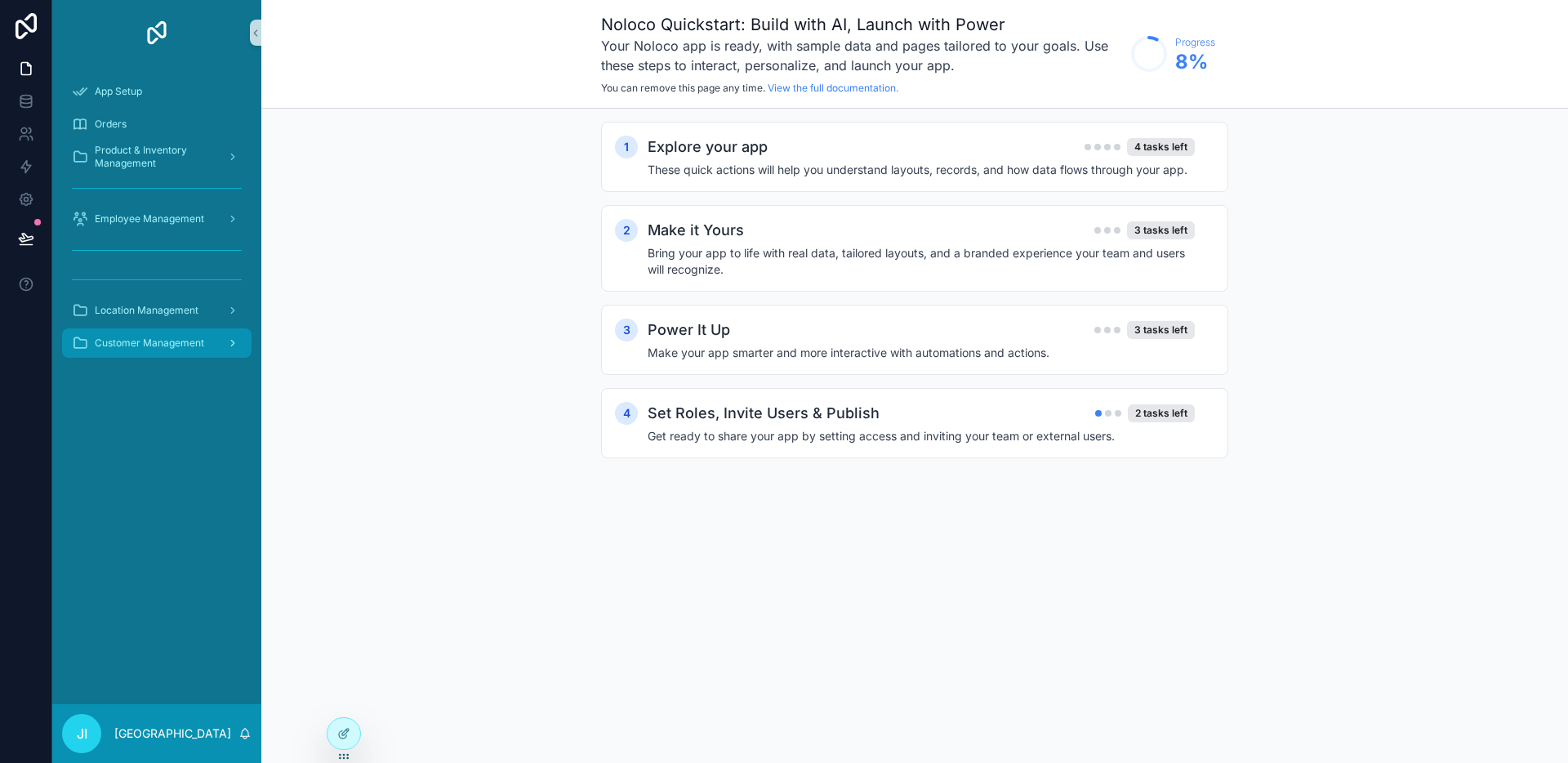
click at [233, 338] on icon "scrollable content" at bounding box center [233, 343] width 12 height 12
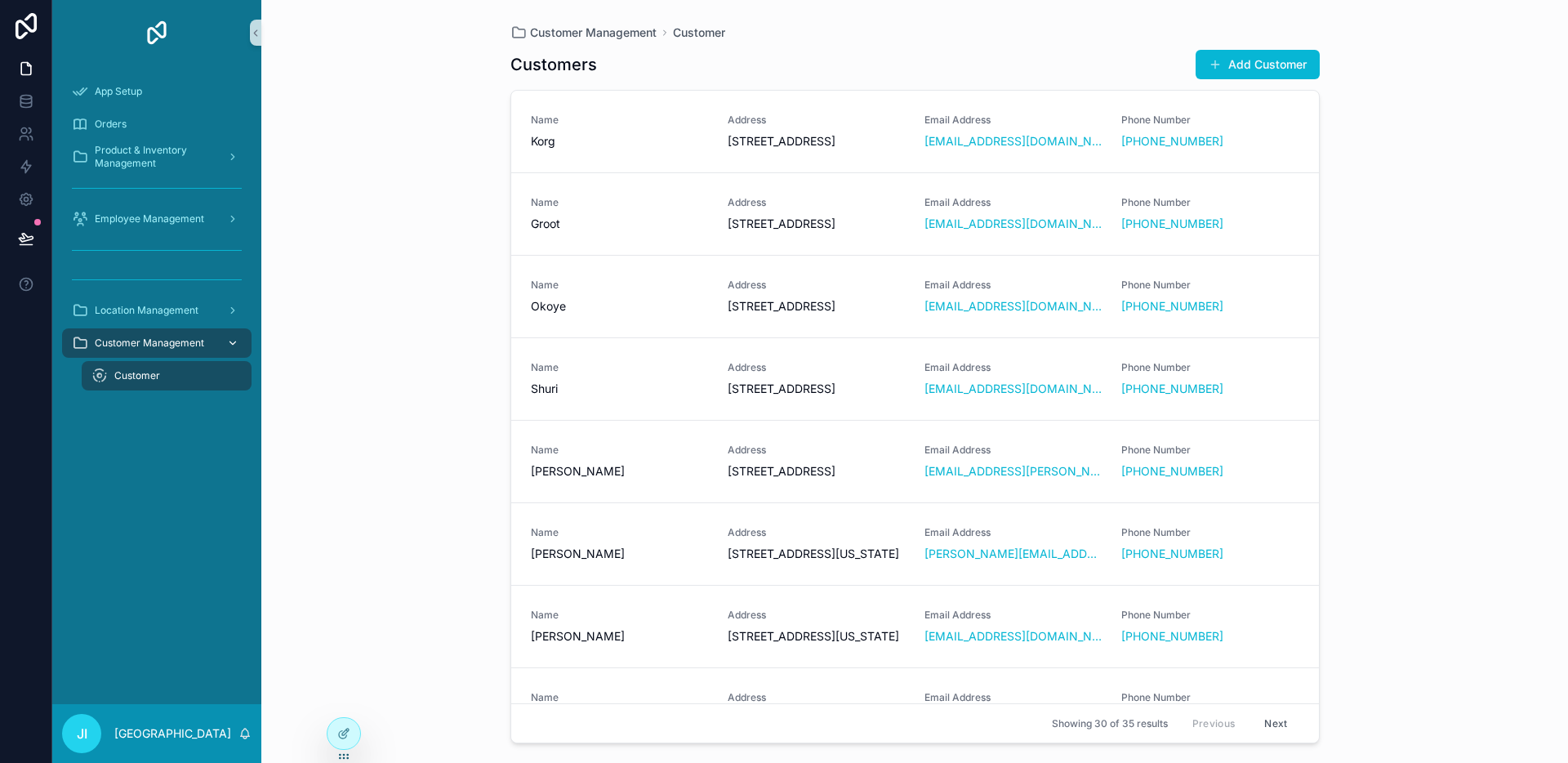
click at [233, 338] on icon "scrollable content" at bounding box center [233, 343] width 12 height 12
click at [232, 312] on icon "scrollable content" at bounding box center [232, 311] width 3 height 6
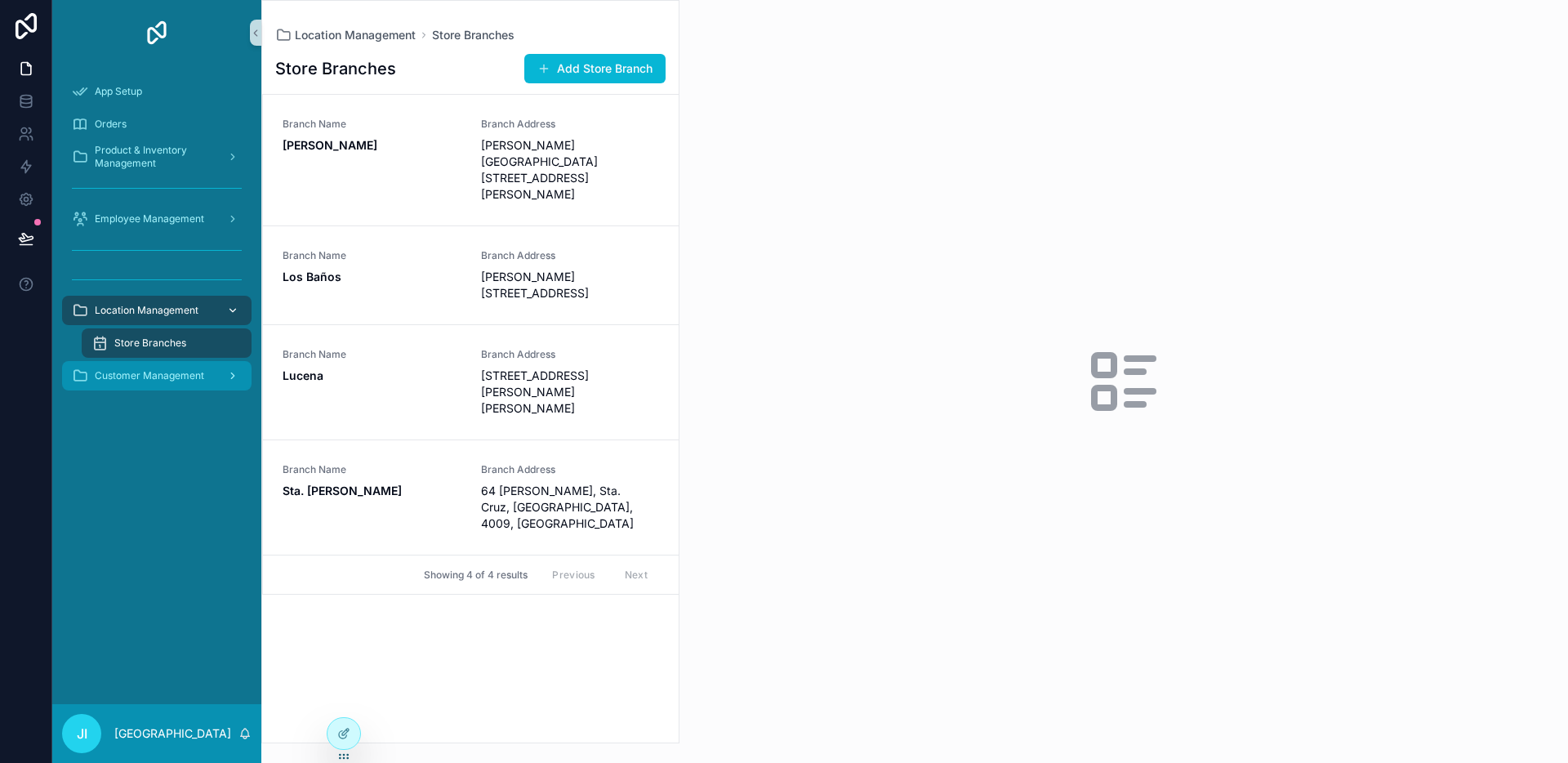
click at [232, 312] on icon "scrollable content" at bounding box center [233, 310] width 6 height 3
click at [353, 736] on div at bounding box center [343, 734] width 32 height 31
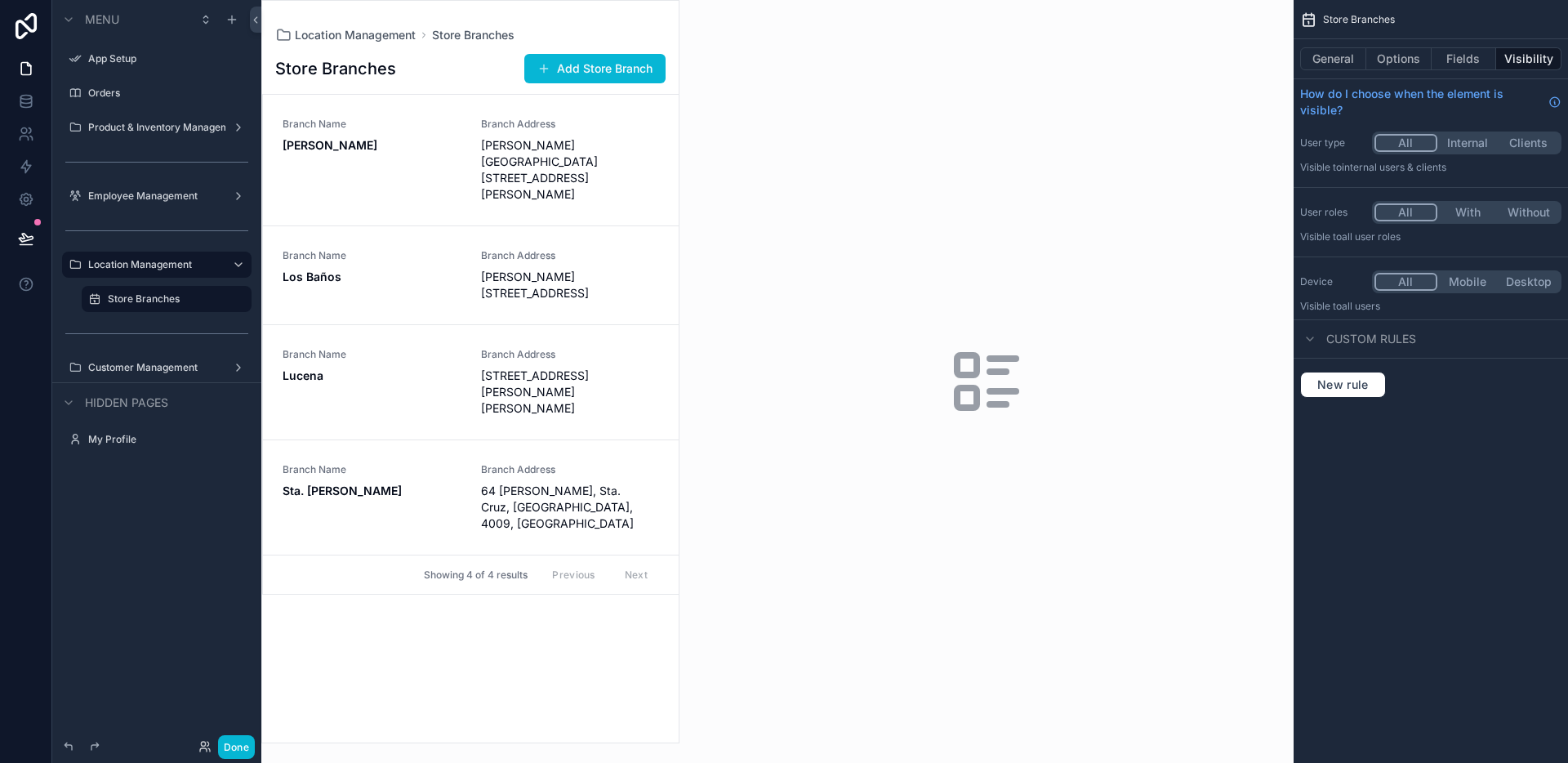
click at [243, 23] on div "Menu" at bounding box center [157, 20] width 209 height 39
click at [235, 23] on icon "scrollable content" at bounding box center [231, 19] width 13 height 13
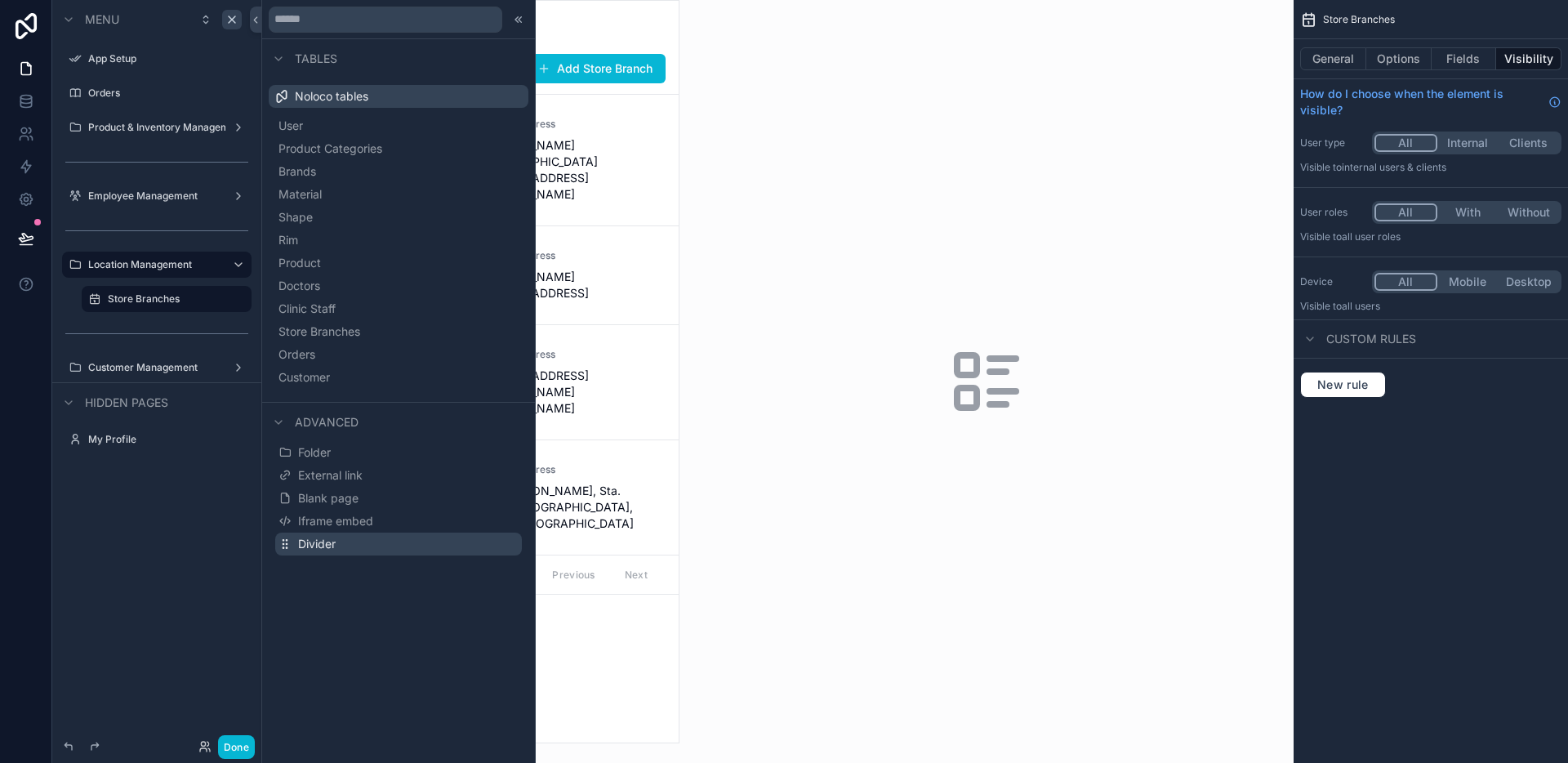
click at [319, 540] on span "Divider" at bounding box center [317, 543] width 38 height 17
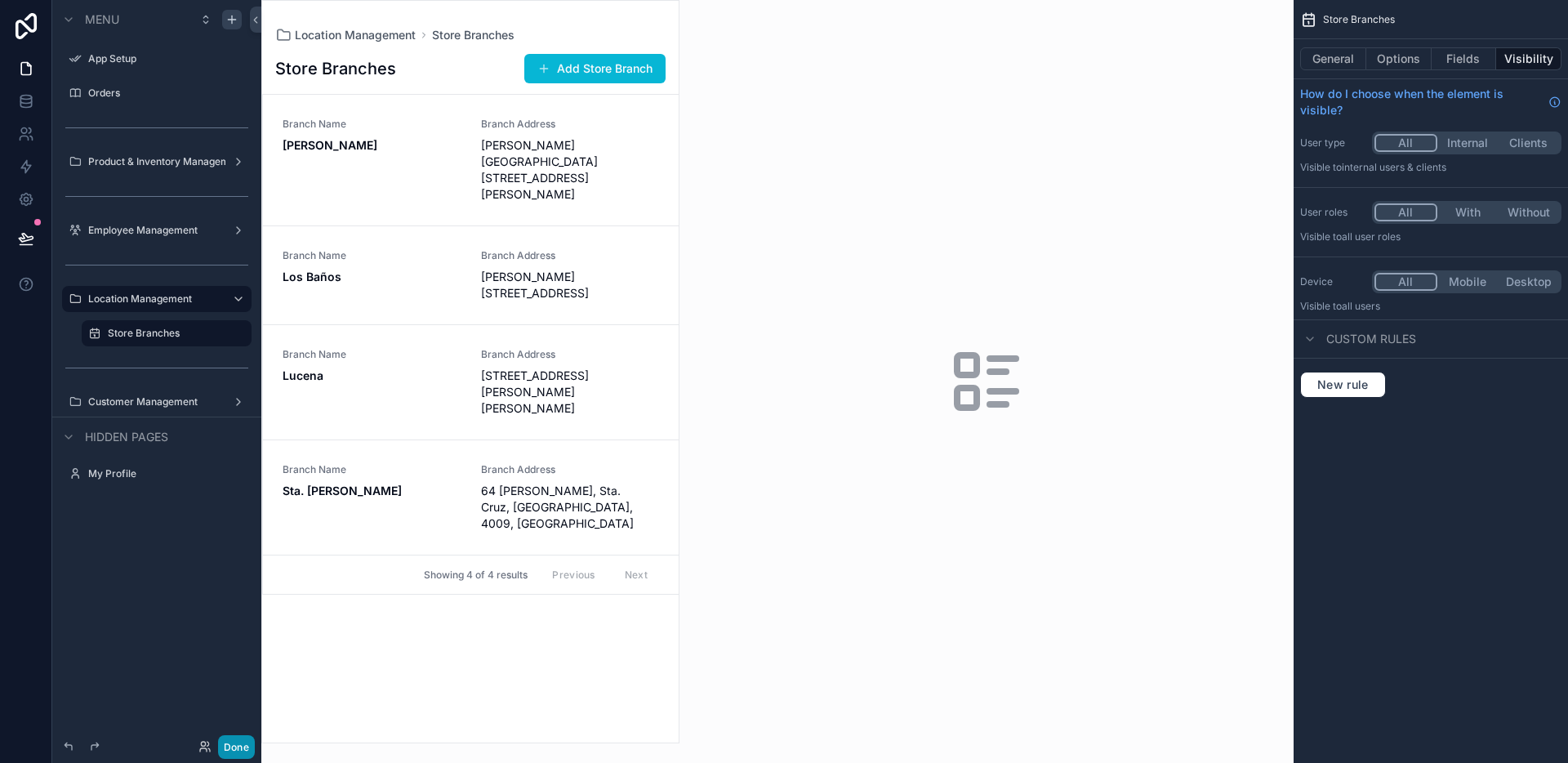
click at [223, 743] on button "Done" at bounding box center [237, 747] width 37 height 23
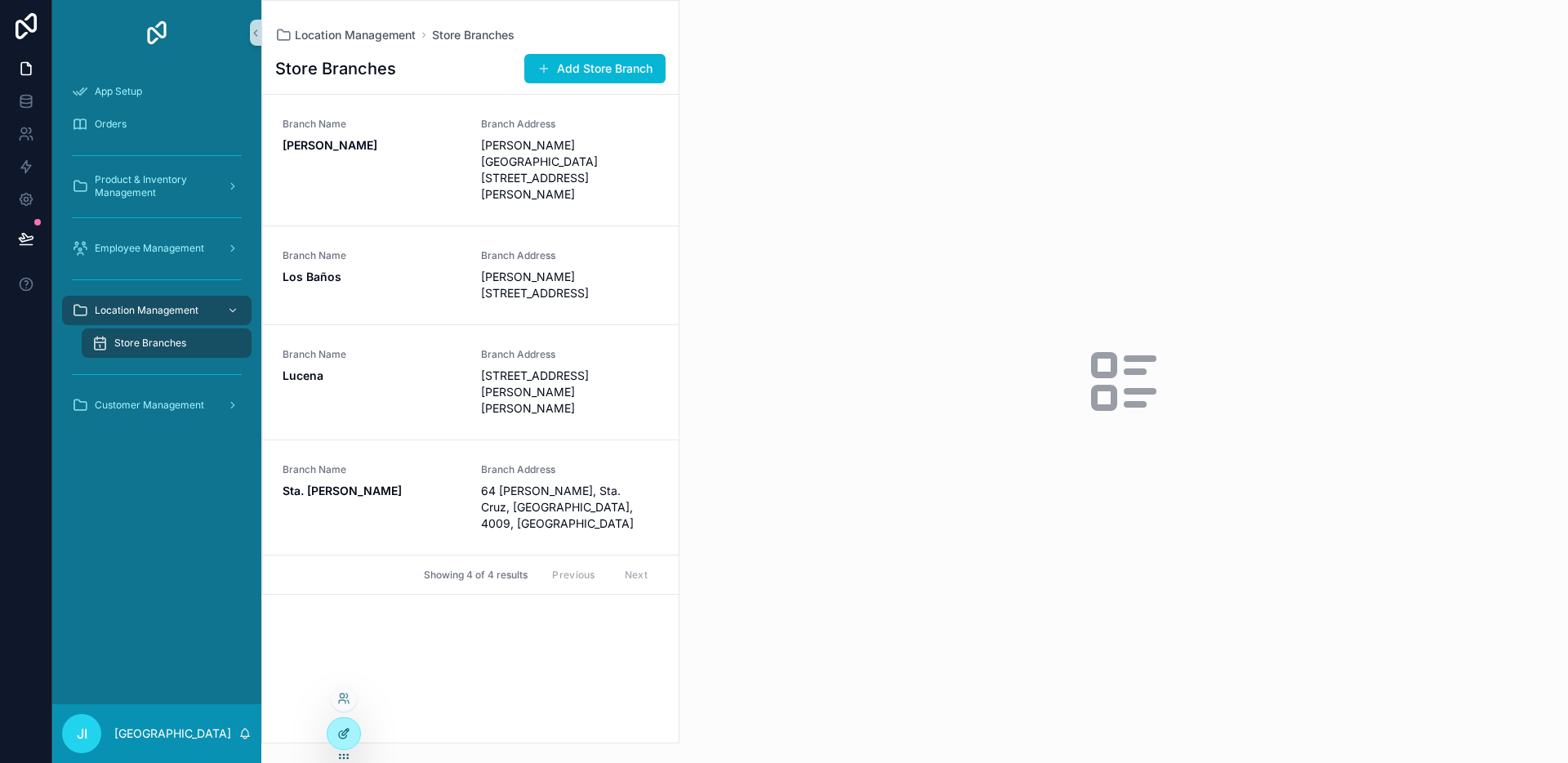
click at [348, 730] on icon at bounding box center [343, 733] width 13 height 13
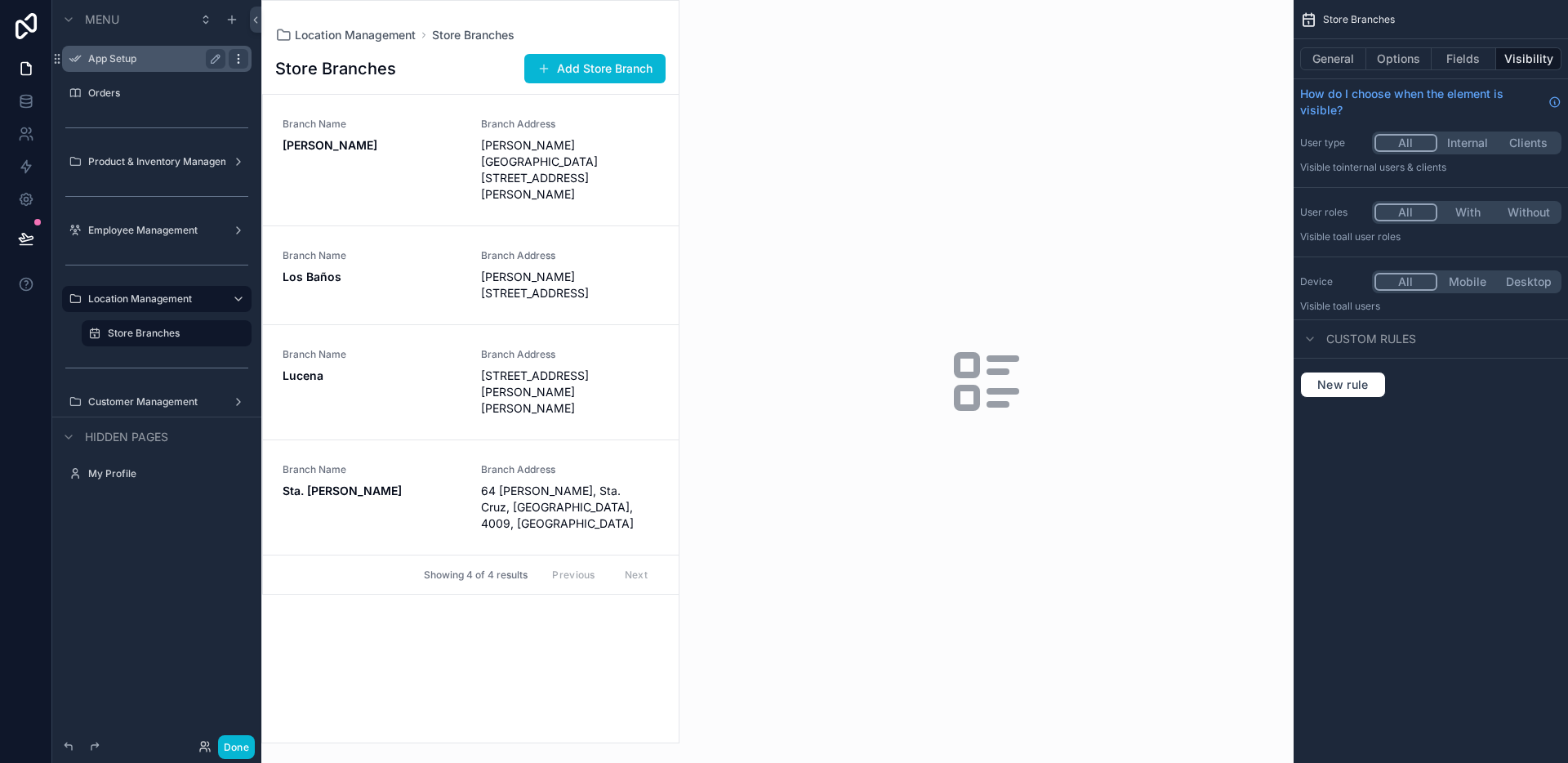
click at [240, 54] on icon "scrollable content" at bounding box center [238, 59] width 13 height 13
click at [315, 77] on span "Remove" at bounding box center [312, 70] width 43 height 17
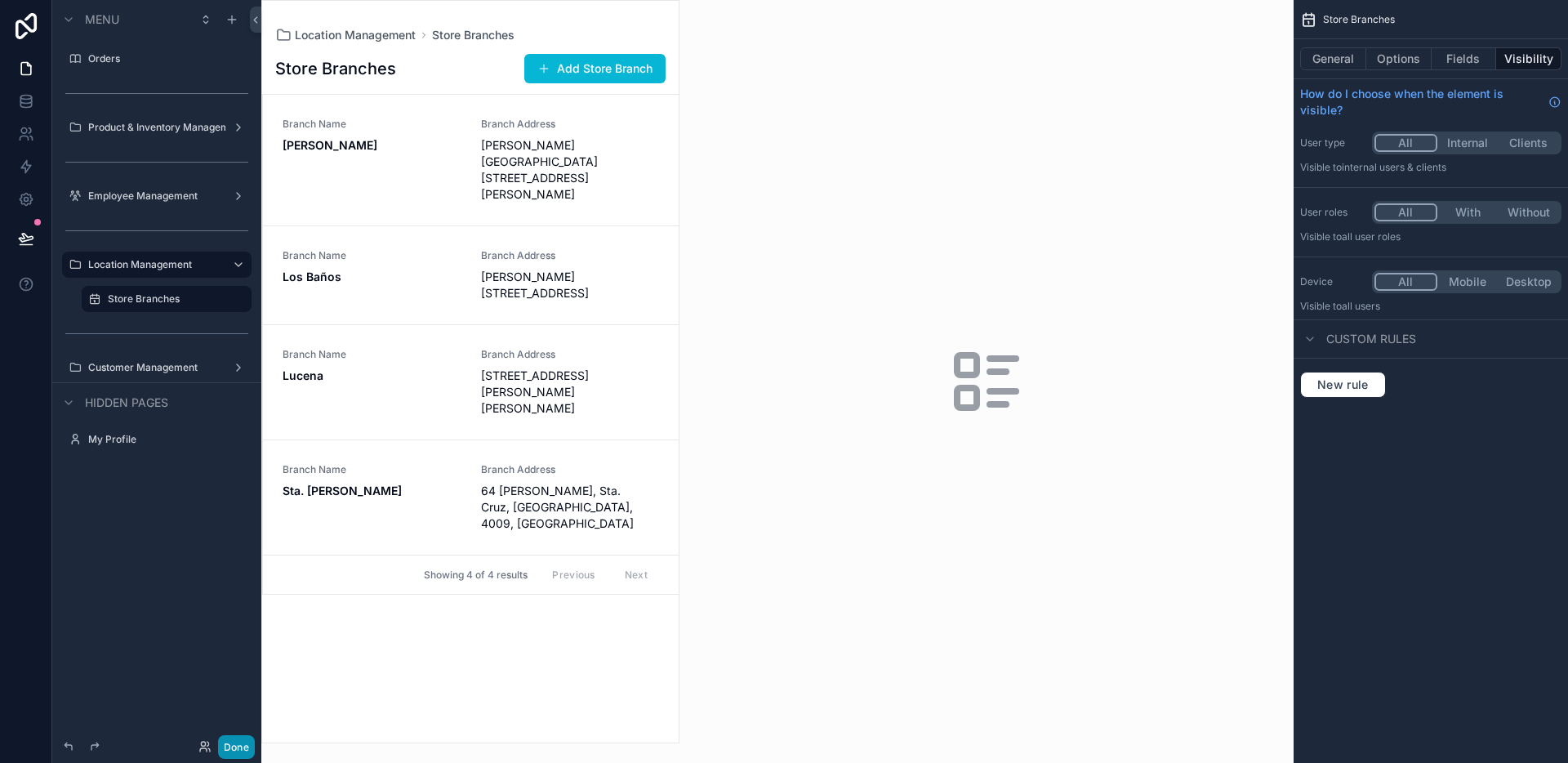
drag, startPoint x: 250, startPoint y: 733, endPoint x: 240, endPoint y: 742, distance: 13.5
click at [249, 736] on div "Done" at bounding box center [157, 746] width 209 height 32
click at [240, 742] on button "Done" at bounding box center [237, 747] width 37 height 23
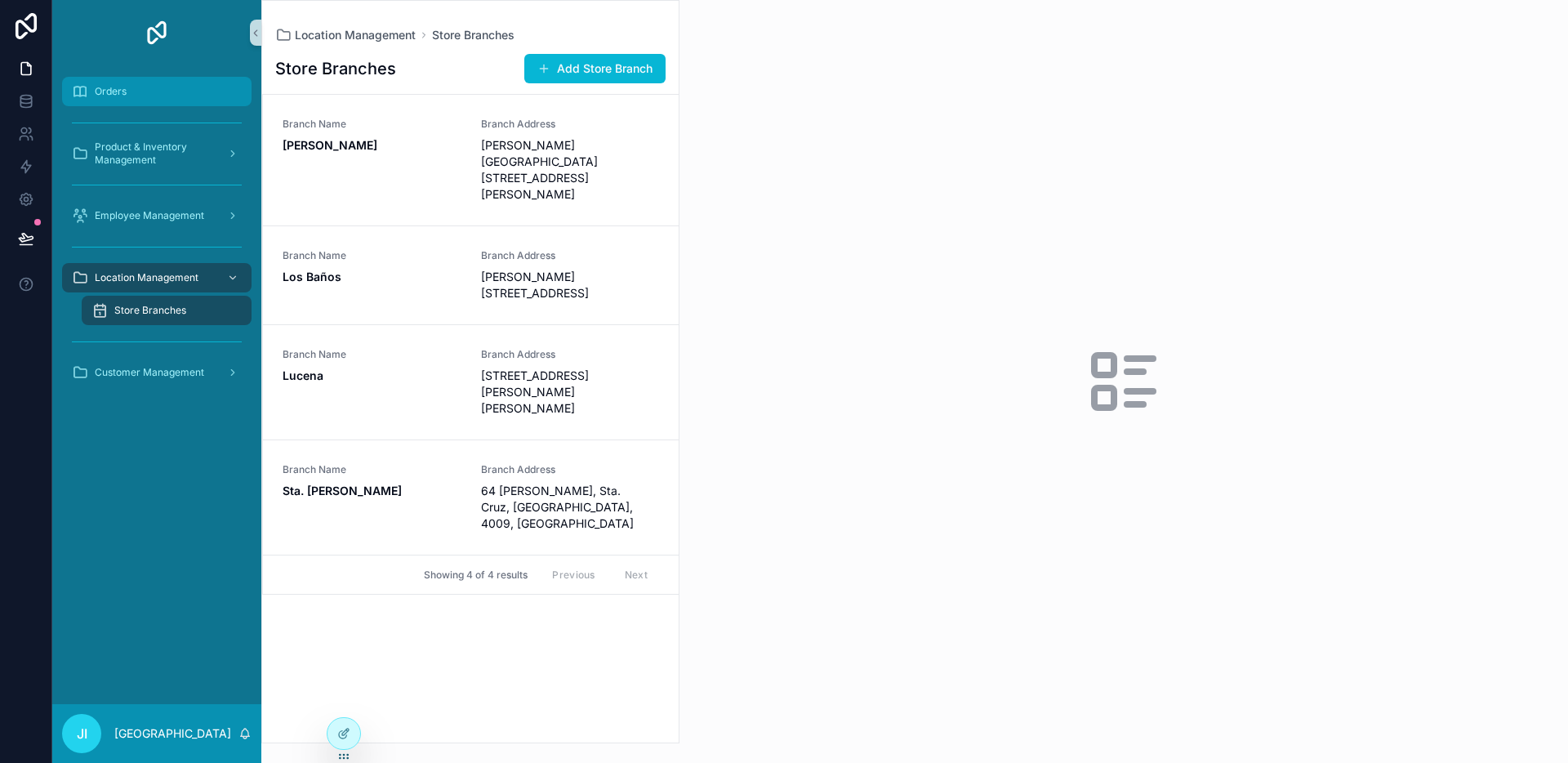
click at [135, 83] on div "Orders" at bounding box center [157, 91] width 170 height 26
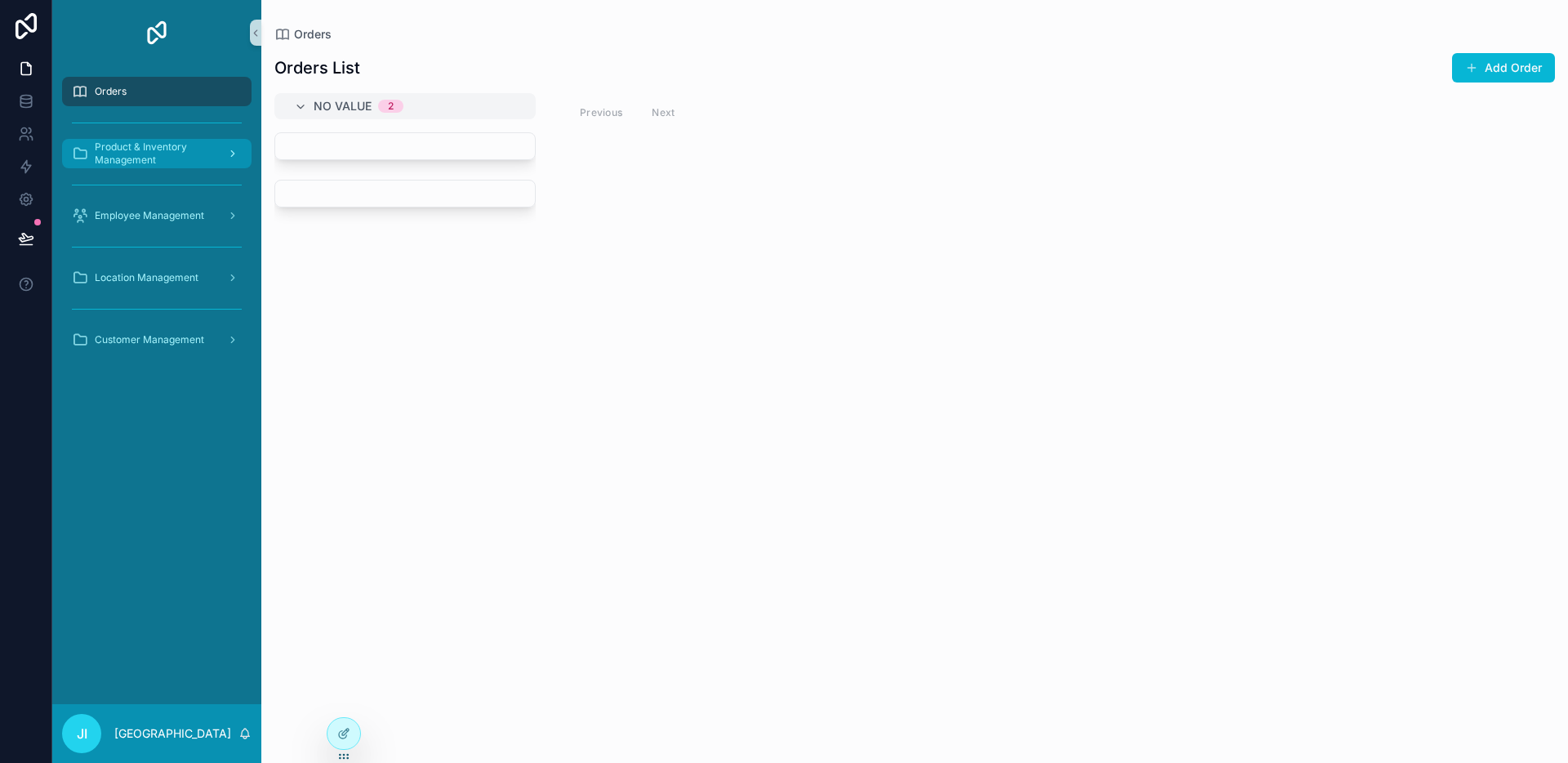
click at [163, 163] on span "Product & Inventory Management" at bounding box center [154, 153] width 119 height 26
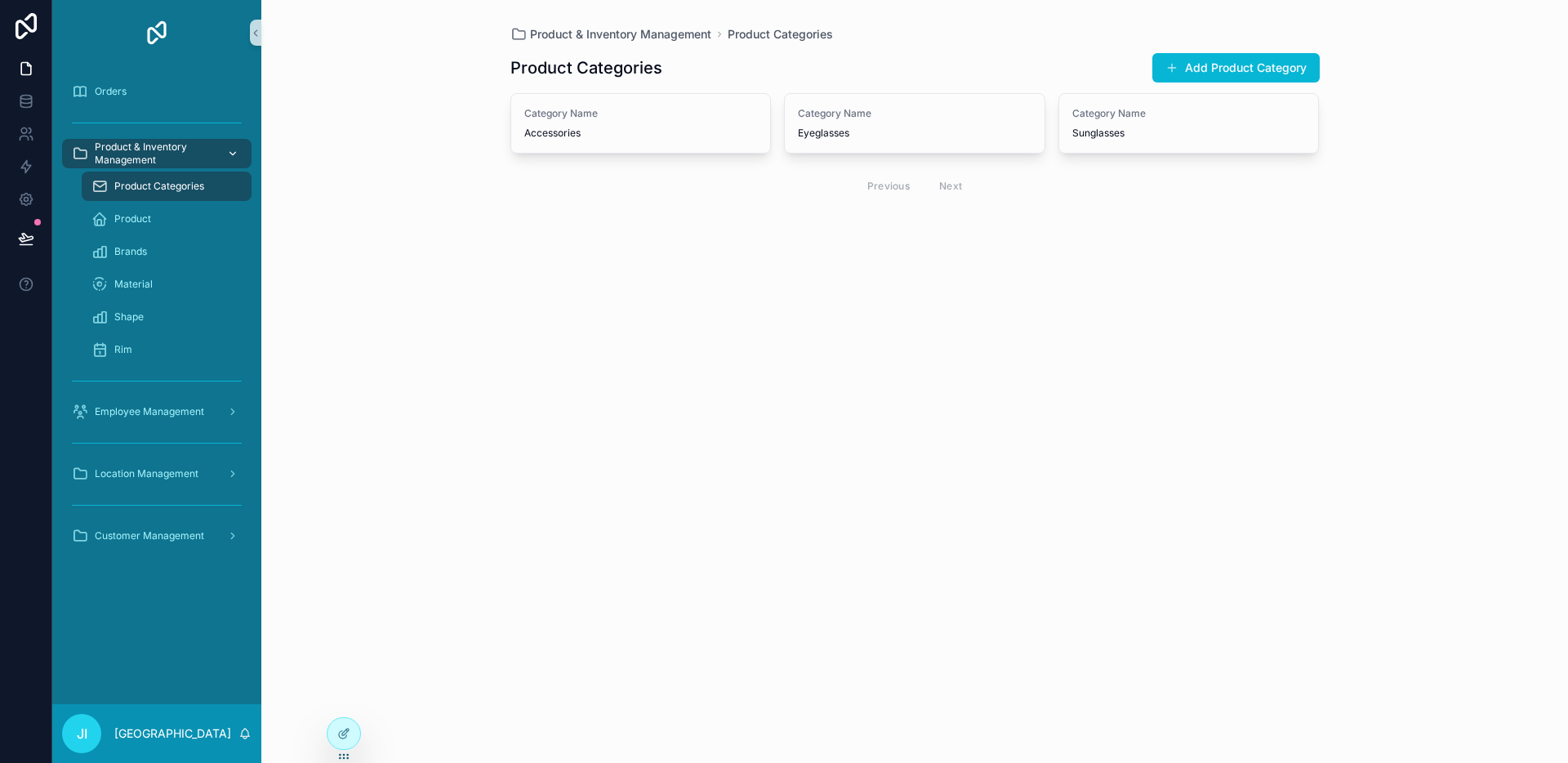
click at [154, 156] on span "Product & Inventory Management" at bounding box center [154, 153] width 119 height 26
click at [213, 418] on div "Employee Management" at bounding box center [157, 412] width 170 height 26
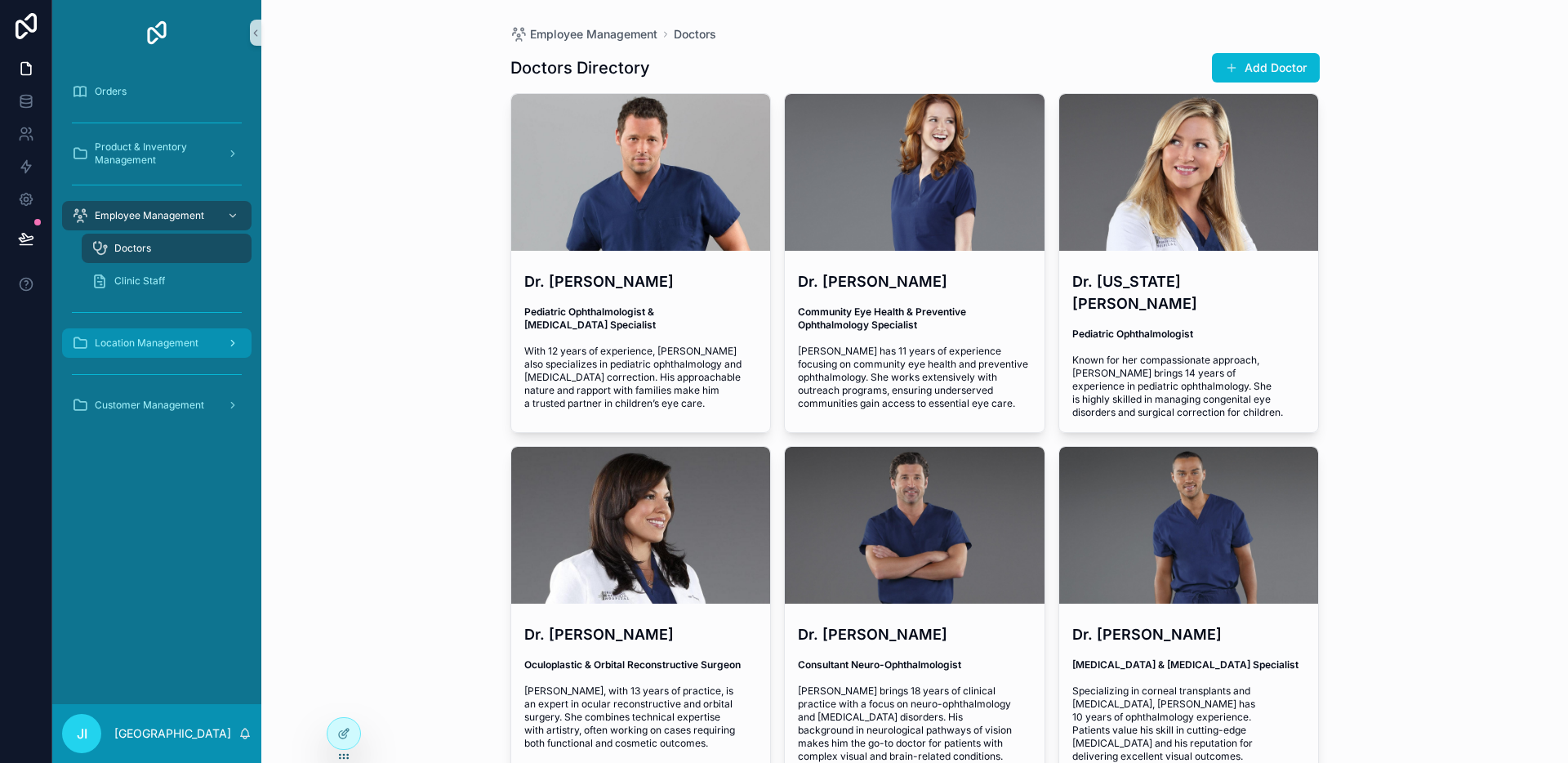
click at [197, 351] on div "Location Management" at bounding box center [157, 342] width 170 height 26
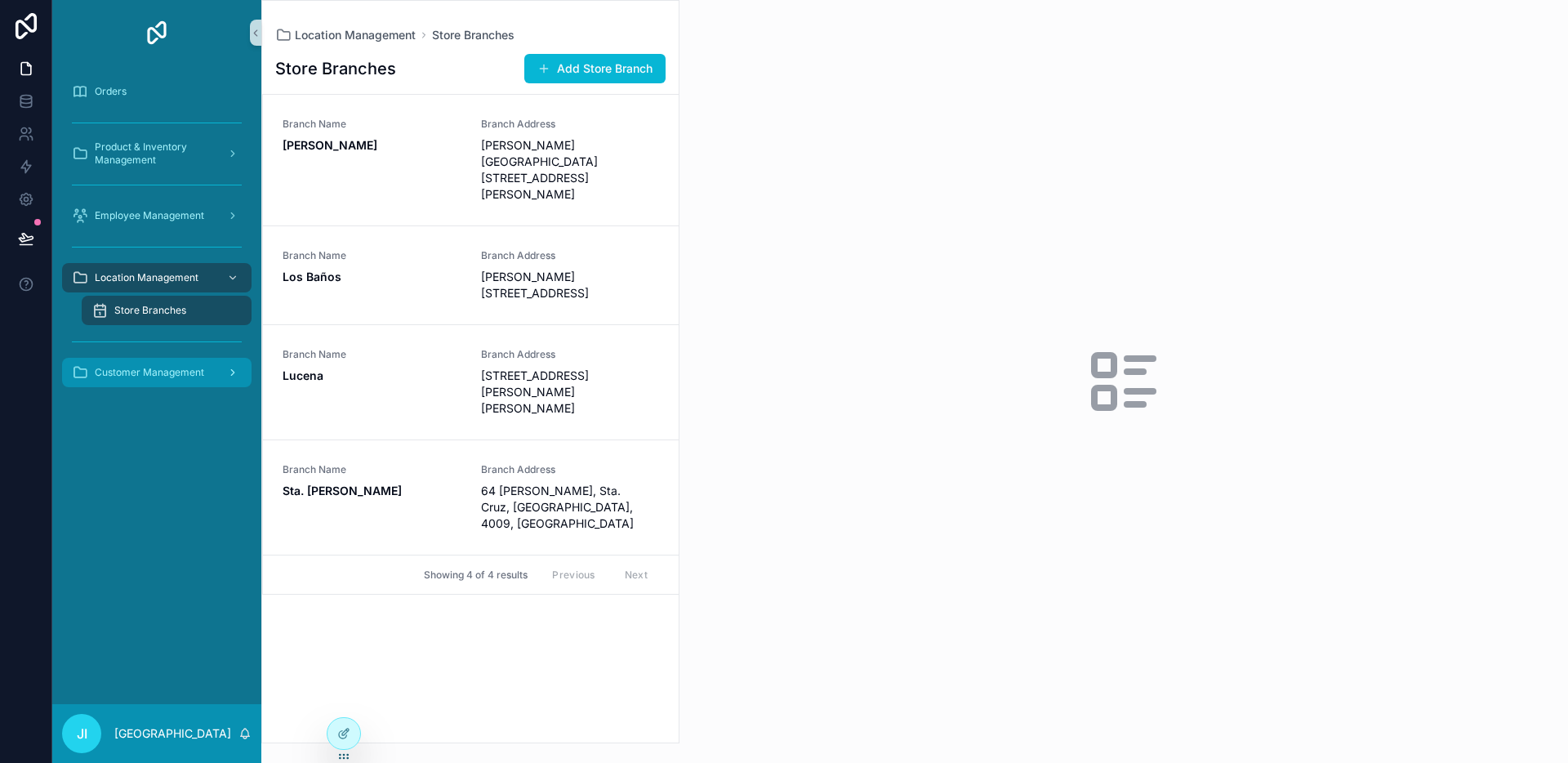
click at [188, 364] on div "Customer Management" at bounding box center [157, 372] width 170 height 26
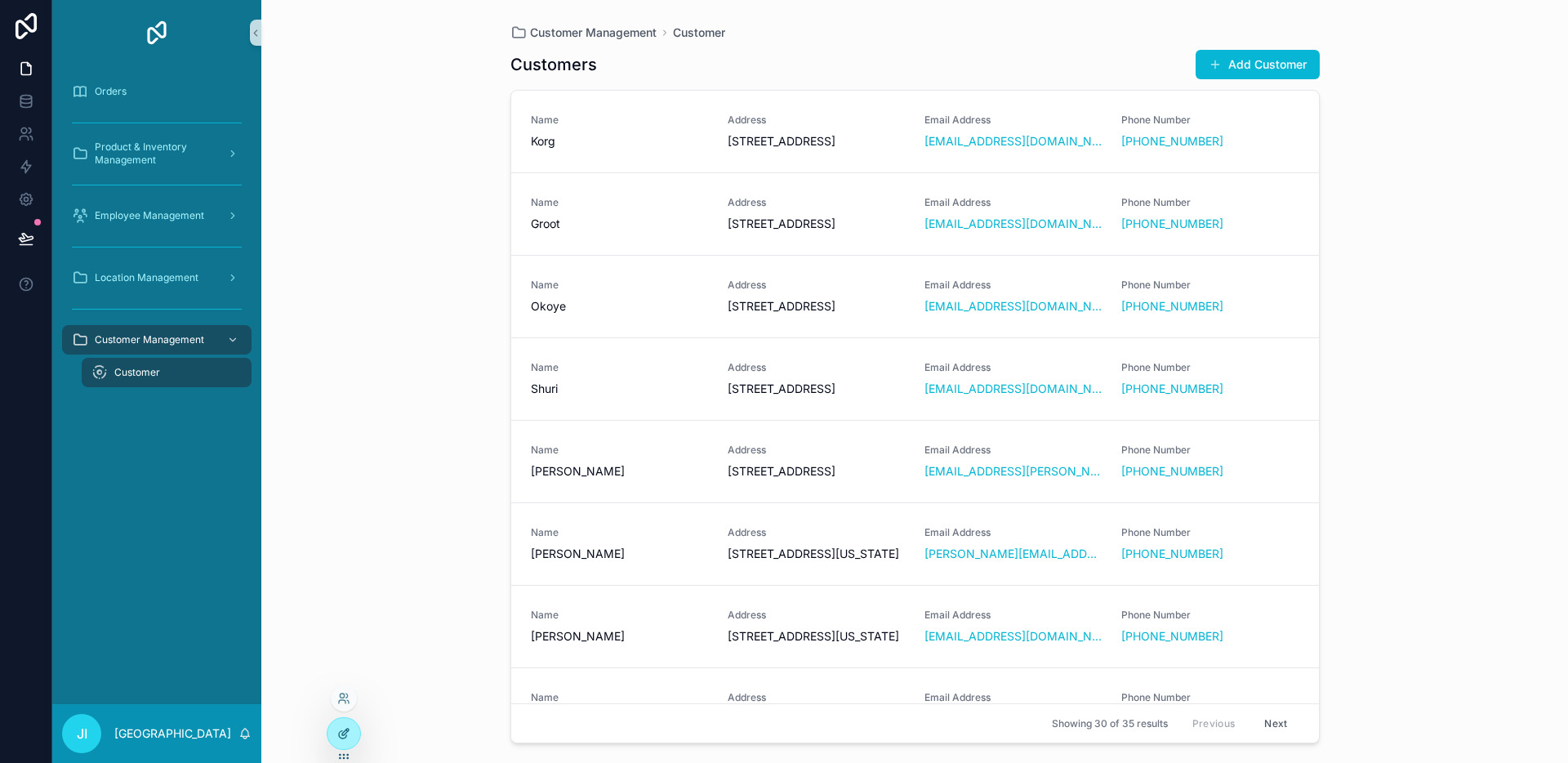
click at [342, 734] on icon at bounding box center [345, 732] width 7 height 7
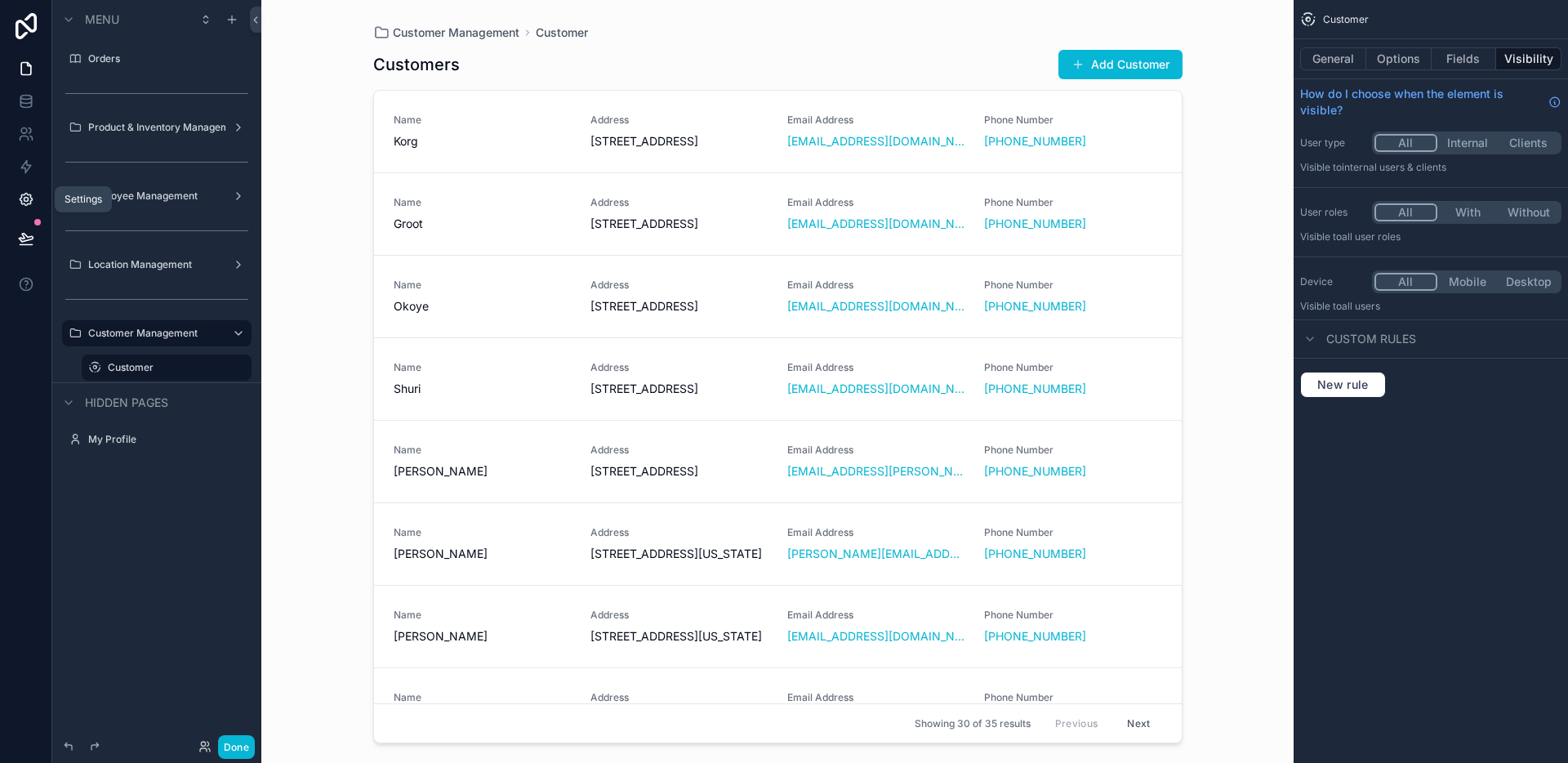
click at [22, 209] on link at bounding box center [25, 199] width 52 height 32
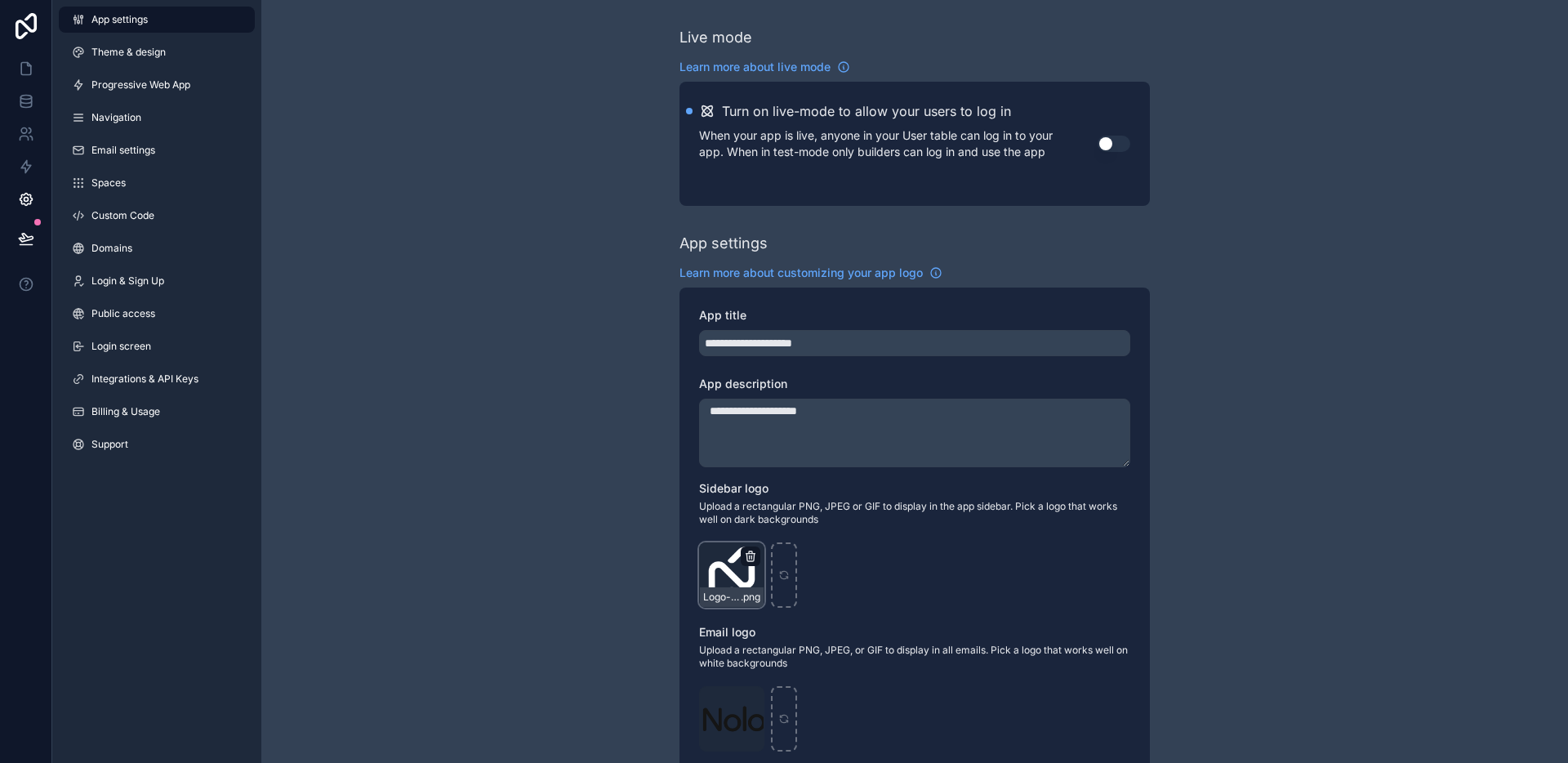
click at [751, 554] on icon "scrollable content" at bounding box center [750, 556] width 13 height 13
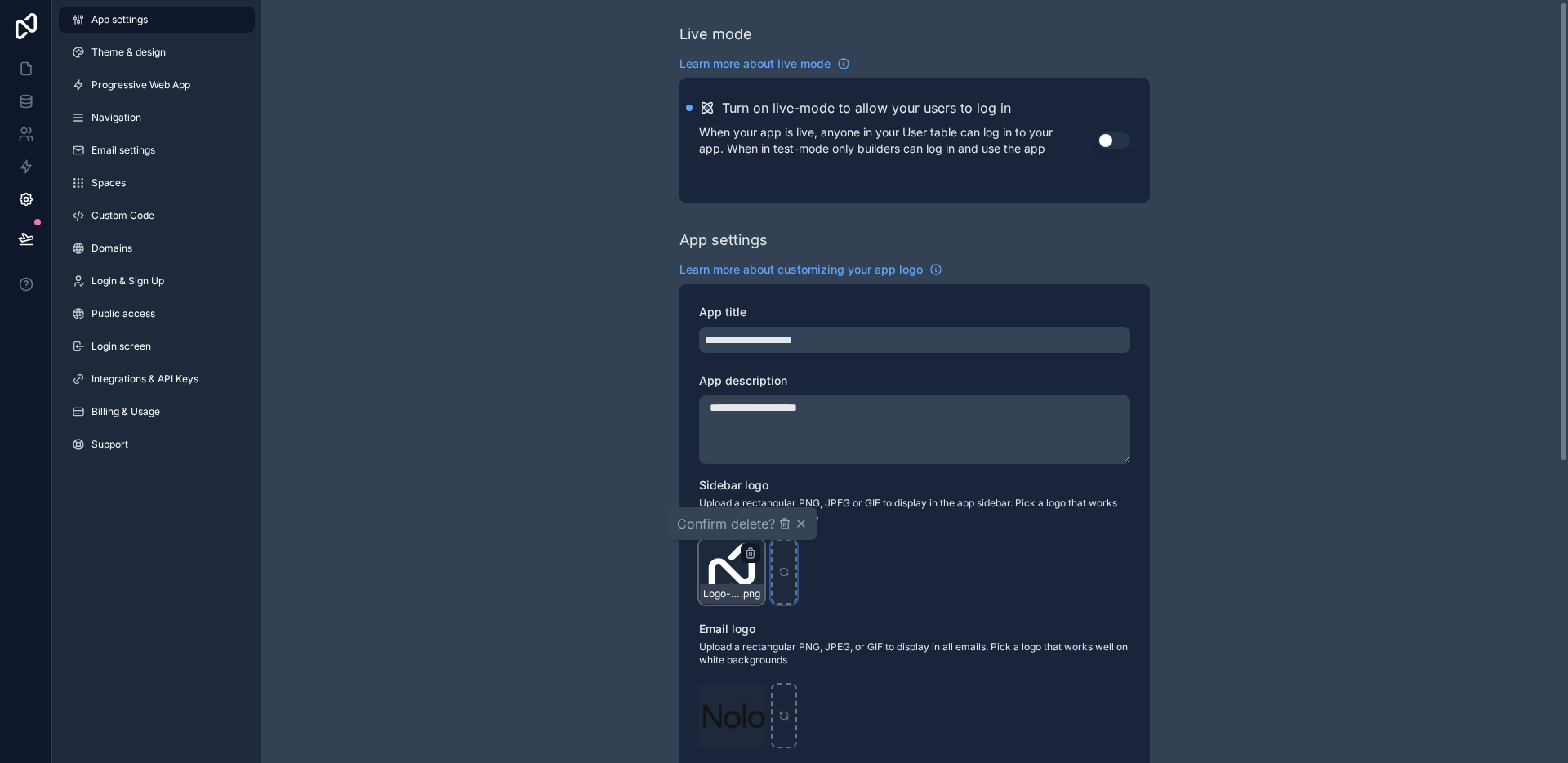
click at [785, 566] on icon "scrollable content" at bounding box center [784, 572] width 12 height 12
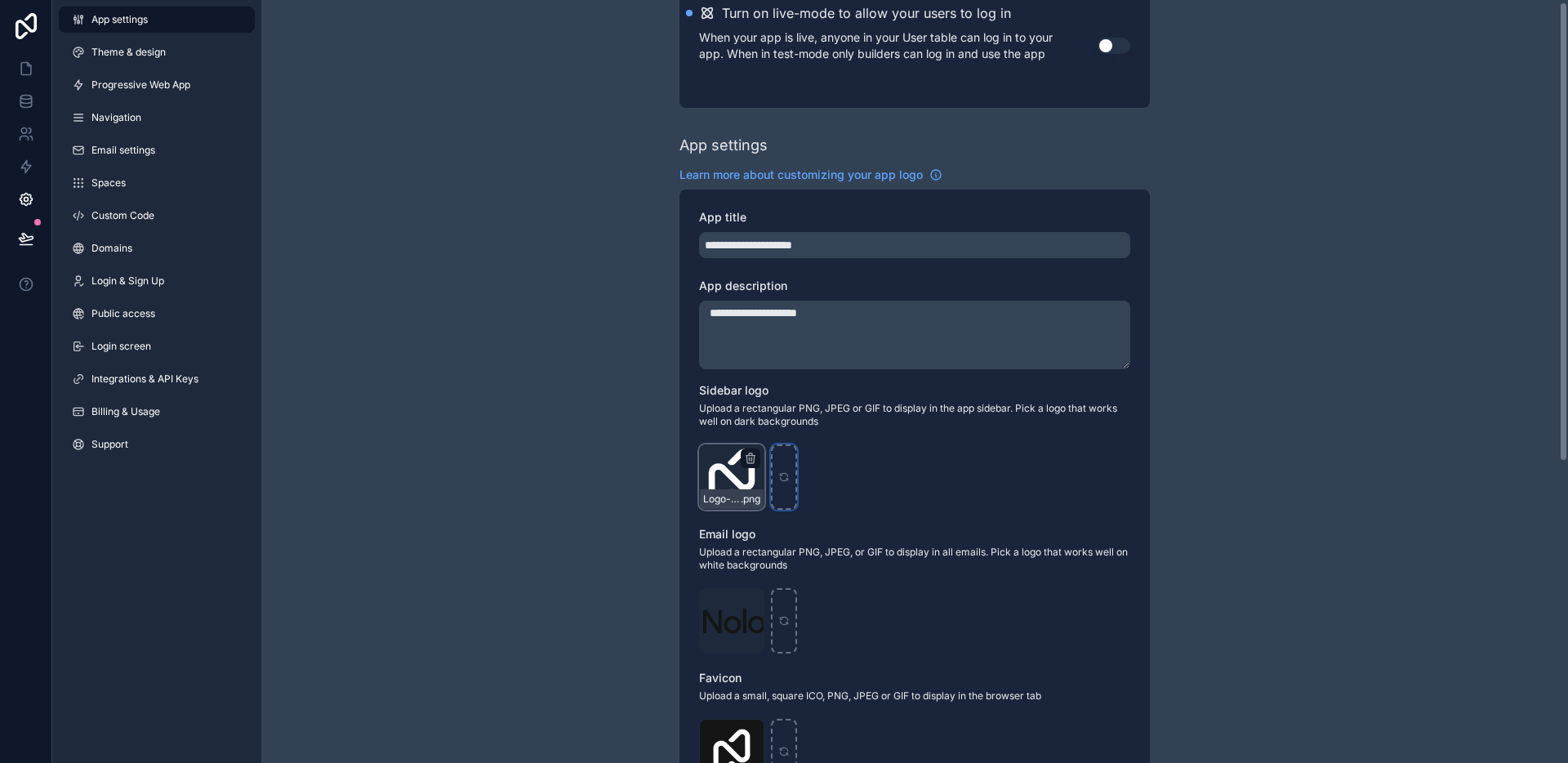
scroll to position [458, 0]
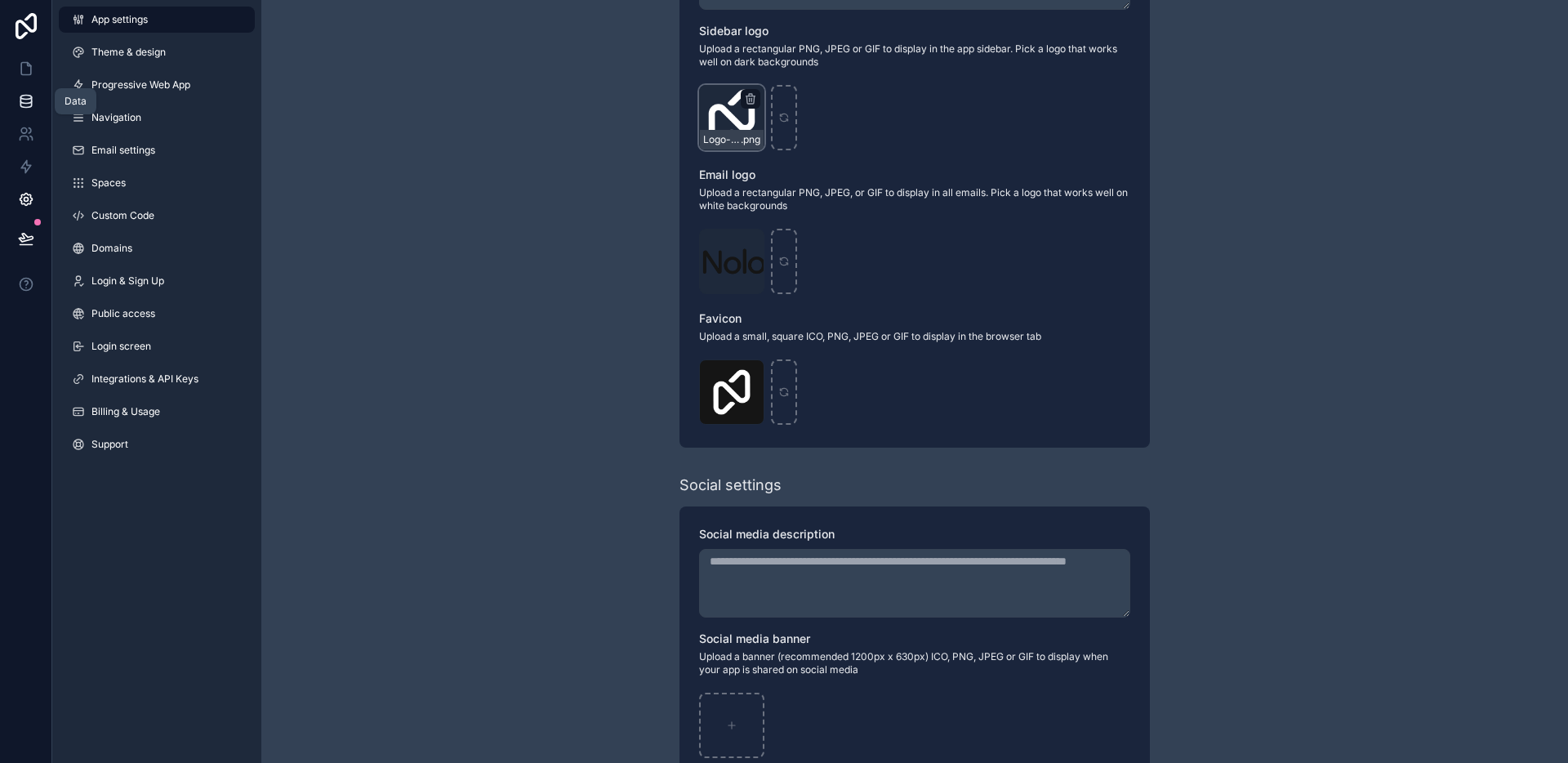
click at [20, 101] on icon at bounding box center [25, 104] width 11 height 7
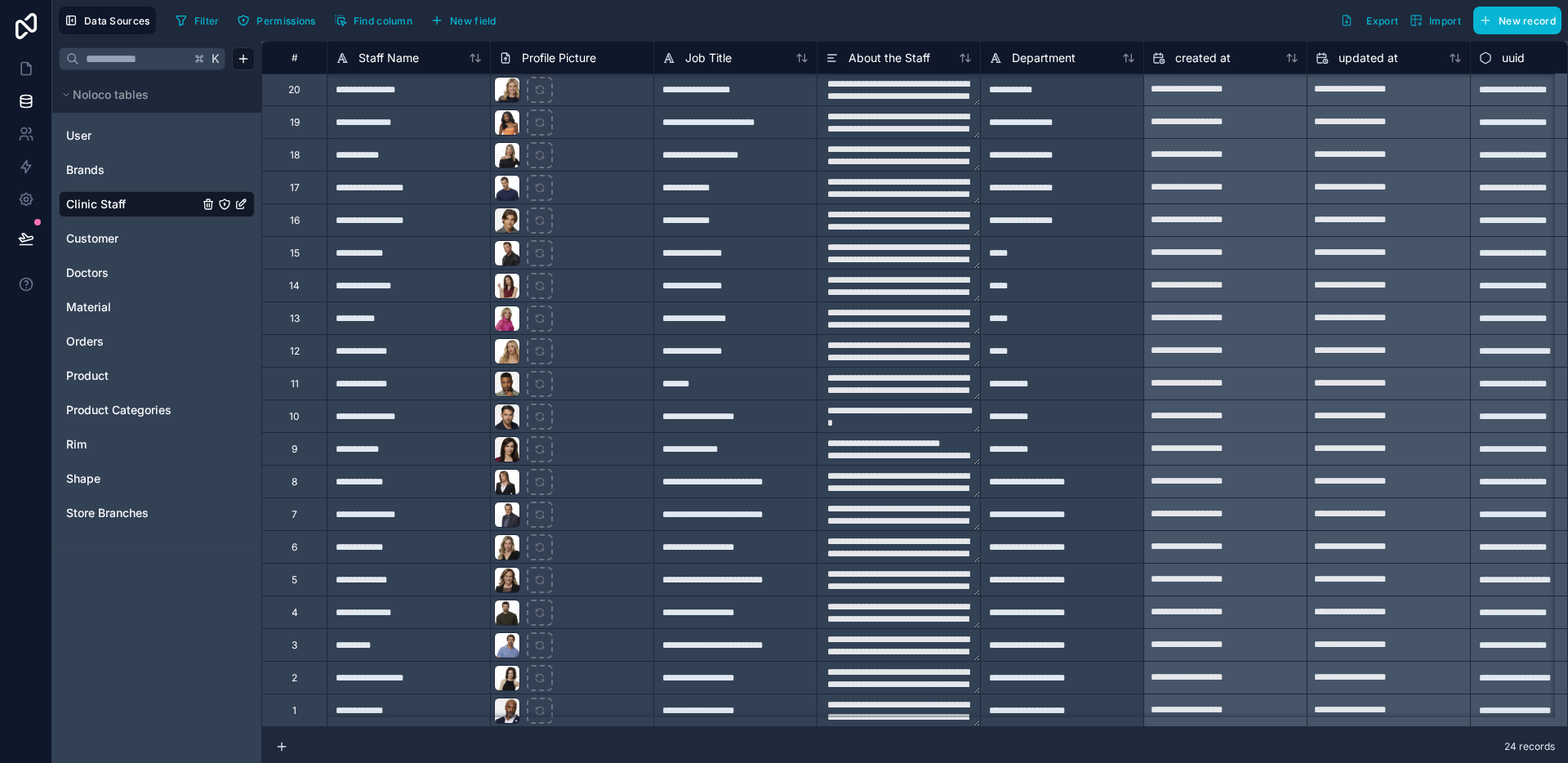
scroll to position [143, 0]
click at [28, 71] on icon at bounding box center [25, 68] width 17 height 17
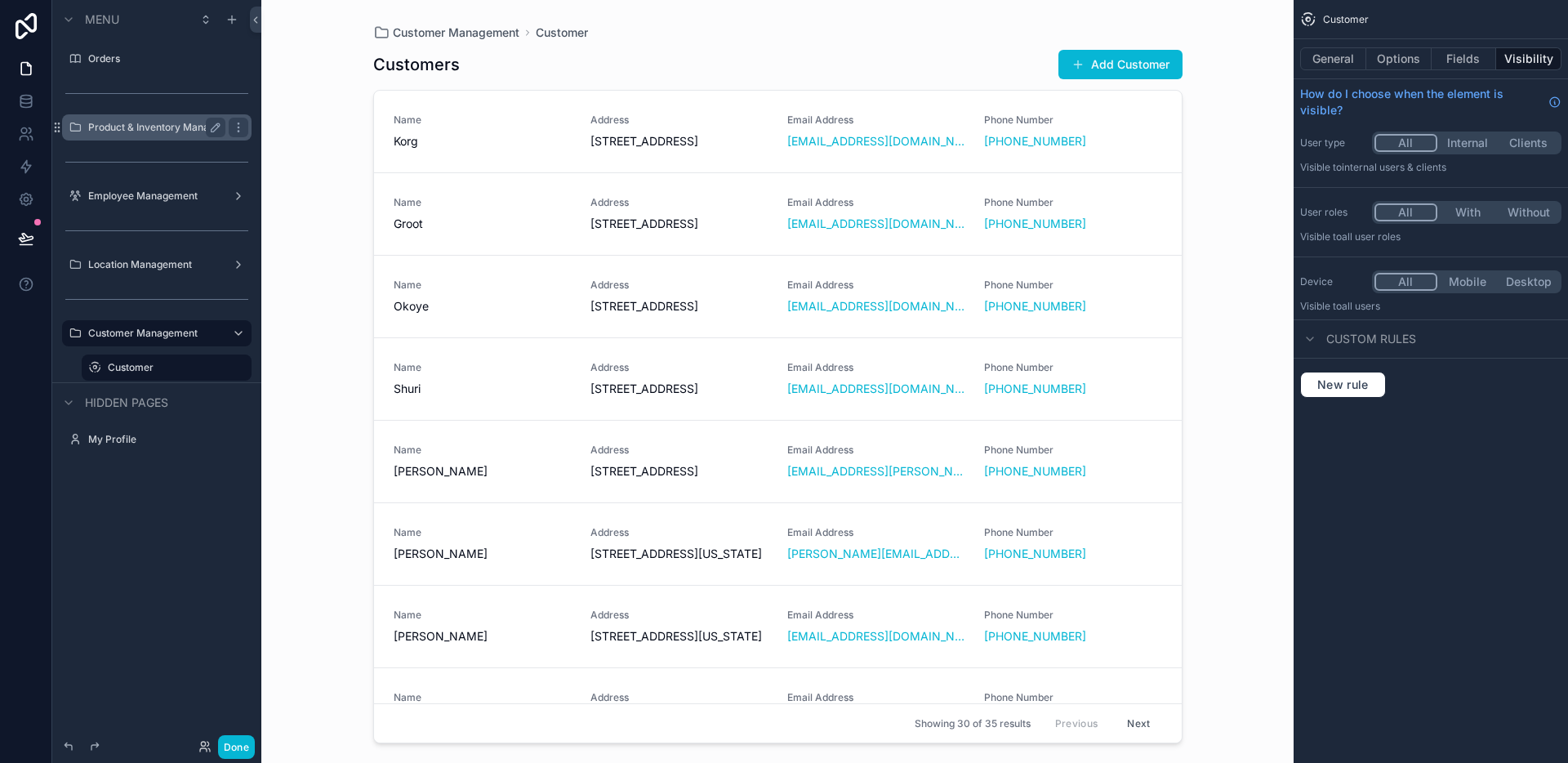
click at [171, 129] on label "Product & Inventory Management" at bounding box center [156, 127] width 137 height 13
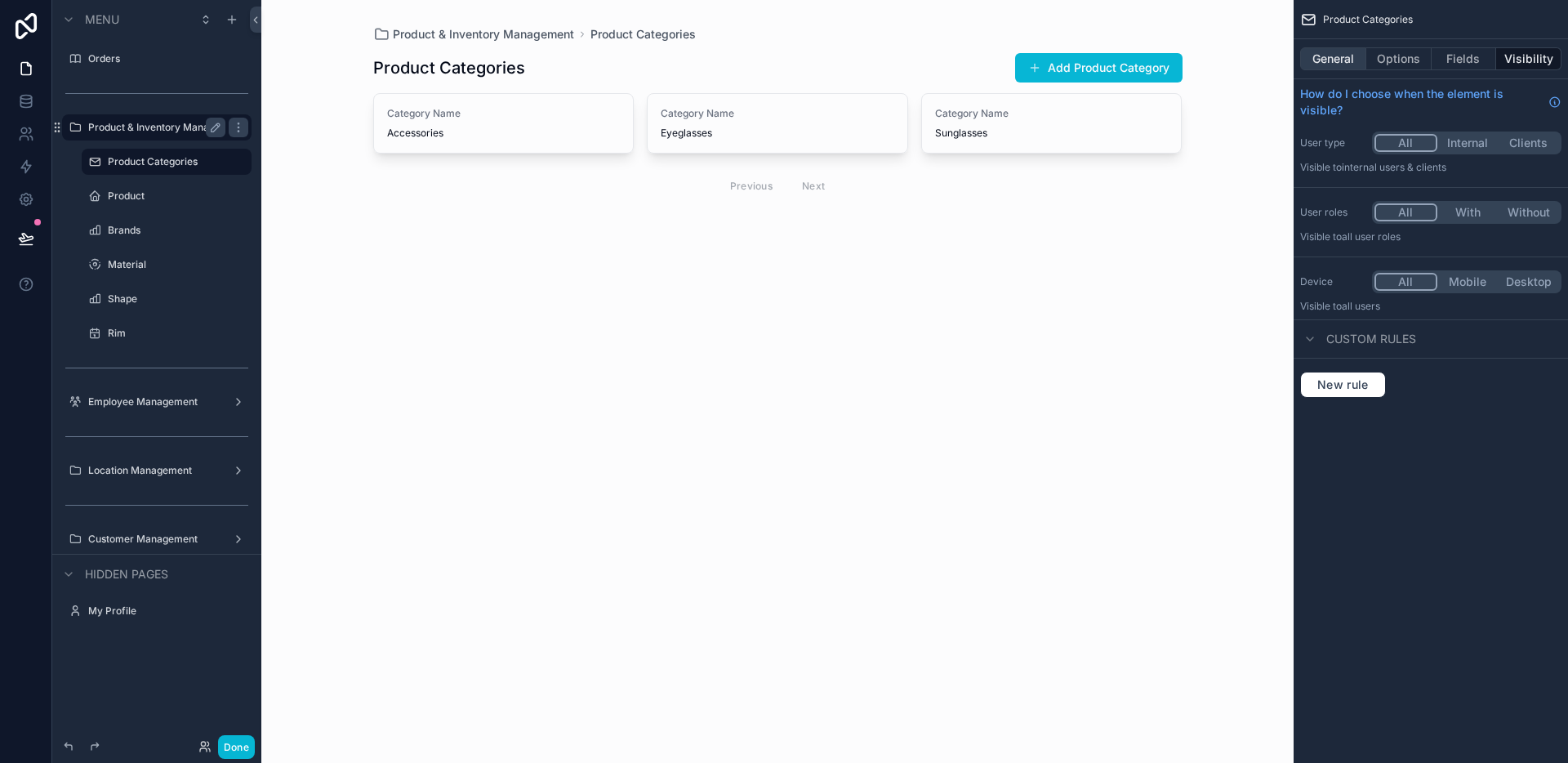
click at [1323, 55] on button "General" at bounding box center [1333, 59] width 66 height 22
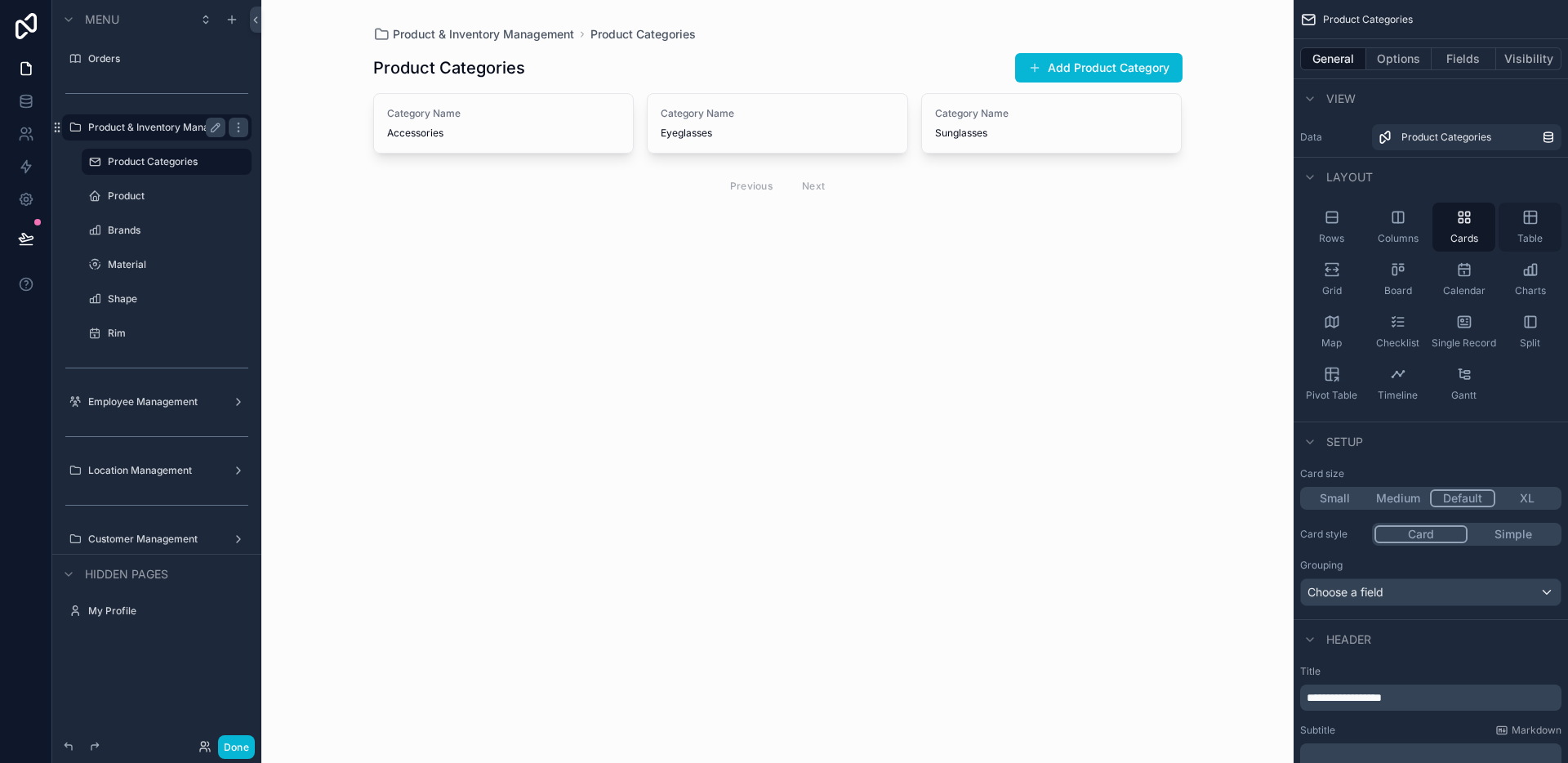
click at [1515, 225] on div "Table" at bounding box center [1530, 227] width 62 height 49
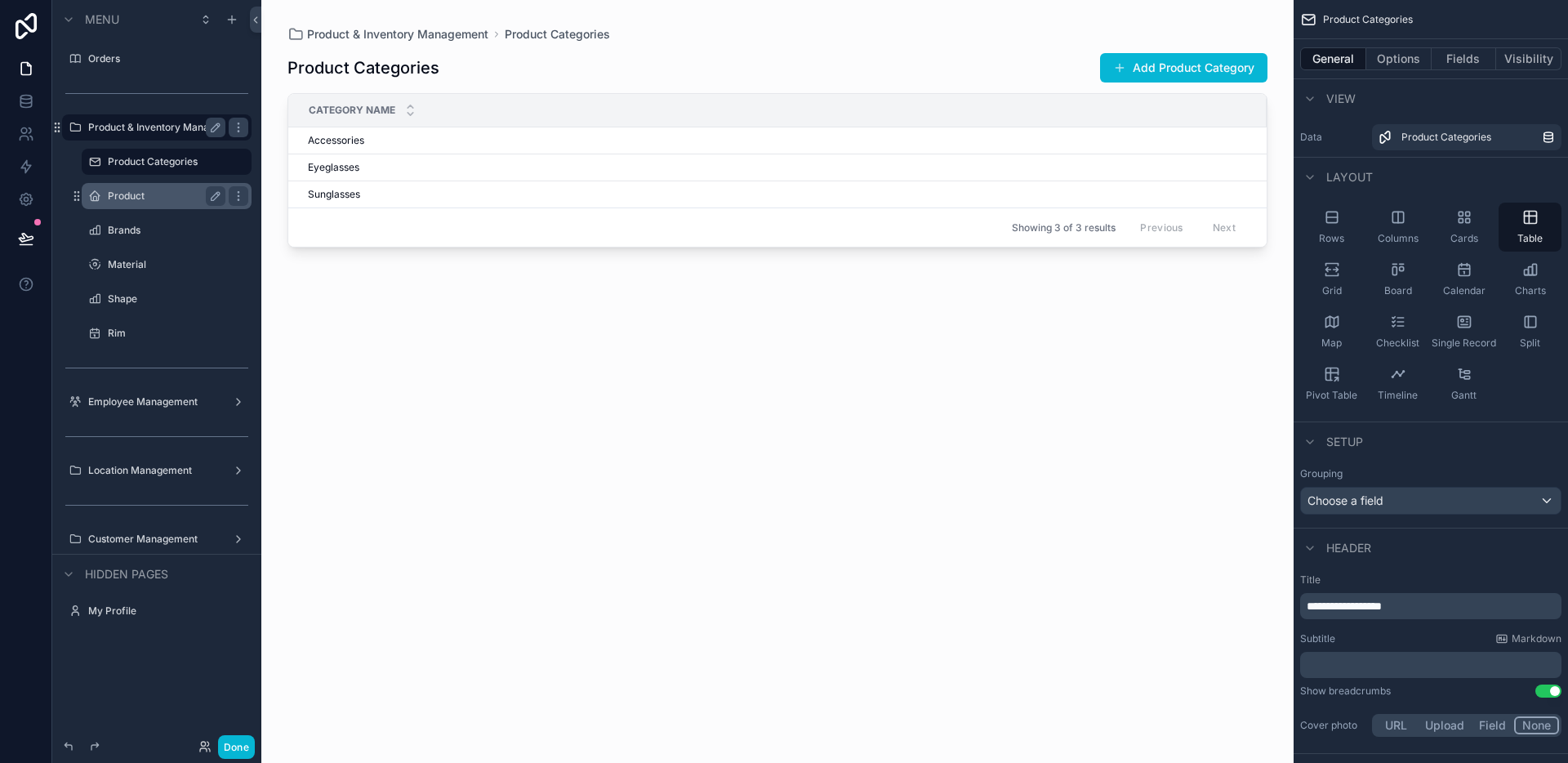
click at [168, 204] on div "Product" at bounding box center [167, 196] width 118 height 20
click at [133, 198] on label "Product" at bounding box center [164, 195] width 111 height 13
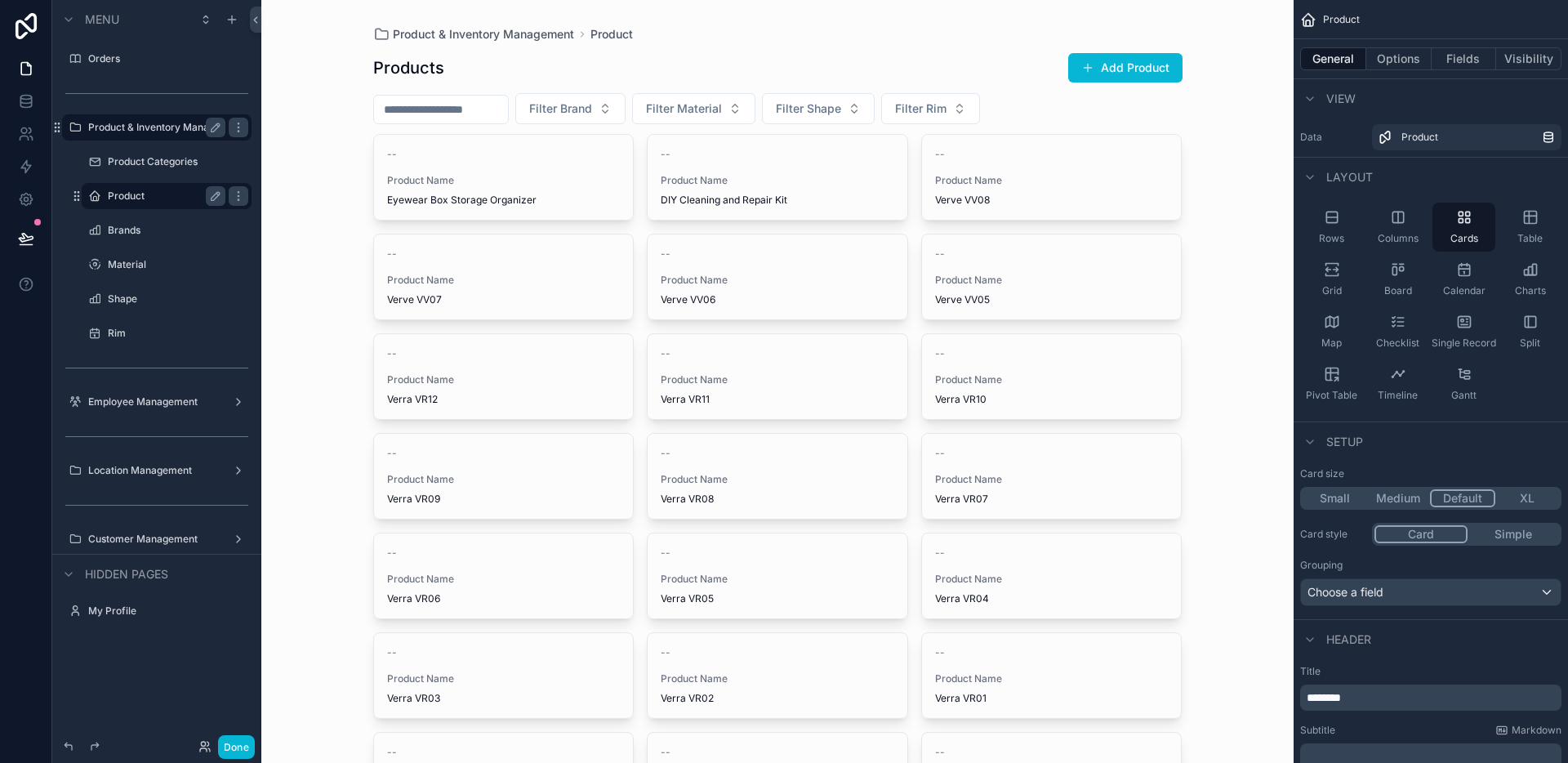
click at [949, 115] on div "scrollable content" at bounding box center [777, 611] width 836 height 1222
click at [1414, 73] on div "General Options Fields Visibility" at bounding box center [1430, 59] width 274 height 39
click at [1413, 64] on button "Options" at bounding box center [1398, 59] width 65 height 22
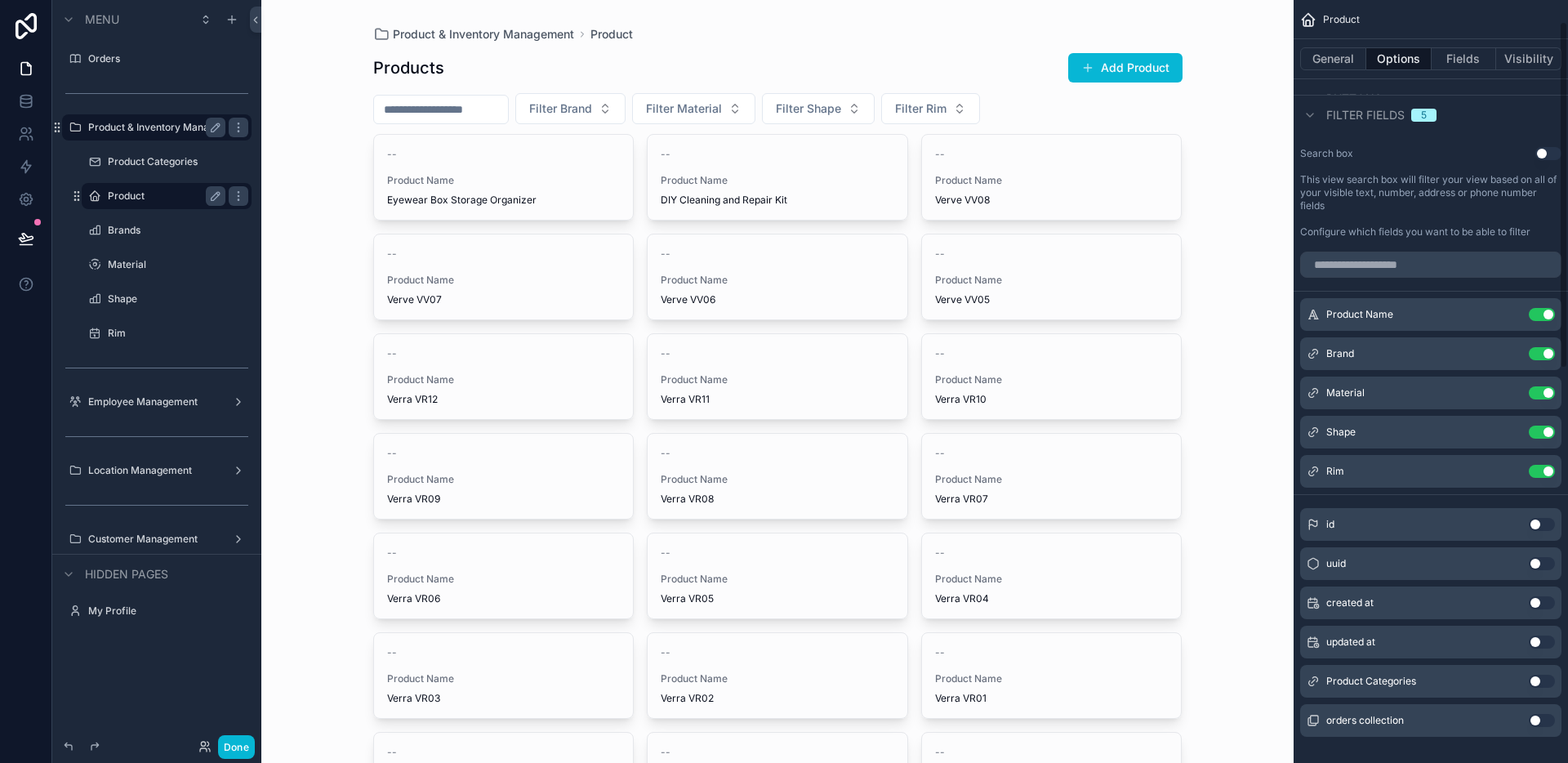
scroll to position [912, 0]
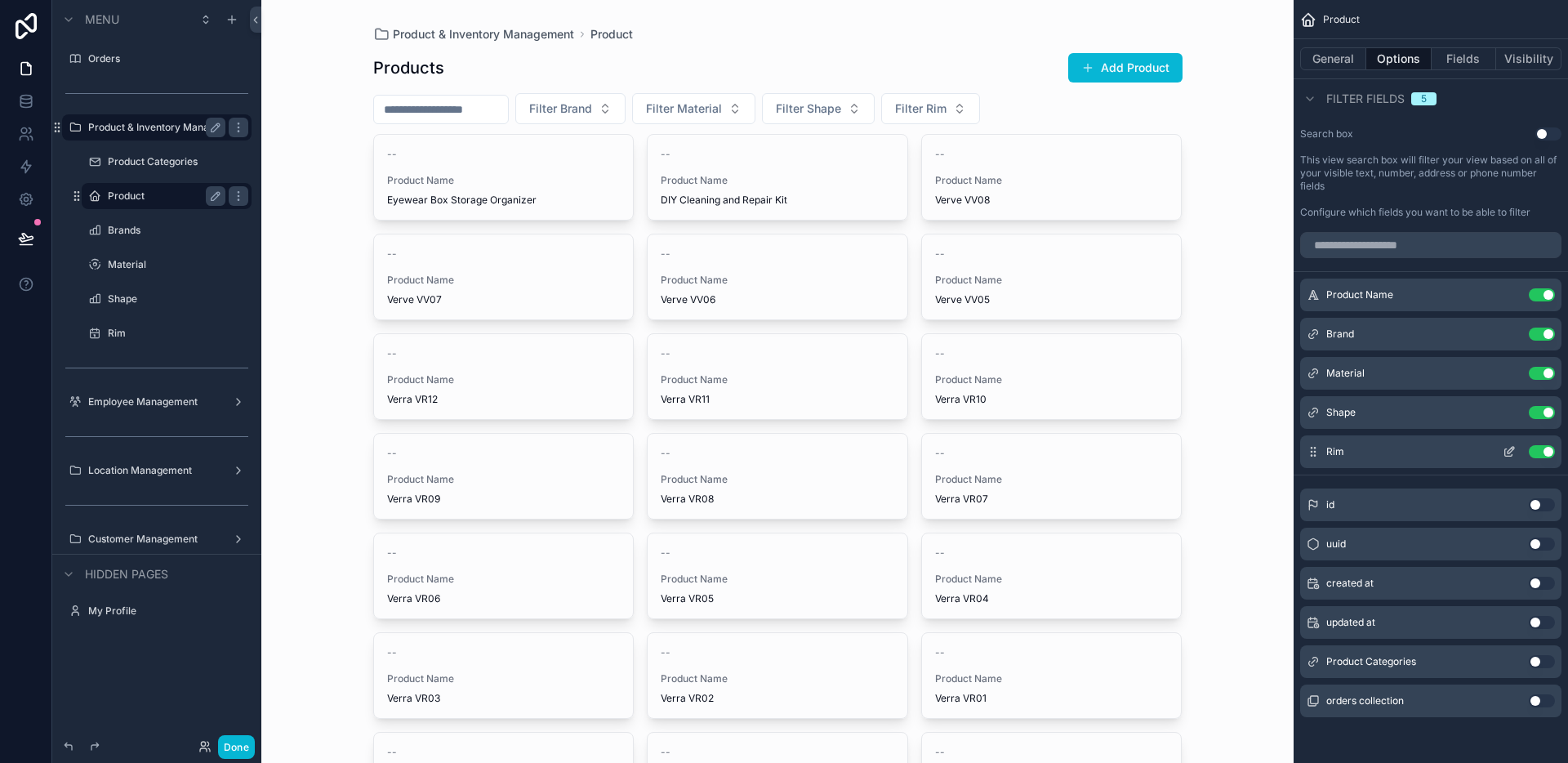
click at [1548, 455] on button "Use setting" at bounding box center [1542, 451] width 26 height 13
click at [1545, 419] on button "Use setting" at bounding box center [1542, 412] width 26 height 13
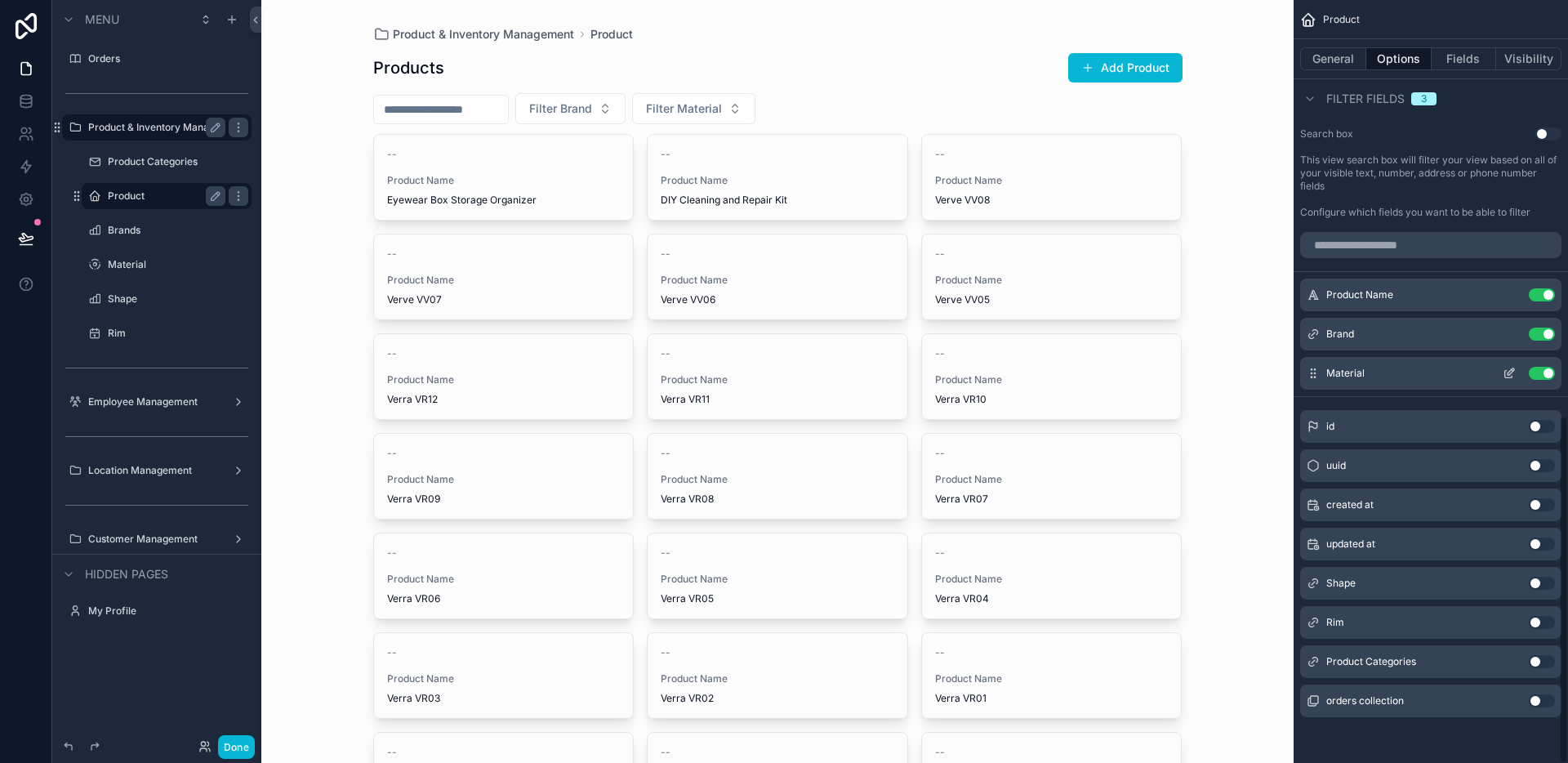
click at [1544, 376] on button "Use setting" at bounding box center [1542, 373] width 26 height 13
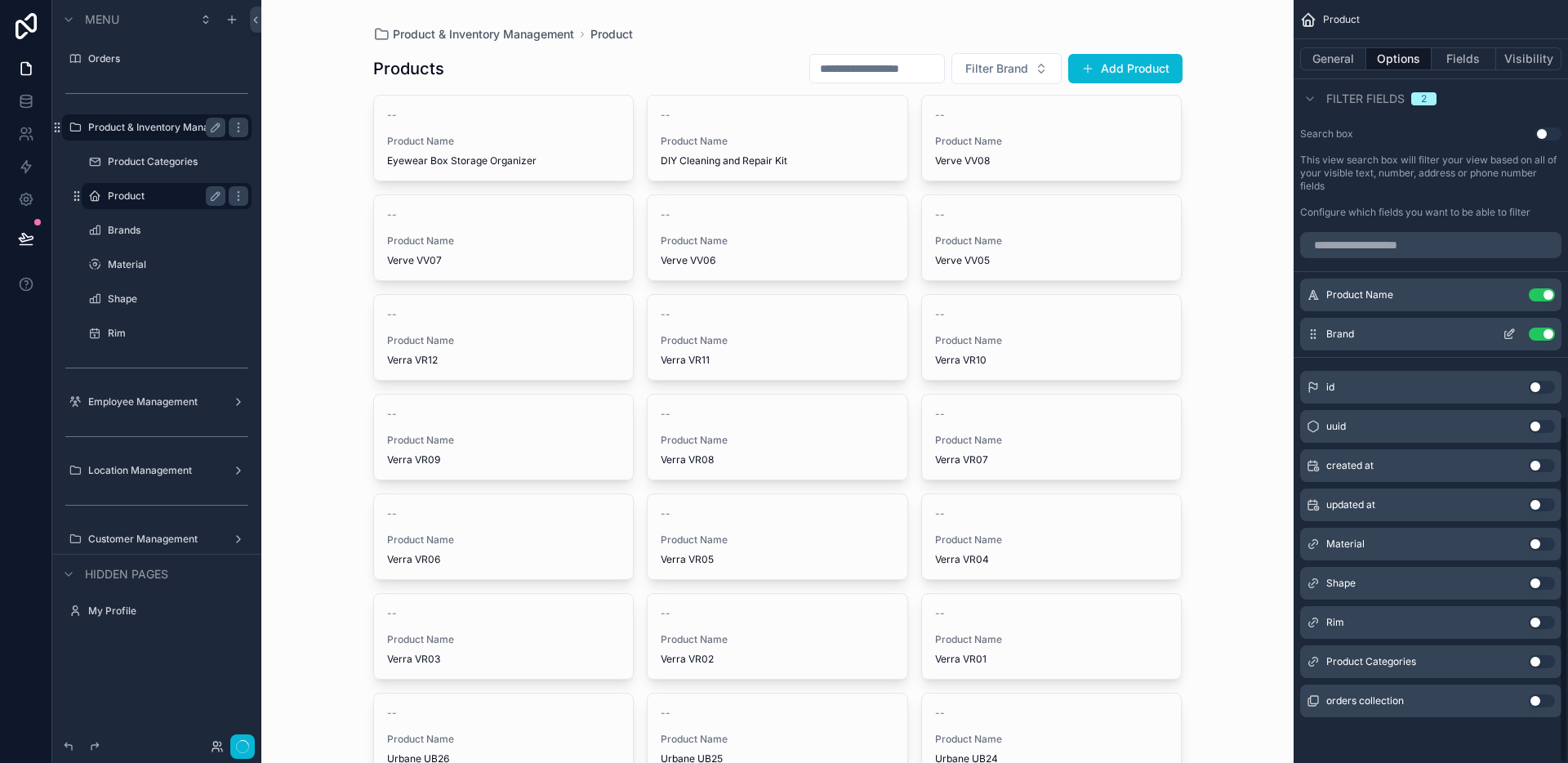
click at [1544, 324] on div "Brand Use setting" at bounding box center [1431, 334] width 261 height 32
click at [1543, 328] on button "Use setting" at bounding box center [1542, 334] width 26 height 13
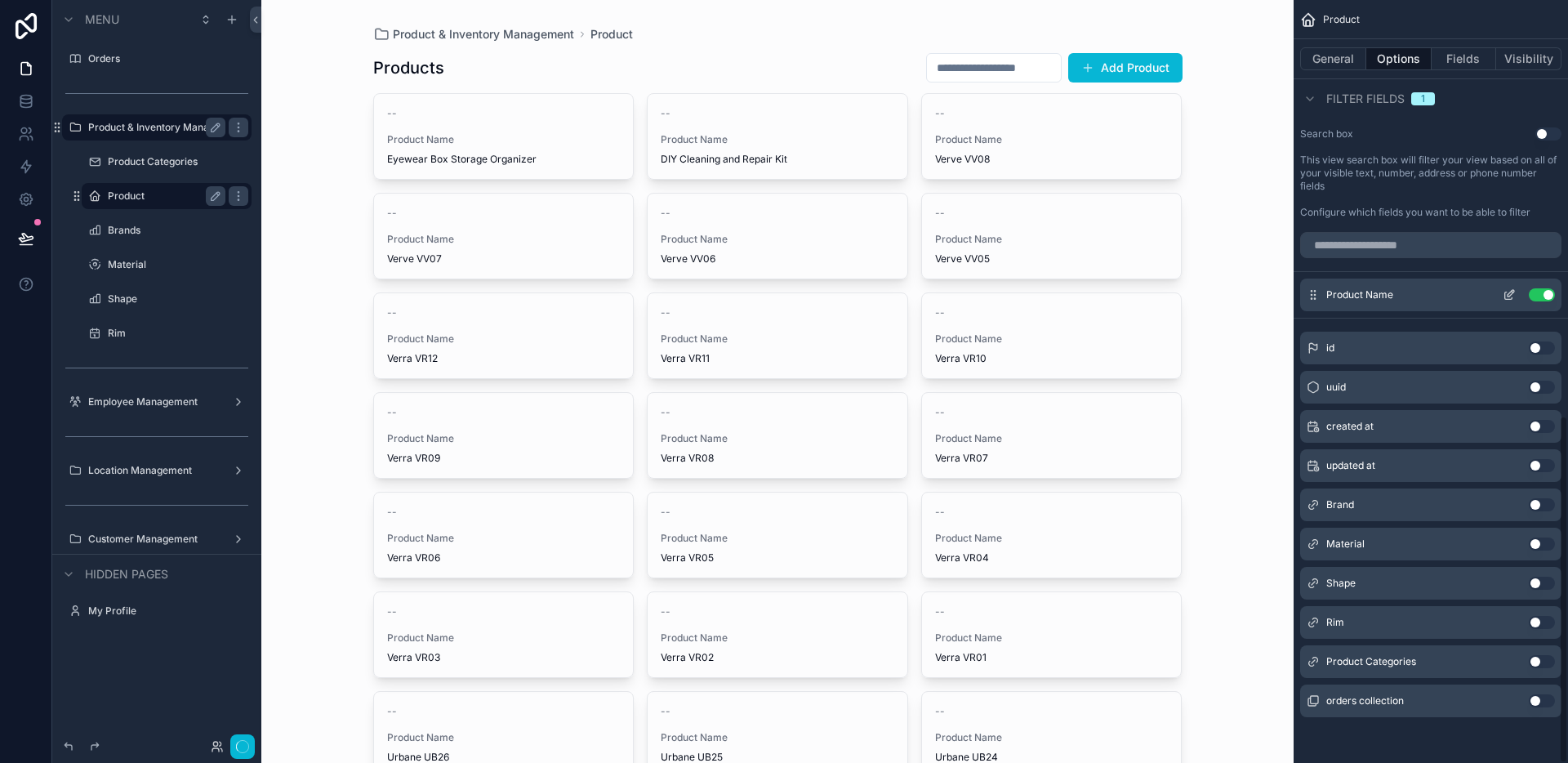
click at [1546, 282] on div "Product Name Use setting" at bounding box center [1431, 295] width 261 height 32
click at [1545, 294] on button "Use setting" at bounding box center [1542, 295] width 26 height 13
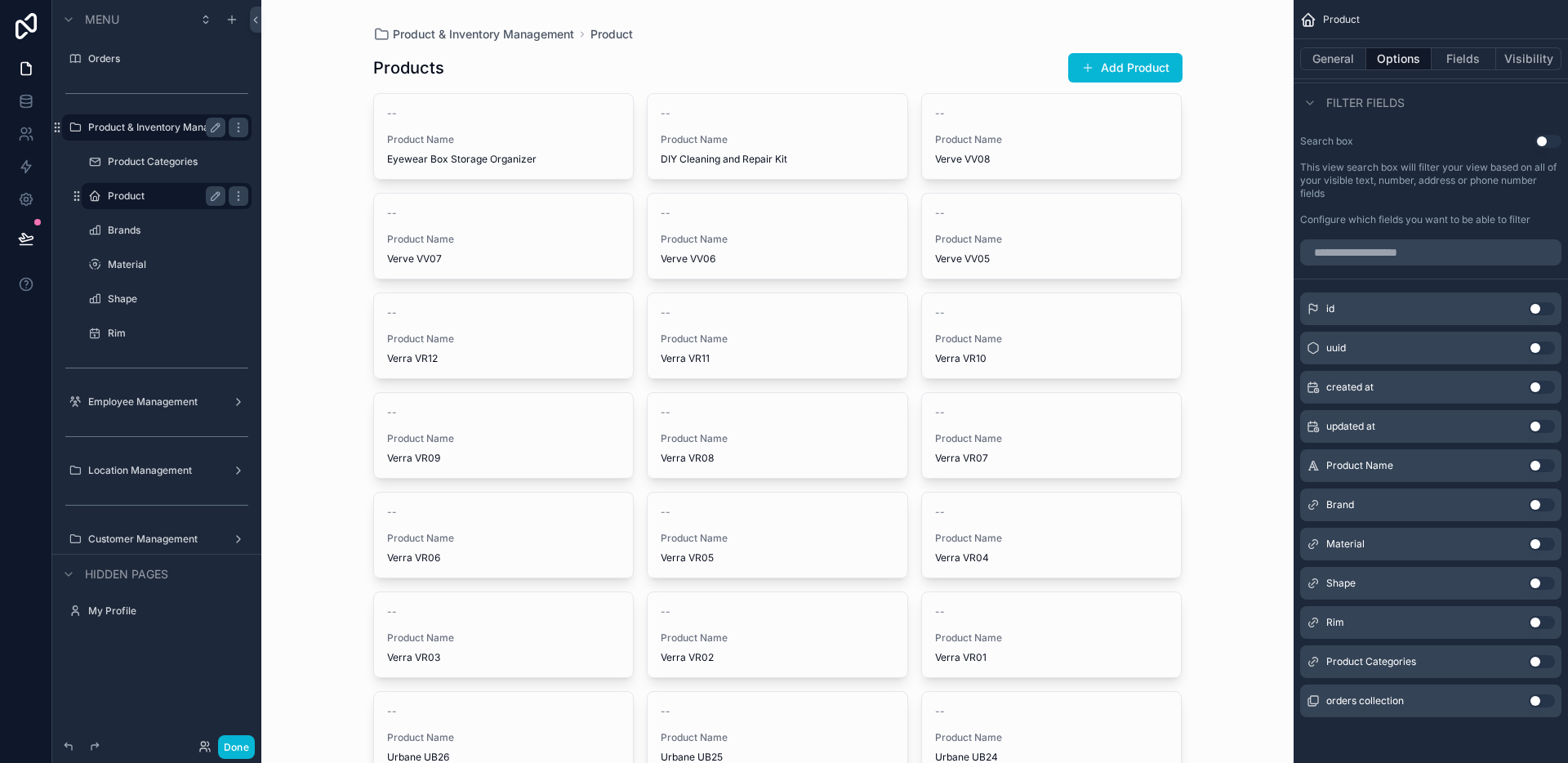
click at [1546, 468] on button "Use setting" at bounding box center [1542, 465] width 26 height 13
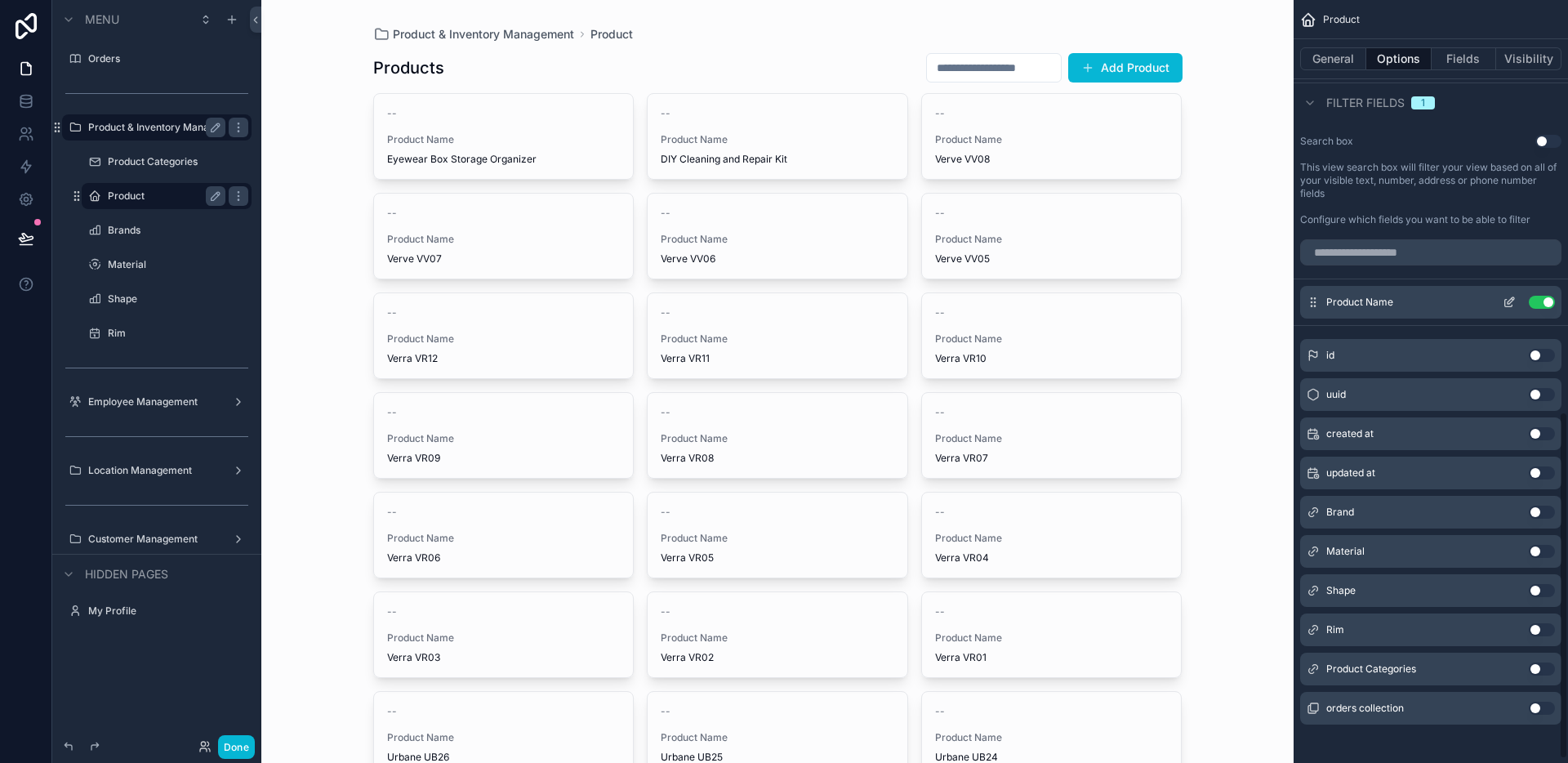
click at [1545, 297] on button "Use setting" at bounding box center [1542, 301] width 26 height 13
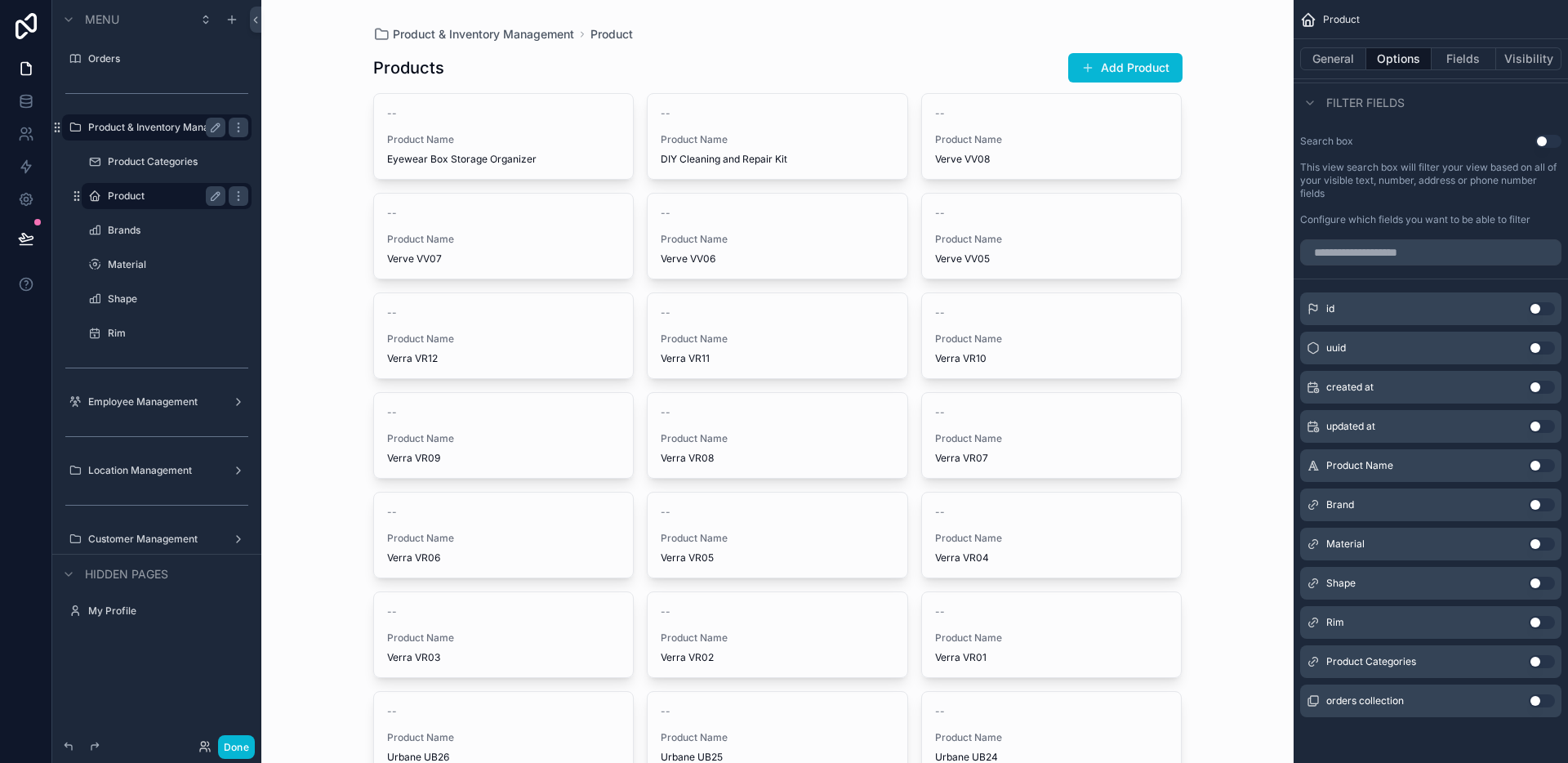
click at [144, 194] on label "Product" at bounding box center [164, 195] width 111 height 13
click at [32, 103] on icon at bounding box center [25, 100] width 17 height 17
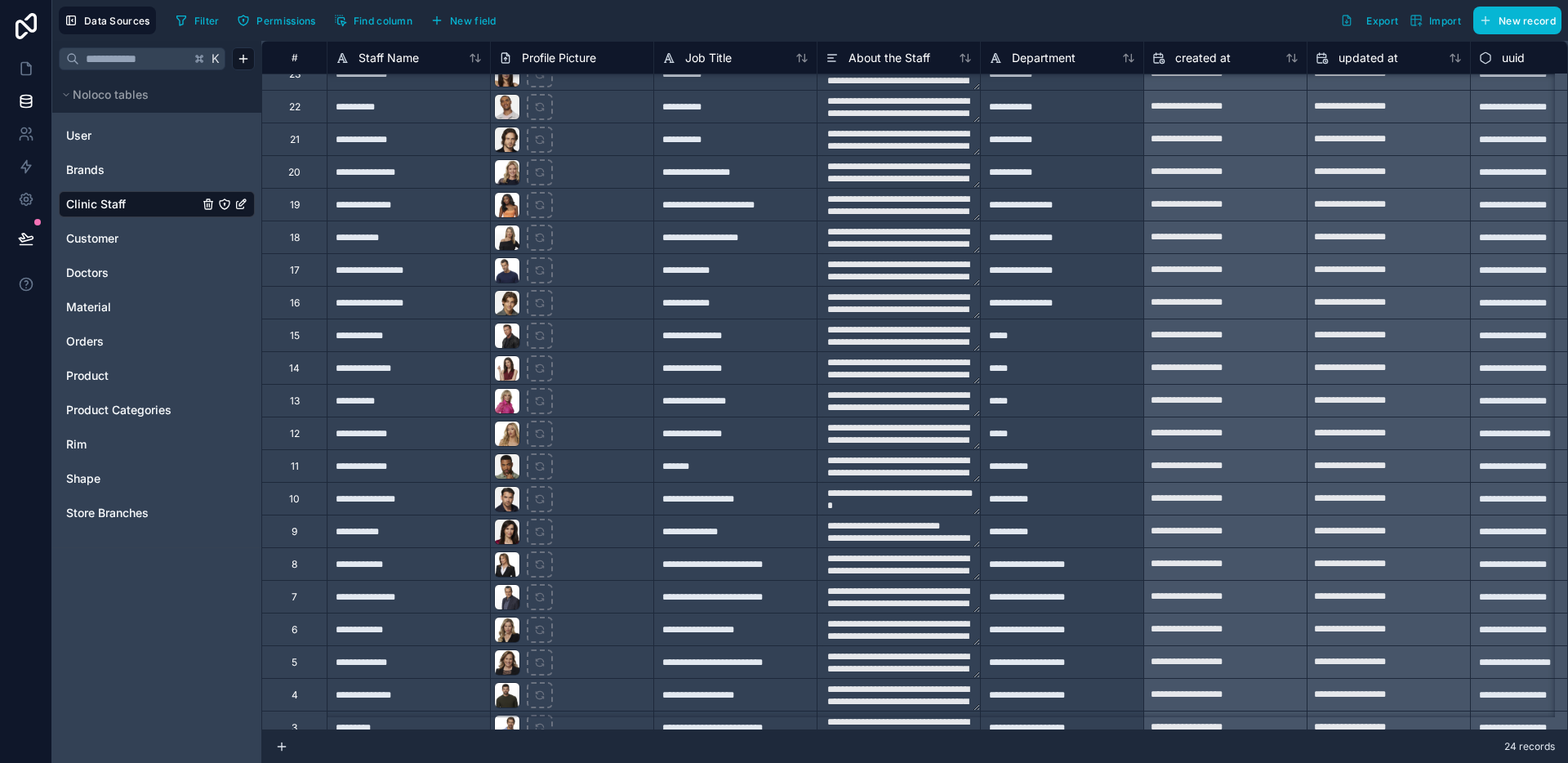
scroll to position [143, 0]
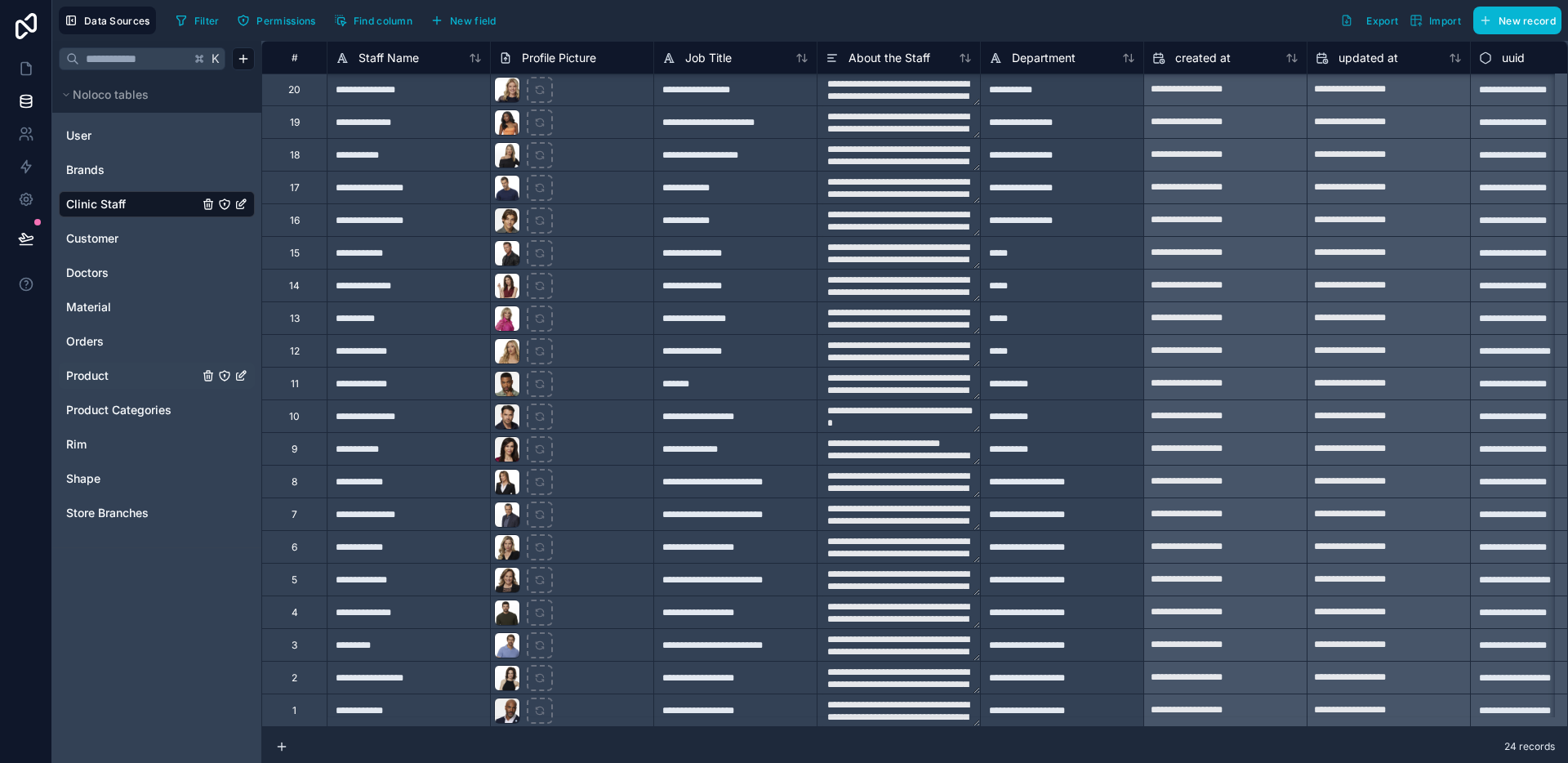
click at [110, 379] on link "Product" at bounding box center [133, 376] width 133 height 17
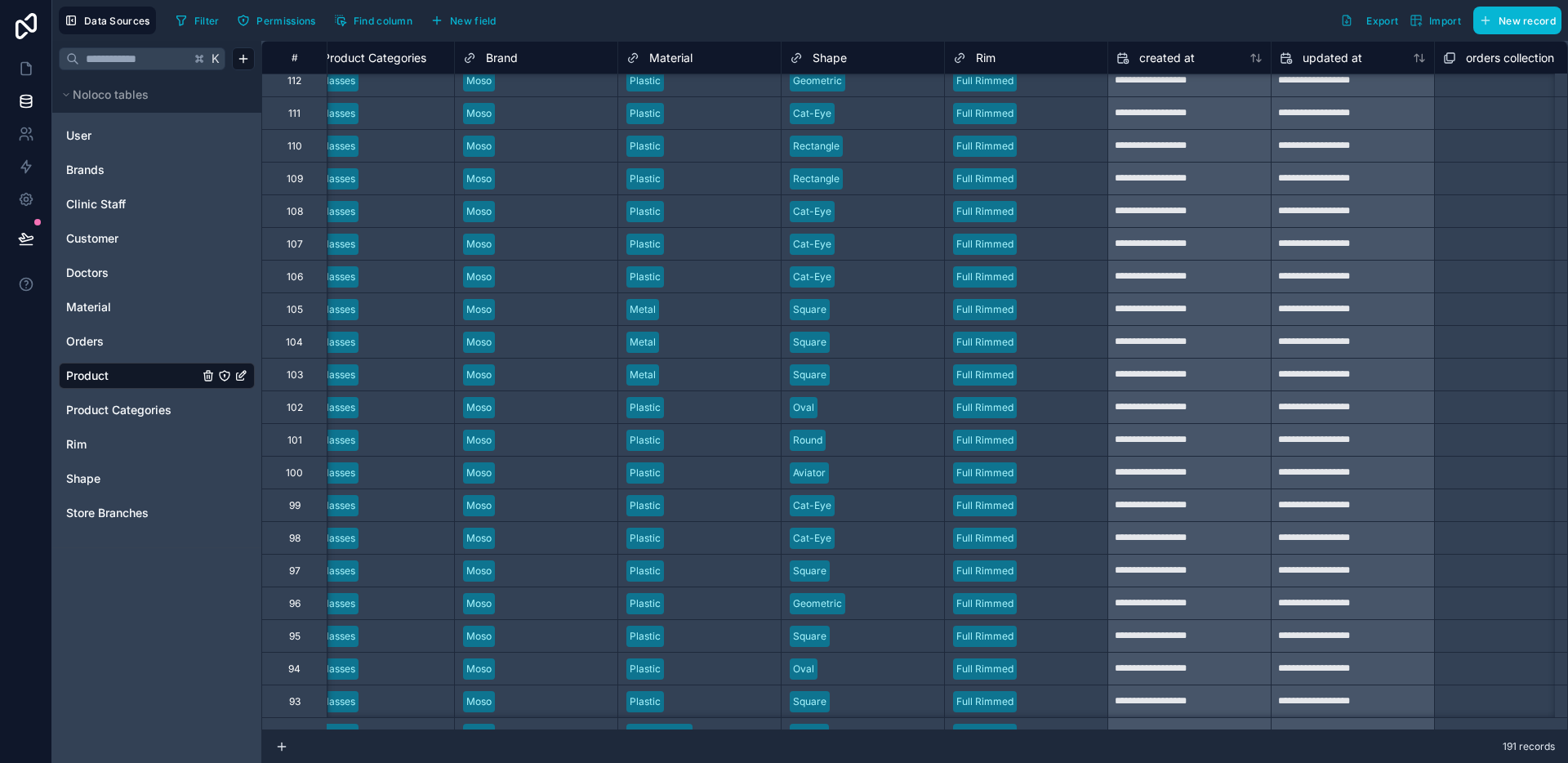
scroll to position [2625, 0]
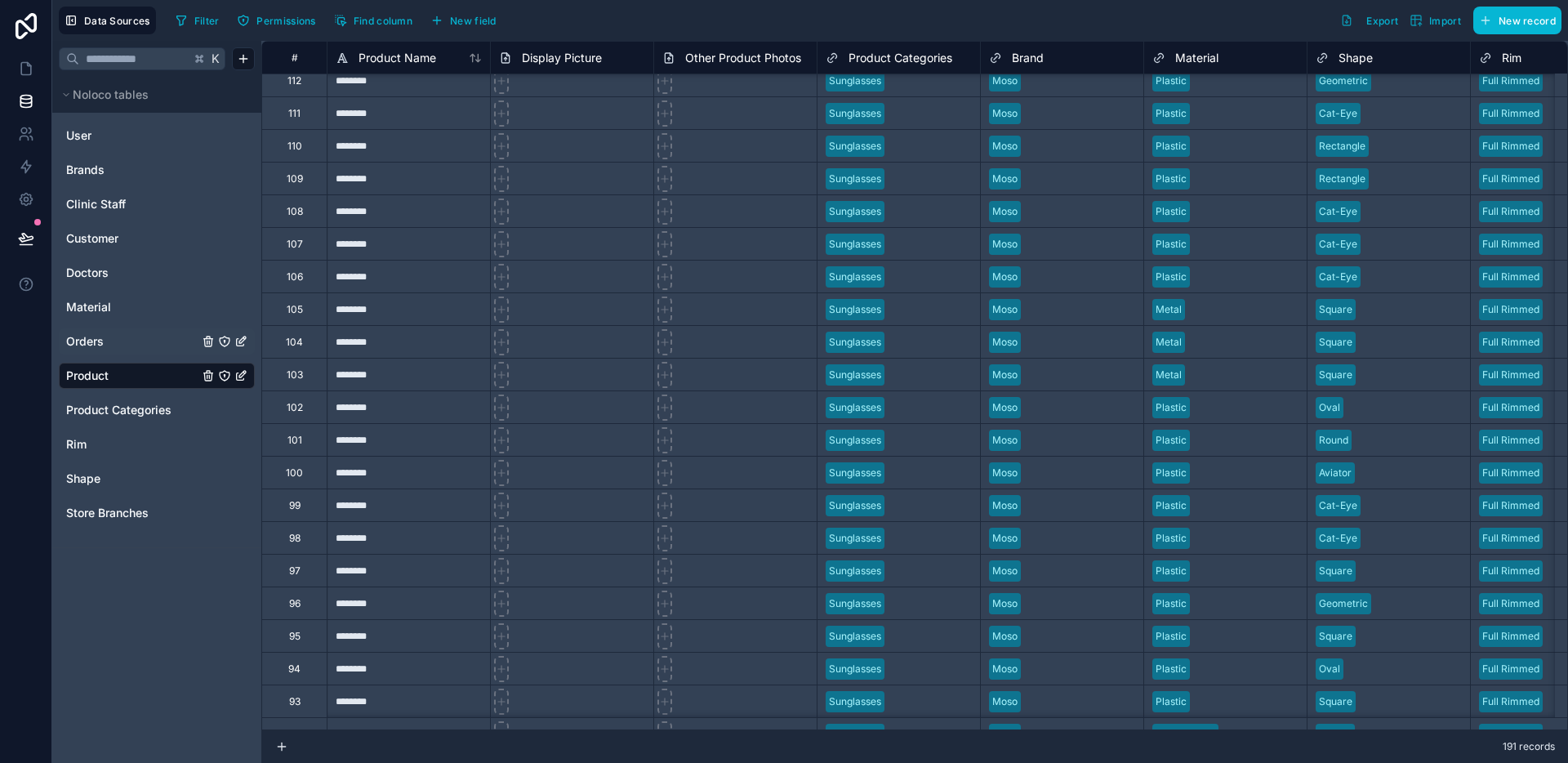
click at [116, 348] on link "Orders" at bounding box center [133, 341] width 133 height 17
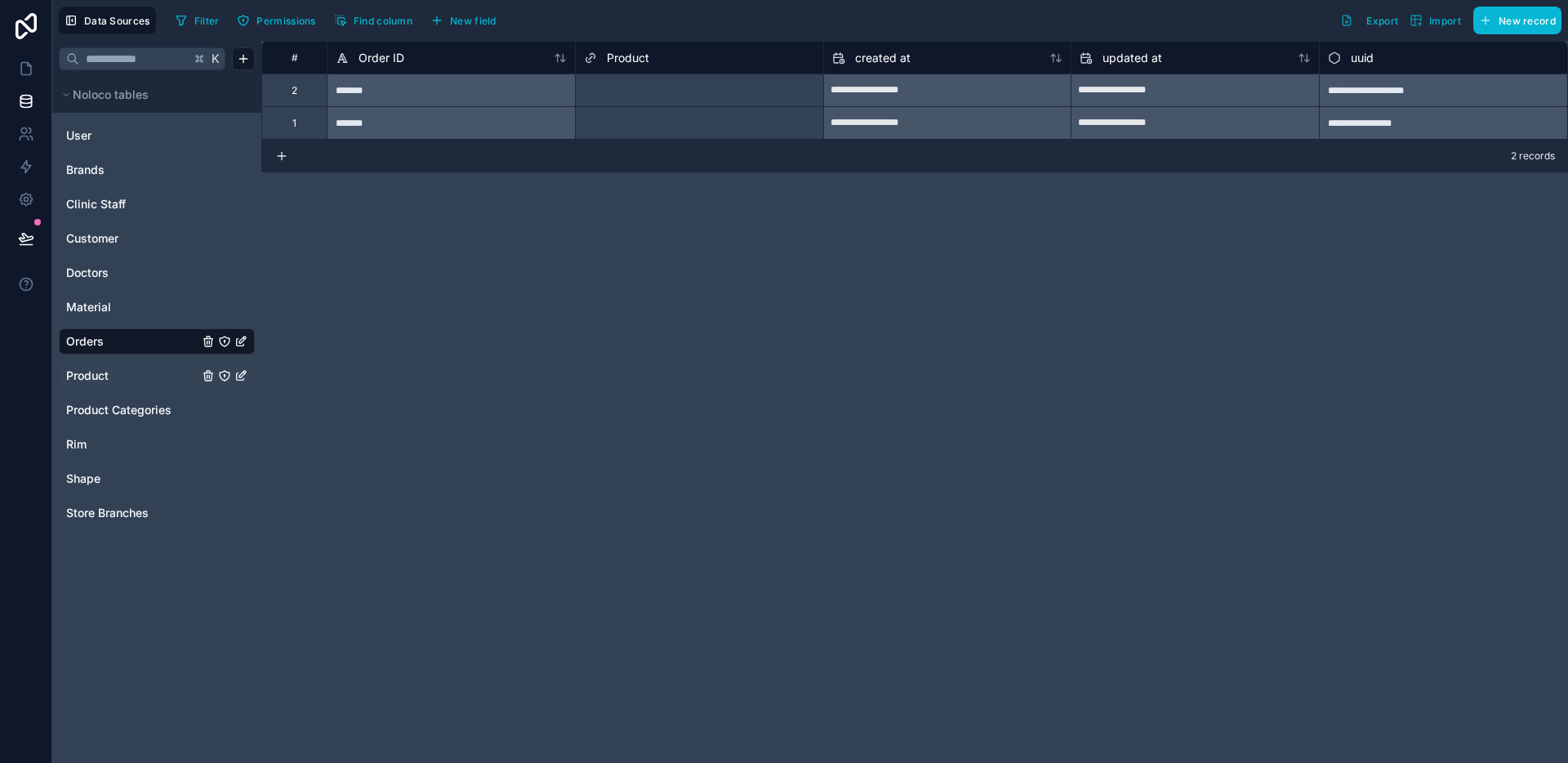
click at [475, 32] on div "Filter Permissions Find column New field" at bounding box center [338, 20] width 339 height 27
click at [475, 27] on button "New field" at bounding box center [463, 20] width 78 height 24
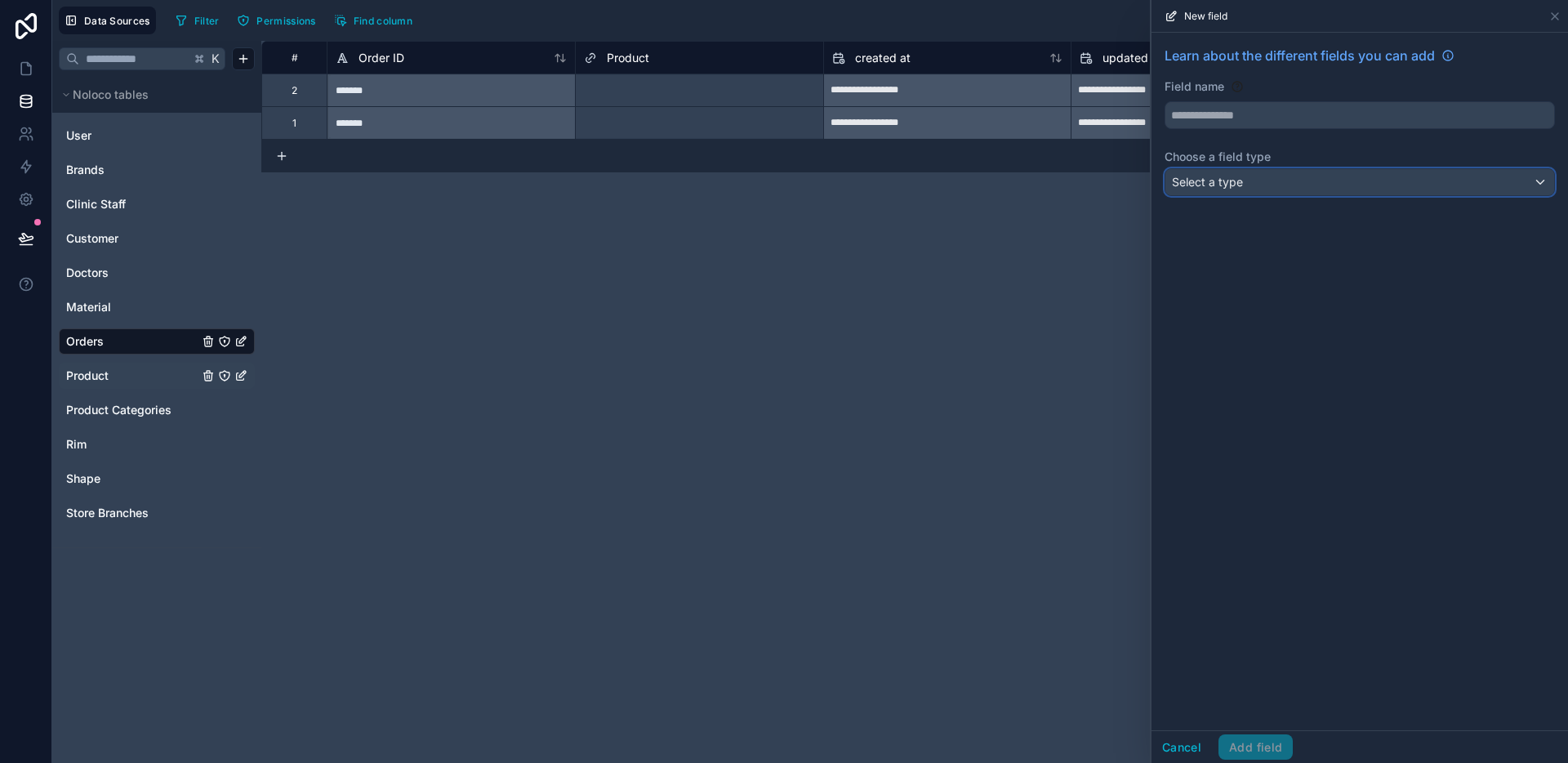
click at [1256, 191] on div "Select a type" at bounding box center [1359, 181] width 389 height 26
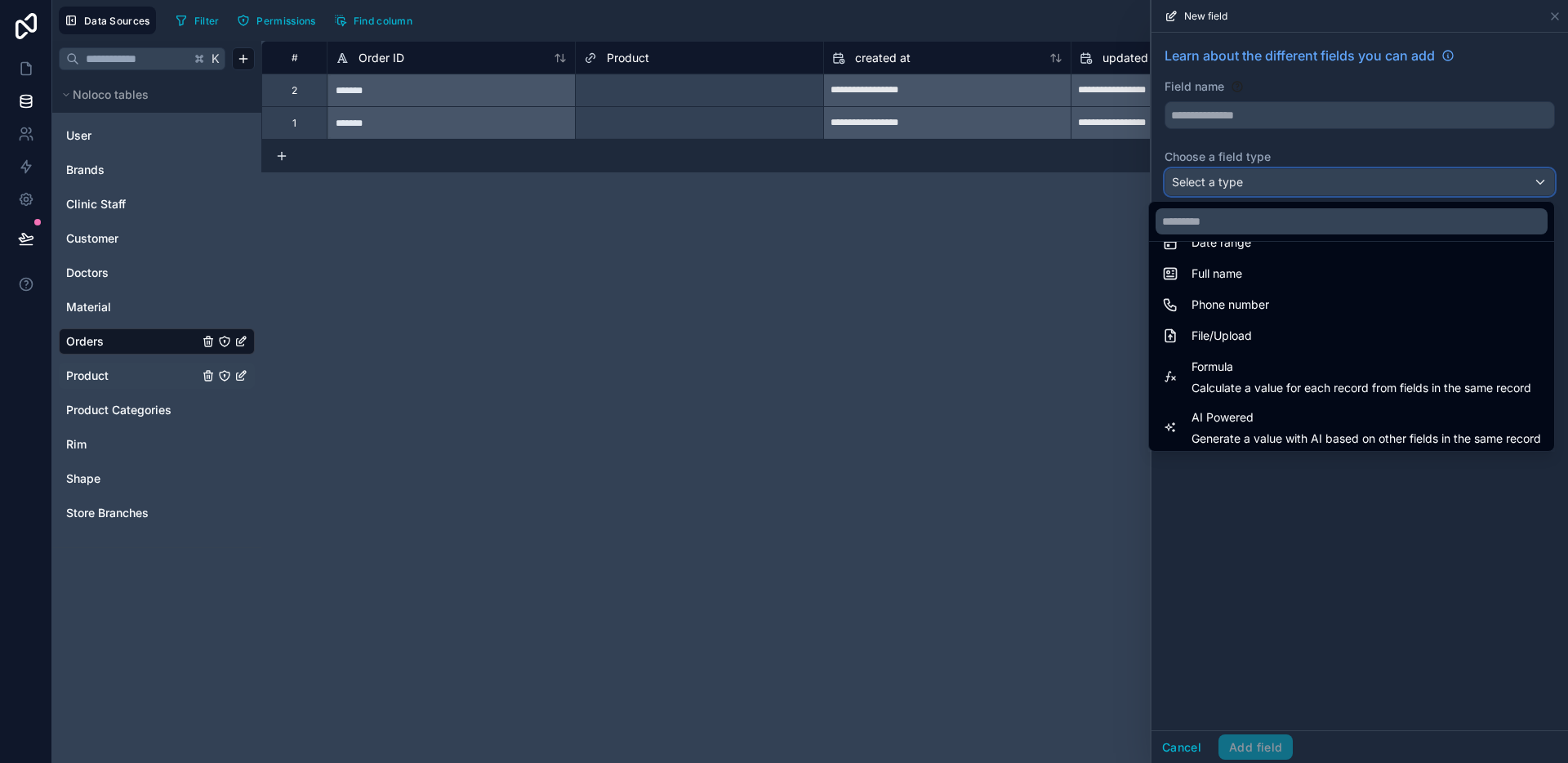
scroll to position [474, 0]
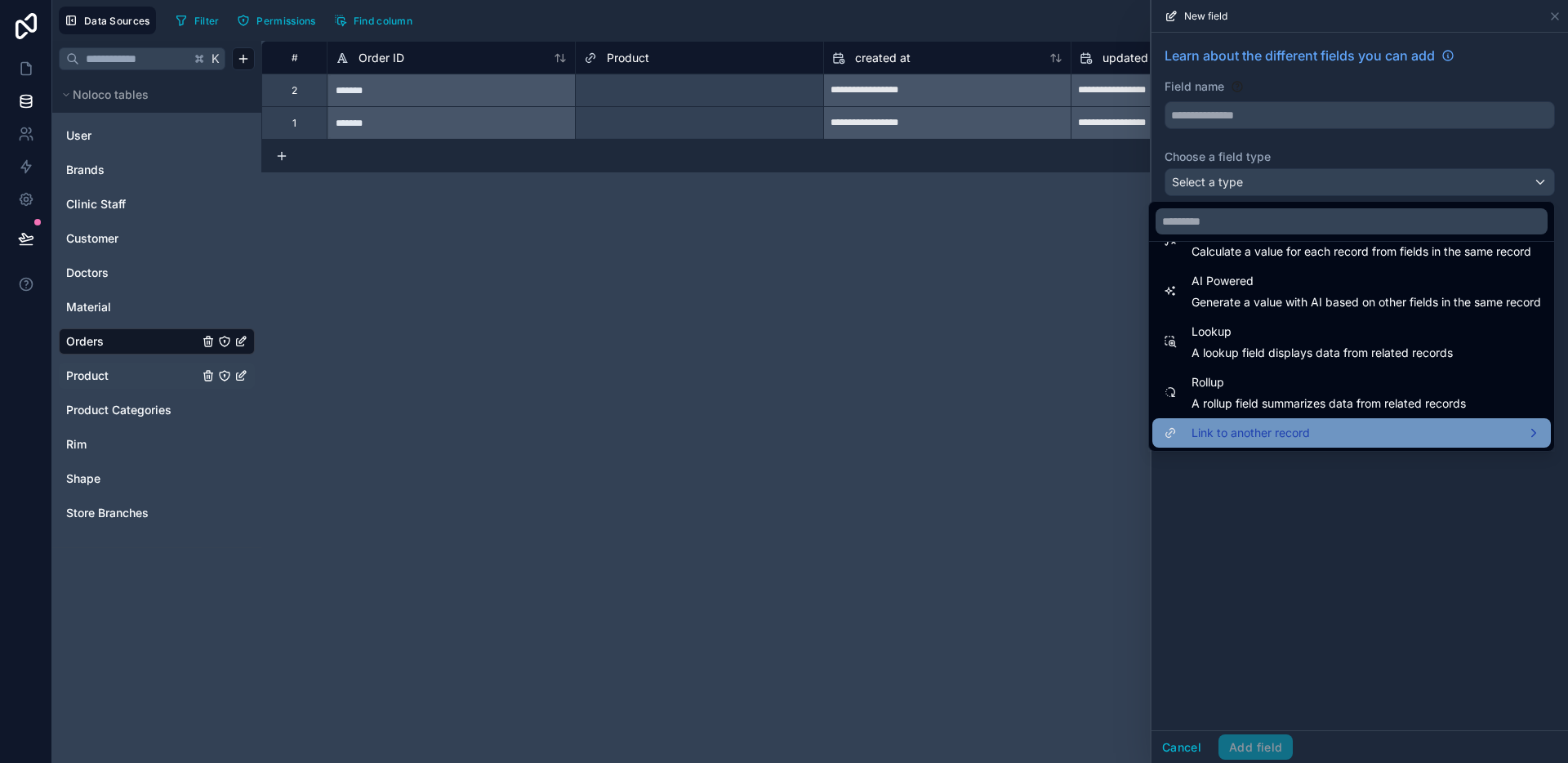
click at [1275, 443] on div "Link to another record" at bounding box center [1352, 433] width 399 height 29
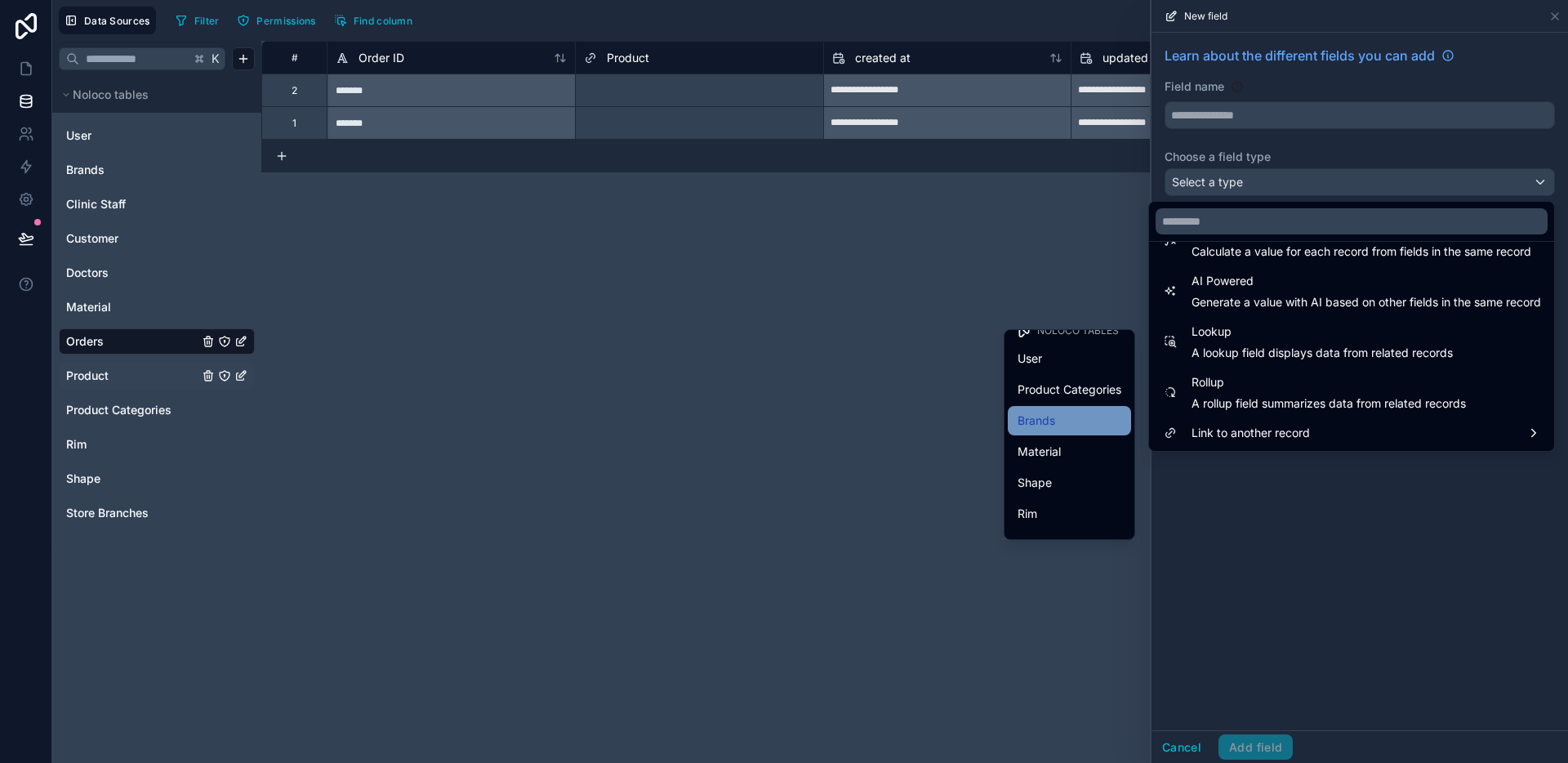
scroll to position [62, 0]
click at [1061, 377] on div "Brands" at bounding box center [1069, 372] width 103 height 20
type input "******"
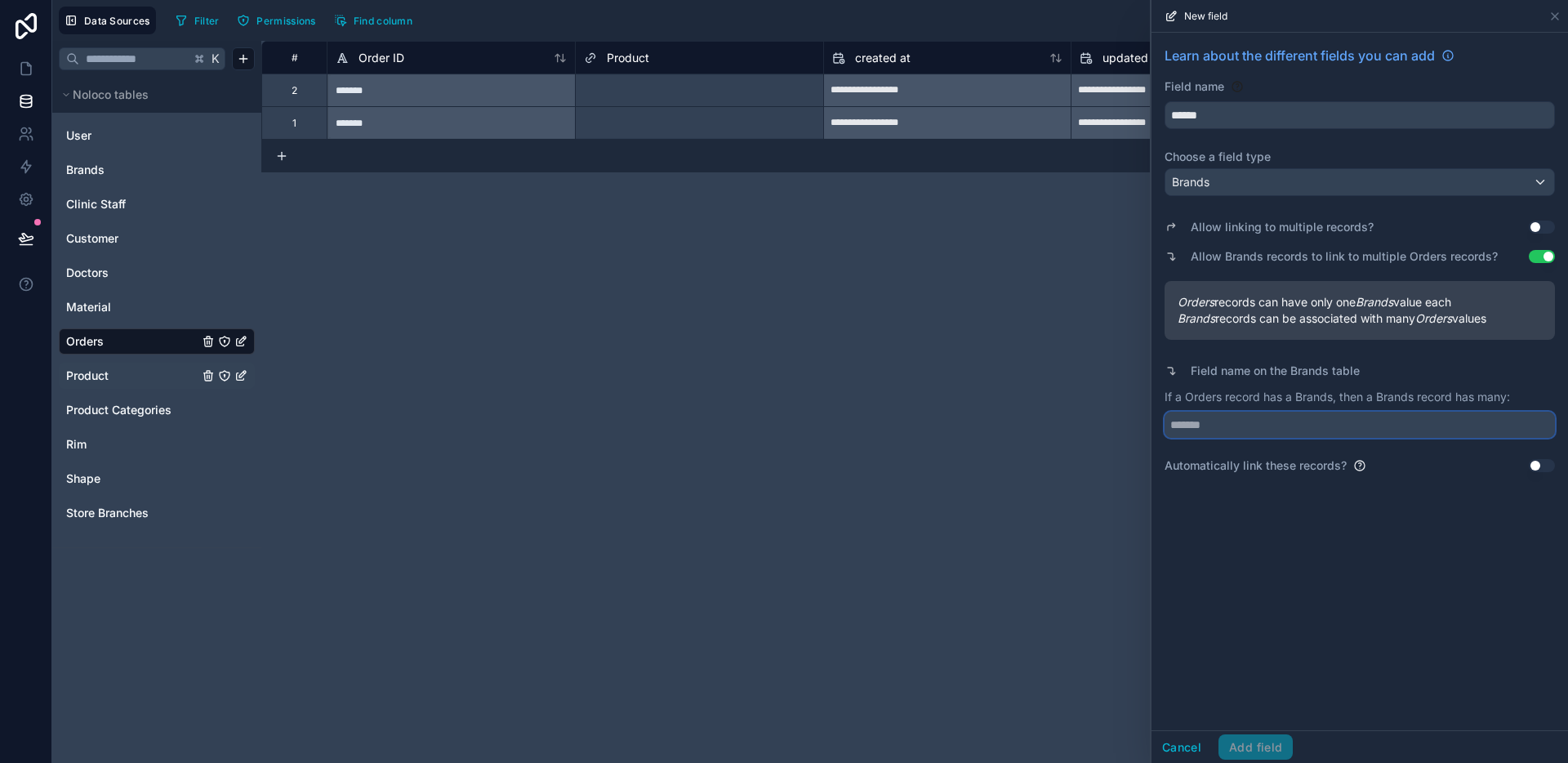
click at [1205, 437] on input "text" at bounding box center [1359, 424] width 390 height 26
type input "******"
click at [1284, 751] on button "Add field" at bounding box center [1255, 747] width 74 height 26
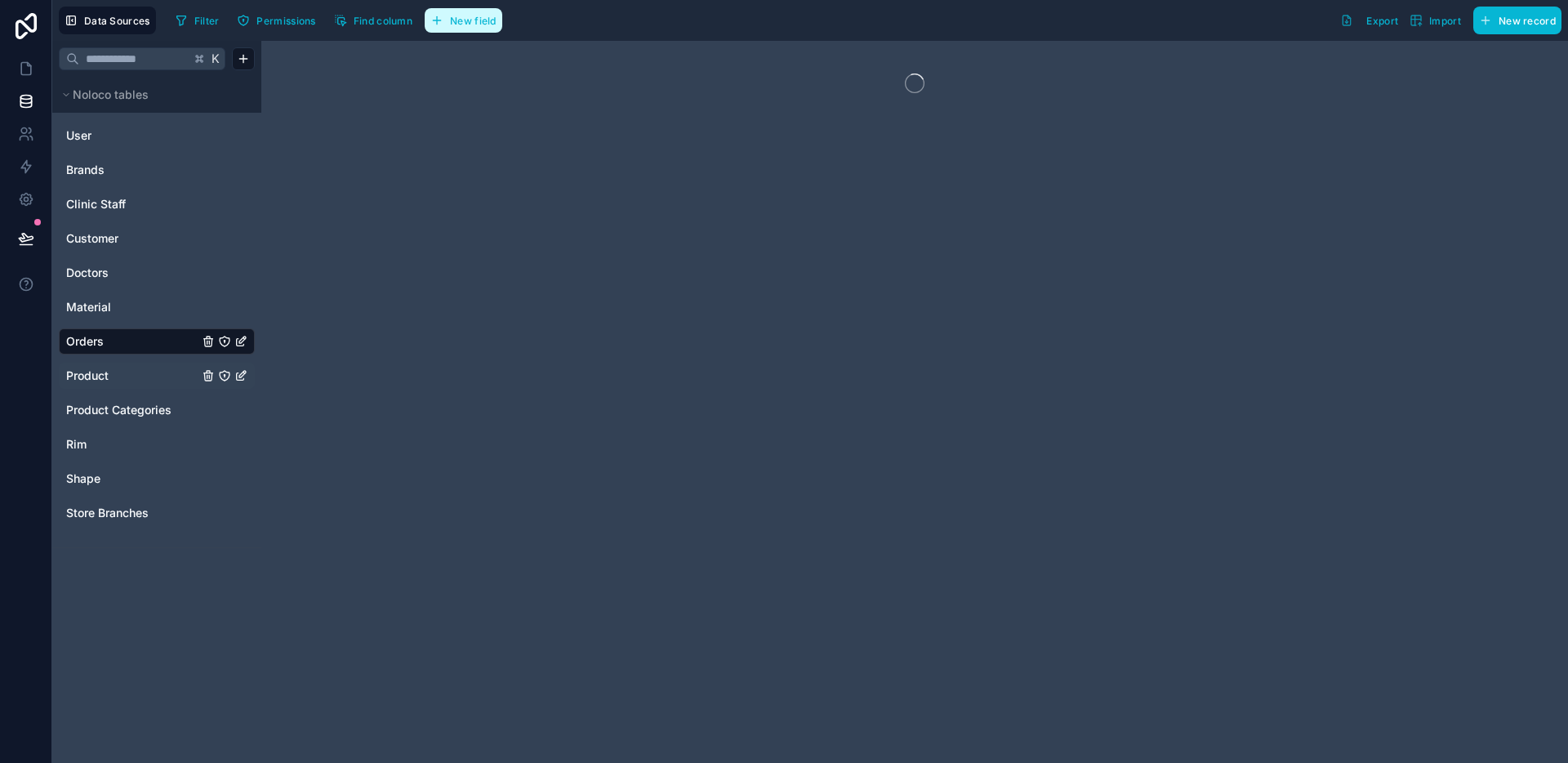
click at [490, 27] on button "New field" at bounding box center [463, 20] width 78 height 24
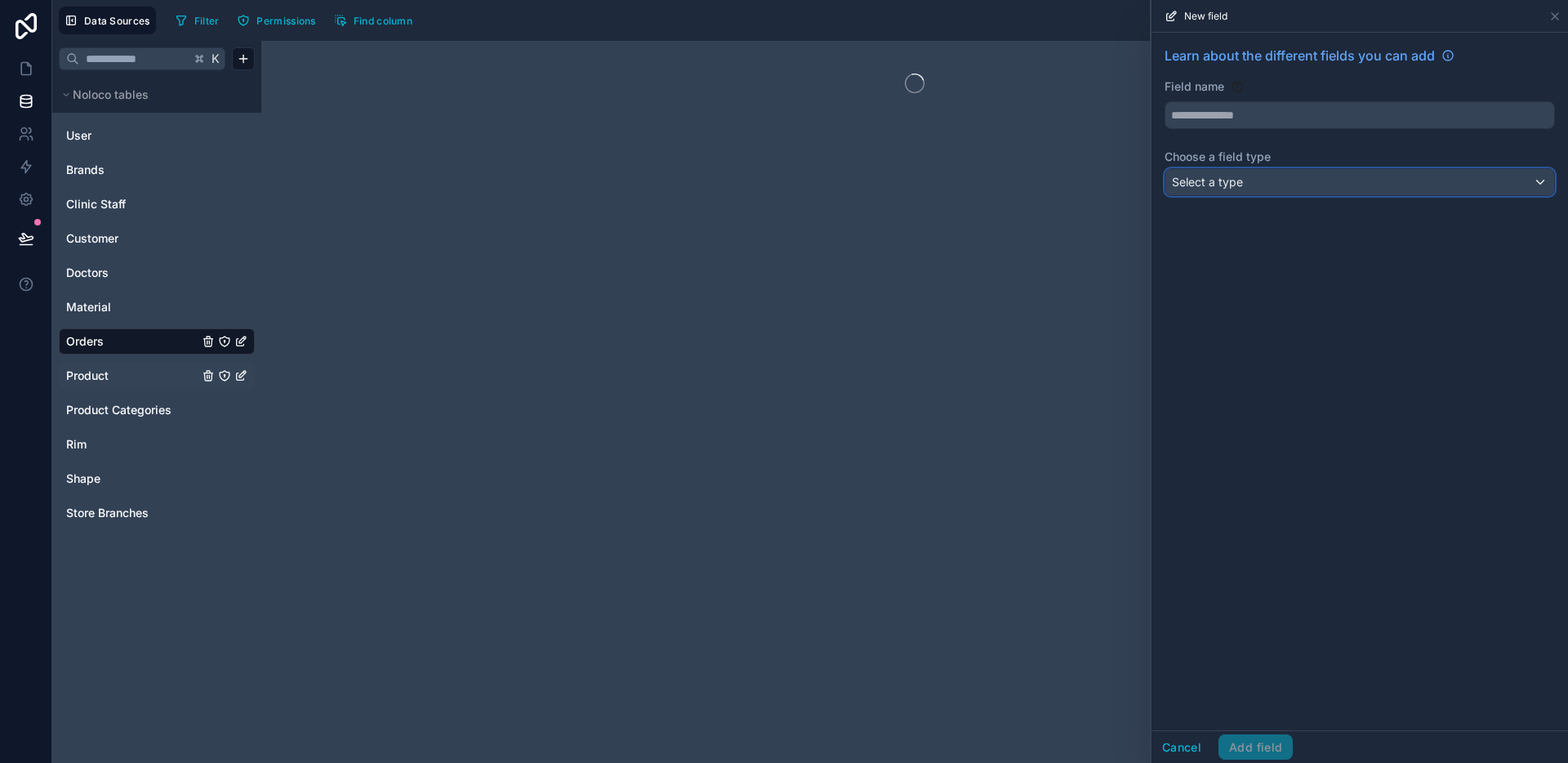
click at [1267, 177] on div "Select a type" at bounding box center [1359, 181] width 389 height 26
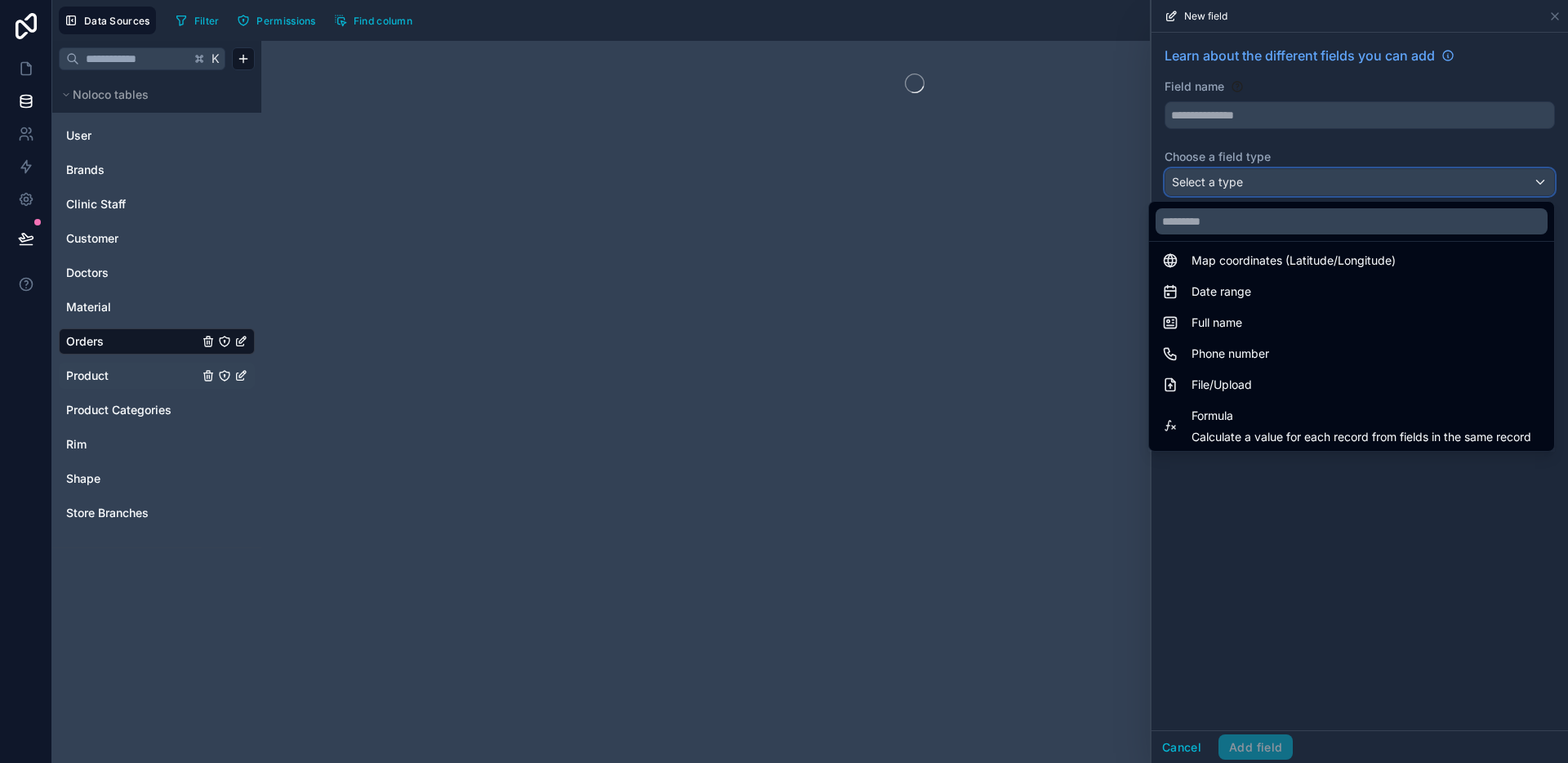
scroll to position [474, 0]
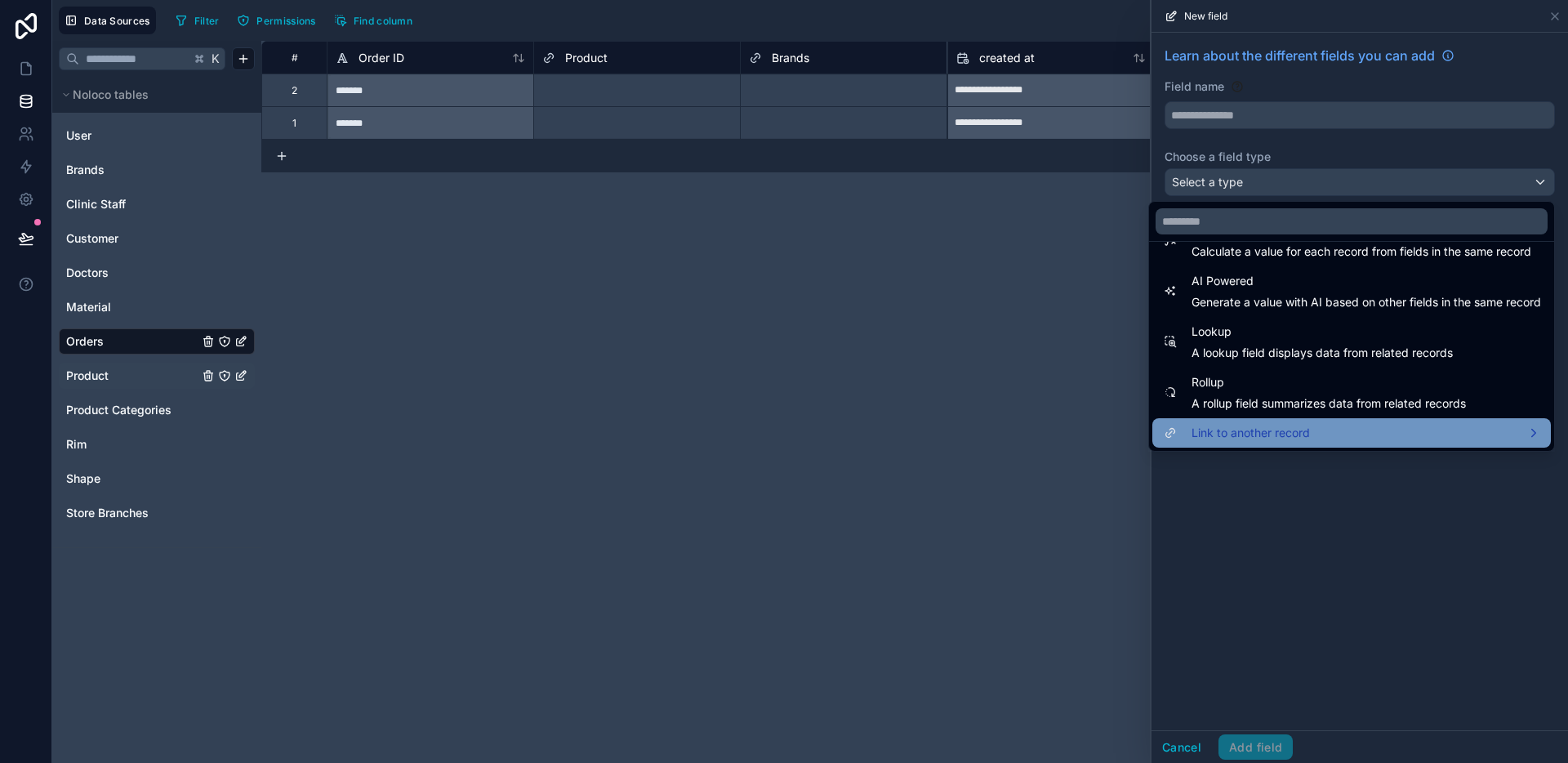
click at [1253, 429] on span "Link to another record" at bounding box center [1250, 433] width 118 height 20
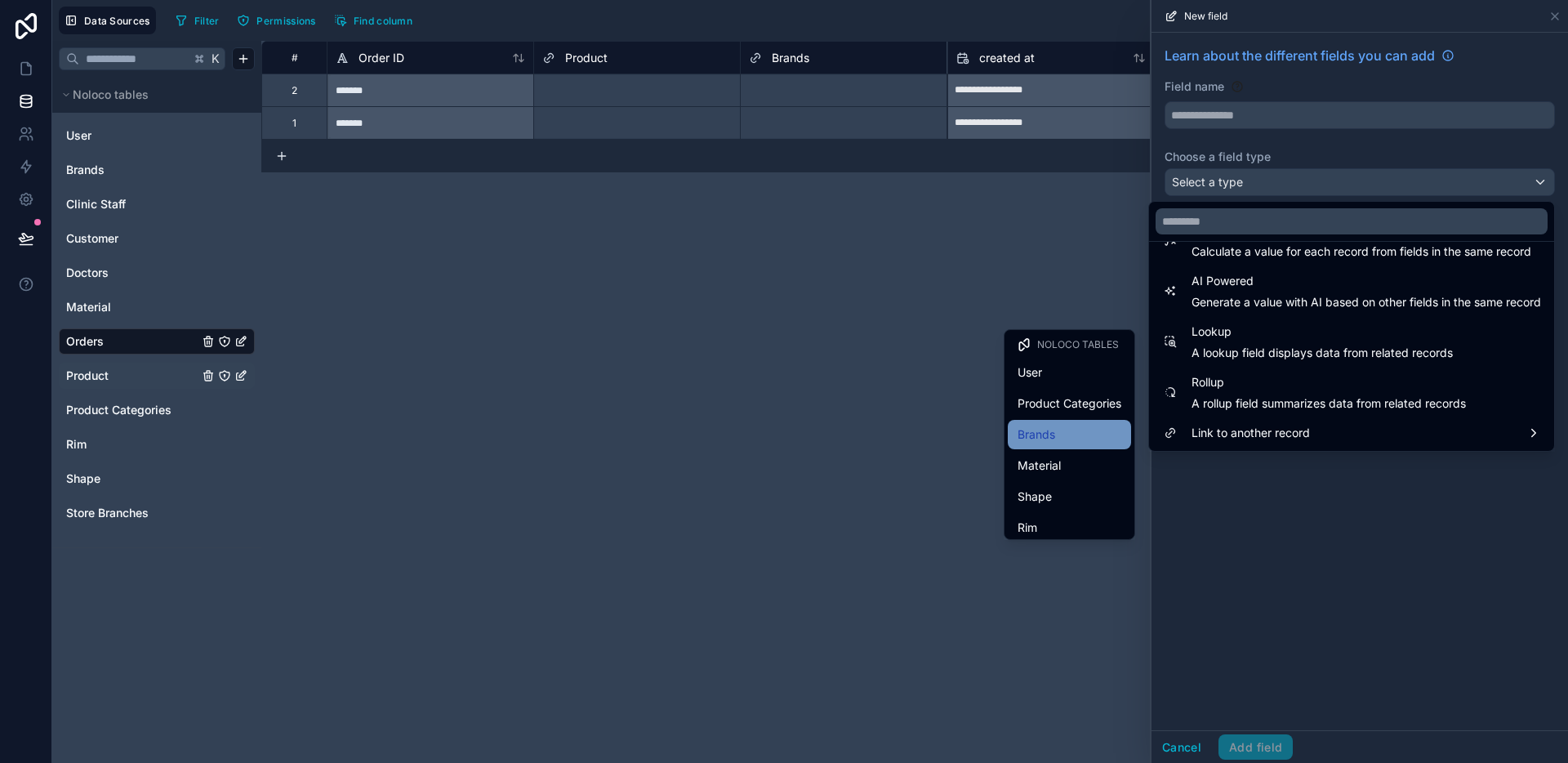
scroll to position [3, 0]
click at [1048, 455] on div "Material" at bounding box center [1069, 462] width 103 height 20
type input "********"
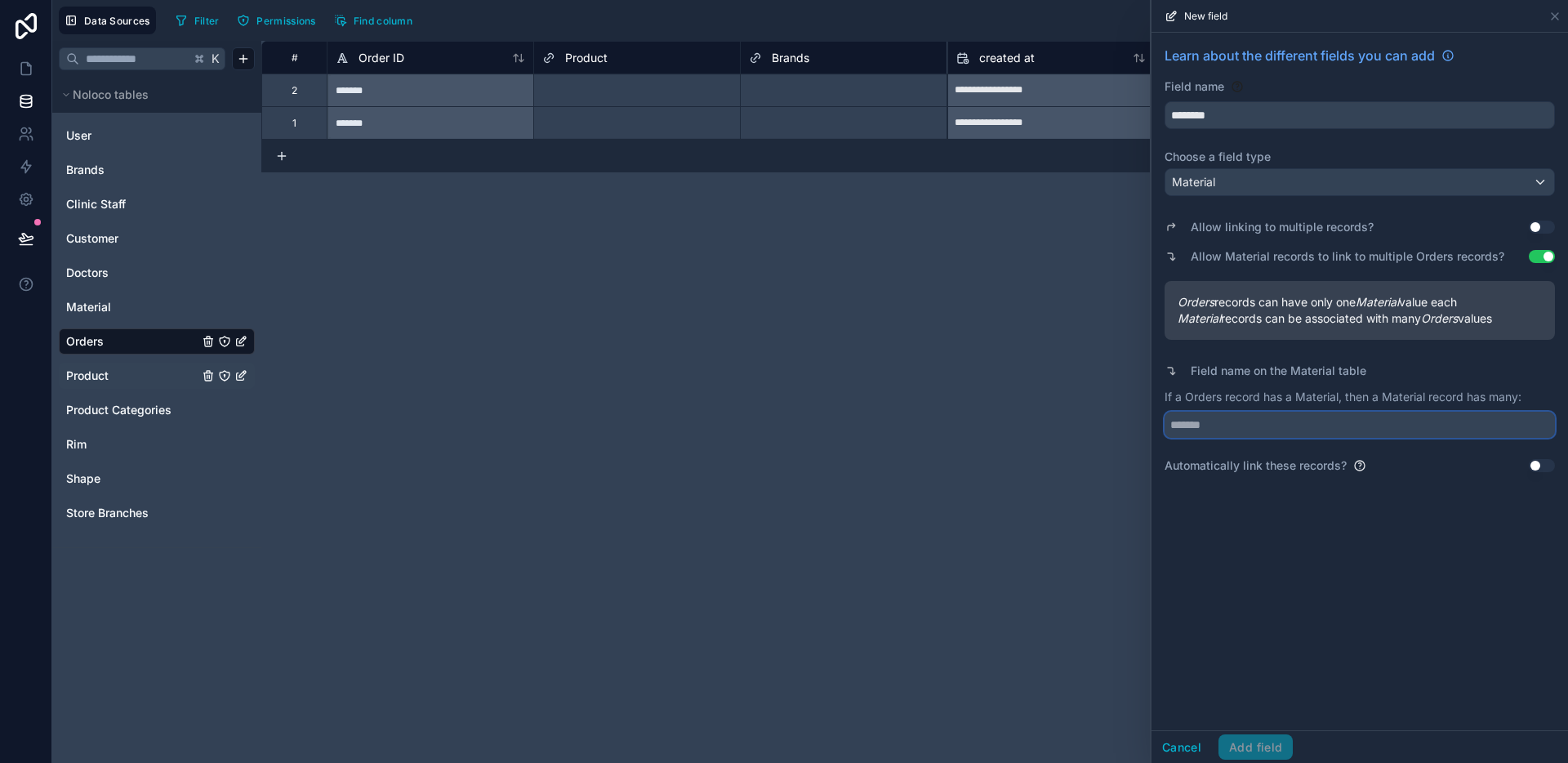
click at [1313, 430] on input "text" at bounding box center [1359, 424] width 390 height 26
type input "******"
click at [1276, 738] on button "Add field" at bounding box center [1255, 747] width 74 height 26
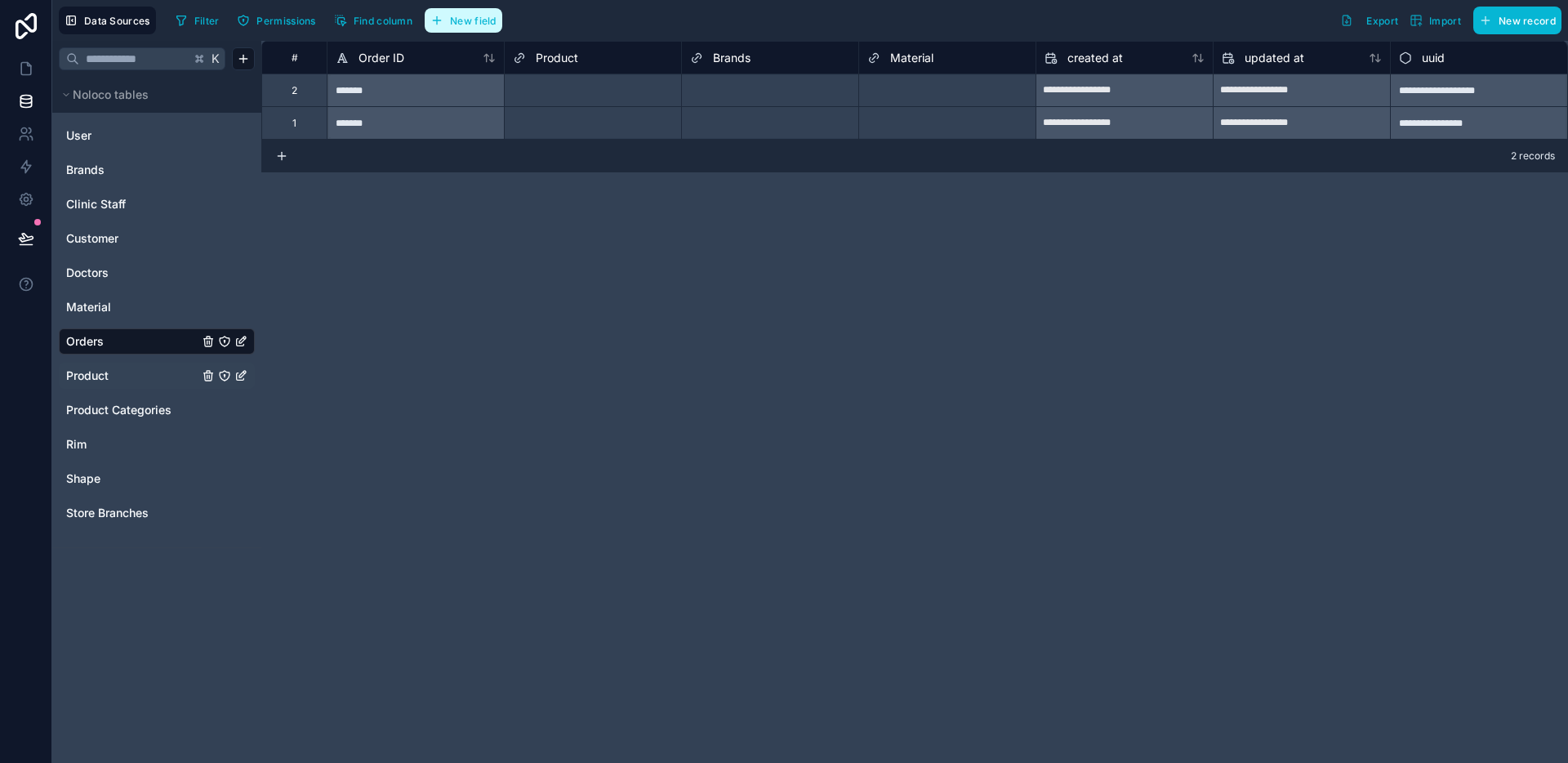
click at [477, 28] on button "New field" at bounding box center [463, 20] width 78 height 24
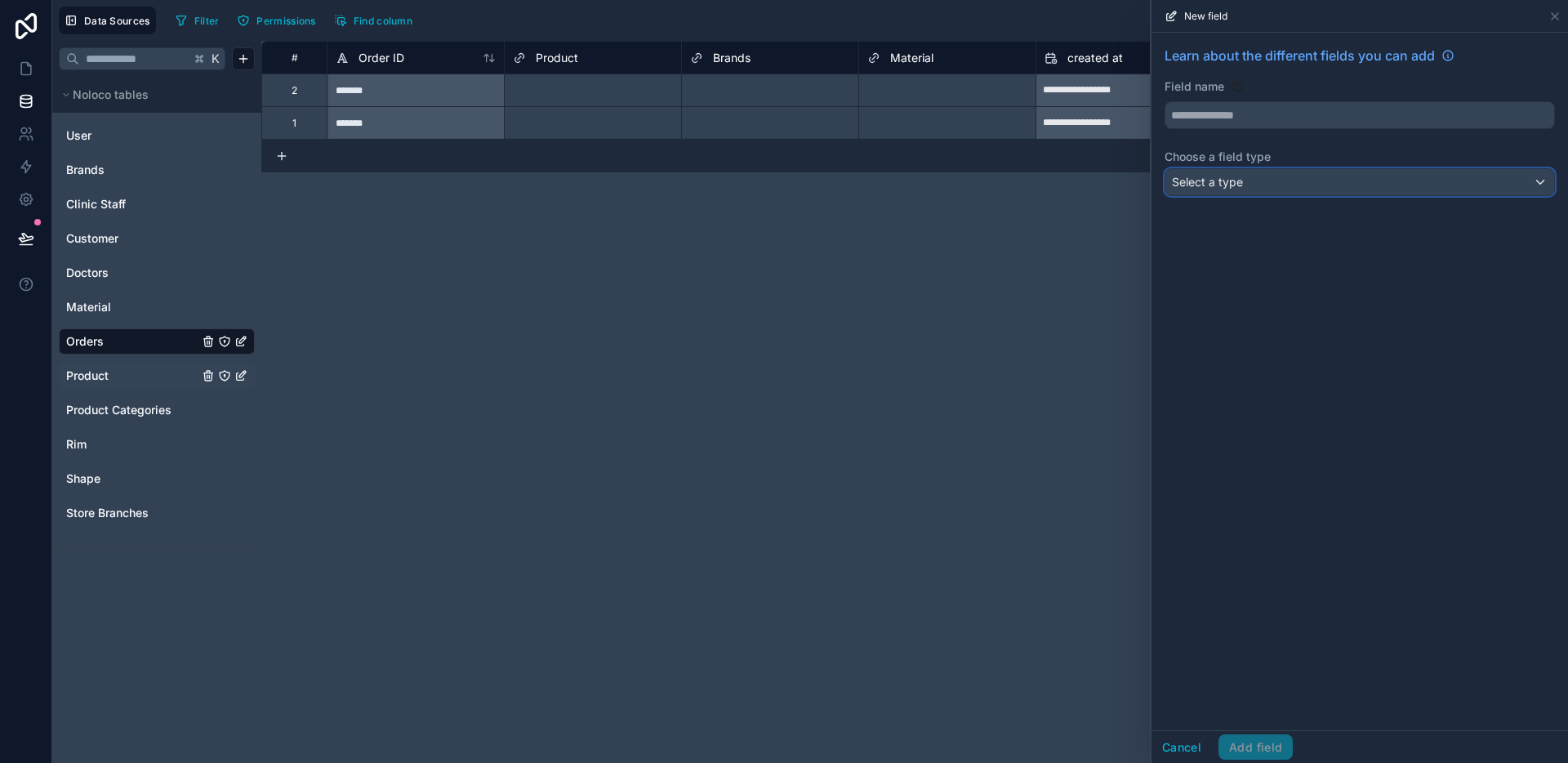
click at [1236, 175] on span "Select a type" at bounding box center [1207, 181] width 71 height 14
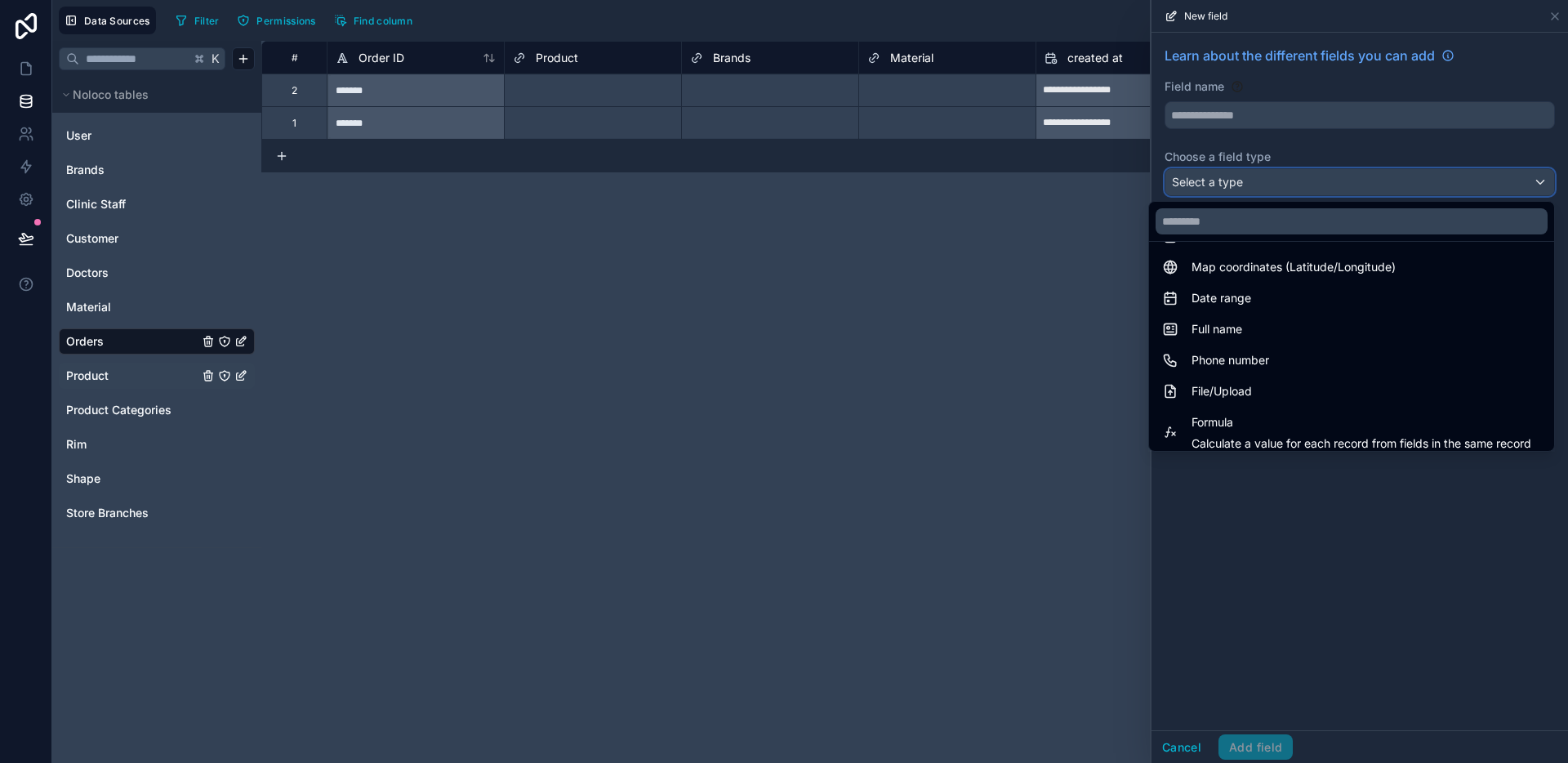
scroll to position [474, 0]
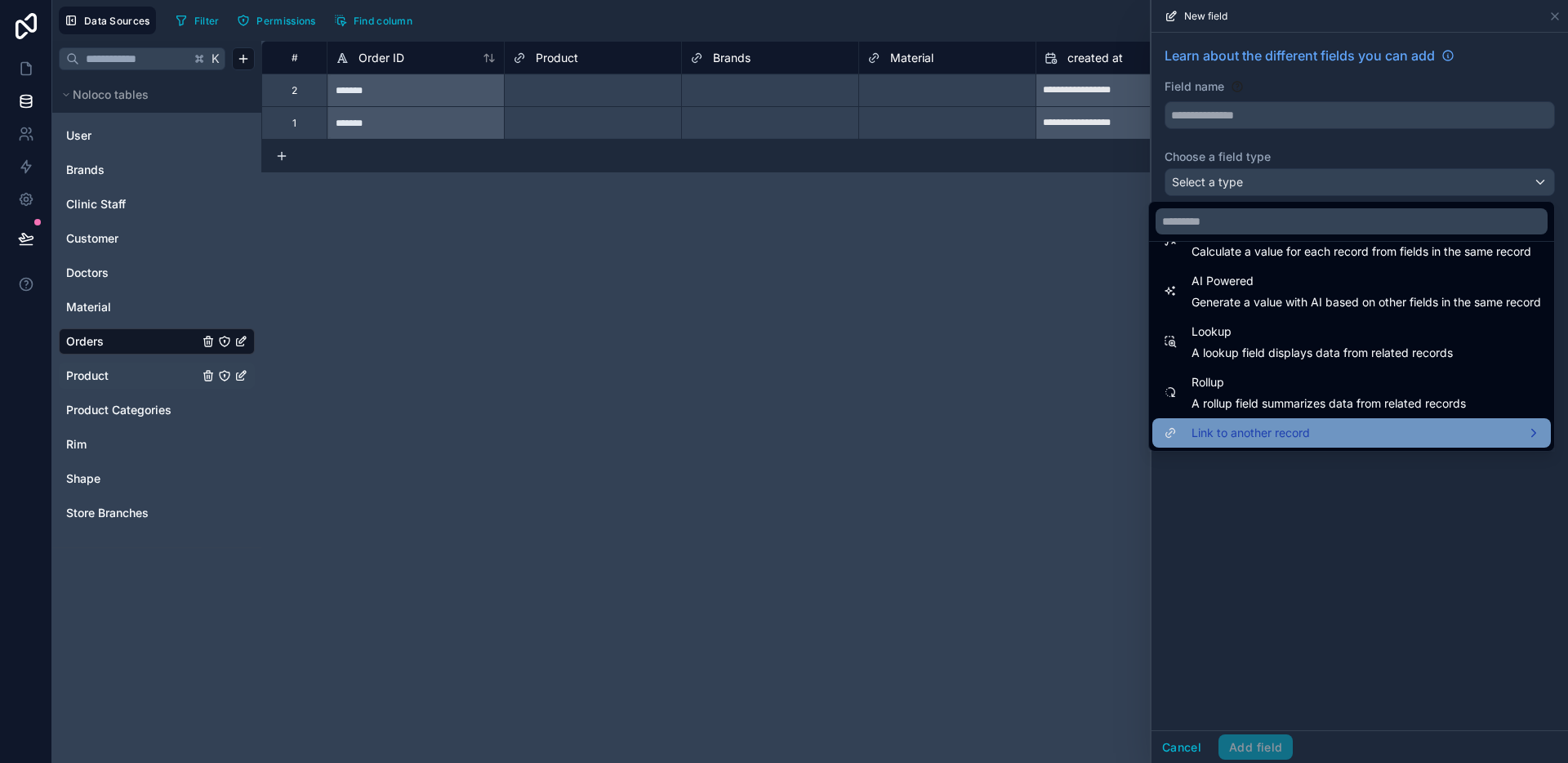
click at [1232, 428] on span "Link to another record" at bounding box center [1250, 433] width 118 height 20
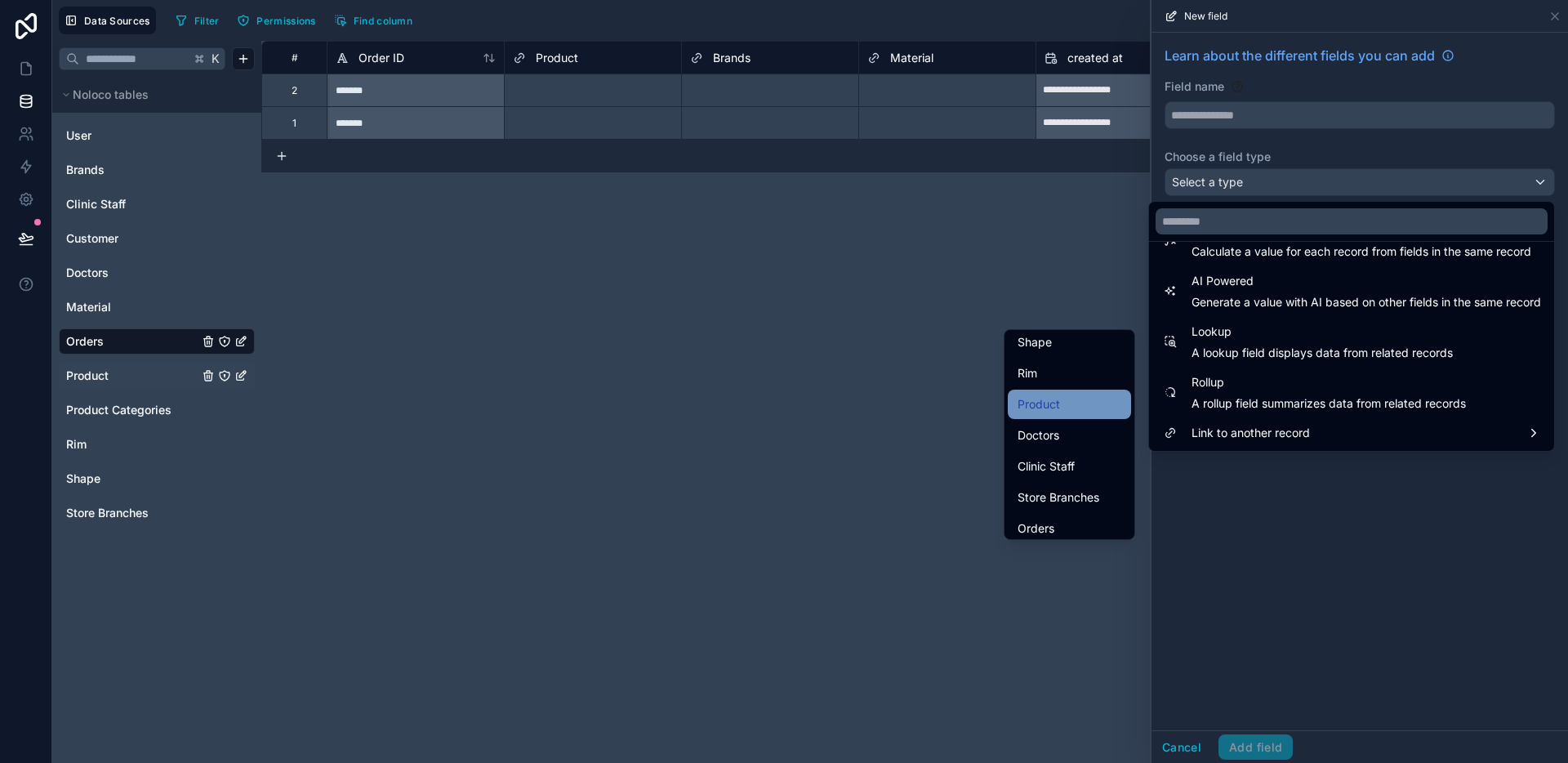
scroll to position [123, 0]
click at [1058, 381] on div "Shape" at bounding box center [1069, 374] width 103 height 20
type input "*****"
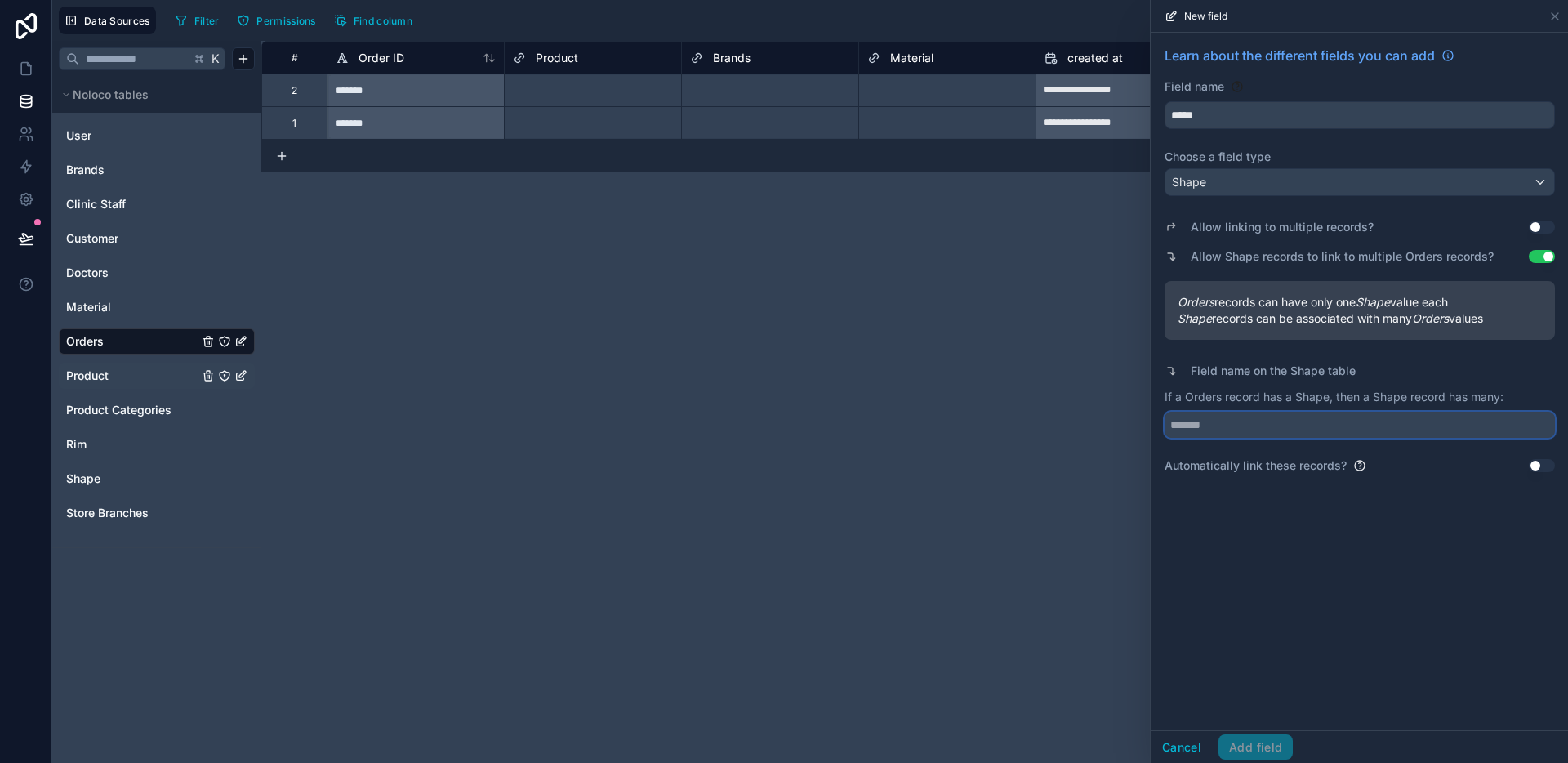
click at [1289, 423] on input "text" at bounding box center [1359, 424] width 390 height 26
type input "******"
click at [1253, 740] on button "Add field" at bounding box center [1255, 747] width 74 height 26
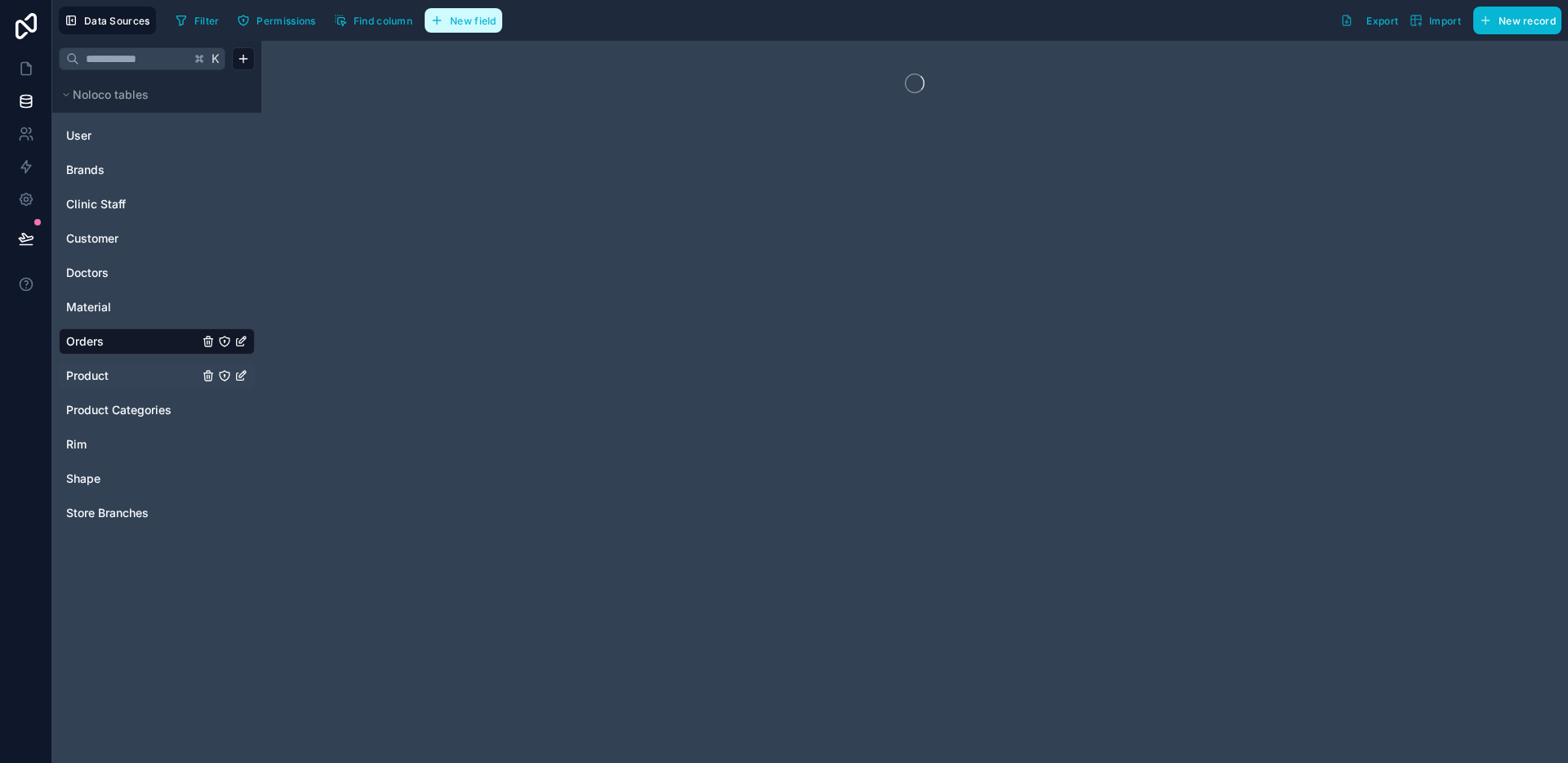
click at [482, 27] on button "New field" at bounding box center [463, 20] width 78 height 24
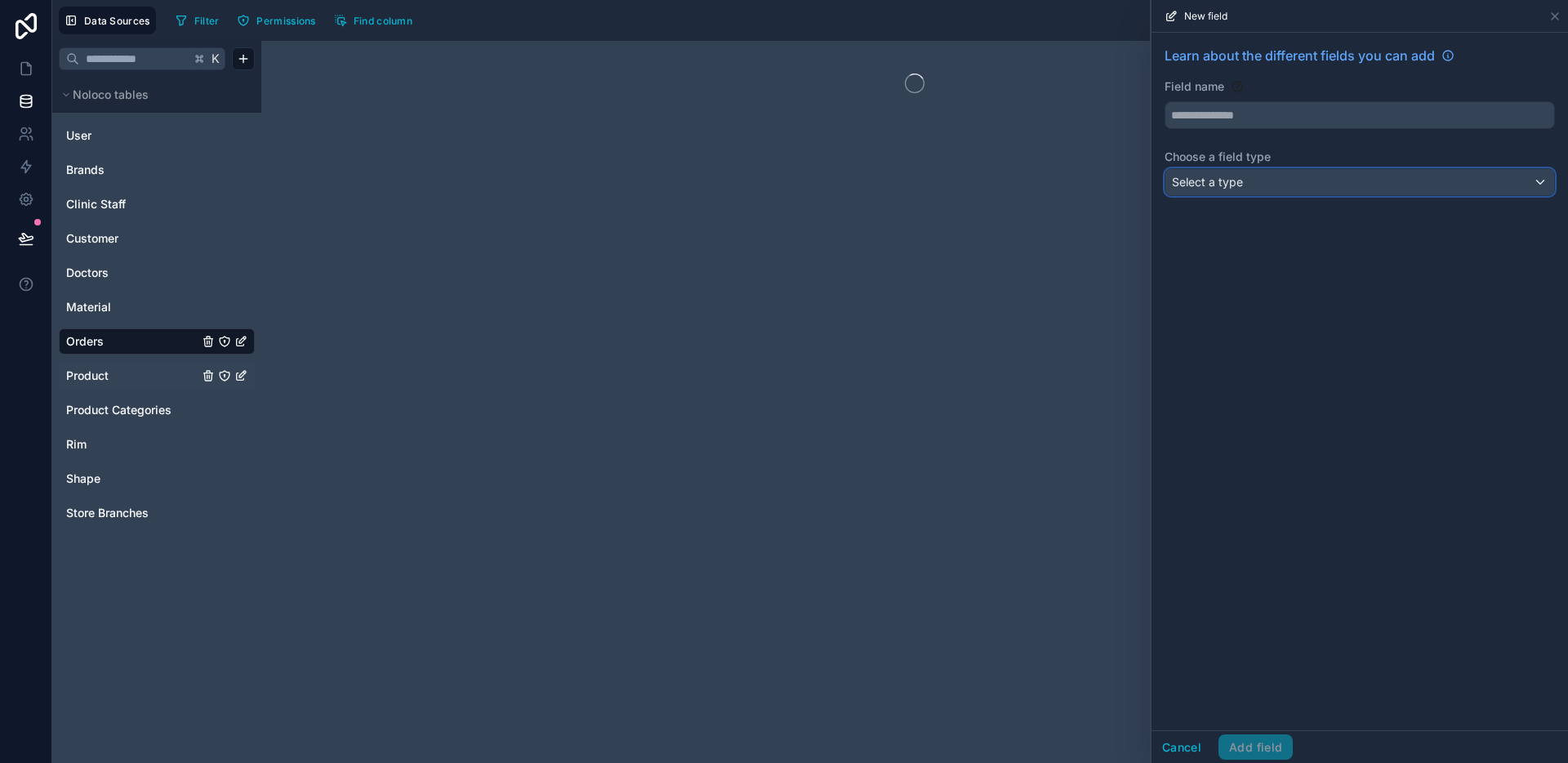
click at [1241, 188] on span "Select a type" at bounding box center [1207, 181] width 71 height 17
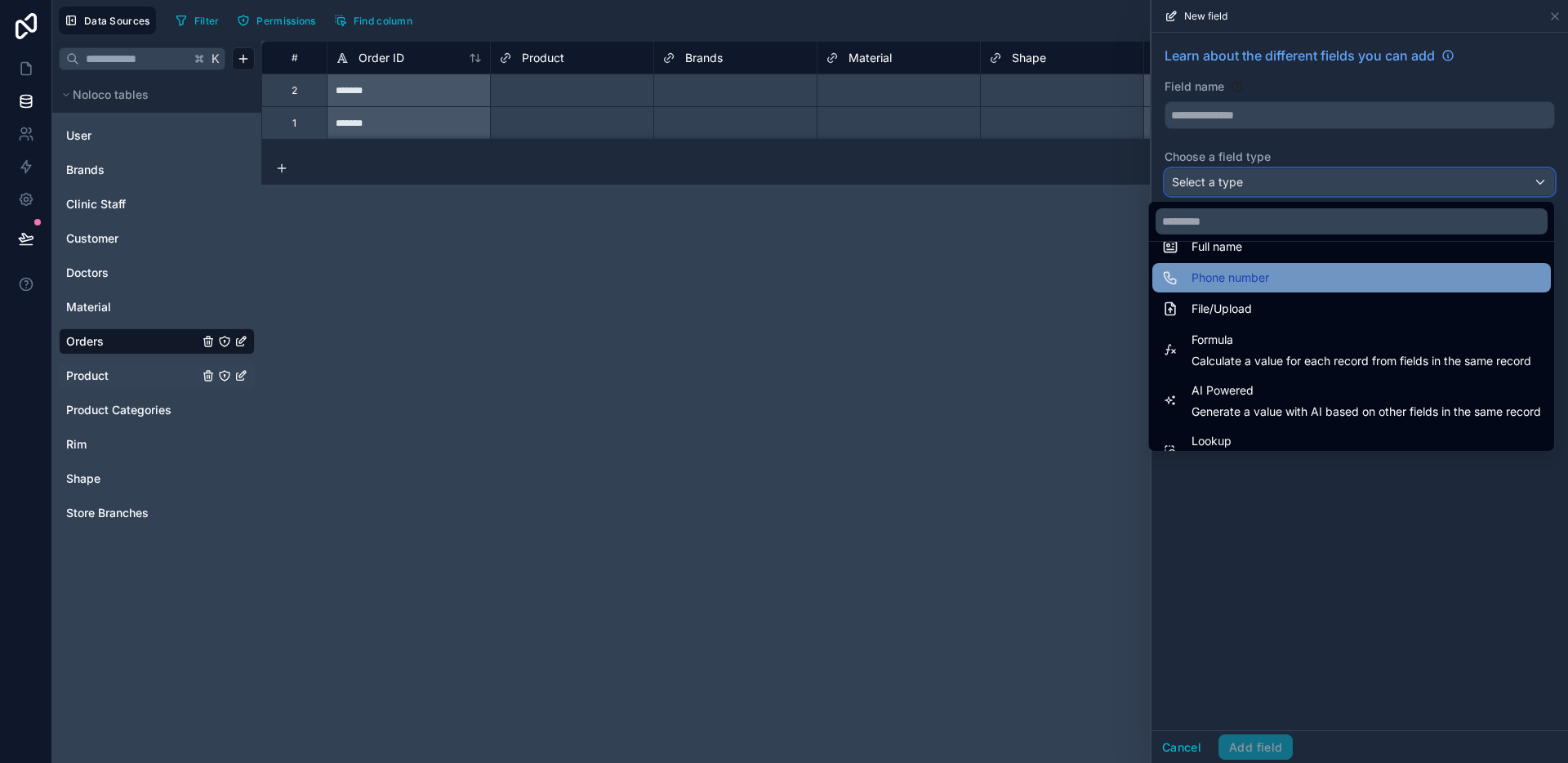
scroll to position [474, 0]
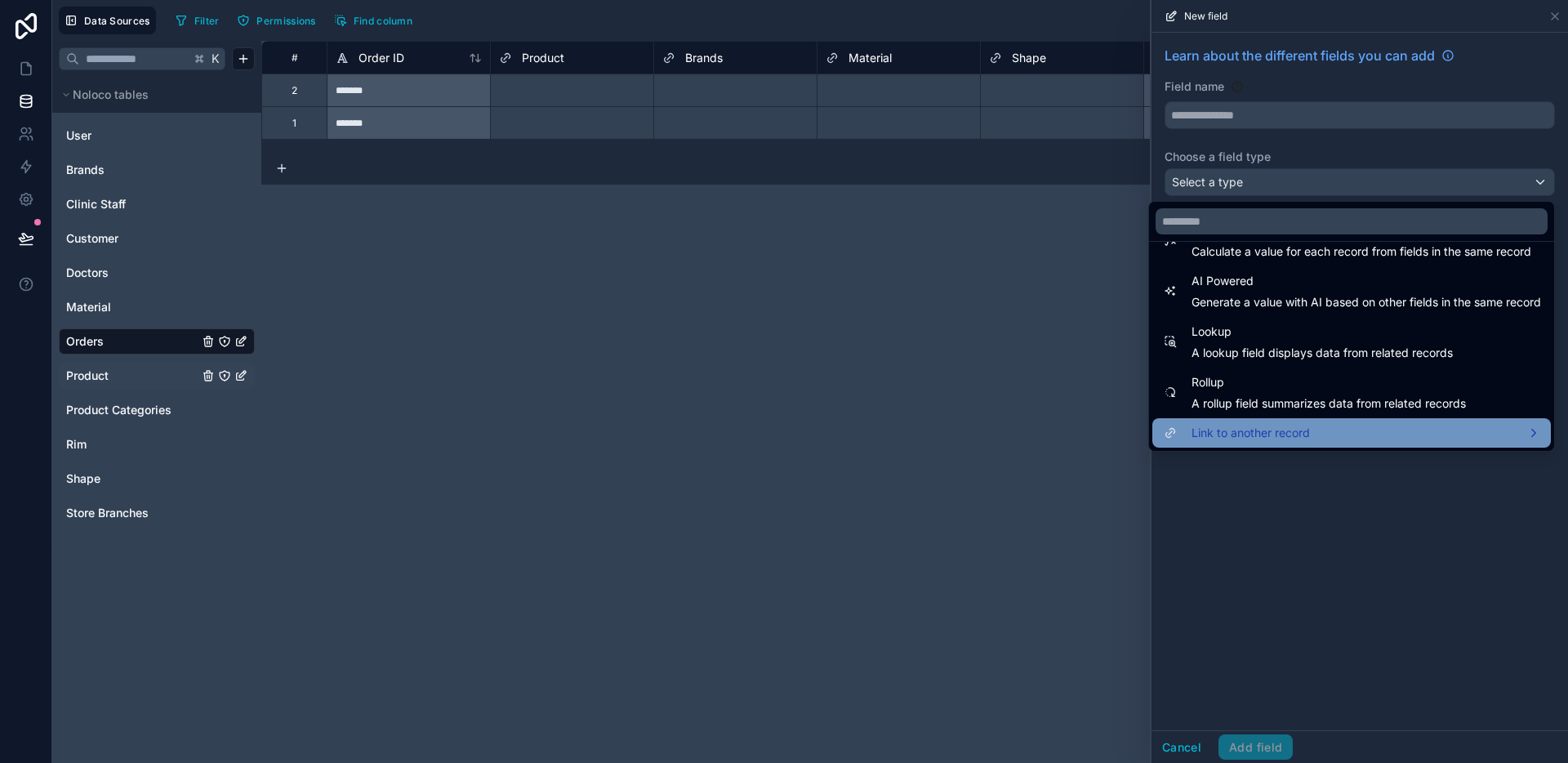
click at [1232, 429] on span "Link to another record" at bounding box center [1250, 433] width 118 height 20
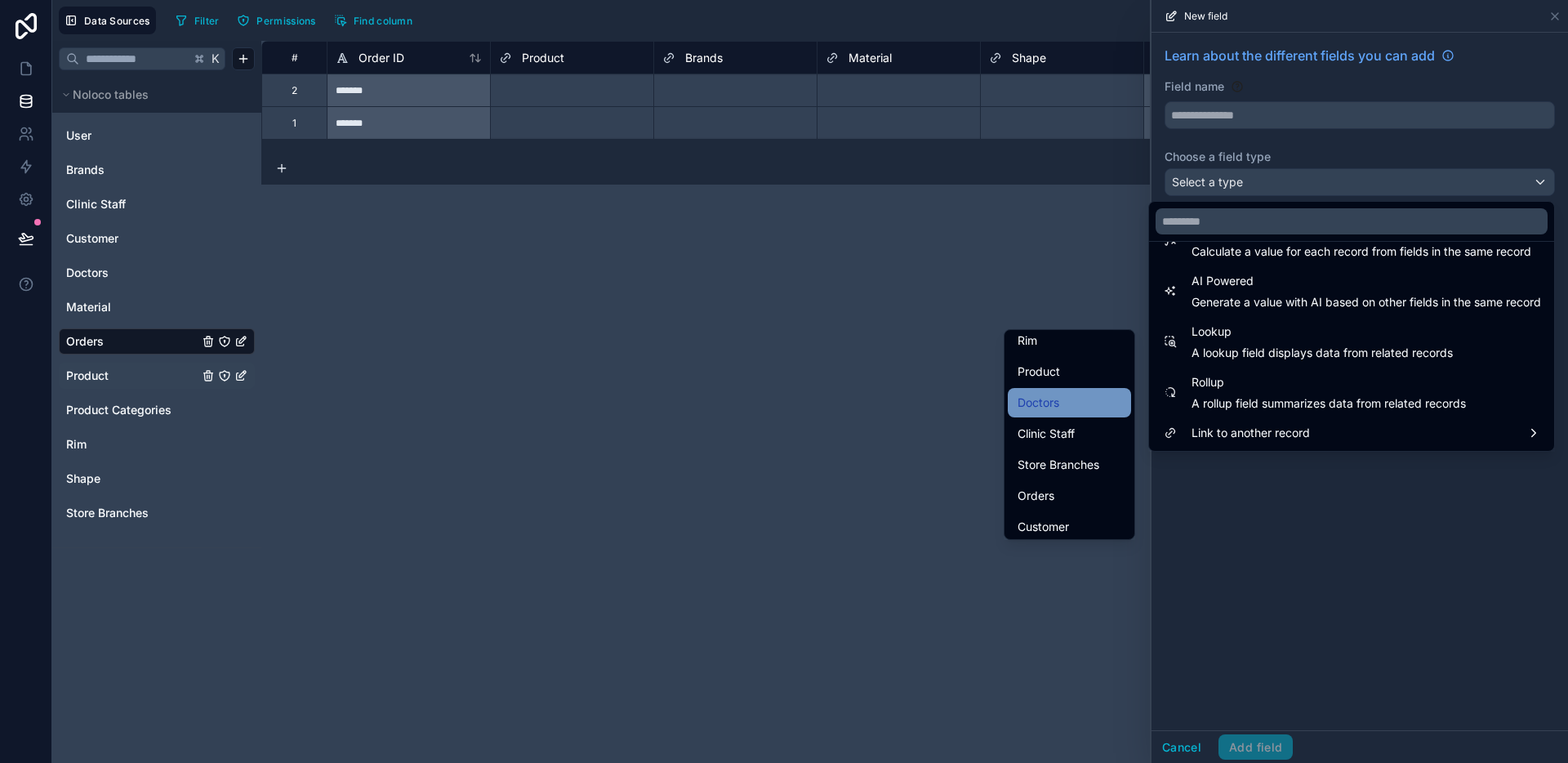
scroll to position [183, 0]
click at [1043, 354] on div "Rim" at bounding box center [1069, 343] width 123 height 29
type input "***"
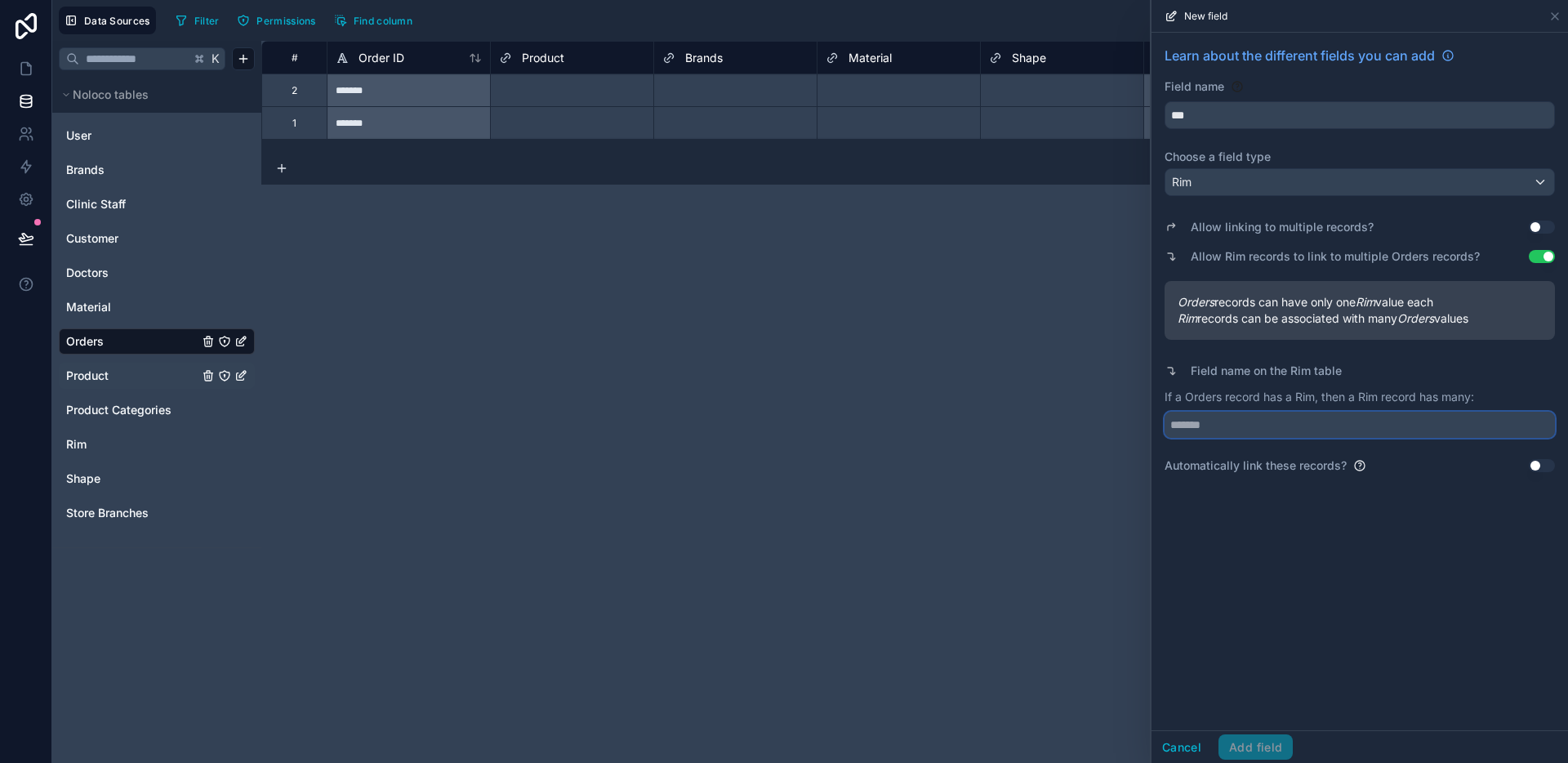
click at [1297, 434] on input "text" at bounding box center [1359, 424] width 390 height 26
type input "******"
click at [1288, 751] on button "Add field" at bounding box center [1255, 747] width 74 height 26
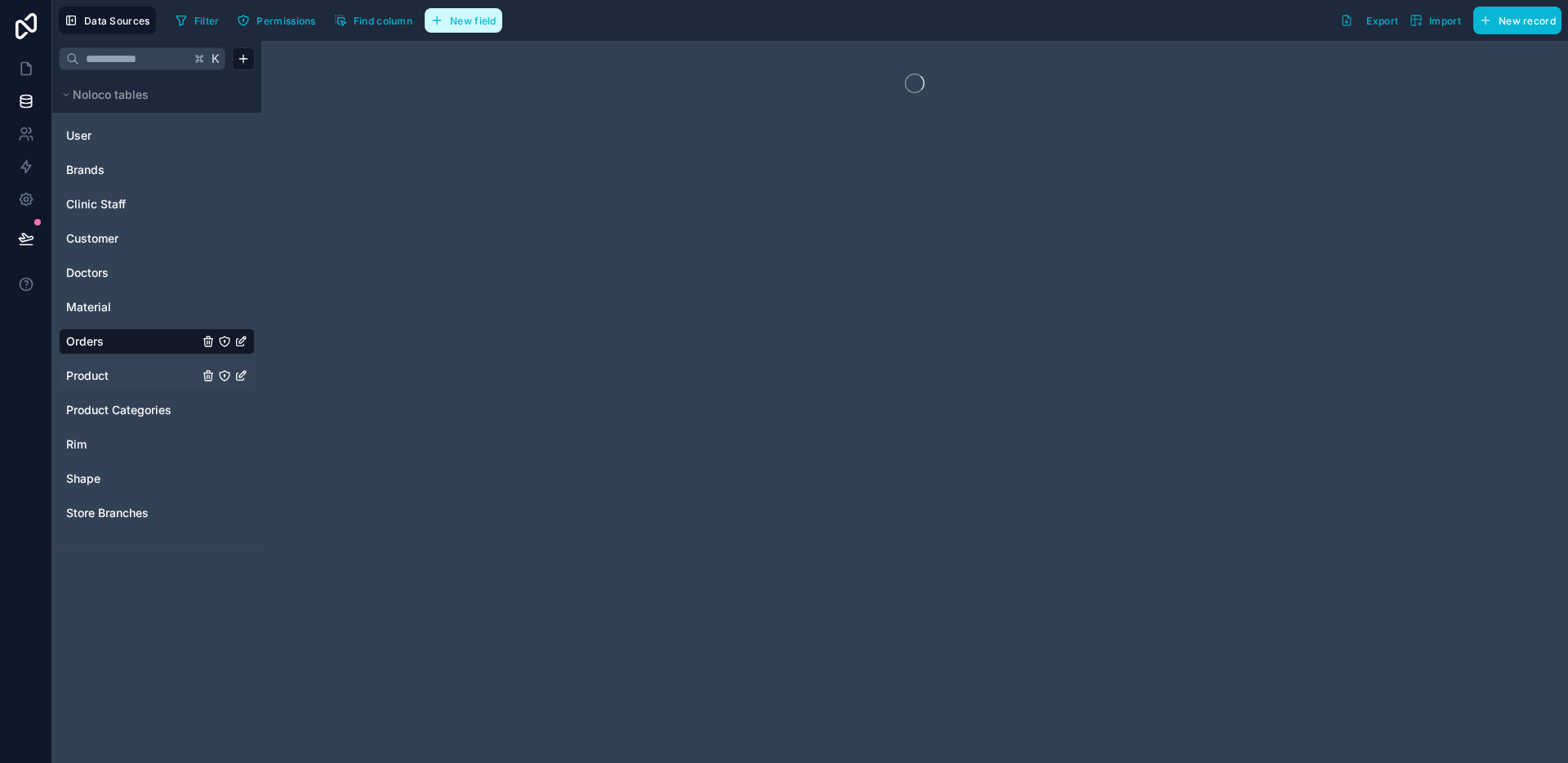
click at [490, 27] on button "New field" at bounding box center [463, 20] width 78 height 24
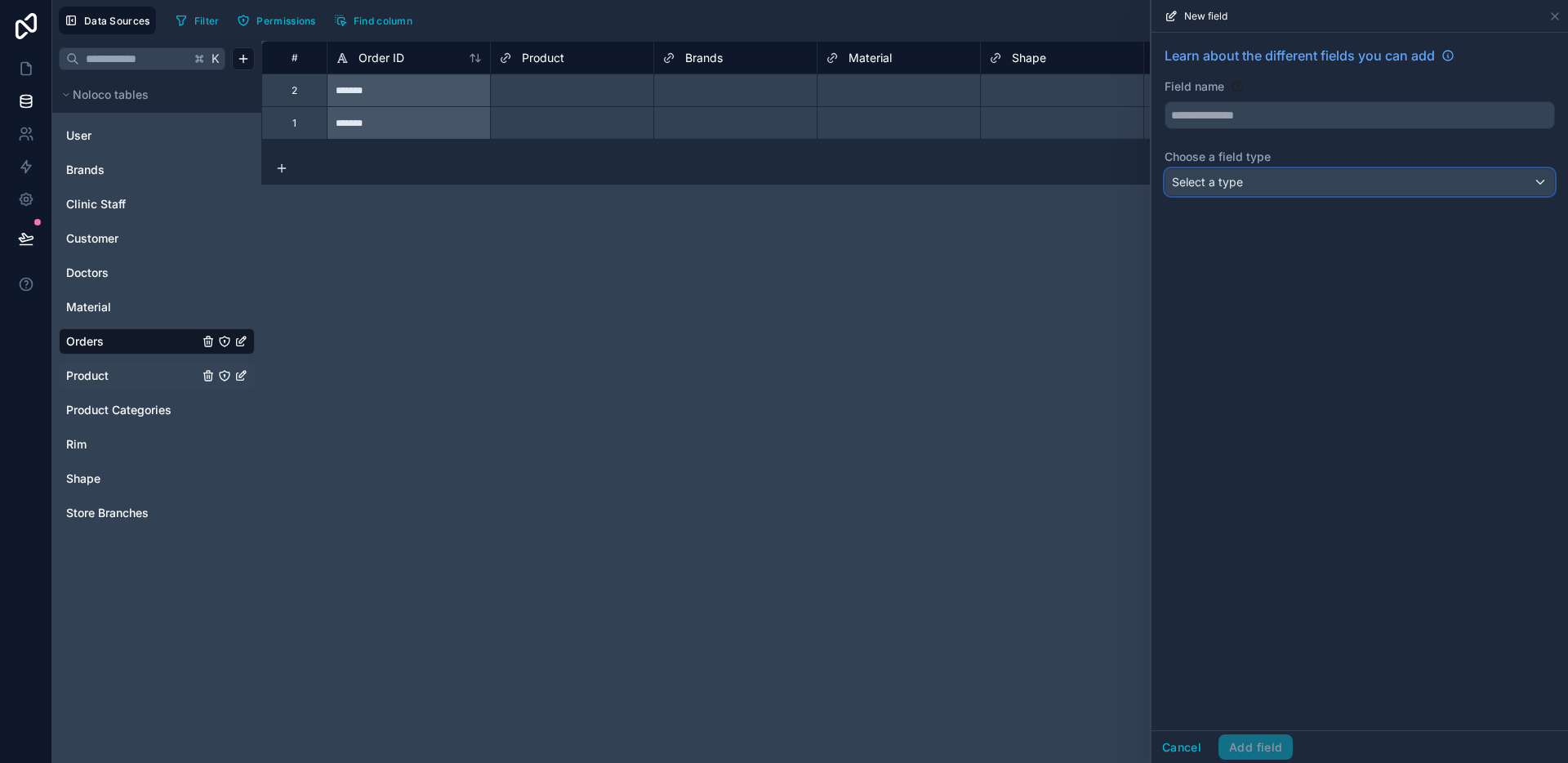
click at [1257, 173] on div "Select a type" at bounding box center [1359, 181] width 389 height 26
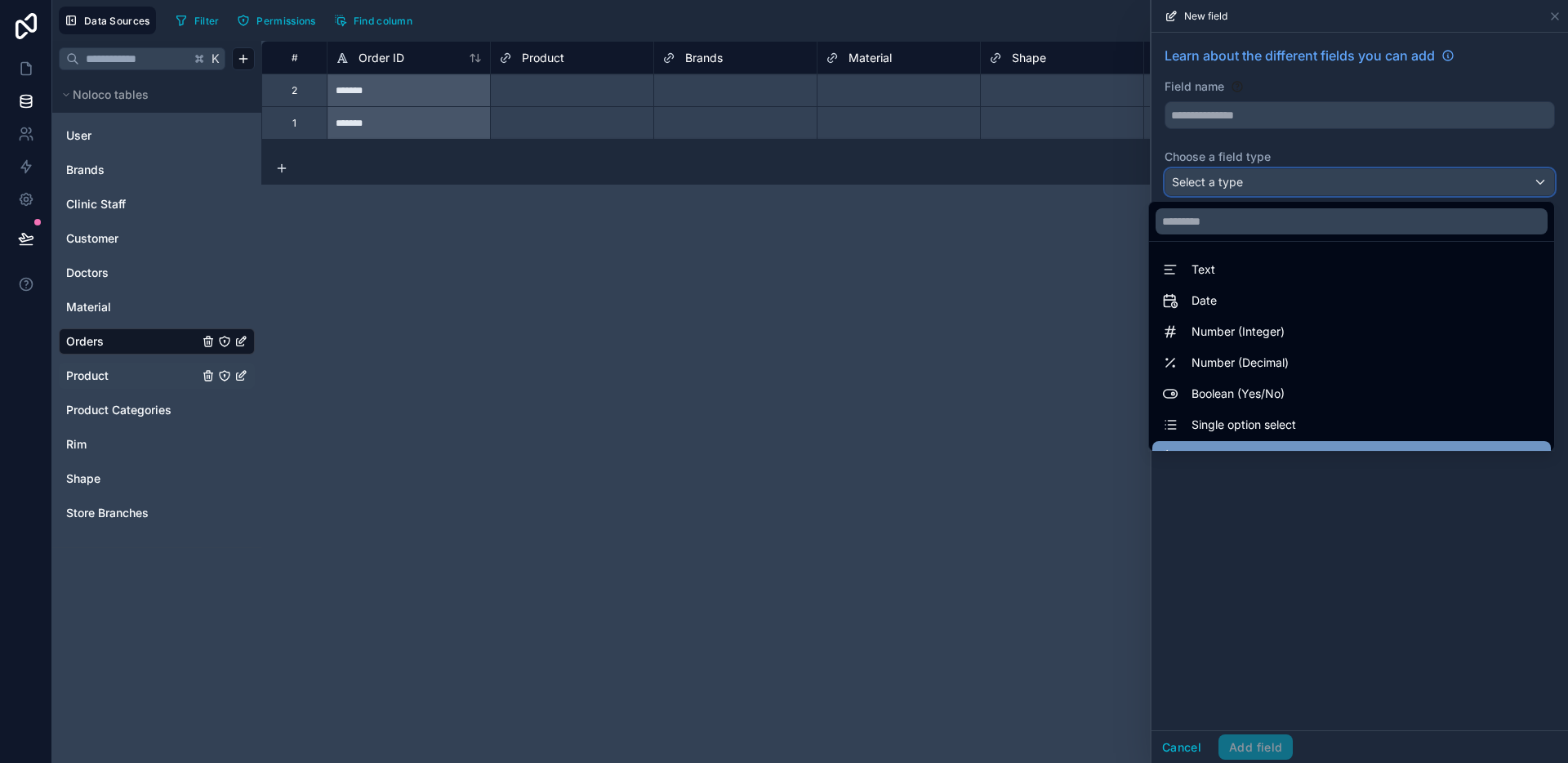
scroll to position [474, 0]
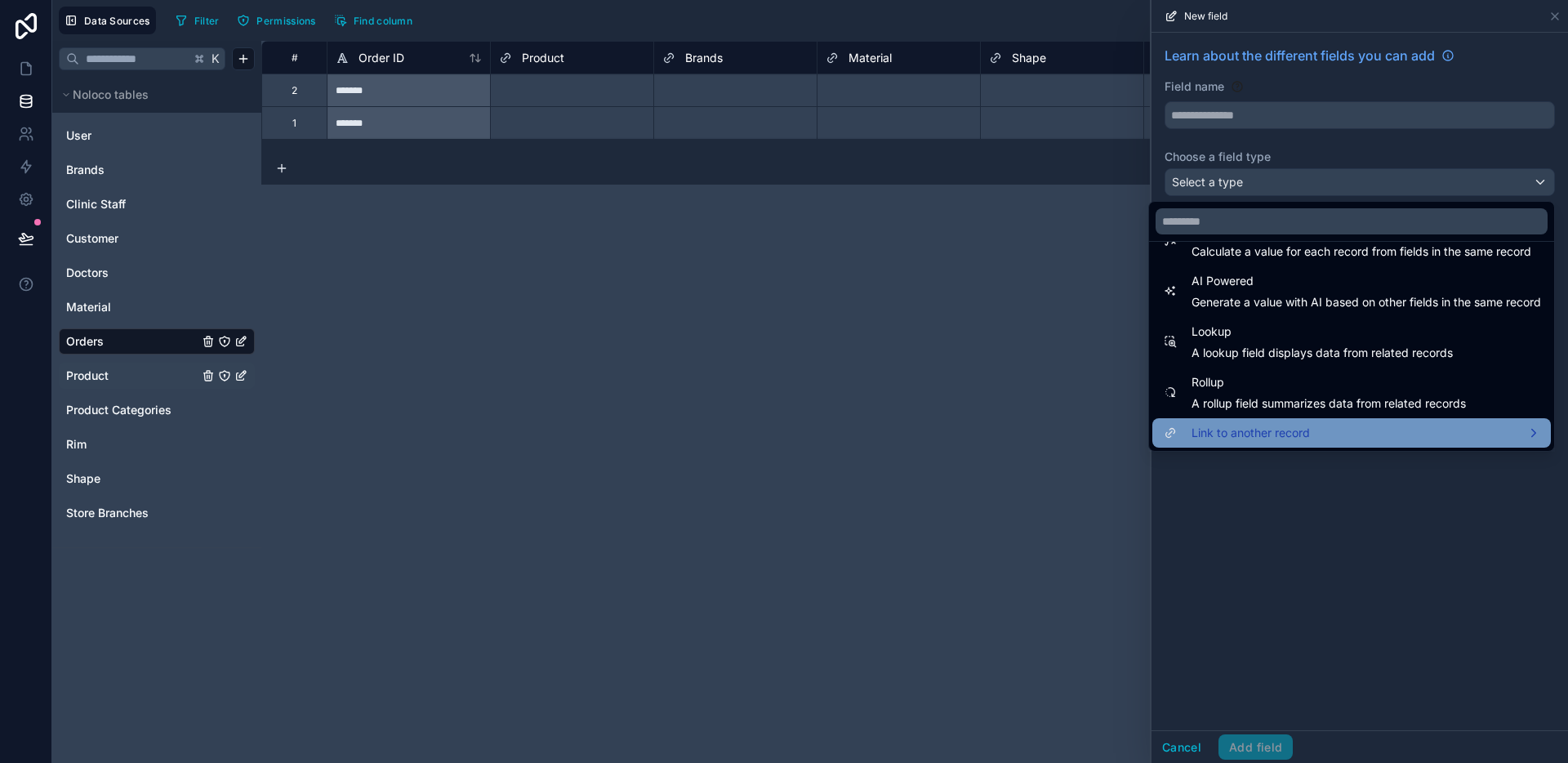
click at [1244, 429] on span "Link to another record" at bounding box center [1250, 433] width 118 height 20
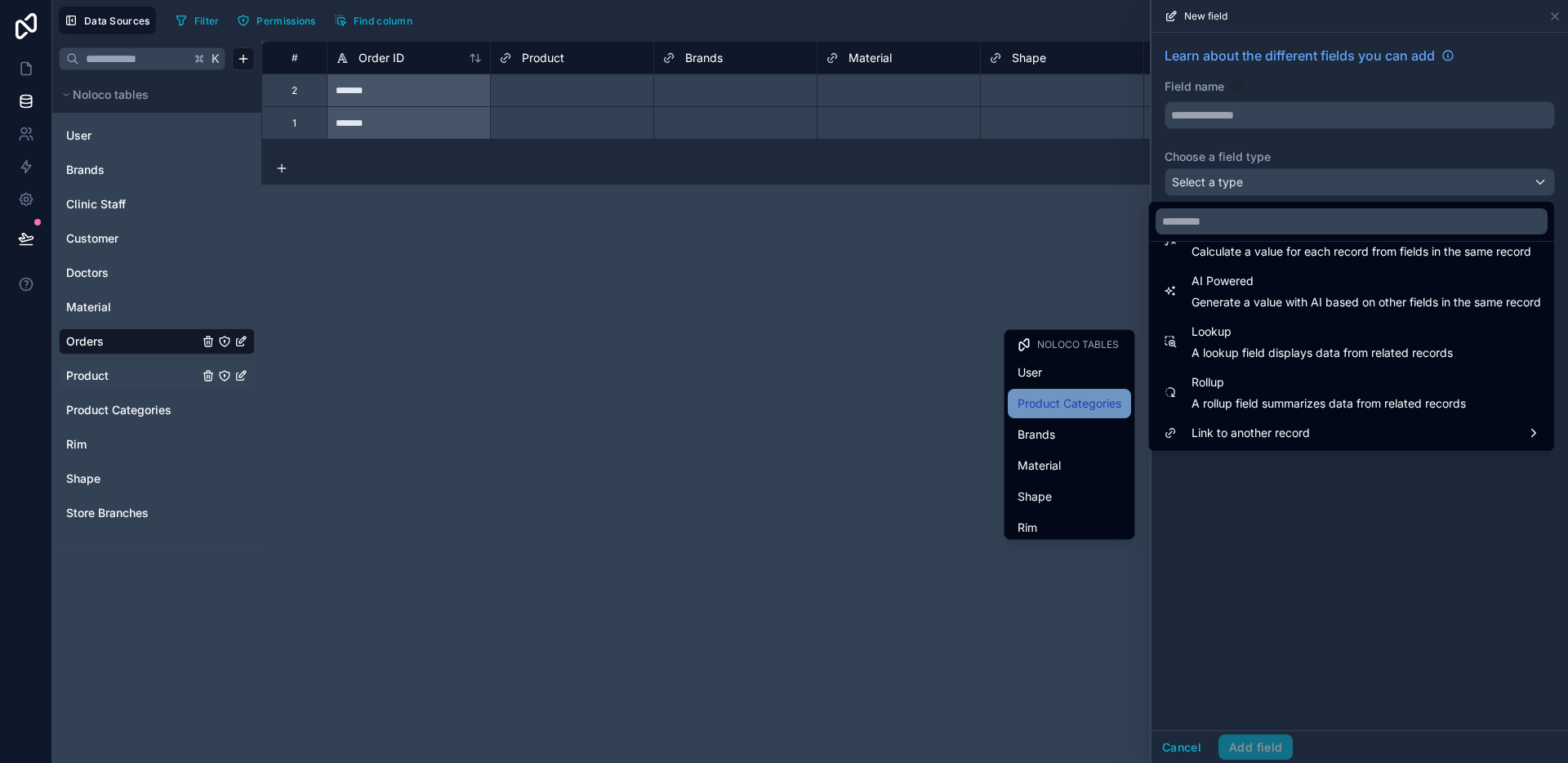
click at [1078, 410] on span "Product Categories" at bounding box center [1069, 404] width 103 height 20
type input "**********"
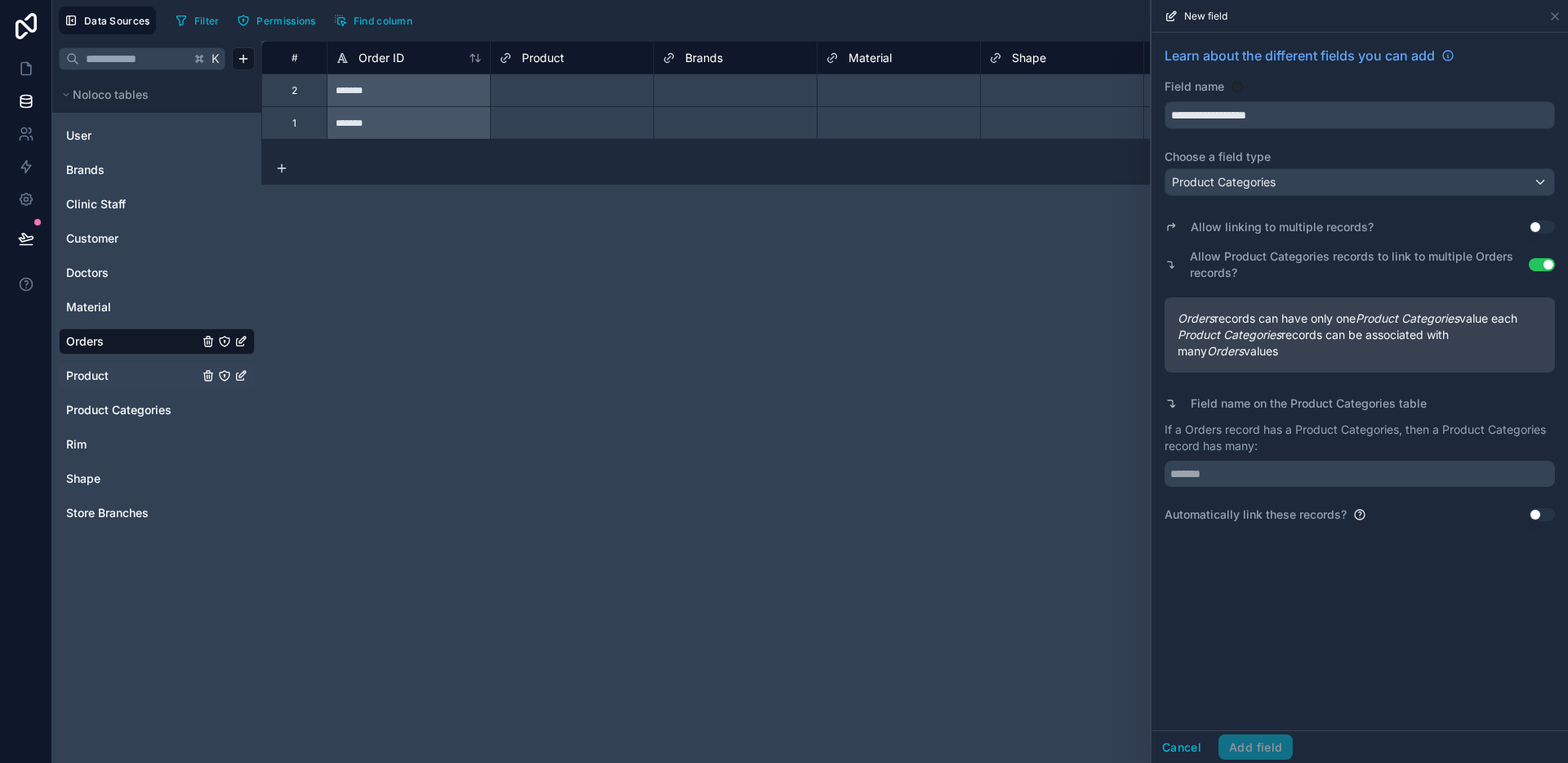
click at [1265, 458] on div "If a Orders record has a Product Categories, then a Product Categories record h…" at bounding box center [1359, 454] width 390 height 65
click at [1260, 463] on input "text" at bounding box center [1359, 473] width 390 height 26
type input "******"
click at [1266, 731] on div "Cancel Add field" at bounding box center [1359, 746] width 416 height 32
click at [1268, 738] on button "Add field" at bounding box center [1255, 747] width 74 height 26
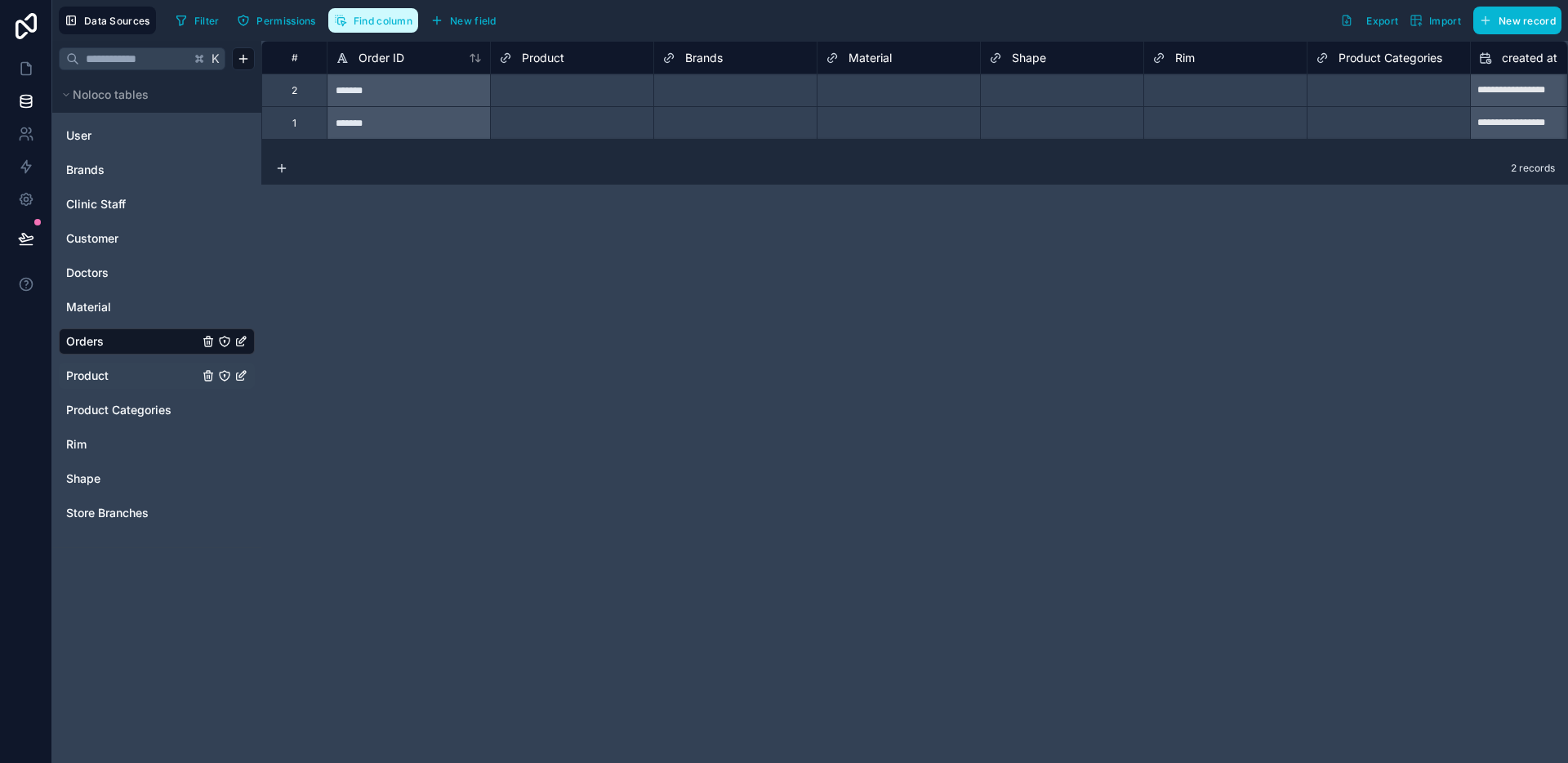
click at [342, 16] on icon "button" at bounding box center [342, 16] width 0 height 0
click at [682, 273] on div "**********" at bounding box center [915, 402] width 1307 height 722
click at [99, 373] on span "Product" at bounding box center [88, 376] width 43 height 17
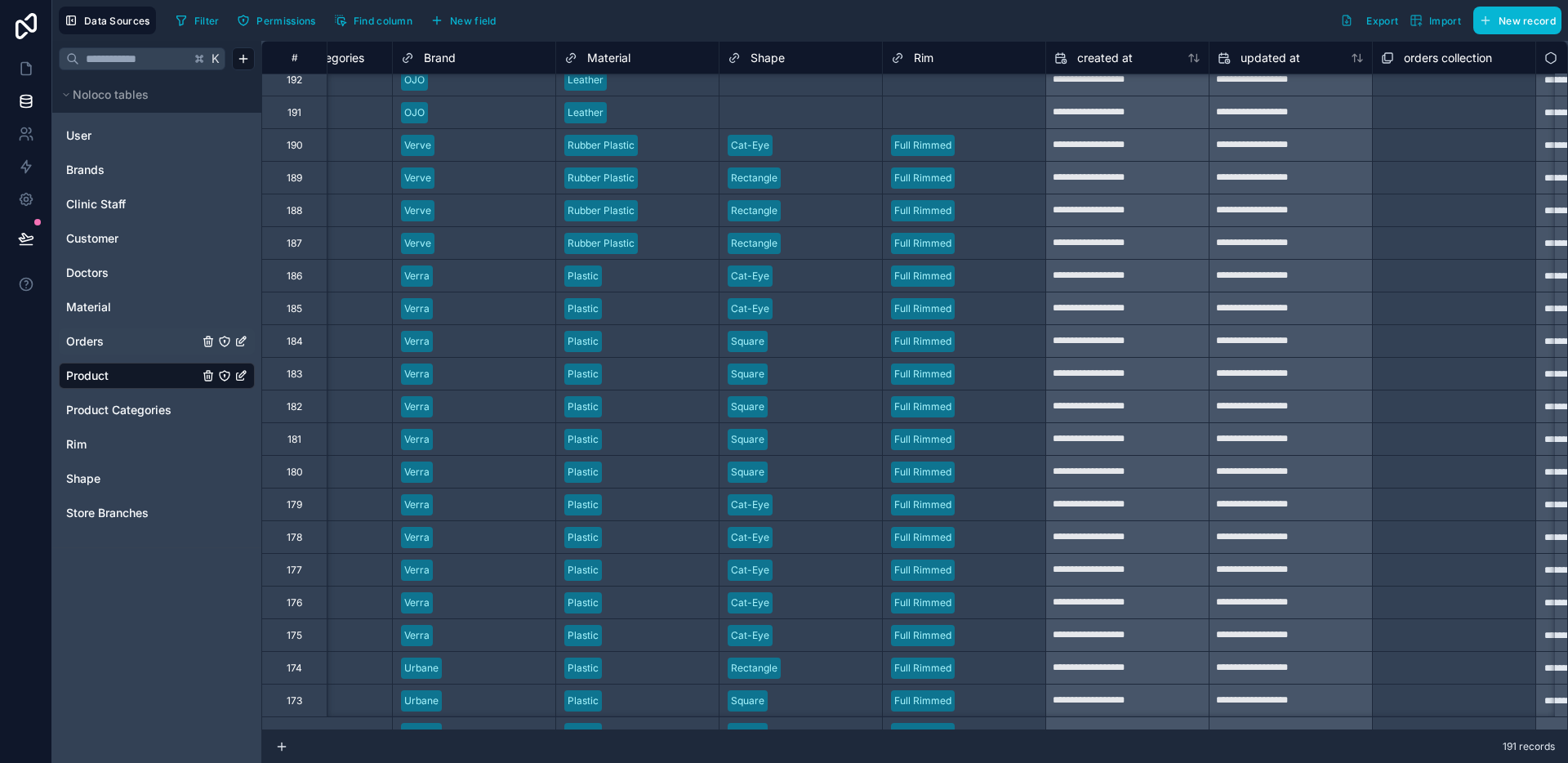
scroll to position [11, 0]
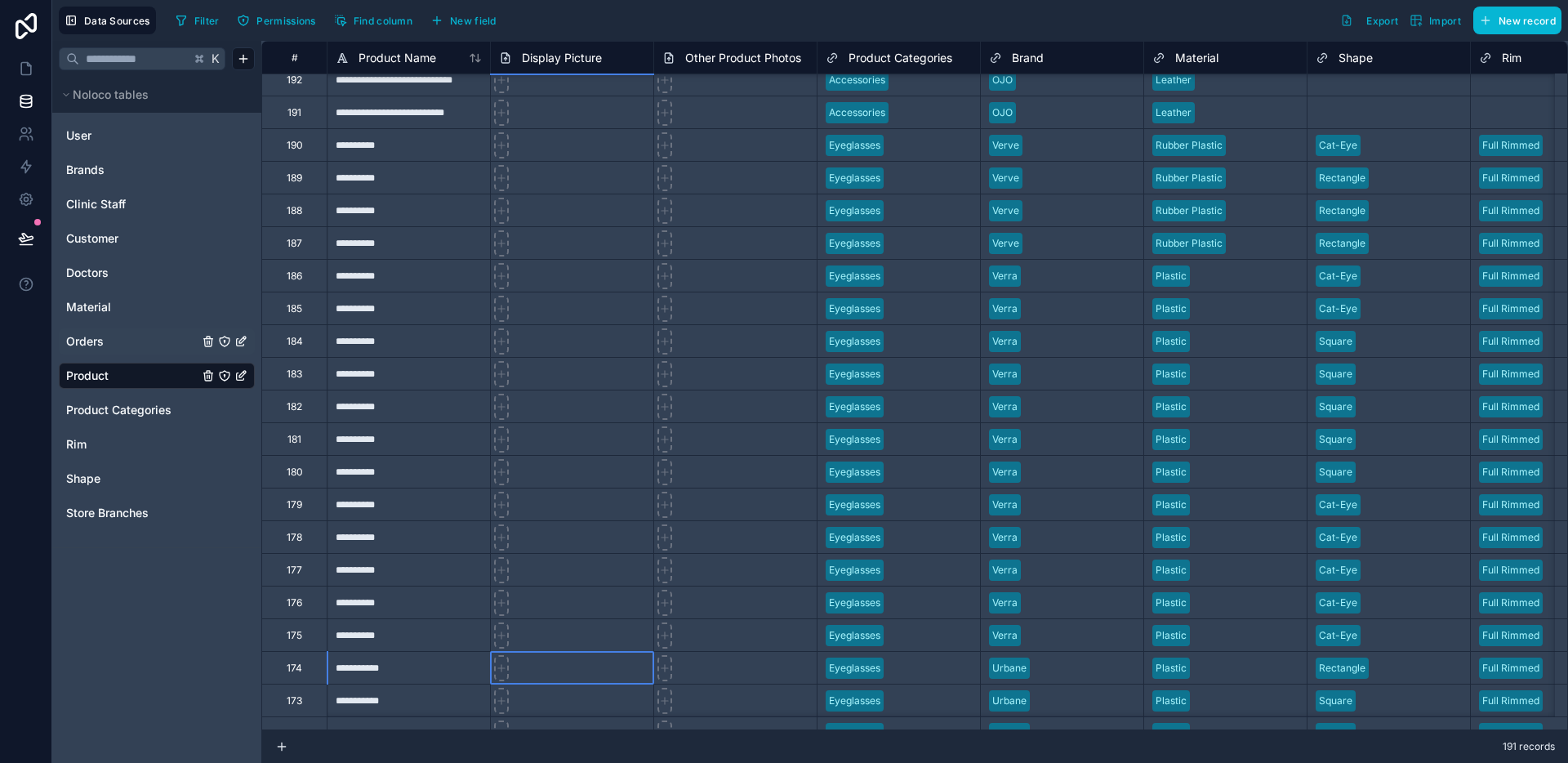
click at [531, 675] on div at bounding box center [570, 666] width 163 height 32
click at [30, 43] on link at bounding box center [26, 26] width 53 height 53
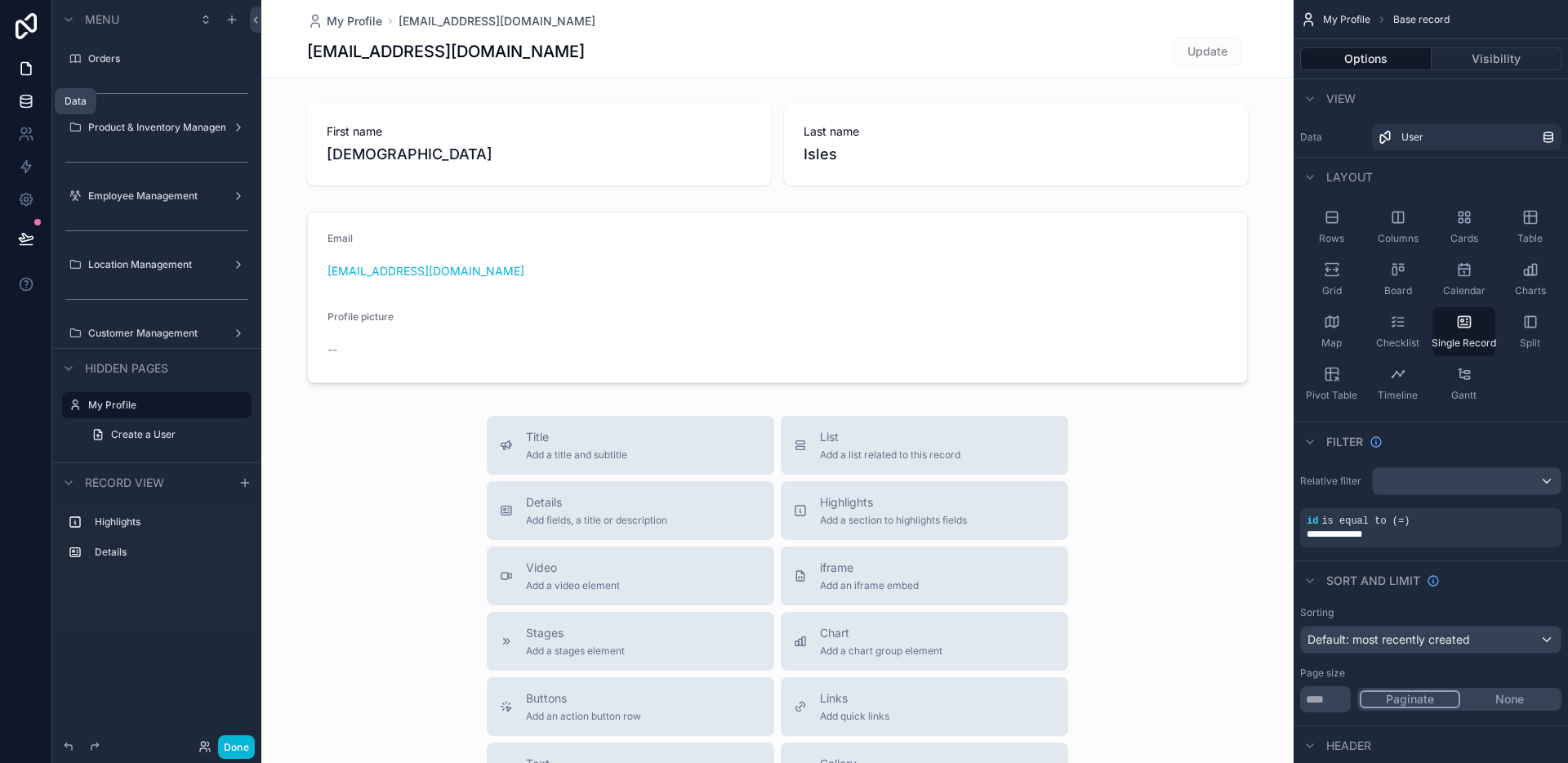
click at [31, 92] on link at bounding box center [25, 100] width 52 height 32
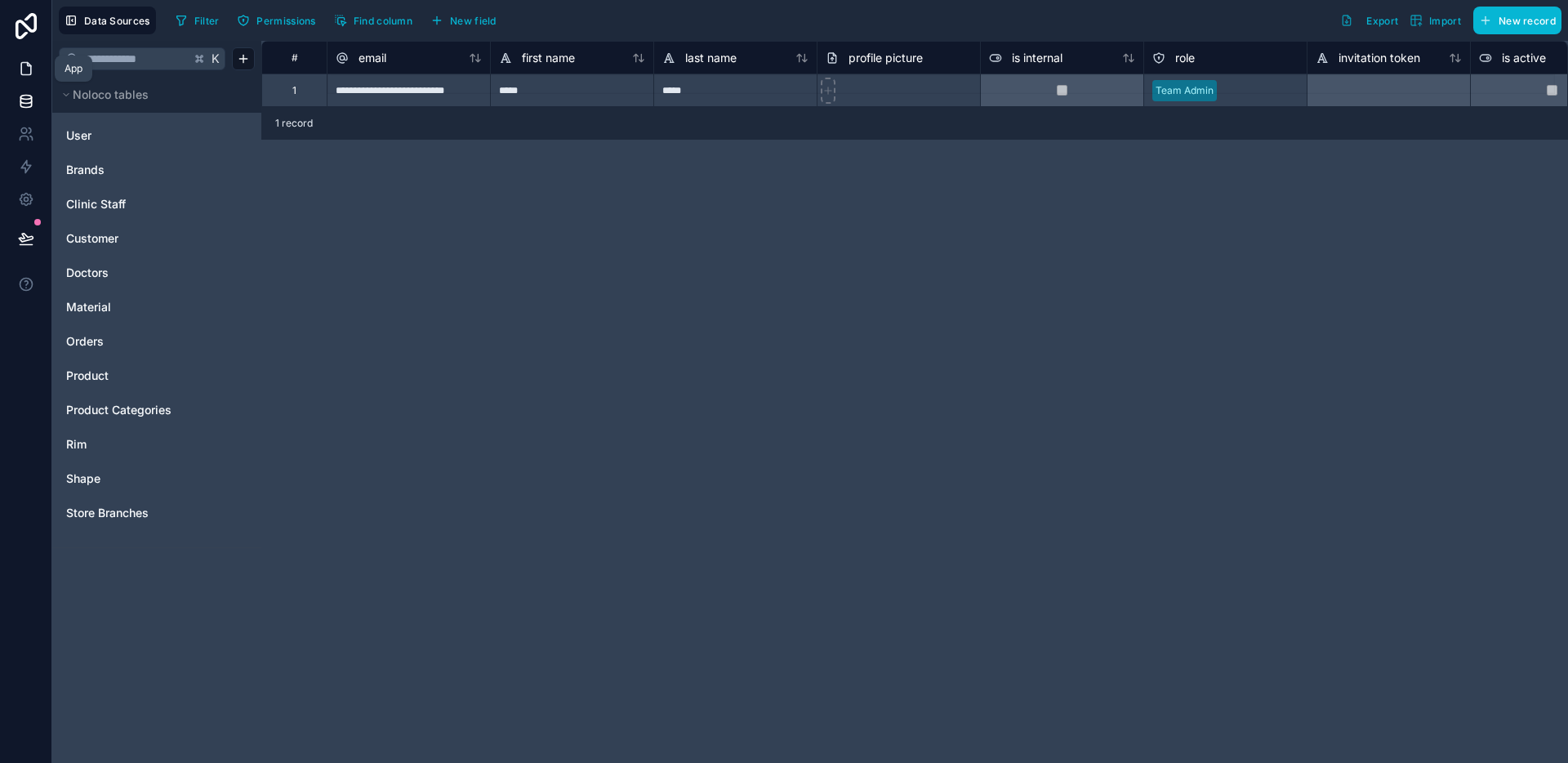
click at [32, 69] on icon at bounding box center [25, 68] width 17 height 17
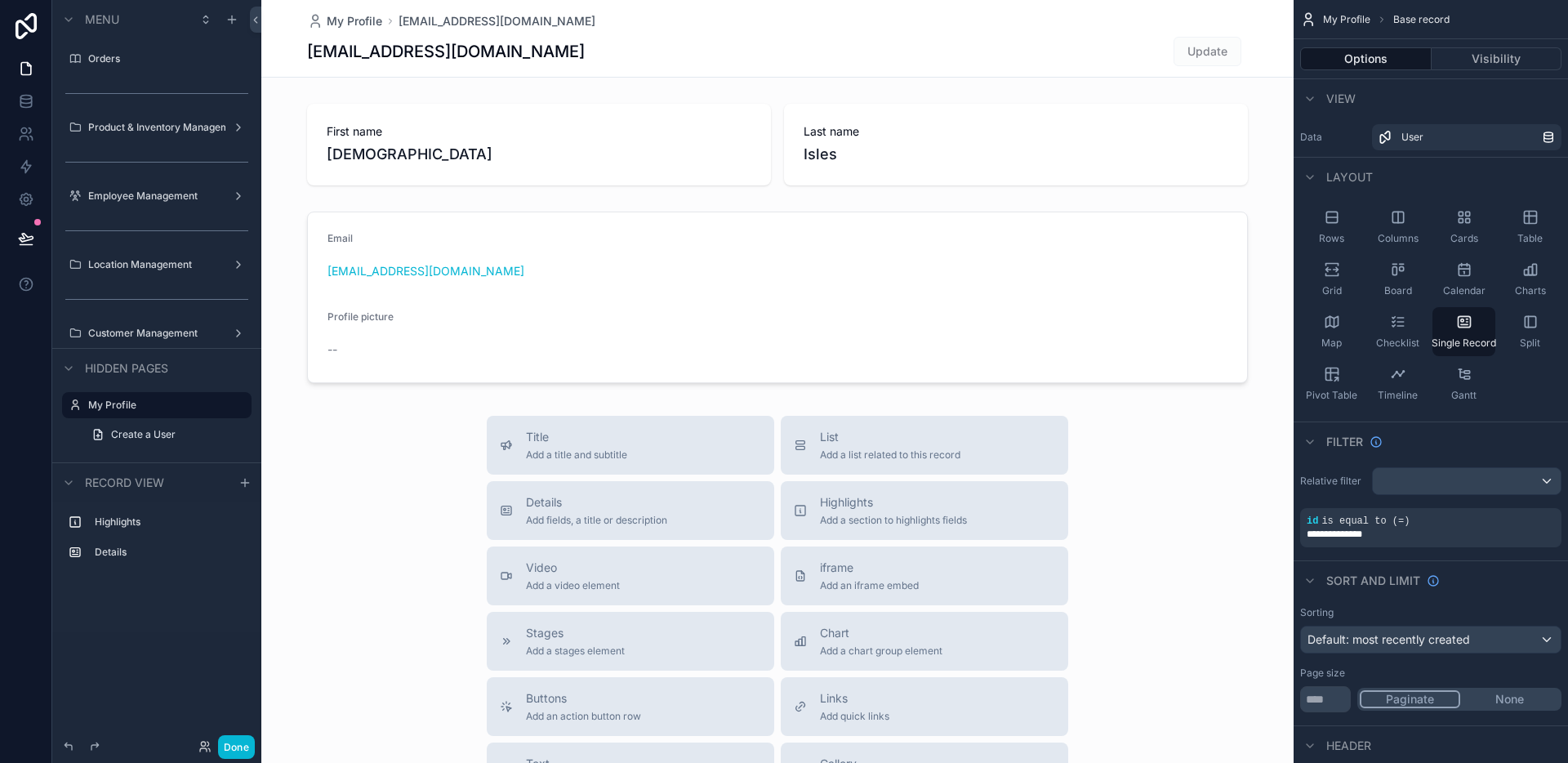
click at [169, 130] on label "Product & Inventory Management" at bounding box center [156, 127] width 137 height 13
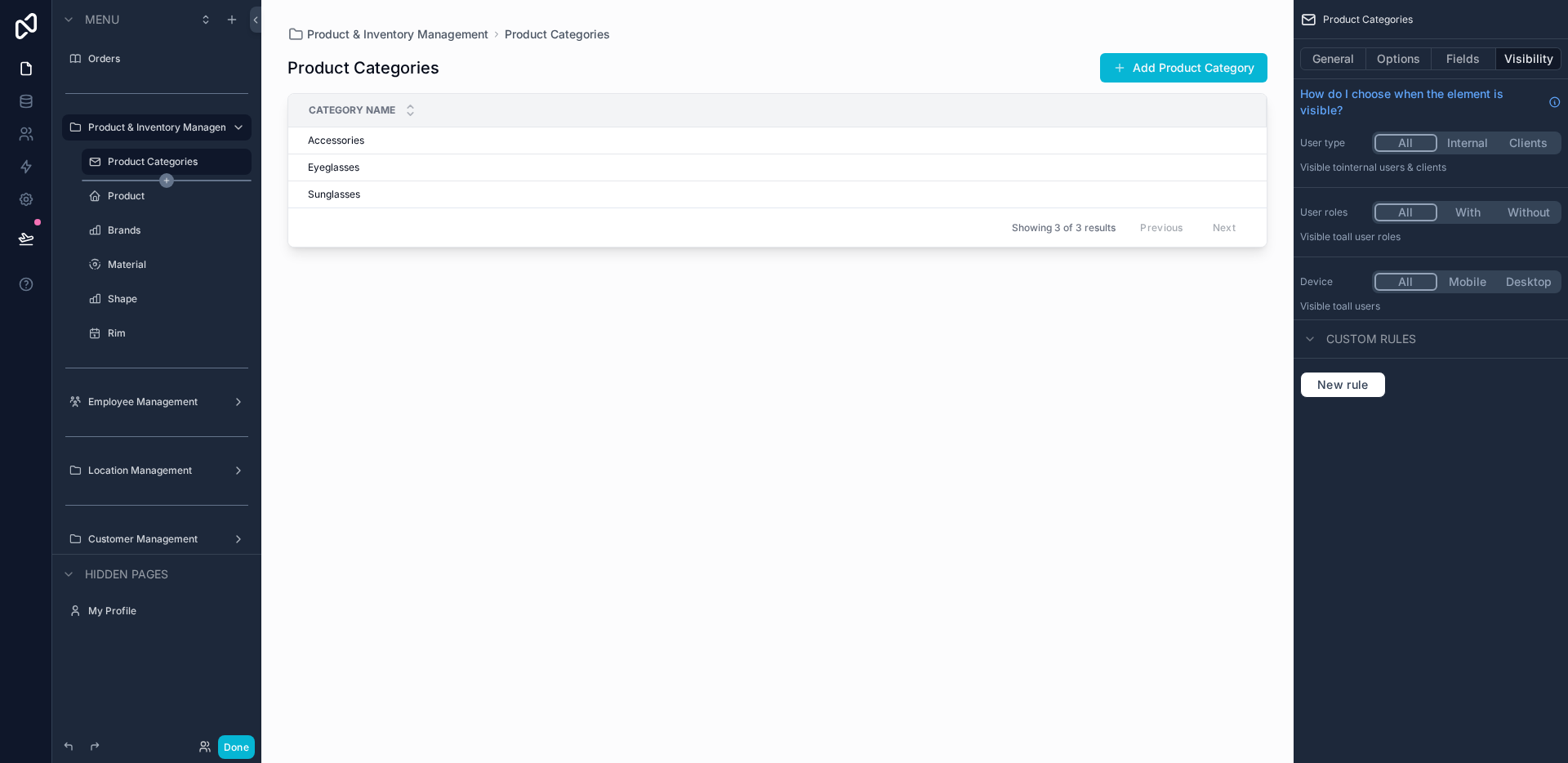
click at [153, 180] on div "scrollable content" at bounding box center [167, 181] width 170 height 2
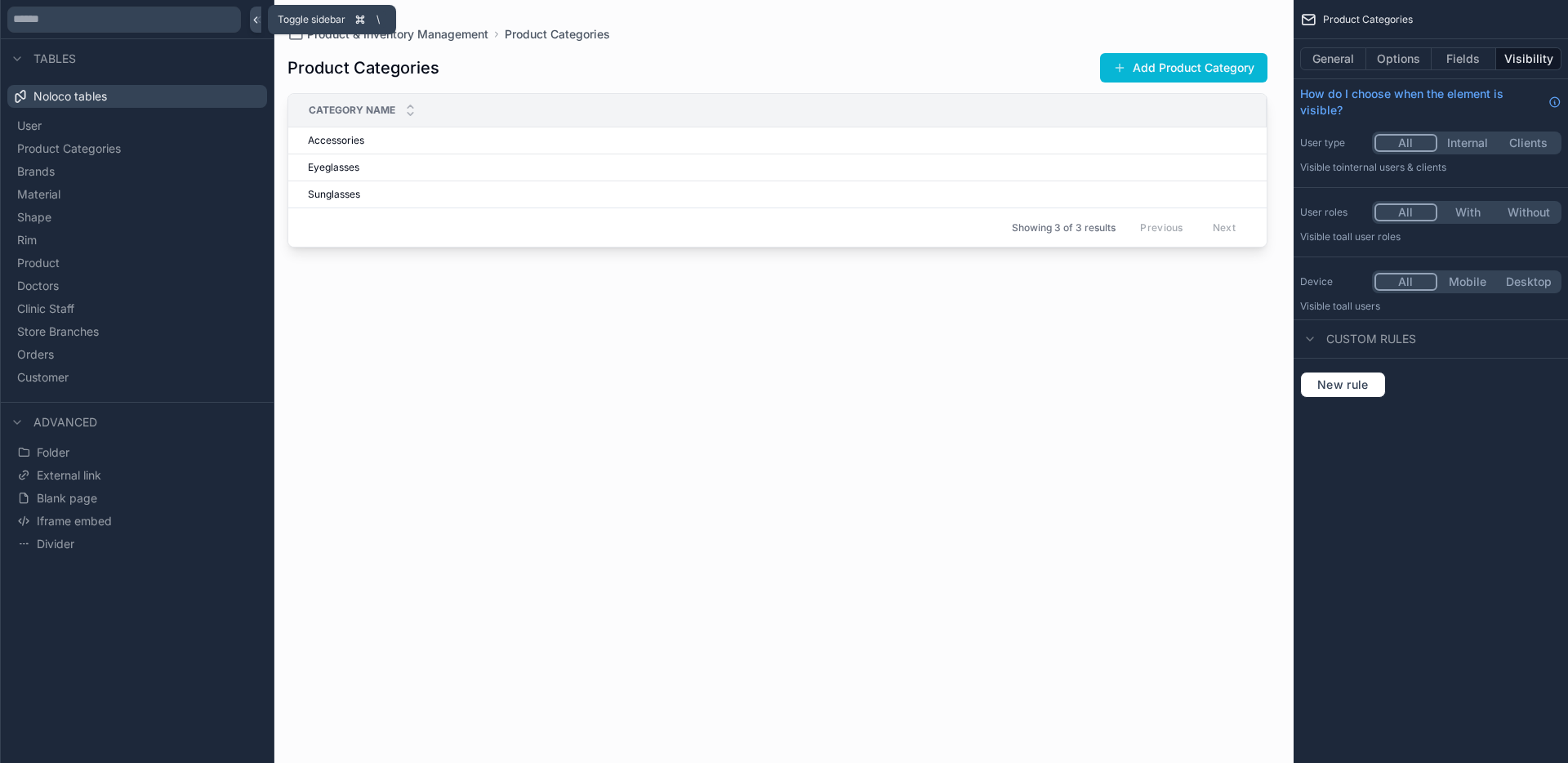
click at [257, 20] on icon at bounding box center [255, 20] width 12 height 13
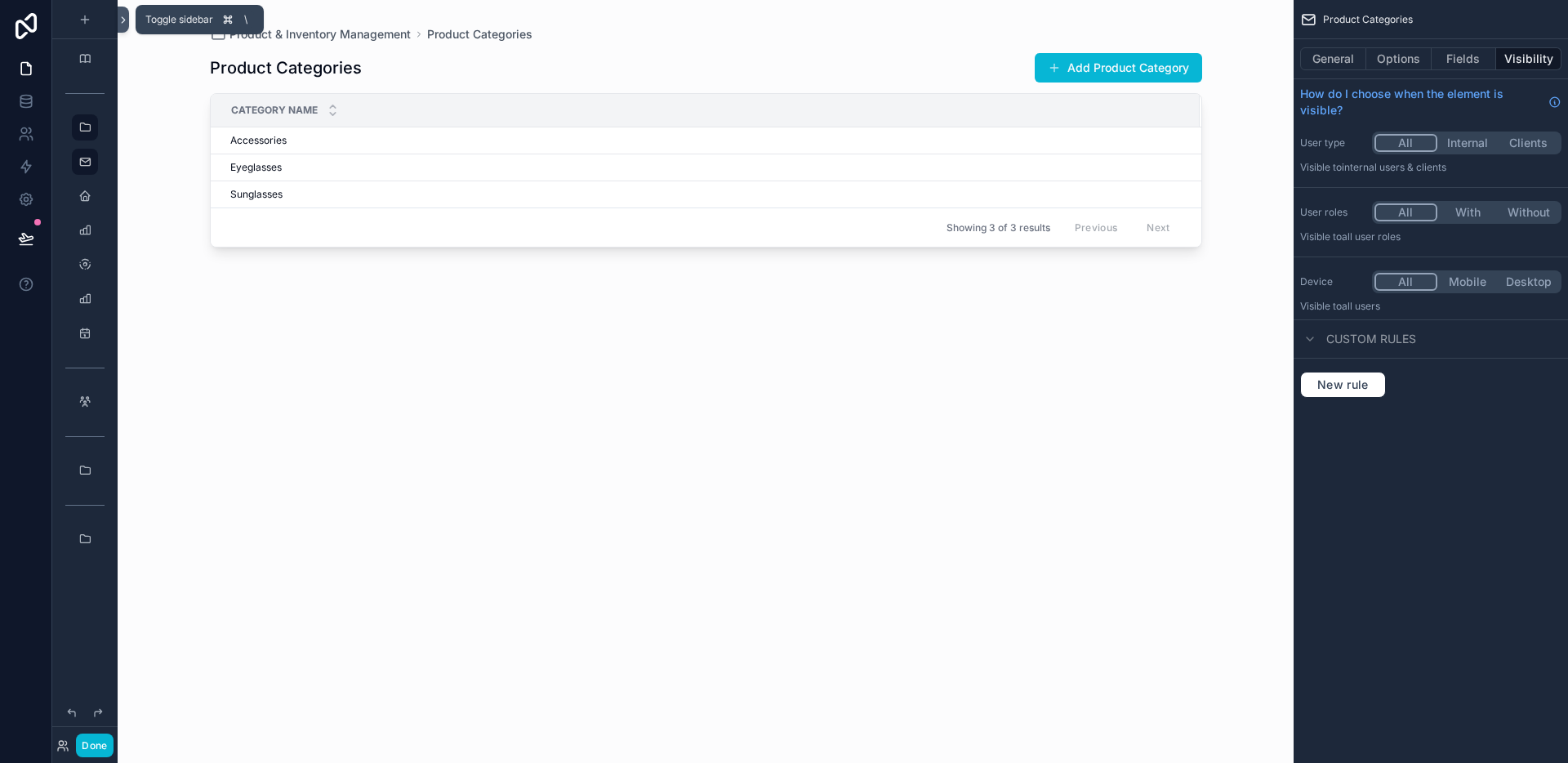
click at [123, 24] on icon at bounding box center [124, 20] width 12 height 13
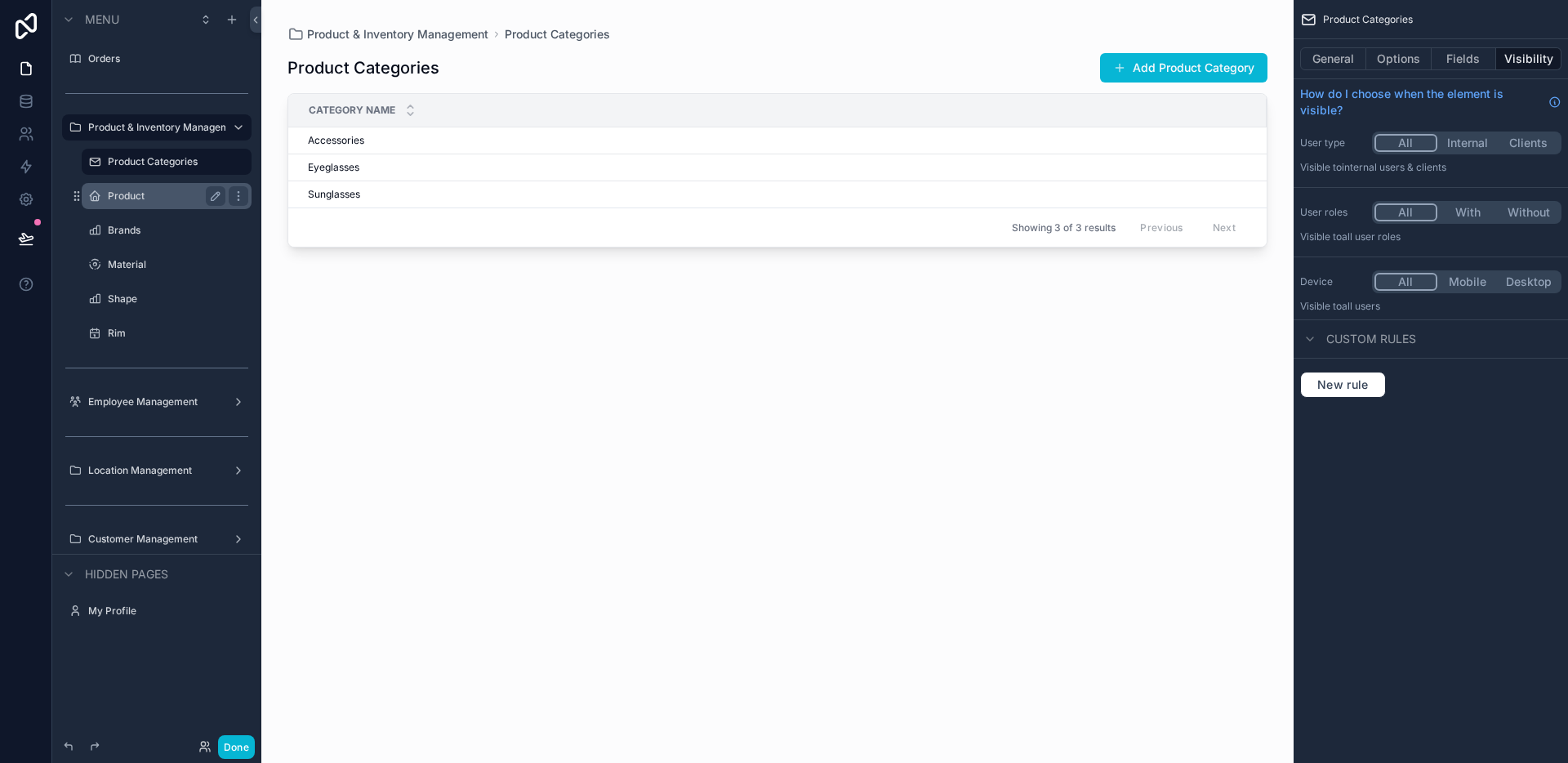
click at [138, 198] on label "Product" at bounding box center [164, 195] width 111 height 13
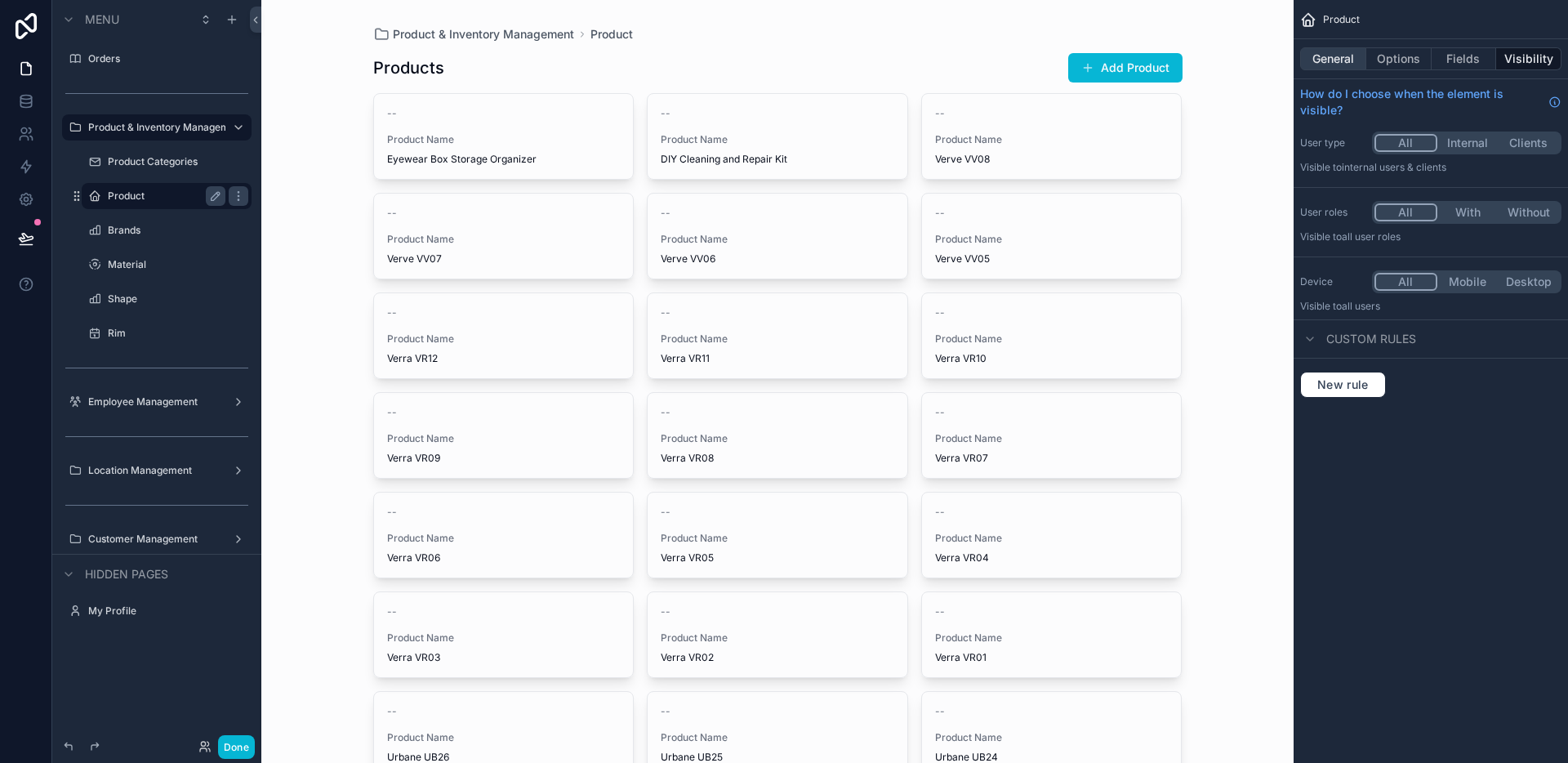
click at [1352, 57] on button "General" at bounding box center [1333, 59] width 66 height 22
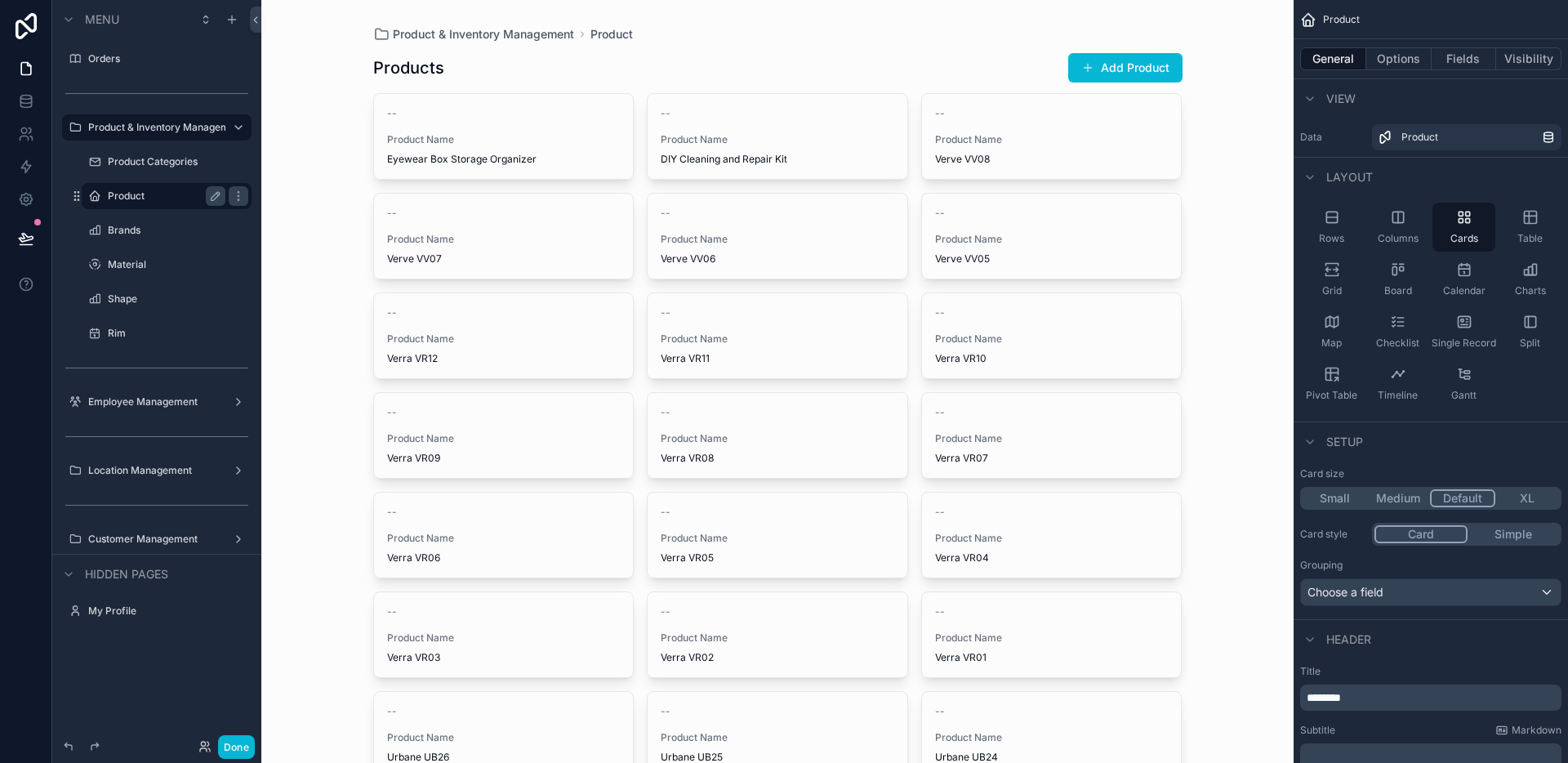
click at [1403, 70] on div "General Options Fields Visibility" at bounding box center [1430, 59] width 274 height 39
click at [1406, 62] on button "Options" at bounding box center [1398, 59] width 65 height 22
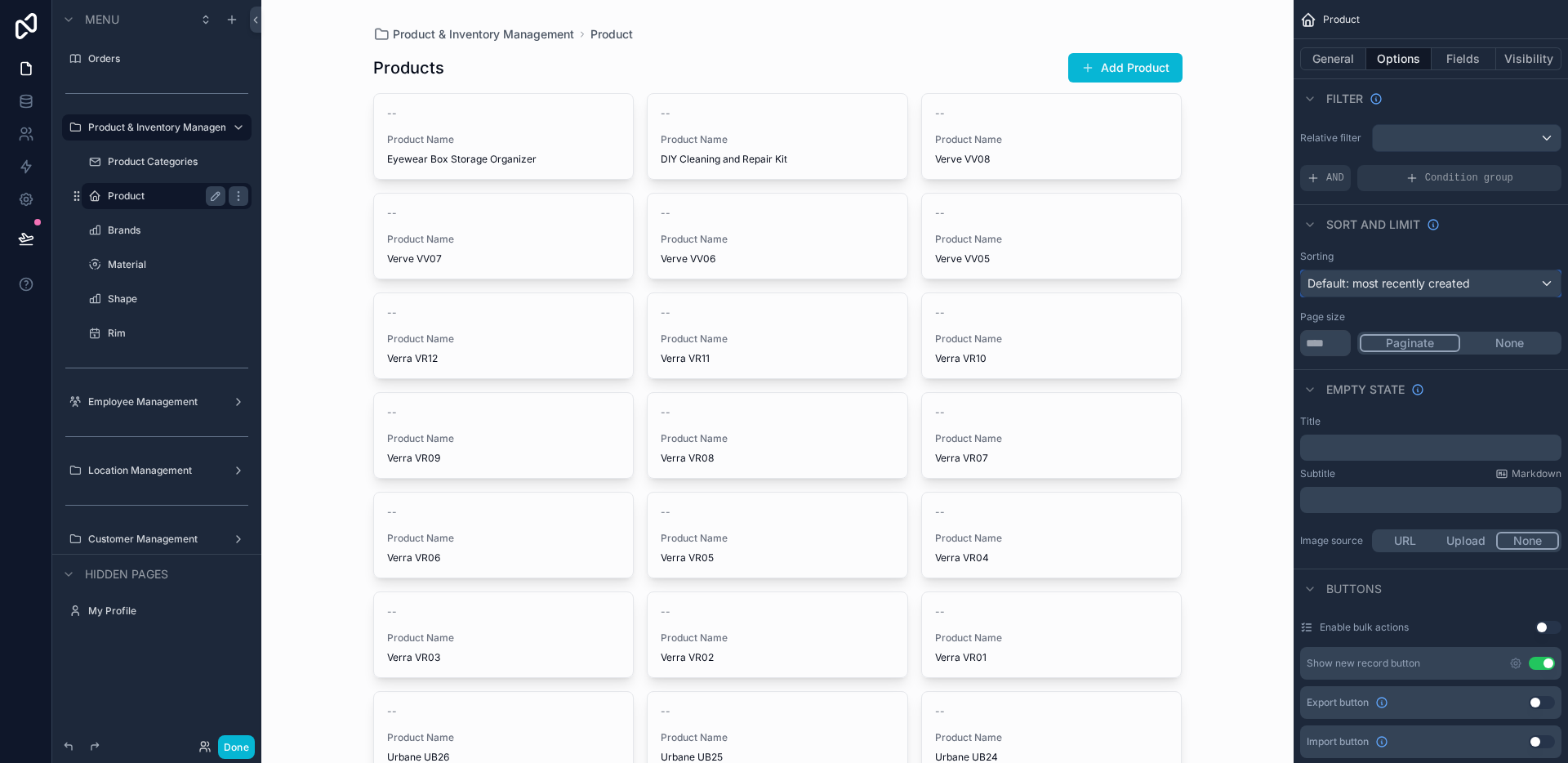
click at [1517, 287] on div "Default: most recently created" at bounding box center [1431, 283] width 259 height 26
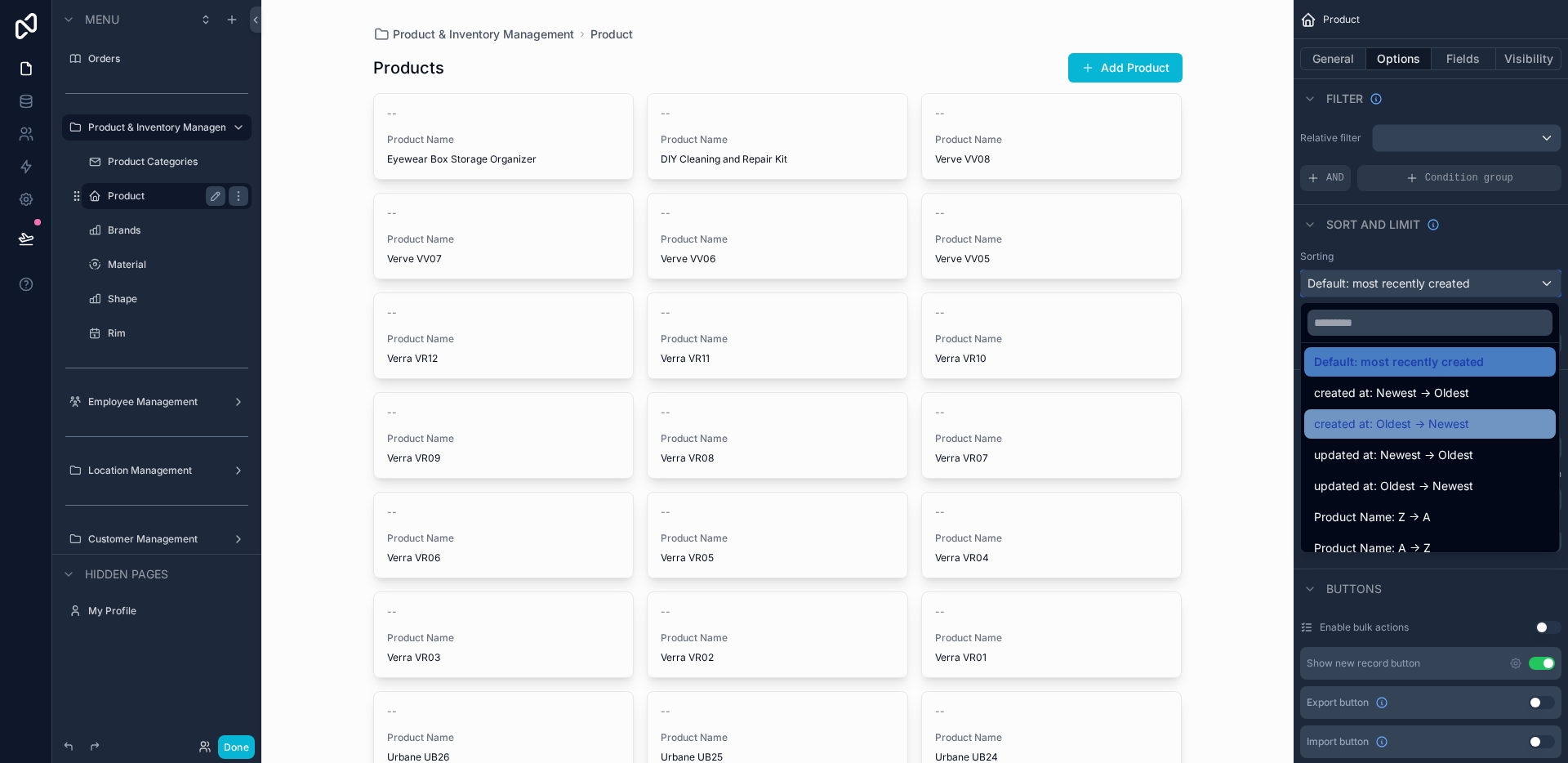
scroll to position [22, 0]
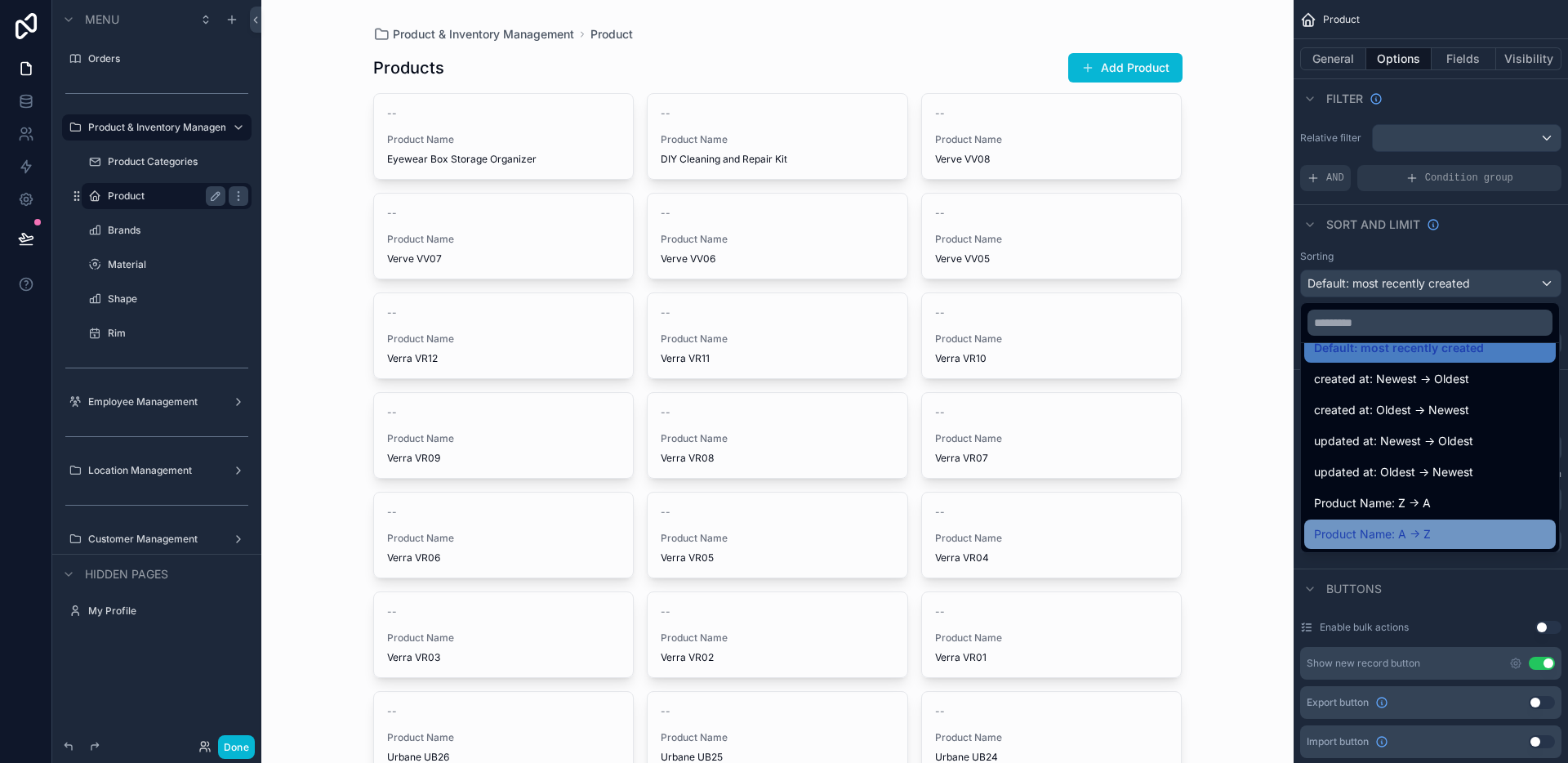
click at [1424, 526] on span "Product Name: A -> Z" at bounding box center [1372, 535] width 117 height 20
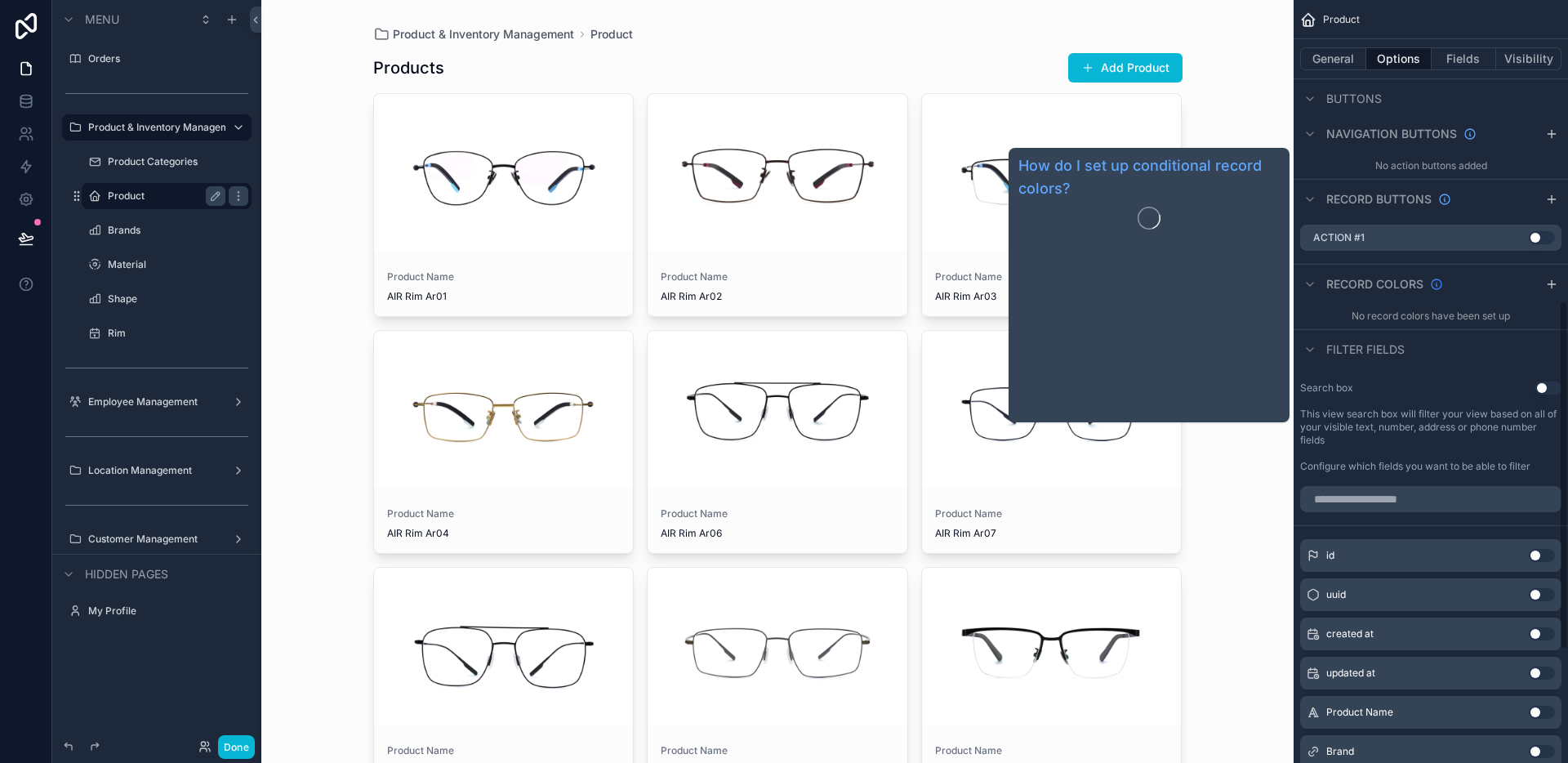
scroll to position [655, 0]
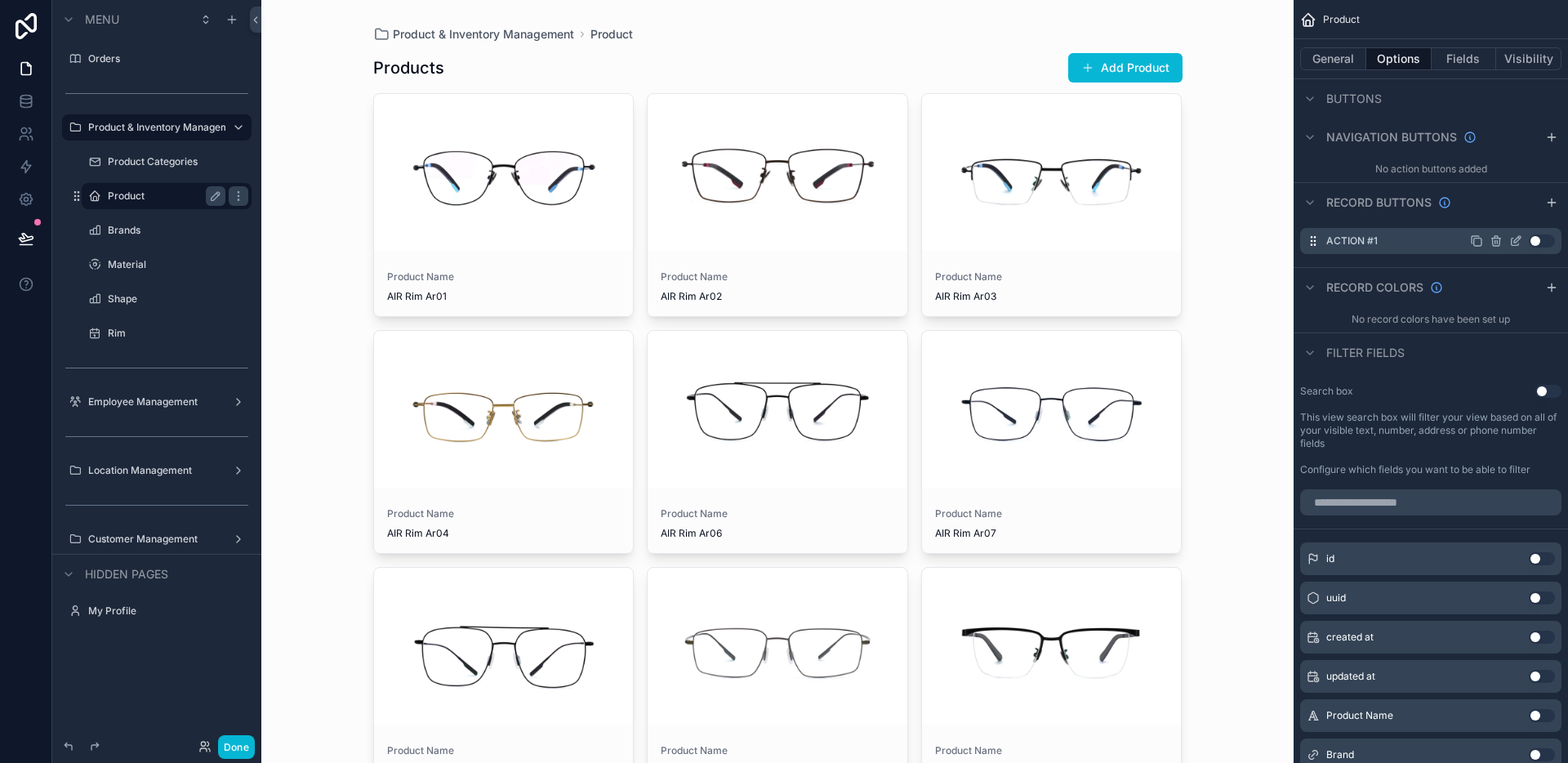
click at [1498, 240] on icon "scrollable content" at bounding box center [1495, 240] width 13 height 13
click at [1522, 219] on icon at bounding box center [1521, 215] width 13 height 13
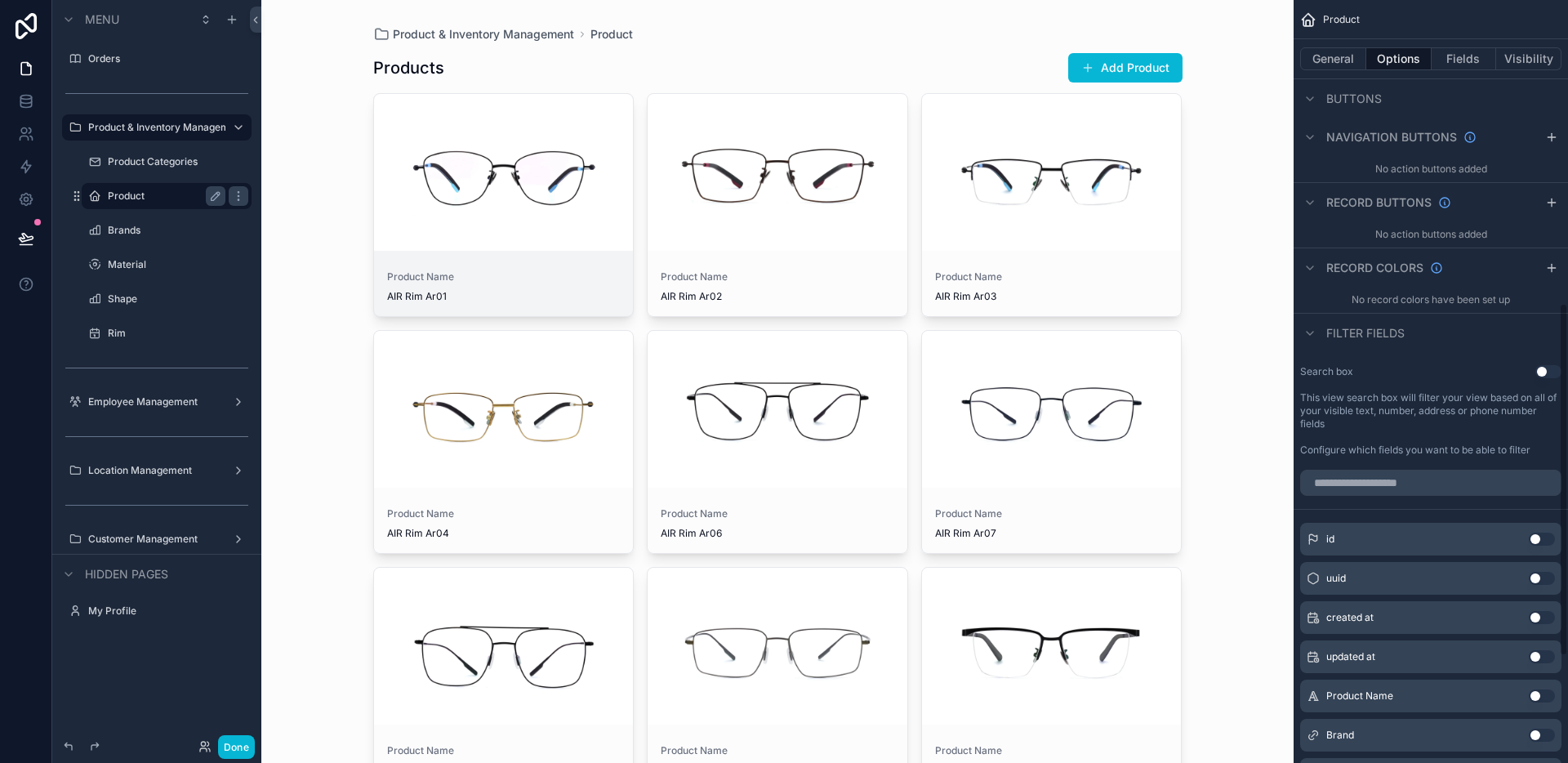
click at [508, 199] on div "scrollable content" at bounding box center [504, 172] width 259 height 157
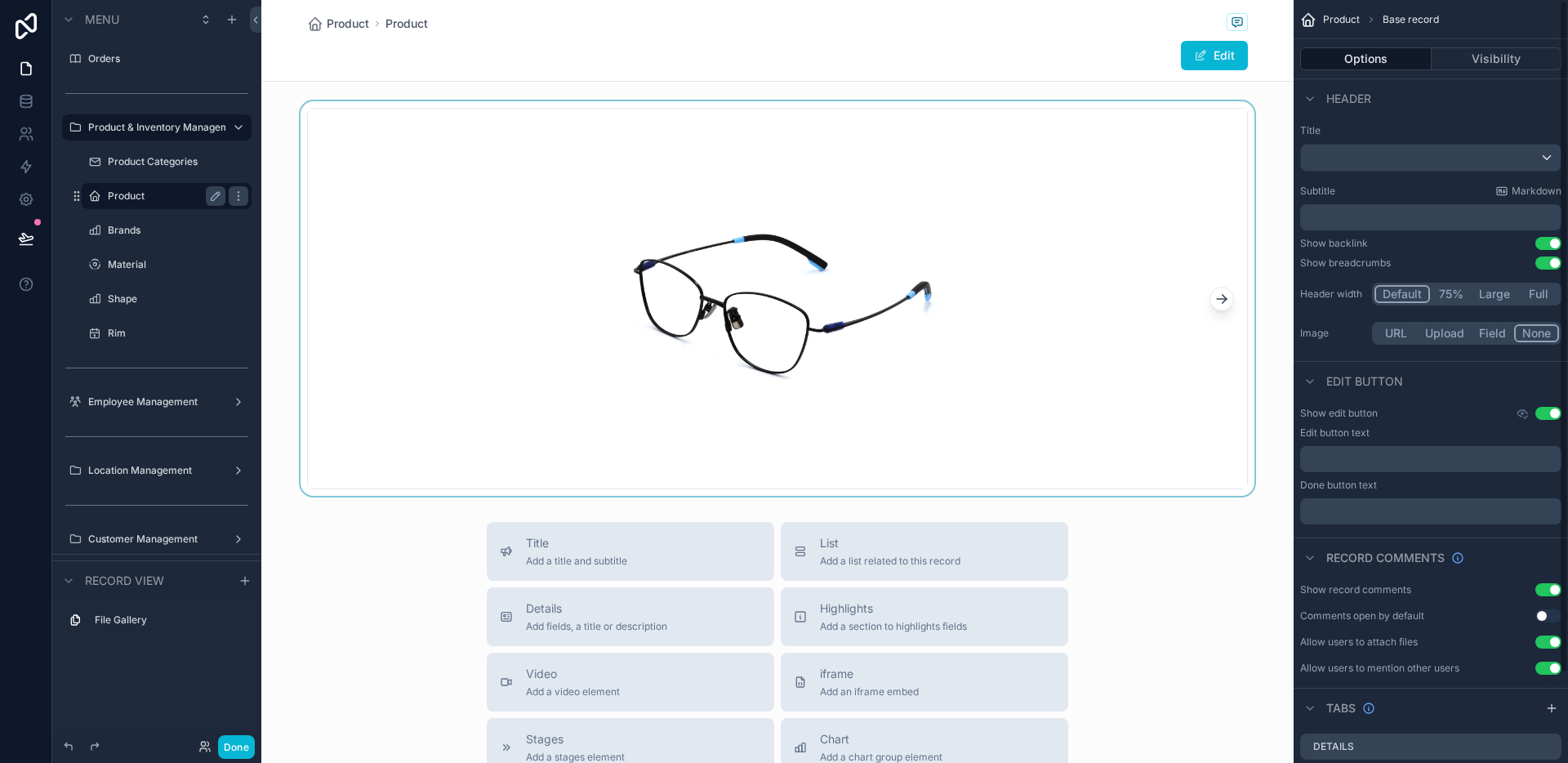
click at [1223, 294] on button "scrollable content" at bounding box center [1221, 299] width 24 height 24
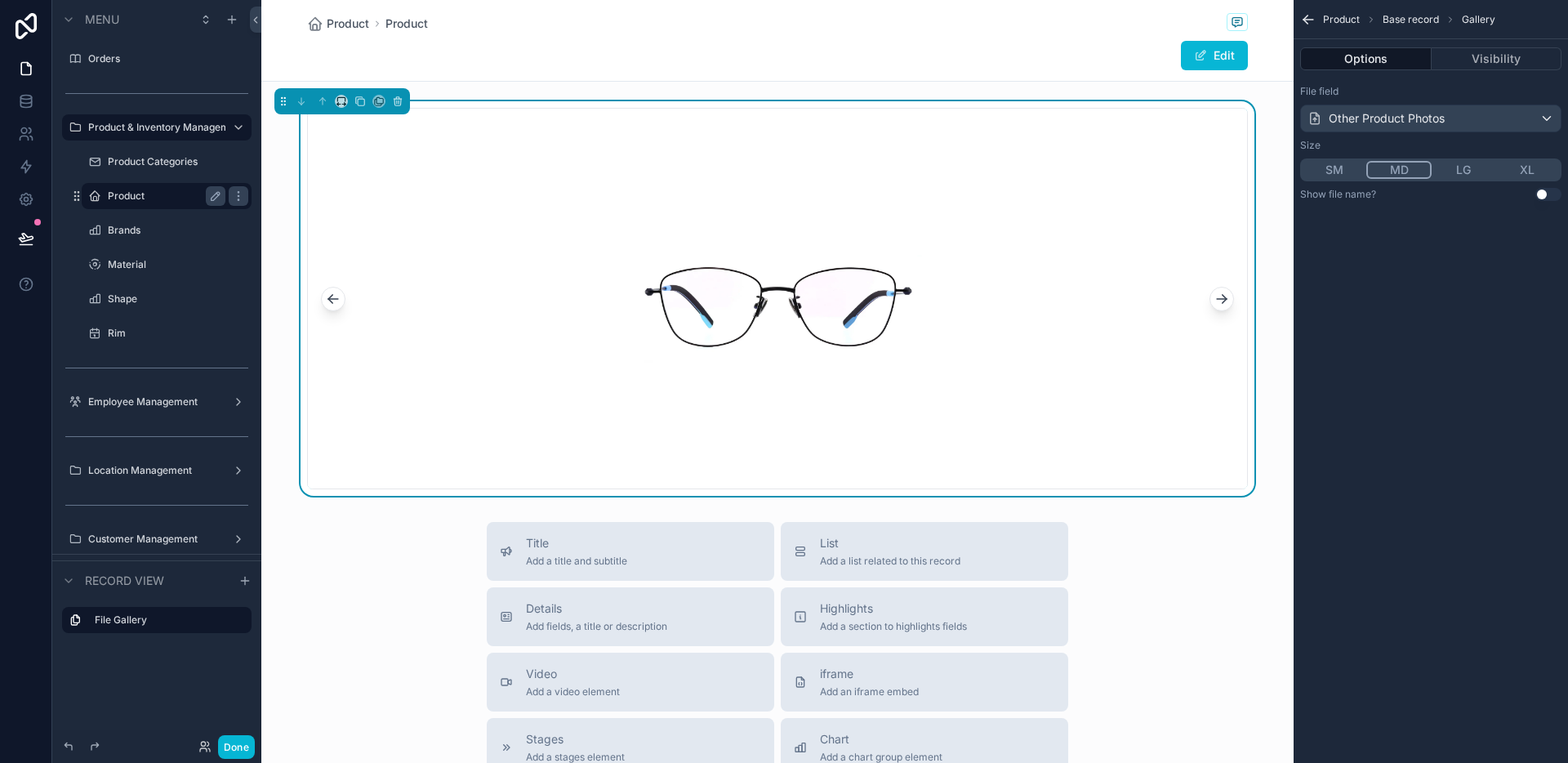
click at [1223, 294] on button "scrollable content" at bounding box center [1221, 299] width 24 height 24
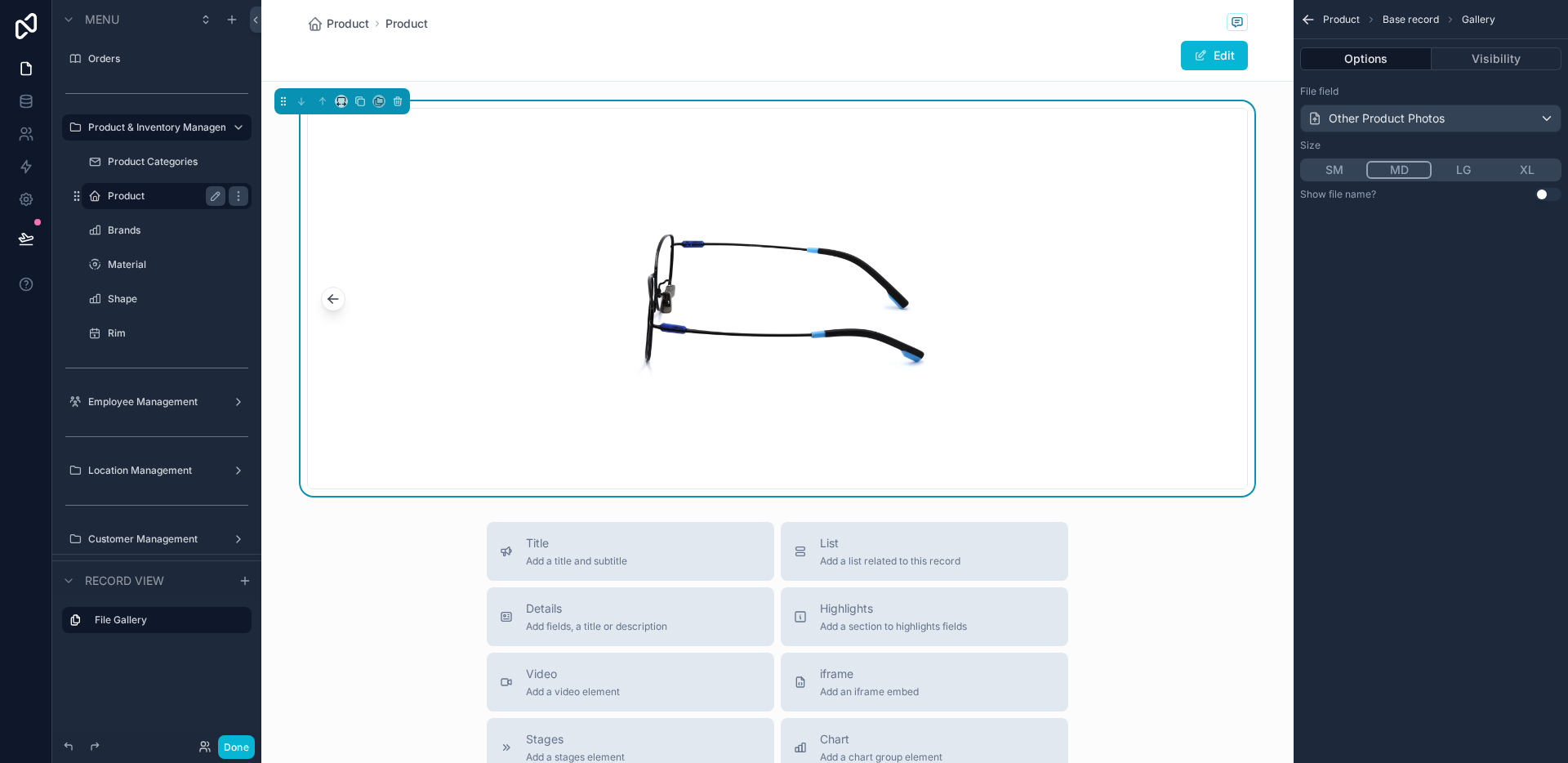
click at [1306, 17] on icon "scrollable content" at bounding box center [1305, 18] width 4 height 4
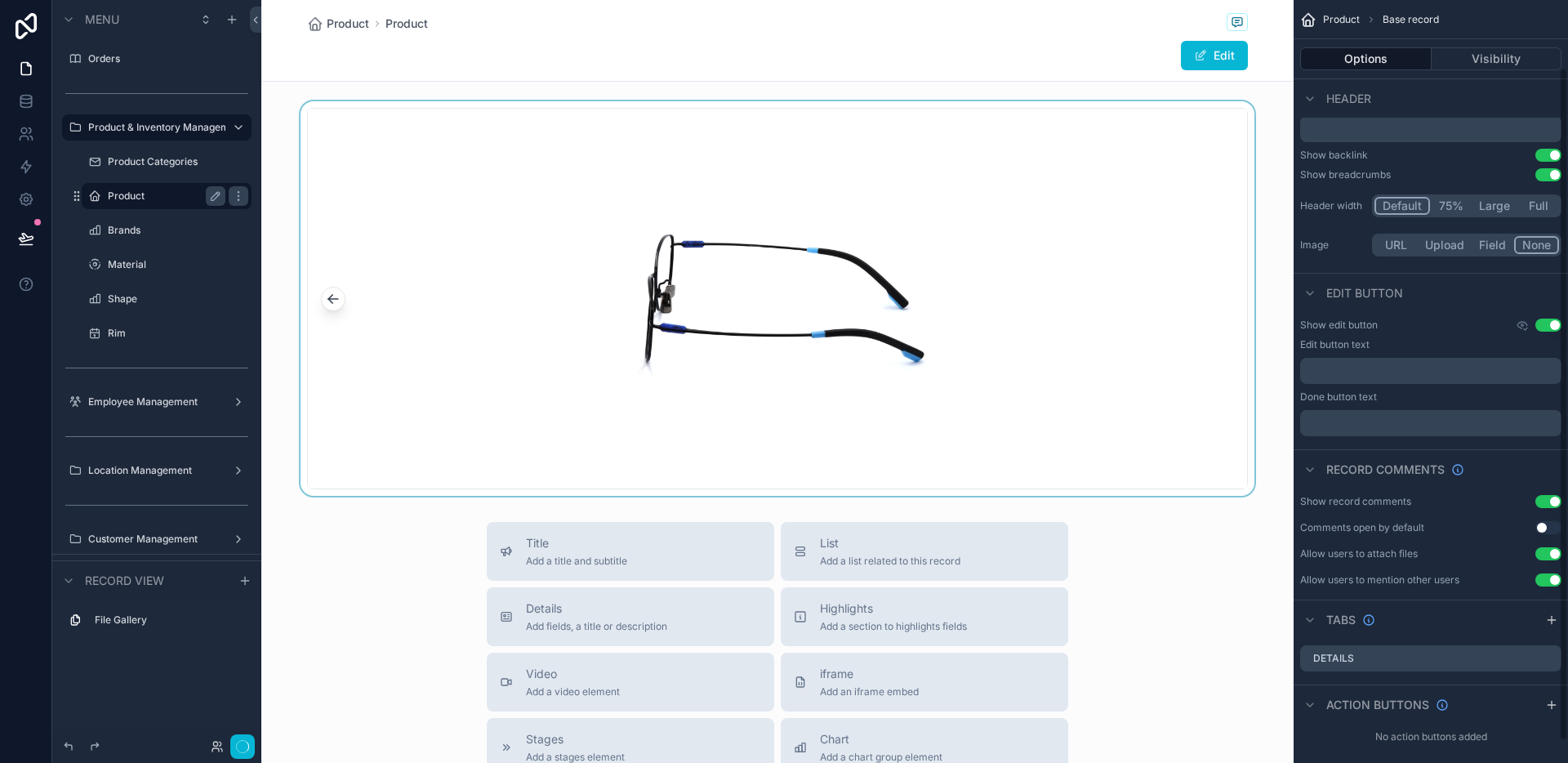
scroll to position [101, 0]
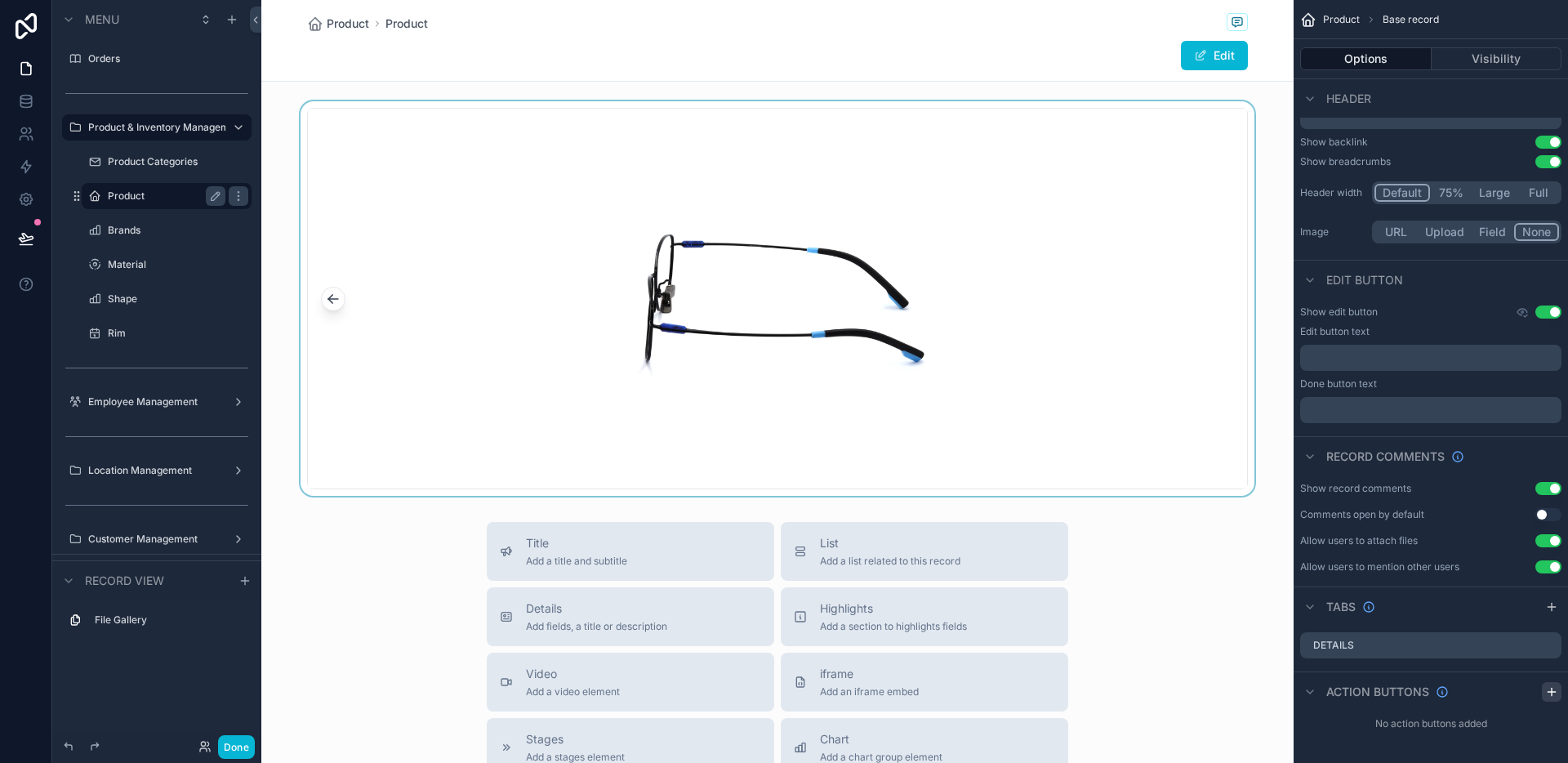
click at [1548, 694] on icon "scrollable content" at bounding box center [1550, 692] width 13 height 13
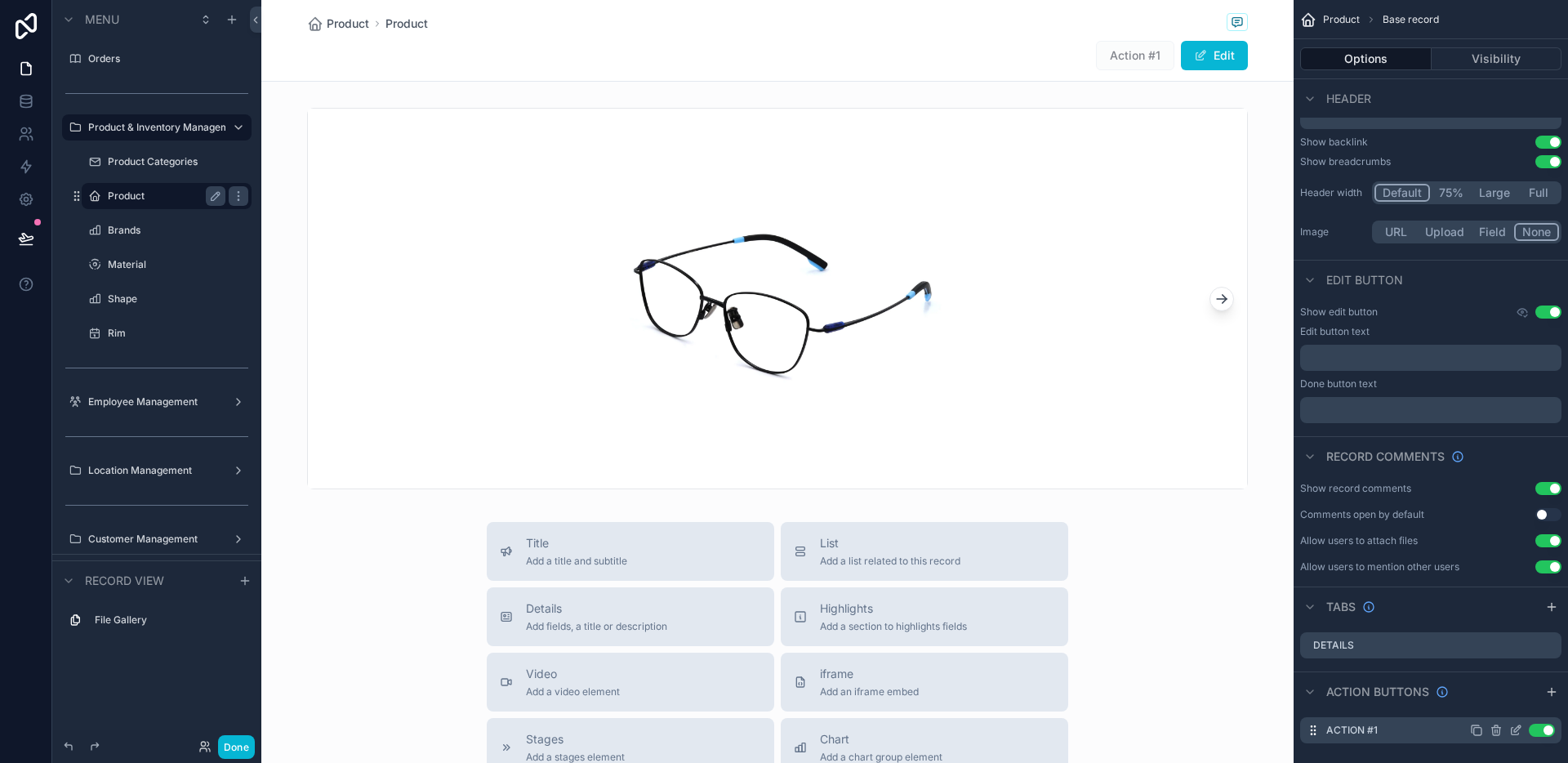
click at [1509, 731] on icon "scrollable content" at bounding box center [1514, 730] width 13 height 13
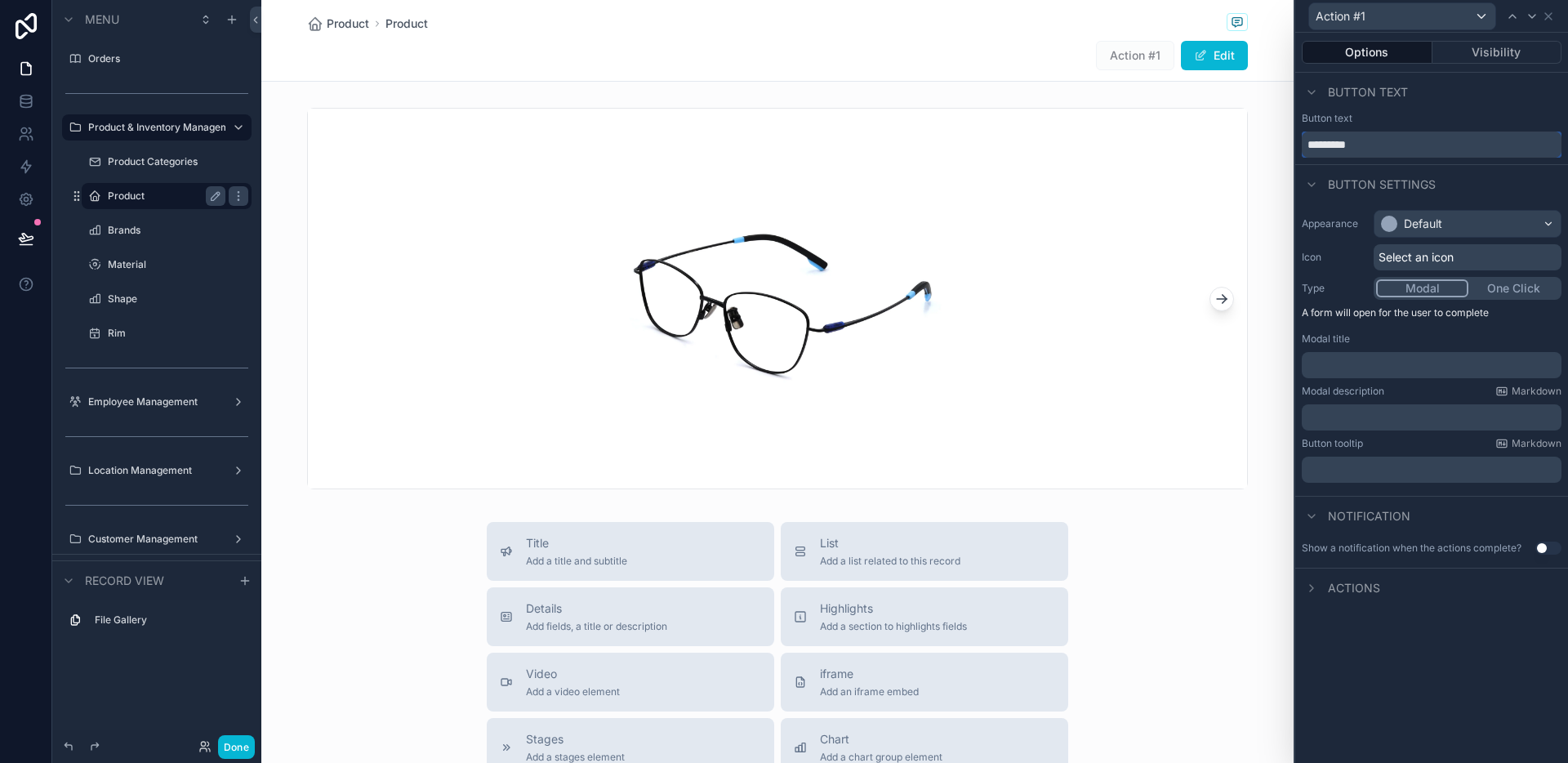
click at [1382, 141] on input "*********" at bounding box center [1431, 144] width 259 height 26
type input "*"
type input "*****"
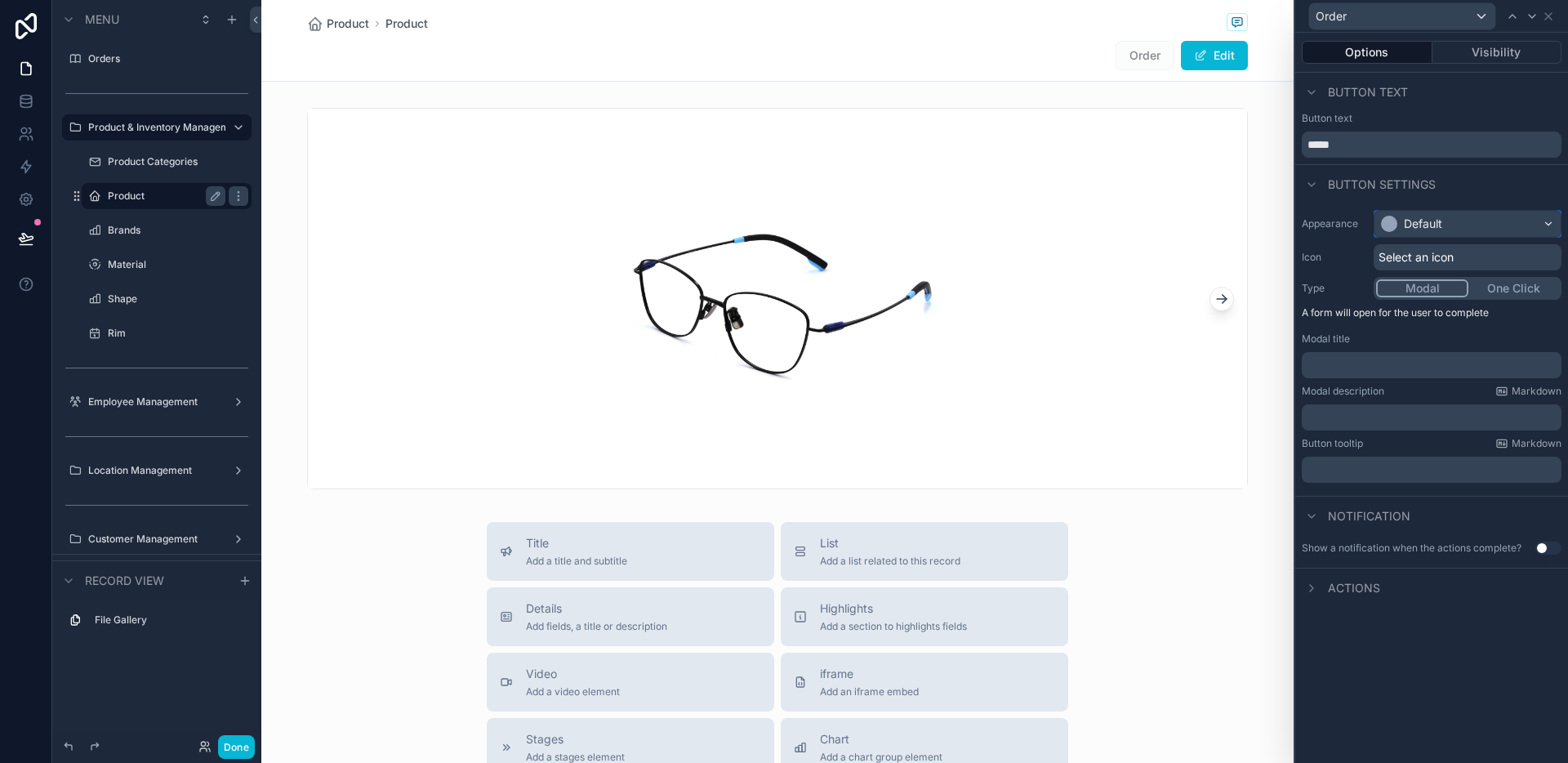
click at [1480, 213] on div "Default" at bounding box center [1467, 223] width 186 height 26
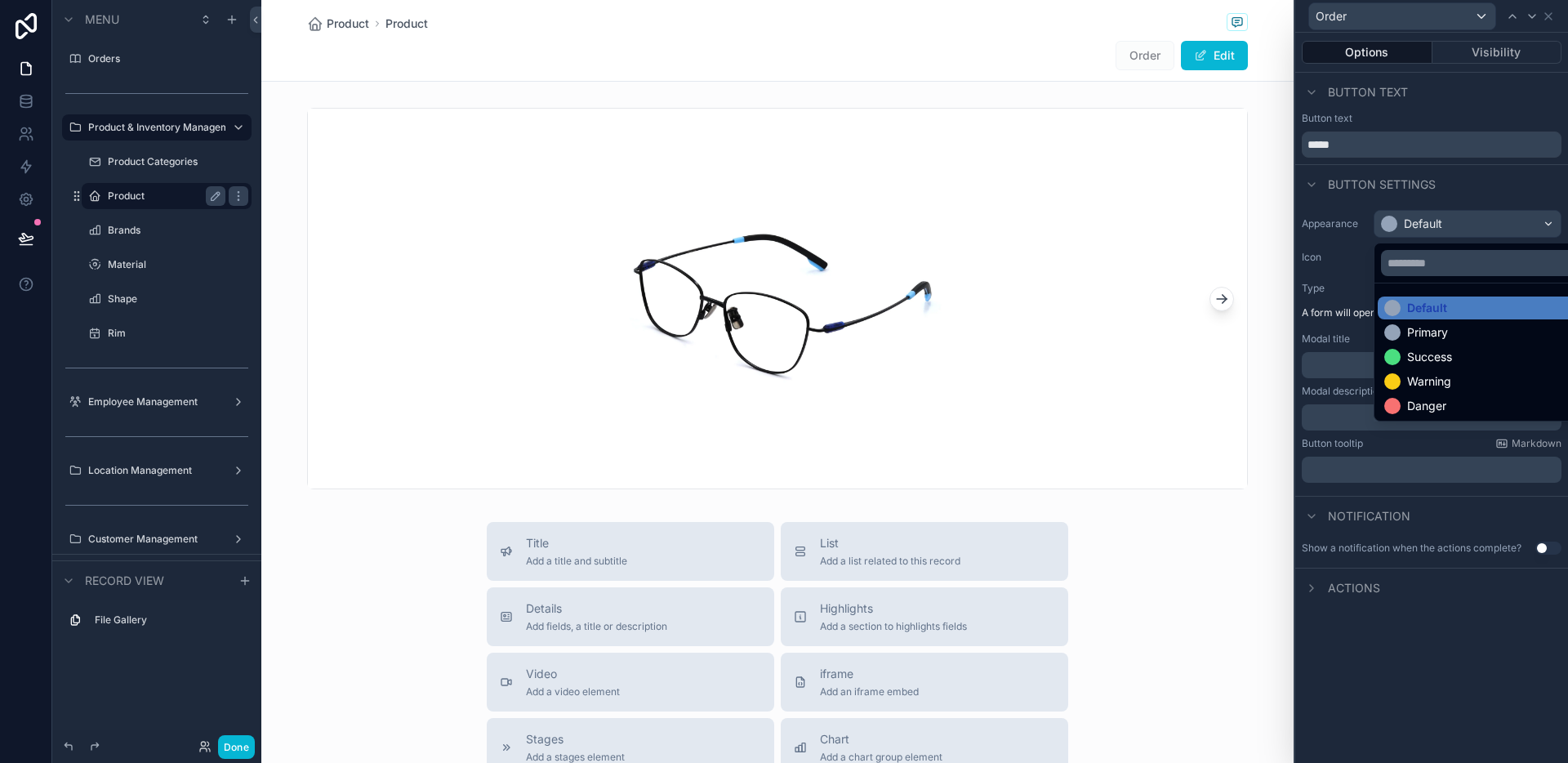
click at [1476, 228] on div at bounding box center [1431, 382] width 273 height 763
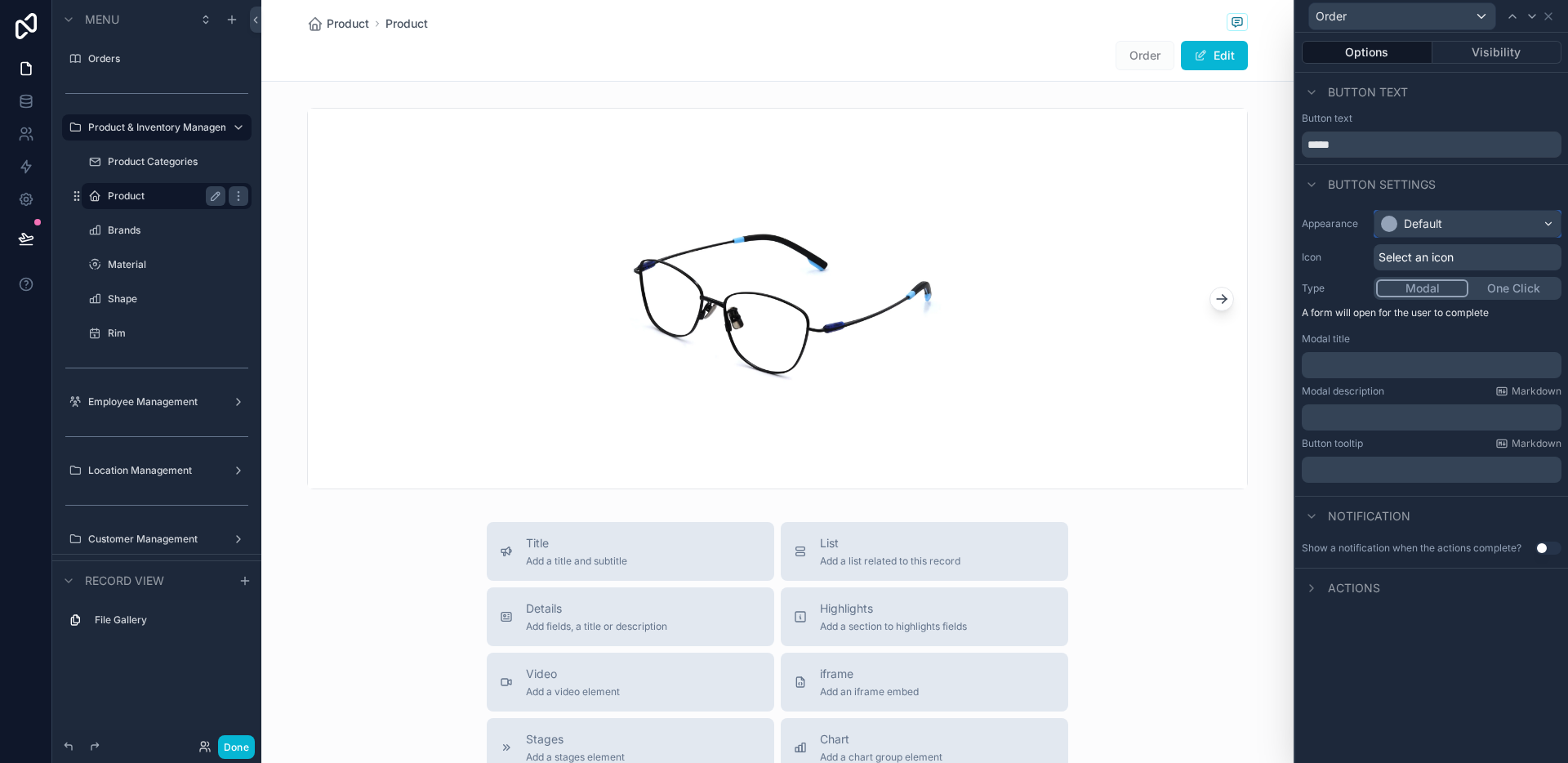
click at [1474, 232] on div "Default" at bounding box center [1467, 223] width 186 height 26
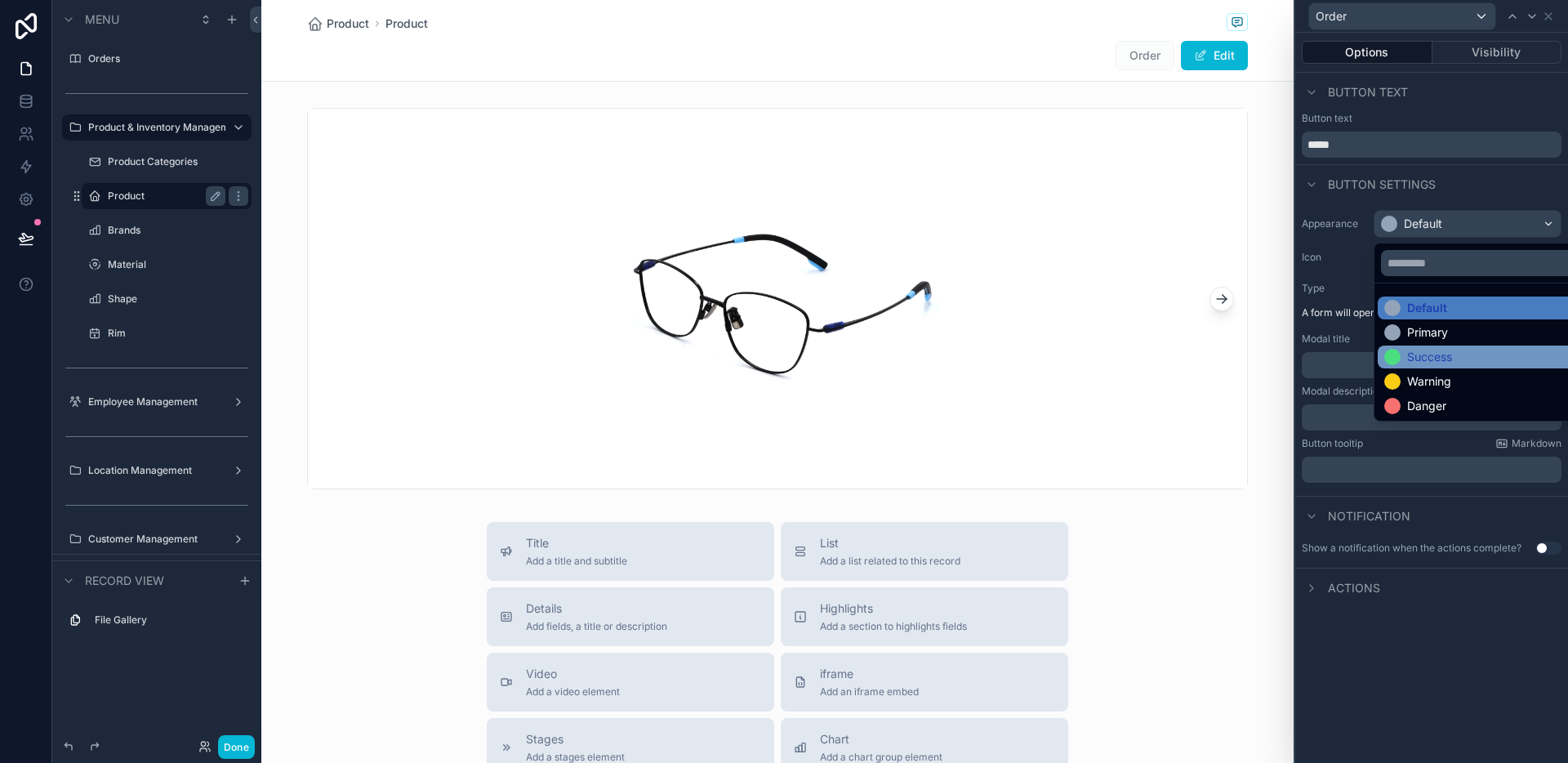
click at [1424, 354] on div "Success" at bounding box center [1430, 357] width 45 height 17
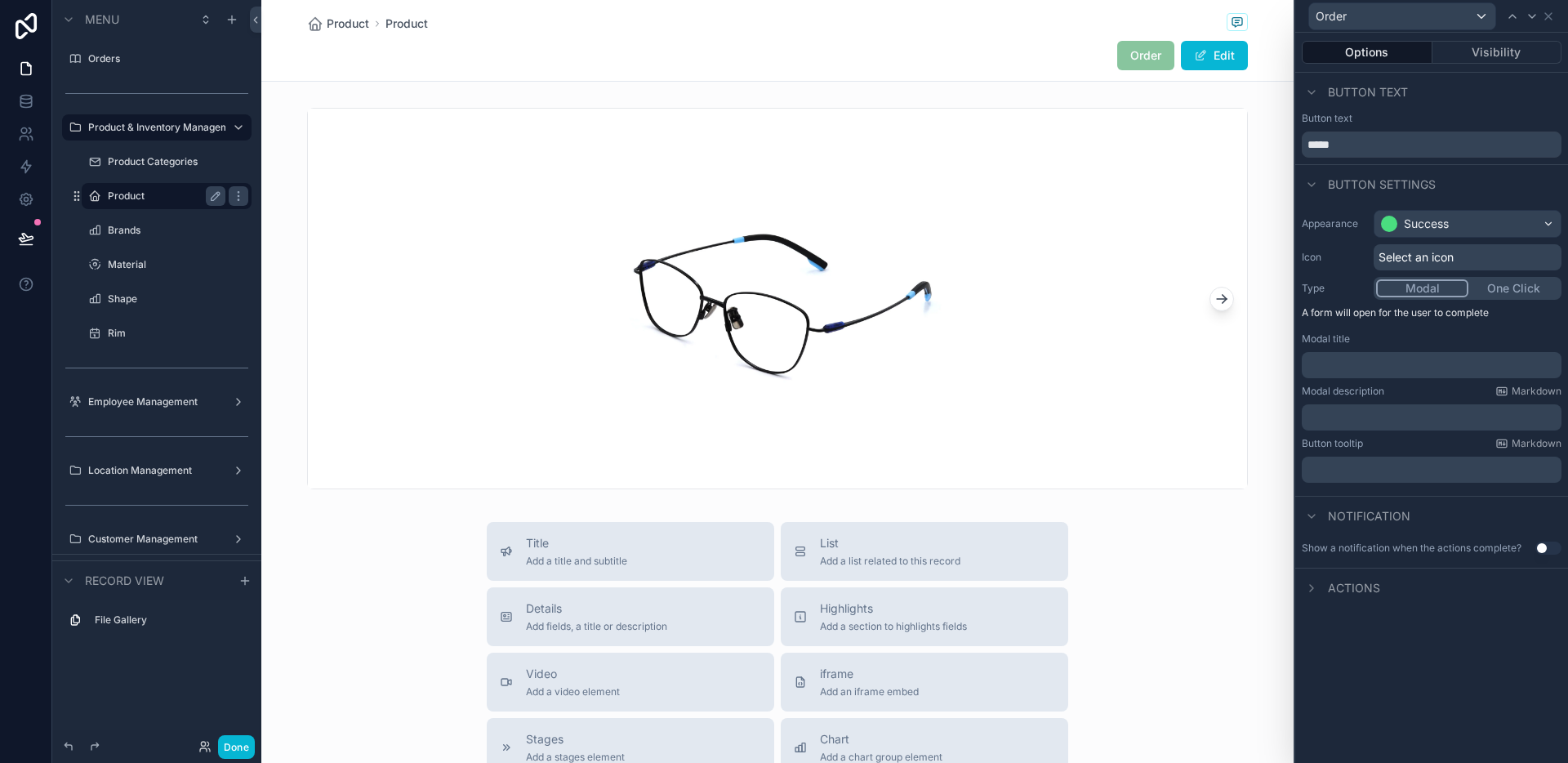
click at [1374, 511] on span "Notification" at bounding box center [1369, 516] width 83 height 17
drag, startPoint x: 1355, startPoint y: 577, endPoint x: 1368, endPoint y: 576, distance: 13.0
click at [1356, 578] on div "Actions" at bounding box center [1431, 587] width 273 height 39
click at [1352, 592] on span "Actions" at bounding box center [1354, 588] width 53 height 17
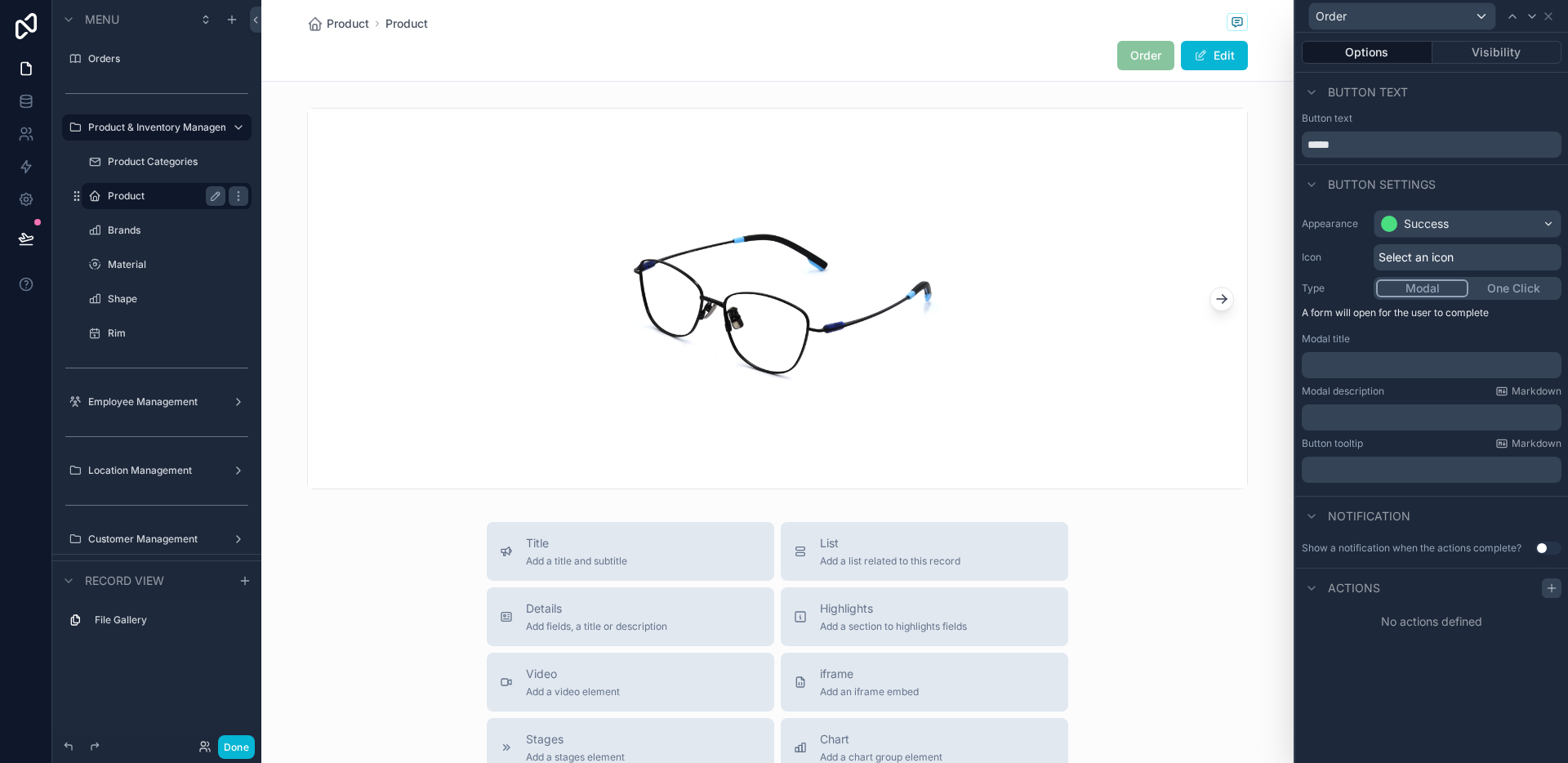
click at [1556, 595] on div at bounding box center [1551, 588] width 20 height 20
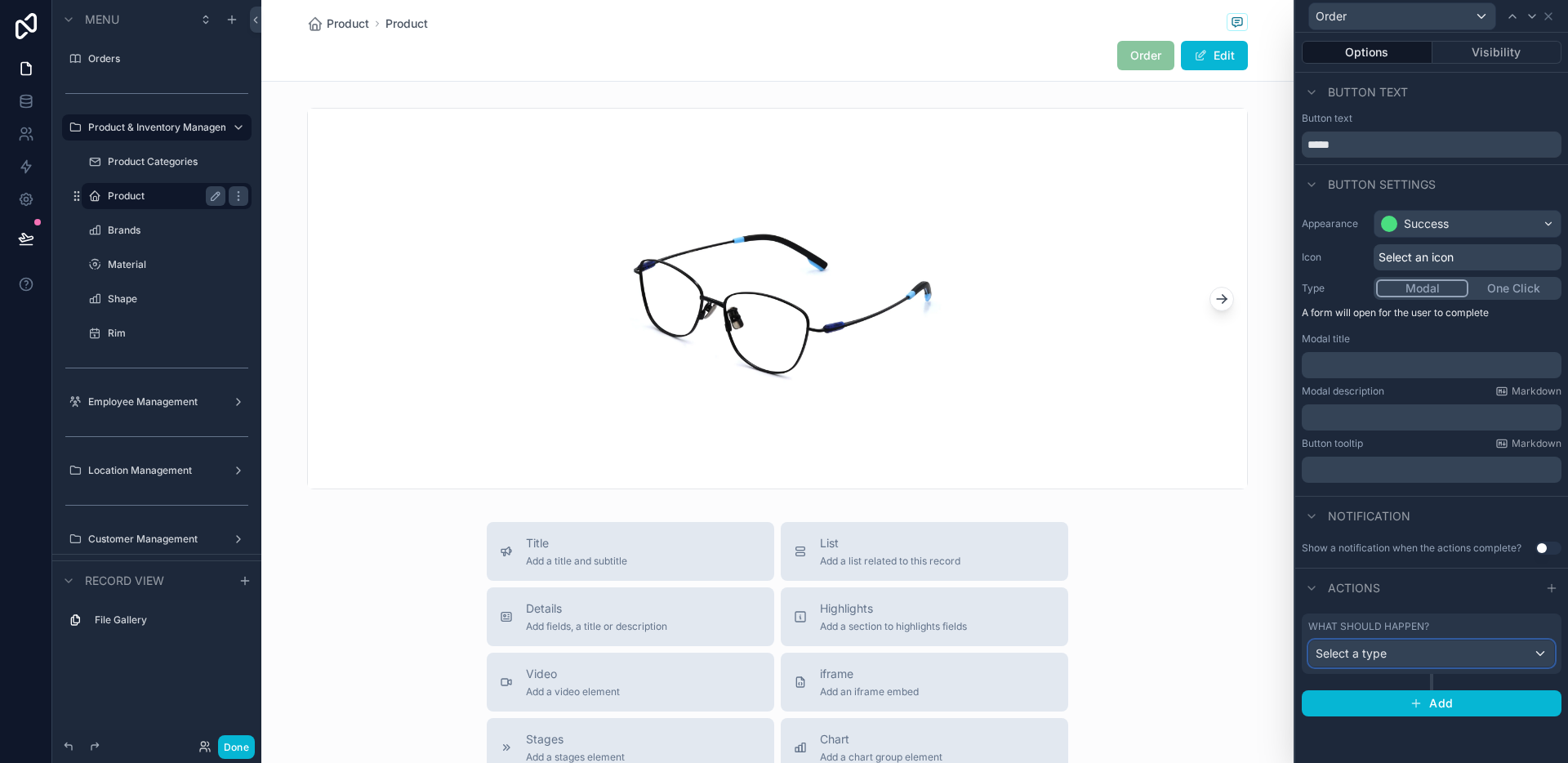
click at [1406, 646] on div "Select a type" at bounding box center [1431, 654] width 245 height 26
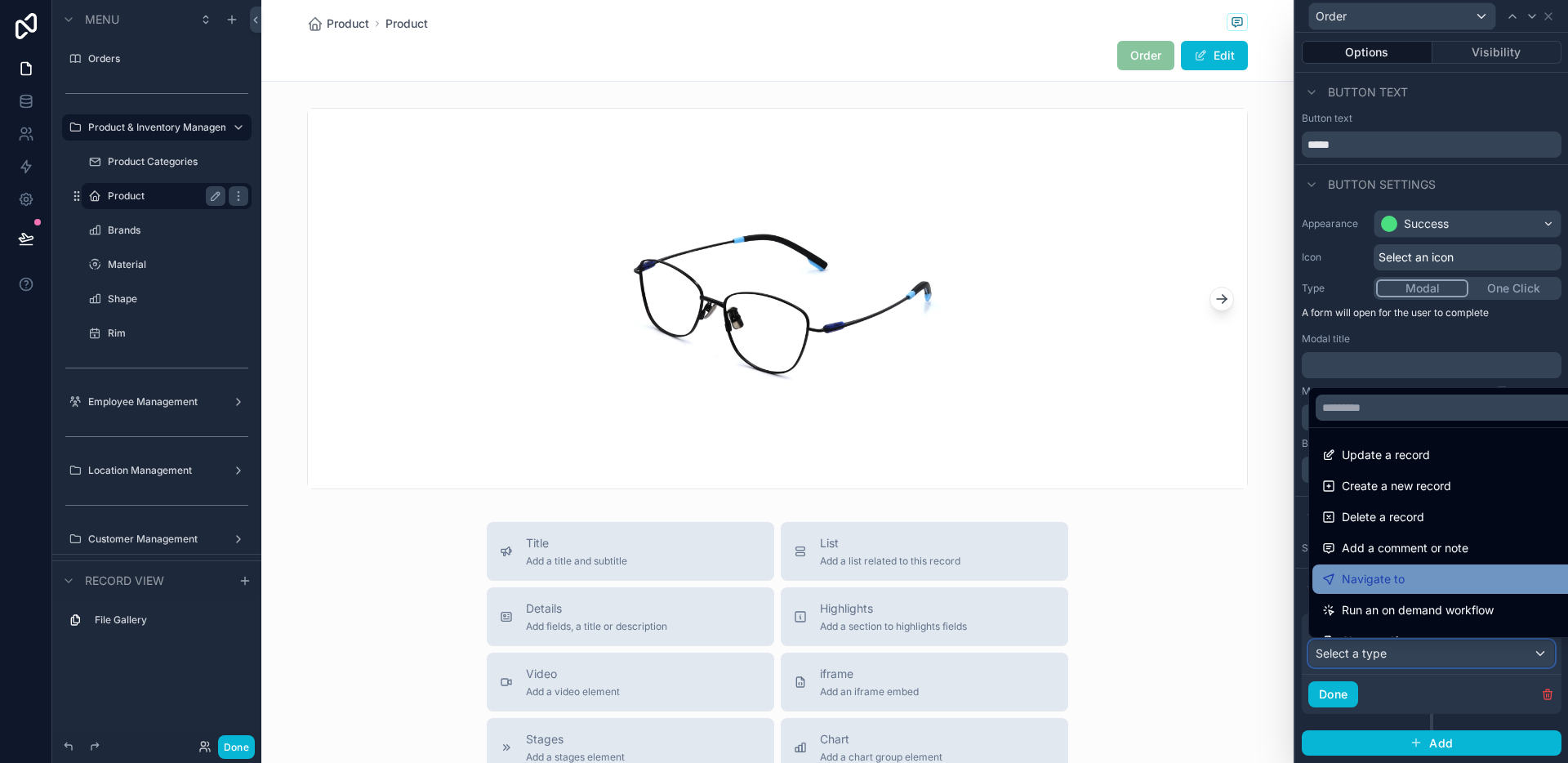
scroll to position [0, 0]
click at [1399, 488] on span "Create a new record" at bounding box center [1396, 487] width 109 height 20
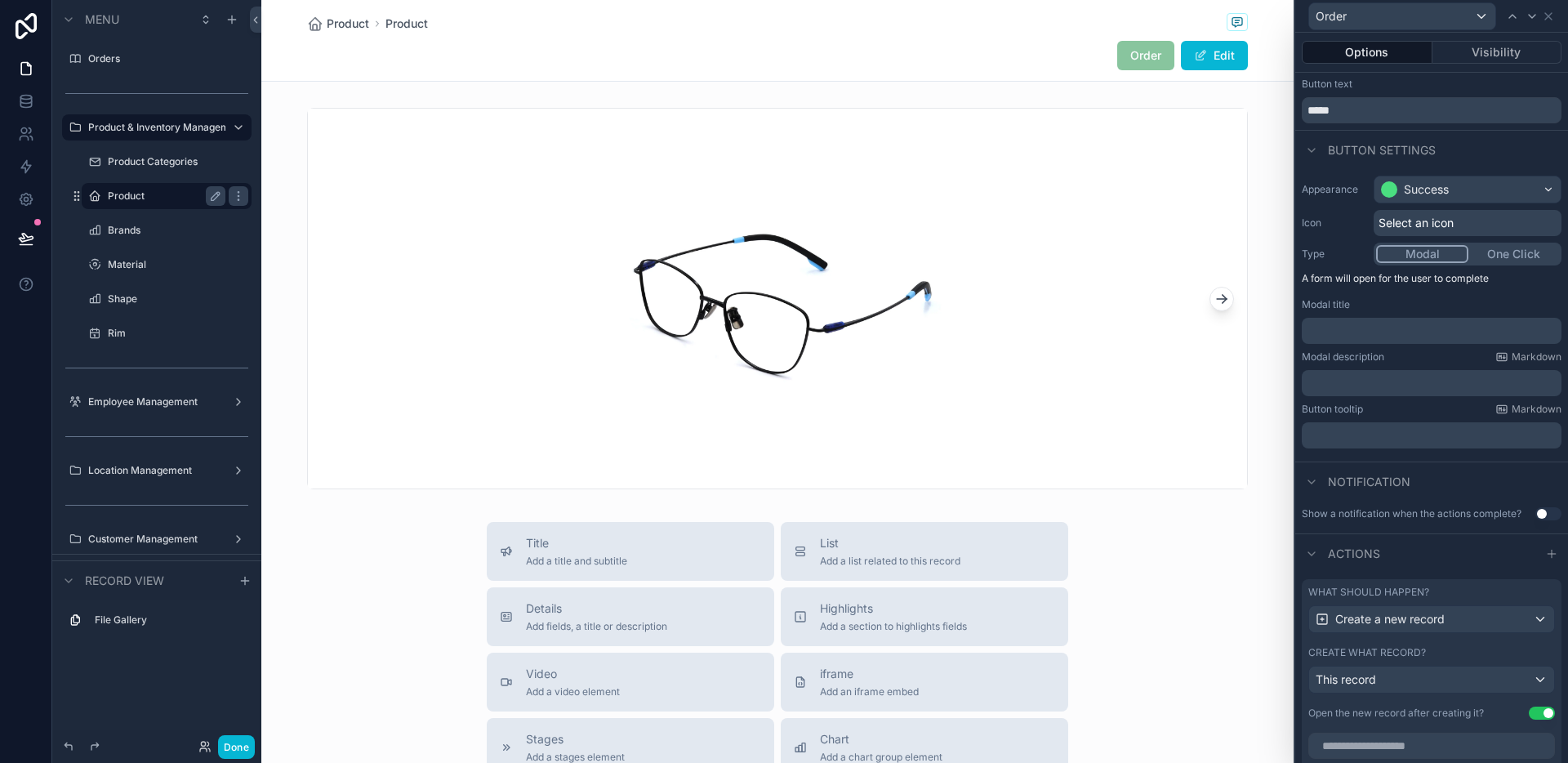
scroll to position [38, 0]
click at [1415, 674] on div "This record" at bounding box center [1431, 675] width 245 height 26
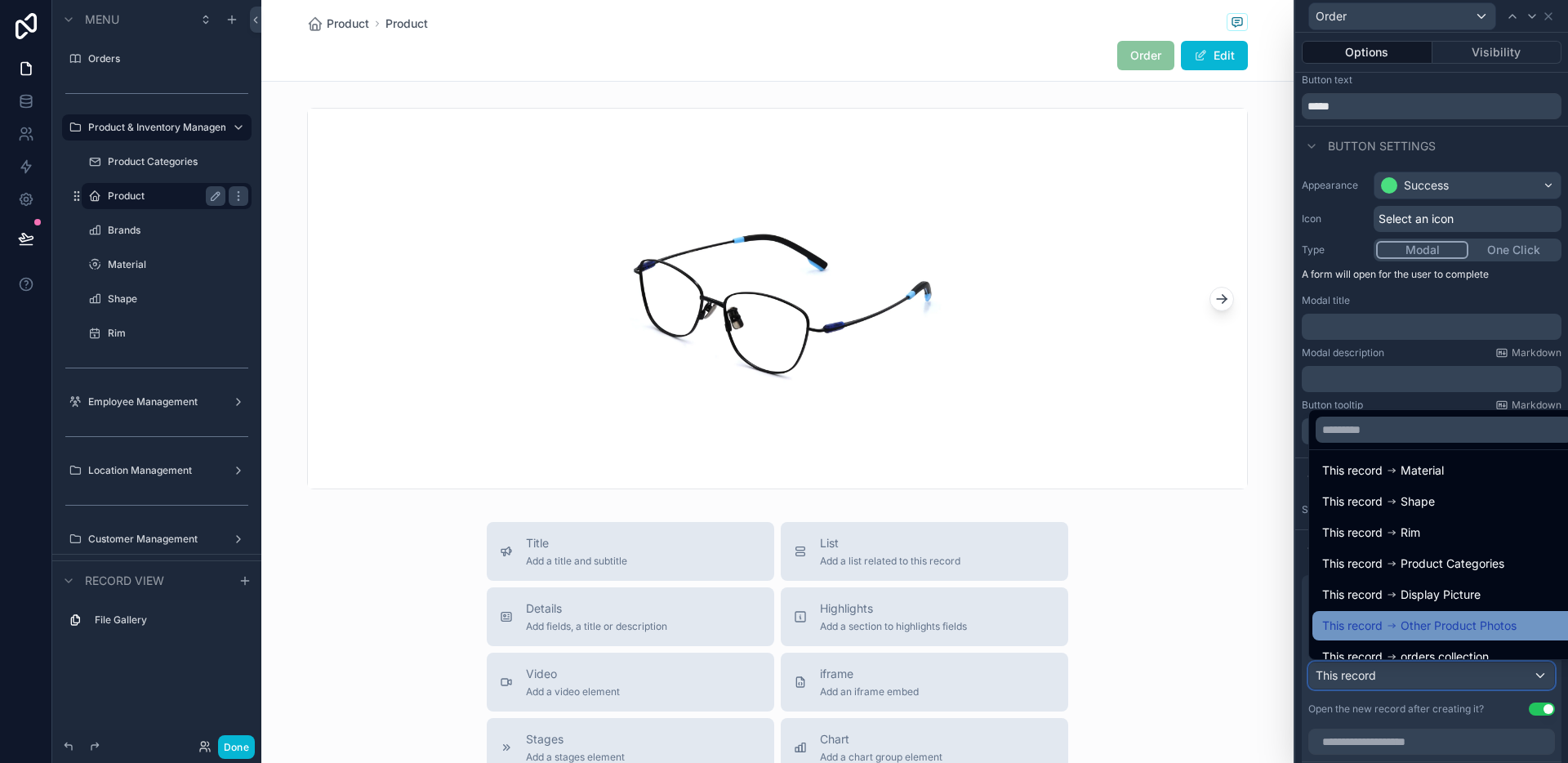
scroll to position [54, 0]
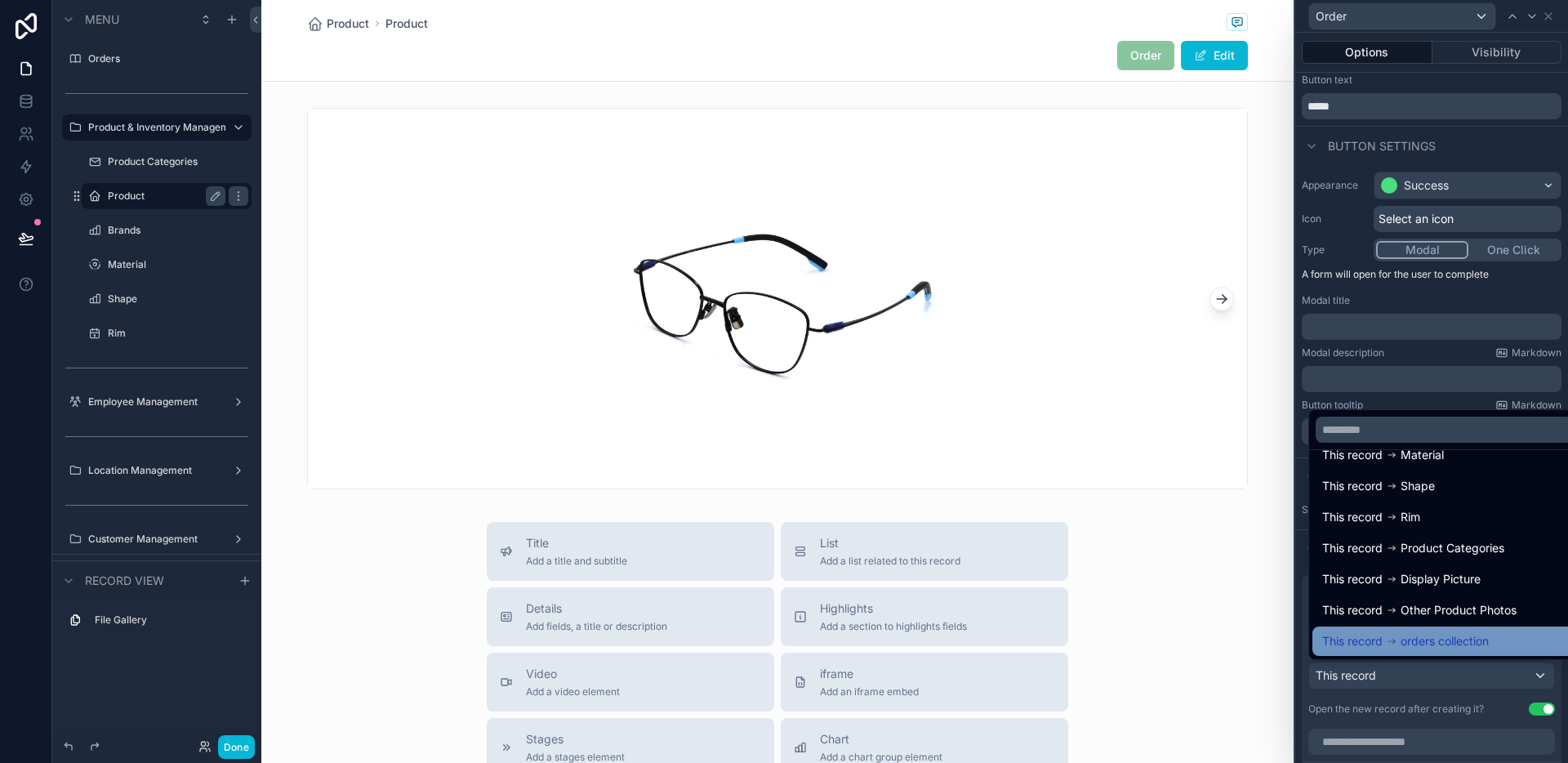
click at [1433, 629] on div "This record orders collection" at bounding box center [1444, 641] width 263 height 29
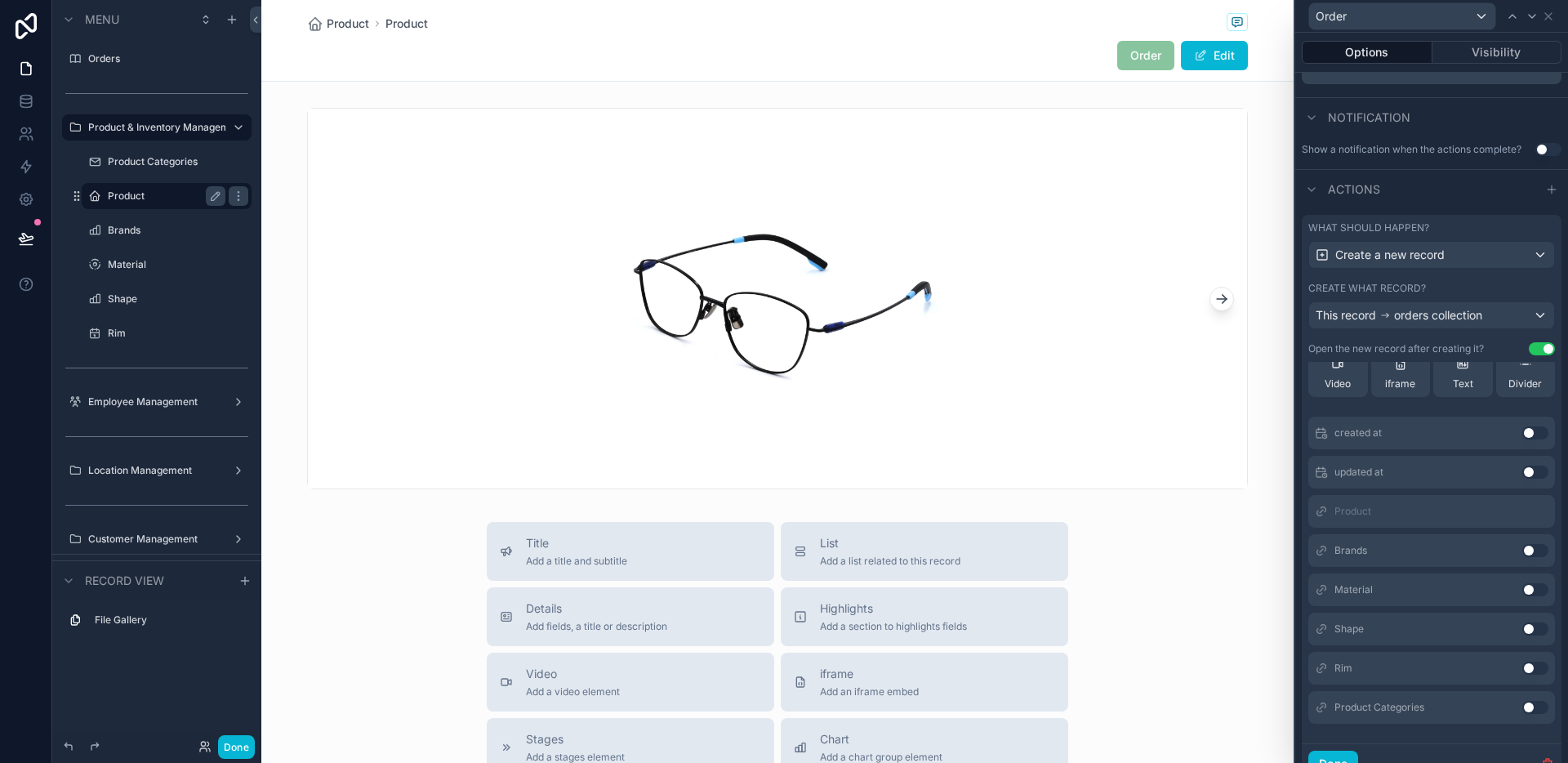
scroll to position [410, 0]
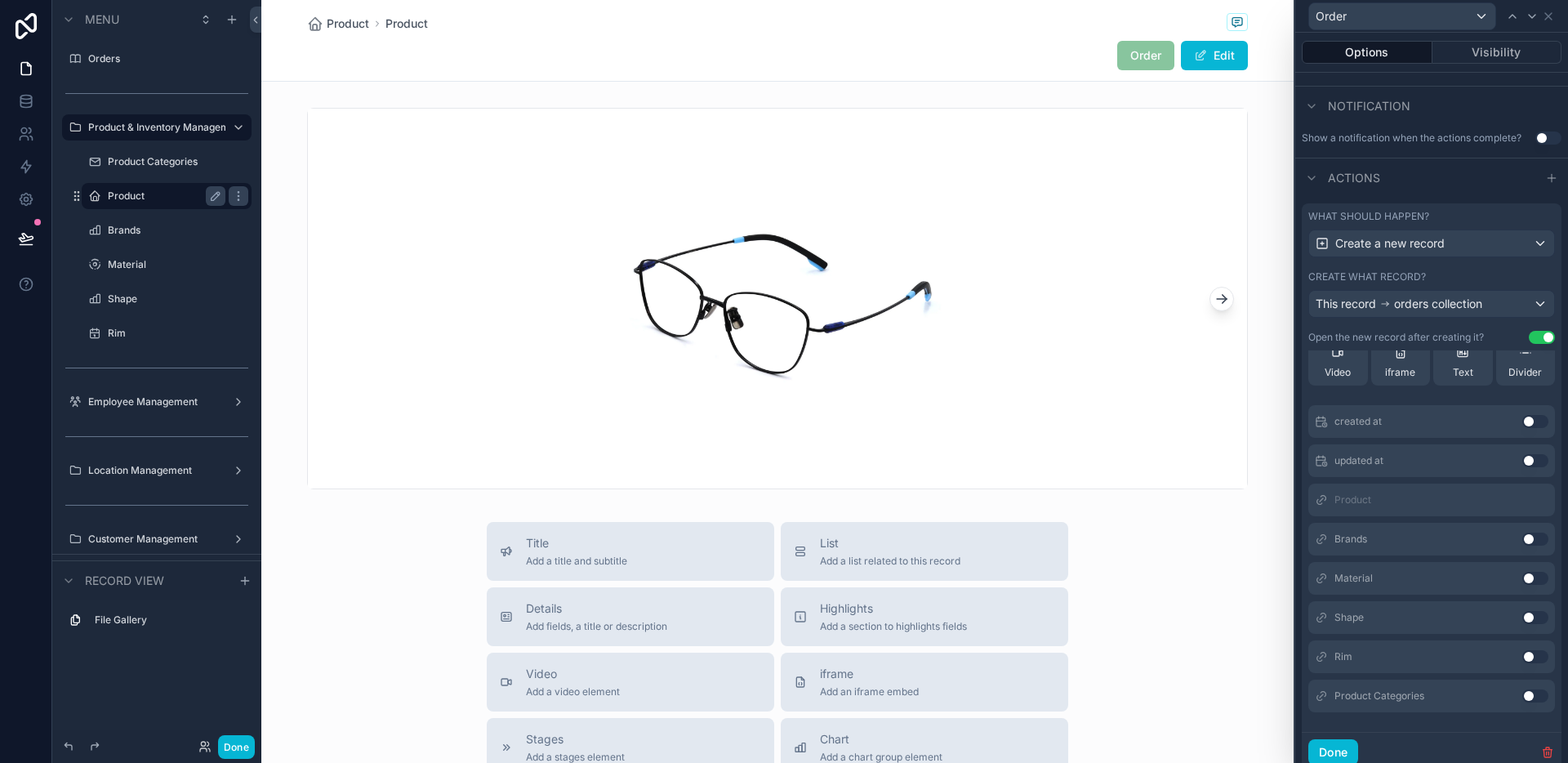
click at [1522, 541] on button "Use setting" at bounding box center [1535, 539] width 26 height 13
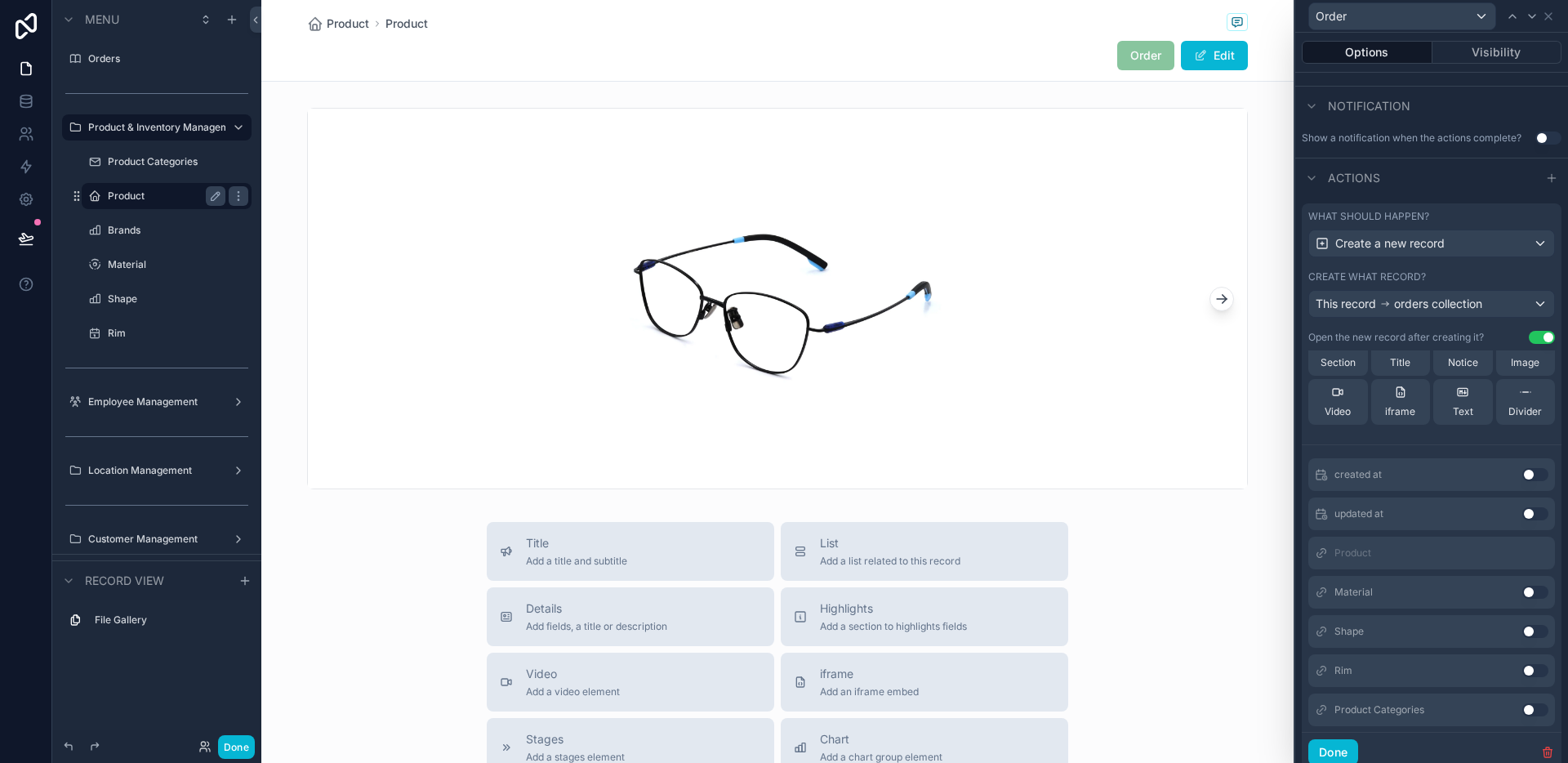
click at [1522, 589] on button "Use setting" at bounding box center [1535, 591] width 26 height 13
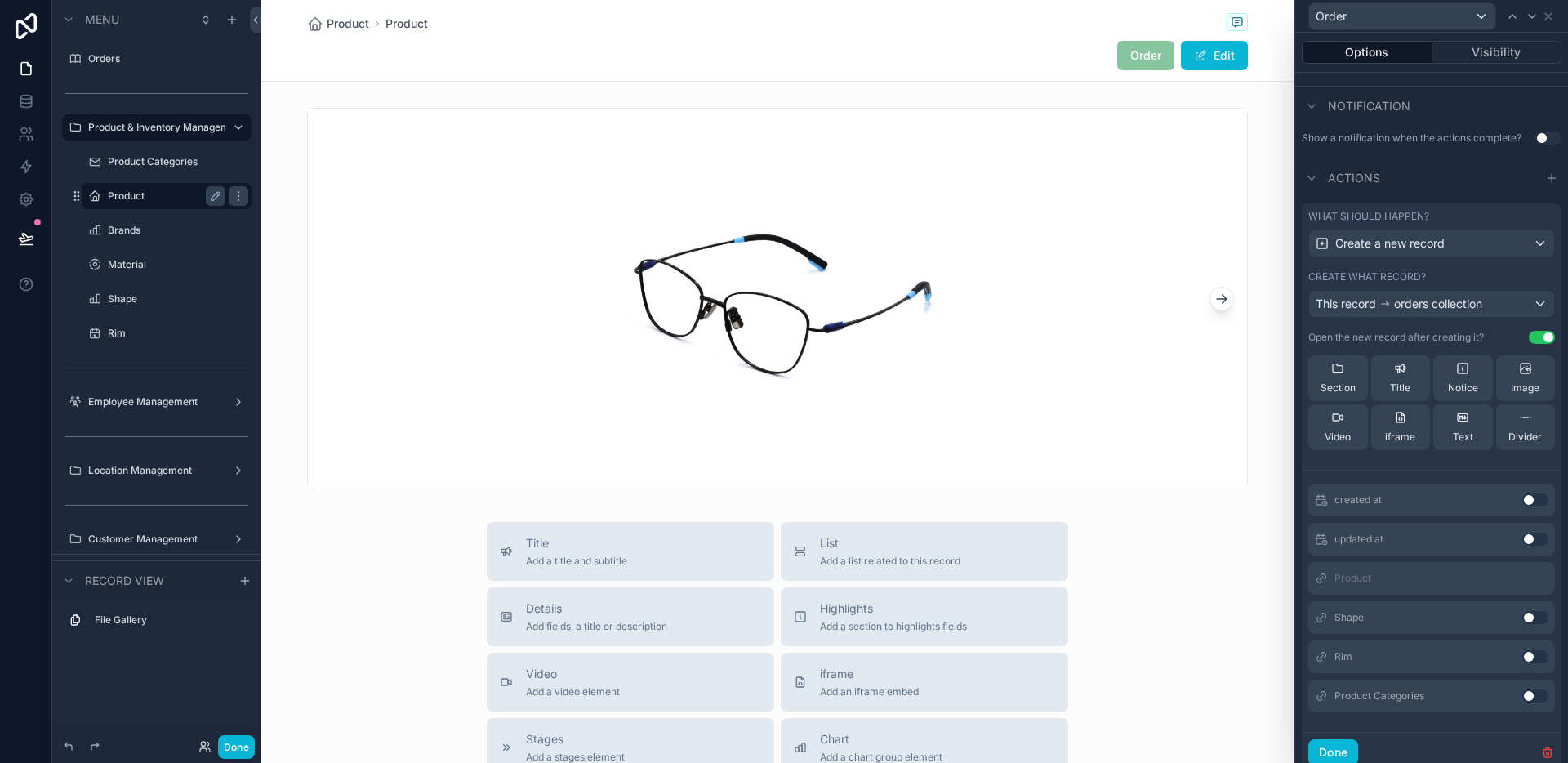
click at [1522, 615] on button "Use setting" at bounding box center [1535, 617] width 26 height 13
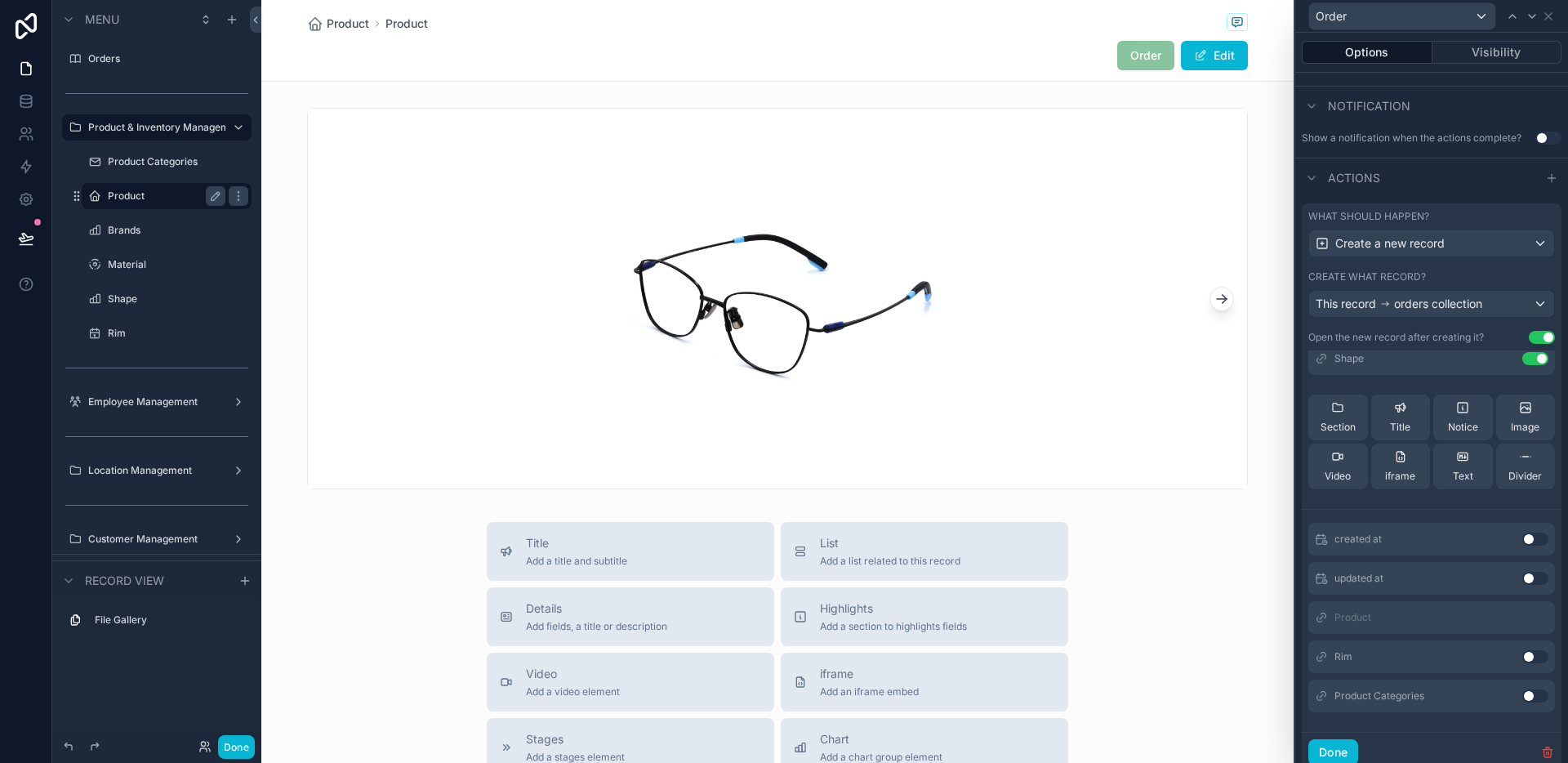
click at [1510, 665] on div "Rim Use setting" at bounding box center [1431, 657] width 247 height 32
click at [1522, 661] on button "Use setting" at bounding box center [1535, 657] width 26 height 13
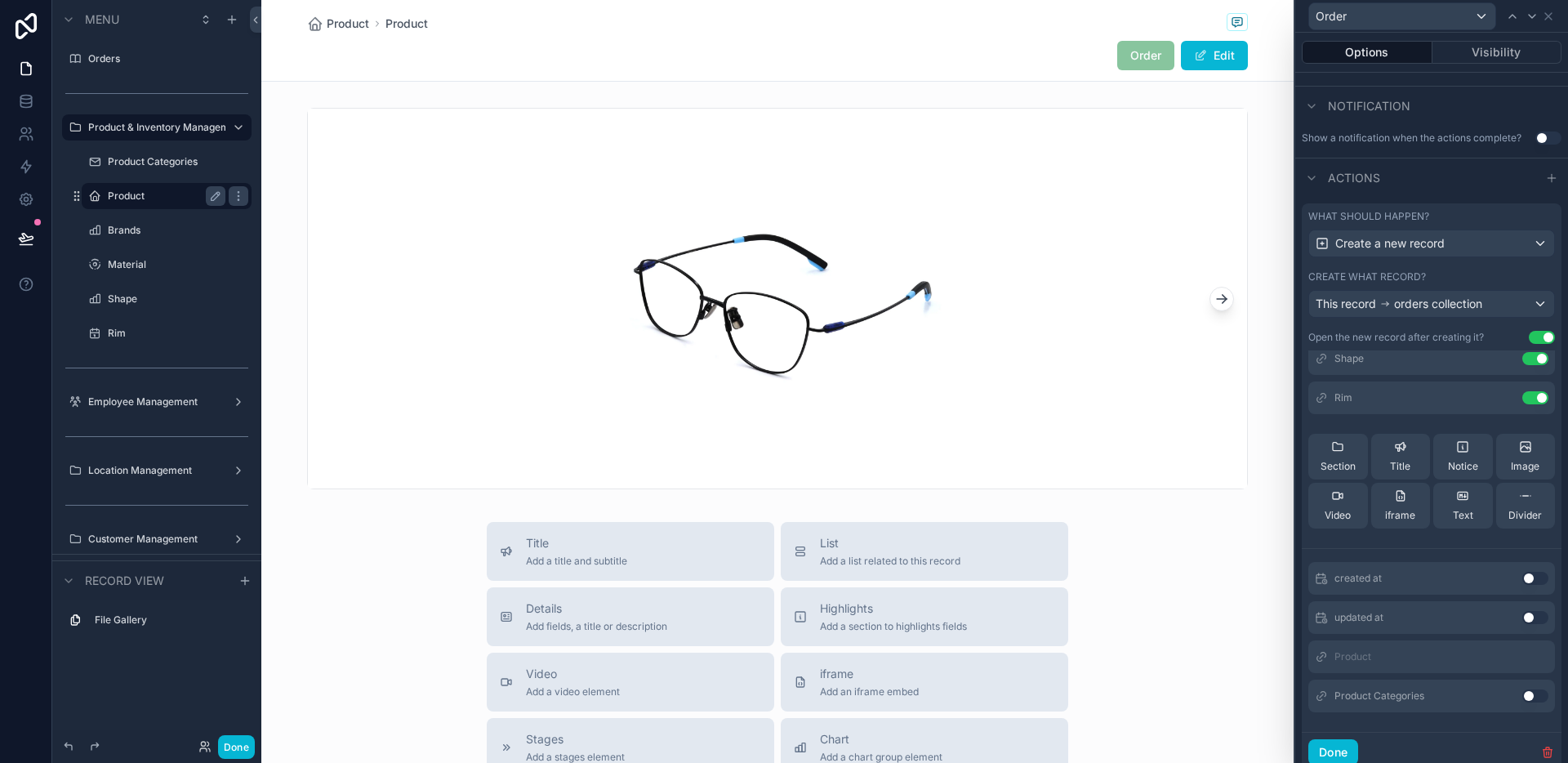
click at [1522, 692] on button "Use setting" at bounding box center [1535, 696] width 26 height 13
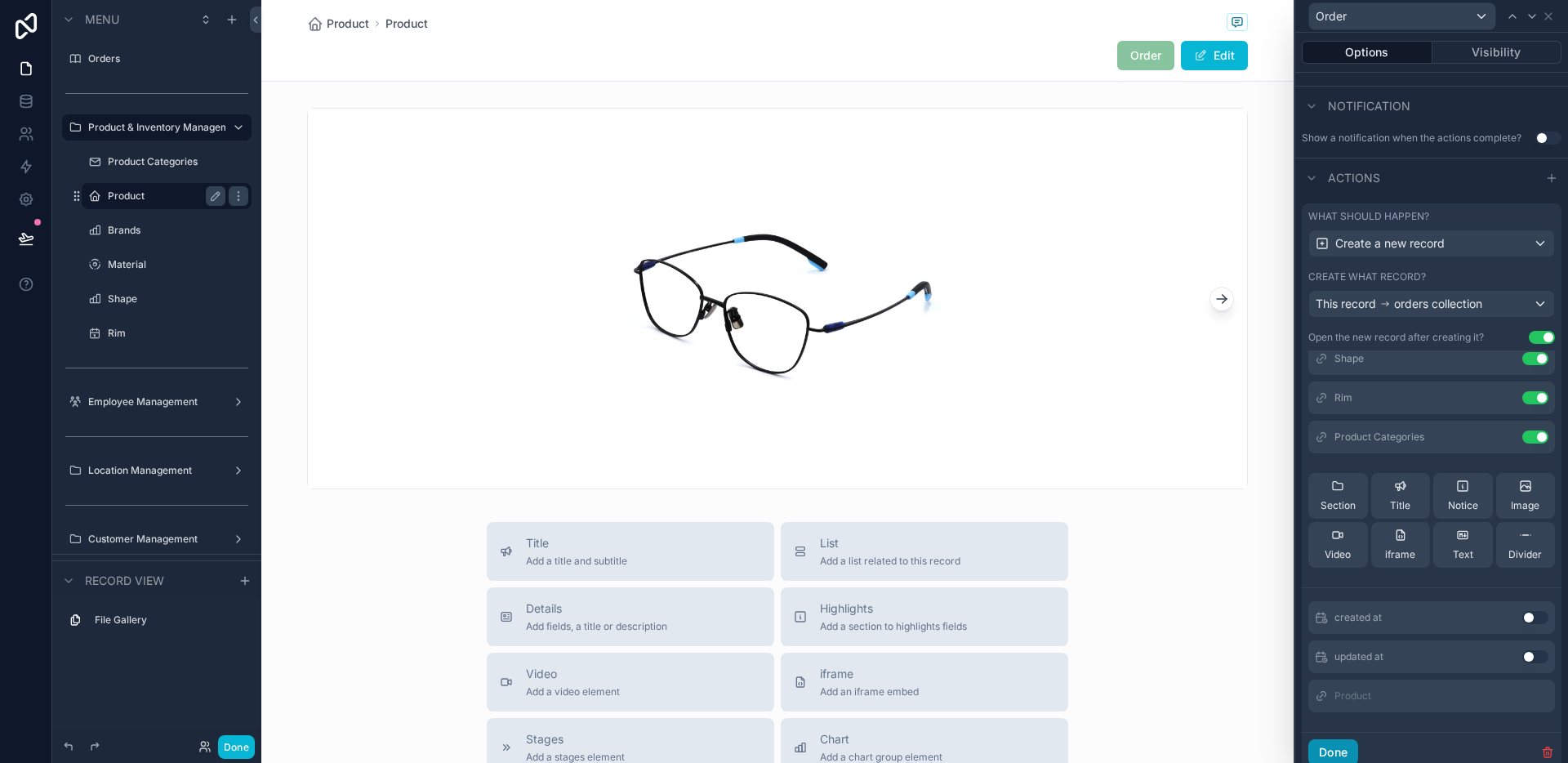
click at [1334, 743] on button "Done" at bounding box center [1332, 752] width 50 height 26
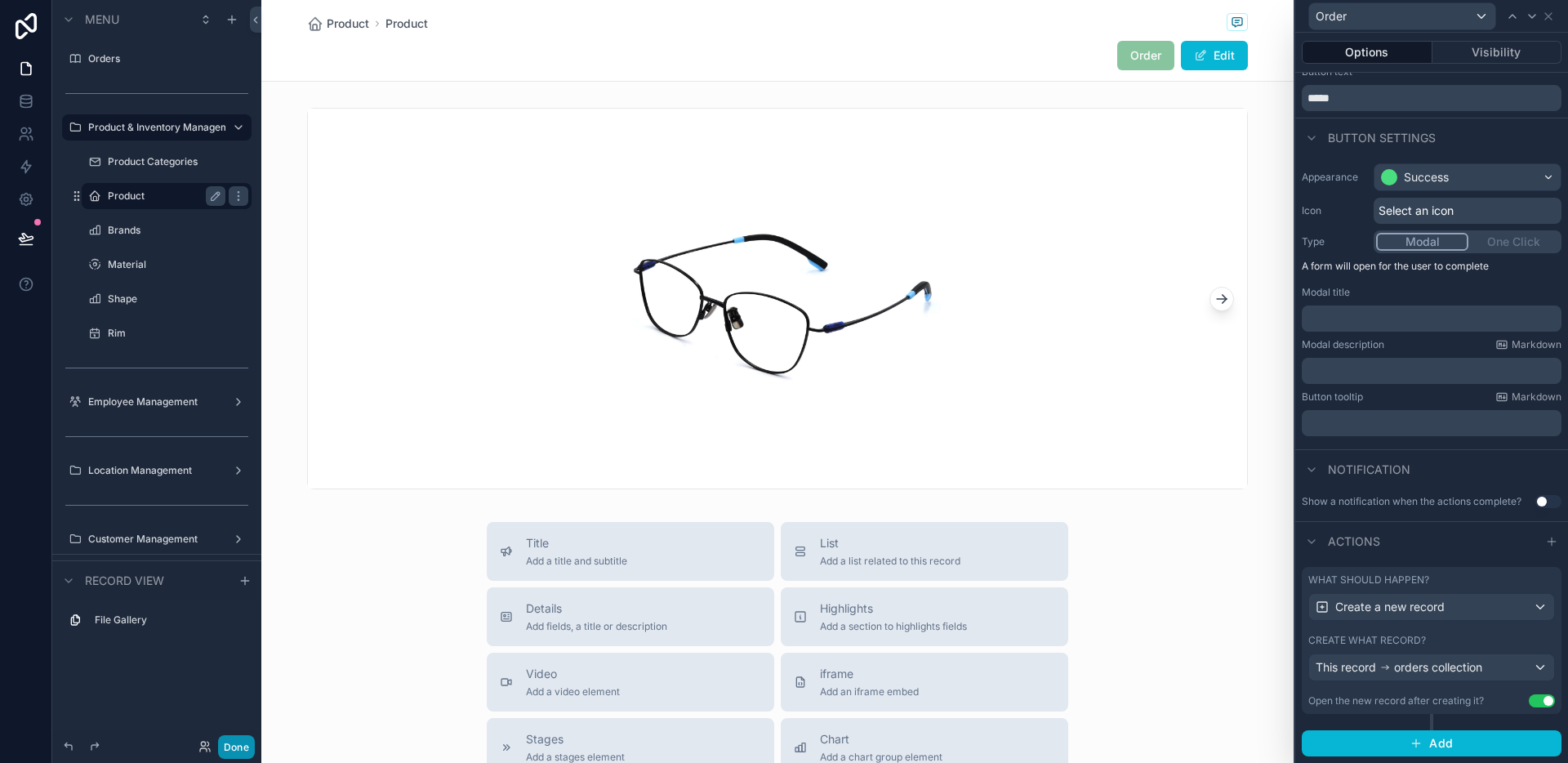
click at [235, 756] on button "Done" at bounding box center [237, 747] width 37 height 23
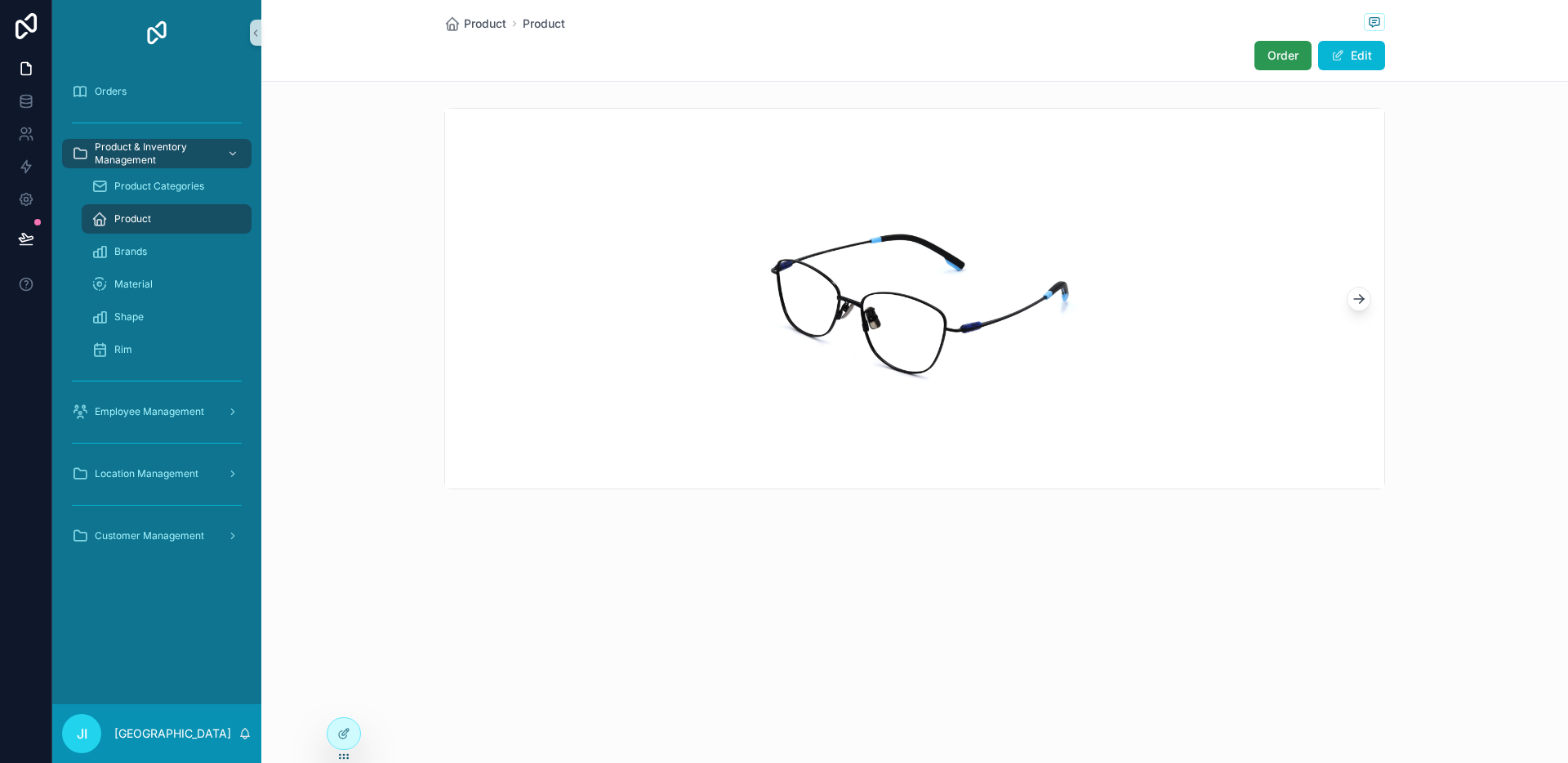
click at [1276, 61] on span "Order" at bounding box center [1283, 56] width 31 height 17
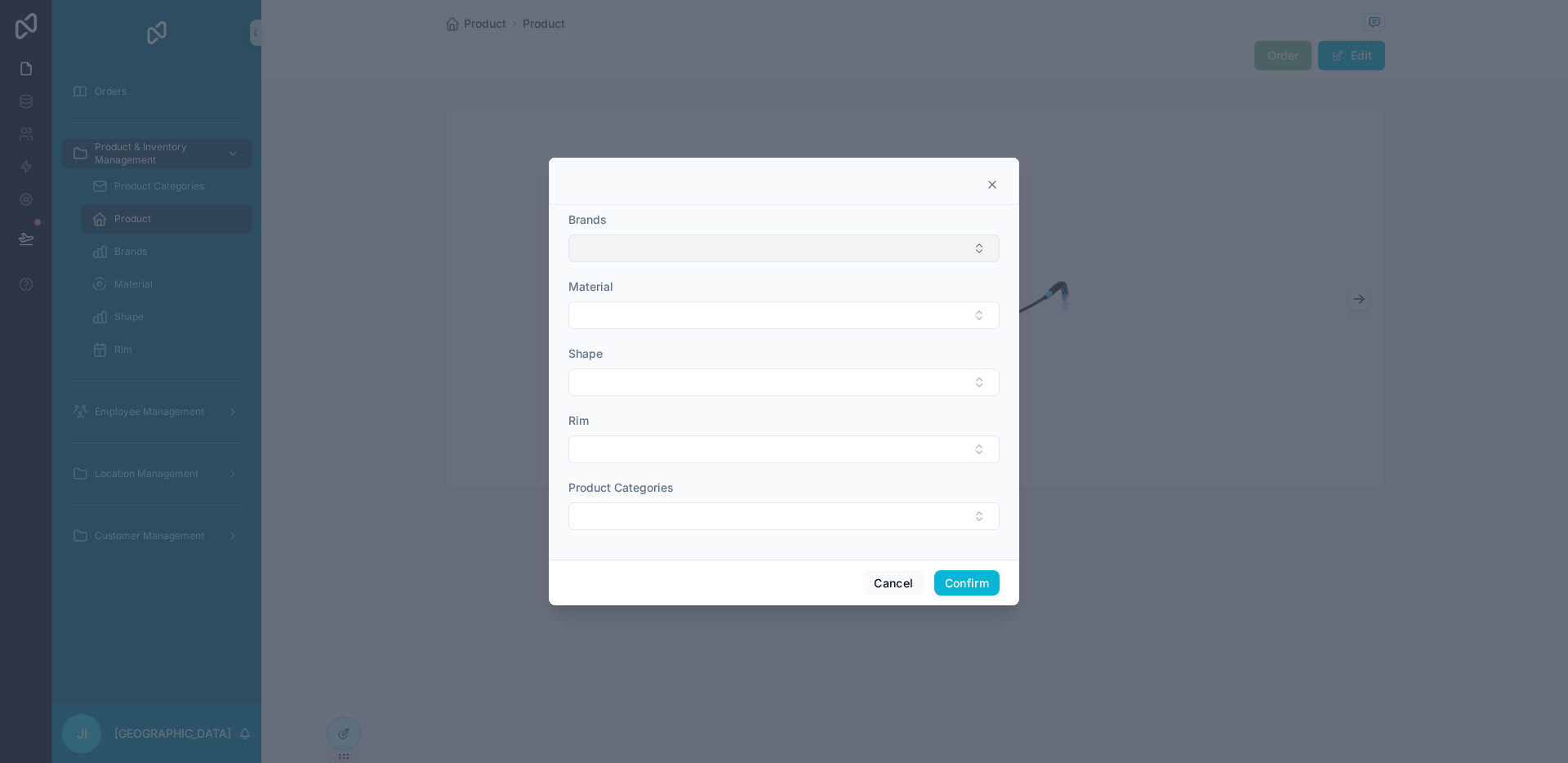
click at [796, 247] on button "Select Button" at bounding box center [784, 248] width 431 height 27
click at [820, 189] on div at bounding box center [784, 184] width 429 height 13
click at [790, 244] on button "Select Button" at bounding box center [784, 248] width 431 height 27
click at [753, 326] on div "Verve" at bounding box center [784, 339] width 423 height 26
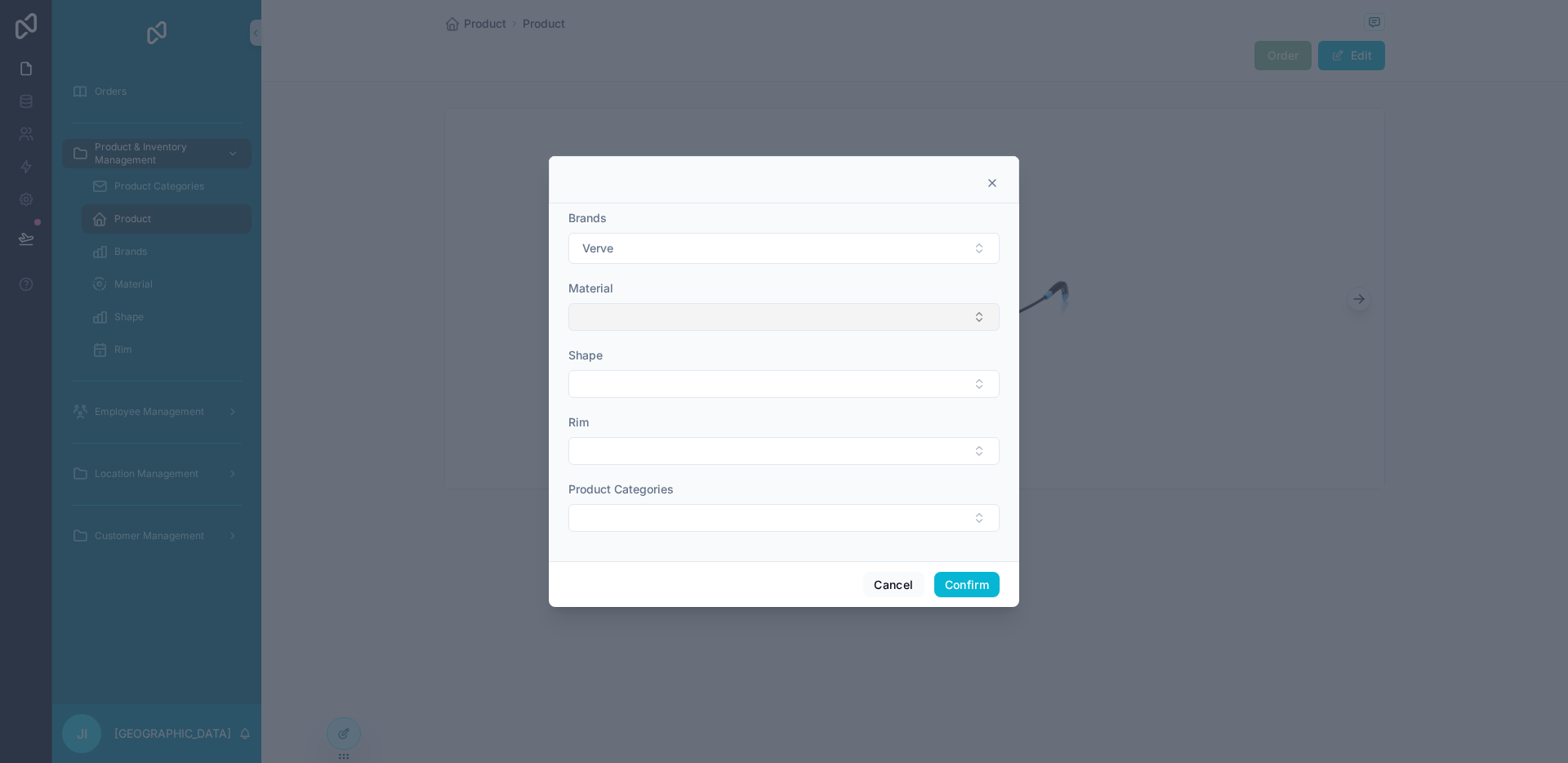
click at [754, 315] on button "Select Button" at bounding box center [784, 317] width 431 height 27
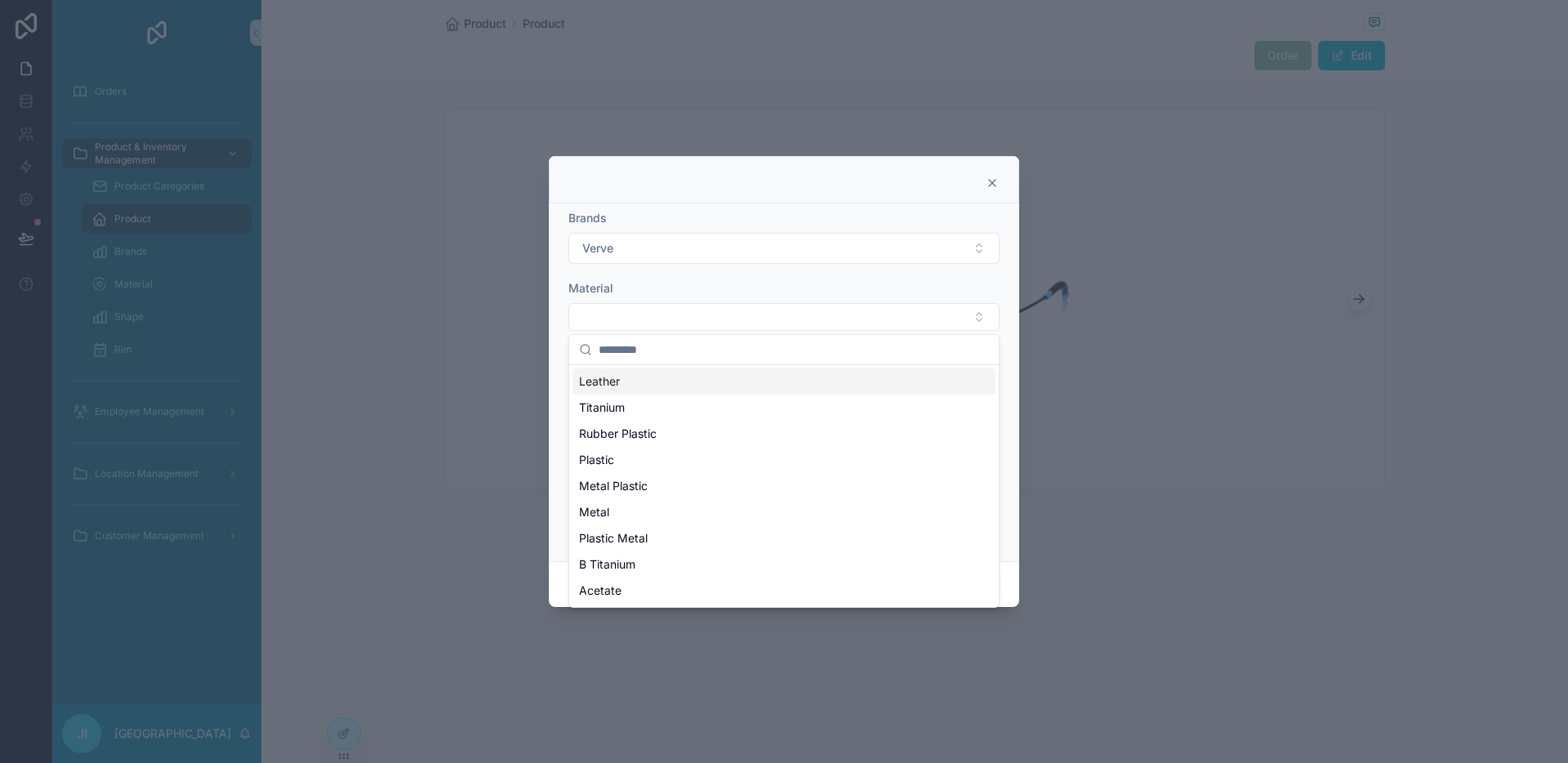
click at [701, 387] on div "Leather" at bounding box center [784, 382] width 423 height 26
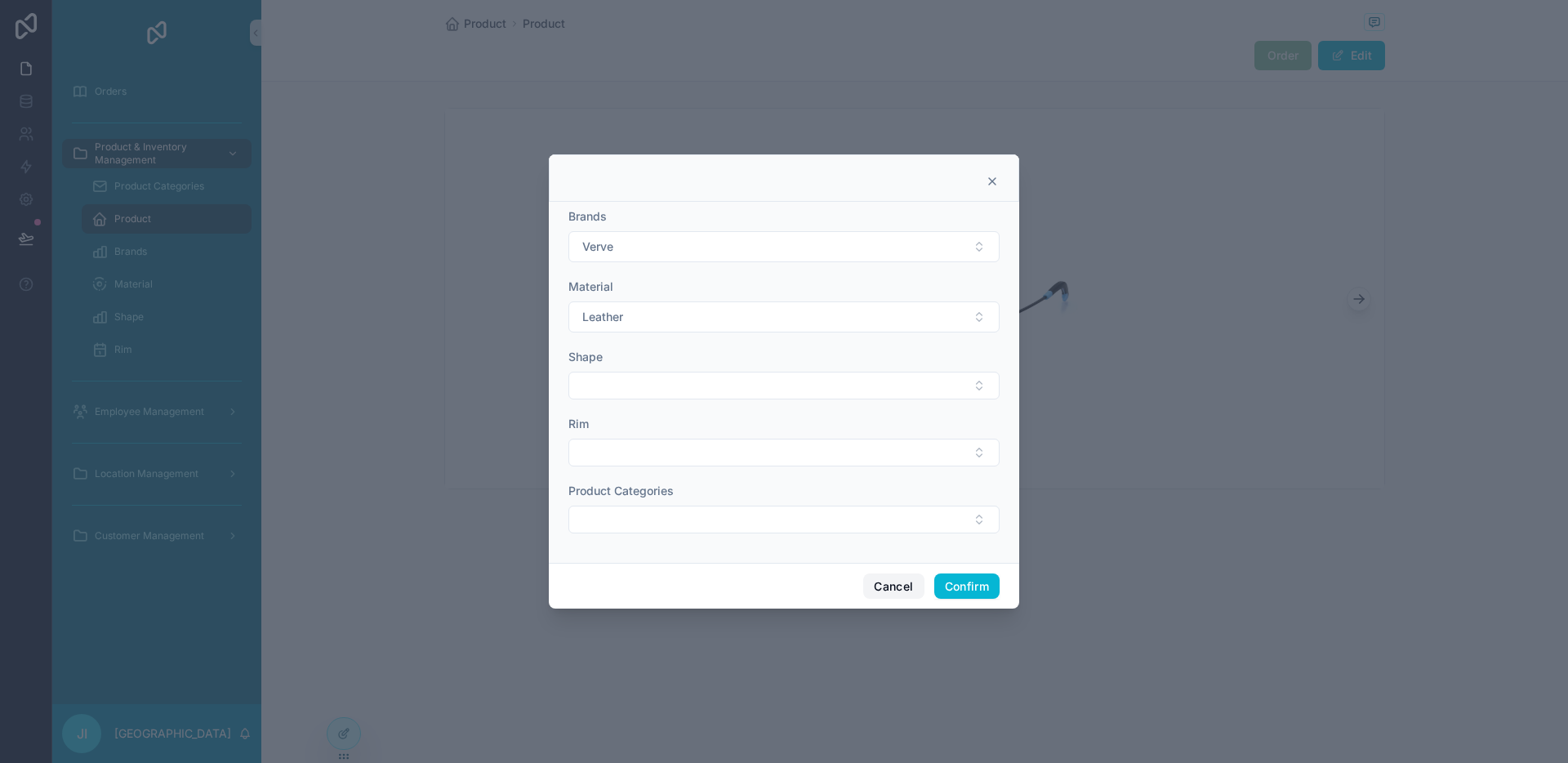
click at [878, 585] on button "Cancel" at bounding box center [893, 586] width 60 height 26
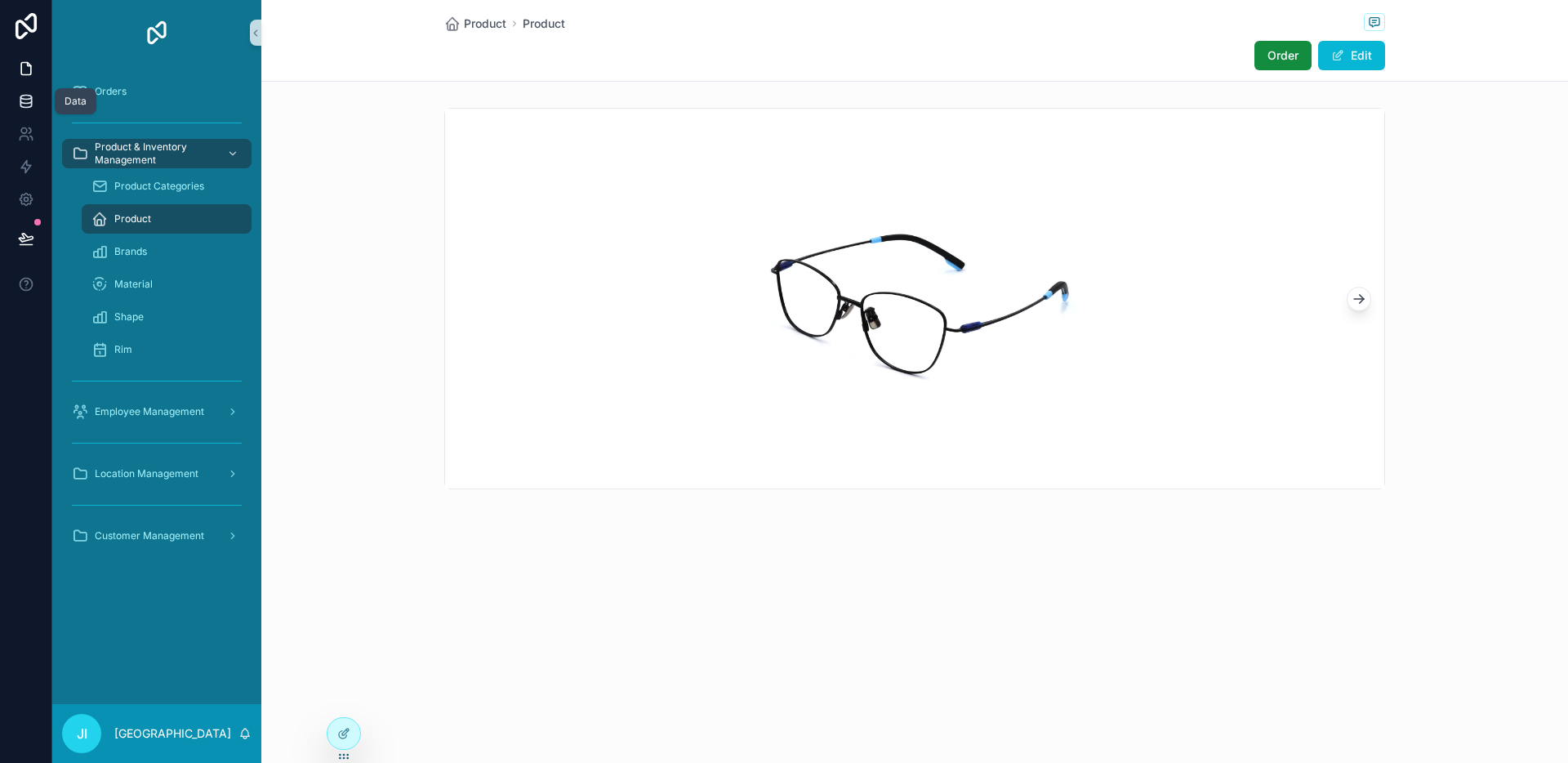
click at [28, 113] on link at bounding box center [25, 100] width 52 height 32
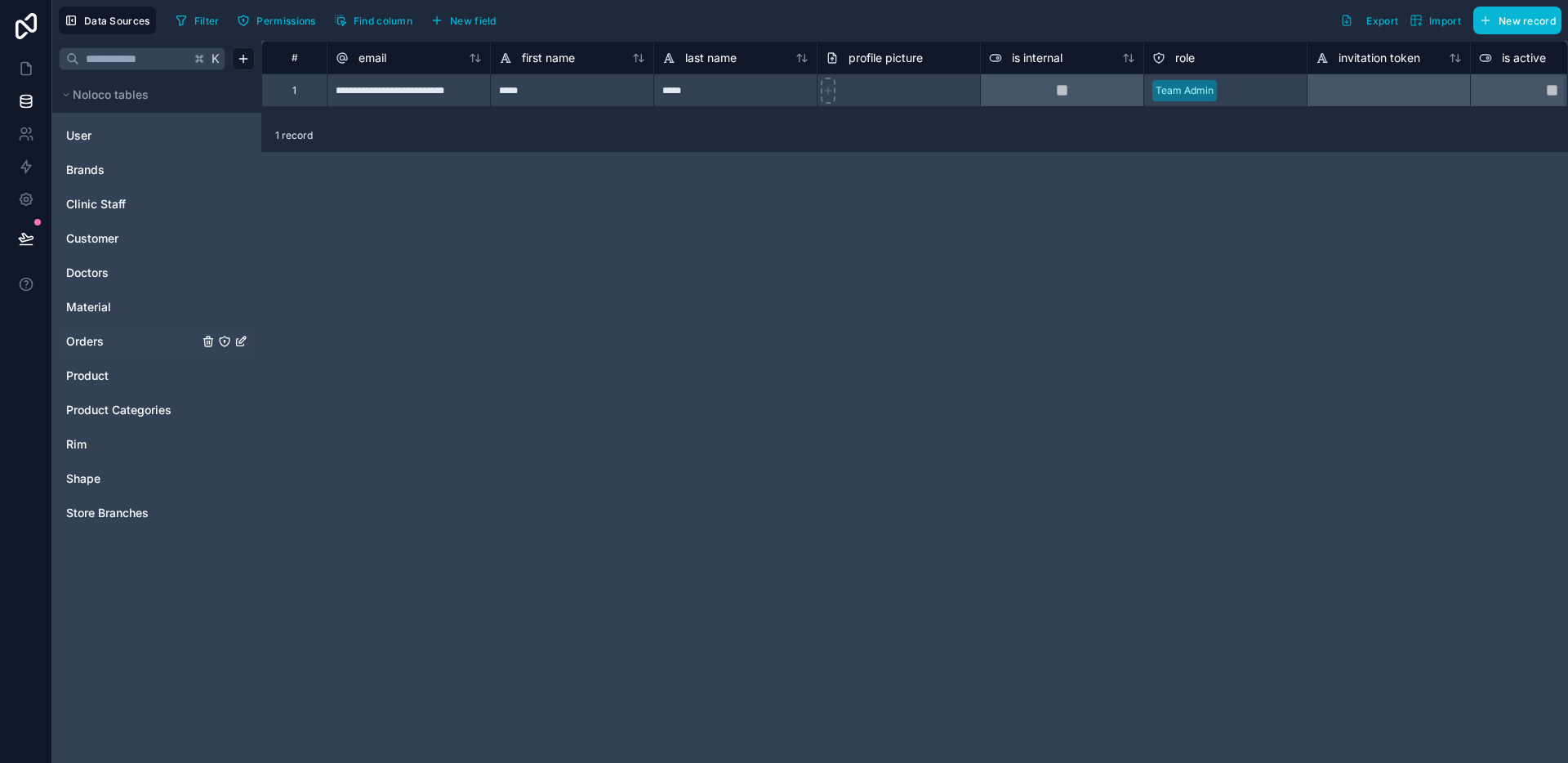
click at [100, 339] on span "Orders" at bounding box center [85, 341] width 38 height 17
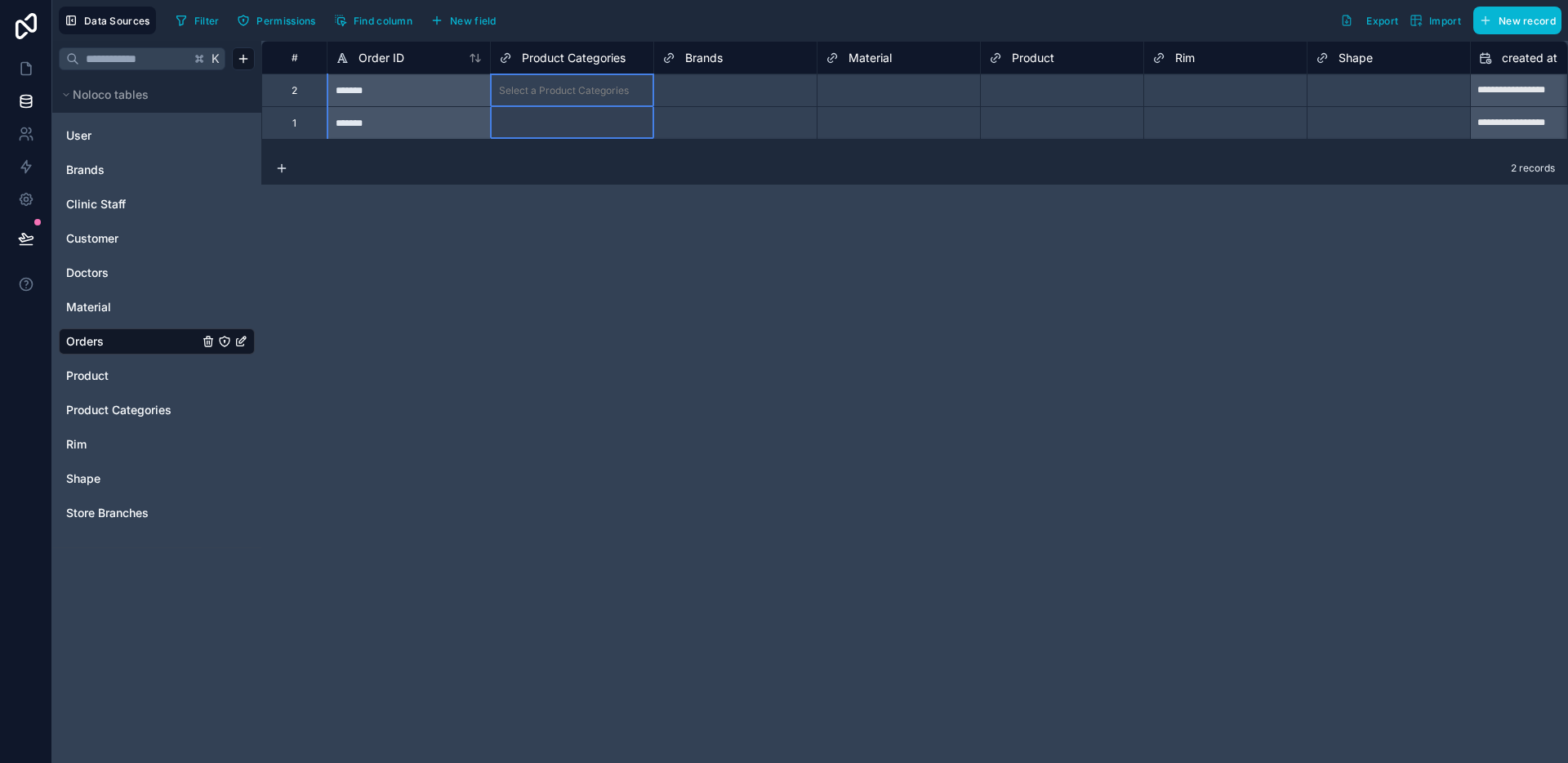
click at [563, 60] on span "Product Categories" at bounding box center [573, 58] width 103 height 17
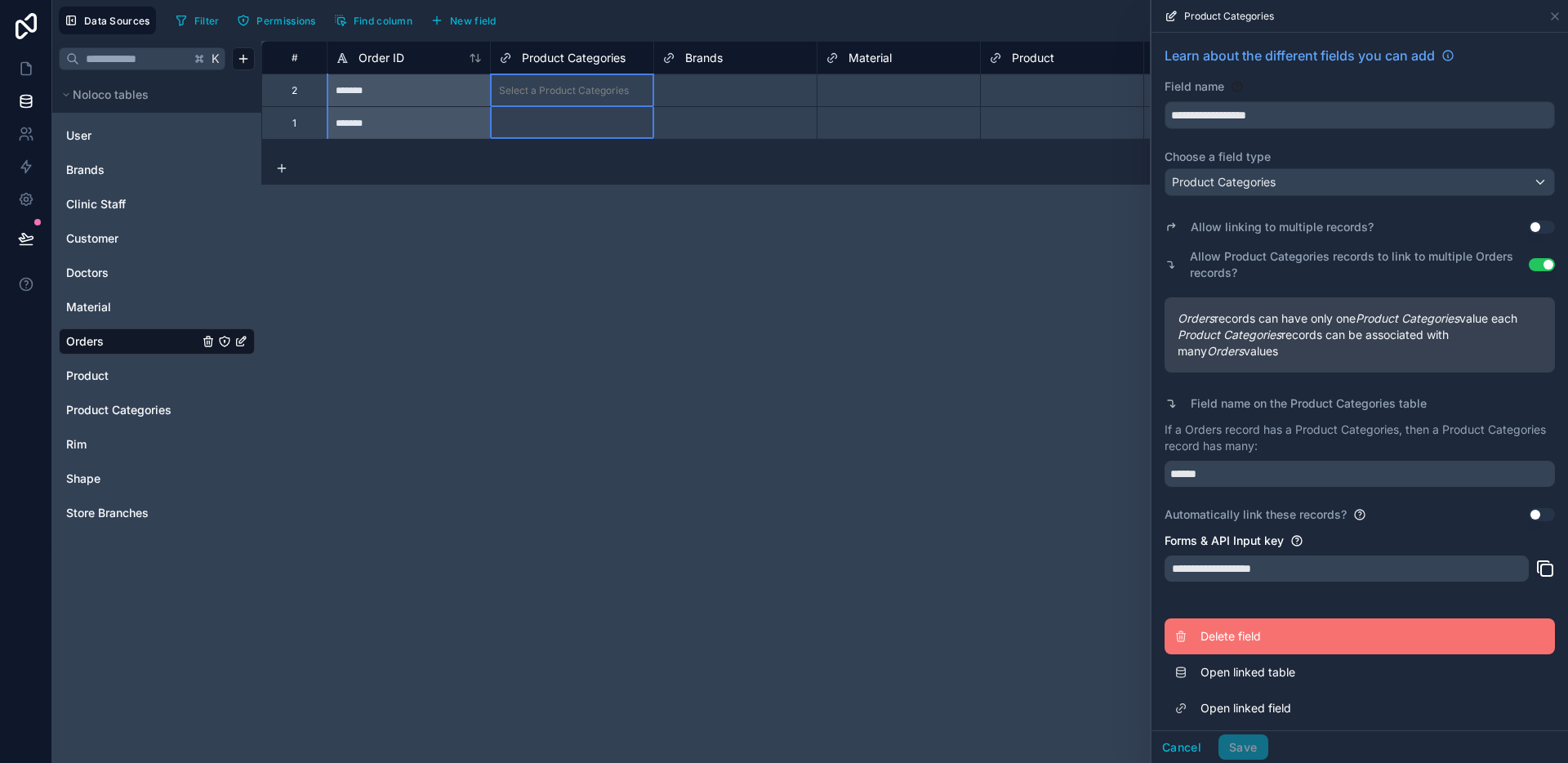
click at [1218, 638] on button "Delete field" at bounding box center [1359, 636] width 390 height 36
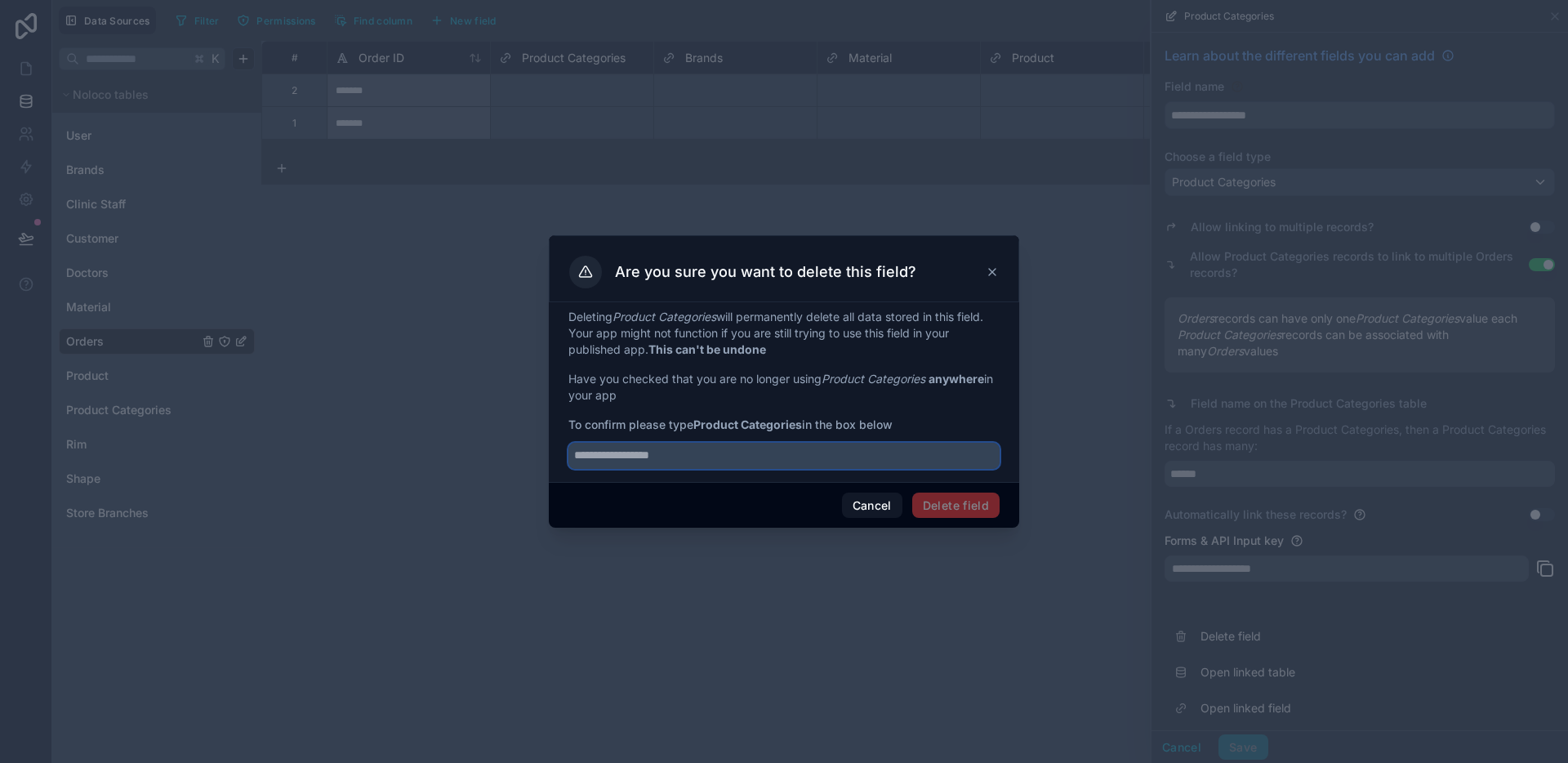
click at [796, 455] on input "text" at bounding box center [784, 456] width 431 height 26
drag, startPoint x: 696, startPoint y: 422, endPoint x: 803, endPoint y: 424, distance: 107.0
click at [802, 424] on strong "Product Categories" at bounding box center [747, 424] width 108 height 14
copy strong "Product Categories"
click at [751, 462] on input "text" at bounding box center [784, 456] width 431 height 26
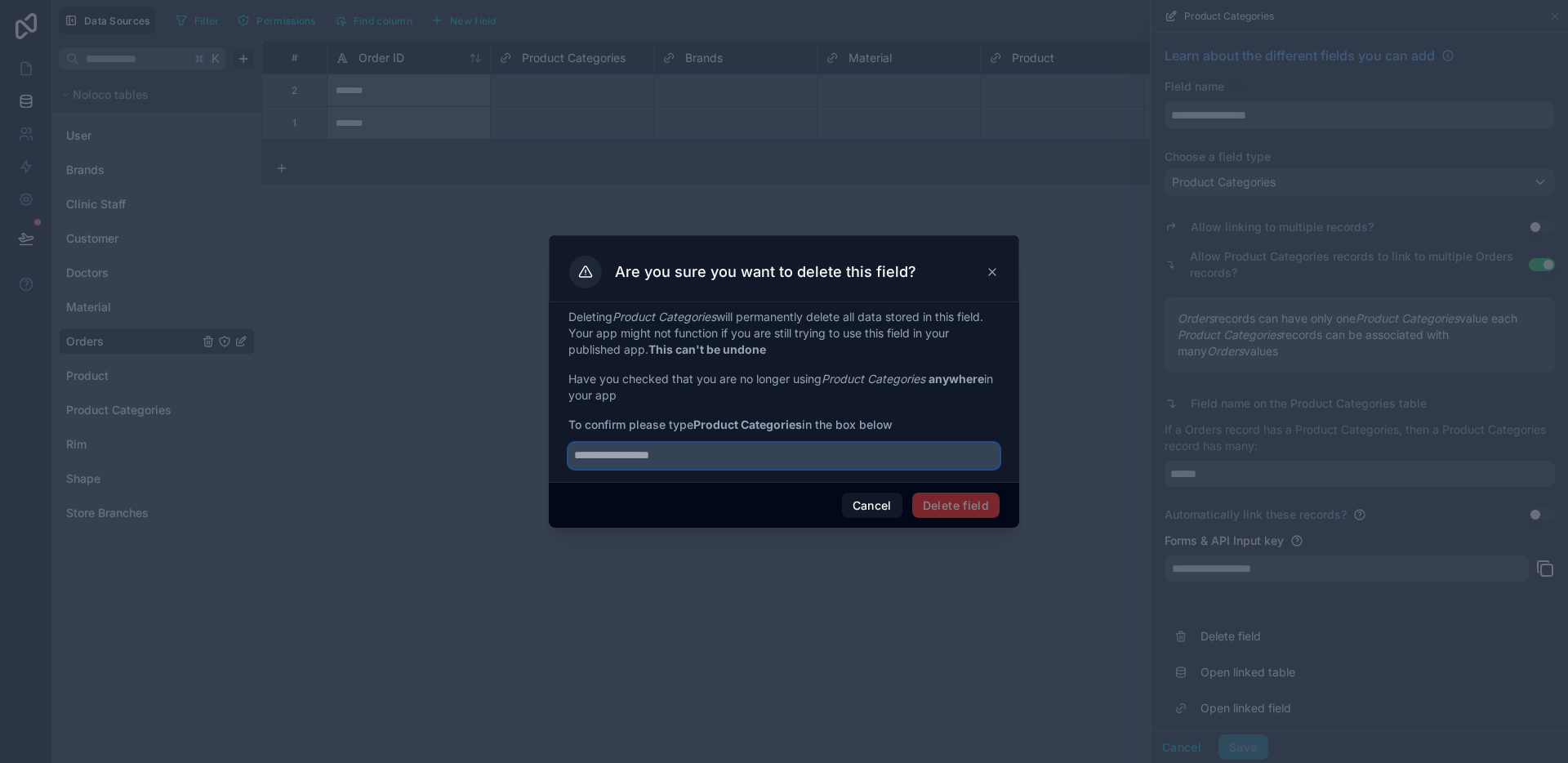
paste input "**********"
type input "**********"
click at [961, 500] on button "Delete field" at bounding box center [956, 505] width 88 height 26
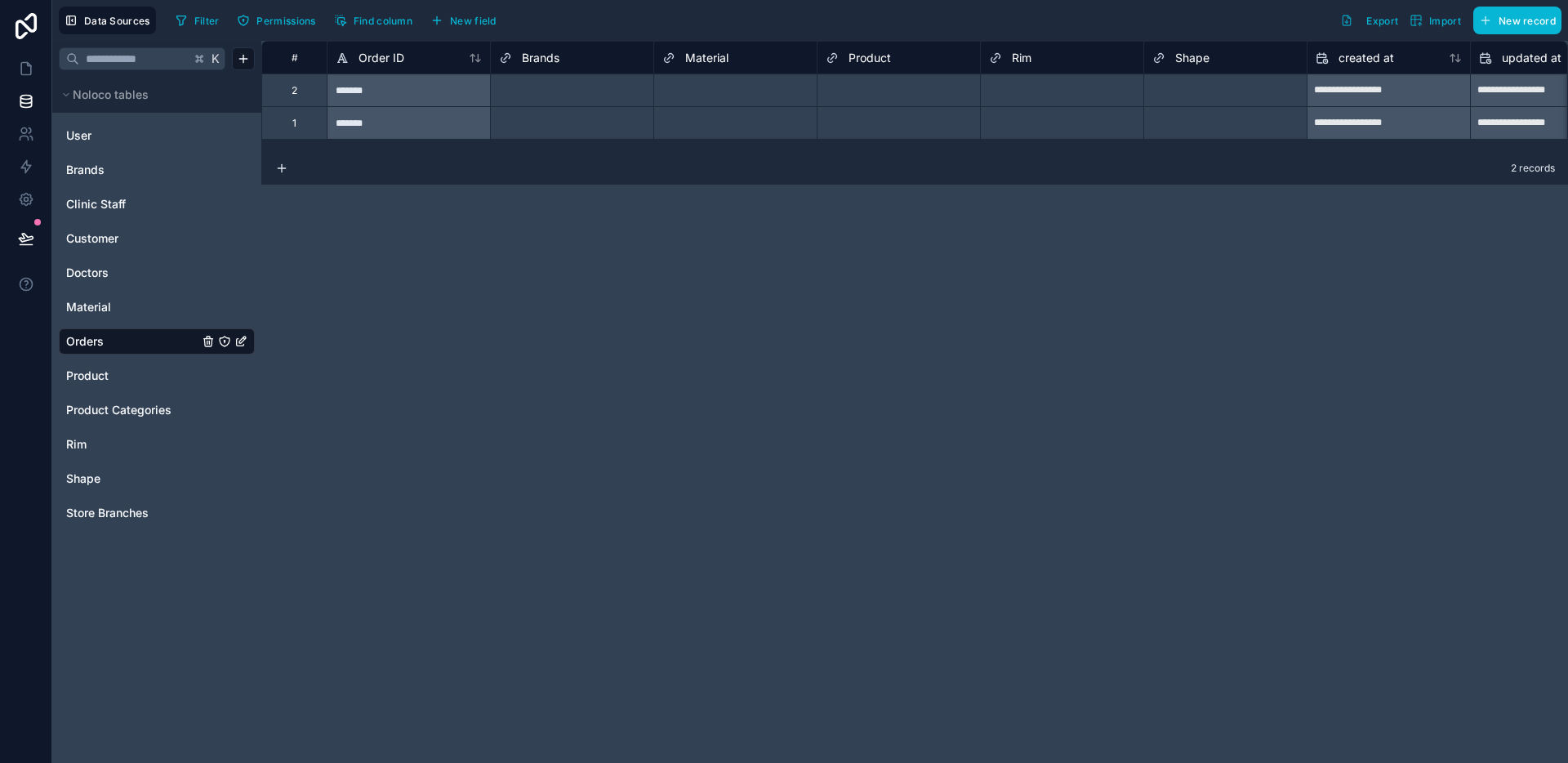
click at [514, 58] on div "Brands" at bounding box center [529, 58] width 60 height 20
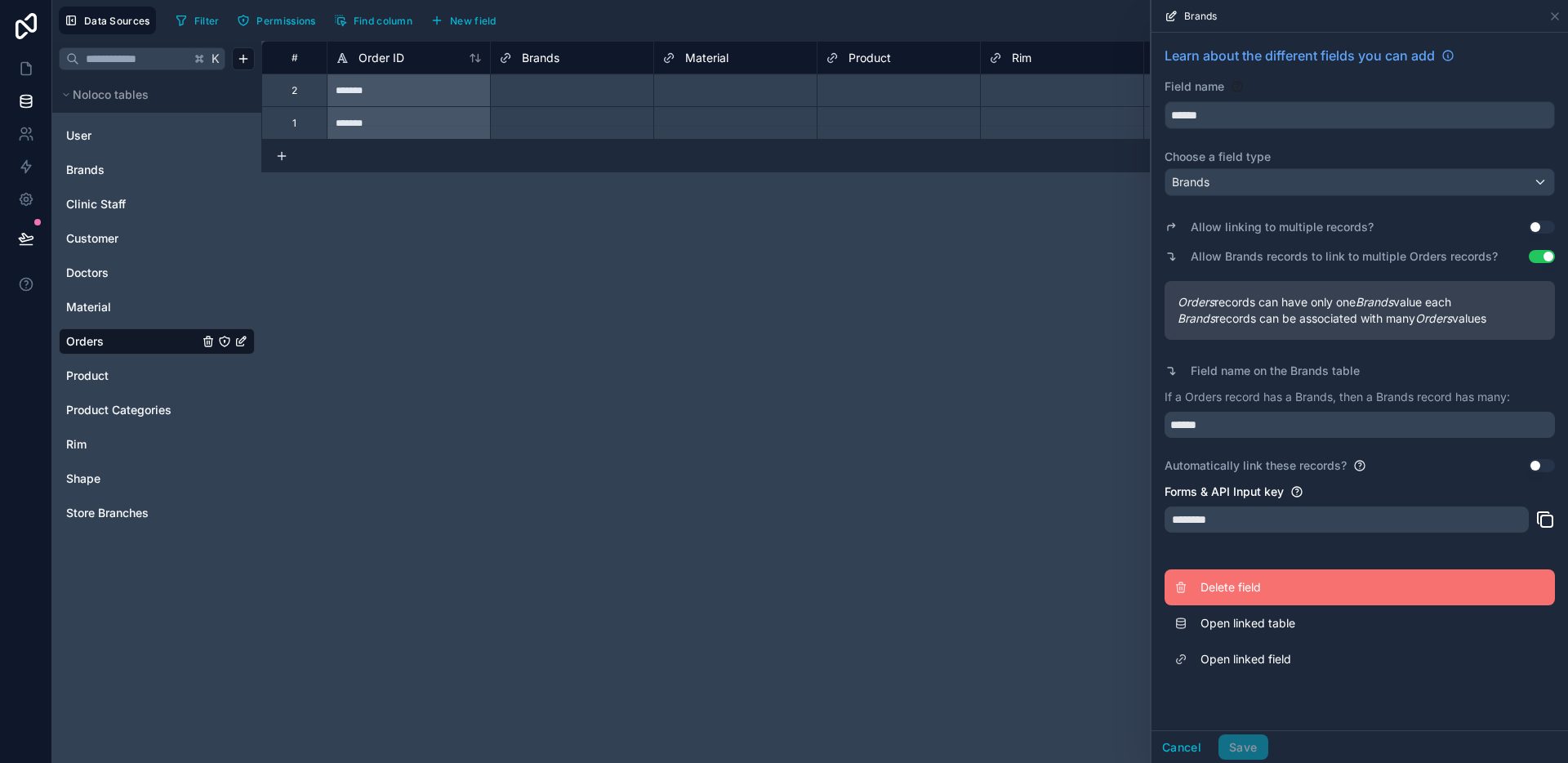
click at [1234, 591] on span "Delete field" at bounding box center [1317, 587] width 235 height 17
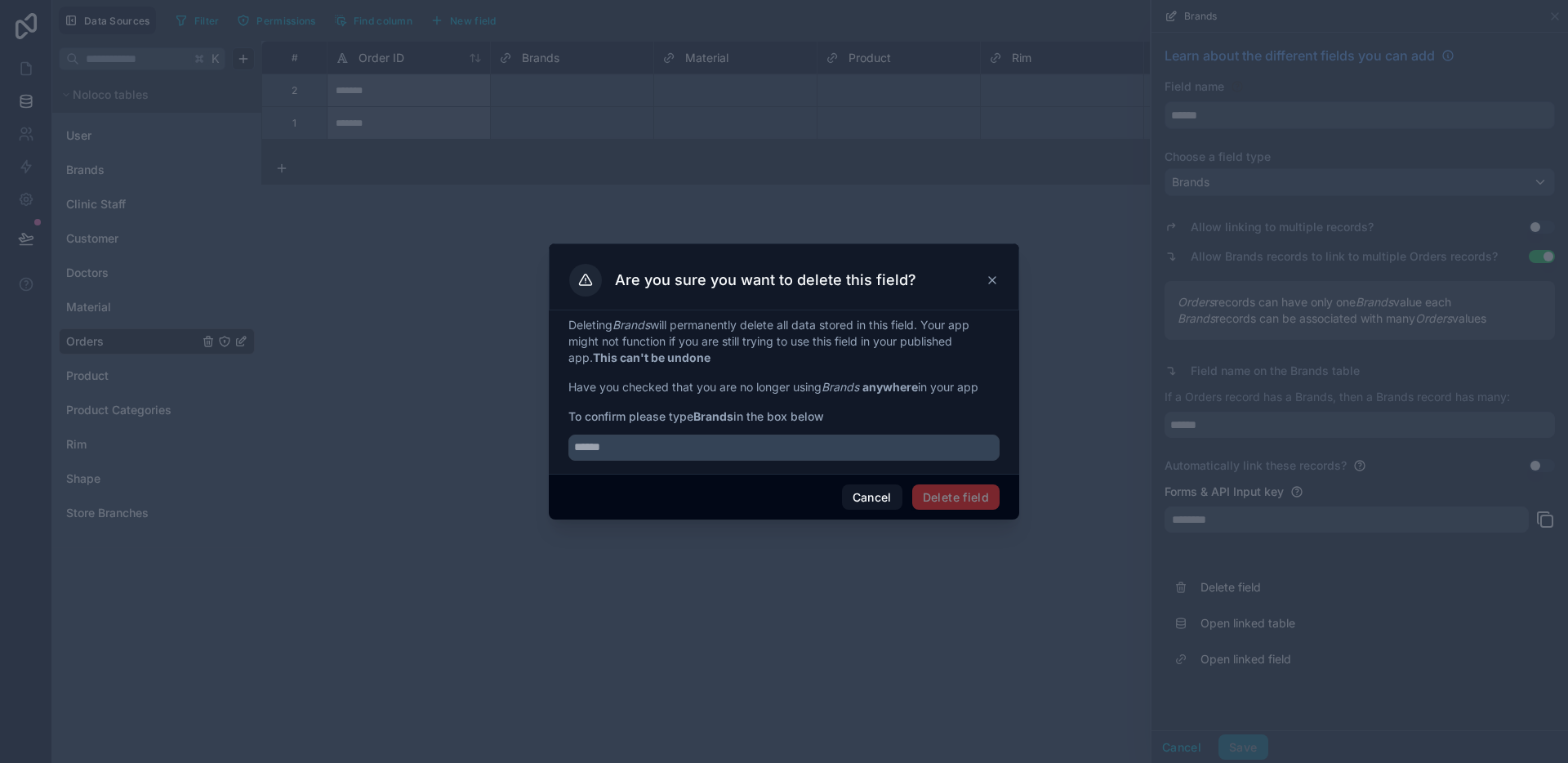
click at [709, 433] on div at bounding box center [784, 442] width 431 height 36
click at [699, 444] on input "text" at bounding box center [784, 447] width 431 height 26
type input "******"
click at [970, 490] on button "Delete field" at bounding box center [956, 498] width 88 height 26
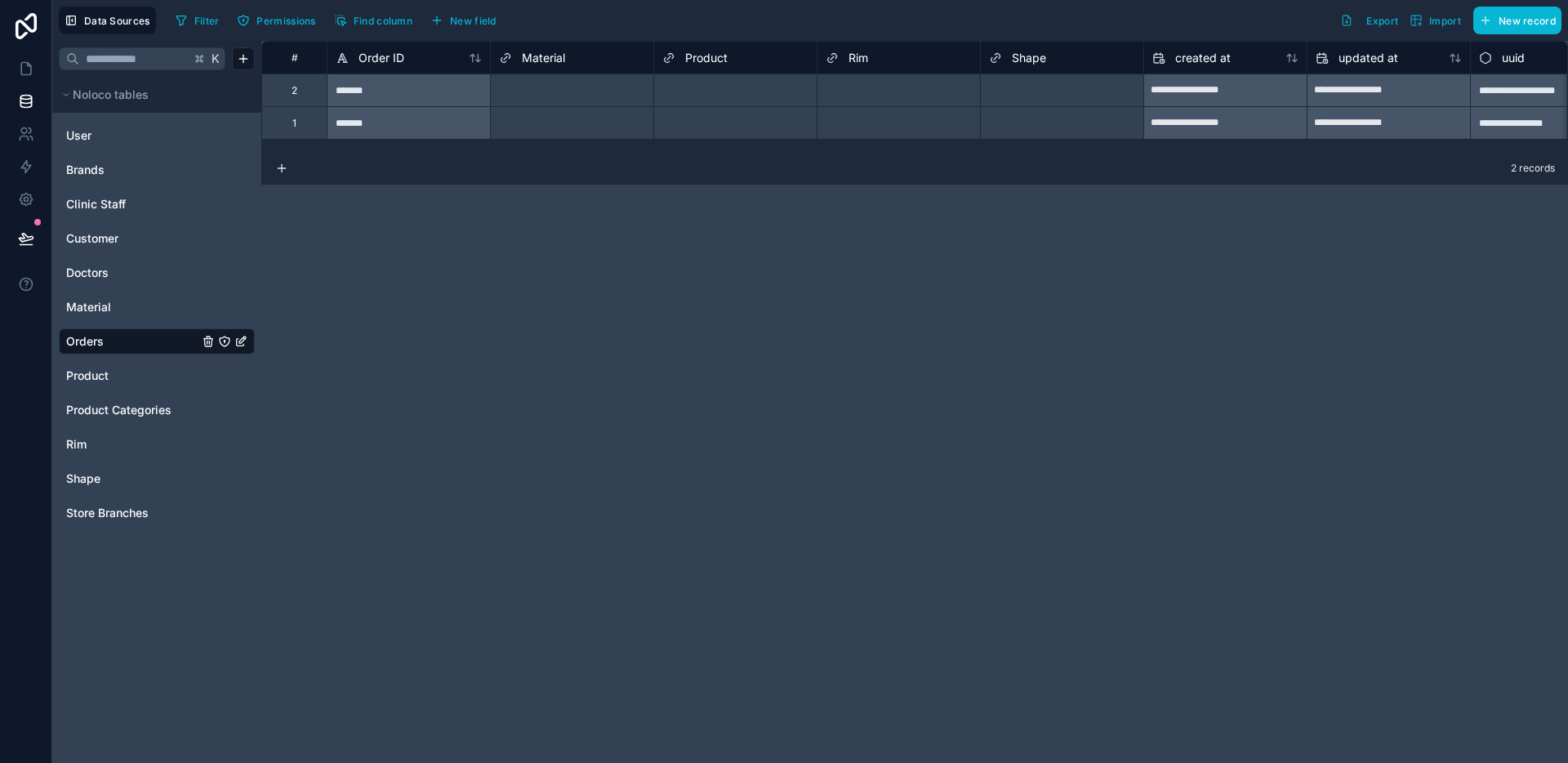
click at [556, 62] on span "Material" at bounding box center [543, 58] width 43 height 17
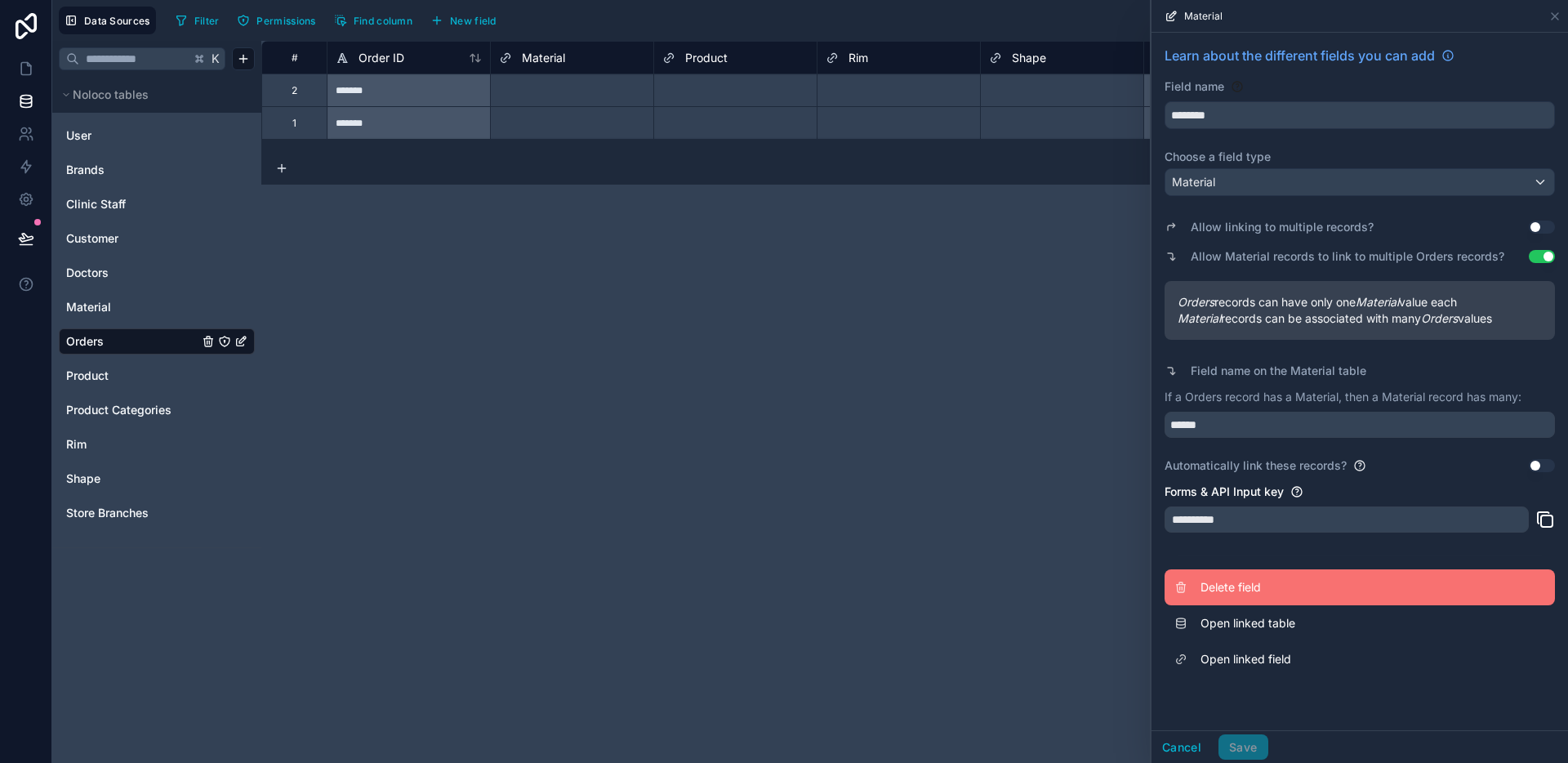
click at [1234, 602] on button "Delete field" at bounding box center [1359, 587] width 390 height 36
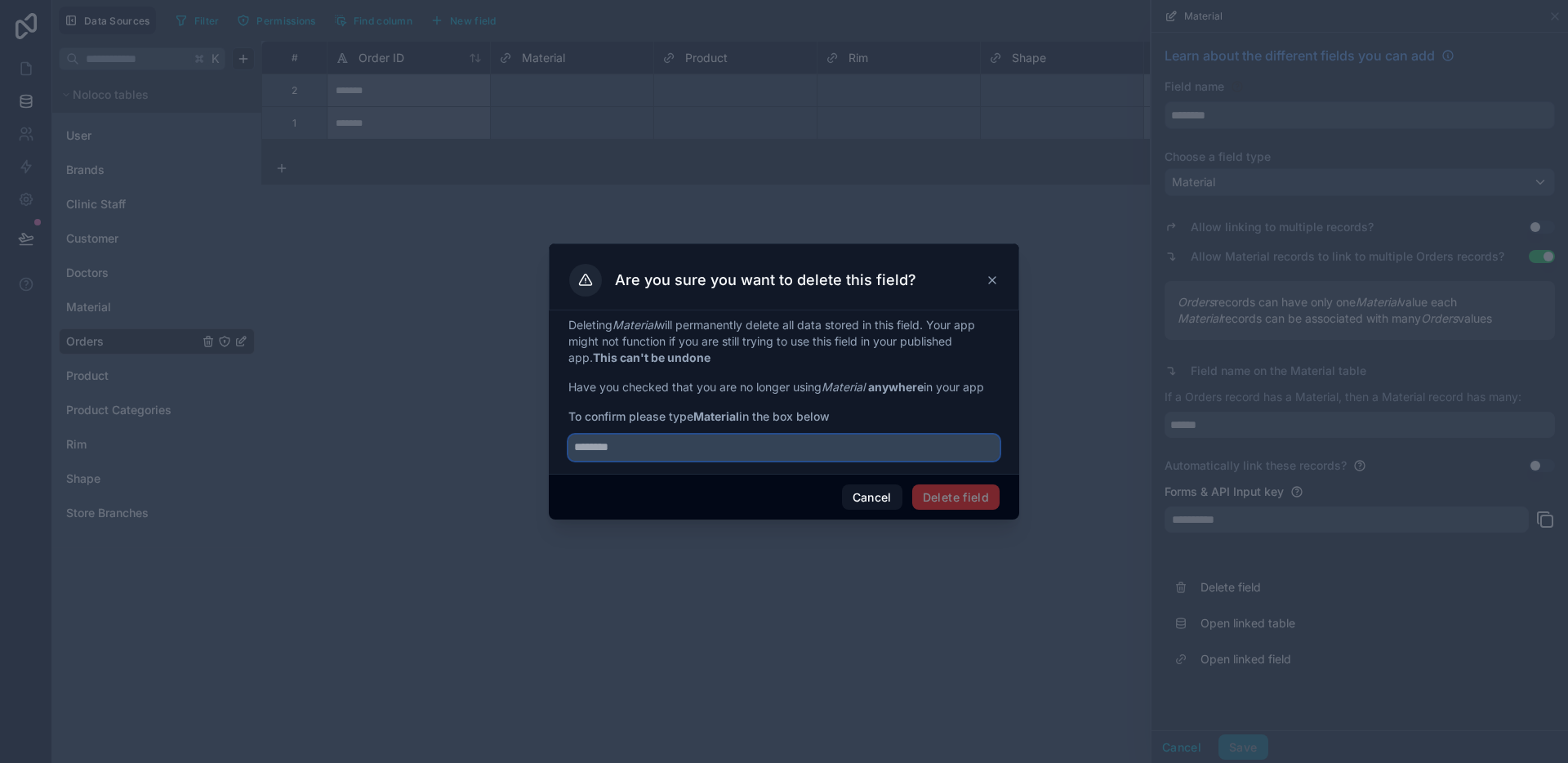
click at [789, 452] on input "text" at bounding box center [784, 447] width 431 height 26
type input "********"
click at [967, 497] on button "Delete field" at bounding box center [956, 498] width 88 height 26
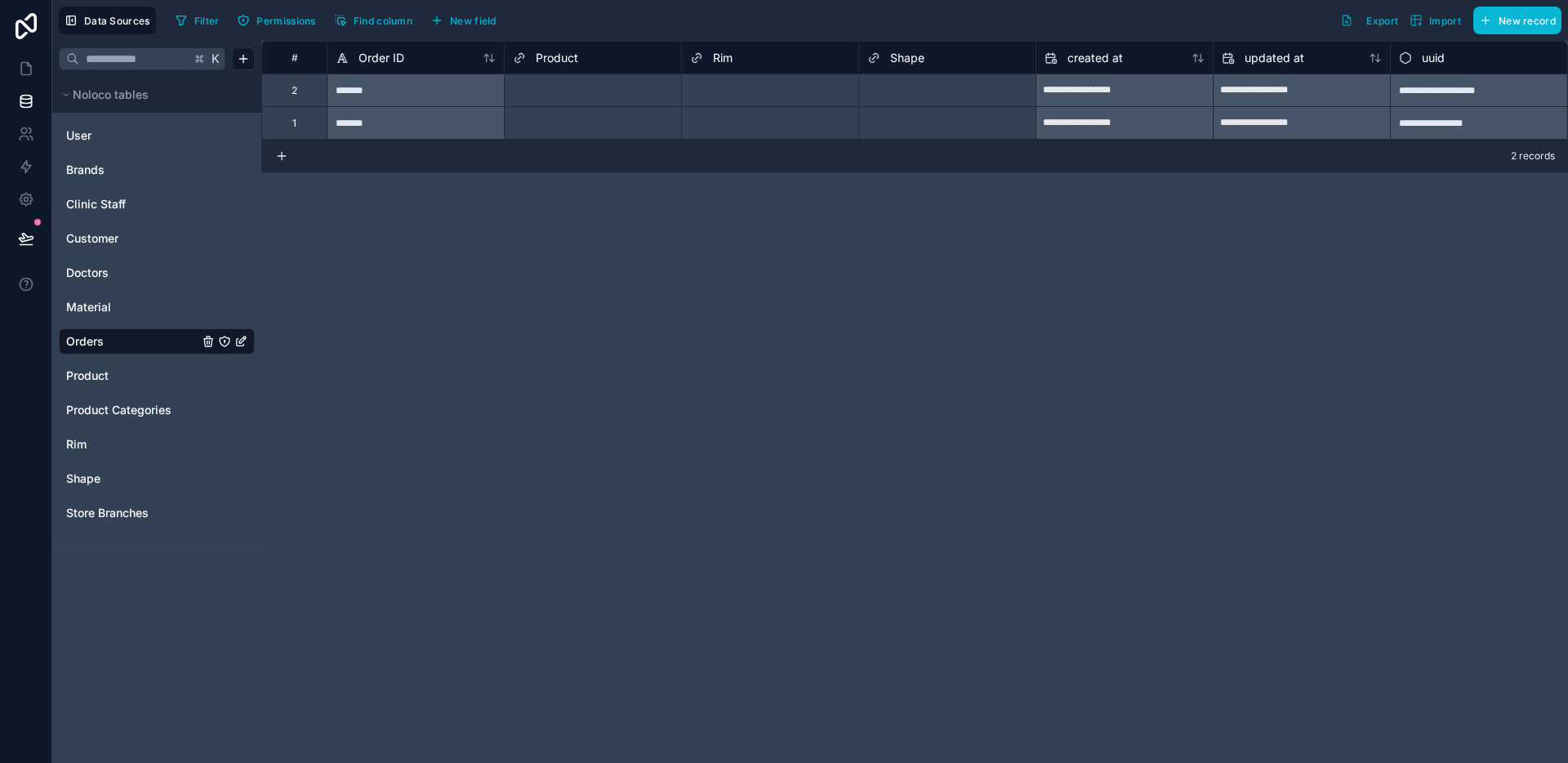
click at [734, 62] on div "Rim" at bounding box center [770, 58] width 160 height 20
click at [725, 58] on span "Rim" at bounding box center [723, 58] width 20 height 17
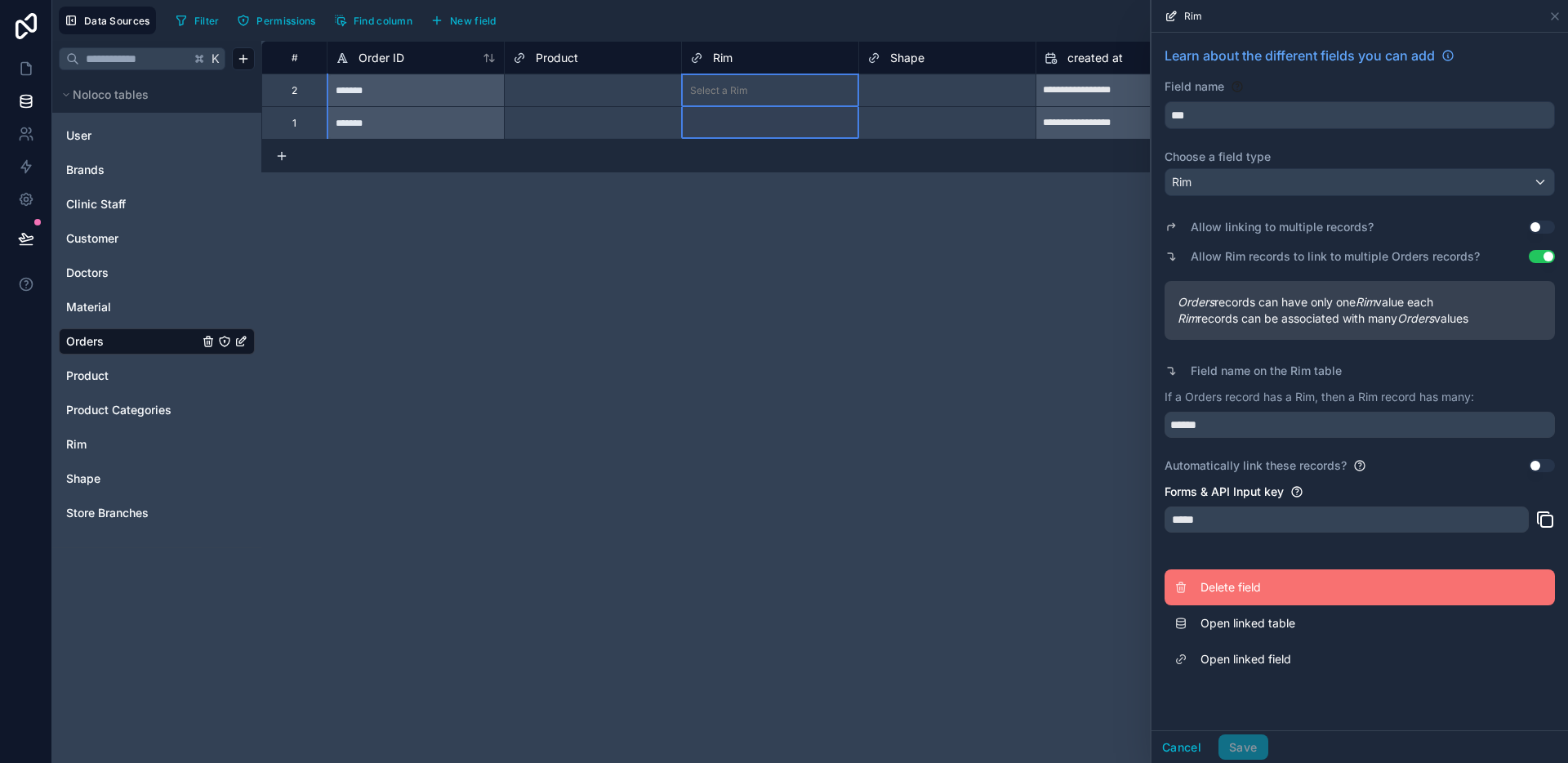
click at [1224, 593] on span "Delete field" at bounding box center [1317, 587] width 235 height 17
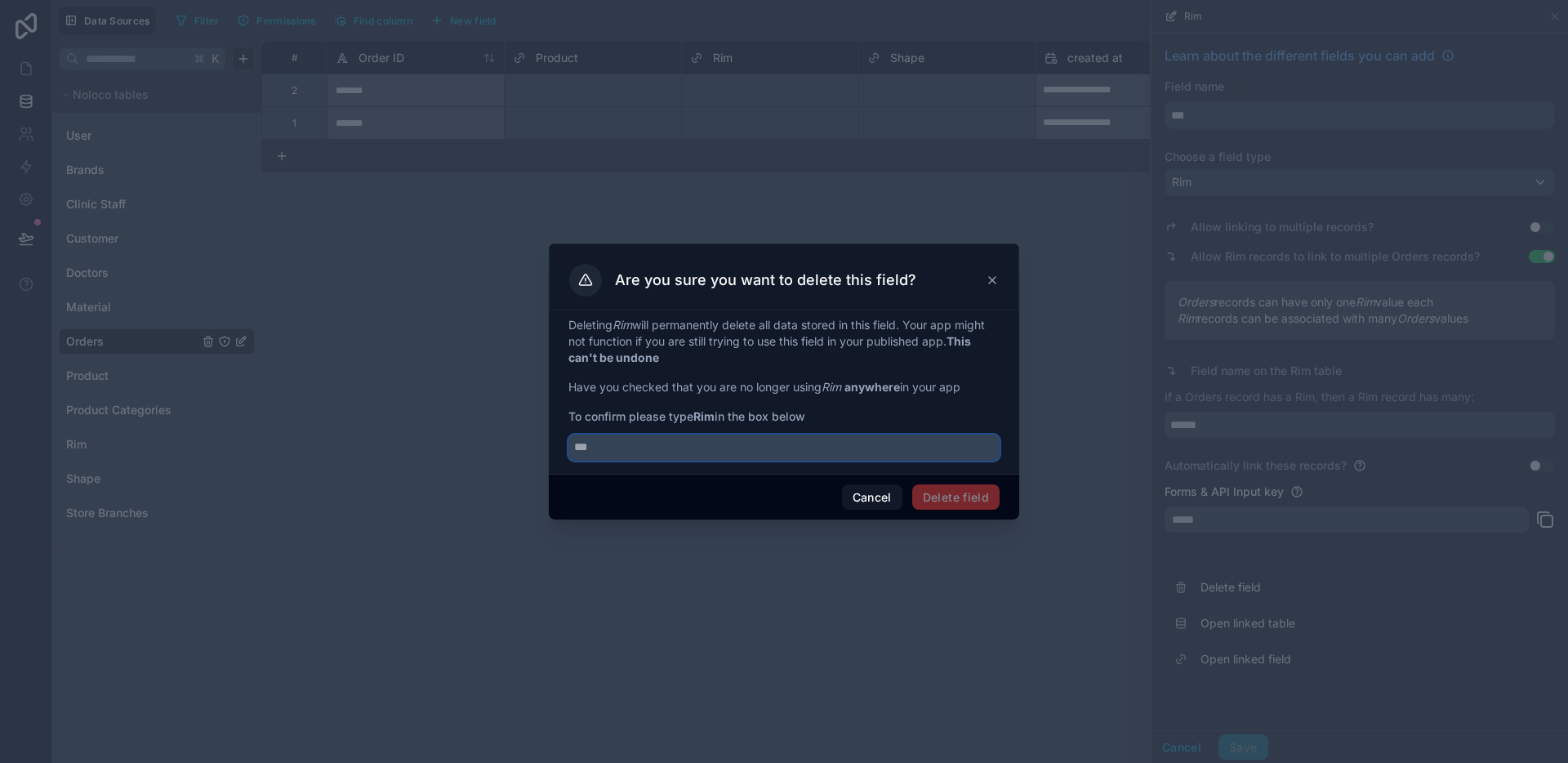
click at [682, 454] on input "text" at bounding box center [784, 447] width 431 height 26
type input "***"
click at [926, 489] on button "Delete field" at bounding box center [956, 498] width 88 height 26
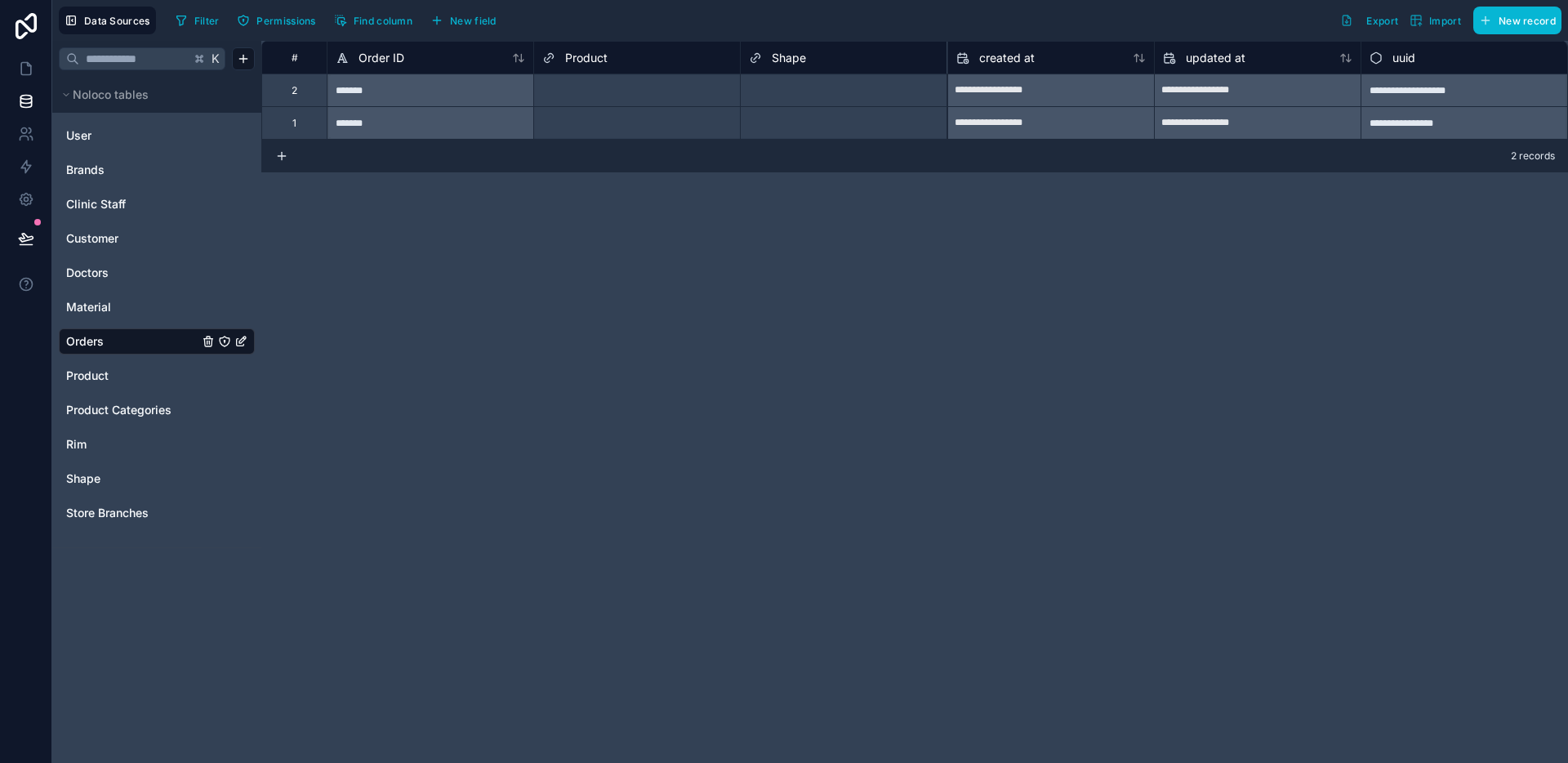
click at [815, 61] on div "Shape" at bounding box center [843, 58] width 189 height 20
click at [805, 58] on div "Shape" at bounding box center [843, 58] width 189 height 20
click at [795, 58] on span "Shape" at bounding box center [788, 58] width 34 height 17
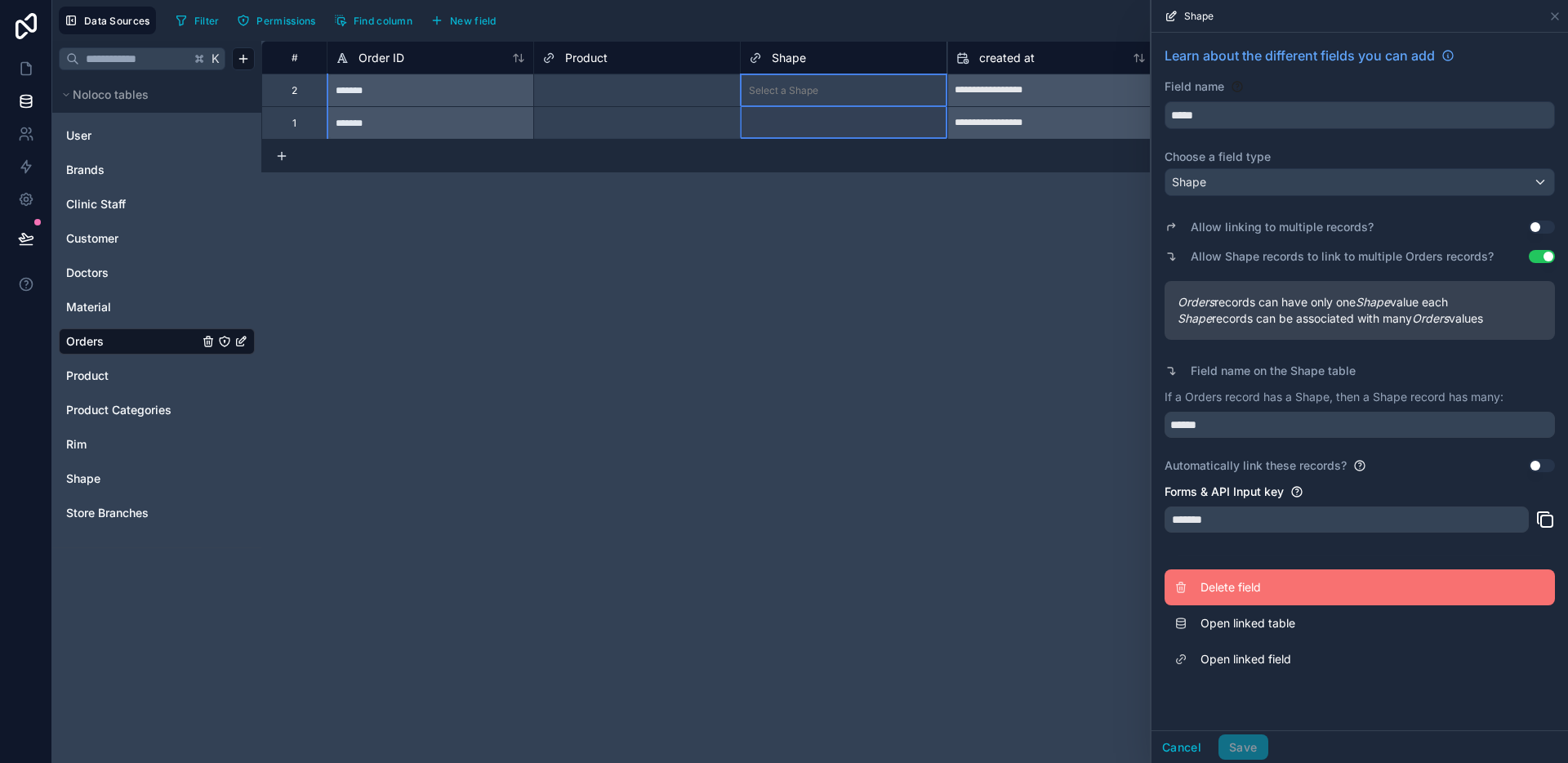
click at [1248, 584] on span "Delete field" at bounding box center [1317, 587] width 235 height 17
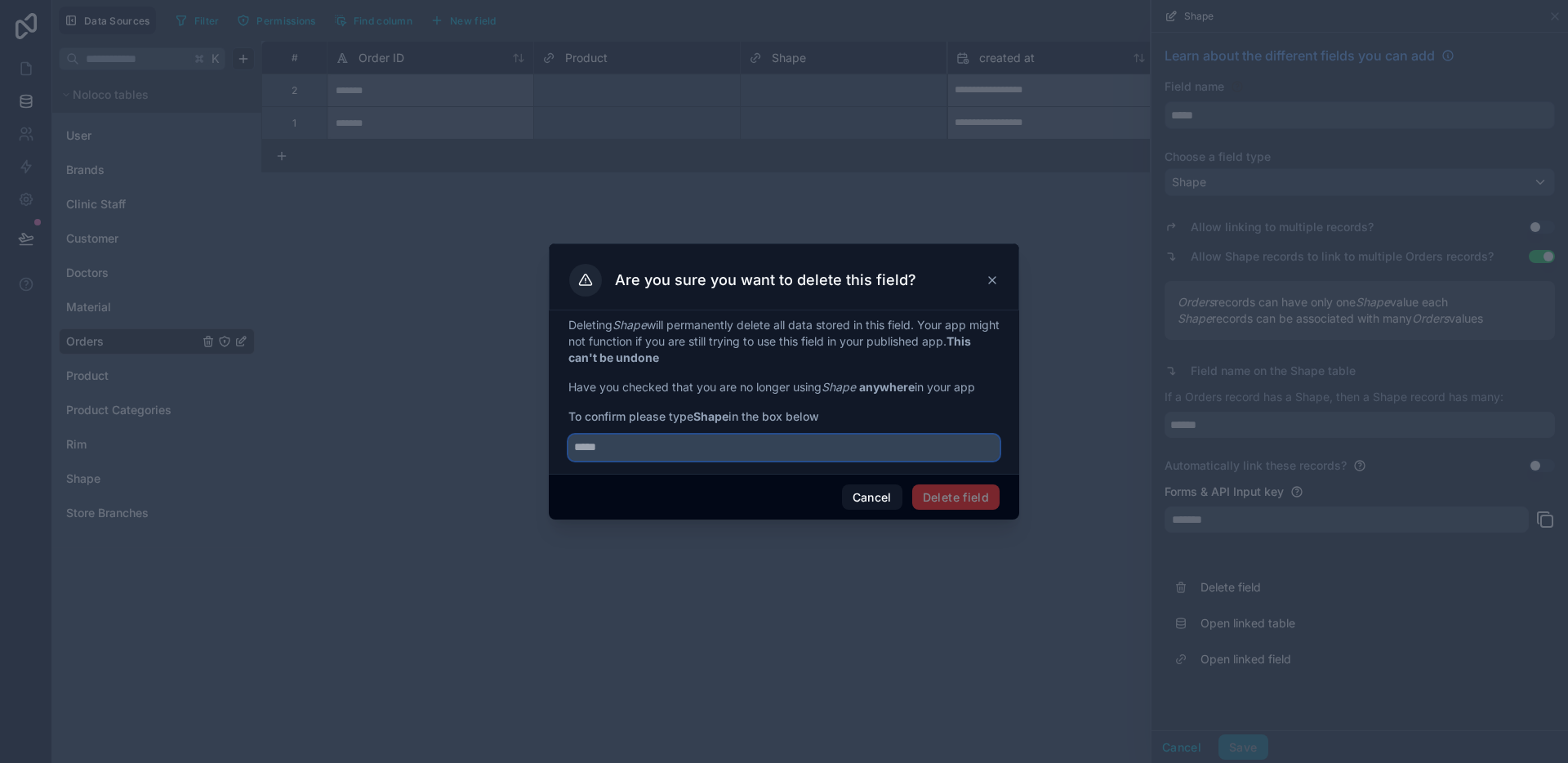
click at [717, 456] on input "text" at bounding box center [784, 447] width 431 height 26
type input "*****"
click at [929, 498] on button "Delete field" at bounding box center [956, 498] width 88 height 26
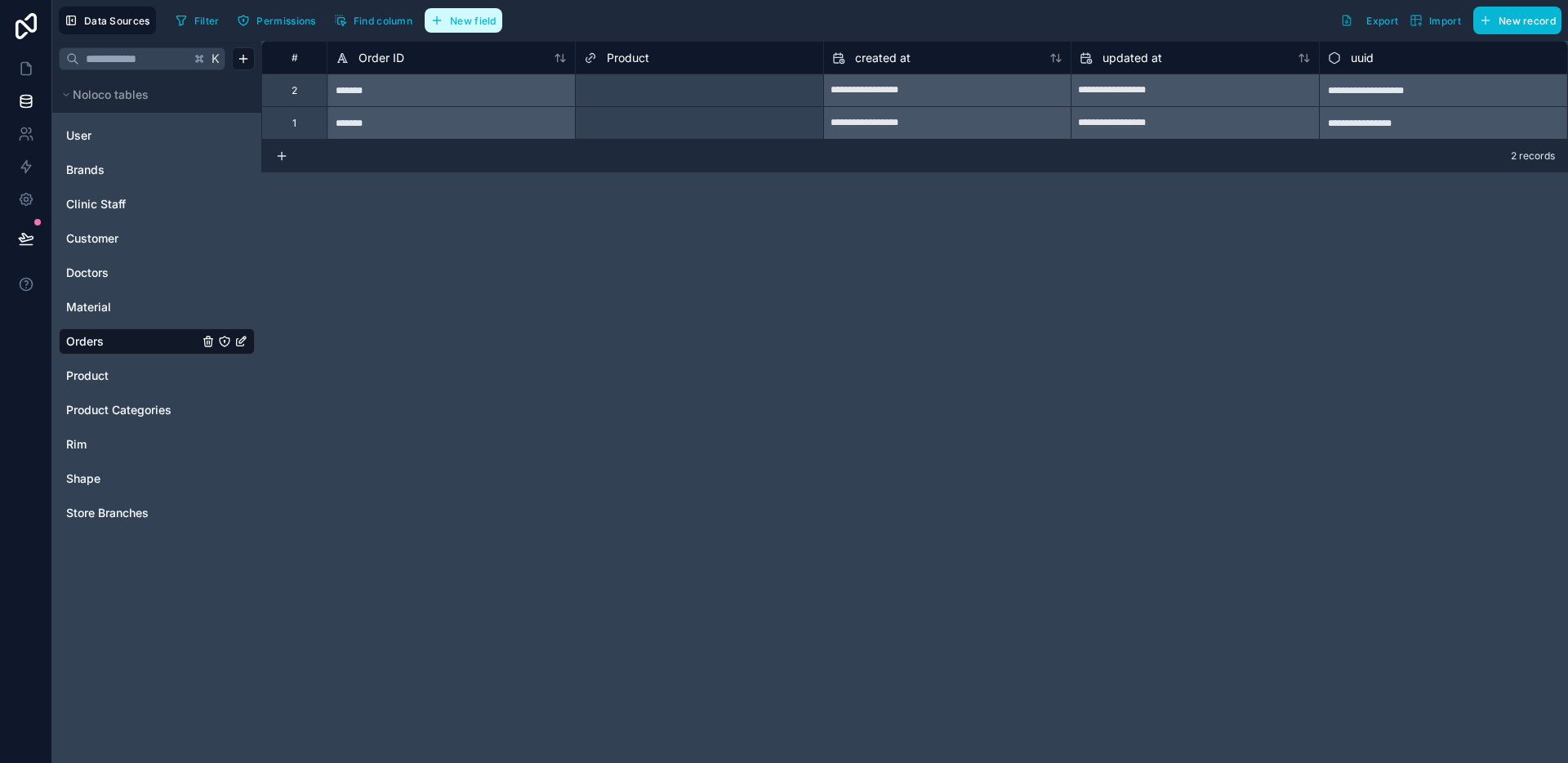
click at [499, 23] on button "New field" at bounding box center [463, 20] width 78 height 24
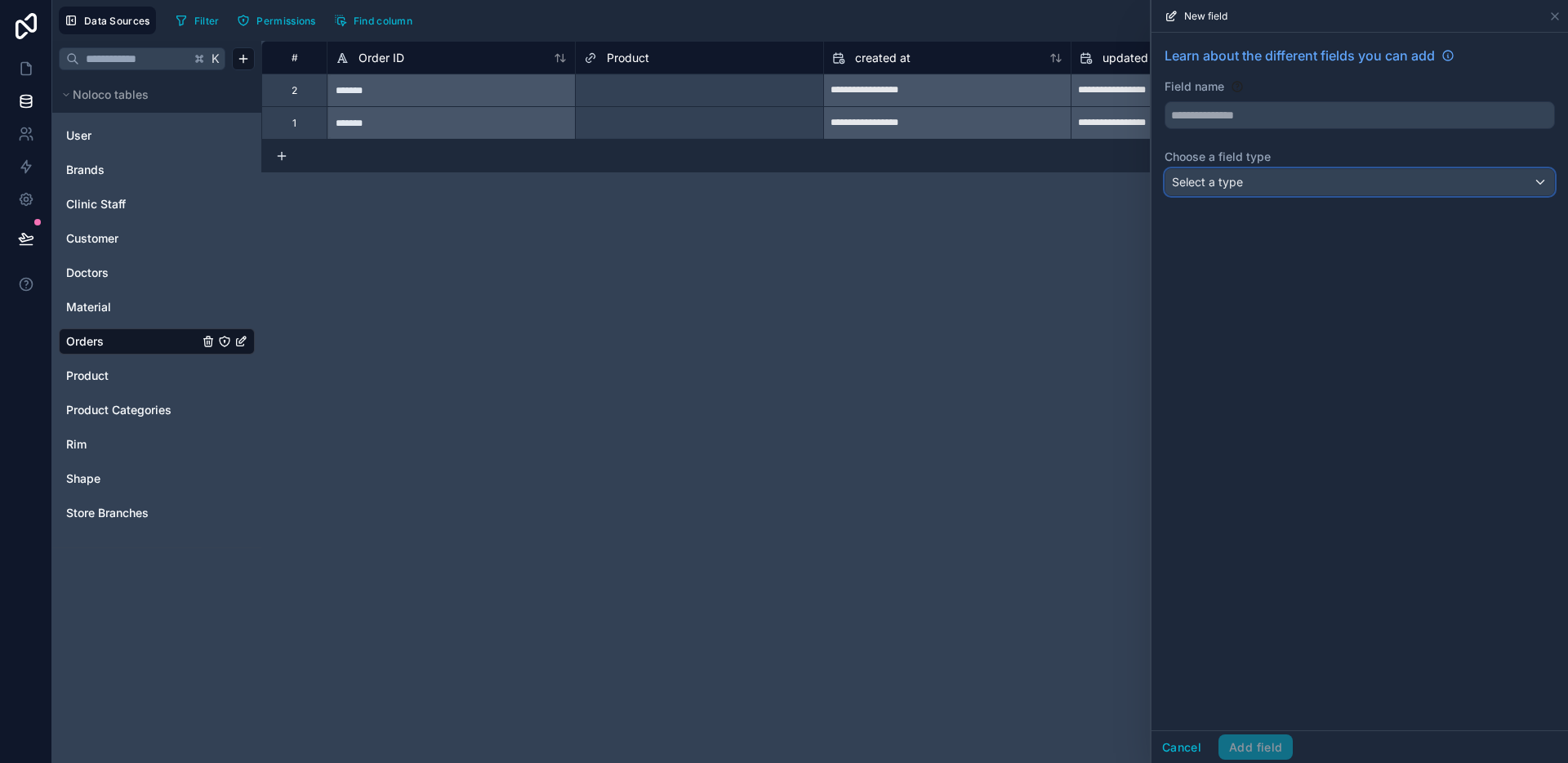
click at [1278, 181] on div "Select a type" at bounding box center [1359, 181] width 389 height 26
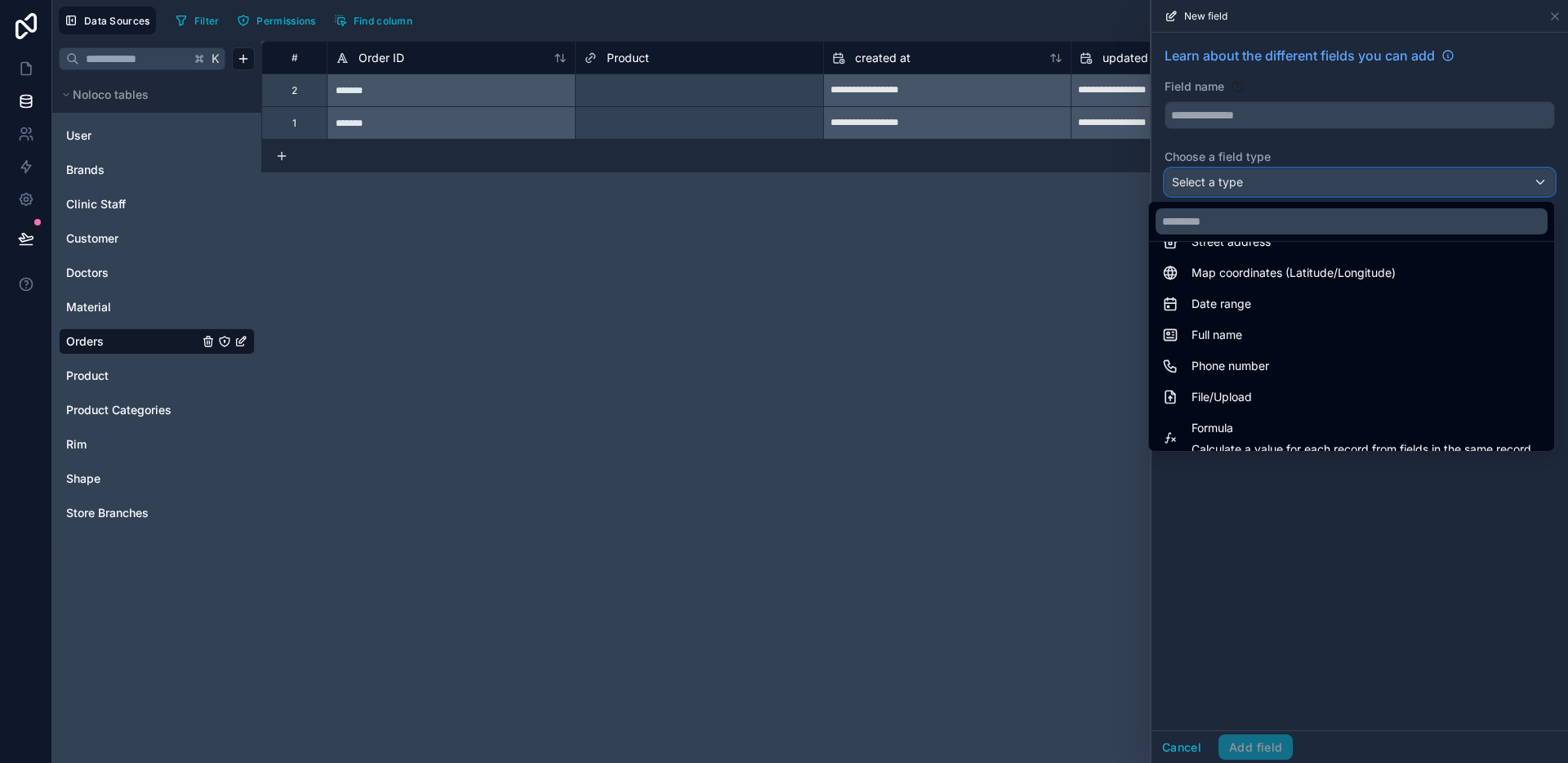
scroll to position [474, 0]
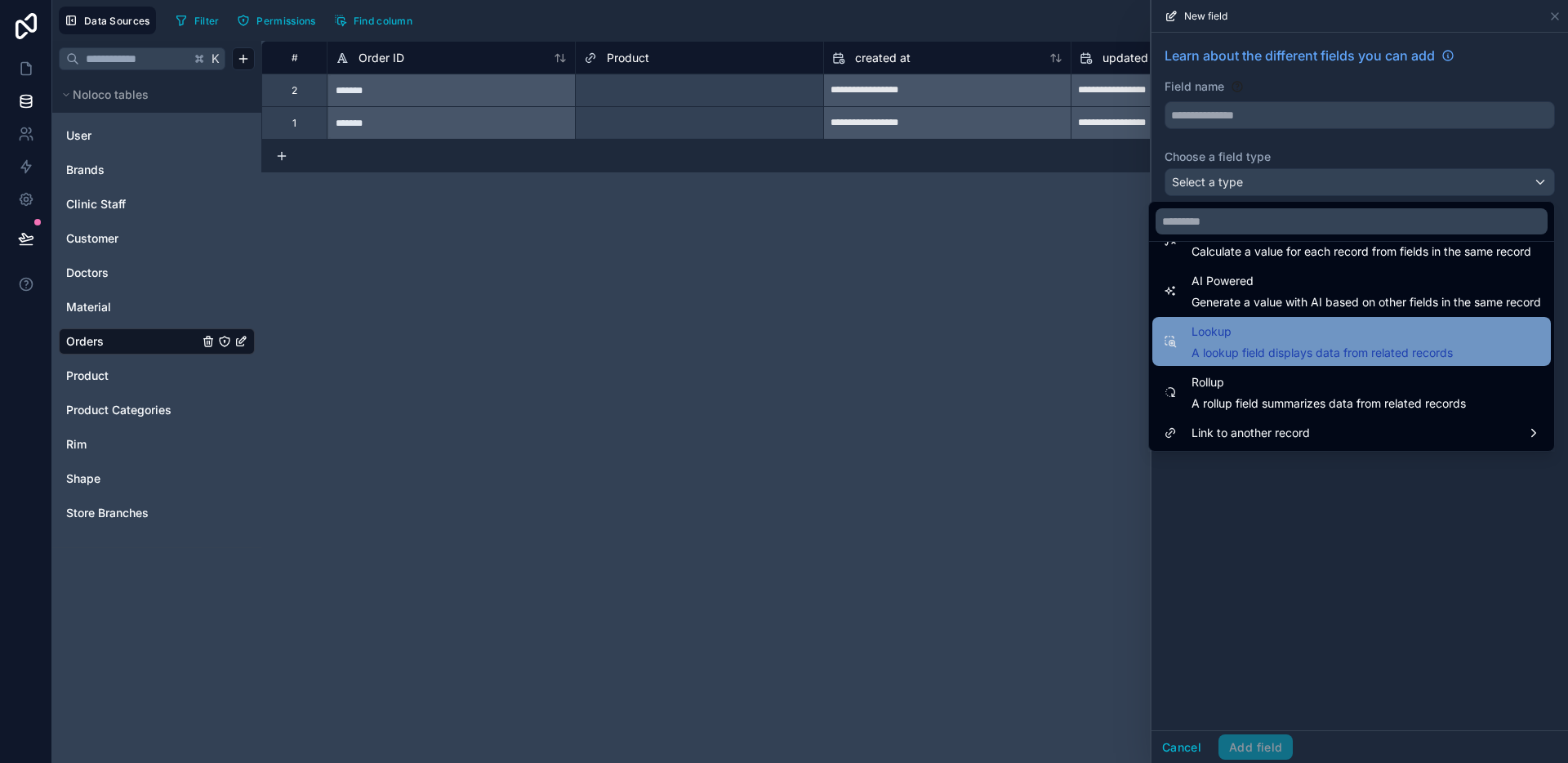
click at [1262, 346] on span "A lookup field displays data from related records" at bounding box center [1322, 352] width 261 height 17
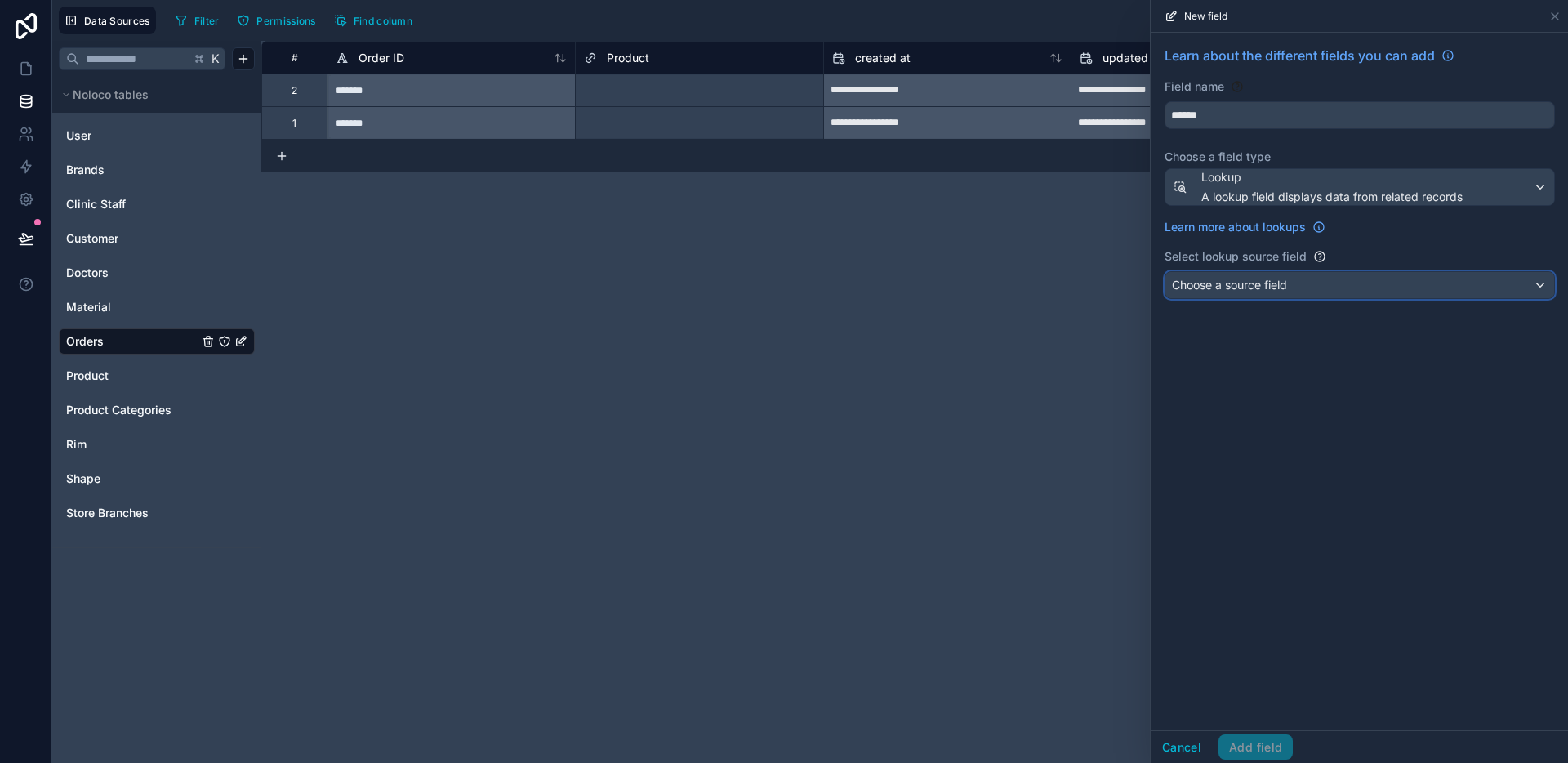
click at [1268, 298] on div "Choose a source field" at bounding box center [1359, 285] width 389 height 26
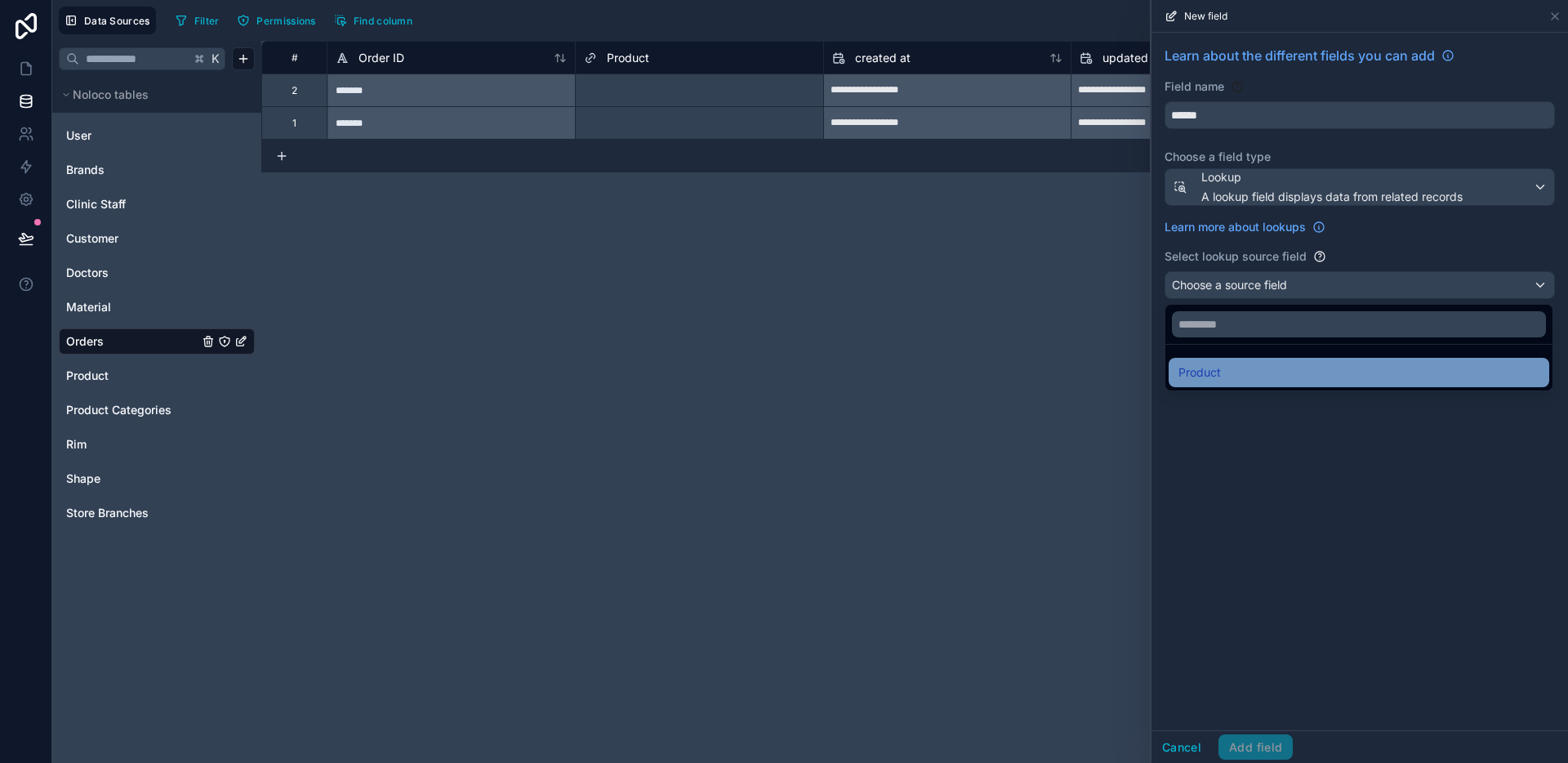
click at [1248, 378] on div "Product" at bounding box center [1358, 373] width 361 height 20
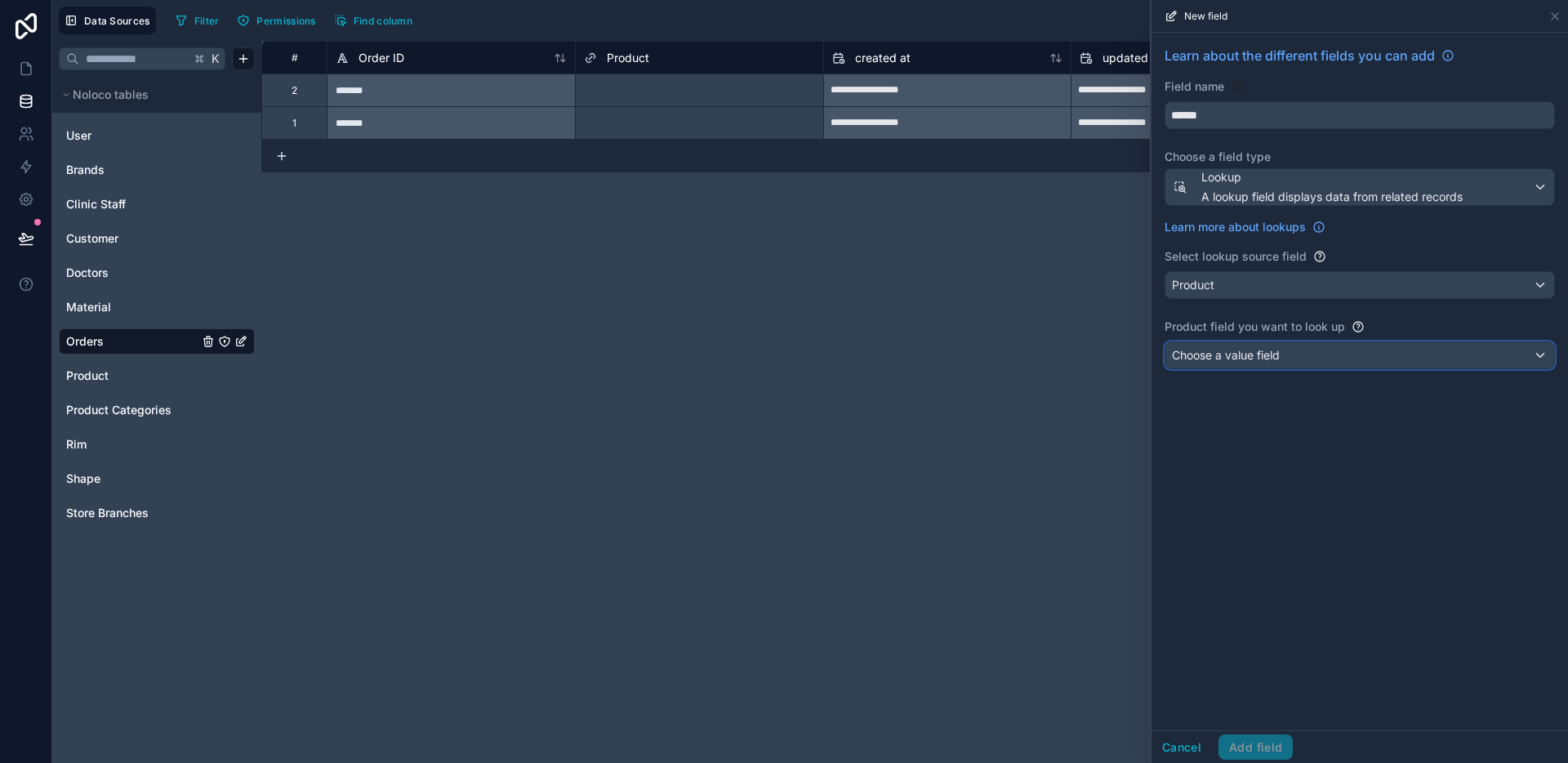
click at [1250, 367] on div "Choose a value field" at bounding box center [1359, 355] width 389 height 26
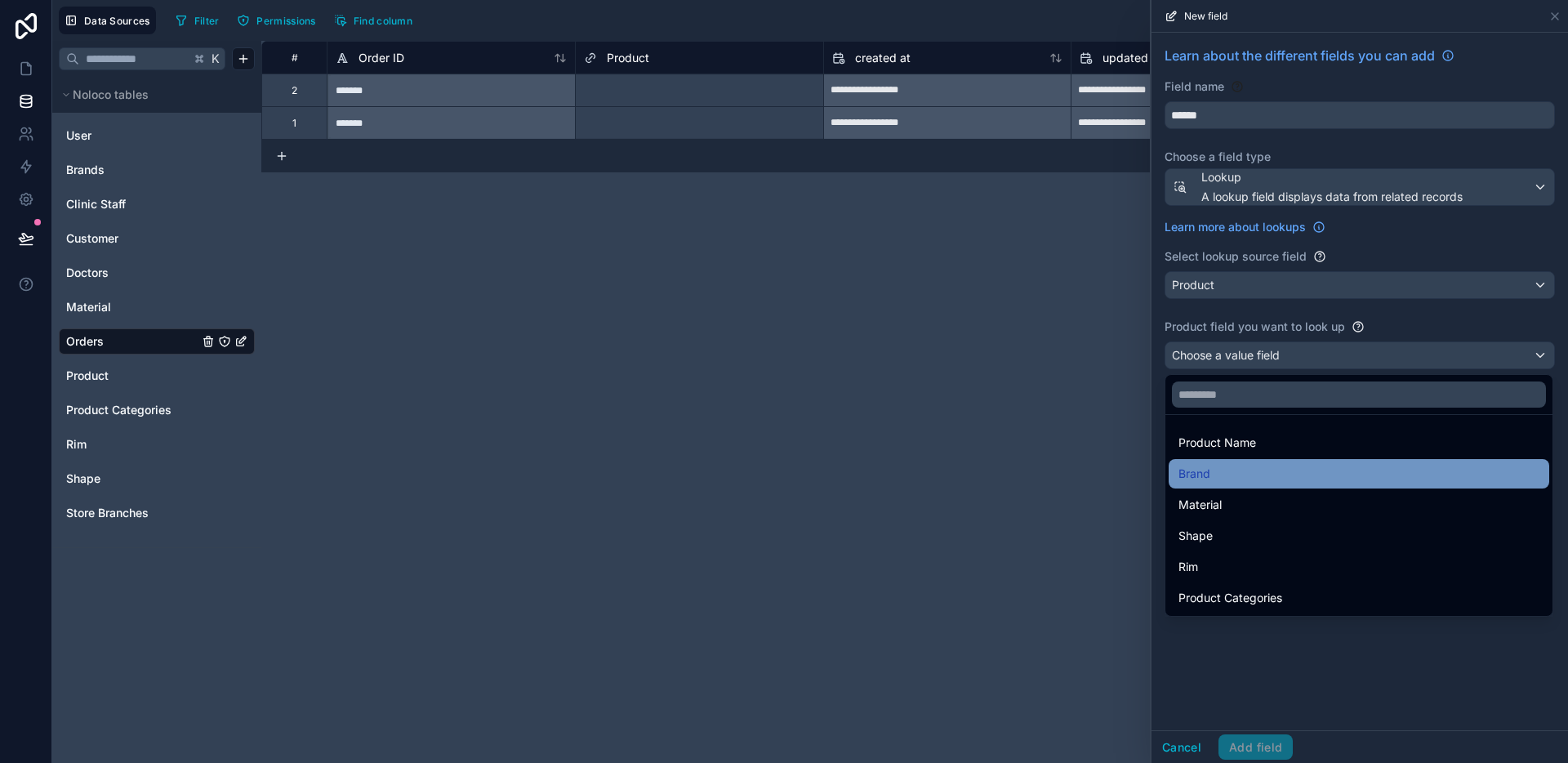
click at [1252, 482] on div "Brand" at bounding box center [1358, 474] width 361 height 20
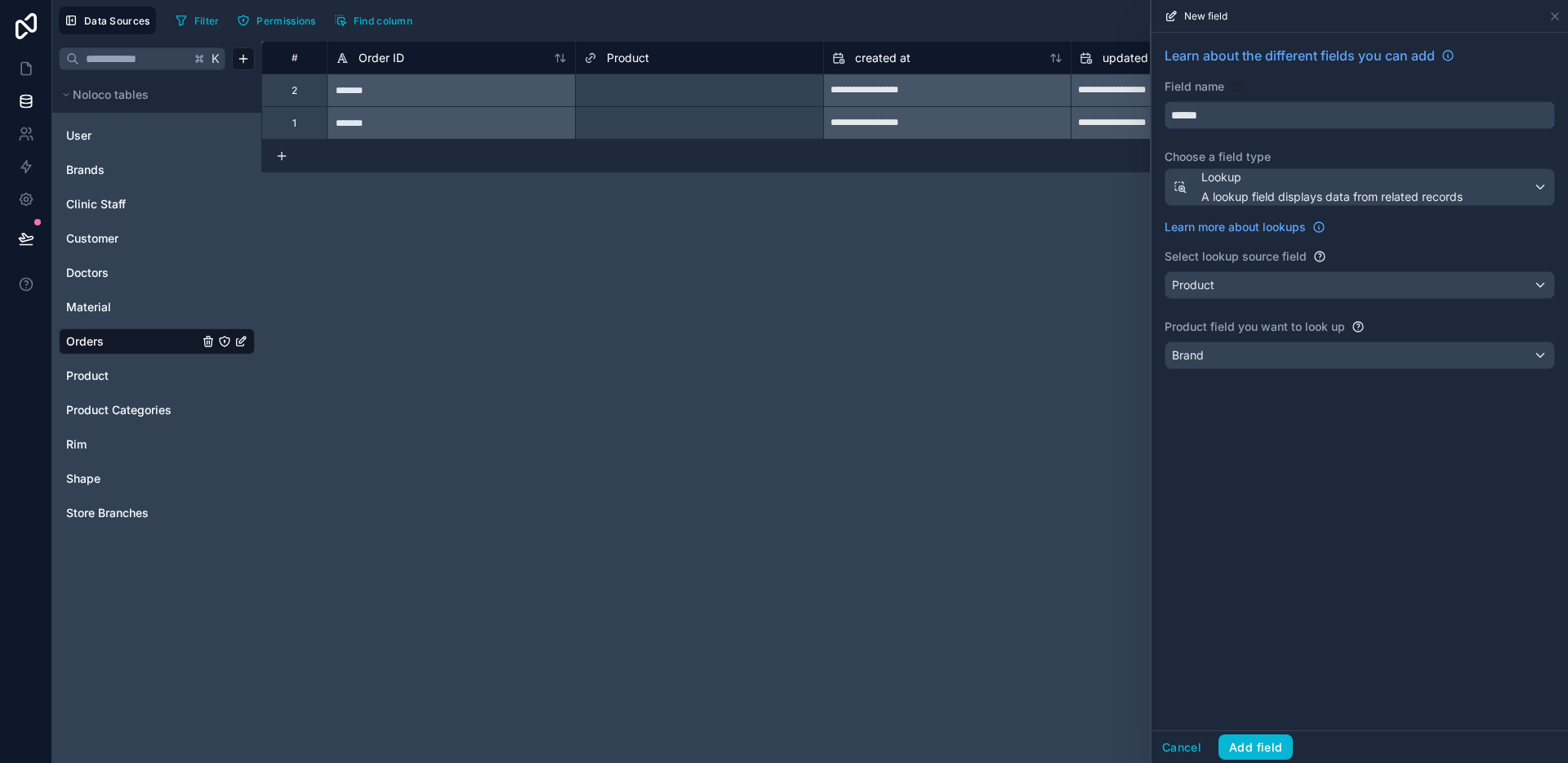
click at [1230, 120] on input "******" at bounding box center [1359, 115] width 389 height 26
drag, startPoint x: 1230, startPoint y: 120, endPoint x: 1158, endPoint y: 118, distance: 72.0
click at [1158, 118] on div "Learn about the different fields you can add Field name ****** Choose a field t…" at bounding box center [1359, 210] width 416 height 356
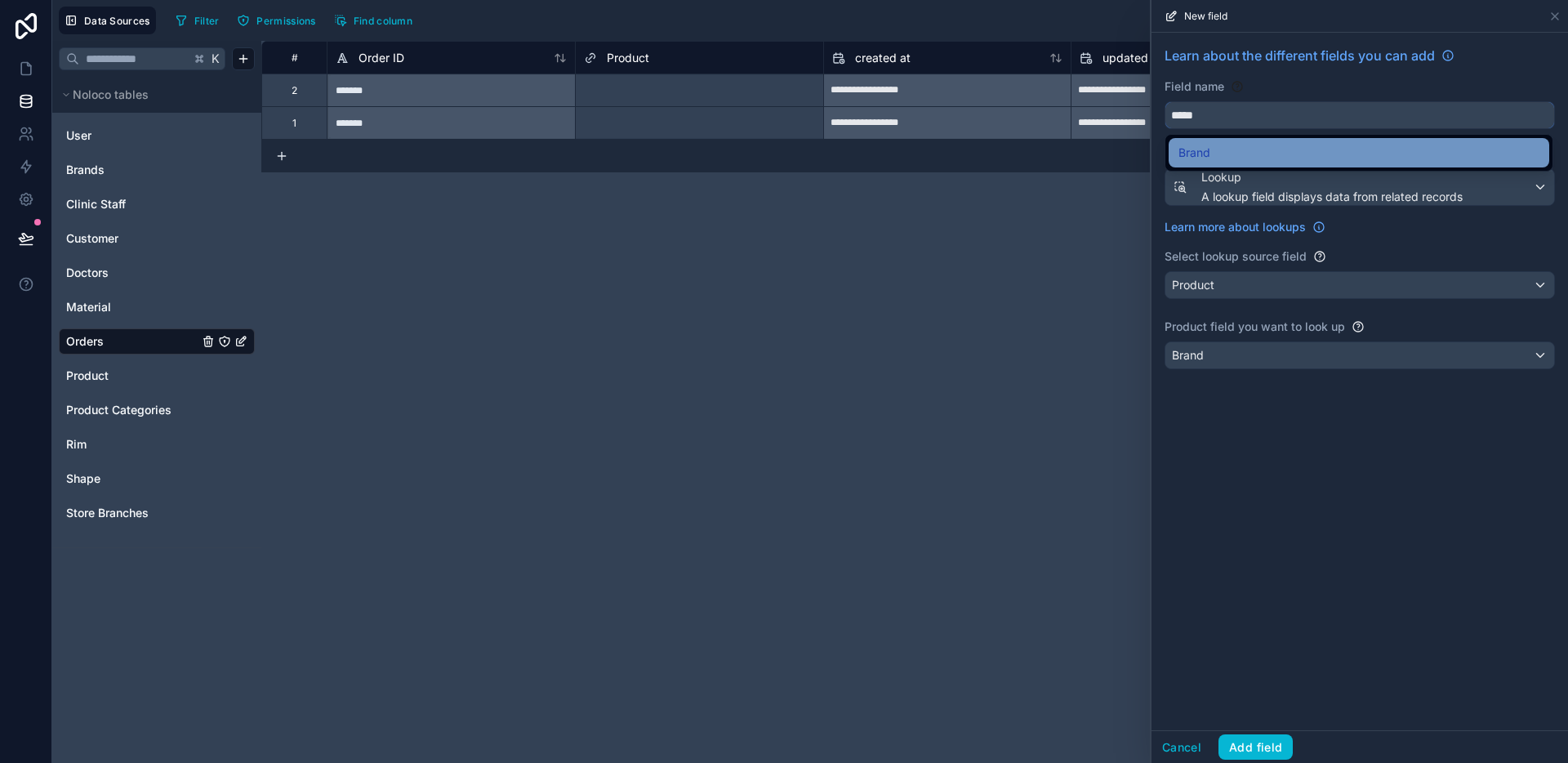
type input "*****"
click at [1203, 143] on span "Brand" at bounding box center [1194, 153] width 32 height 20
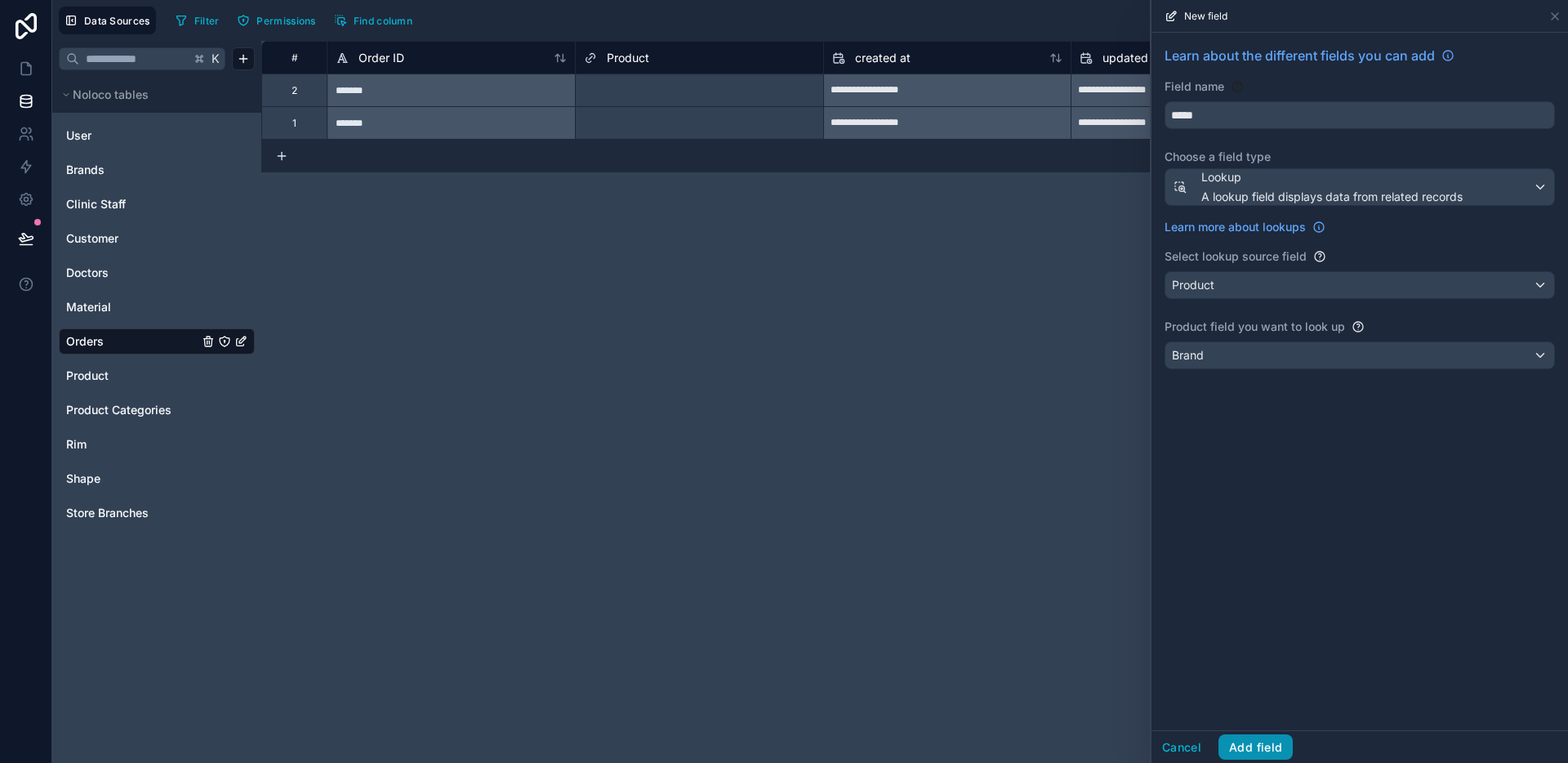
drag, startPoint x: 1284, startPoint y: 749, endPoint x: 1277, endPoint y: 715, distance: 34.7
click at [1283, 749] on button "Add field" at bounding box center [1255, 747] width 74 height 26
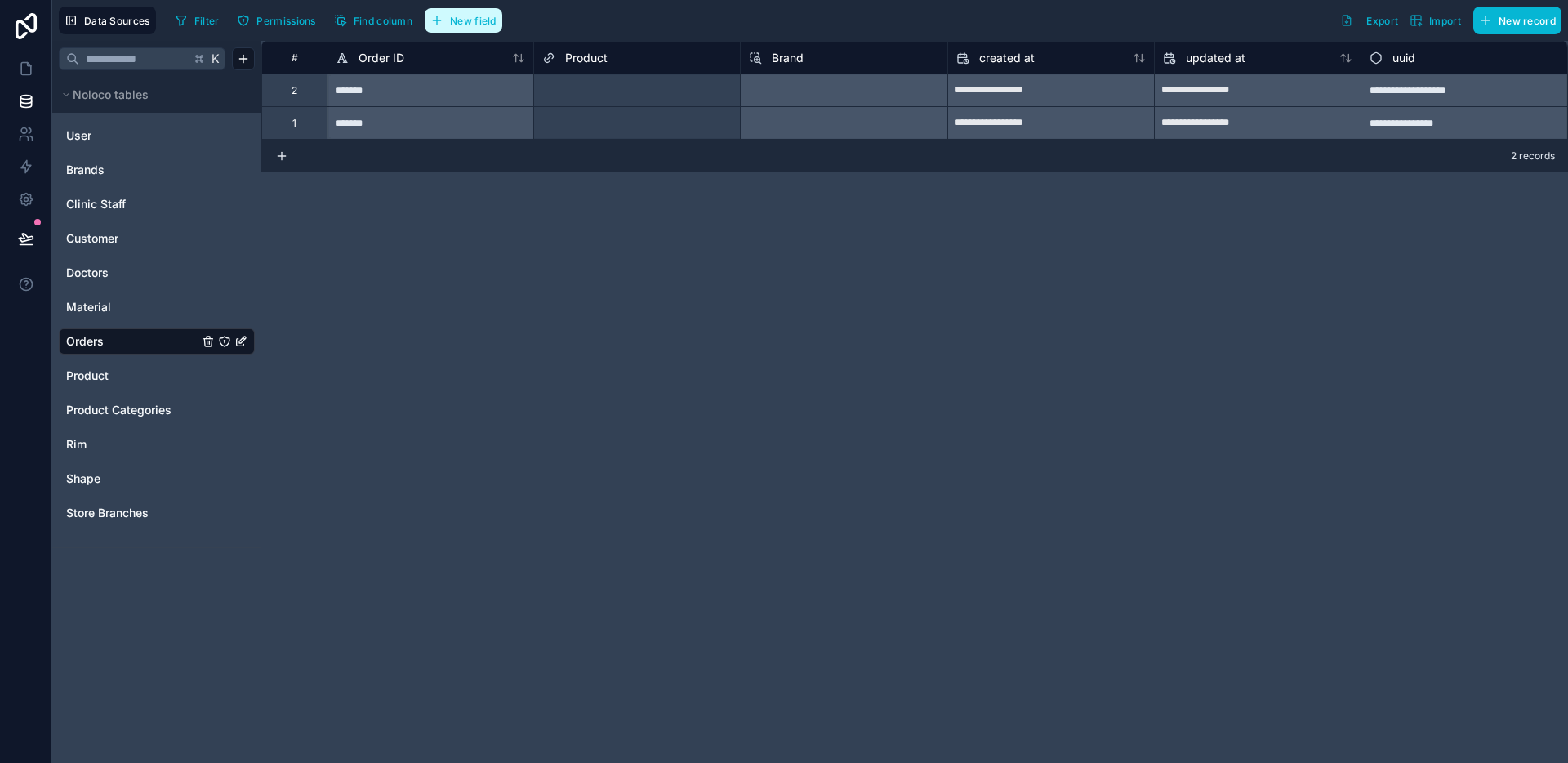
click at [469, 23] on span "New field" at bounding box center [473, 20] width 47 height 13
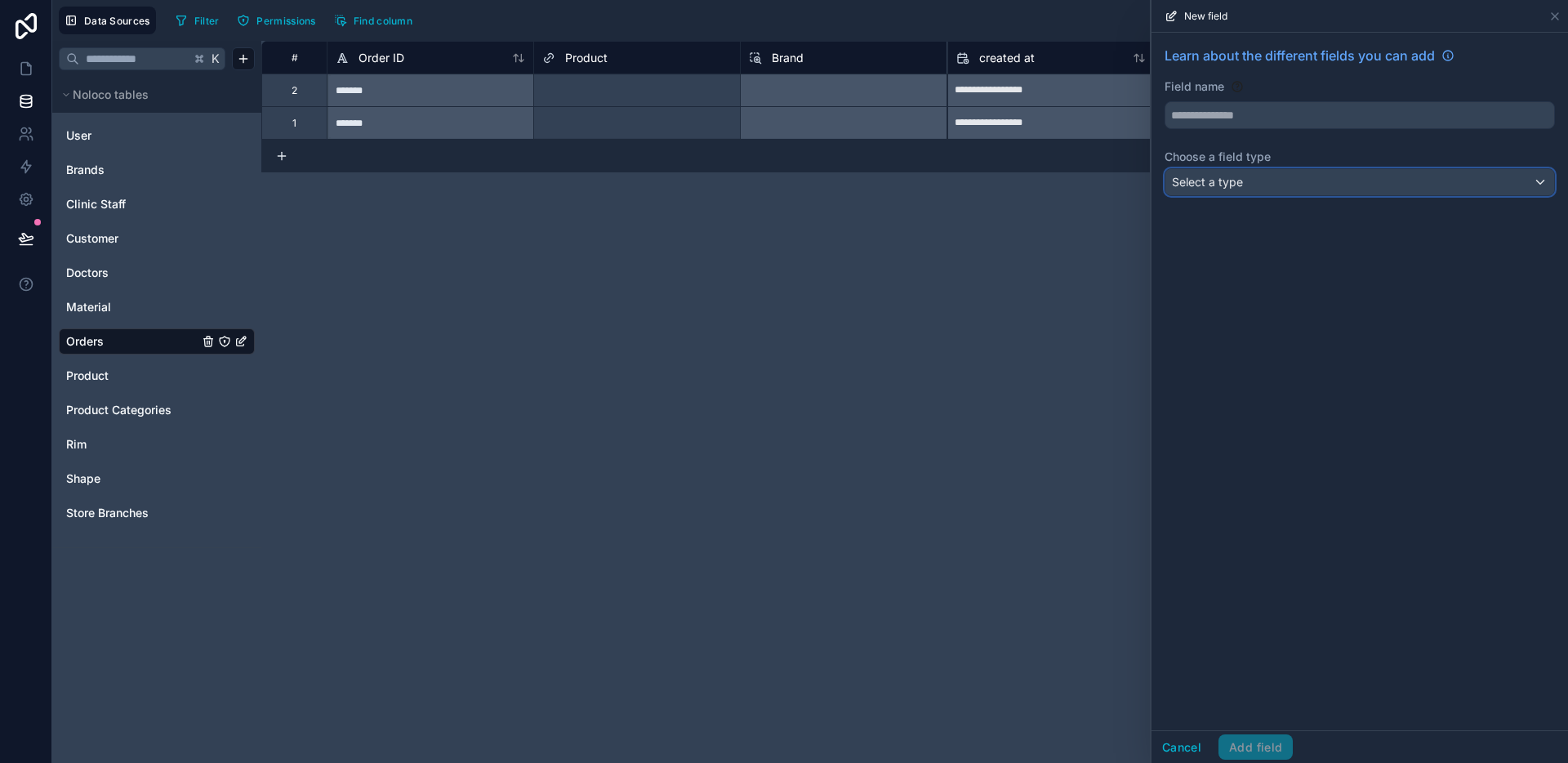
click at [1300, 186] on div "Select a type" at bounding box center [1359, 181] width 389 height 26
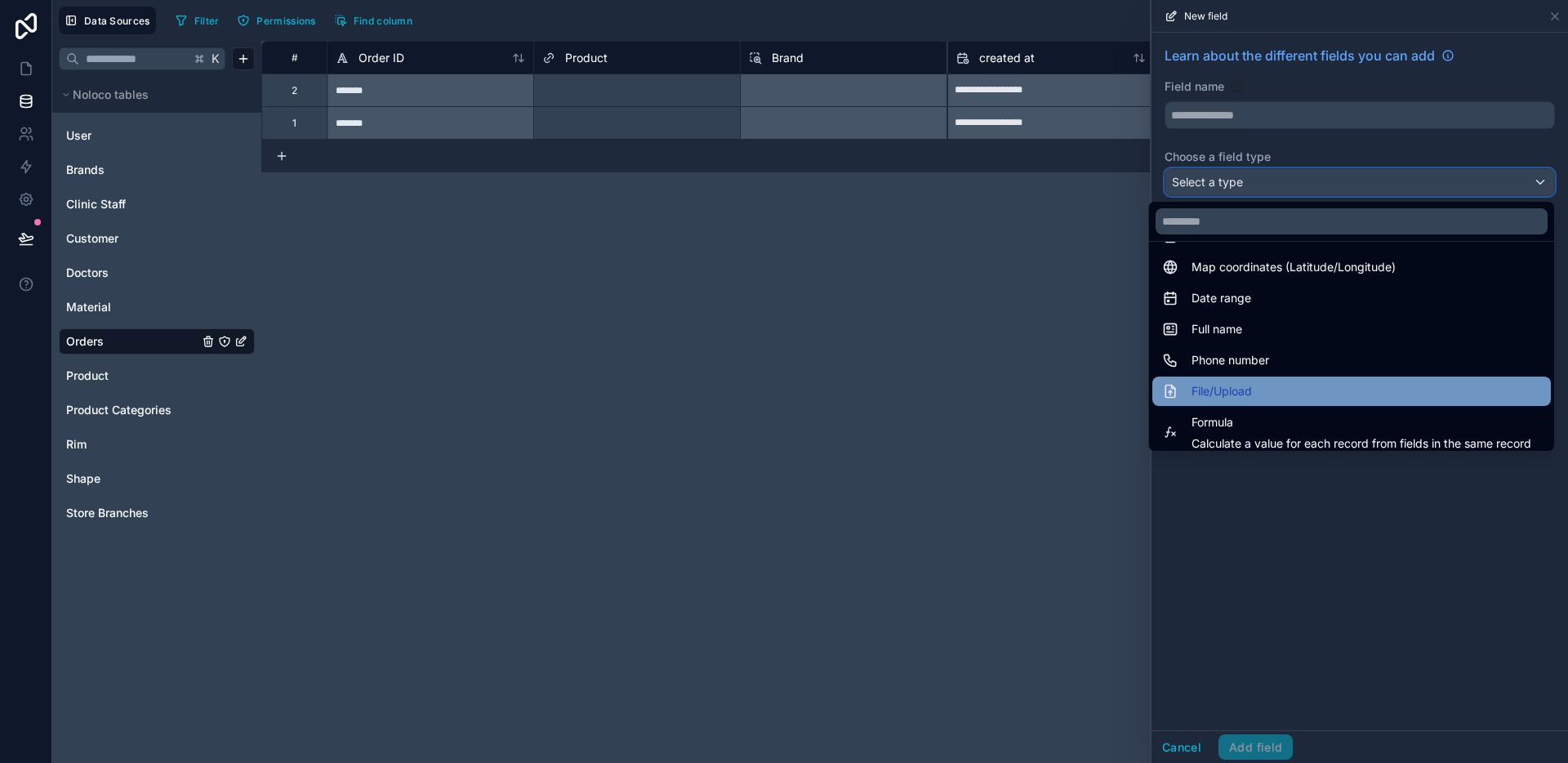
scroll to position [474, 0]
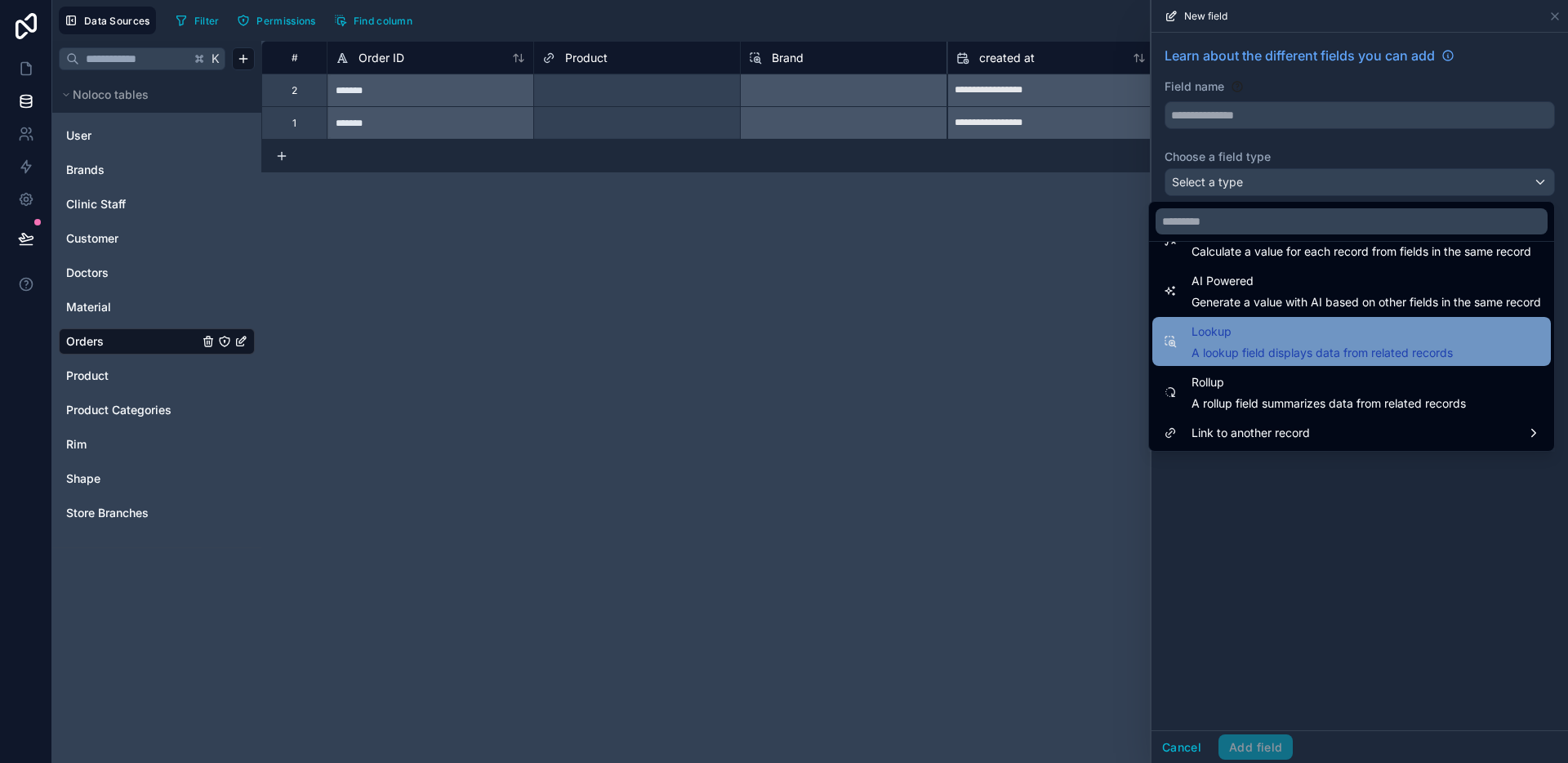
click at [1256, 364] on div "Lookup A lookup field displays data from related records" at bounding box center [1352, 341] width 399 height 49
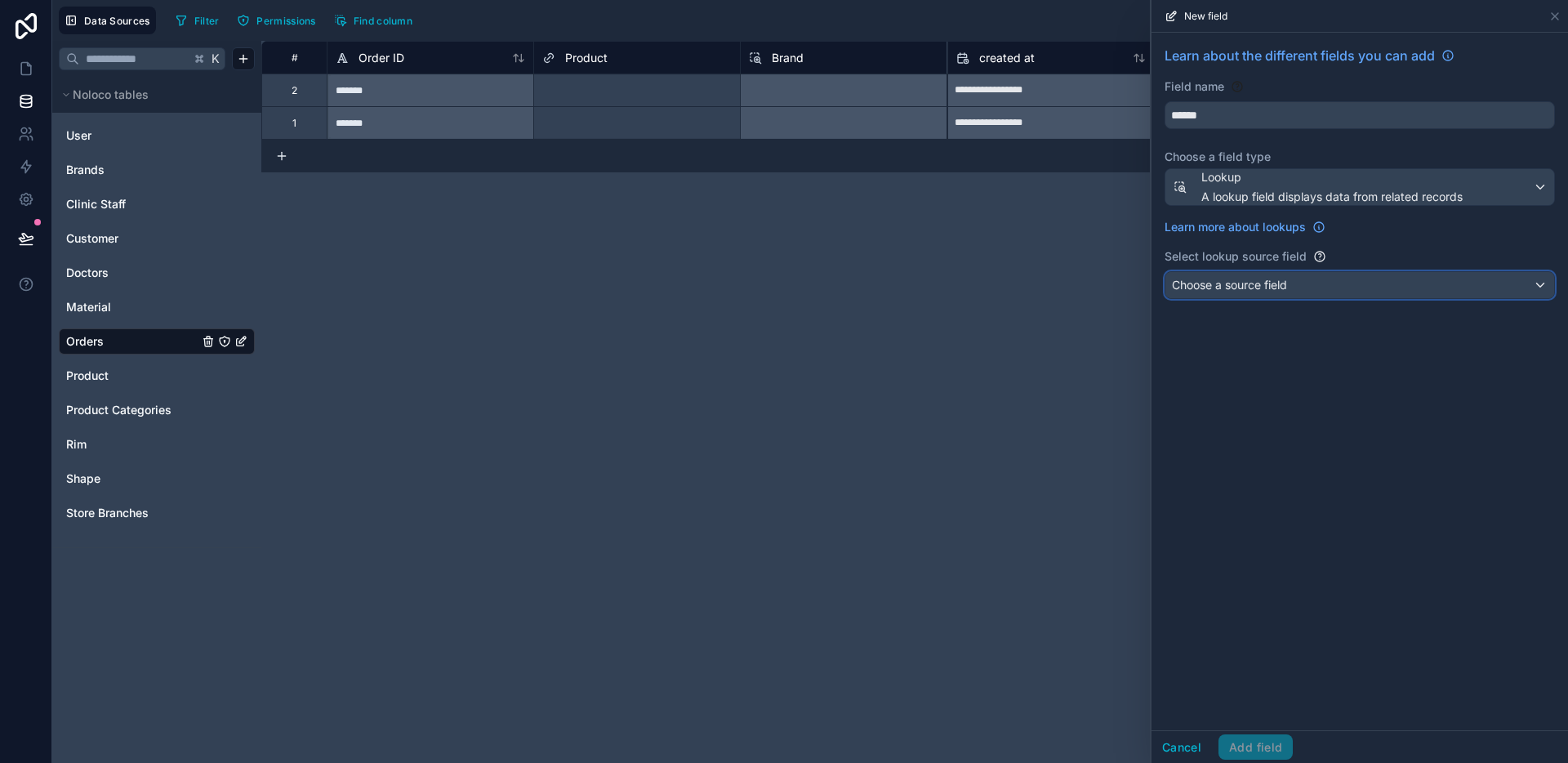
click at [1262, 285] on span "Choose a source field" at bounding box center [1230, 285] width 115 height 14
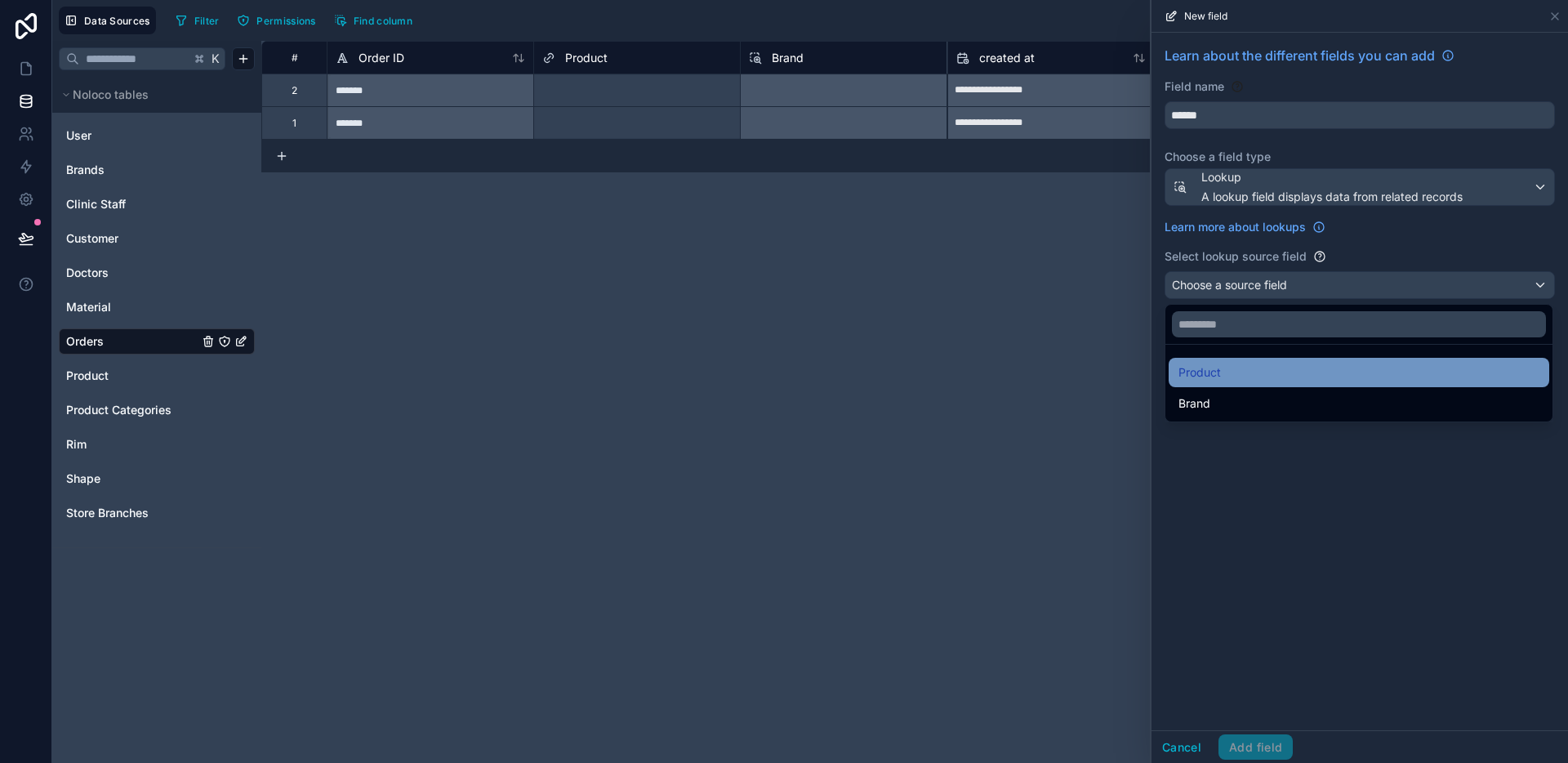
click at [1237, 379] on div "Product" at bounding box center [1358, 373] width 361 height 20
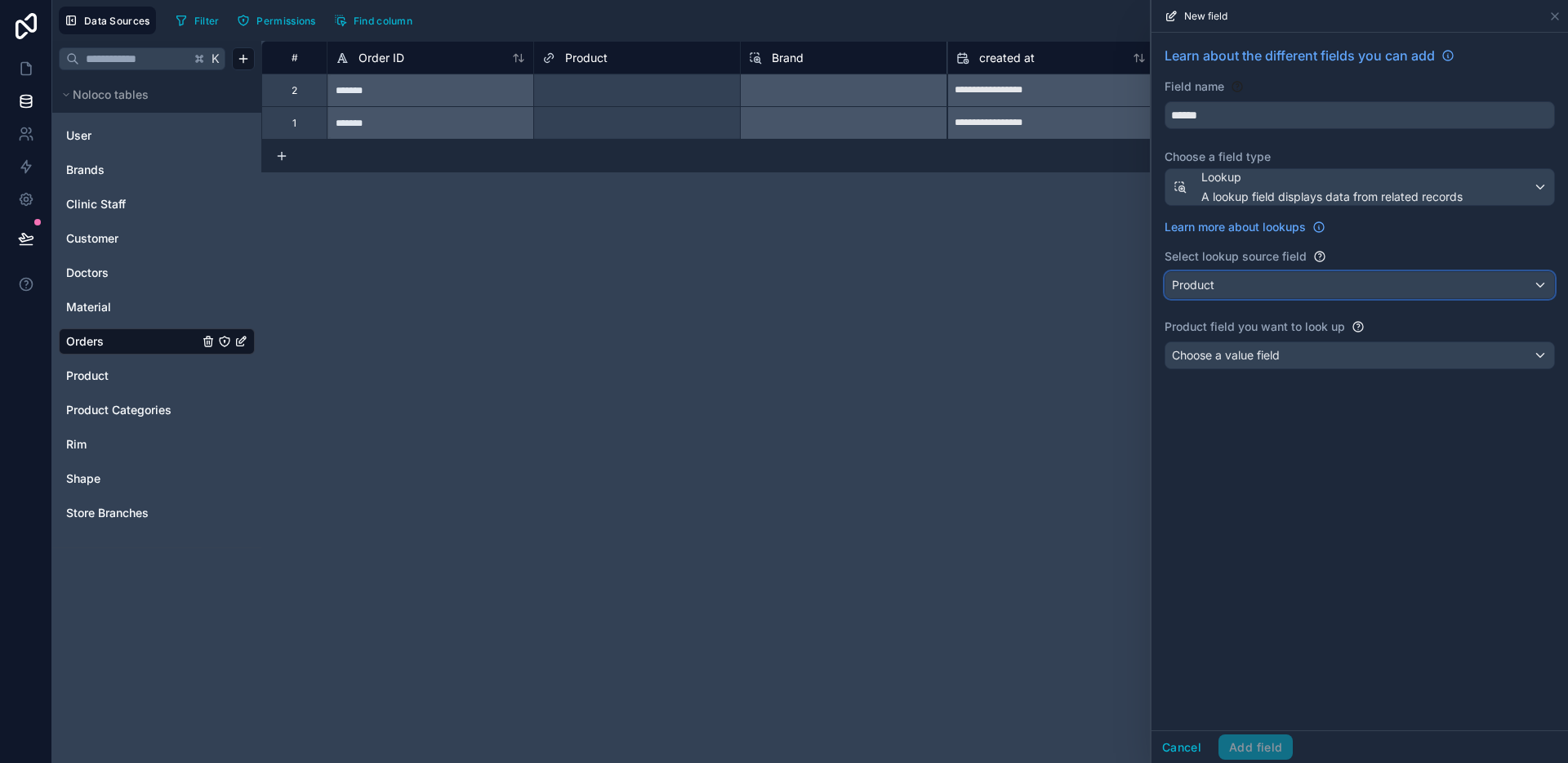
click at [1246, 299] on button "Product" at bounding box center [1359, 285] width 390 height 27
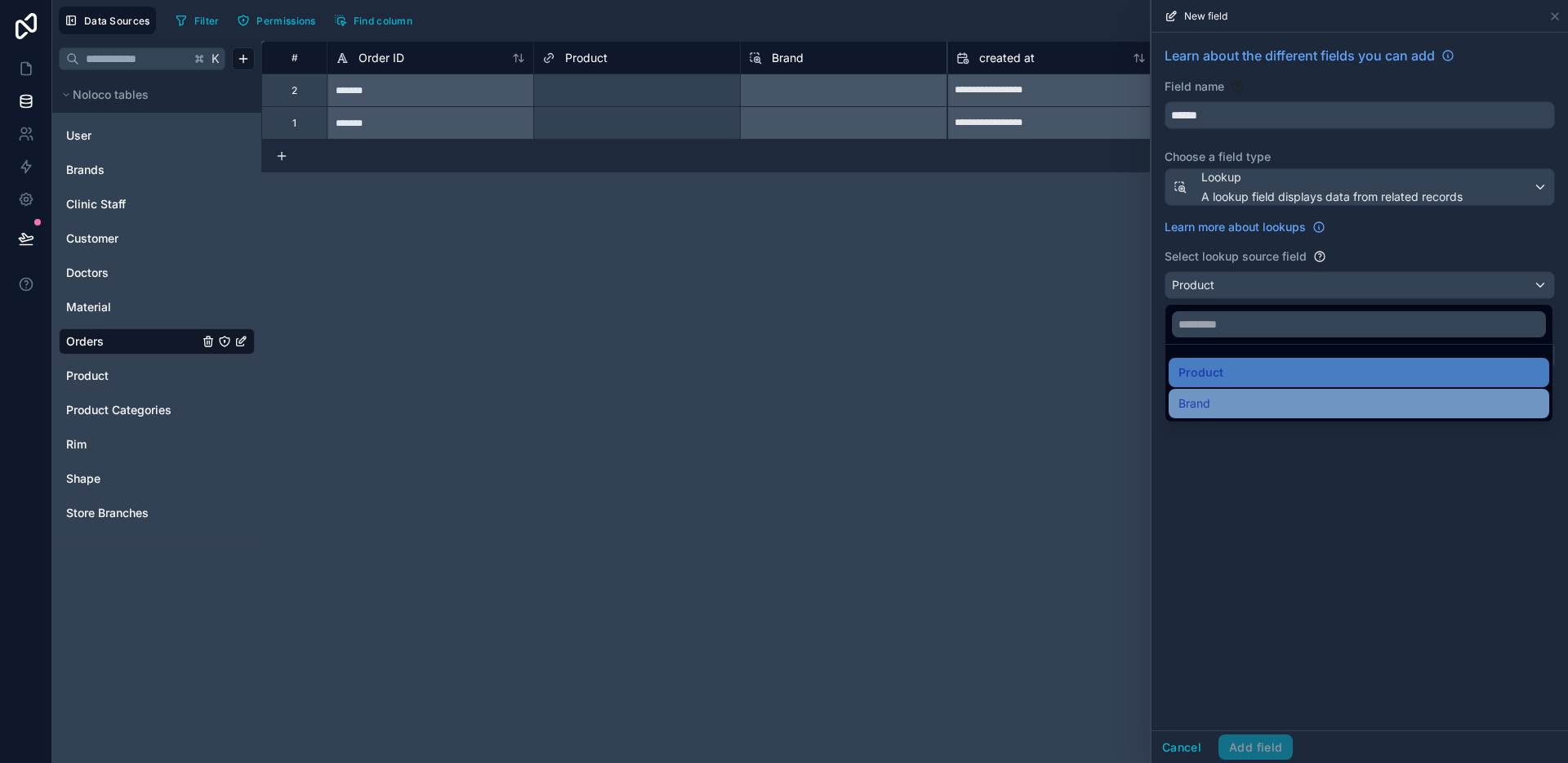
click at [1221, 395] on div "Brand" at bounding box center [1358, 404] width 361 height 20
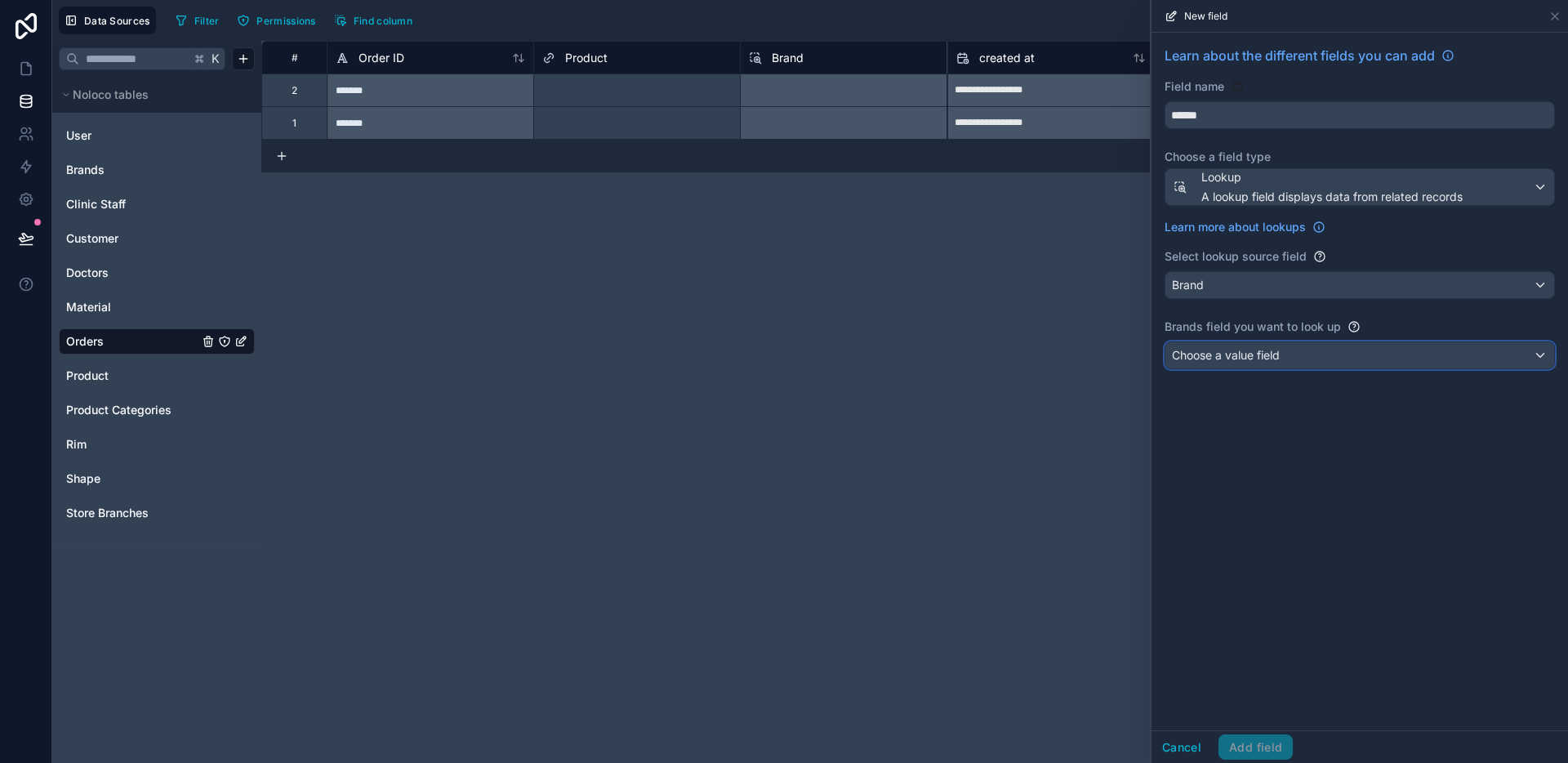
click at [1239, 365] on div "Choose a value field" at bounding box center [1359, 355] width 389 height 26
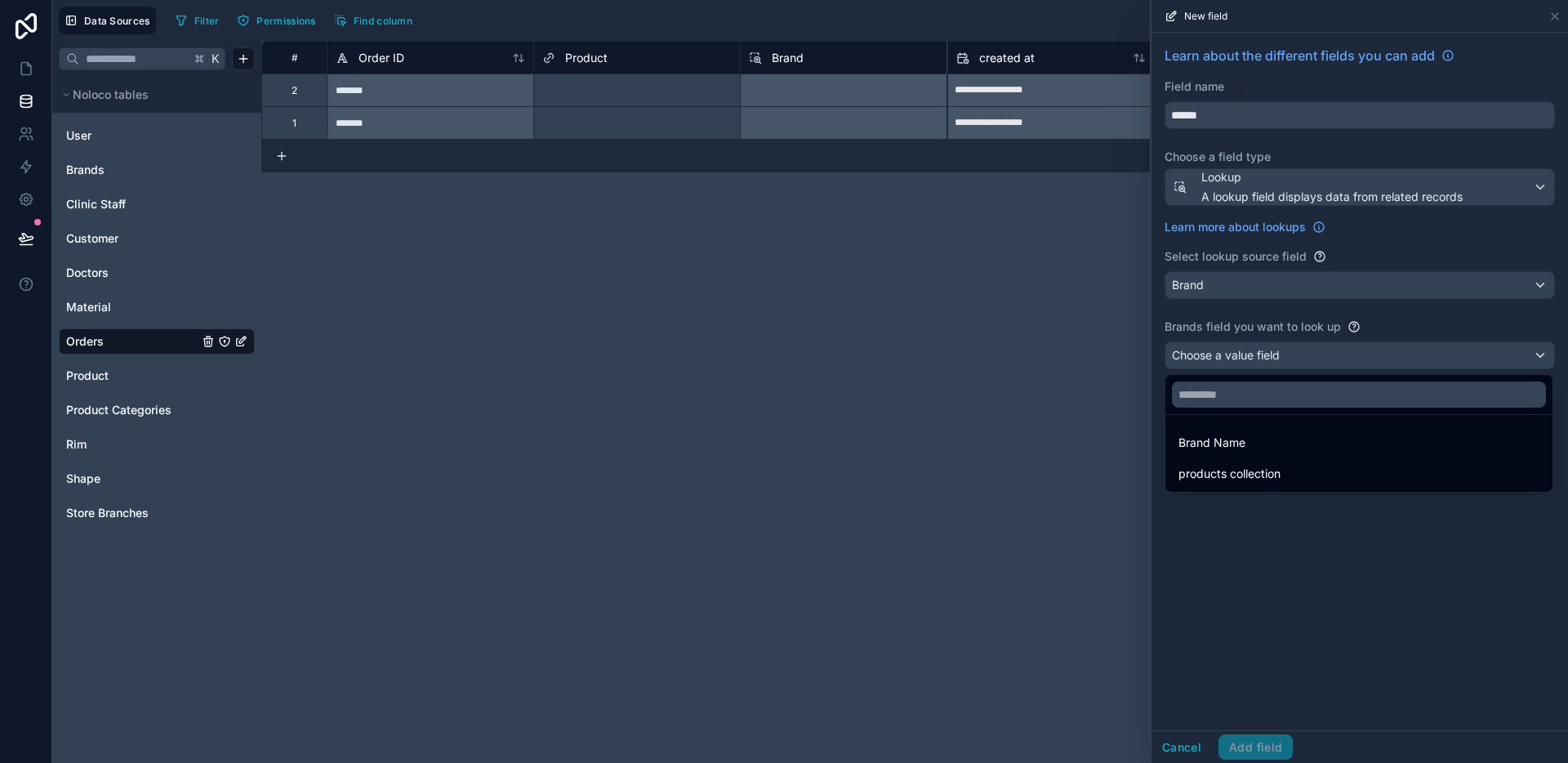
click at [1241, 361] on div at bounding box center [1359, 382] width 416 height 763
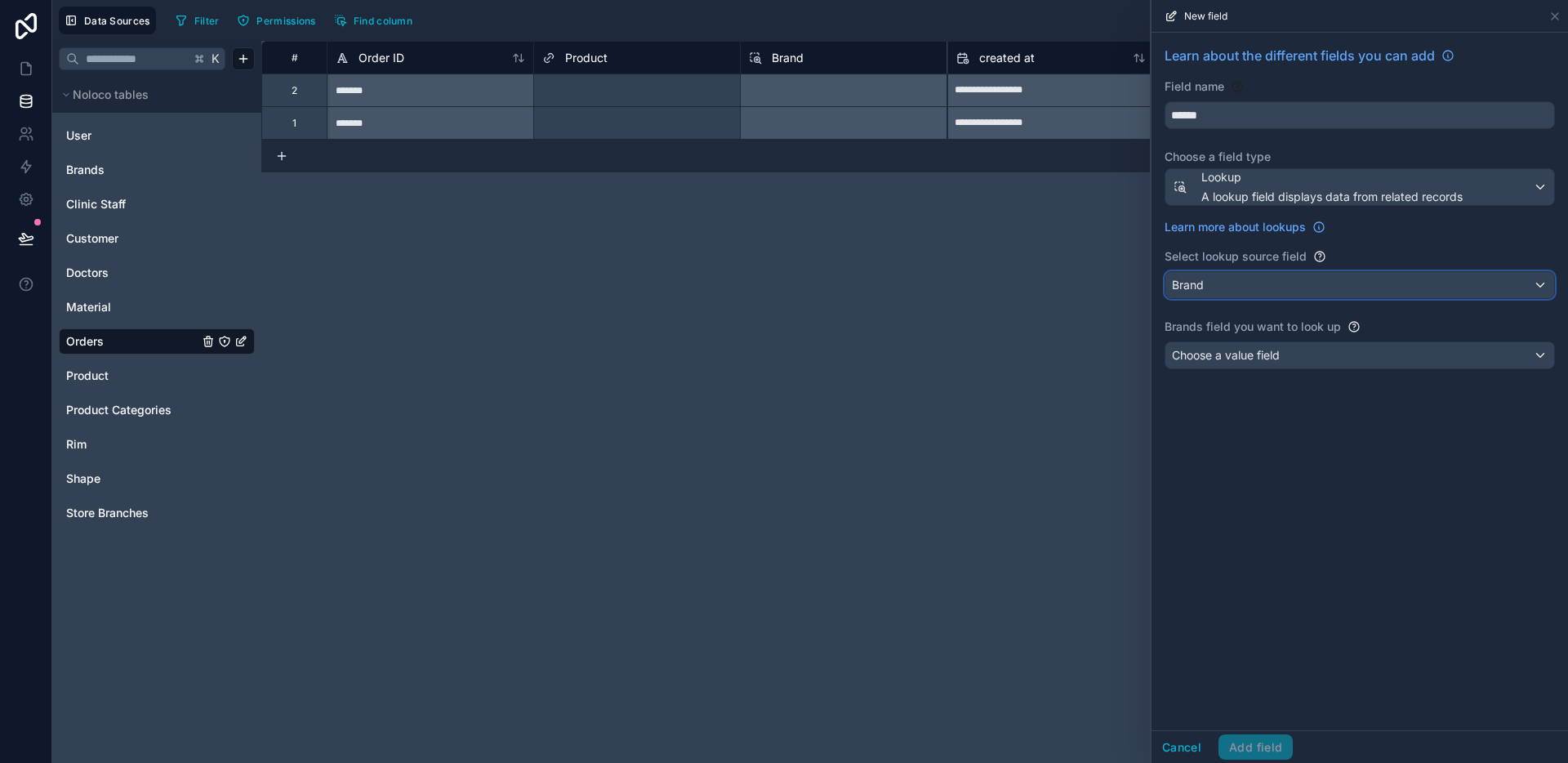
click at [1239, 287] on div "Brand" at bounding box center [1359, 285] width 389 height 26
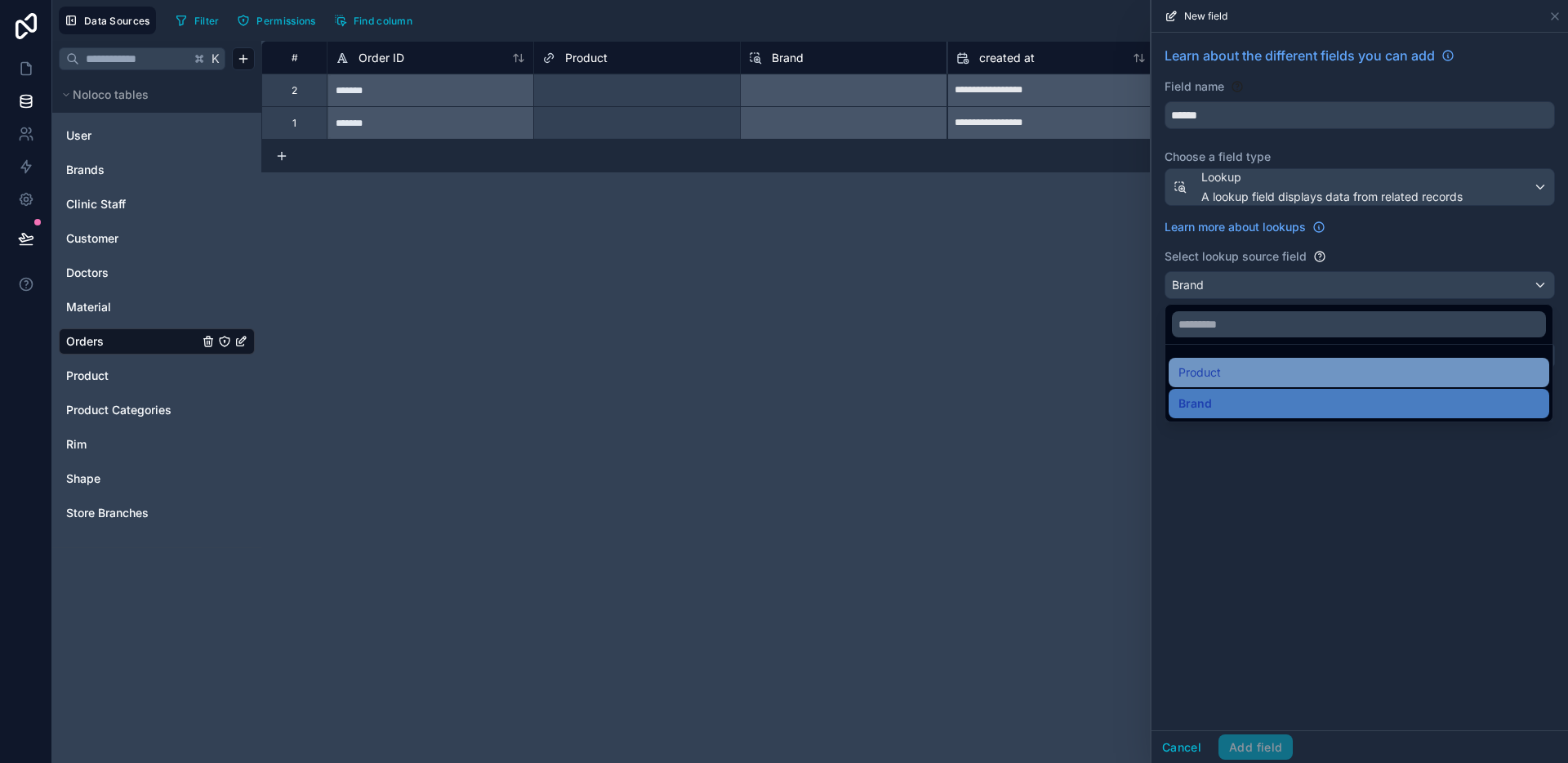
click at [1228, 373] on div "Product" at bounding box center [1358, 373] width 361 height 20
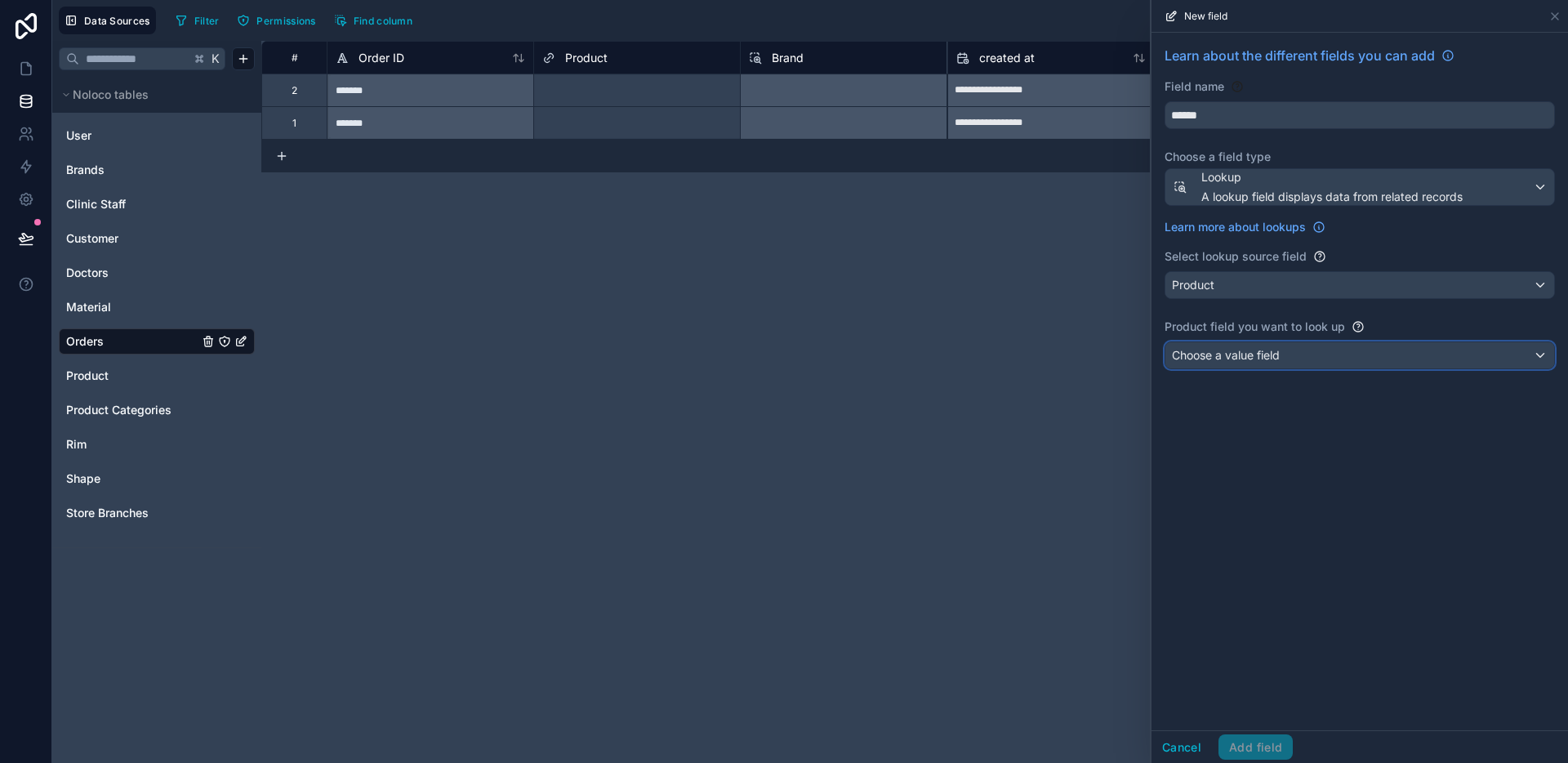
click at [1233, 364] on div "Choose a value field" at bounding box center [1359, 355] width 389 height 26
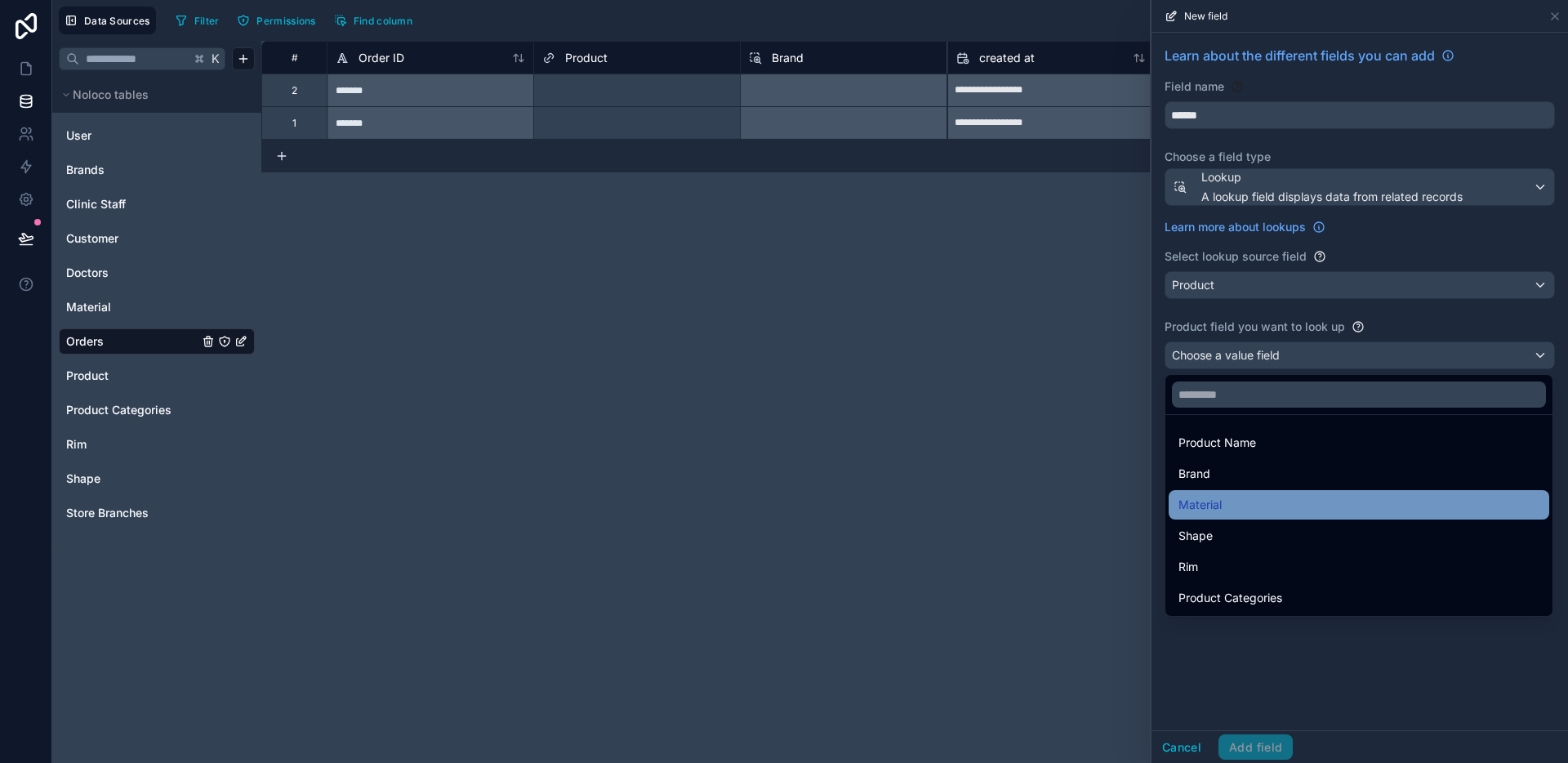
click at [1211, 513] on span "Material" at bounding box center [1199, 504] width 43 height 20
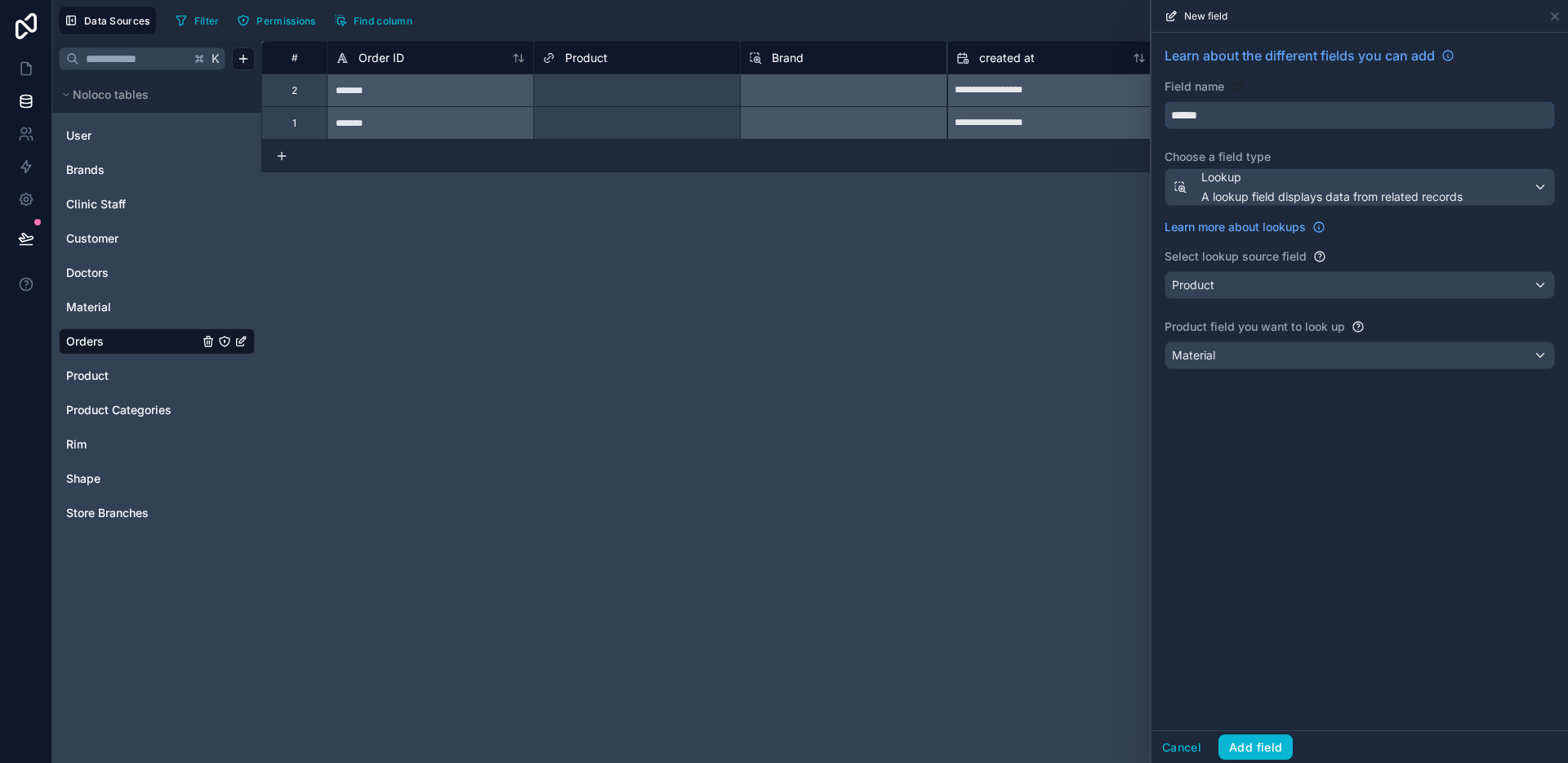
click at [1241, 119] on input "******" at bounding box center [1359, 115] width 389 height 26
type input "********"
click at [1265, 740] on button "Add field" at bounding box center [1255, 747] width 74 height 26
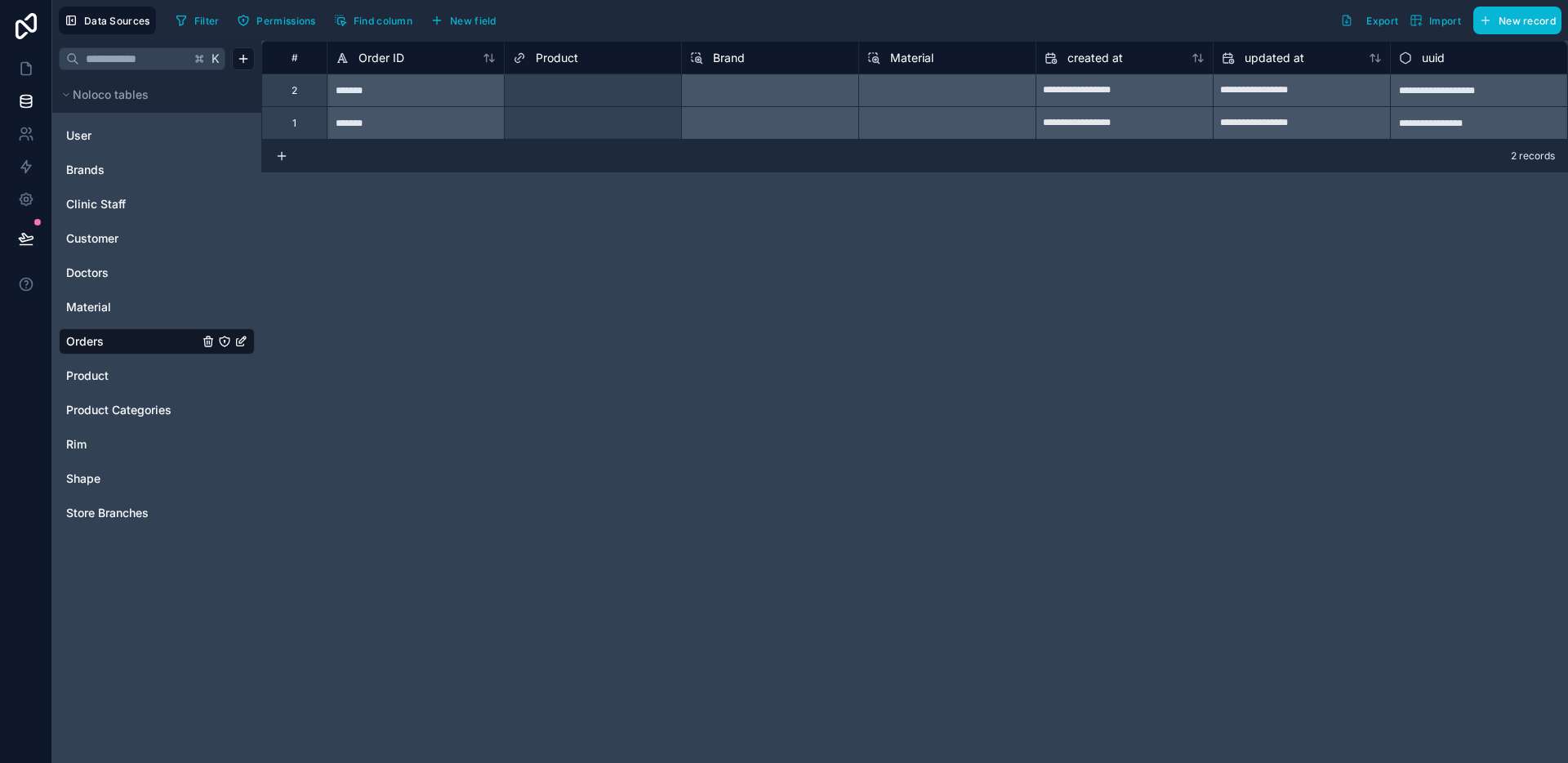
click at [606, 96] on div at bounding box center [634, 91] width 77 height 17
click at [594, 89] on div "Select a Product" at bounding box center [592, 90] width 176 height 22
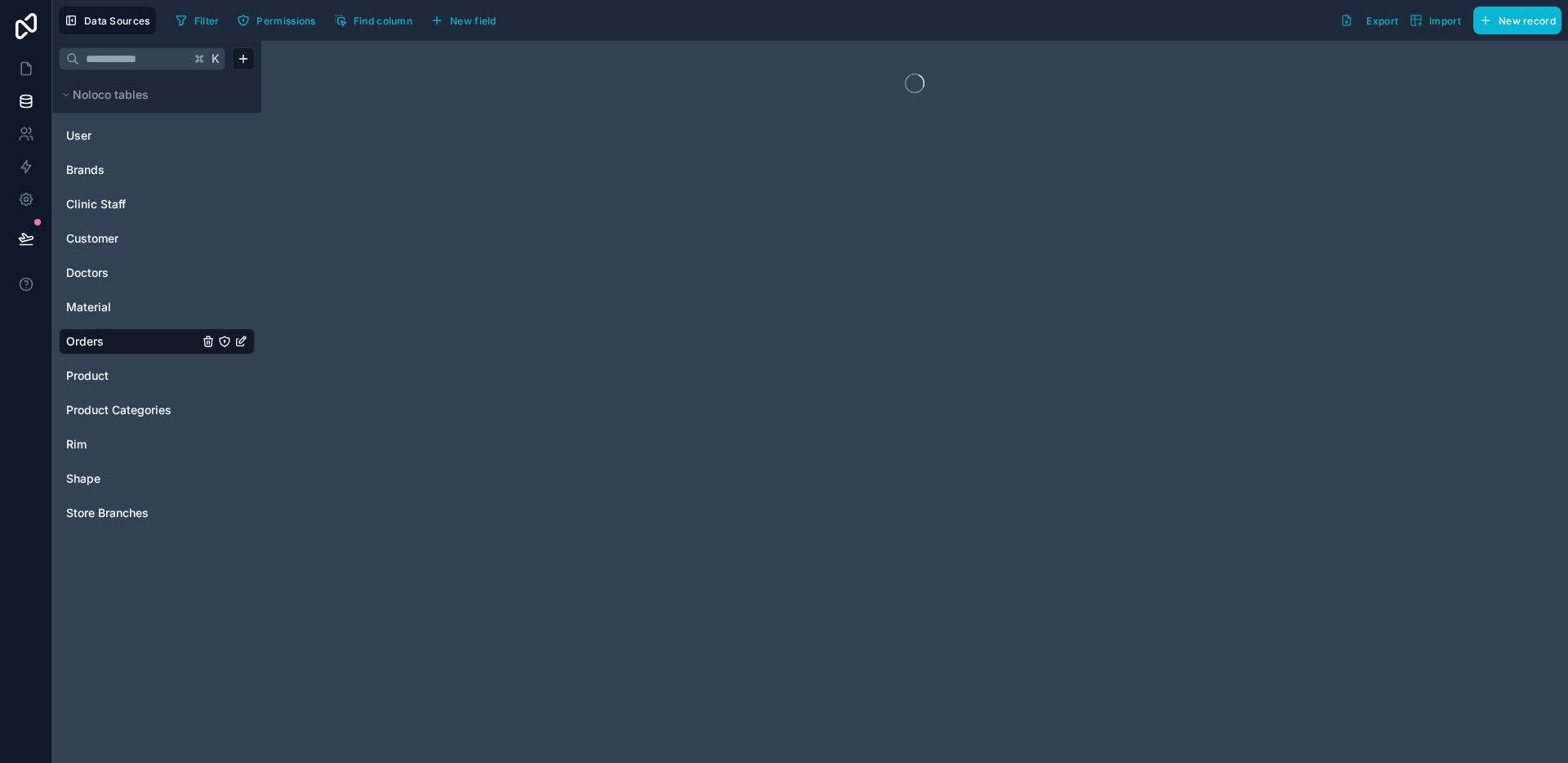
click at [594, 136] on div at bounding box center [915, 402] width 1307 height 722
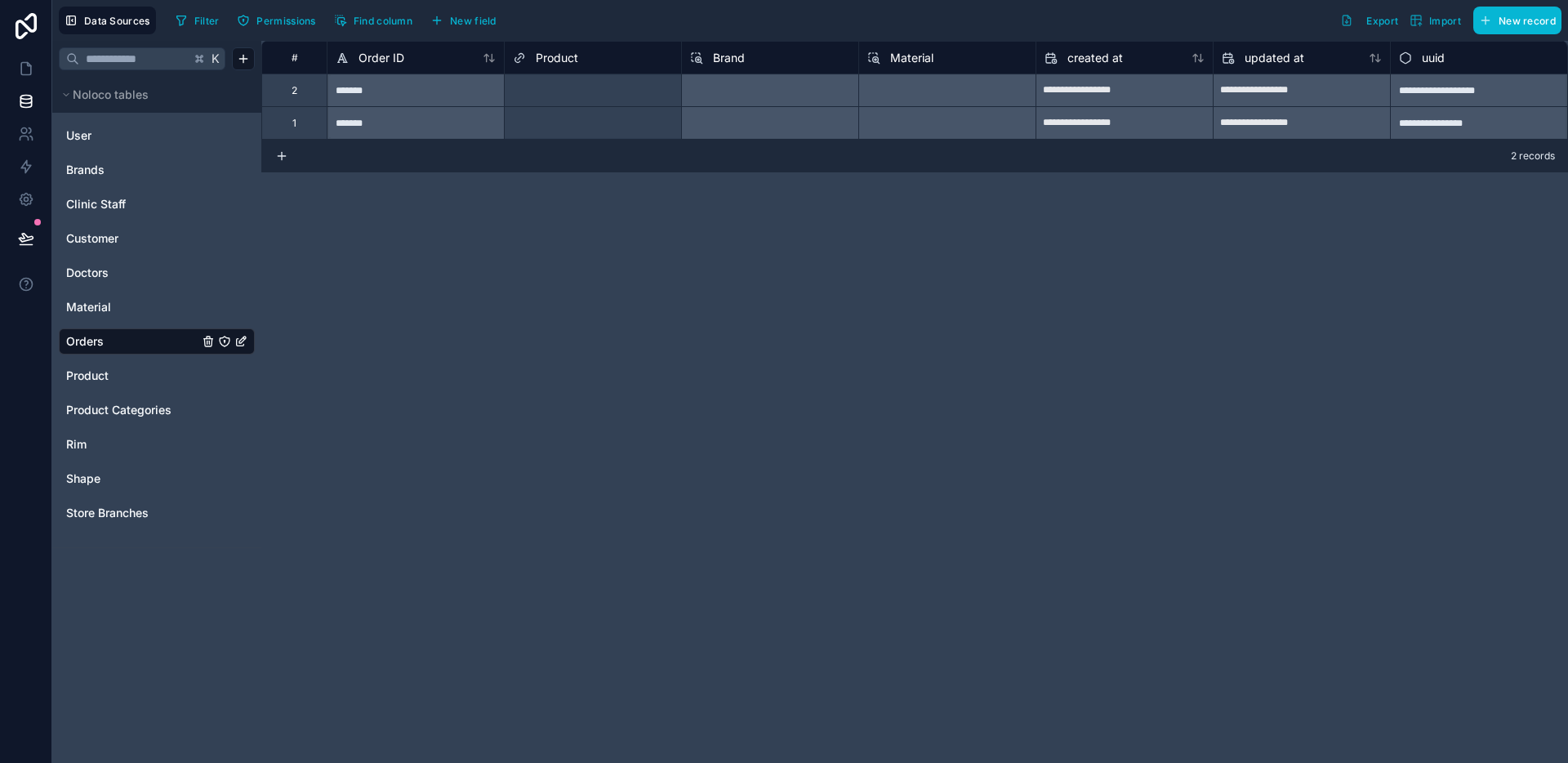
click at [582, 96] on div "Select a Product" at bounding box center [551, 90] width 77 height 13
click at [578, 114] on div "Select a Product" at bounding box center [592, 123] width 176 height 22
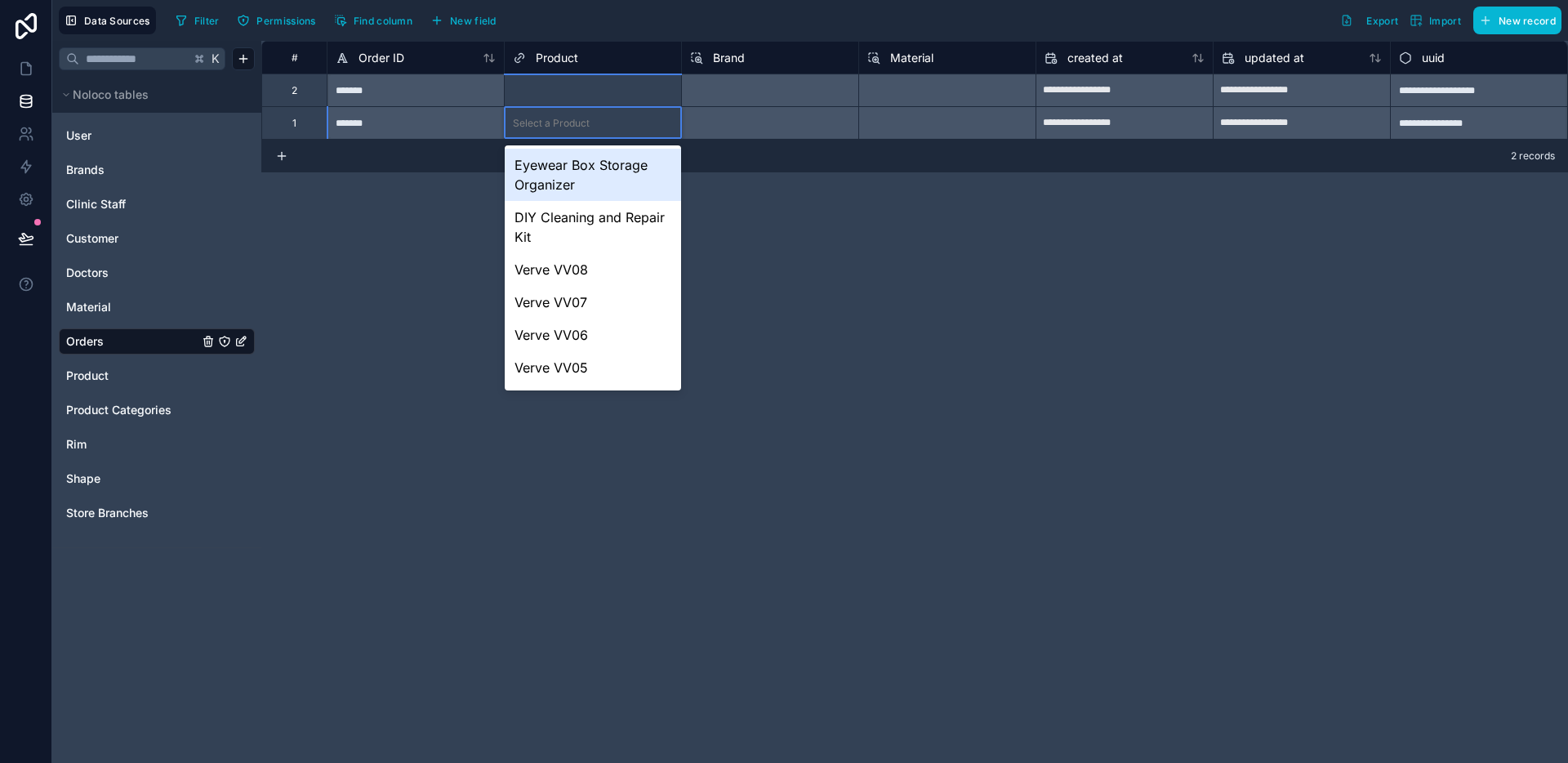
click at [576, 121] on div "Select a Product" at bounding box center [551, 123] width 77 height 13
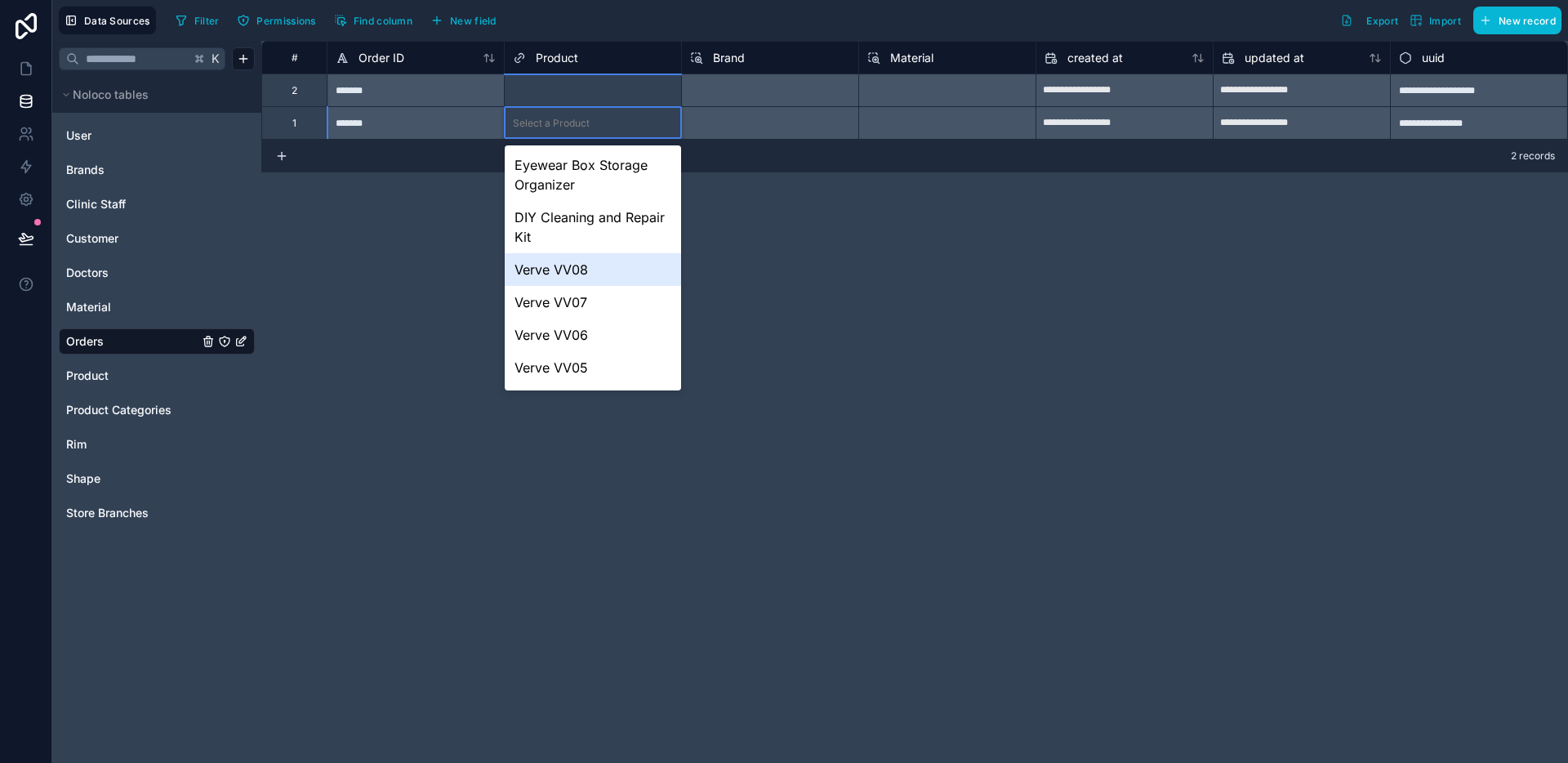
click at [564, 275] on div "Verve VV08" at bounding box center [592, 269] width 176 height 32
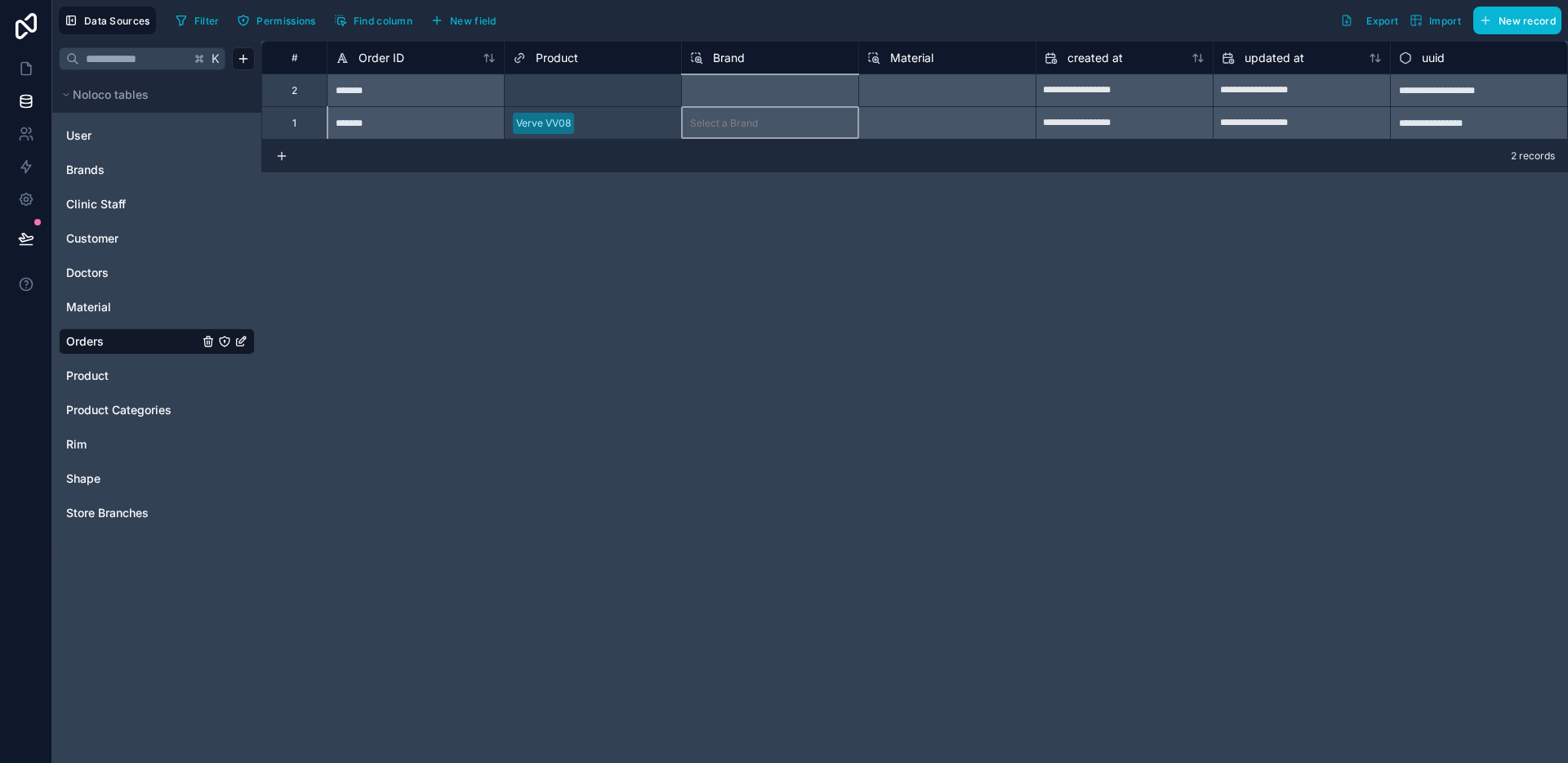
click at [778, 136] on div "Select a Brand" at bounding box center [769, 122] width 177 height 32
click at [618, 129] on div at bounding box center [626, 123] width 93 height 17
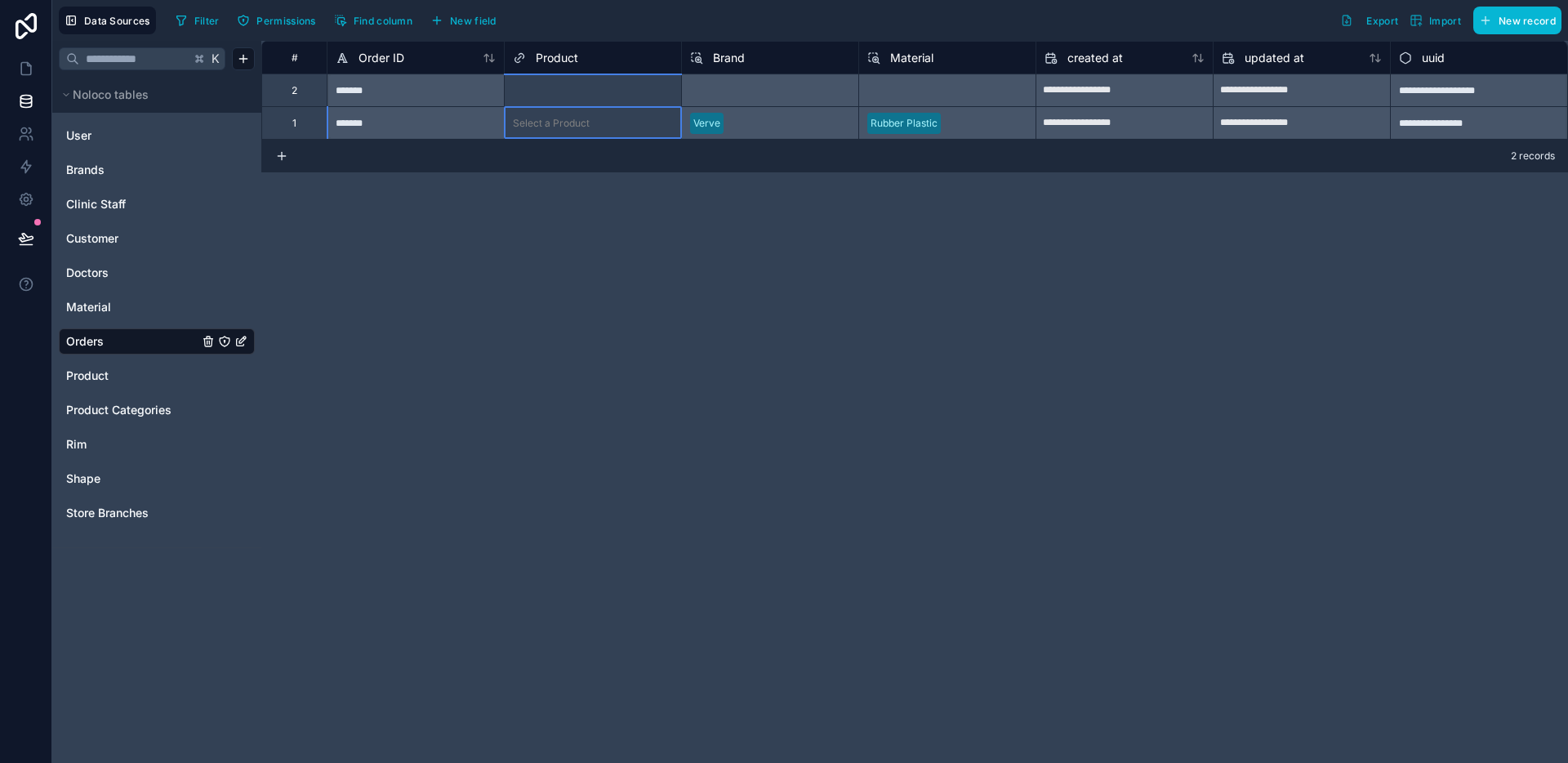
click at [751, 119] on div "Verve" at bounding box center [769, 122] width 177 height 32
click at [620, 136] on div "Select a Product" at bounding box center [592, 123] width 176 height 32
click at [490, 29] on button "New field" at bounding box center [463, 20] width 78 height 24
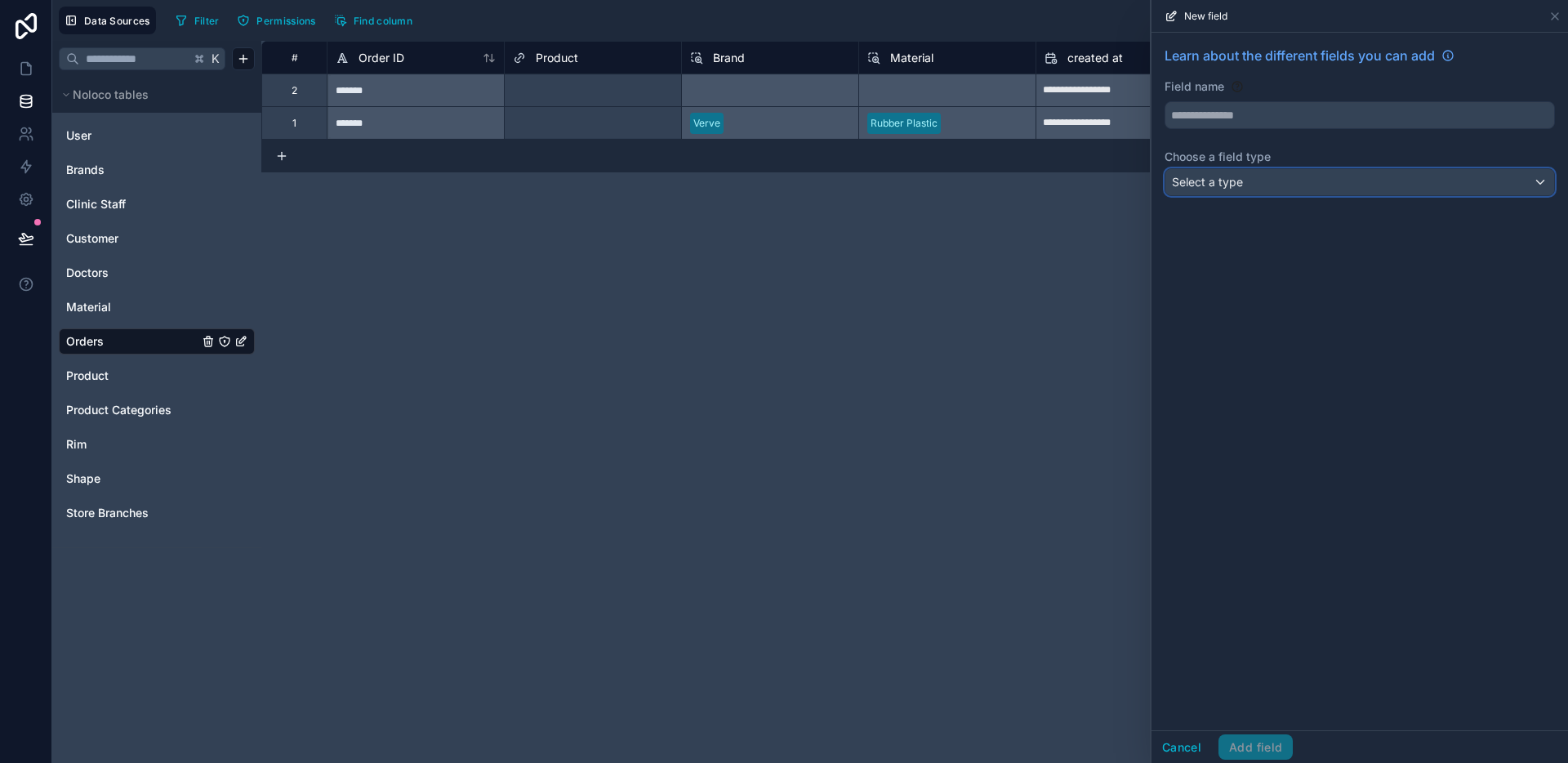
click at [1199, 180] on span "Select a type" at bounding box center [1207, 181] width 71 height 14
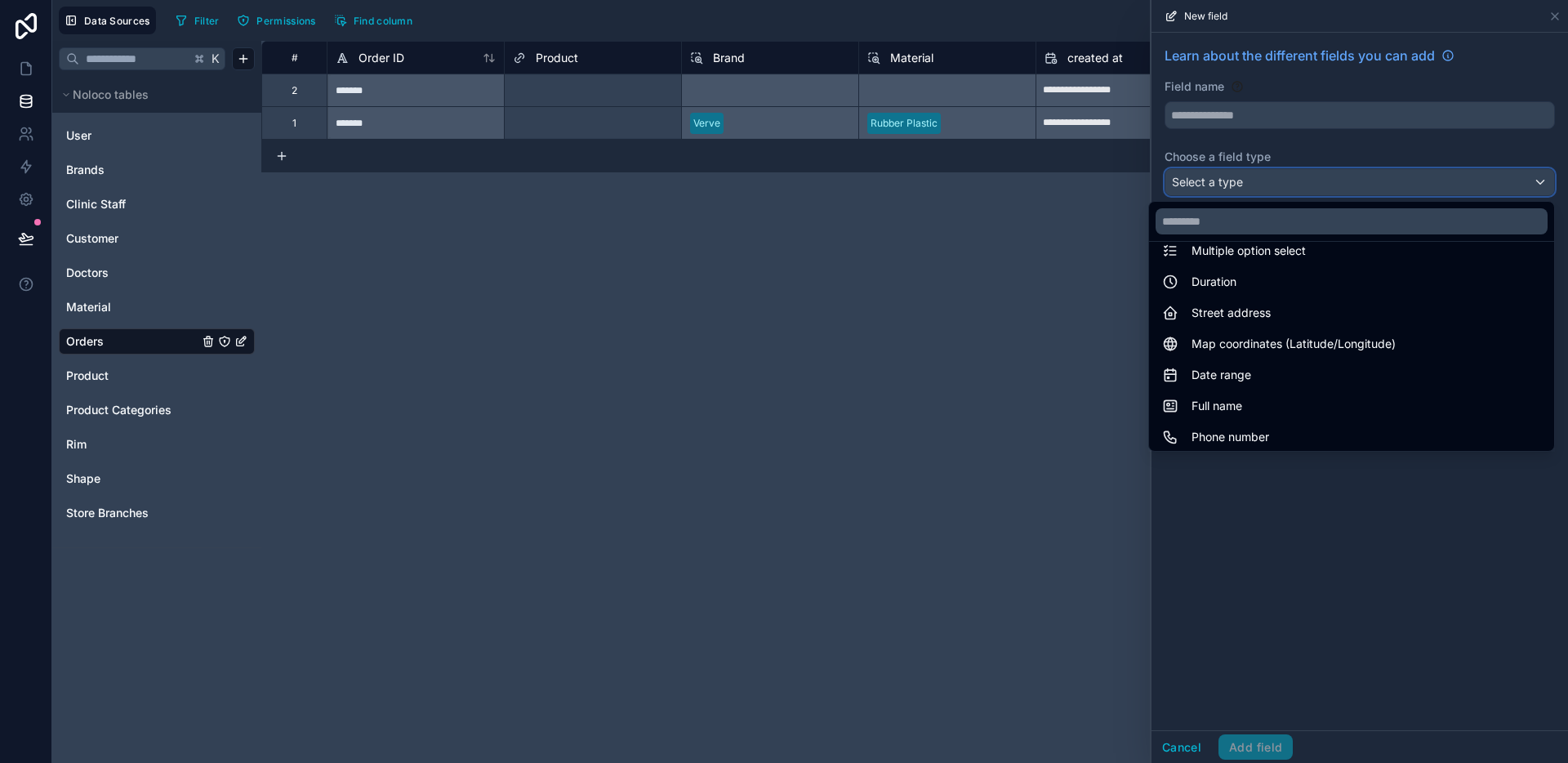
scroll to position [474, 0]
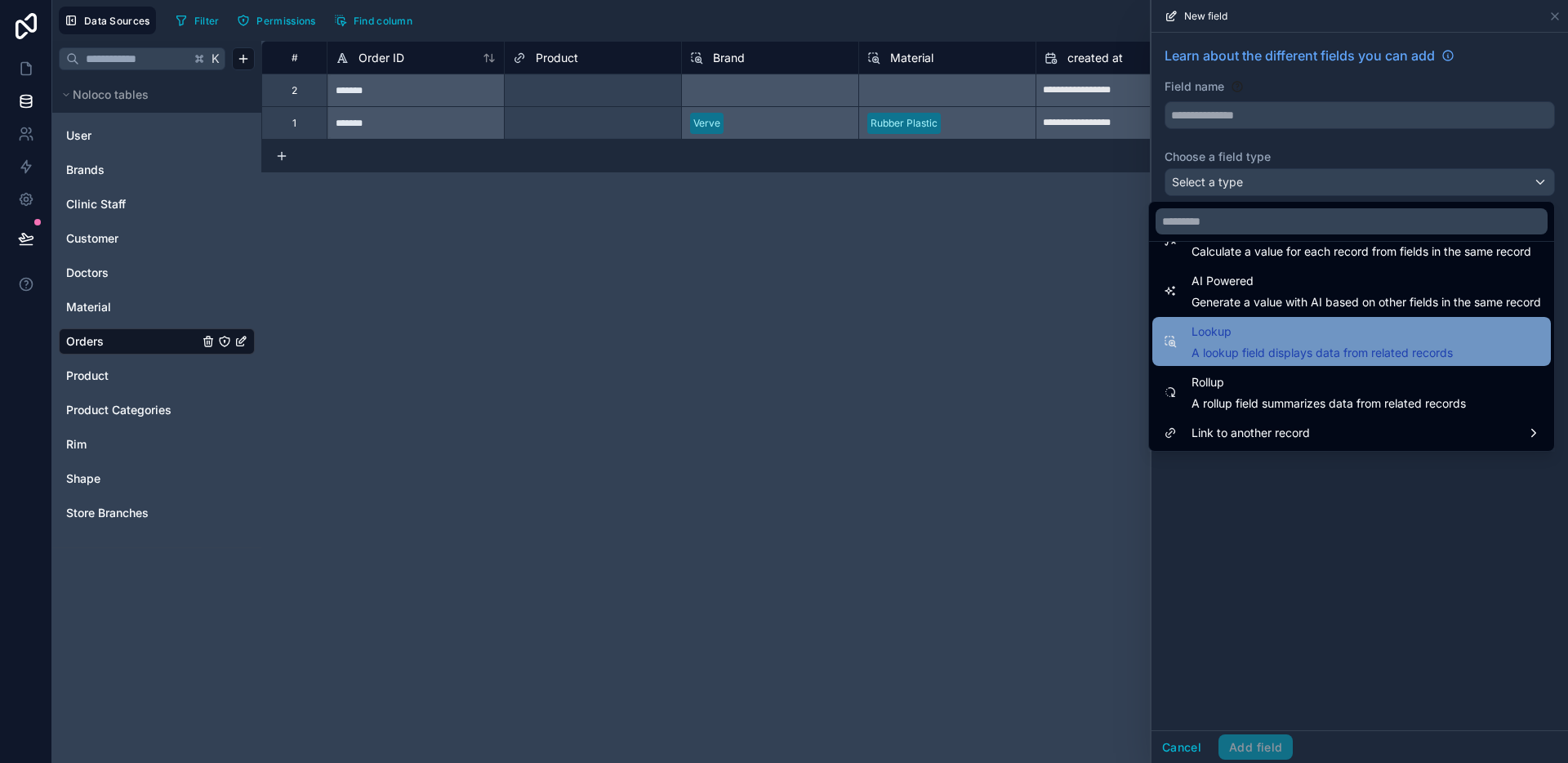
click at [1279, 349] on span "A lookup field displays data from related records" at bounding box center [1322, 352] width 261 height 17
type input "******"
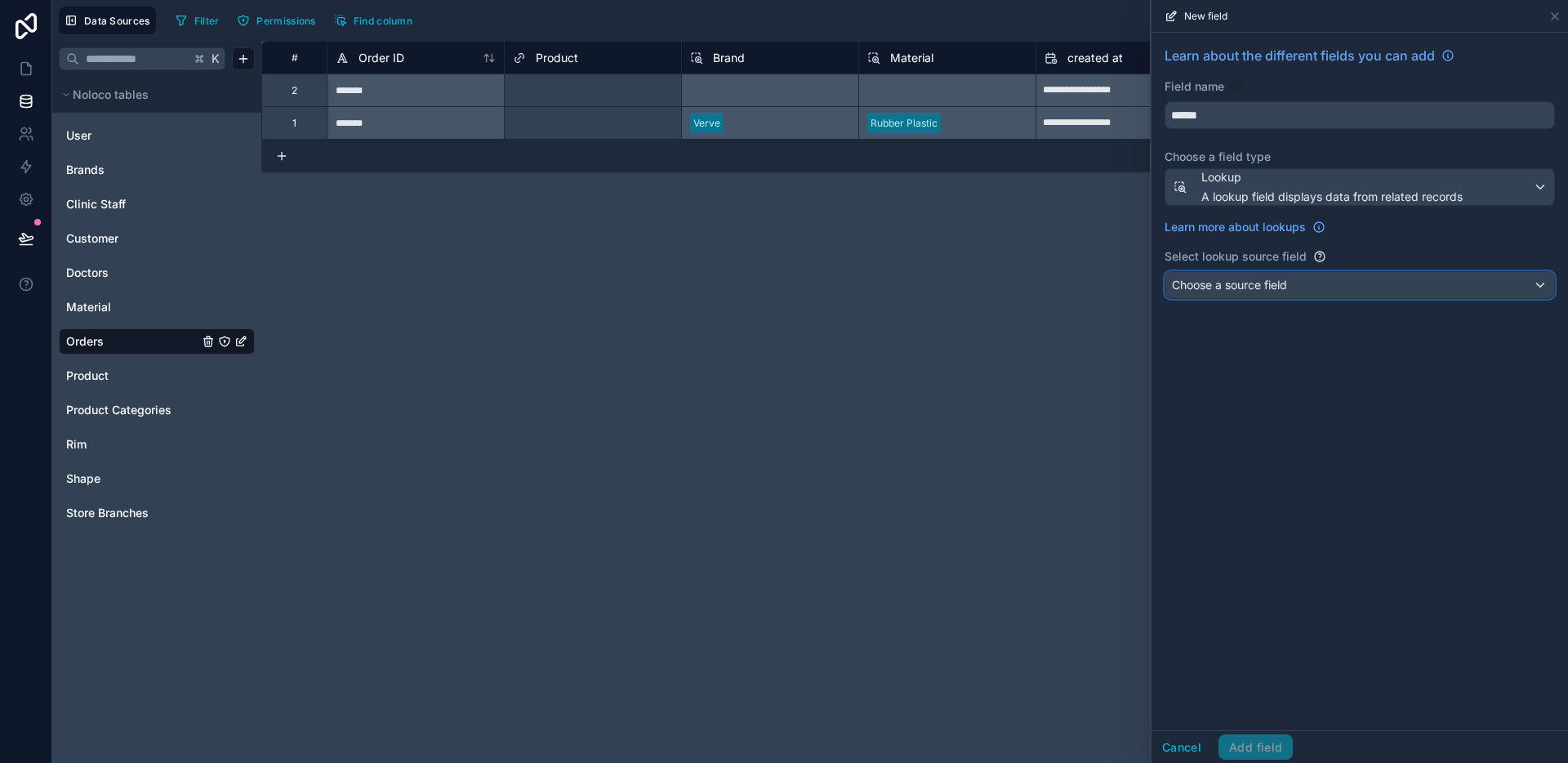
click at [1282, 285] on span "Choose a source field" at bounding box center [1230, 285] width 115 height 14
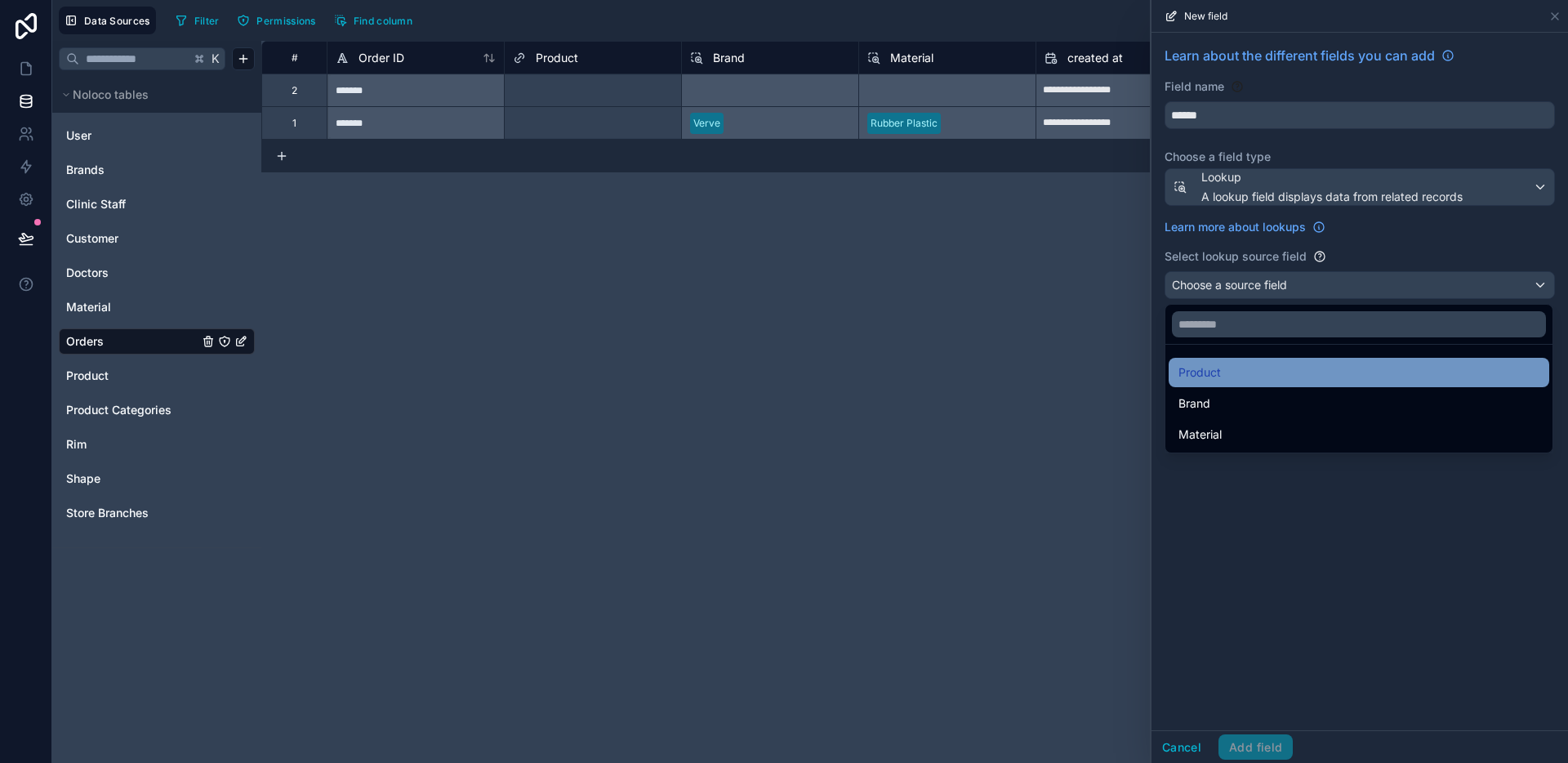
click at [1277, 382] on div "Product" at bounding box center [1358, 373] width 380 height 29
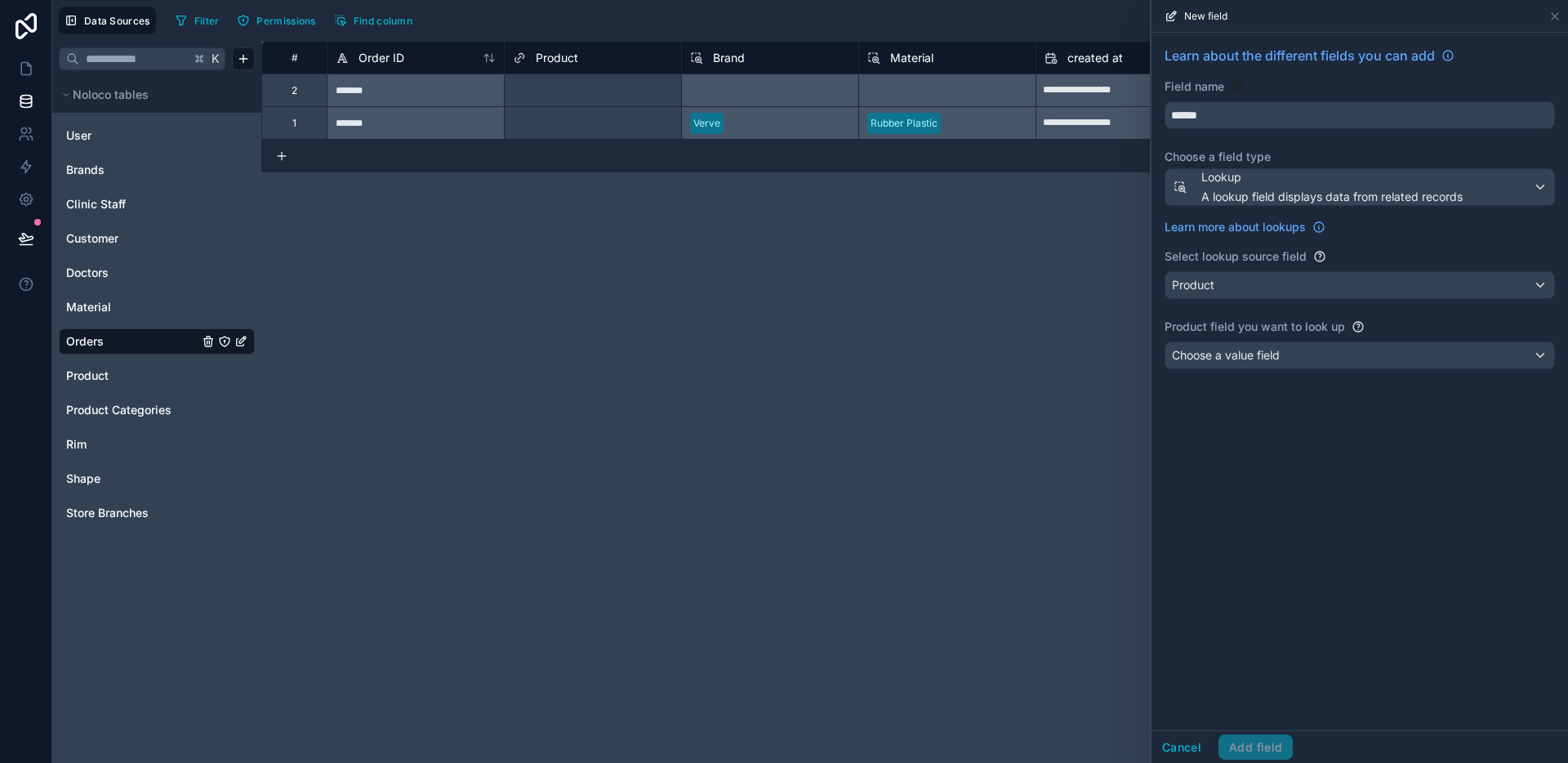
click at [1293, 331] on label "Product field you want to look up" at bounding box center [1254, 327] width 180 height 17
click at [1287, 365] on div "Choose a value field" at bounding box center [1359, 355] width 389 height 26
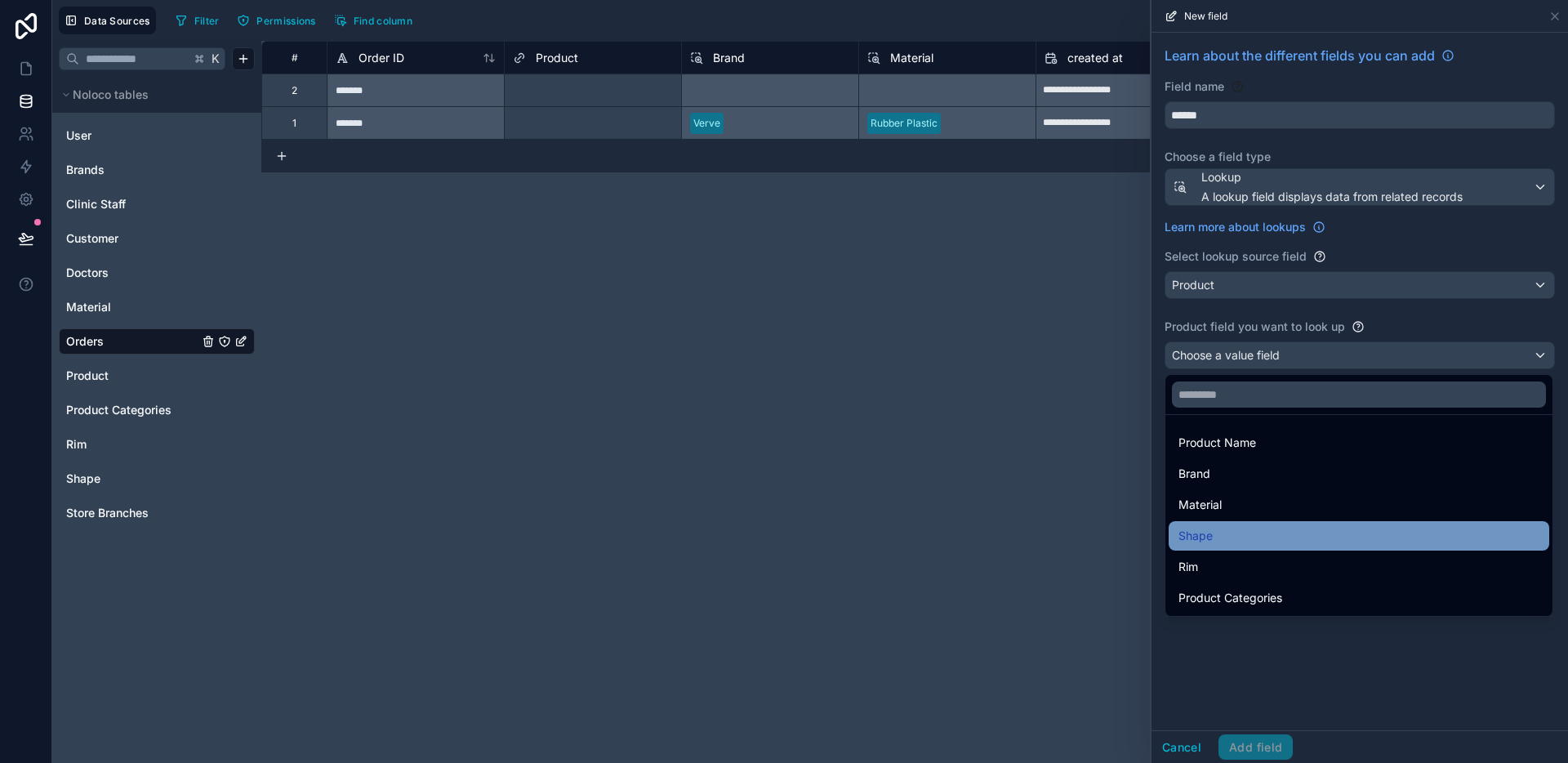
click at [1237, 526] on div "Shape" at bounding box center [1358, 536] width 361 height 20
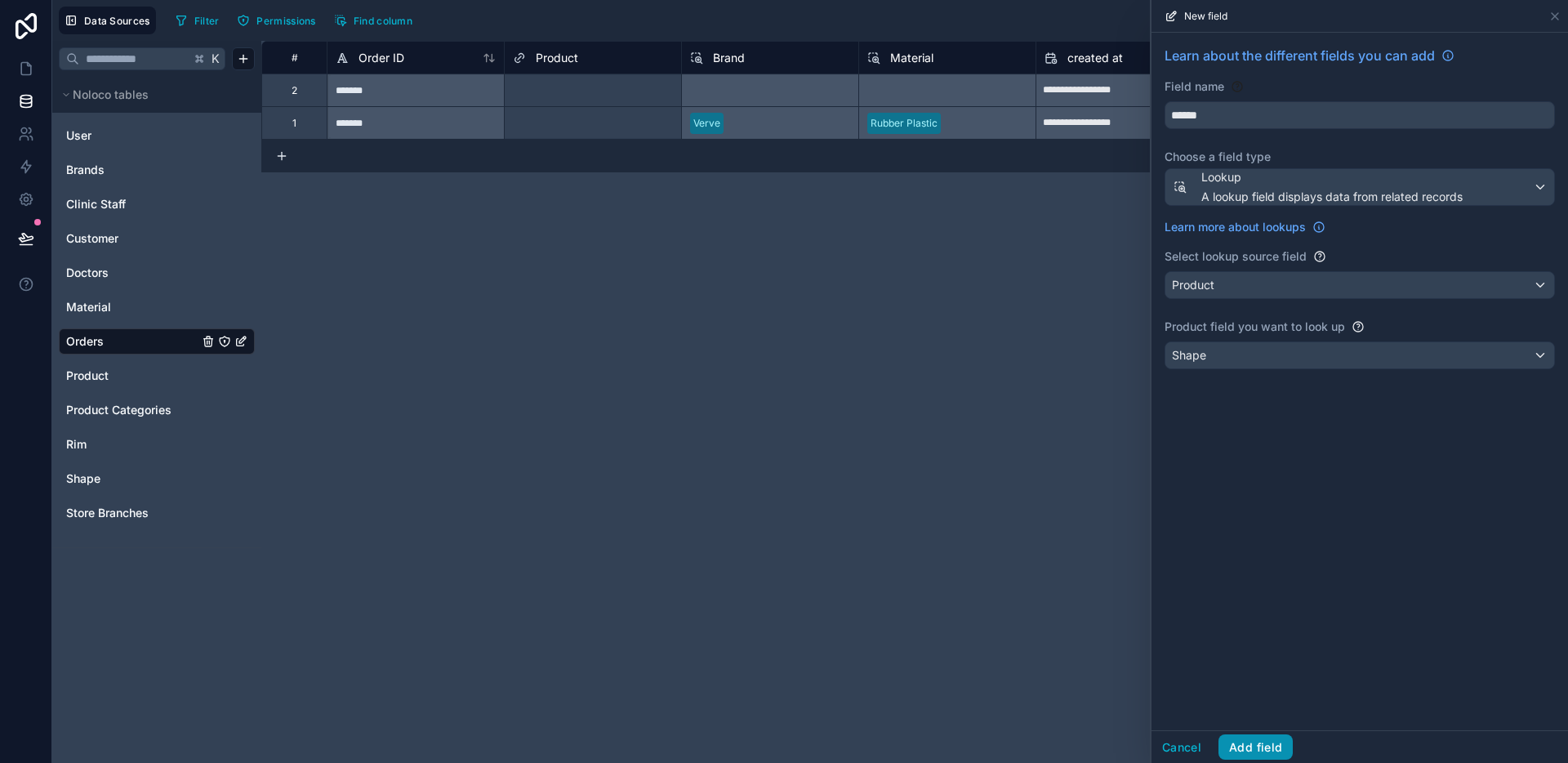
click at [1271, 742] on button "Add field" at bounding box center [1255, 747] width 74 height 26
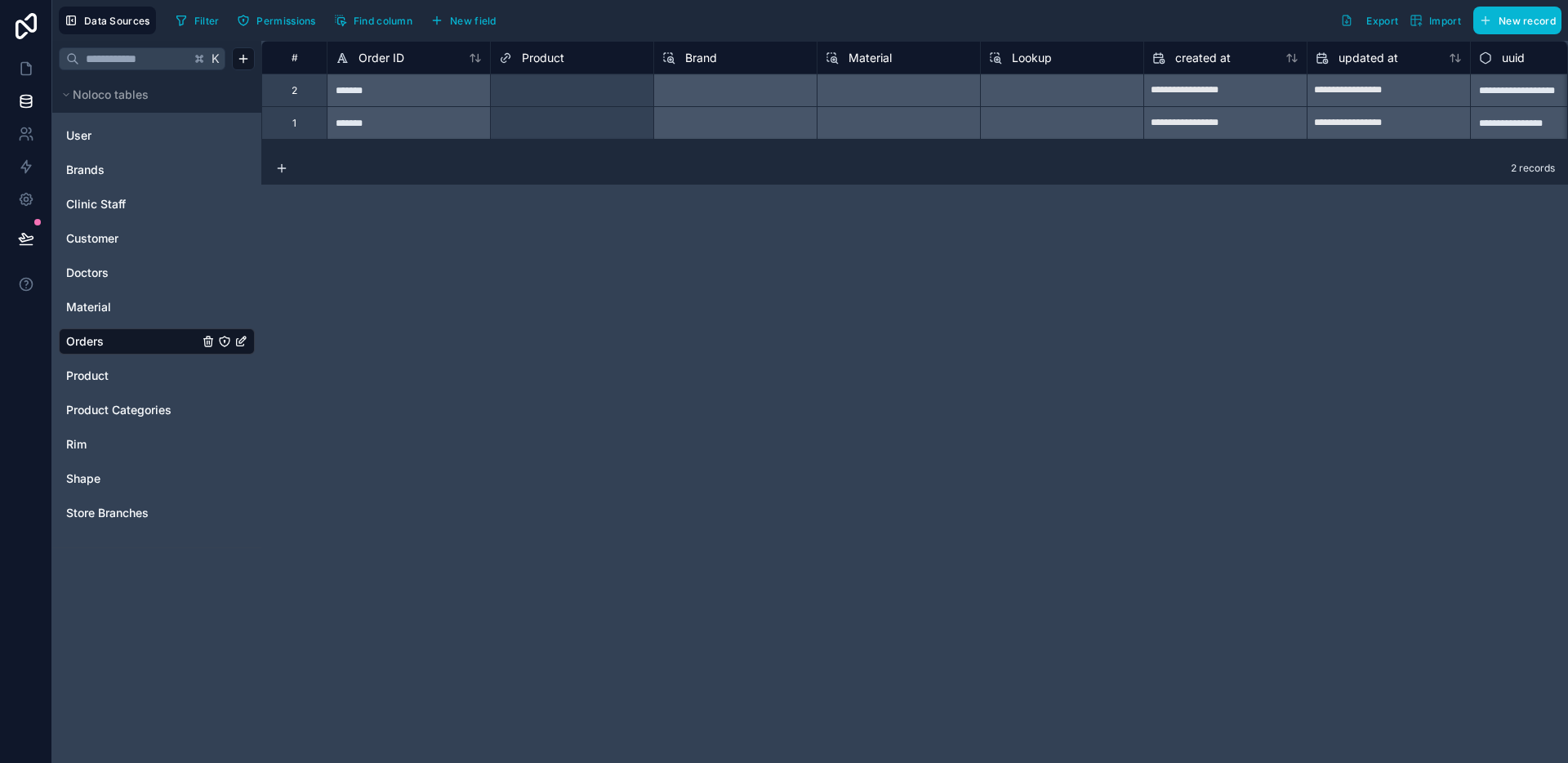
click at [1020, 68] on div "Lookup" at bounding box center [1061, 57] width 163 height 32
click at [1026, 60] on div "**********" at bounding box center [915, 402] width 1307 height 722
click at [1026, 60] on span "Lookup" at bounding box center [1032, 58] width 40 height 17
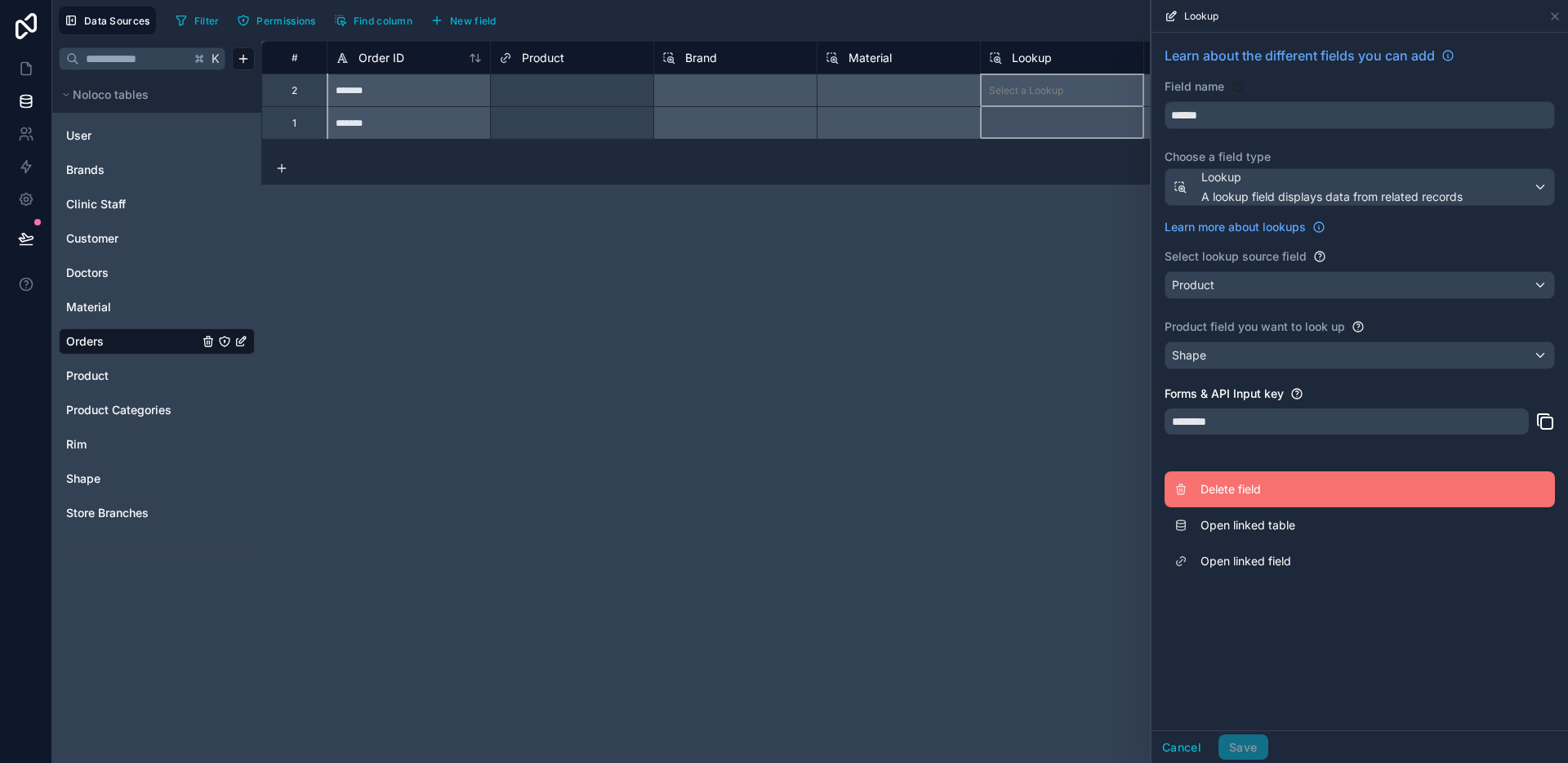
click at [1258, 480] on button "Delete field" at bounding box center [1359, 489] width 390 height 36
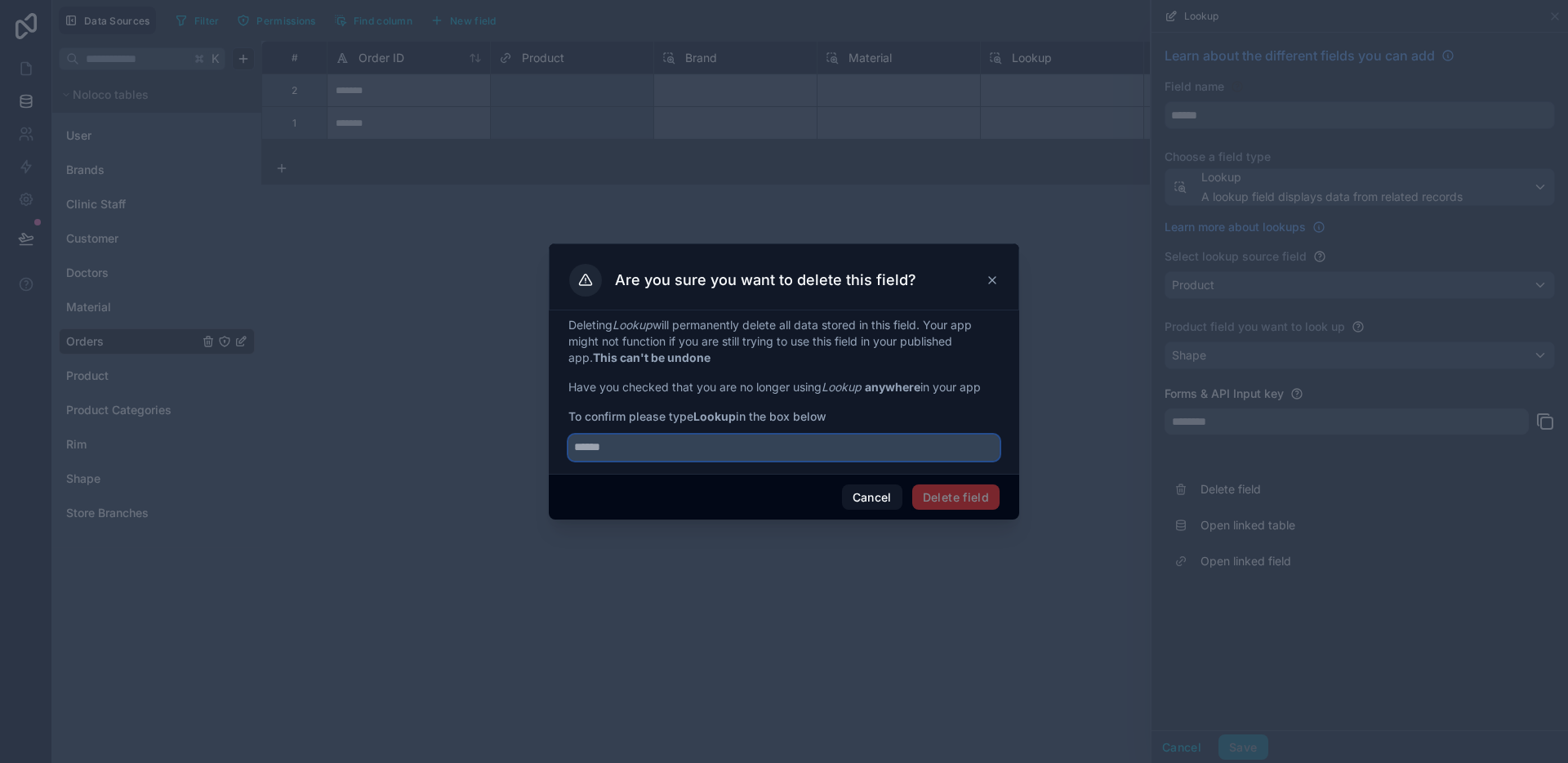
click at [818, 460] on input "text" at bounding box center [784, 447] width 431 height 26
type input "******"
click at [978, 503] on button "Delete field" at bounding box center [956, 498] width 88 height 26
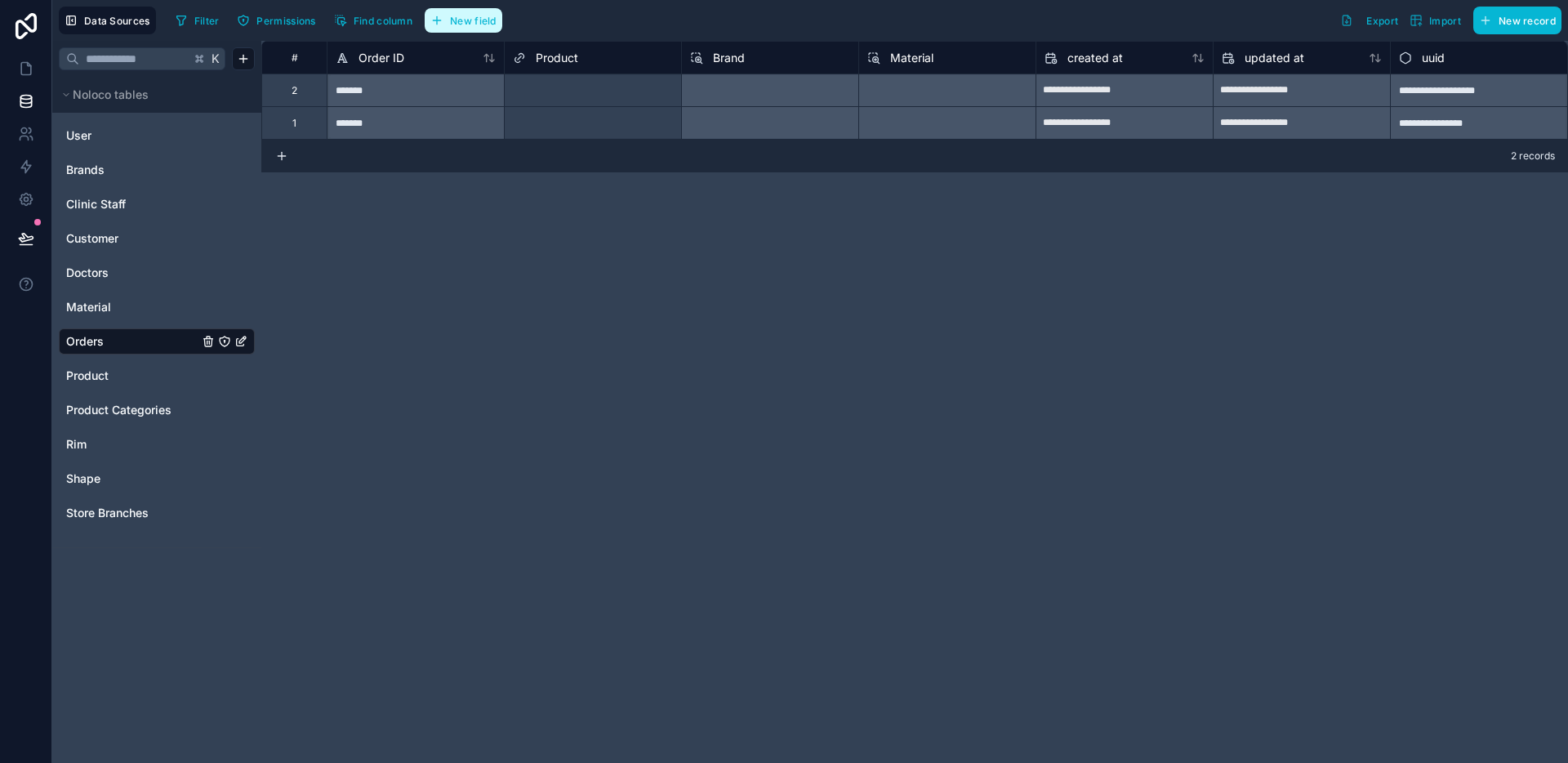
click at [459, 21] on span "New field" at bounding box center [473, 20] width 47 height 13
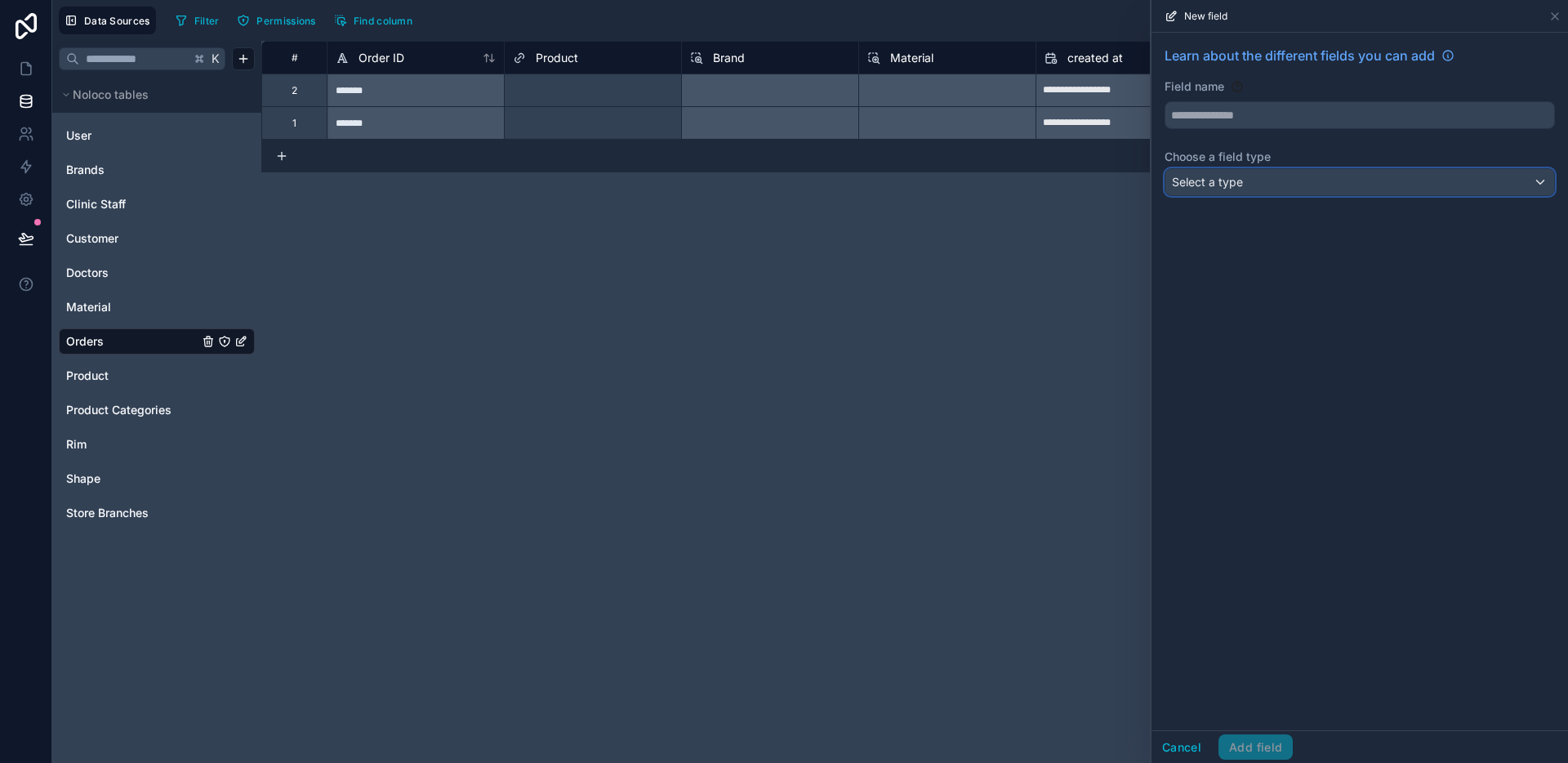
click at [1214, 189] on span "Select a type" at bounding box center [1207, 181] width 71 height 17
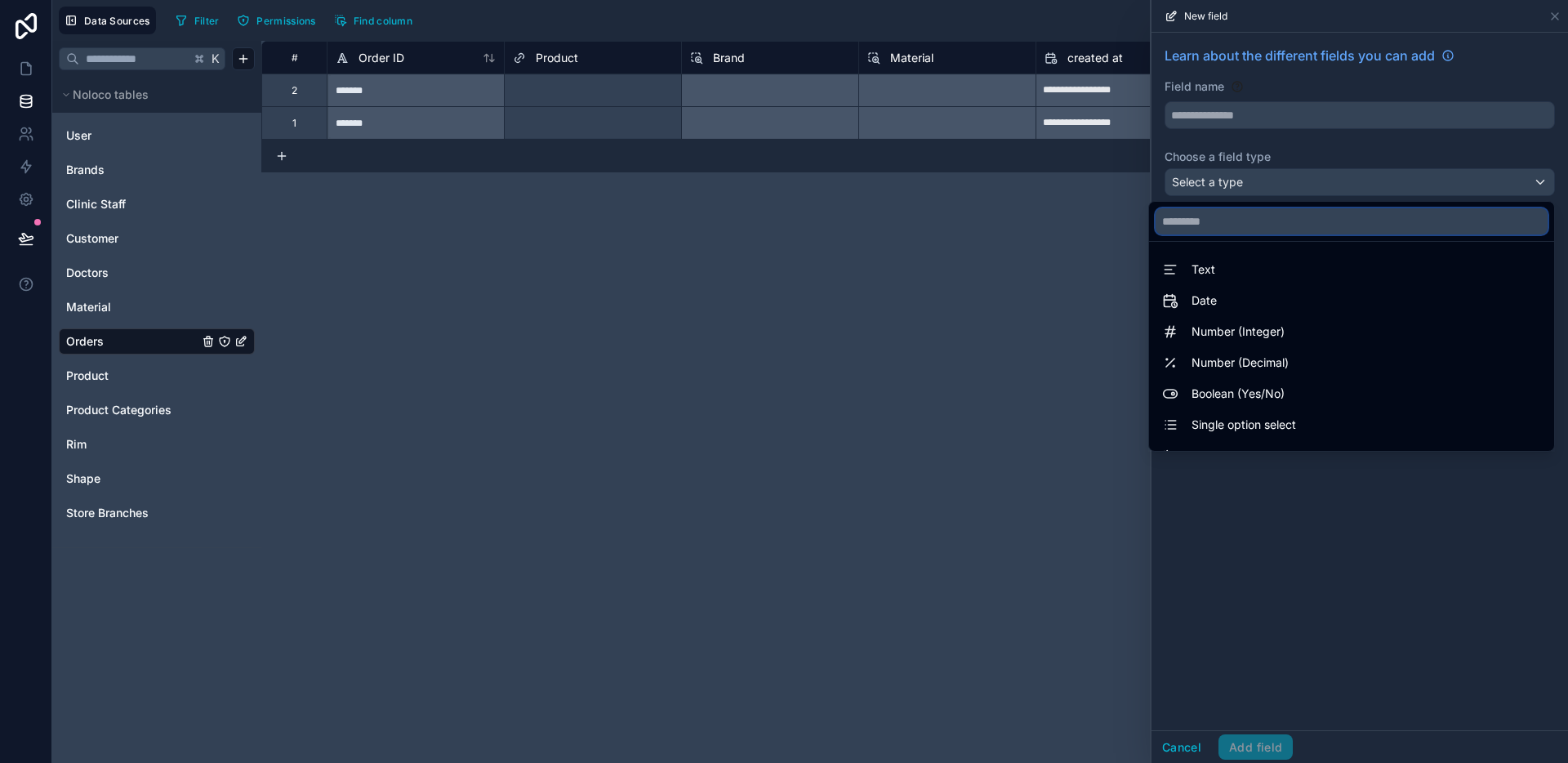
click at [1203, 232] on input "text" at bounding box center [1352, 221] width 392 height 26
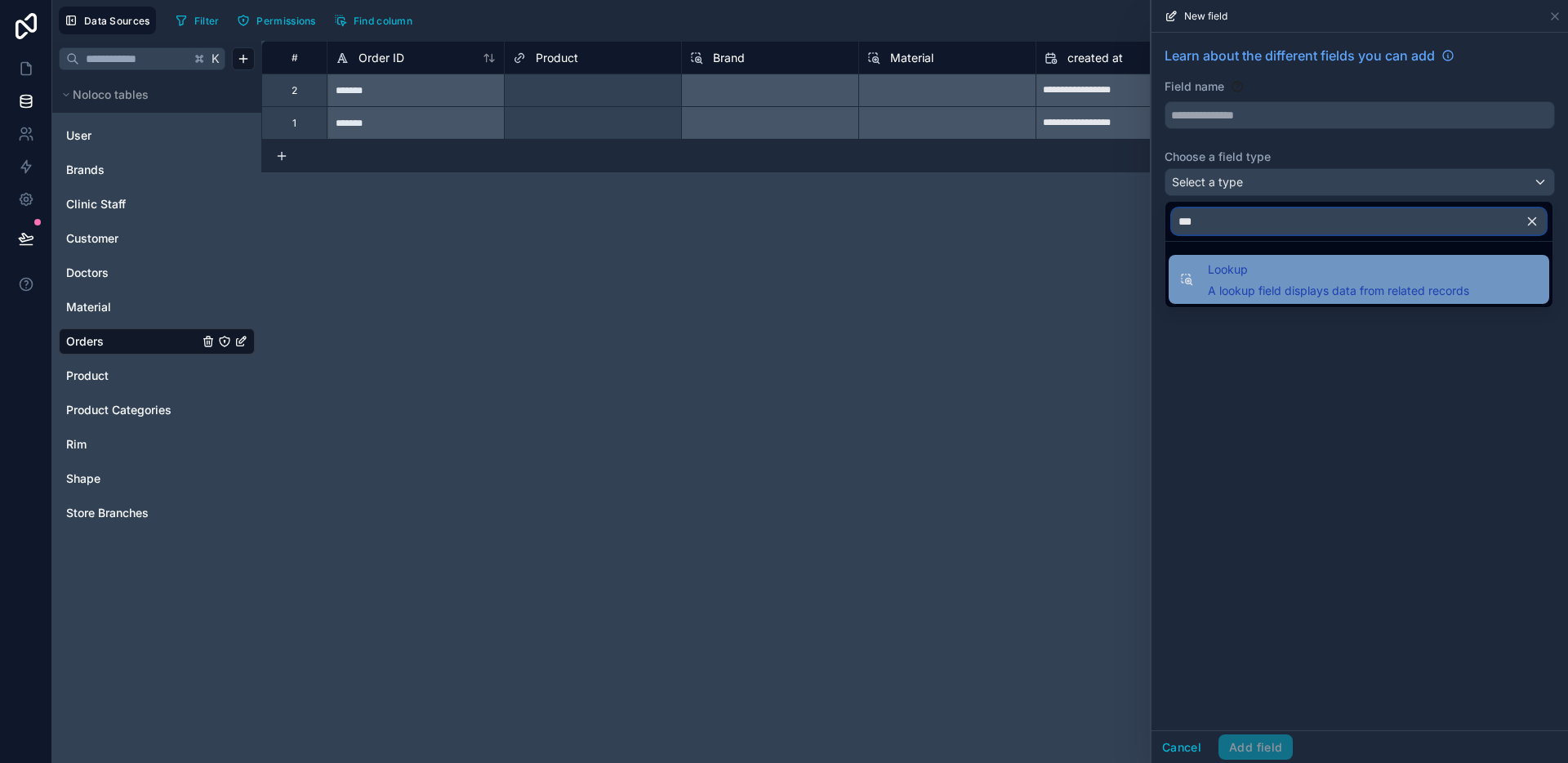
type input "***"
click at [1267, 287] on span "A lookup field displays data from related records" at bounding box center [1338, 291] width 261 height 17
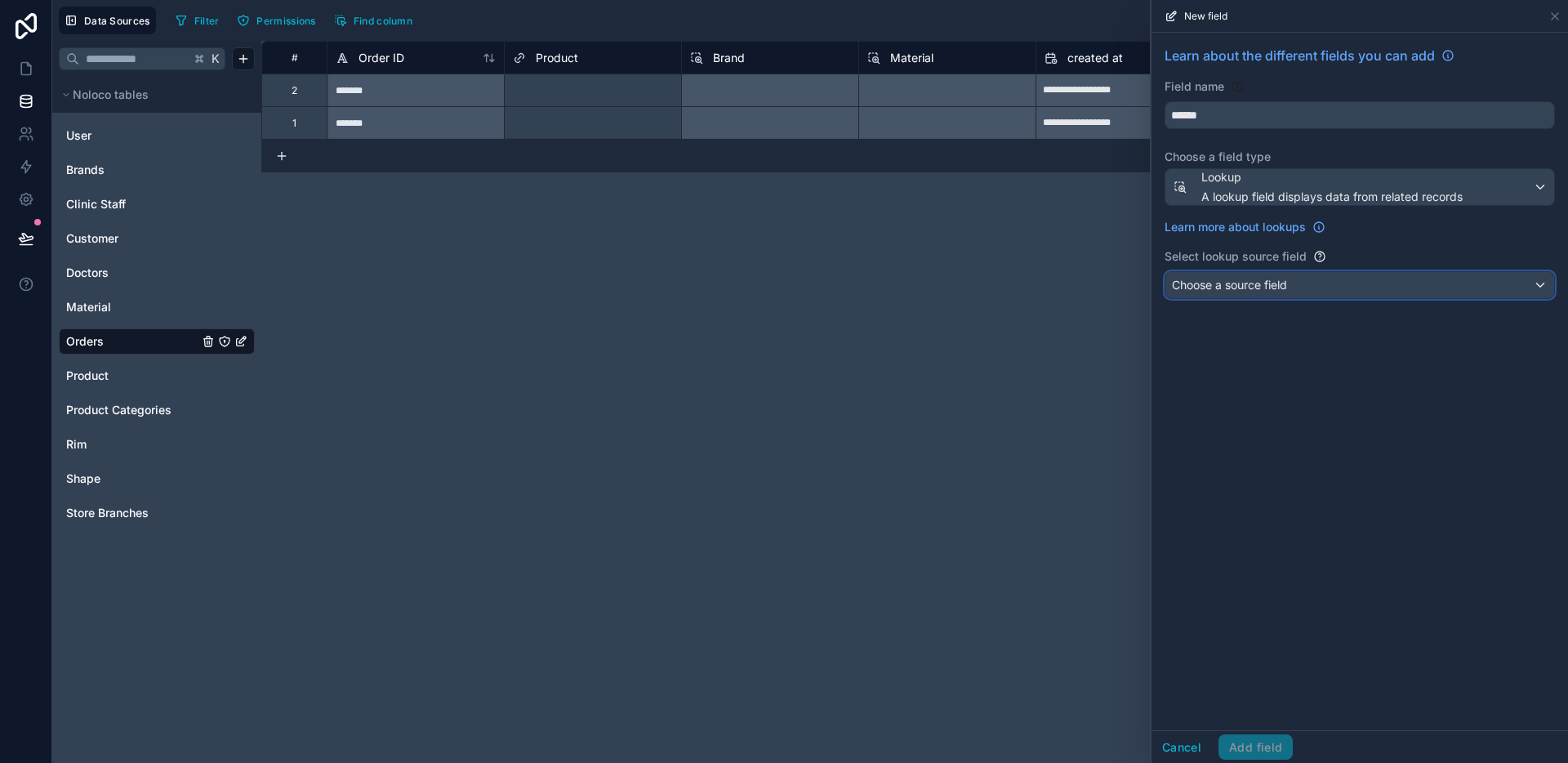
click at [1265, 278] on span "Choose a source field" at bounding box center [1230, 285] width 115 height 14
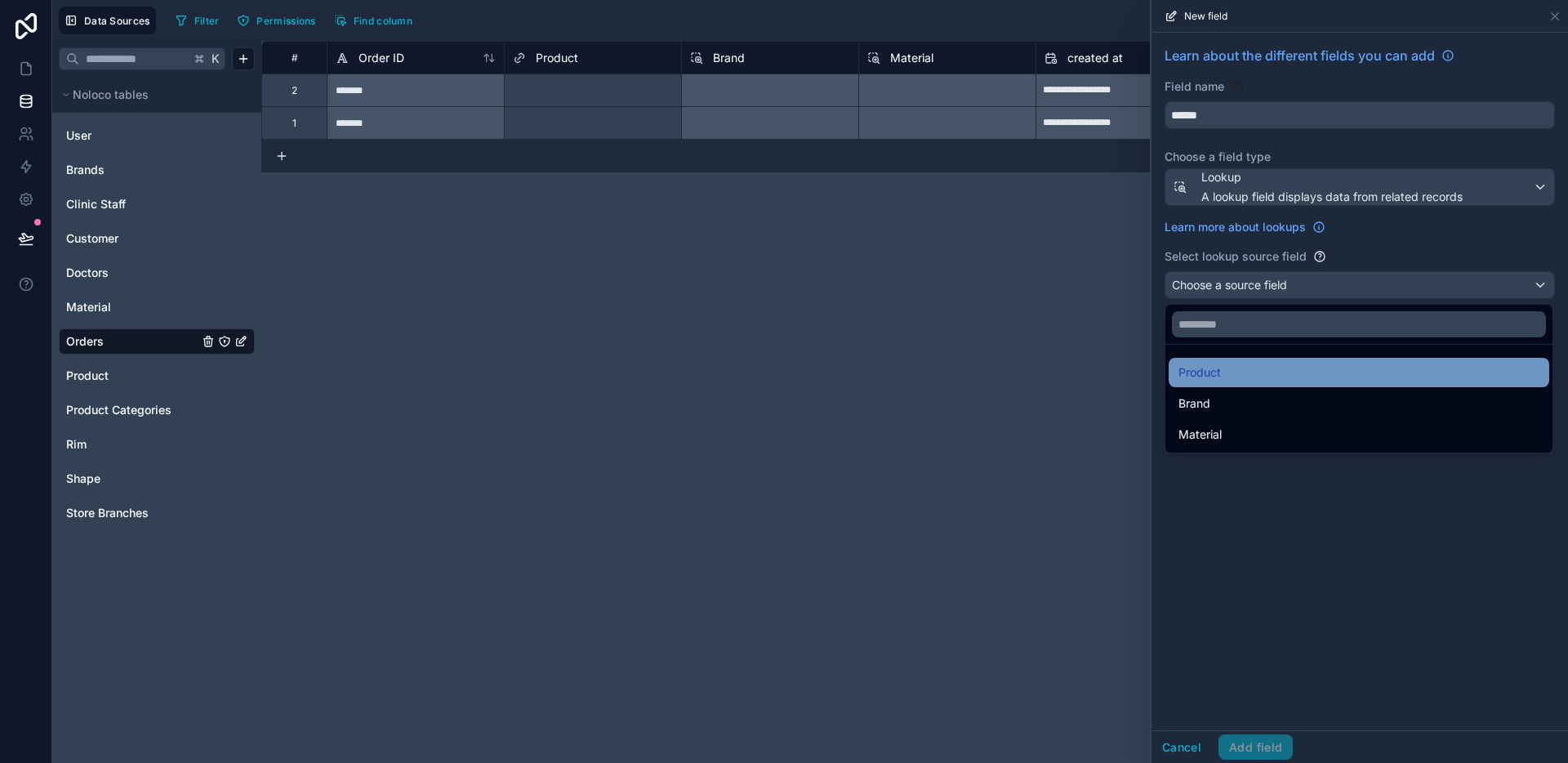
click at [1238, 378] on div "Product" at bounding box center [1358, 373] width 361 height 20
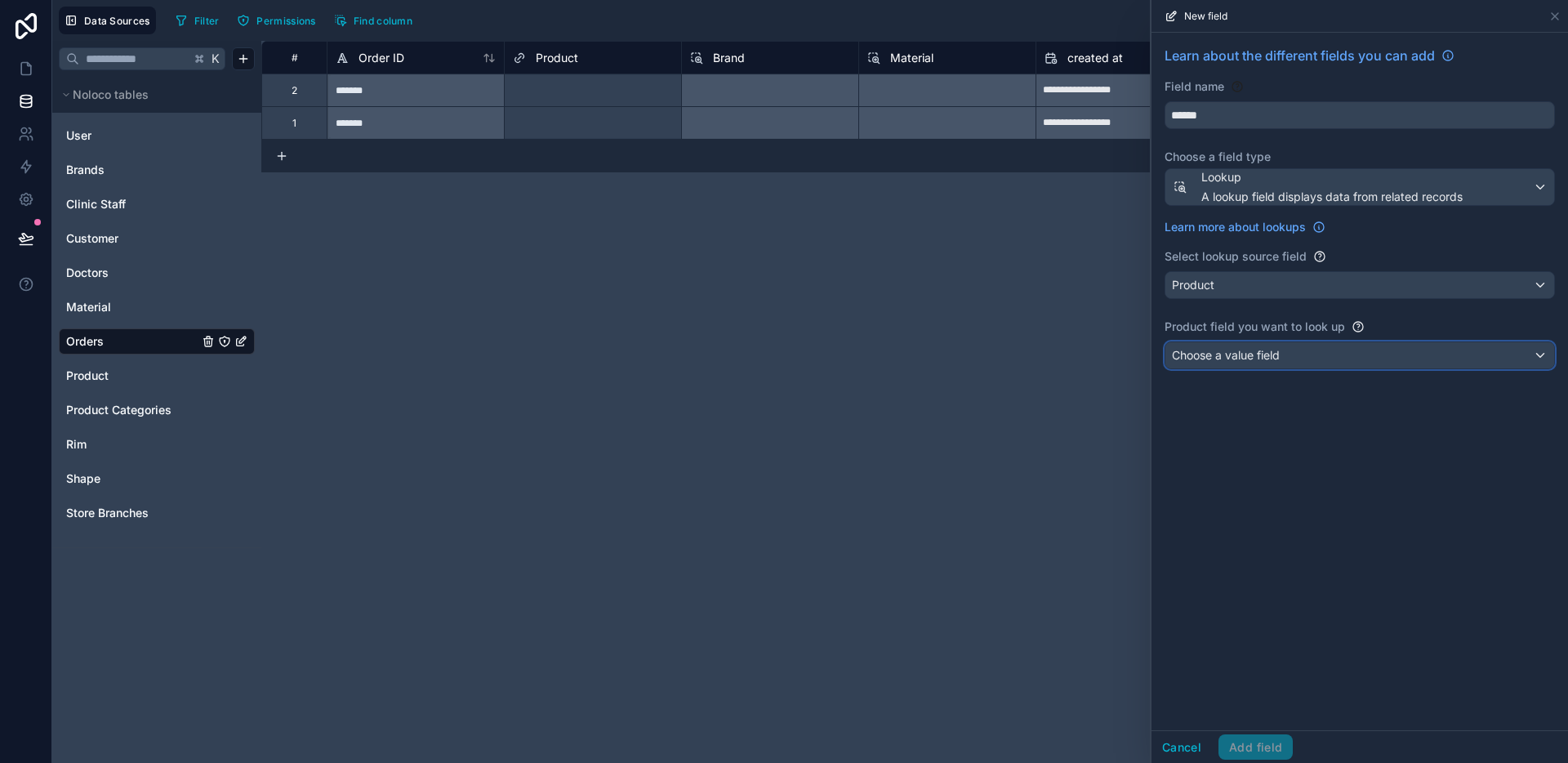
click at [1250, 359] on span "Choose a value field" at bounding box center [1226, 355] width 108 height 14
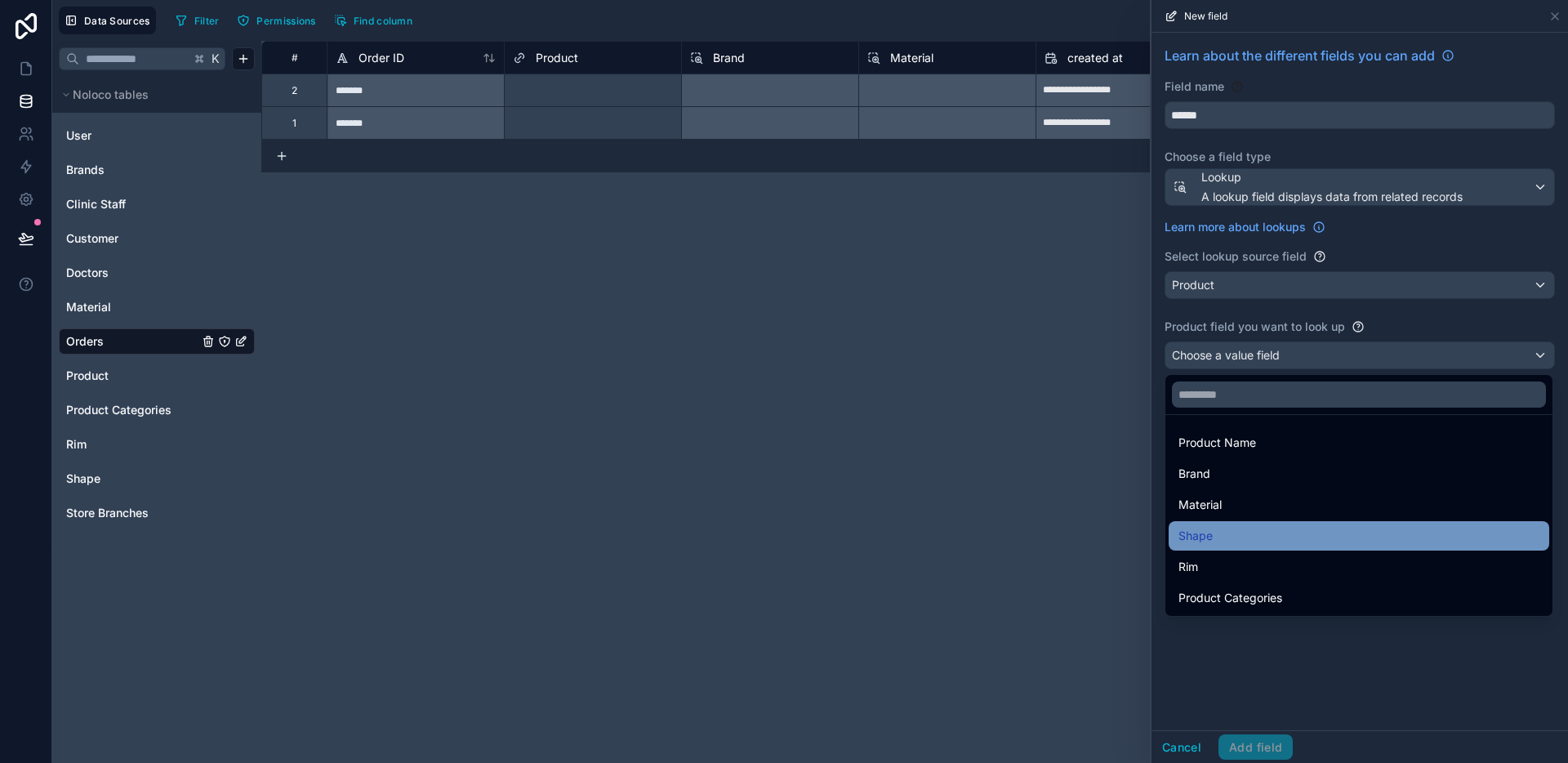
click at [1233, 527] on div "Shape" at bounding box center [1358, 536] width 361 height 20
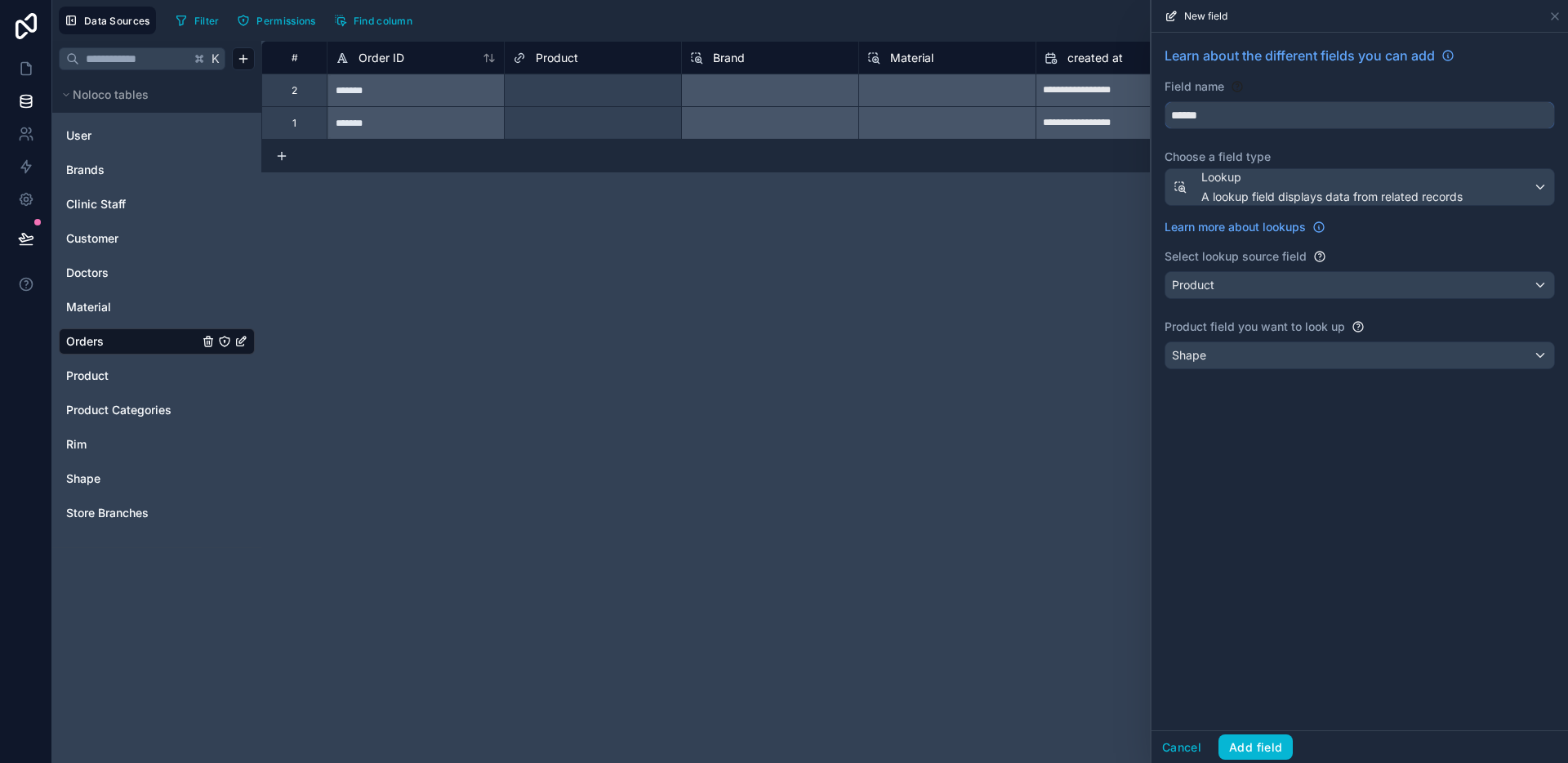
drag, startPoint x: 1213, startPoint y: 119, endPoint x: 1139, endPoint y: 123, distance: 74.1
click at [1139, 123] on div "**********" at bounding box center [810, 382] width 1515 height 763
type input "*****"
click at [1284, 744] on button "Add field" at bounding box center [1255, 747] width 74 height 26
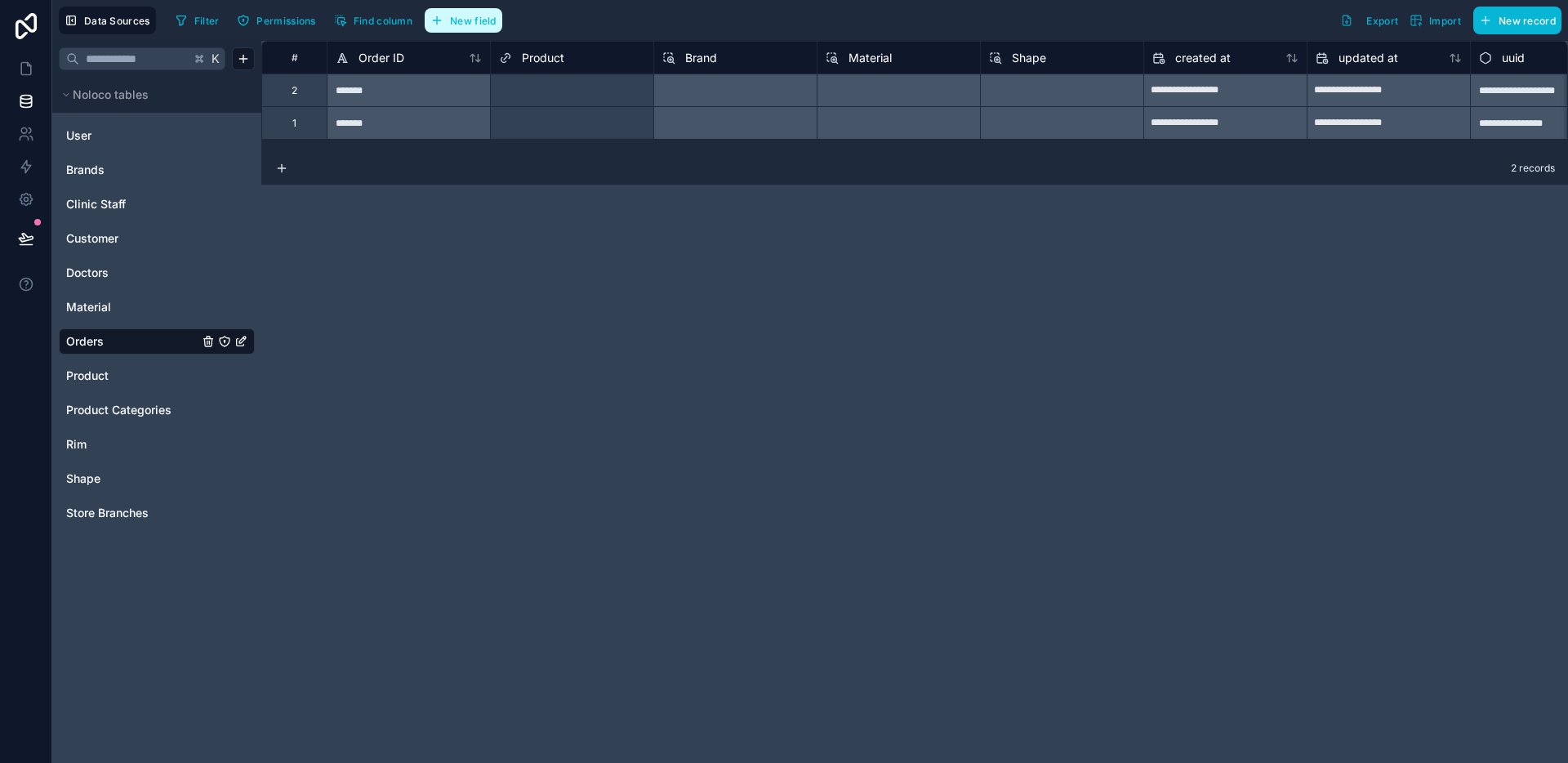
click at [496, 16] on span "New field" at bounding box center [473, 20] width 47 height 13
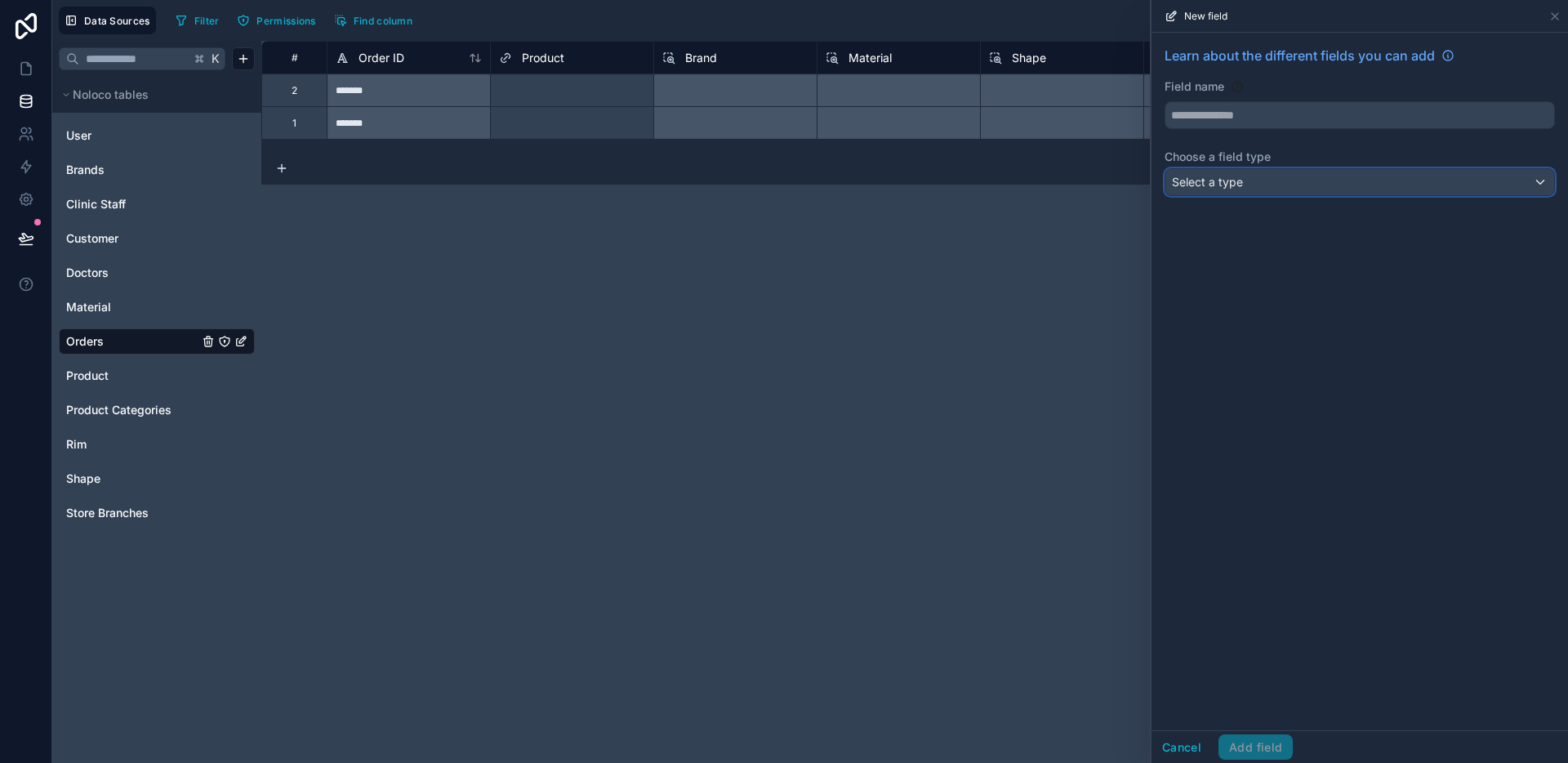
click at [1222, 177] on span "Select a type" at bounding box center [1207, 181] width 71 height 14
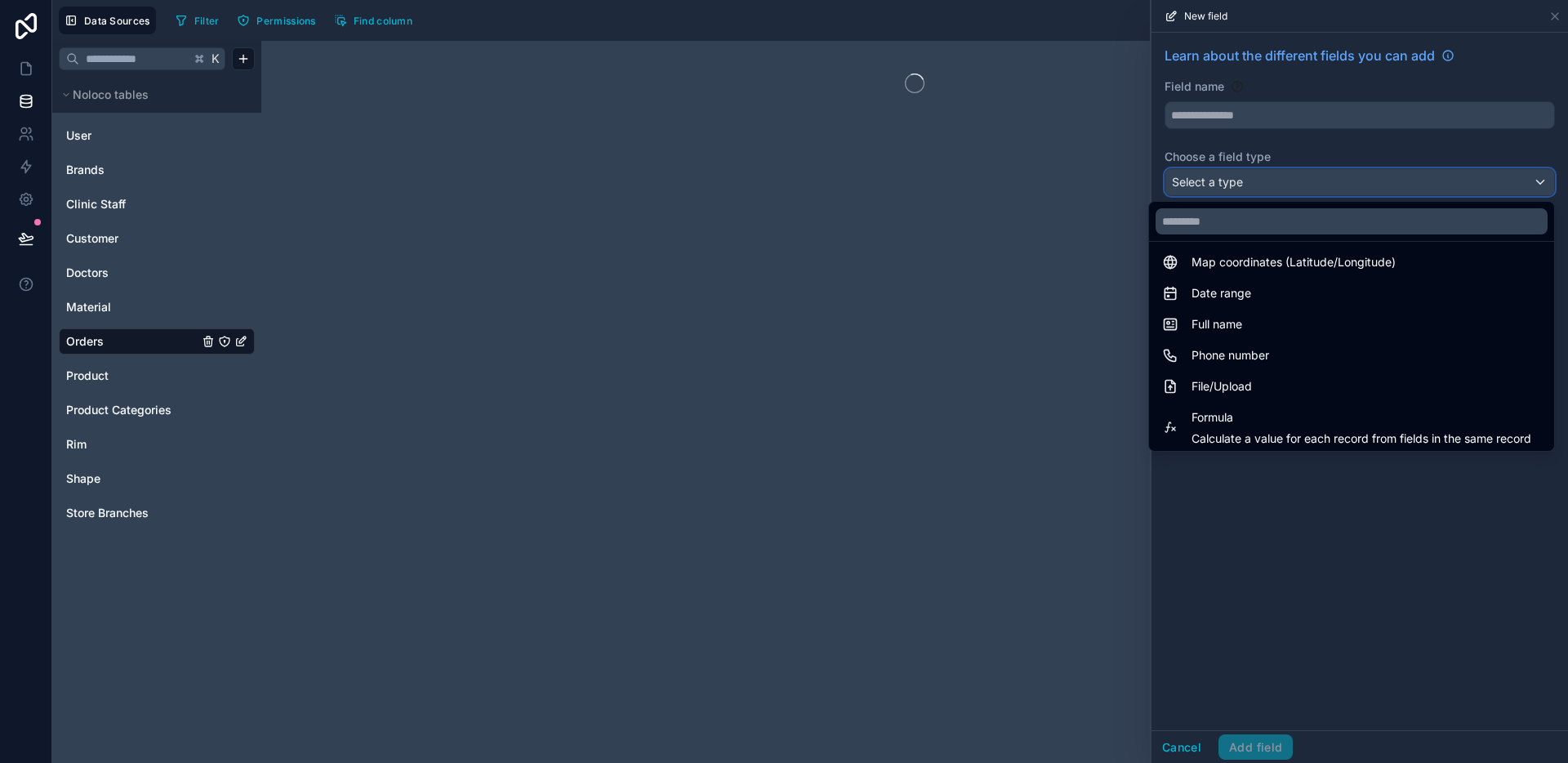
scroll to position [474, 0]
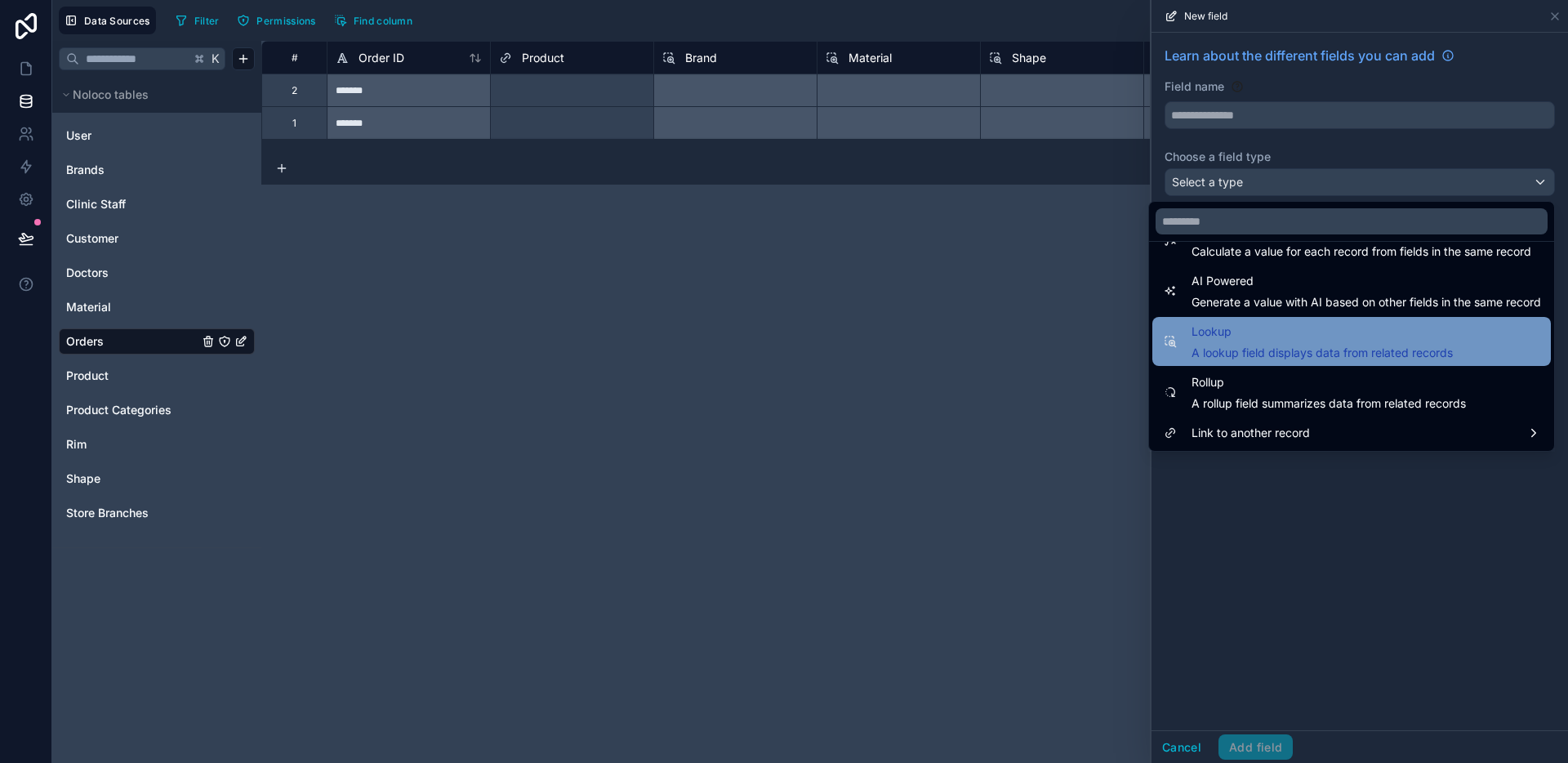
click at [1266, 357] on span "A lookup field displays data from related records" at bounding box center [1322, 352] width 261 height 17
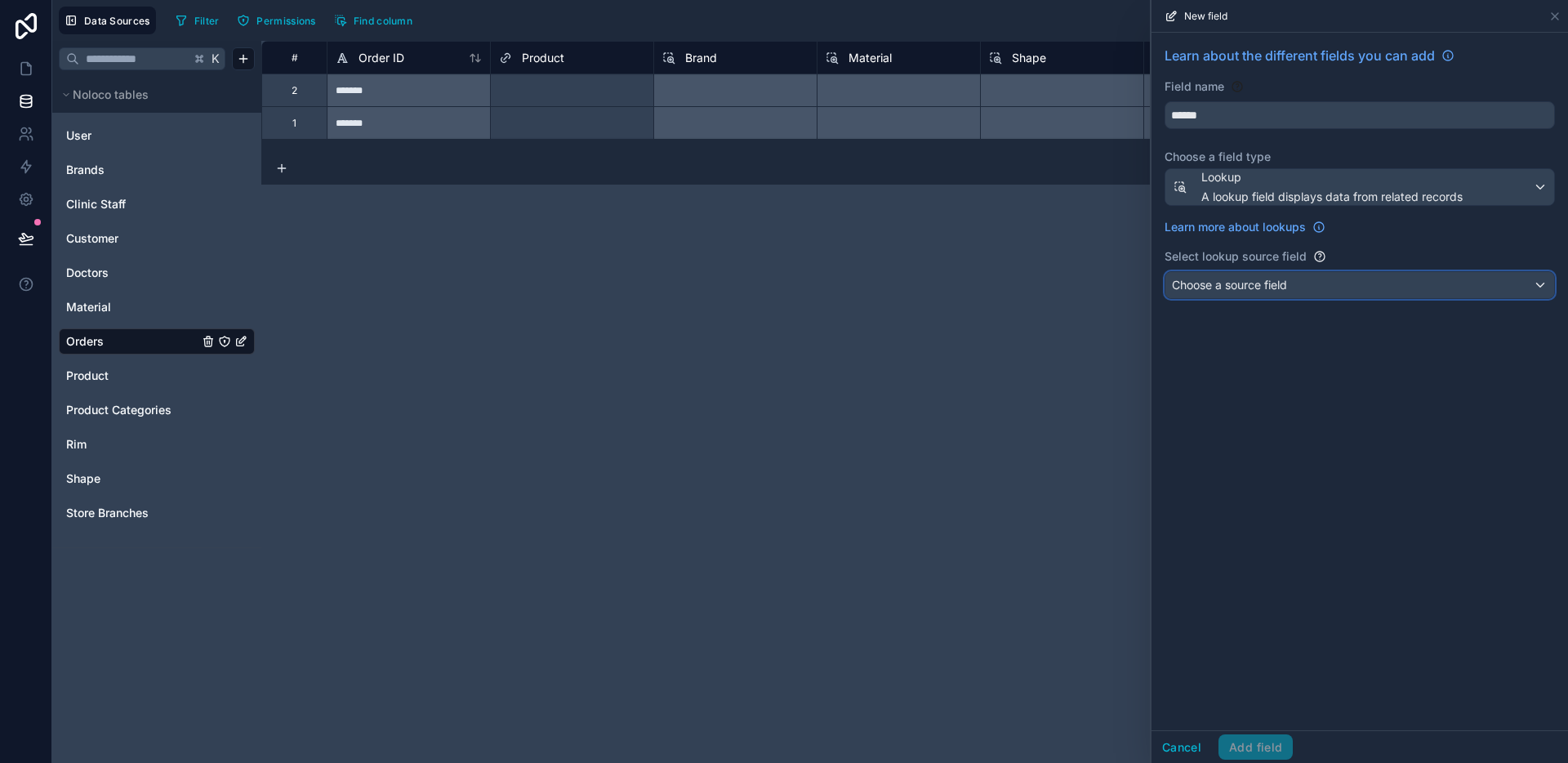
click at [1270, 296] on div "Choose a source field" at bounding box center [1359, 285] width 389 height 26
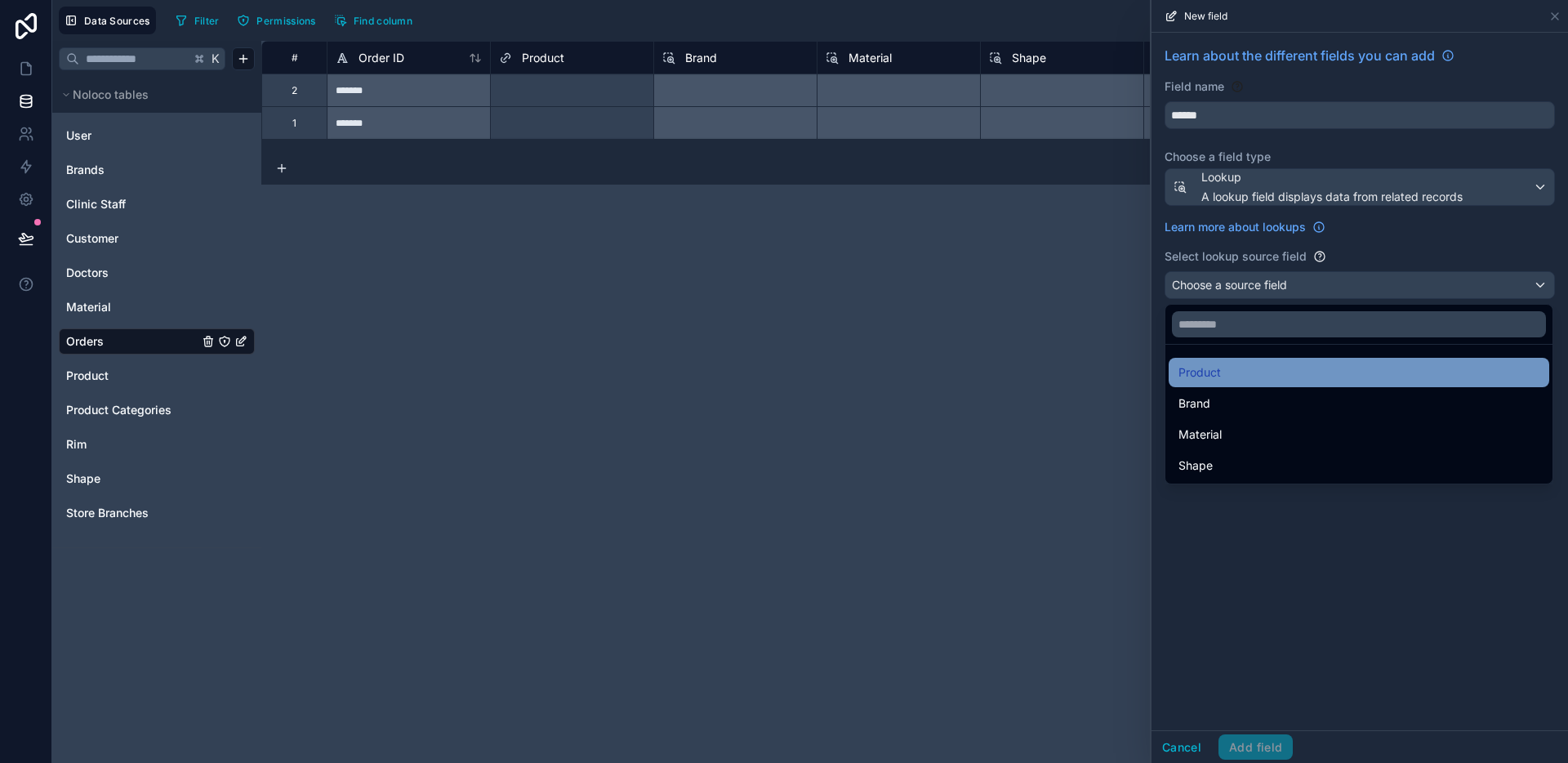
click at [1235, 380] on div "Product" at bounding box center [1358, 373] width 361 height 20
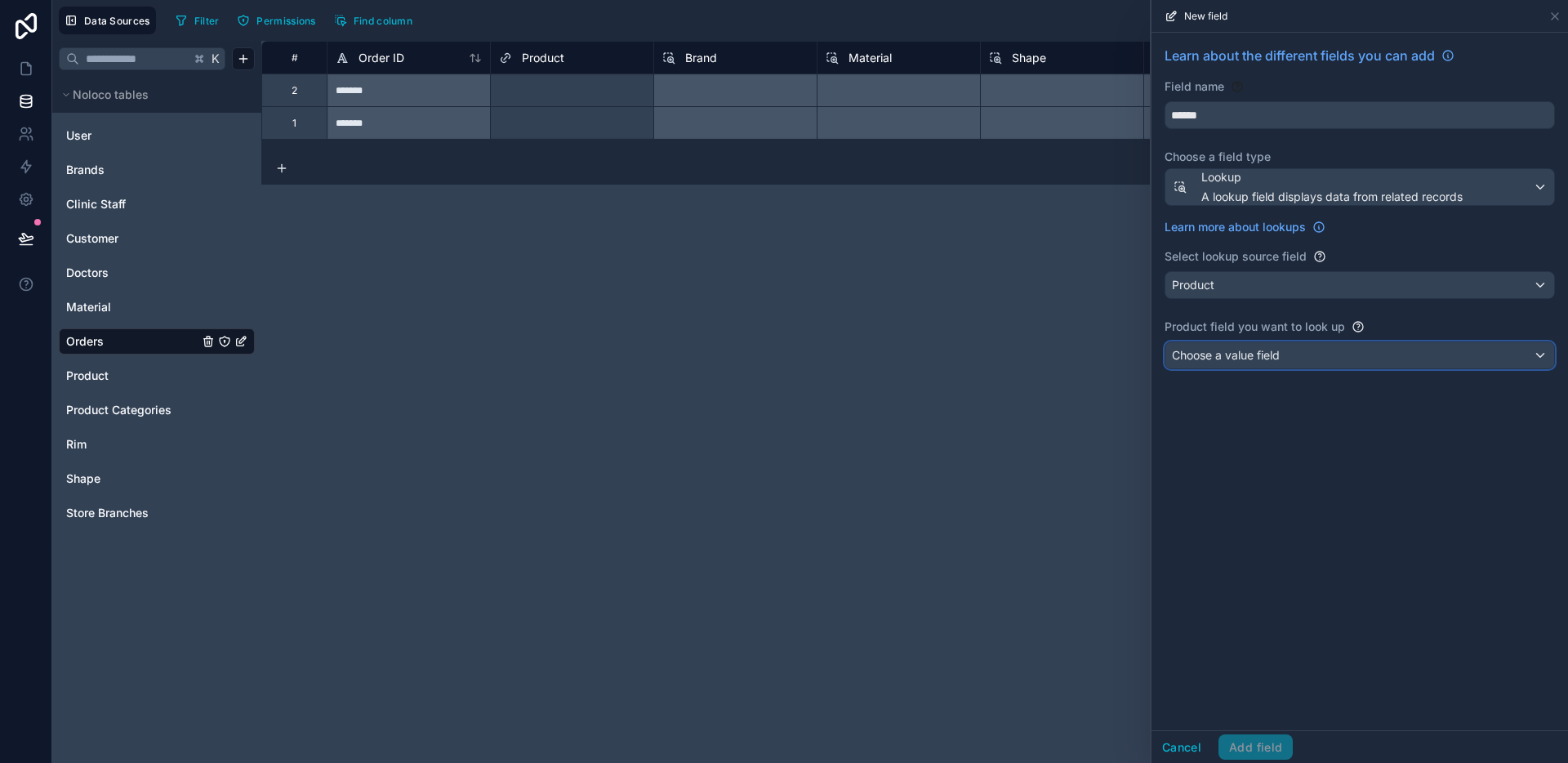
click at [1249, 367] on div "Choose a value field" at bounding box center [1359, 355] width 389 height 26
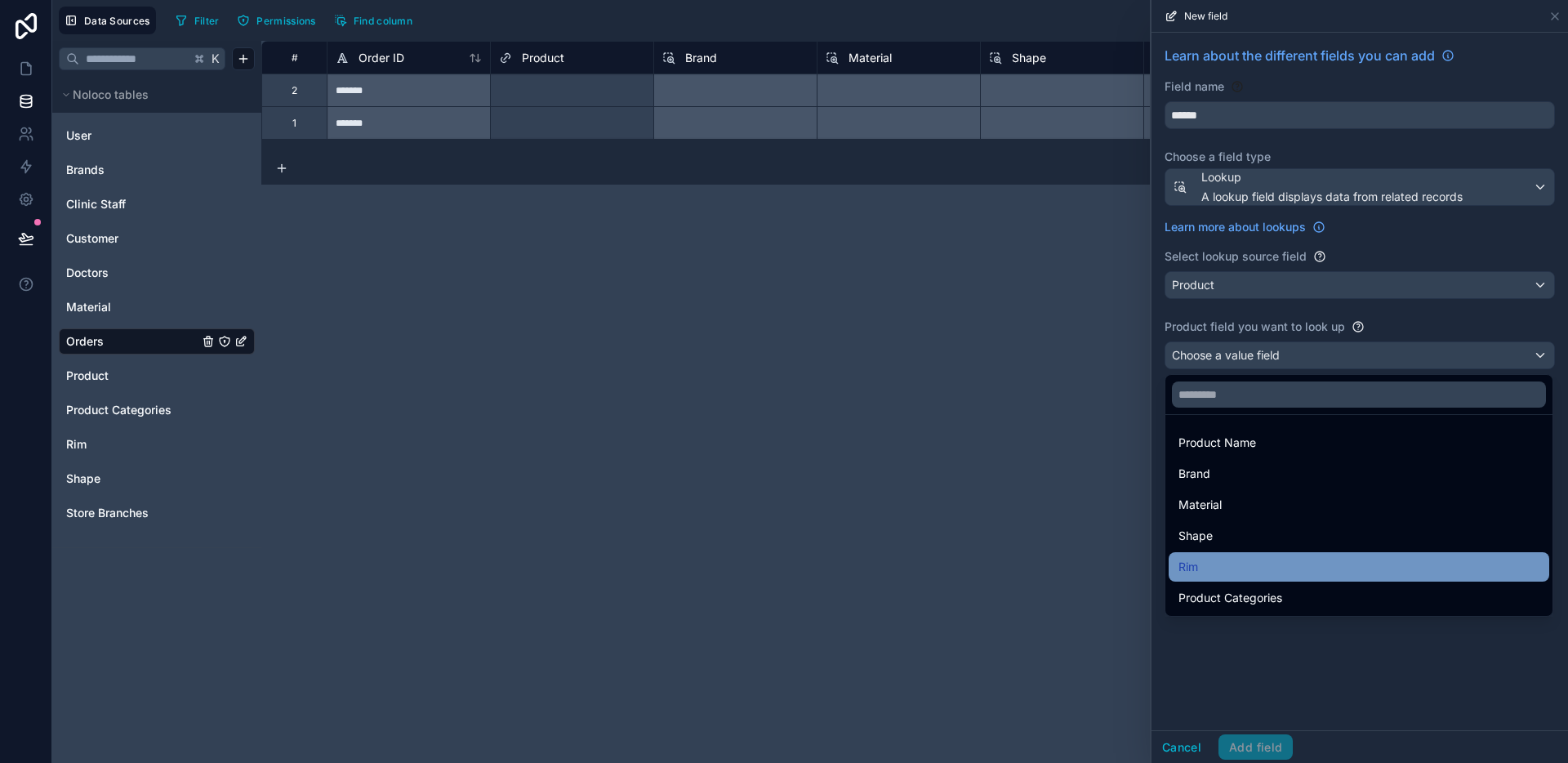
click at [1235, 569] on div "Rim" at bounding box center [1358, 567] width 361 height 20
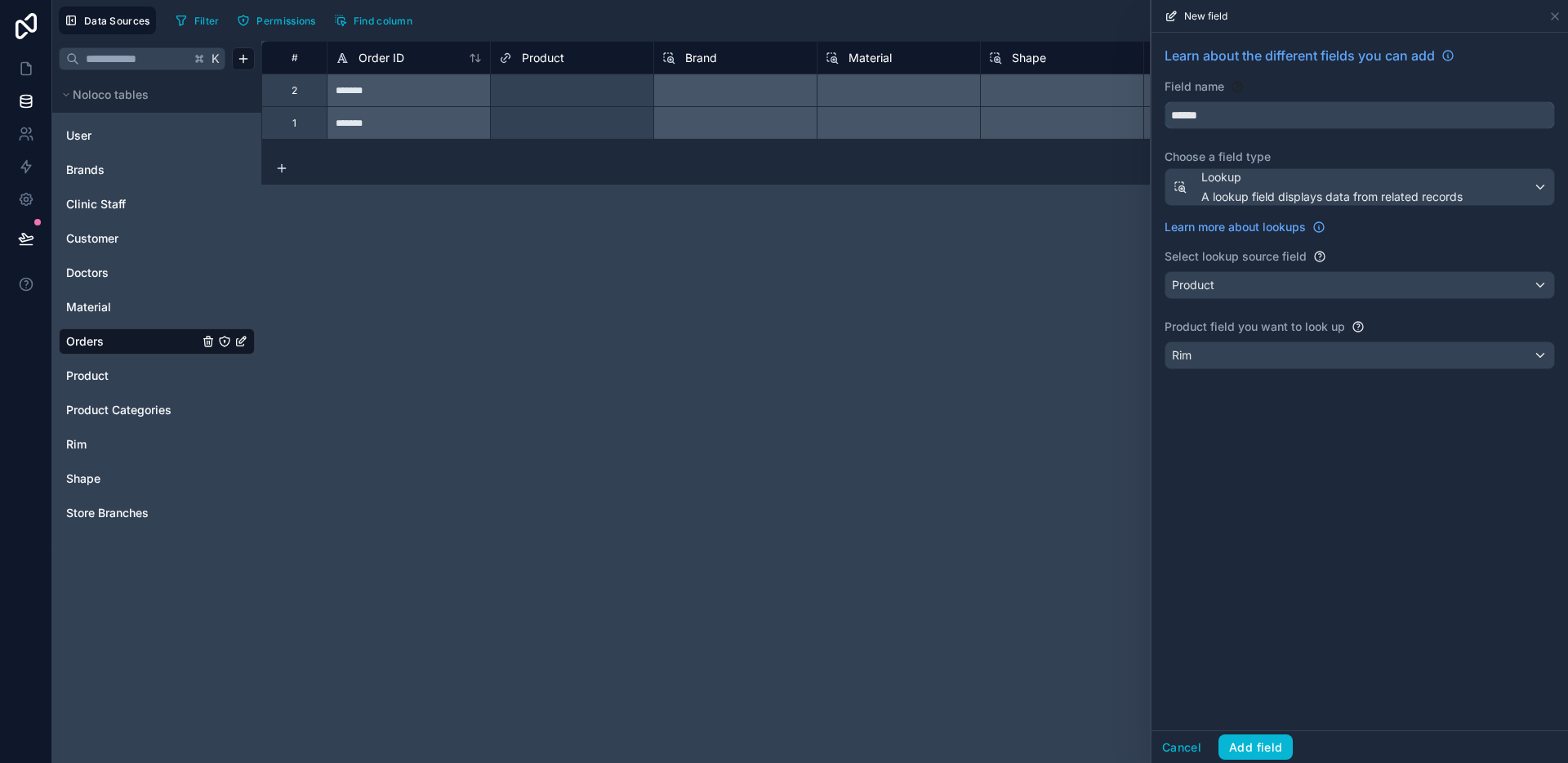
click at [1229, 119] on input "******" at bounding box center [1359, 115] width 389 height 26
type input "***"
click at [1265, 736] on button "Add field" at bounding box center [1255, 747] width 74 height 26
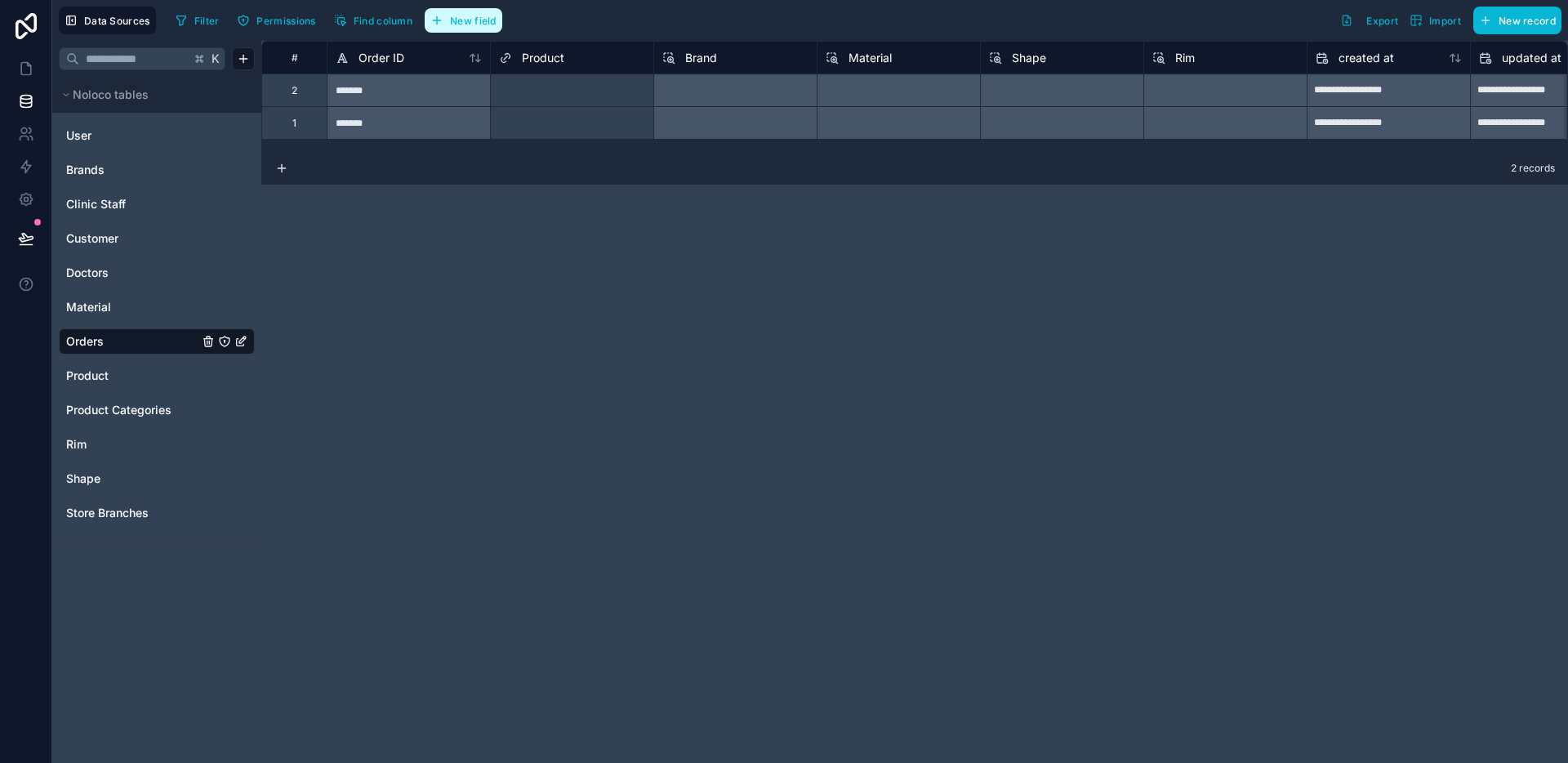
click at [471, 15] on span "New field" at bounding box center [473, 20] width 47 height 13
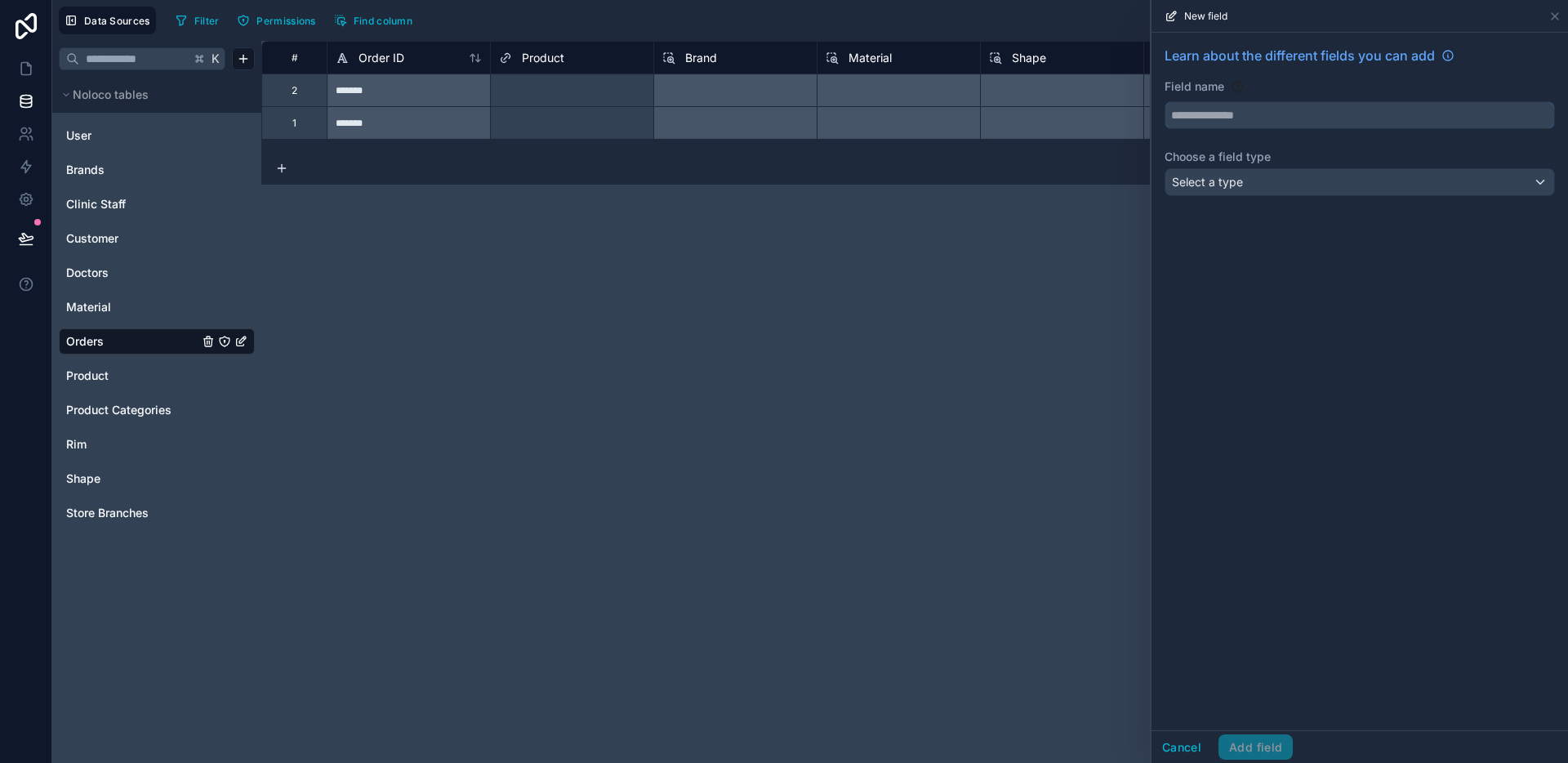
click at [1254, 113] on input "text" at bounding box center [1359, 115] width 389 height 26
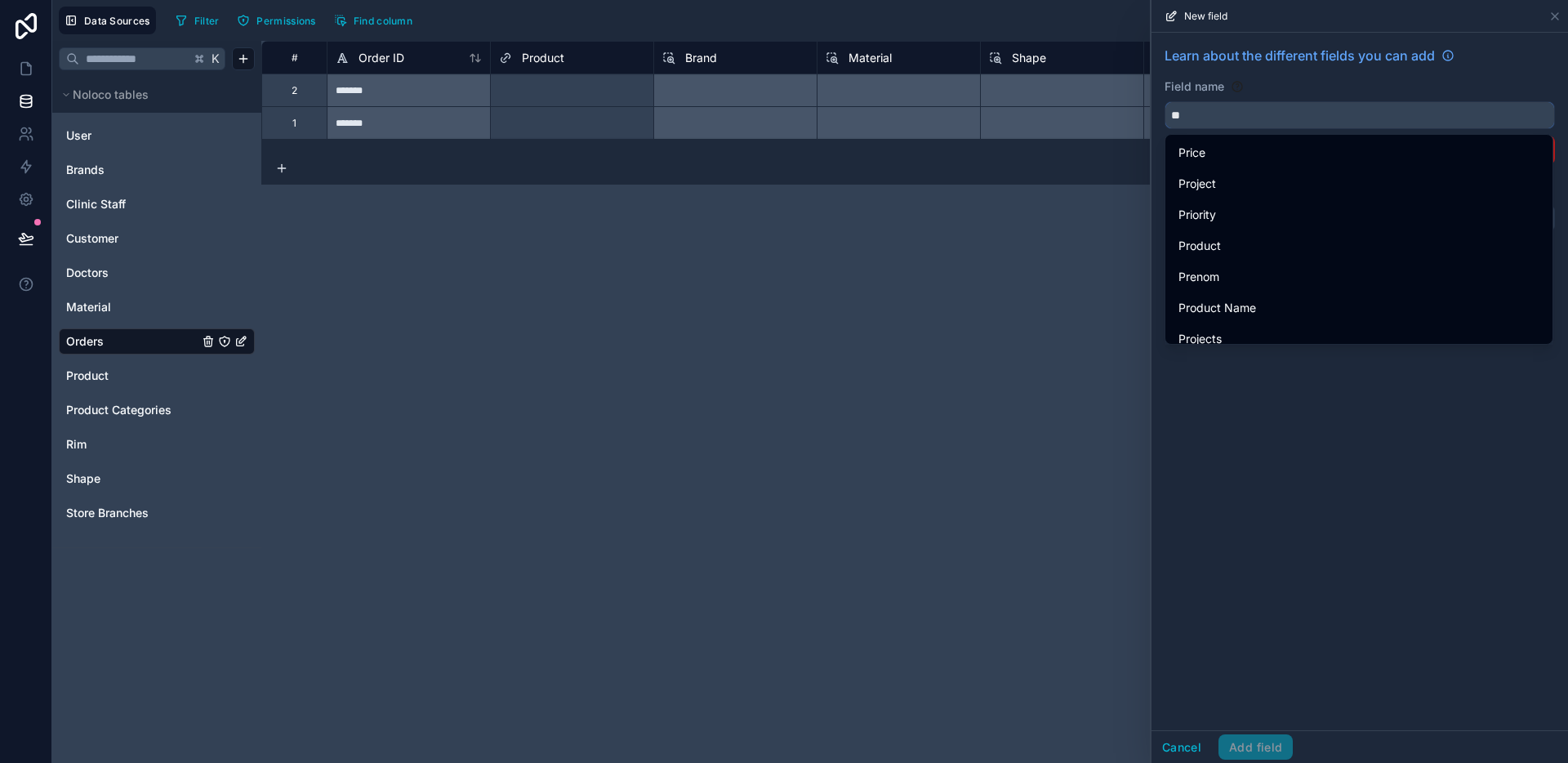
type input "*"
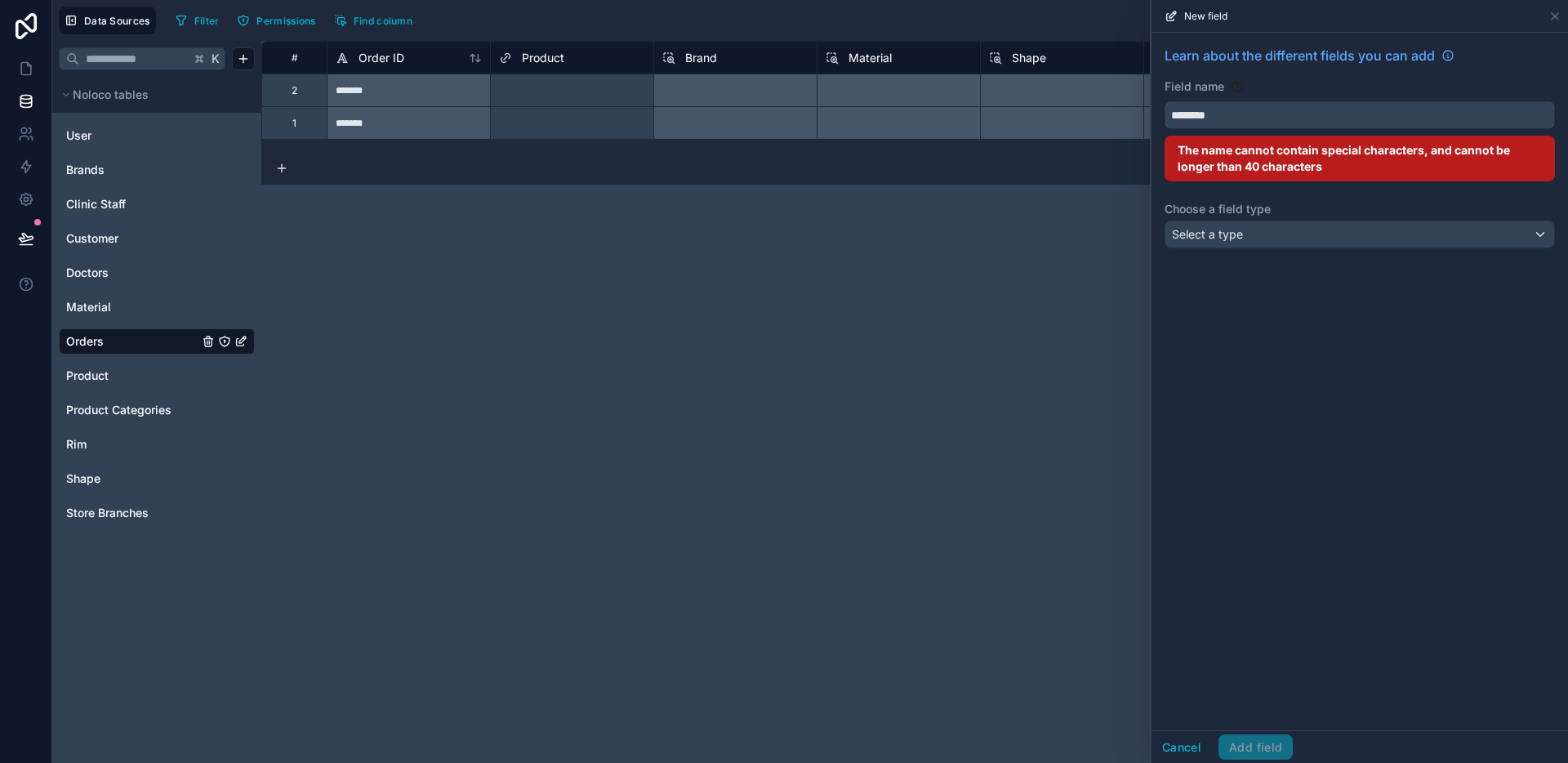
click at [1164, 101] on button "*******" at bounding box center [1359, 115] width 390 height 27
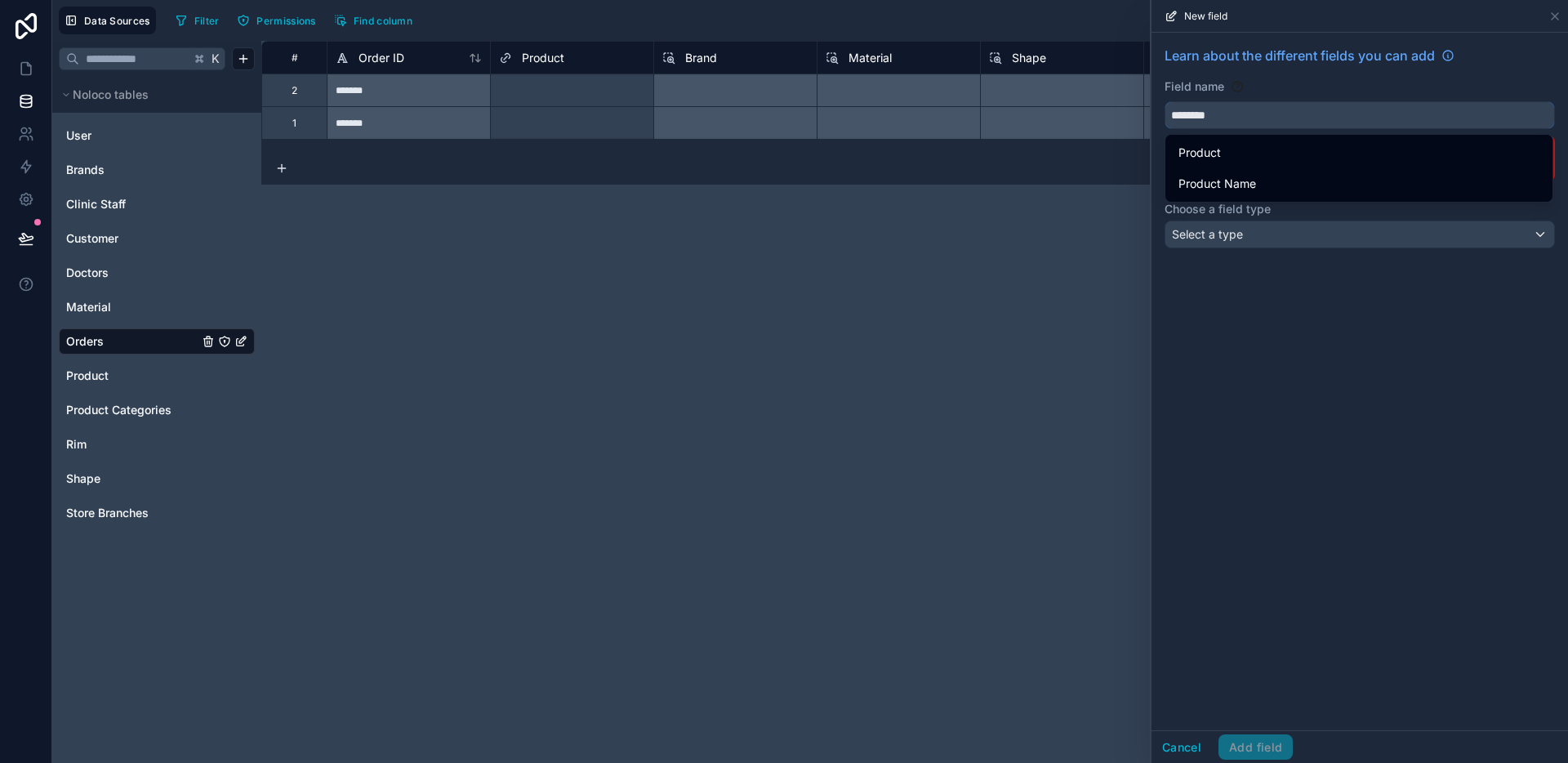
click at [1164, 101] on button "*******" at bounding box center [1359, 115] width 390 height 27
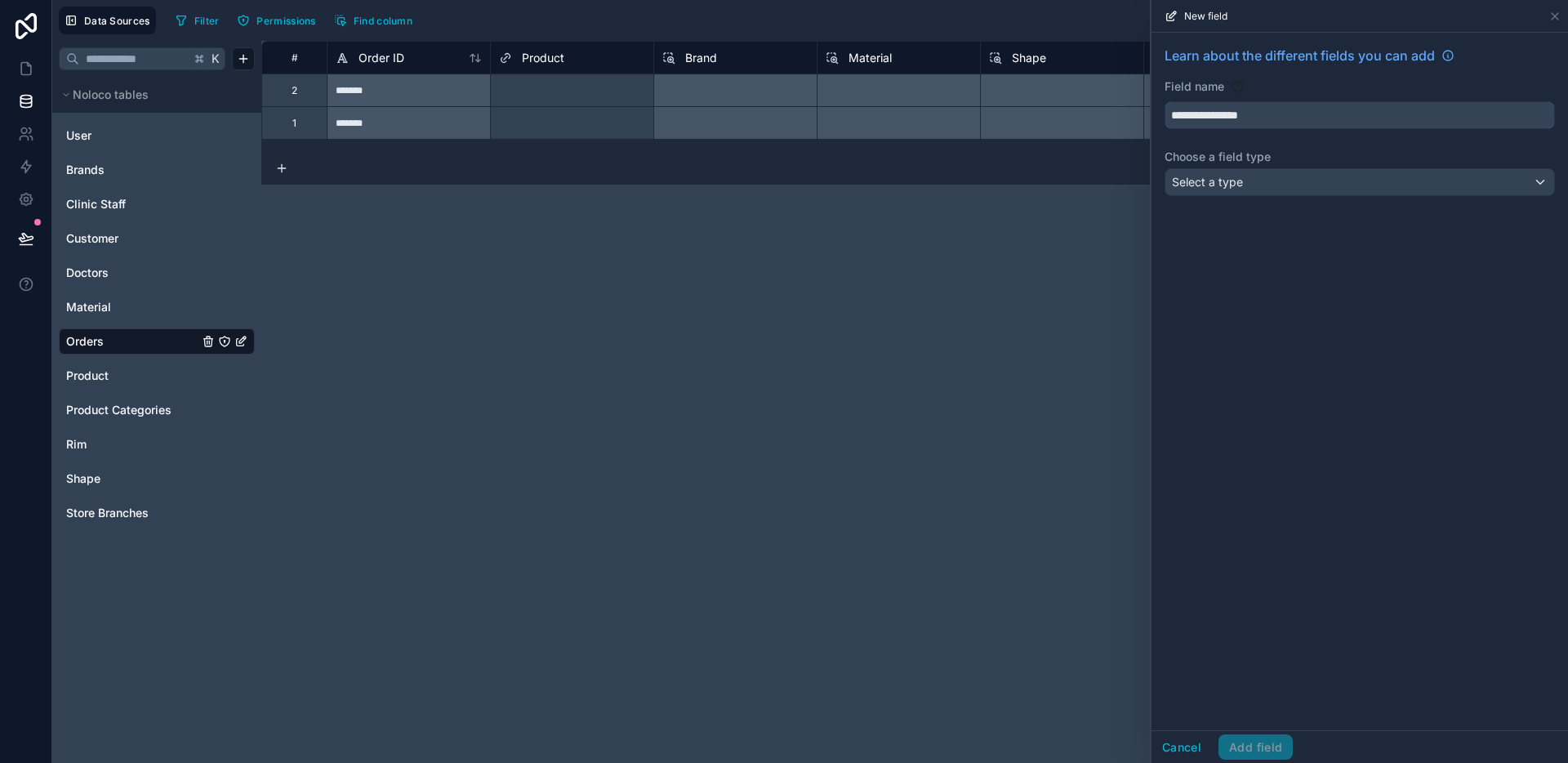
type input "**********"
click at [1260, 181] on div "Select a type" at bounding box center [1359, 181] width 389 height 26
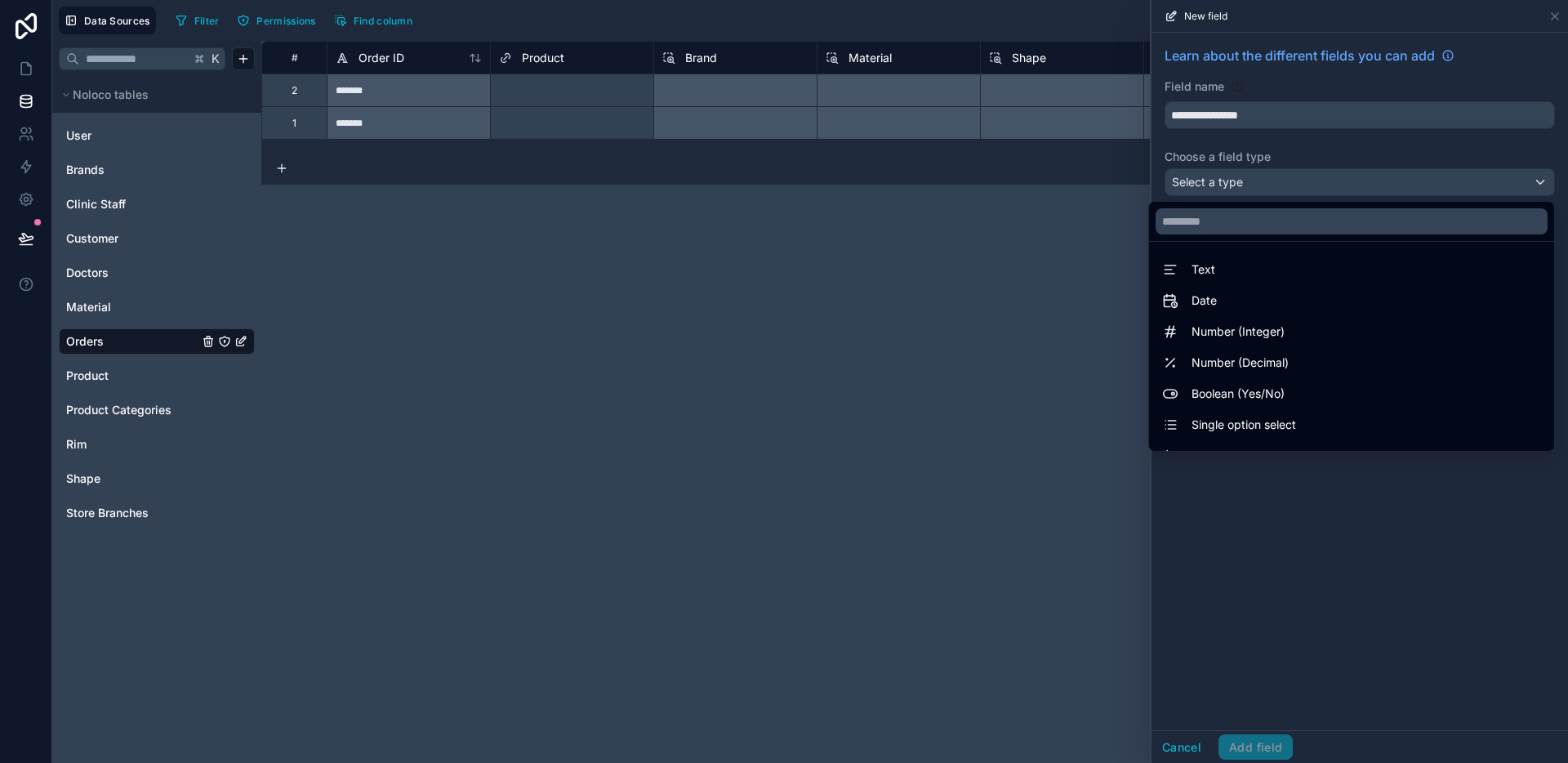
click at [1267, 188] on div at bounding box center [1359, 382] width 416 height 763
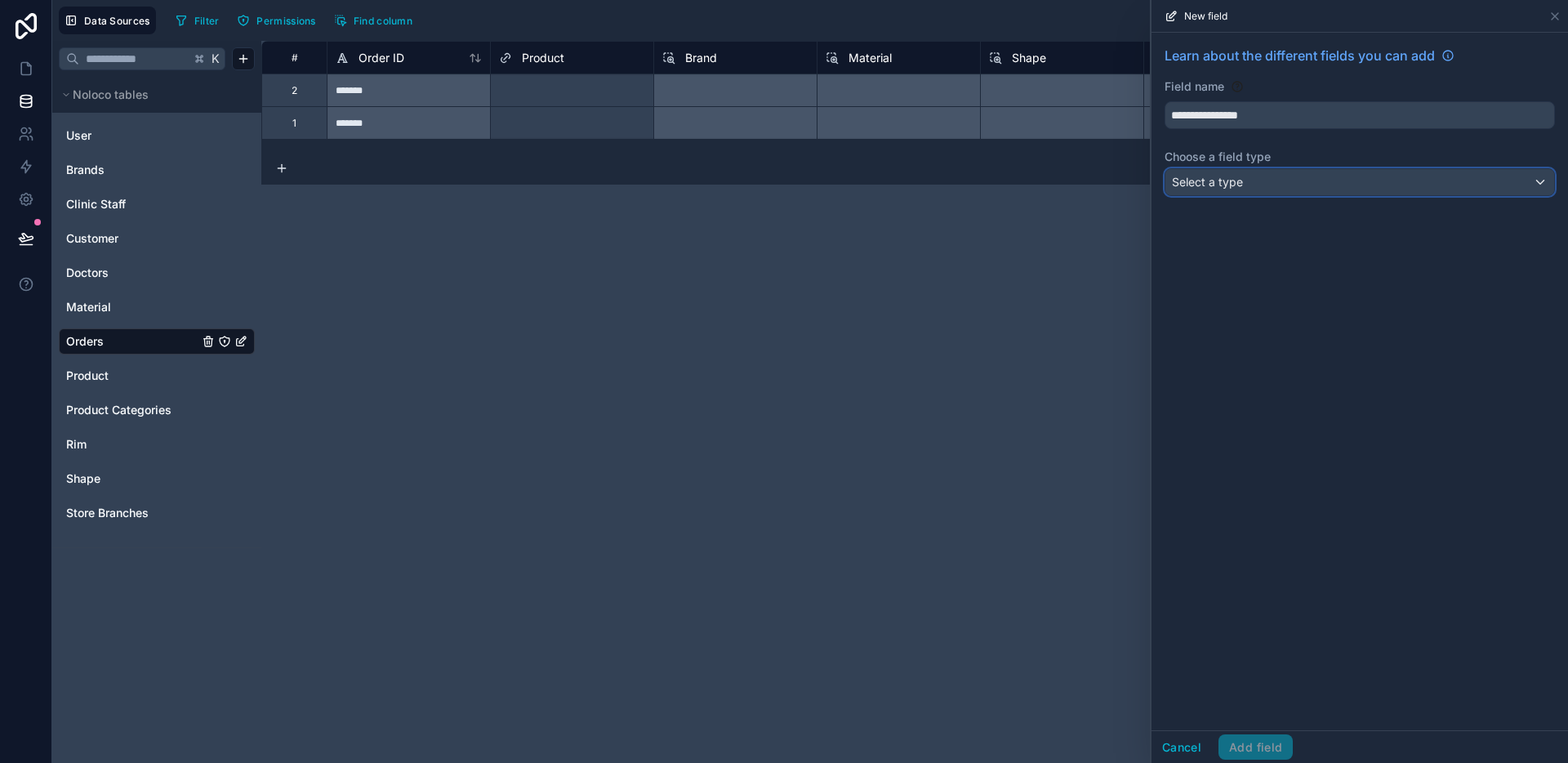
click at [1267, 188] on div "Select a type" at bounding box center [1359, 181] width 389 height 26
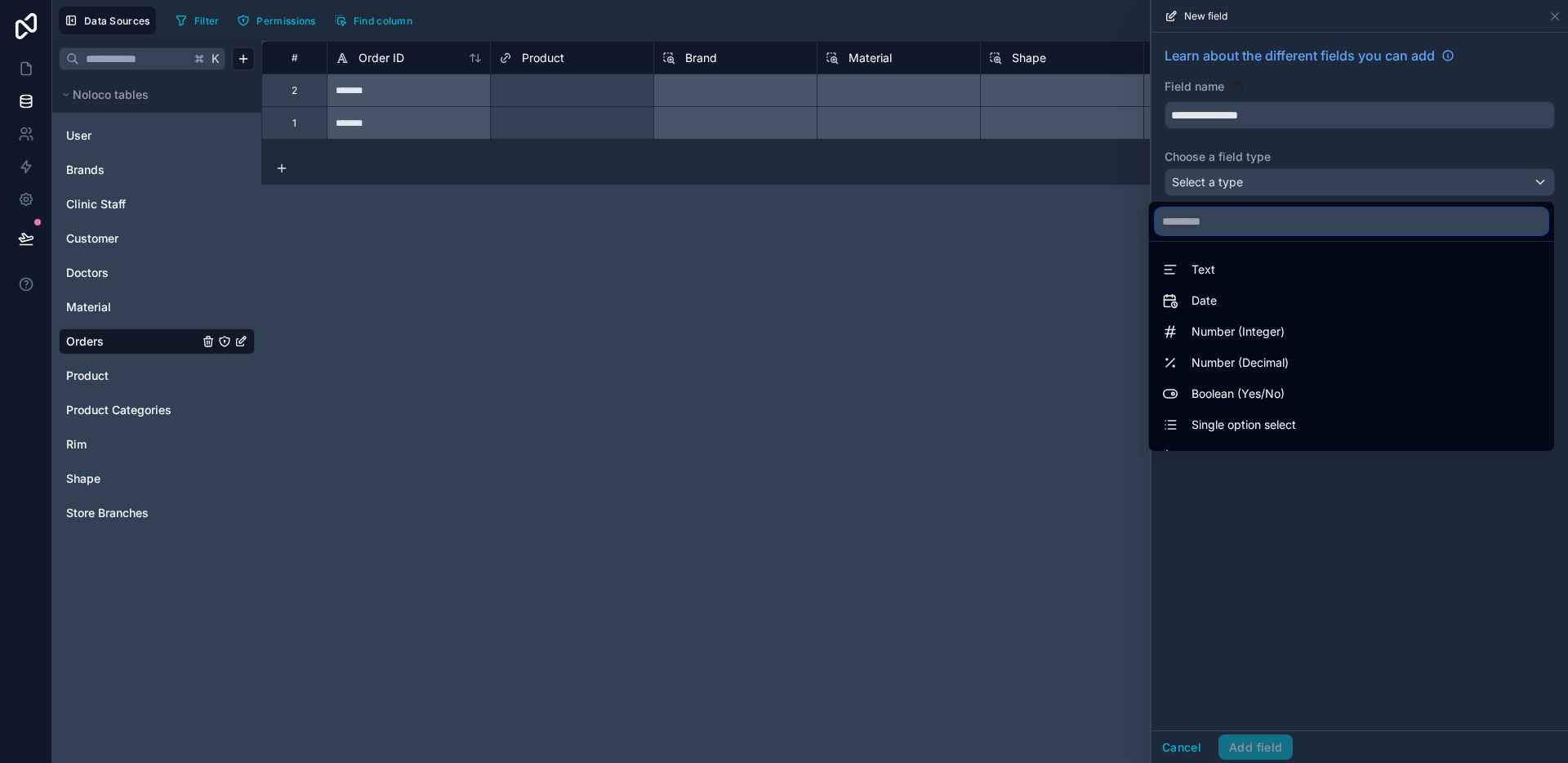
click at [1248, 231] on input "text" at bounding box center [1352, 221] width 392 height 26
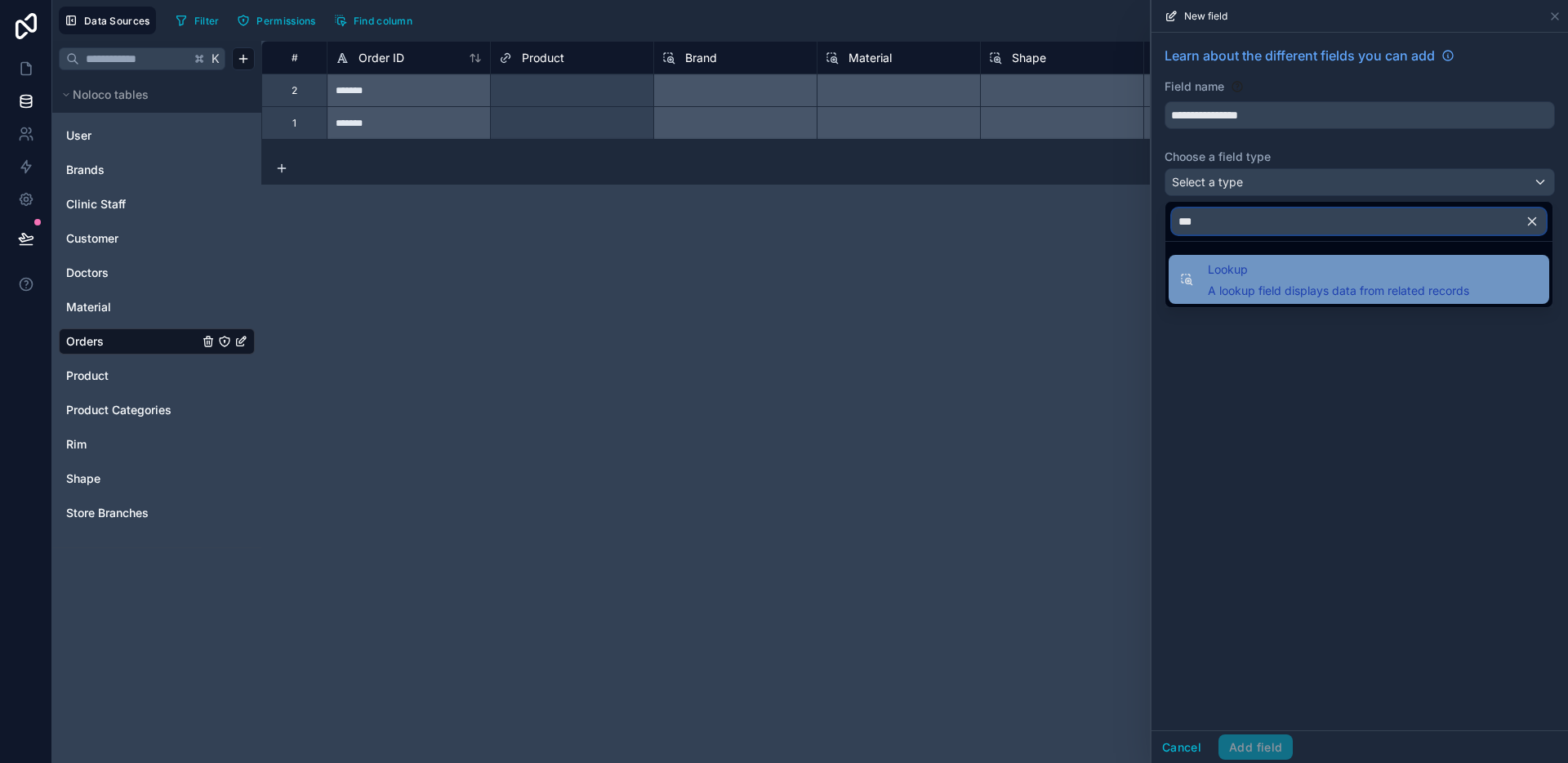
type input "***"
click at [1271, 264] on span "Lookup" at bounding box center [1338, 269] width 261 height 20
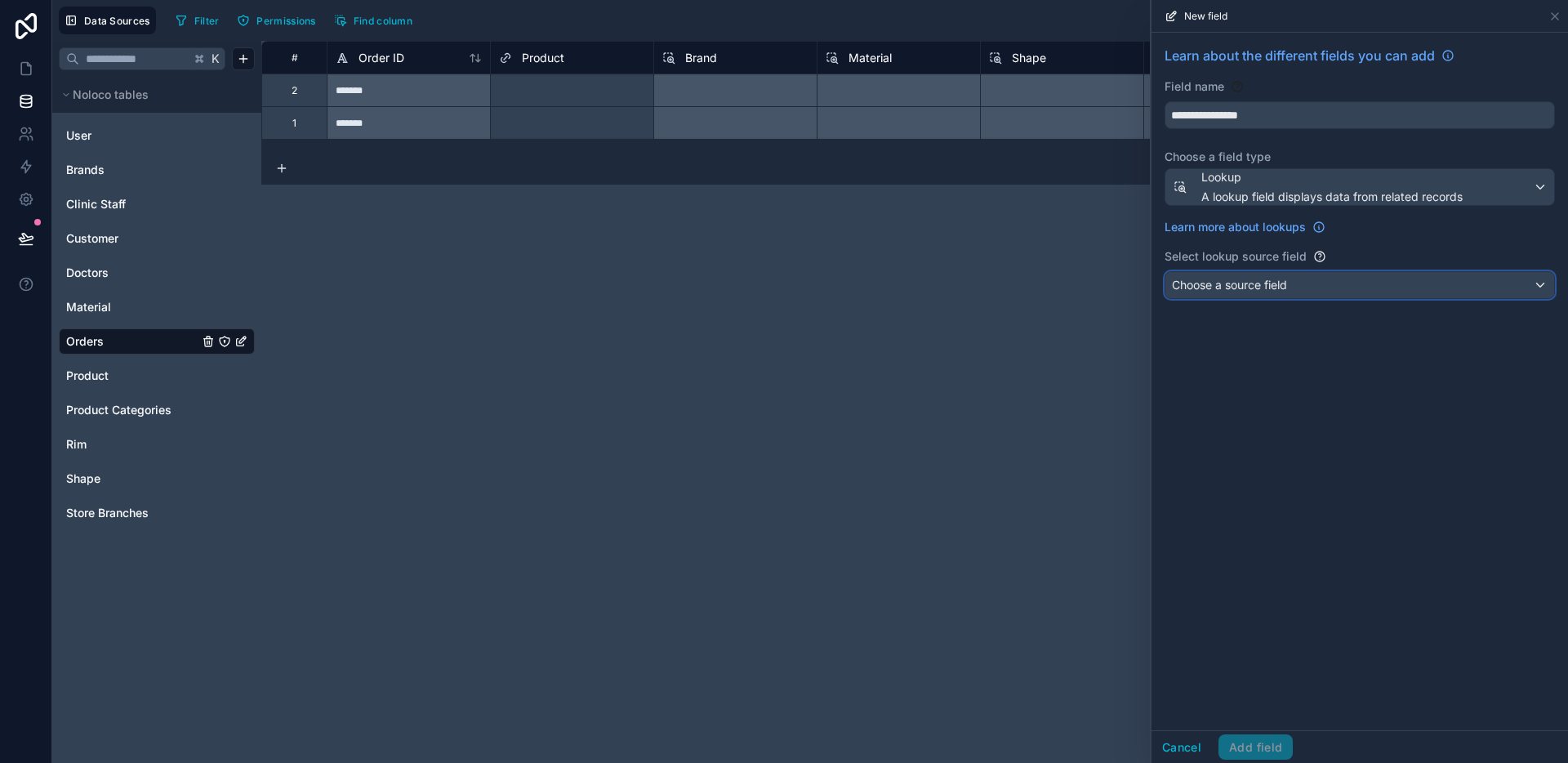
click at [1273, 292] on span "Choose a source field" at bounding box center [1230, 285] width 115 height 17
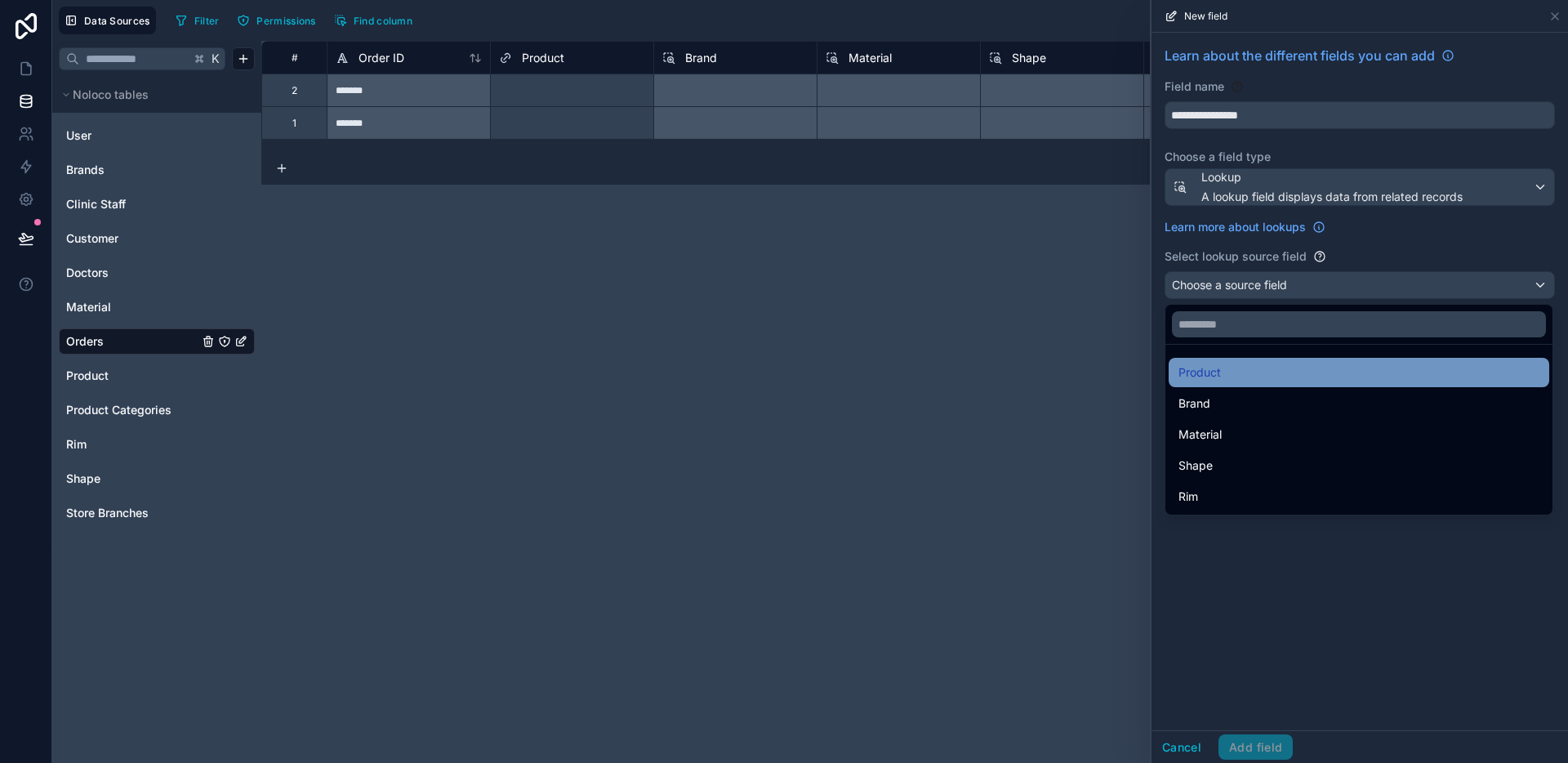
click at [1262, 380] on div "Product" at bounding box center [1358, 373] width 361 height 20
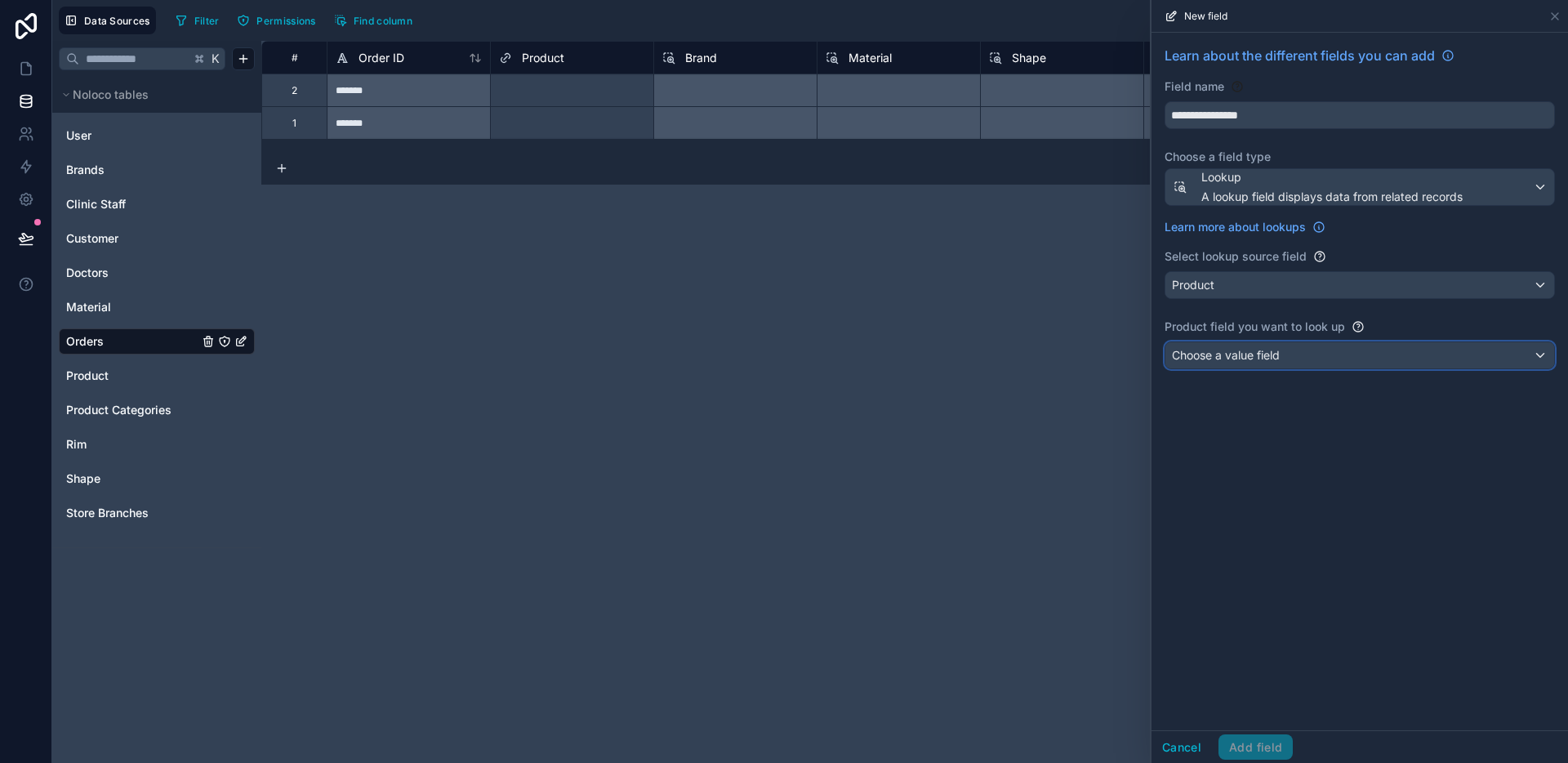
click at [1274, 342] on div "Choose a value field" at bounding box center [1359, 355] width 389 height 26
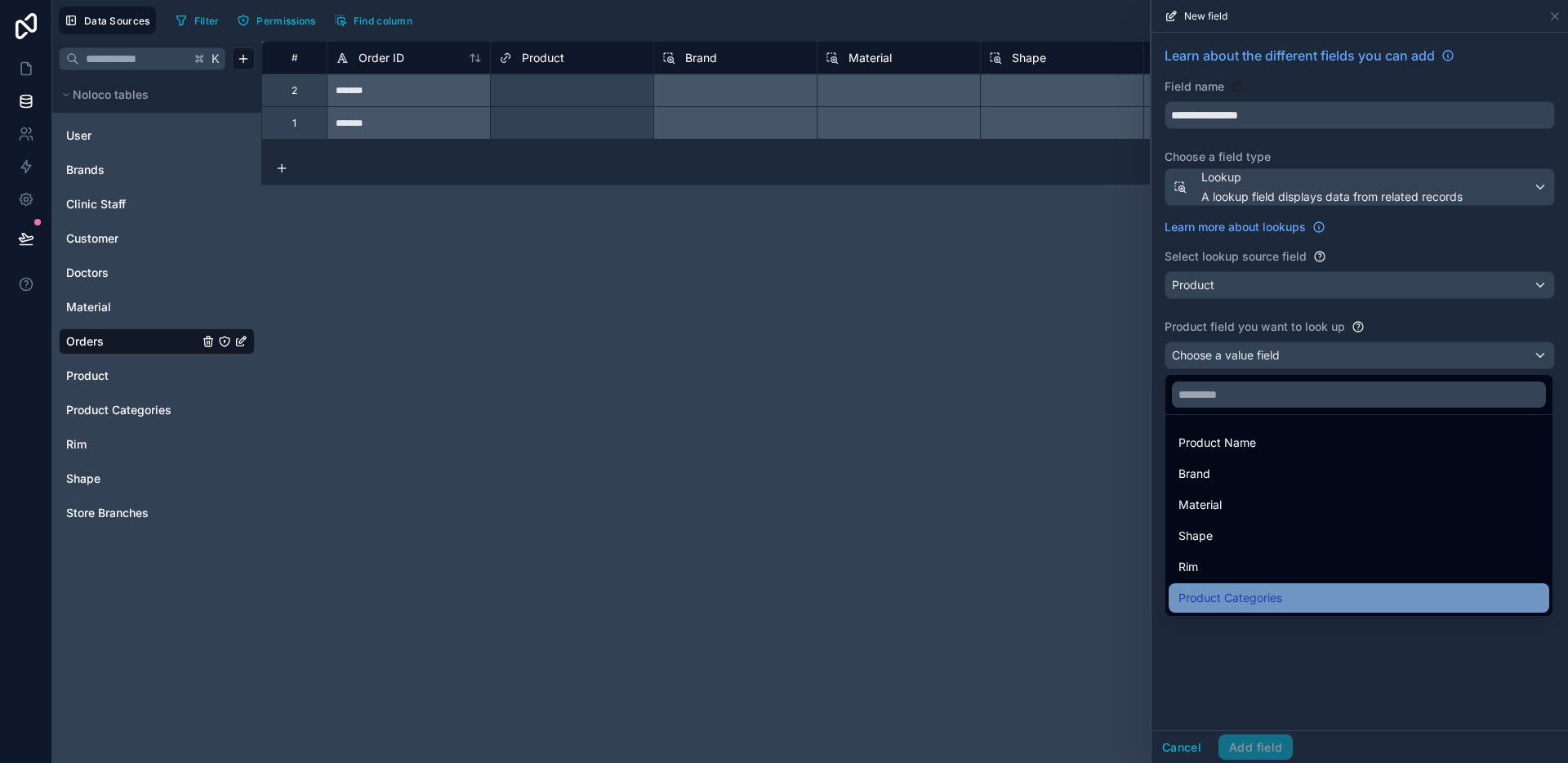
click at [1254, 588] on span "Product Categories" at bounding box center [1230, 598] width 103 height 20
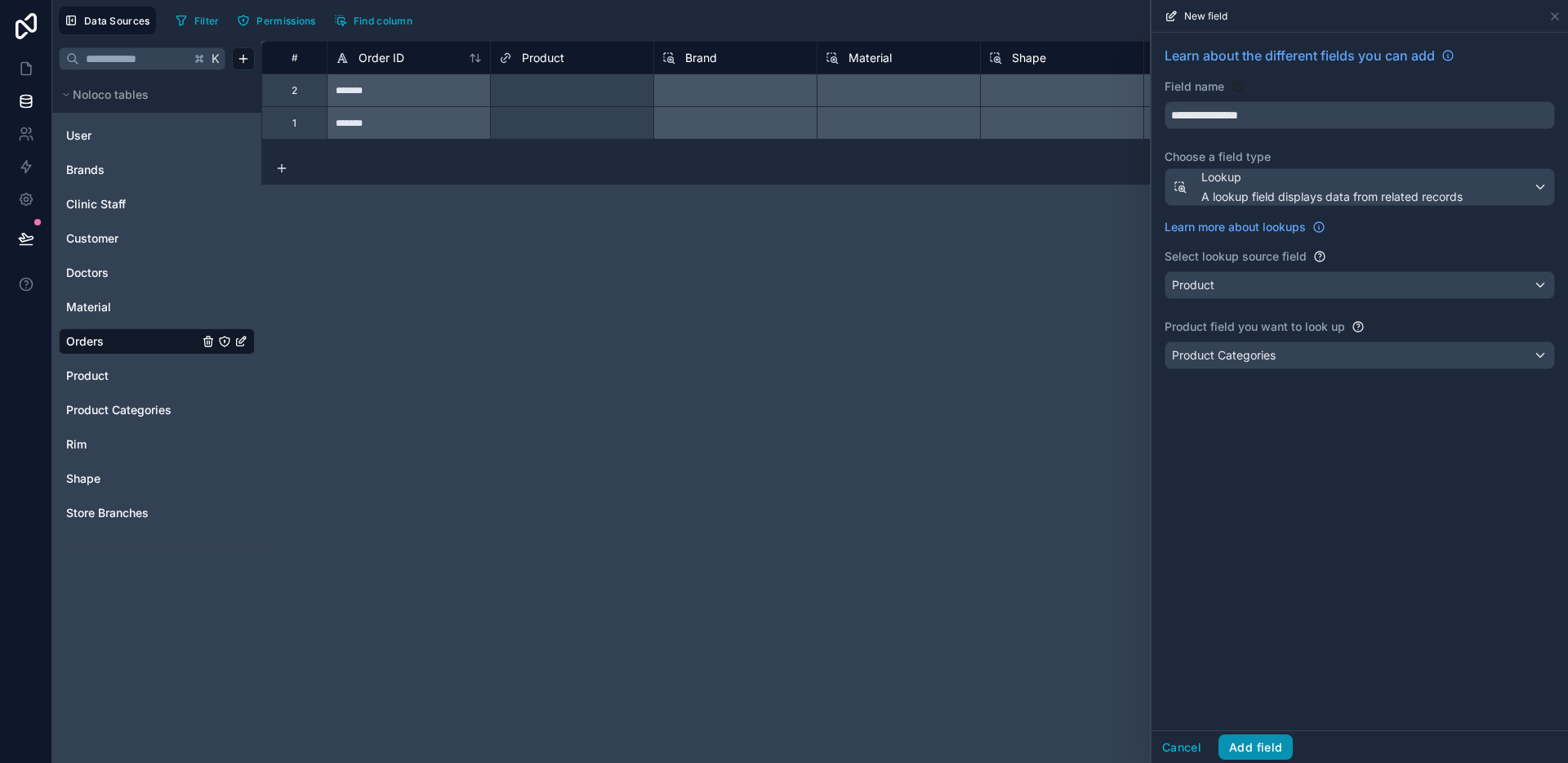
click at [1248, 743] on button "Add field" at bounding box center [1255, 747] width 74 height 26
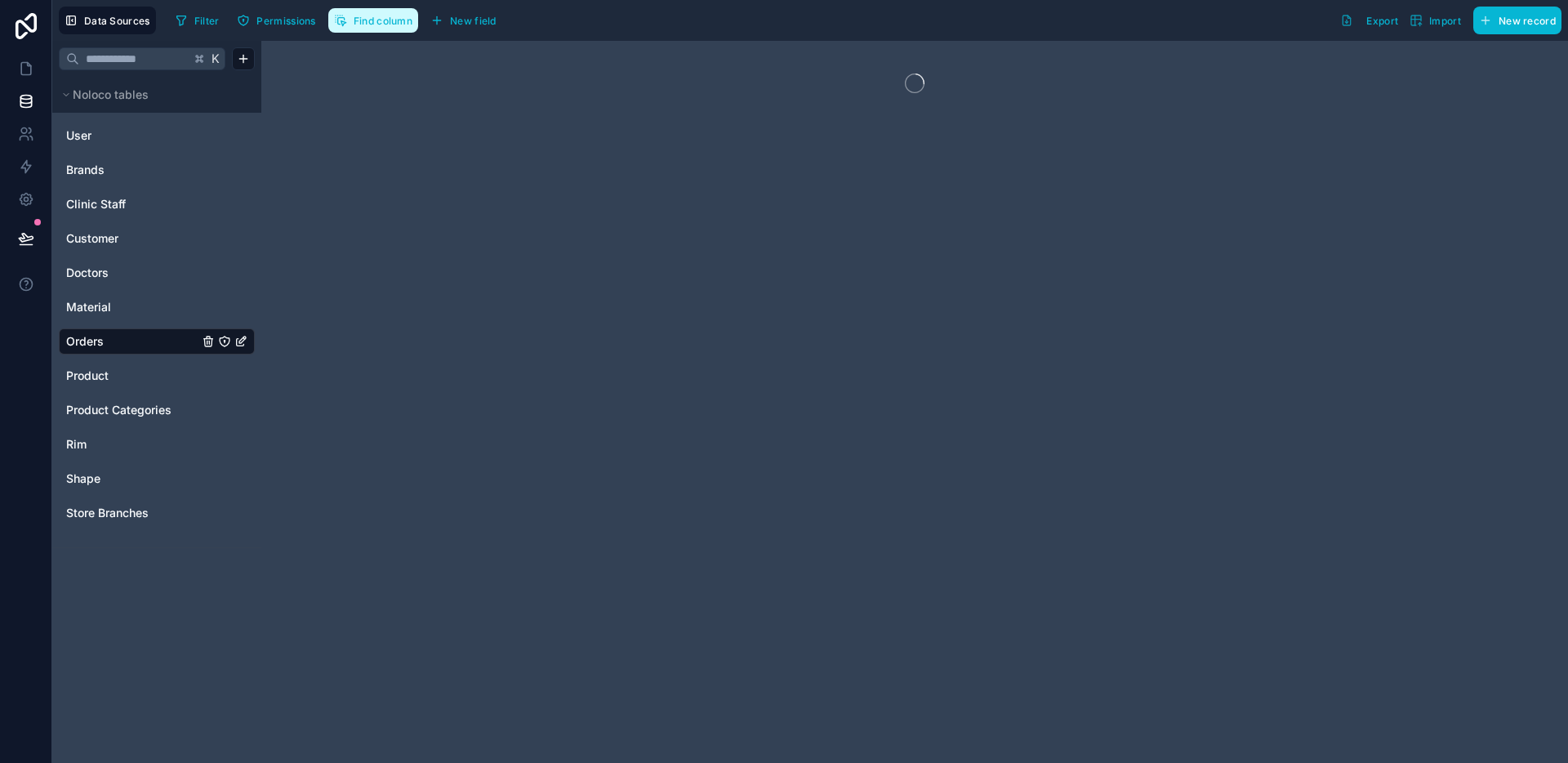
click at [387, 23] on span "Find column" at bounding box center [383, 20] width 59 height 13
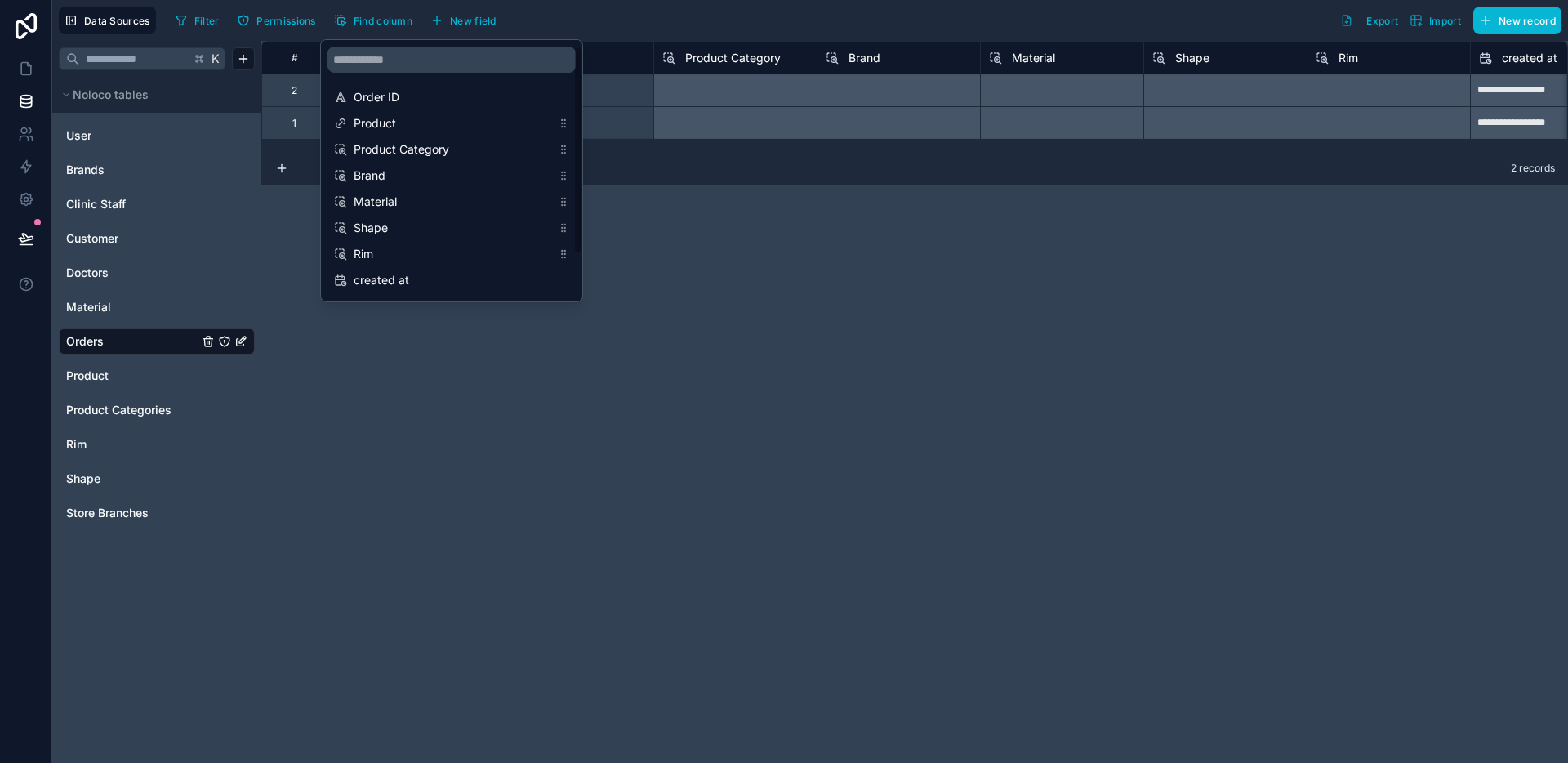
click at [755, 288] on div "**********" at bounding box center [915, 402] width 1307 height 722
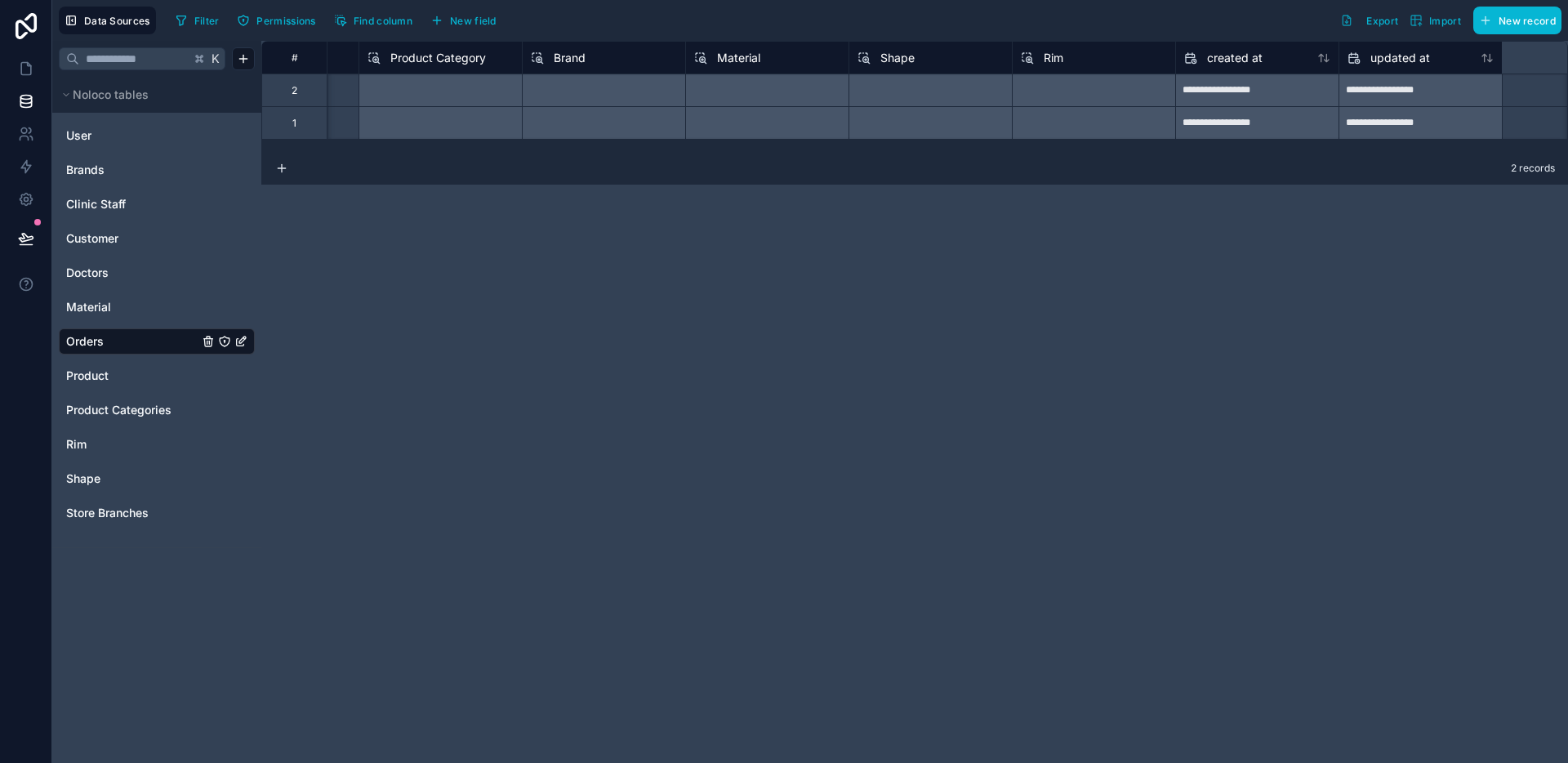
scroll to position [0, 393]
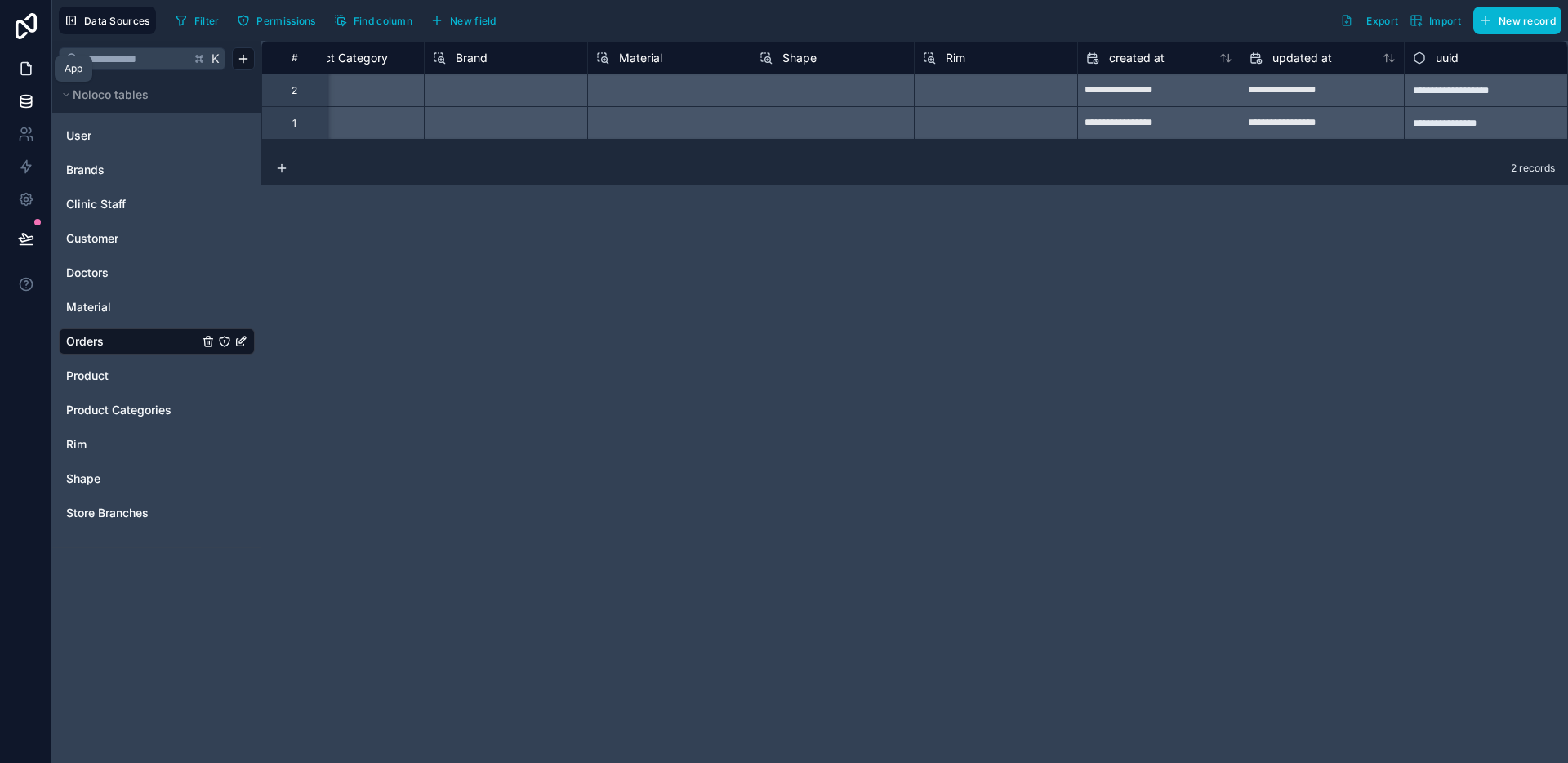
click at [32, 60] on icon at bounding box center [25, 68] width 17 height 17
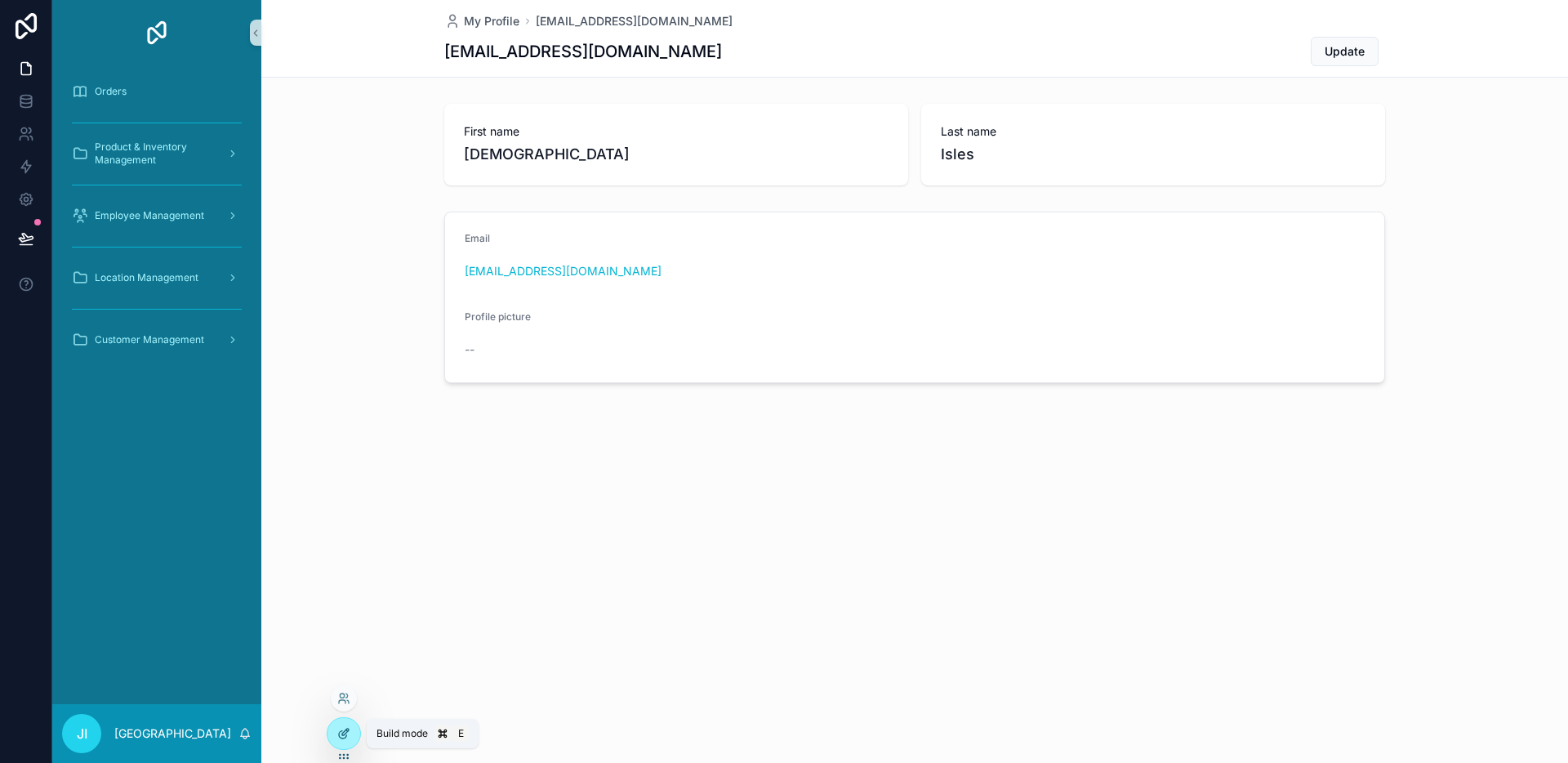
click at [340, 742] on div at bounding box center [343, 734] width 32 height 31
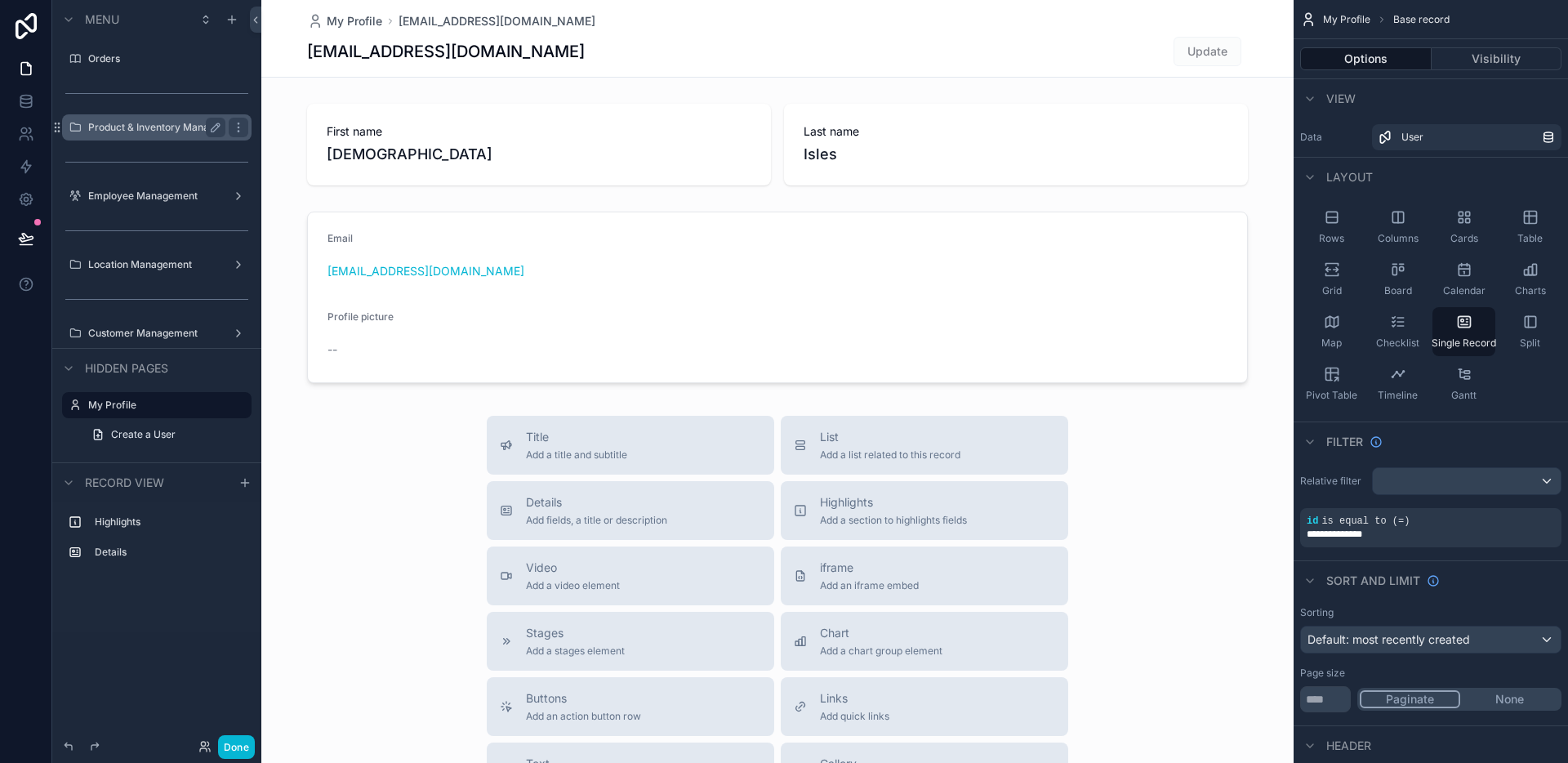
click at [163, 134] on div "Product & Inventory Management" at bounding box center [156, 128] width 137 height 20
click at [157, 126] on label "Product & Inventory Management" at bounding box center [156, 127] width 137 height 13
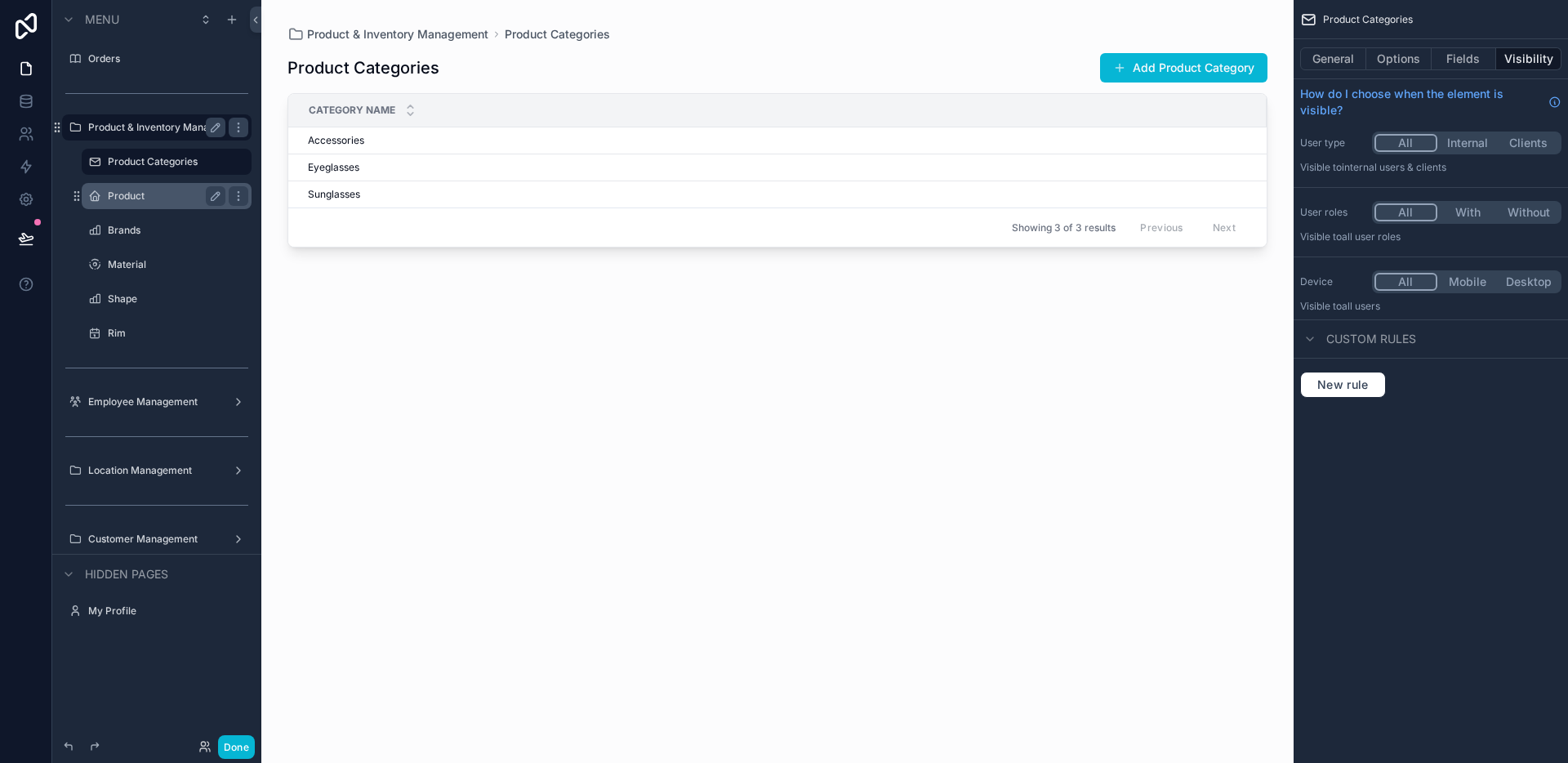
click at [182, 201] on label "Product" at bounding box center [164, 195] width 111 height 13
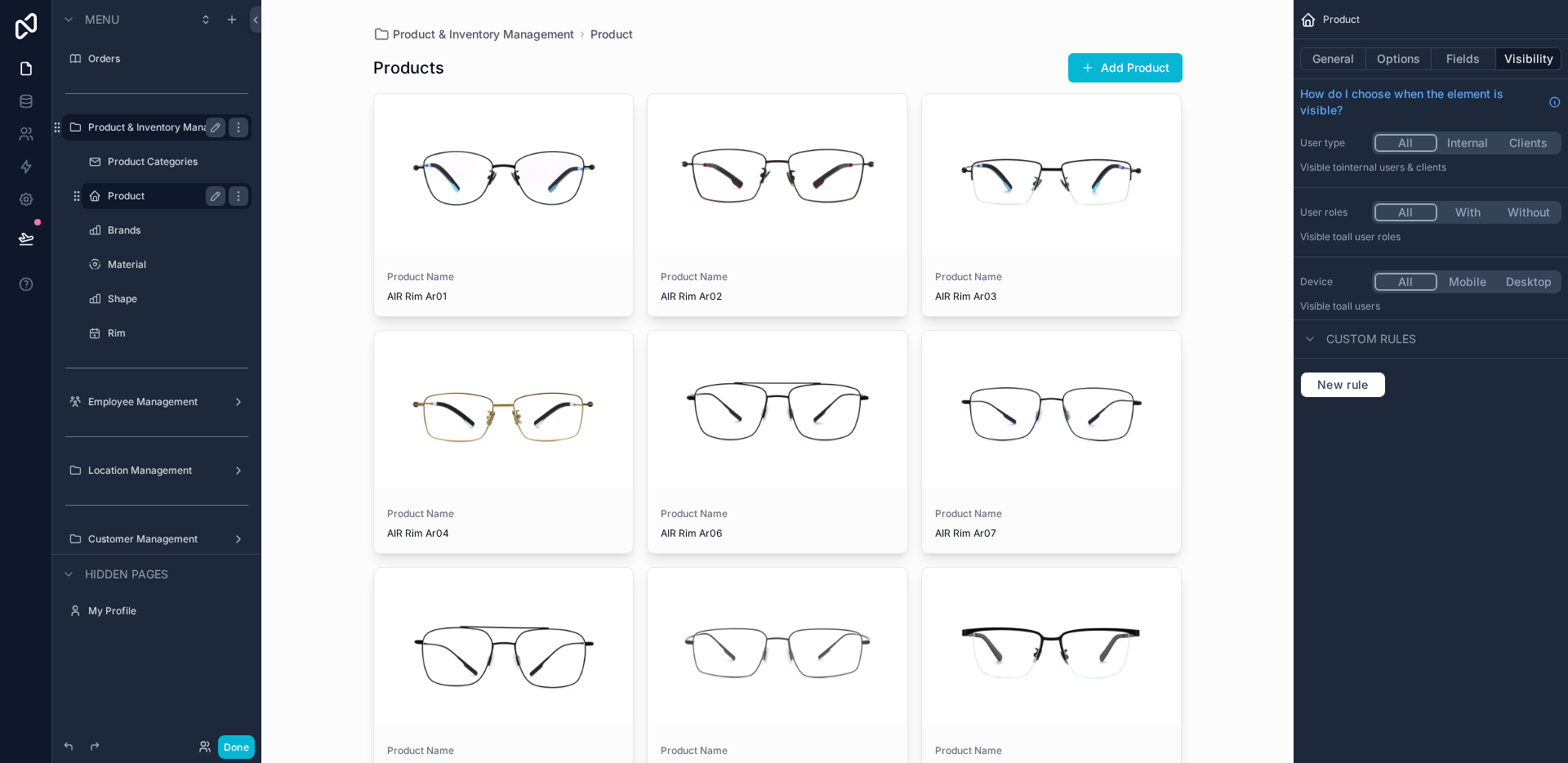
click at [770, 172] on div "scrollable content" at bounding box center [777, 173] width 259 height 20
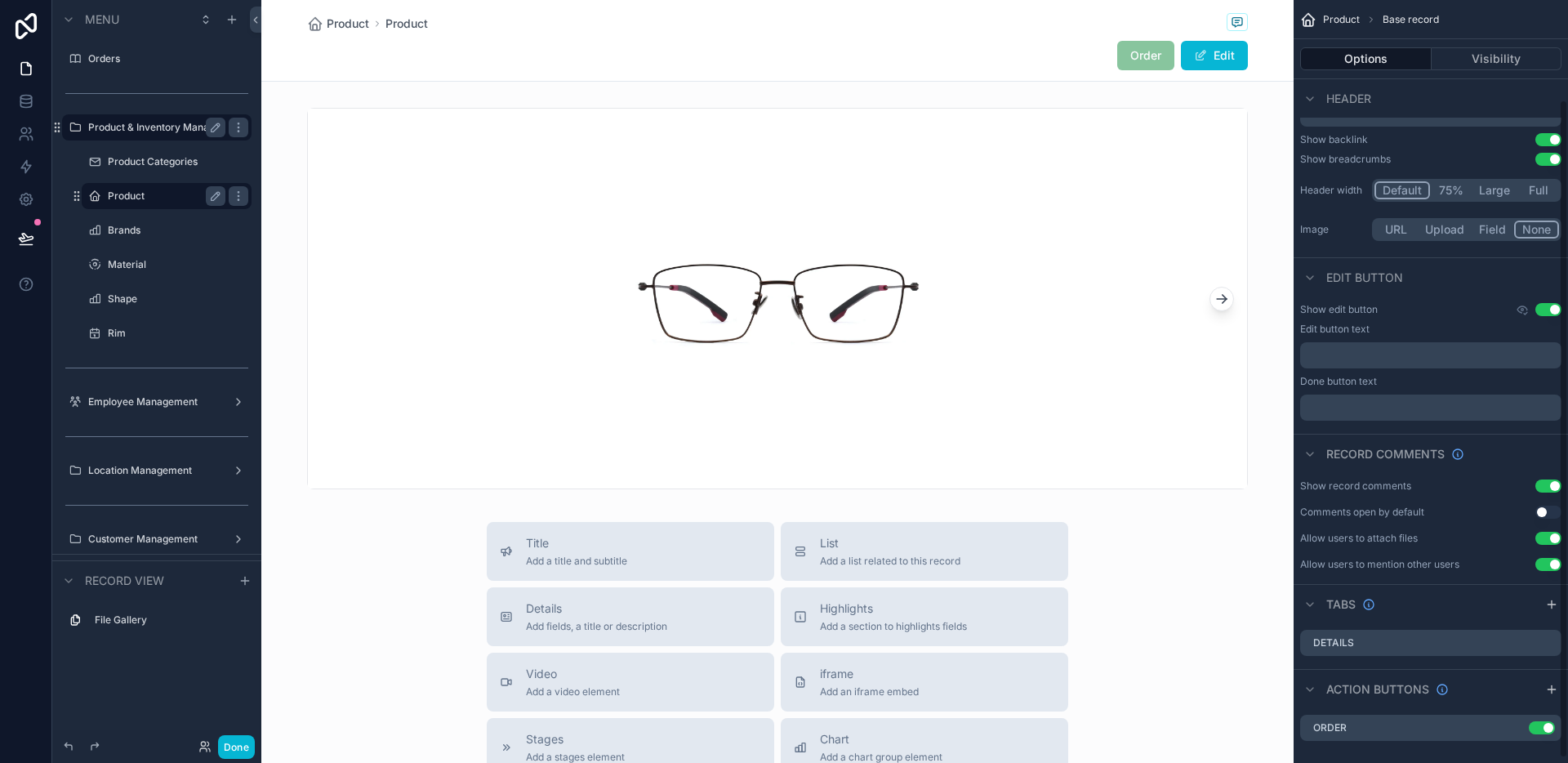
scroll to position [121, 0]
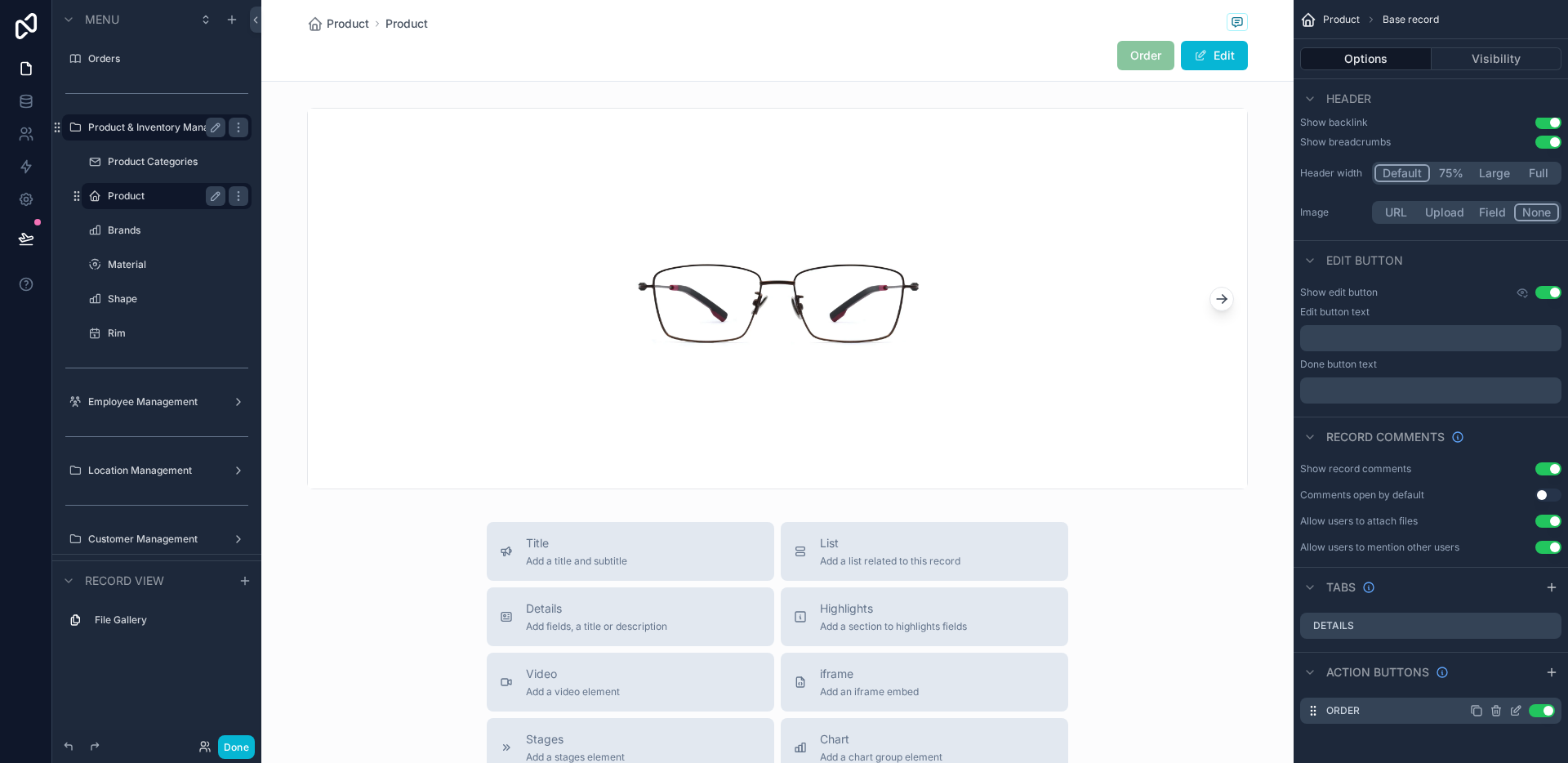
click at [1511, 711] on icon "scrollable content" at bounding box center [1515, 712] width 8 height 8
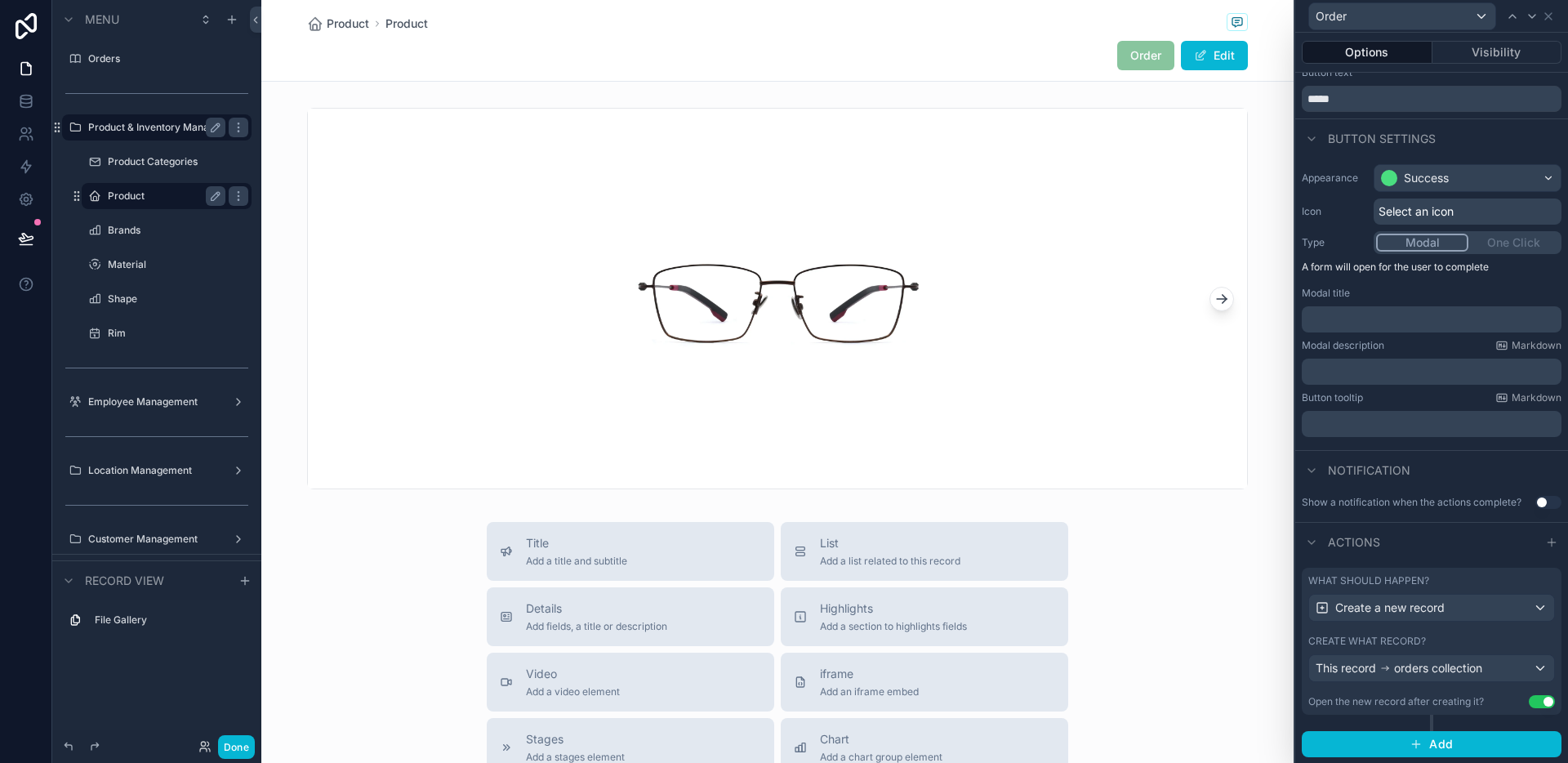
scroll to position [47, 0]
click at [1418, 661] on span "orders collection" at bounding box center [1437, 667] width 88 height 17
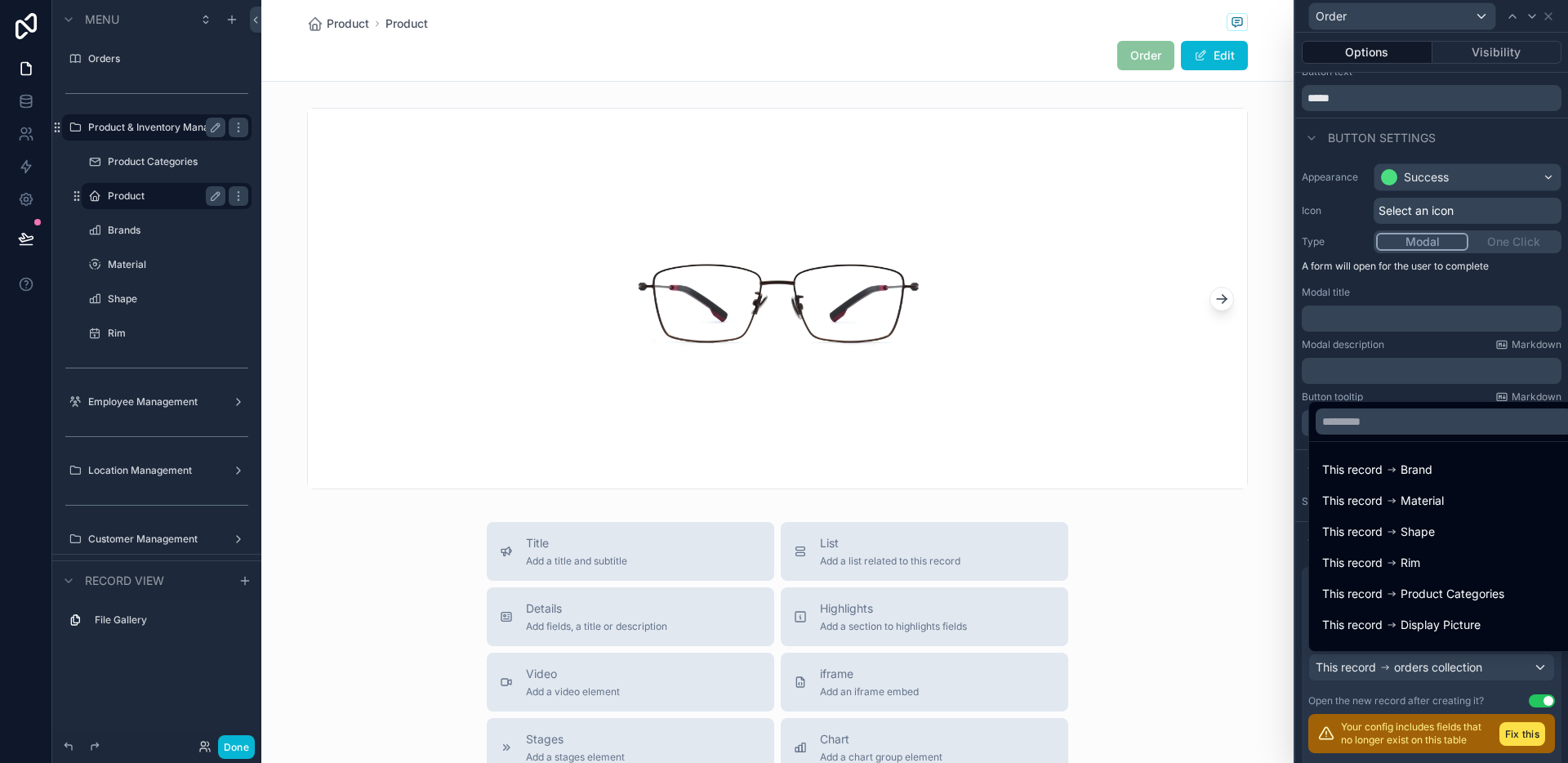
click at [1485, 731] on div at bounding box center [1431, 382] width 273 height 763
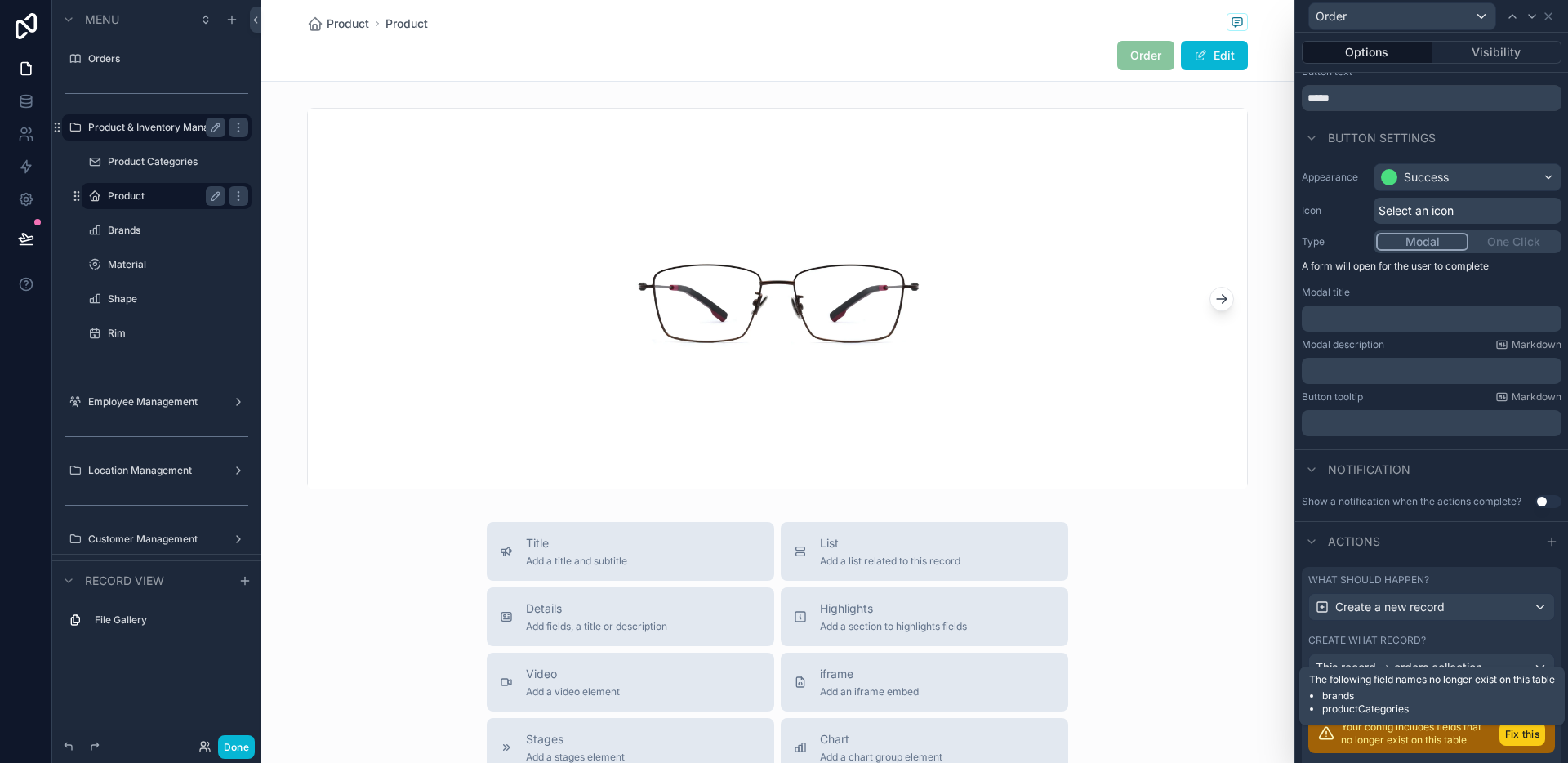
click at [1499, 741] on button "Fix this" at bounding box center [1521, 734] width 46 height 23
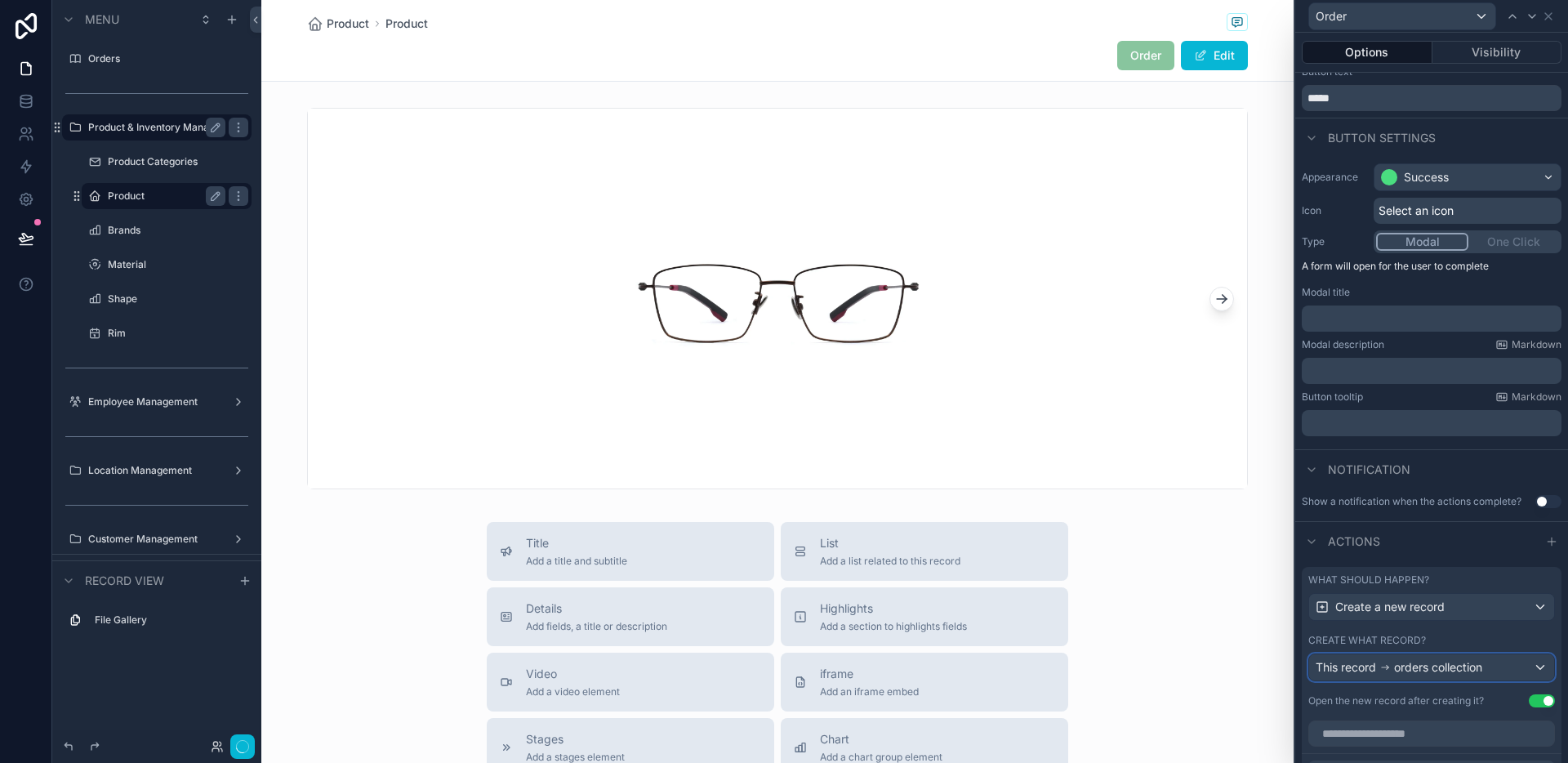
click at [1446, 661] on span "orders collection" at bounding box center [1437, 667] width 88 height 17
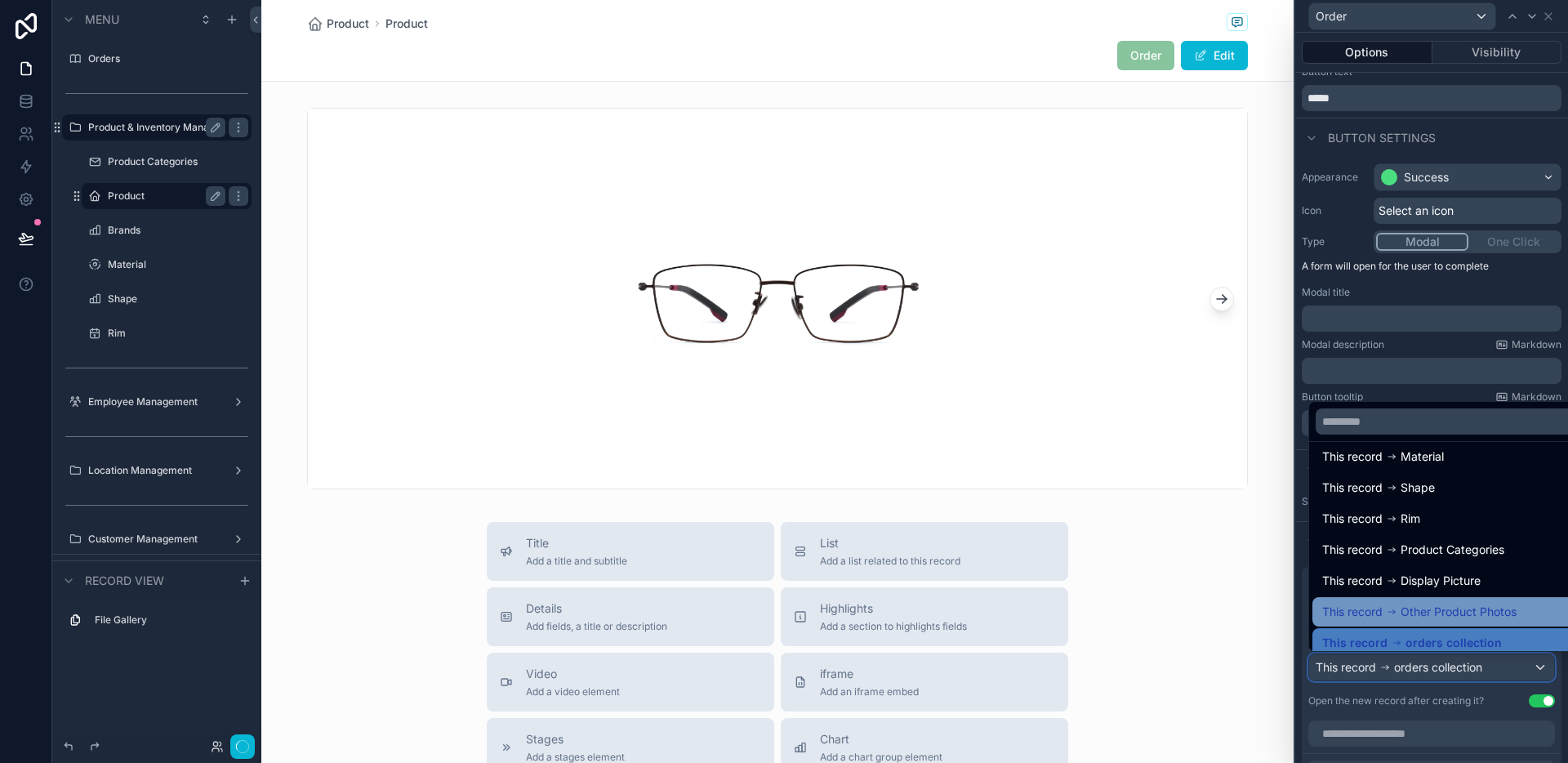
scroll to position [54, 0]
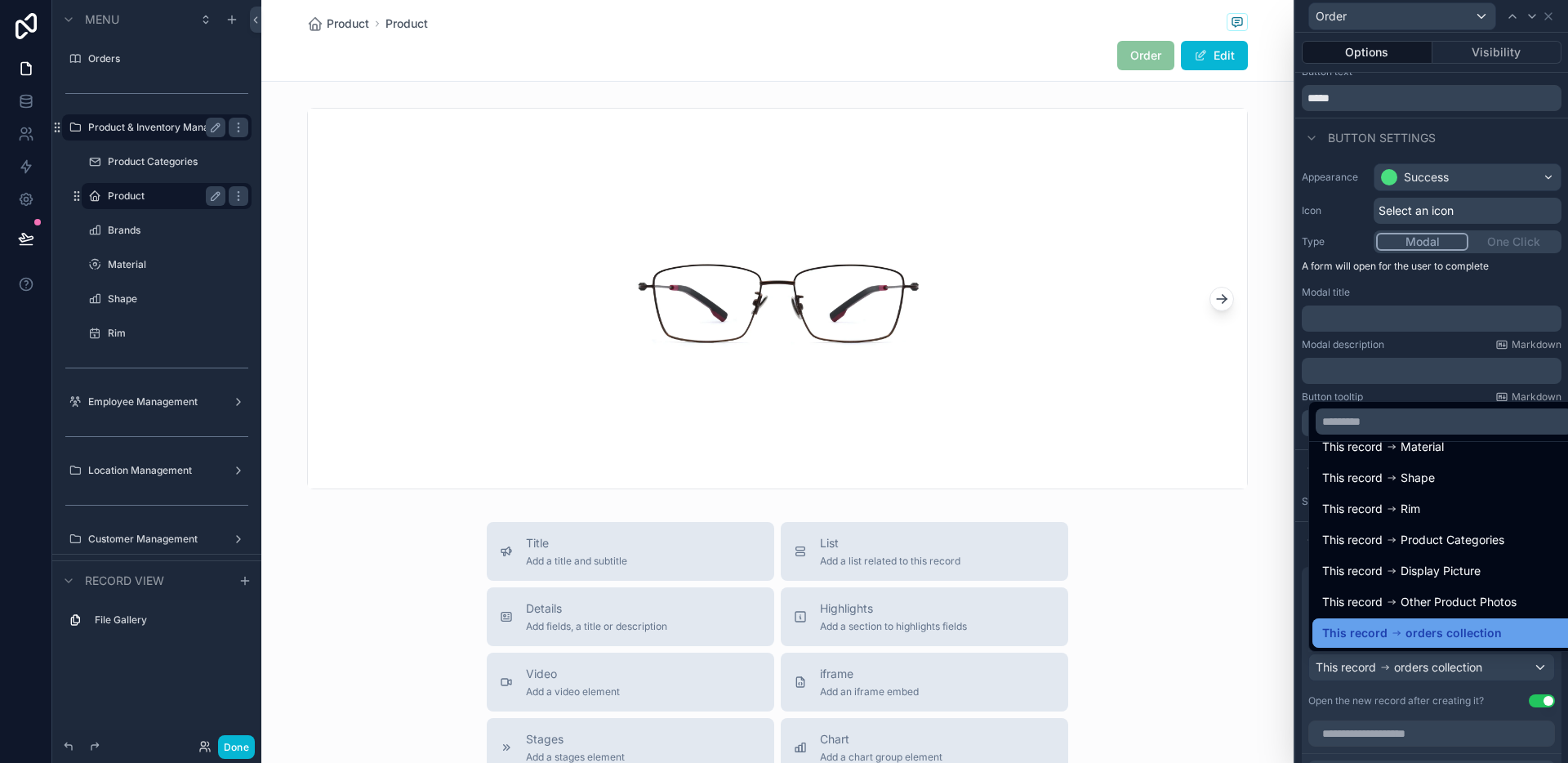
click at [1435, 633] on span "orders collection" at bounding box center [1453, 633] width 97 height 20
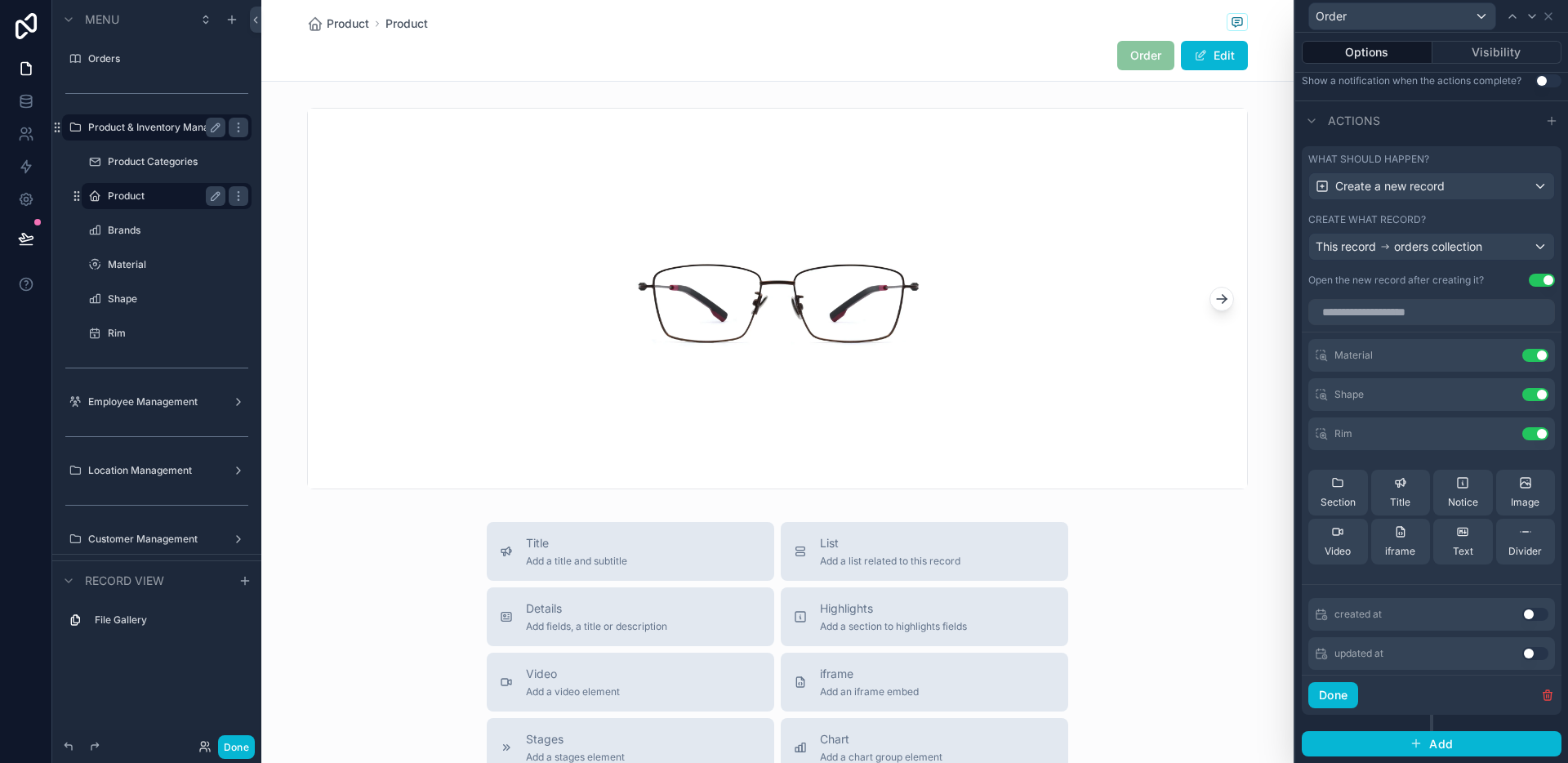
scroll to position [0, 0]
click at [1526, 288] on div "What should happen? Create a new record Create what record? This record orders …" at bounding box center [1431, 220] width 259 height 147
click at [1529, 281] on button "Use setting" at bounding box center [1542, 280] width 26 height 13
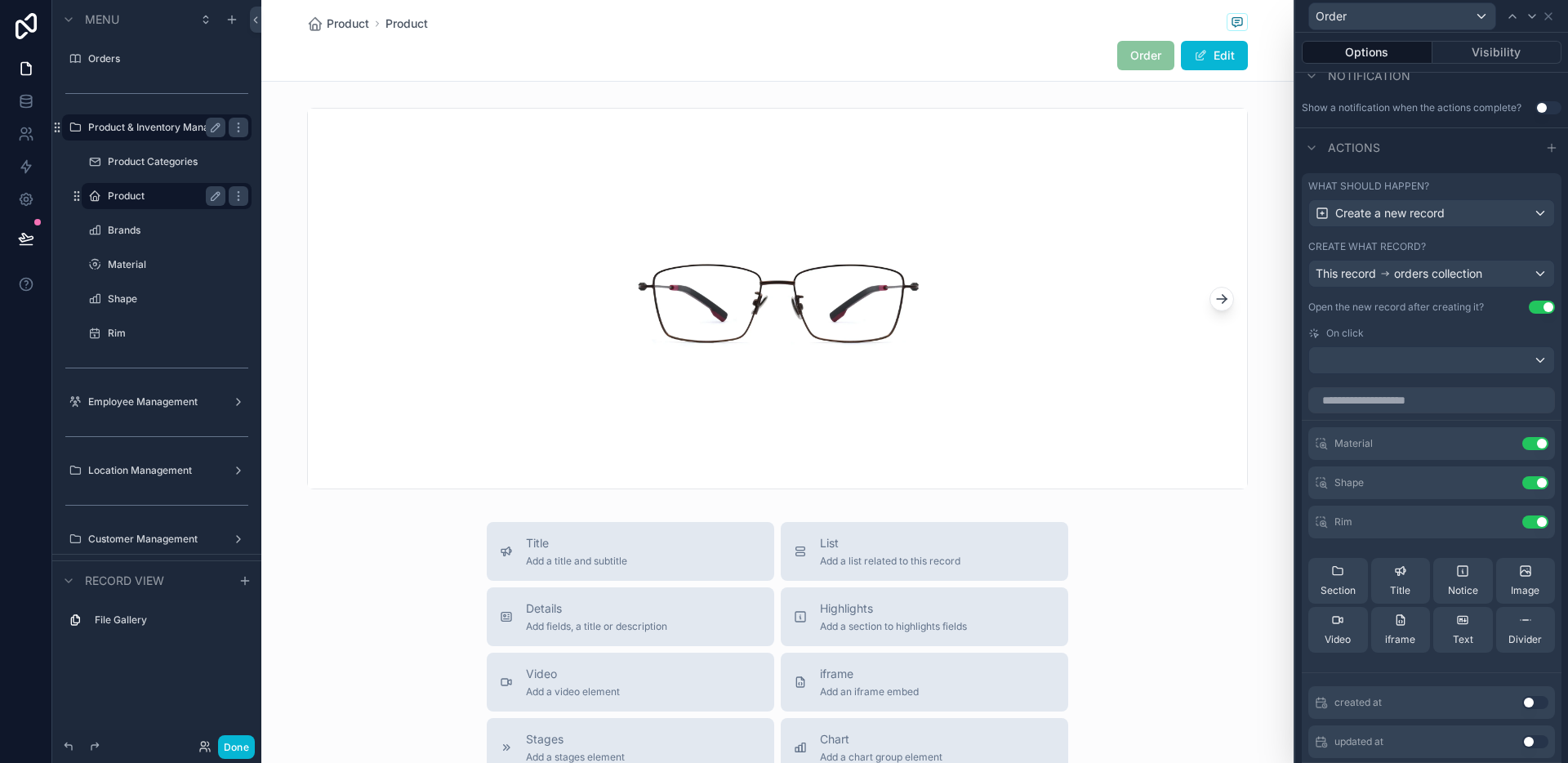
scroll to position [435, 0]
click at [1529, 309] on button "Use setting" at bounding box center [1542, 311] width 26 height 13
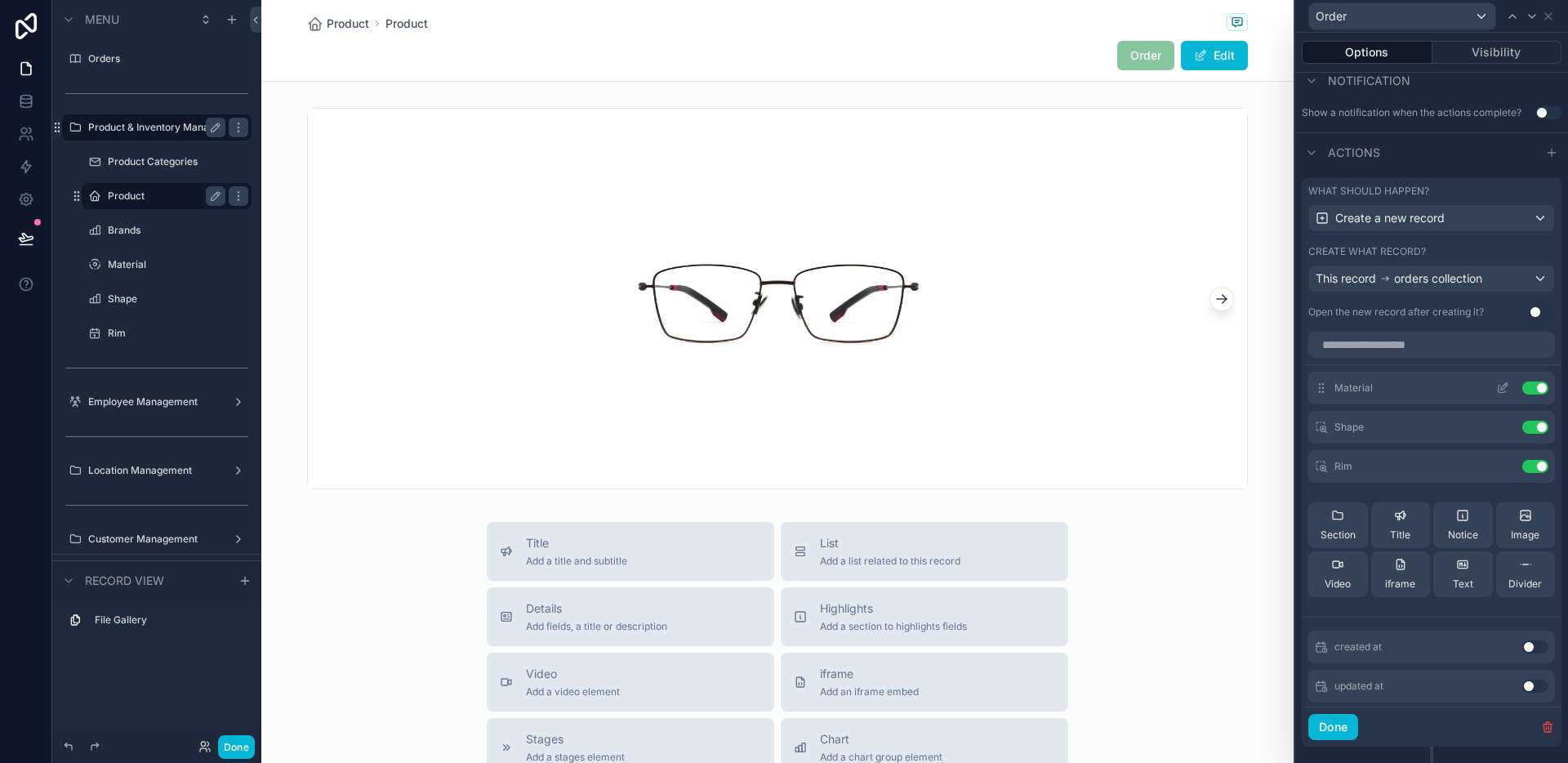
click at [1522, 394] on button "Use setting" at bounding box center [1535, 387] width 26 height 13
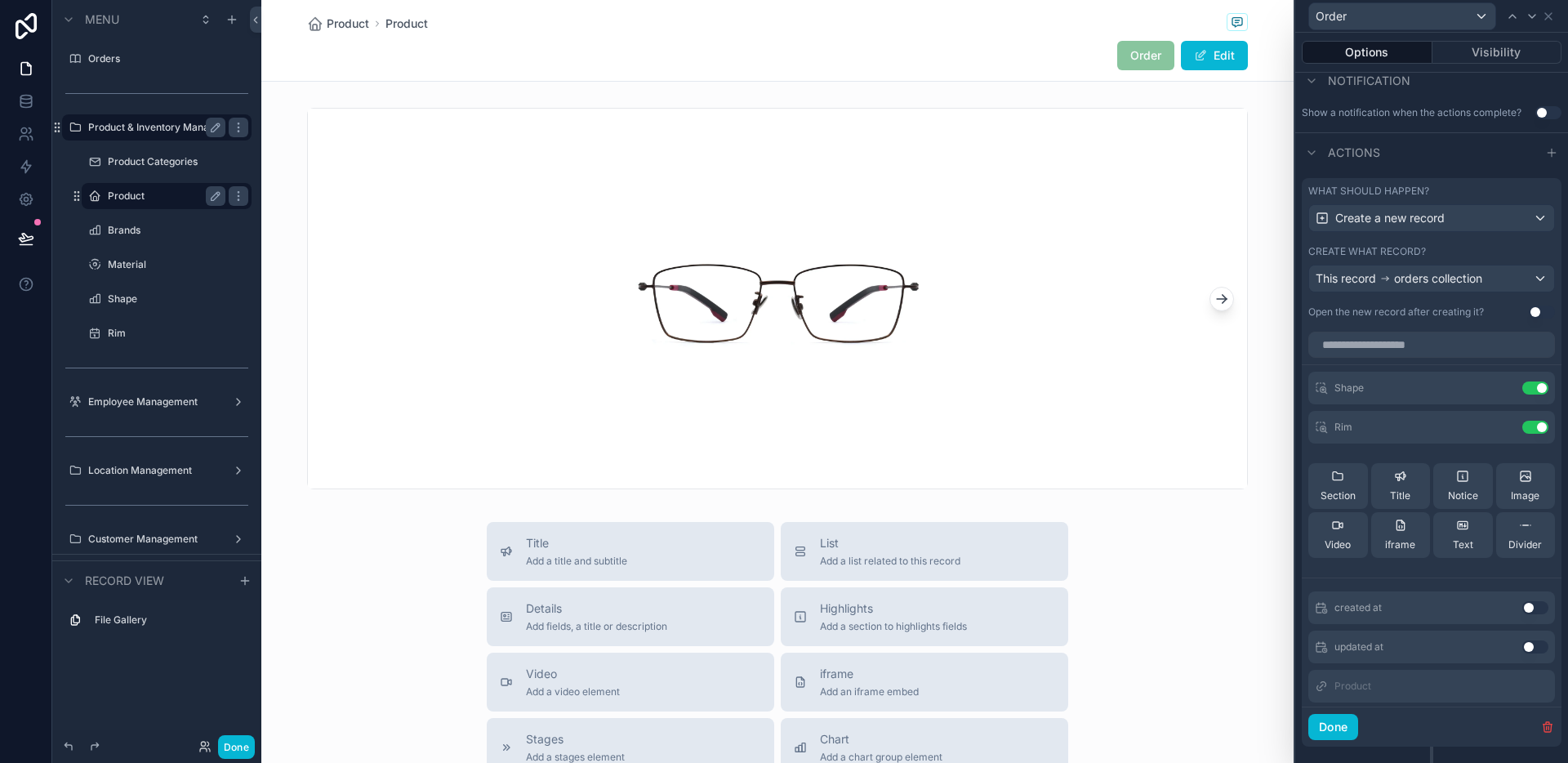
click at [1522, 394] on button "Use setting" at bounding box center [1535, 387] width 26 height 13
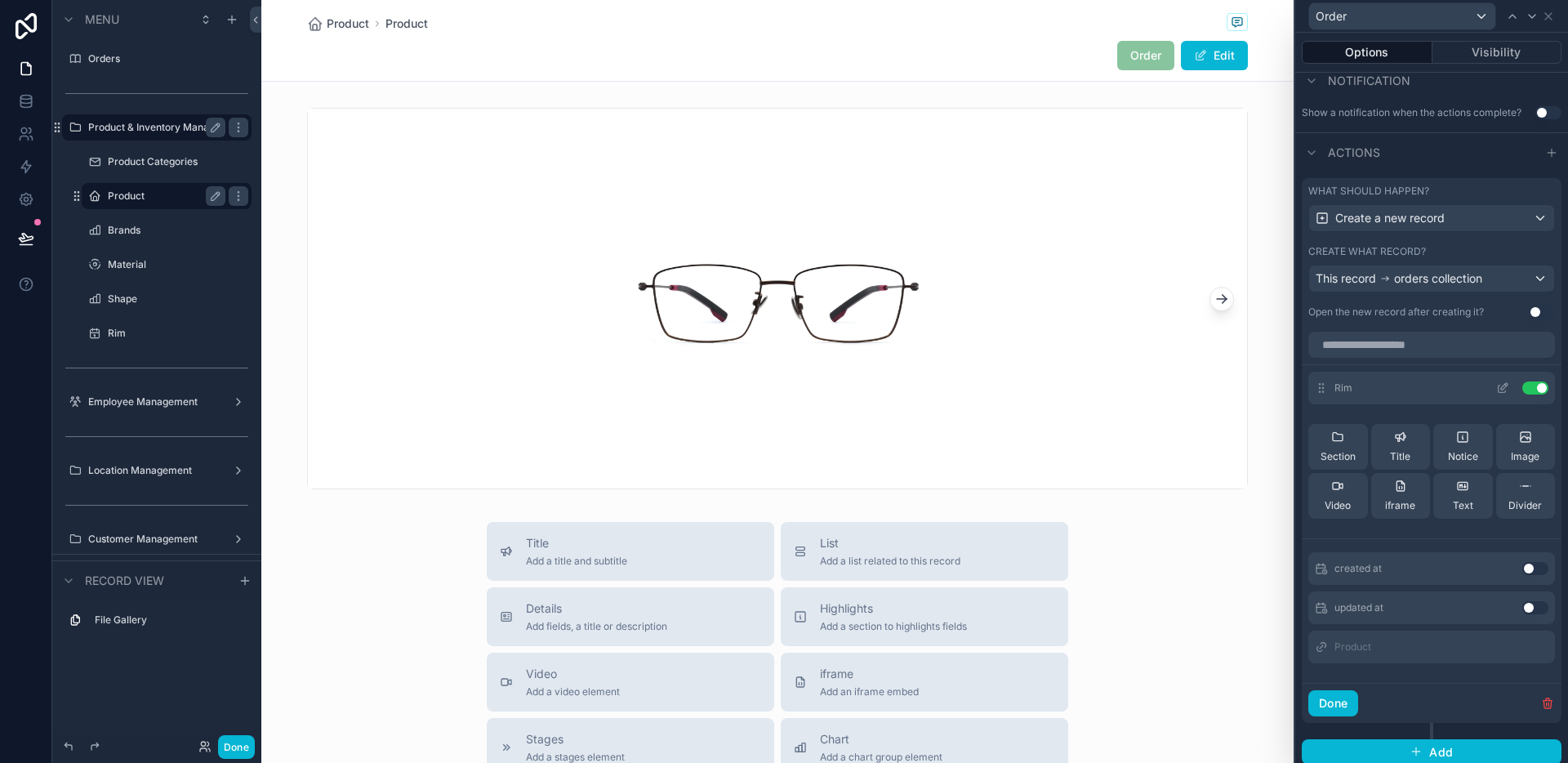
click at [1522, 392] on button "Use setting" at bounding box center [1535, 387] width 26 height 13
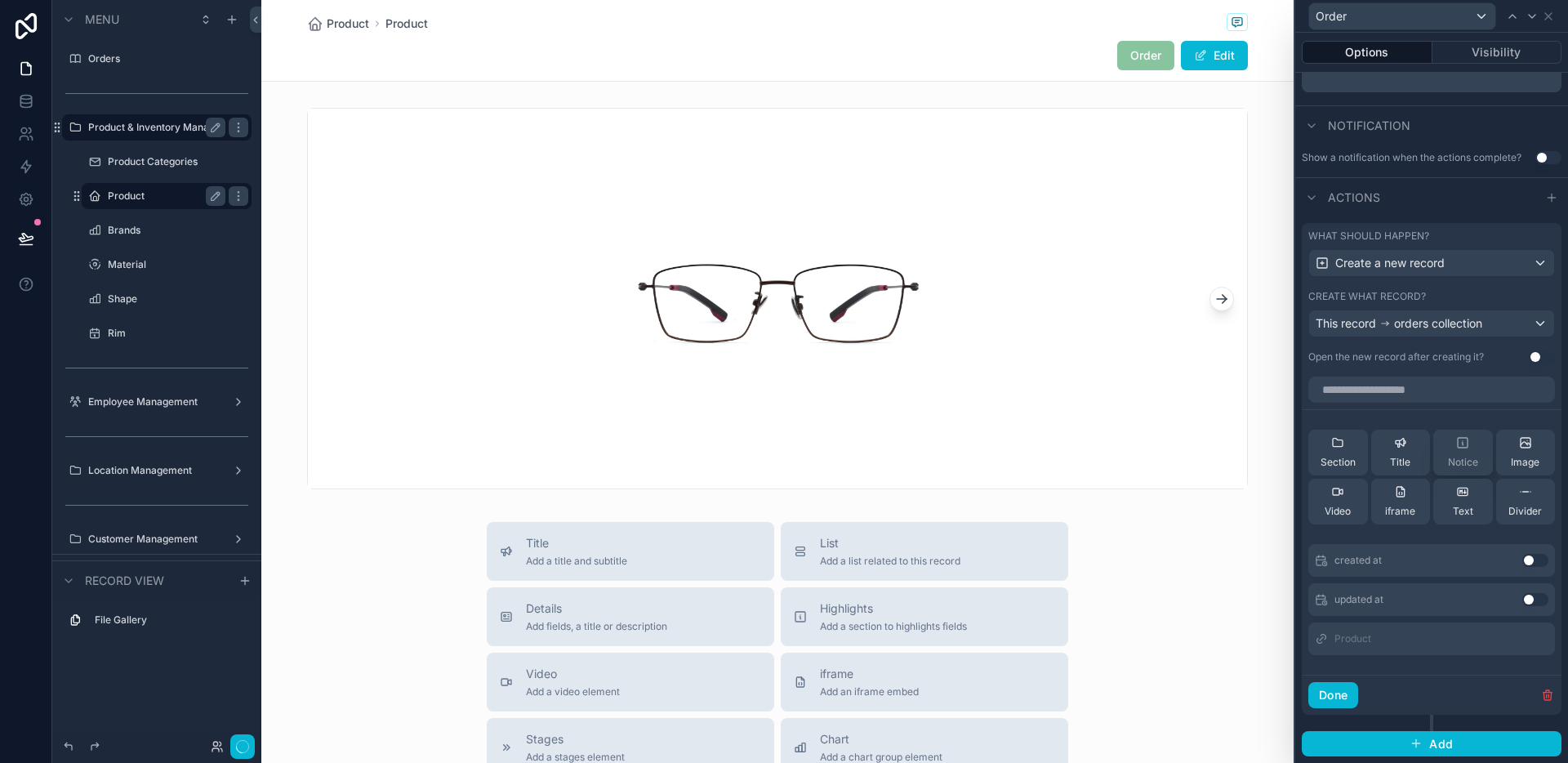
scroll to position [390, 0]
click at [1341, 705] on button "Done" at bounding box center [1332, 695] width 50 height 26
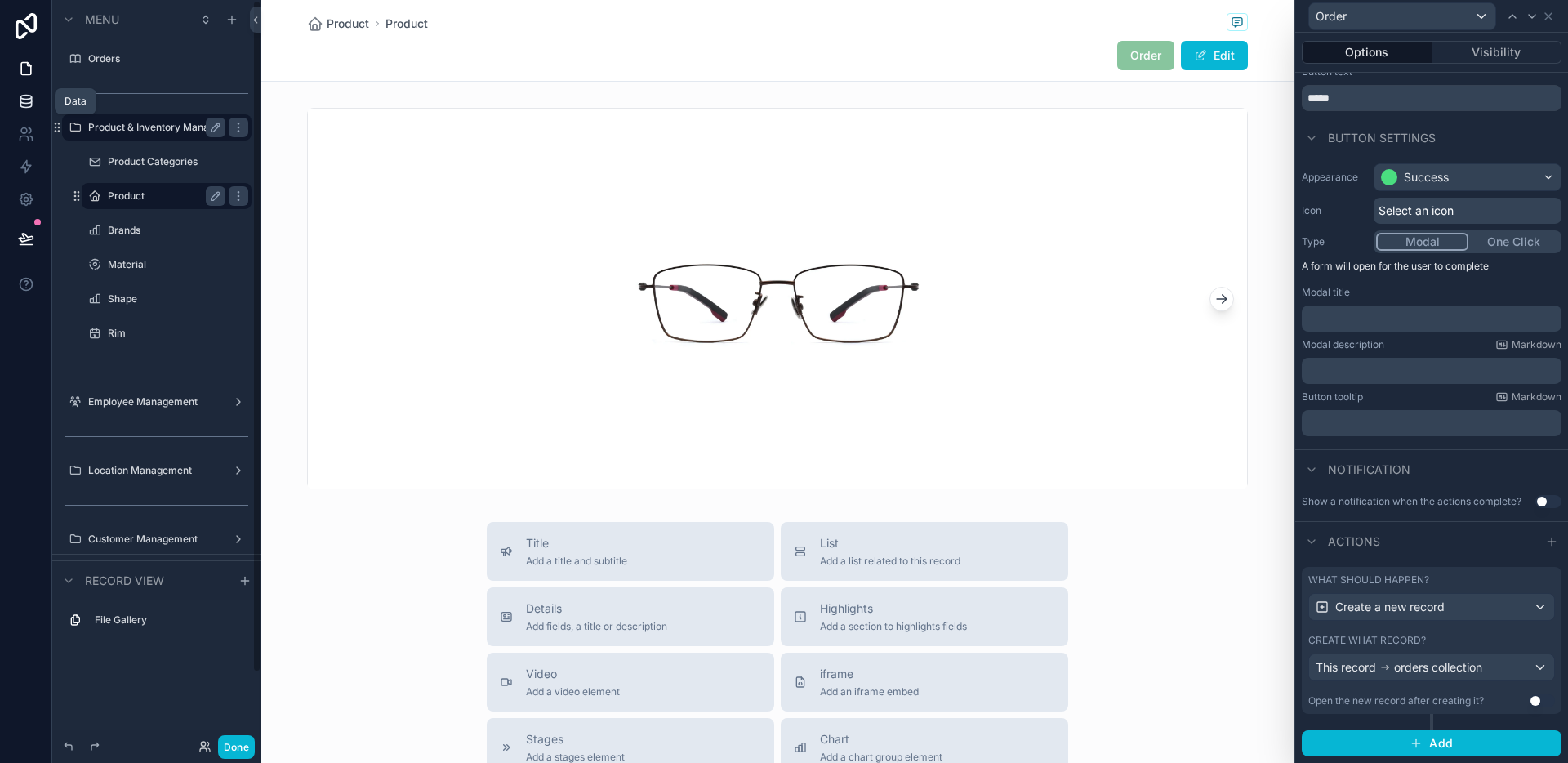
click at [21, 98] on icon at bounding box center [25, 98] width 11 height 4
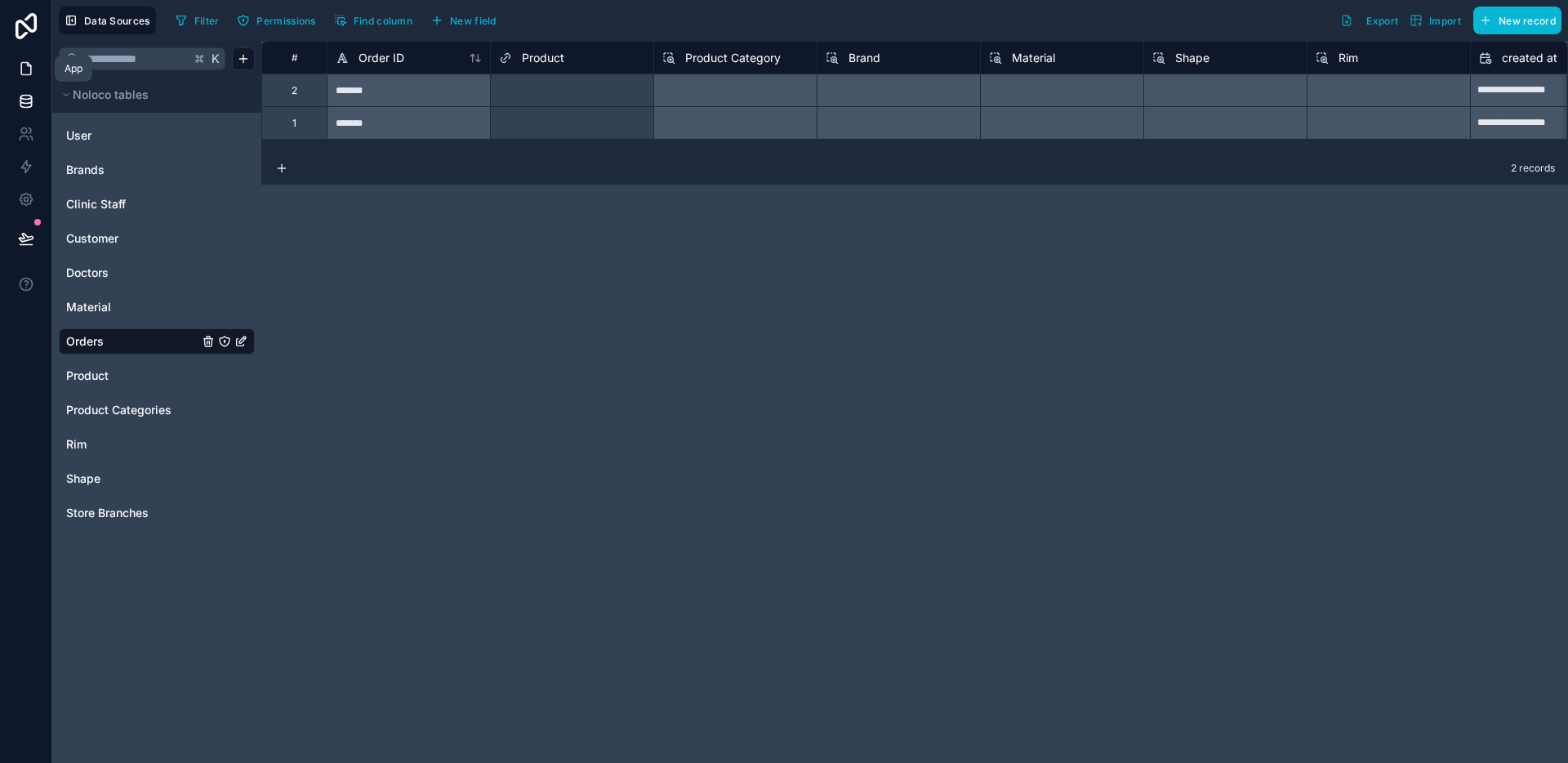
click at [39, 72] on link at bounding box center [25, 68] width 52 height 32
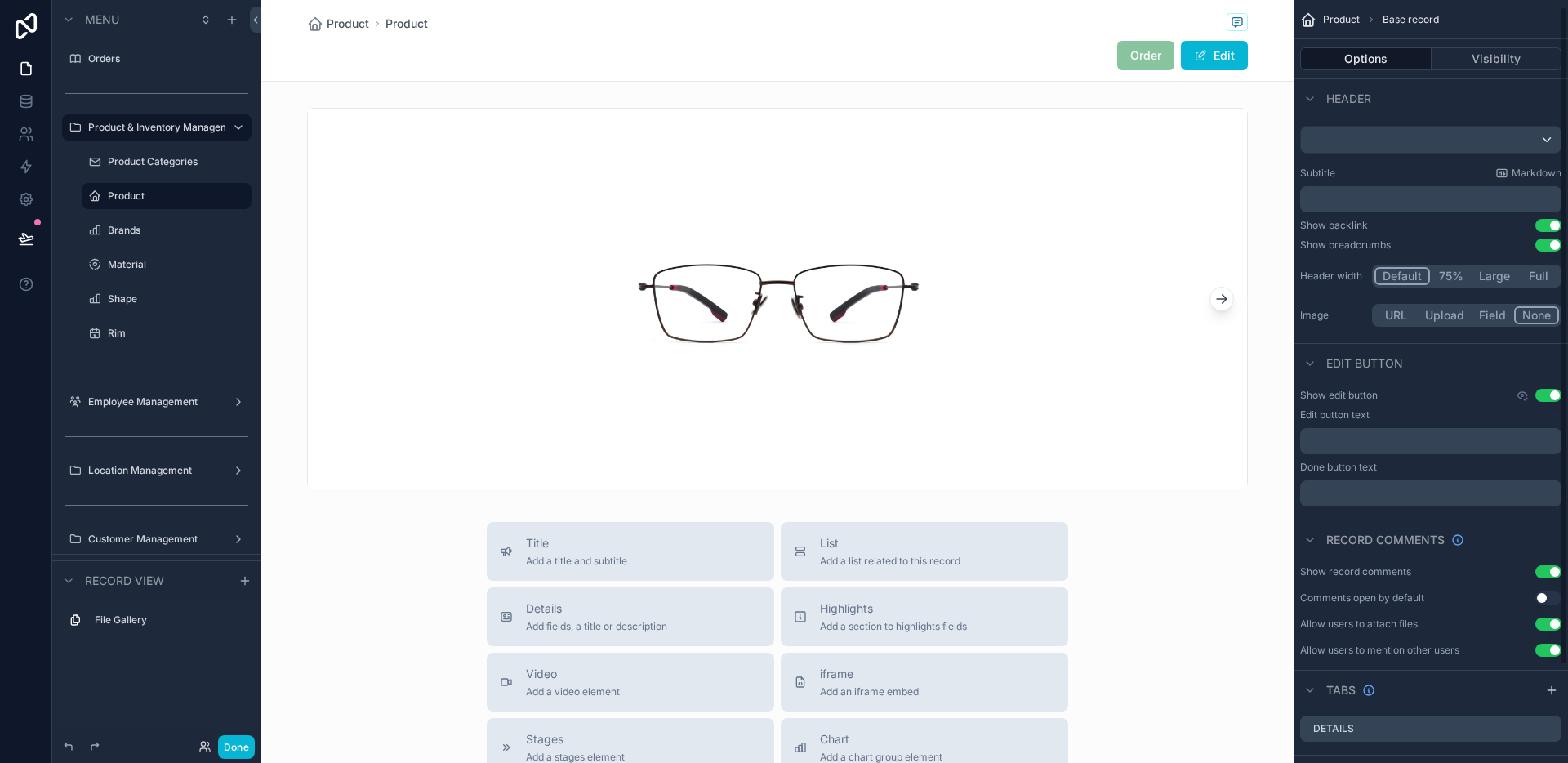
scroll to position [121, 0]
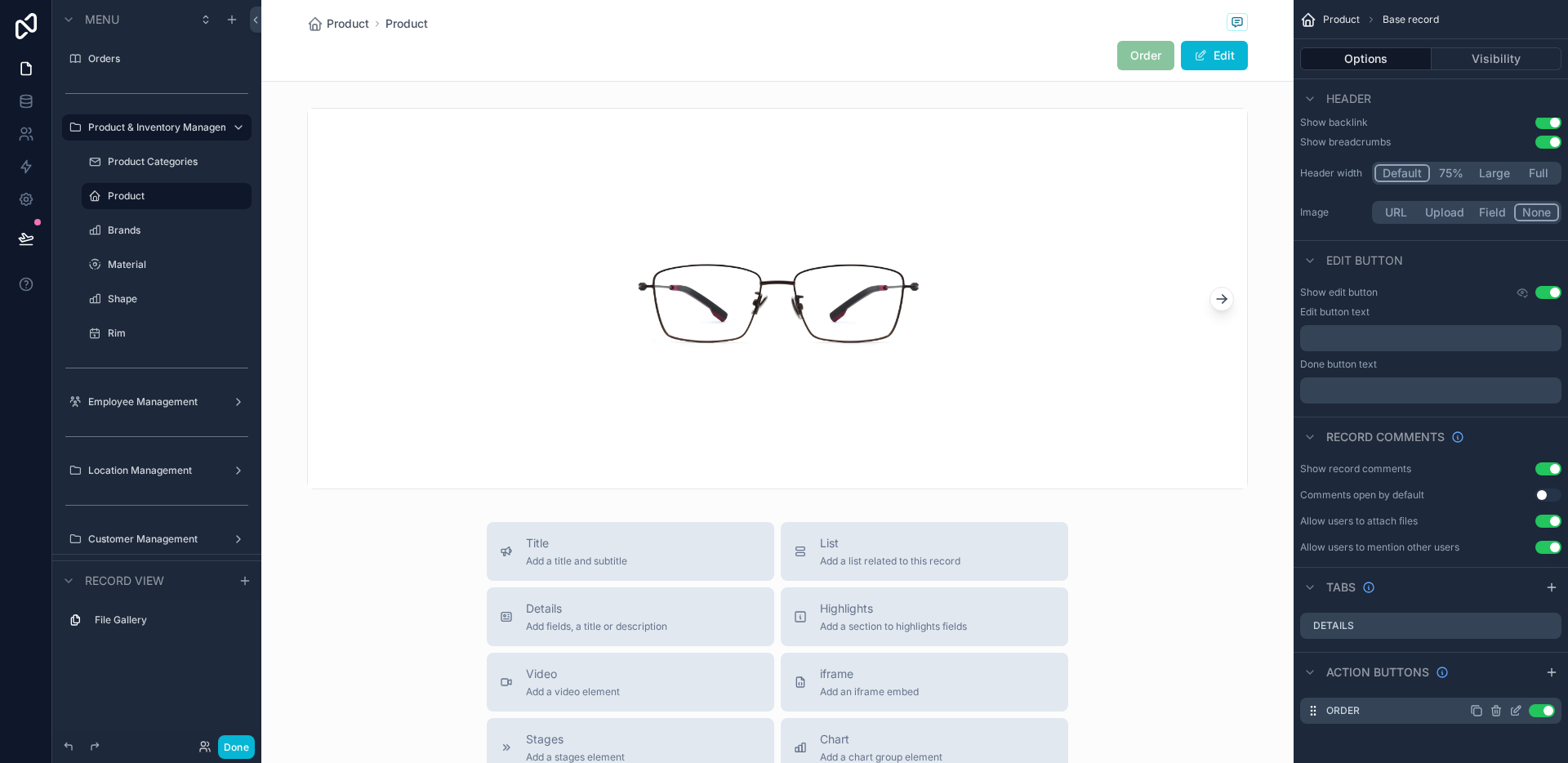
click at [1513, 711] on icon "scrollable content" at bounding box center [1516, 708] width 7 height 7
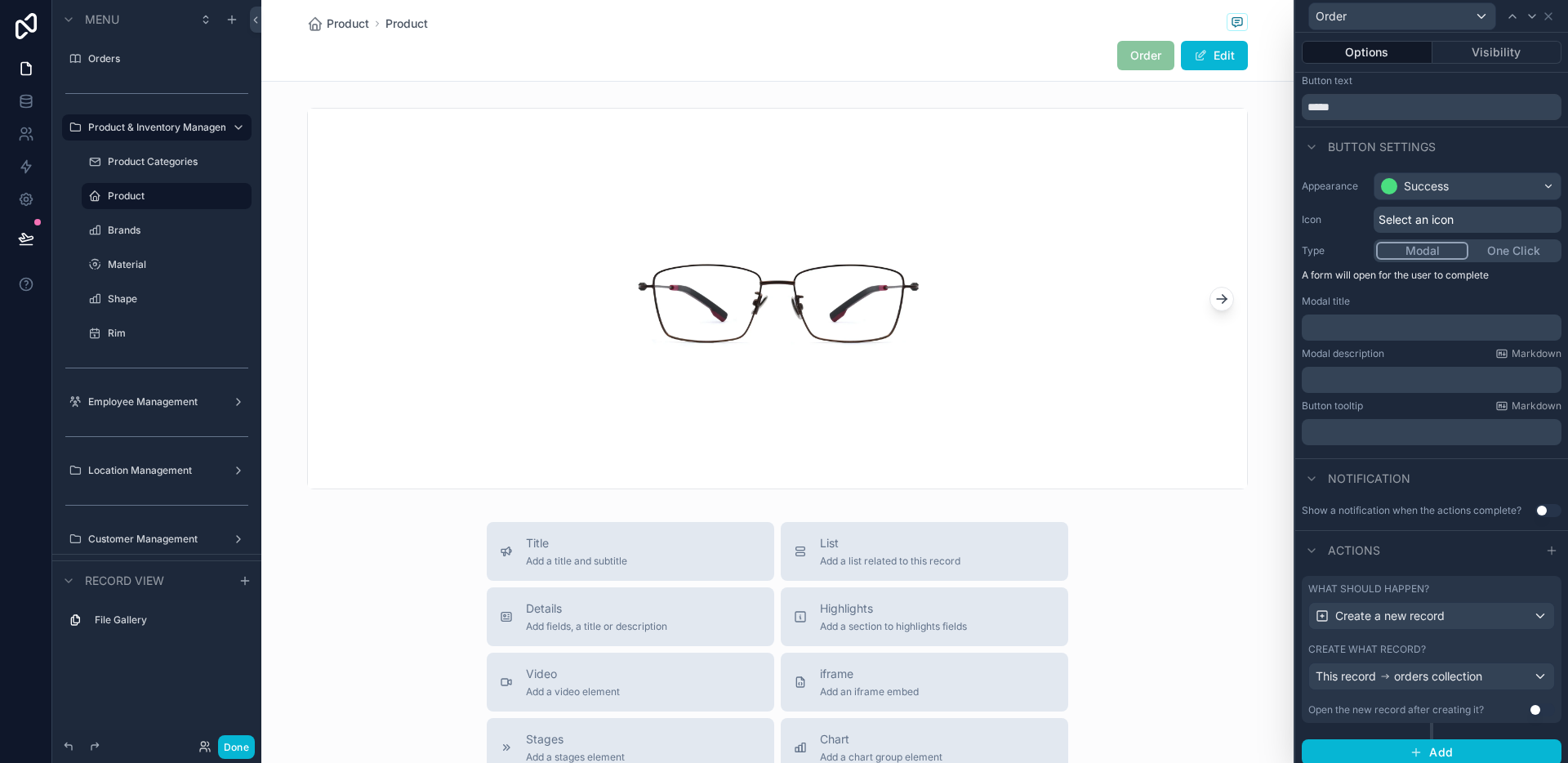
scroll to position [47, 0]
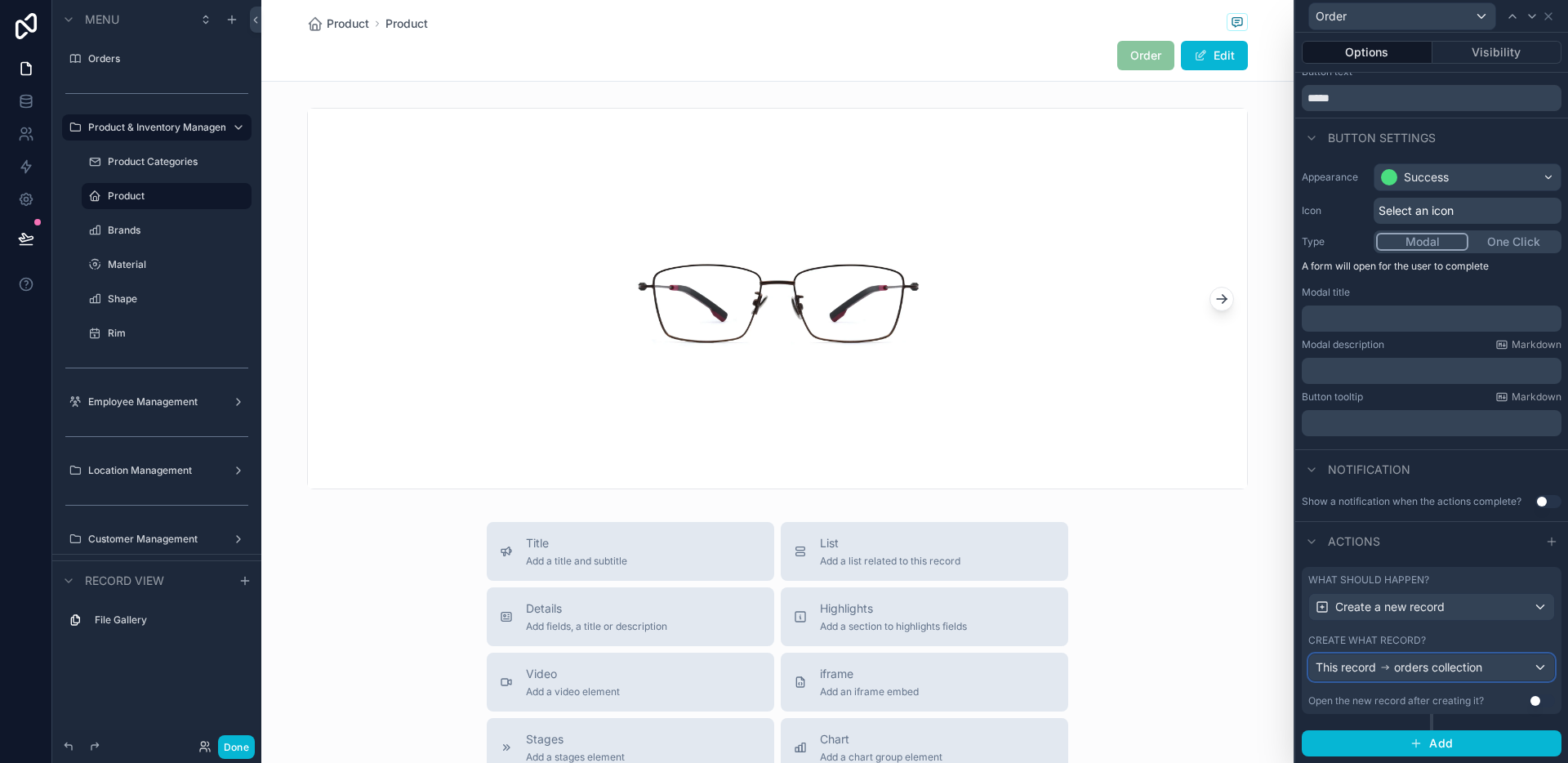
click at [1473, 670] on span "orders collection" at bounding box center [1437, 667] width 88 height 17
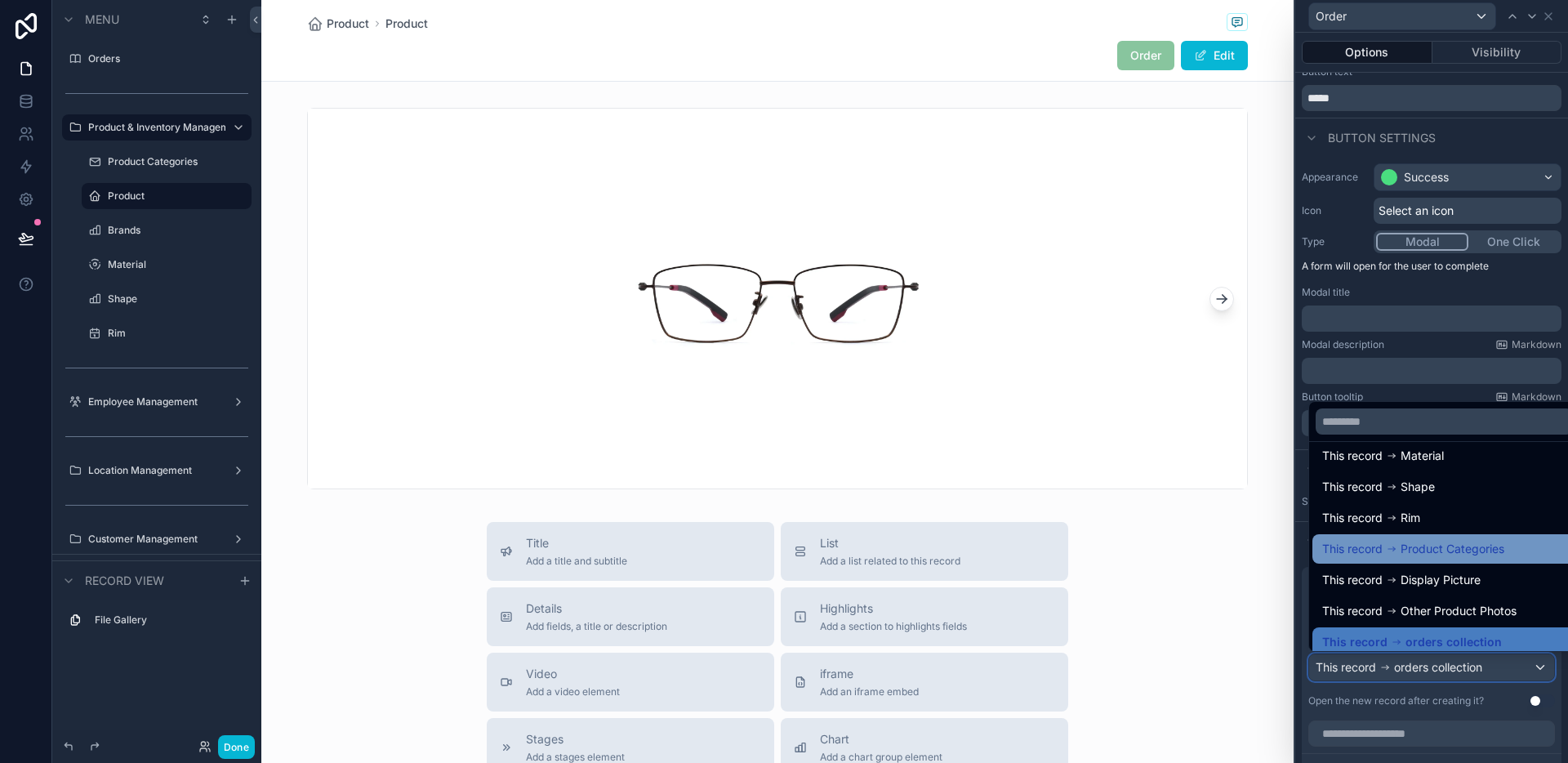
scroll to position [54, 0]
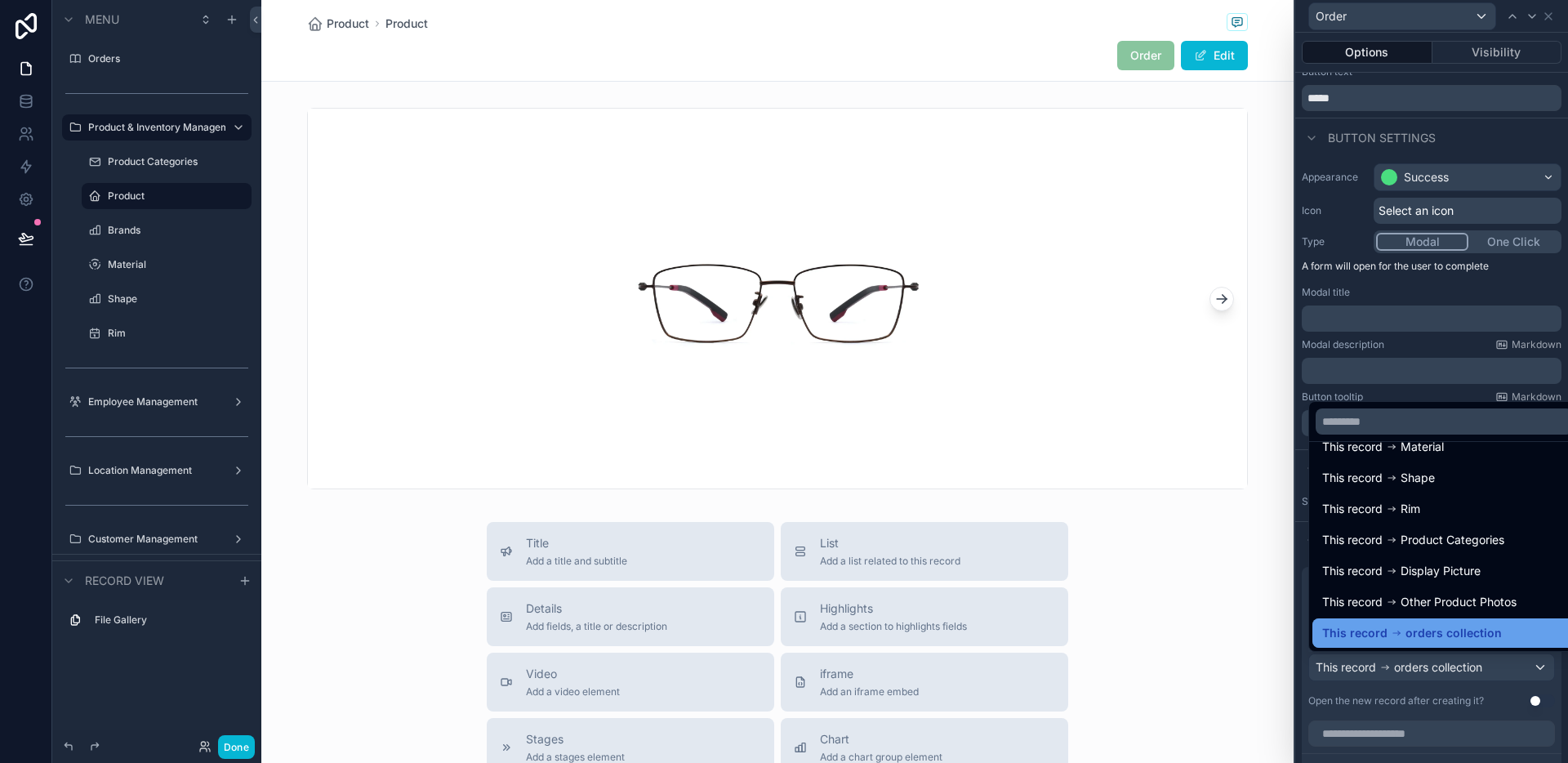
click at [1463, 623] on span "orders collection" at bounding box center [1453, 633] width 97 height 20
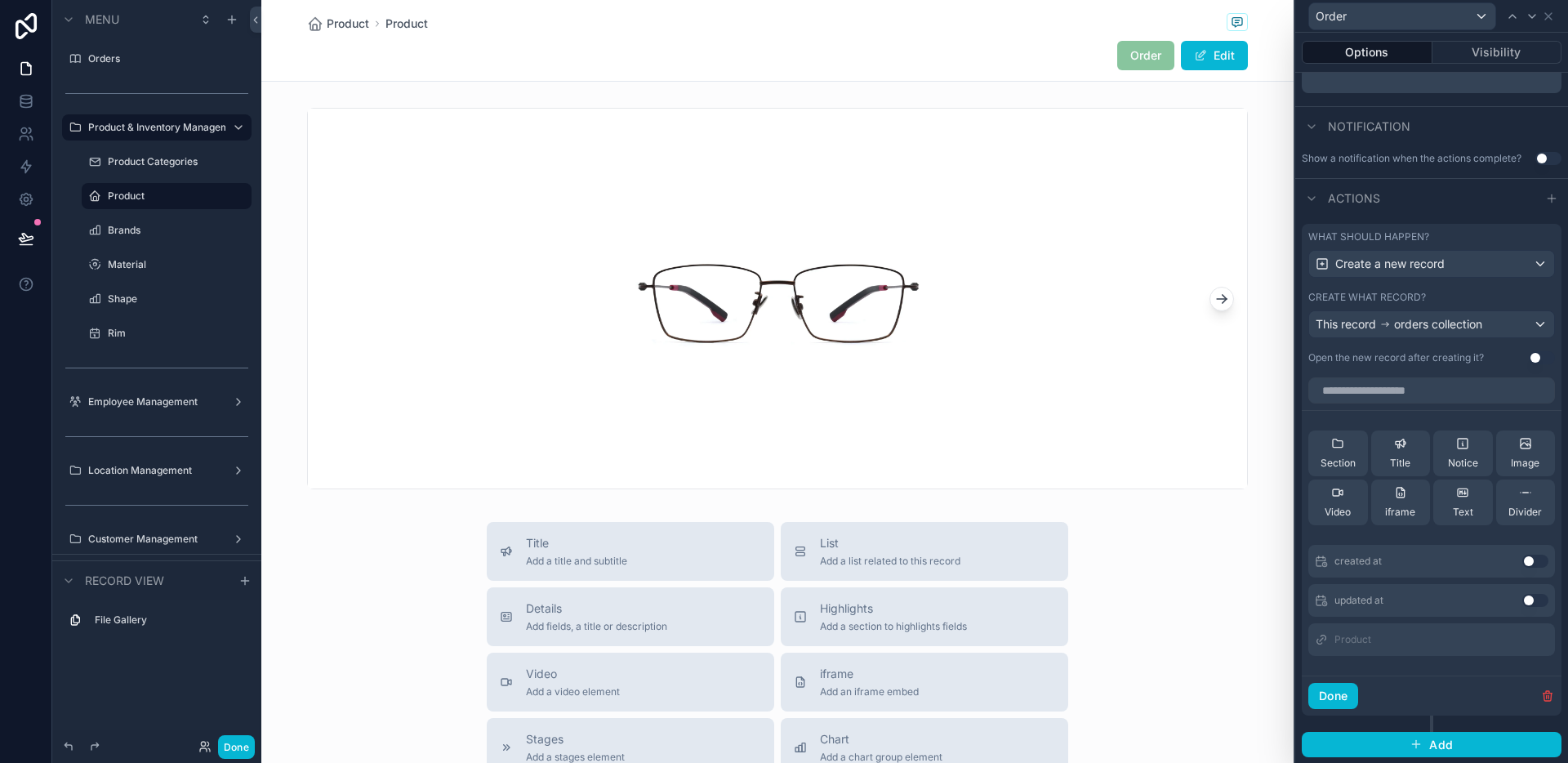
scroll to position [390, 0]
click at [1345, 695] on button "Done" at bounding box center [1332, 695] width 50 height 26
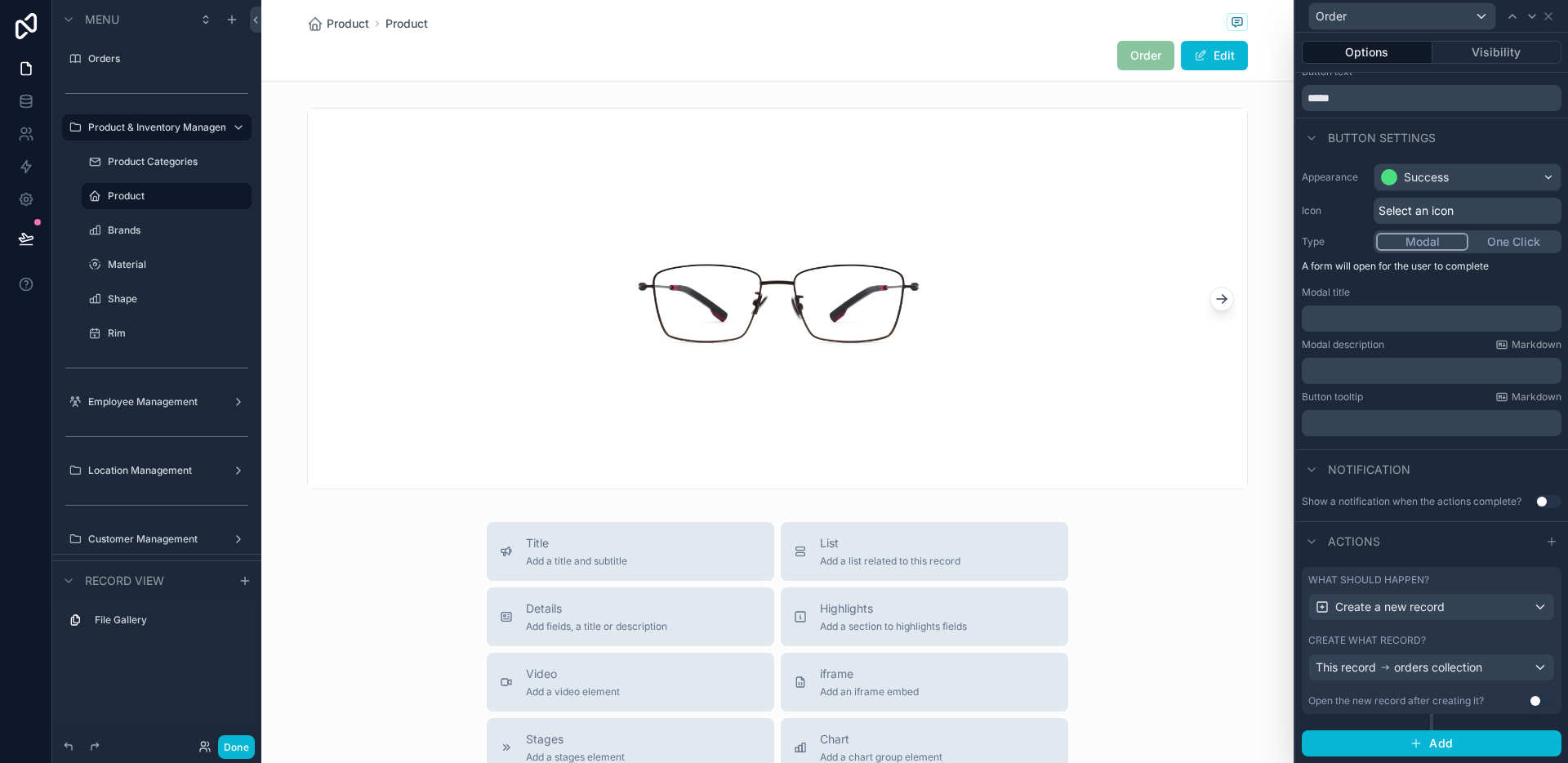
scroll to position [47, 0]
click at [249, 749] on button "Done" at bounding box center [237, 747] width 37 height 23
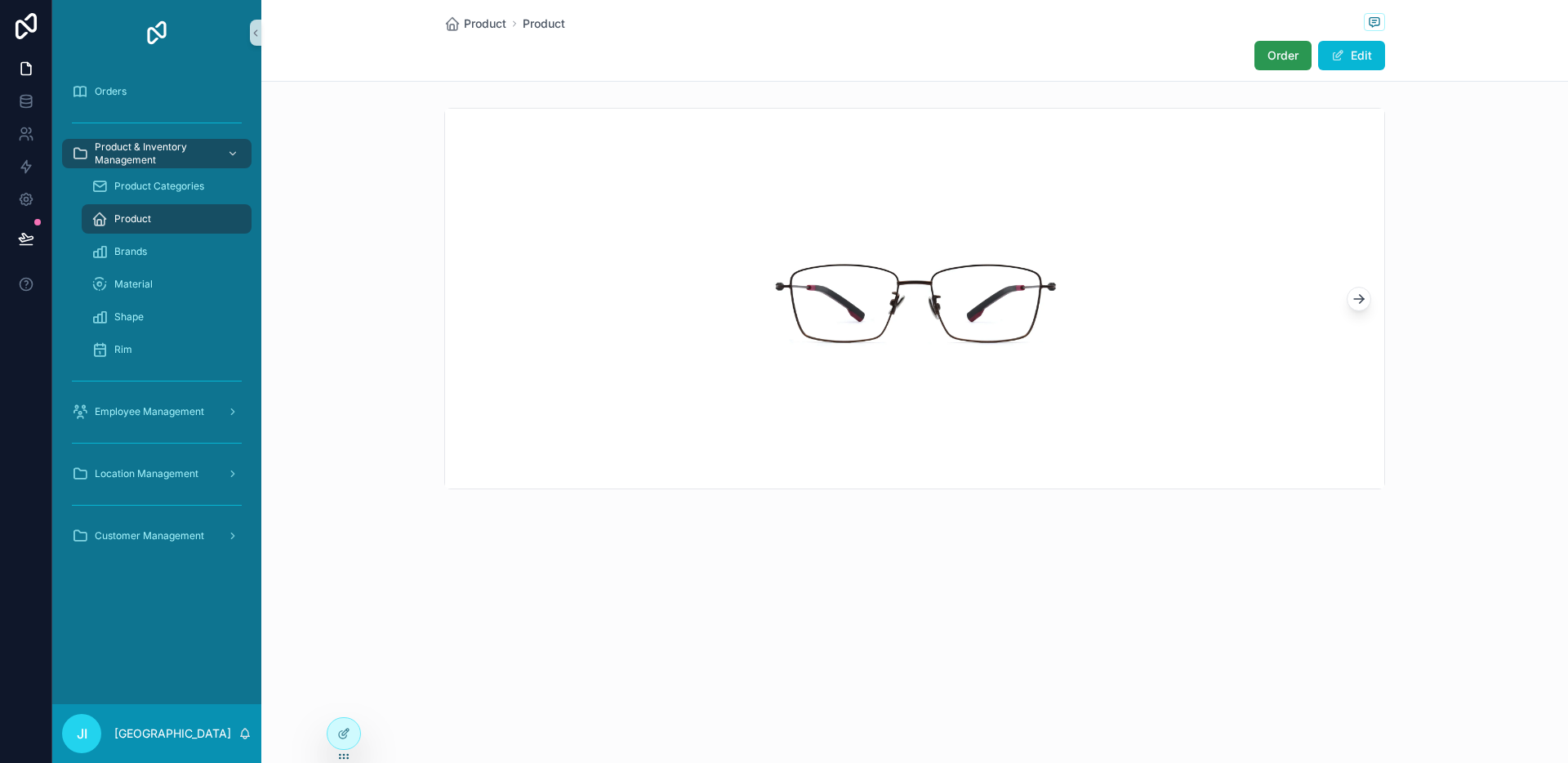
click at [1282, 48] on span "Order" at bounding box center [1283, 56] width 31 height 17
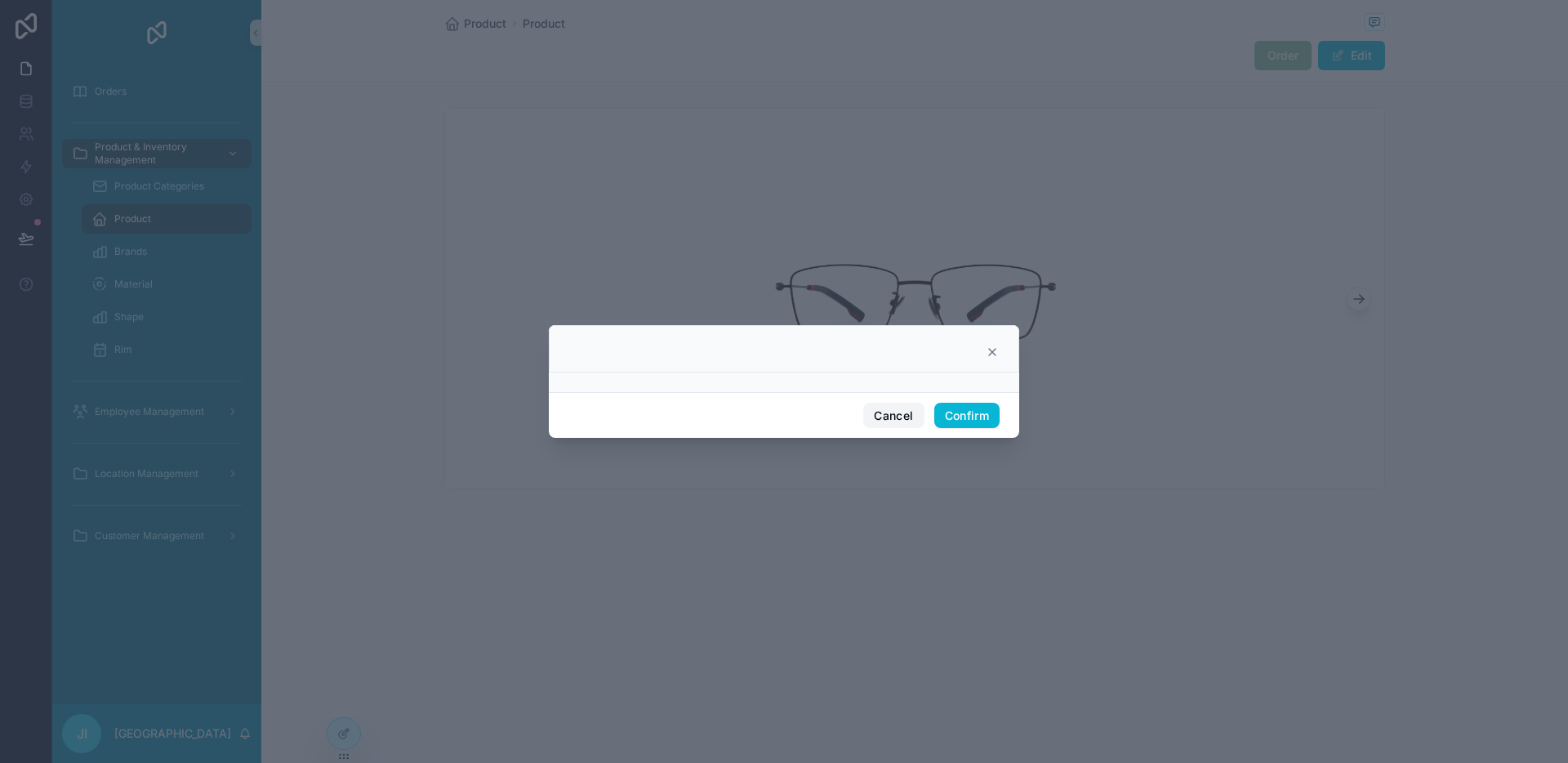
click at [899, 415] on button "Cancel" at bounding box center [893, 416] width 60 height 26
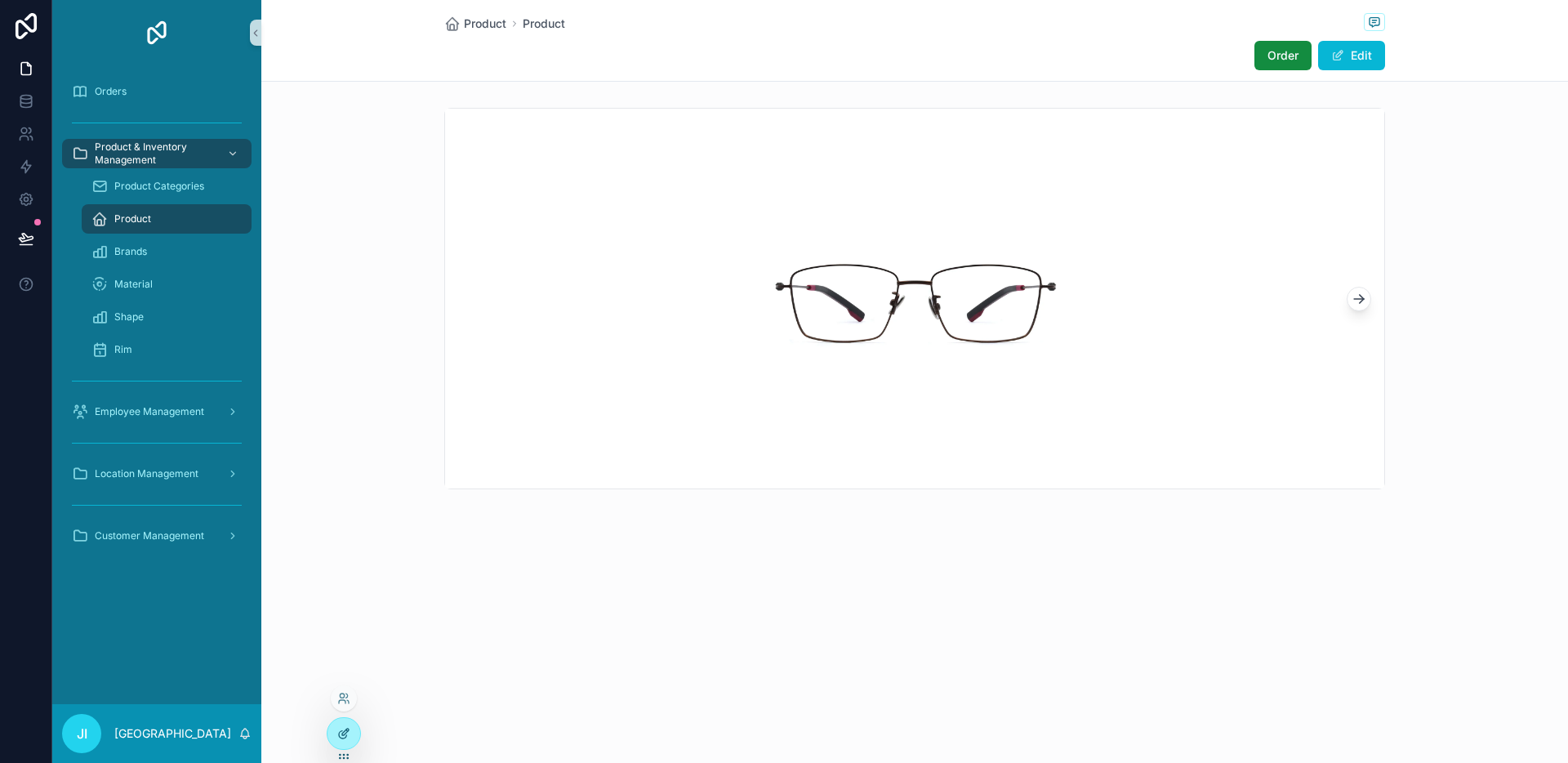
click at [349, 722] on div at bounding box center [343, 734] width 32 height 31
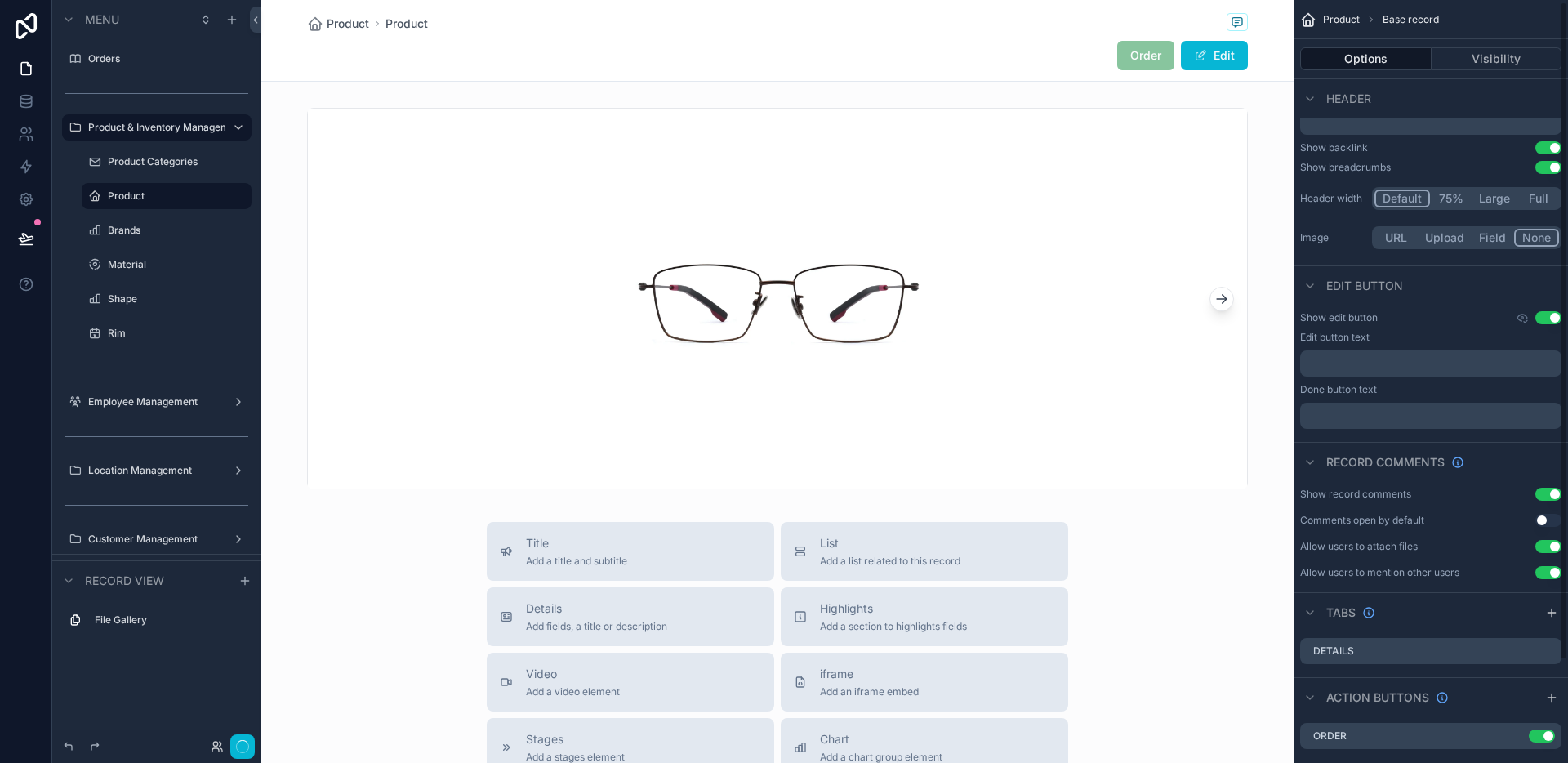
scroll to position [121, 0]
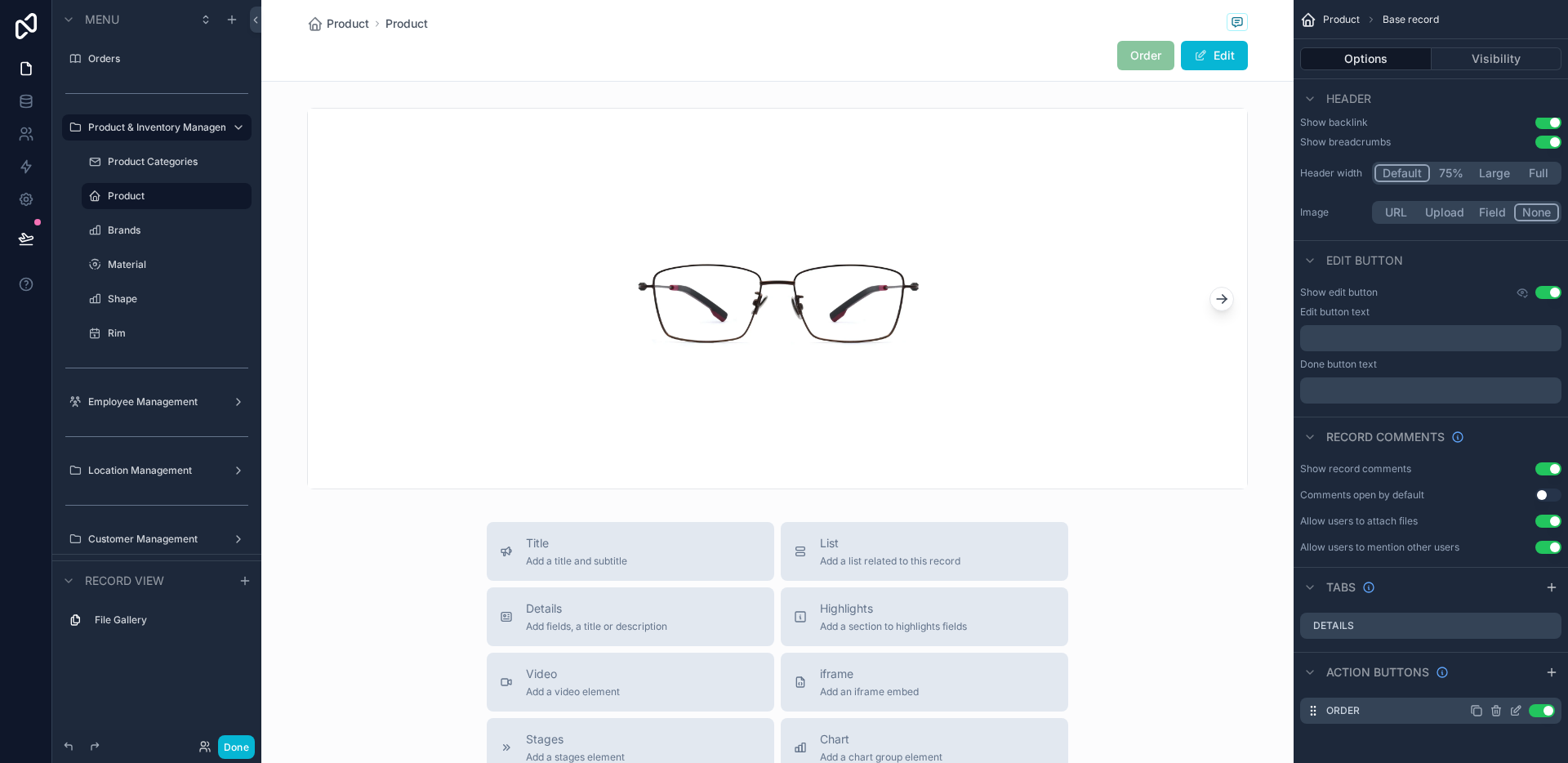
click at [1515, 711] on icon "scrollable content" at bounding box center [1516, 708] width 7 height 7
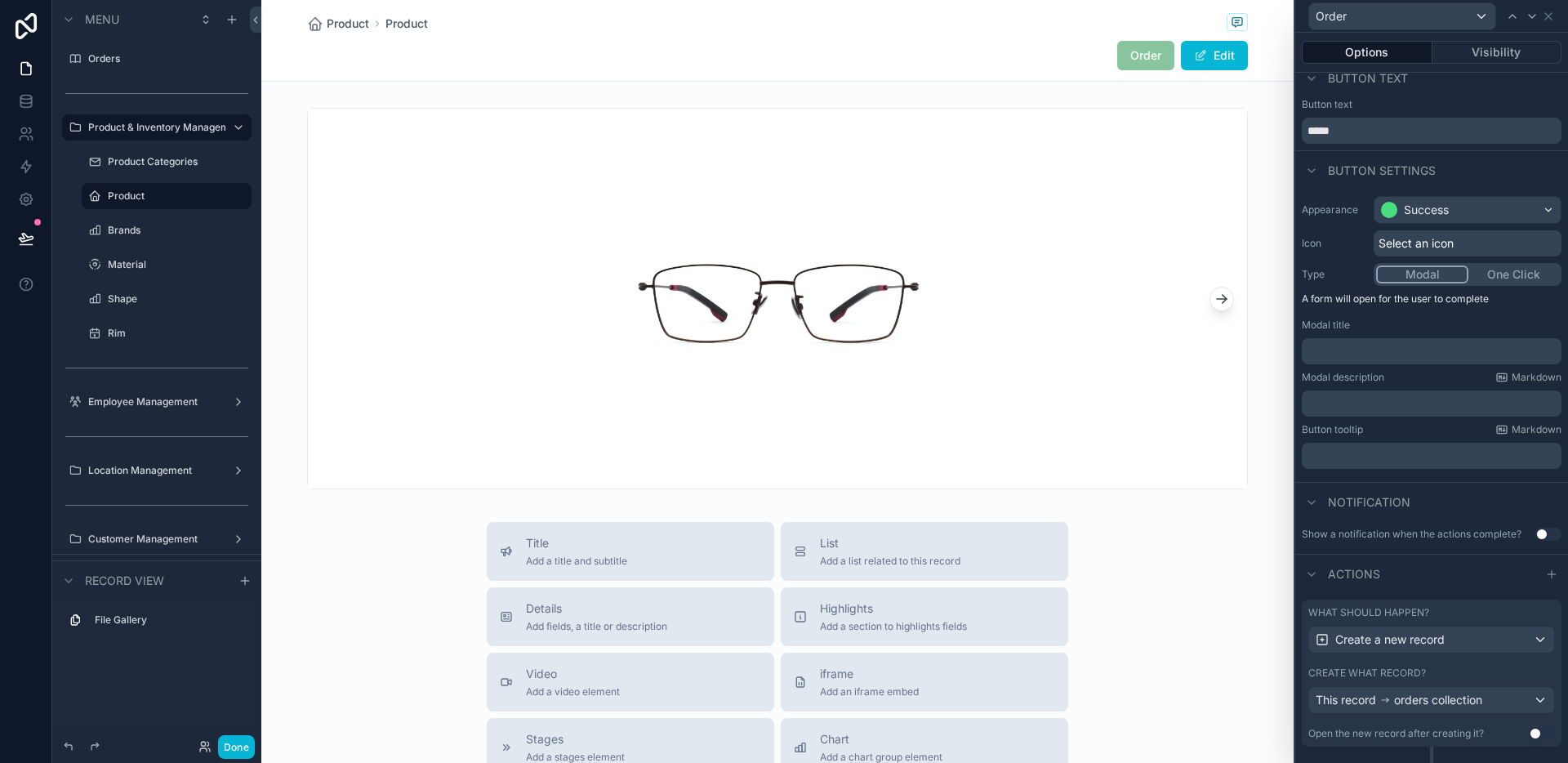
scroll to position [47, 0]
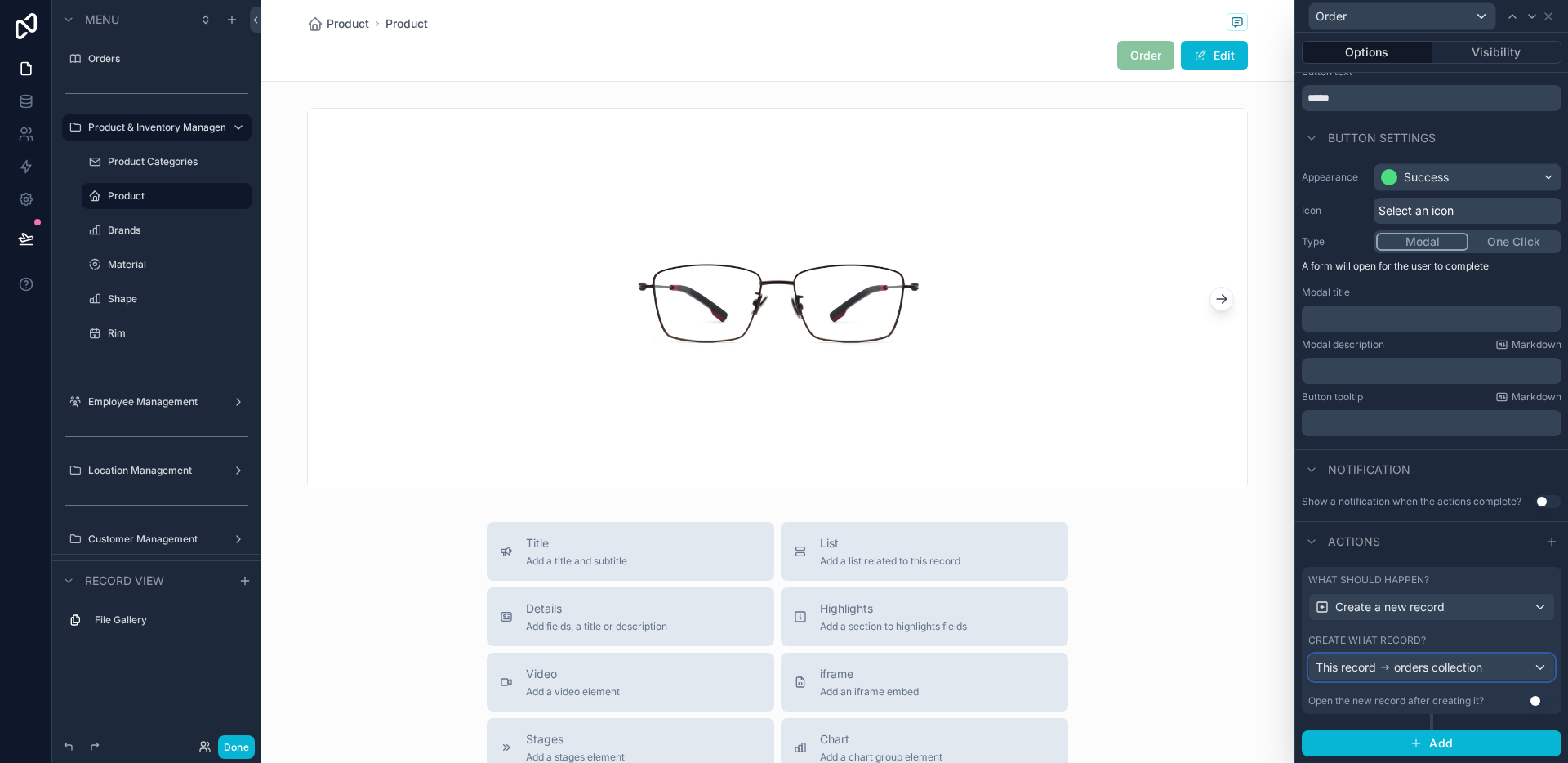
click at [1495, 676] on div "This record orders collection" at bounding box center [1431, 667] width 245 height 26
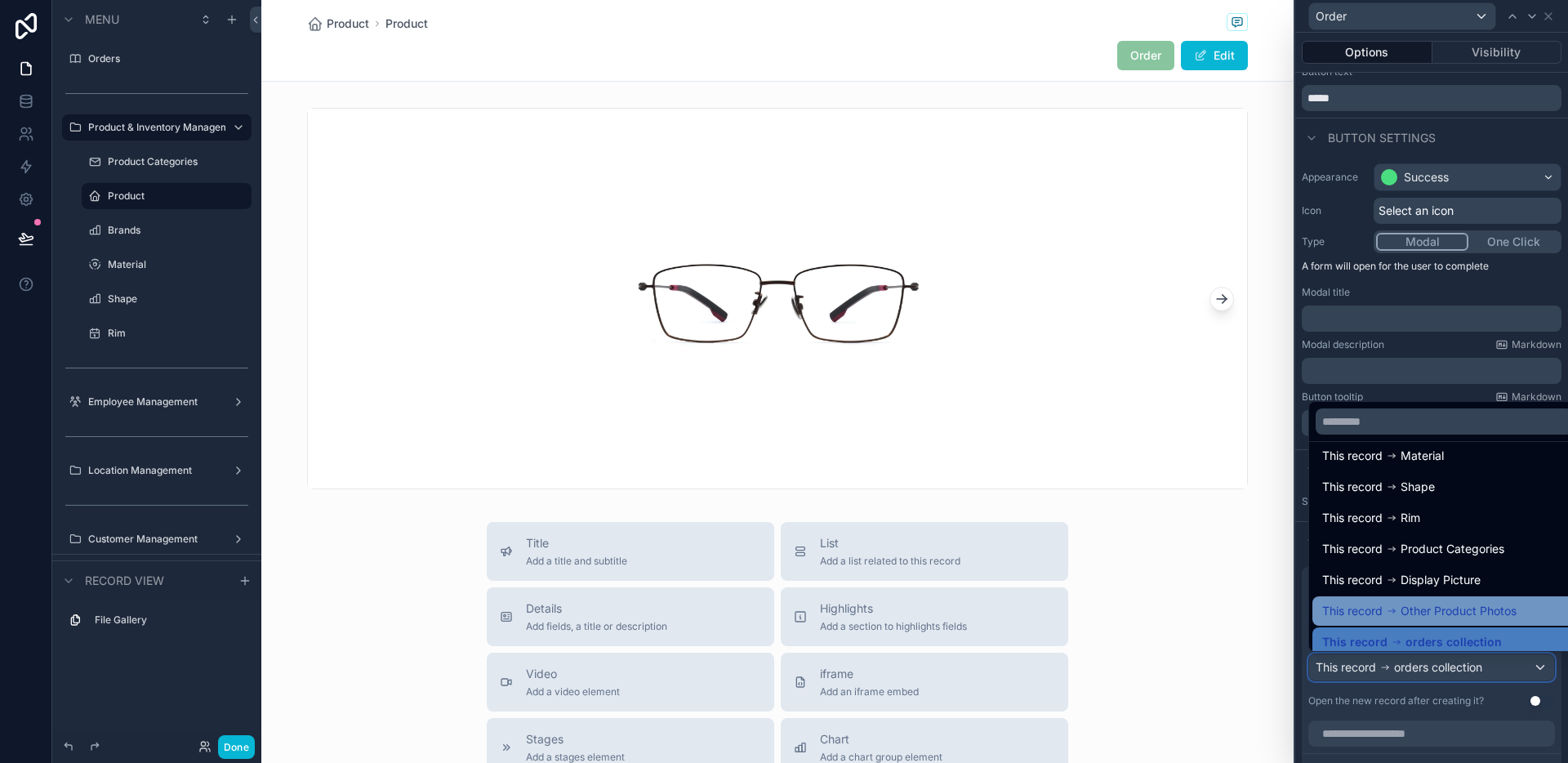
scroll to position [54, 0]
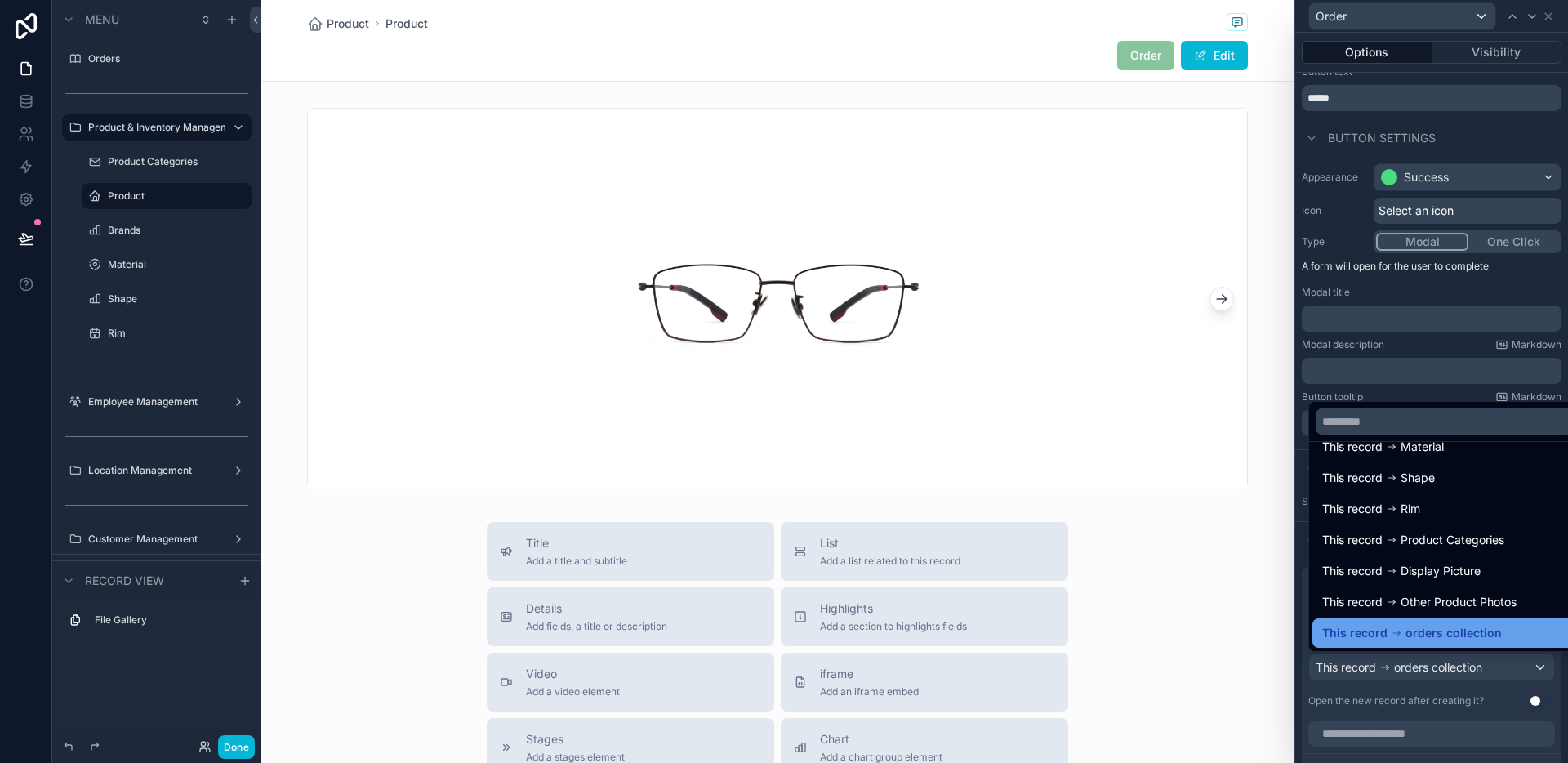
click at [1442, 643] on div "This record orders collection" at bounding box center [1444, 633] width 263 height 29
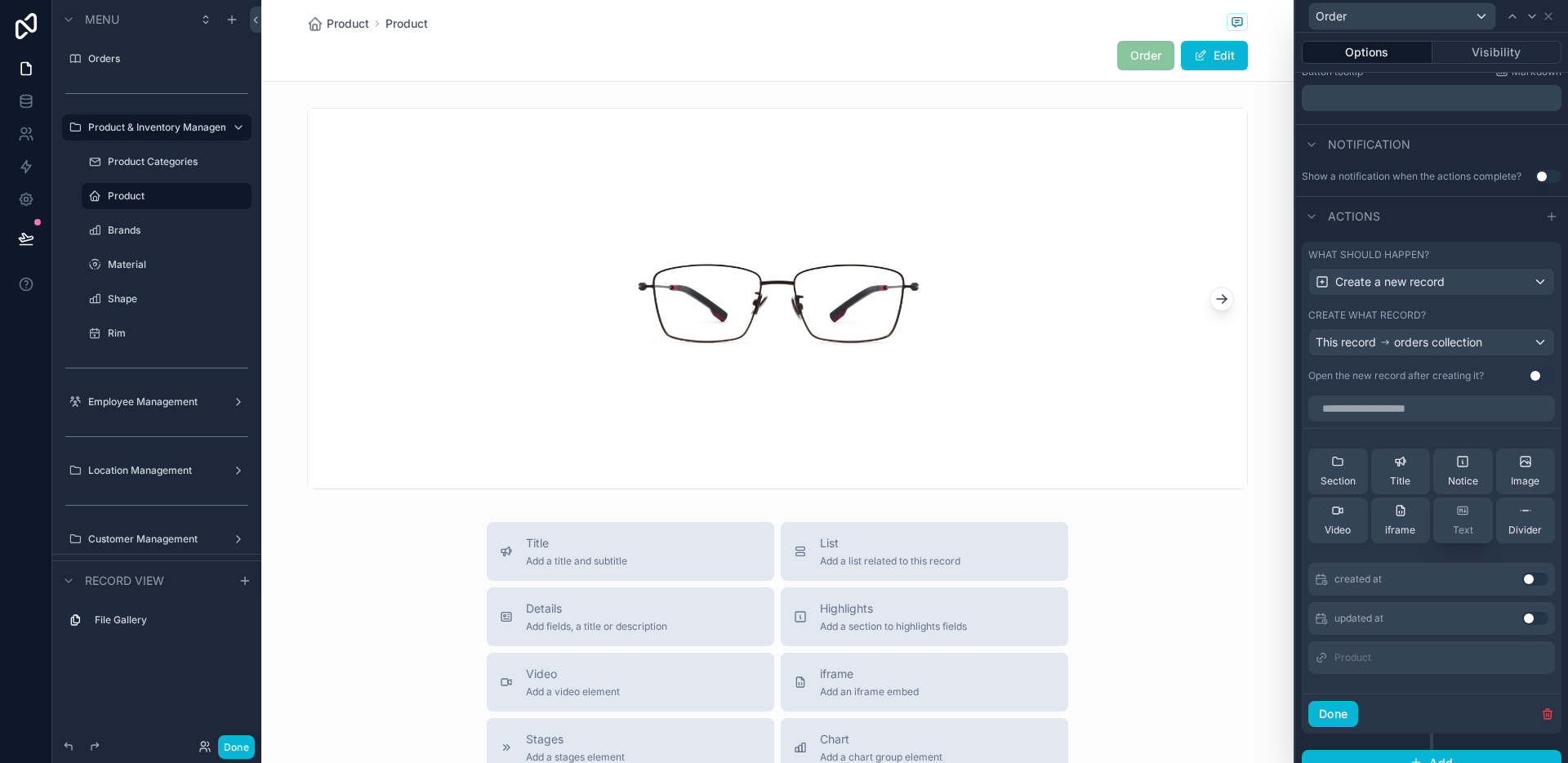
scroll to position [390, 0]
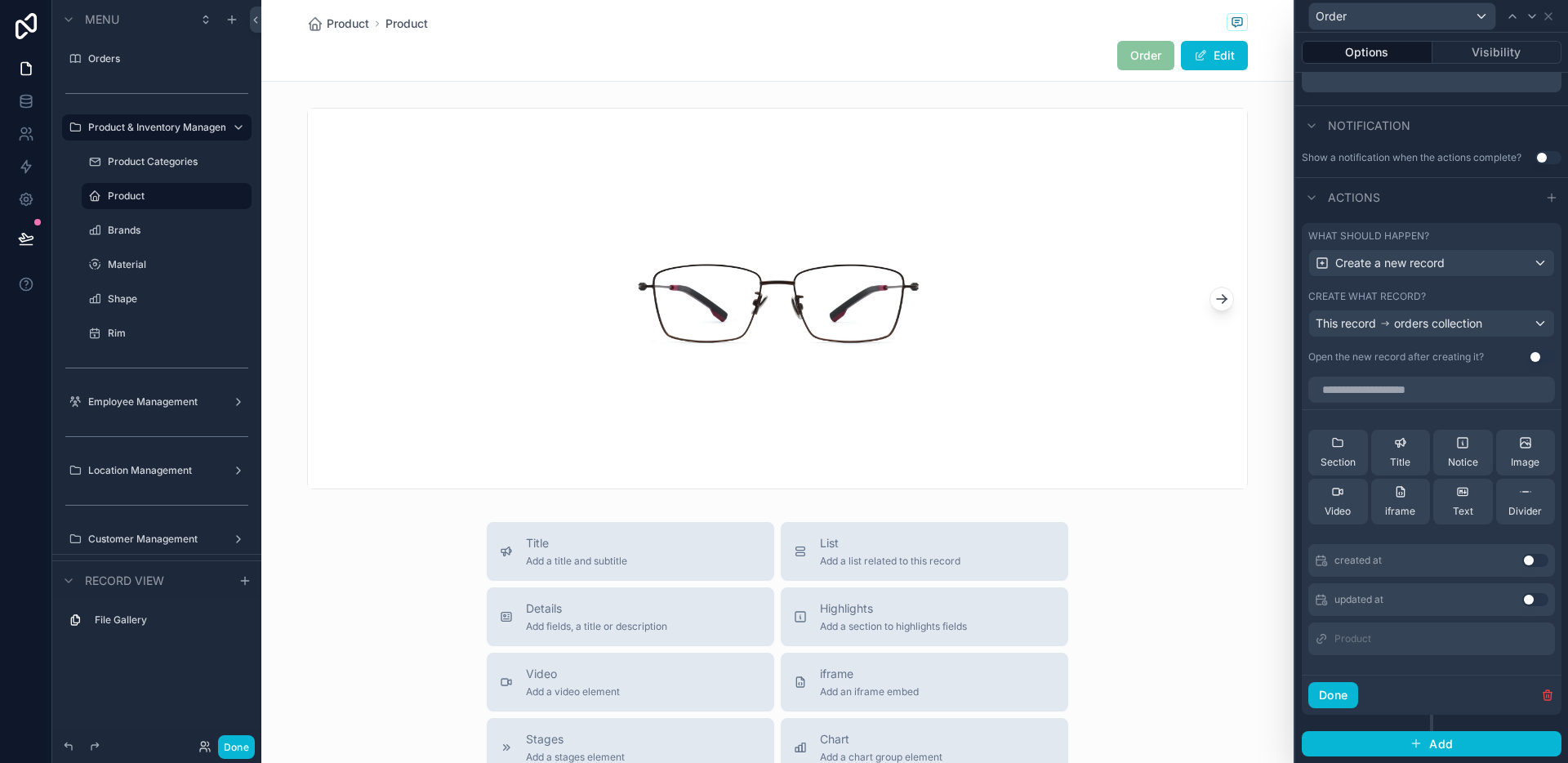
click at [32, 112] on link at bounding box center [25, 100] width 52 height 32
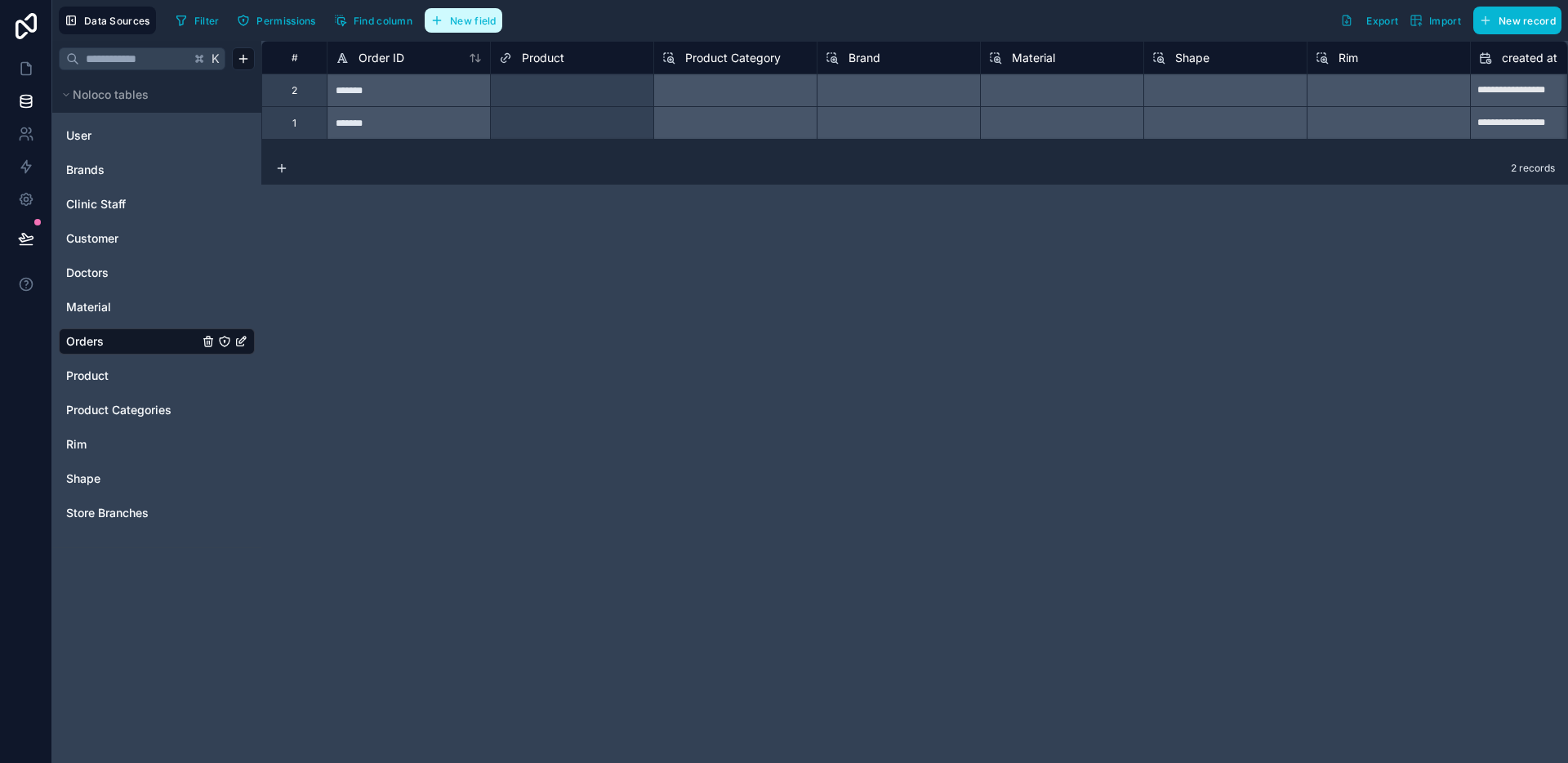
click at [465, 12] on button "New field" at bounding box center [463, 20] width 78 height 24
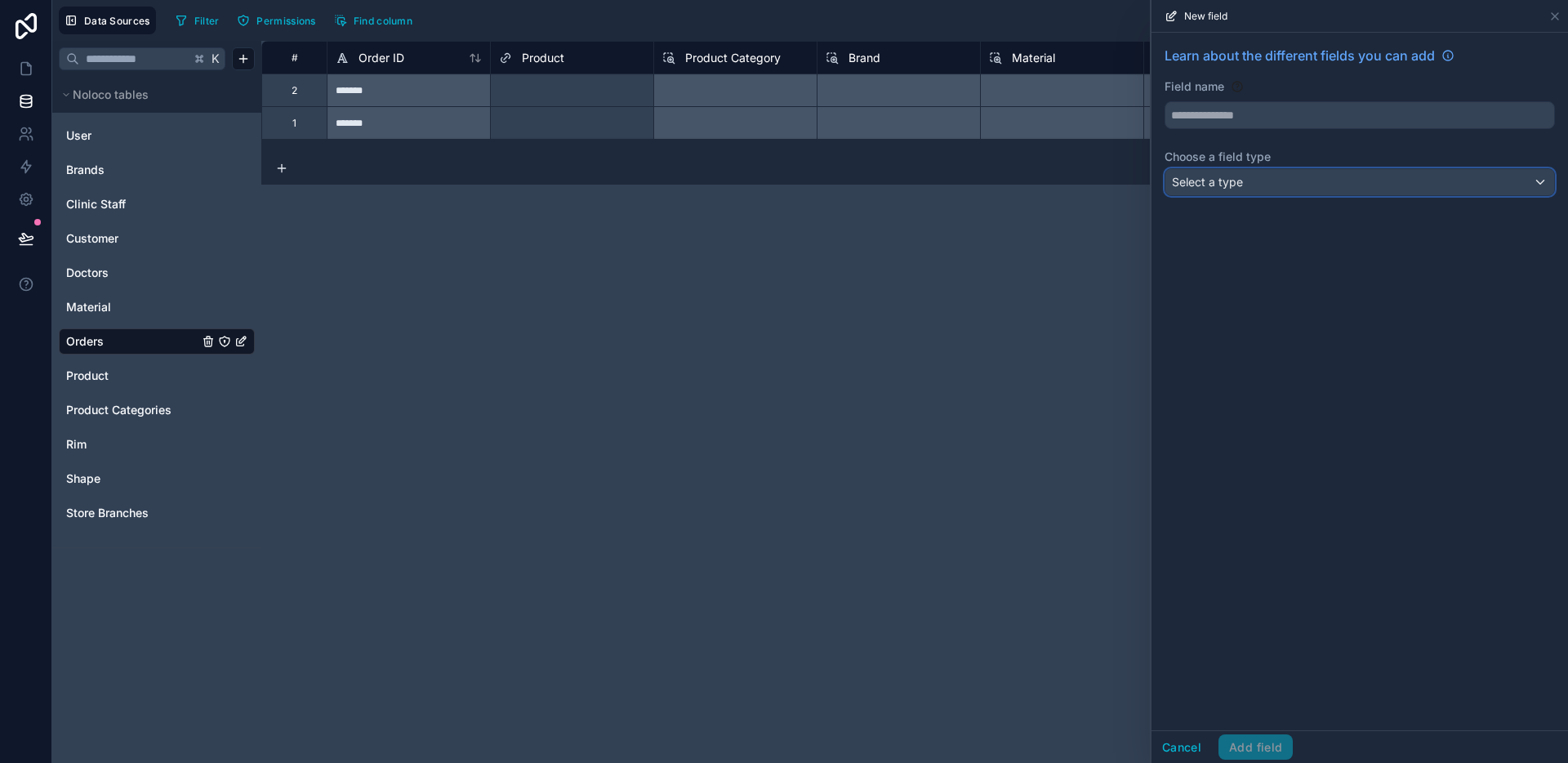
click at [1303, 188] on div "Select a type" at bounding box center [1359, 181] width 389 height 26
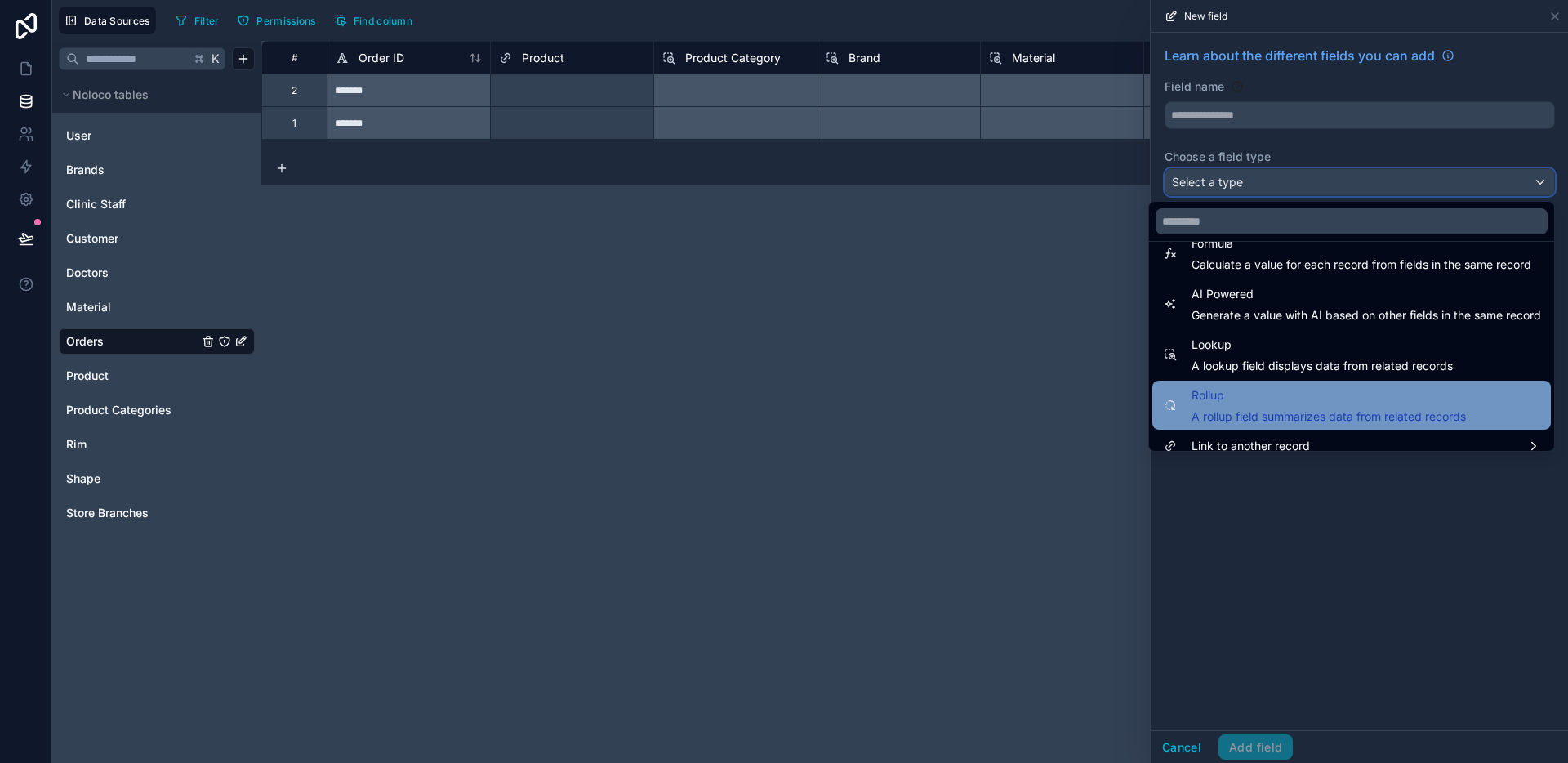
scroll to position [474, 0]
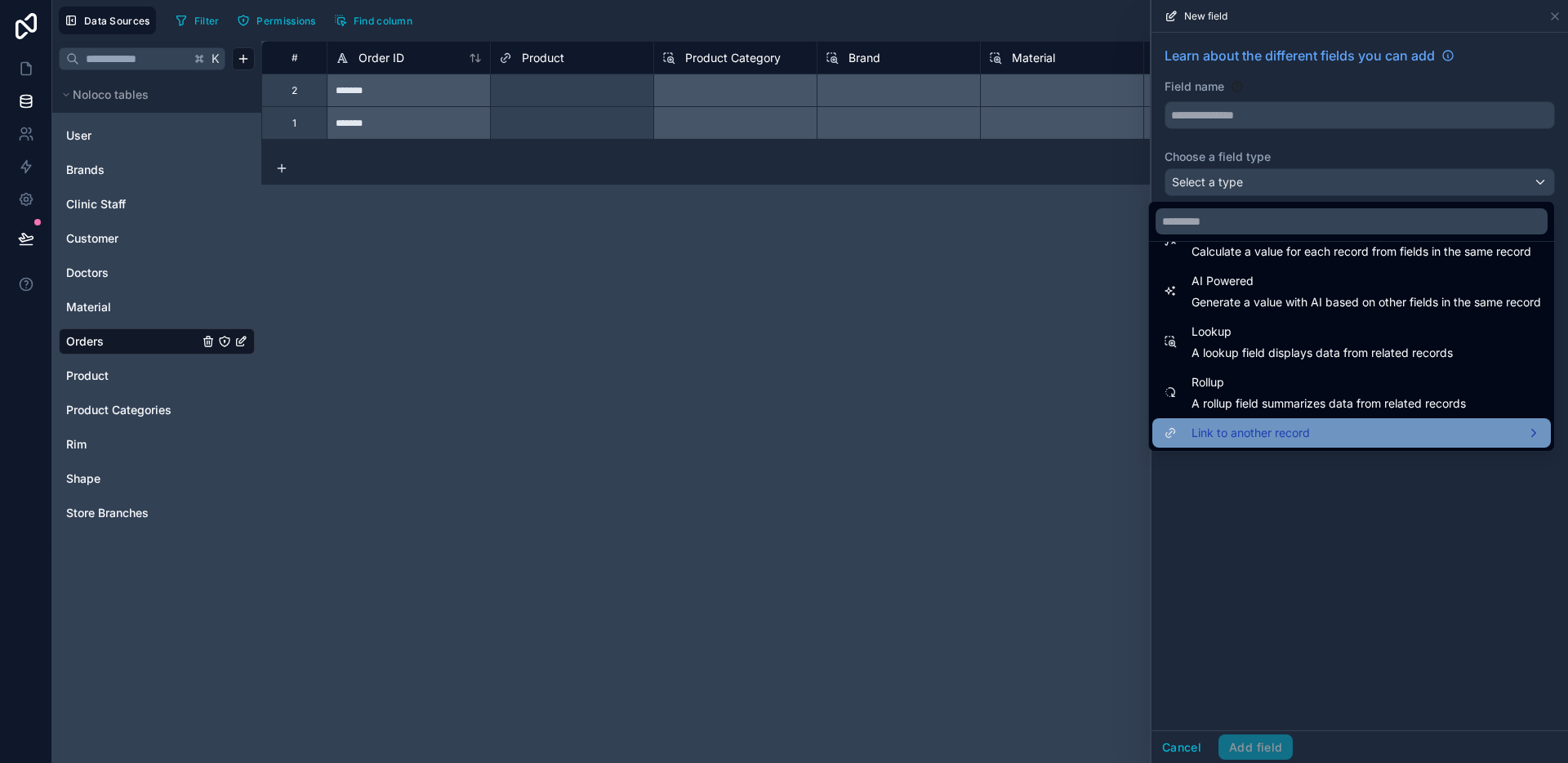
click at [1275, 423] on span "Link to another record" at bounding box center [1250, 433] width 118 height 20
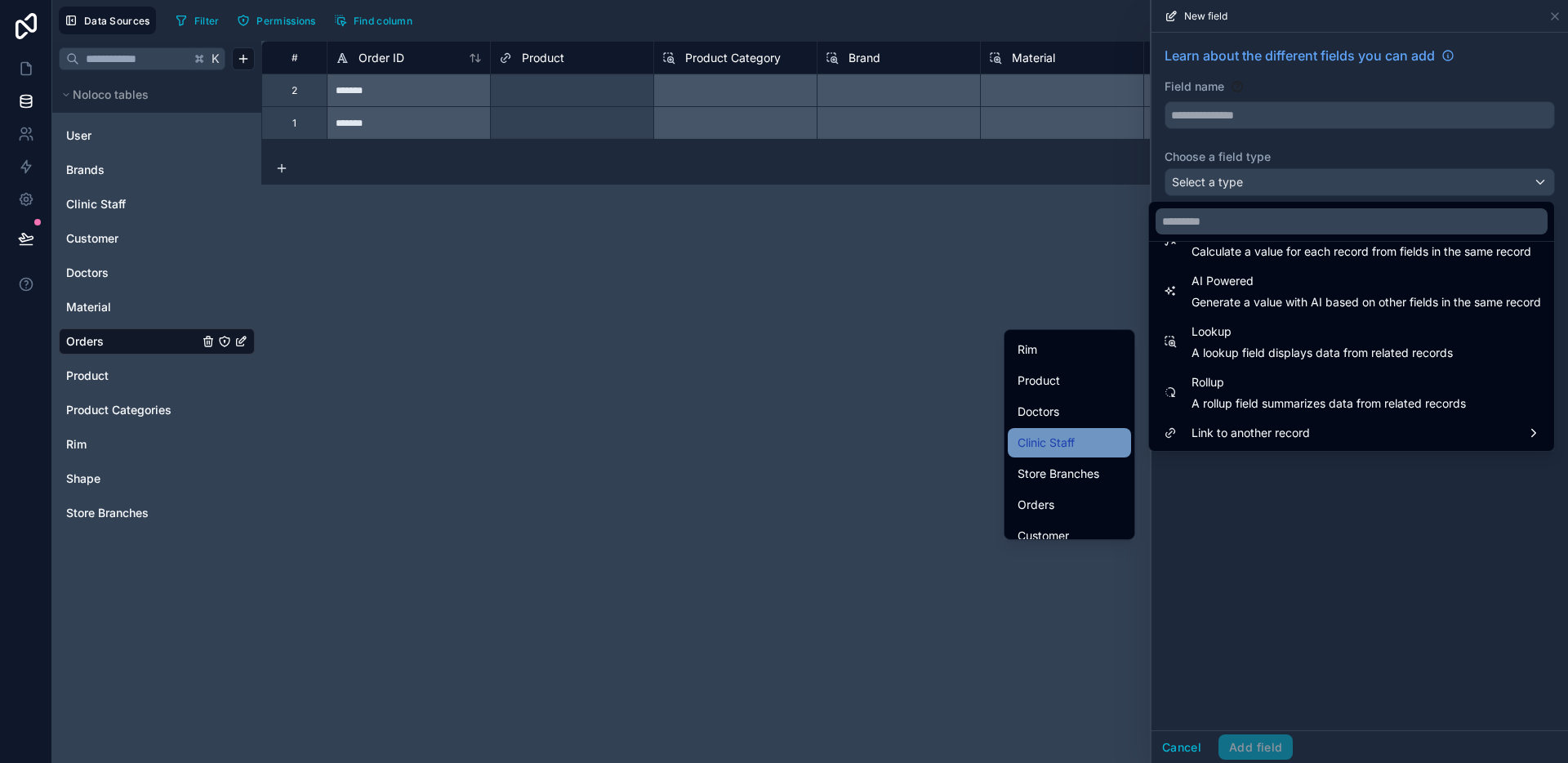
scroll to position [193, 0]
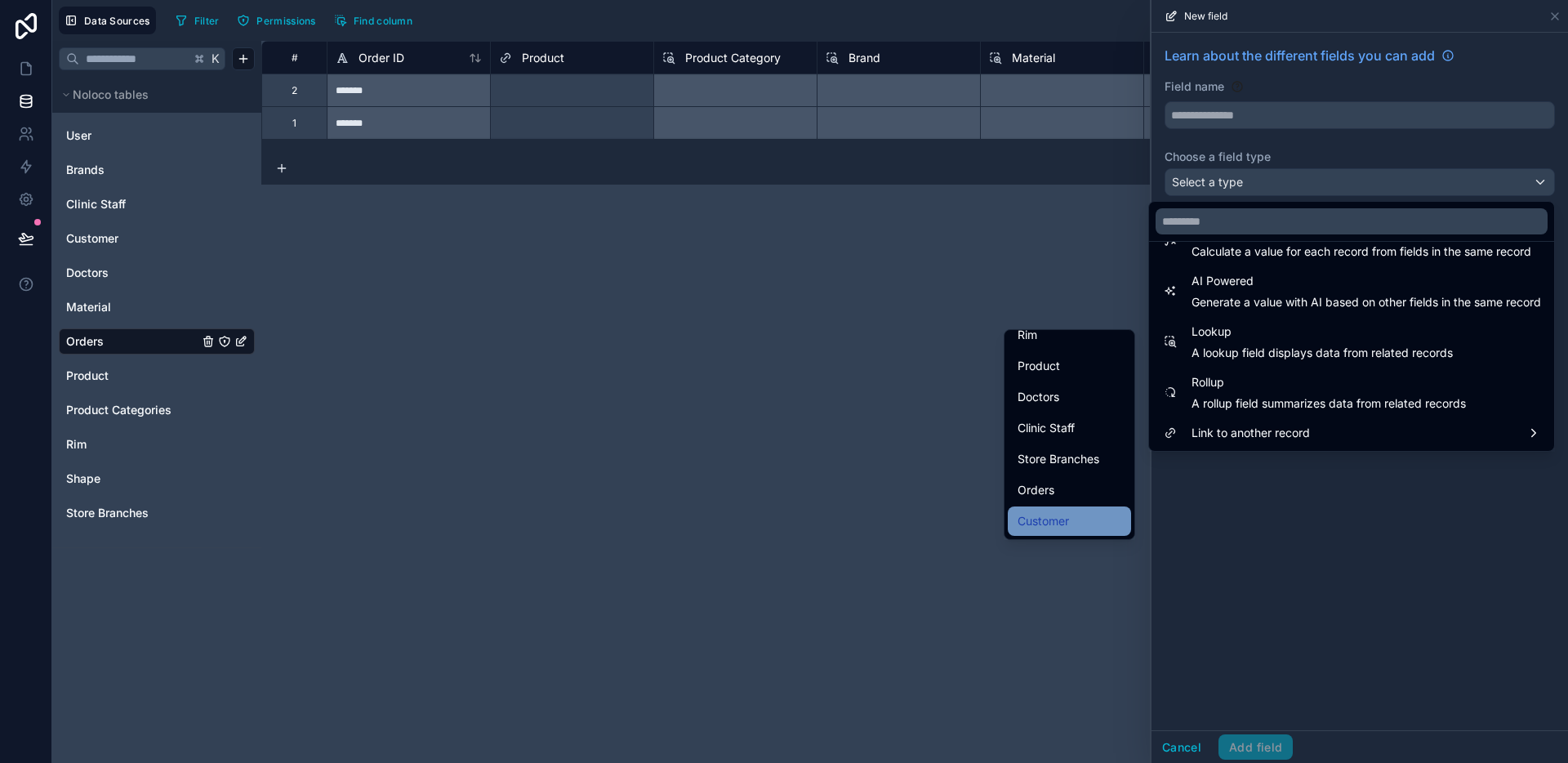
click at [1044, 521] on span "Customer" at bounding box center [1042, 521] width 52 height 20
type input "********"
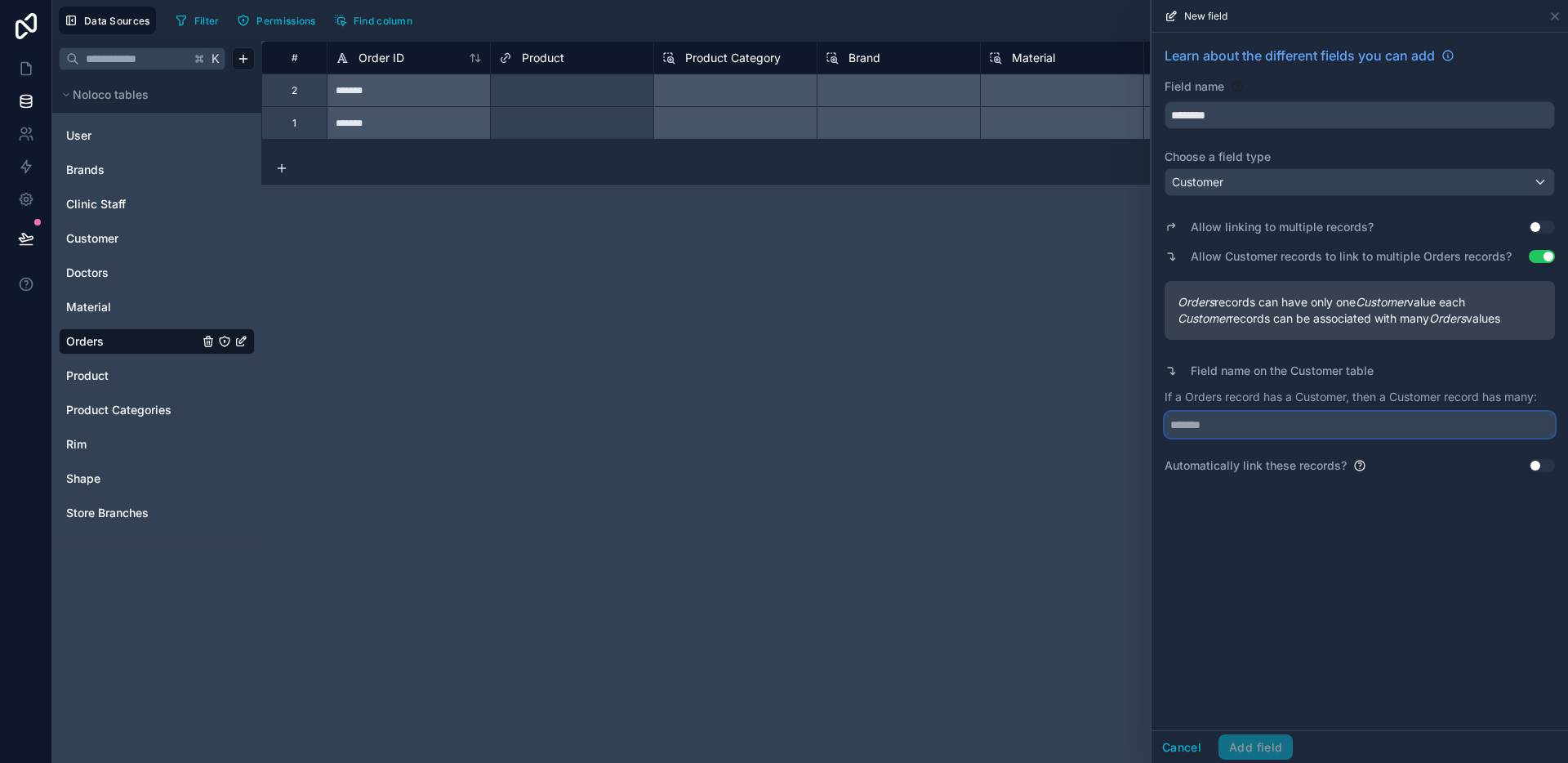
click at [1247, 430] on input "text" at bounding box center [1359, 424] width 390 height 26
type input "******"
click at [1274, 739] on button "Add field" at bounding box center [1255, 747] width 74 height 26
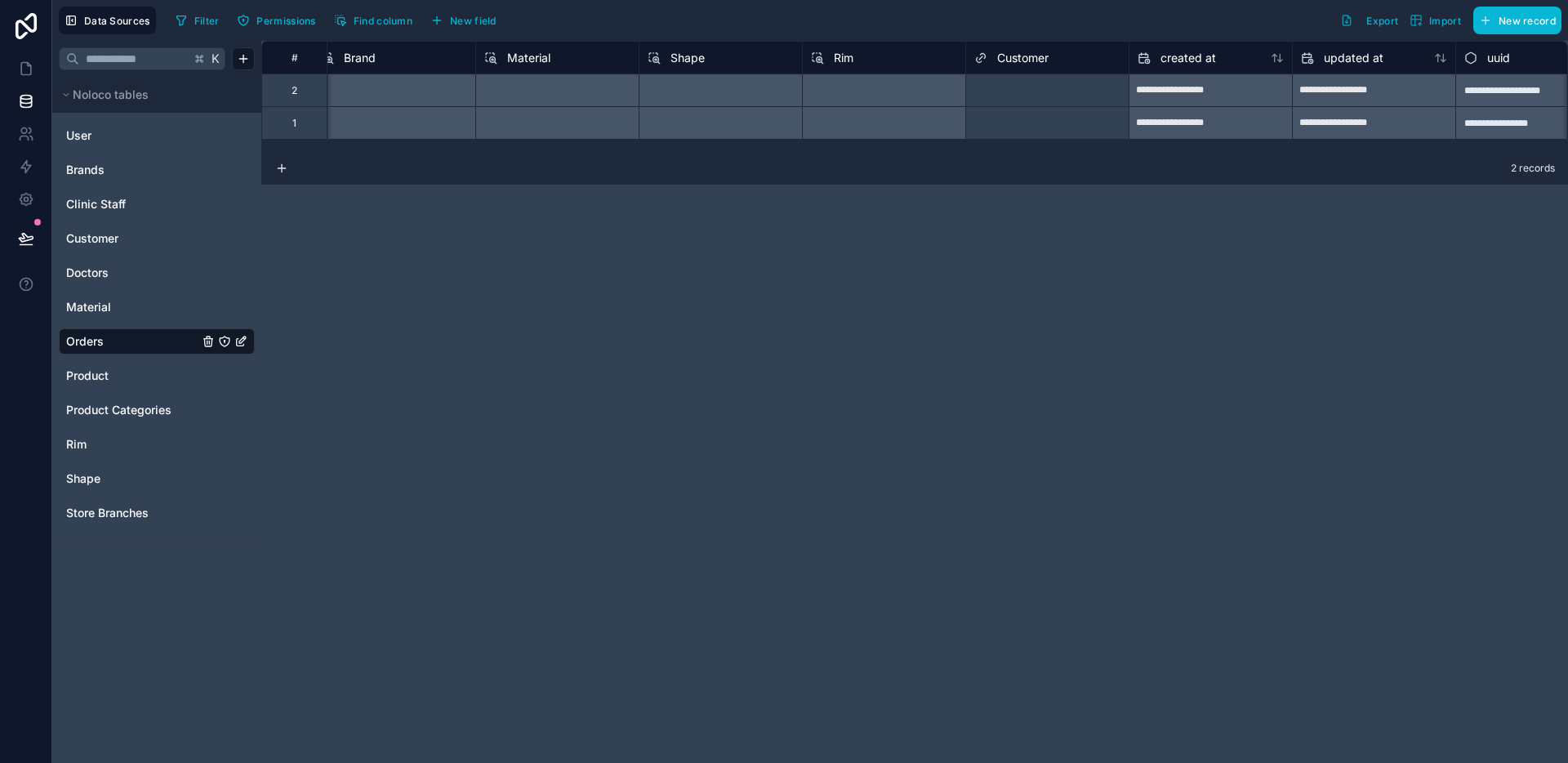
scroll to position [0, 506]
click at [13, 70] on link at bounding box center [25, 68] width 52 height 32
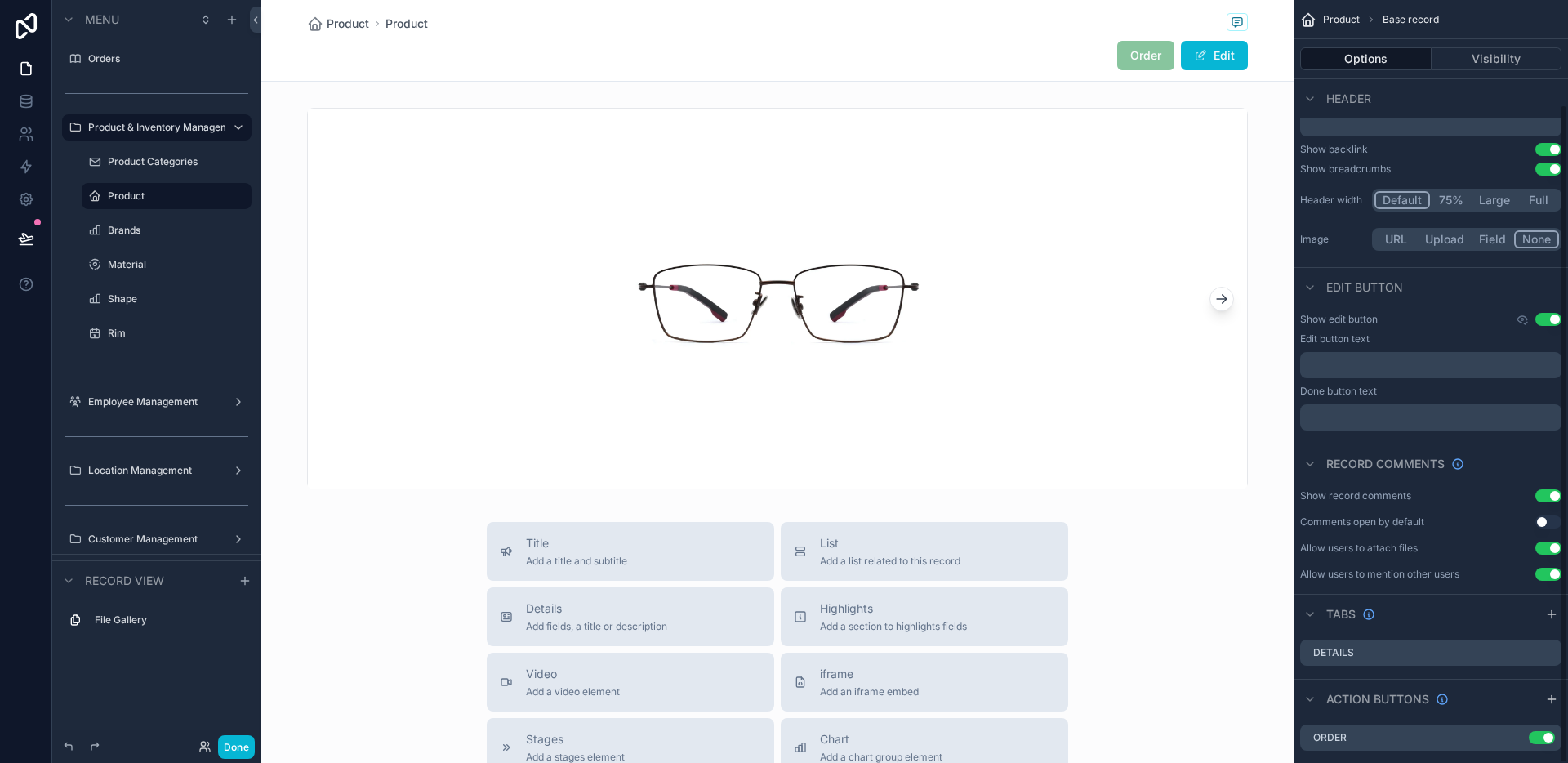
scroll to position [121, 0]
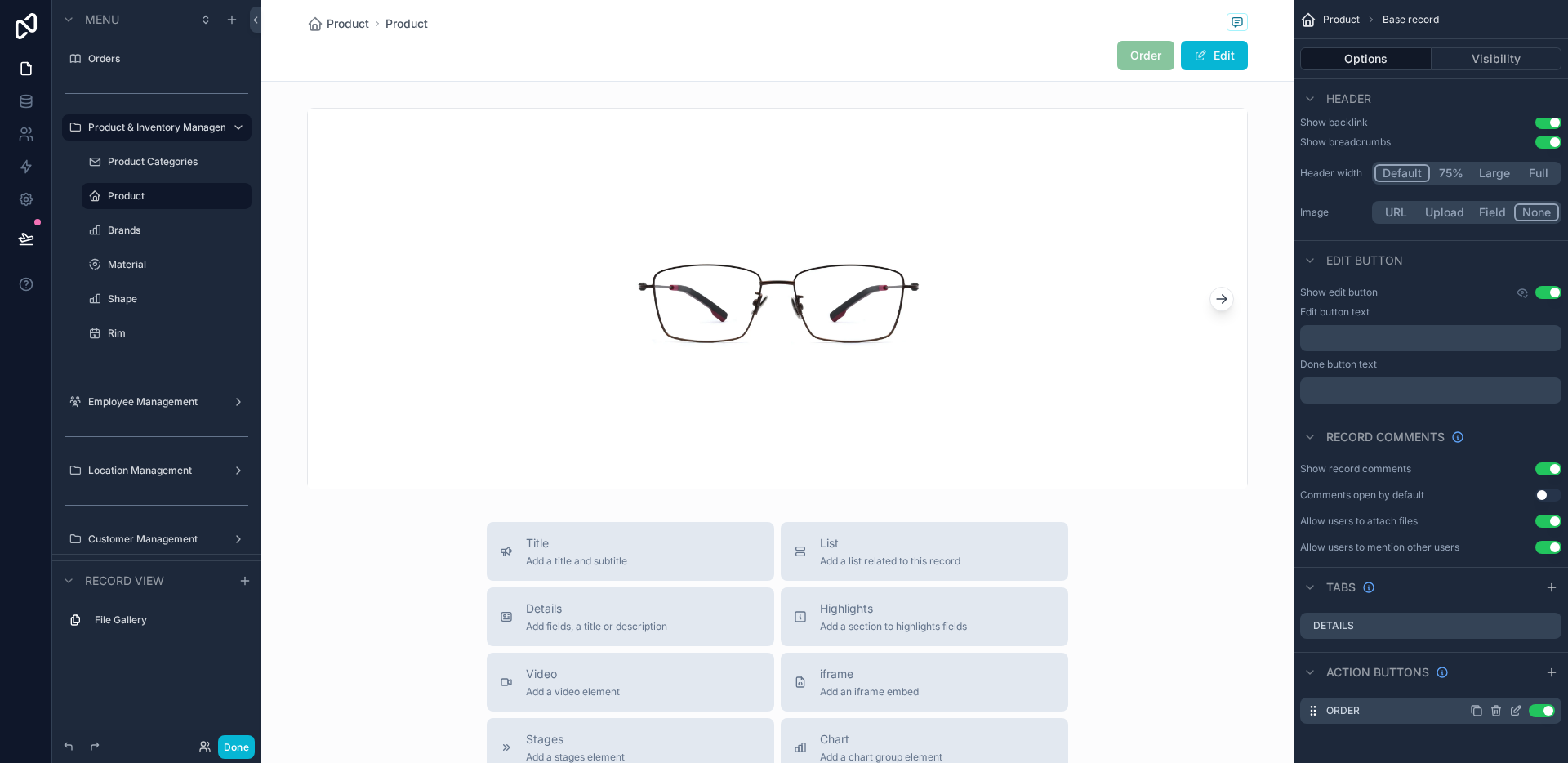
click at [1513, 706] on icon "scrollable content" at bounding box center [1514, 710] width 13 height 13
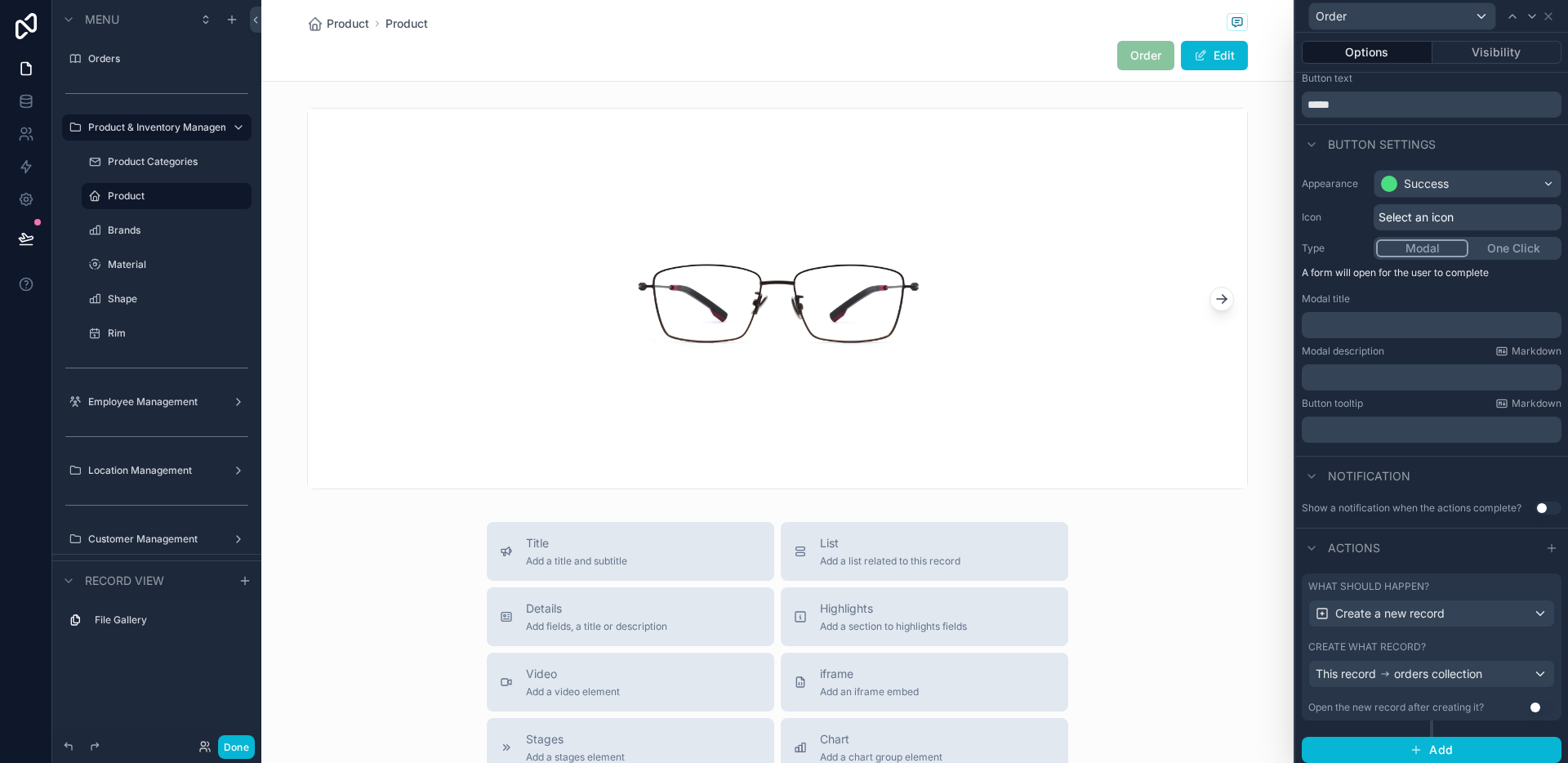
scroll to position [47, 0]
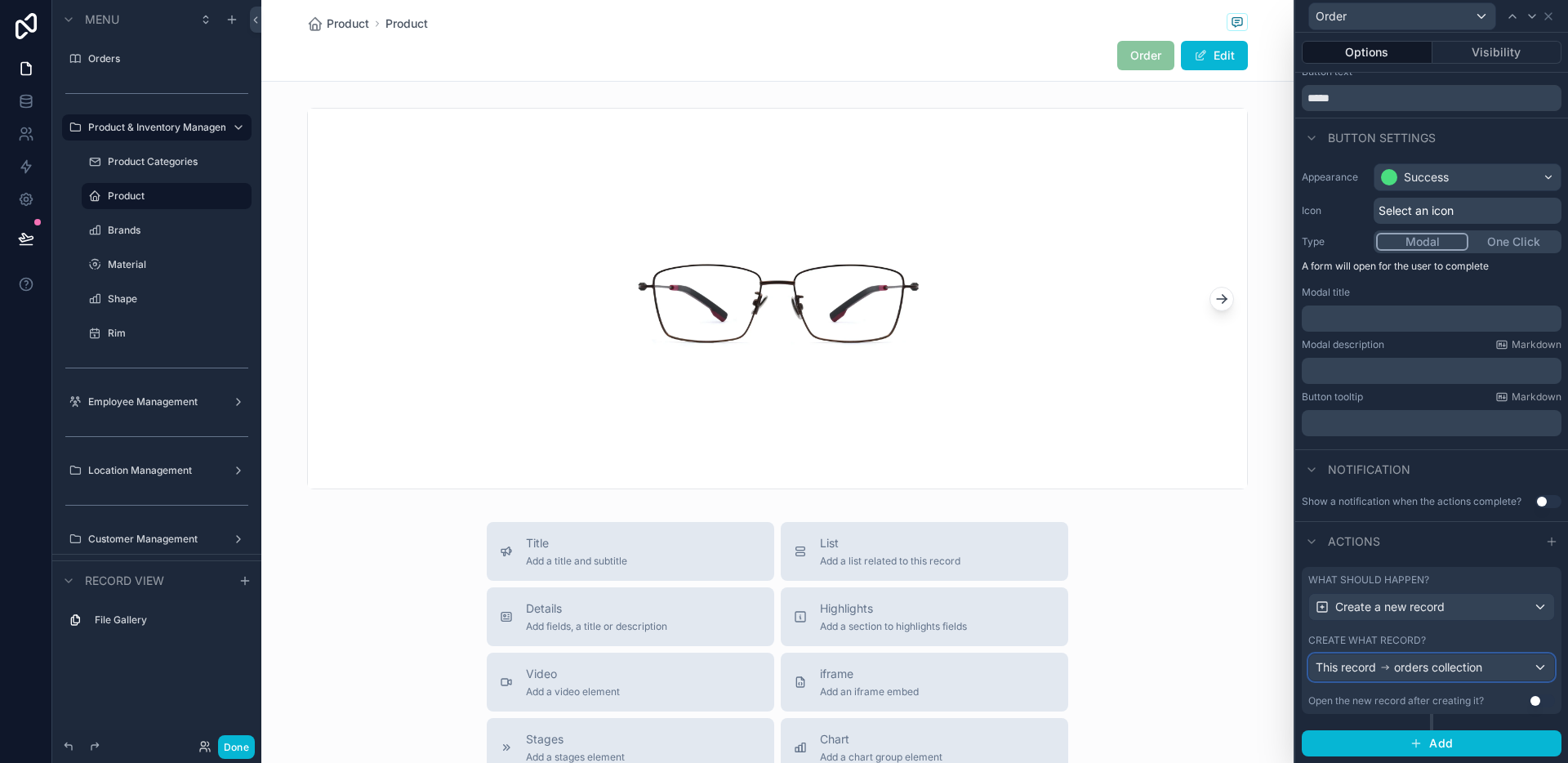
click at [1502, 660] on div "This record orders collection" at bounding box center [1431, 667] width 245 height 26
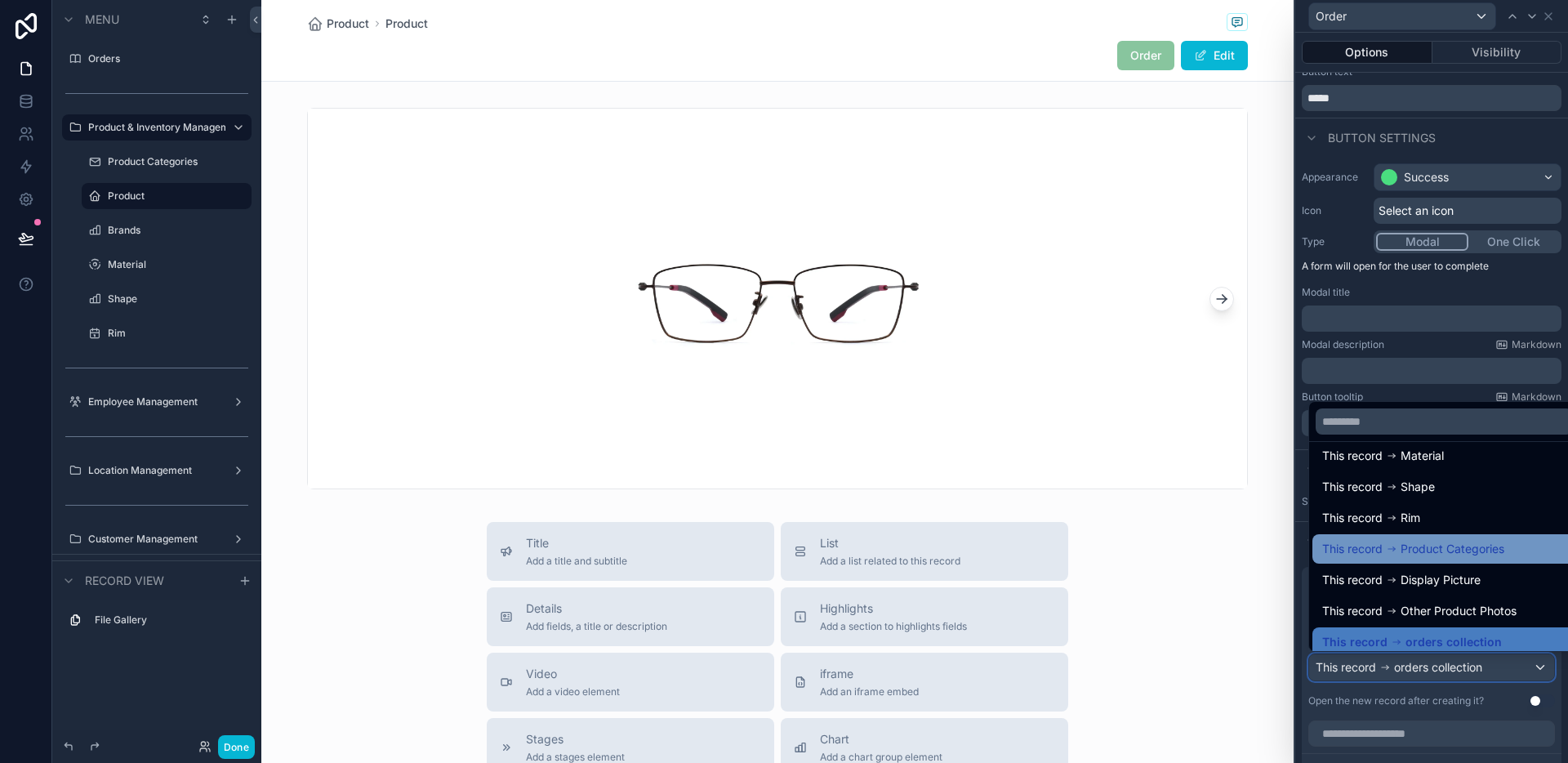
scroll to position [54, 0]
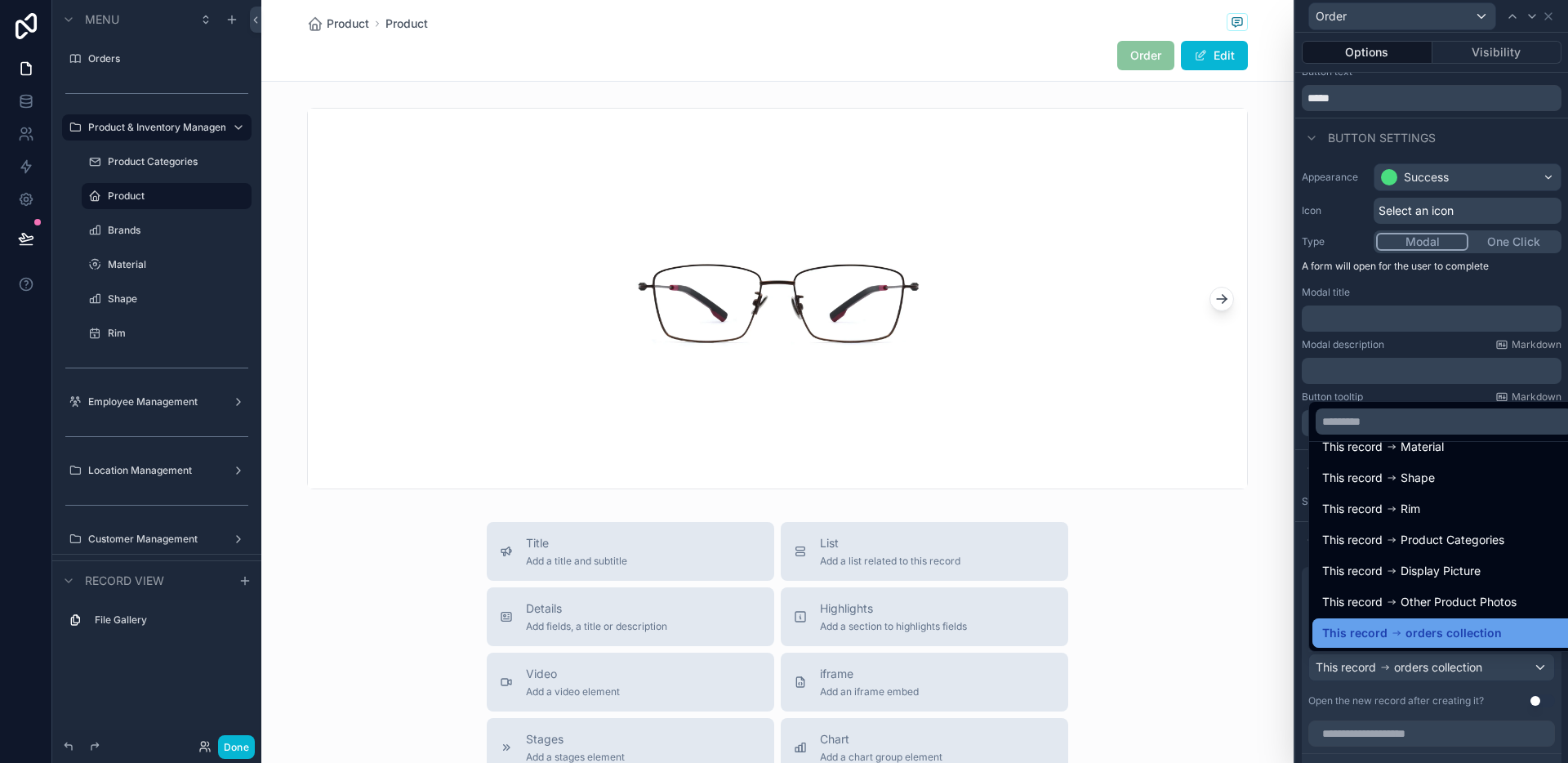
click at [1439, 623] on span "orders collection" at bounding box center [1453, 633] width 97 height 20
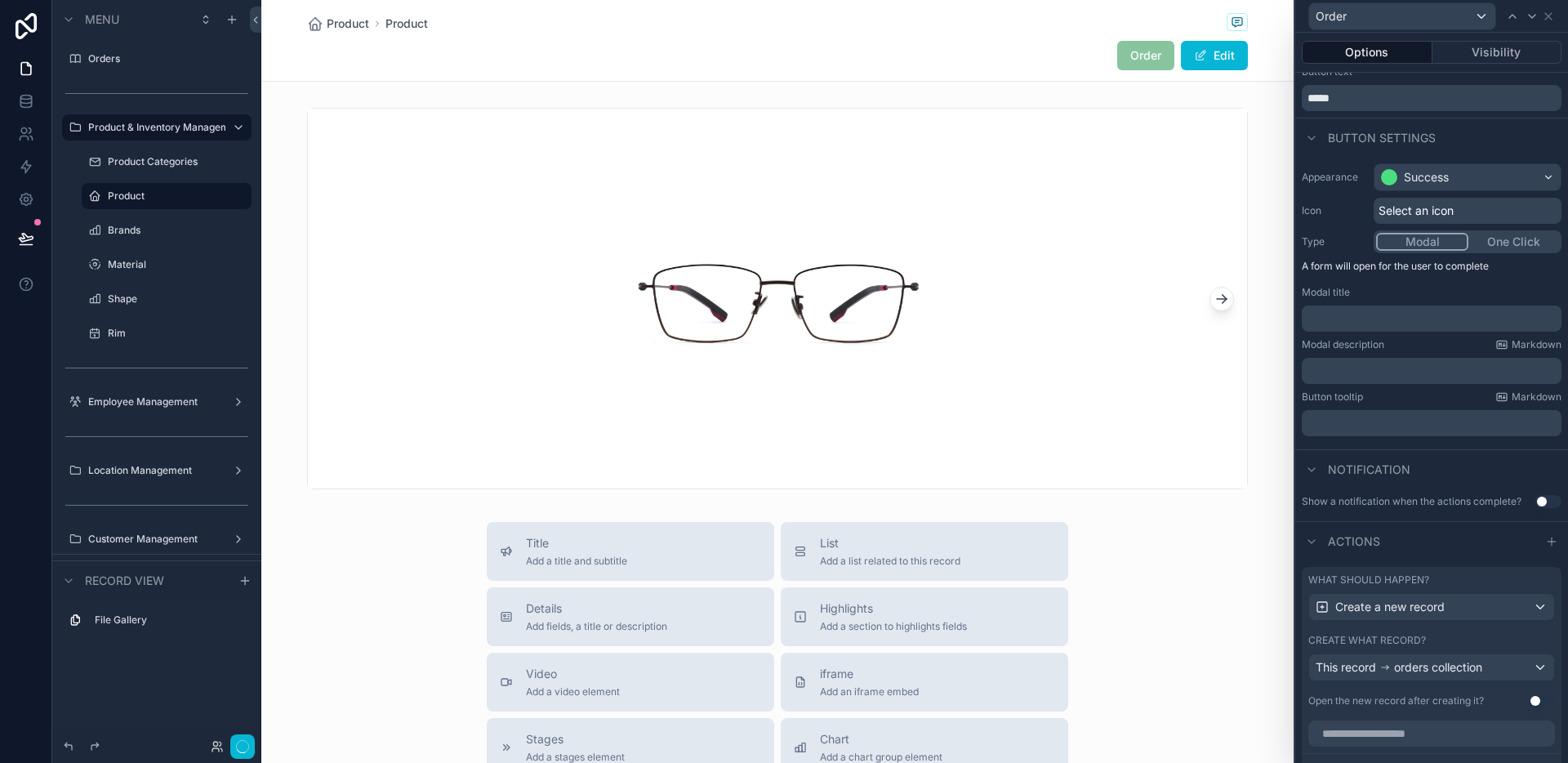
scroll to position [429, 0]
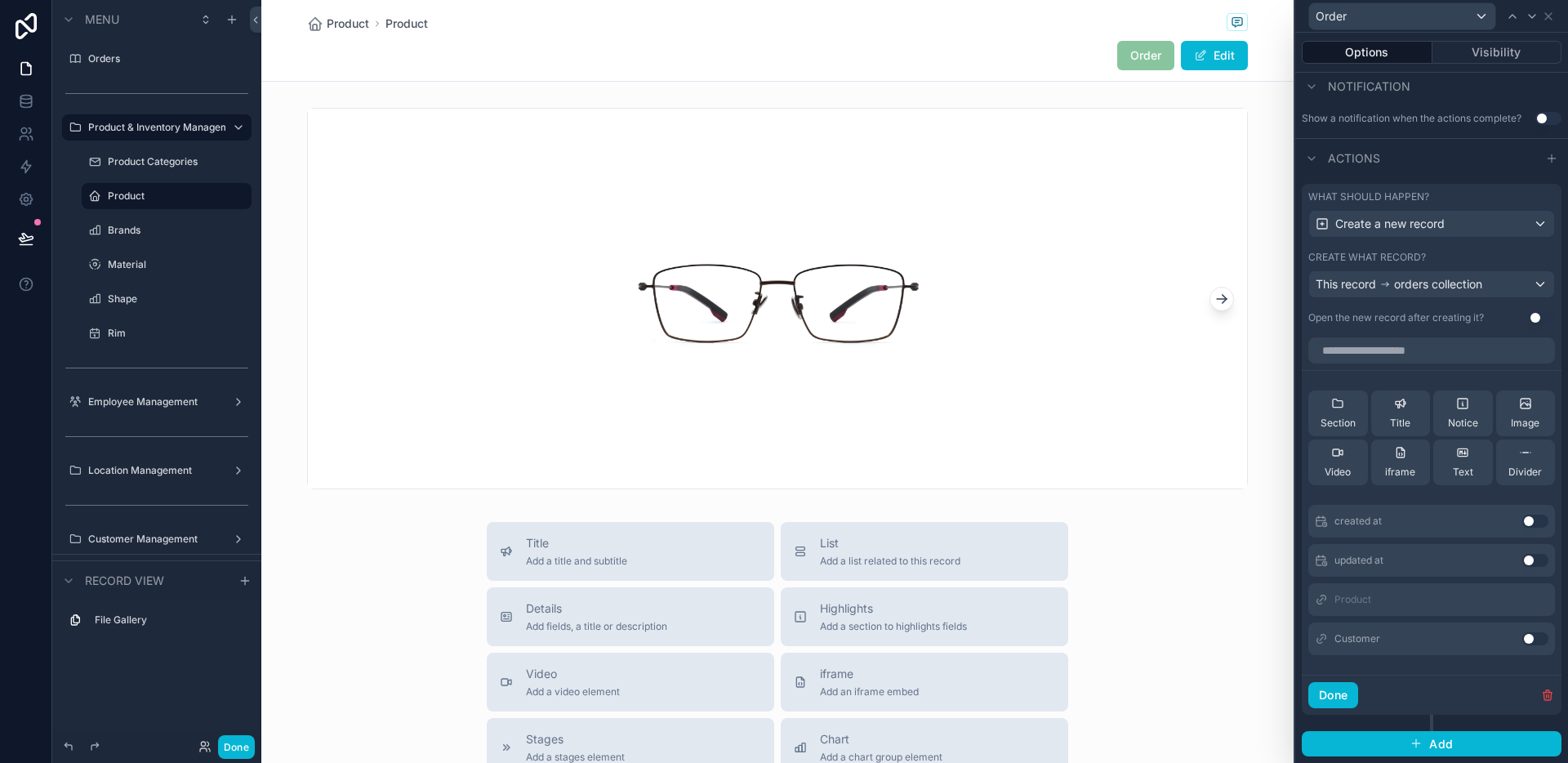
click at [1522, 637] on button "Use setting" at bounding box center [1535, 638] width 26 height 13
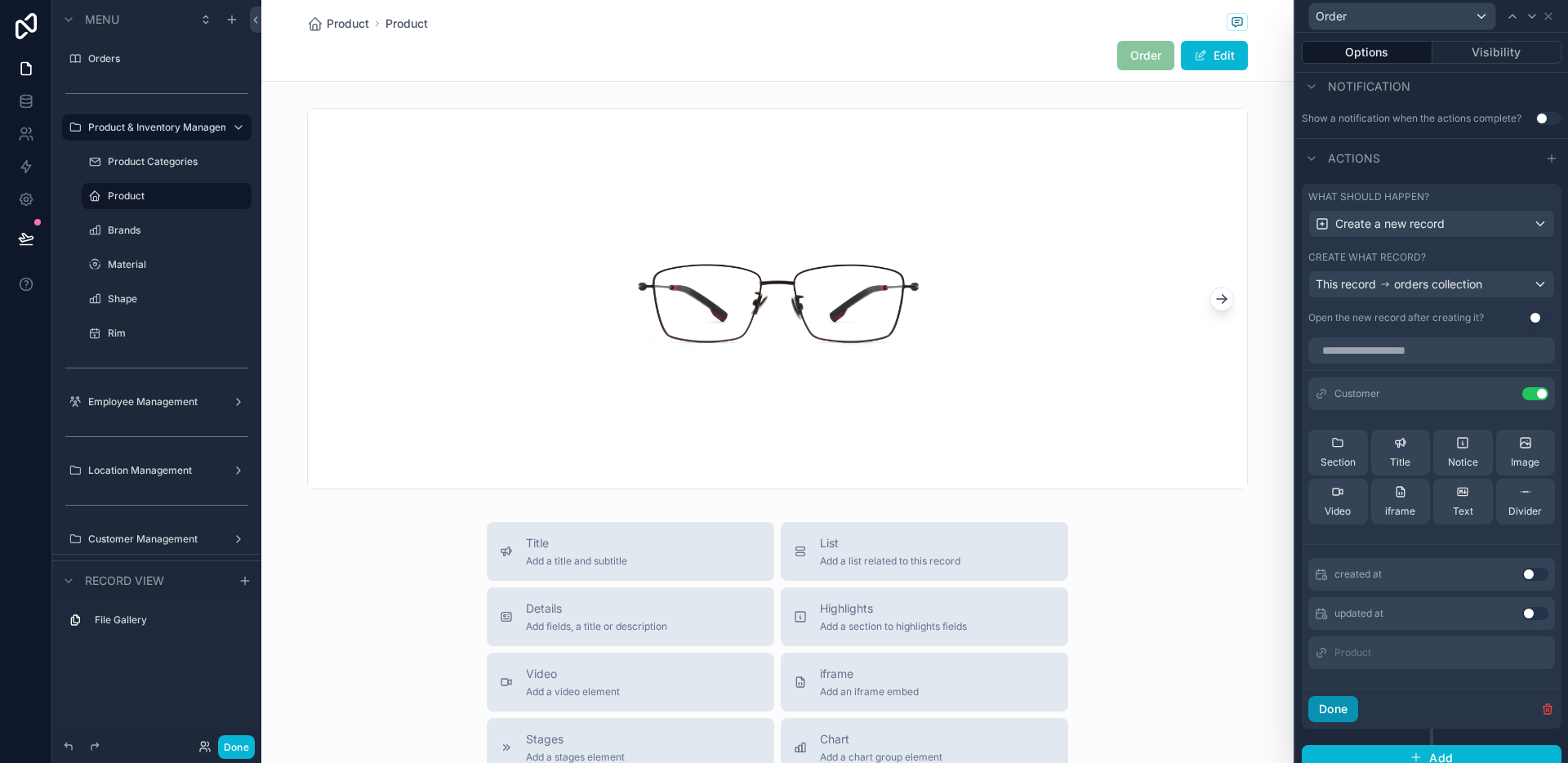
click at [1321, 716] on button "Done" at bounding box center [1332, 708] width 50 height 26
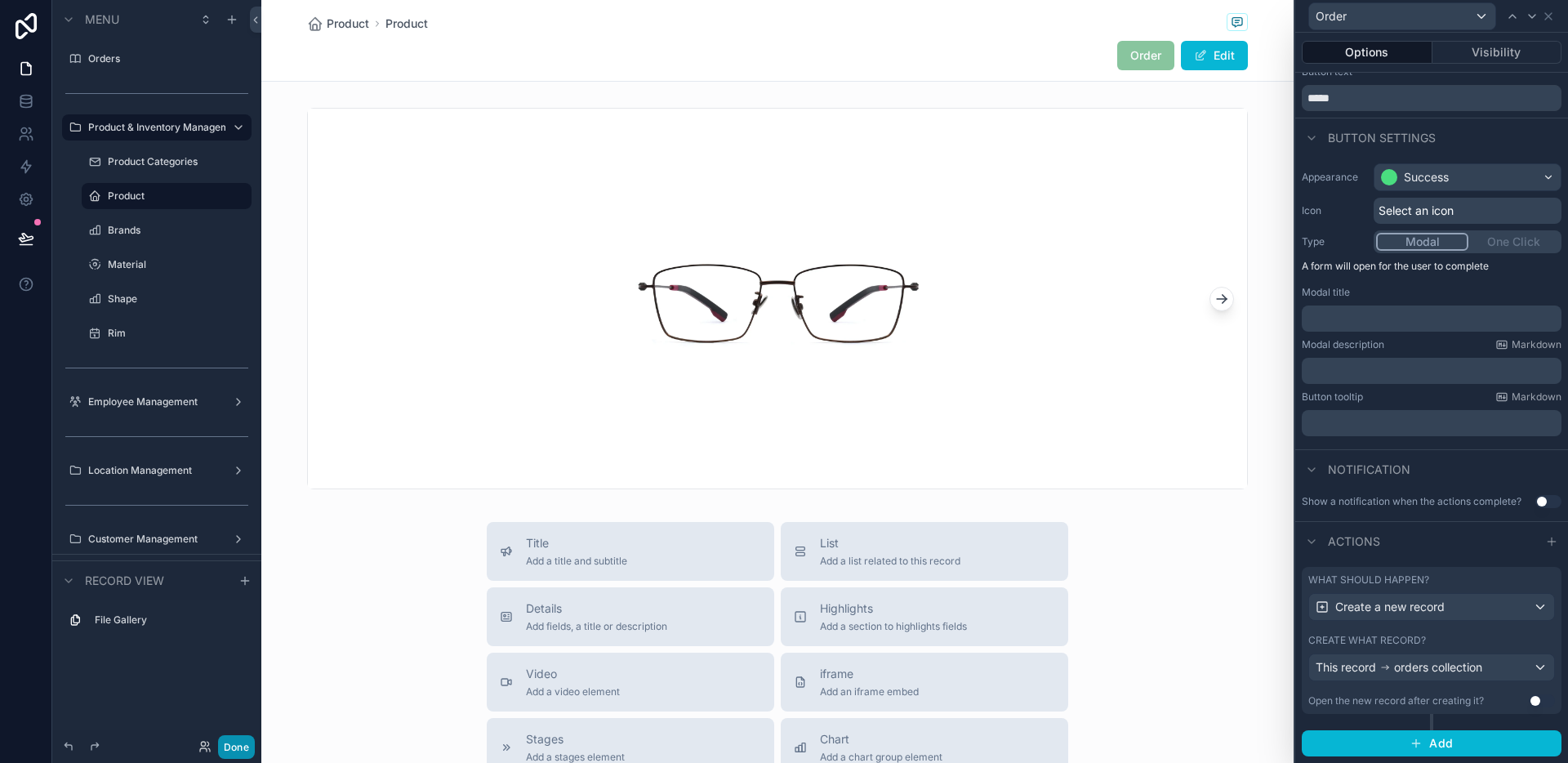
click at [251, 740] on button "Done" at bounding box center [237, 747] width 37 height 23
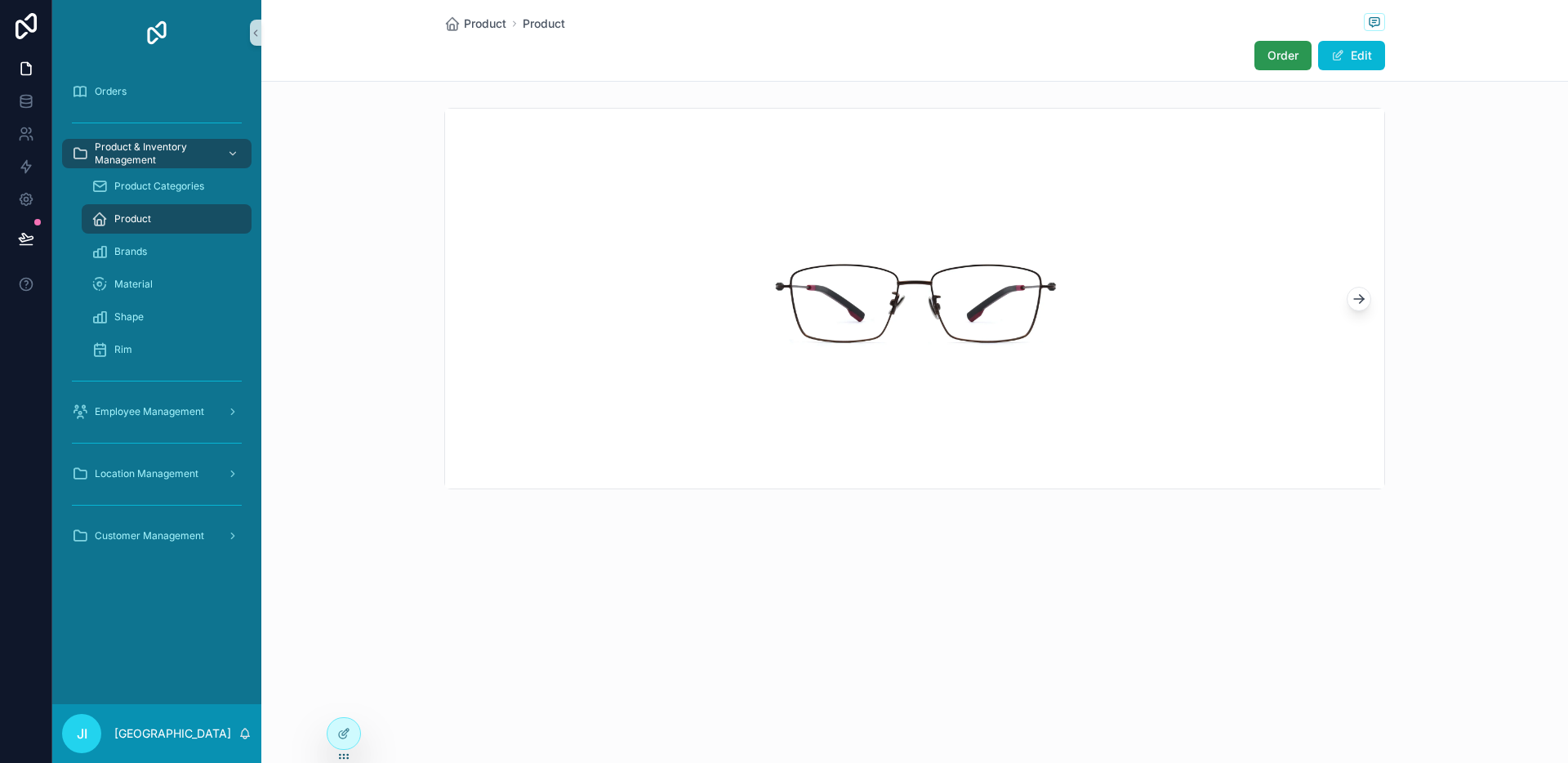
click at [1268, 60] on span "Order" at bounding box center [1283, 56] width 31 height 17
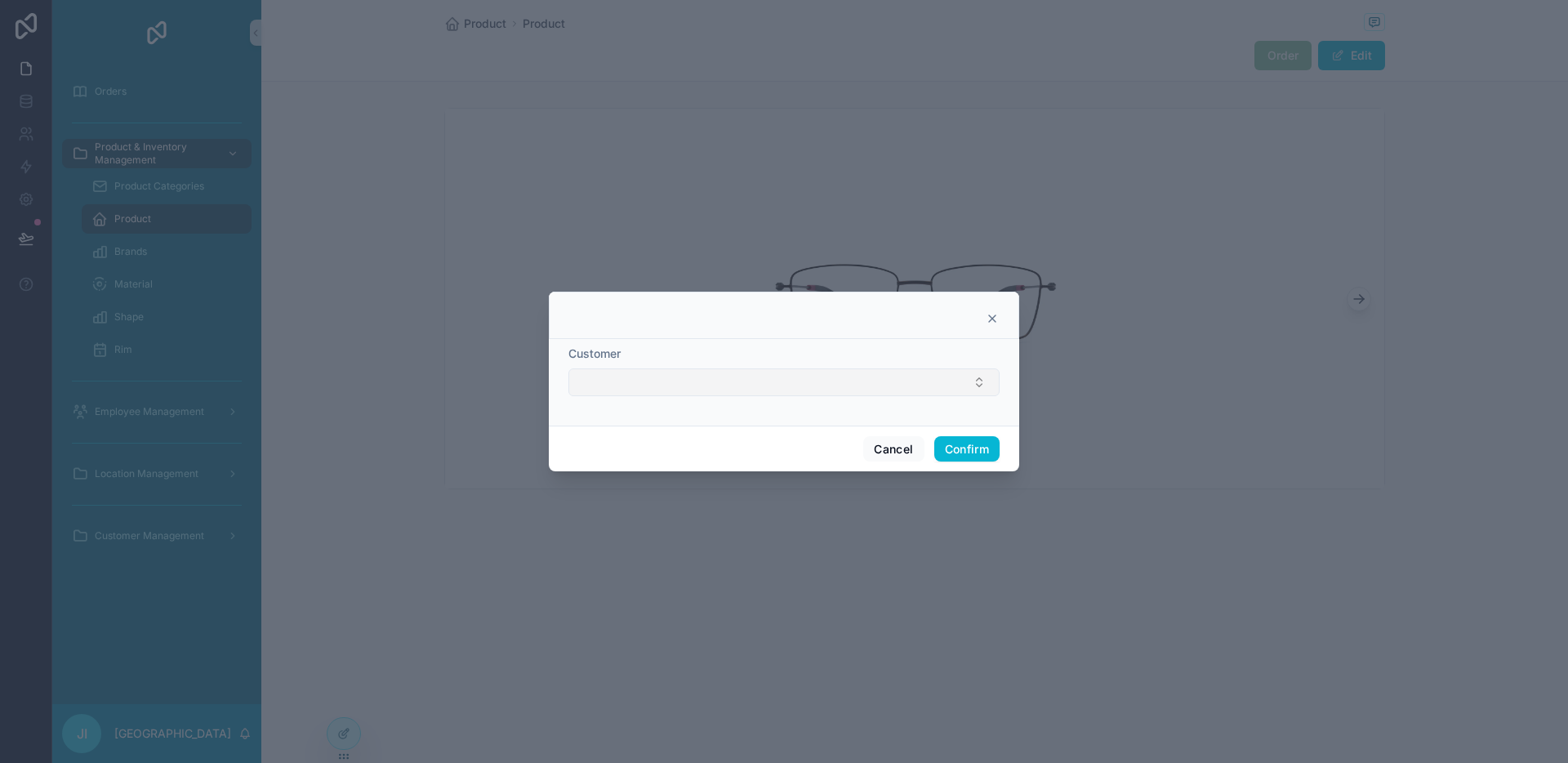
click at [892, 370] on button "Select Button" at bounding box center [784, 382] width 431 height 27
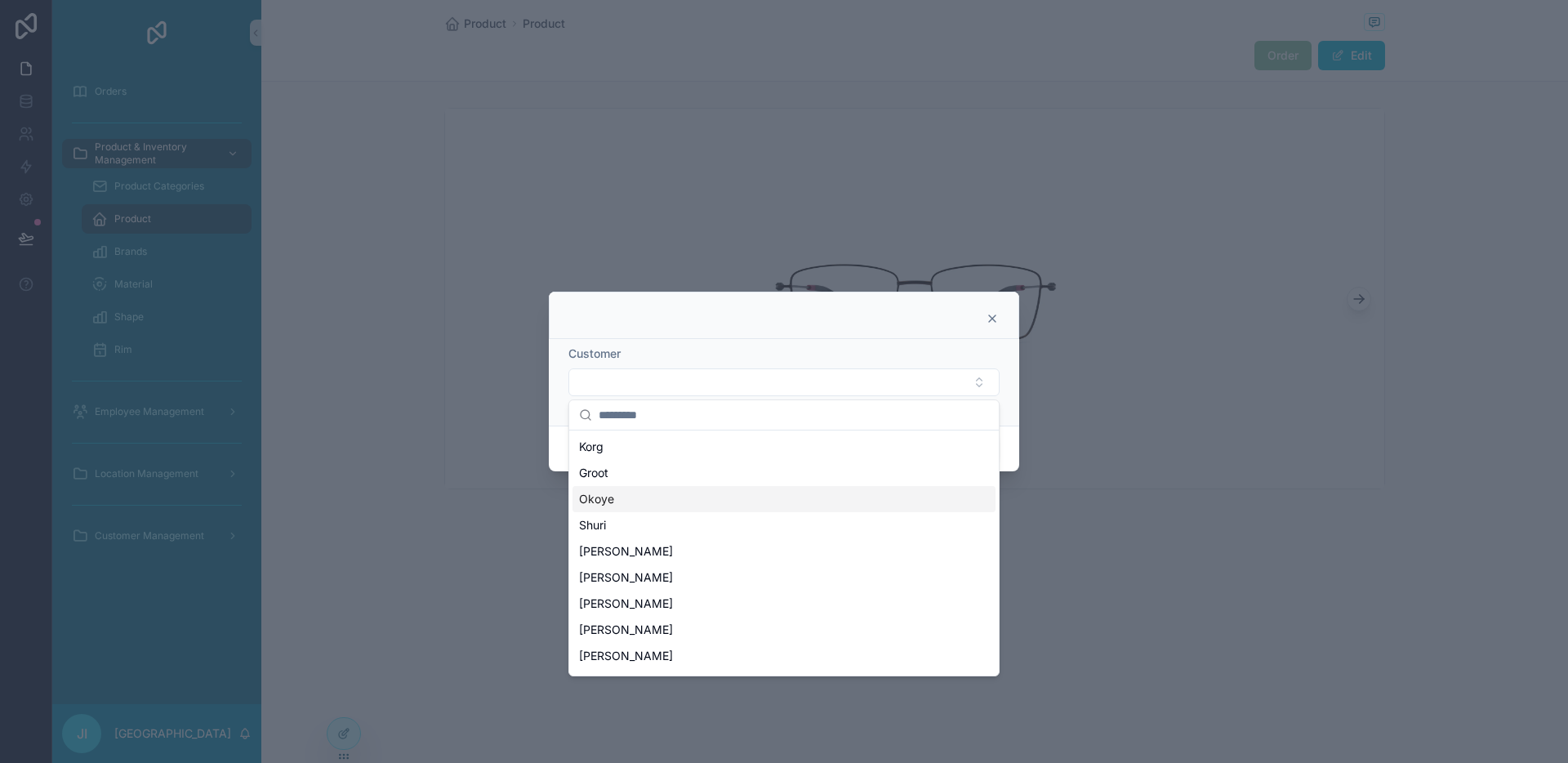
click at [713, 507] on div "Okoye" at bounding box center [784, 499] width 423 height 26
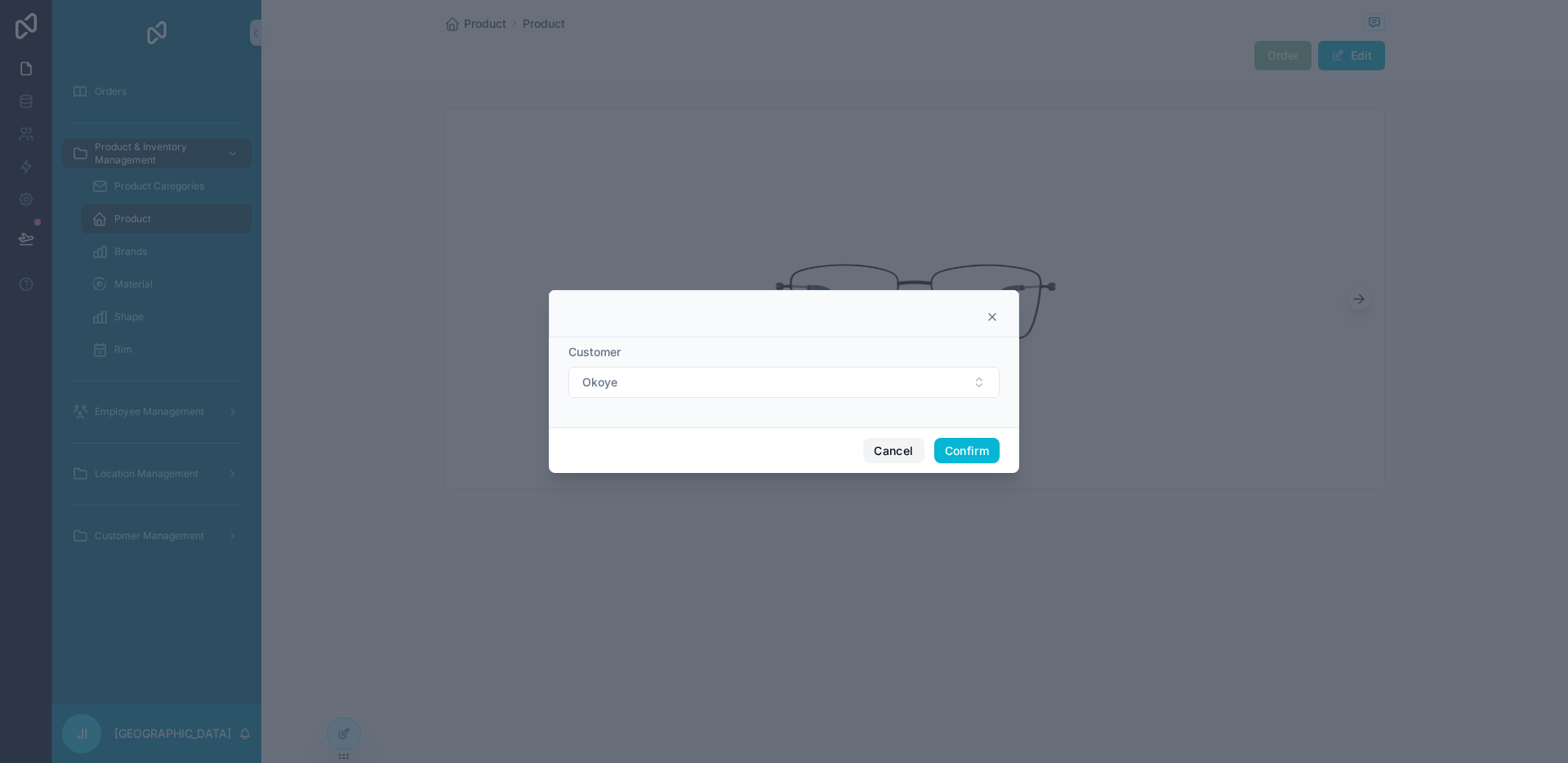
click at [919, 459] on button "Cancel" at bounding box center [893, 451] width 60 height 26
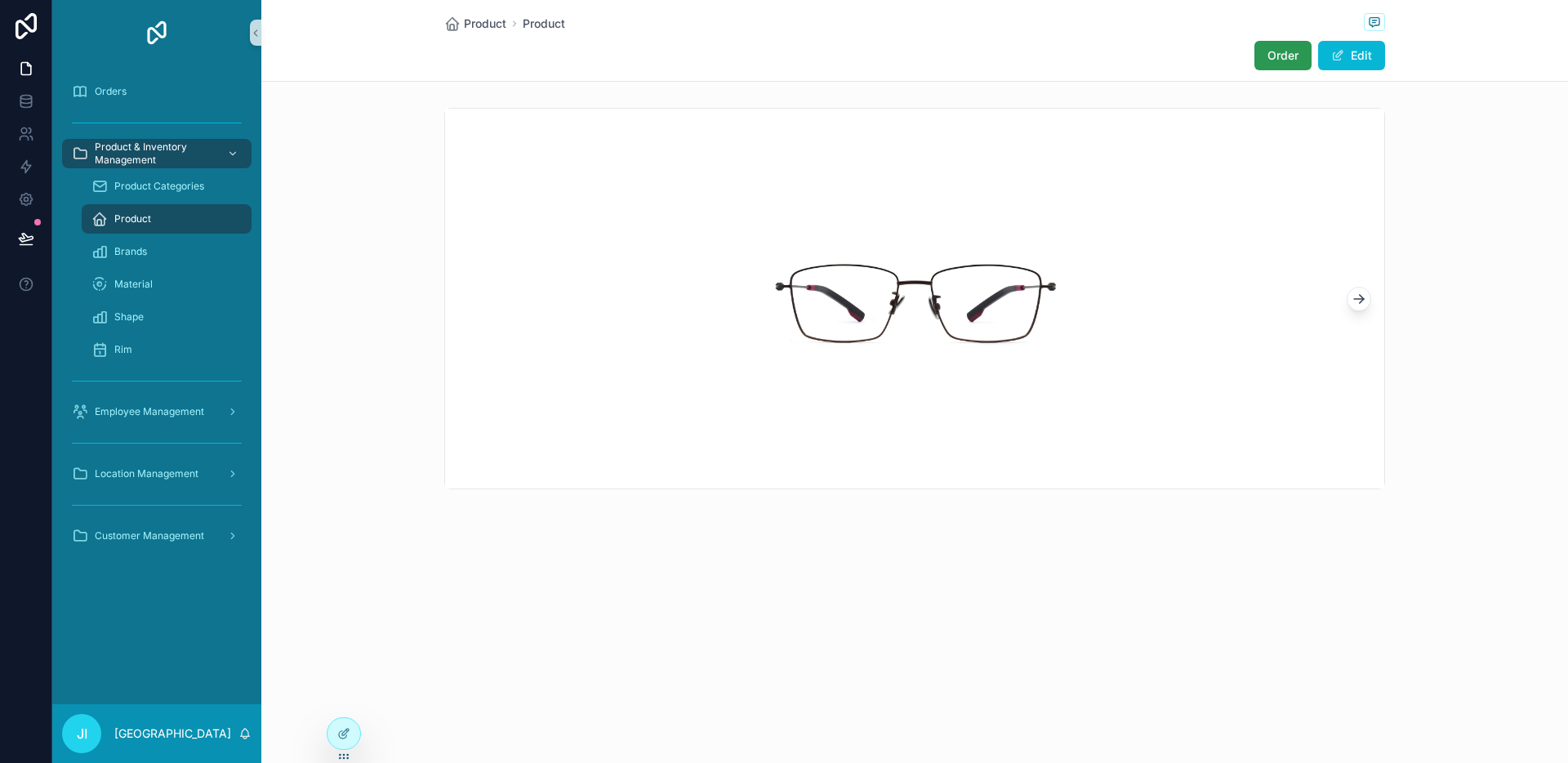
click at [1284, 63] on button "Order" at bounding box center [1282, 56] width 58 height 29
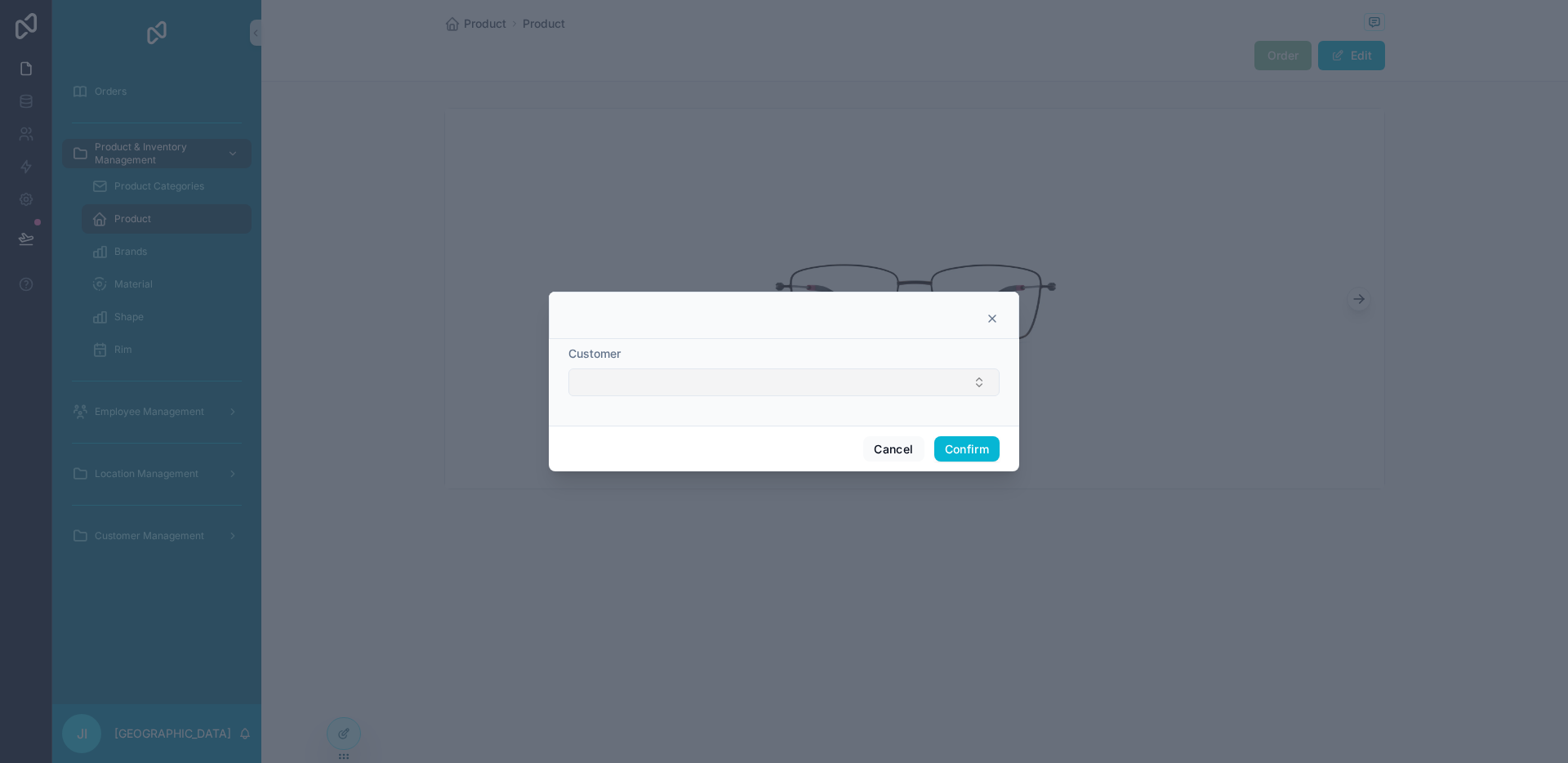
click at [826, 391] on button "Select Button" at bounding box center [784, 382] width 431 height 27
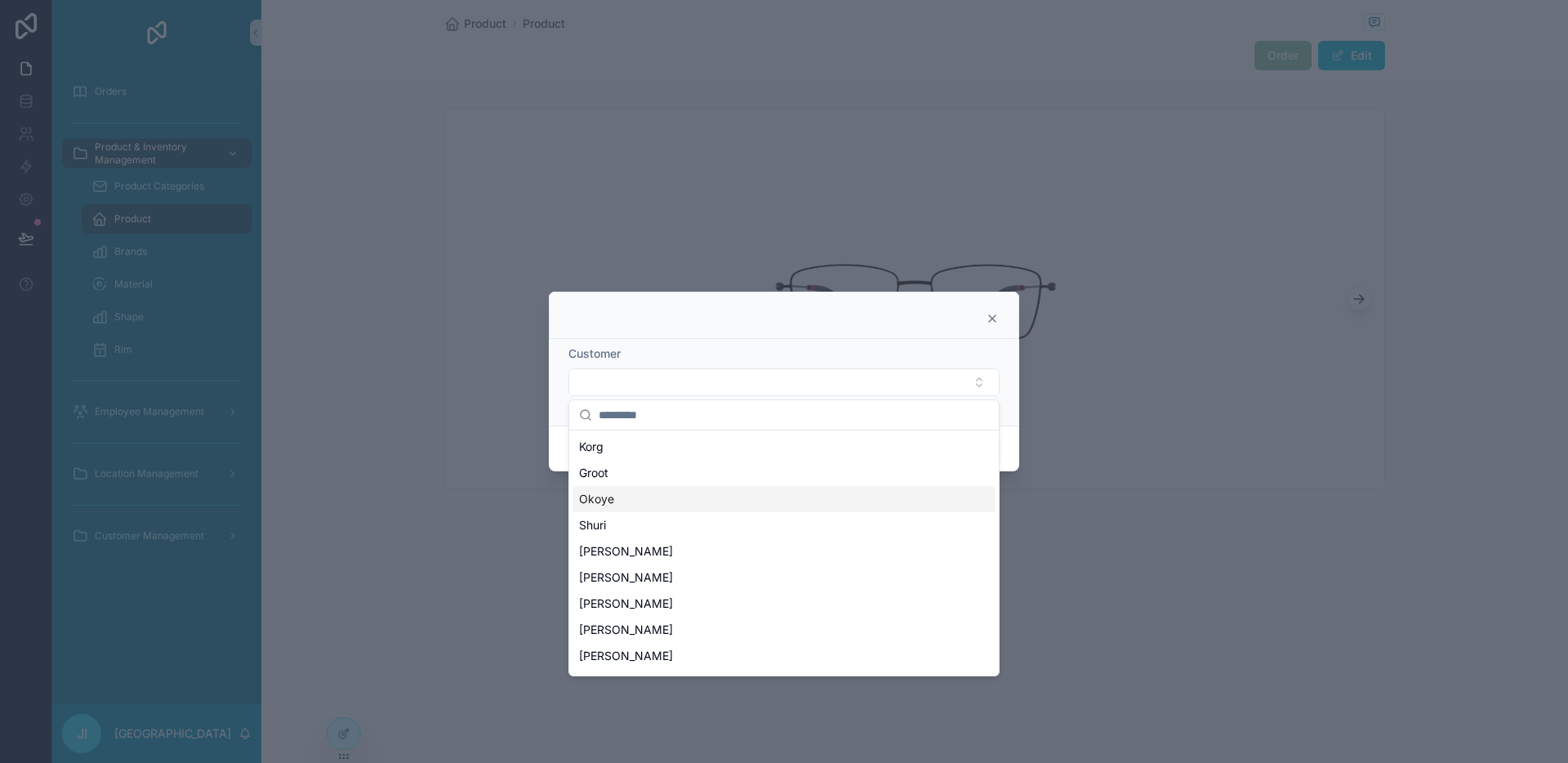
click at [714, 490] on div "Okoye" at bounding box center [784, 499] width 423 height 26
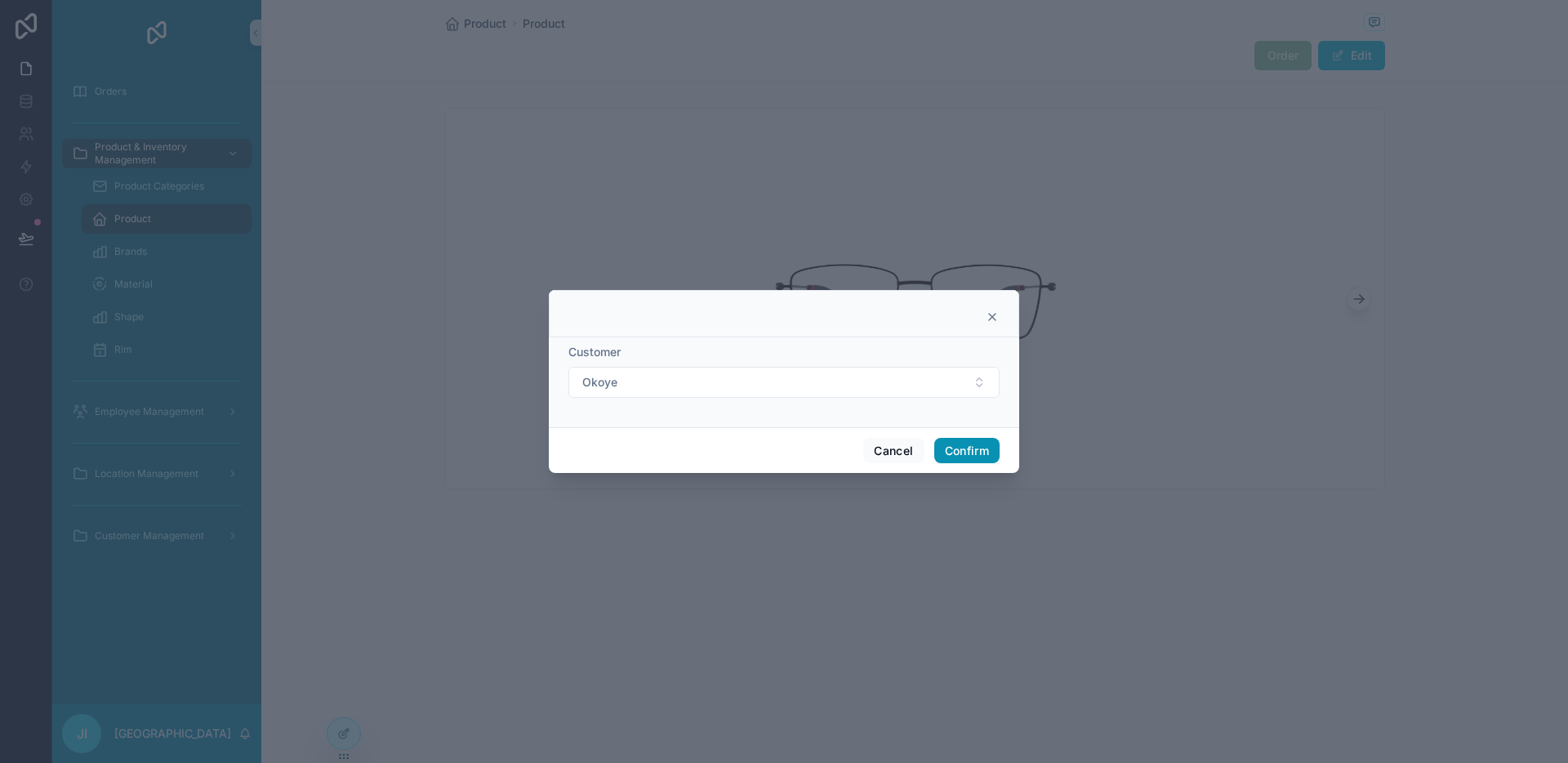
click at [972, 452] on button "Confirm" at bounding box center [966, 451] width 65 height 26
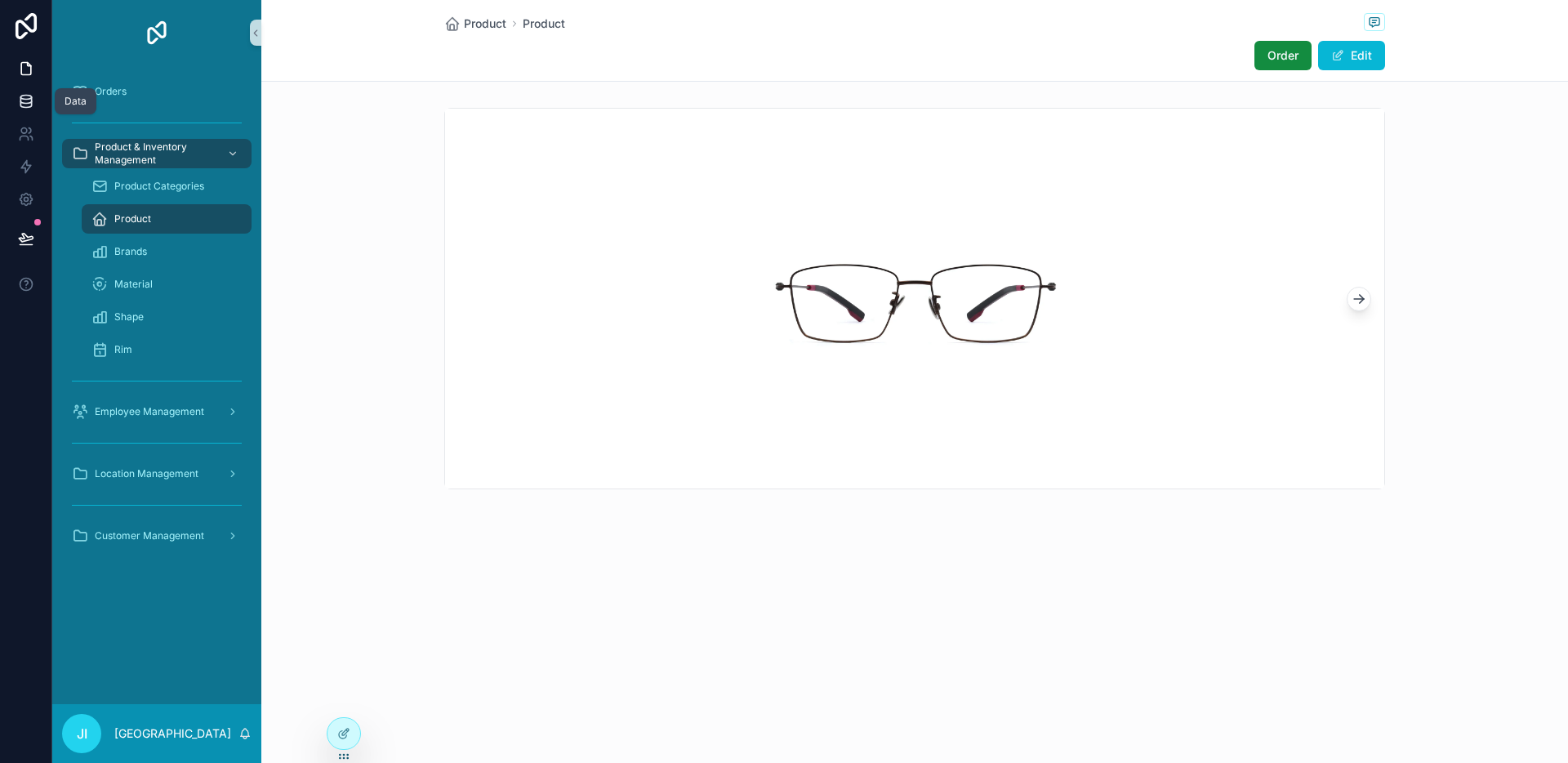
click at [26, 108] on icon at bounding box center [25, 100] width 17 height 17
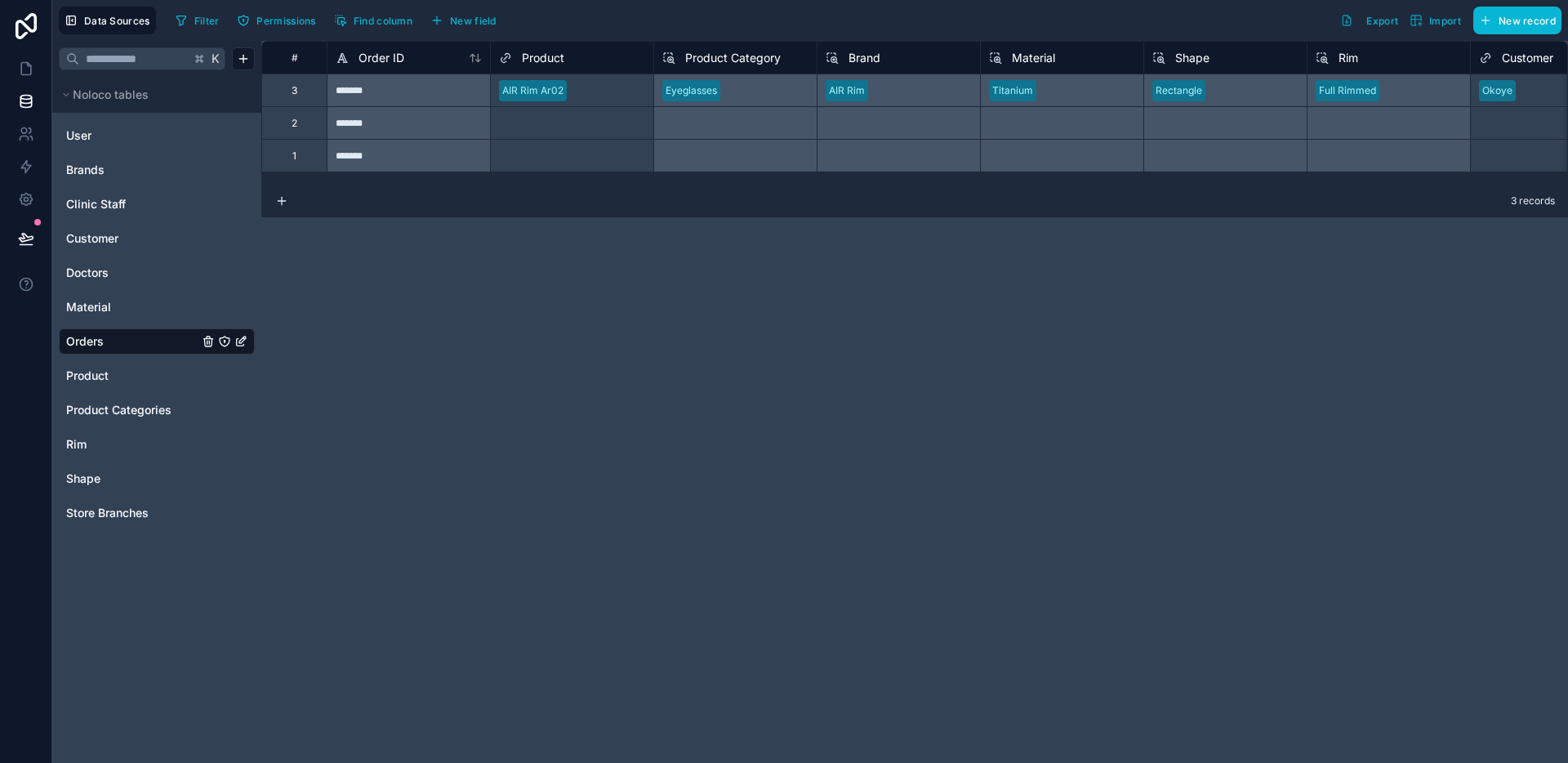
click at [574, 114] on div "Select a Product" at bounding box center [571, 123] width 163 height 22
click at [580, 104] on div "AIR Rim Ar02" at bounding box center [571, 90] width 163 height 32
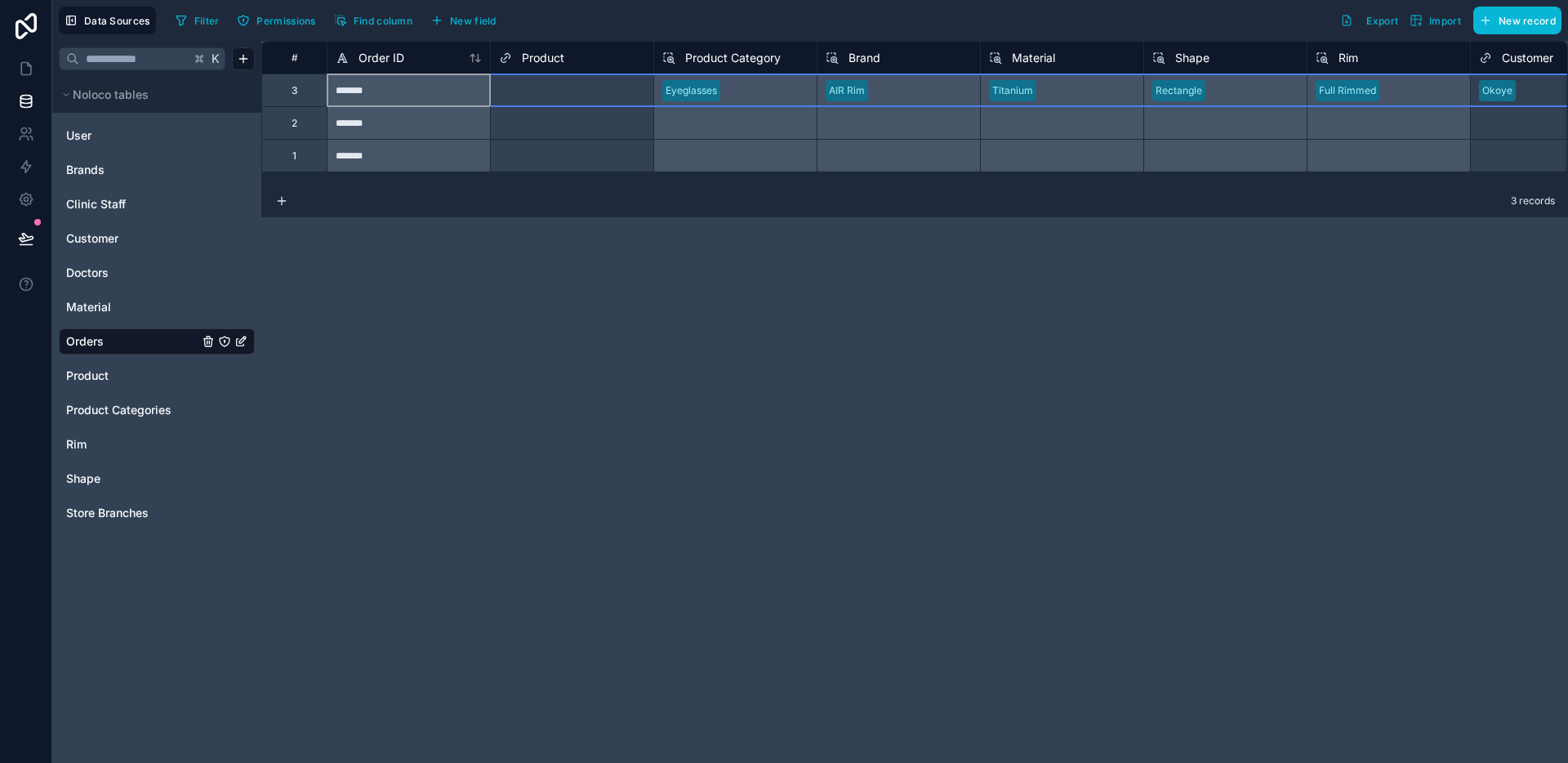
click at [1529, 98] on div at bounding box center [1574, 91] width 103 height 17
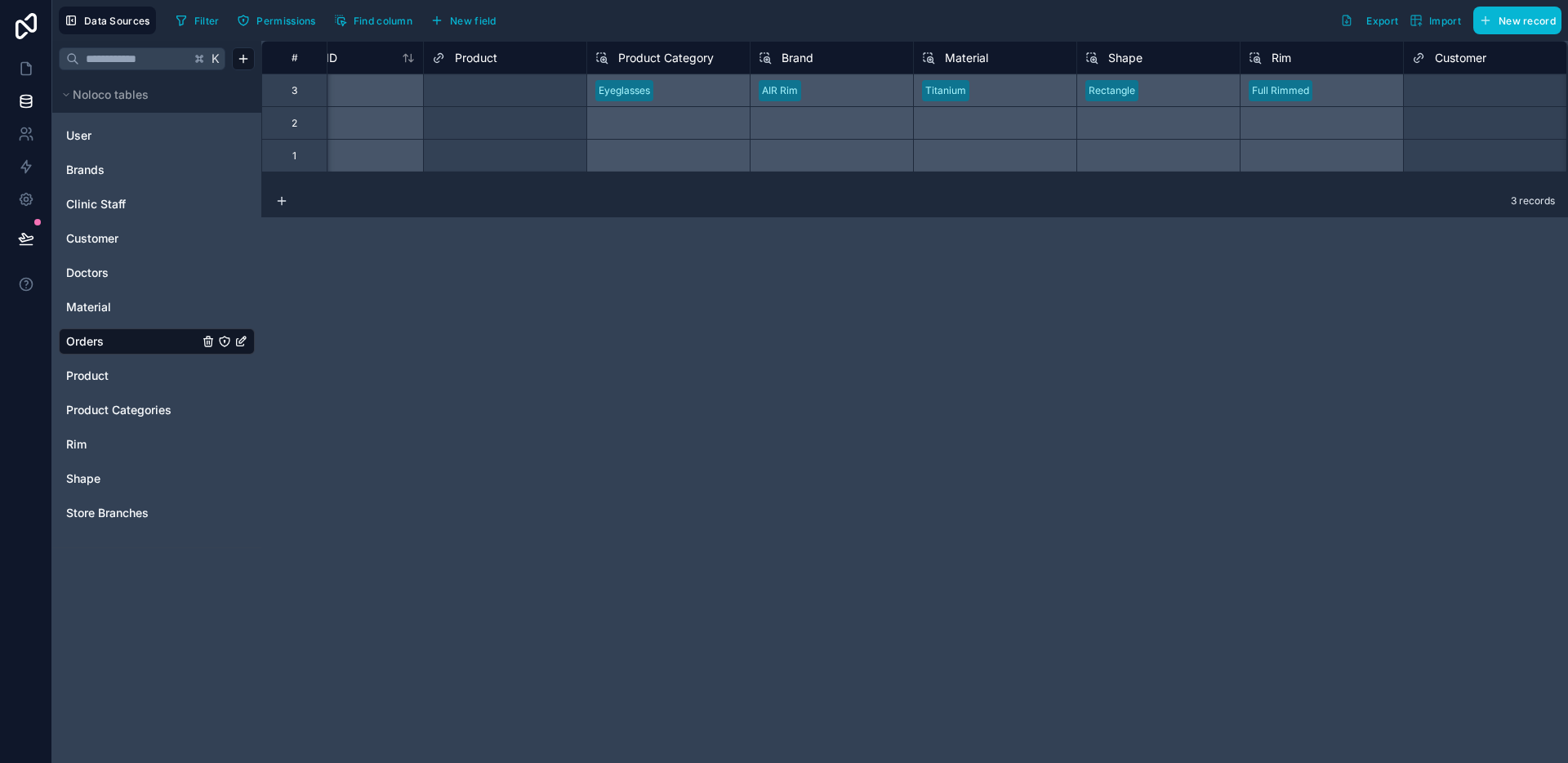
click at [1297, 358] on div "**********" at bounding box center [915, 402] width 1307 height 722
click at [43, 99] on link at bounding box center [25, 100] width 52 height 32
click at [118, 309] on link "Material" at bounding box center [133, 306] width 133 height 17
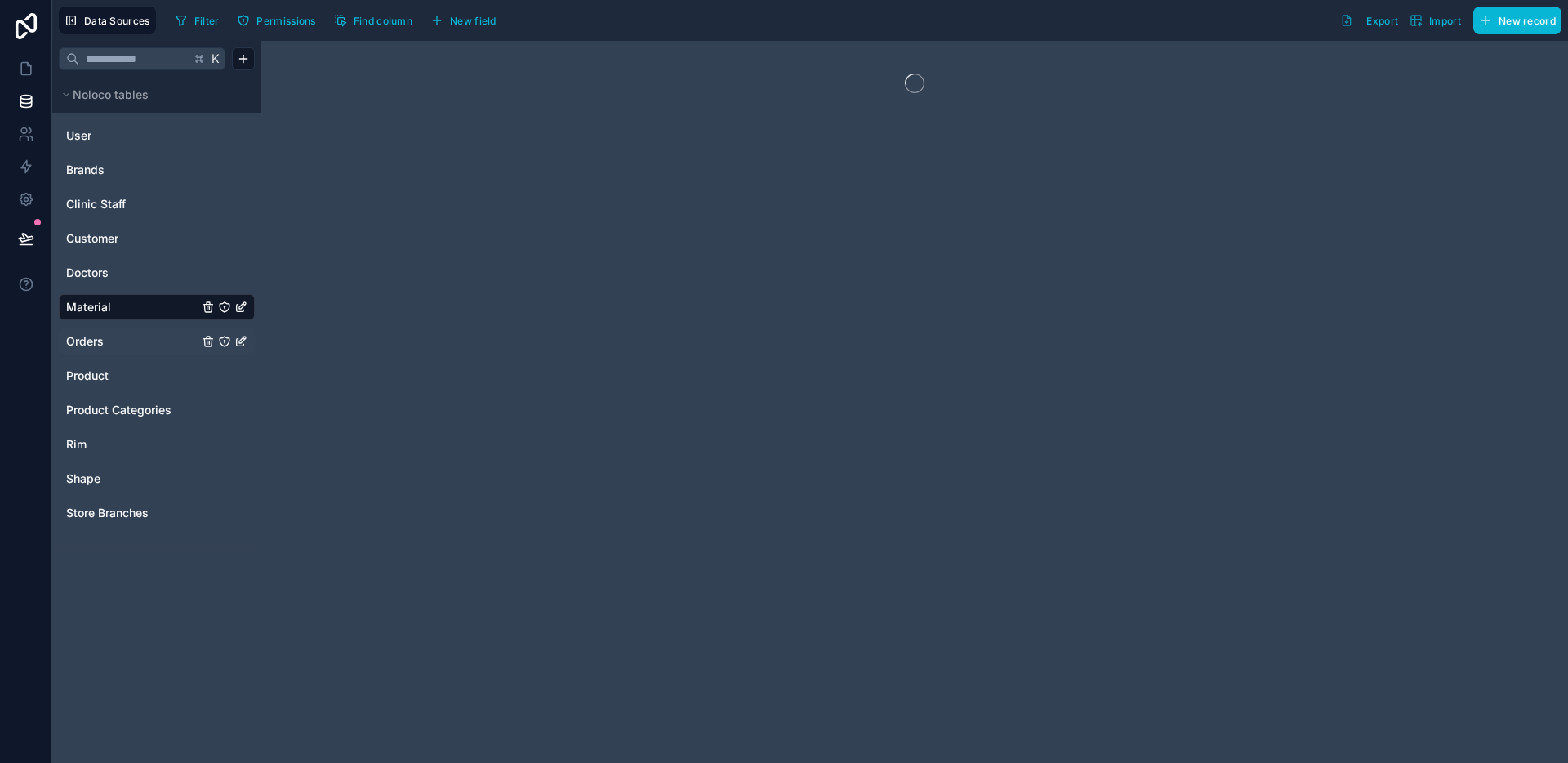
click at [106, 332] on div "Orders" at bounding box center [156, 341] width 196 height 26
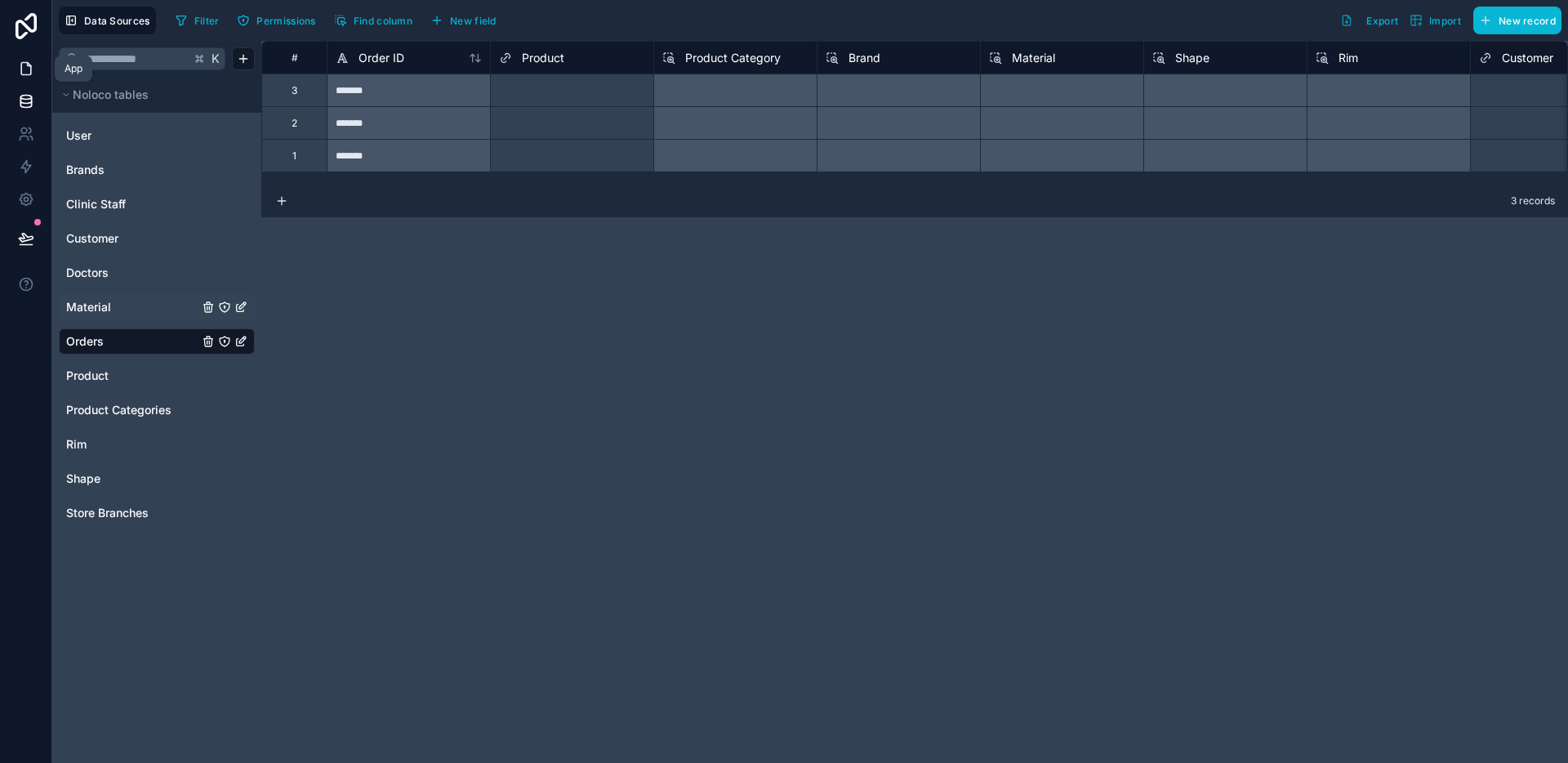
click at [30, 83] on link at bounding box center [25, 68] width 52 height 32
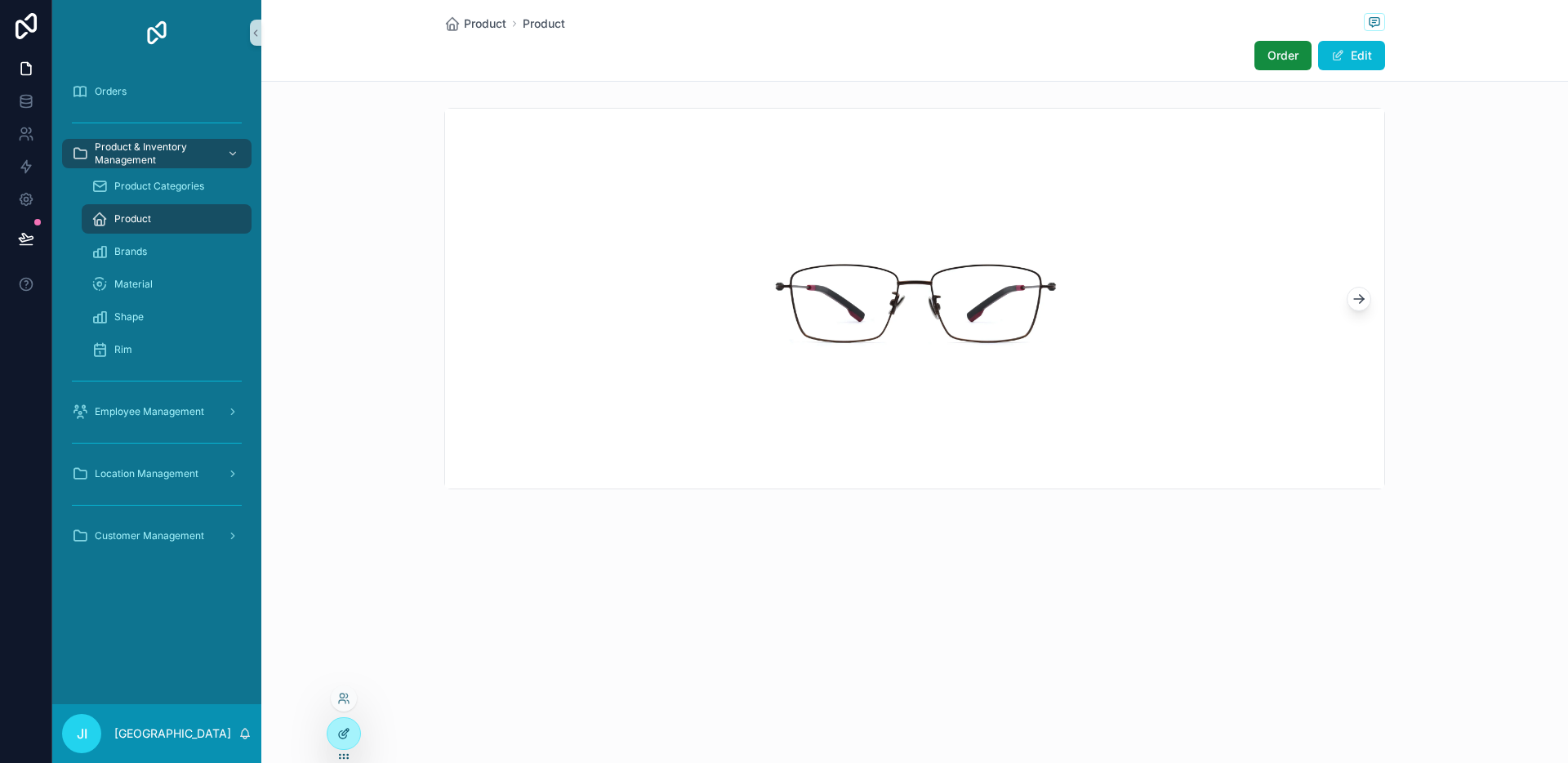
click at [350, 732] on div at bounding box center [343, 734] width 32 height 31
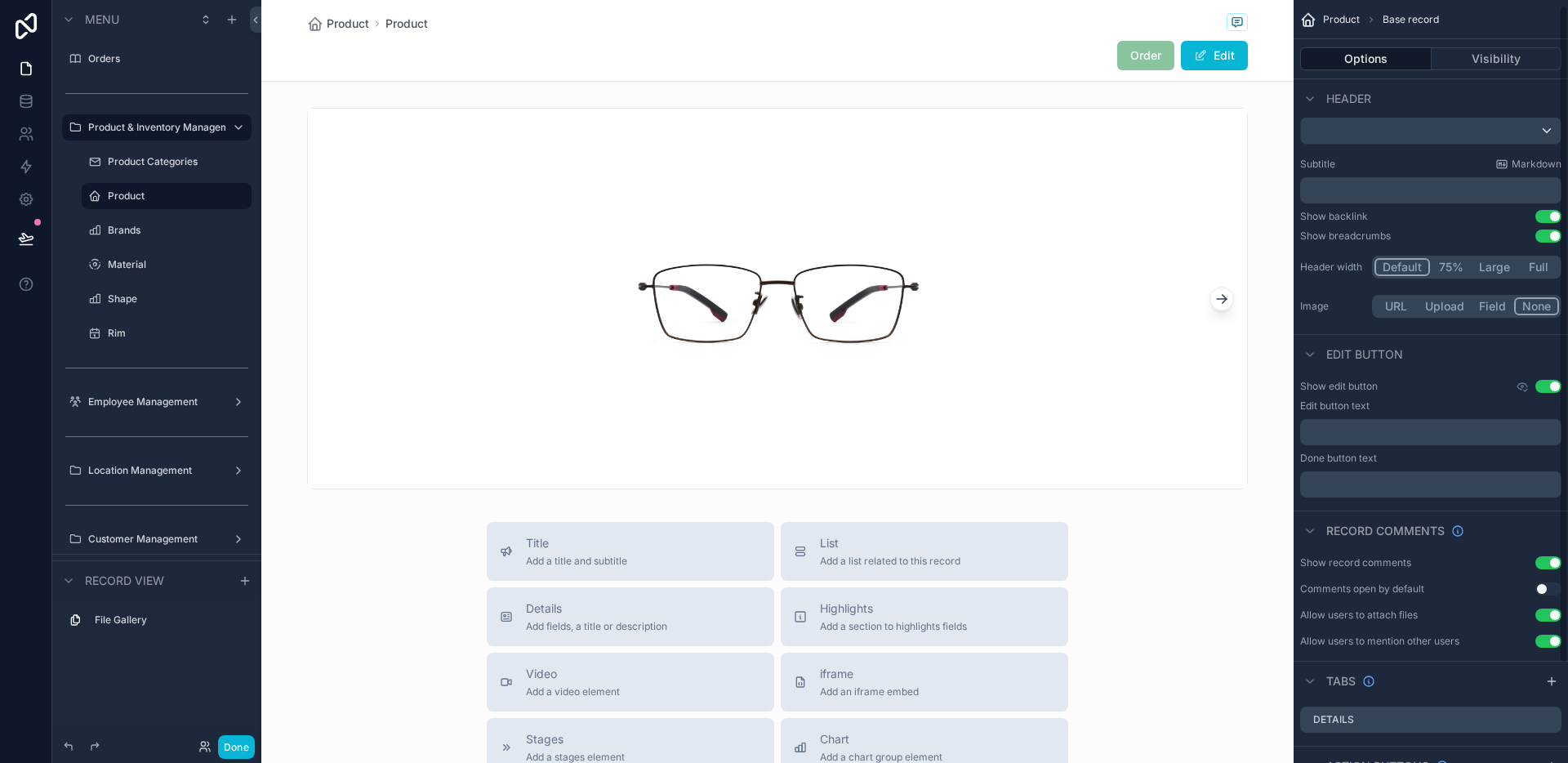
scroll to position [121, 0]
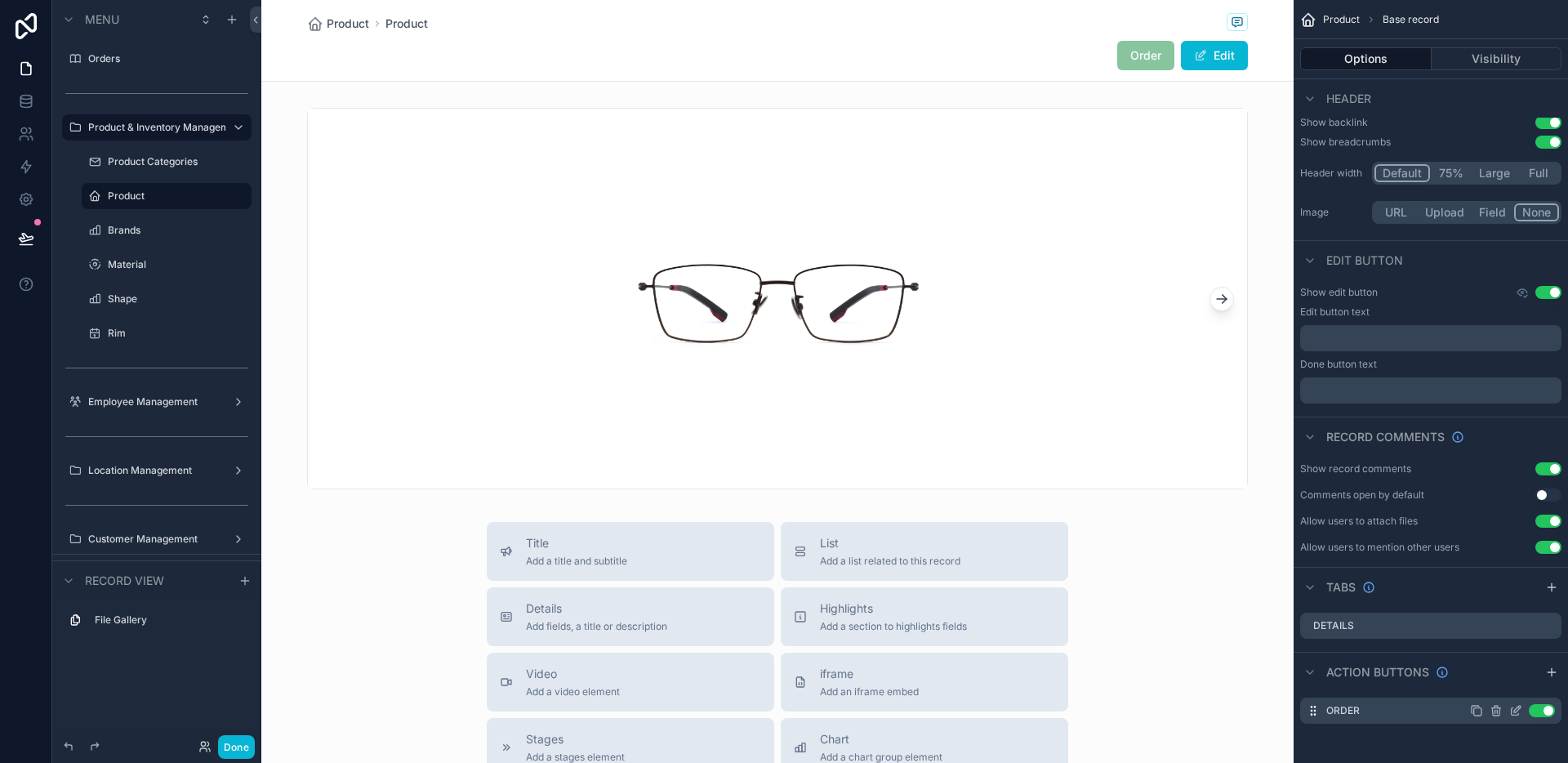
click at [1513, 714] on icon "scrollable content" at bounding box center [1515, 712] width 8 height 8
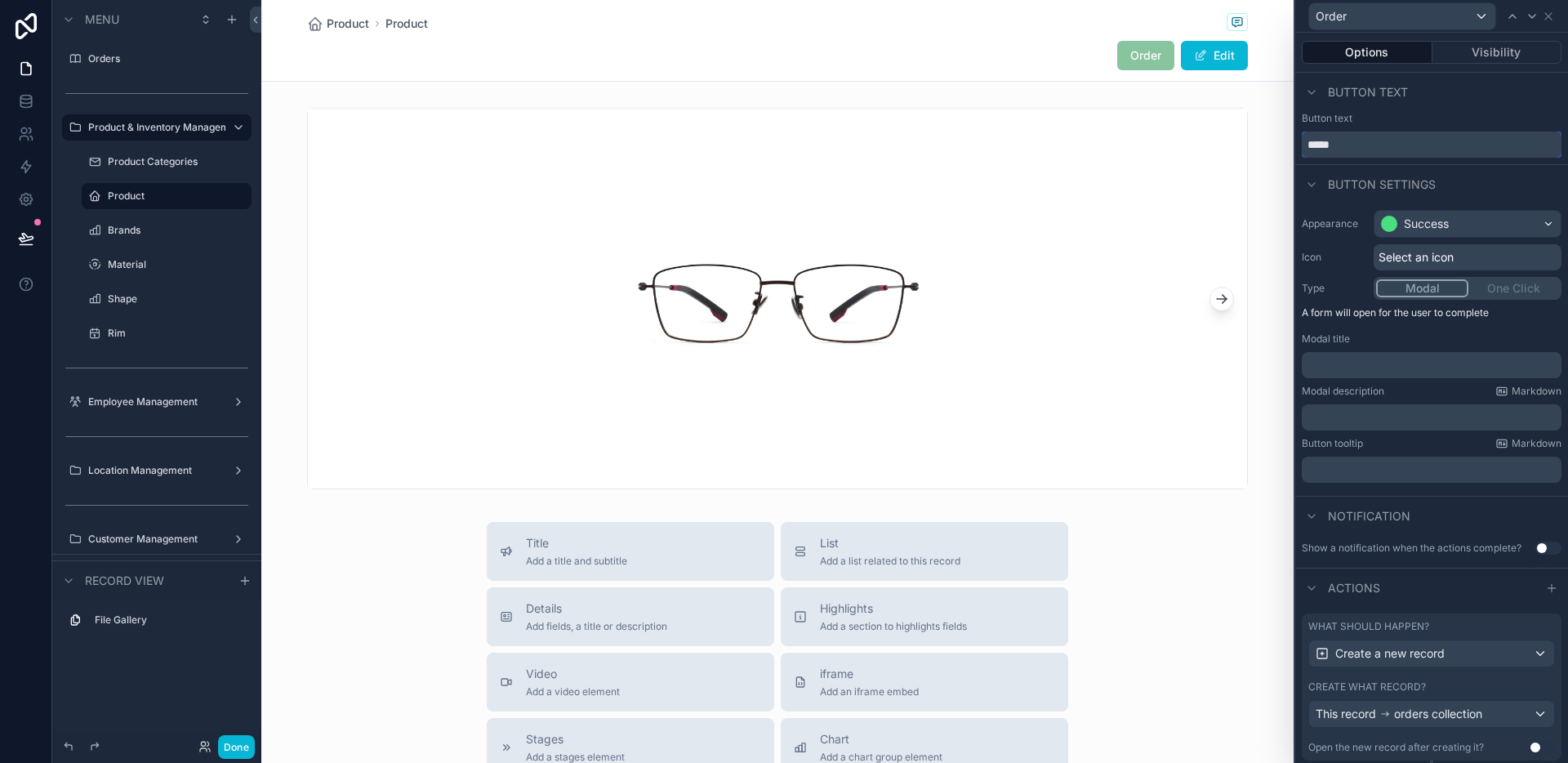
click at [1375, 145] on input "*****" at bounding box center [1431, 144] width 259 height 26
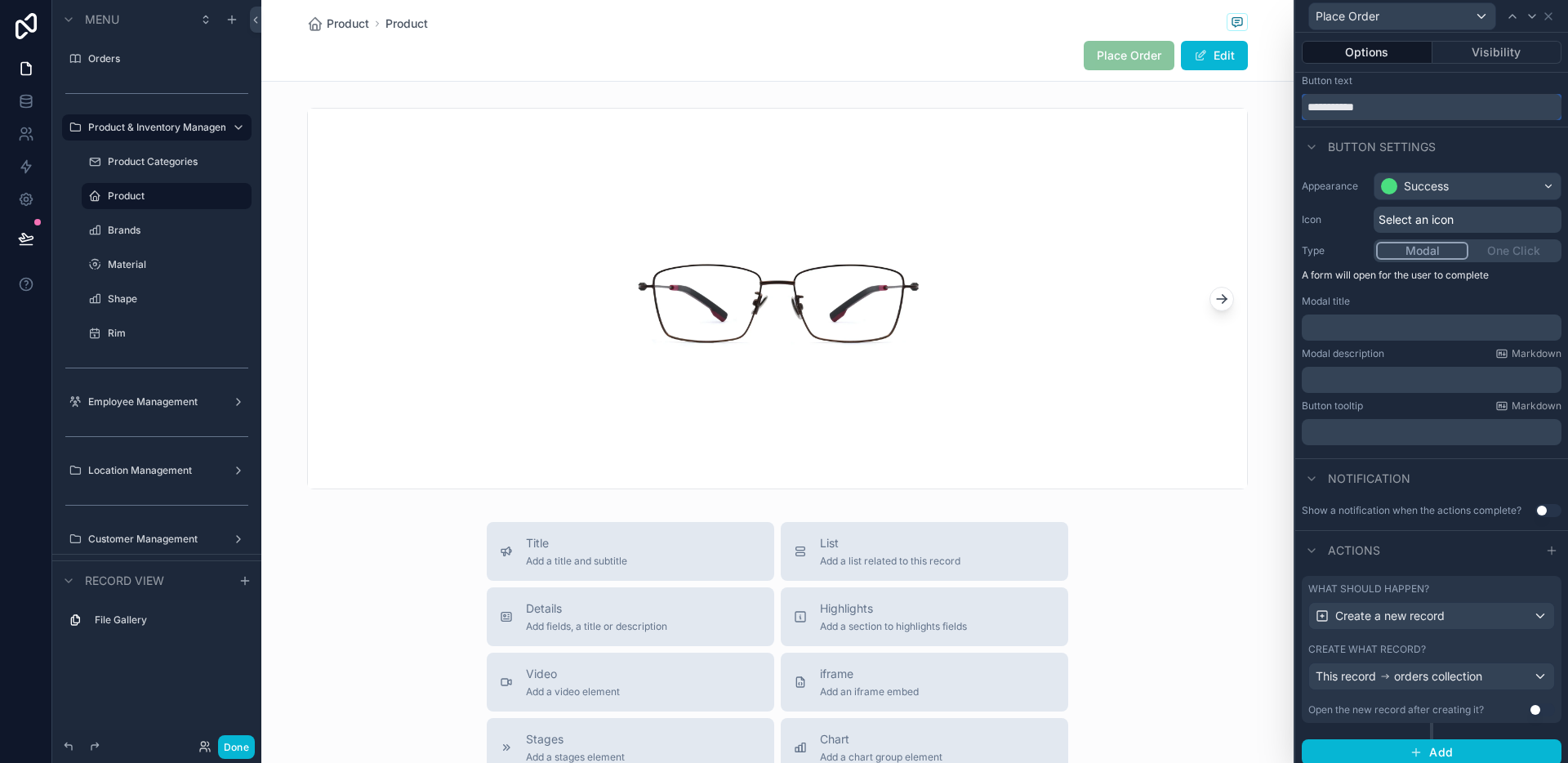
scroll to position [47, 0]
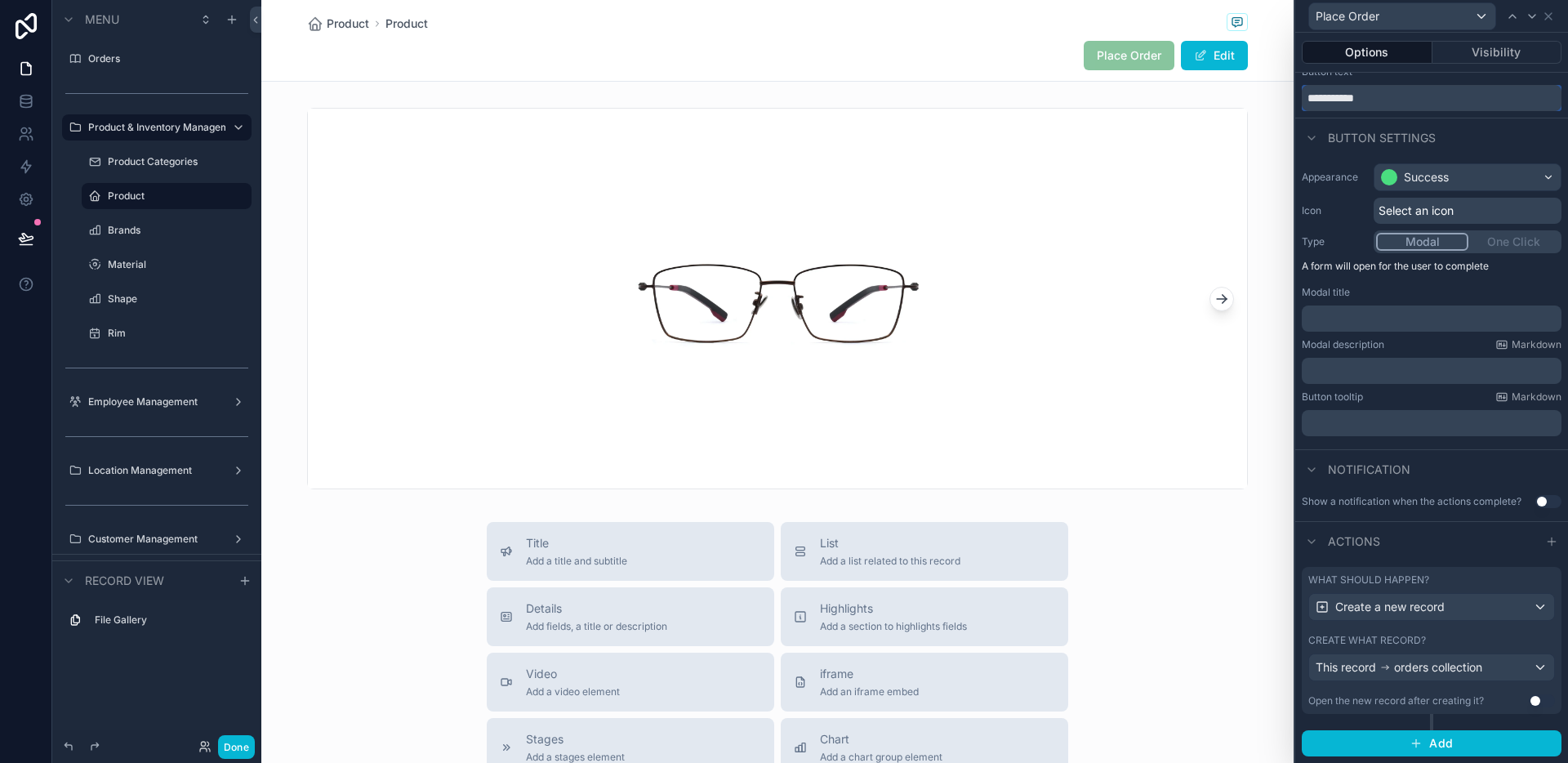
type input "**********"
click at [1544, 20] on icon at bounding box center [1548, 16] width 13 height 13
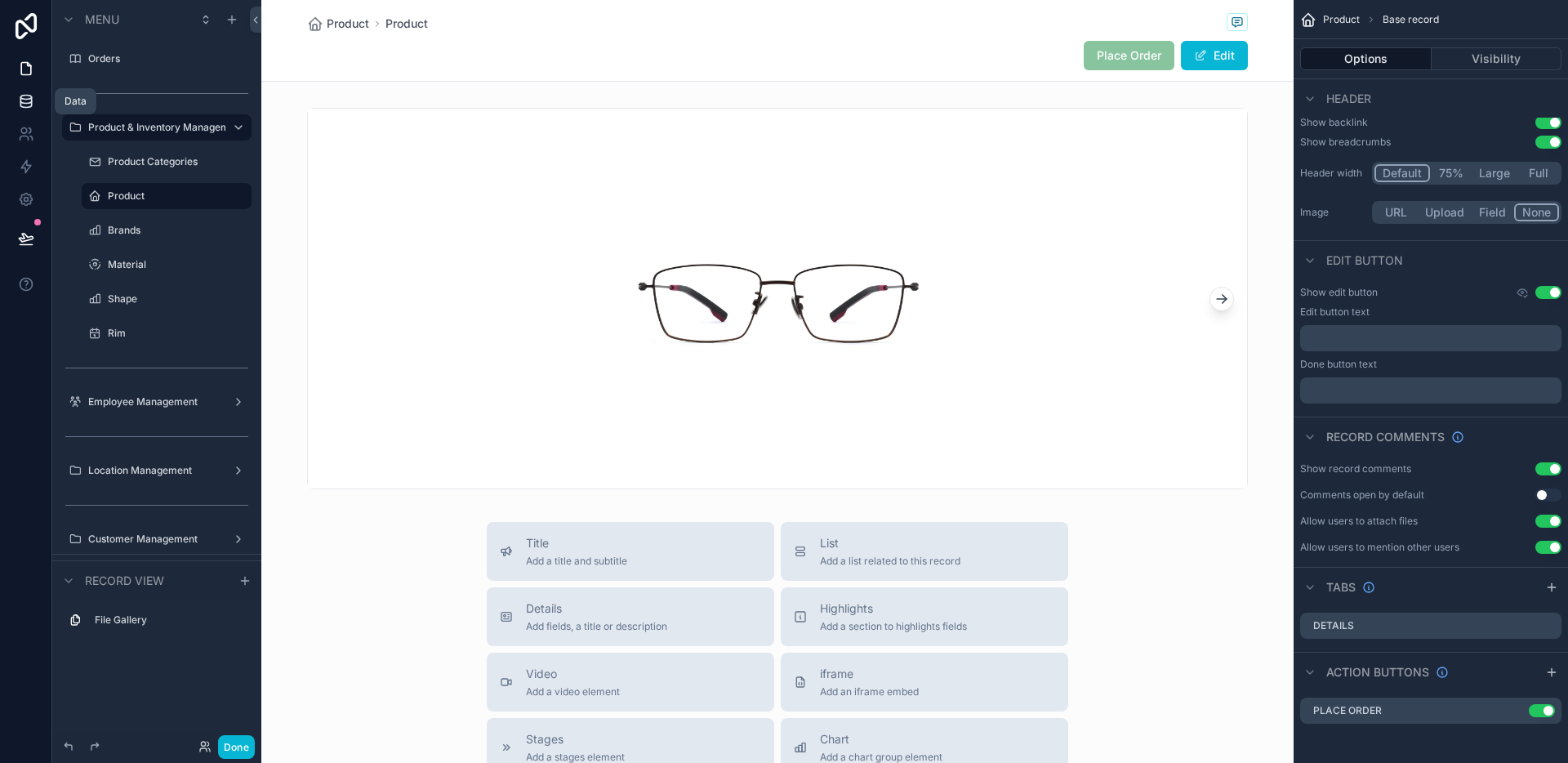
click at [13, 98] on link at bounding box center [25, 100] width 52 height 32
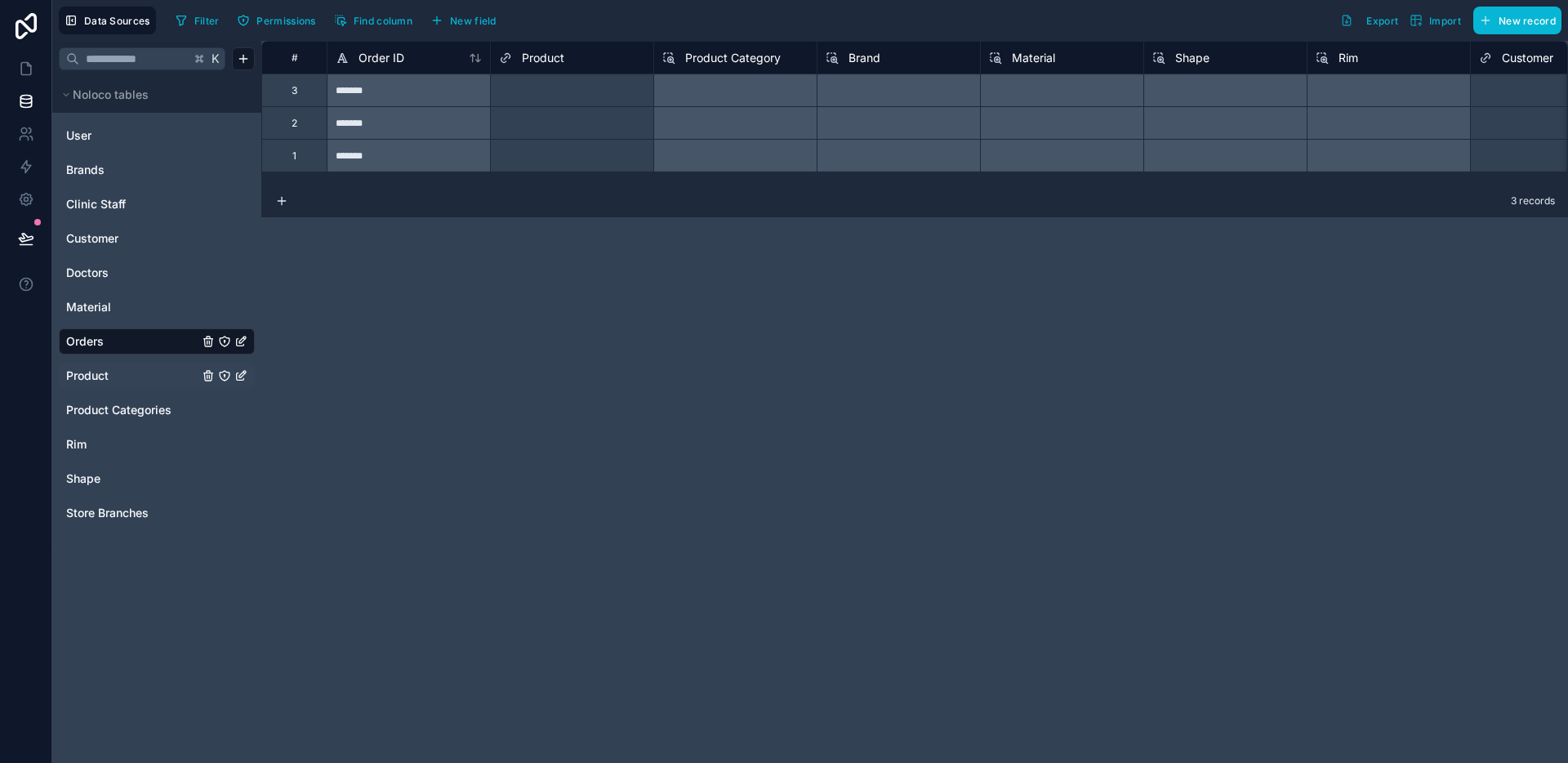
click at [100, 375] on span "Product" at bounding box center [88, 376] width 43 height 17
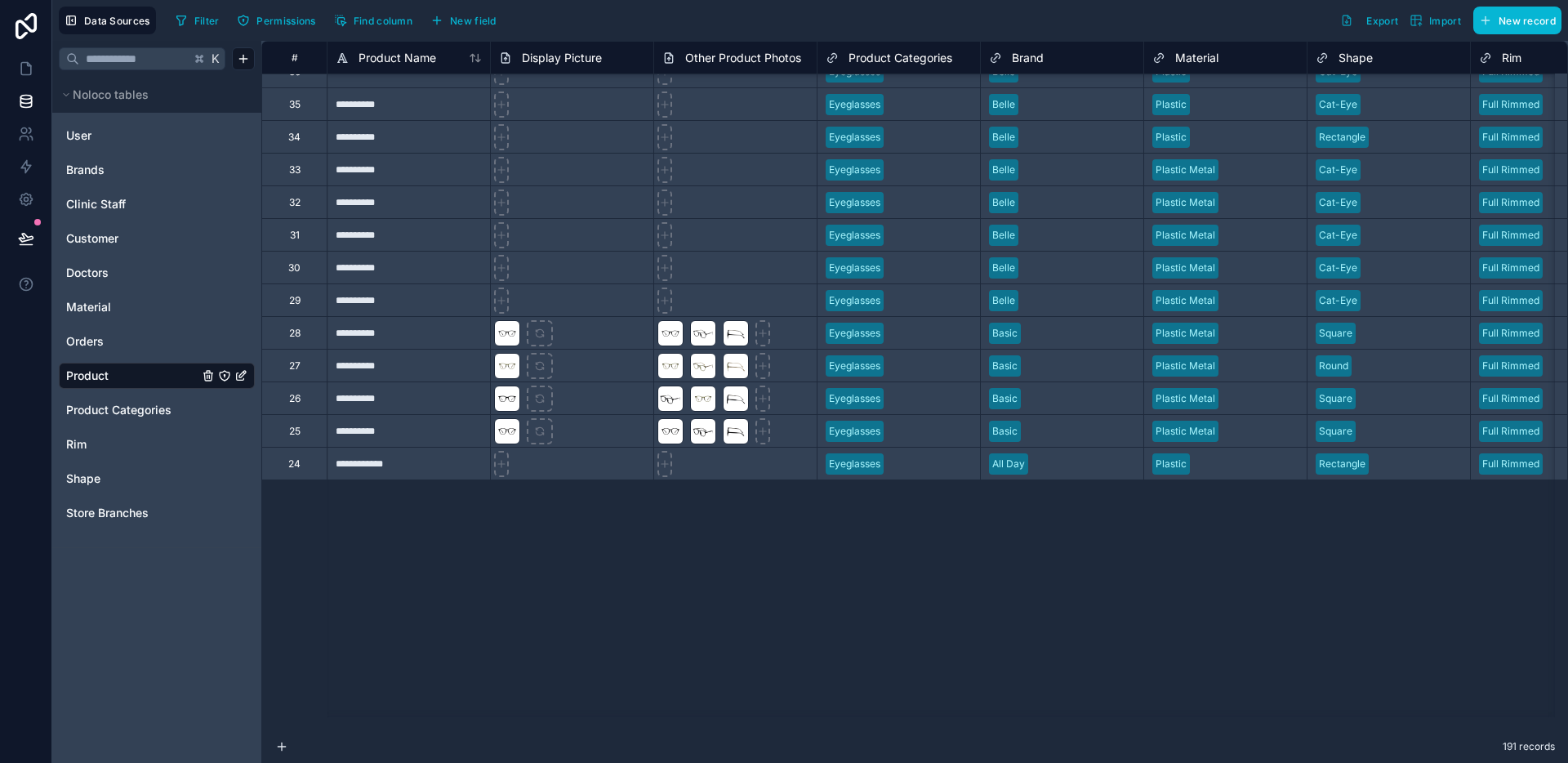
scroll to position [5125, 0]
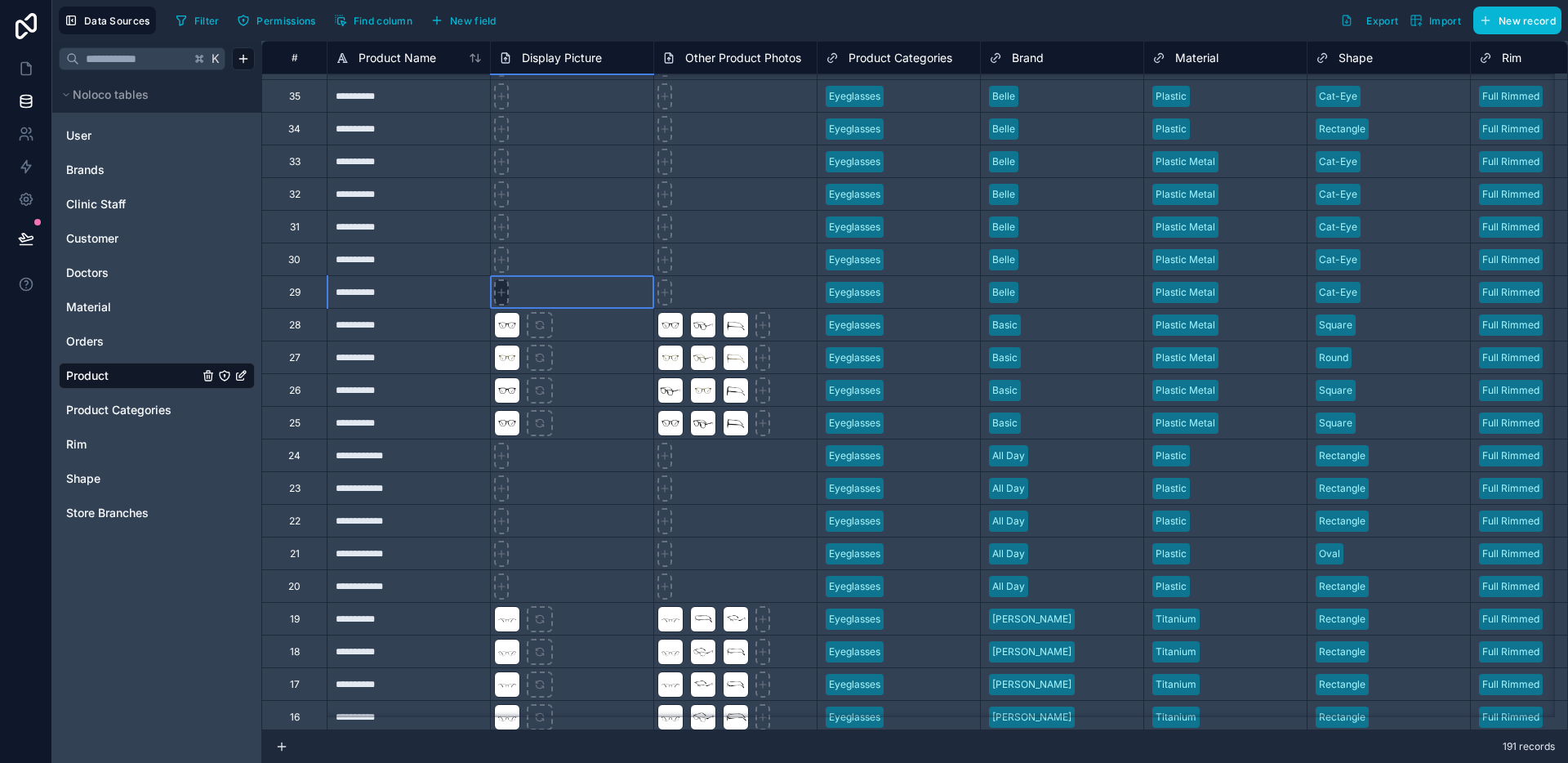
click at [497, 292] on icon at bounding box center [501, 293] width 12 height 12
type input "**********"
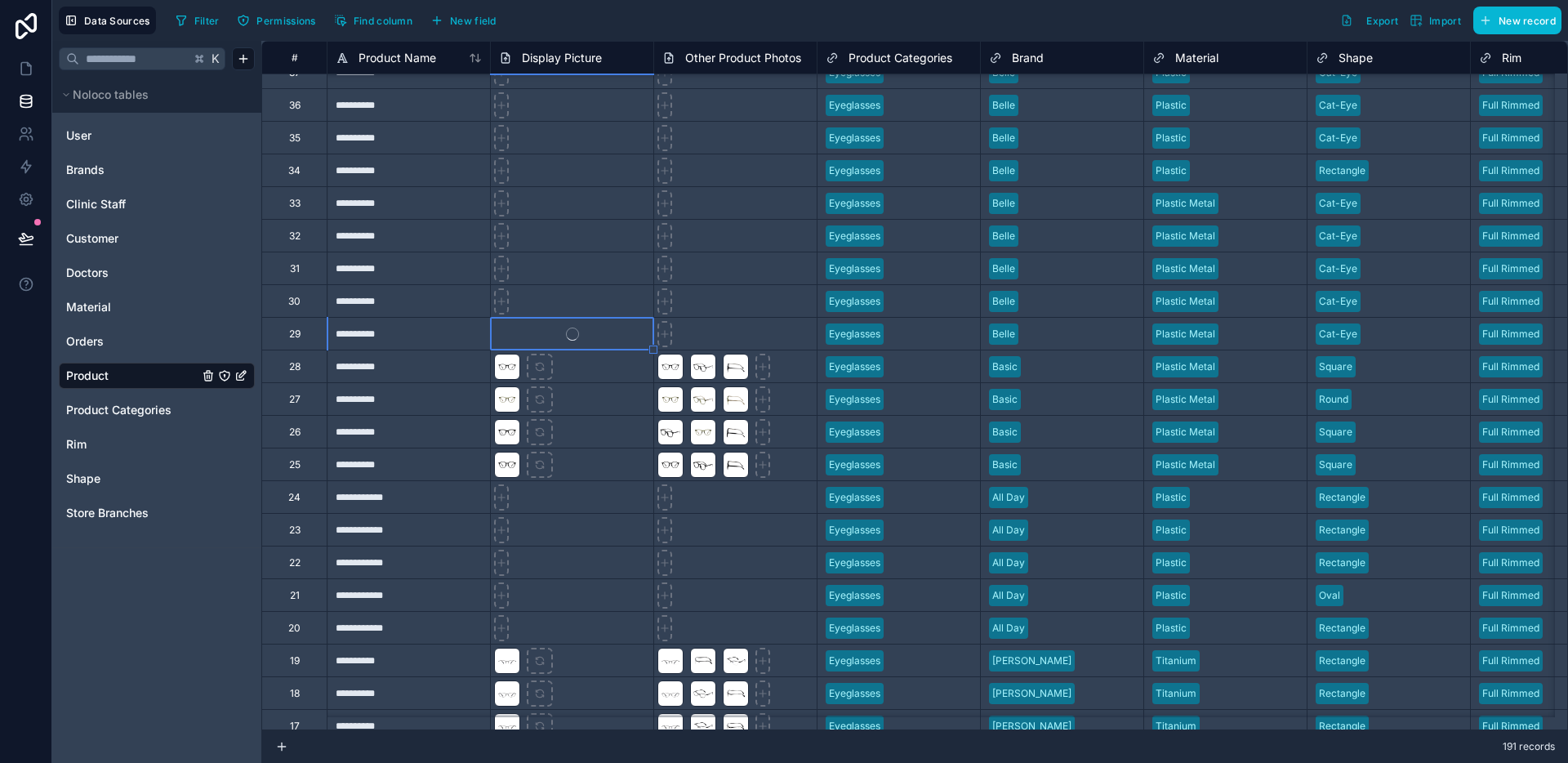
scroll to position [4942, 0]
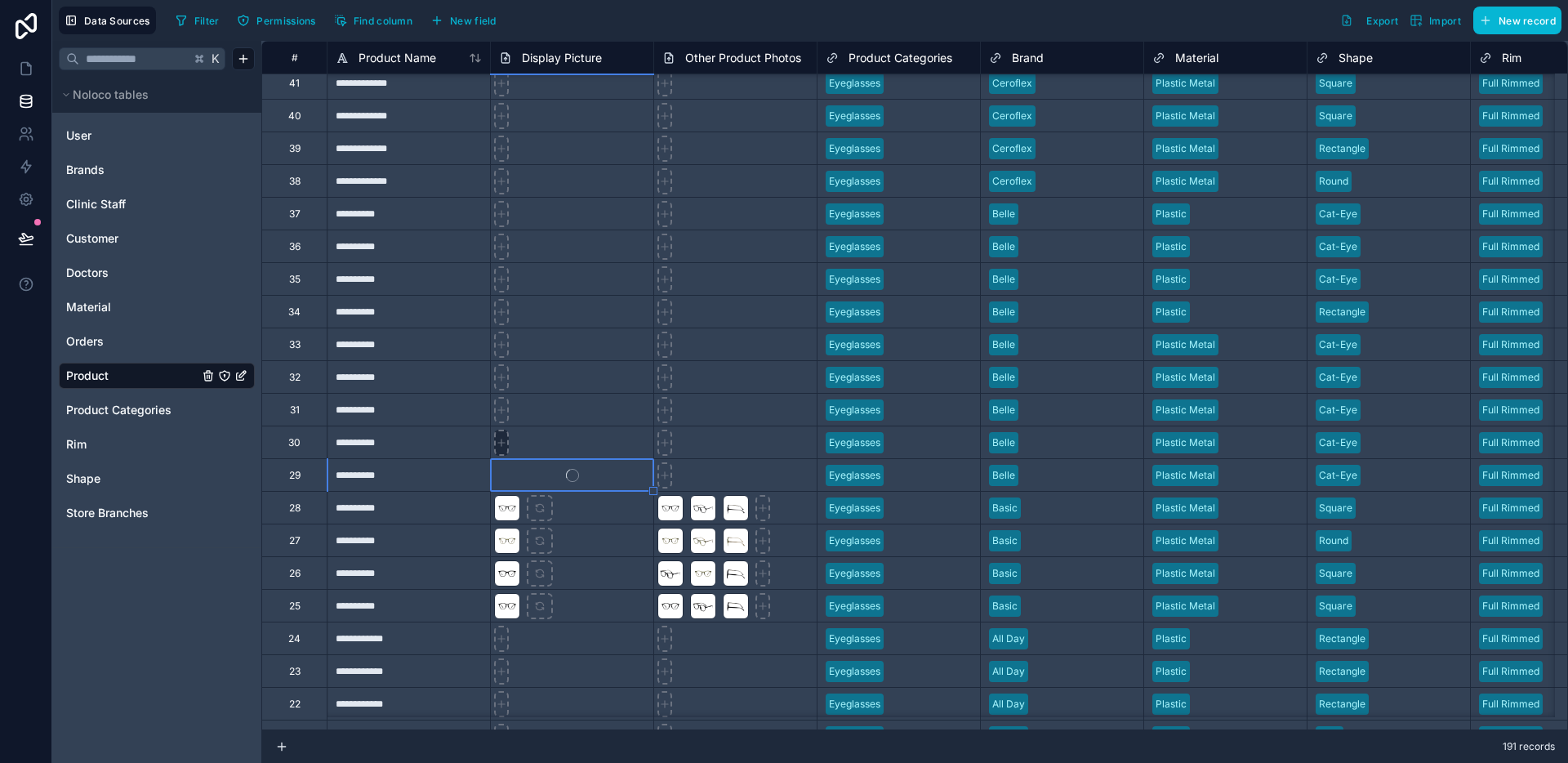
click at [502, 434] on div at bounding box center [501, 442] width 15 height 26
type input "**********"
click at [497, 400] on div at bounding box center [501, 410] width 15 height 26
type input "**********"
click at [502, 378] on icon at bounding box center [501, 378] width 12 height 12
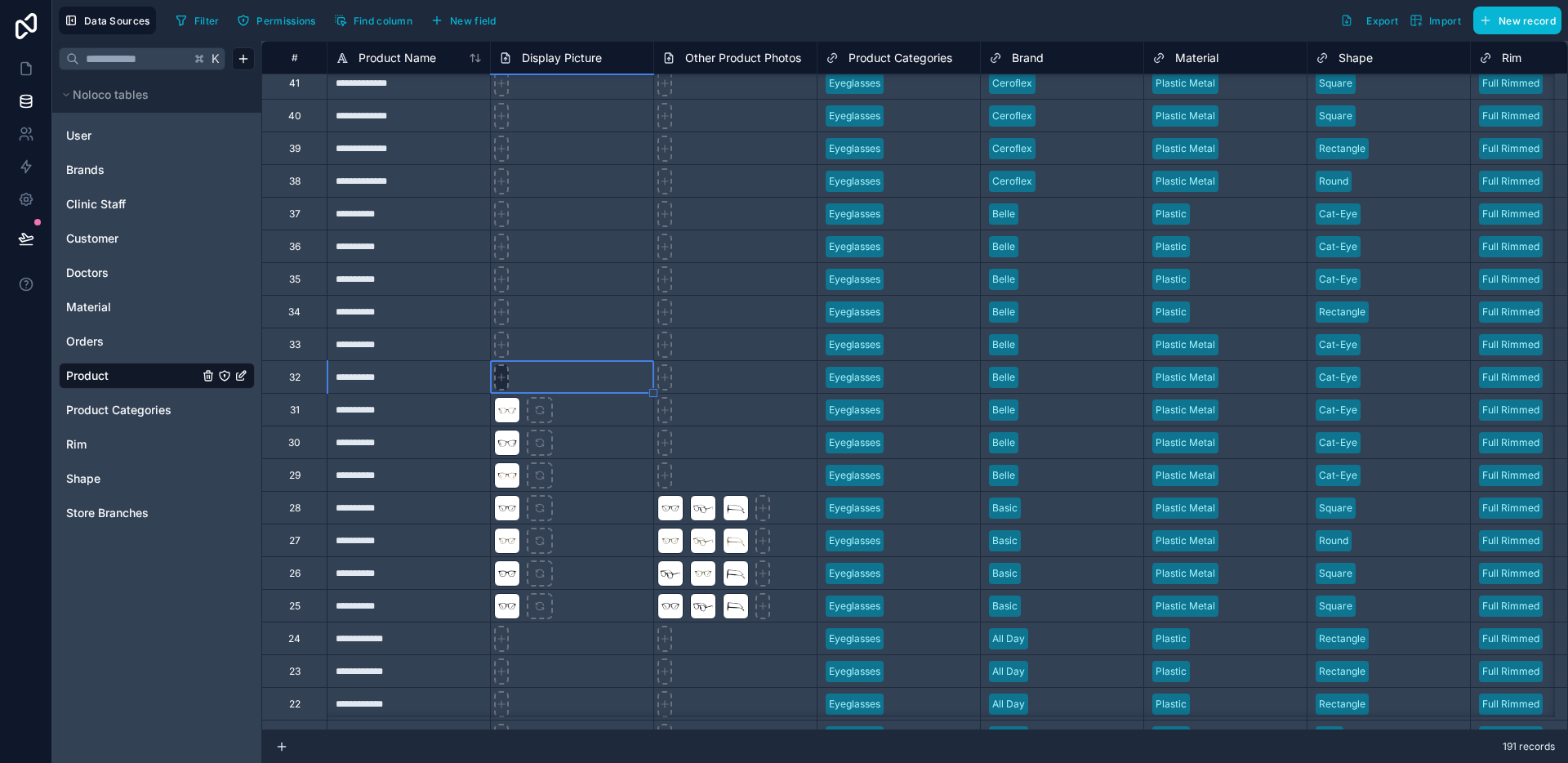
type input "**********"
click at [497, 351] on div at bounding box center [501, 344] width 15 height 26
type input "**********"
click at [505, 314] on icon at bounding box center [501, 312] width 12 height 12
click at [502, 181] on icon at bounding box center [501, 181] width 7 height 0
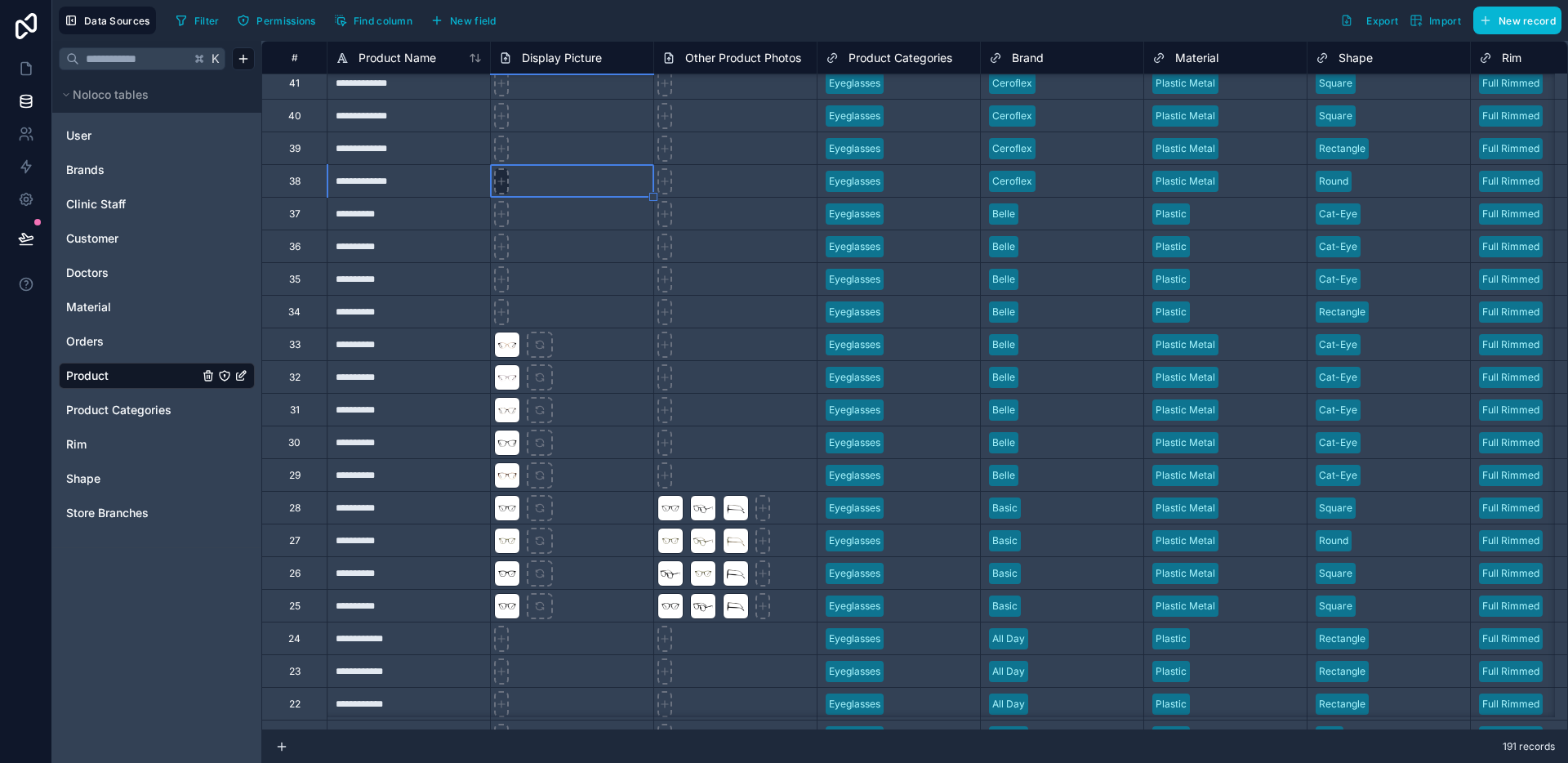
type input "**********"
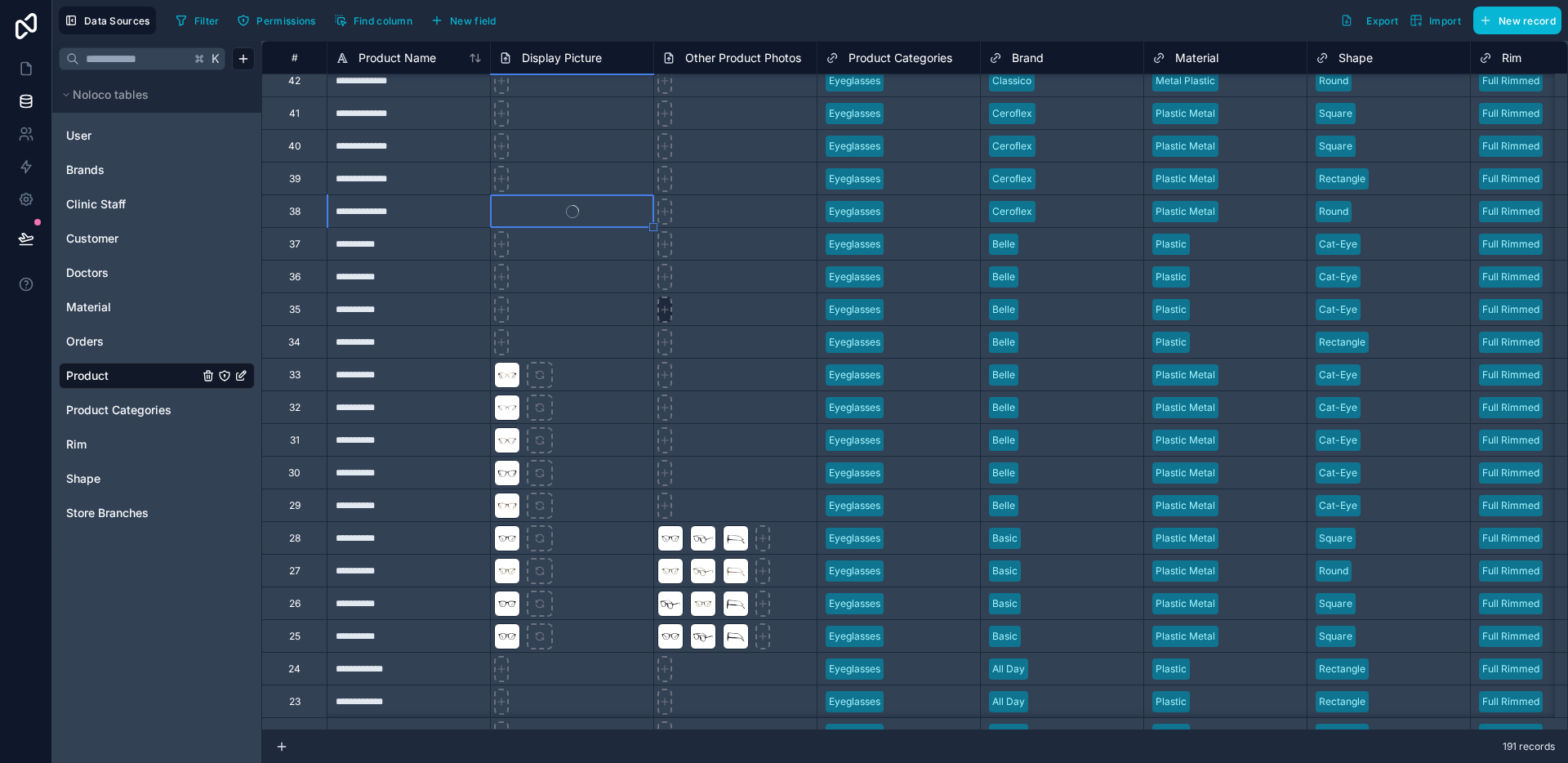
scroll to position [4756, 0]
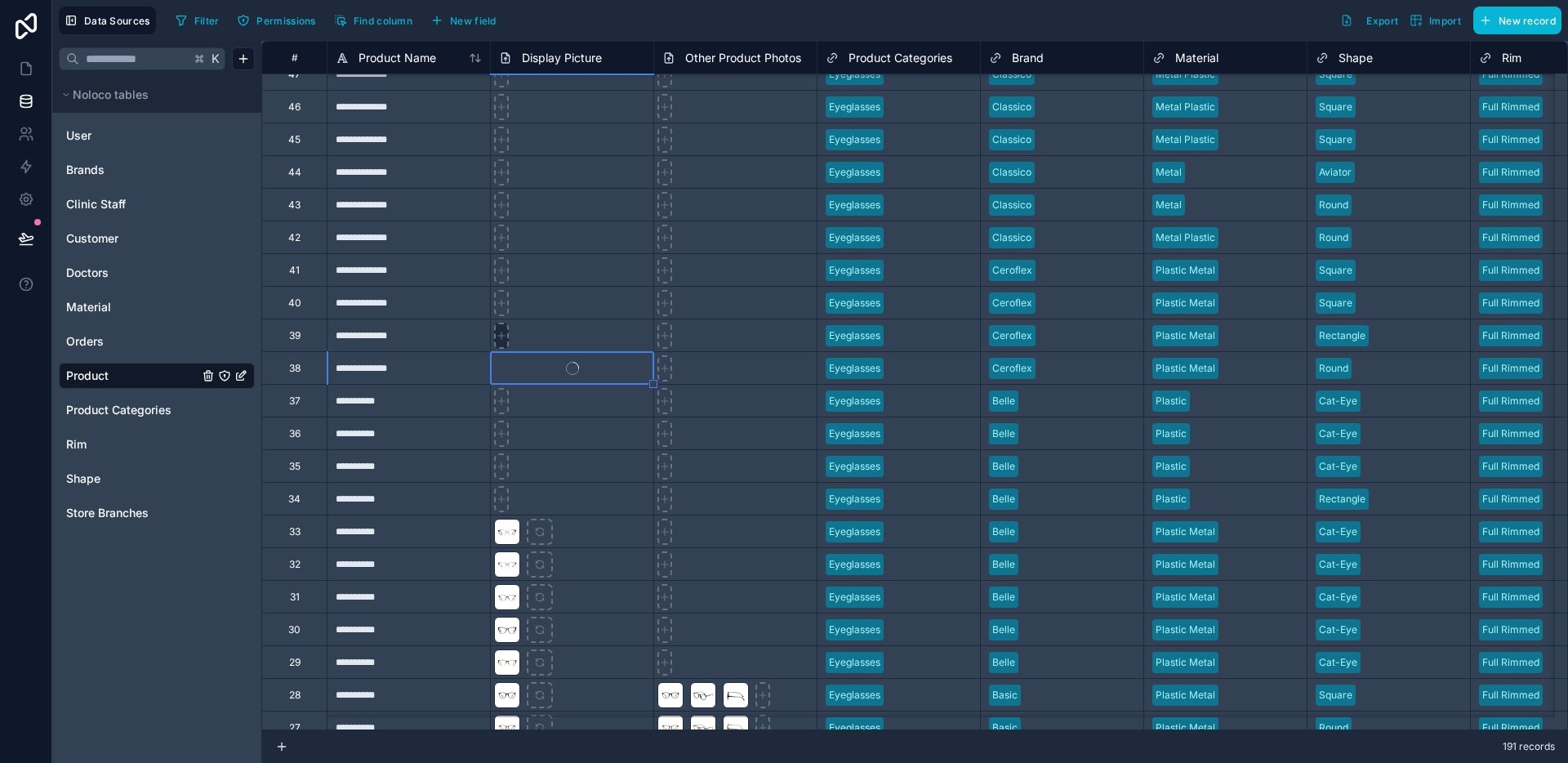
click at [507, 342] on div at bounding box center [501, 336] width 15 height 26
type input "**********"
click at [504, 303] on icon at bounding box center [501, 303] width 12 height 12
type input "**********"
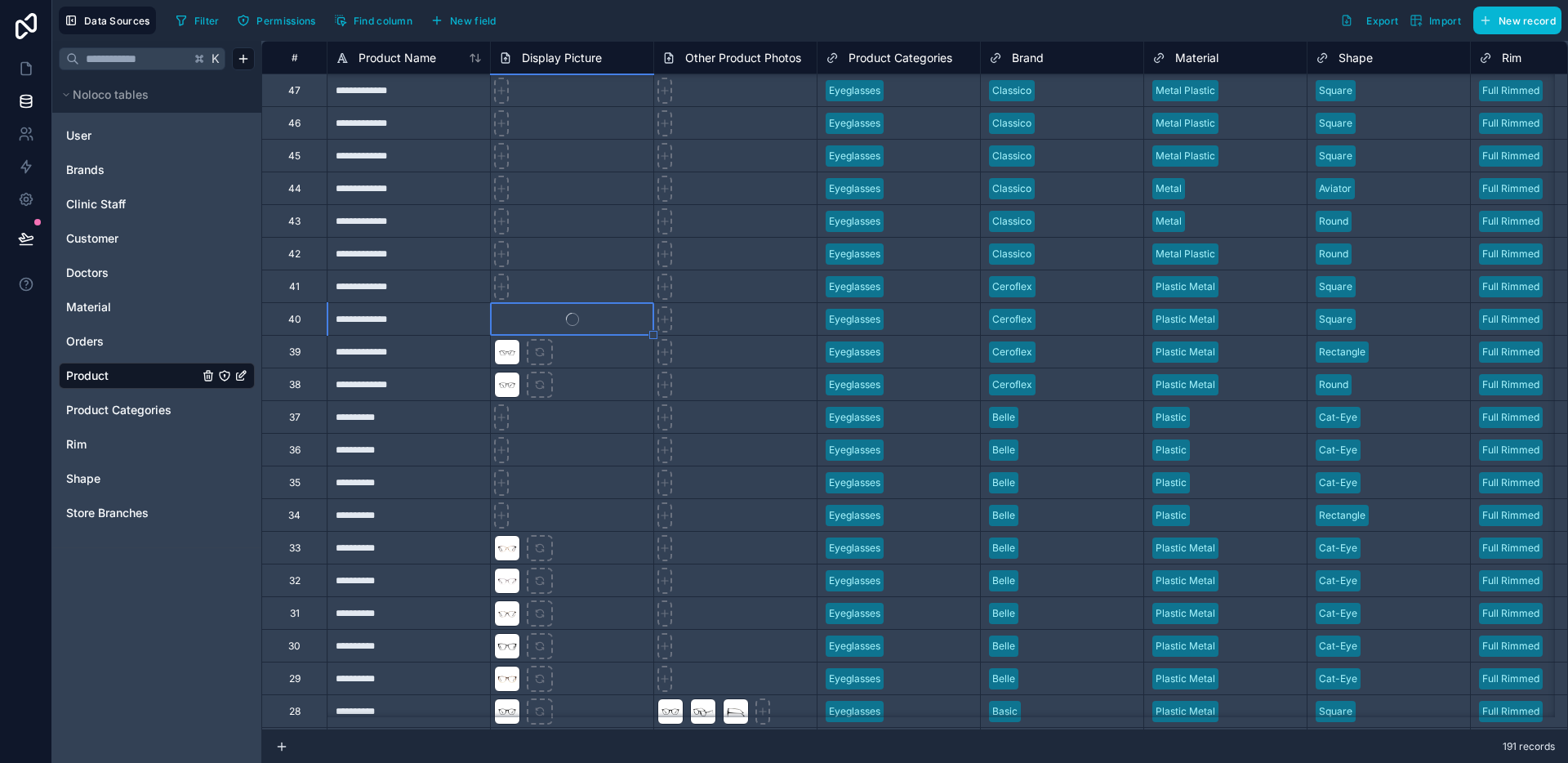
scroll to position [4731, 0]
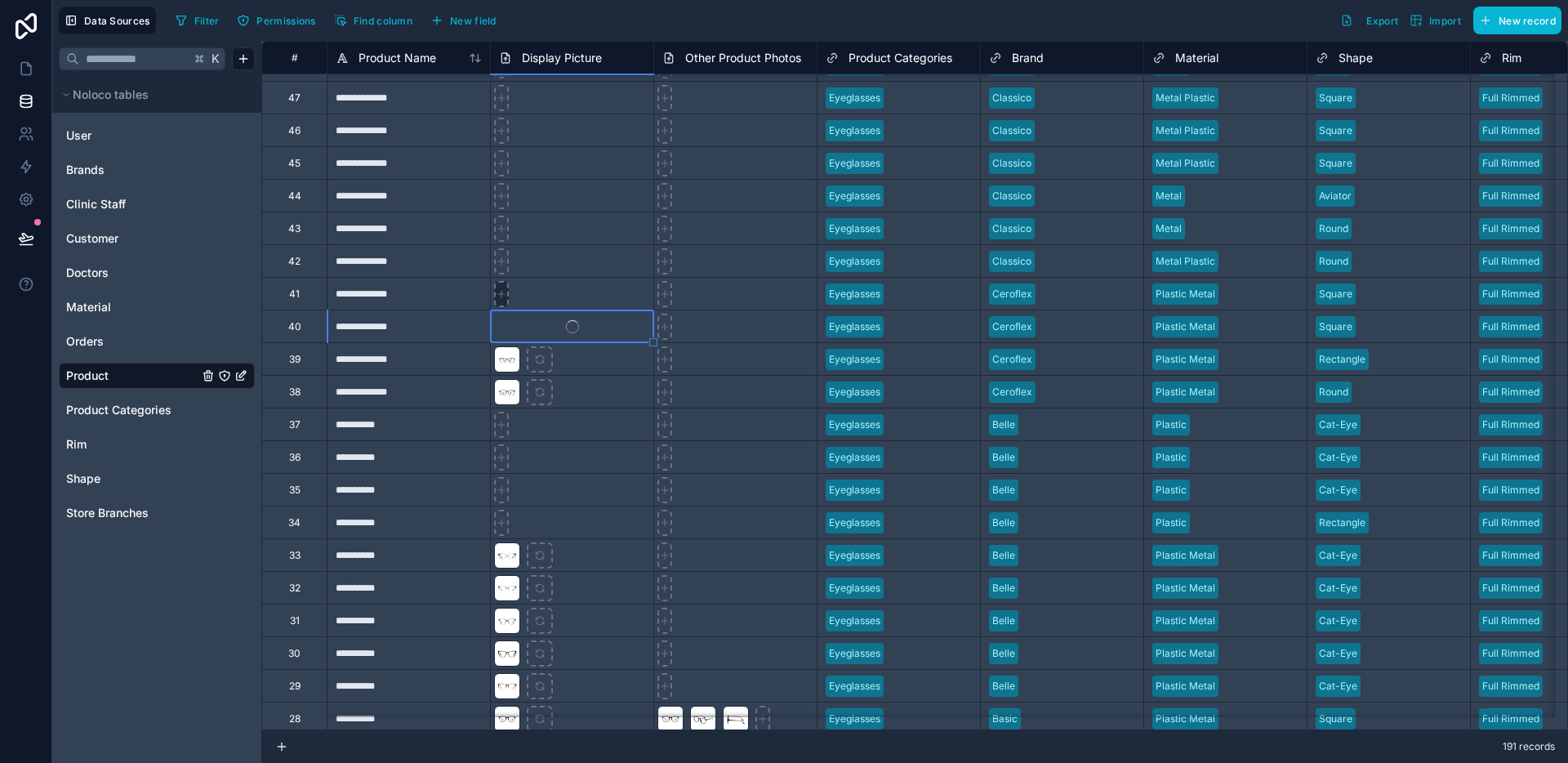
click at [503, 299] on icon at bounding box center [501, 295] width 12 height 12
type input "**********"
click at [497, 269] on div at bounding box center [501, 261] width 15 height 26
type input "**********"
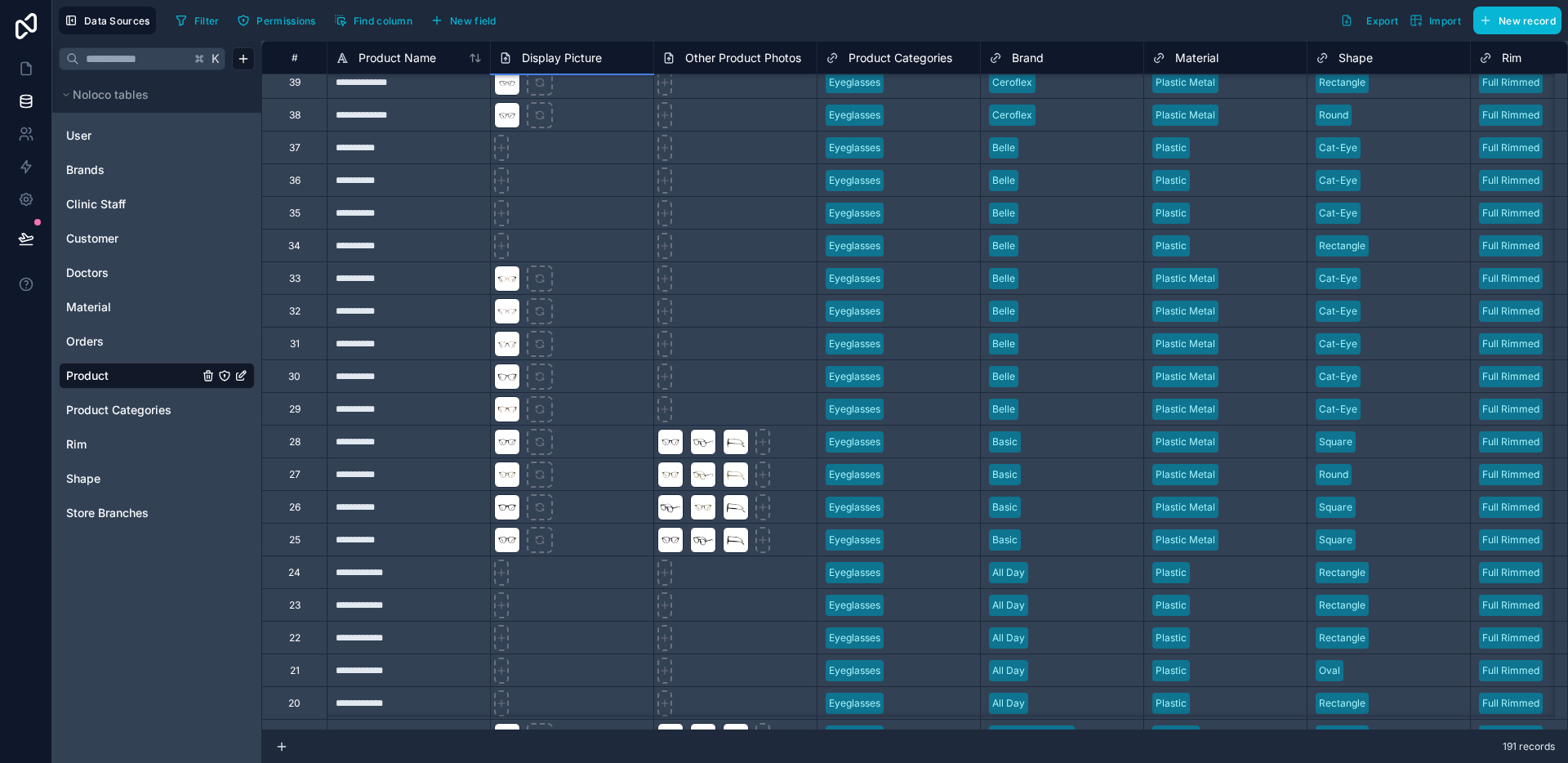
scroll to position [4902, 0]
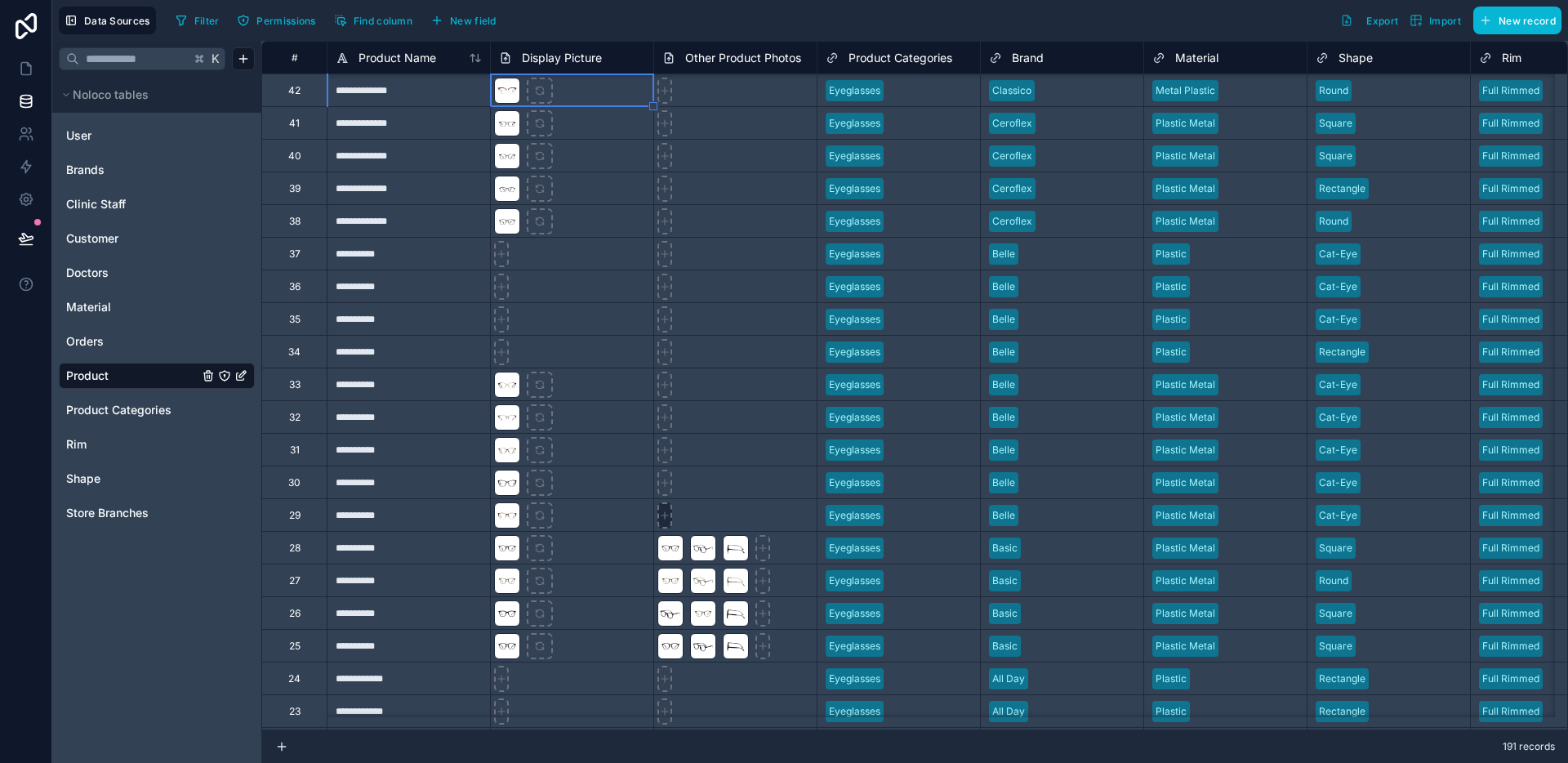
click at [669, 517] on icon at bounding box center [665, 516] width 12 height 12
type input "**********"
click at [663, 480] on icon at bounding box center [665, 483] width 12 height 12
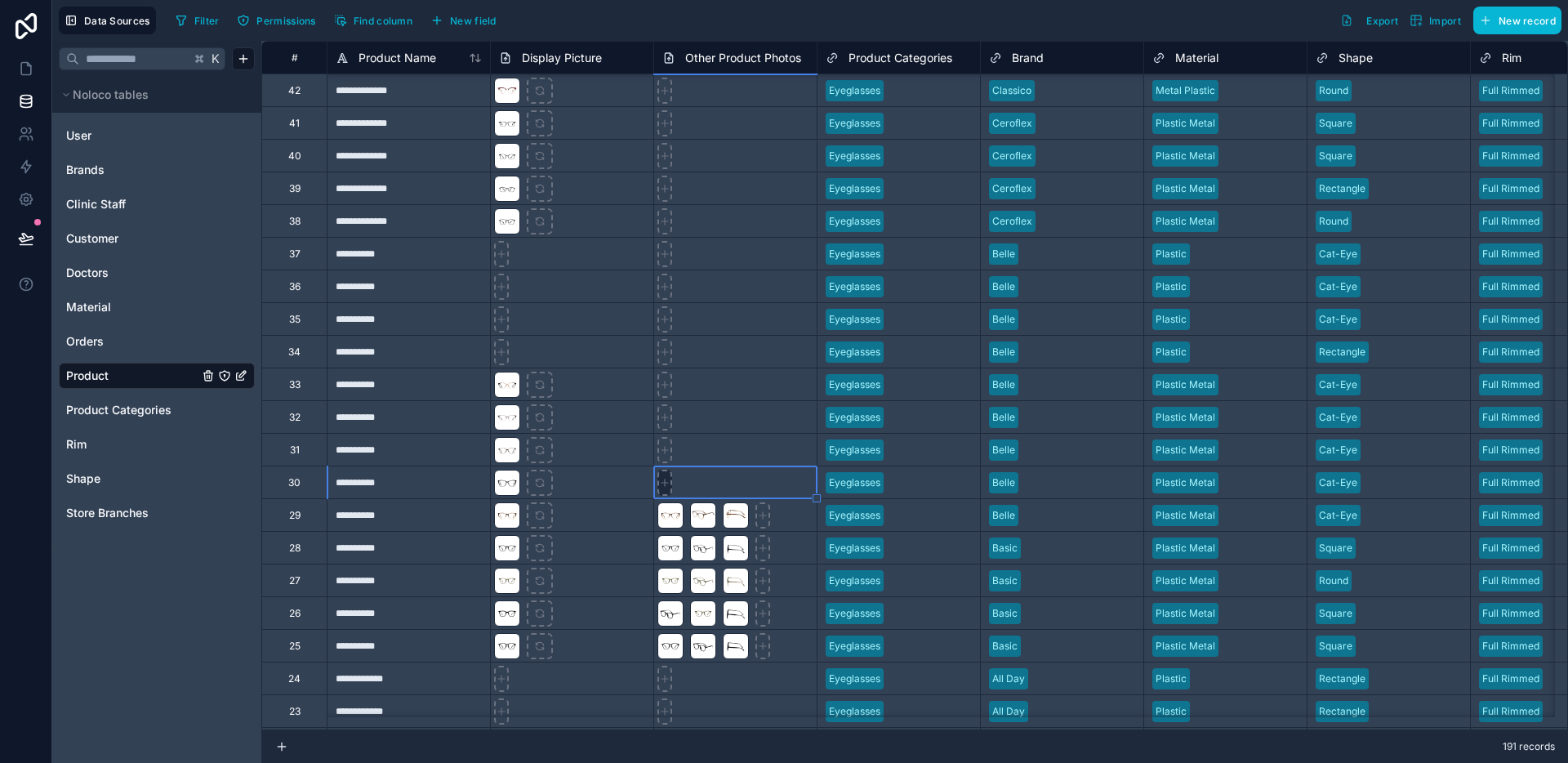
type input "**********"
click at [663, 445] on icon at bounding box center [665, 451] width 12 height 12
type input "**********"
click at [672, 486] on div at bounding box center [670, 482] width 26 height 26
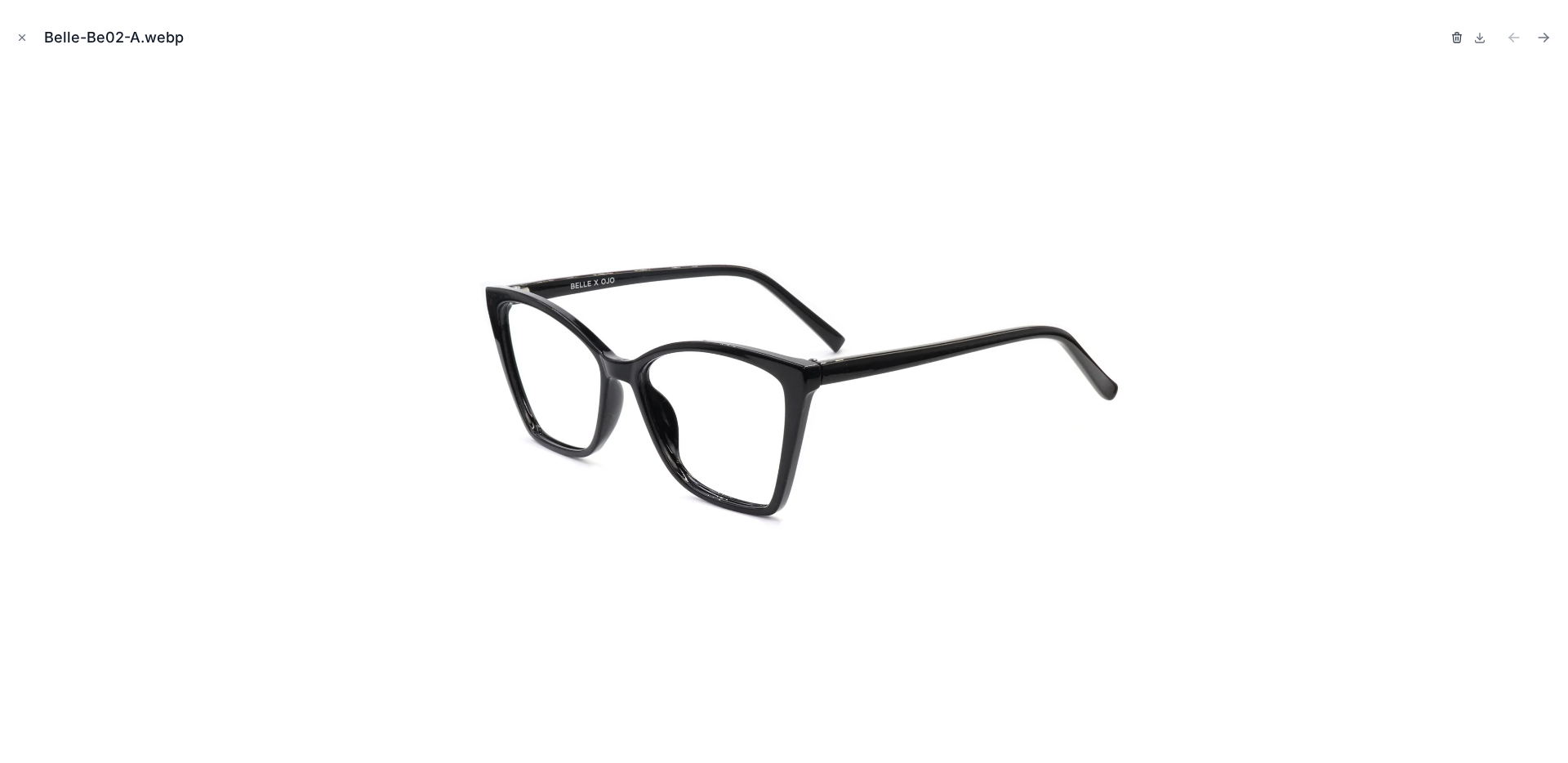
click at [1463, 39] on icon "button" at bounding box center [1456, 37] width 13 height 13
click at [1446, 38] on icon "button" at bounding box center [1439, 37] width 13 height 13
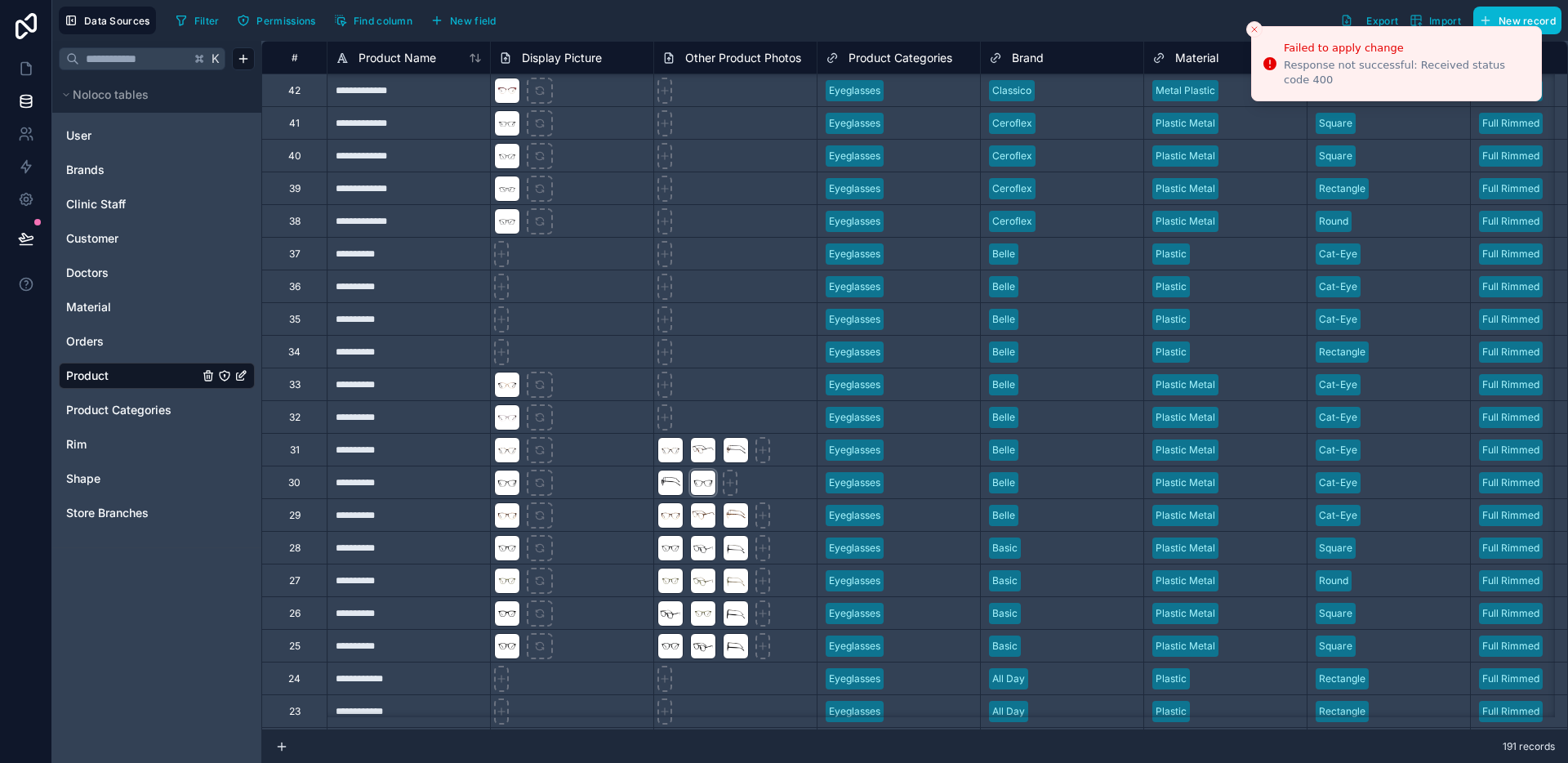
click at [710, 484] on div at bounding box center [703, 482] width 26 height 26
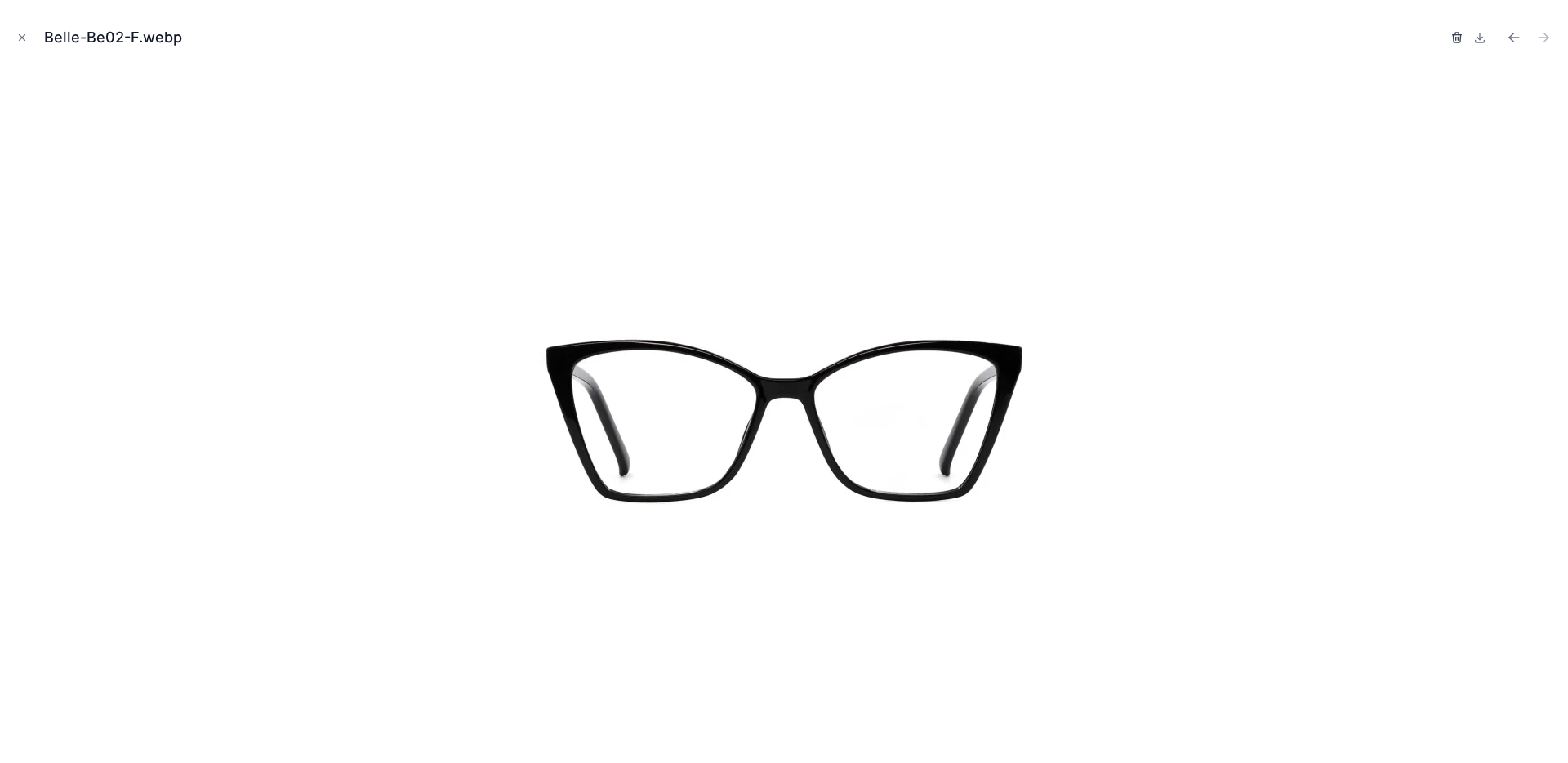
click at [1462, 36] on icon "button" at bounding box center [1456, 37] width 13 height 13
click at [1459, 38] on icon "button" at bounding box center [1456, 37] width 13 height 13
click at [1438, 37] on icon "button" at bounding box center [1439, 37] width 13 height 13
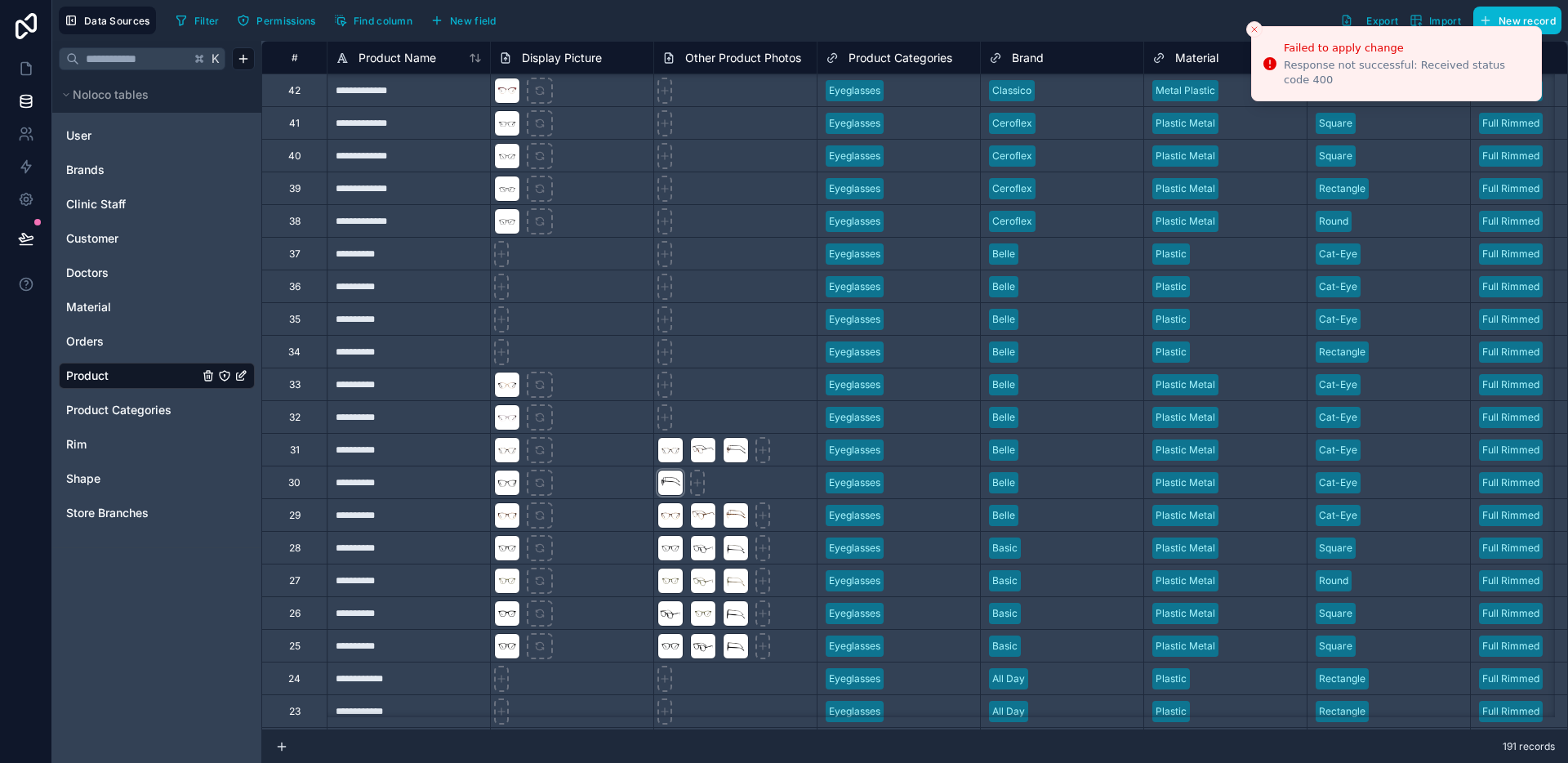
click at [665, 481] on div at bounding box center [670, 482] width 26 height 26
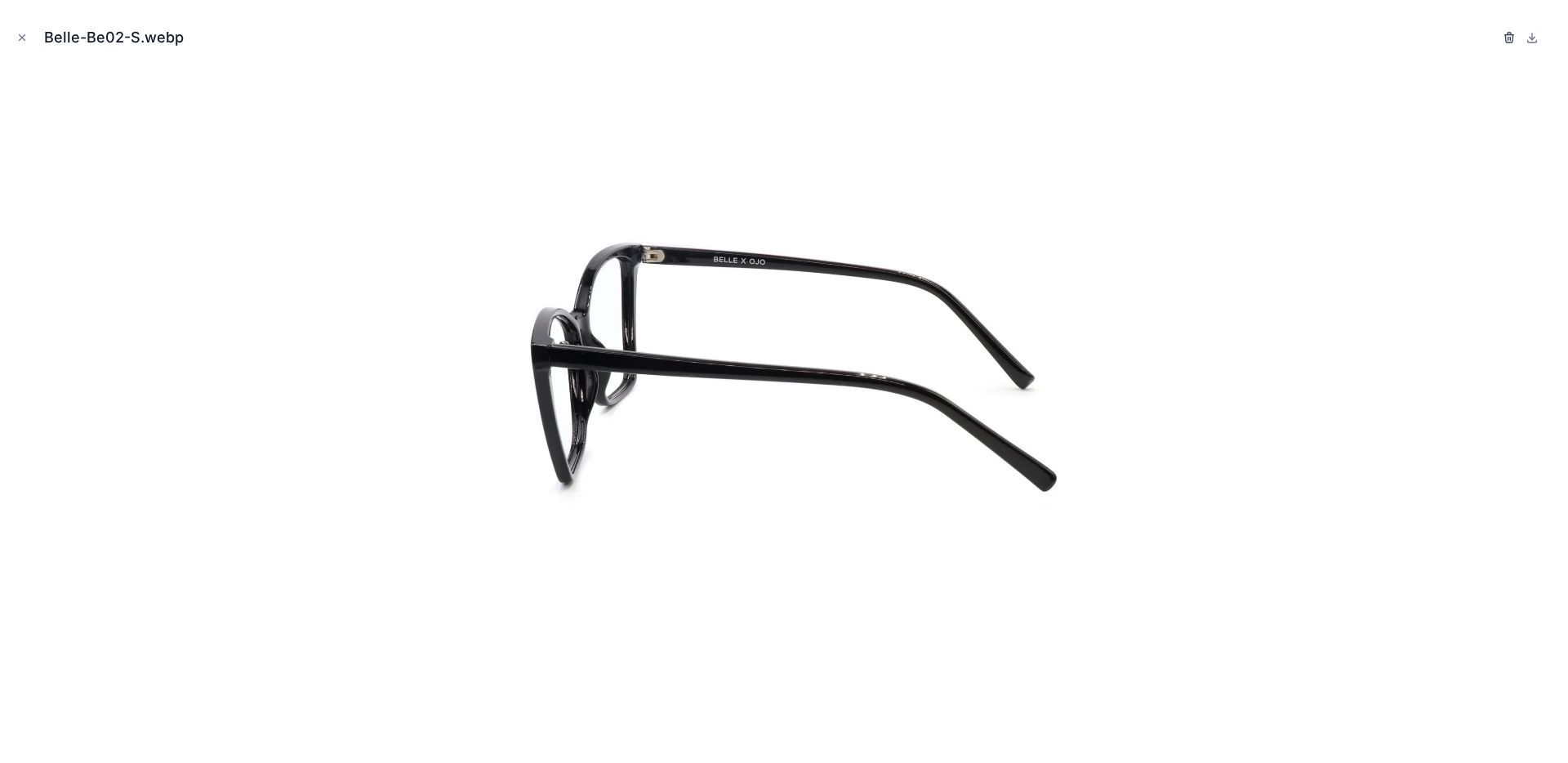
click at [1513, 37] on icon "button" at bounding box center [1509, 37] width 13 height 13
click at [1489, 37] on icon "button" at bounding box center [1492, 37] width 13 height 13
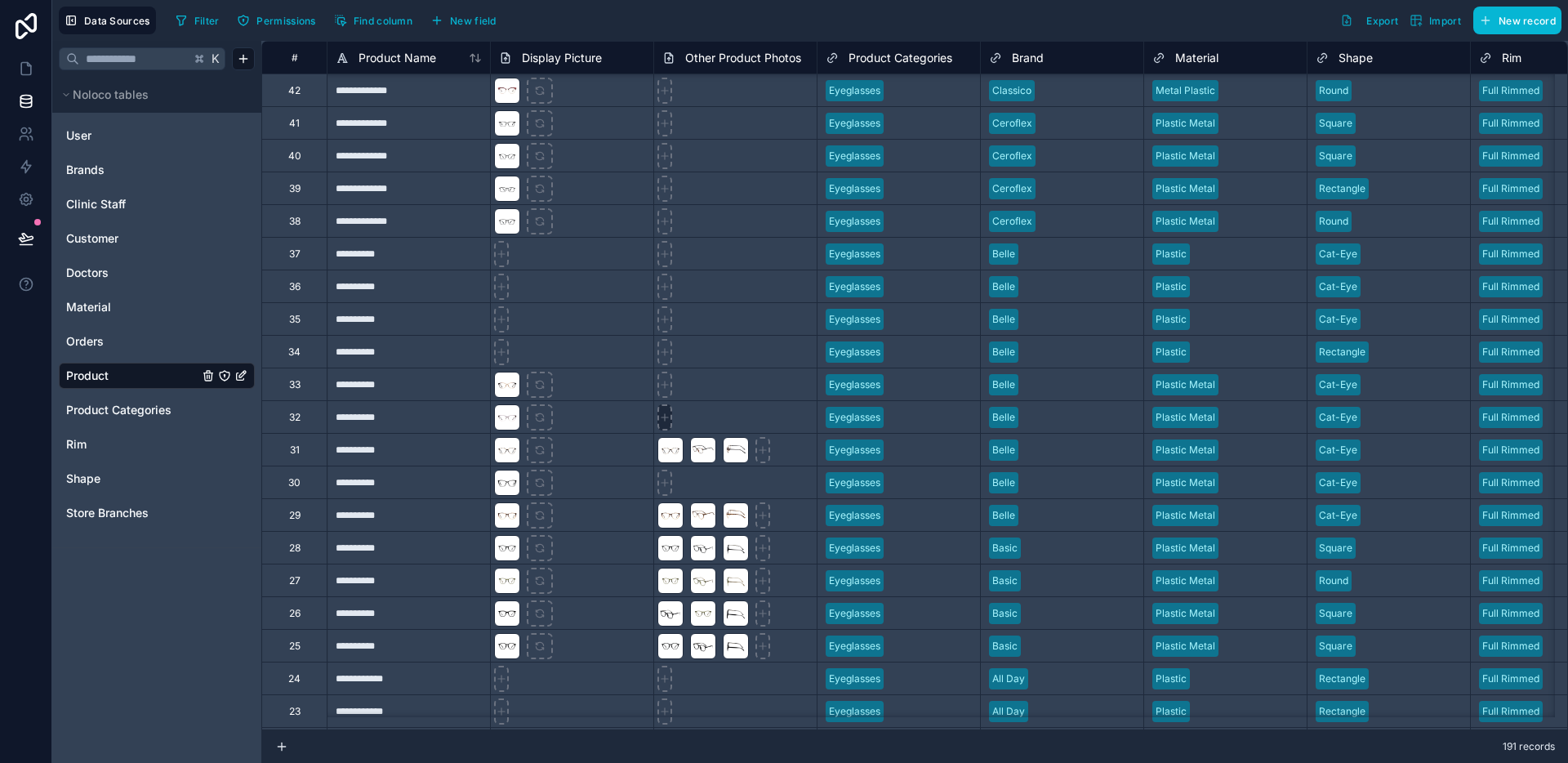
click at [663, 412] on icon at bounding box center [665, 418] width 12 height 12
click at [679, 425] on div at bounding box center [734, 416] width 163 height 32
click at [670, 423] on div at bounding box center [664, 418] width 15 height 26
type input "**********"
click at [667, 382] on icon at bounding box center [665, 385] width 12 height 12
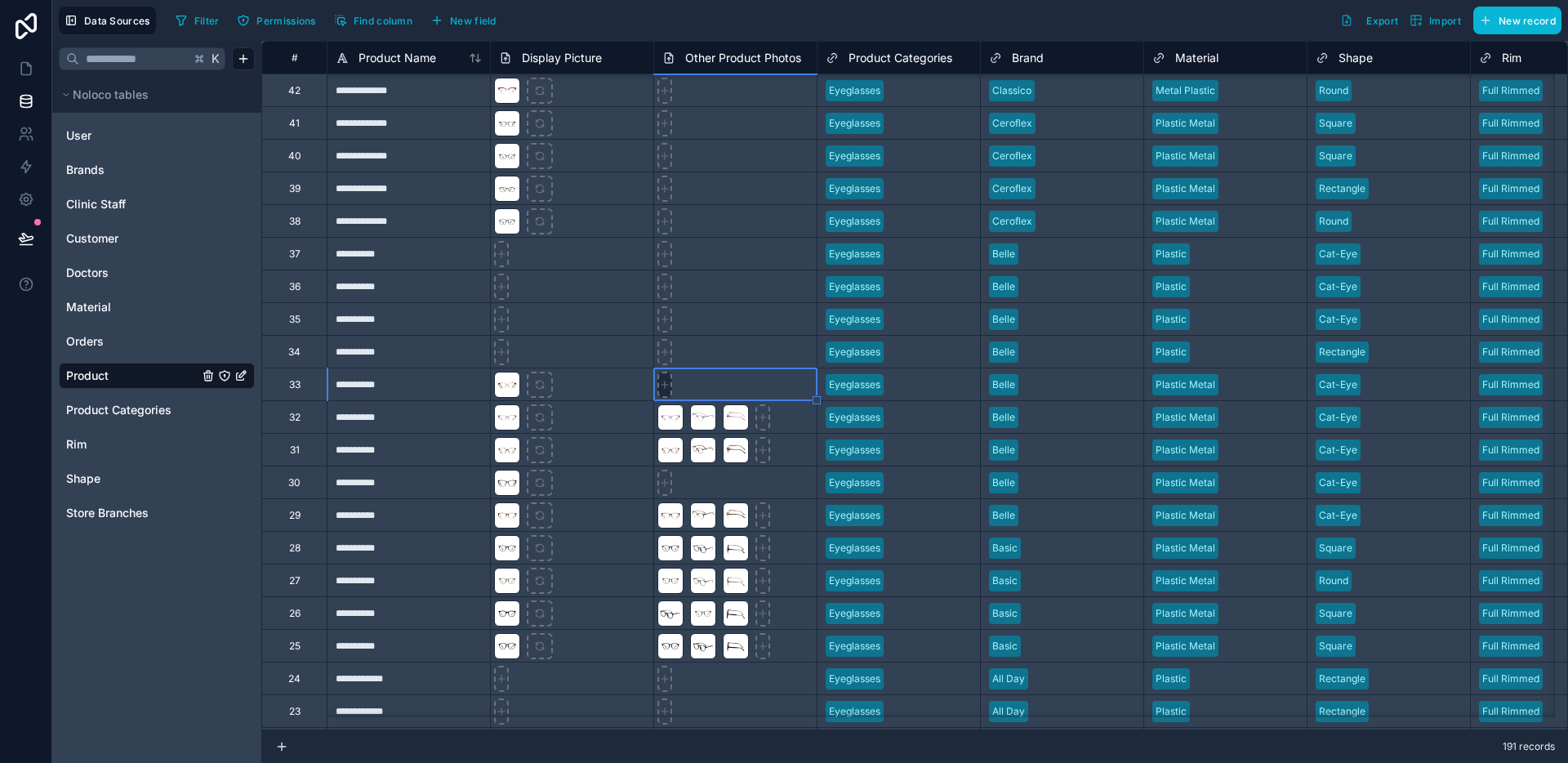
type input "**********"
click at [665, 485] on icon at bounding box center [665, 482] width 0 height 7
type input "**********"
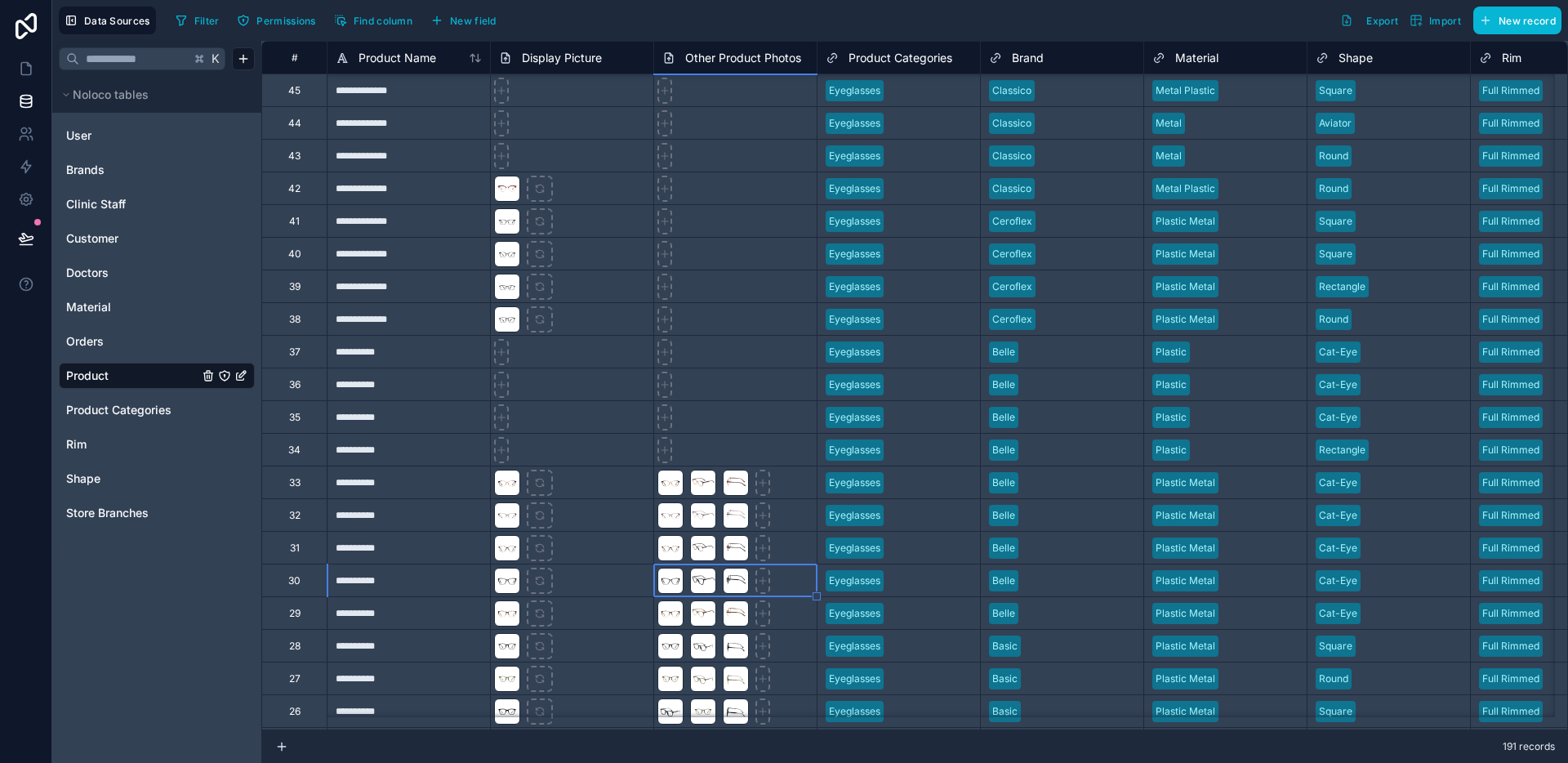
scroll to position [4757, 0]
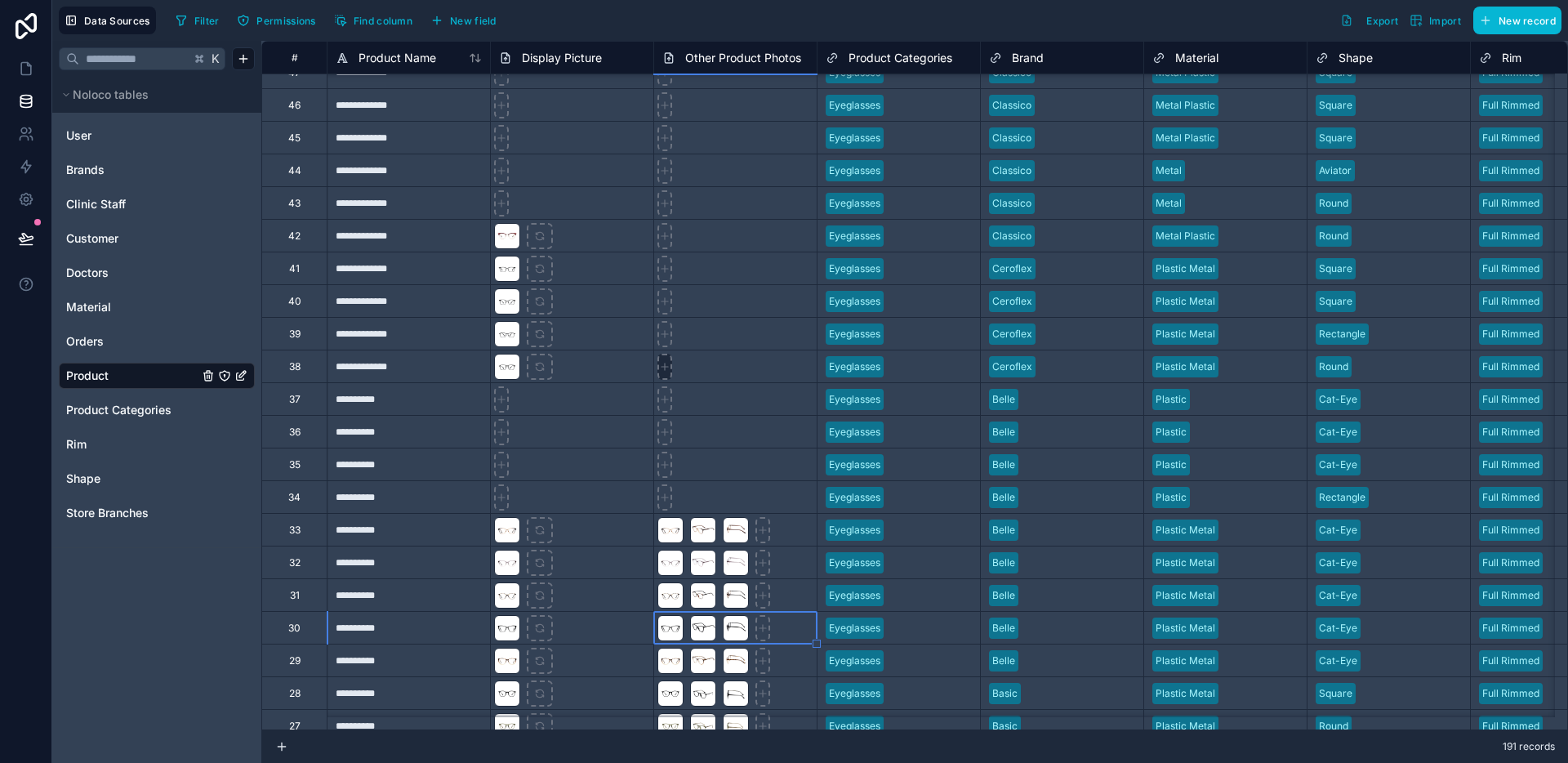
click at [670, 365] on icon at bounding box center [665, 367] width 12 height 12
type input "**********"
click at [665, 334] on icon at bounding box center [665, 335] width 12 height 12
type input "**********"
click at [670, 299] on icon at bounding box center [665, 301] width 12 height 12
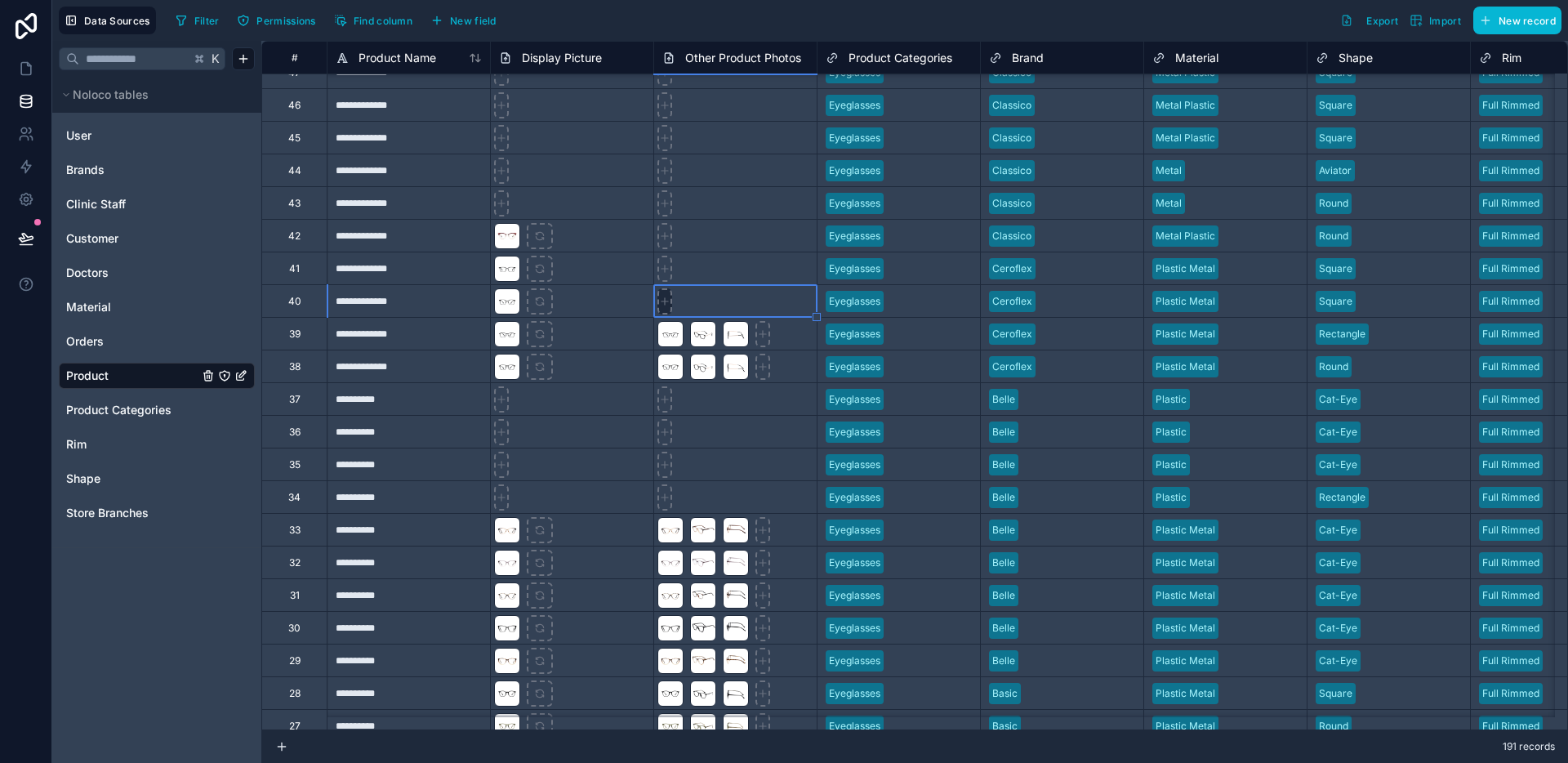
type input "**********"
click at [666, 269] on icon at bounding box center [665, 269] width 12 height 12
click at [662, 259] on div at bounding box center [664, 268] width 15 height 26
type input "**********"
click at [665, 234] on icon at bounding box center [665, 235] width 0 height 7
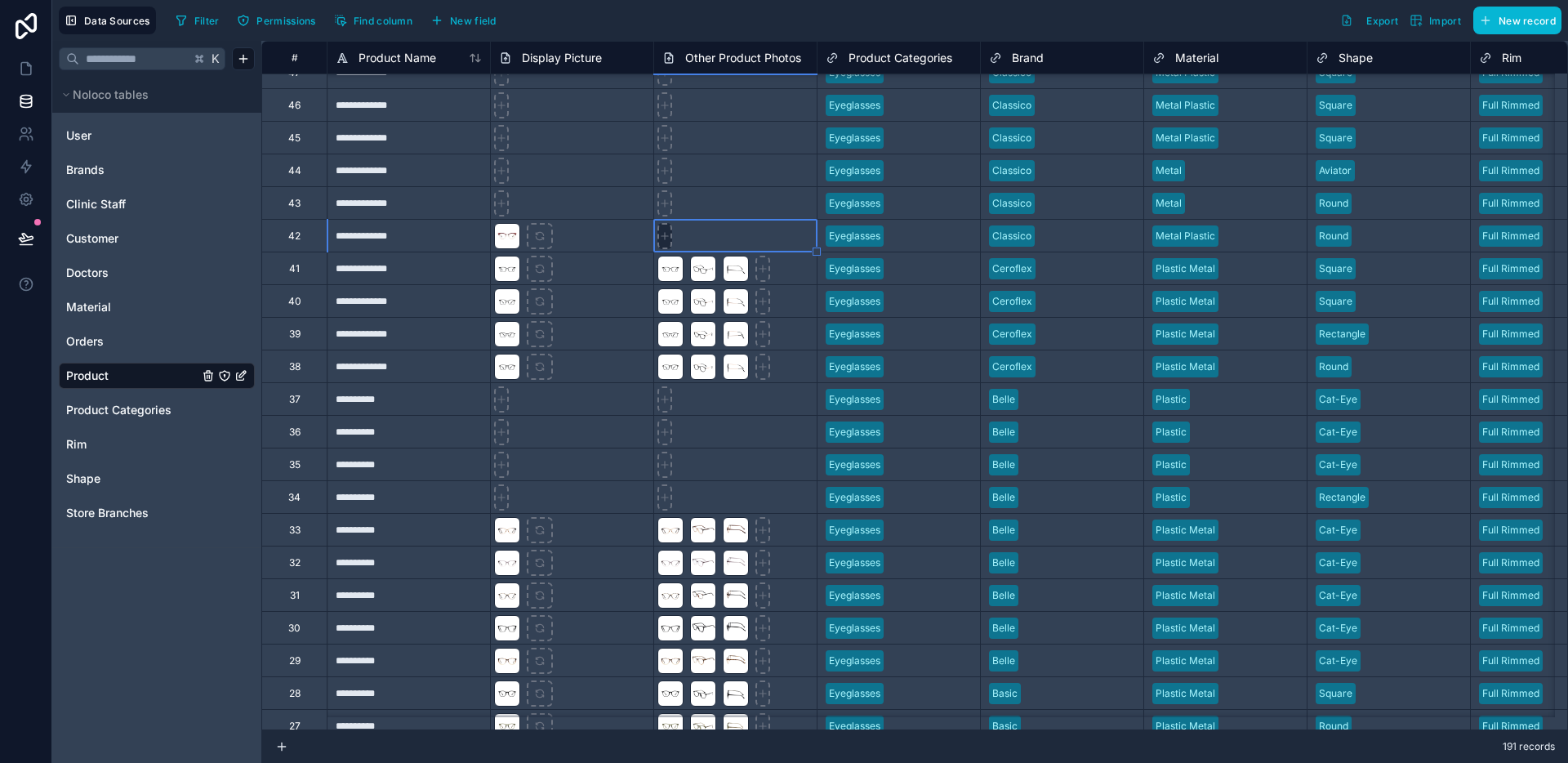
type input "**********"
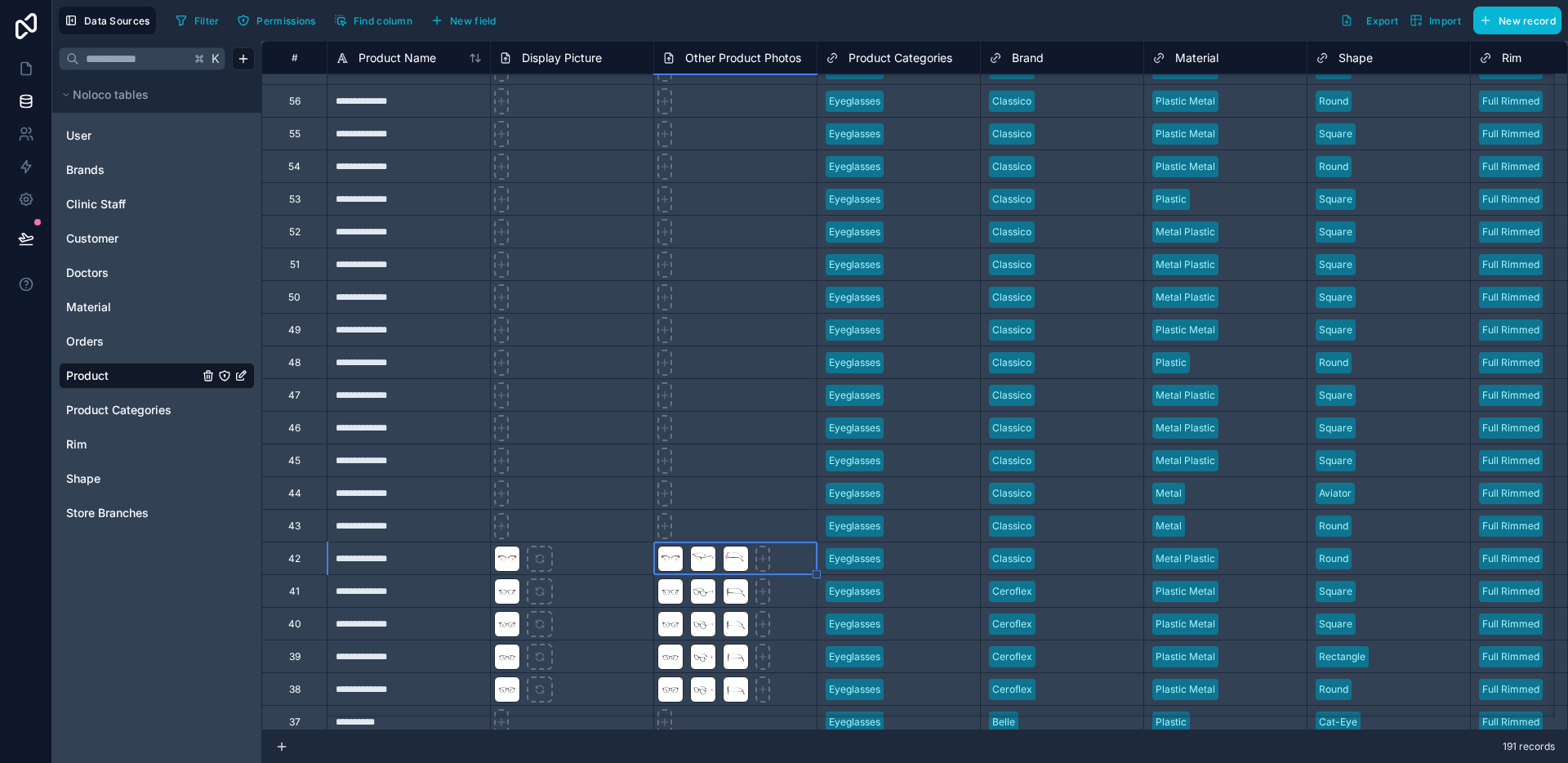
scroll to position [4233, 0]
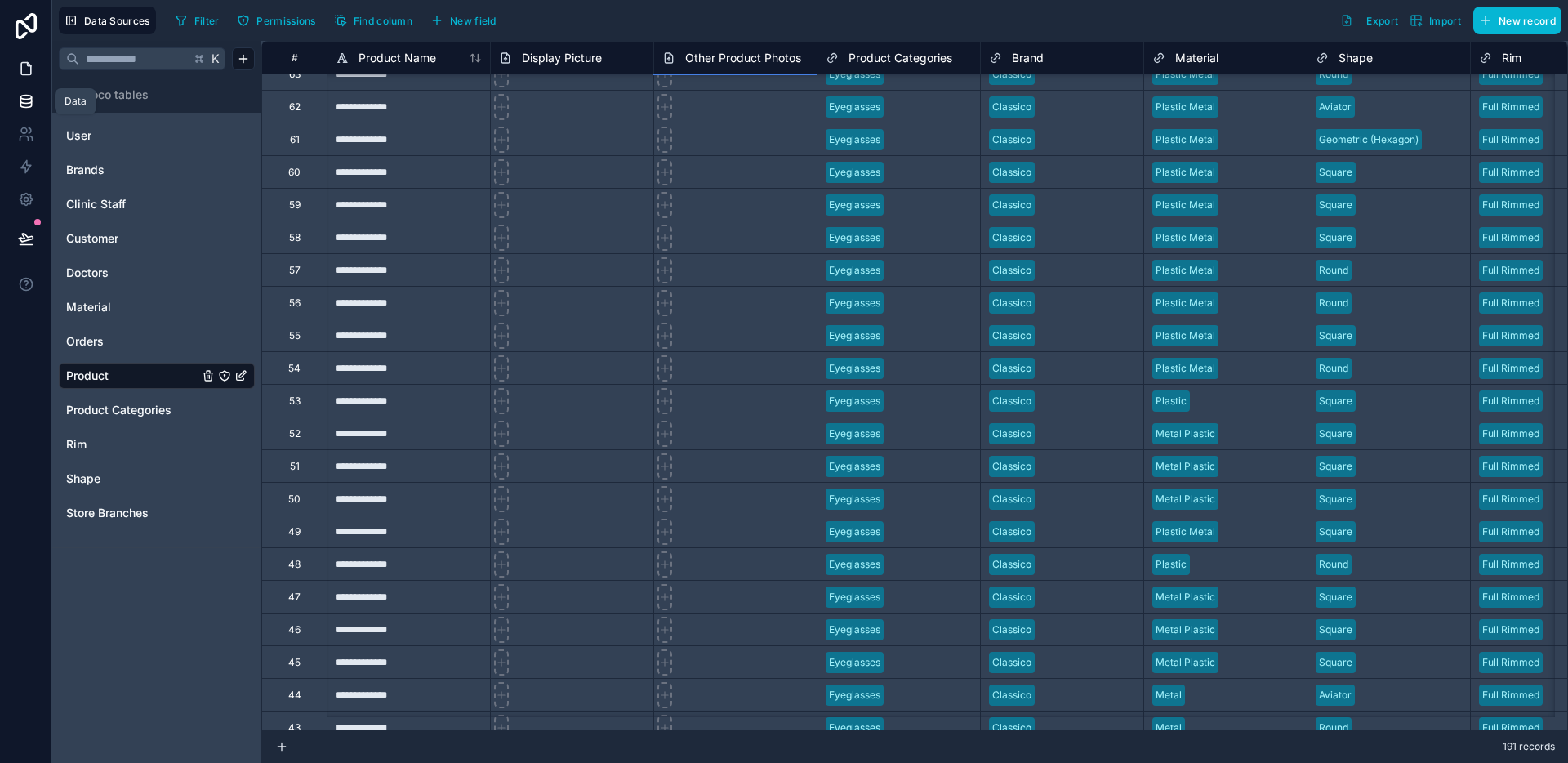
click at [21, 63] on icon at bounding box center [26, 68] width 10 height 13
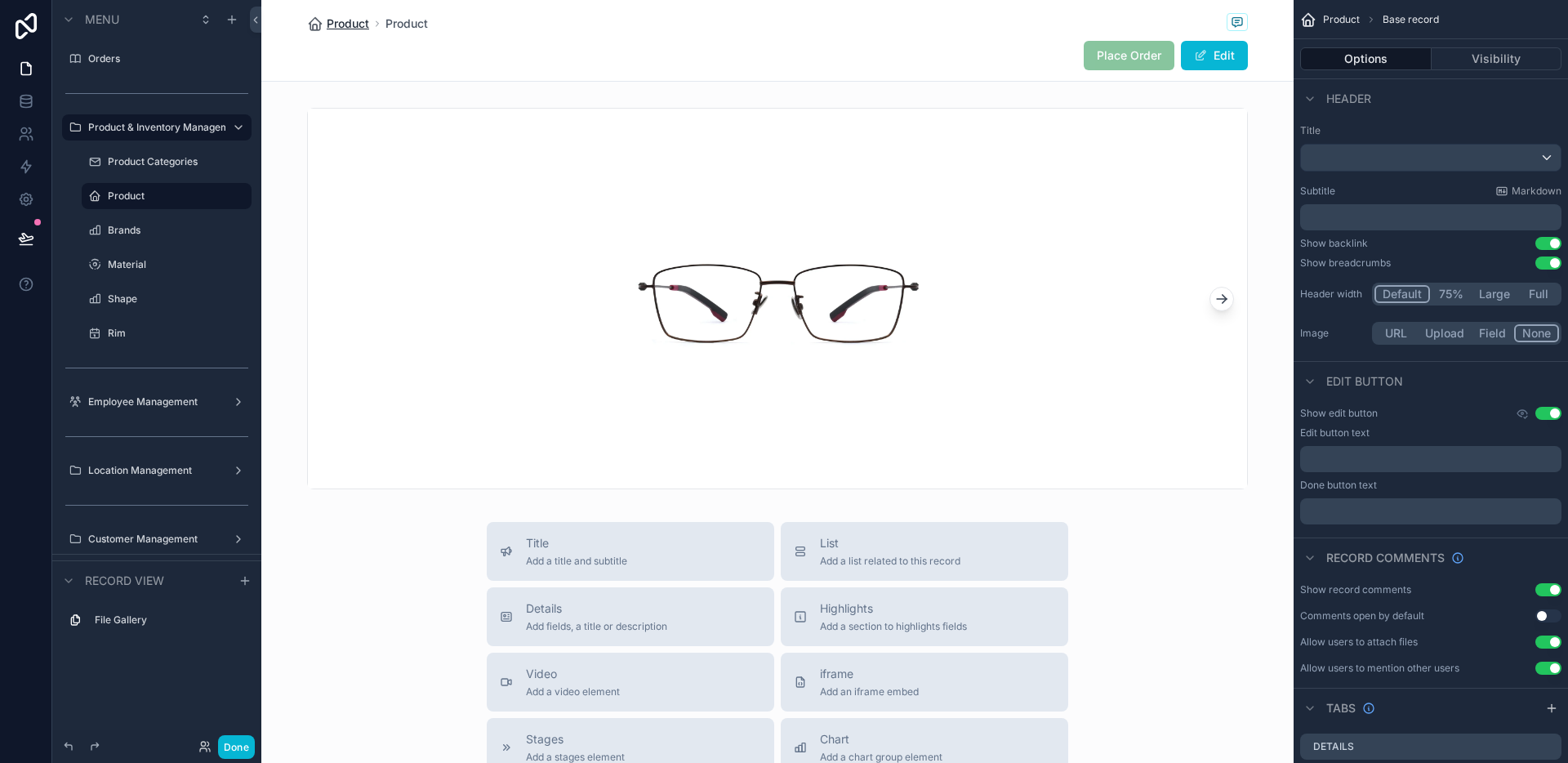
click at [319, 17] on link "Product" at bounding box center [338, 23] width 62 height 17
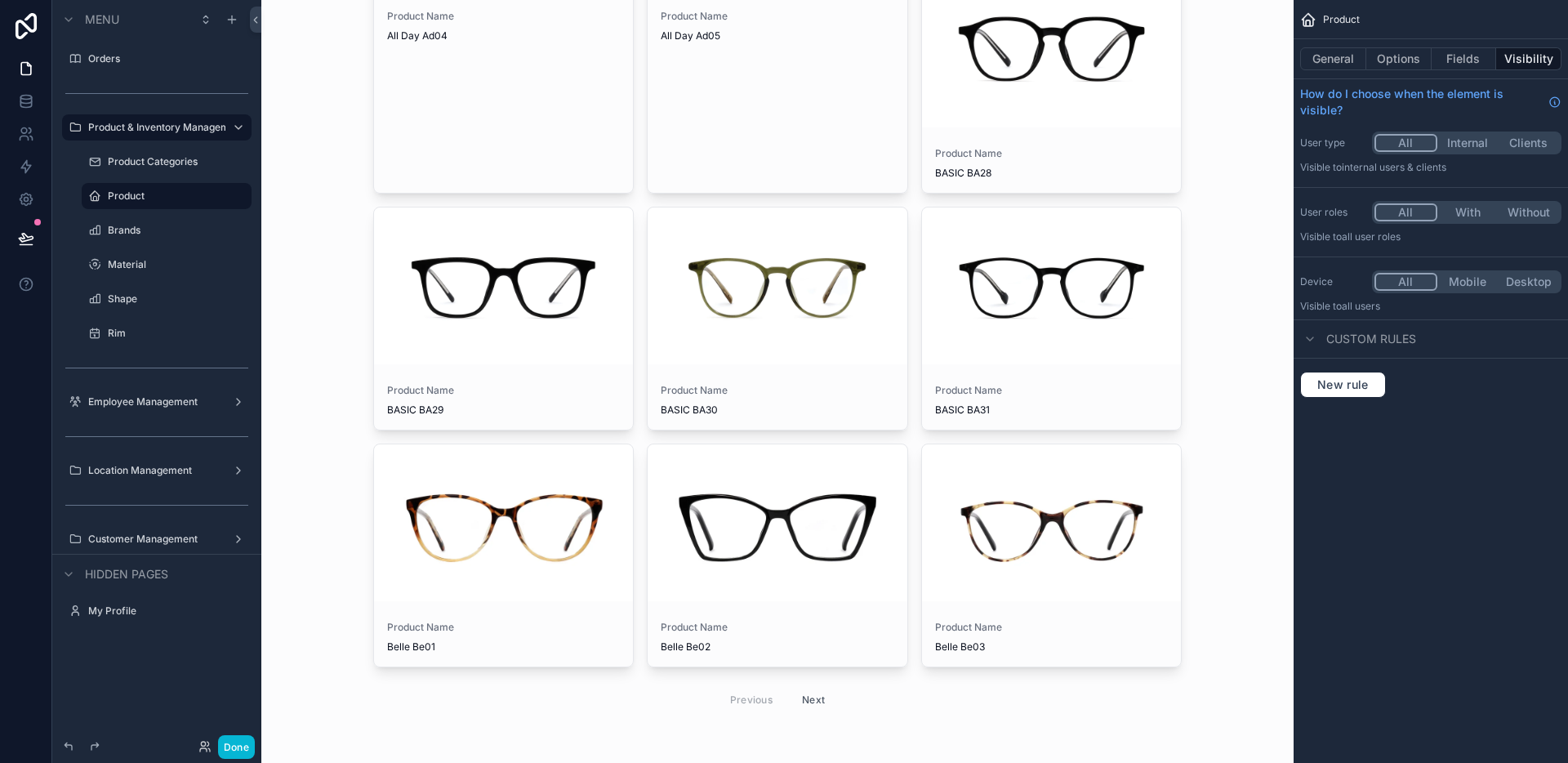
scroll to position [1653, 0]
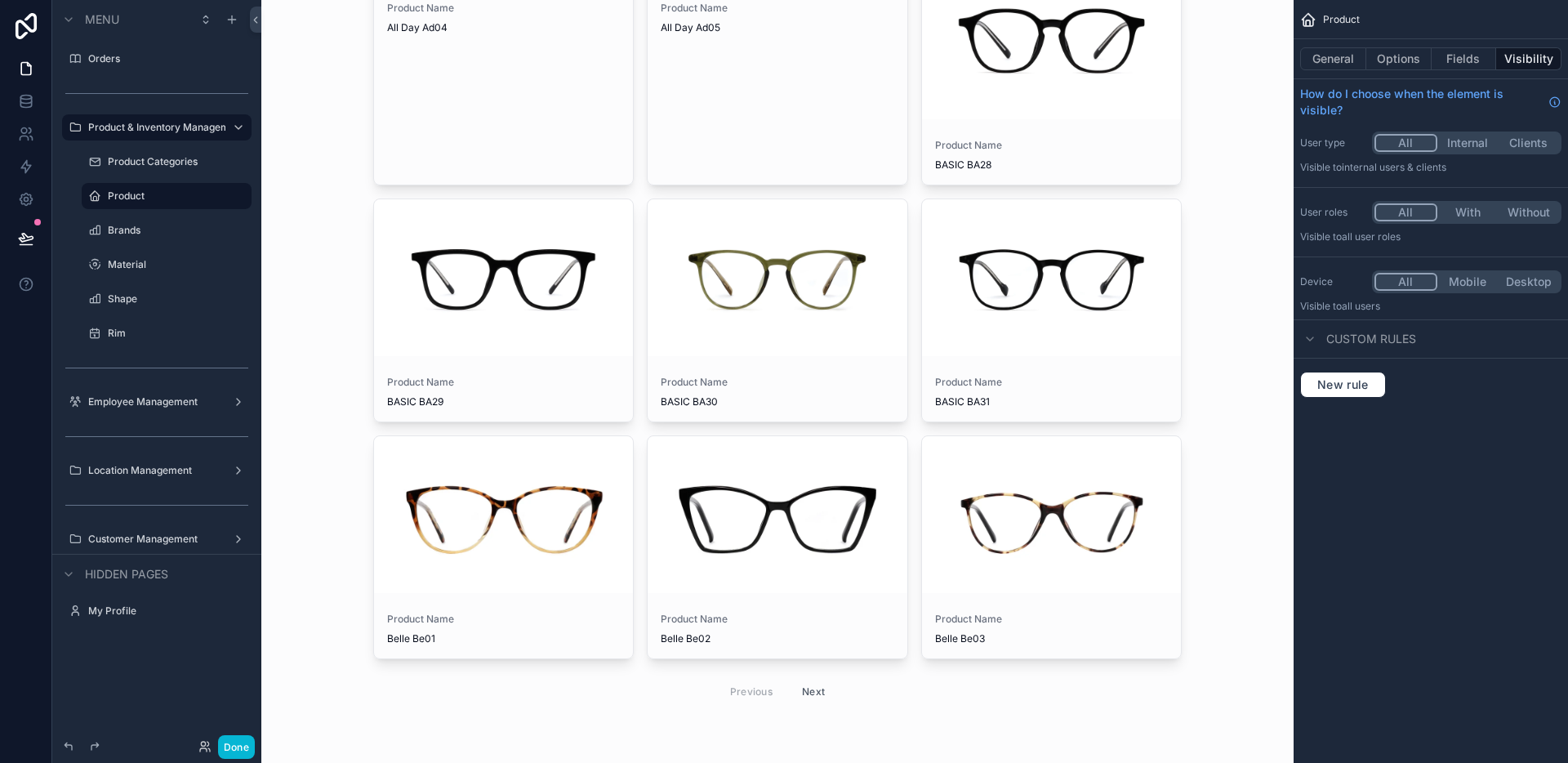
click at [809, 683] on button "Next" at bounding box center [813, 692] width 46 height 25
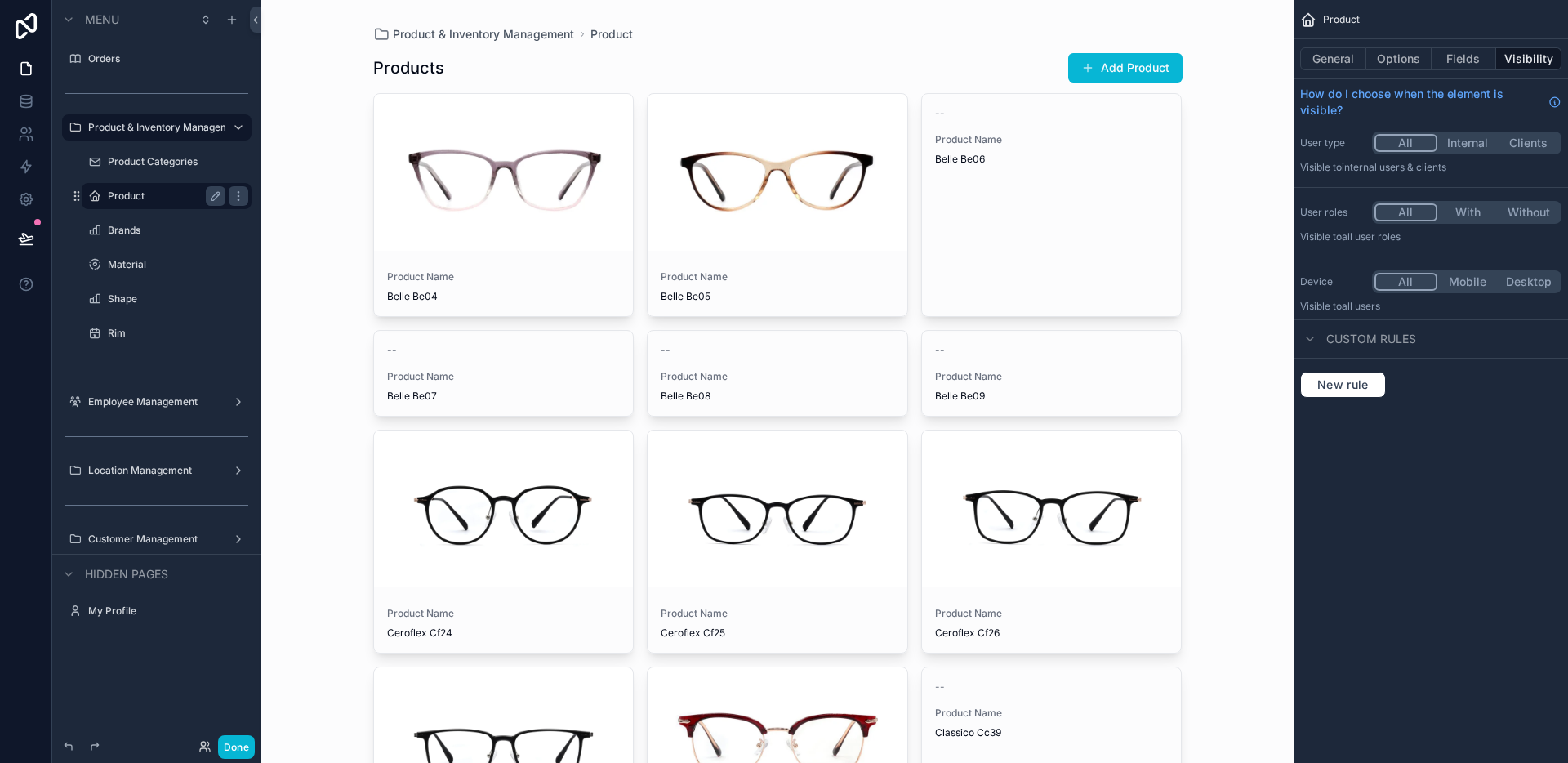
click at [143, 193] on label "Product" at bounding box center [164, 195] width 111 height 13
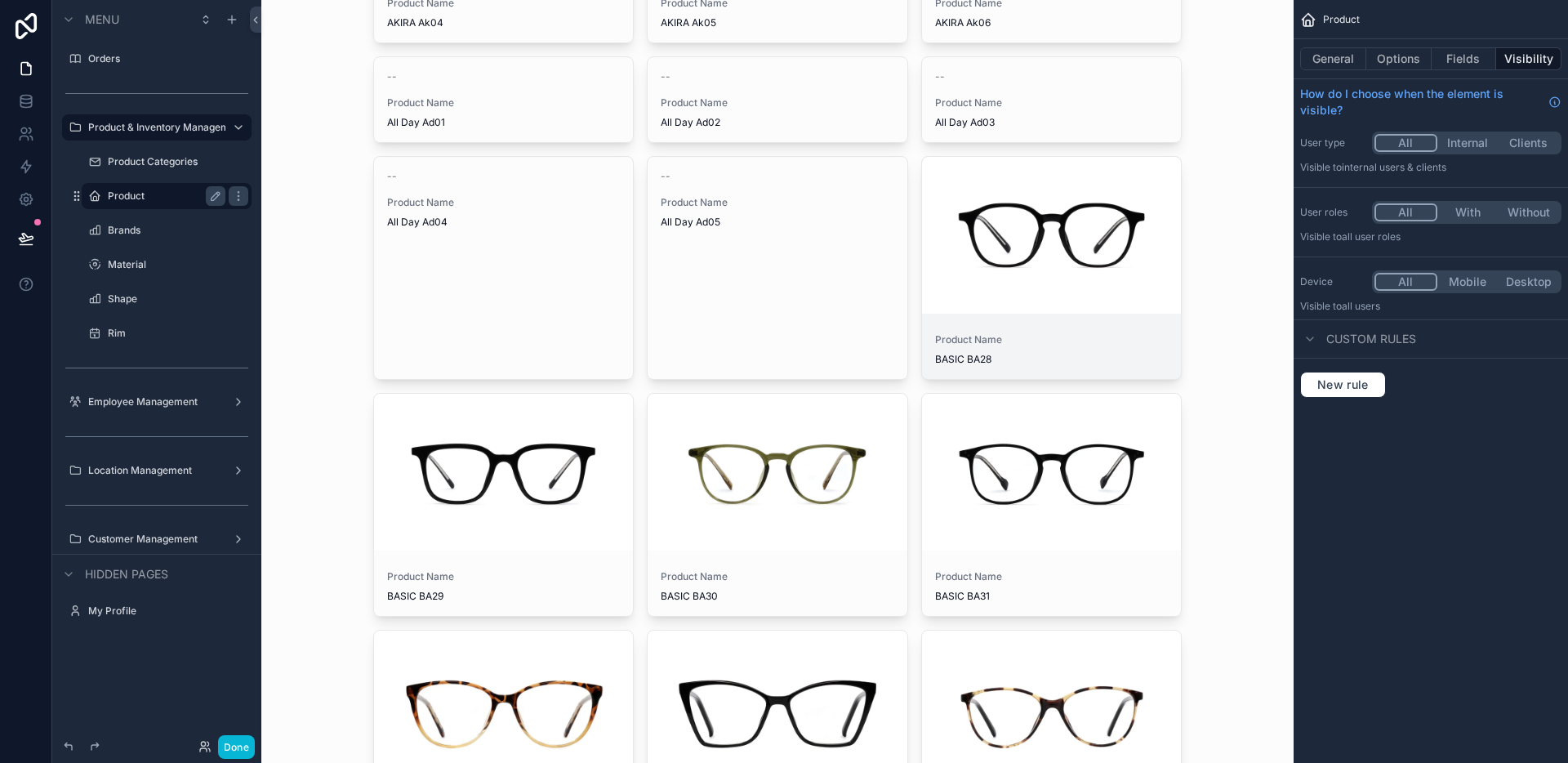
scroll to position [1457, 0]
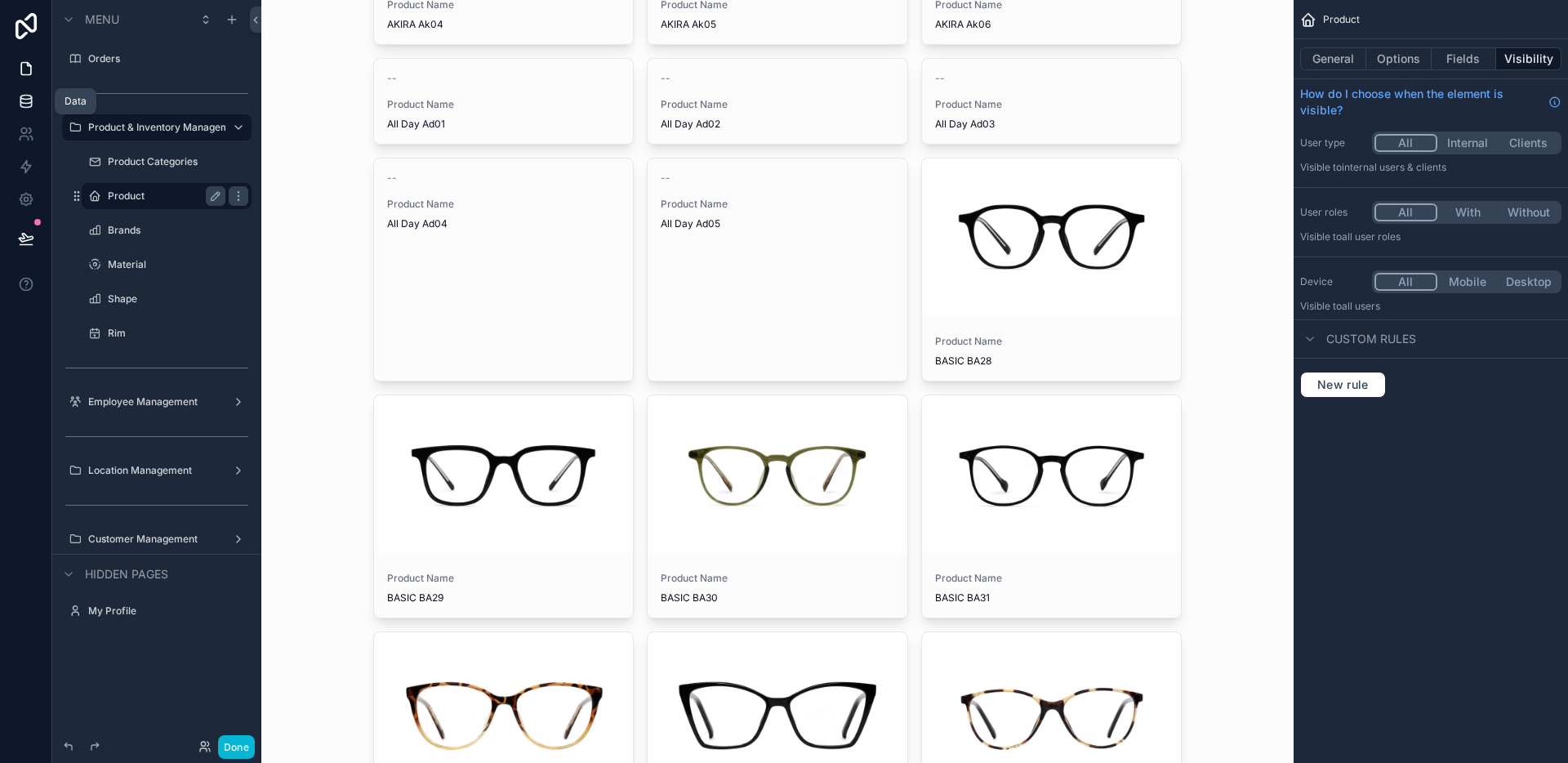
click at [31, 113] on link at bounding box center [25, 100] width 52 height 32
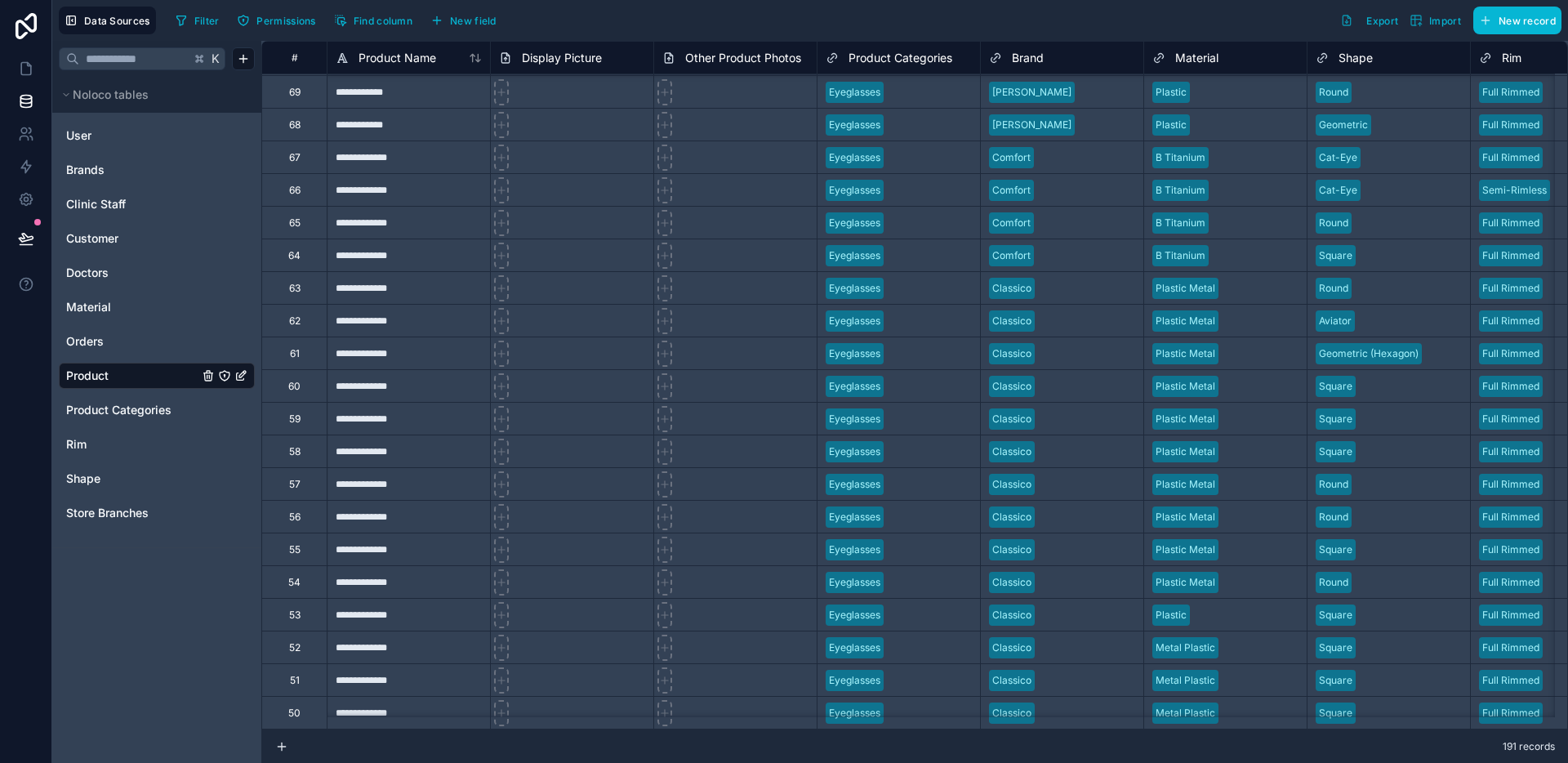
scroll to position [4492, 0]
